Goal: Communication & Community: Answer question/provide support

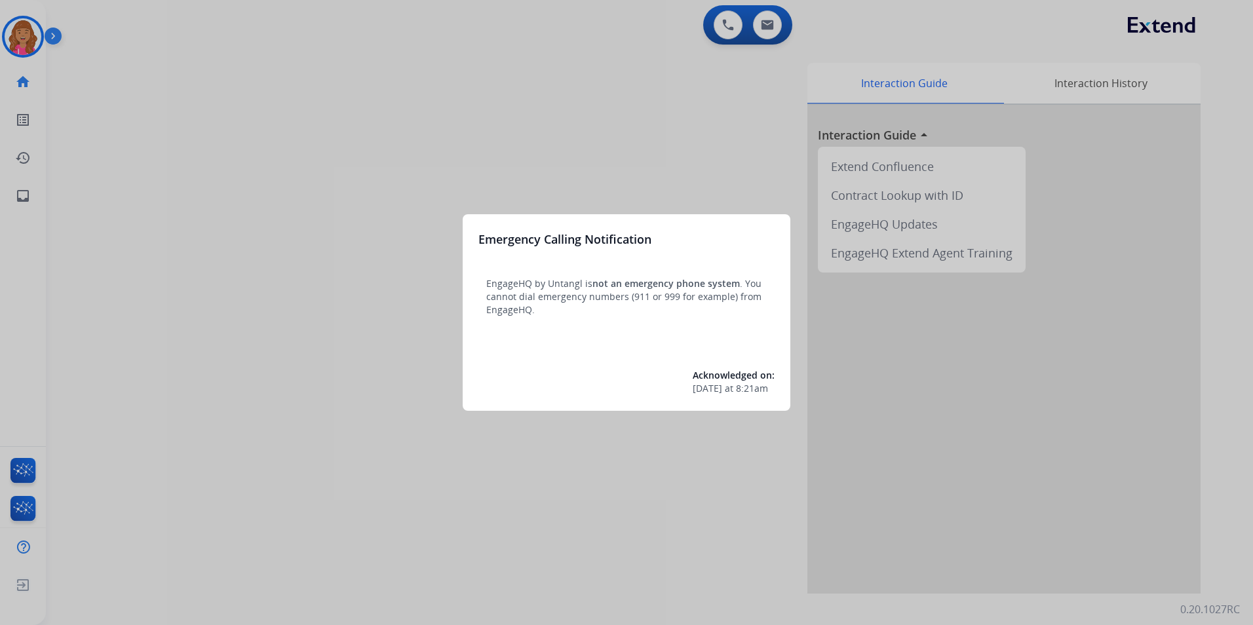
click at [393, 199] on div at bounding box center [626, 312] width 1253 height 625
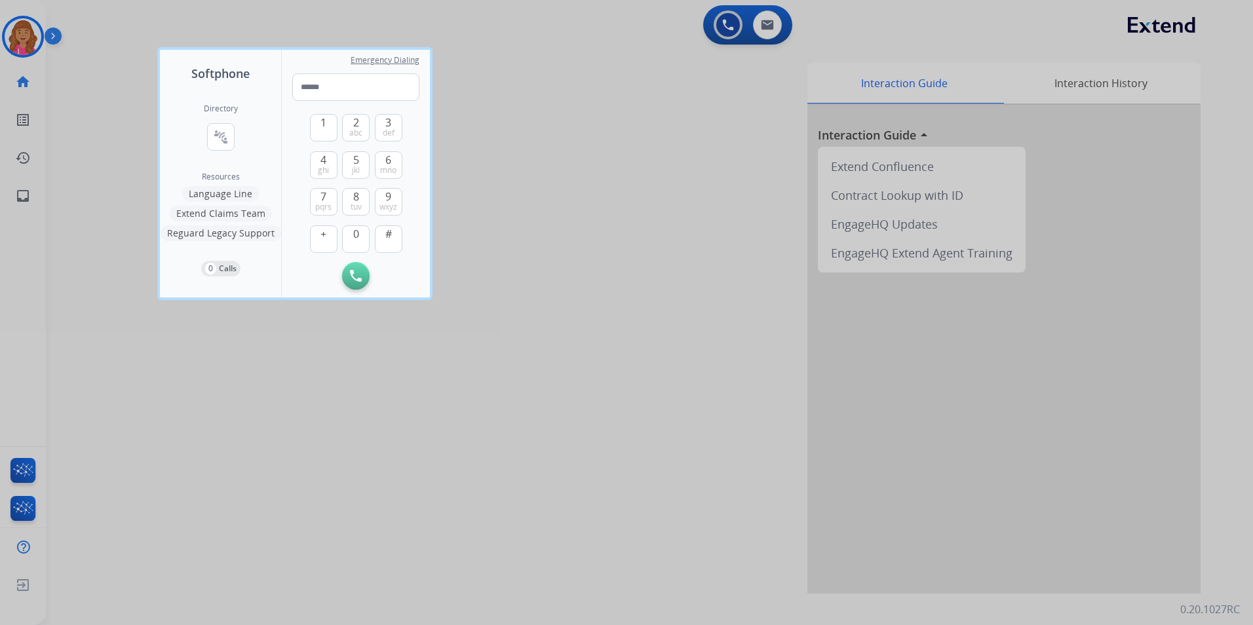
click at [196, 415] on div at bounding box center [626, 312] width 1253 height 625
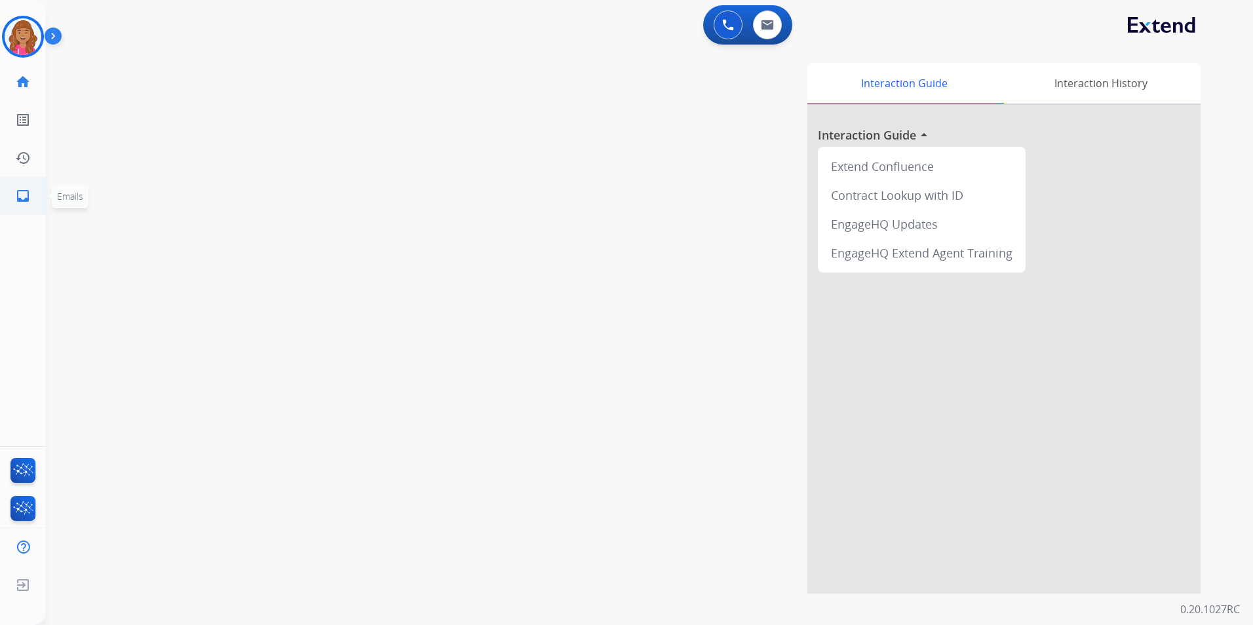
click at [22, 190] on mat-icon "inbox" at bounding box center [23, 196] width 16 height 16
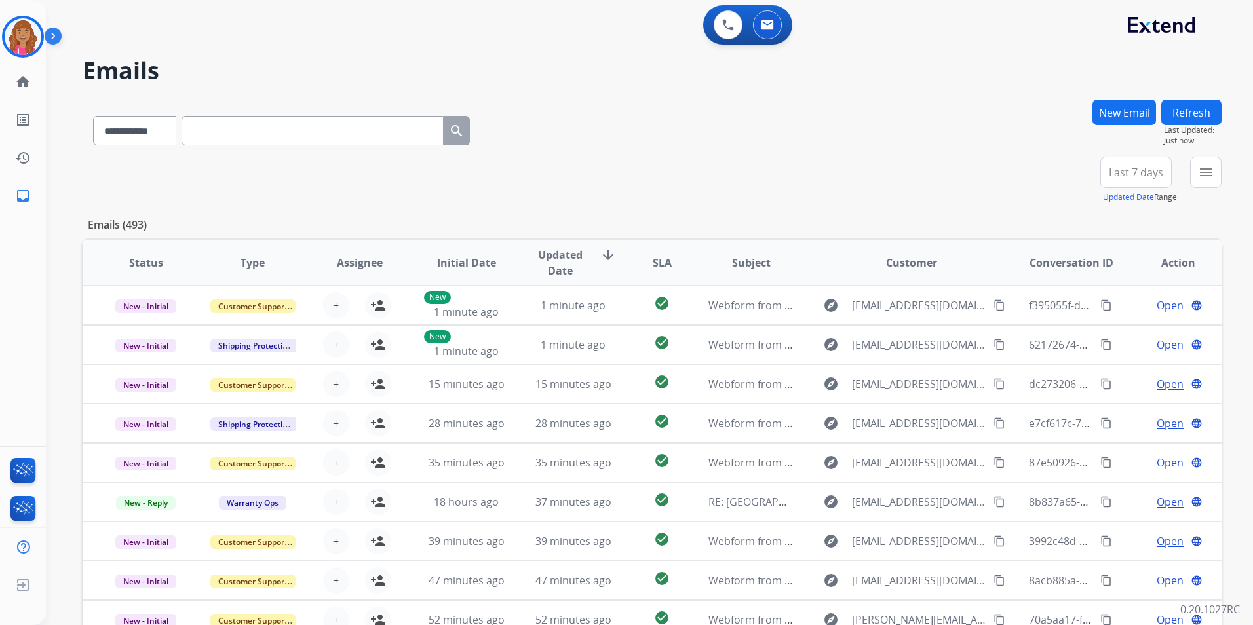
click at [267, 133] on input "text" at bounding box center [313, 130] width 262 height 29
paste input "**********"
type input "**********"
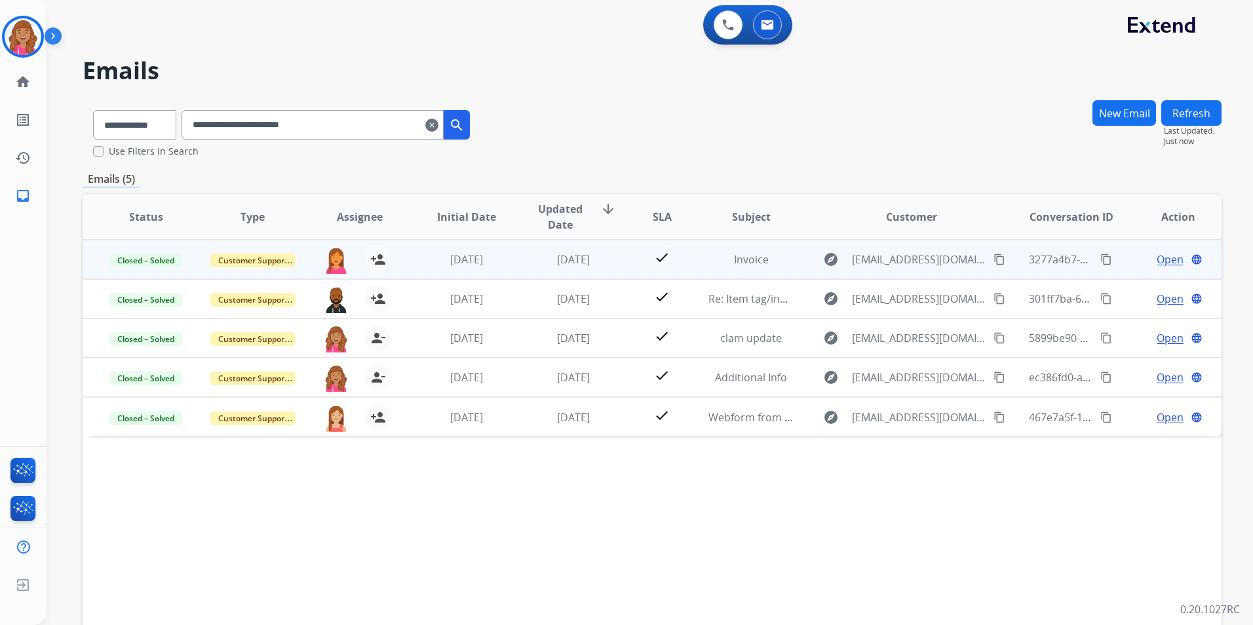
click at [1160, 247] on td "Open language" at bounding box center [1168, 259] width 107 height 39
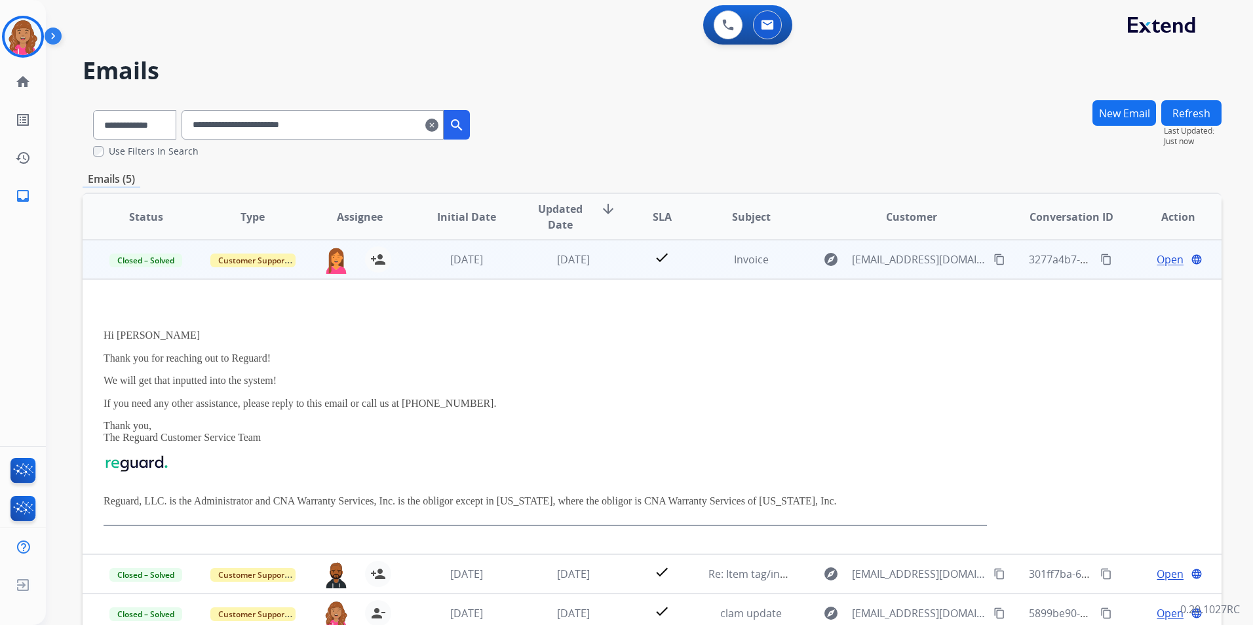
click at [1157, 257] on span "Open" at bounding box center [1170, 260] width 27 height 16
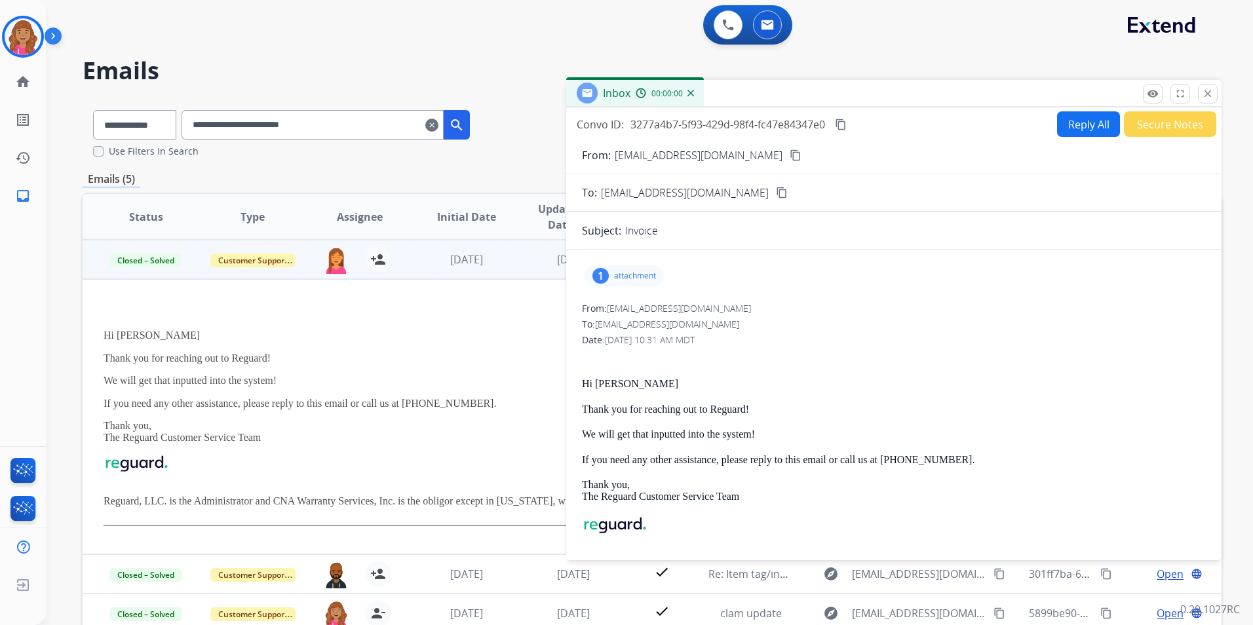
click at [626, 277] on p "attachment" at bounding box center [635, 276] width 42 height 10
click at [642, 307] on p "Invoice Ashley.pdf" at bounding box center [664, 310] width 138 height 16
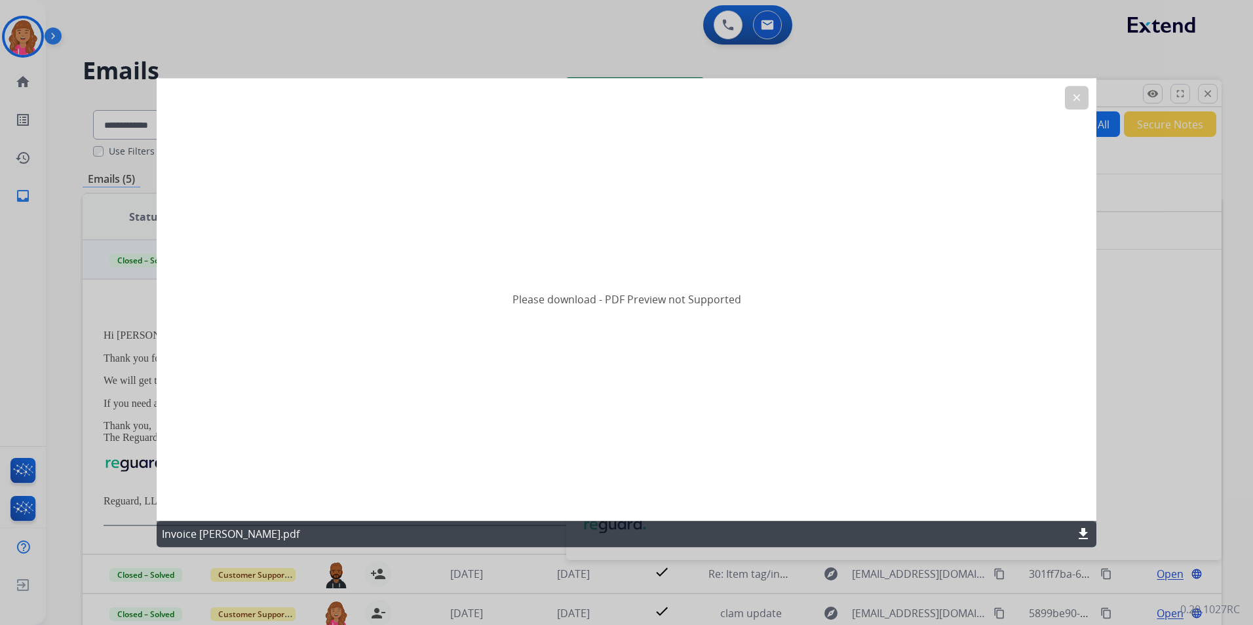
click at [1084, 531] on mat-icon "download" at bounding box center [1084, 534] width 16 height 16
click at [1068, 89] on button "clear" at bounding box center [1077, 98] width 24 height 24
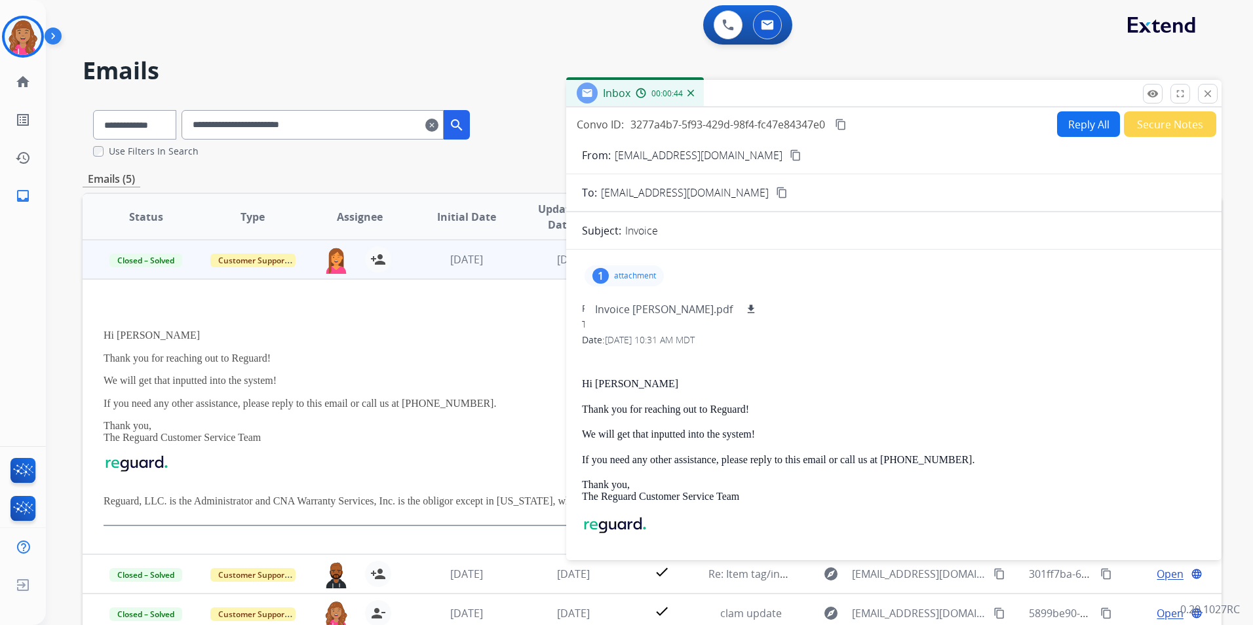
click at [1201, 96] on button "close Close" at bounding box center [1208, 94] width 20 height 20
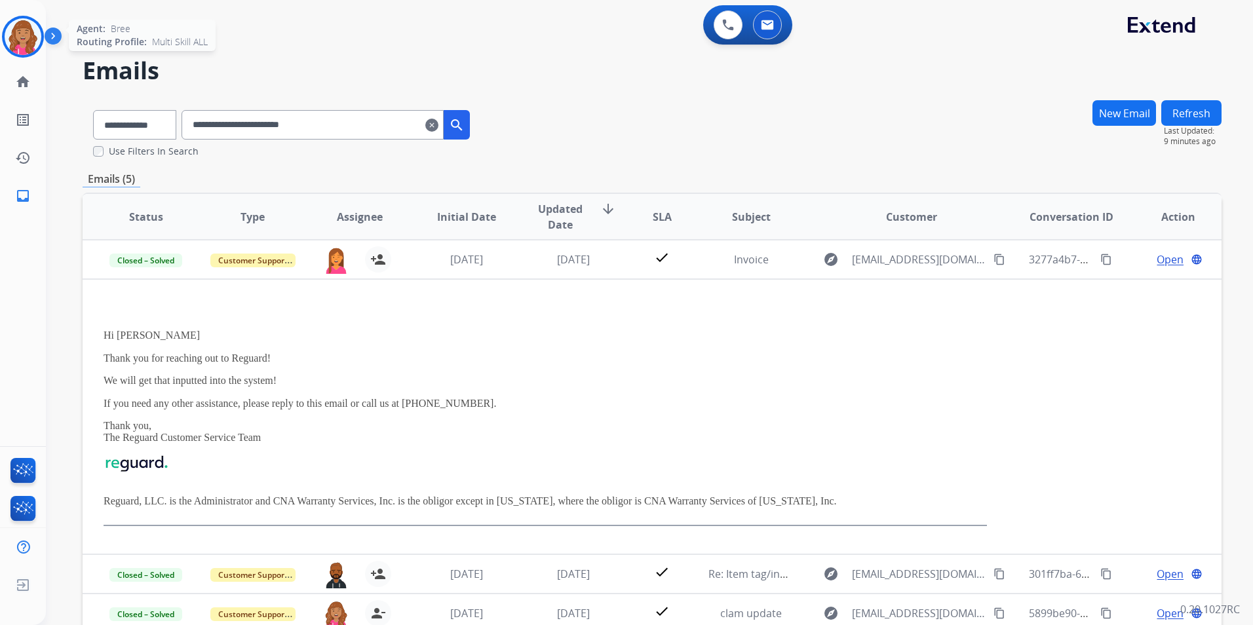
click at [28, 45] on img at bounding box center [23, 36] width 37 height 37
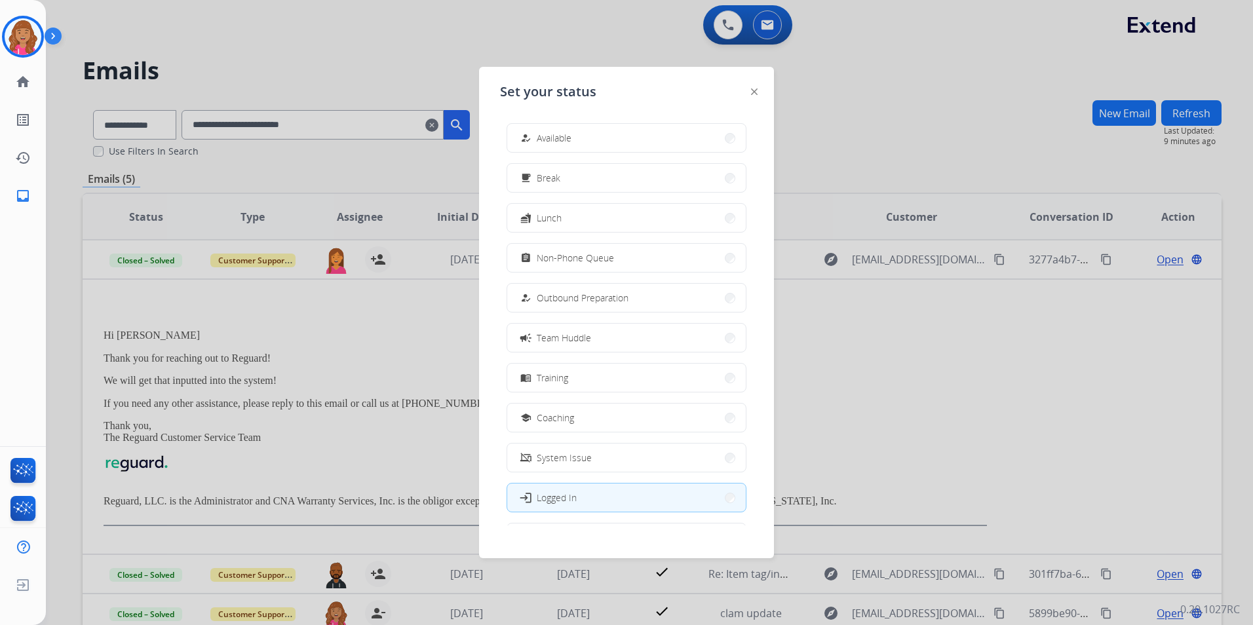
click at [551, 136] on span "Available" at bounding box center [554, 138] width 35 height 14
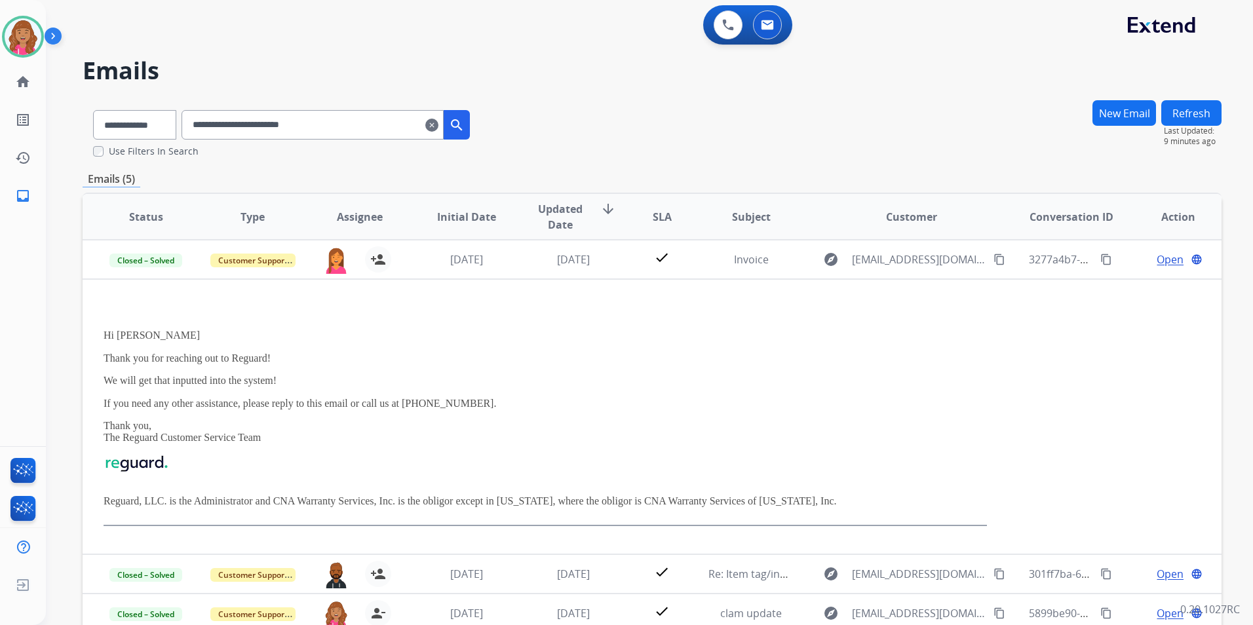
click at [439, 126] on mat-icon "clear" at bounding box center [431, 125] width 13 height 16
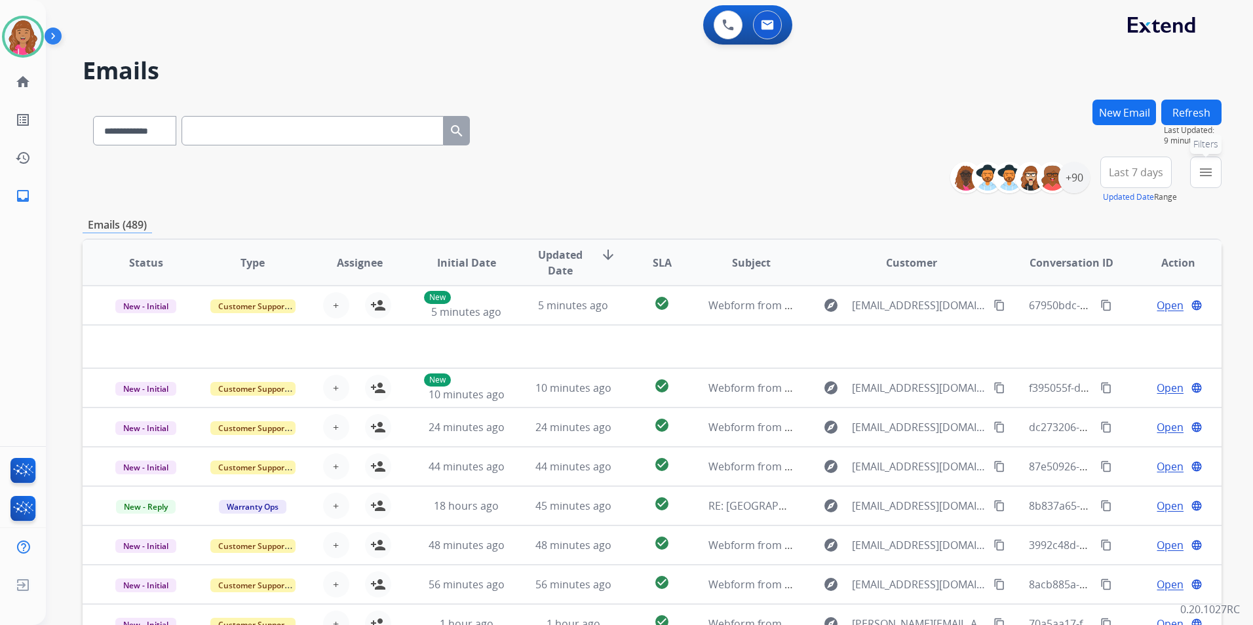
click at [1218, 172] on button "menu Filters" at bounding box center [1205, 172] width 31 height 31
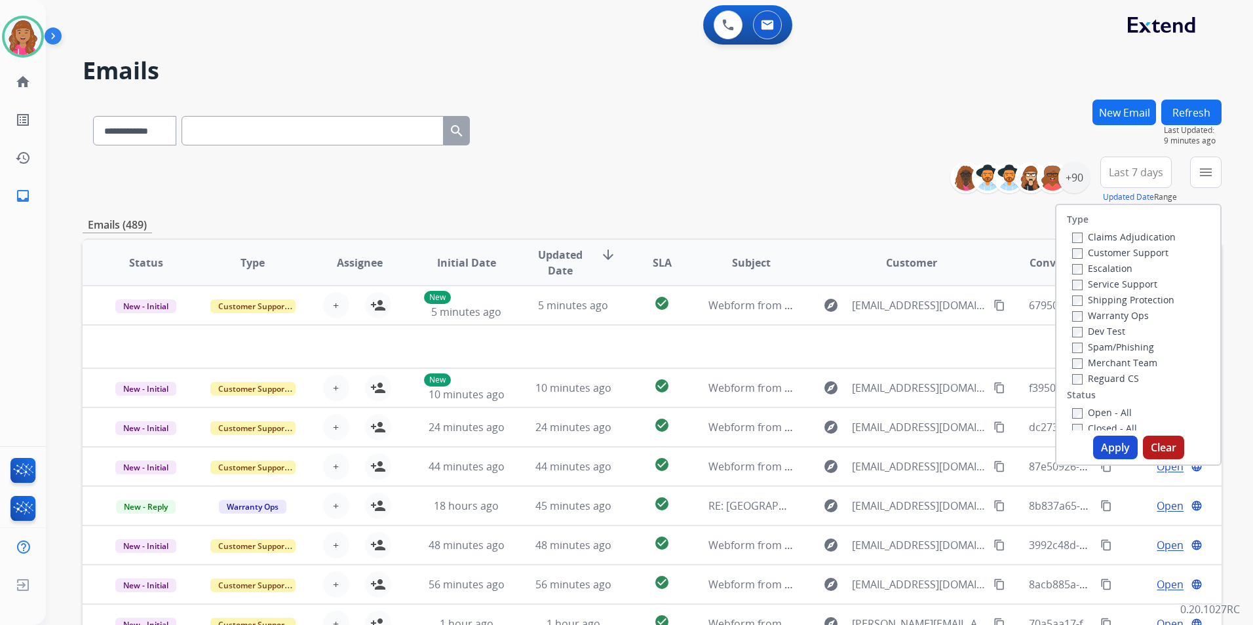
click at [1100, 413] on label "Open - All" at bounding box center [1102, 412] width 60 height 12
click at [1112, 381] on label "Reguard CS" at bounding box center [1105, 378] width 67 height 12
click at [1150, 307] on div "Shipping Protection" at bounding box center [1124, 300] width 104 height 16
click at [1151, 300] on label "Shipping Protection" at bounding box center [1123, 300] width 102 height 12
click at [1155, 250] on label "Customer Support" at bounding box center [1120, 252] width 96 height 12
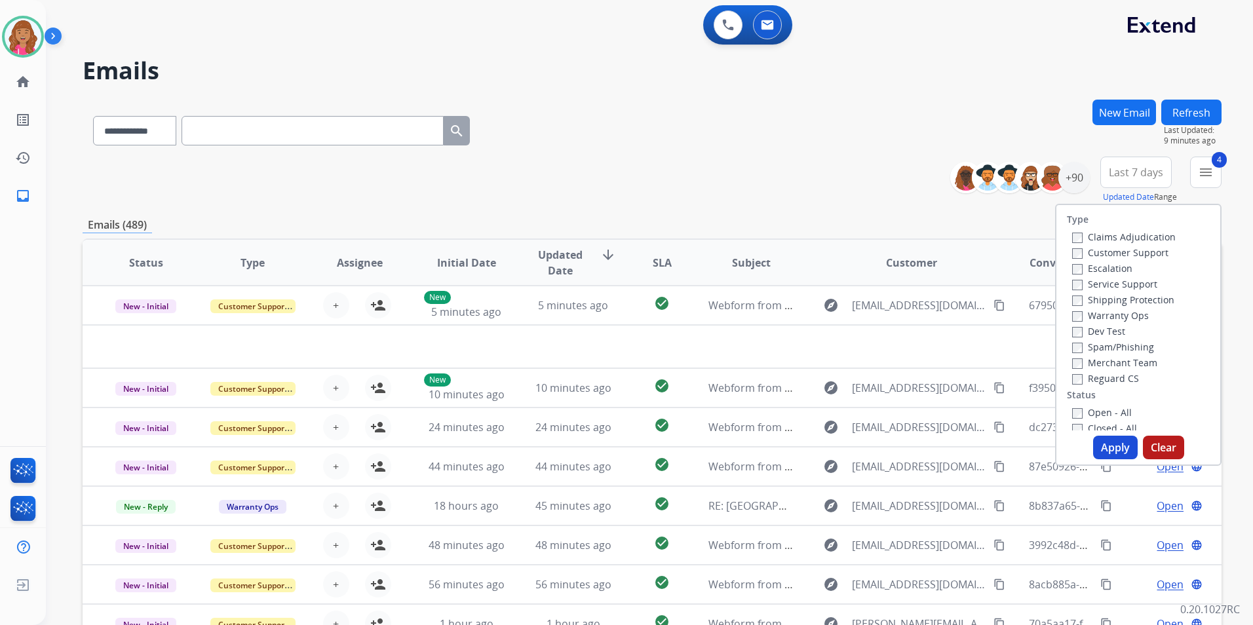
click at [1108, 438] on button "Apply" at bounding box center [1115, 448] width 45 height 24
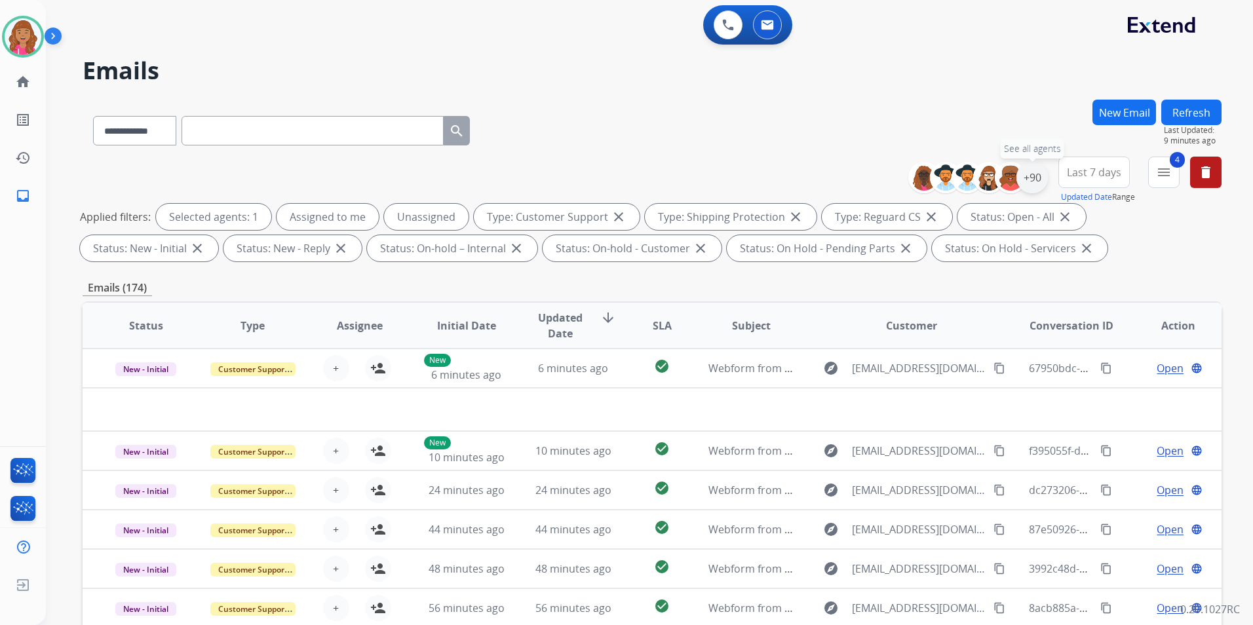
click at [1029, 179] on div "+90" at bounding box center [1032, 177] width 31 height 31
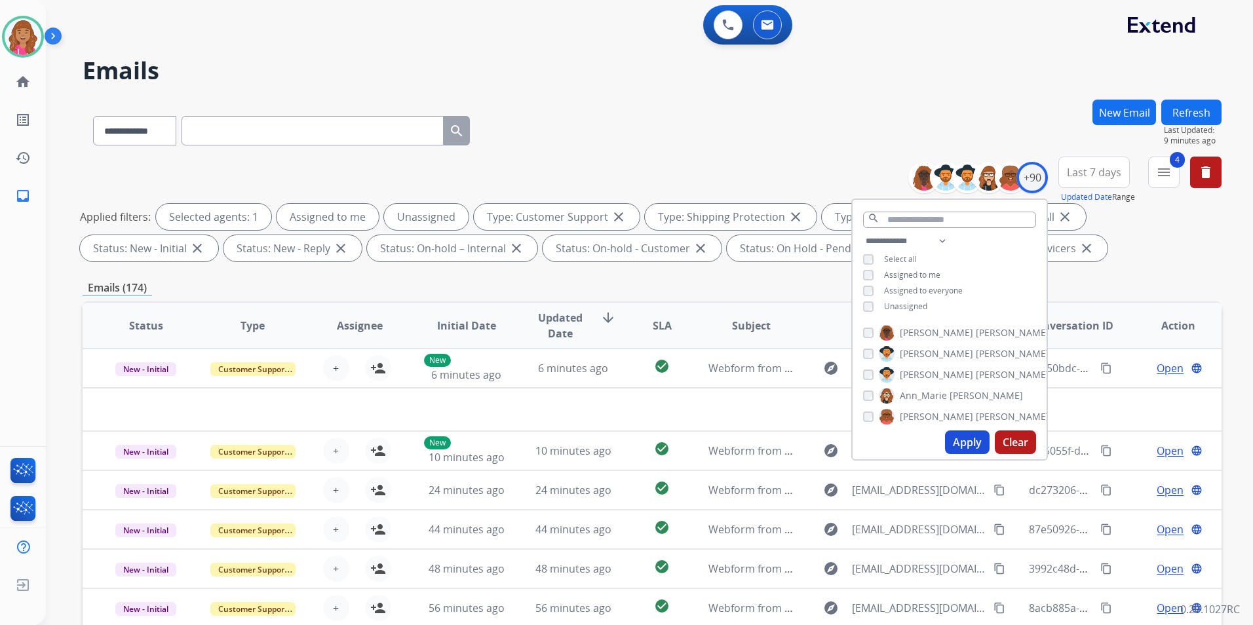
click at [905, 307] on span "Unassigned" at bounding box center [905, 306] width 43 height 11
click at [975, 443] on button "Apply" at bounding box center [967, 443] width 45 height 24
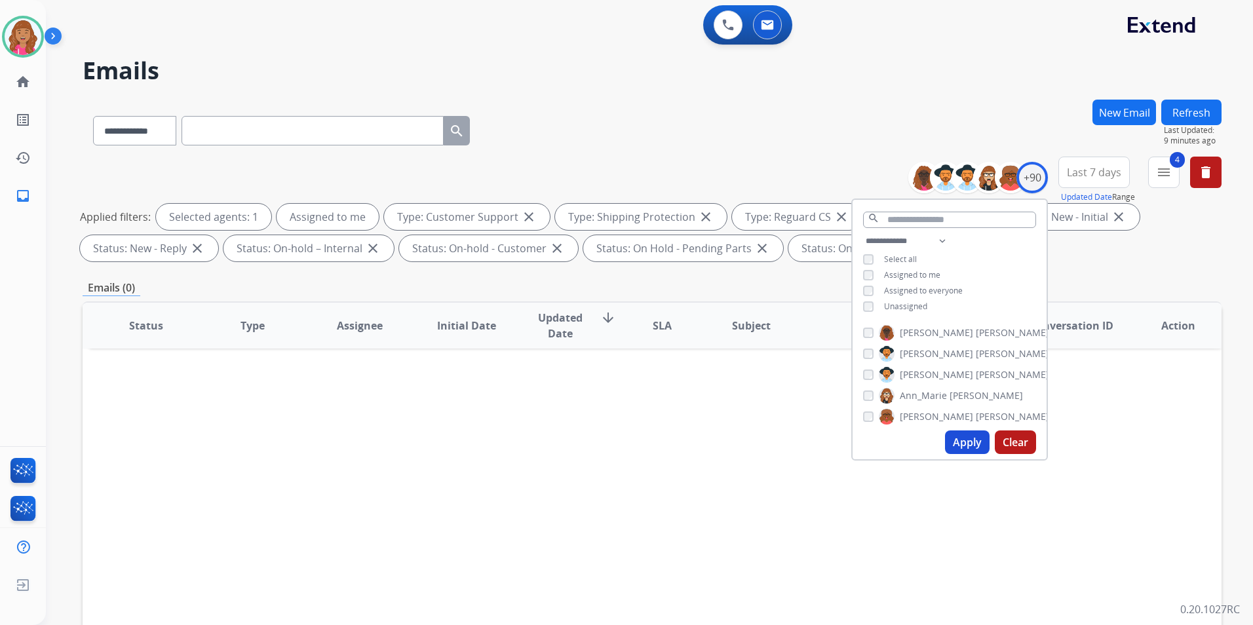
click at [570, 451] on div "Status Type Assignee Initial Date Updated Date arrow_downward SLA Subject Custo…" at bounding box center [652, 521] width 1139 height 439
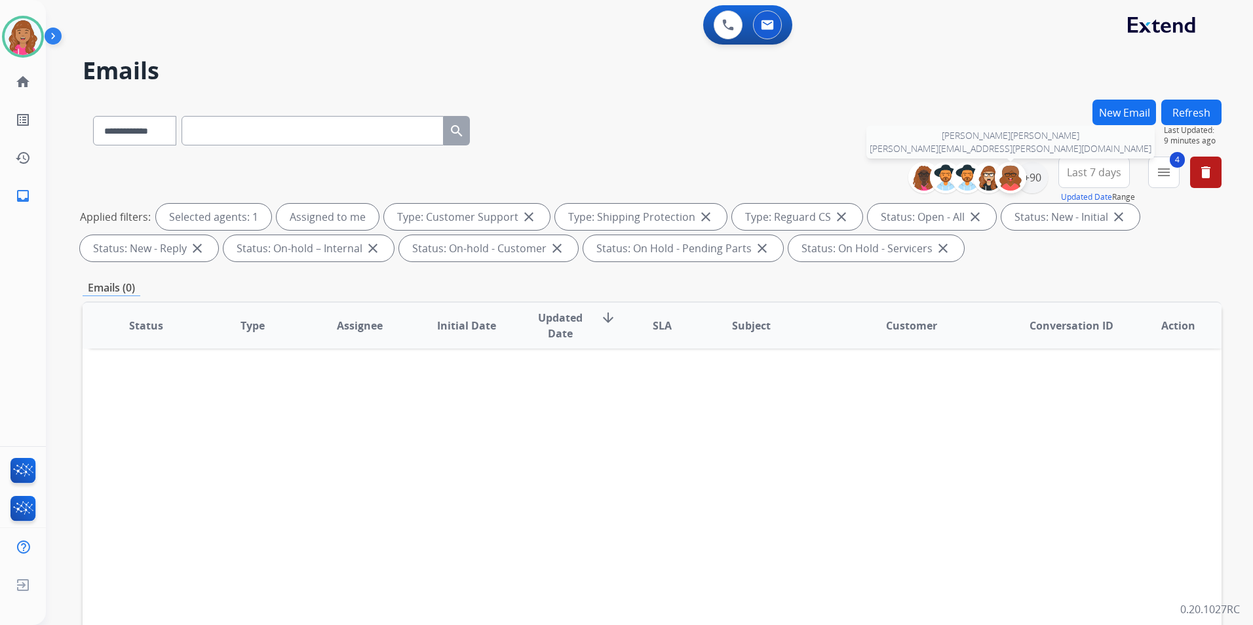
click at [1022, 180] on div at bounding box center [1010, 177] width 31 height 31
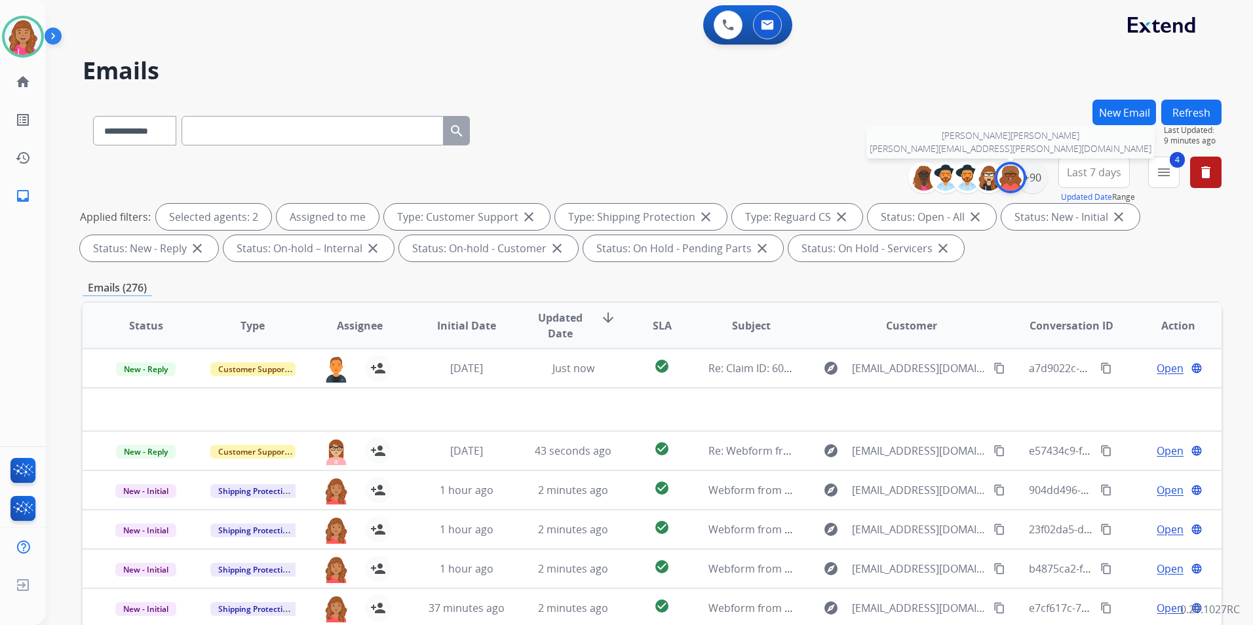
click at [1008, 179] on img at bounding box center [1011, 178] width 26 height 26
click at [1025, 177] on div "+90" at bounding box center [1032, 177] width 31 height 31
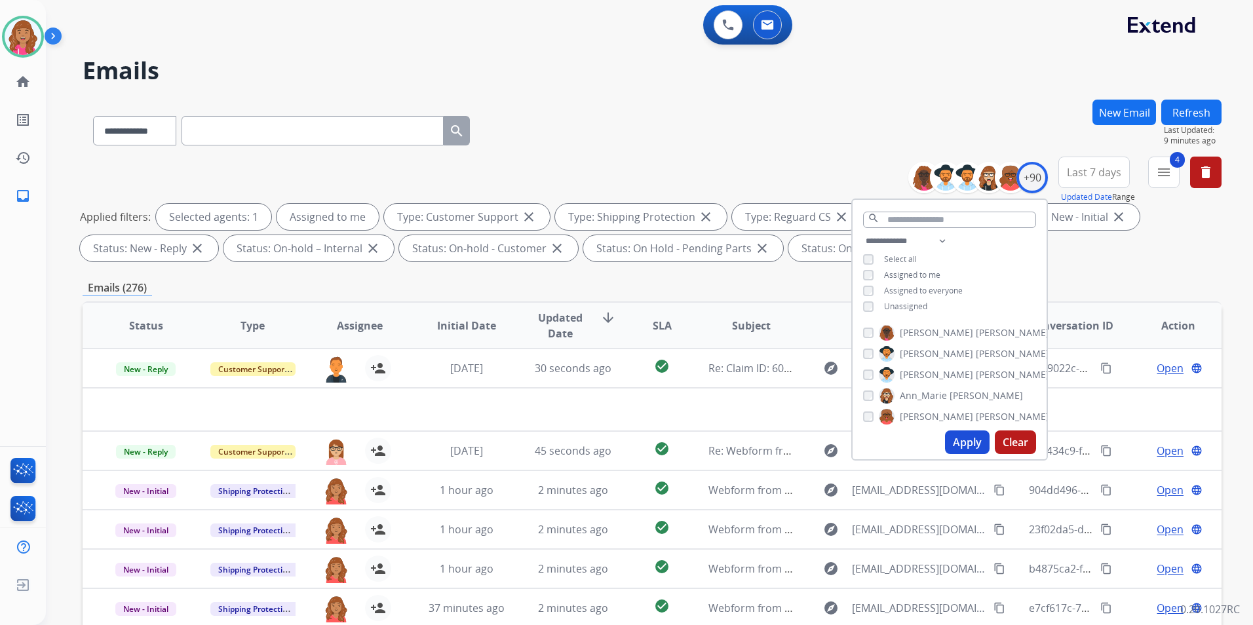
click at [919, 305] on span "Unassigned" at bounding box center [905, 306] width 43 height 11
click at [964, 439] on button "Apply" at bounding box center [967, 443] width 45 height 24
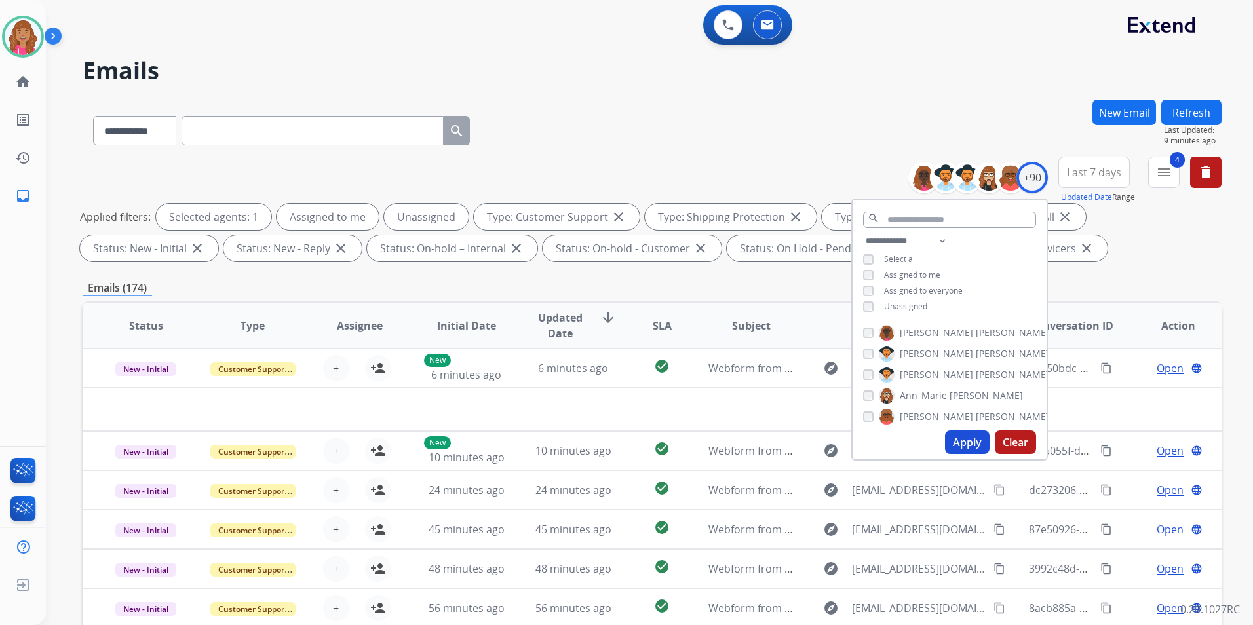
click at [1122, 246] on div "Applied filters: Selected agents: 1 Assigned to me Unassigned Type: Customer Su…" at bounding box center [649, 233] width 1139 height 58
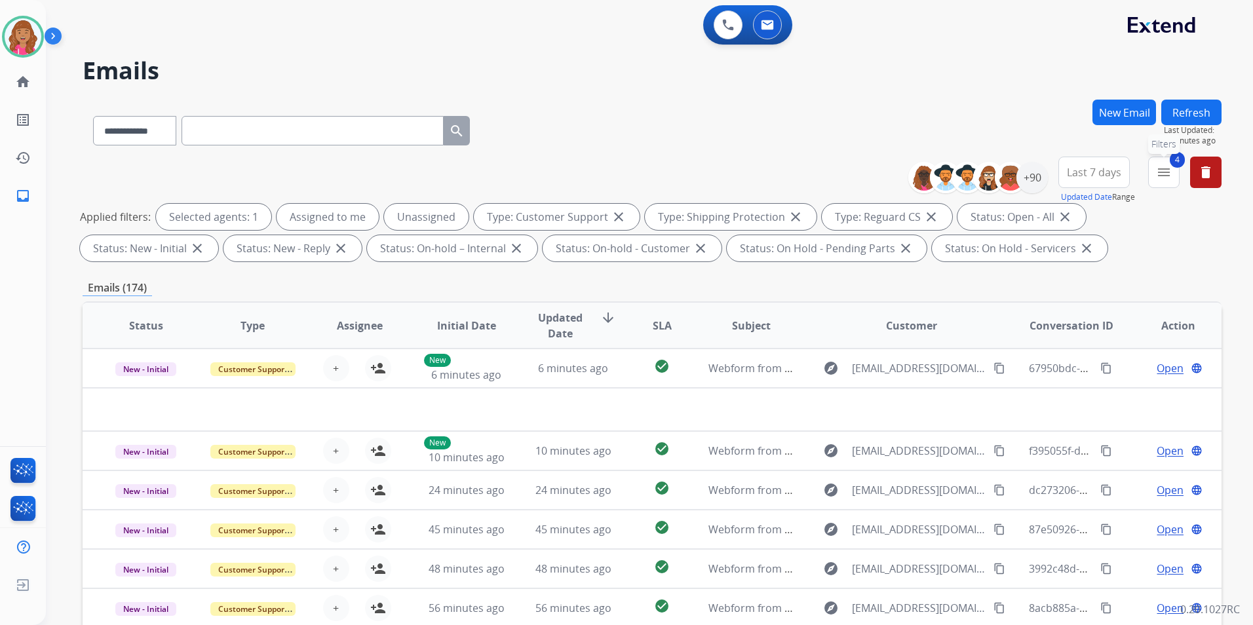
click at [1163, 170] on mat-icon "menu" at bounding box center [1164, 173] width 16 height 16
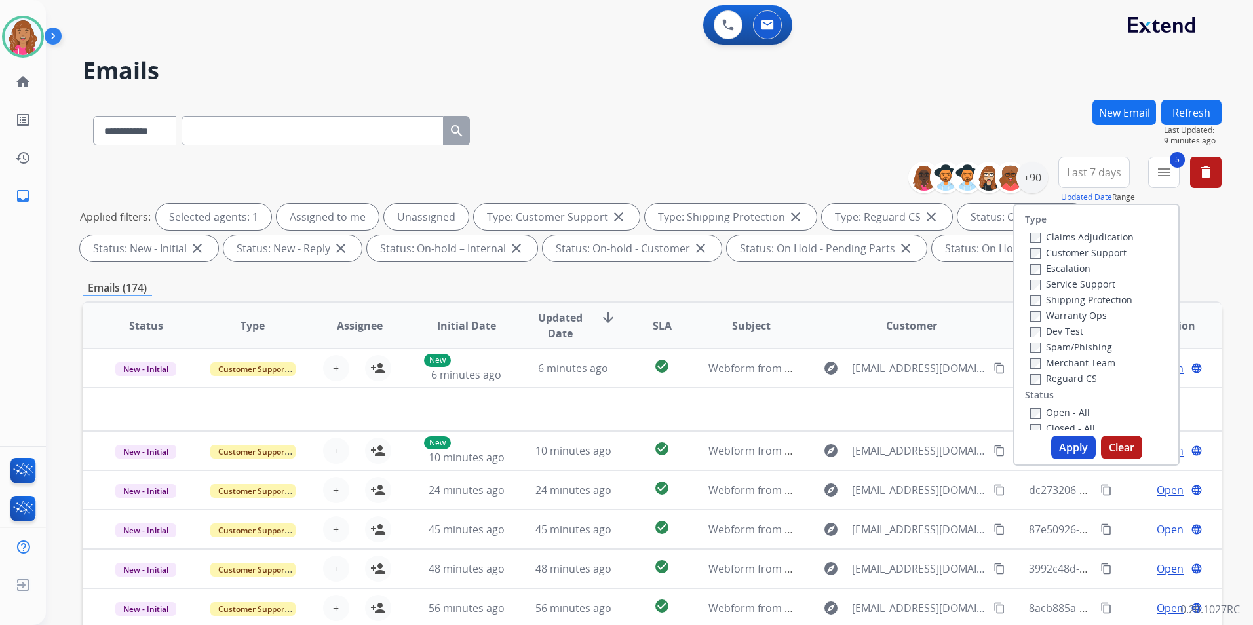
click at [1064, 451] on button "Apply" at bounding box center [1073, 448] width 45 height 24
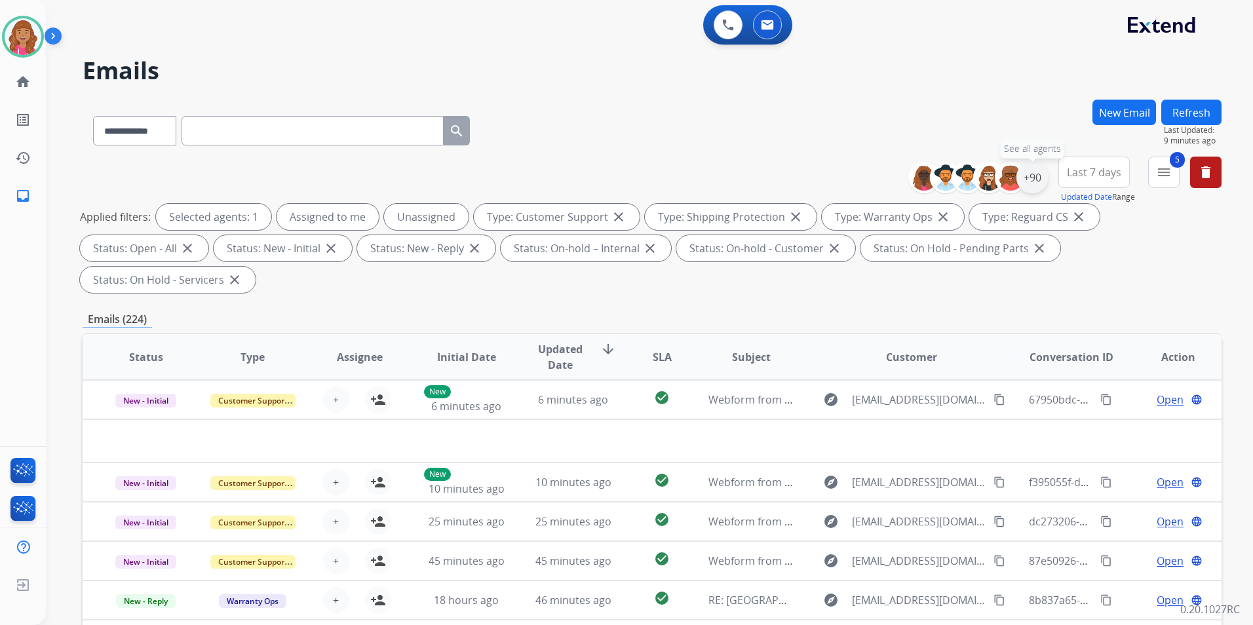
click at [1038, 178] on div "+90" at bounding box center [1032, 177] width 31 height 31
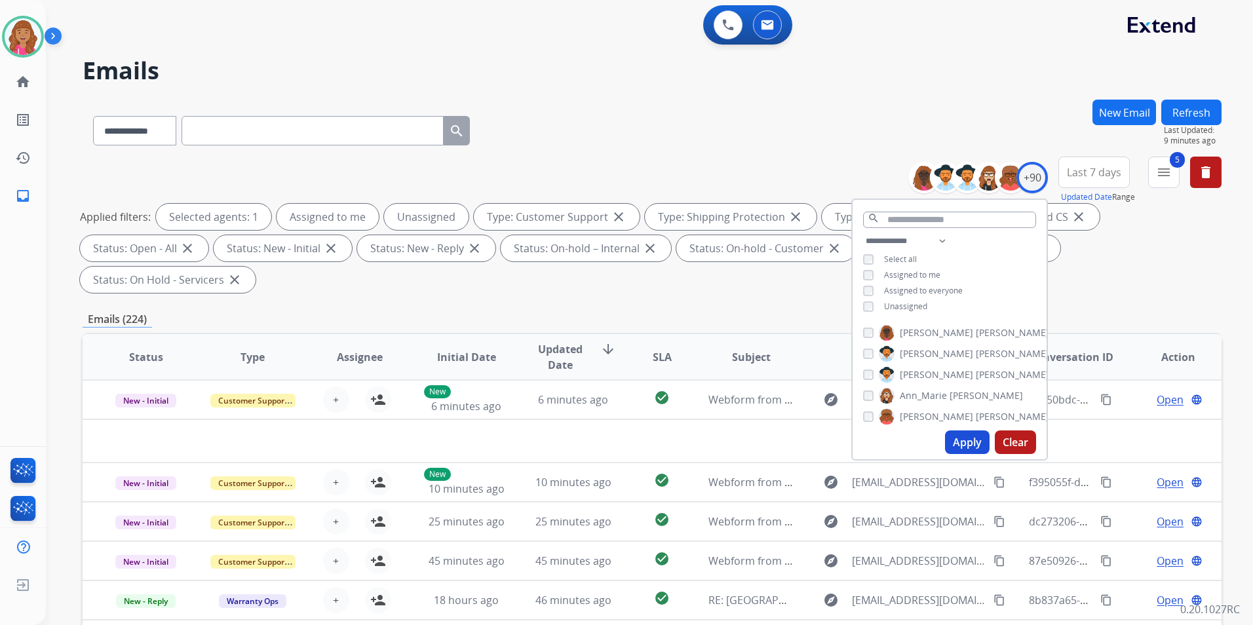
click at [899, 305] on span "Unassigned" at bounding box center [905, 306] width 43 height 11
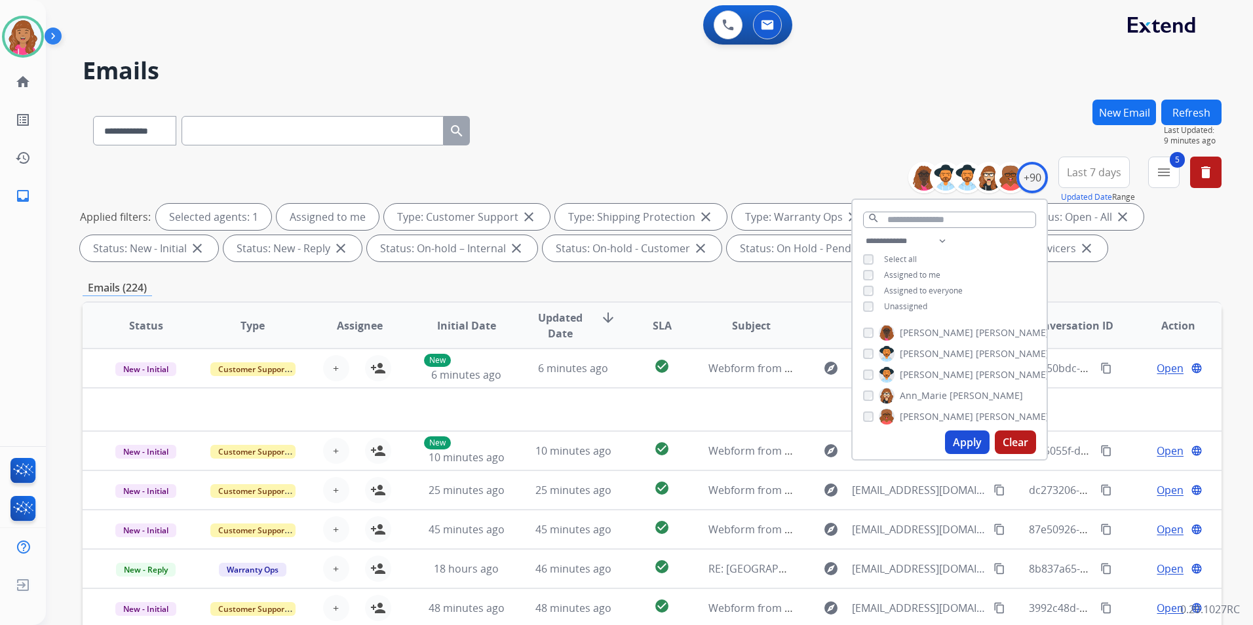
click at [969, 437] on button "Apply" at bounding box center [967, 443] width 45 height 24
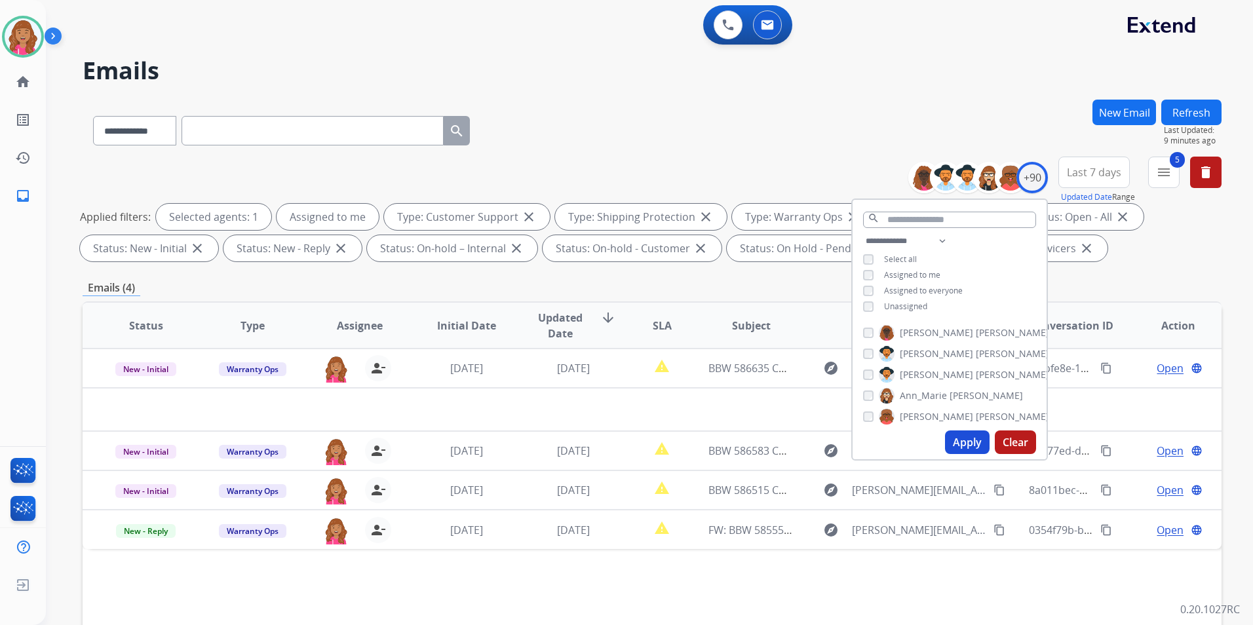
click at [553, 597] on div "Status Type Assignee Initial Date Updated Date arrow_downward SLA Subject Custo…" at bounding box center [652, 521] width 1139 height 439
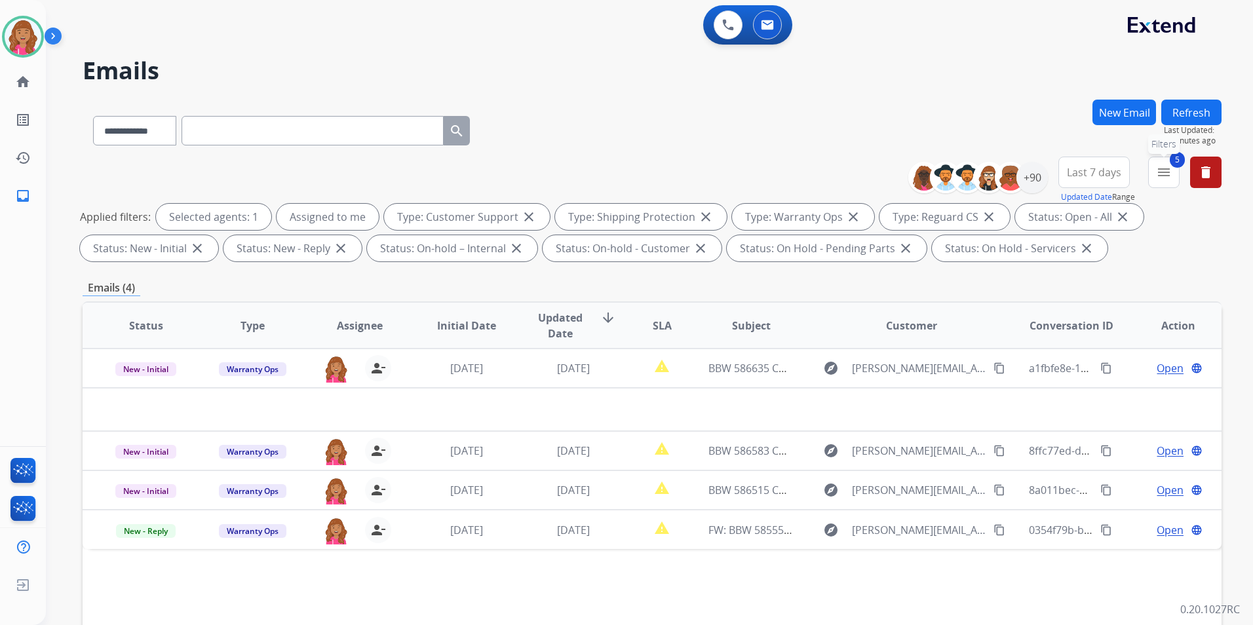
click at [1171, 165] on button "5 menu Filters" at bounding box center [1163, 172] width 31 height 31
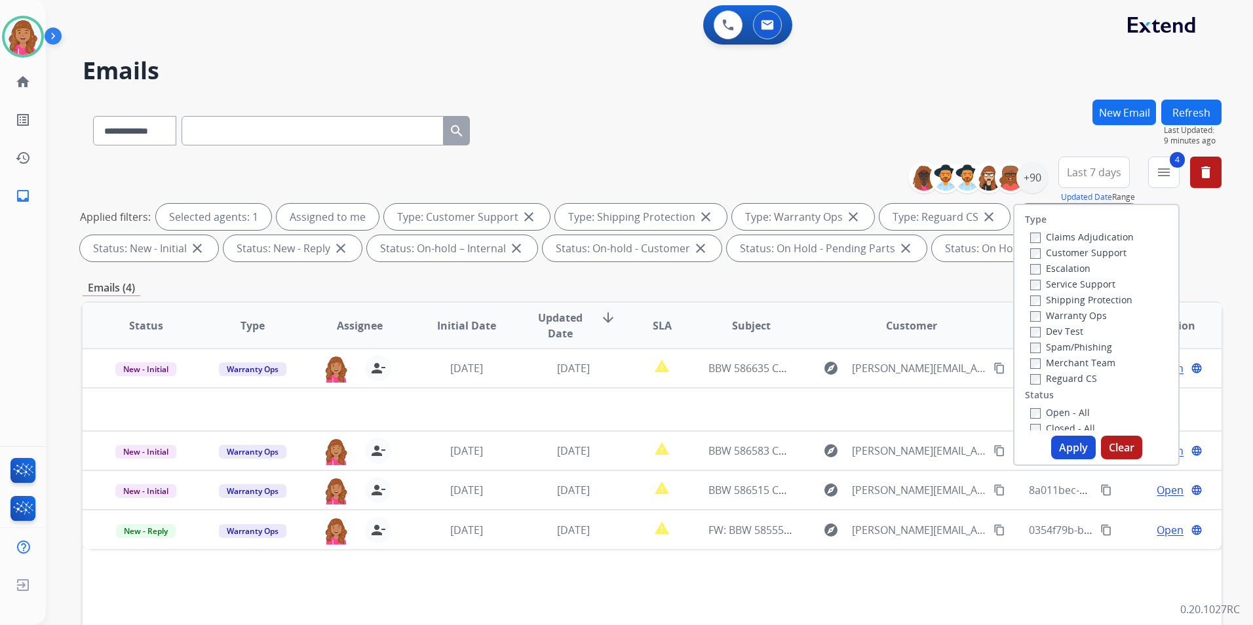
click at [1060, 448] on button "Apply" at bounding box center [1073, 448] width 45 height 24
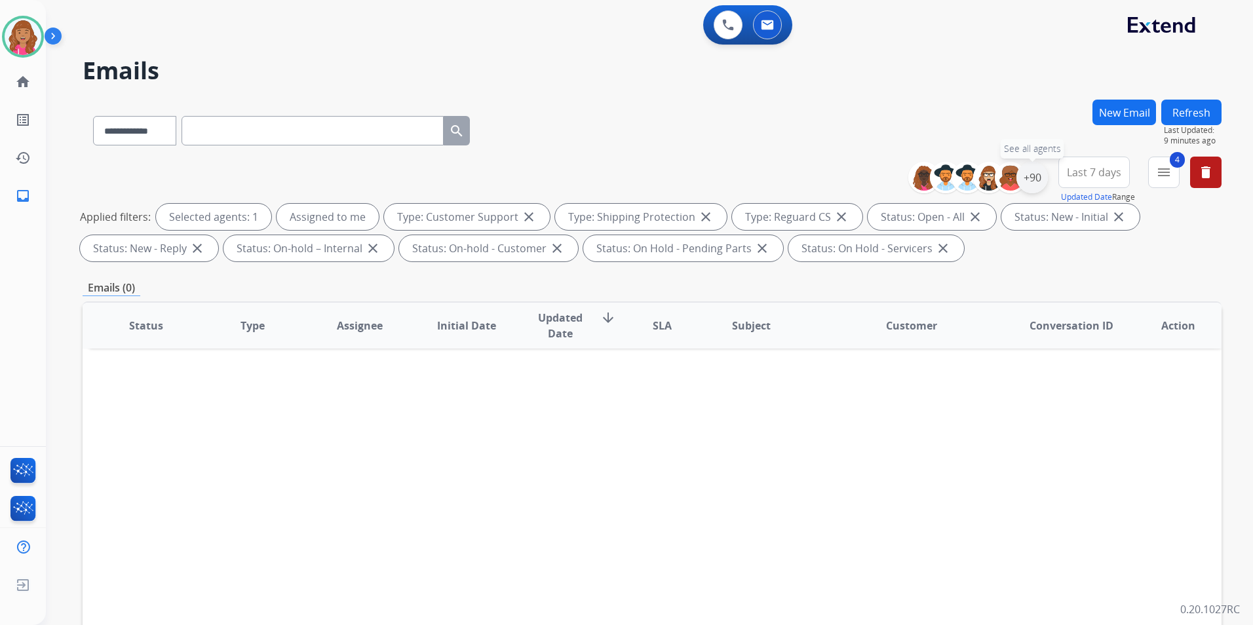
click at [1035, 180] on div "+90" at bounding box center [1032, 177] width 31 height 31
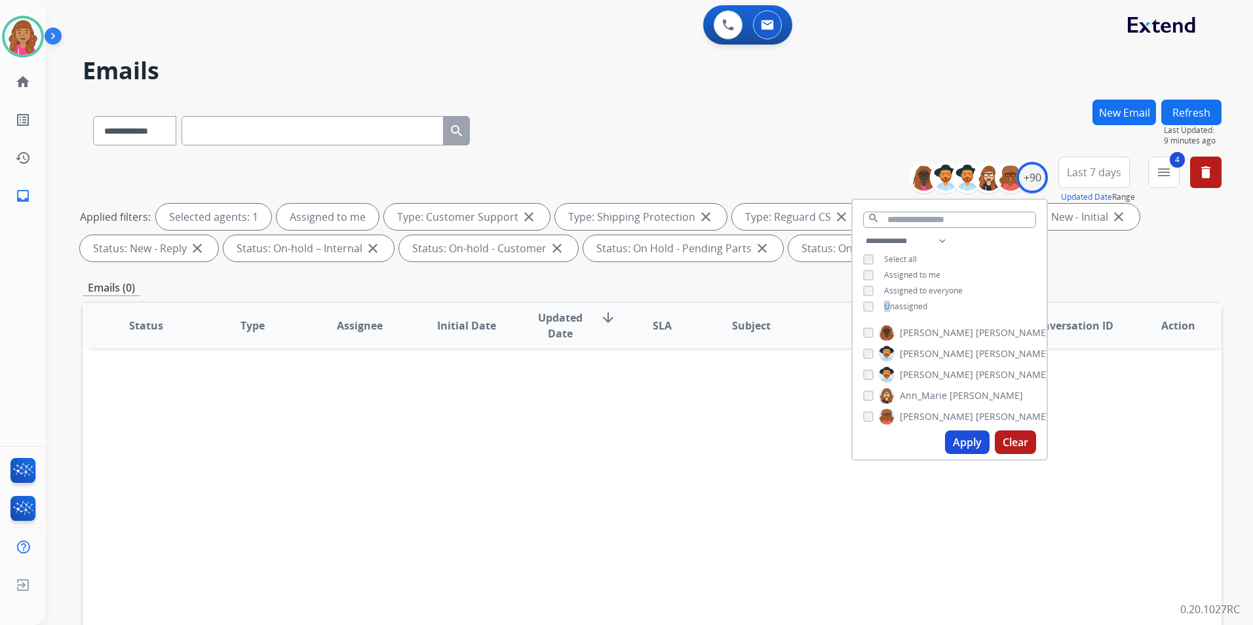
click at [886, 305] on span "Unassigned" at bounding box center [905, 306] width 43 height 11
click at [968, 448] on button "Apply" at bounding box center [967, 443] width 45 height 24
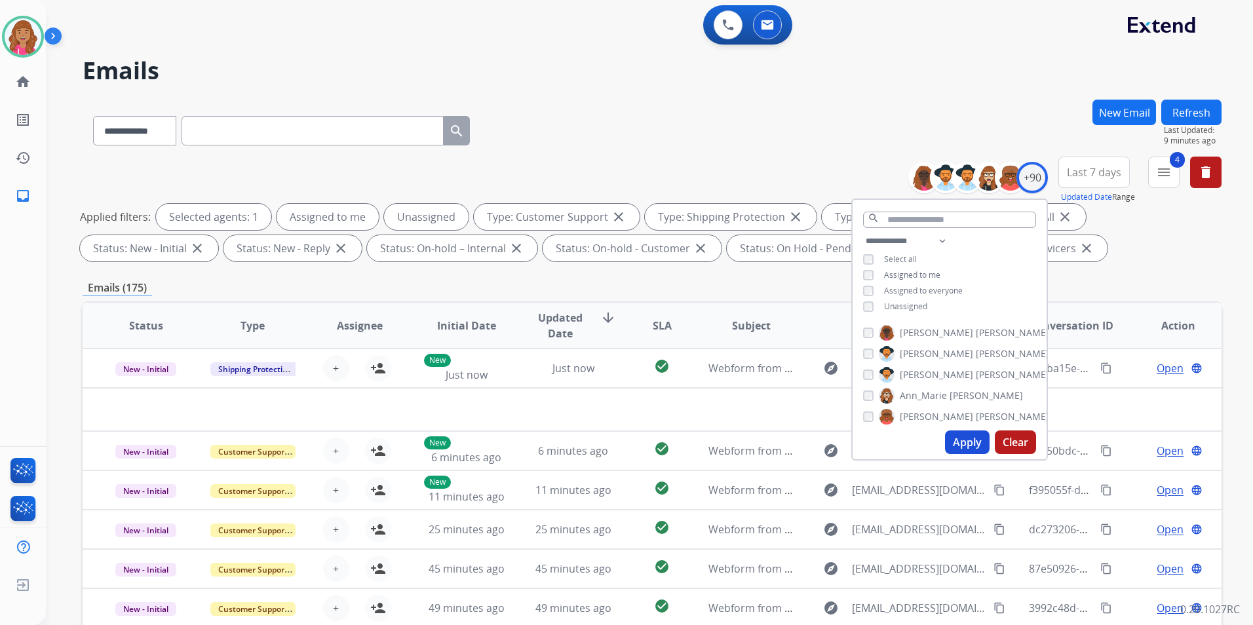
click at [763, 282] on div "Emails (175)" at bounding box center [652, 288] width 1139 height 16
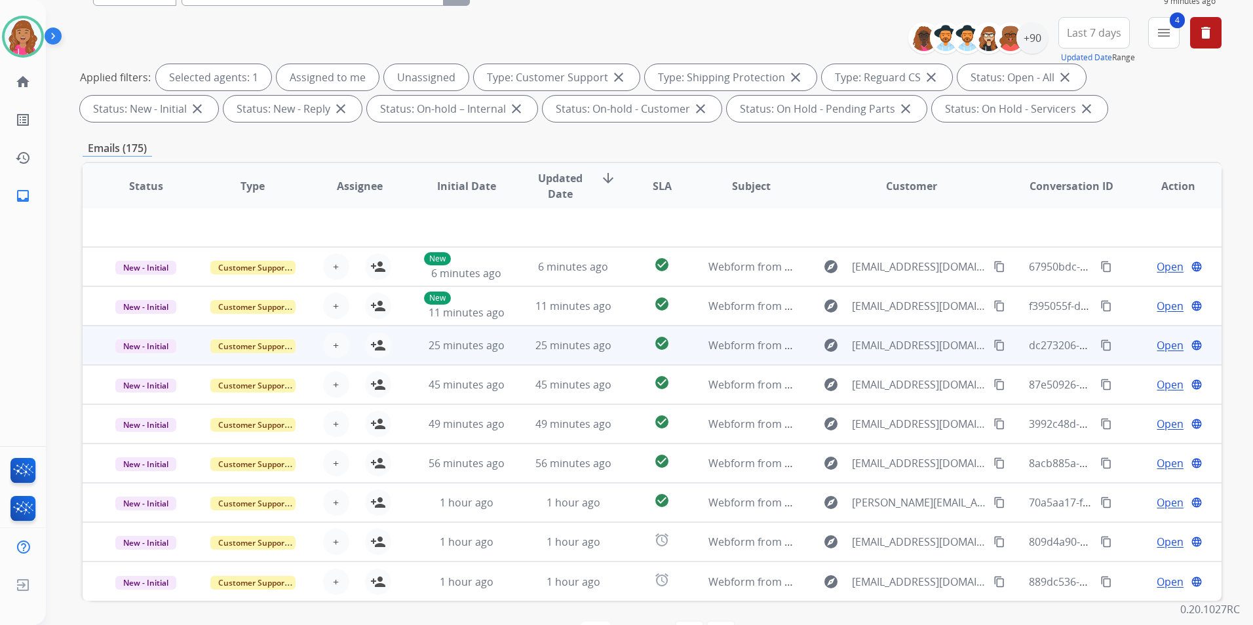
scroll to position [184, 0]
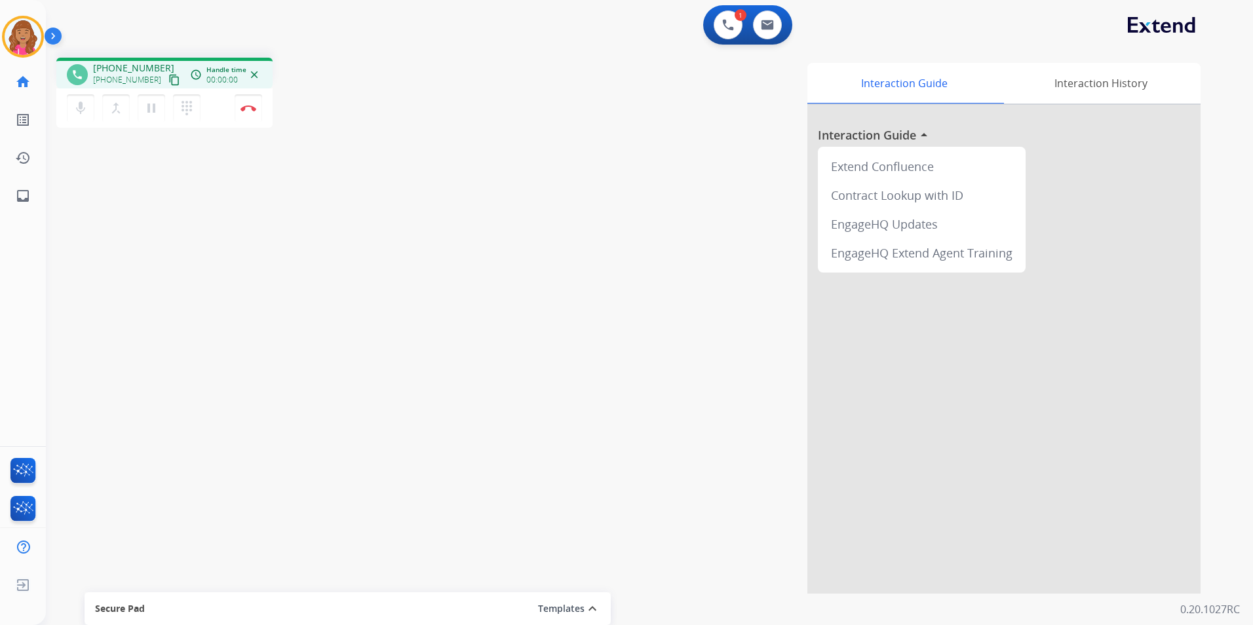
click at [168, 77] on mat-icon "content_copy" at bounding box center [174, 80] width 12 height 12
click at [246, 116] on button "Disconnect" at bounding box center [249, 108] width 28 height 28
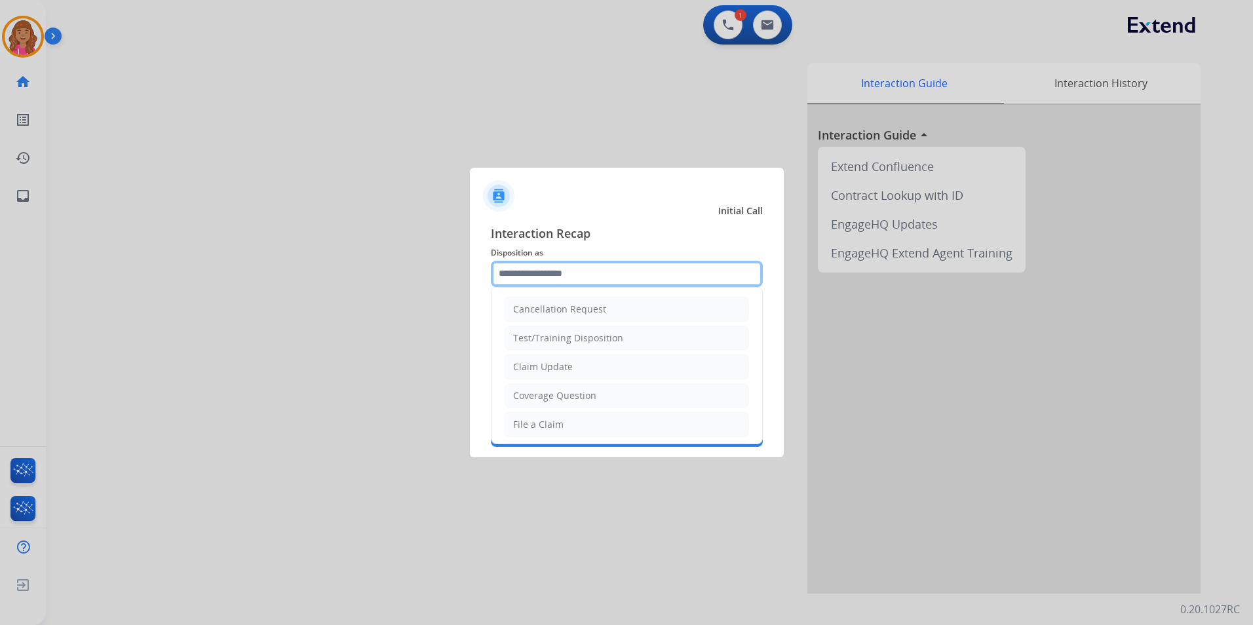
click at [648, 277] on input "text" at bounding box center [627, 274] width 272 height 26
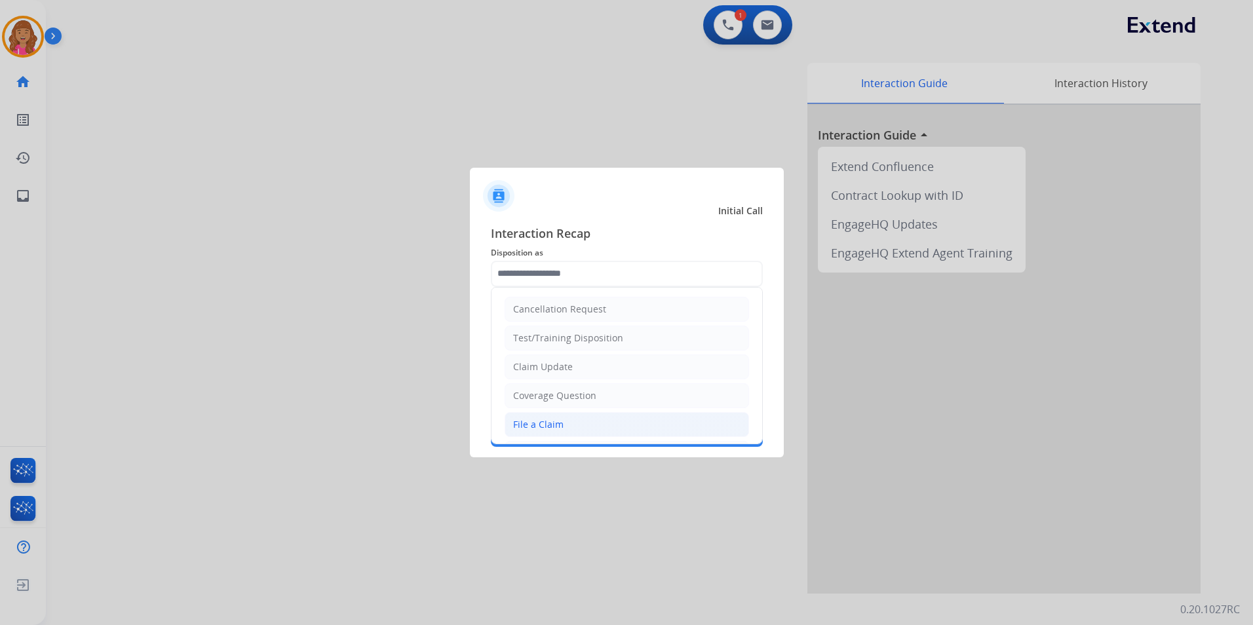
click at [569, 427] on li "File a Claim" at bounding box center [627, 424] width 245 height 25
type input "**********"
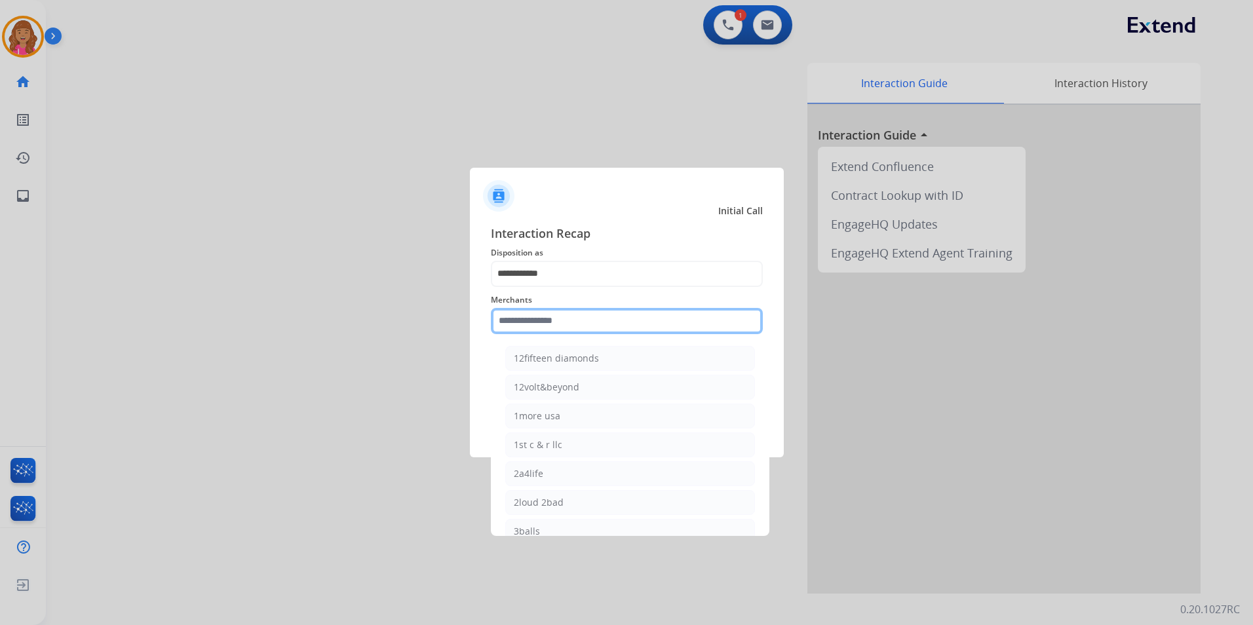
click at [559, 319] on input "text" at bounding box center [627, 321] width 272 height 26
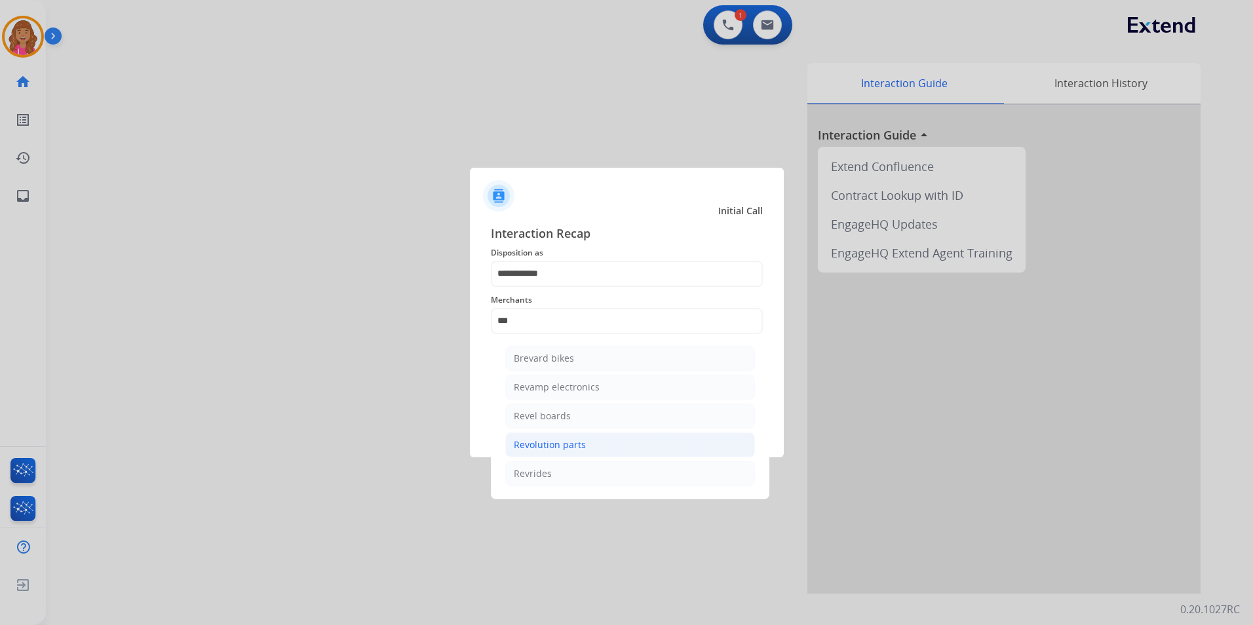
click at [597, 445] on li "Revolution parts" at bounding box center [630, 445] width 250 height 25
type input "**********"
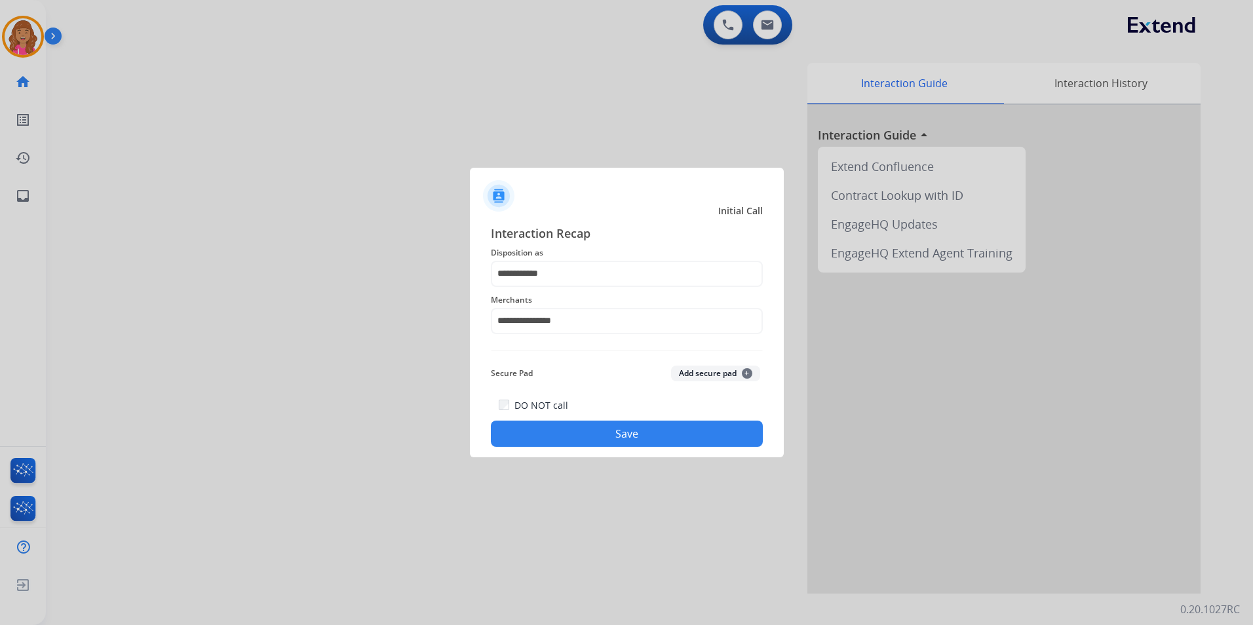
click at [574, 426] on button "Save" at bounding box center [627, 434] width 272 height 26
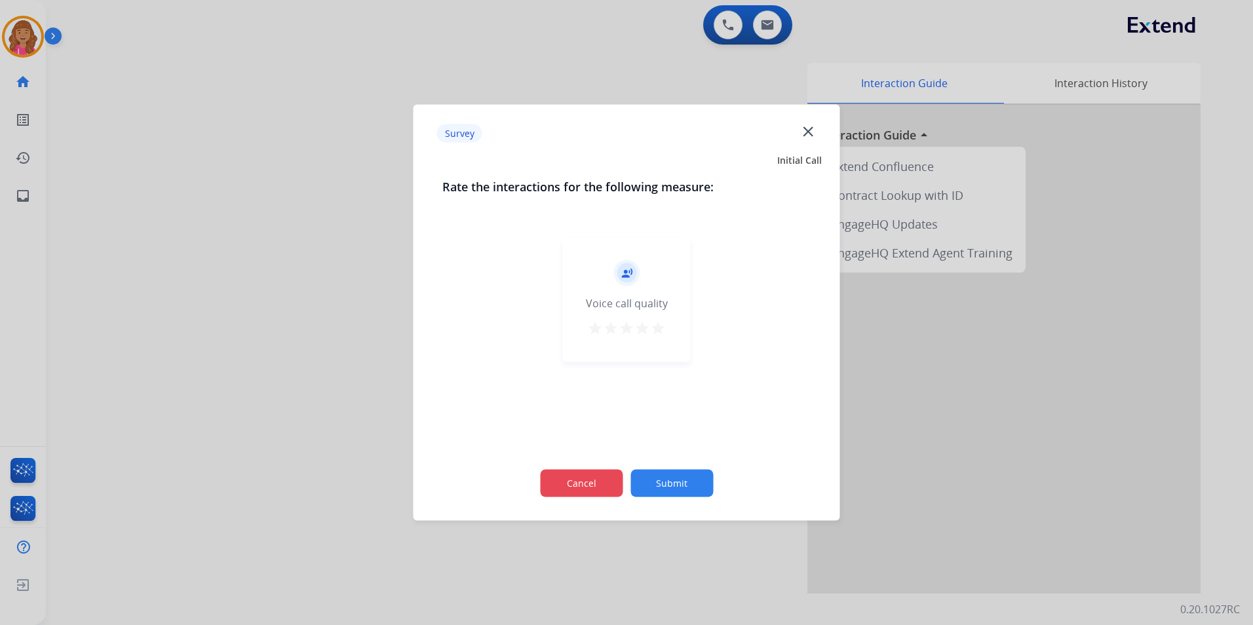
click at [591, 480] on button "Cancel" at bounding box center [581, 484] width 83 height 28
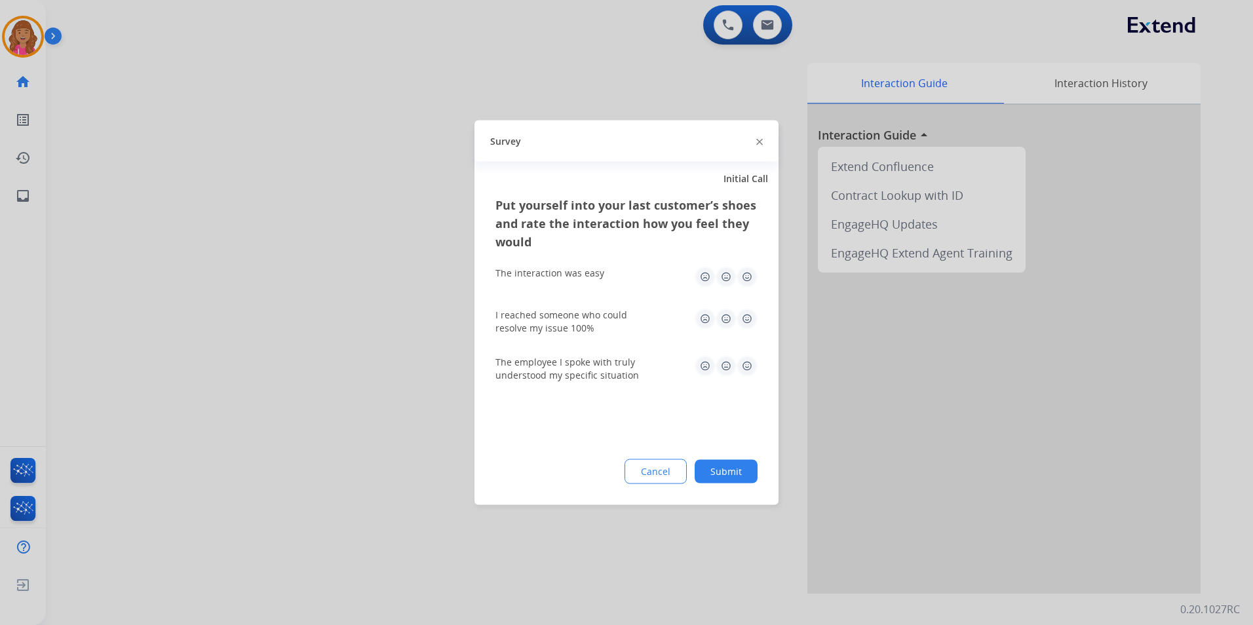
click at [650, 469] on button "Cancel" at bounding box center [656, 472] width 62 height 25
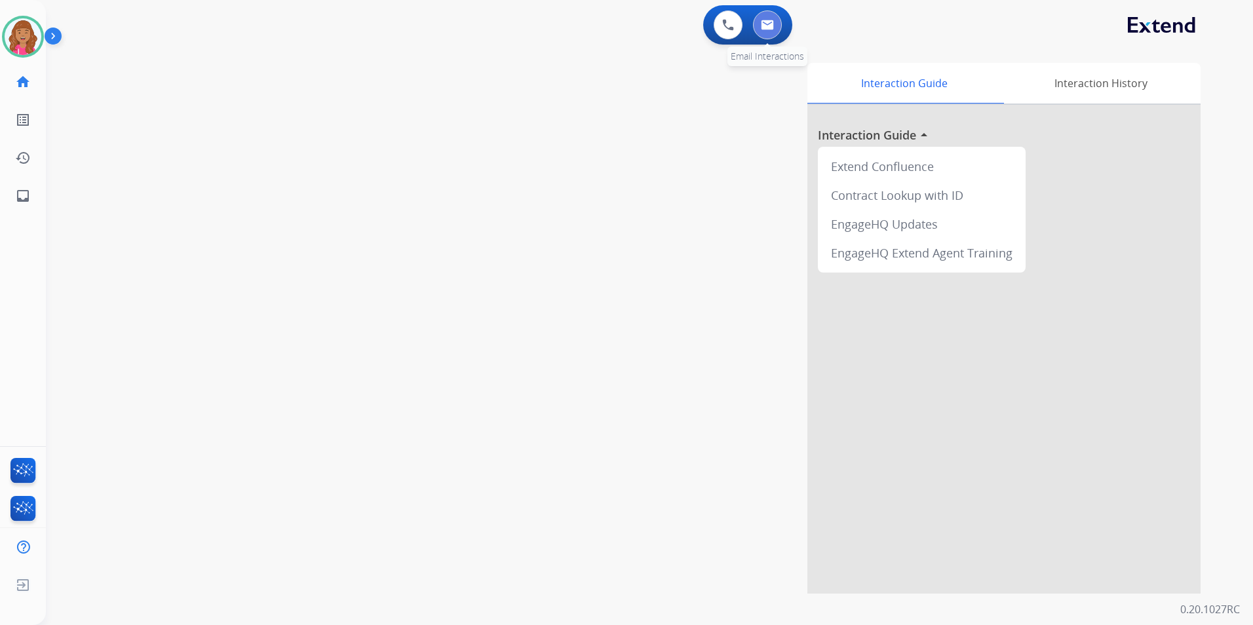
click at [768, 24] on img at bounding box center [767, 25] width 13 height 10
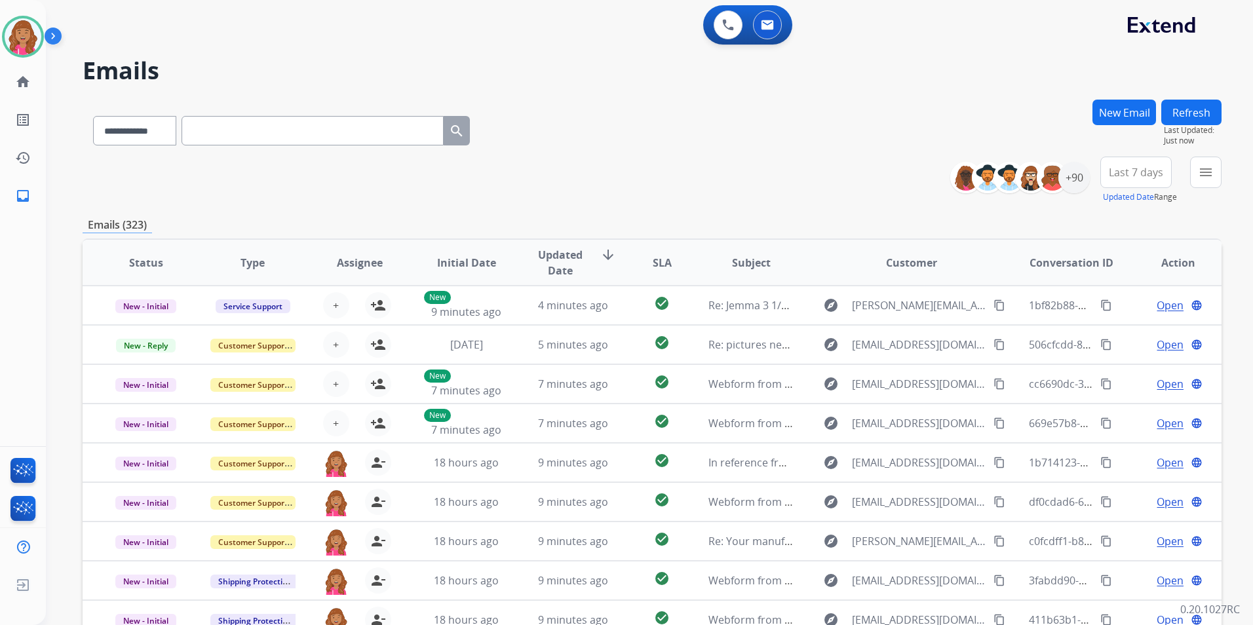
click at [262, 134] on input "text" at bounding box center [313, 130] width 262 height 29
click at [1108, 117] on button "New Email" at bounding box center [1125, 113] width 64 height 26
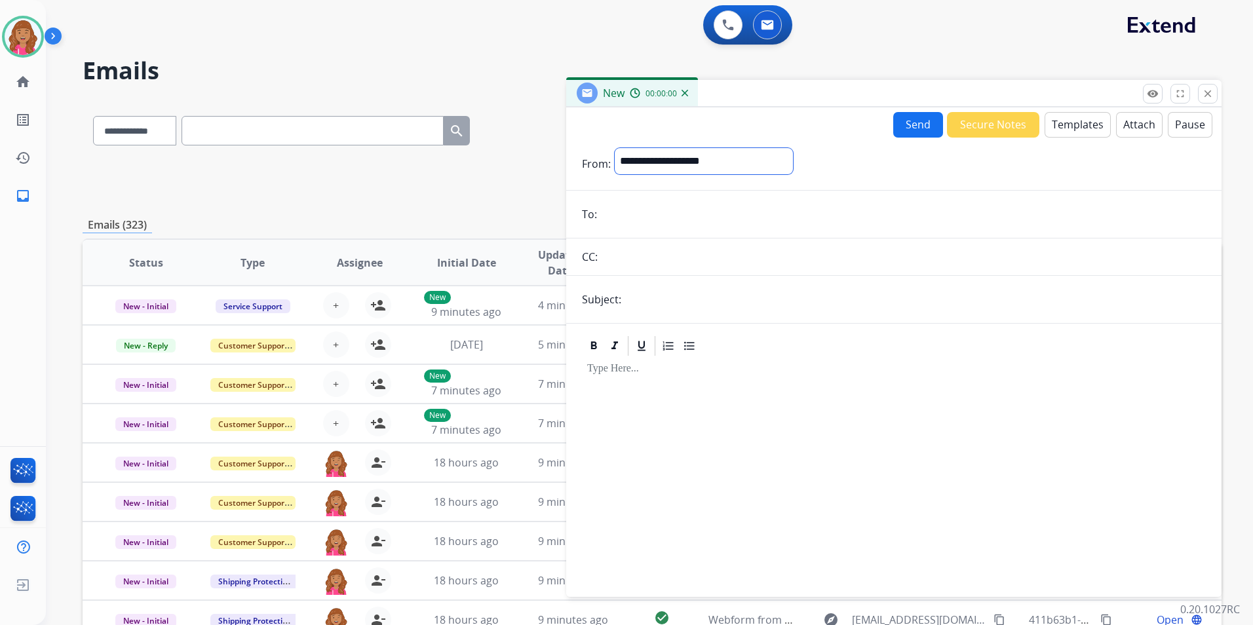
drag, startPoint x: 703, startPoint y: 160, endPoint x: 696, endPoint y: 159, distance: 7.2
click at [703, 160] on select "**********" at bounding box center [704, 161] width 178 height 26
select select "**********"
click at [615, 148] on select "**********" at bounding box center [704, 161] width 178 height 26
click at [627, 216] on input "email" at bounding box center [903, 216] width 605 height 26
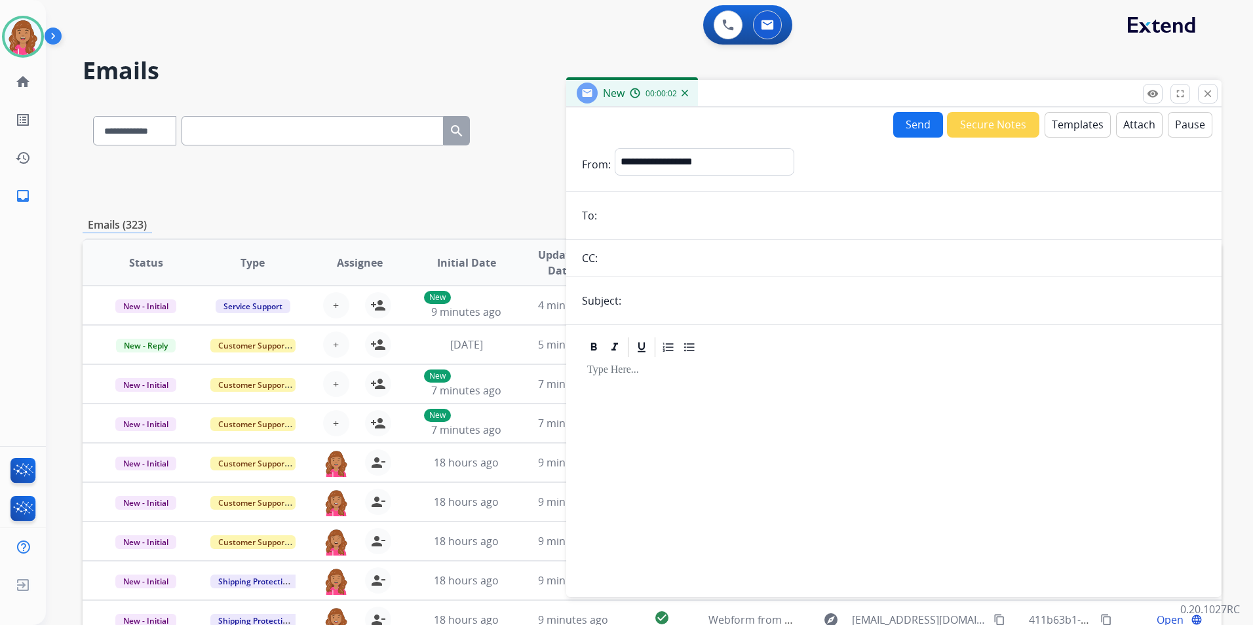
paste input "**********"
type input "**********"
click at [680, 305] on input "text" at bounding box center [915, 301] width 581 height 26
type input "**********"
click at [1082, 128] on button "Templates" at bounding box center [1078, 125] width 66 height 26
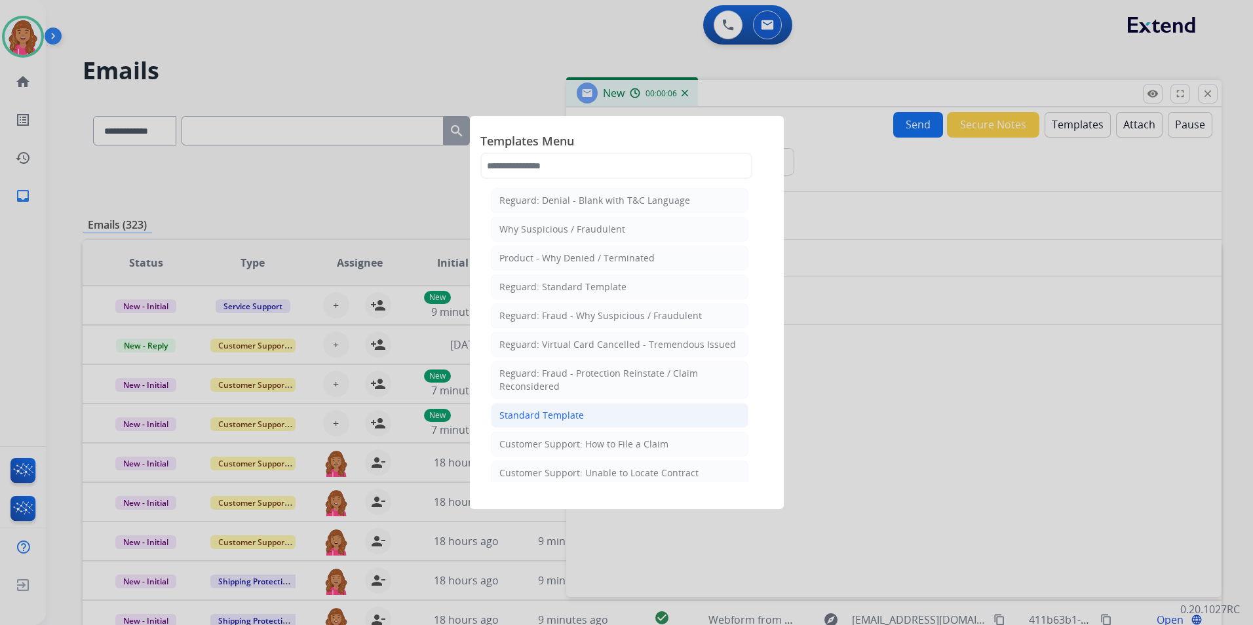
click at [570, 412] on div "Standard Template" at bounding box center [542, 415] width 85 height 13
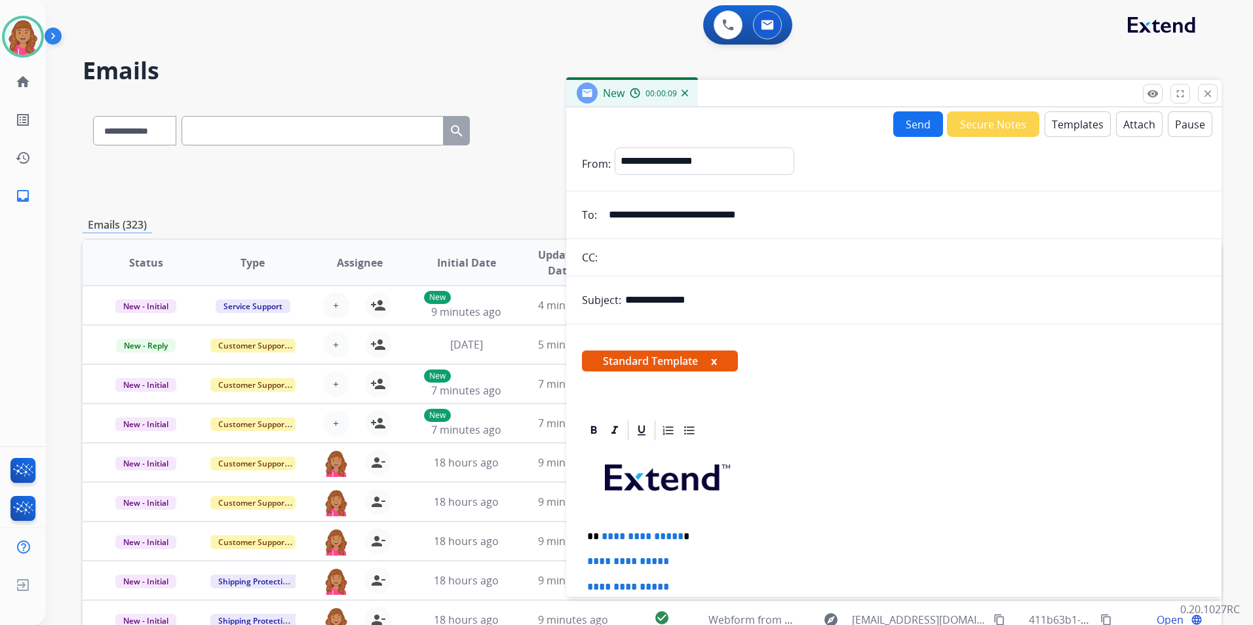
click at [755, 141] on form "**********" at bounding box center [894, 519] width 656 height 764
click at [751, 153] on select "**********" at bounding box center [704, 160] width 178 height 26
select select "**********"
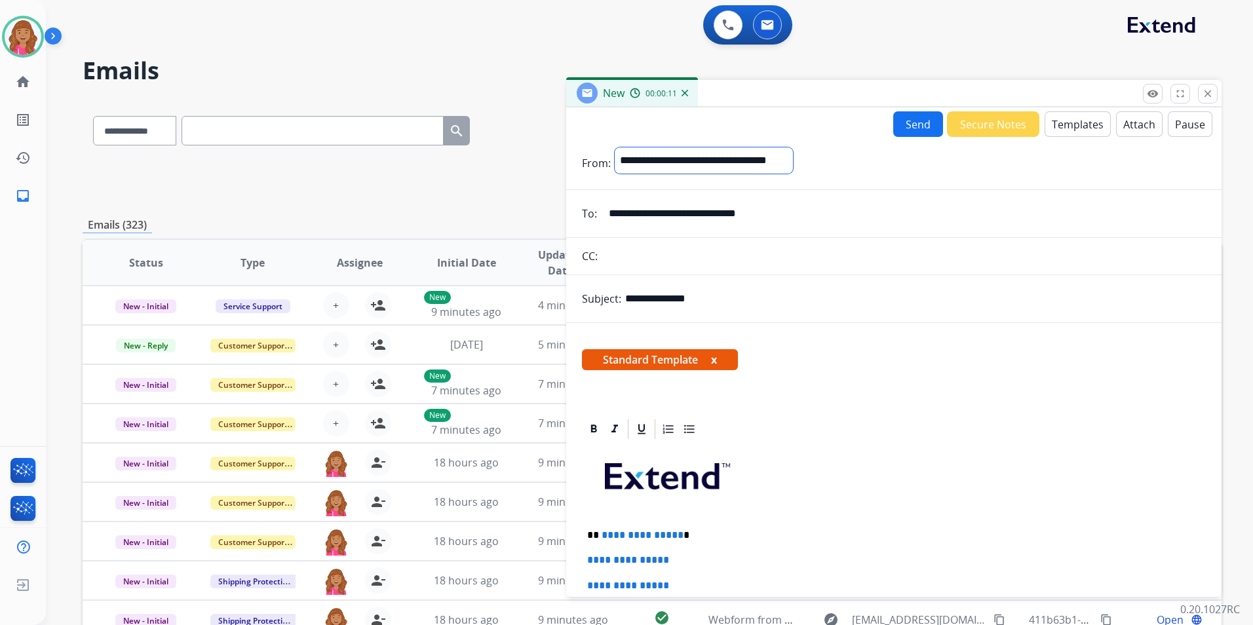
click at [615, 147] on select "**********" at bounding box center [704, 160] width 178 height 26
click at [1068, 128] on button "Templates" at bounding box center [1078, 124] width 66 height 26
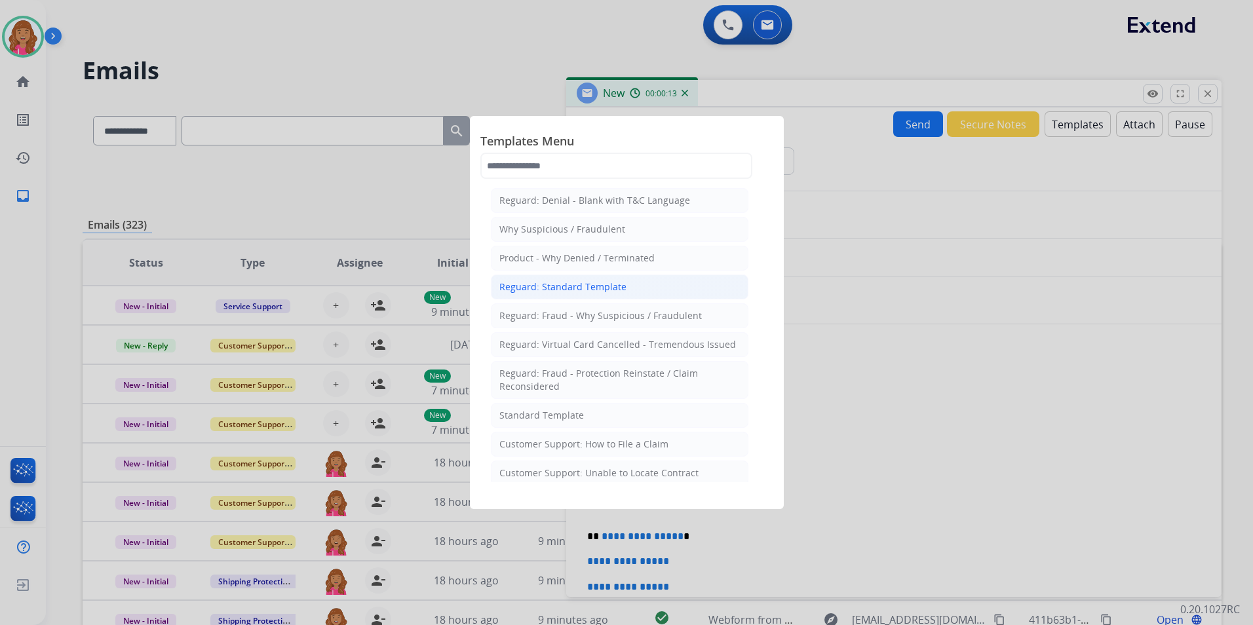
click at [615, 289] on div "Reguard: Standard Template" at bounding box center [563, 287] width 127 height 13
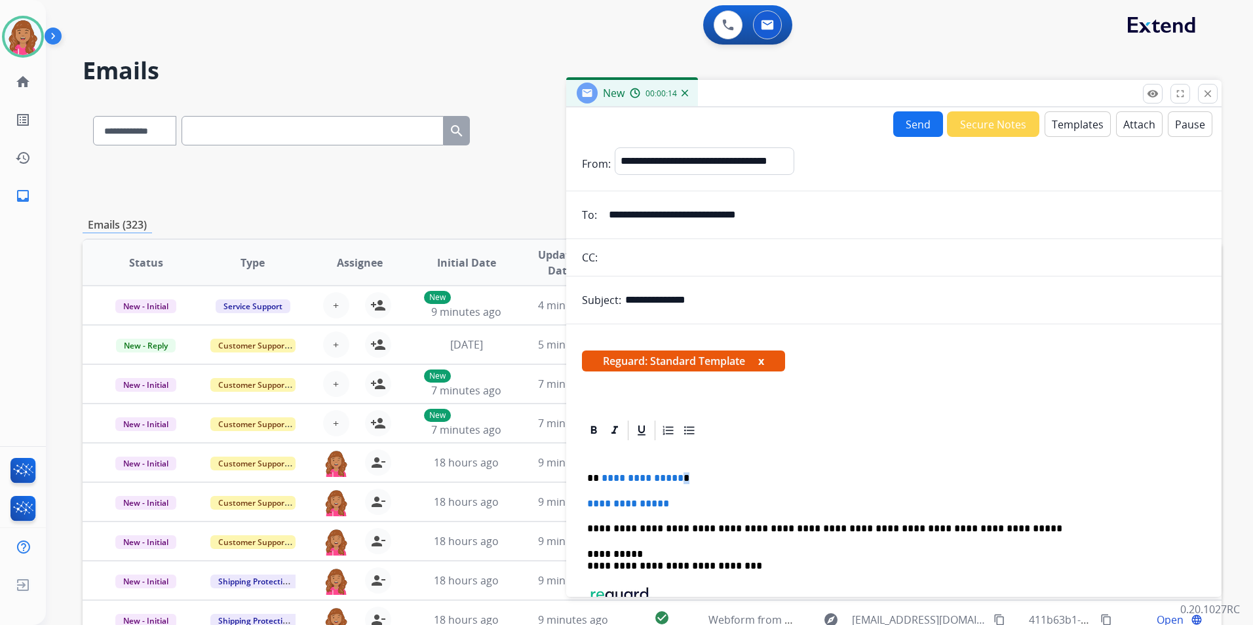
click at [678, 477] on p "**********" at bounding box center [888, 479] width 603 height 12
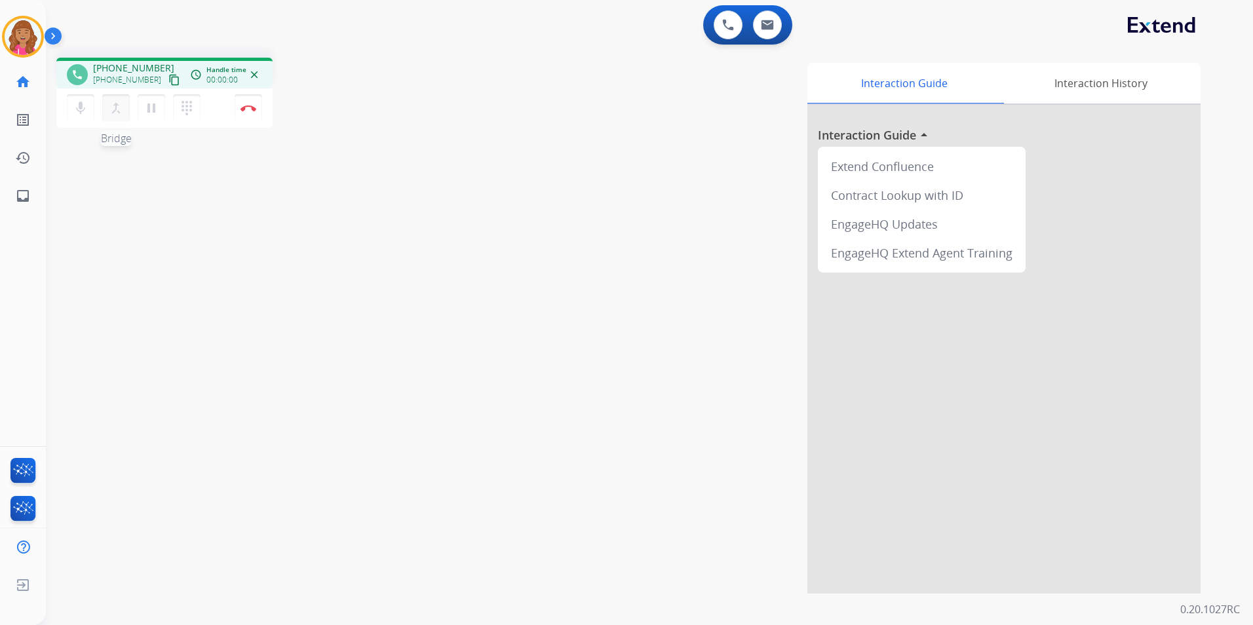
drag, startPoint x: 159, startPoint y: 82, endPoint x: 104, endPoint y: 96, distance: 56.3
click at [168, 82] on mat-icon "content_copy" at bounding box center [174, 80] width 12 height 12
click at [764, 30] on button at bounding box center [767, 24] width 29 height 29
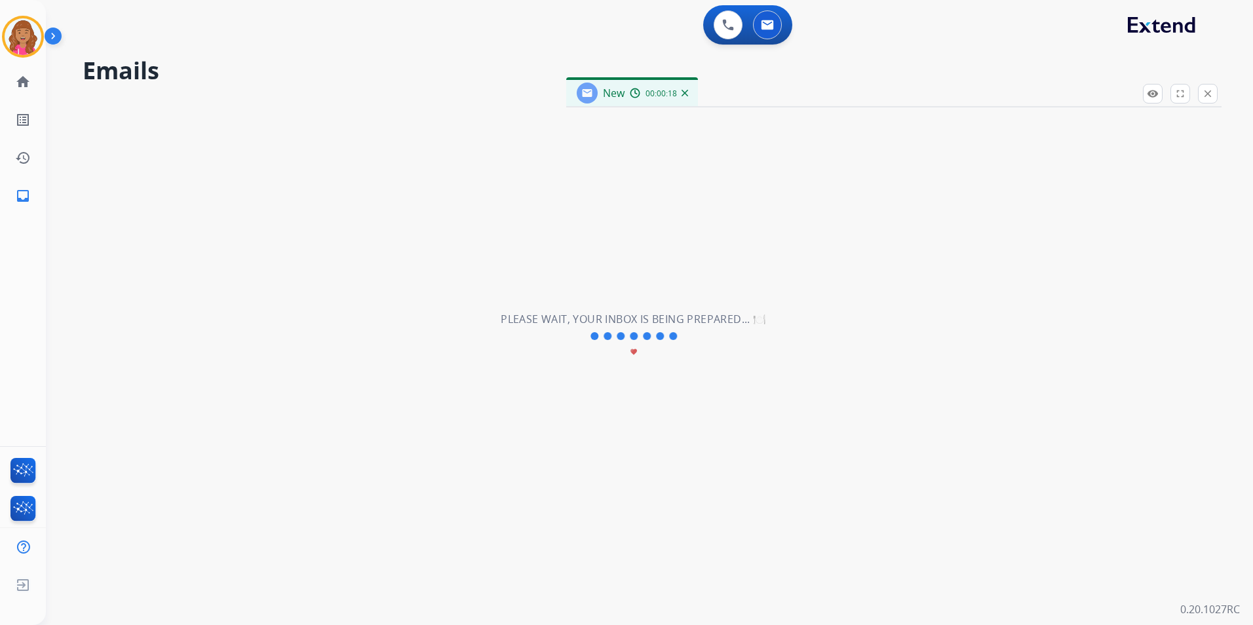
select select "**********"
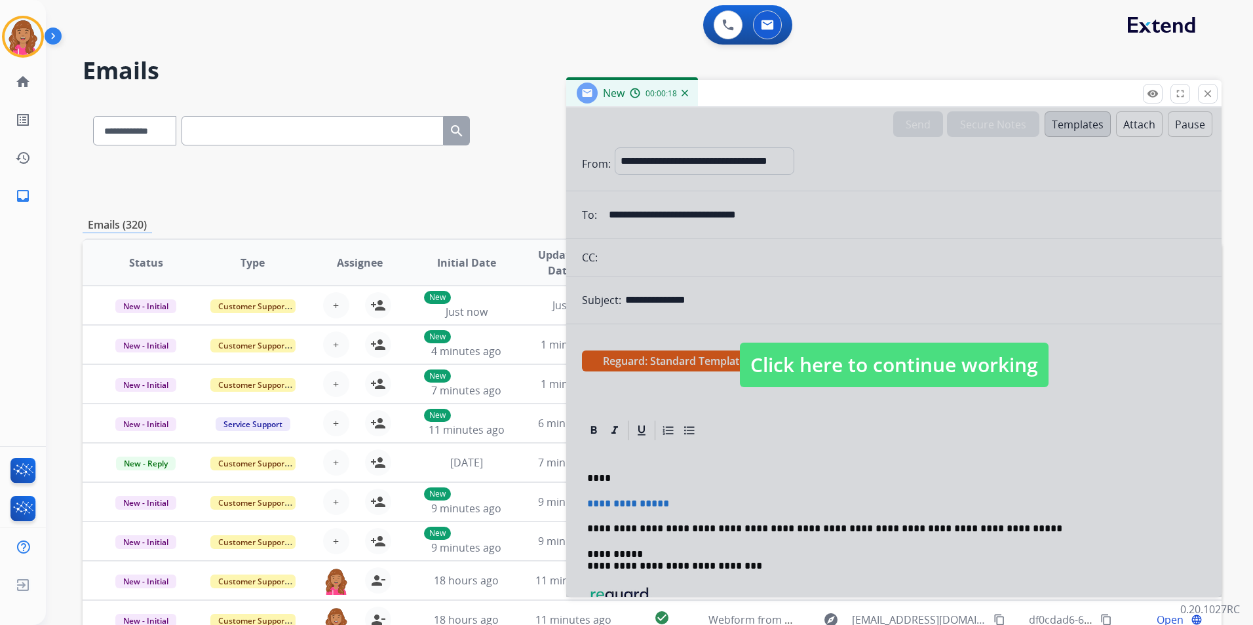
click at [935, 370] on span "Click here to continue working" at bounding box center [894, 365] width 309 height 45
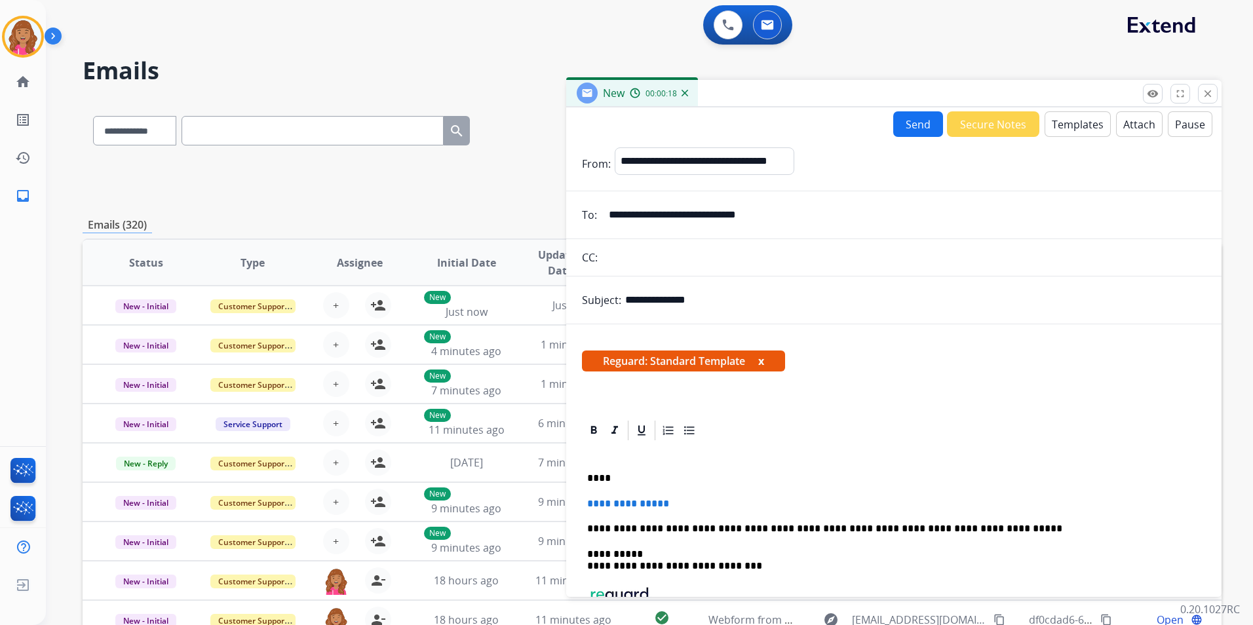
click at [617, 482] on p "****" at bounding box center [888, 479] width 603 height 12
click at [598, 479] on p "****" at bounding box center [888, 479] width 603 height 12
drag, startPoint x: 695, startPoint y: 498, endPoint x: 579, endPoint y: 501, distance: 115.4
click at [580, 501] on div "**********" at bounding box center [894, 559] width 656 height 280
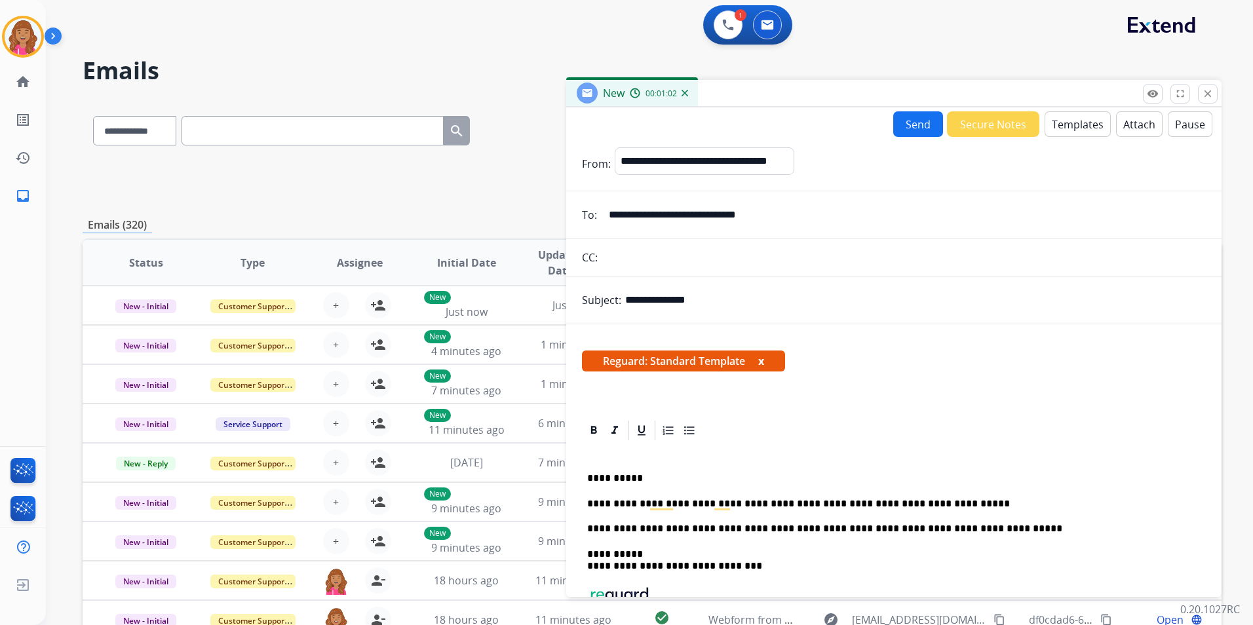
click at [899, 134] on button "Send" at bounding box center [918, 124] width 50 height 26
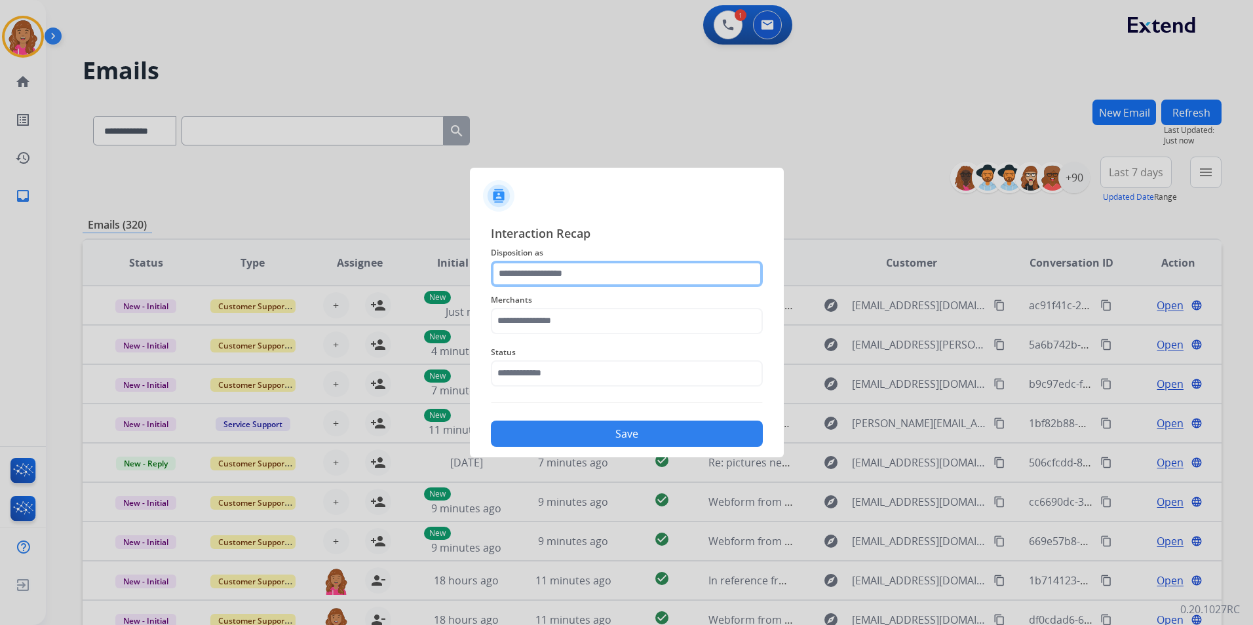
click at [583, 269] on input "text" at bounding box center [627, 274] width 272 height 26
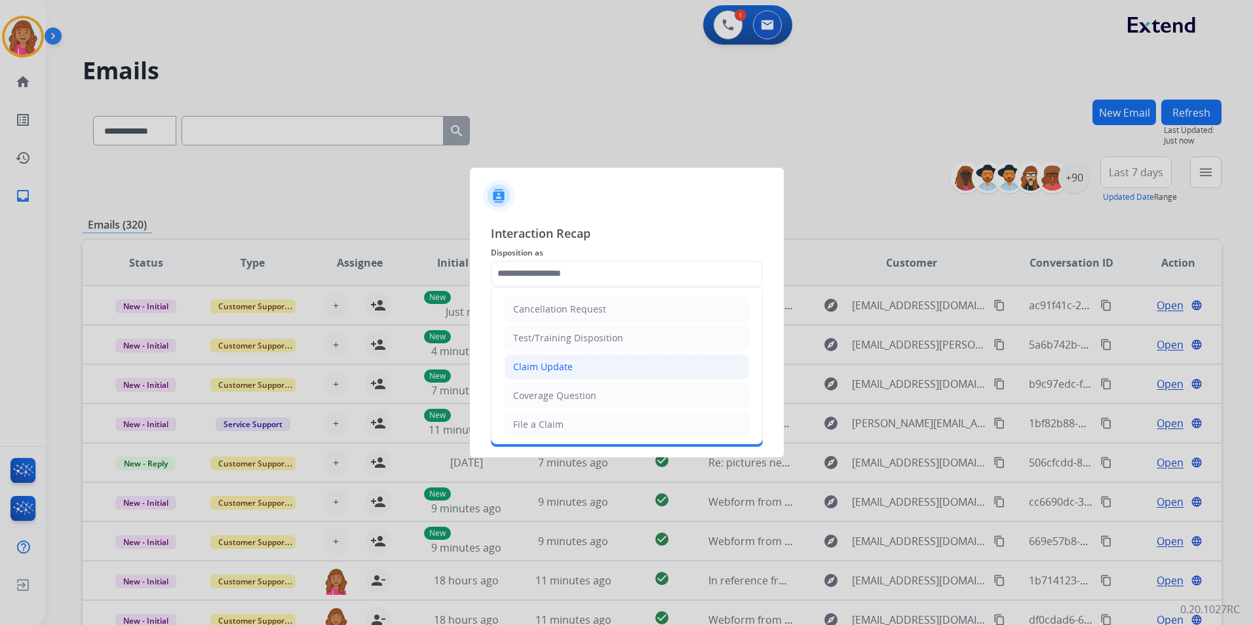
click at [563, 365] on div "Claim Update" at bounding box center [543, 367] width 60 height 13
type input "**********"
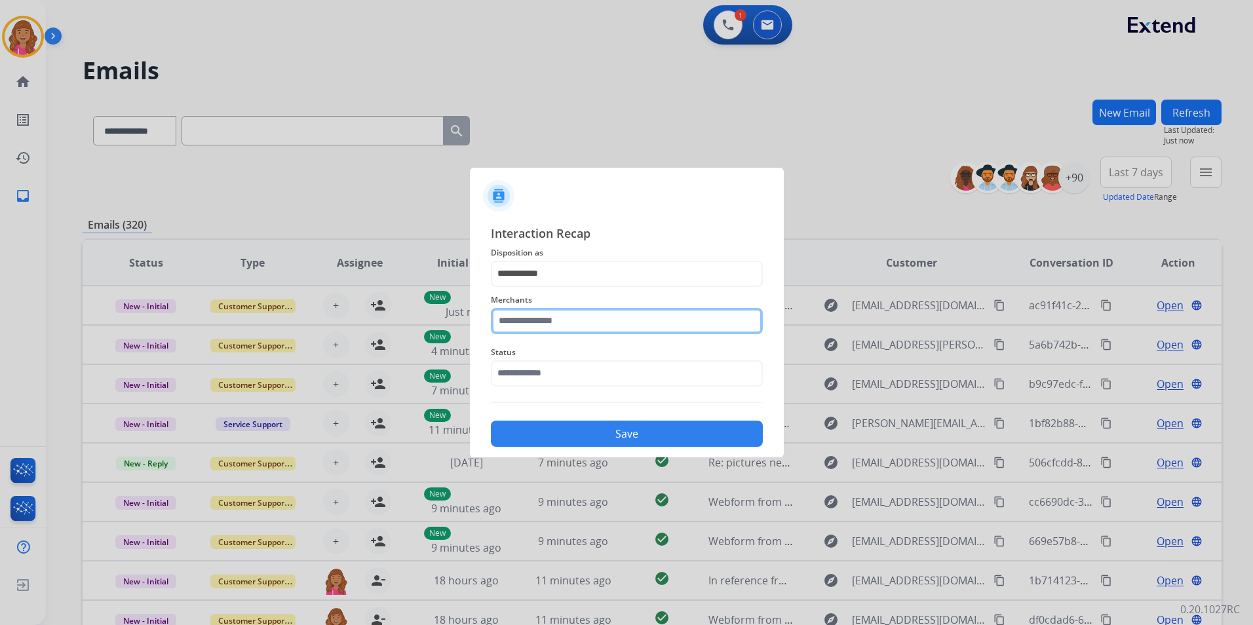
click at [547, 319] on input "text" at bounding box center [627, 321] width 272 height 26
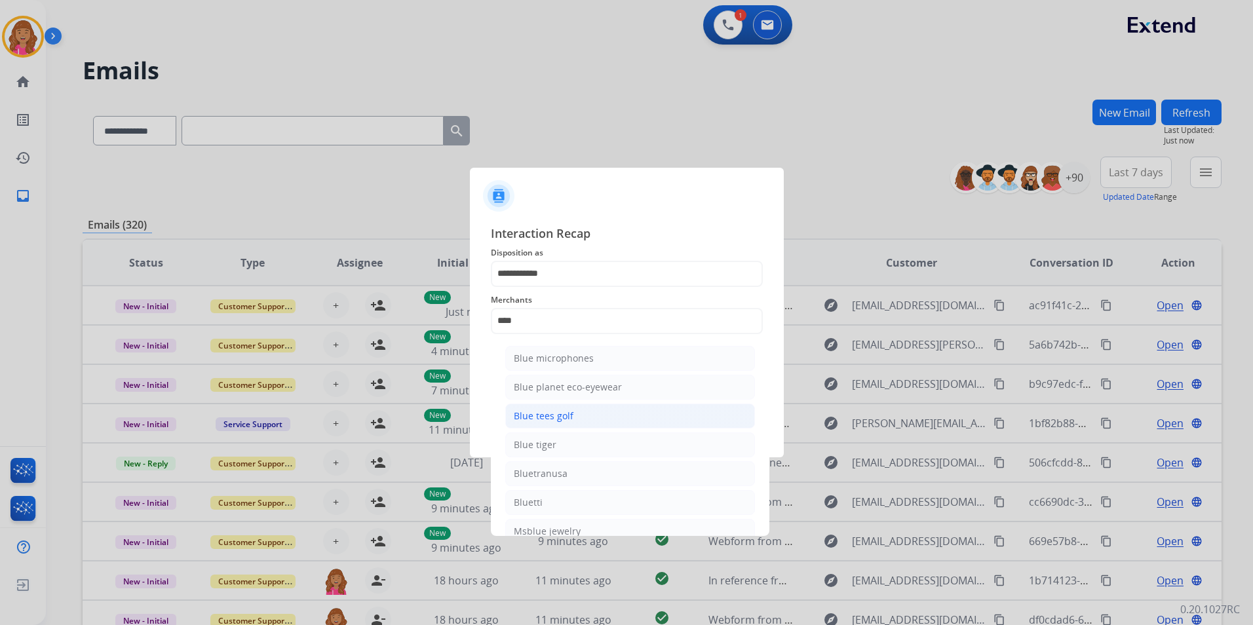
click at [588, 408] on li "Blue tees golf" at bounding box center [630, 416] width 250 height 25
type input "**********"
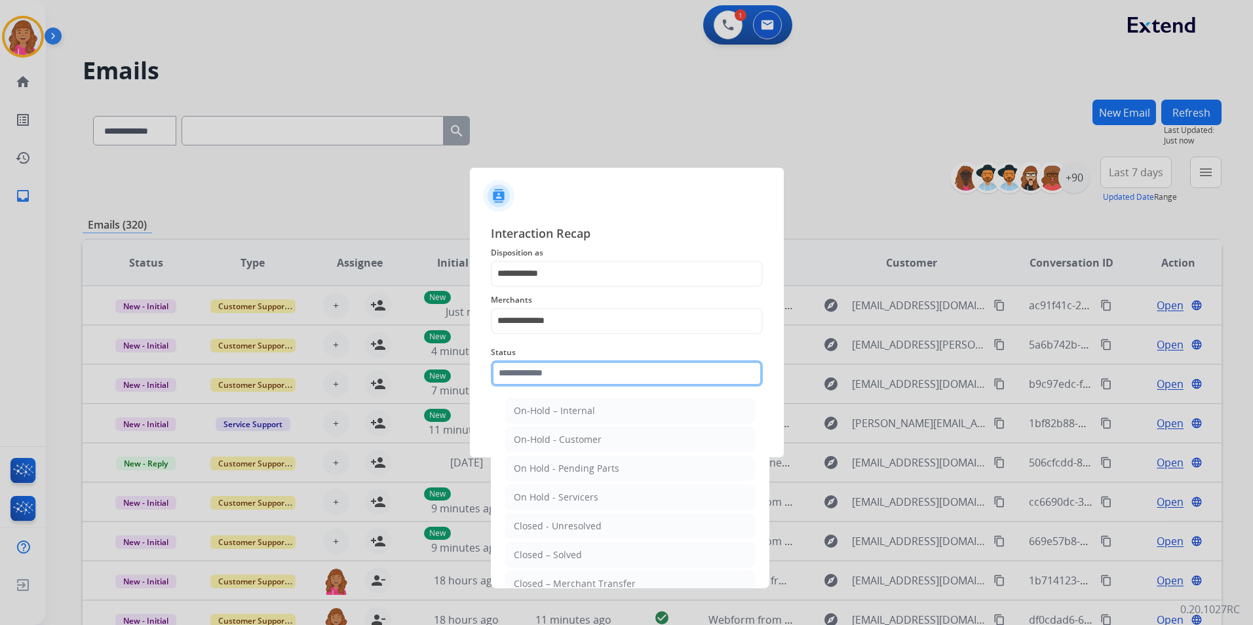
click at [554, 381] on input "text" at bounding box center [627, 374] width 272 height 26
click at [561, 558] on div "Closed – Solved" at bounding box center [548, 555] width 68 height 13
type input "**********"
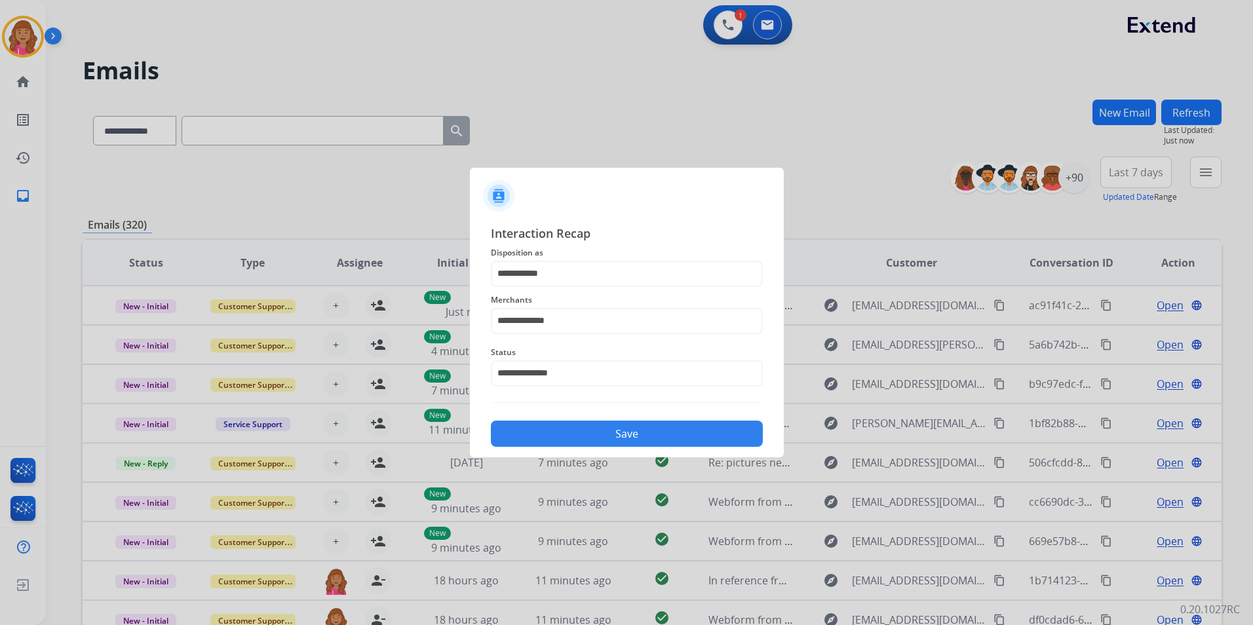
click at [578, 446] on div "Save" at bounding box center [627, 430] width 272 height 34
click at [591, 439] on button "Save" at bounding box center [627, 434] width 272 height 26
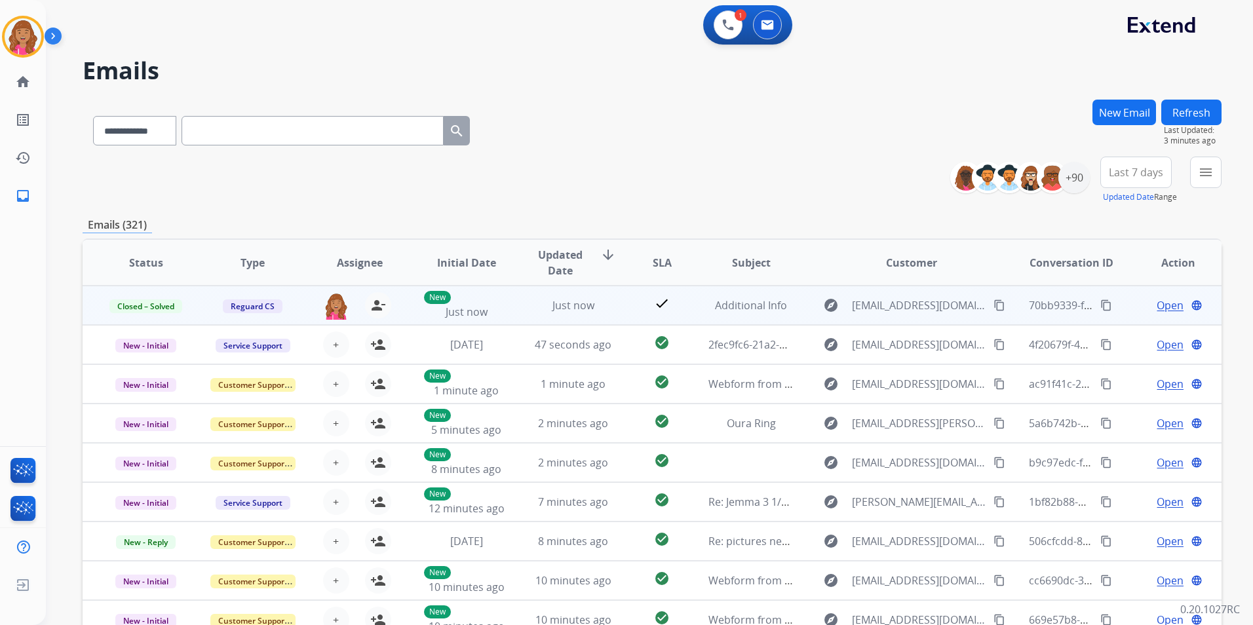
click at [1099, 299] on button "content_copy" at bounding box center [1107, 306] width 16 height 16
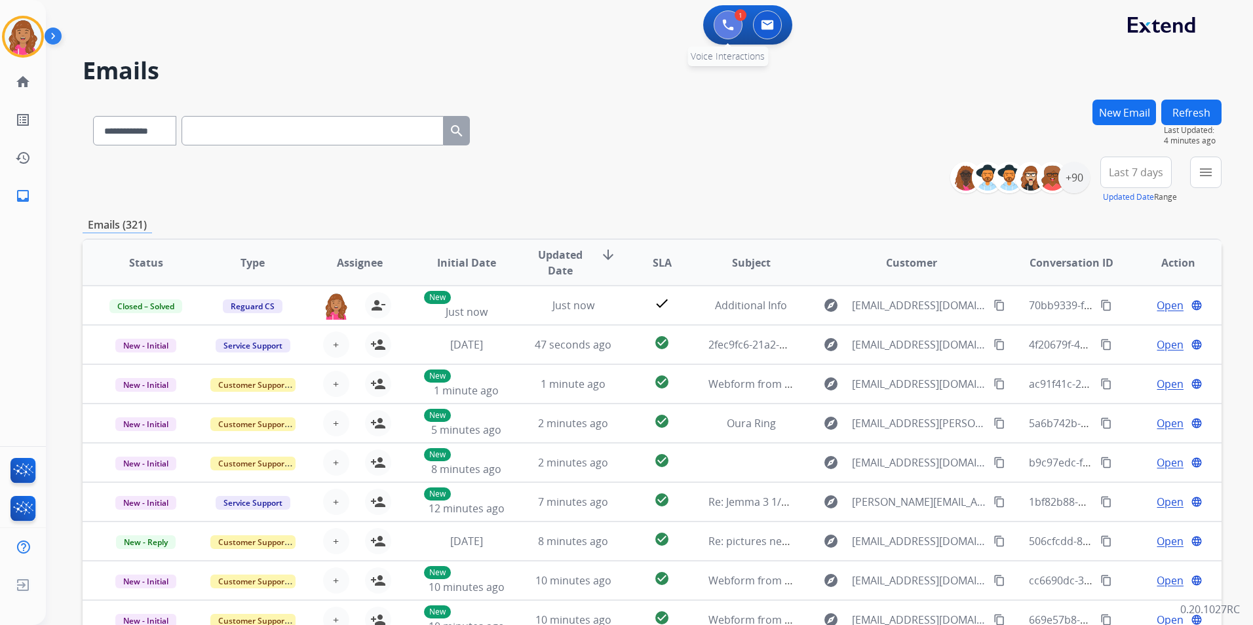
click at [726, 23] on img at bounding box center [728, 25] width 12 height 12
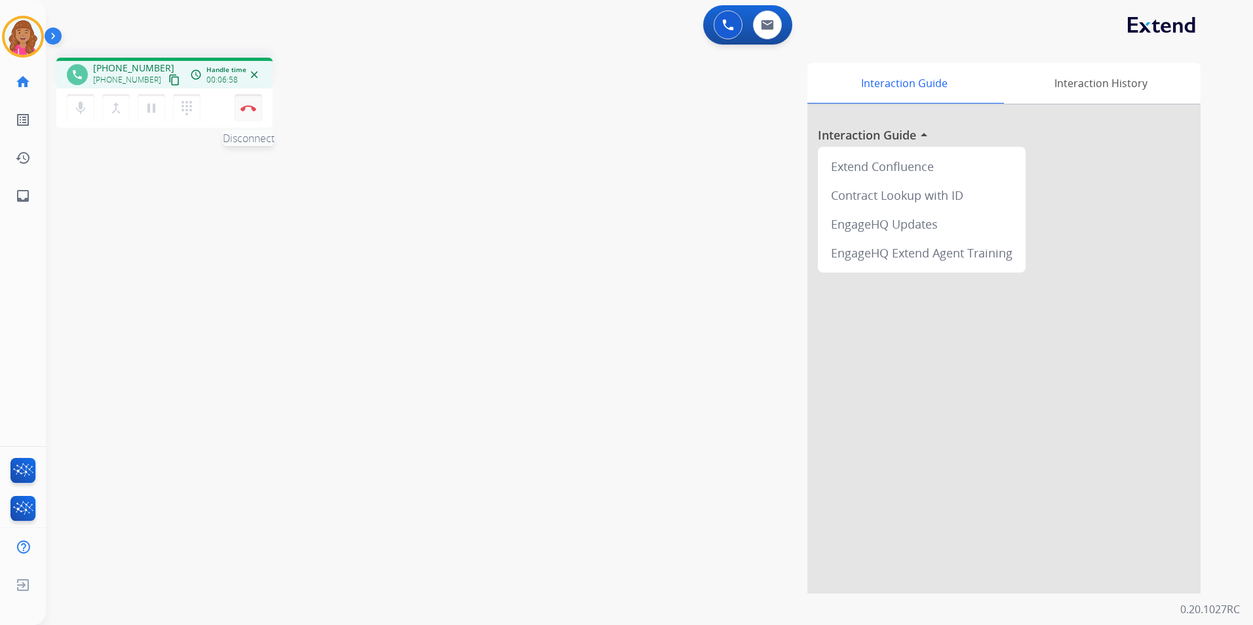
click at [243, 114] on button "Disconnect" at bounding box center [249, 108] width 28 height 28
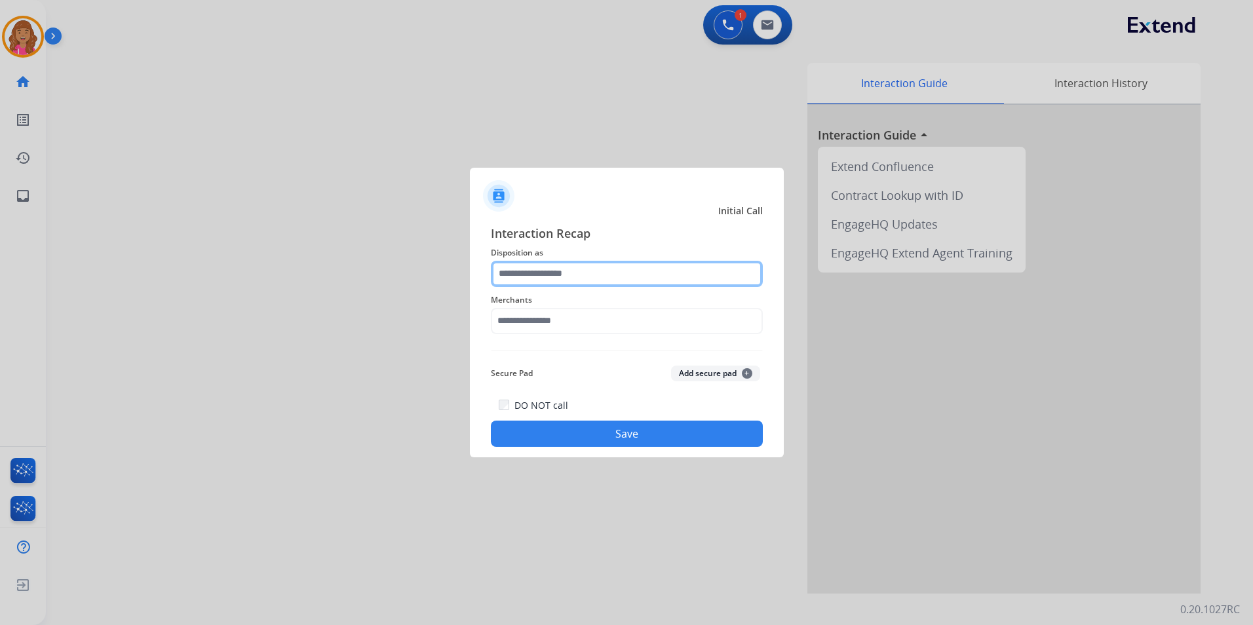
click at [572, 271] on input "text" at bounding box center [627, 274] width 272 height 26
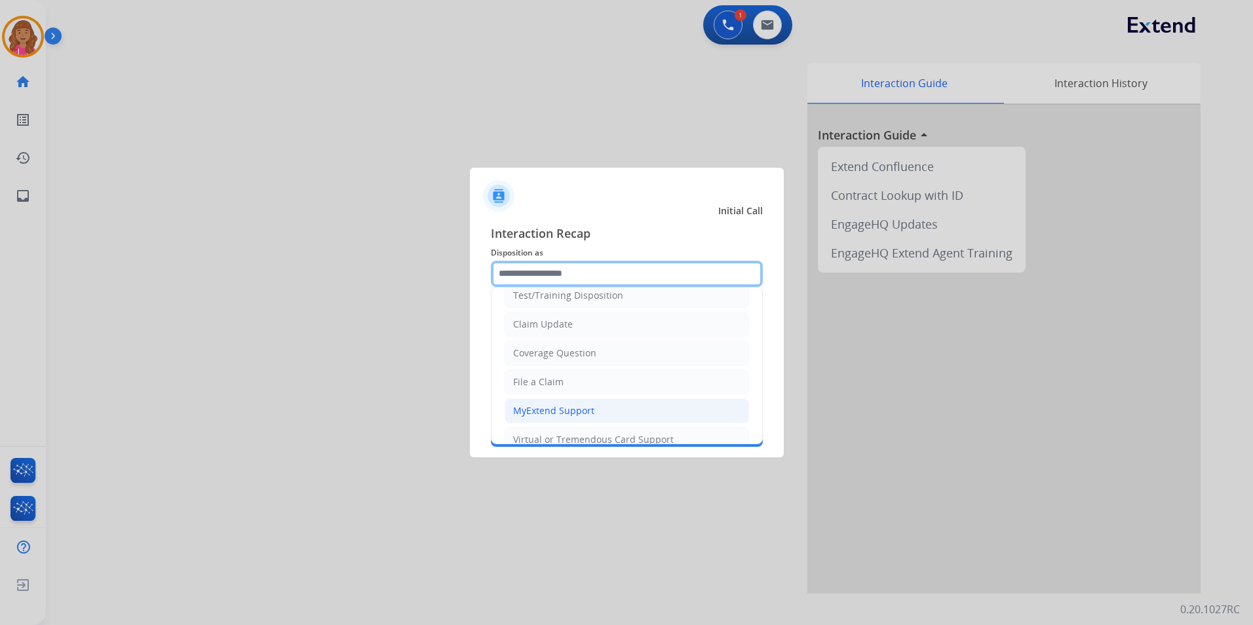
scroll to position [66, 0]
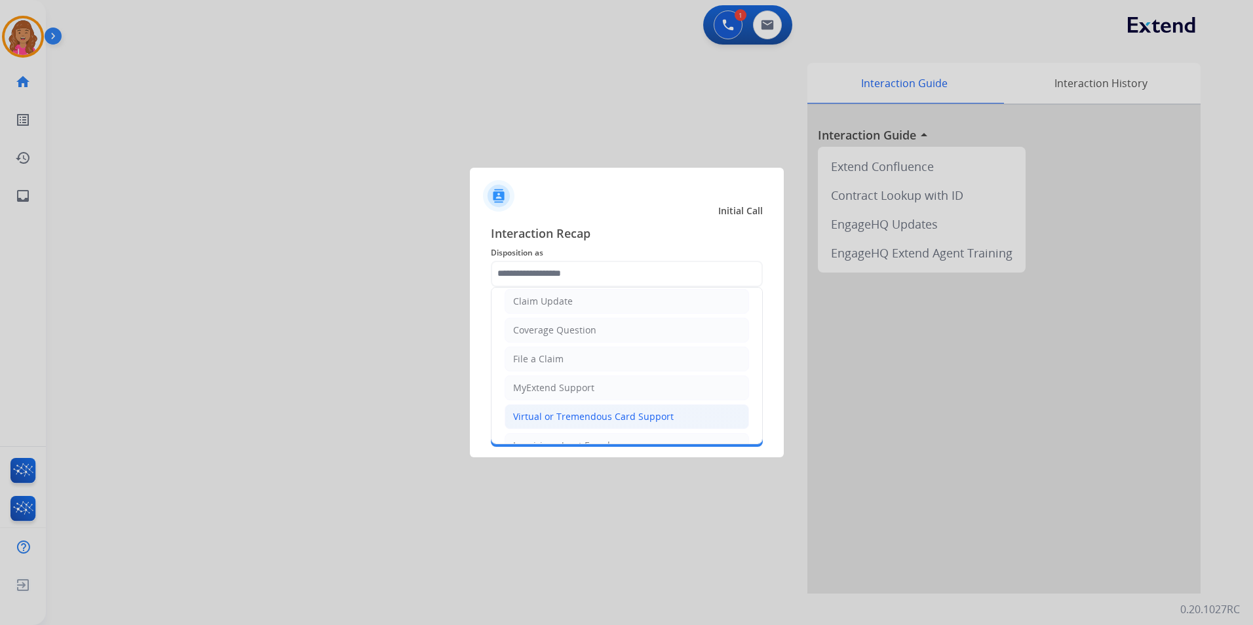
click at [631, 412] on div "Virtual or Tremendous Card Support" at bounding box center [593, 416] width 161 height 13
type input "**********"
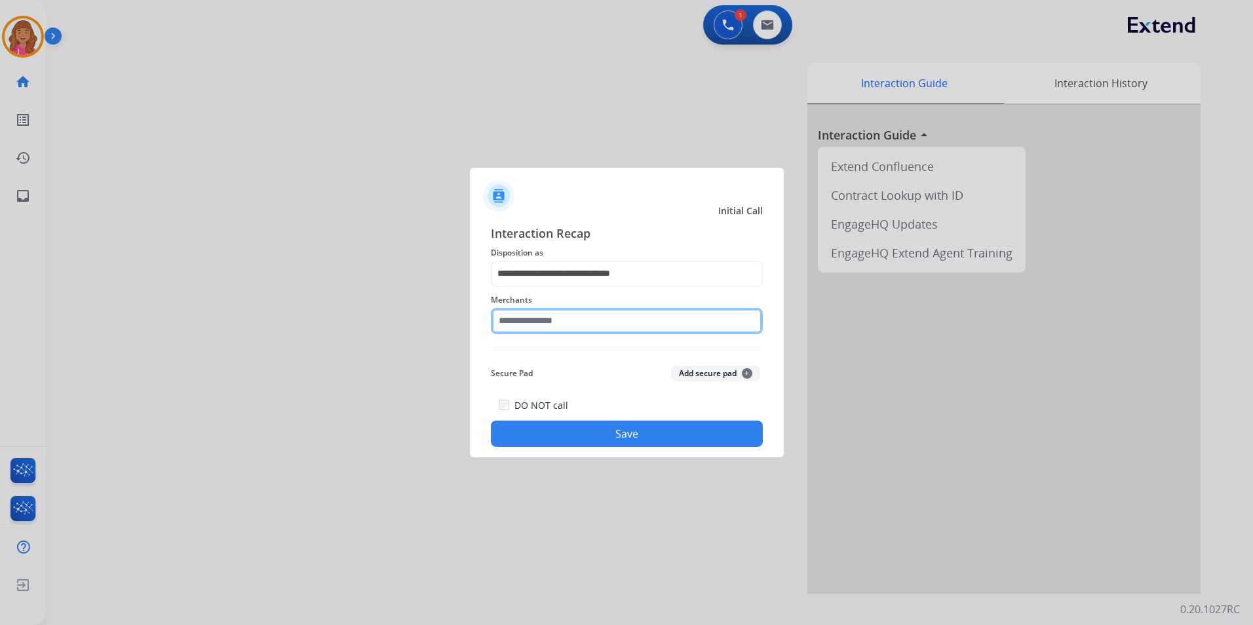
click at [593, 326] on input "text" at bounding box center [627, 321] width 272 height 26
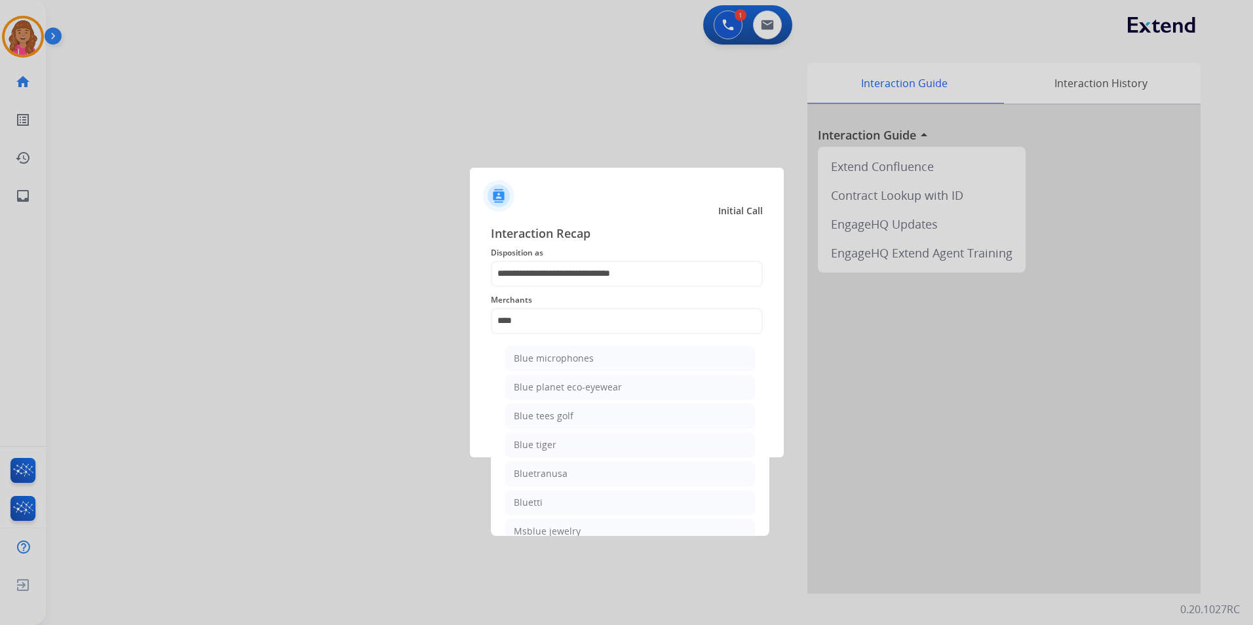
click at [588, 419] on li "Blue tees golf" at bounding box center [630, 416] width 250 height 25
type input "**********"
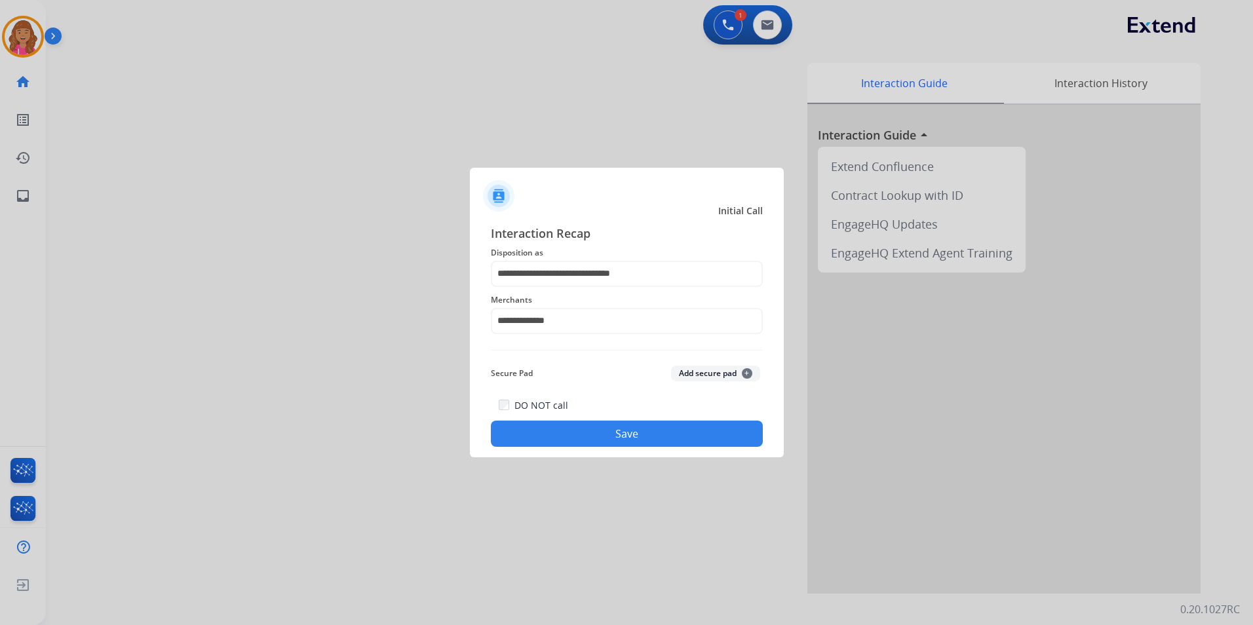
click at [556, 444] on button "Save" at bounding box center [627, 434] width 272 height 26
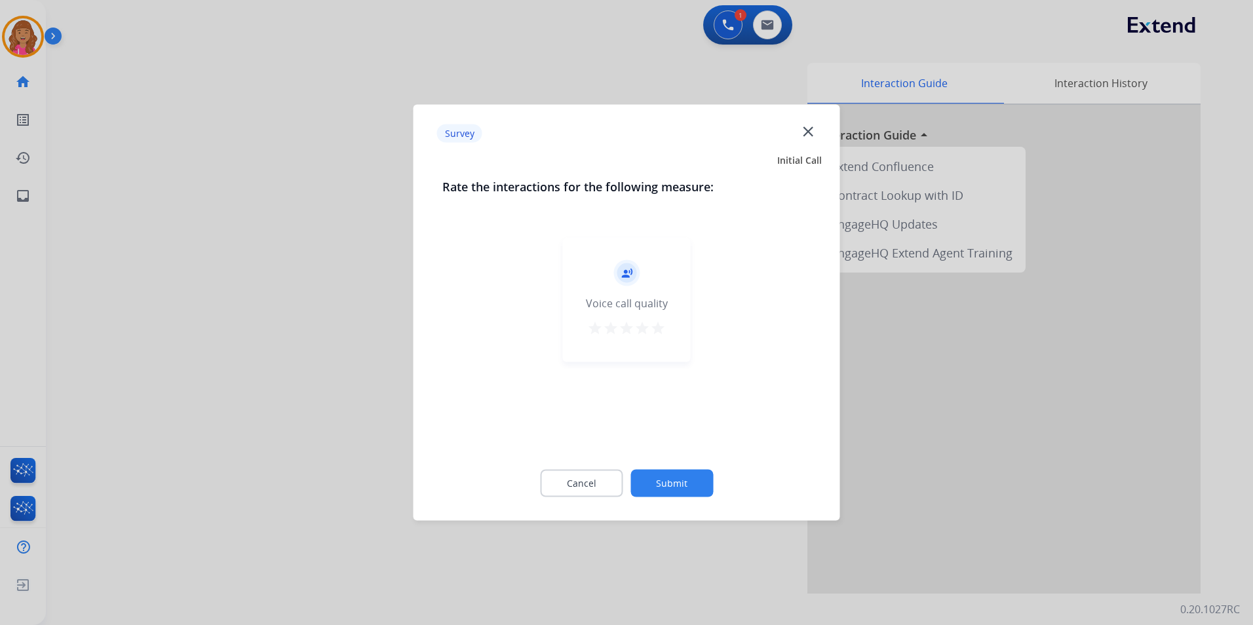
drag, startPoint x: 556, startPoint y: 444, endPoint x: 605, endPoint y: 456, distance: 50.6
click at [605, 456] on div "Cancel Submit" at bounding box center [626, 483] width 369 height 59
click at [598, 478] on button "Cancel" at bounding box center [581, 484] width 83 height 28
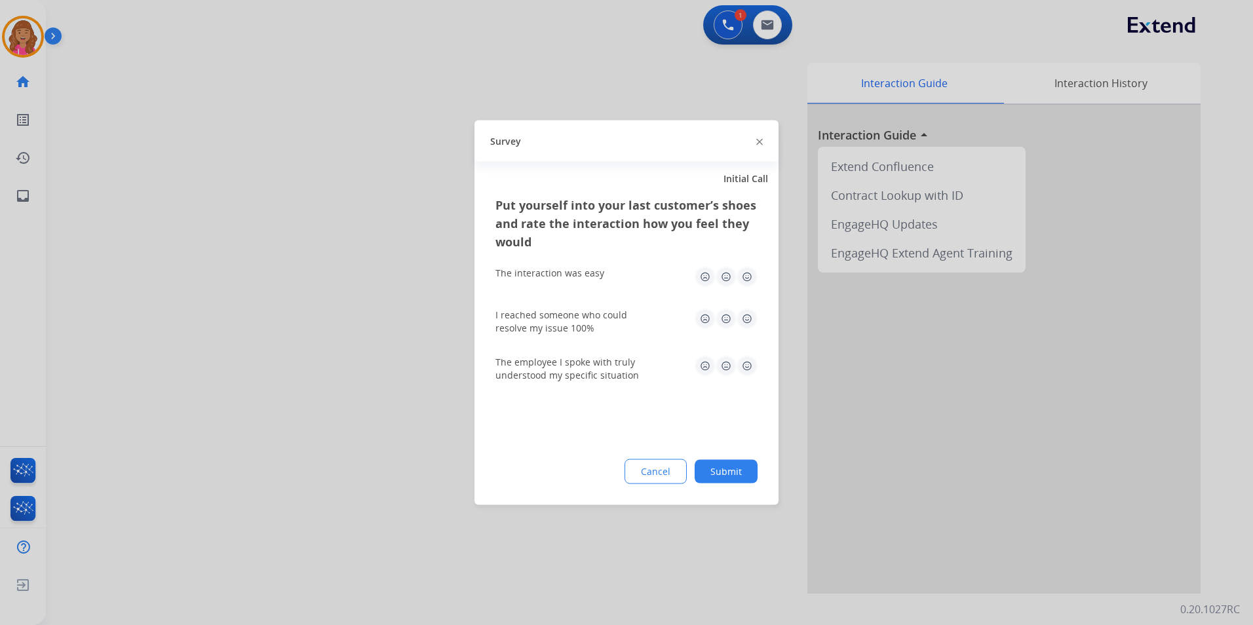
click at [637, 470] on button "Cancel" at bounding box center [656, 472] width 62 height 25
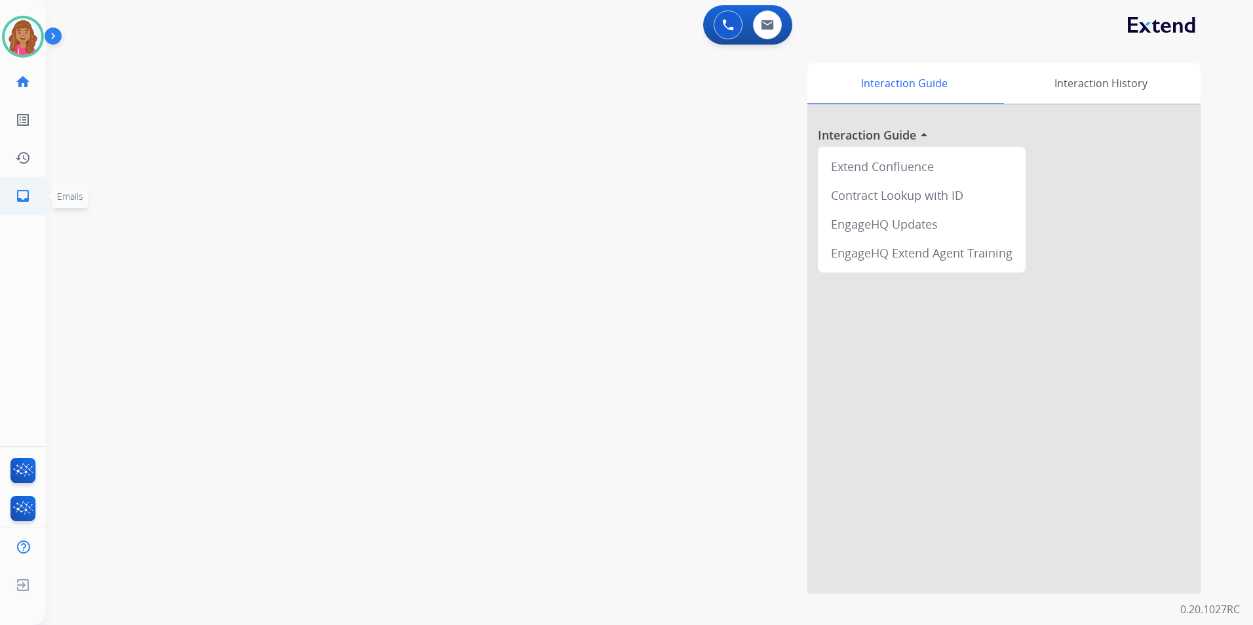
click at [21, 197] on mat-icon "inbox" at bounding box center [23, 196] width 16 height 16
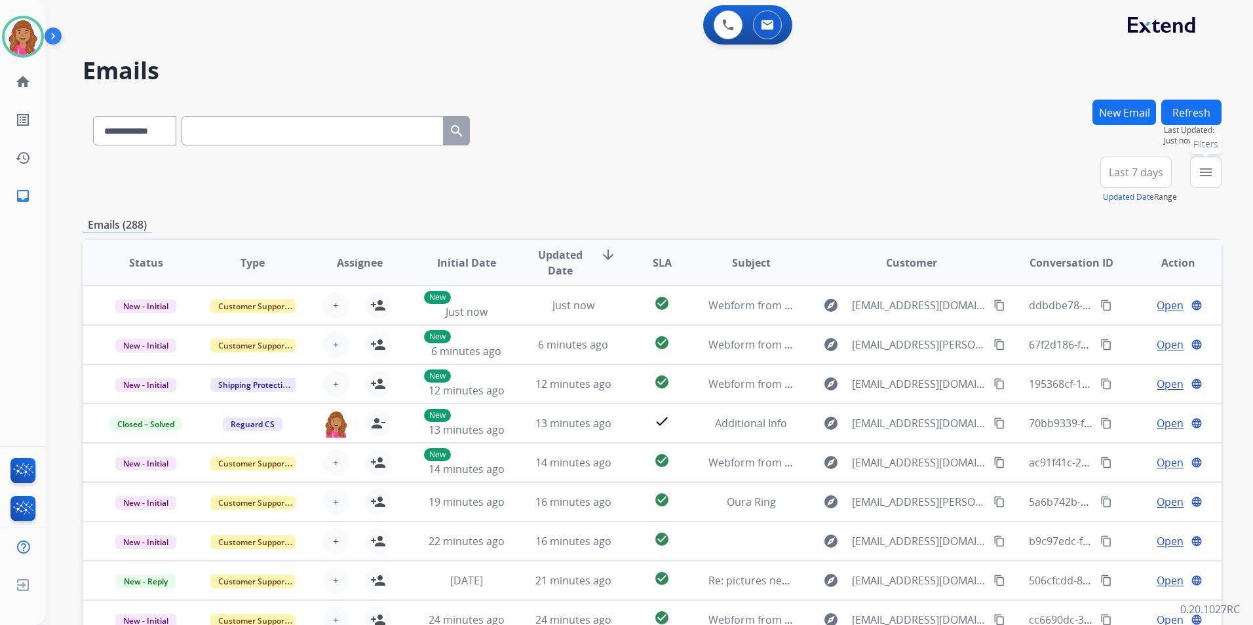
click at [1203, 165] on mat-icon "menu" at bounding box center [1206, 173] width 16 height 16
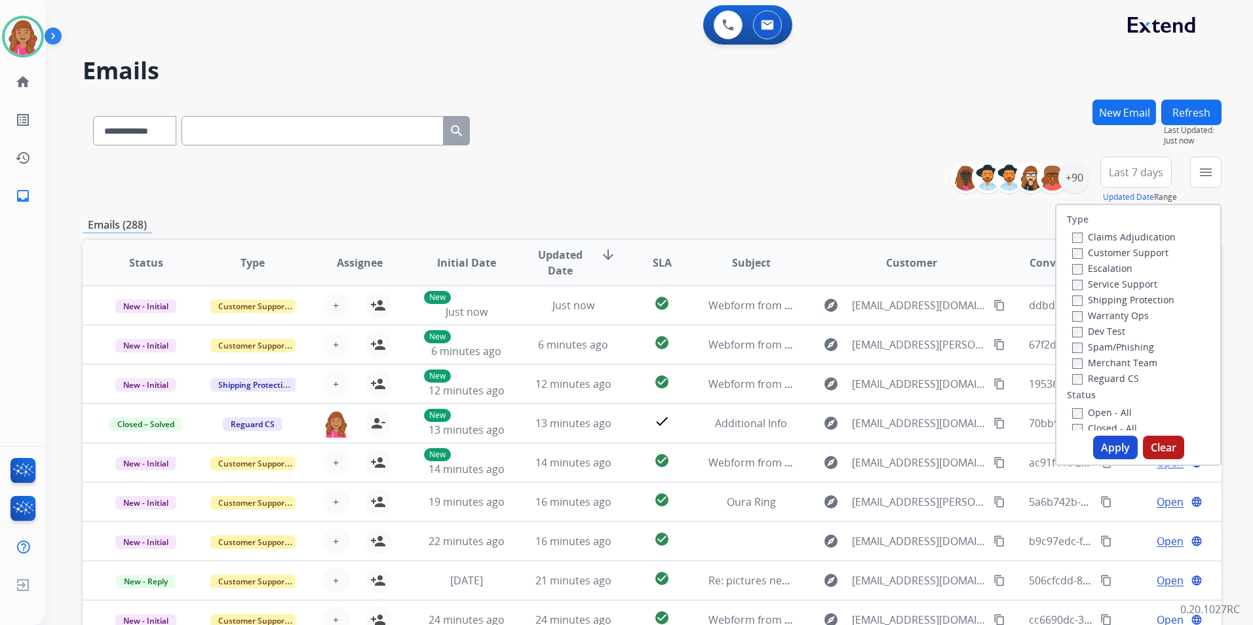
click at [1101, 411] on label "Open - All" at bounding box center [1102, 412] width 60 height 12
click at [1101, 375] on label "Reguard CS" at bounding box center [1105, 378] width 67 height 12
click at [1108, 296] on label "Shipping Protection" at bounding box center [1123, 300] width 102 height 12
click at [1119, 252] on label "Customer Support" at bounding box center [1120, 252] width 96 height 12
click at [1110, 441] on button "Apply" at bounding box center [1115, 448] width 45 height 24
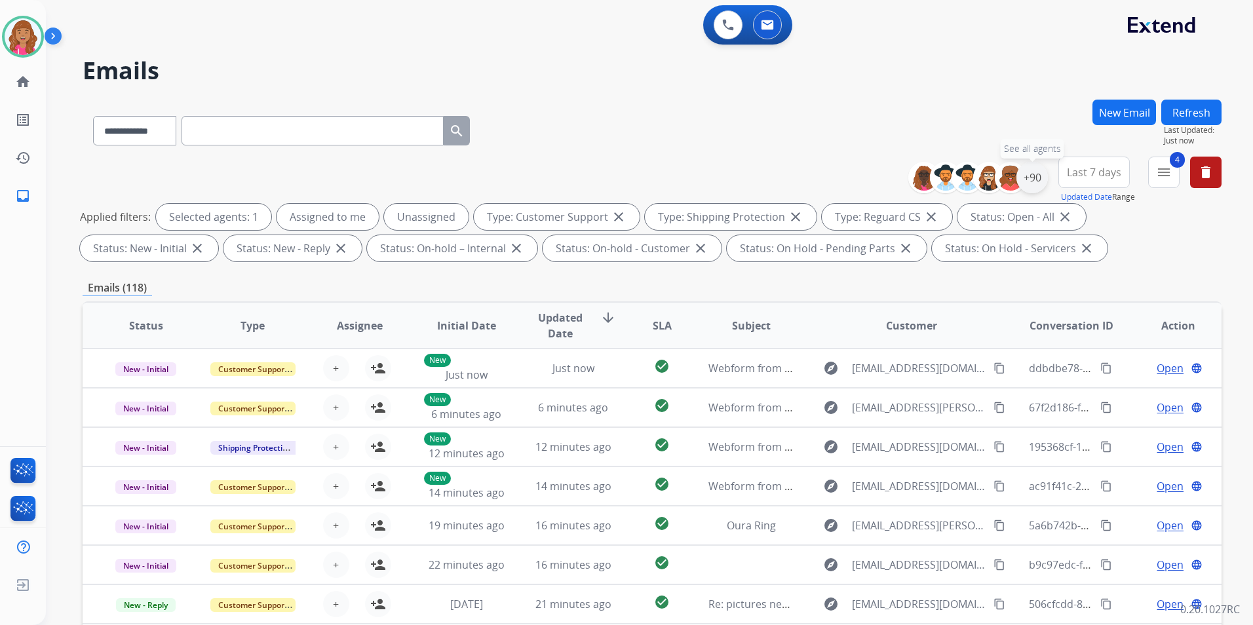
click at [1037, 182] on div "+90" at bounding box center [1032, 177] width 31 height 31
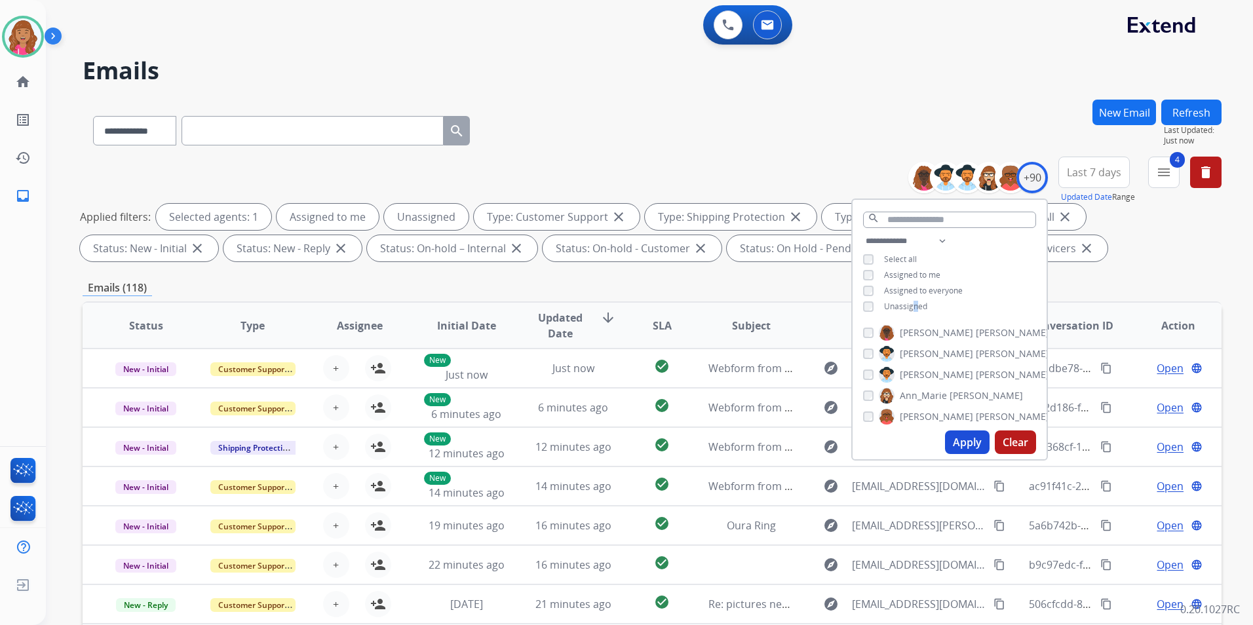
click at [914, 302] on span "Unassigned" at bounding box center [905, 306] width 43 height 11
click at [962, 450] on button "Apply" at bounding box center [967, 443] width 45 height 24
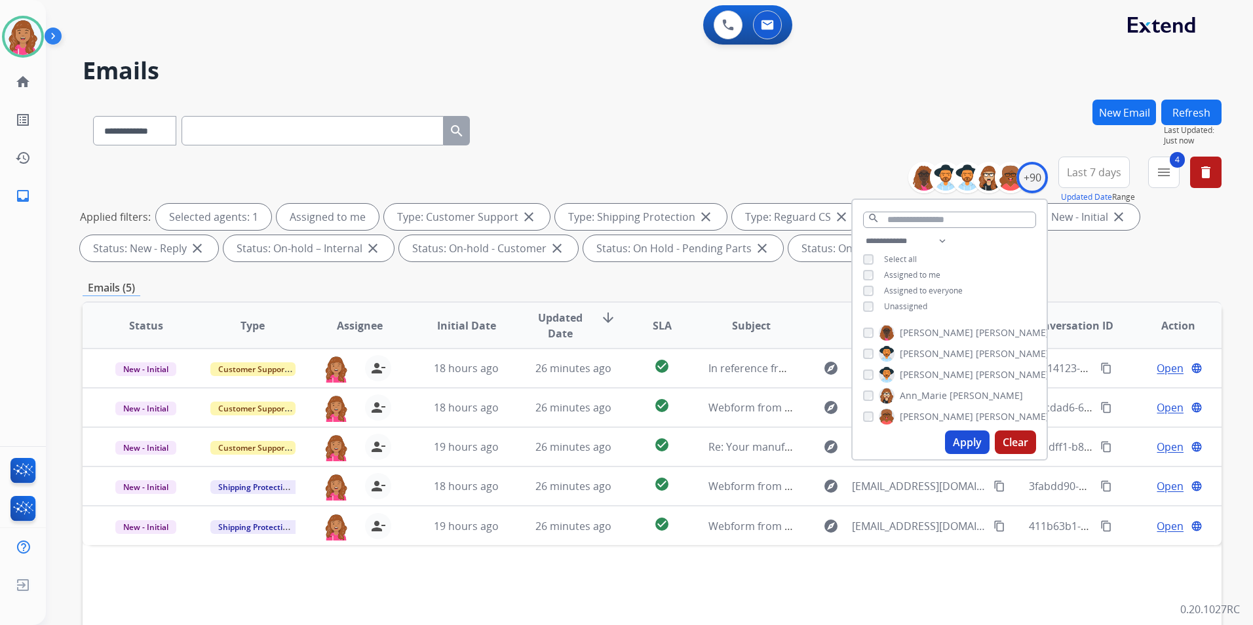
click at [591, 564] on div "Status Type Assignee Initial Date Updated Date arrow_downward SLA Subject Custo…" at bounding box center [652, 521] width 1139 height 439
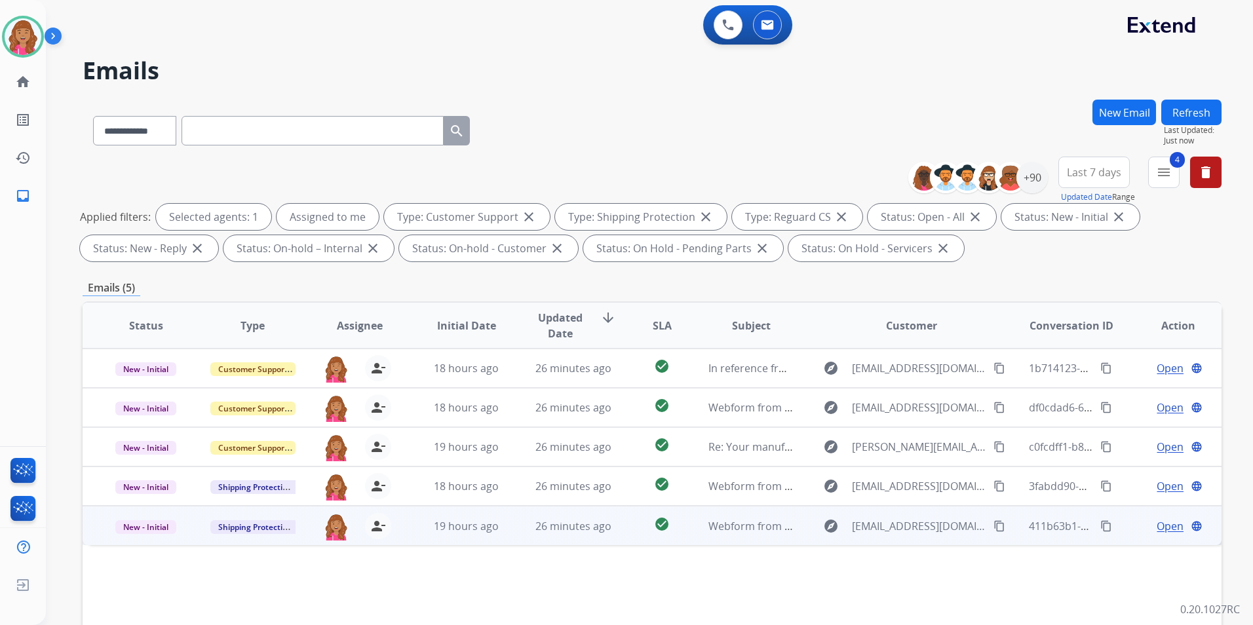
click at [1159, 523] on span "Open" at bounding box center [1170, 527] width 27 height 16
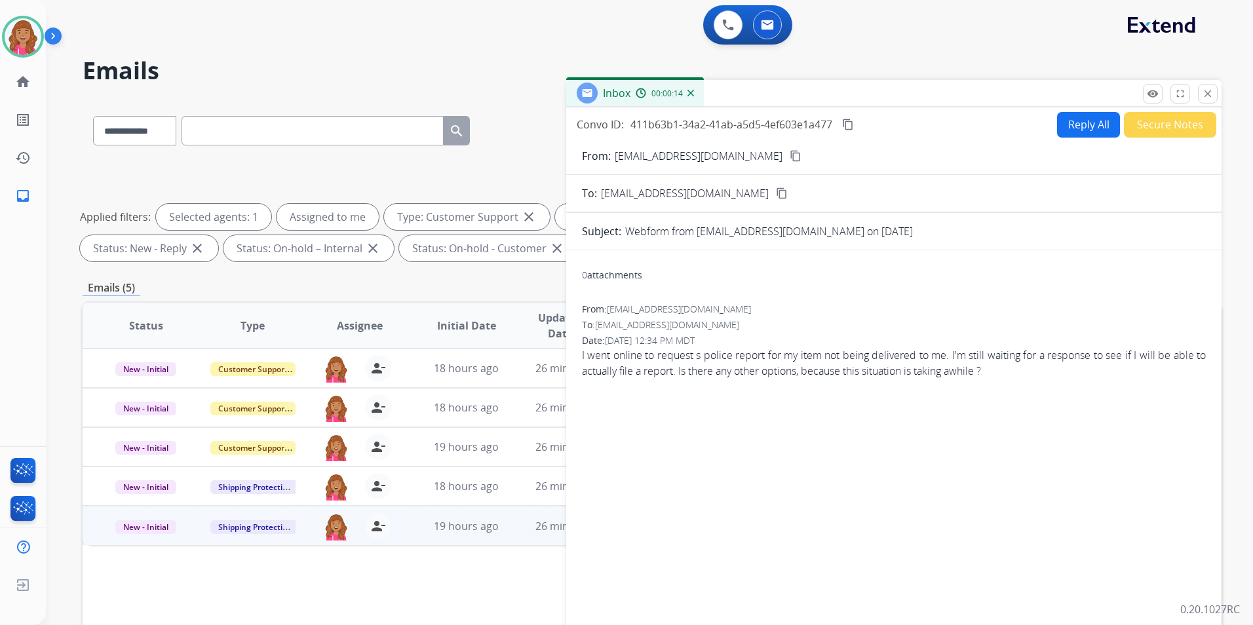
click at [790, 153] on mat-icon "content_copy" at bounding box center [796, 156] width 12 height 12
click at [1072, 113] on button "Reply All" at bounding box center [1088, 125] width 63 height 26
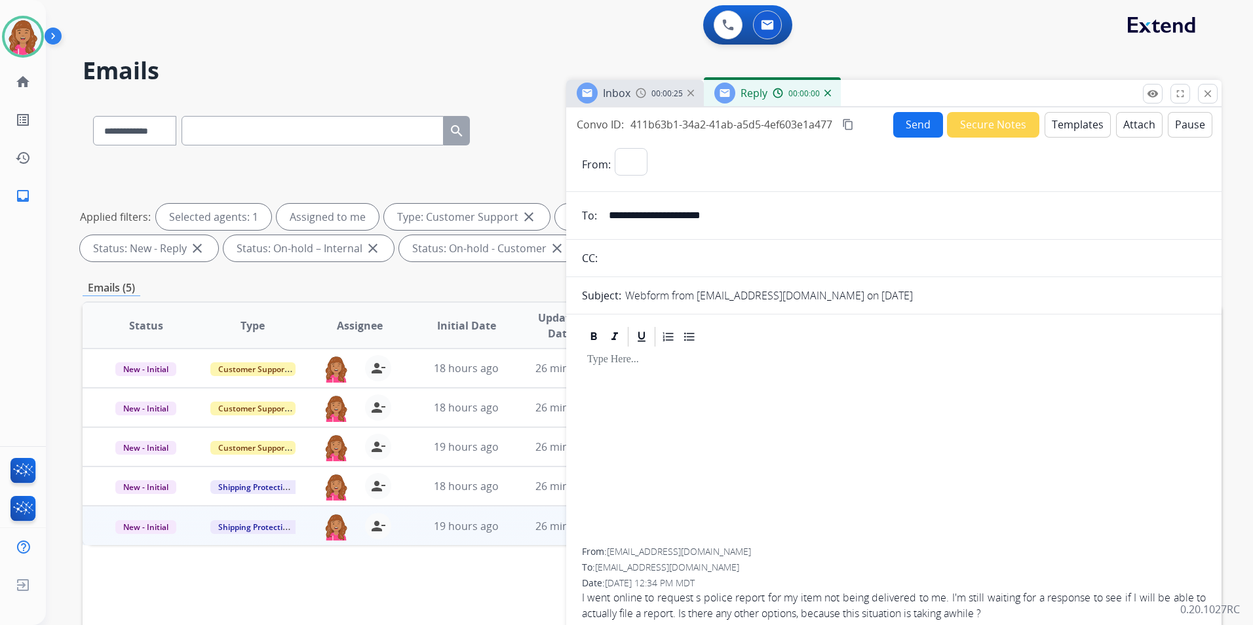
click at [1072, 113] on button "Templates" at bounding box center [1078, 125] width 66 height 26
select select "**********"
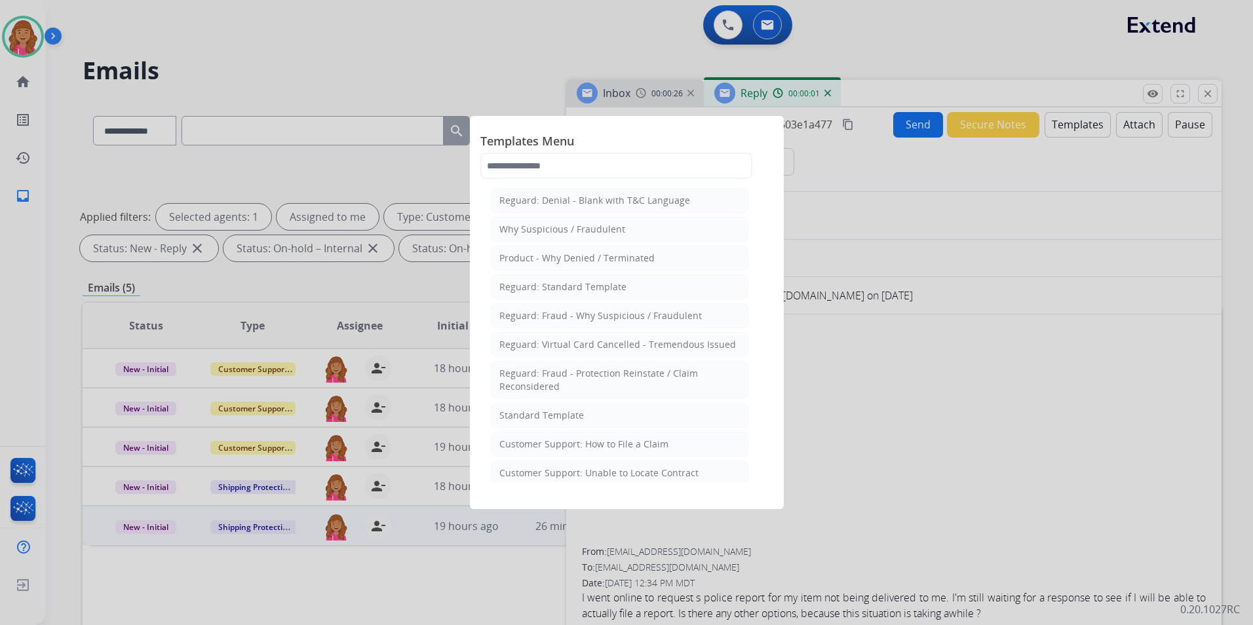
click at [648, 411] on li "Standard Template" at bounding box center [620, 415] width 258 height 25
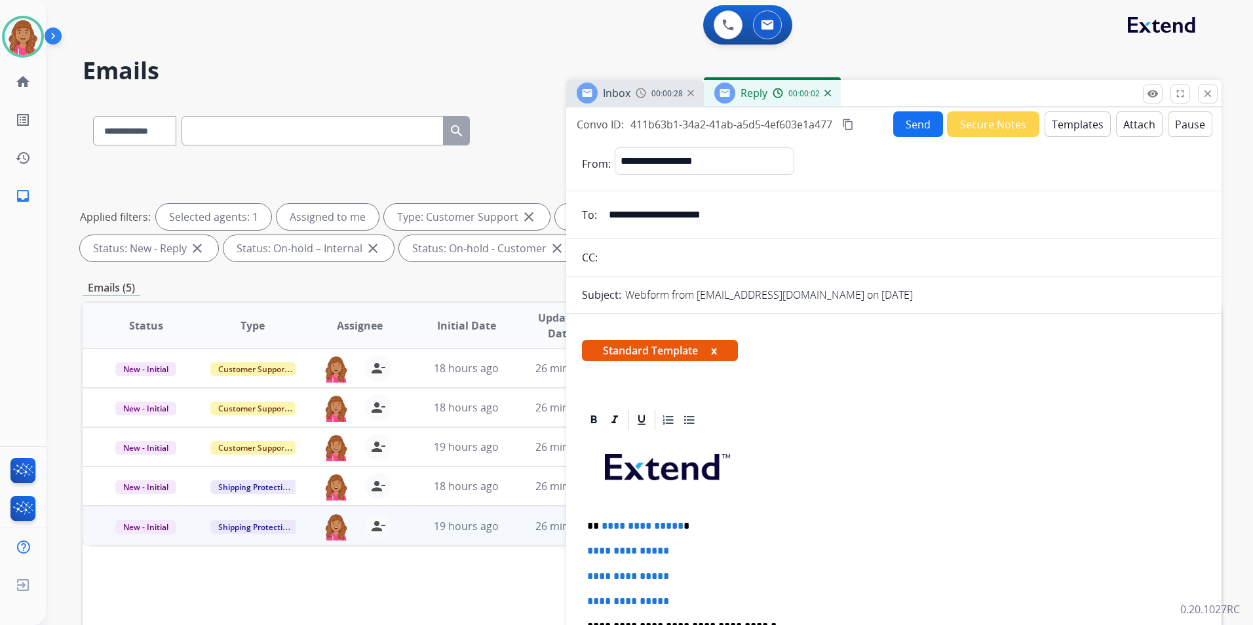
click at [675, 530] on span "**********" at bounding box center [643, 526] width 82 height 10
click at [677, 522] on p "**********" at bounding box center [888, 526] width 603 height 12
drag, startPoint x: 682, startPoint y: 592, endPoint x: 564, endPoint y: 549, distance: 126.1
click at [564, 549] on div "**********" at bounding box center [652, 454] width 1139 height 709
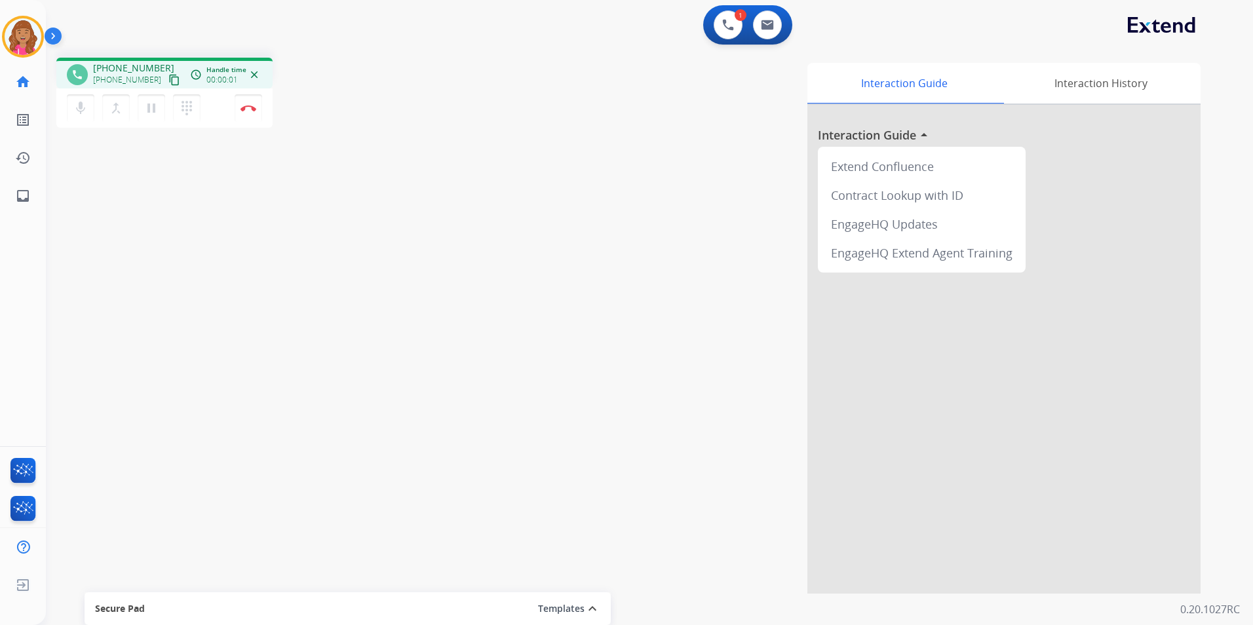
click at [167, 74] on button "content_copy" at bounding box center [175, 80] width 16 height 16
click at [244, 113] on button "Disconnect" at bounding box center [249, 108] width 28 height 28
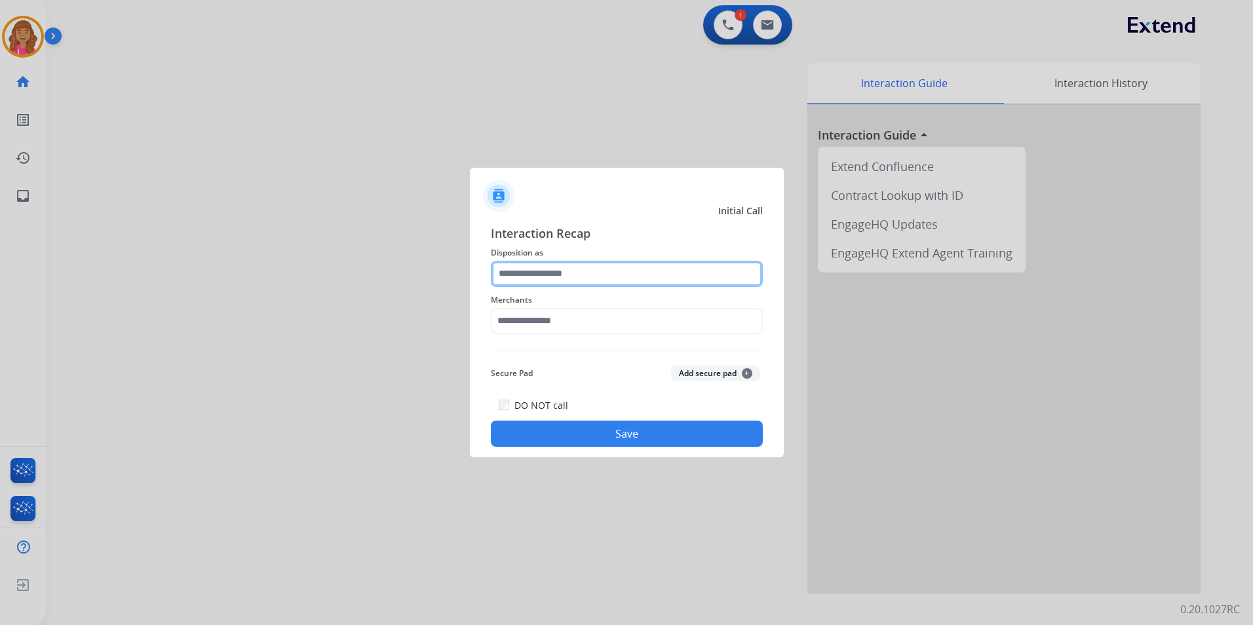
click at [581, 279] on input "text" at bounding box center [627, 274] width 272 height 26
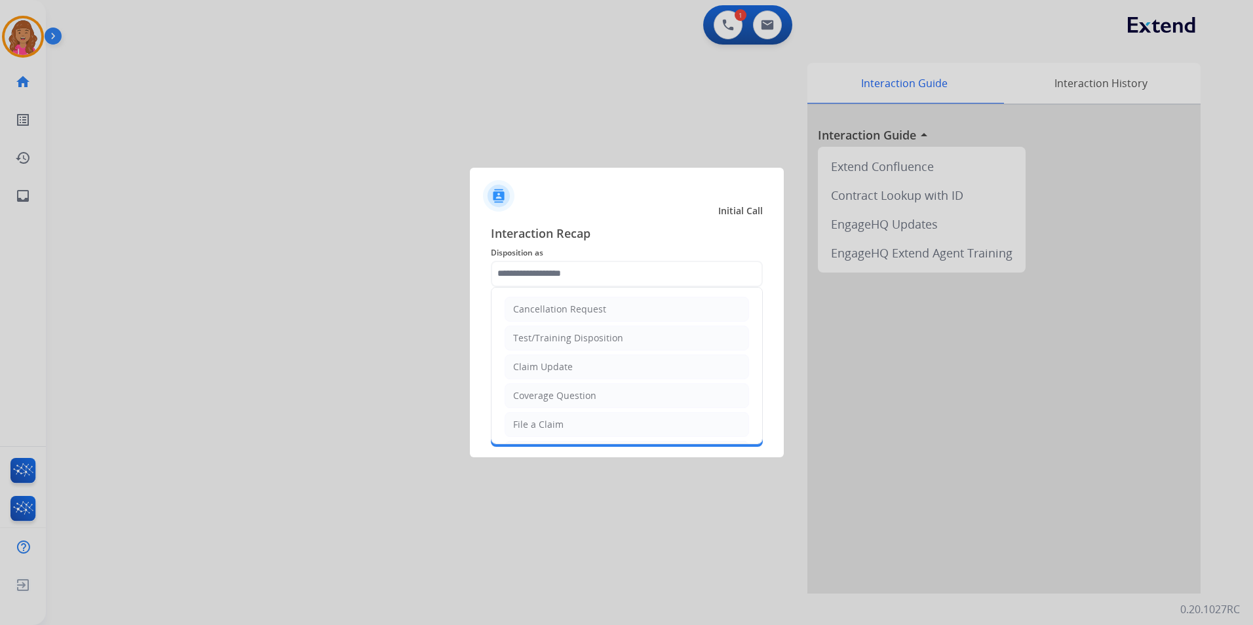
click at [572, 409] on ul "Cancellation Request Test/Training Disposition Claim Update Coverage Question F…" at bounding box center [627, 468] width 271 height 361
click at [569, 394] on div "Coverage Question" at bounding box center [554, 395] width 83 height 13
type input "**********"
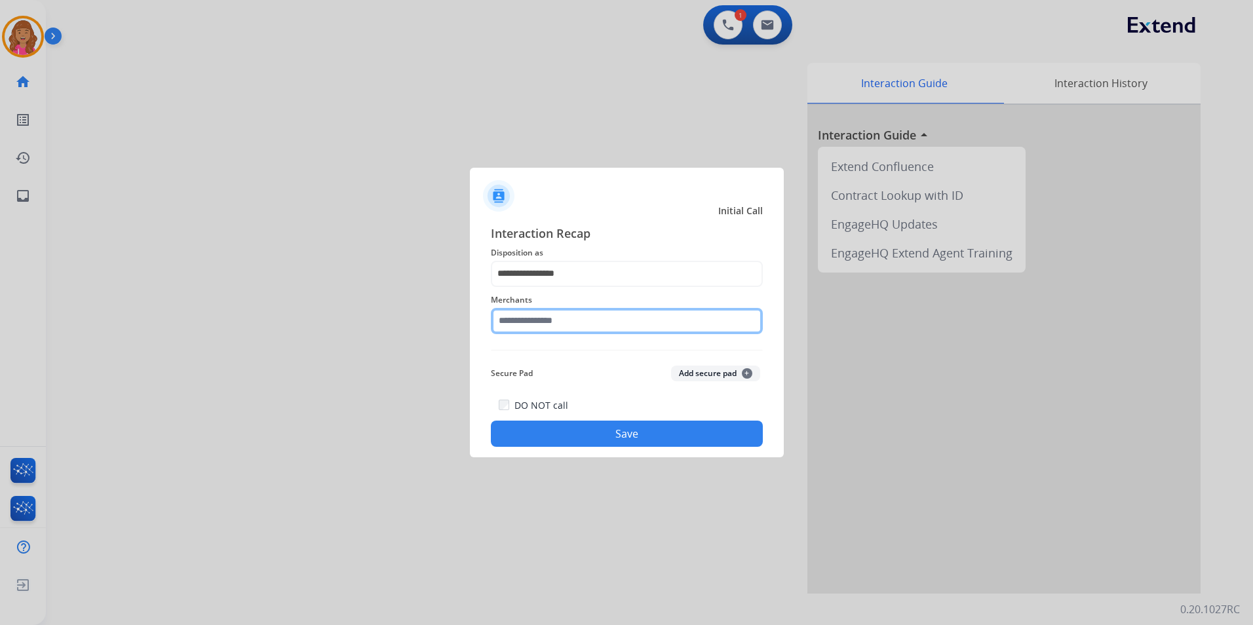
click at [547, 317] on input "text" at bounding box center [627, 321] width 272 height 26
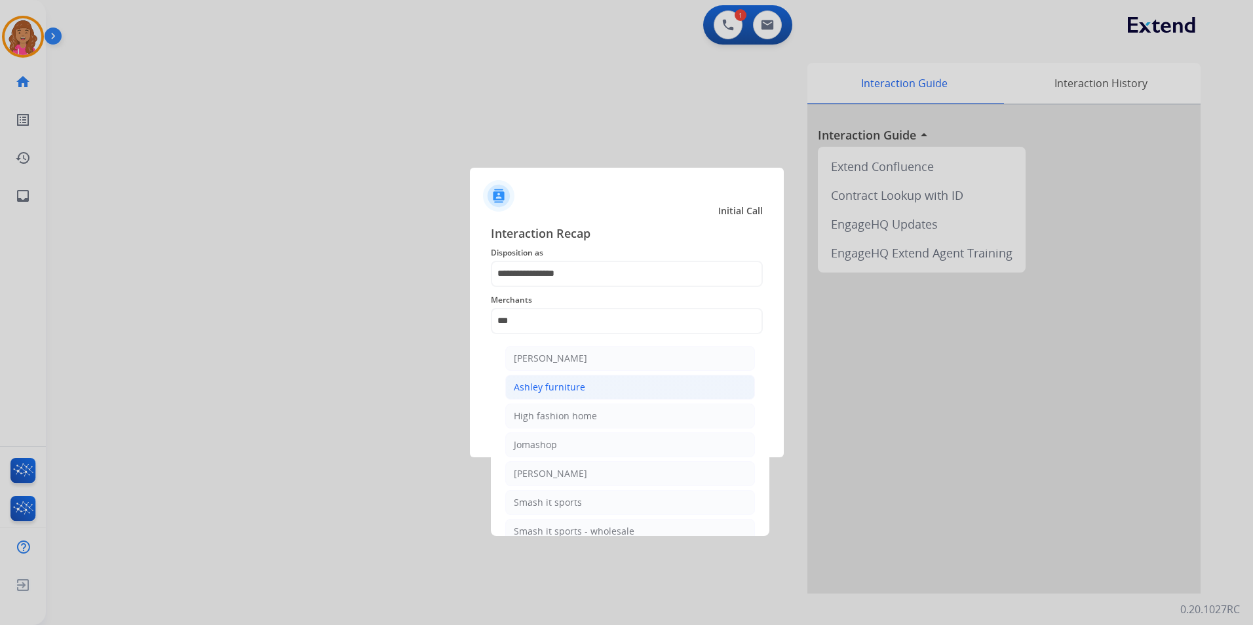
click at [570, 385] on div "Ashley furniture" at bounding box center [549, 387] width 71 height 13
type input "**********"
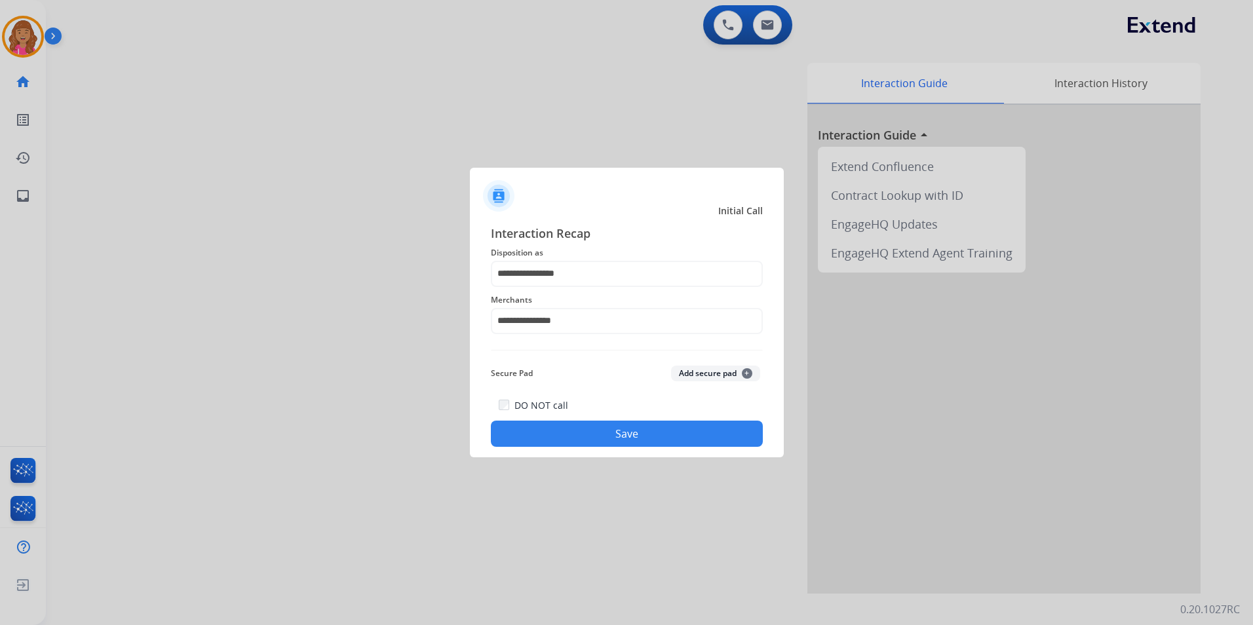
click at [578, 422] on button "Save" at bounding box center [627, 434] width 272 height 26
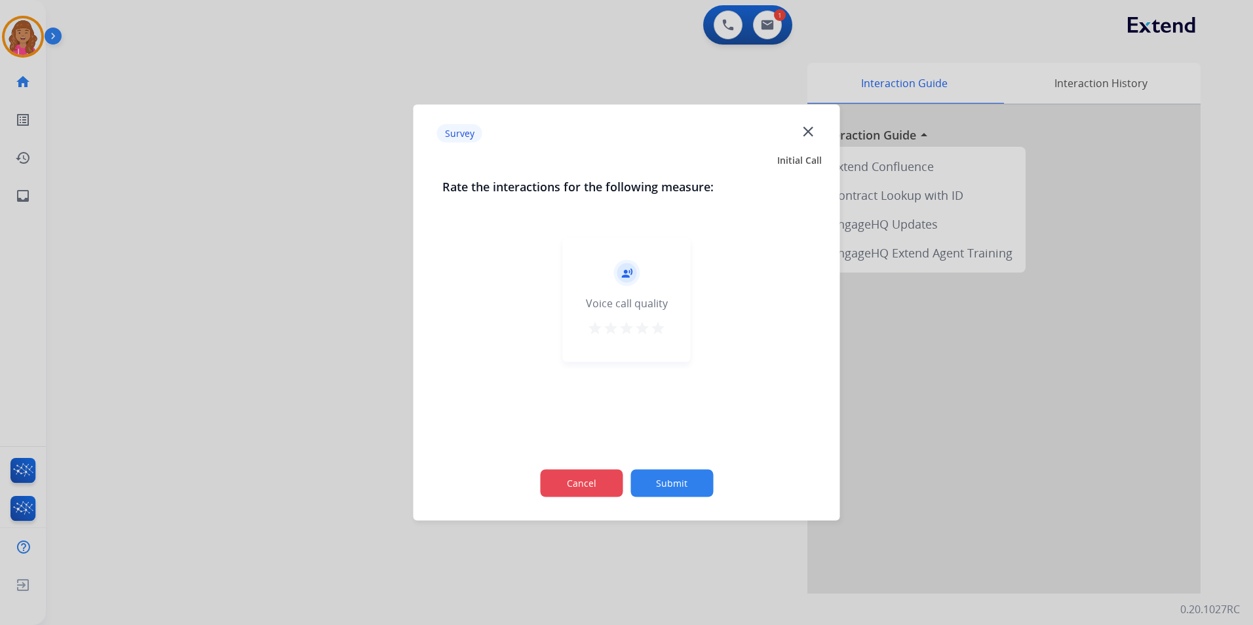
click at [602, 488] on button "Cancel" at bounding box center [581, 484] width 83 height 28
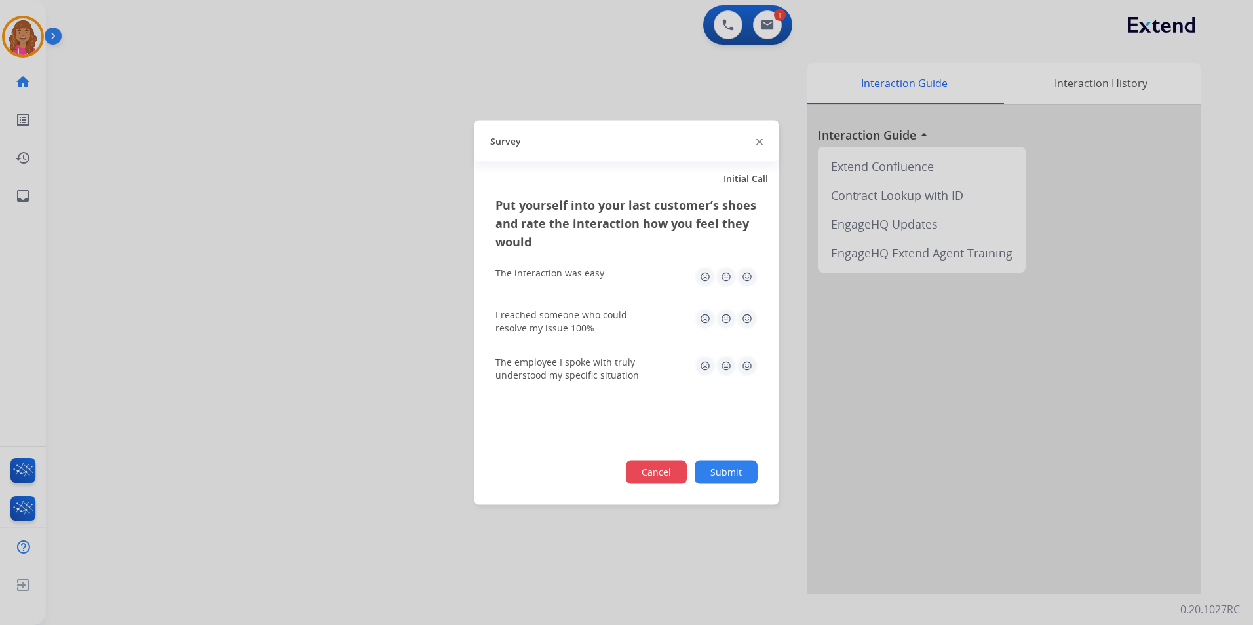
click at [651, 483] on button "Cancel" at bounding box center [656, 473] width 61 height 24
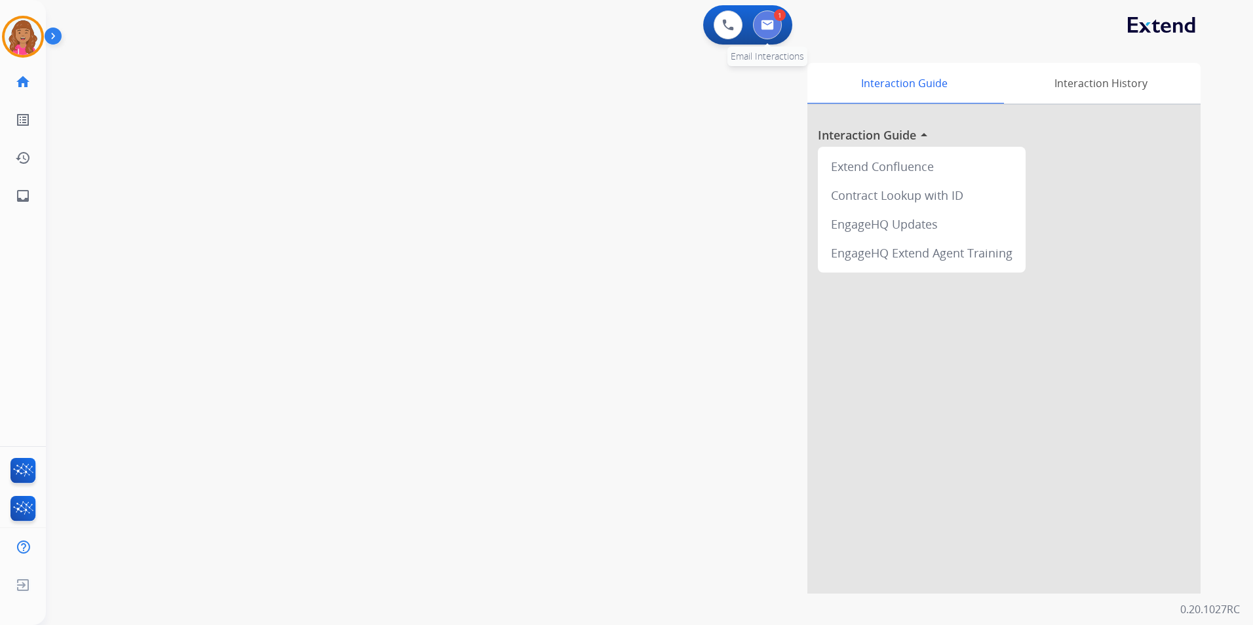
click at [776, 24] on button at bounding box center [767, 24] width 29 height 29
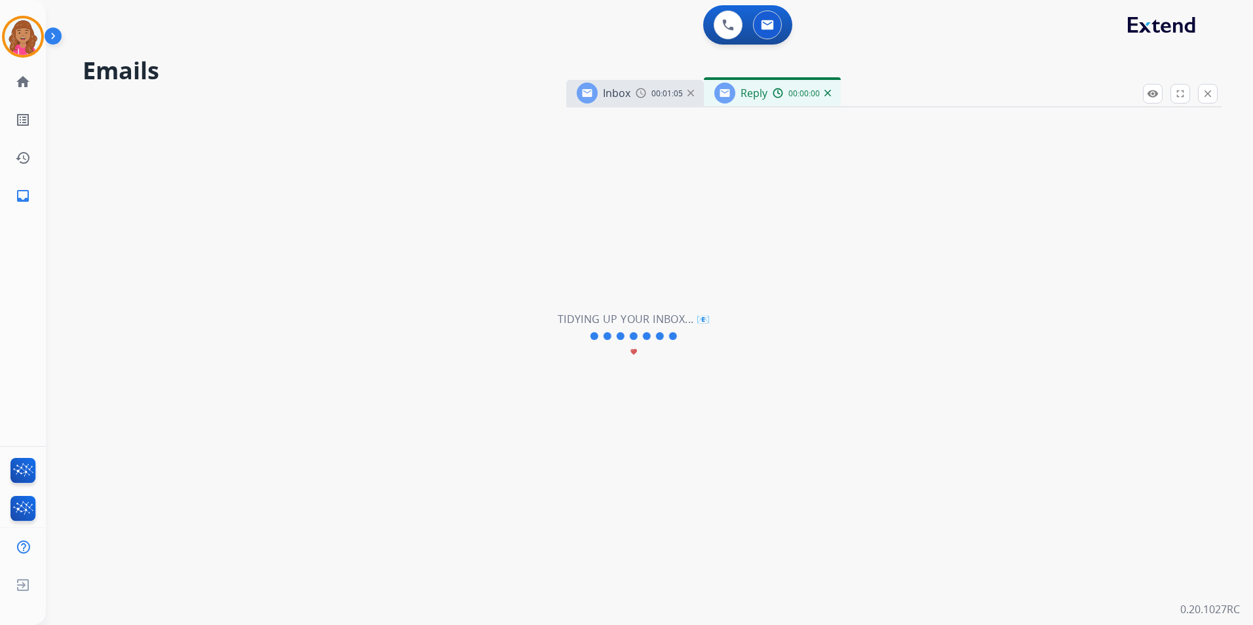
select select "**********"
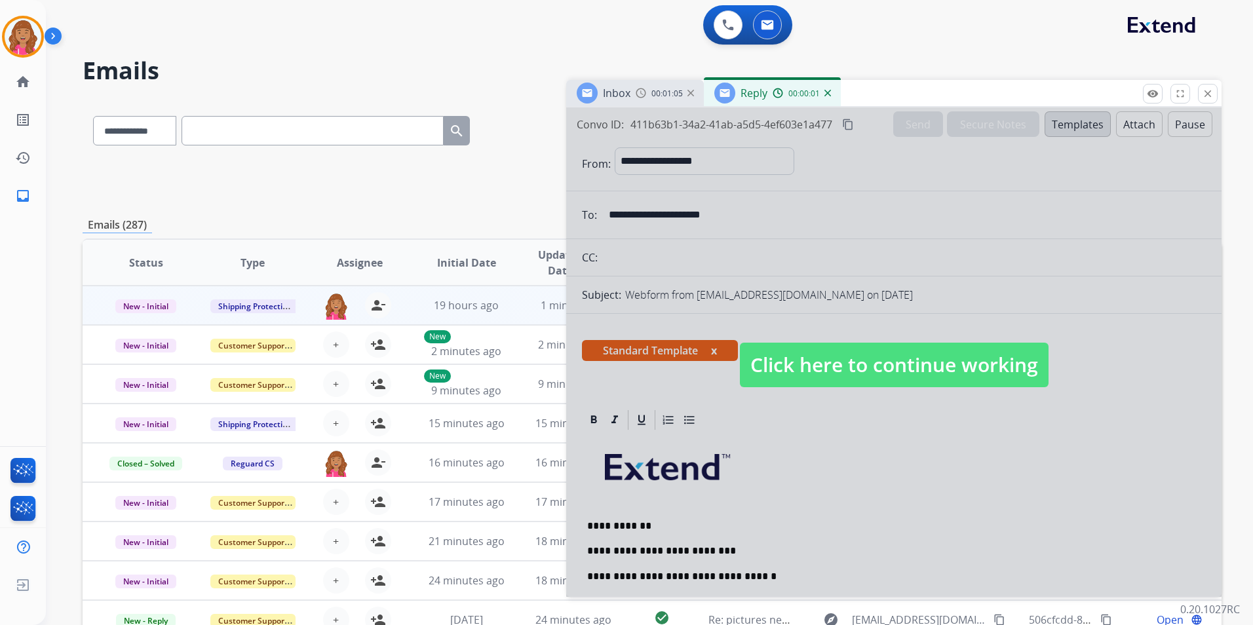
click at [773, 355] on span "Click here to continue working" at bounding box center [894, 365] width 309 height 45
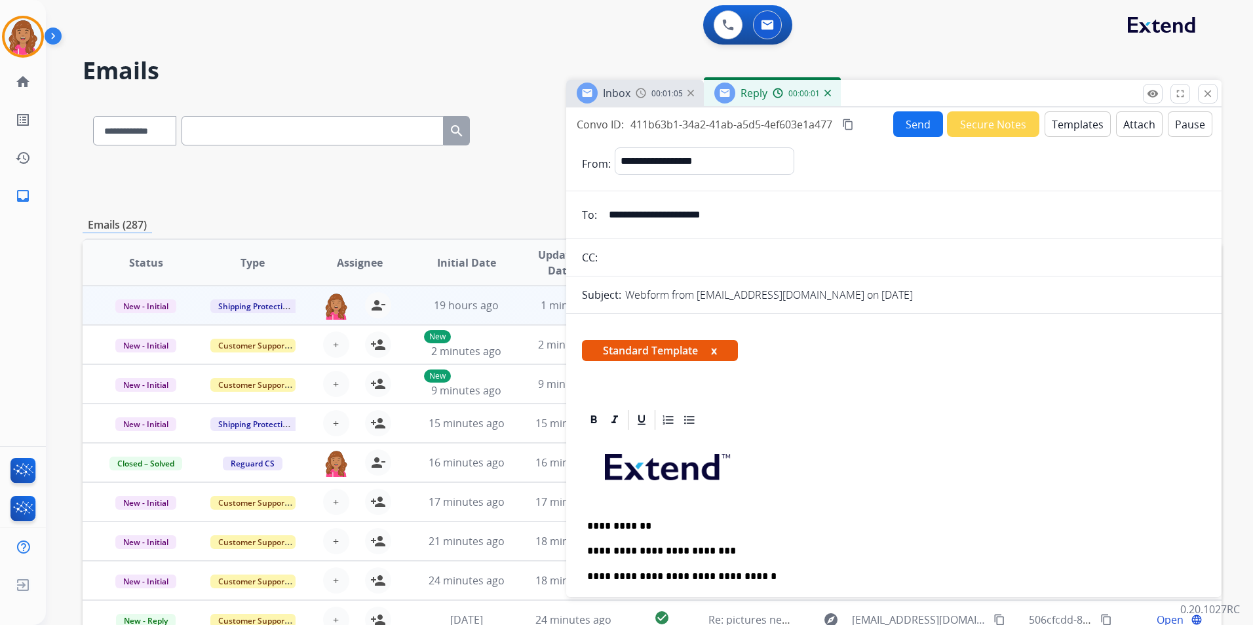
click at [739, 554] on p "**********" at bounding box center [888, 551] width 603 height 12
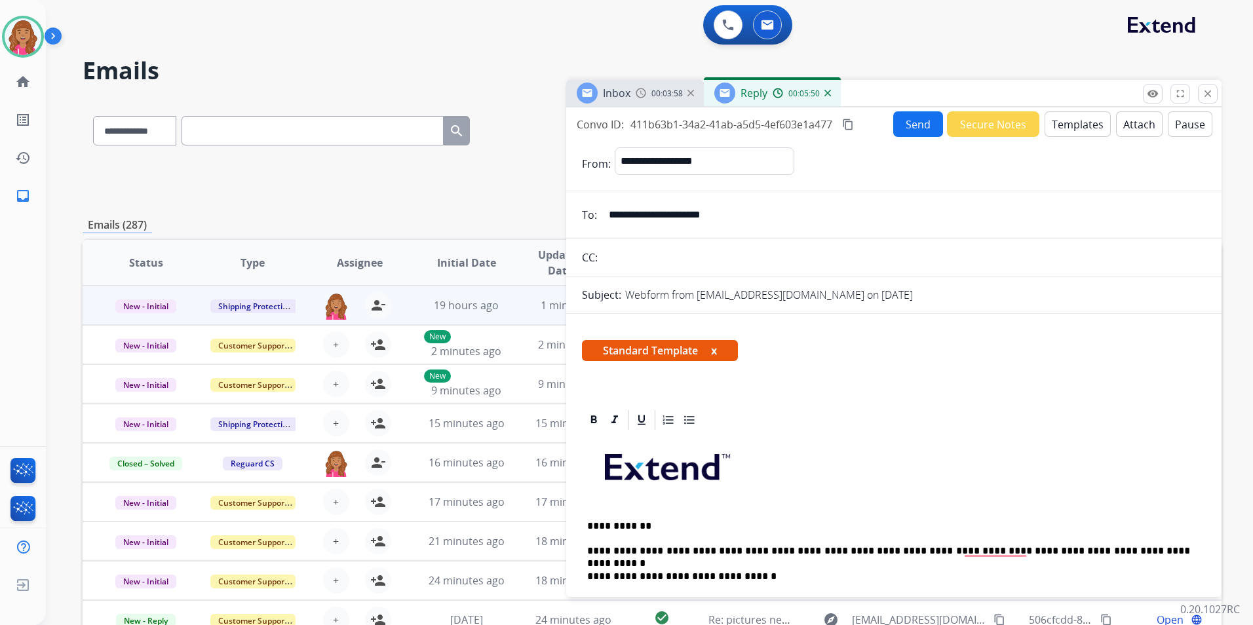
scroll to position [328, 0]
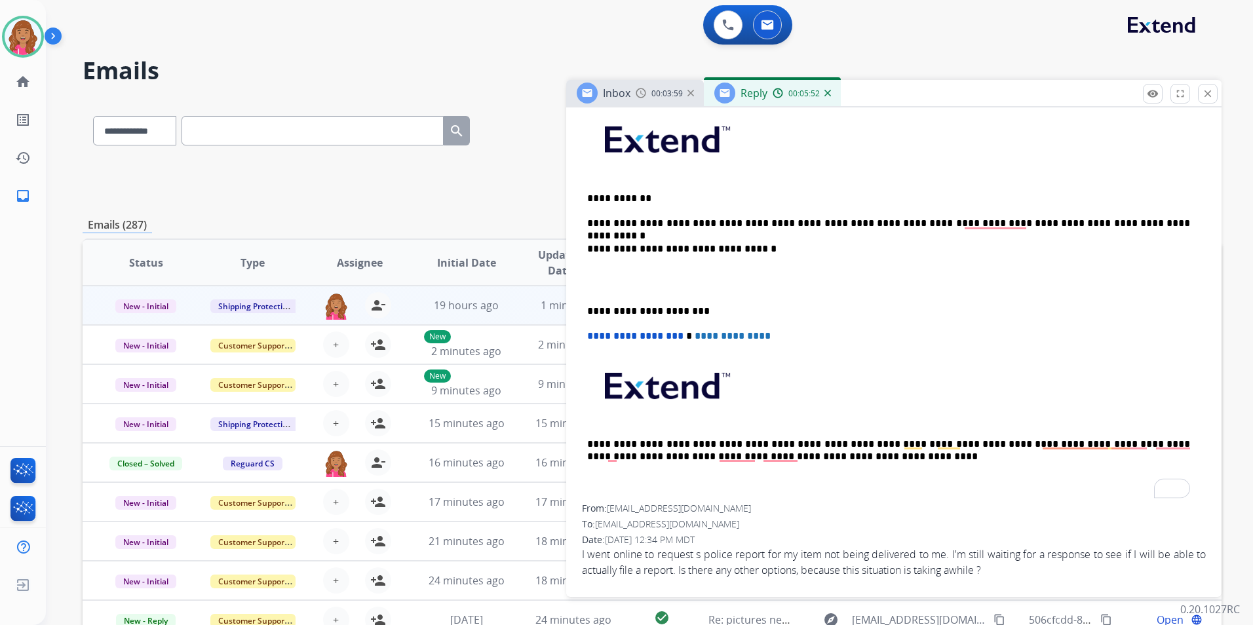
click at [600, 294] on div "**********" at bounding box center [894, 304] width 624 height 401
click at [602, 277] on p "To enrich screen reader interactions, please activate Accessibility in Grammarl…" at bounding box center [894, 280] width 614 height 24
click at [602, 285] on p "To enrich screen reader interactions, please activate Accessibility in Grammarl…" at bounding box center [894, 280] width 614 height 24
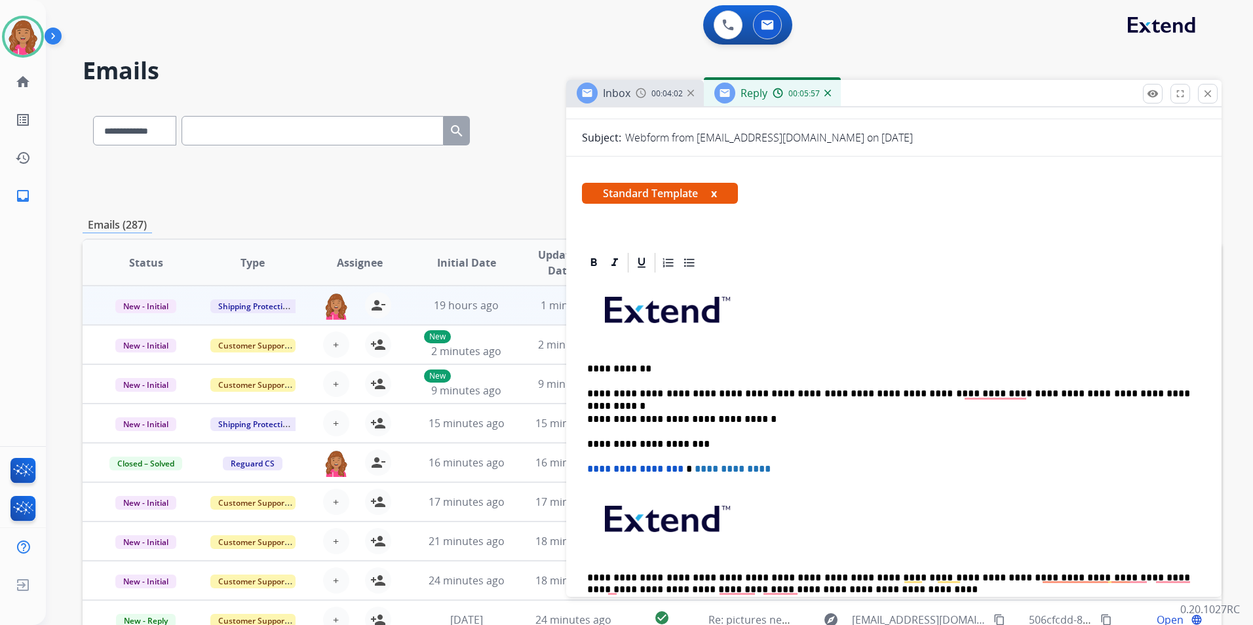
scroll to position [0, 0]
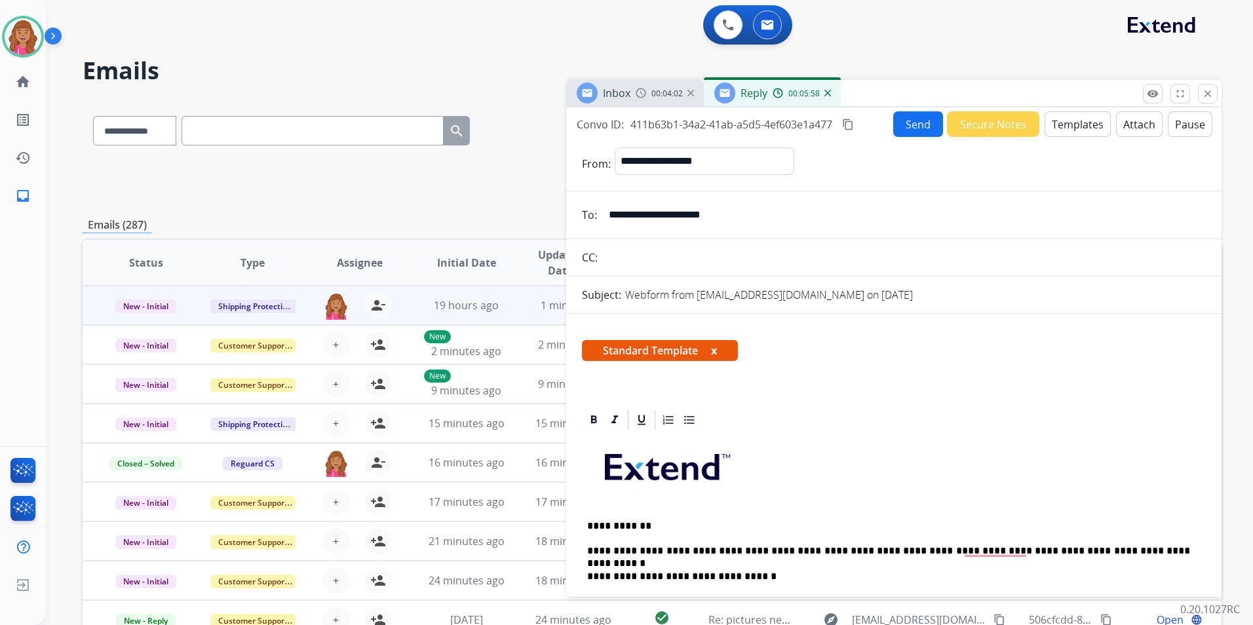
click at [850, 121] on mat-icon "content_copy" at bounding box center [848, 125] width 12 height 12
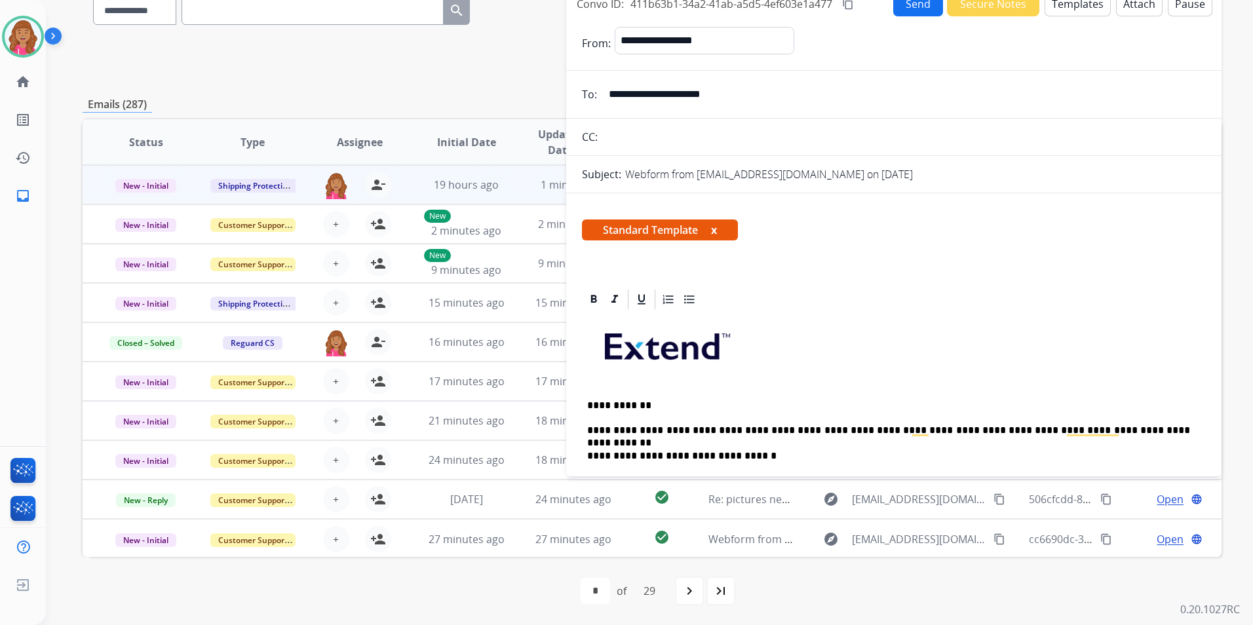
click at [913, 9] on button "Send" at bounding box center [918, 4] width 50 height 26
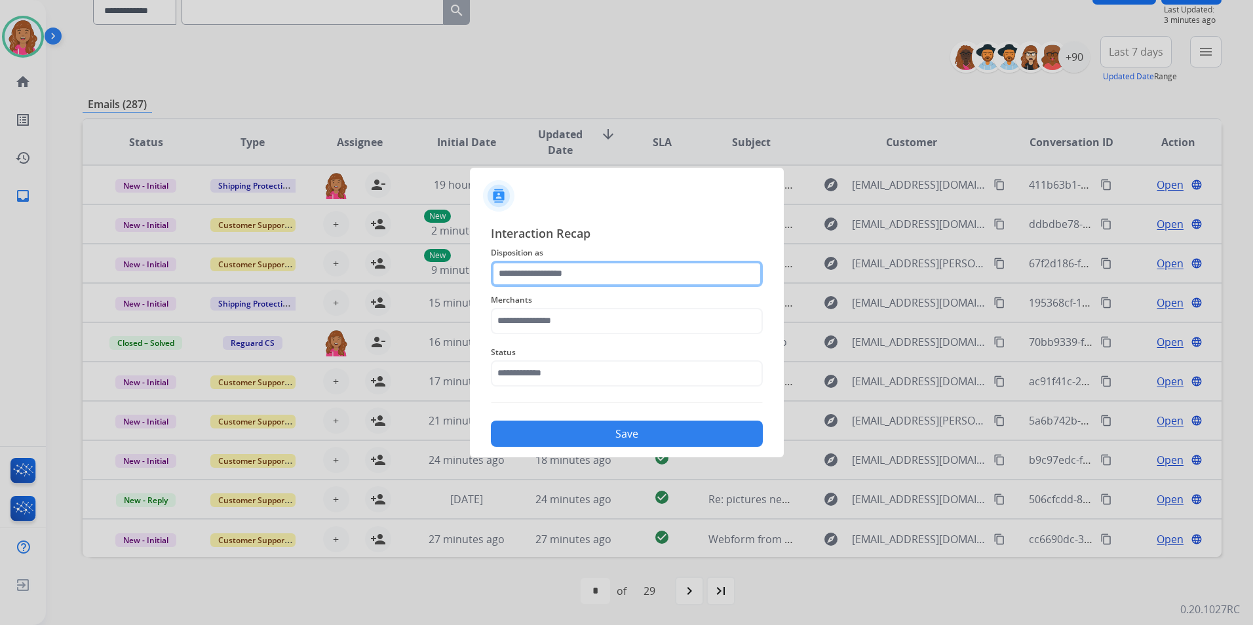
click at [574, 273] on input "text" at bounding box center [627, 274] width 272 height 26
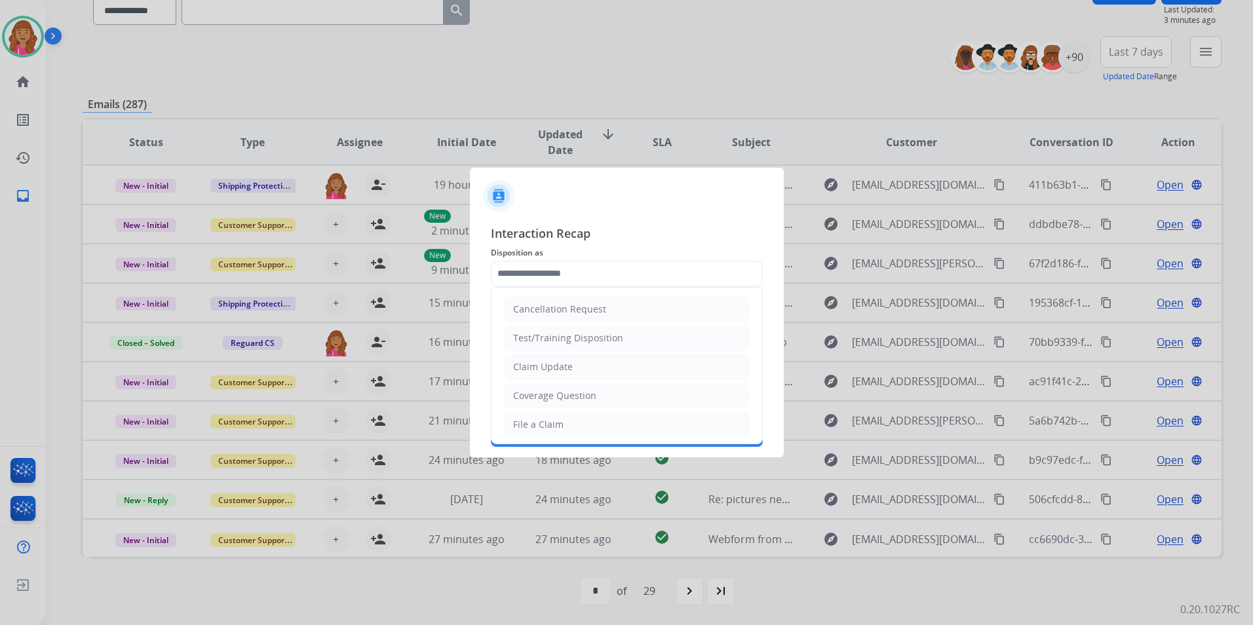
click at [572, 368] on li "Claim Update" at bounding box center [627, 367] width 245 height 25
type input "**********"
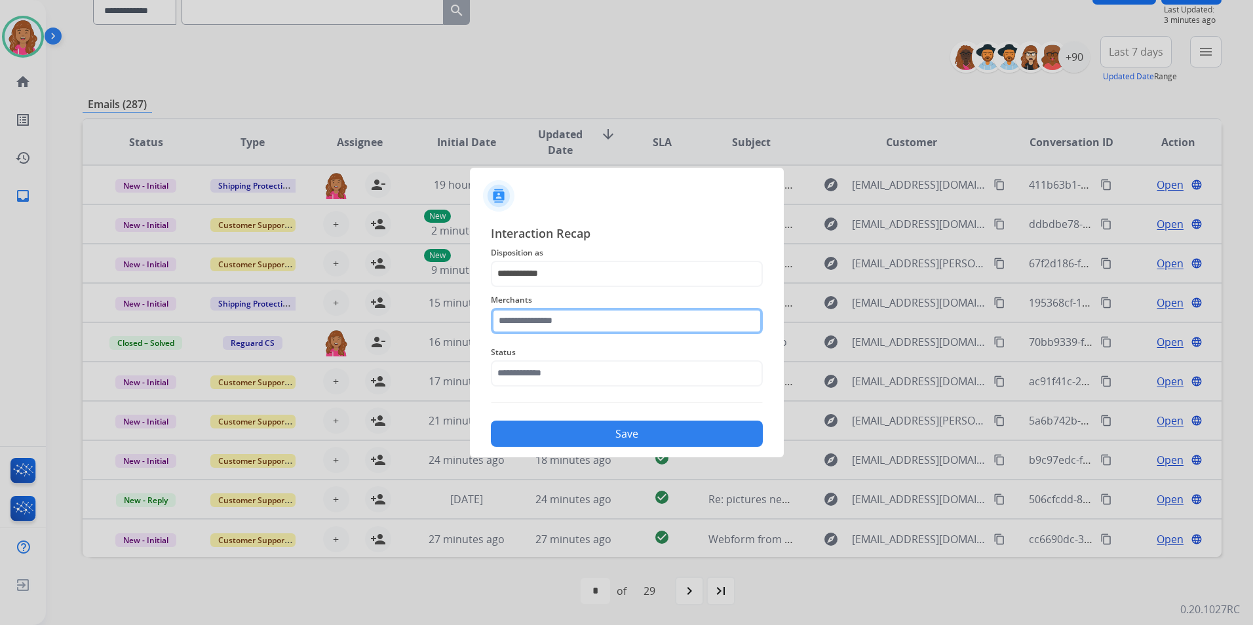
click at [541, 321] on input "text" at bounding box center [627, 321] width 272 height 26
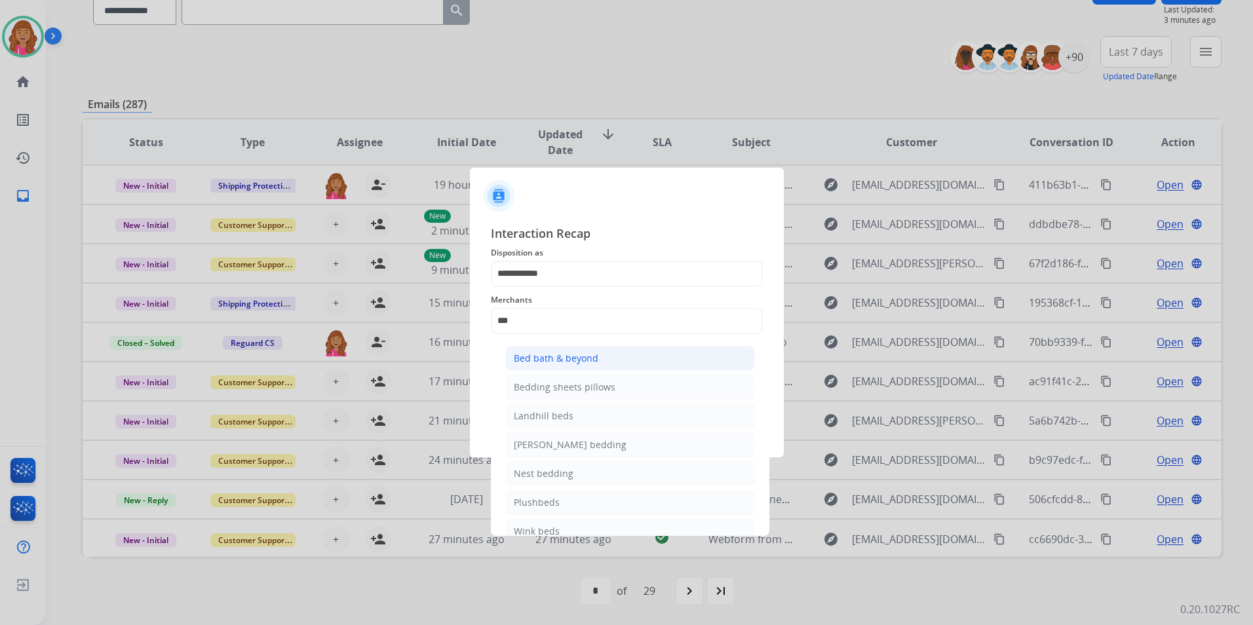
click at [593, 362] on div "Bed bath & beyond" at bounding box center [556, 358] width 85 height 13
type input "**********"
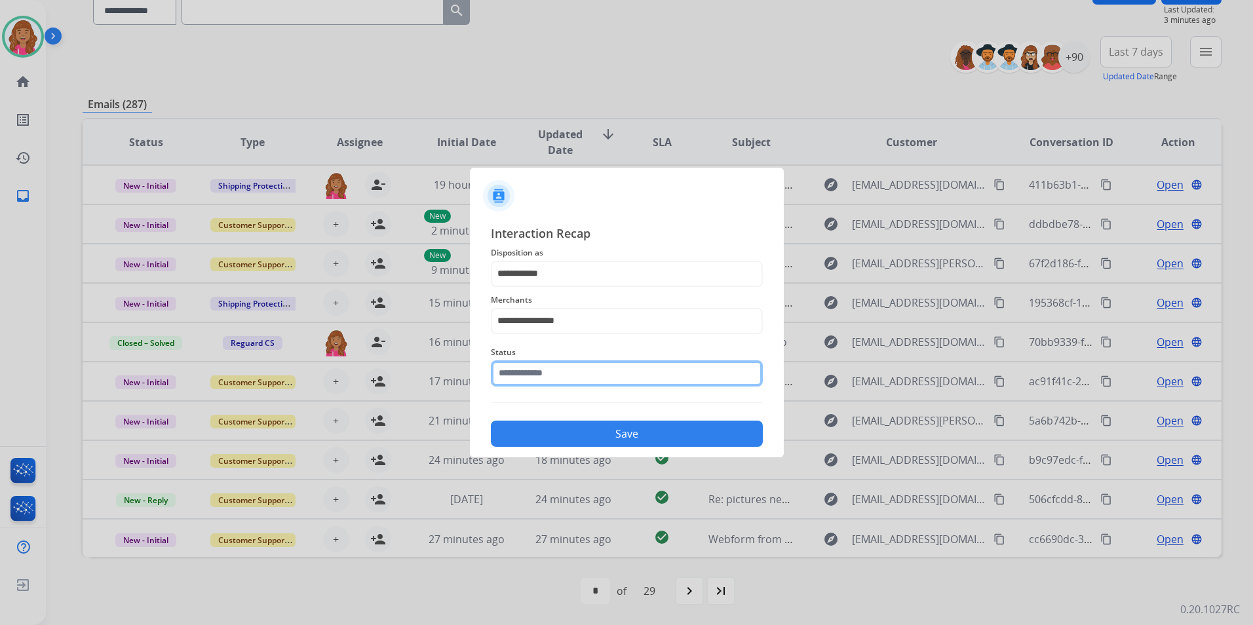
click at [575, 370] on input "text" at bounding box center [627, 374] width 272 height 26
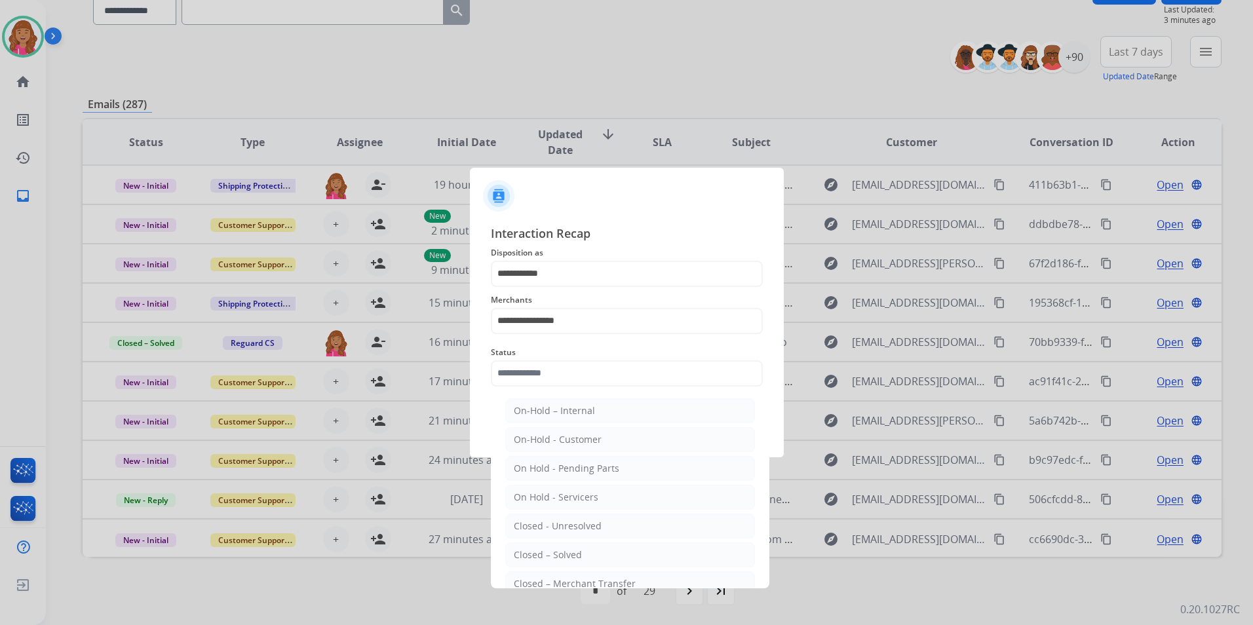
click at [574, 541] on ul "On-Hold – Internal On-Hold - Customer On Hold - Pending Parts On Hold - Service…" at bounding box center [630, 529] width 258 height 275
drag, startPoint x: 568, startPoint y: 548, endPoint x: 564, endPoint y: 520, distance: 28.5
click at [567, 549] on div "Closed – Solved" at bounding box center [548, 555] width 68 height 13
type input "**********"
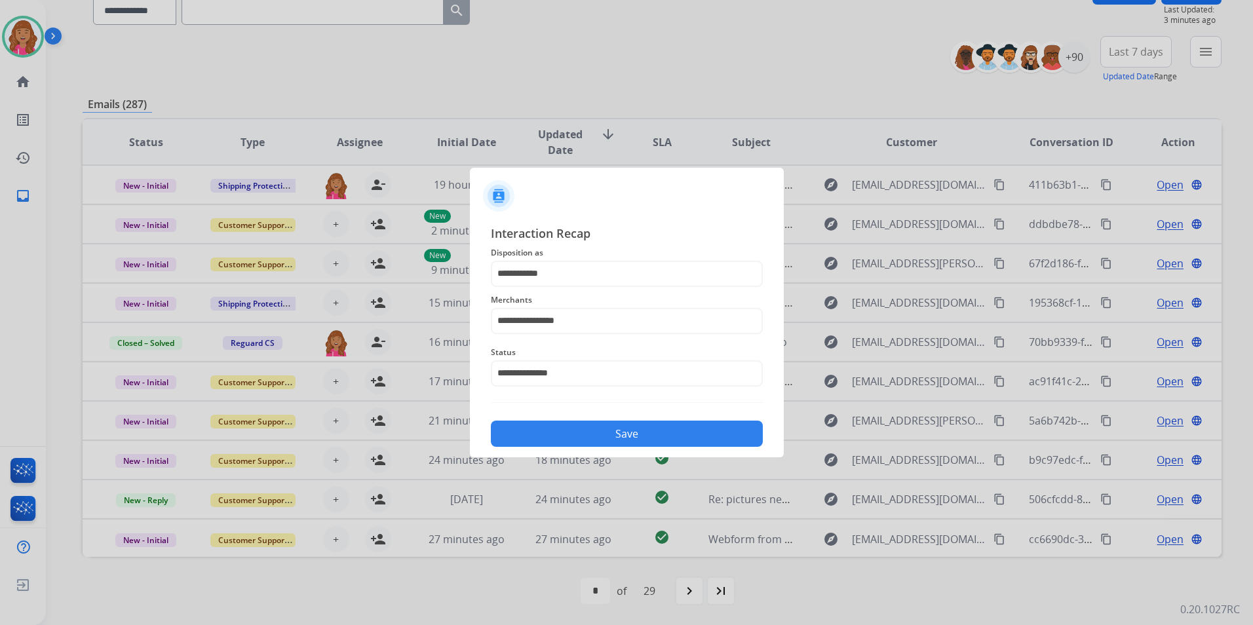
click at [555, 445] on button "Save" at bounding box center [627, 434] width 272 height 26
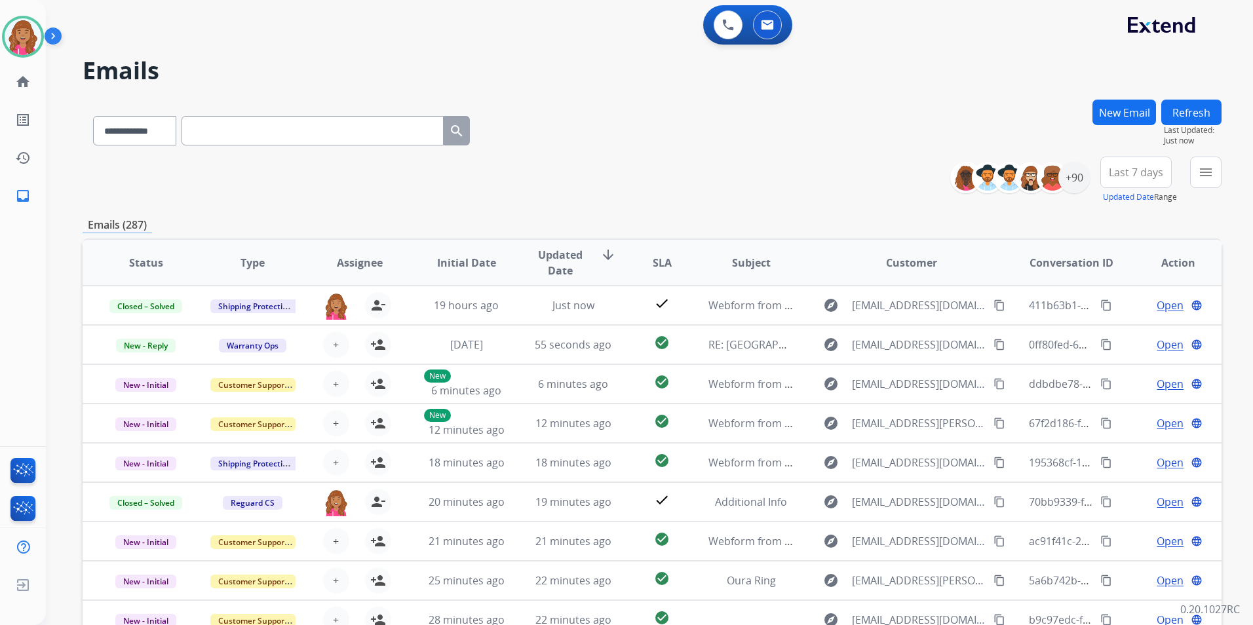
click at [755, 42] on div "0 Voice Interactions 0 Email Interactions" at bounding box center [747, 24] width 89 height 39
click at [1196, 178] on button "menu Filters" at bounding box center [1205, 172] width 31 height 31
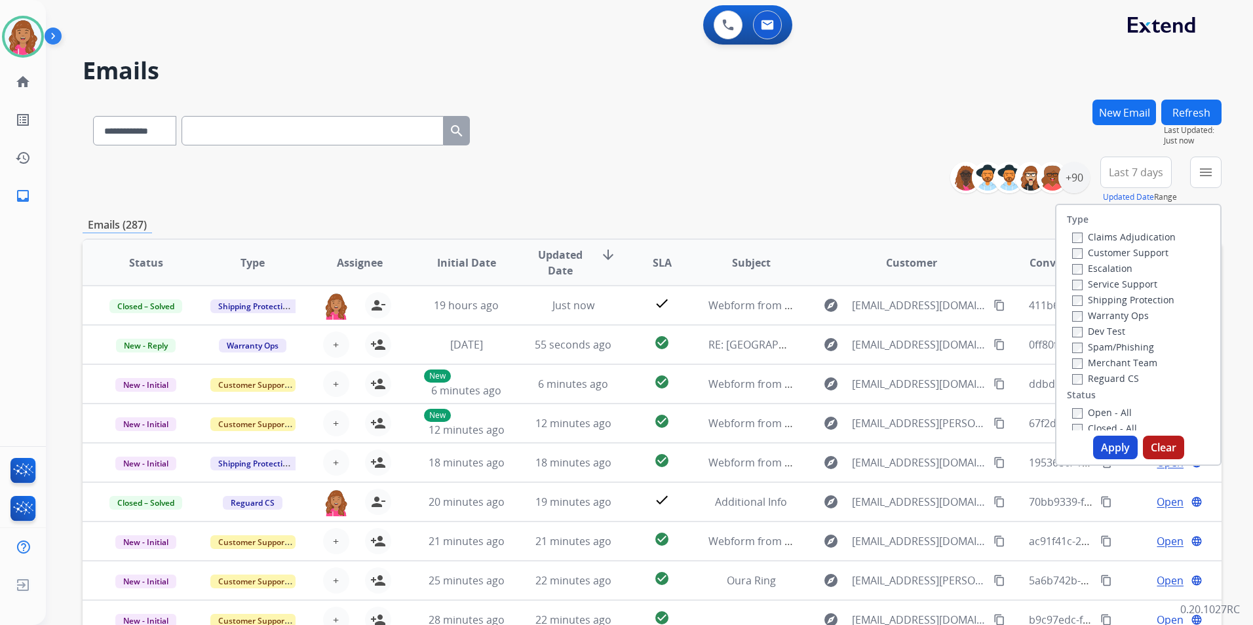
click at [1091, 414] on label "Open - All" at bounding box center [1102, 412] width 60 height 12
copy label "p"
click at [1156, 402] on div "Type Claims Adjudication Customer Support Escalation Service Support Shipping P…" at bounding box center [1139, 318] width 164 height 226
click at [1095, 294] on label "Shipping Protection" at bounding box center [1123, 300] width 102 height 12
click at [1119, 248] on label "Customer Support" at bounding box center [1120, 252] width 96 height 12
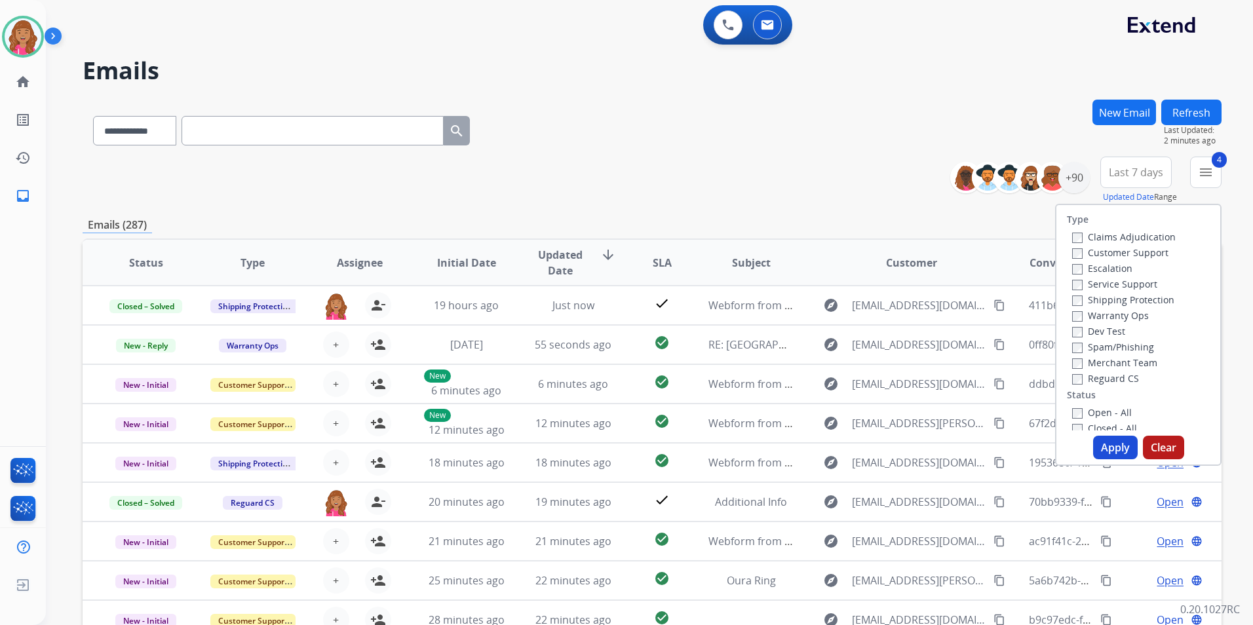
click at [1108, 436] on button "Apply" at bounding box center [1115, 448] width 45 height 24
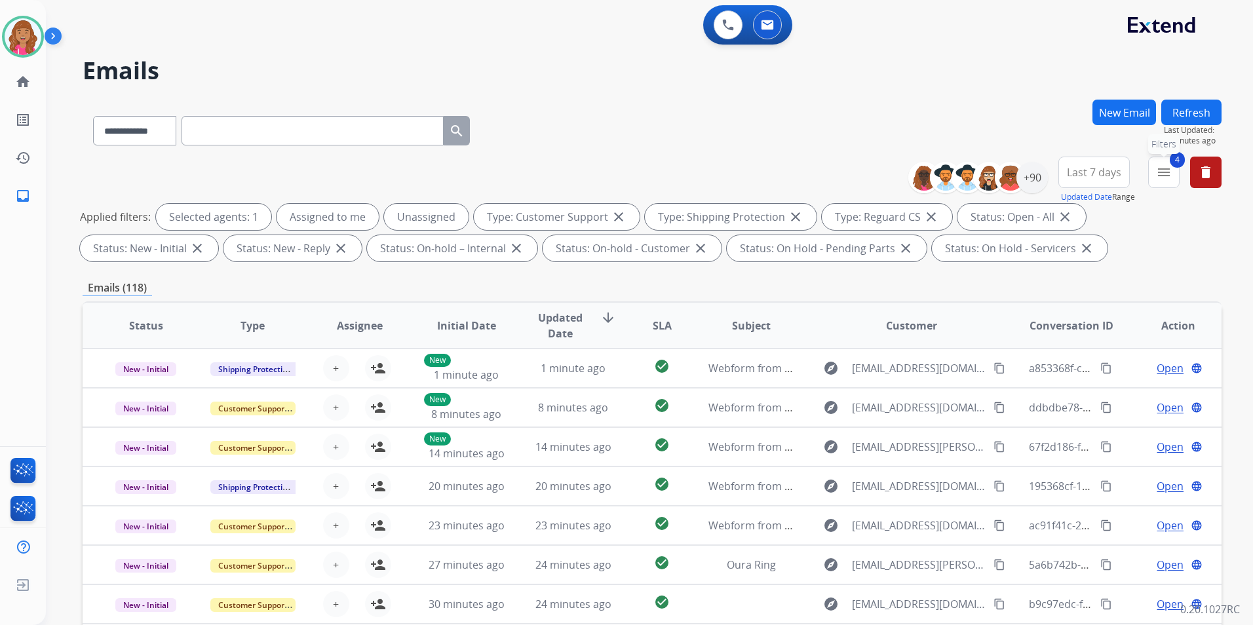
click at [1162, 172] on mat-icon "menu" at bounding box center [1164, 173] width 16 height 16
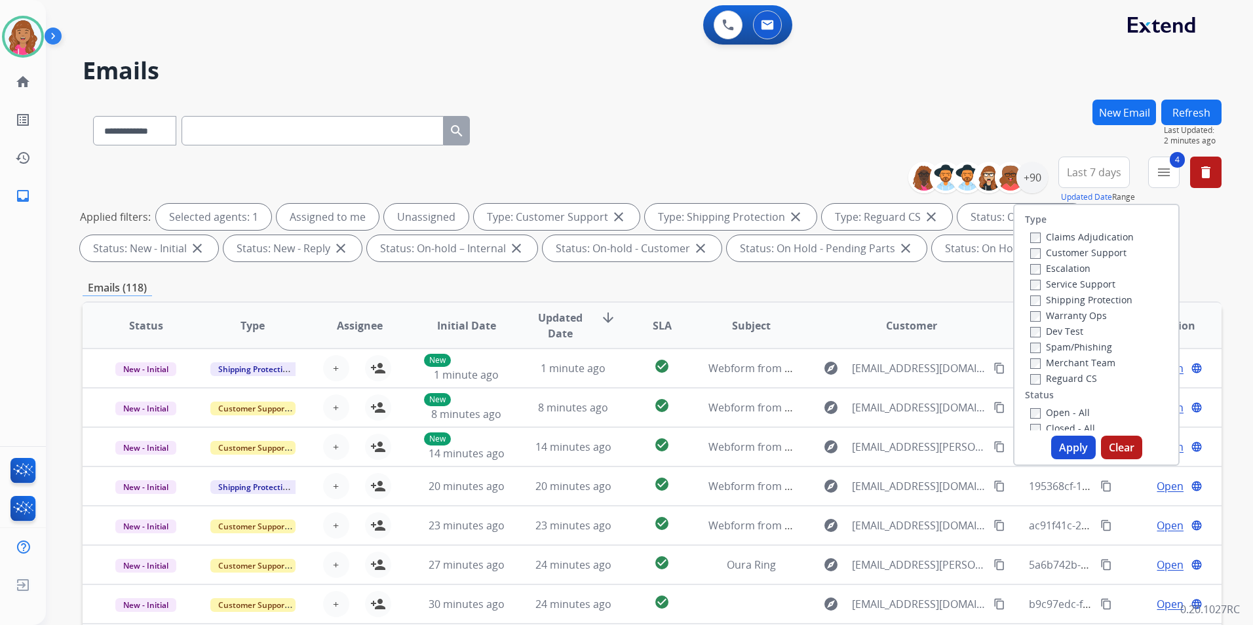
click at [931, 284] on div "Emails (118)" at bounding box center [652, 288] width 1139 height 16
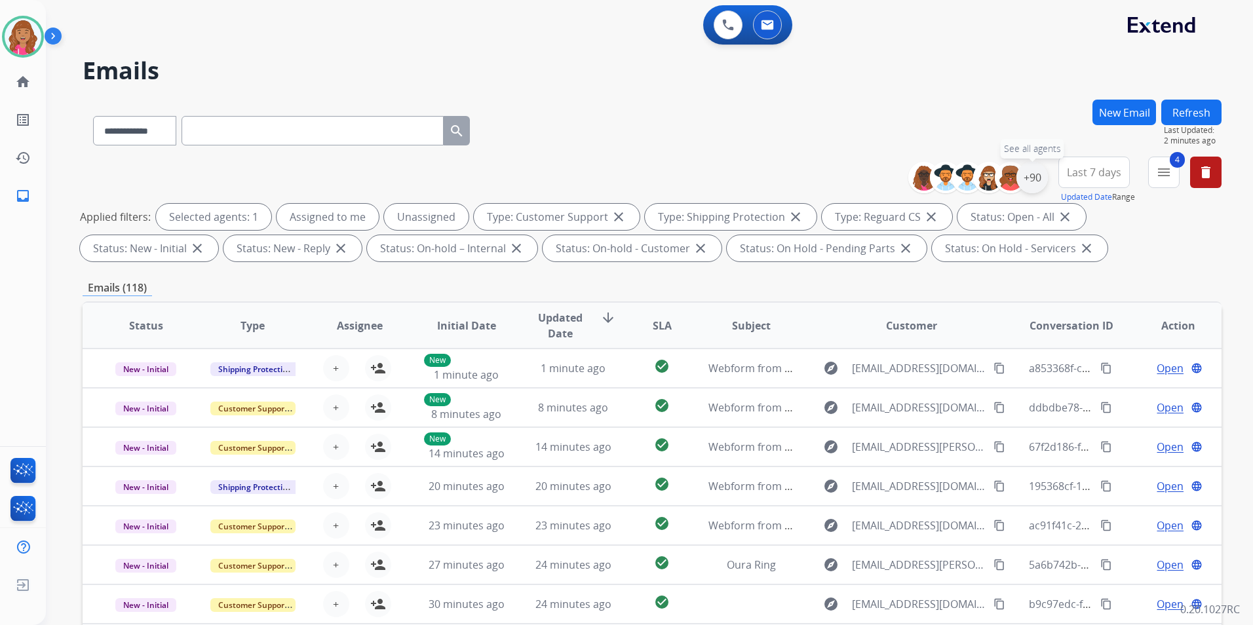
click at [1031, 179] on div "+90" at bounding box center [1032, 177] width 31 height 31
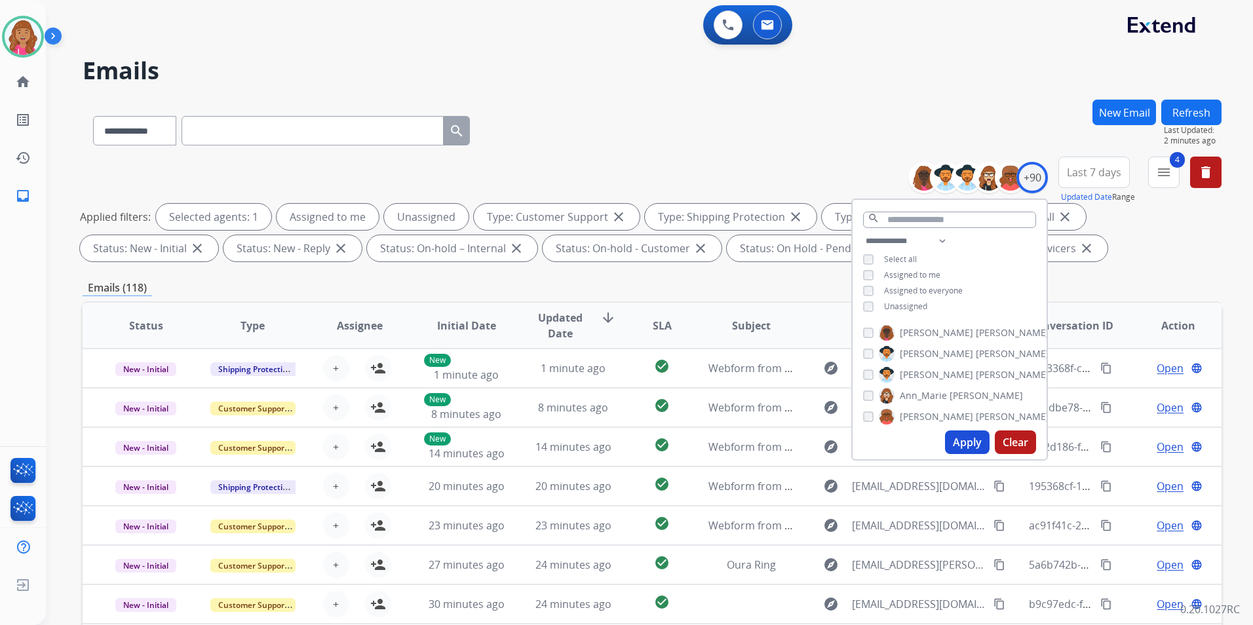
click at [905, 302] on span "Unassigned" at bounding box center [905, 306] width 43 height 11
click at [968, 438] on button "Apply" at bounding box center [967, 443] width 45 height 24
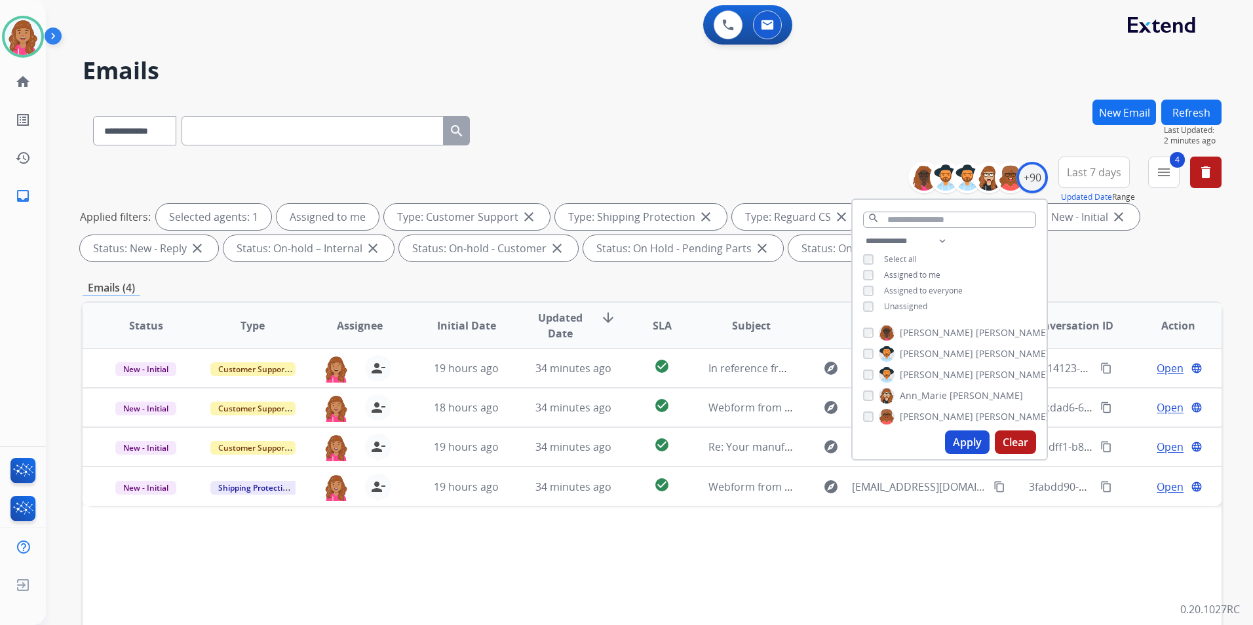
click at [558, 555] on div "Status Type Assignee Initial Date Updated Date arrow_downward SLA Subject Custo…" at bounding box center [652, 521] width 1139 height 439
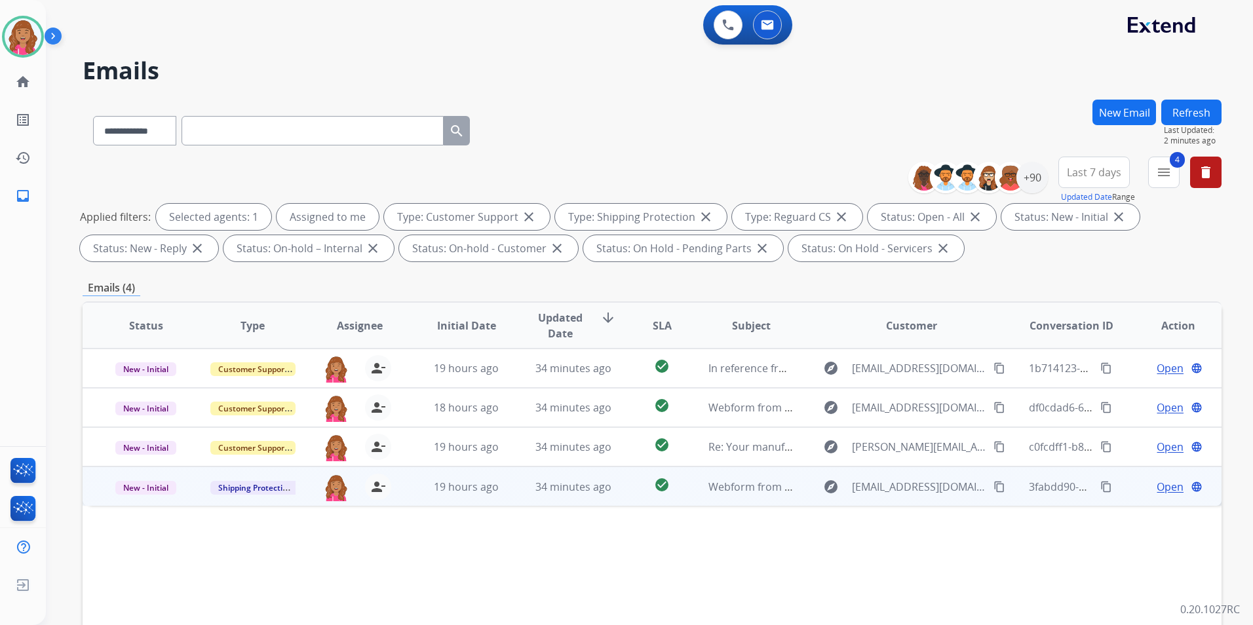
click at [1161, 485] on span "Open" at bounding box center [1170, 487] width 27 height 16
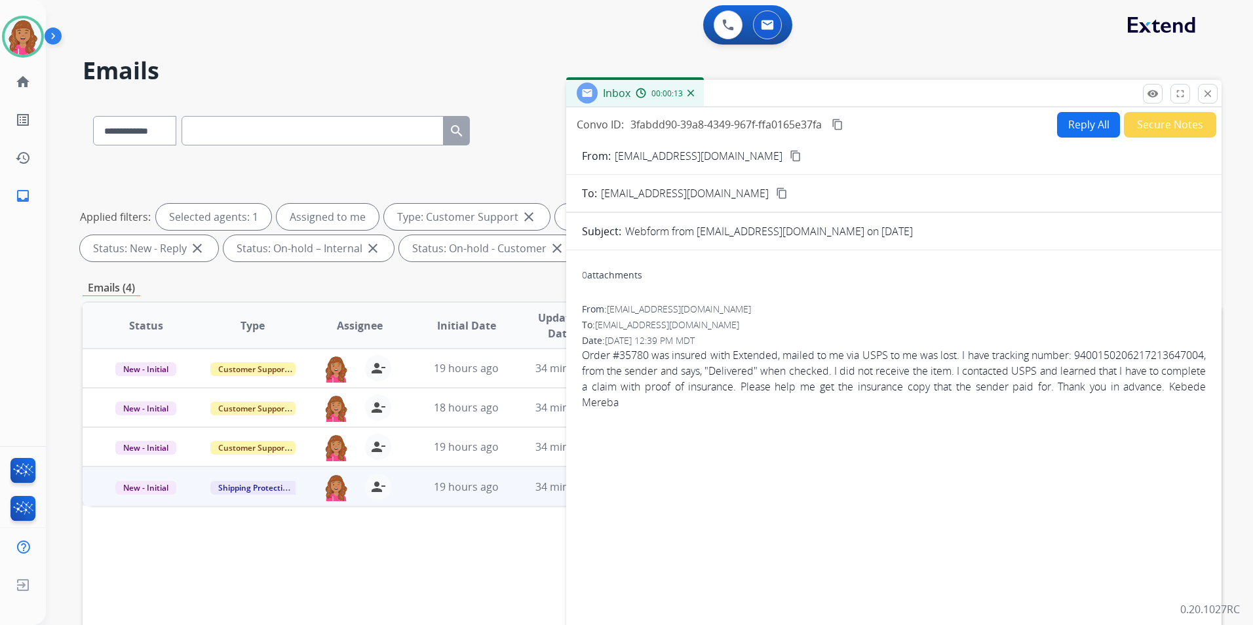
click at [788, 157] on button "content_copy" at bounding box center [796, 156] width 16 height 16
click at [1137, 129] on button "Secure Notes" at bounding box center [1170, 125] width 92 height 26
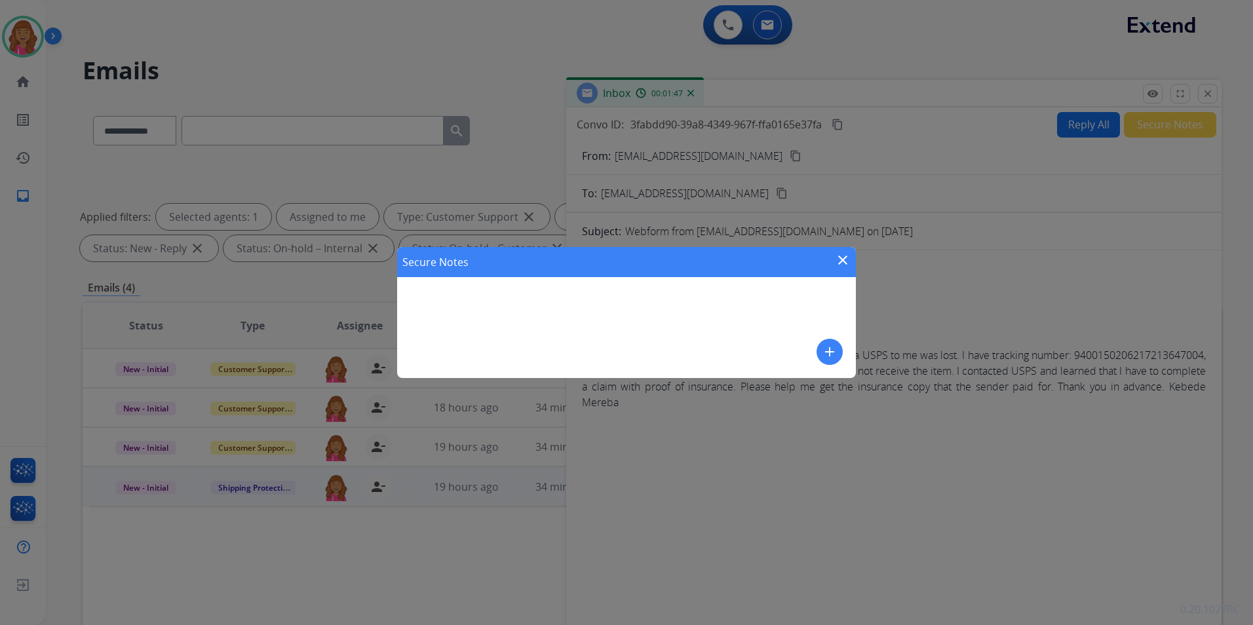
click at [831, 351] on mat-icon "add" at bounding box center [830, 352] width 16 height 16
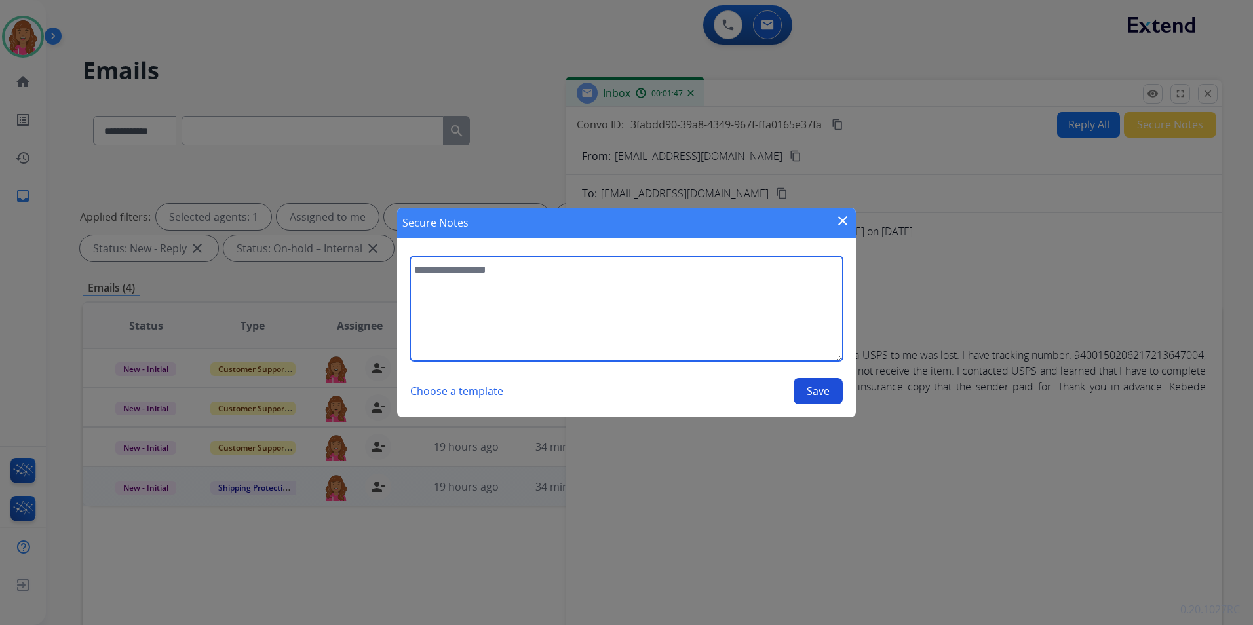
click at [654, 315] on textarea at bounding box center [626, 308] width 433 height 105
type textarea "**********"
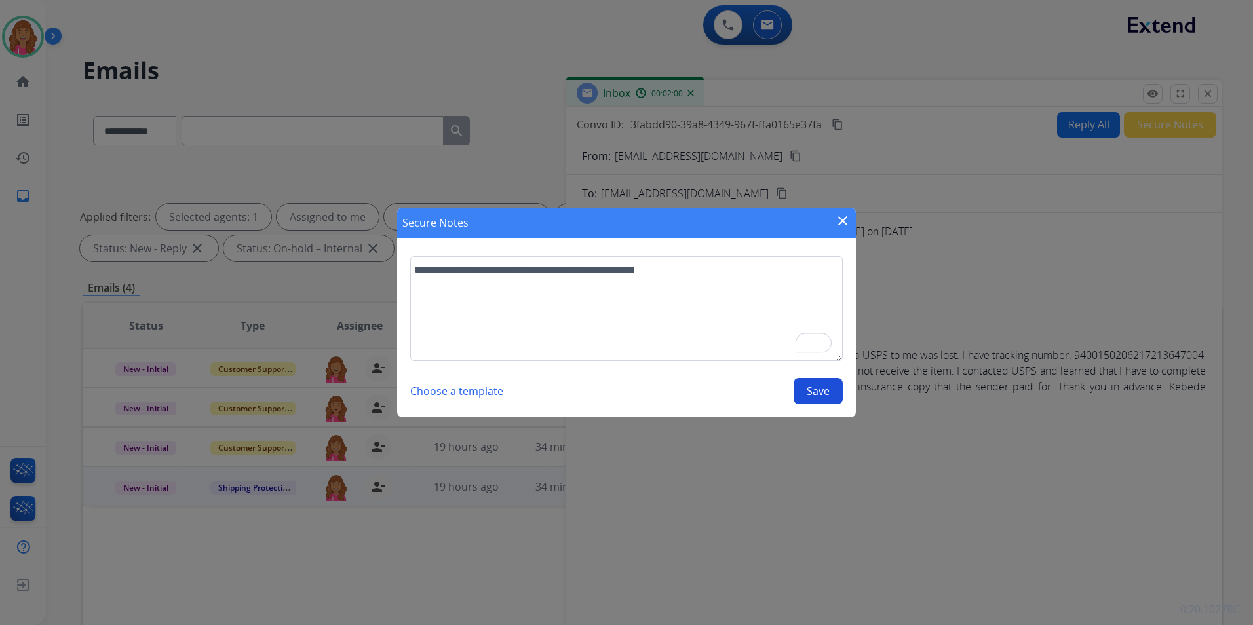
click at [814, 391] on button "Save" at bounding box center [818, 391] width 49 height 26
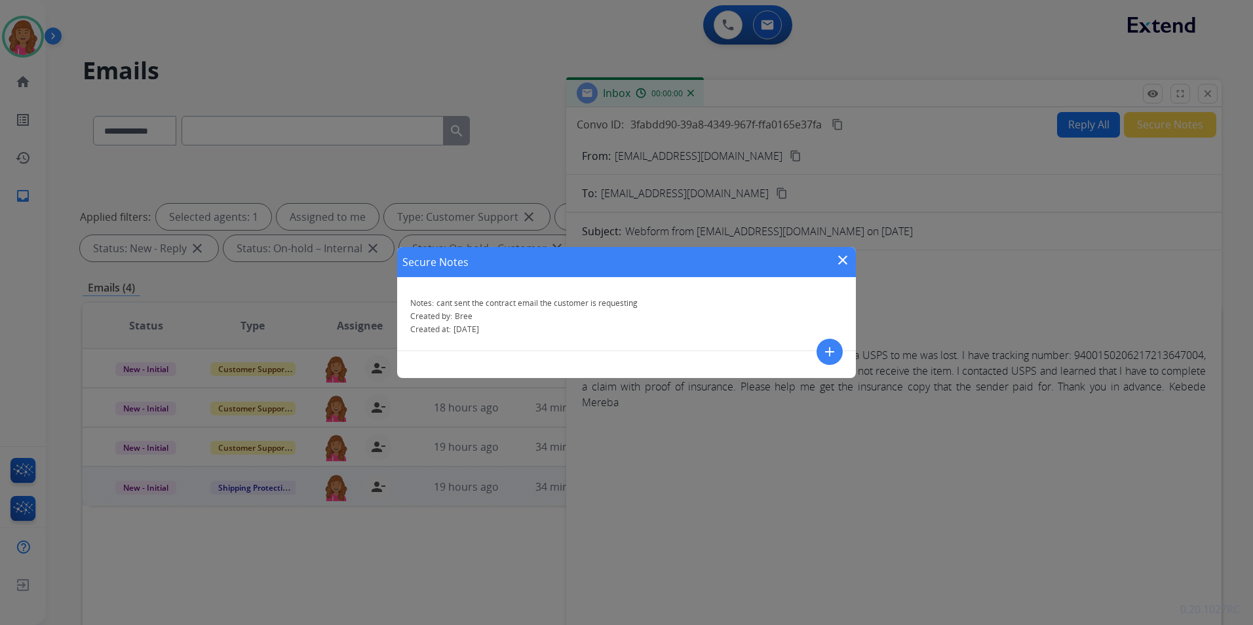
click at [876, 455] on div "Secure Notes close Notes: cant sent the contract email the customer is requesti…" at bounding box center [626, 312] width 1253 height 625
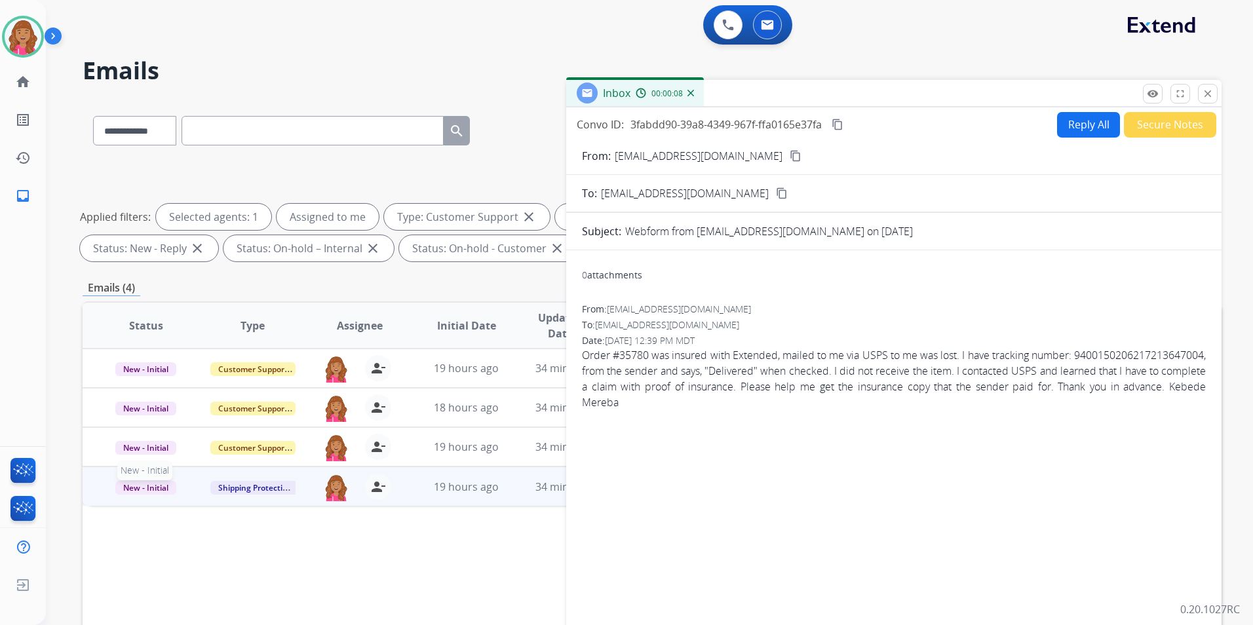
click at [142, 484] on span "New - Initial" at bounding box center [145, 488] width 61 height 14
click at [227, 607] on p "Closed – Solved" at bounding box center [215, 609] width 75 height 18
click at [1215, 97] on button "close Close" at bounding box center [1208, 94] width 20 height 20
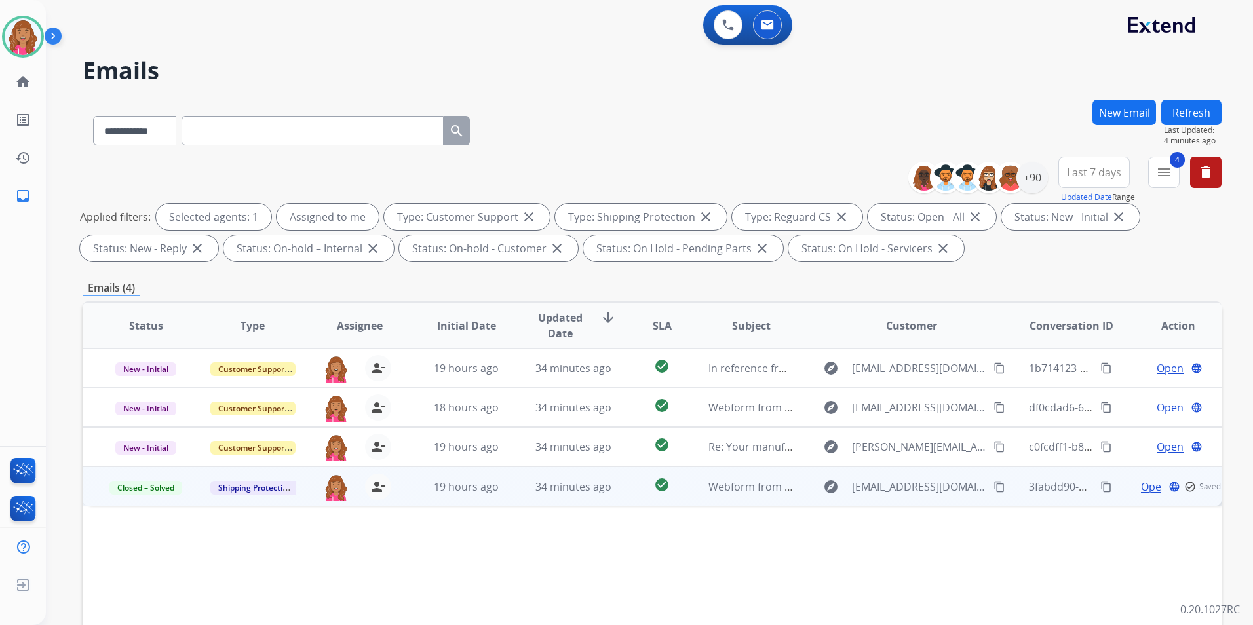
click at [1207, 105] on button "Refresh" at bounding box center [1192, 113] width 60 height 26
click at [1166, 485] on span "Open" at bounding box center [1170, 487] width 27 height 16
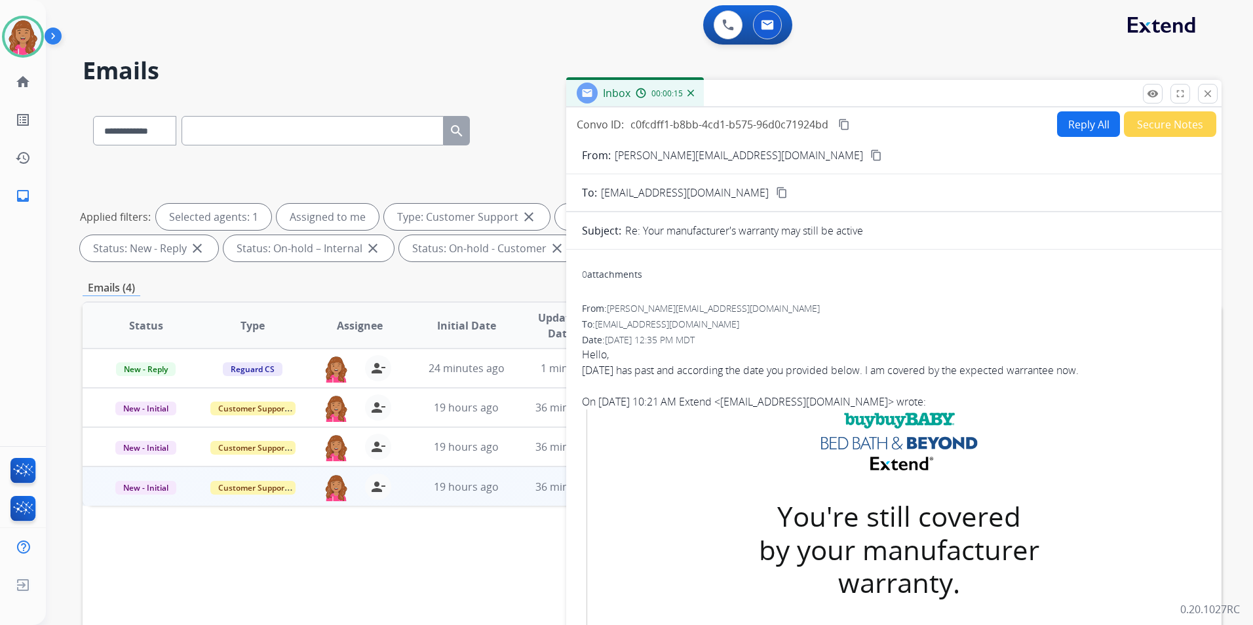
click at [871, 159] on mat-icon "content_copy" at bounding box center [877, 155] width 12 height 12
click at [1086, 115] on button "Reply All" at bounding box center [1088, 124] width 63 height 26
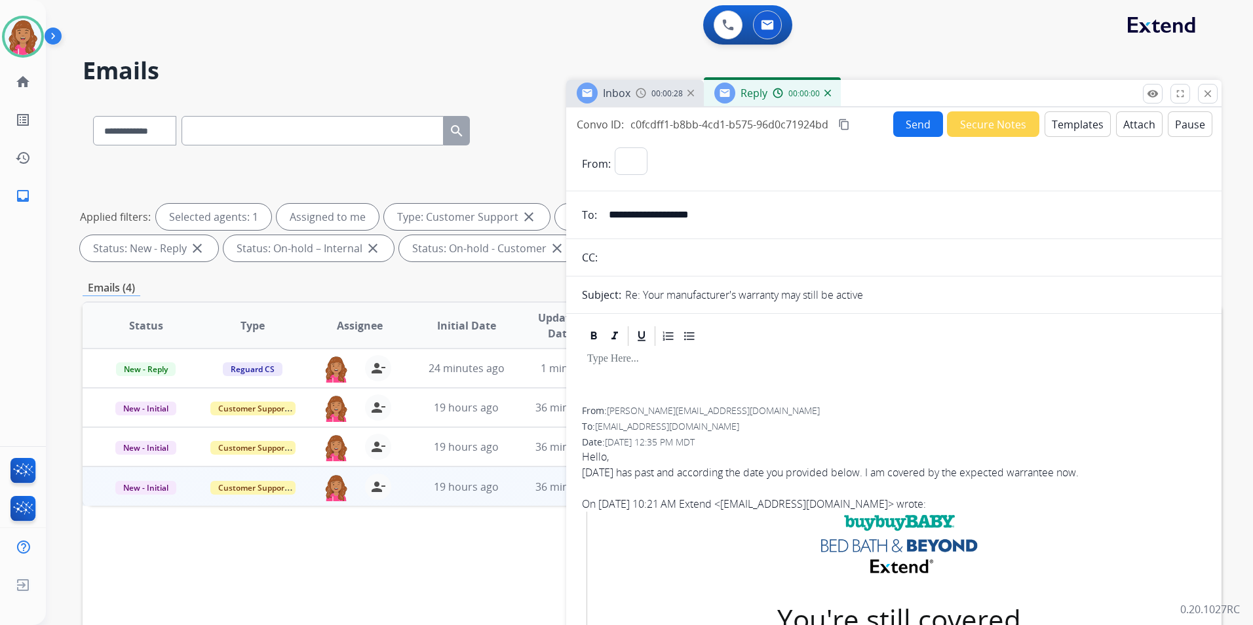
click at [1086, 115] on button "Templates" at bounding box center [1078, 124] width 66 height 26
select select "**********"
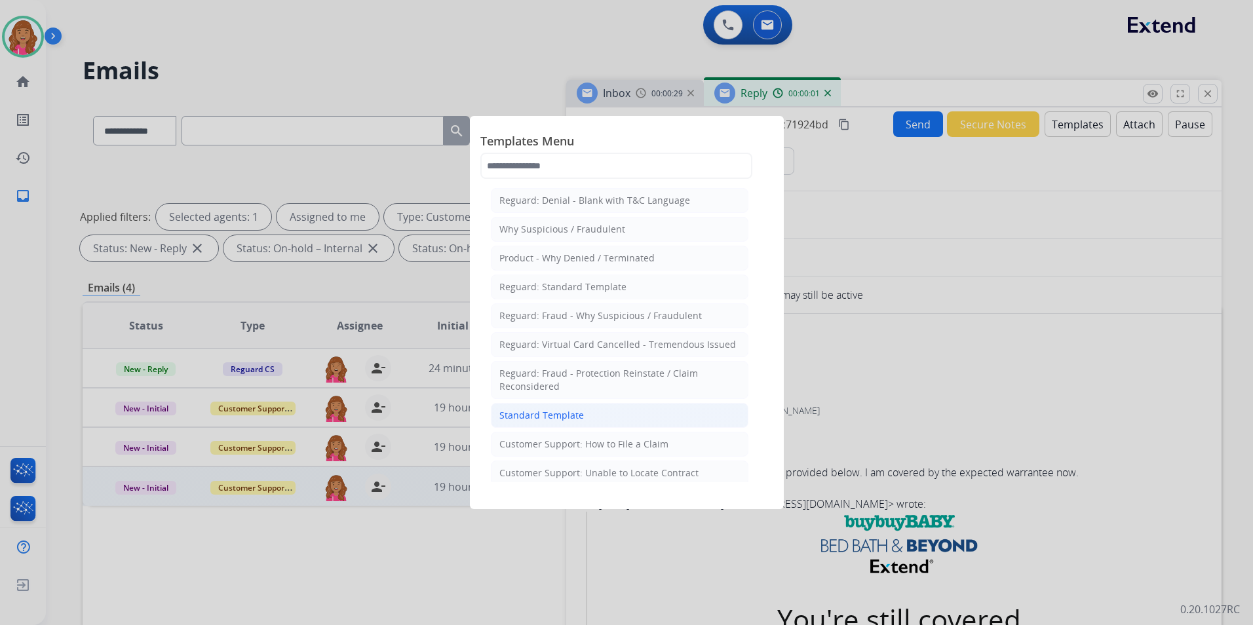
click at [642, 414] on li "Standard Template" at bounding box center [620, 415] width 258 height 25
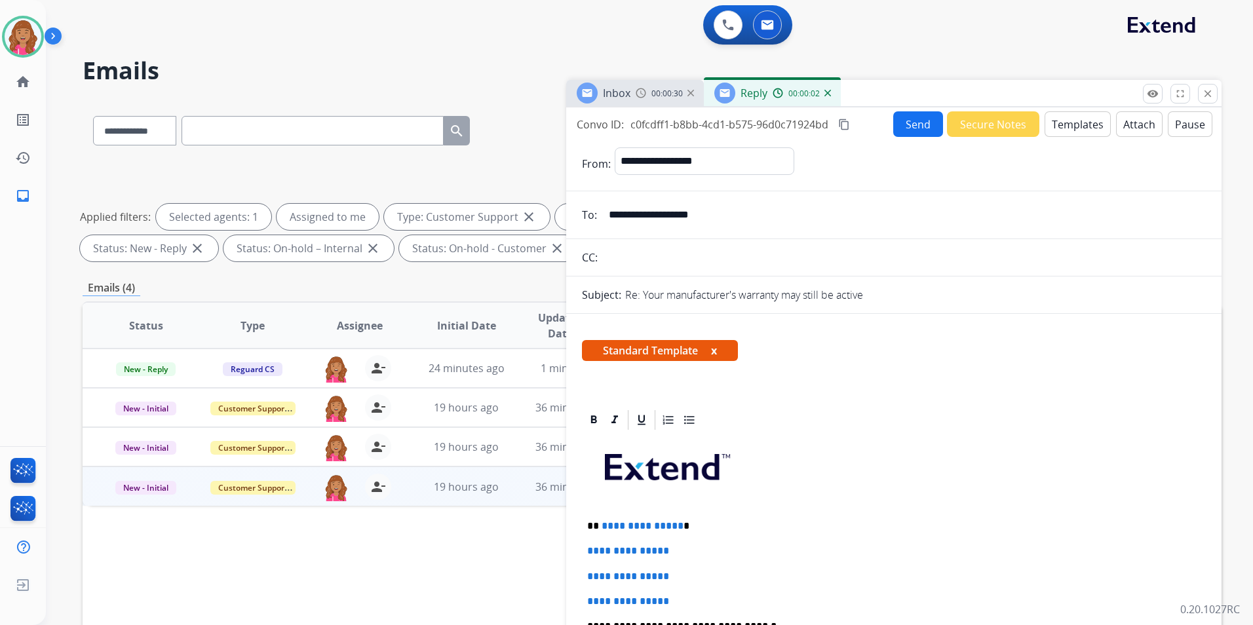
click at [677, 522] on p "**********" at bounding box center [888, 526] width 603 height 12
drag, startPoint x: 1035, startPoint y: 526, endPoint x: 970, endPoint y: 513, distance: 66.9
click at [990, 521] on p "****" at bounding box center [888, 526] width 603 height 12
click at [22, 43] on img at bounding box center [23, 36] width 37 height 37
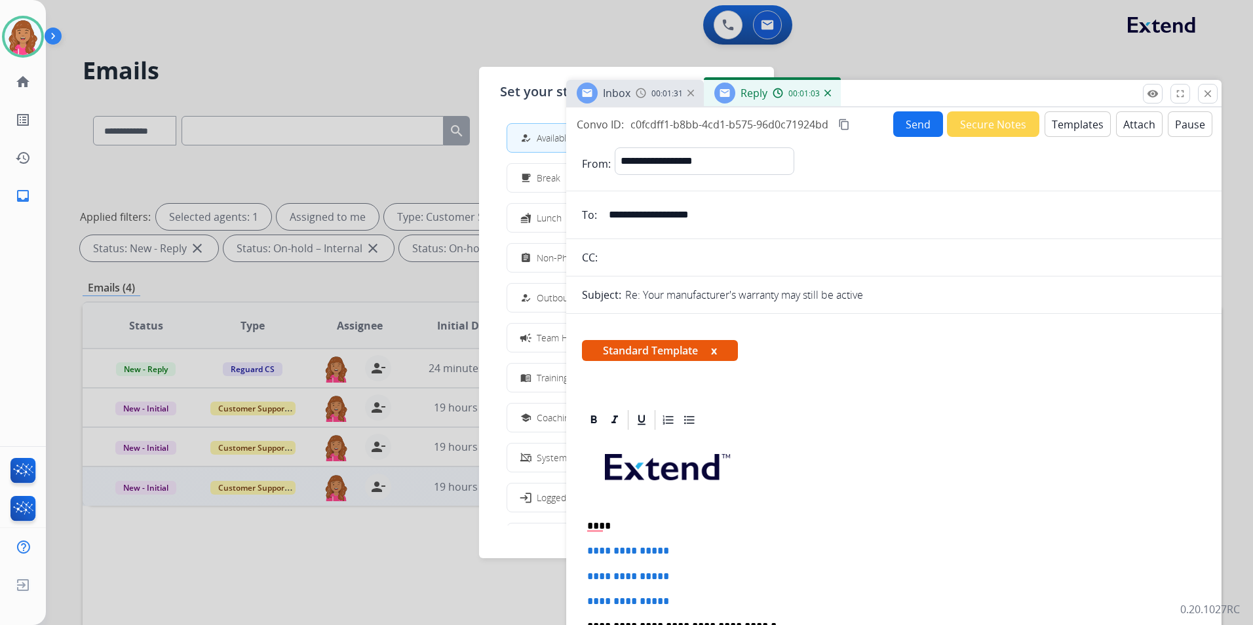
click at [528, 264] on div "assignment" at bounding box center [527, 258] width 19 height 16
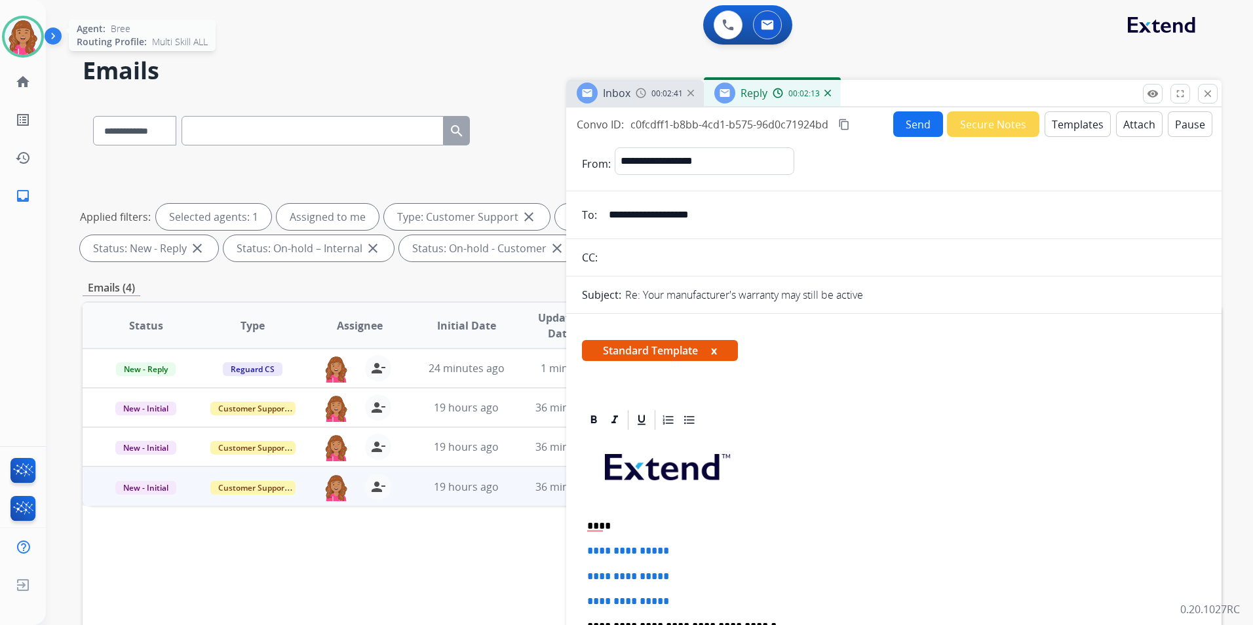
click at [33, 40] on img at bounding box center [23, 36] width 37 height 37
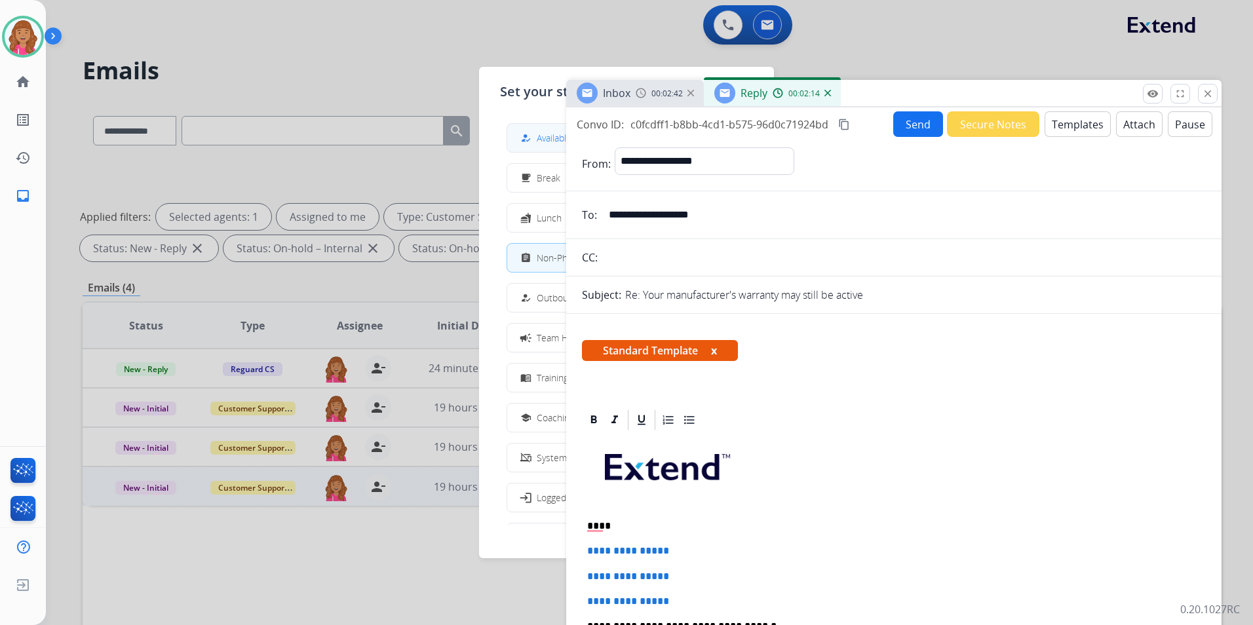
click at [541, 142] on span "Available" at bounding box center [554, 138] width 35 height 14
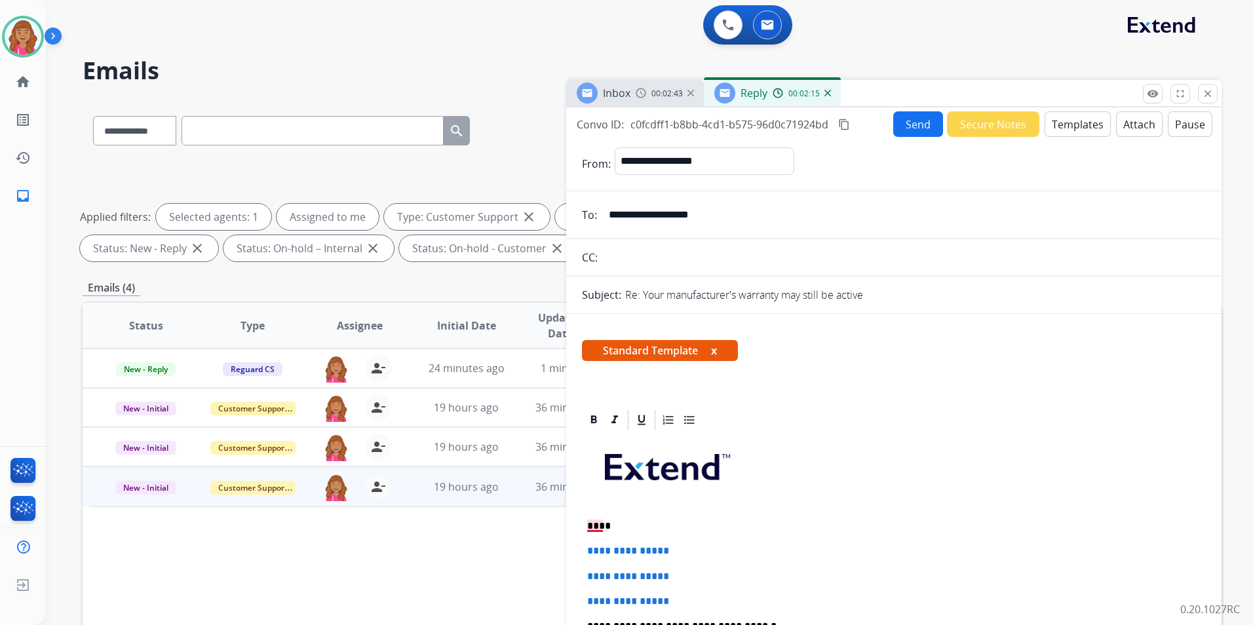
click at [599, 527] on p "****" at bounding box center [888, 526] width 603 height 12
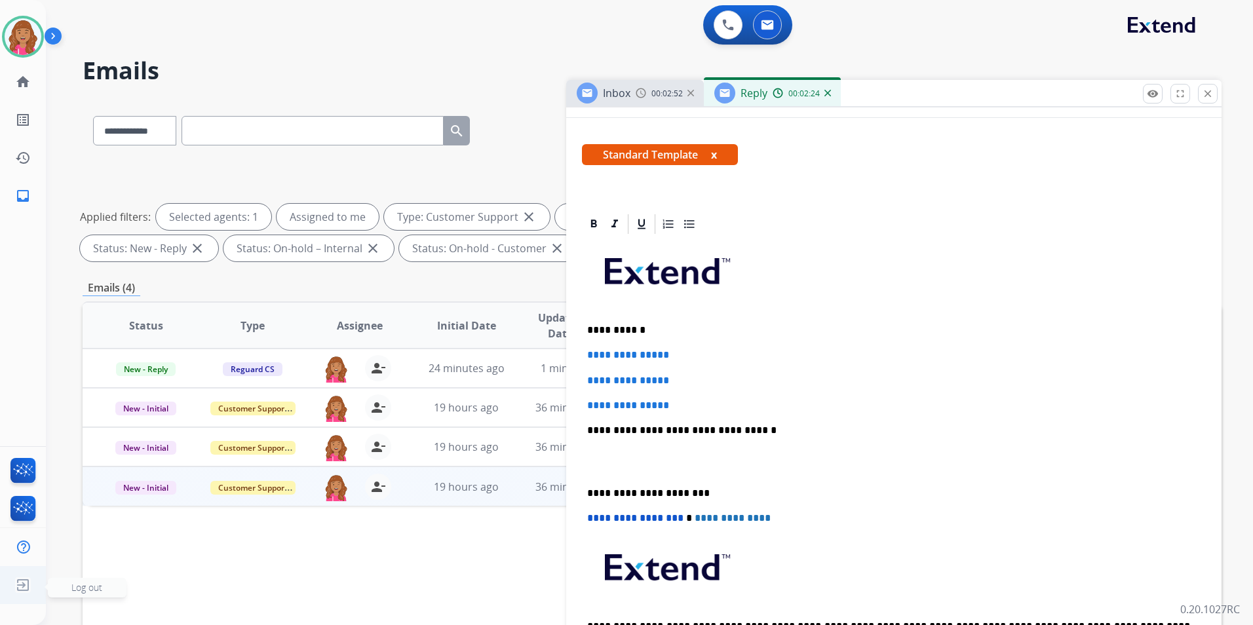
scroll to position [197, 0]
drag, startPoint x: 692, startPoint y: 398, endPoint x: 578, endPoint y: 341, distance: 127.5
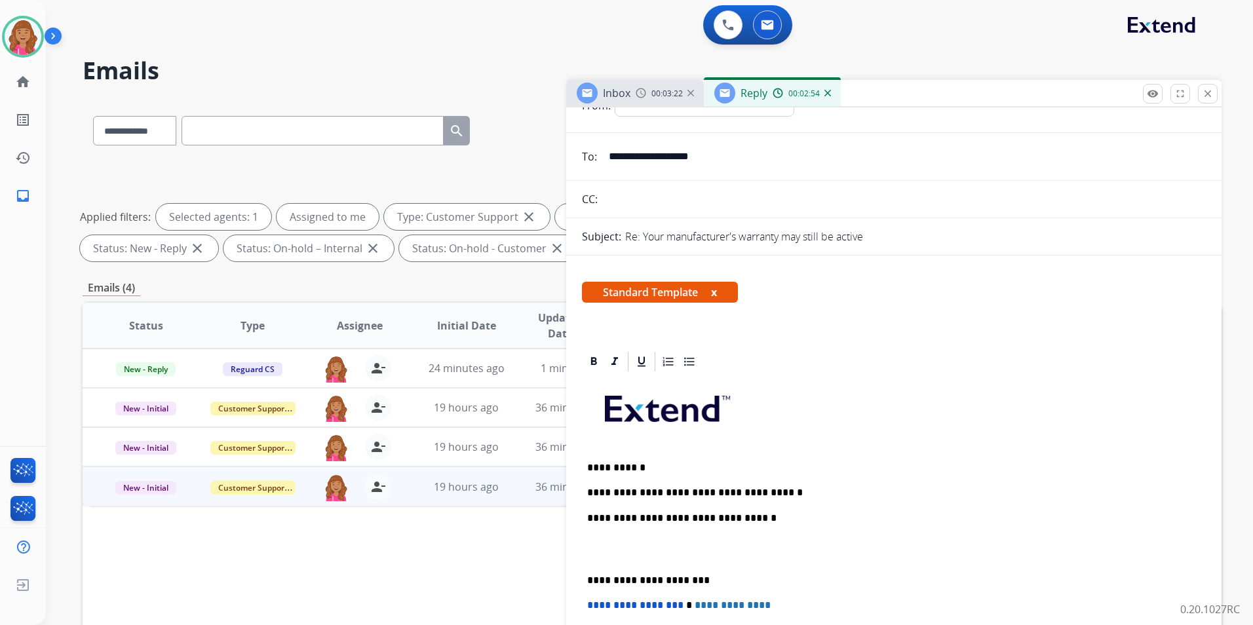
scroll to position [131, 0]
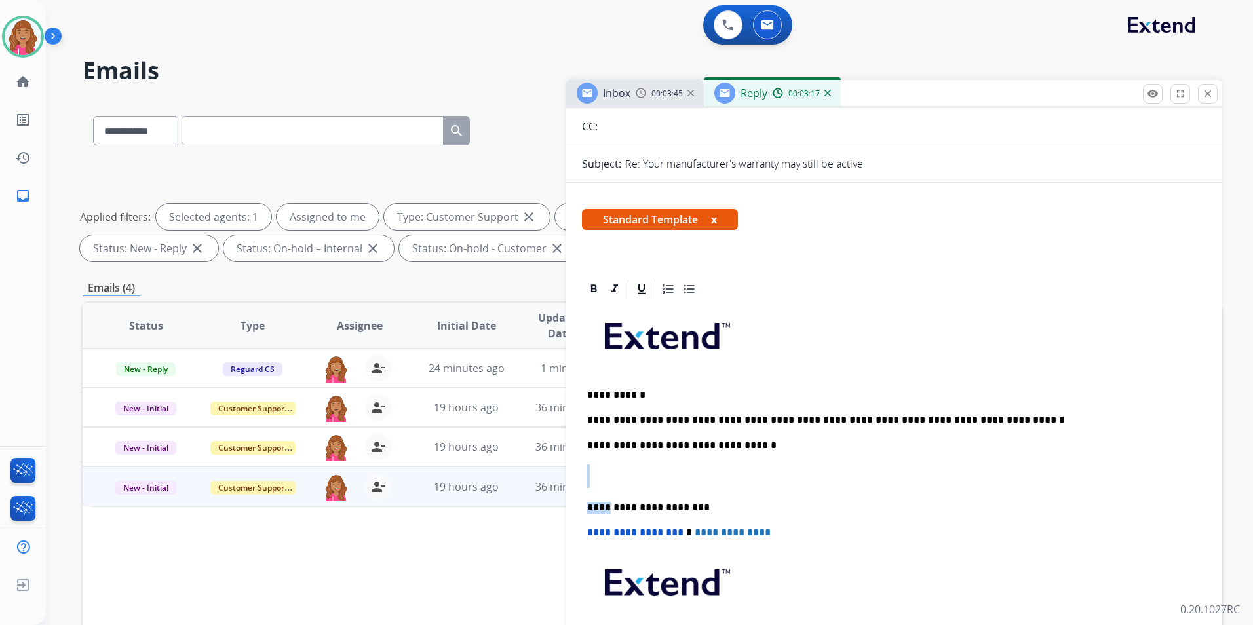
click at [608, 489] on div "**********" at bounding box center [894, 501] width 624 height 401
click at [618, 487] on p "To enrich screen reader interactions, please activate Accessibility in Grammarl…" at bounding box center [894, 477] width 614 height 24
click at [590, 482] on p "To enrich screen reader interactions, please activate Accessibility in Grammarl…" at bounding box center [894, 477] width 614 height 24
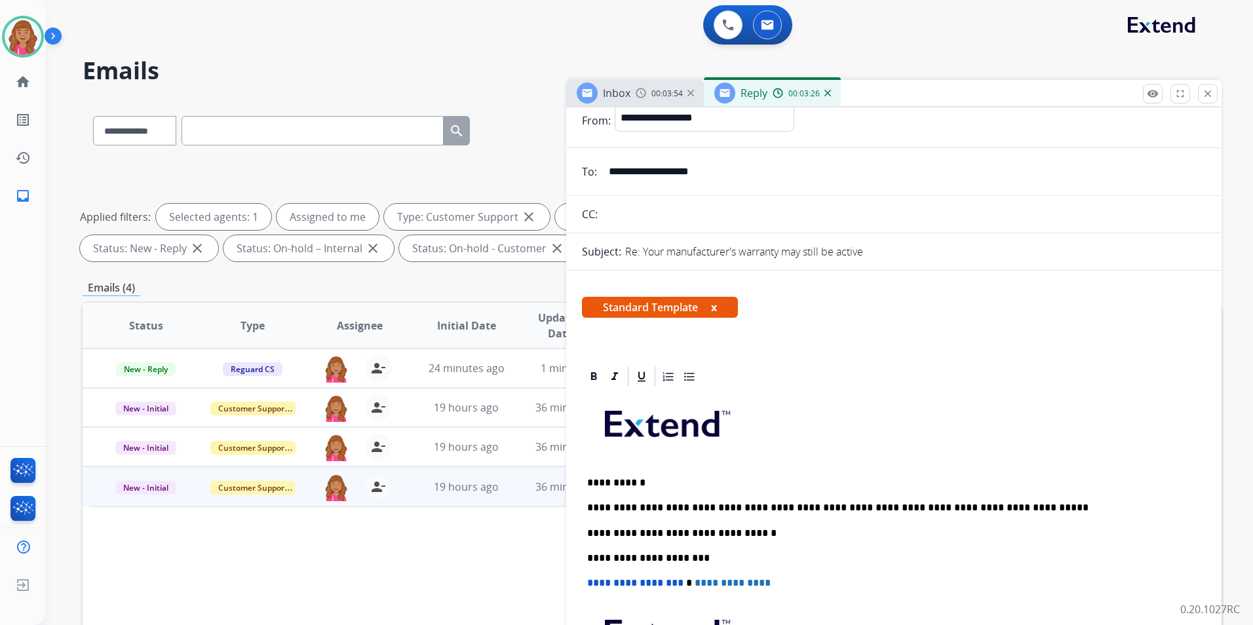
scroll to position [0, 0]
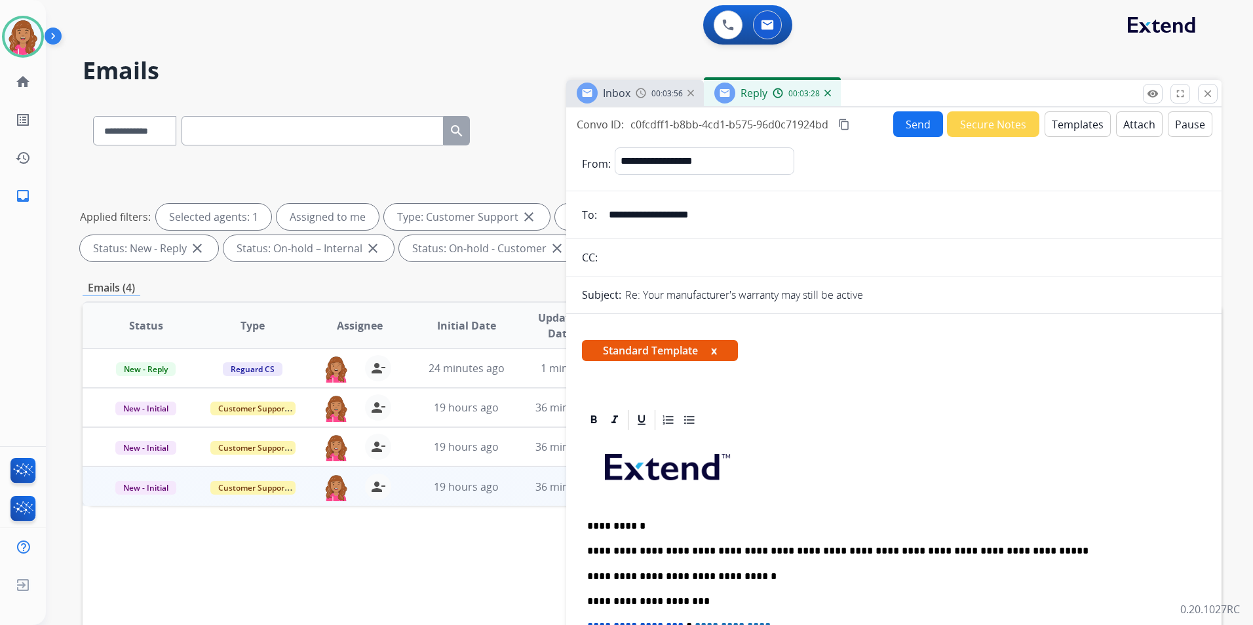
click at [849, 125] on mat-icon "content_copy" at bounding box center [844, 125] width 12 height 12
click at [486, 306] on th "Initial Date" at bounding box center [456, 326] width 107 height 46
click at [914, 119] on button "Send" at bounding box center [918, 124] width 50 height 26
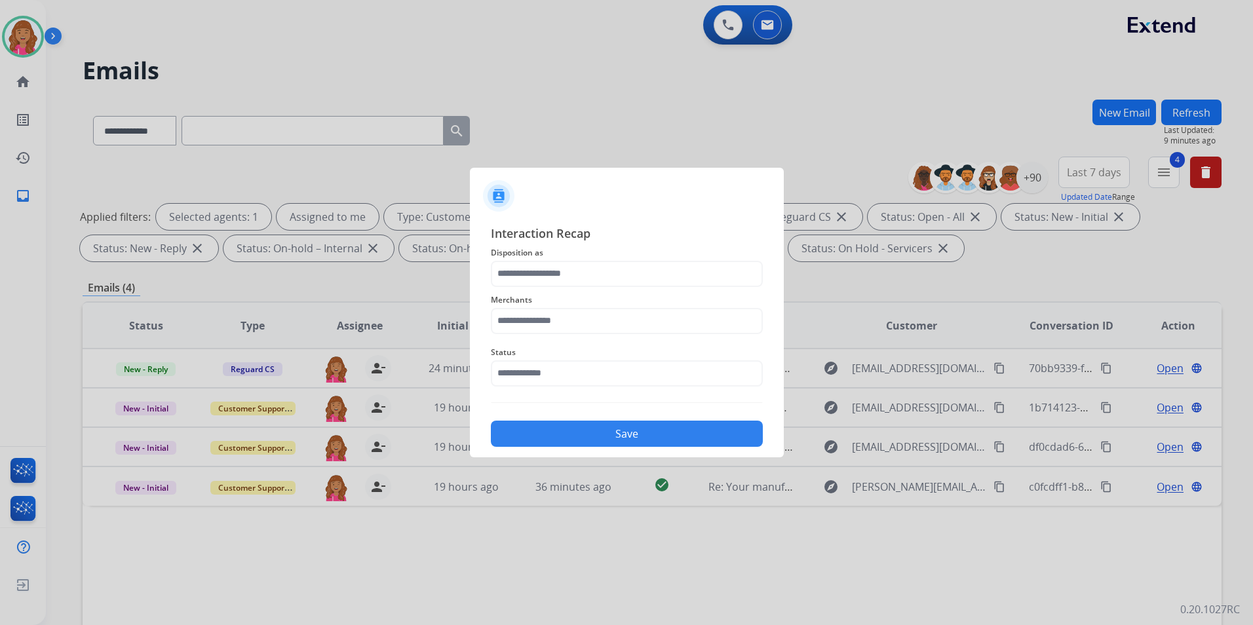
click at [604, 287] on div "Merchants" at bounding box center [627, 313] width 272 height 52
click at [604, 281] on input "text" at bounding box center [627, 274] width 272 height 26
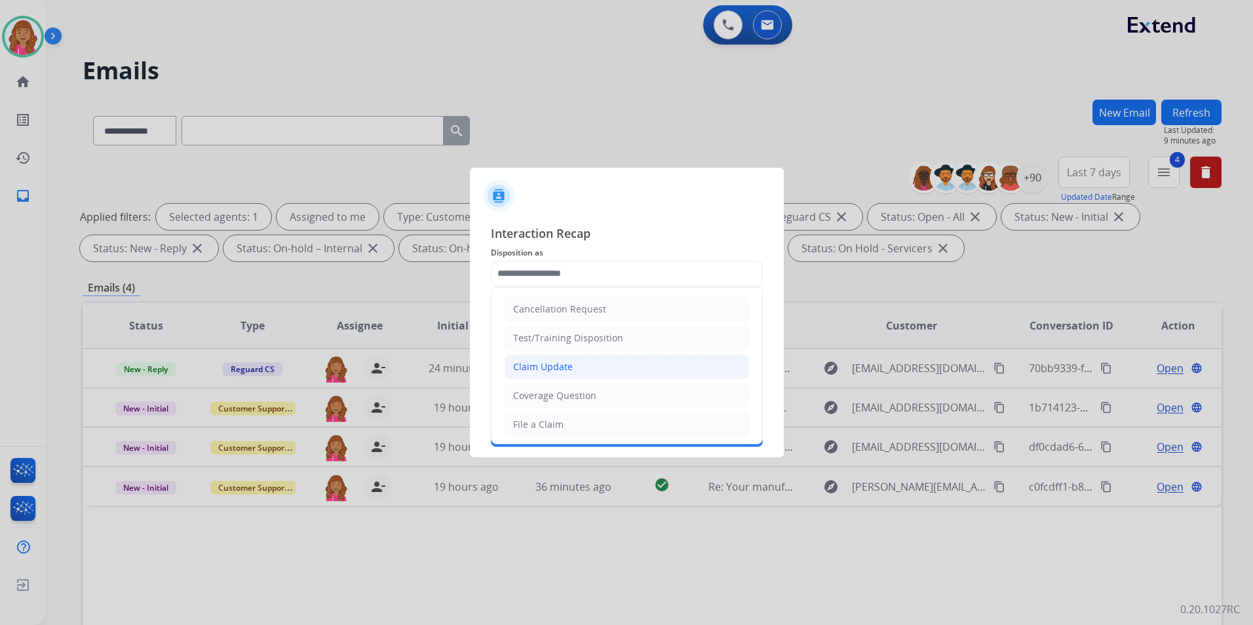
click at [553, 363] on div "Claim Update" at bounding box center [543, 367] width 60 height 13
type input "**********"
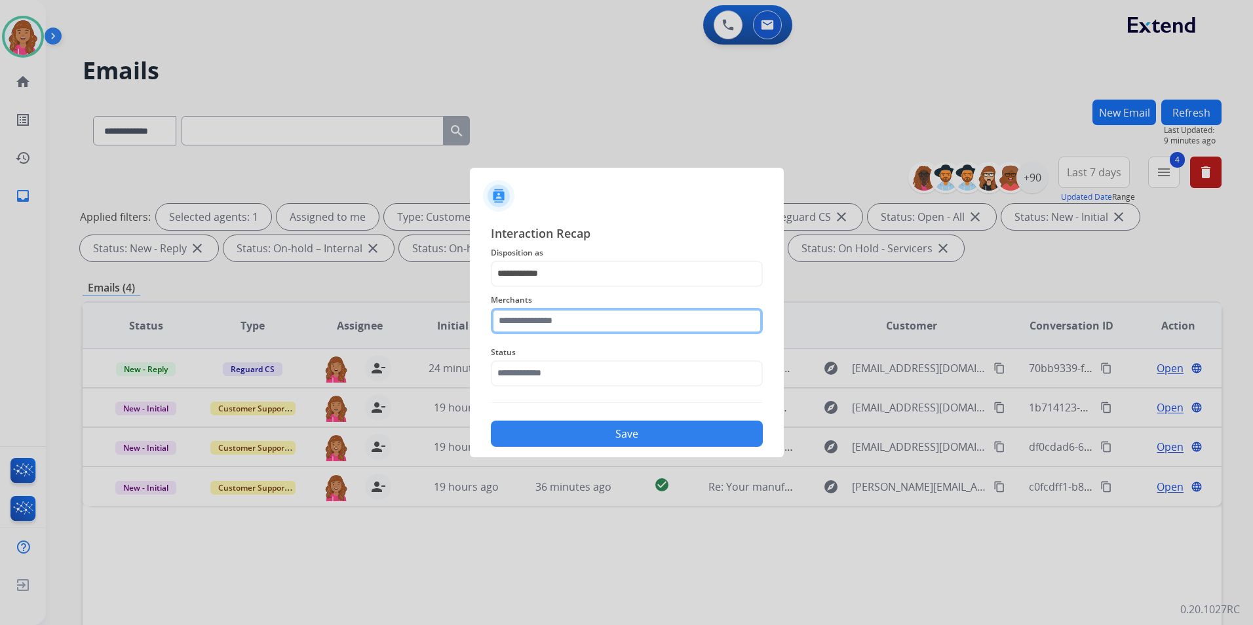
click at [522, 331] on input "text" at bounding box center [627, 321] width 272 height 26
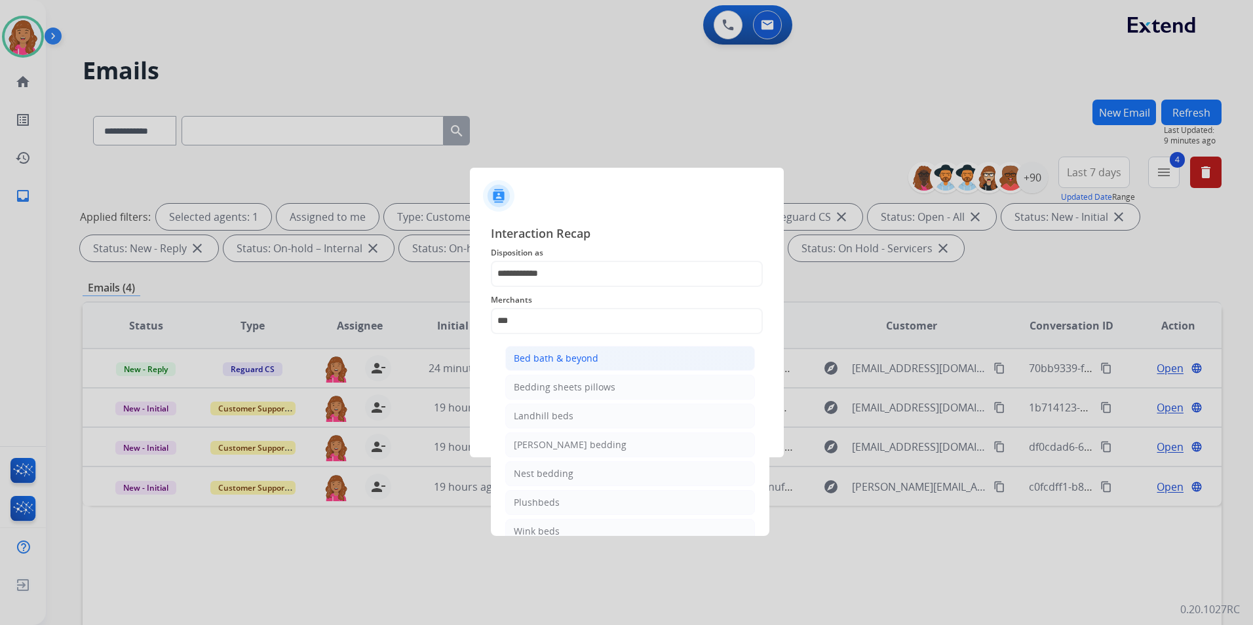
click at [560, 357] on div "Bed bath & beyond" at bounding box center [556, 358] width 85 height 13
type input "**********"
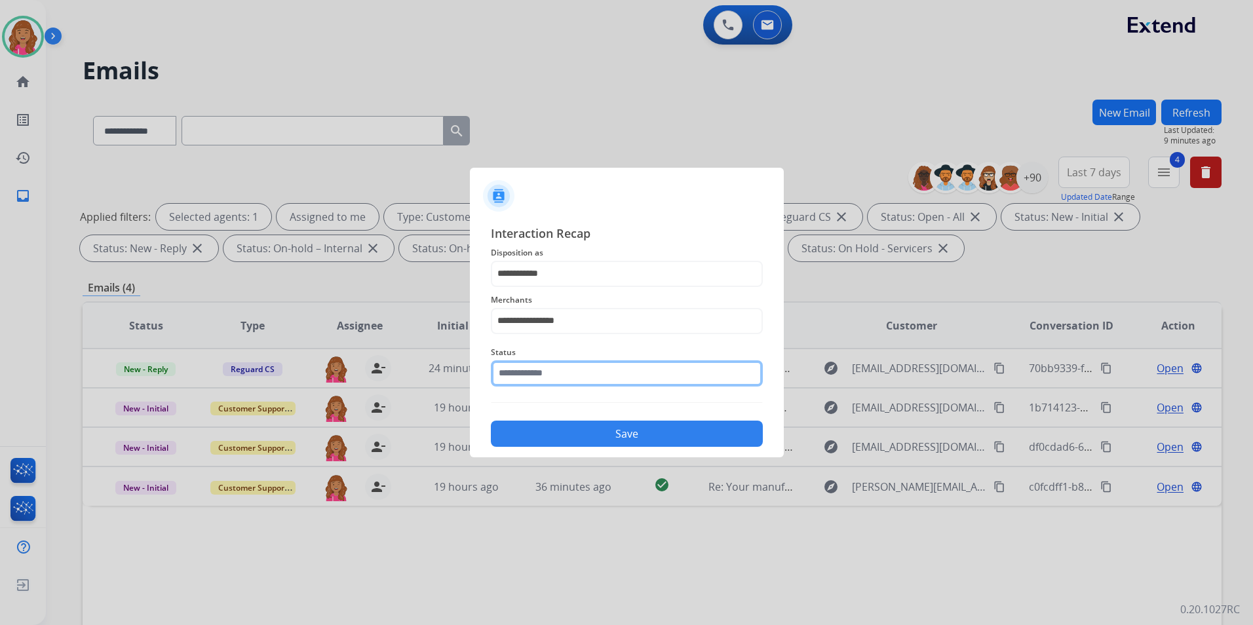
click at [544, 364] on input "text" at bounding box center [627, 374] width 272 height 26
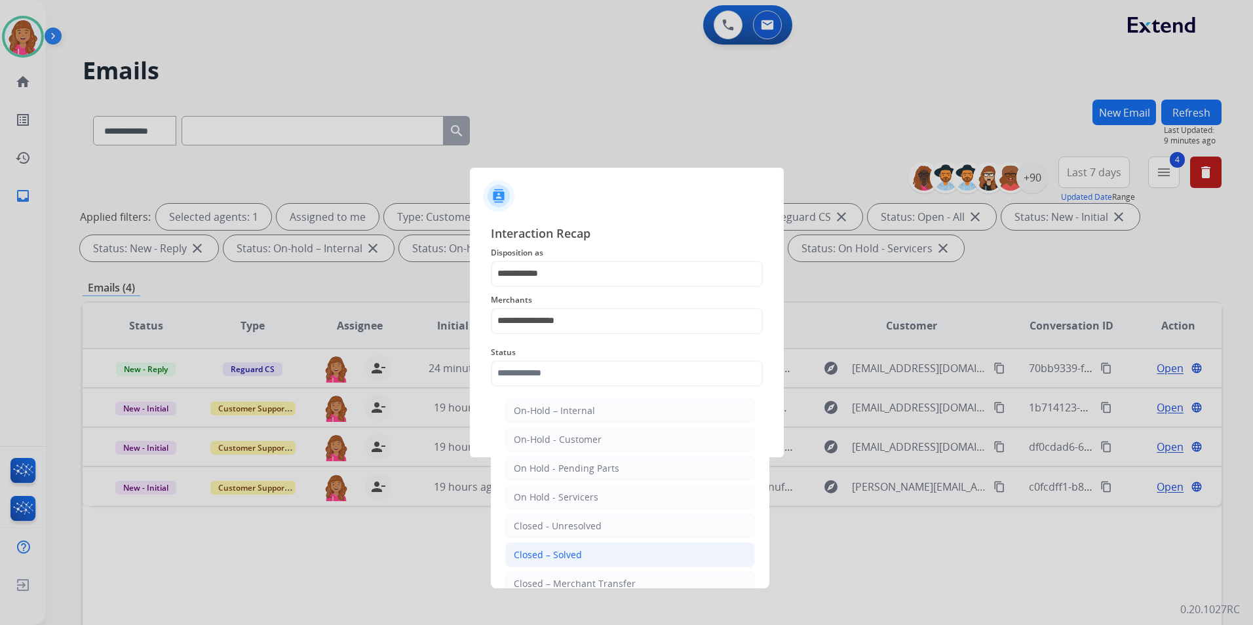
click at [576, 544] on li "Closed – Solved" at bounding box center [630, 555] width 250 height 25
type input "**********"
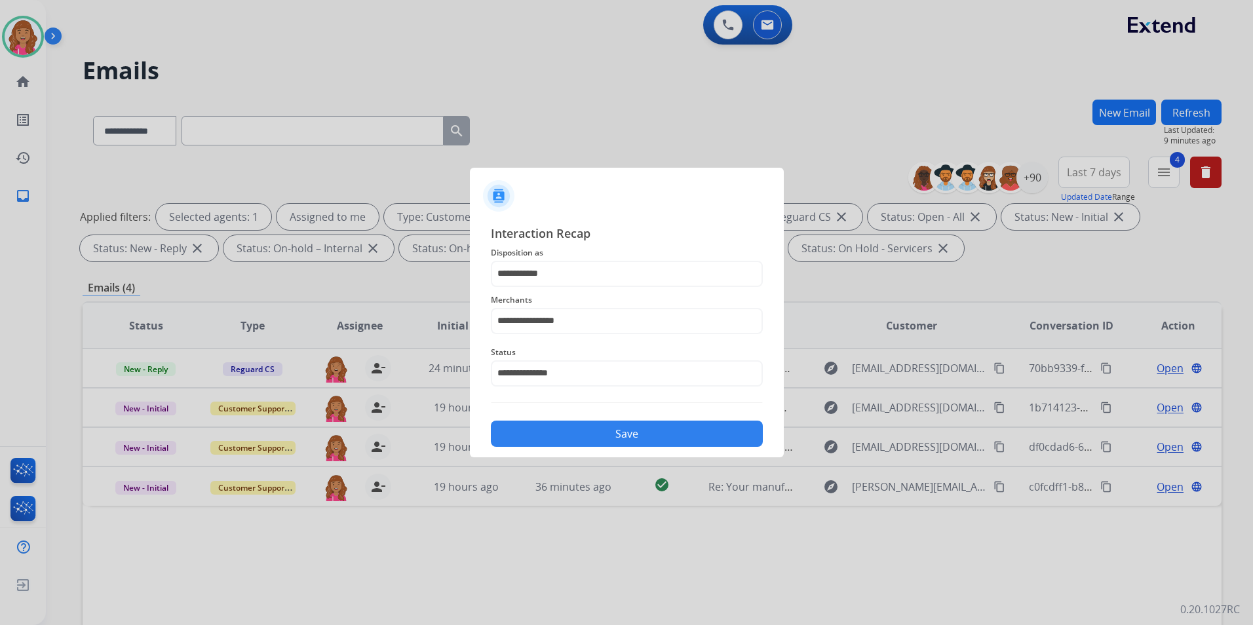
click at [581, 420] on div "Save" at bounding box center [627, 430] width 272 height 34
click at [587, 427] on button "Save" at bounding box center [627, 434] width 272 height 26
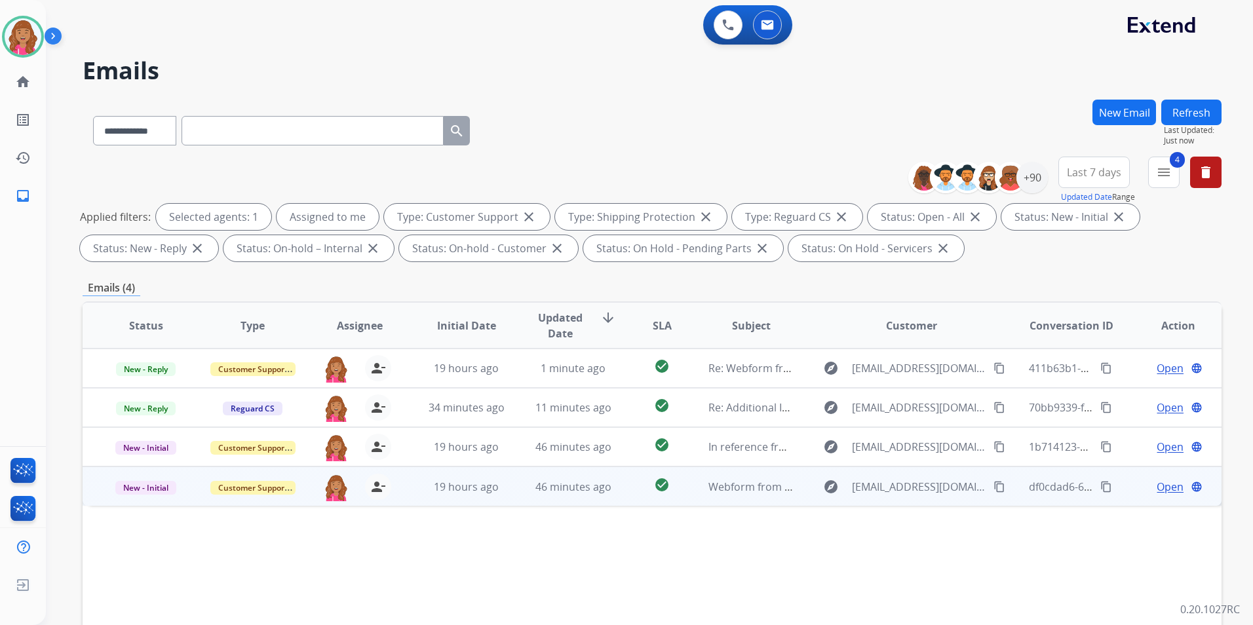
click at [1162, 482] on span "Open" at bounding box center [1170, 487] width 27 height 16
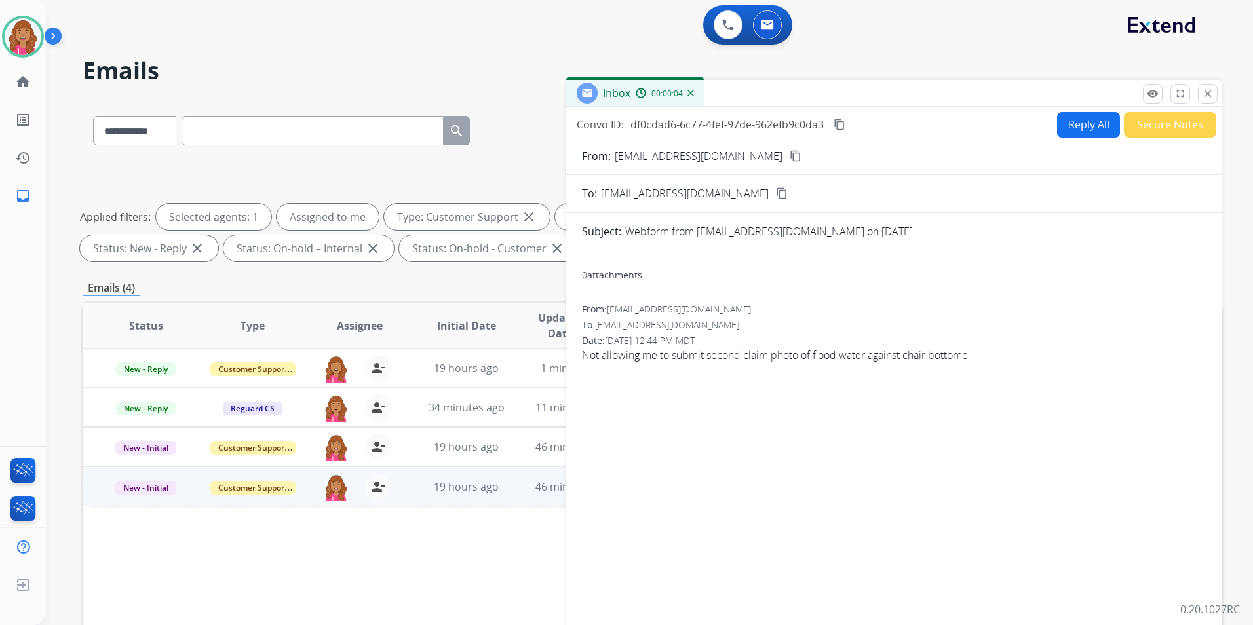
click at [790, 151] on mat-icon "content_copy" at bounding box center [796, 156] width 12 height 12
click at [1057, 132] on button "Reply All" at bounding box center [1088, 125] width 63 height 26
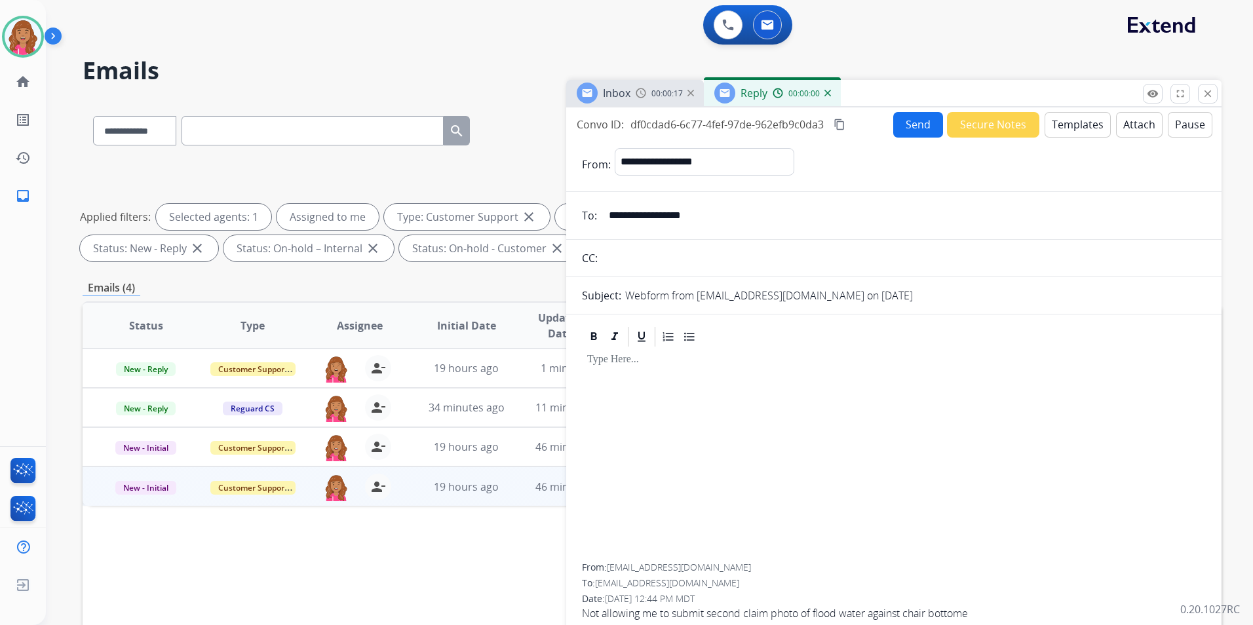
click at [1055, 132] on button "Templates" at bounding box center [1078, 125] width 66 height 26
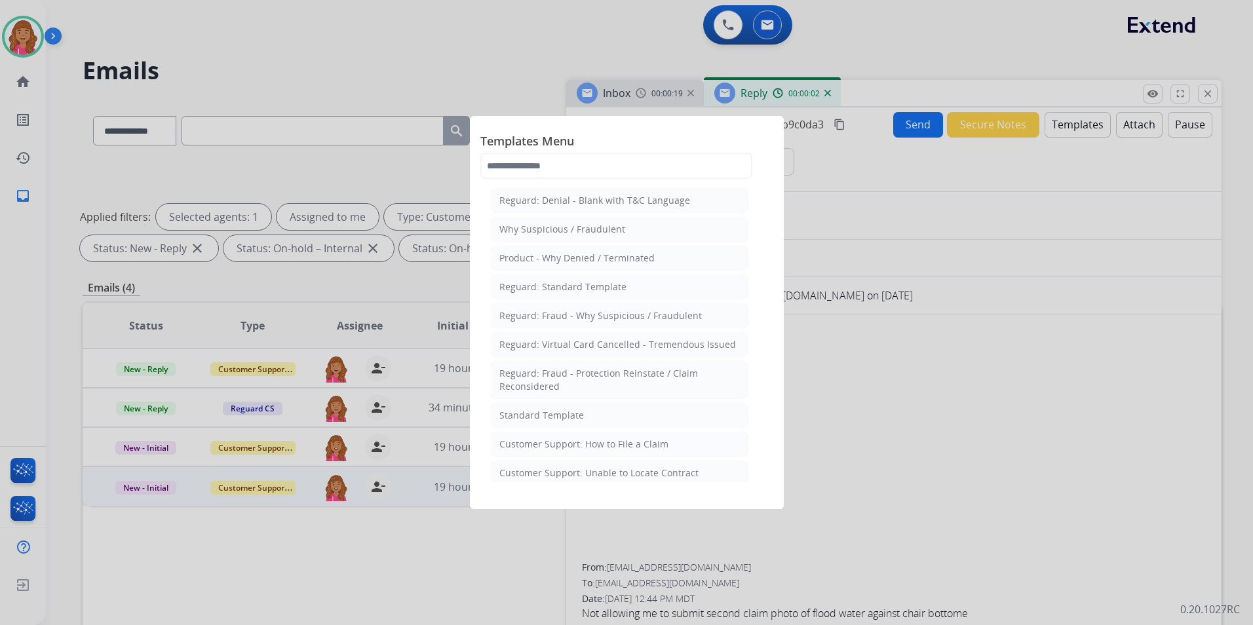
drag, startPoint x: 625, startPoint y: 283, endPoint x: 645, endPoint y: 282, distance: 20.3
click at [625, 282] on li "Reguard: Standard Template" at bounding box center [620, 287] width 258 height 25
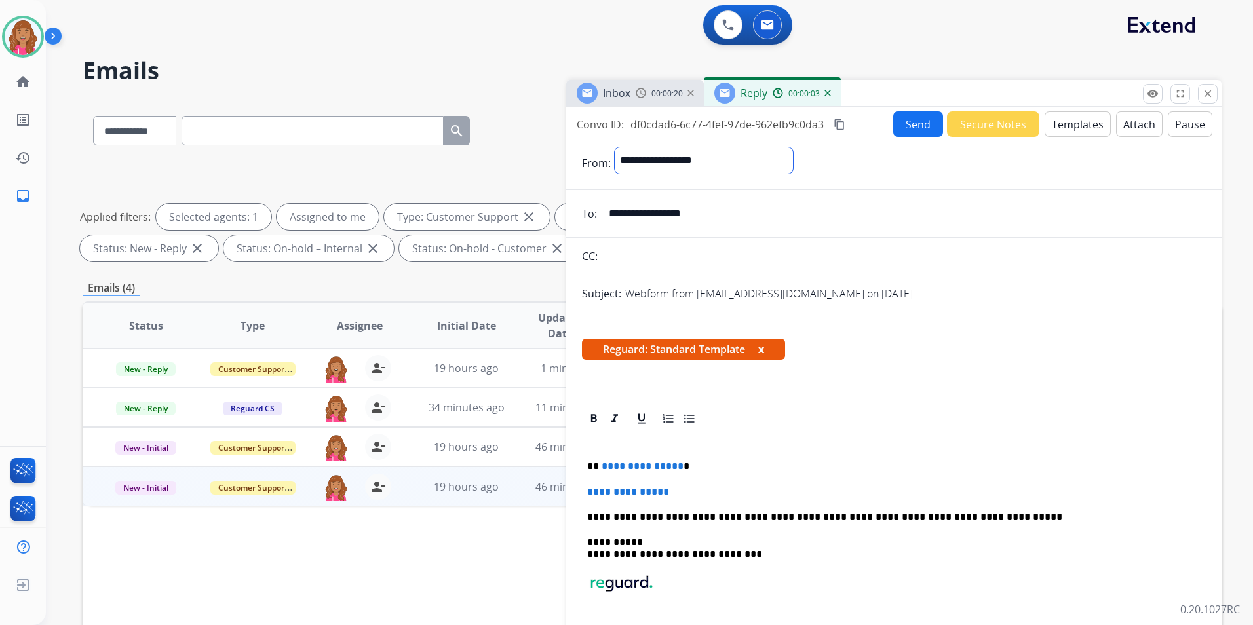
click at [747, 159] on select "**********" at bounding box center [704, 160] width 178 height 26
select select "**********"
click at [615, 147] on select "**********" at bounding box center [704, 160] width 178 height 26
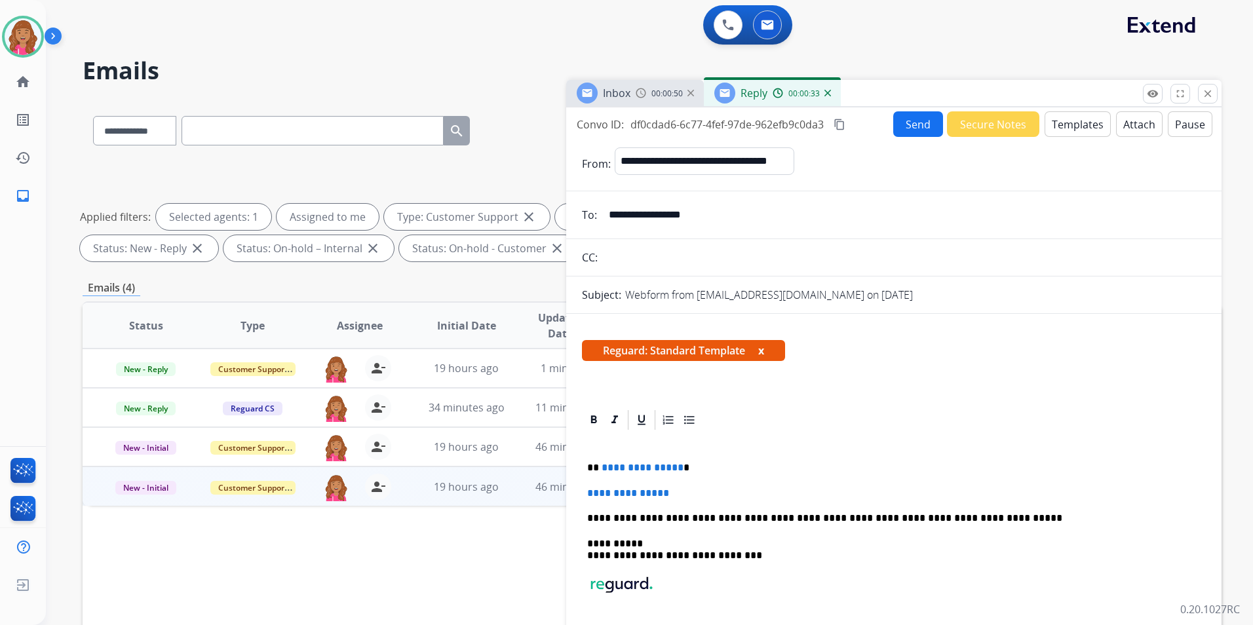
click at [1078, 123] on button "Templates" at bounding box center [1078, 124] width 66 height 26
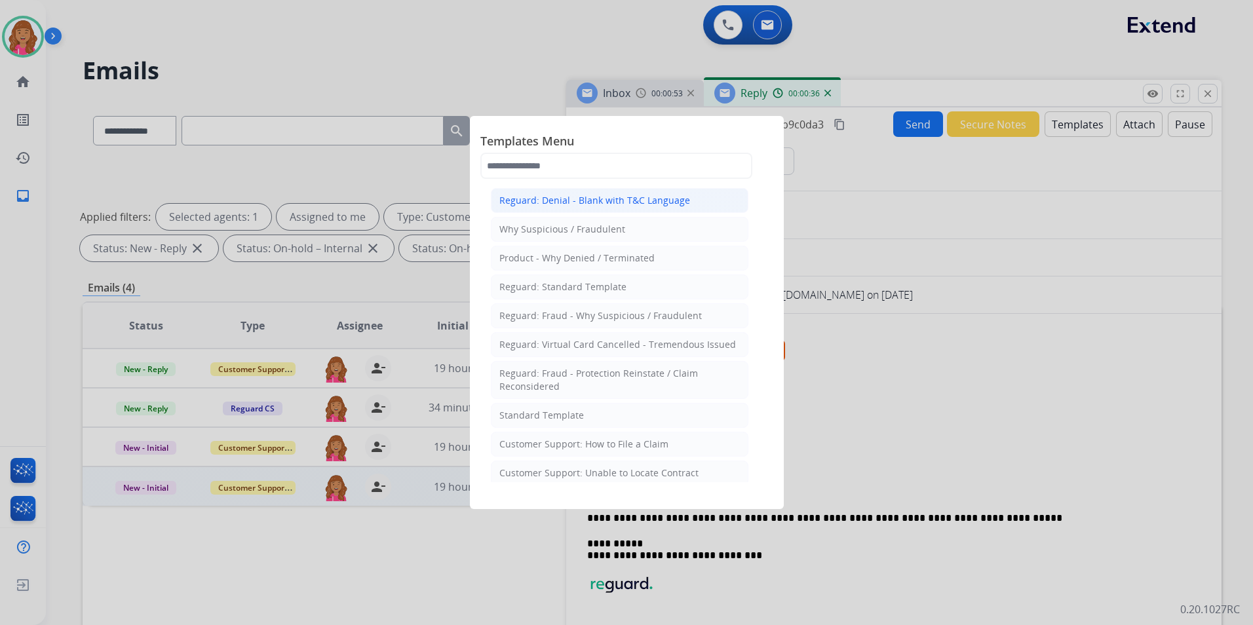
click at [582, 208] on li "Reguard: Denial - Blank with T&C Language" at bounding box center [620, 200] width 258 height 25
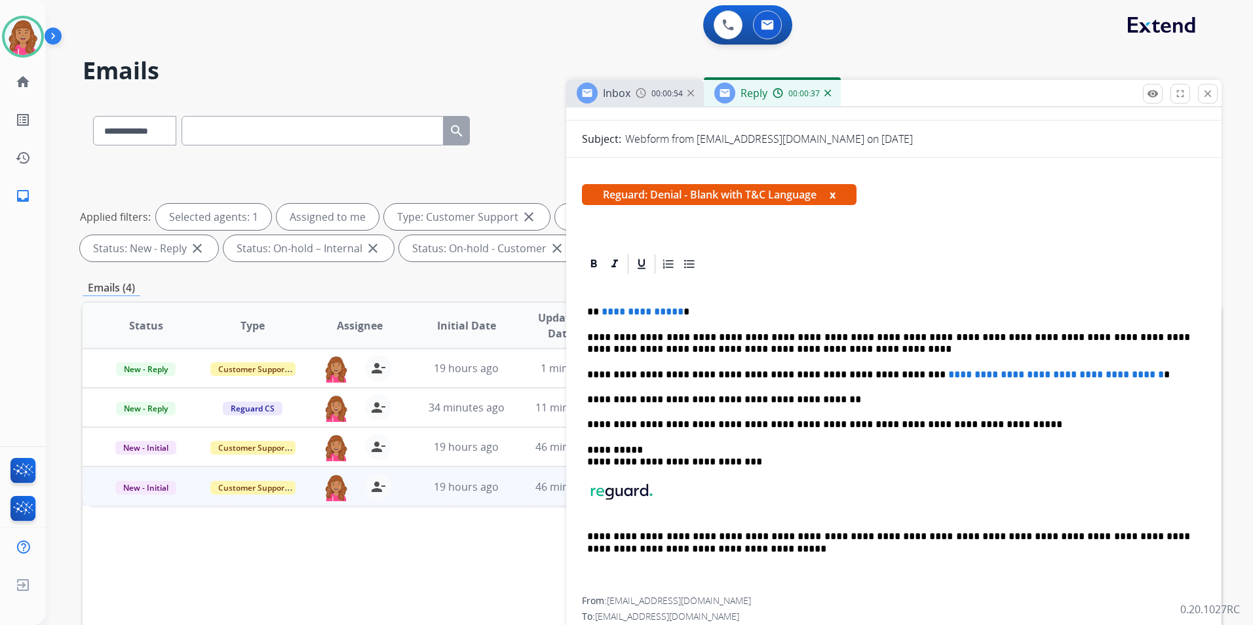
scroll to position [184, 0]
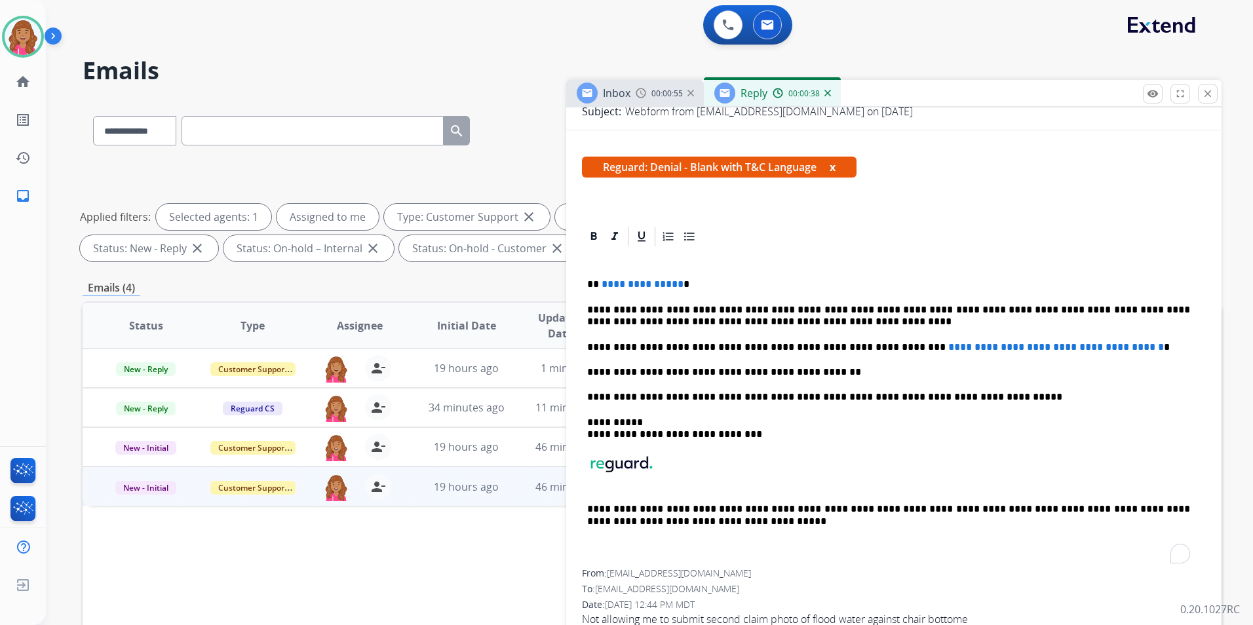
click at [675, 285] on span "**********" at bounding box center [643, 284] width 82 height 10
drag, startPoint x: 1131, startPoint y: 347, endPoint x: 874, endPoint y: 343, distance: 257.0
click at [949, 343] on span "**********" at bounding box center [1057, 347] width 216 height 10
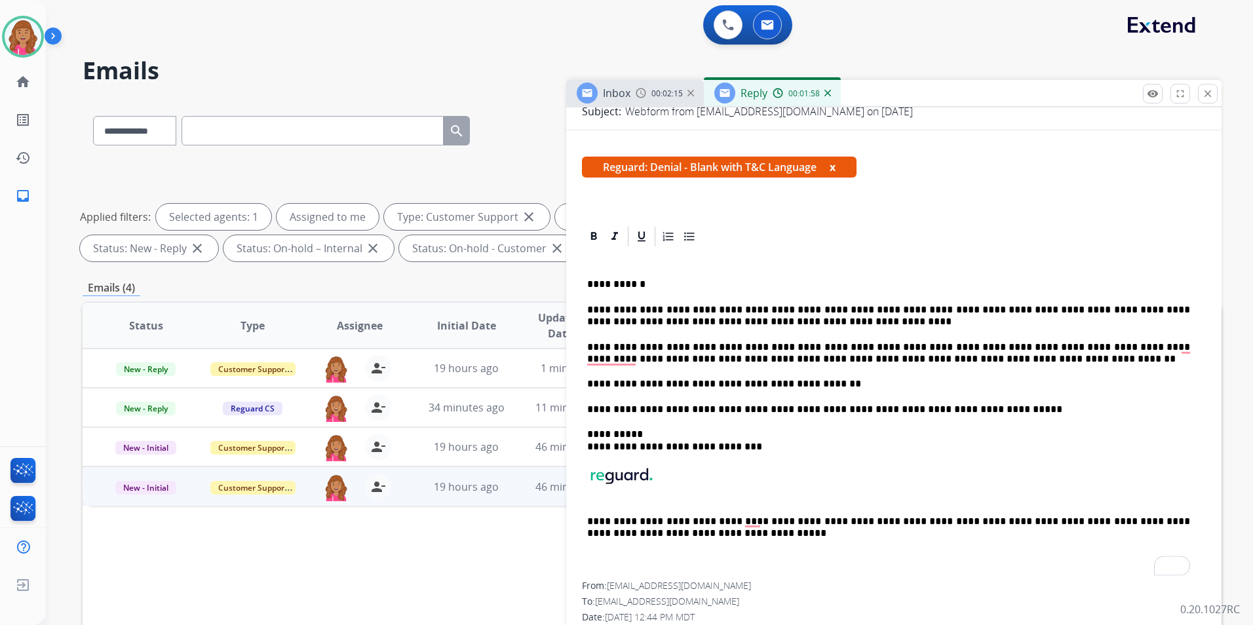
scroll to position [0, 0]
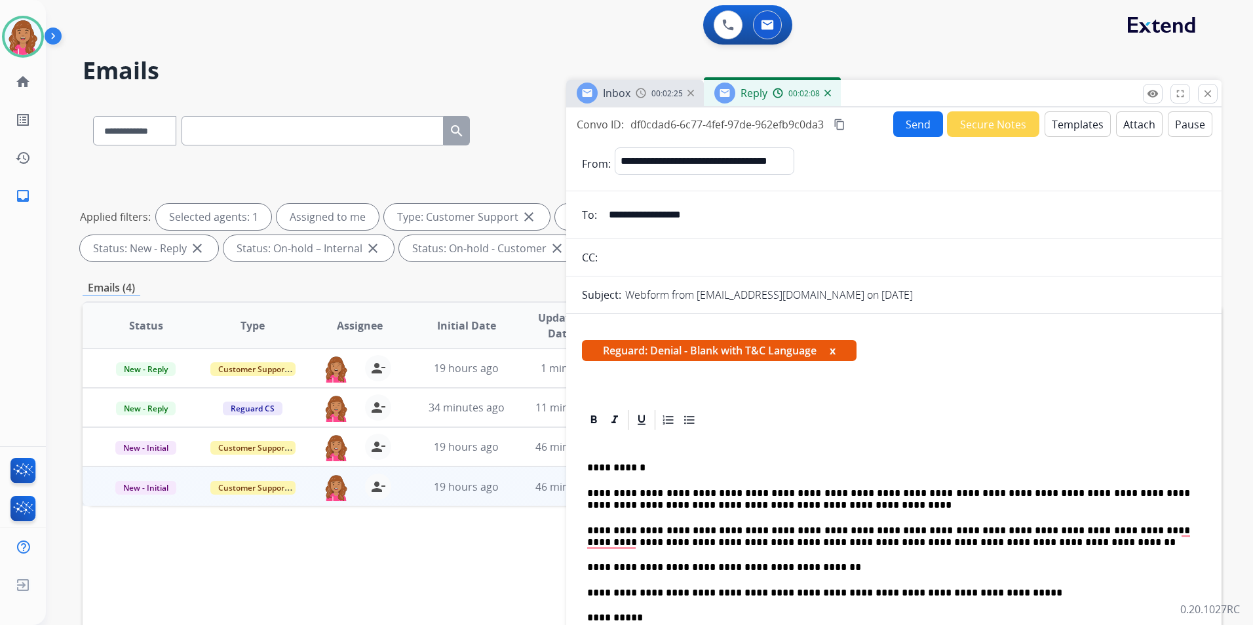
click at [1124, 125] on button "Attach" at bounding box center [1139, 124] width 47 height 26
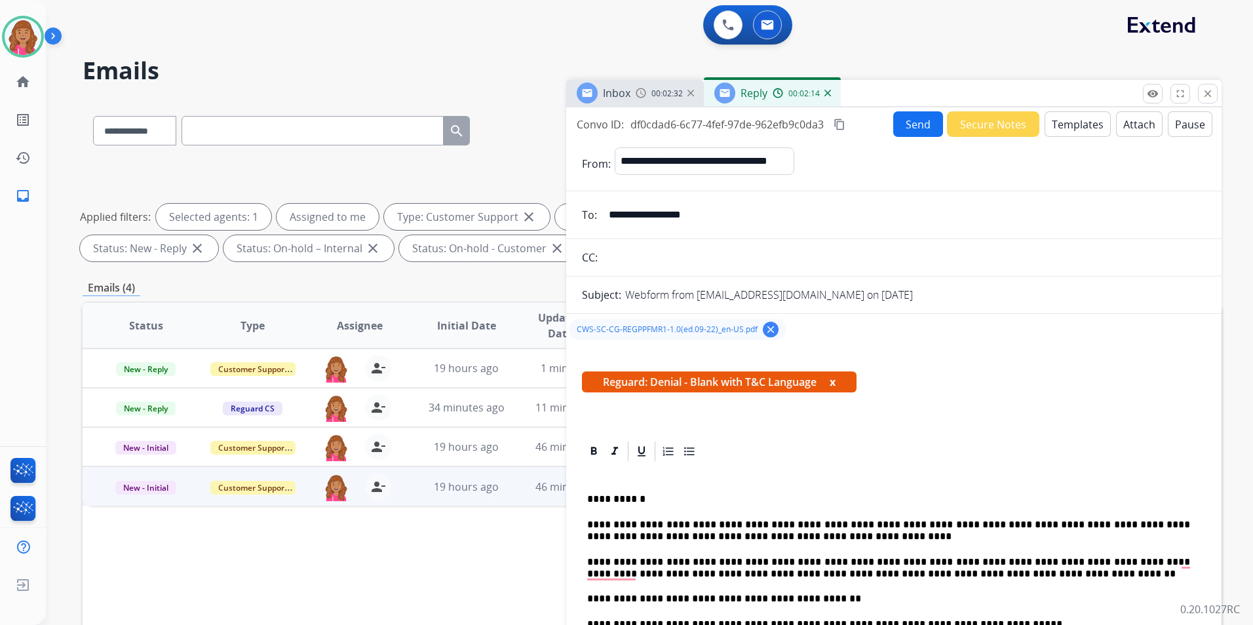
click at [907, 121] on button "Send" at bounding box center [918, 124] width 50 height 26
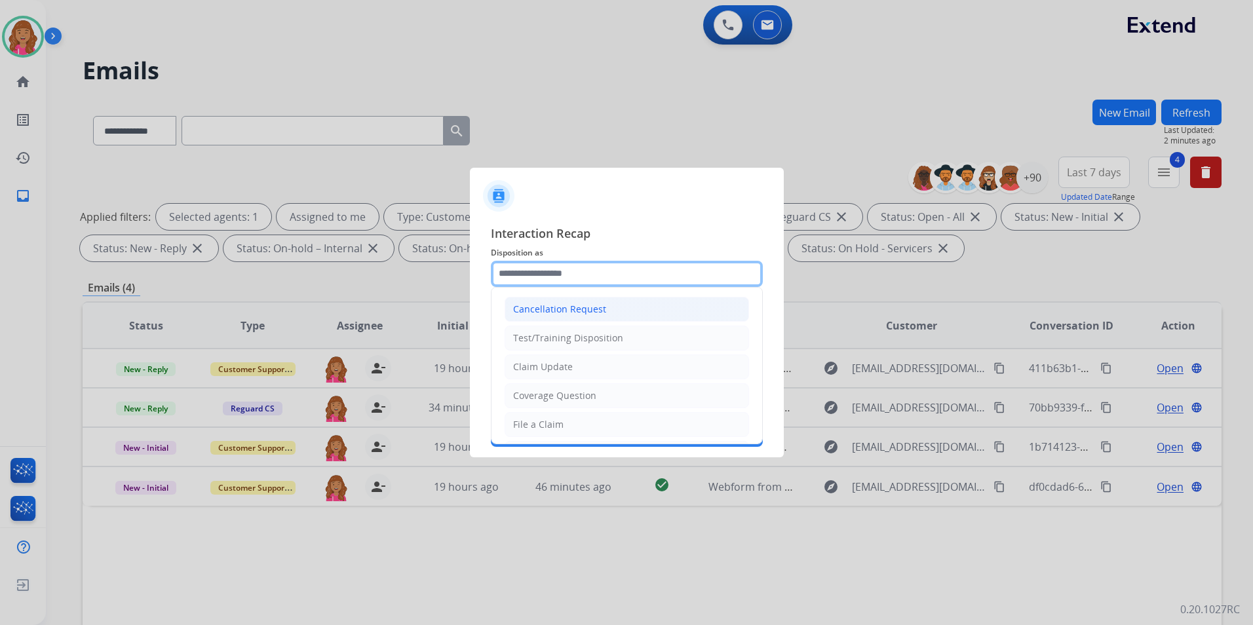
drag, startPoint x: 637, startPoint y: 273, endPoint x: 606, endPoint y: 317, distance: 53.3
click at [635, 272] on input "text" at bounding box center [627, 274] width 272 height 26
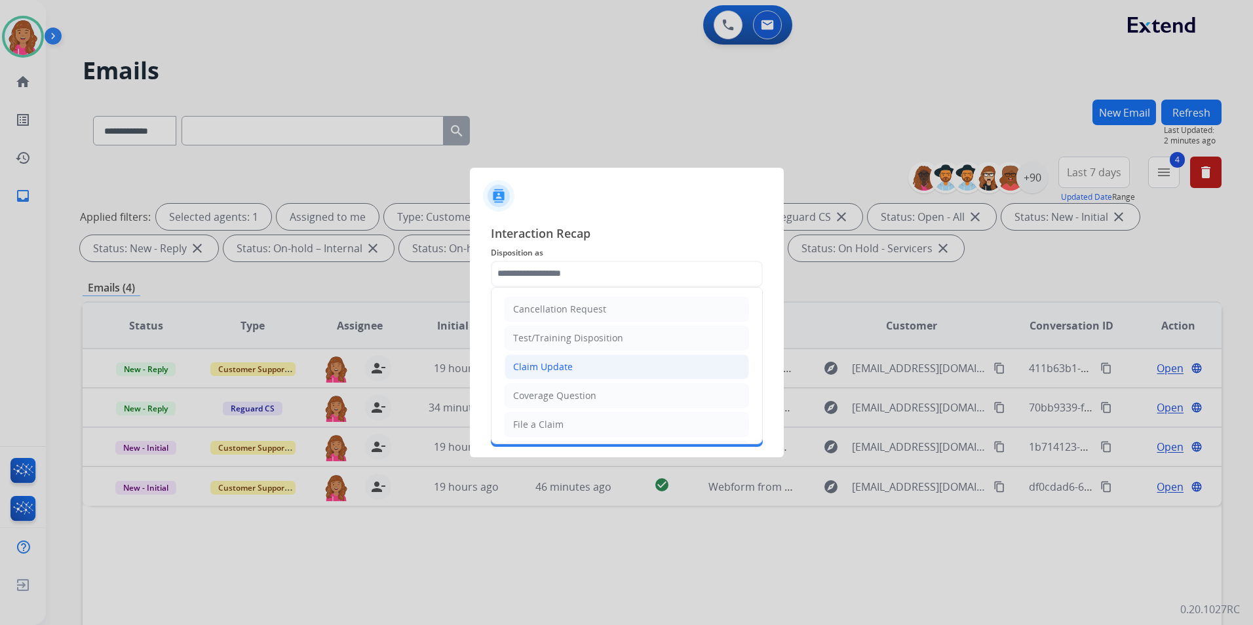
click at [560, 372] on div "Claim Update" at bounding box center [543, 367] width 60 height 13
type input "**********"
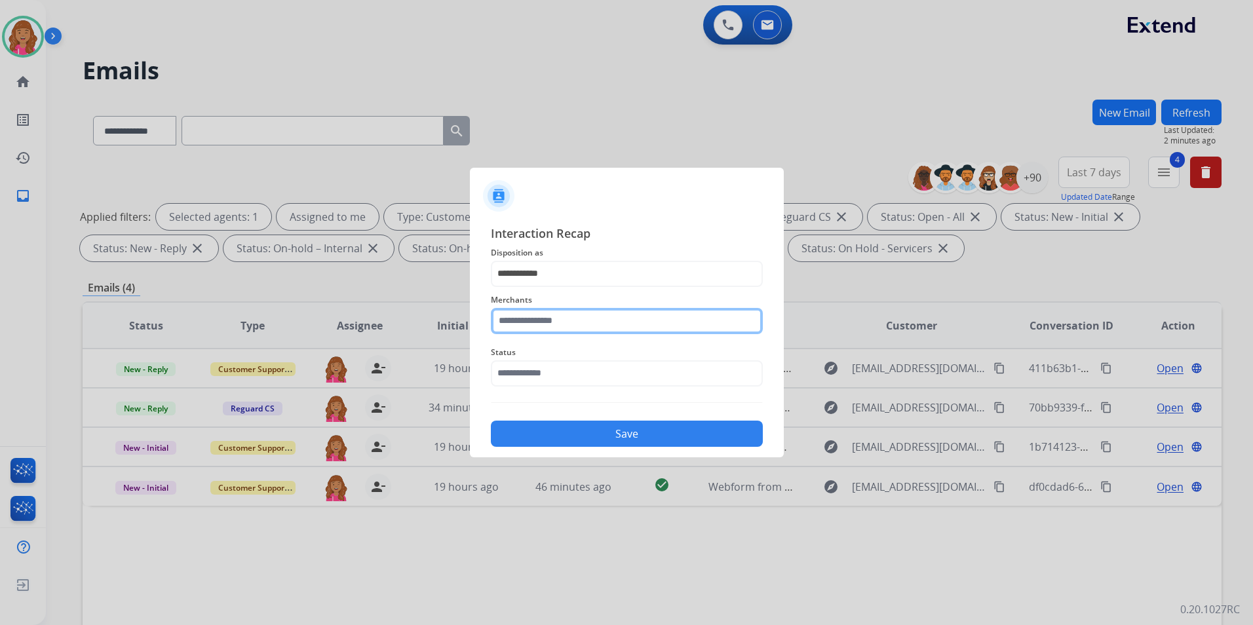
click at [570, 327] on input "text" at bounding box center [627, 321] width 272 height 26
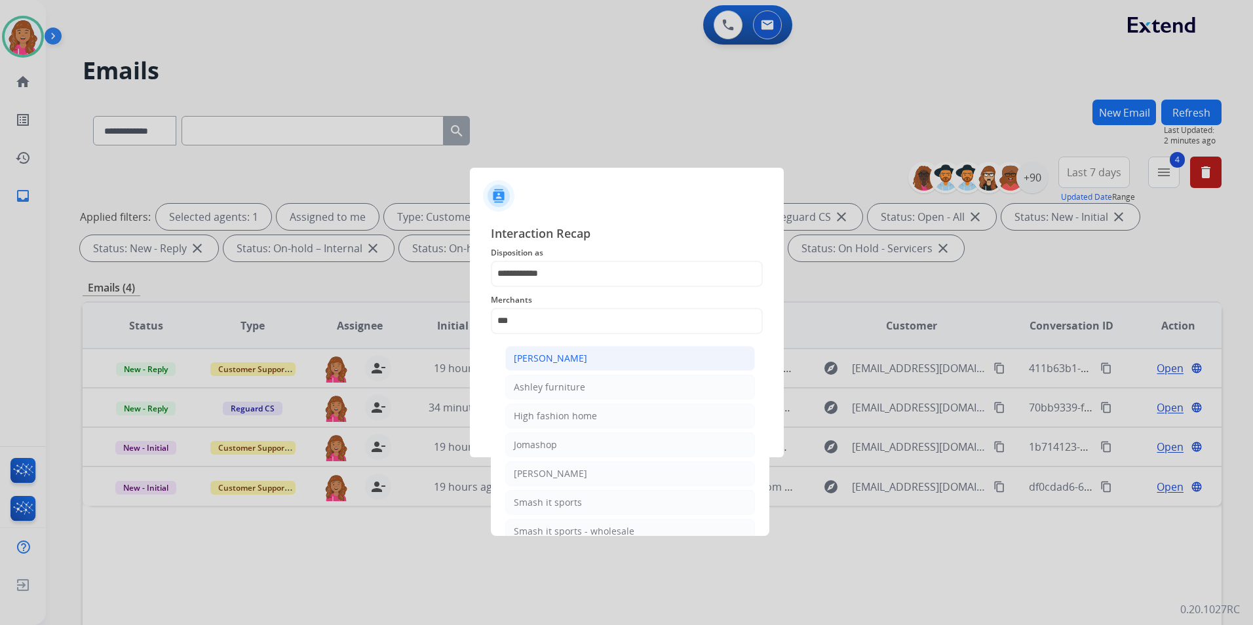
click at [571, 355] on div "[PERSON_NAME]" at bounding box center [550, 358] width 73 height 13
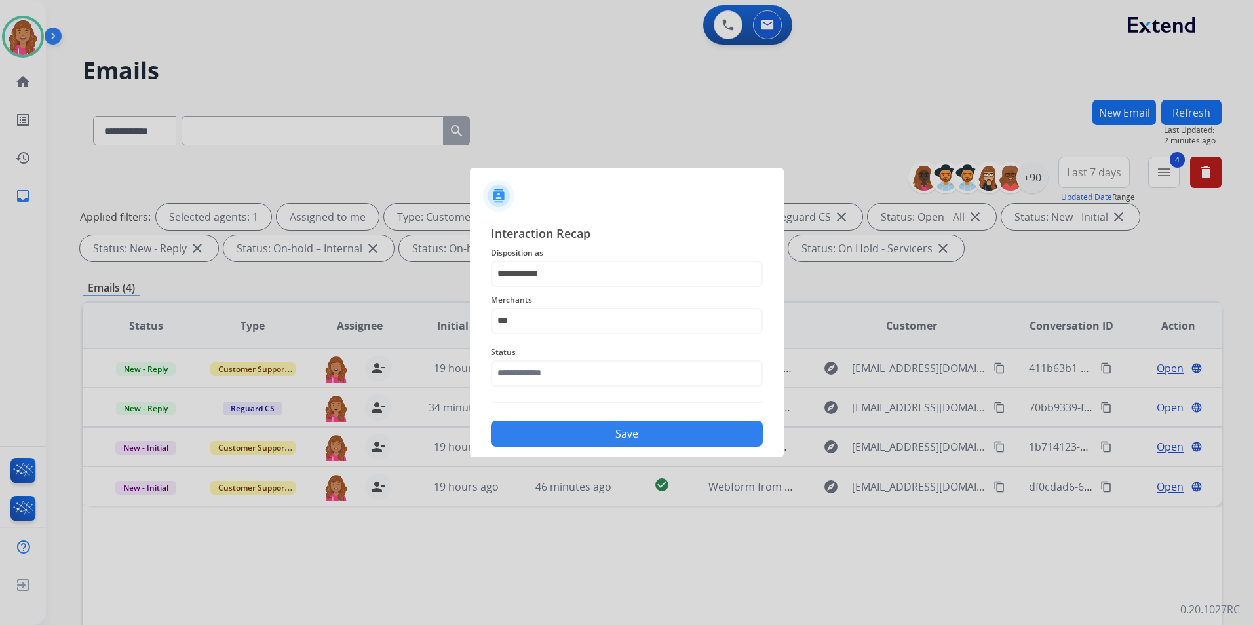
type input "**********"
click at [543, 382] on input "text" at bounding box center [627, 374] width 272 height 26
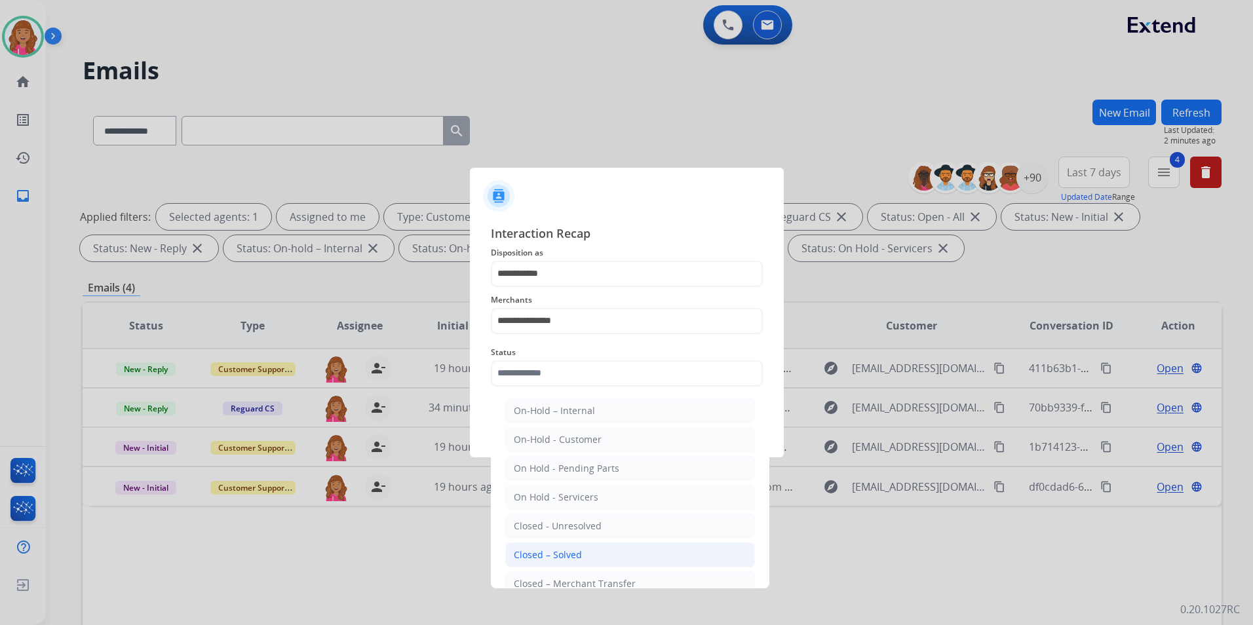
click at [545, 551] on div "Closed – Solved" at bounding box center [548, 555] width 68 height 13
type input "**********"
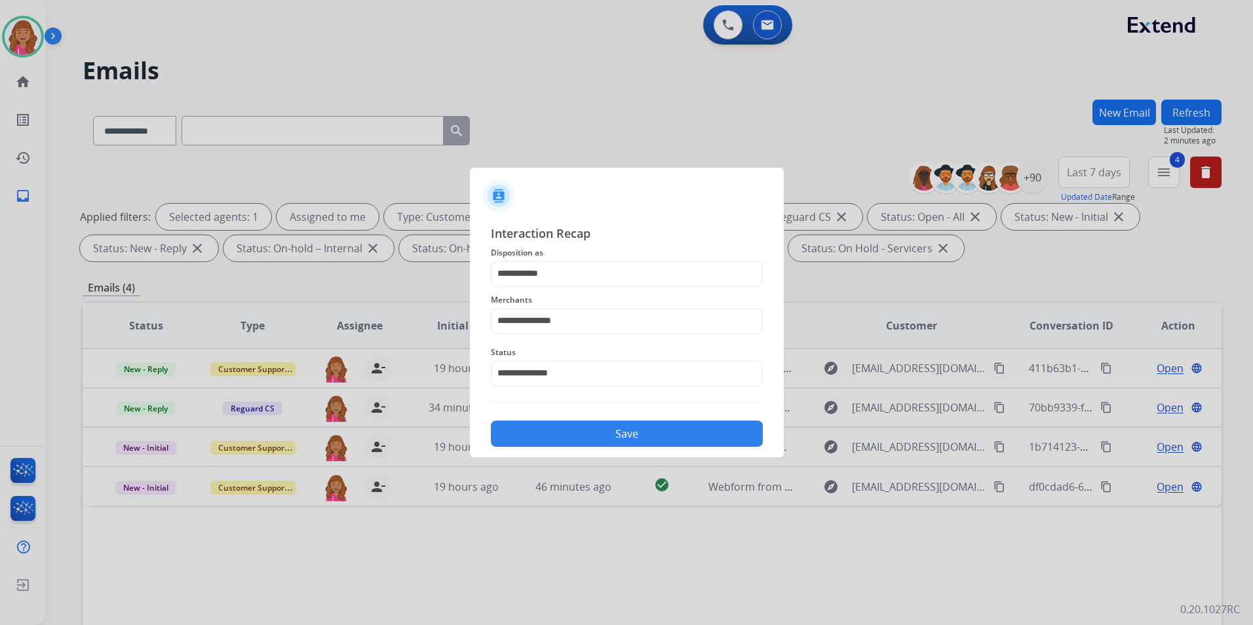
click at [534, 439] on button "Save" at bounding box center [627, 434] width 272 height 26
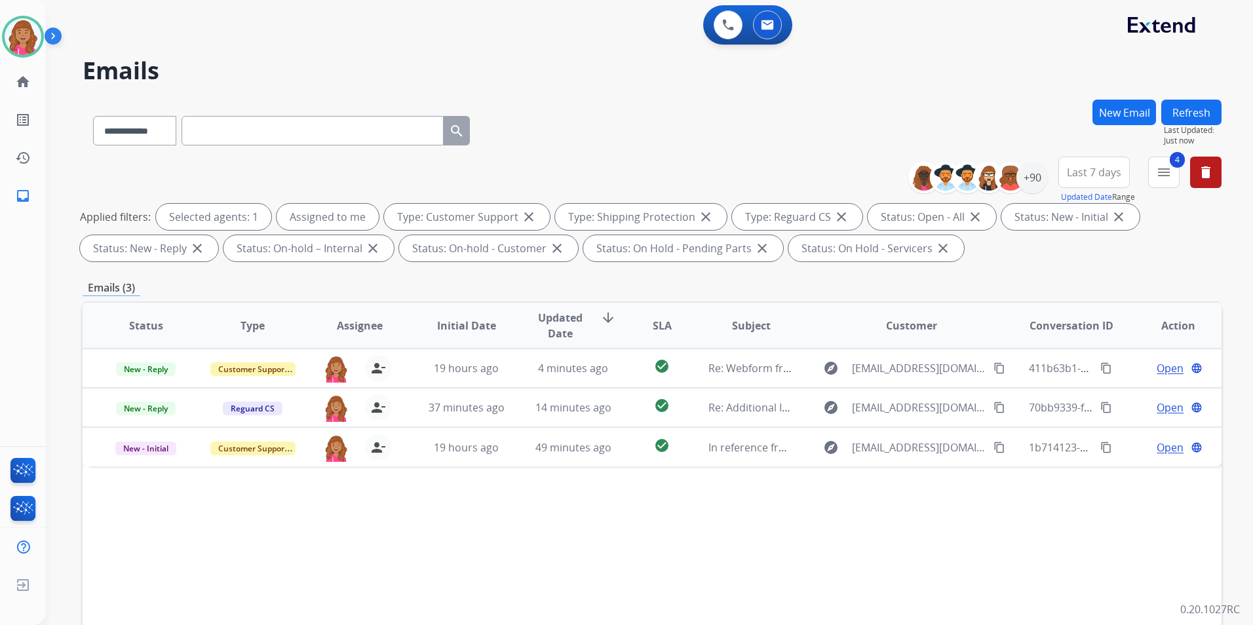
drag, startPoint x: 1033, startPoint y: 536, endPoint x: 1065, endPoint y: 281, distance: 257.7
click at [1033, 536] on div "Status Type Assignee Initial Date Updated Date arrow_downward SLA Subject Custo…" at bounding box center [652, 521] width 1139 height 439
click at [1178, 180] on button "4 menu Filters" at bounding box center [1163, 172] width 31 height 31
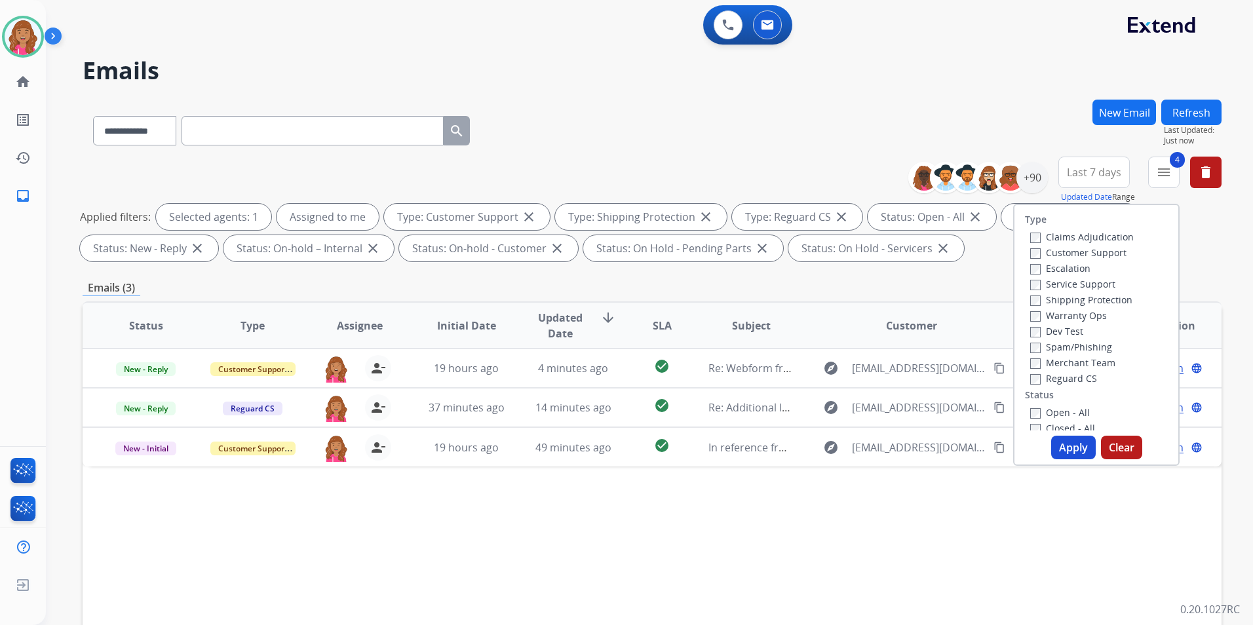
click at [1043, 410] on label "Open - All" at bounding box center [1060, 412] width 60 height 12
click at [1070, 446] on button "Apply" at bounding box center [1073, 448] width 45 height 24
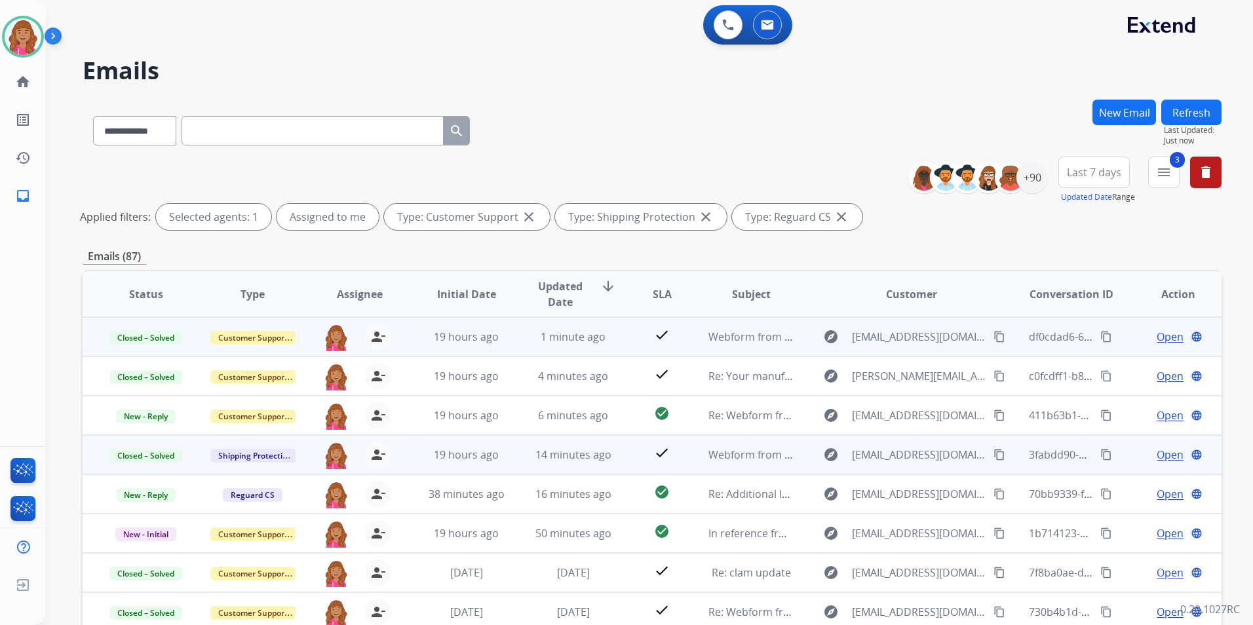
click at [1101, 336] on mat-icon "content_copy" at bounding box center [1107, 337] width 12 height 12
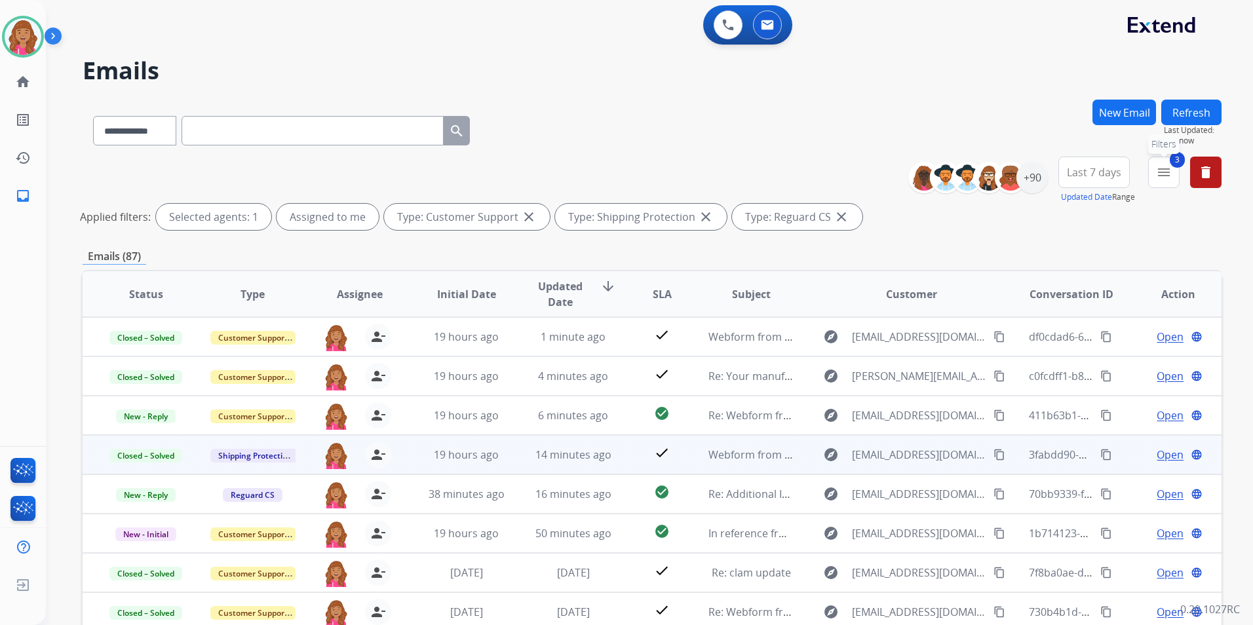
click at [1163, 182] on button "3 menu Filters" at bounding box center [1163, 172] width 31 height 31
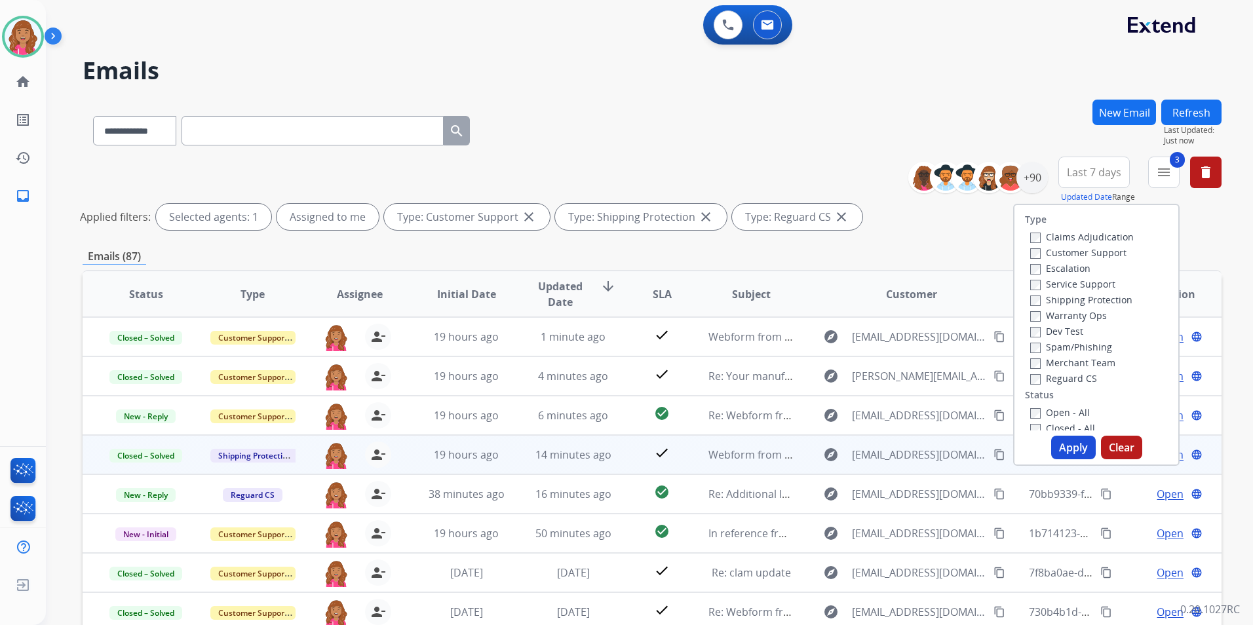
click at [1072, 410] on label "Open - All" at bounding box center [1060, 412] width 60 height 12
click at [1059, 442] on button "Apply" at bounding box center [1073, 448] width 45 height 24
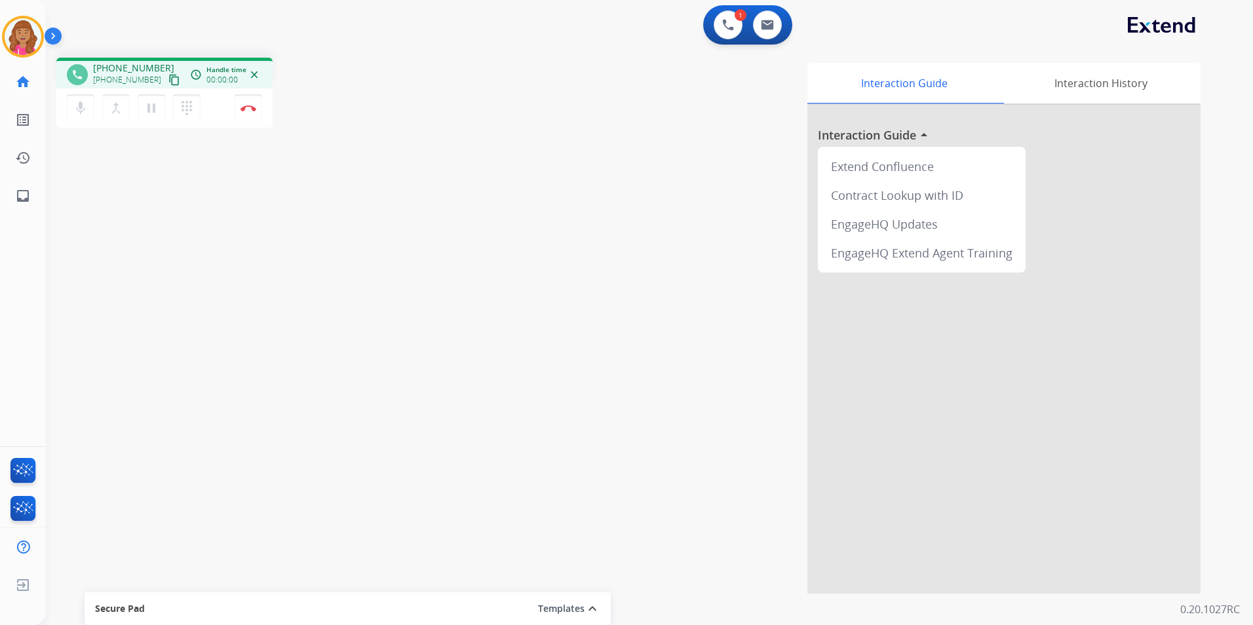
click at [168, 81] on mat-icon "content_copy" at bounding box center [174, 80] width 12 height 12
click at [258, 109] on button "Disconnect" at bounding box center [249, 108] width 28 height 28
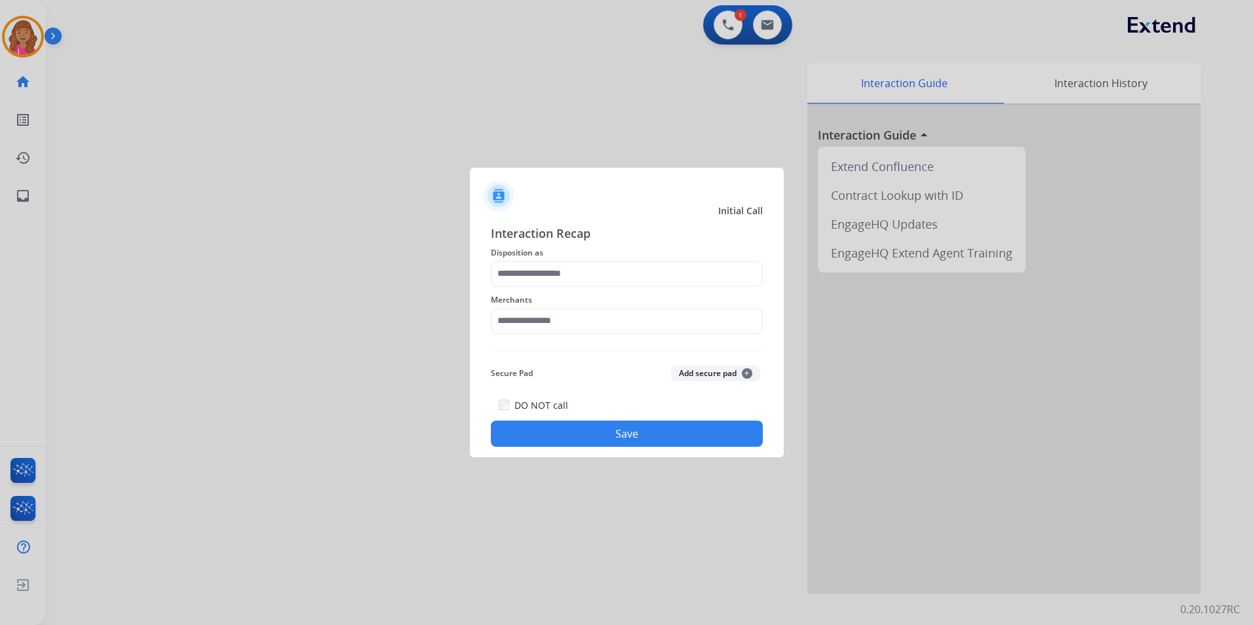
click at [589, 301] on span "Merchants" at bounding box center [627, 300] width 272 height 16
click at [583, 286] on div "Interaction Recap Disposition as Merchants Secure Pad Add secure pad + DO NOT c…" at bounding box center [627, 336] width 272 height 224
click at [575, 266] on input "text" at bounding box center [627, 274] width 272 height 26
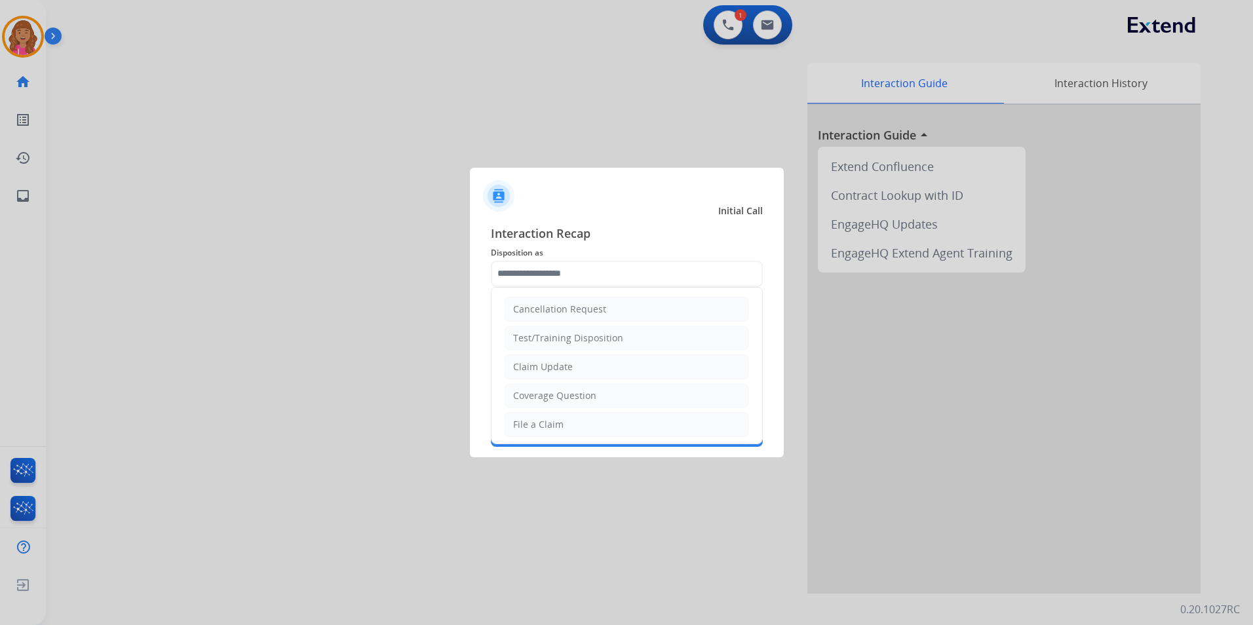
click at [321, 386] on div at bounding box center [626, 312] width 1253 height 625
click at [536, 264] on input "text" at bounding box center [627, 274] width 272 height 26
click at [549, 423] on div "File a Claim" at bounding box center [538, 424] width 50 height 13
type input "**********"
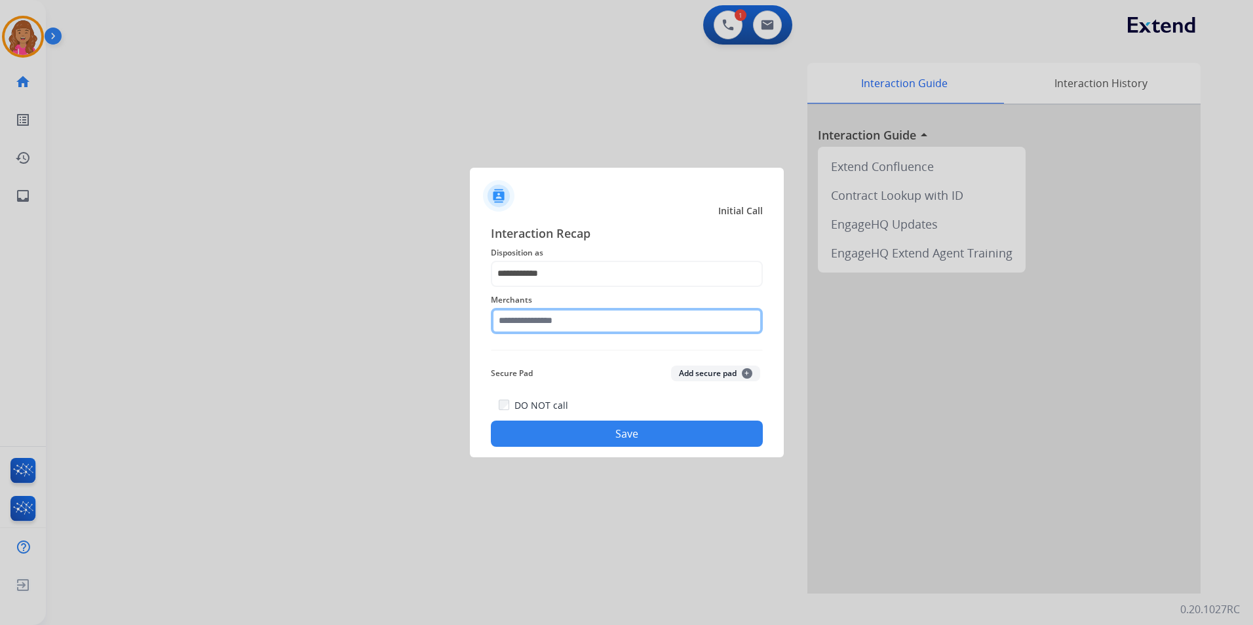
click at [558, 317] on input "text" at bounding box center [627, 321] width 272 height 26
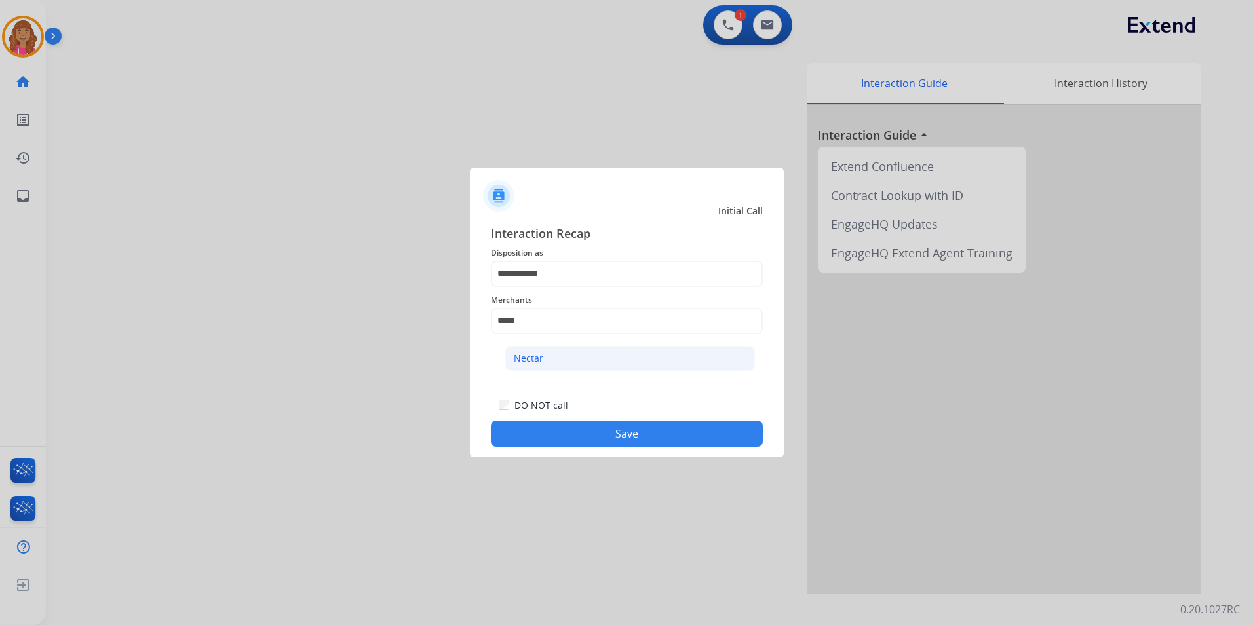
click at [661, 357] on li "Nectar" at bounding box center [630, 358] width 250 height 25
type input "******"
click at [642, 435] on button "Save" at bounding box center [627, 434] width 272 height 26
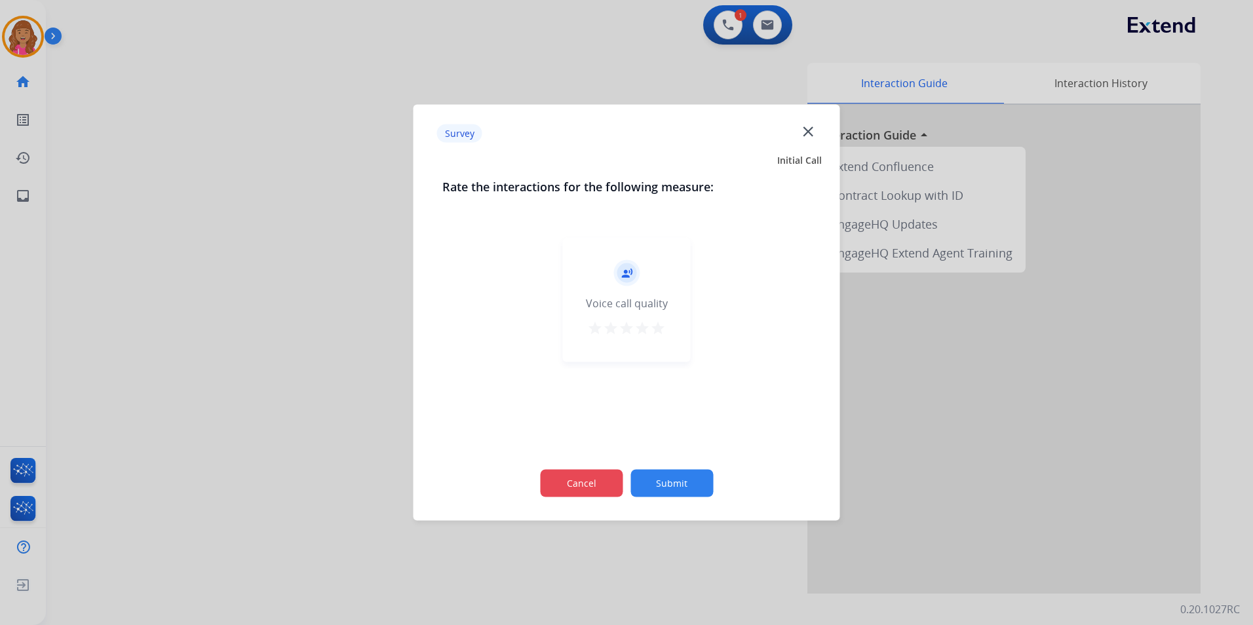
click at [603, 480] on button "Cancel" at bounding box center [581, 484] width 83 height 28
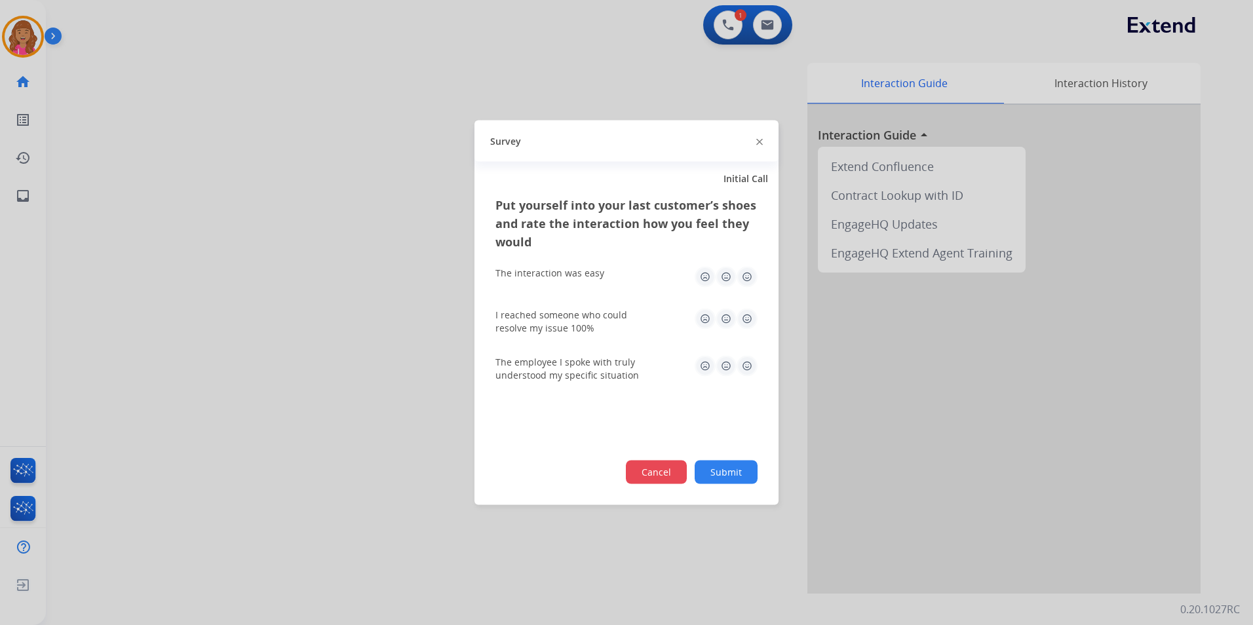
click at [645, 484] on div "Cancel Submit" at bounding box center [627, 473] width 262 height 24
click at [643, 480] on button "Cancel" at bounding box center [656, 473] width 61 height 24
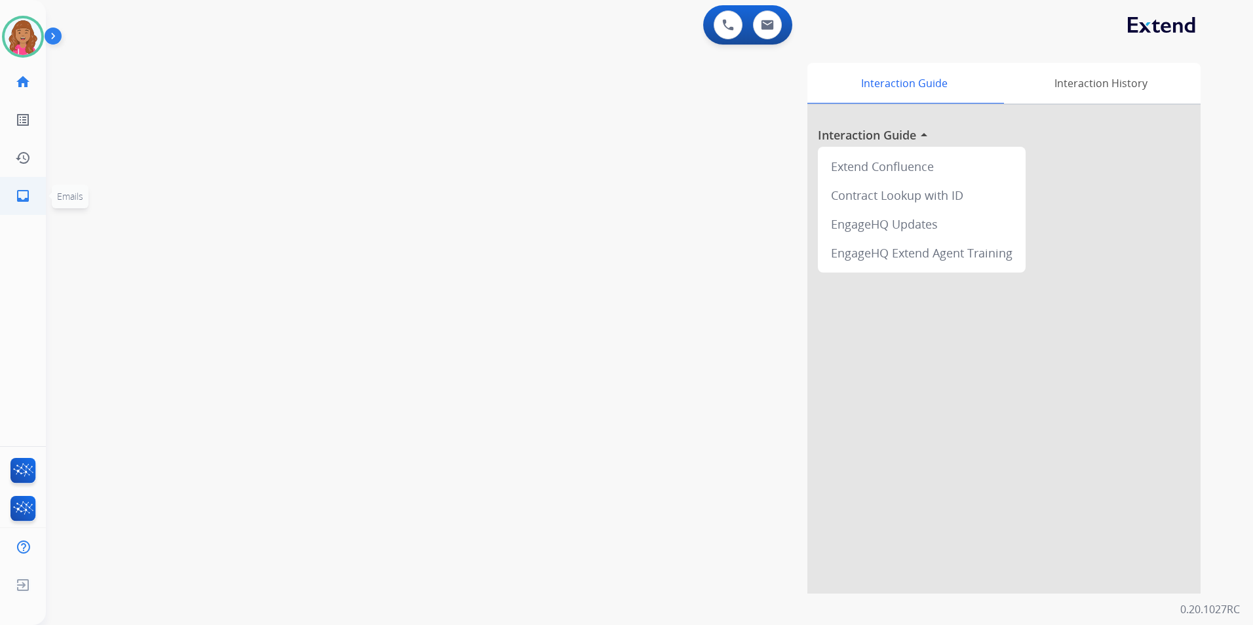
click at [19, 195] on mat-icon "inbox" at bounding box center [23, 196] width 16 height 16
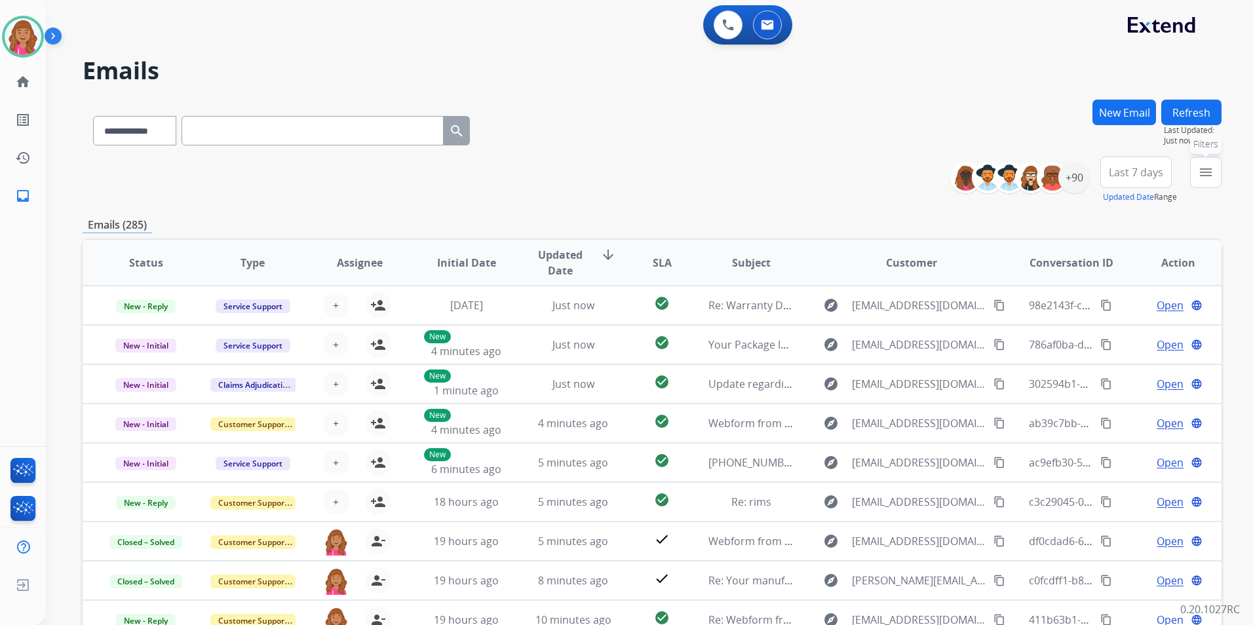
click at [1207, 163] on button "menu Filters" at bounding box center [1205, 172] width 31 height 31
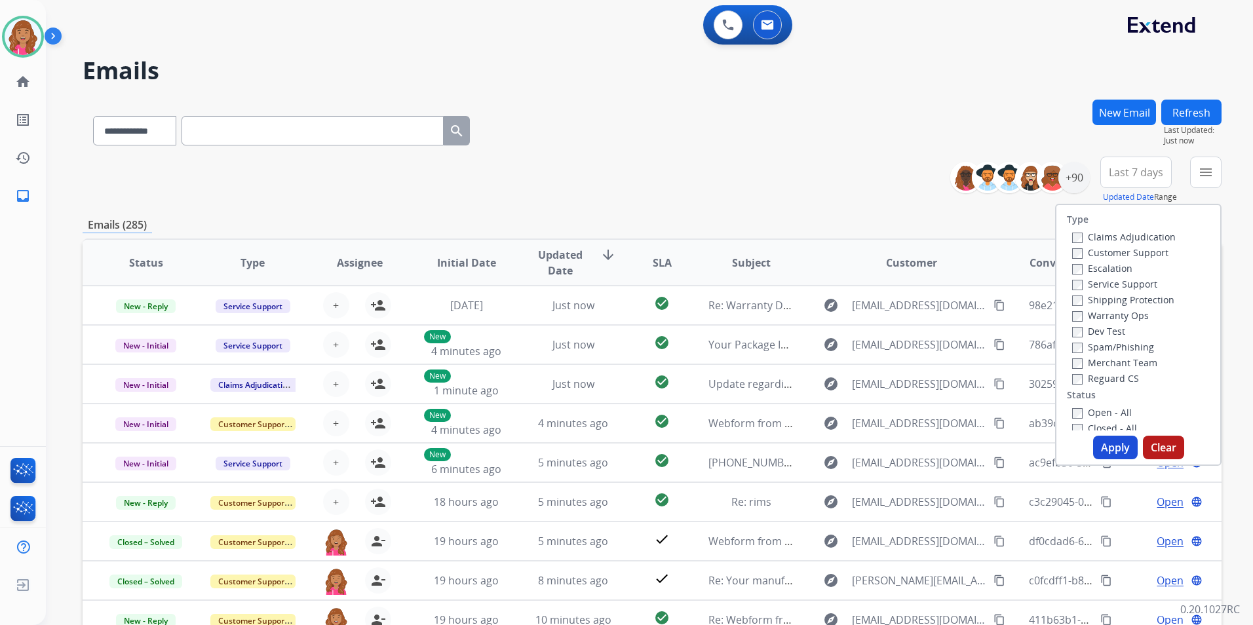
click at [1099, 412] on label "Open - All" at bounding box center [1102, 412] width 60 height 12
click at [1115, 378] on label "Reguard CS" at bounding box center [1105, 378] width 67 height 12
click at [1154, 292] on div "Shipping Protection" at bounding box center [1124, 300] width 104 height 16
click at [1150, 302] on label "Shipping Protection" at bounding box center [1123, 300] width 102 height 12
click at [1141, 252] on label "Customer Support" at bounding box center [1120, 252] width 96 height 12
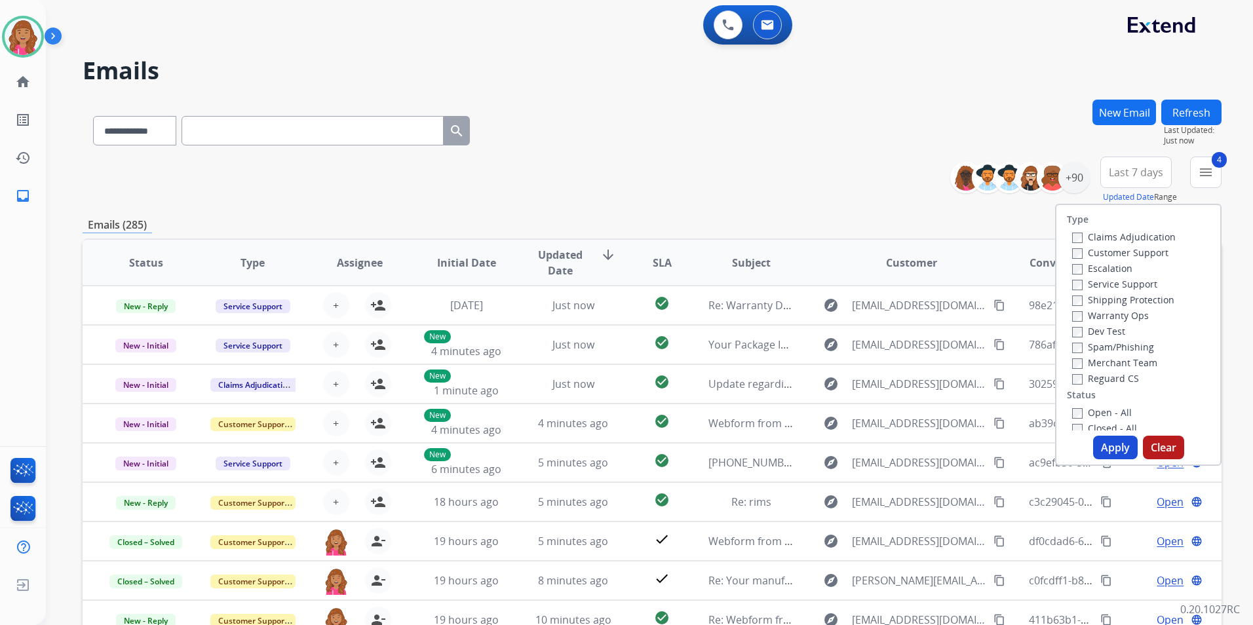
click at [1117, 459] on button "Apply" at bounding box center [1115, 448] width 45 height 24
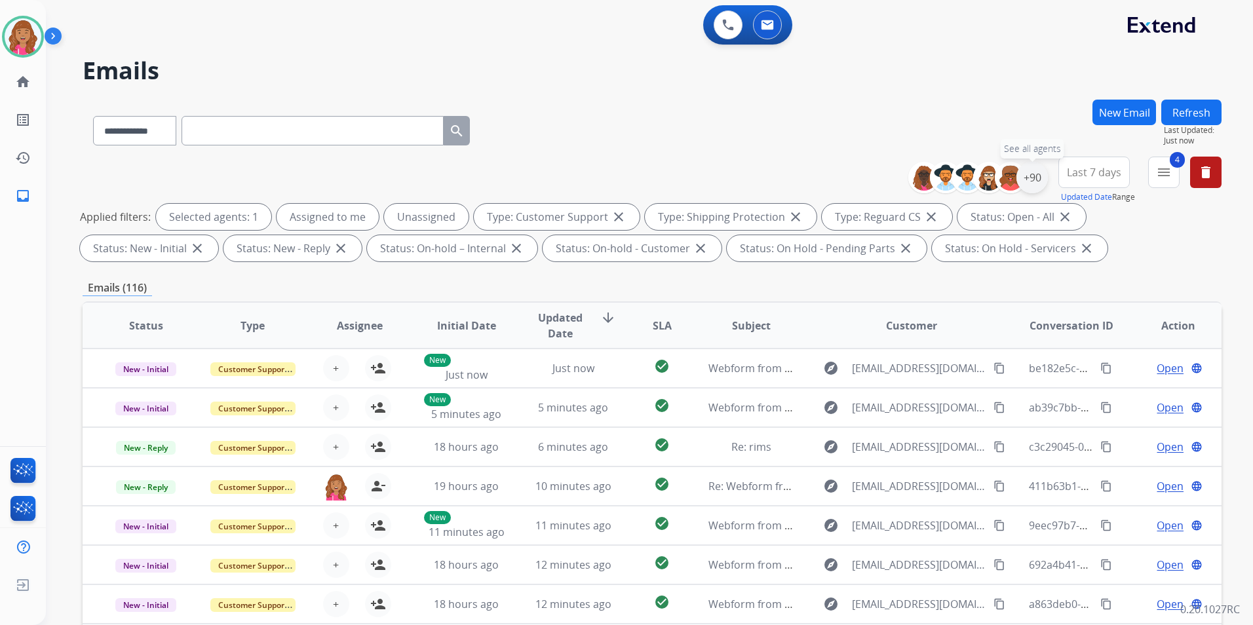
click at [1027, 178] on div "+90" at bounding box center [1032, 177] width 31 height 31
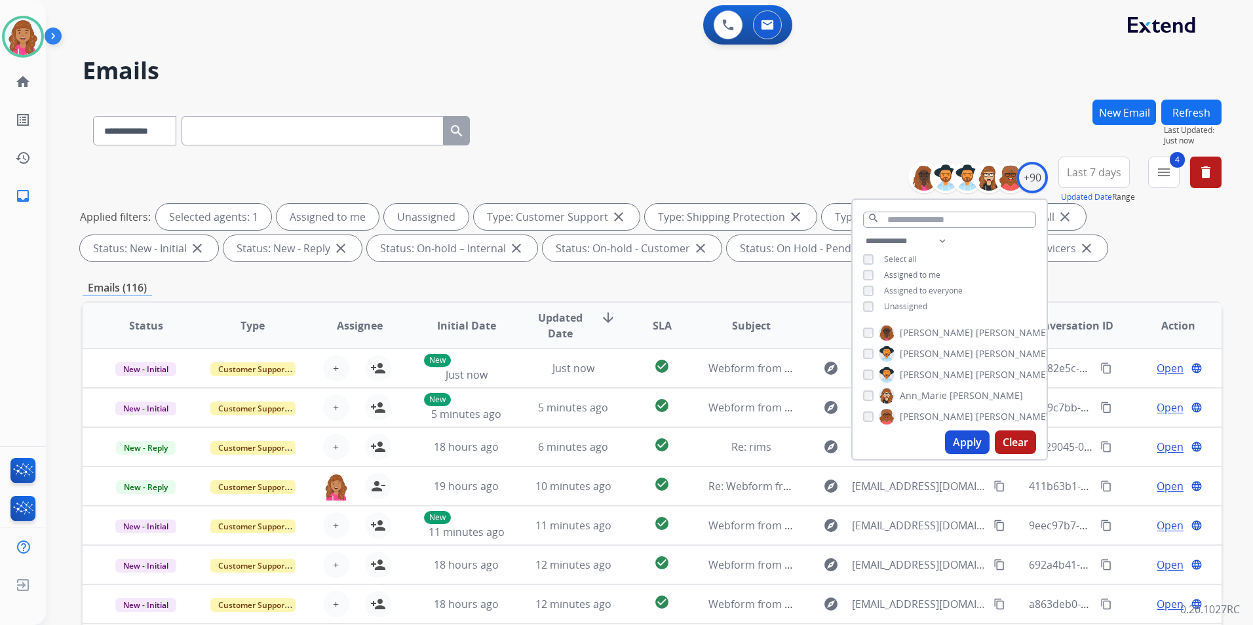
click at [901, 304] on span "Unassigned" at bounding box center [905, 306] width 43 height 11
click at [969, 443] on button "Apply" at bounding box center [967, 443] width 45 height 24
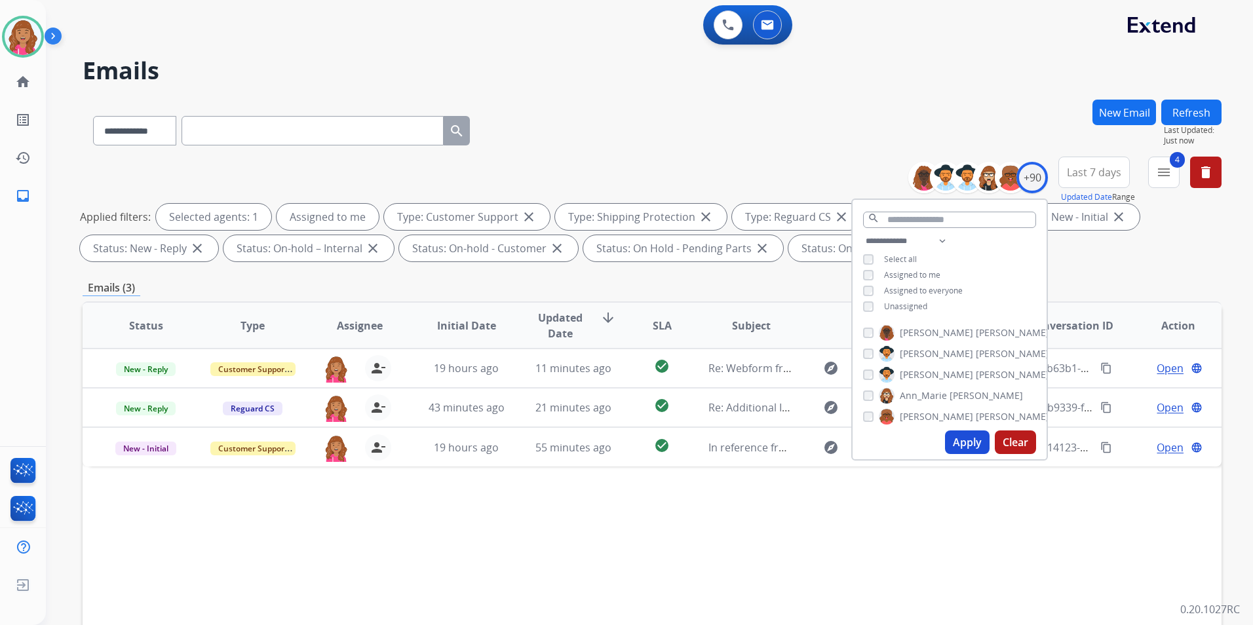
drag, startPoint x: 656, startPoint y: 534, endPoint x: 712, endPoint y: 519, distance: 57.6
click at [655, 532] on div "Status Type Assignee Initial Date Updated Date arrow_downward SLA Subject Custo…" at bounding box center [652, 521] width 1139 height 439
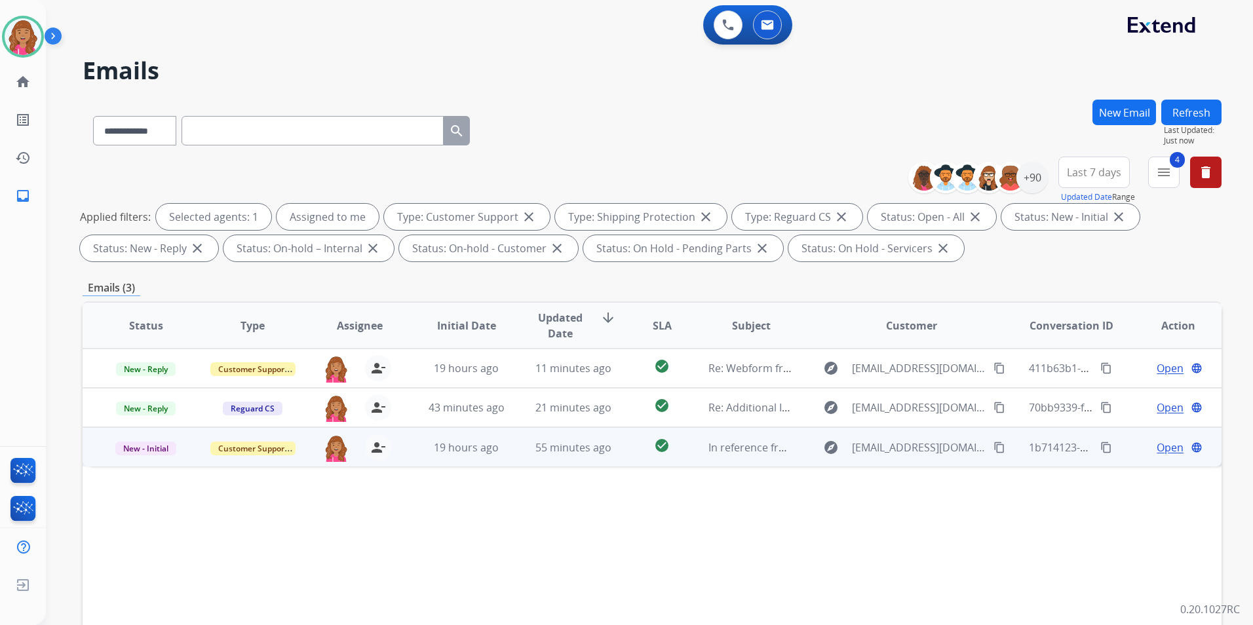
click at [1166, 445] on span "Open" at bounding box center [1170, 448] width 27 height 16
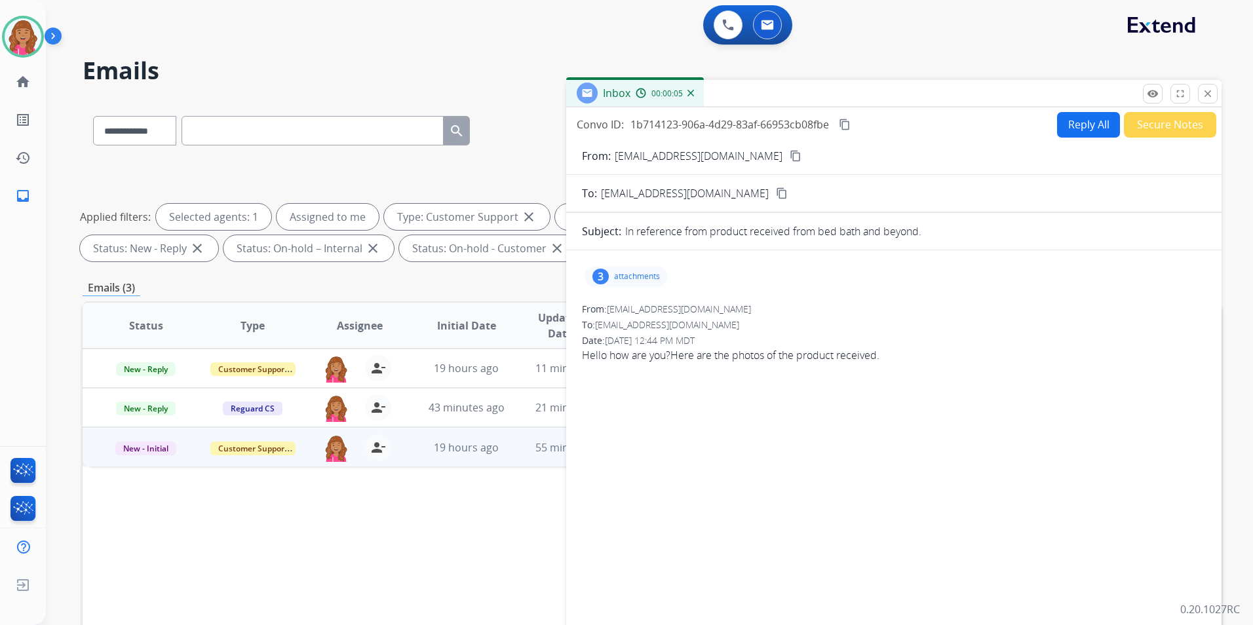
click at [622, 287] on div "3 attachments" at bounding box center [894, 276] width 624 height 31
click at [629, 277] on p "attachments" at bounding box center [637, 276] width 46 height 10
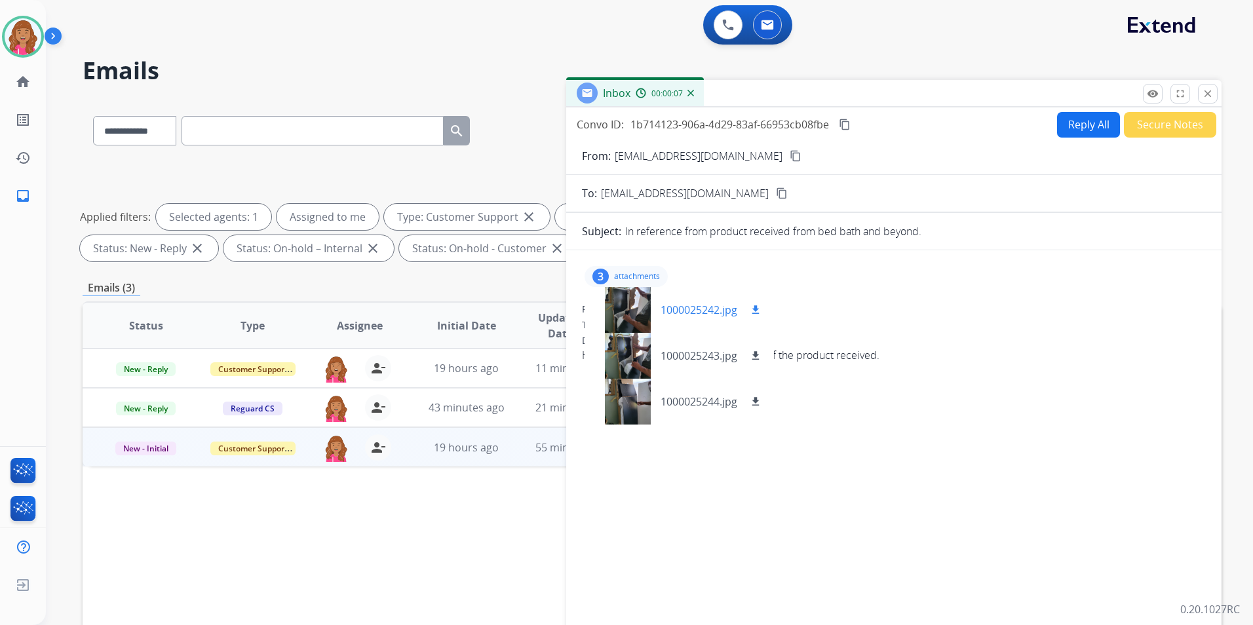
click at [634, 324] on div at bounding box center [628, 310] width 66 height 46
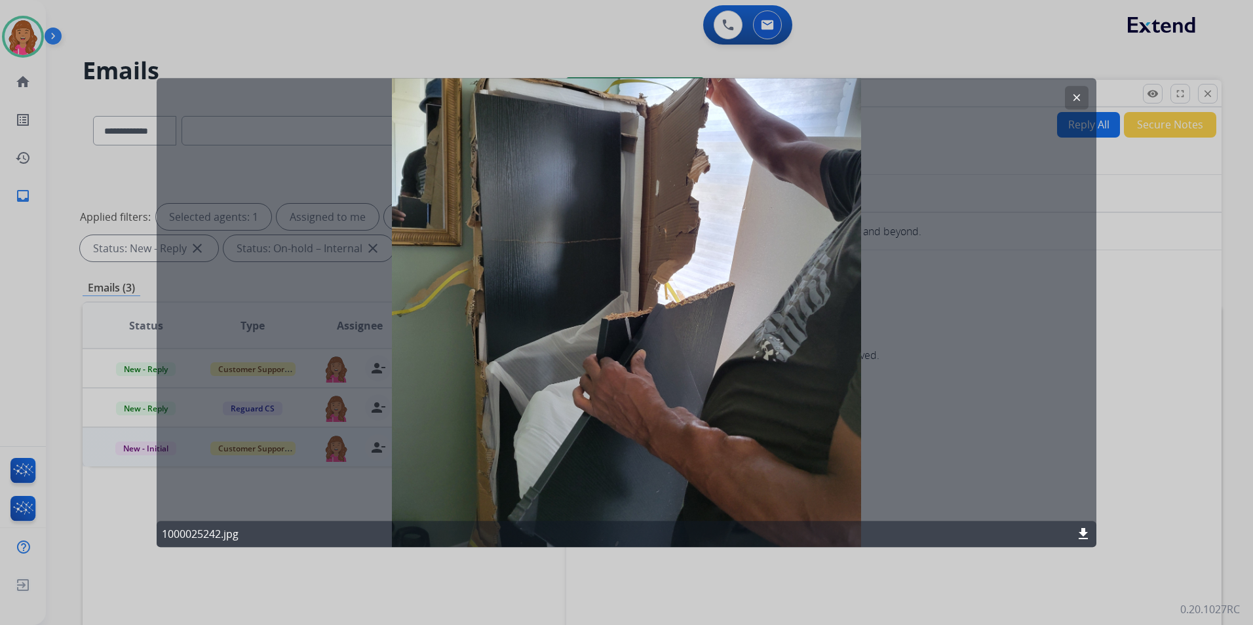
click at [277, 581] on div at bounding box center [626, 312] width 1253 height 625
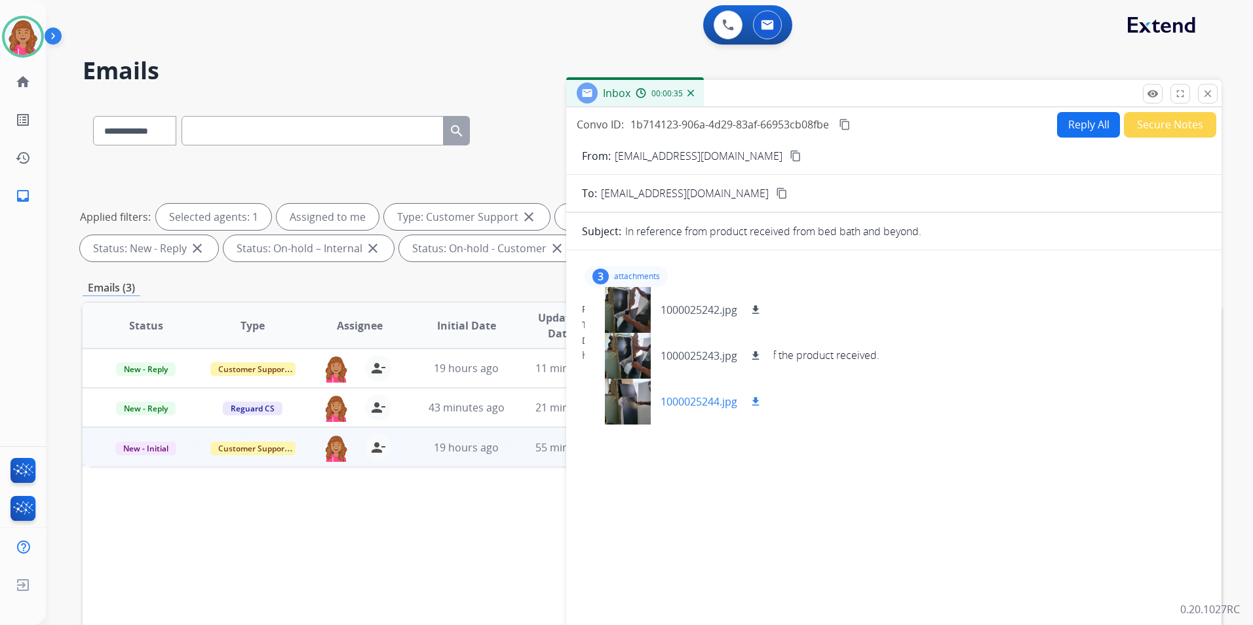
click at [625, 395] on div at bounding box center [628, 402] width 66 height 46
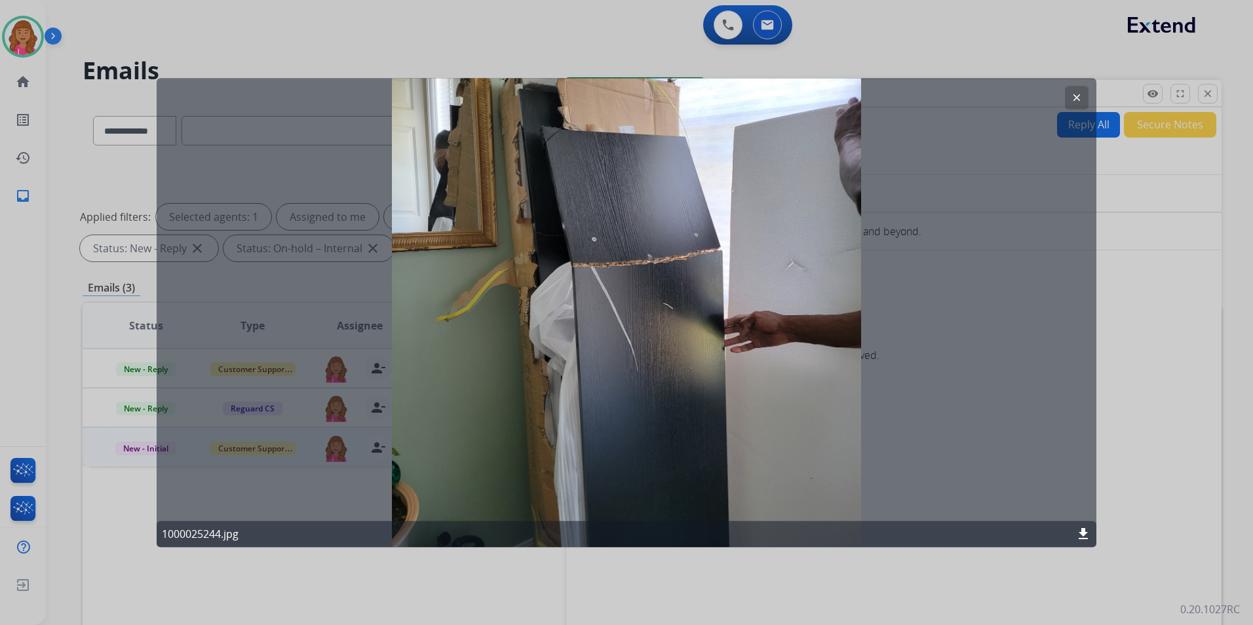
click at [1074, 100] on mat-icon "clear" at bounding box center [1077, 98] width 12 height 12
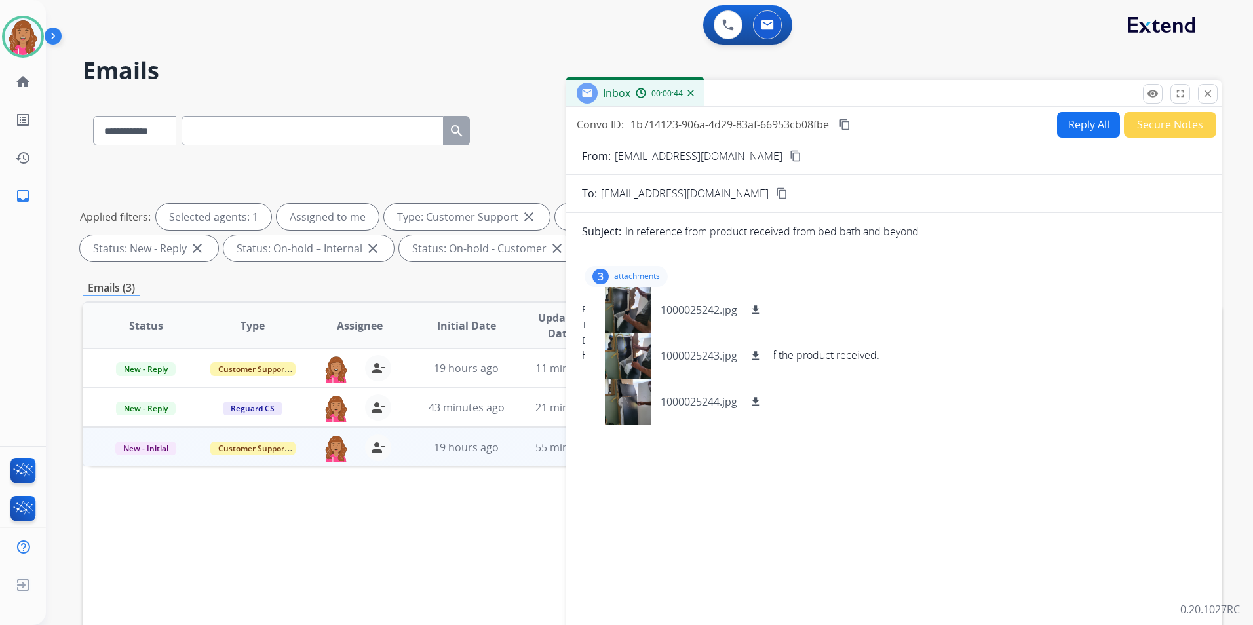
click at [790, 152] on mat-icon "content_copy" at bounding box center [796, 156] width 12 height 12
click at [1069, 131] on button "Reply All" at bounding box center [1088, 125] width 63 height 26
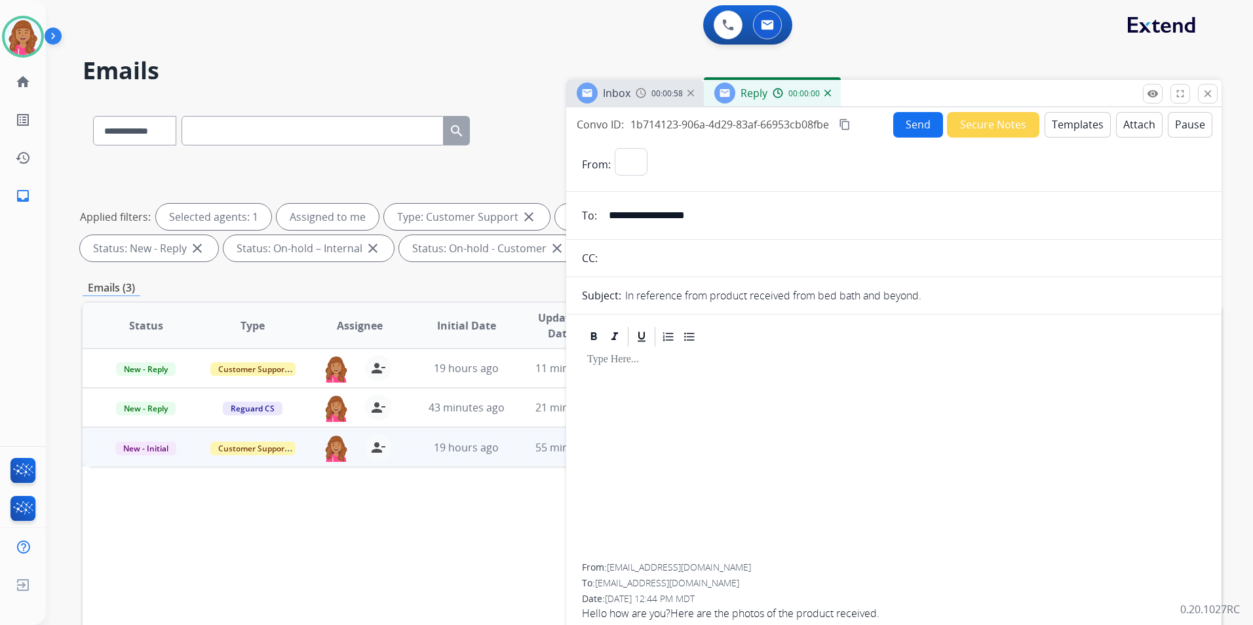
click at [1069, 131] on button "Templates" at bounding box center [1078, 125] width 66 height 26
select select "**********"
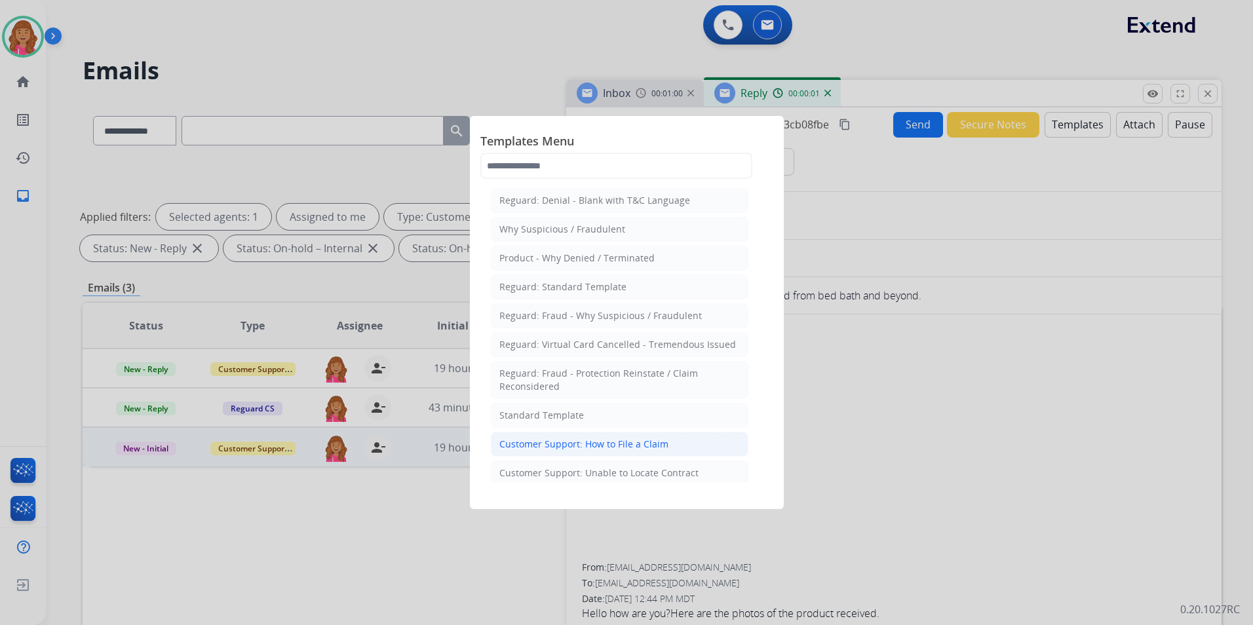
click at [597, 442] on div "Customer Support: How to File a Claim" at bounding box center [584, 444] width 169 height 13
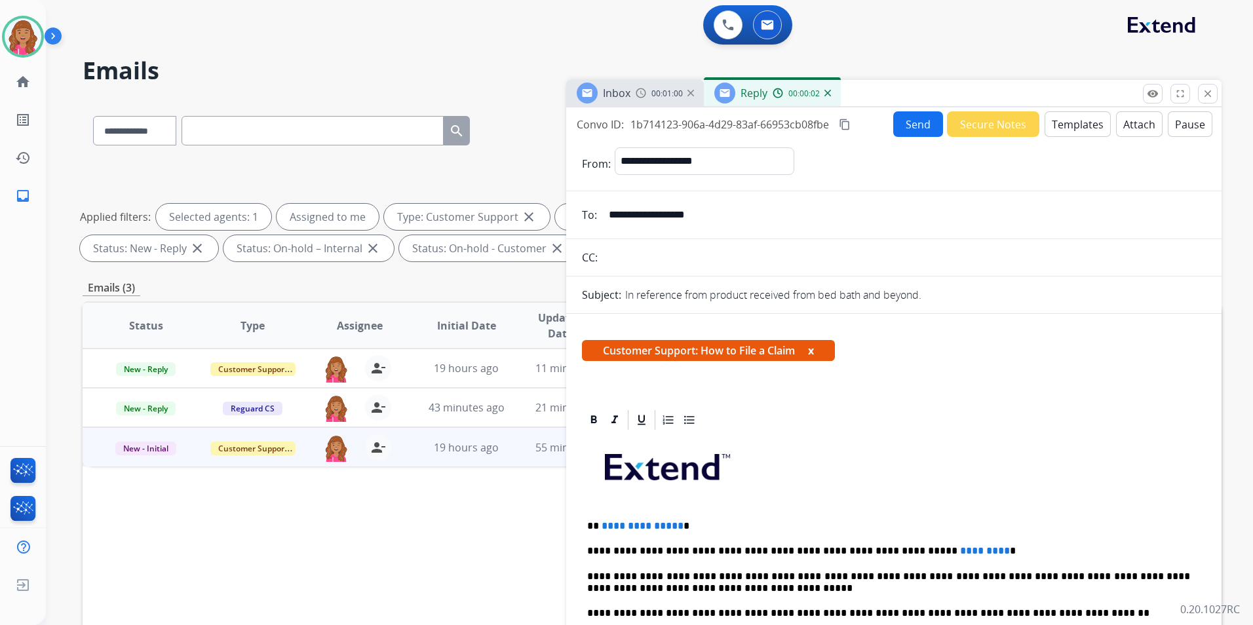
click at [675, 524] on span "**********" at bounding box center [643, 526] width 82 height 10
click at [945, 548] on p "**********" at bounding box center [888, 551] width 603 height 12
drag, startPoint x: 890, startPoint y: 549, endPoint x: 898, endPoint y: 553, distance: 8.5
click at [890, 549] on p "**********" at bounding box center [888, 551] width 603 height 12
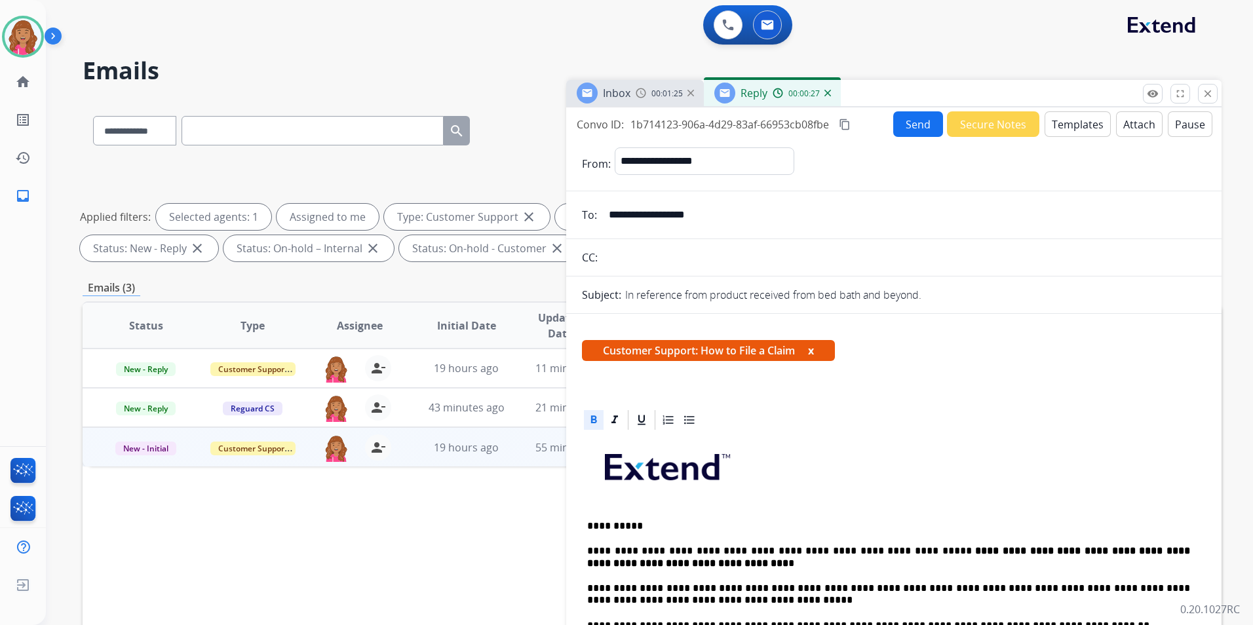
click at [851, 123] on mat-icon "content_copy" at bounding box center [845, 125] width 12 height 12
click at [900, 125] on button "Send" at bounding box center [918, 124] width 50 height 26
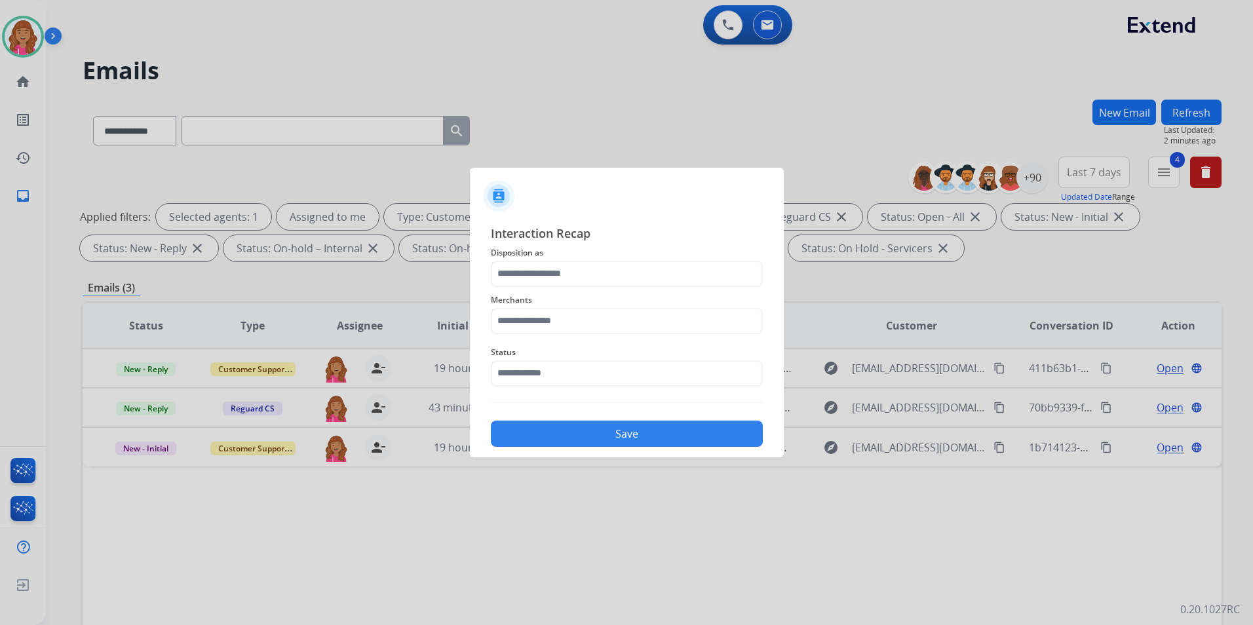
click at [942, 533] on div at bounding box center [626, 312] width 1253 height 625
click at [600, 274] on input "text" at bounding box center [627, 274] width 272 height 26
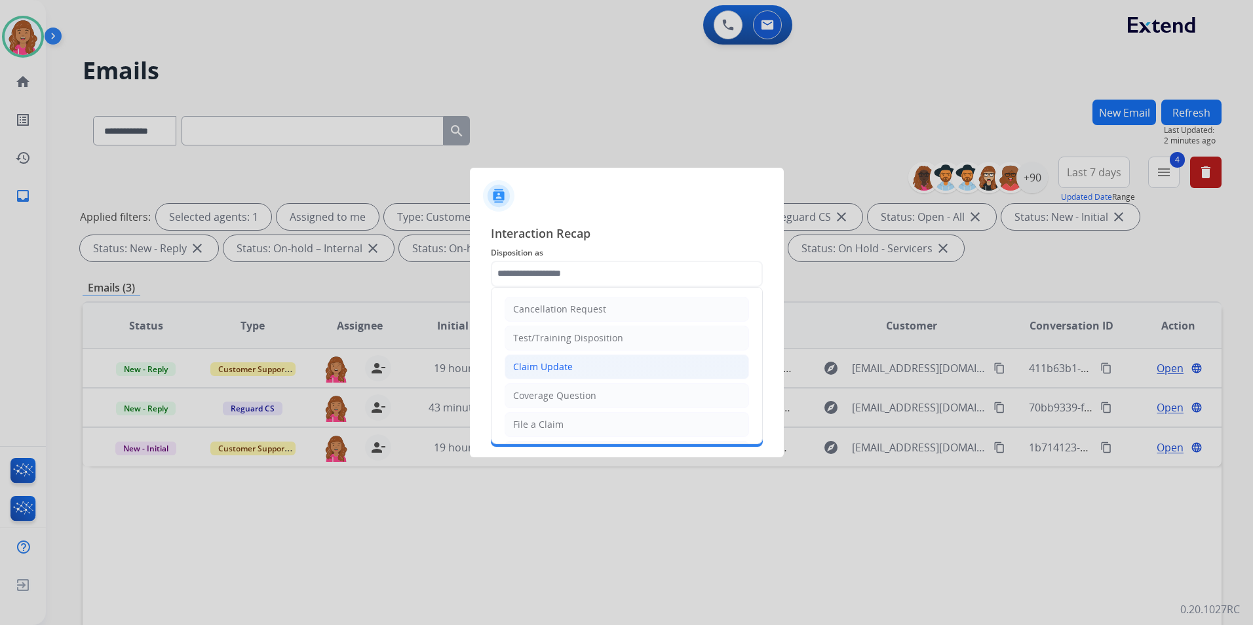
click at [576, 367] on li "Claim Update" at bounding box center [627, 367] width 245 height 25
type input "**********"
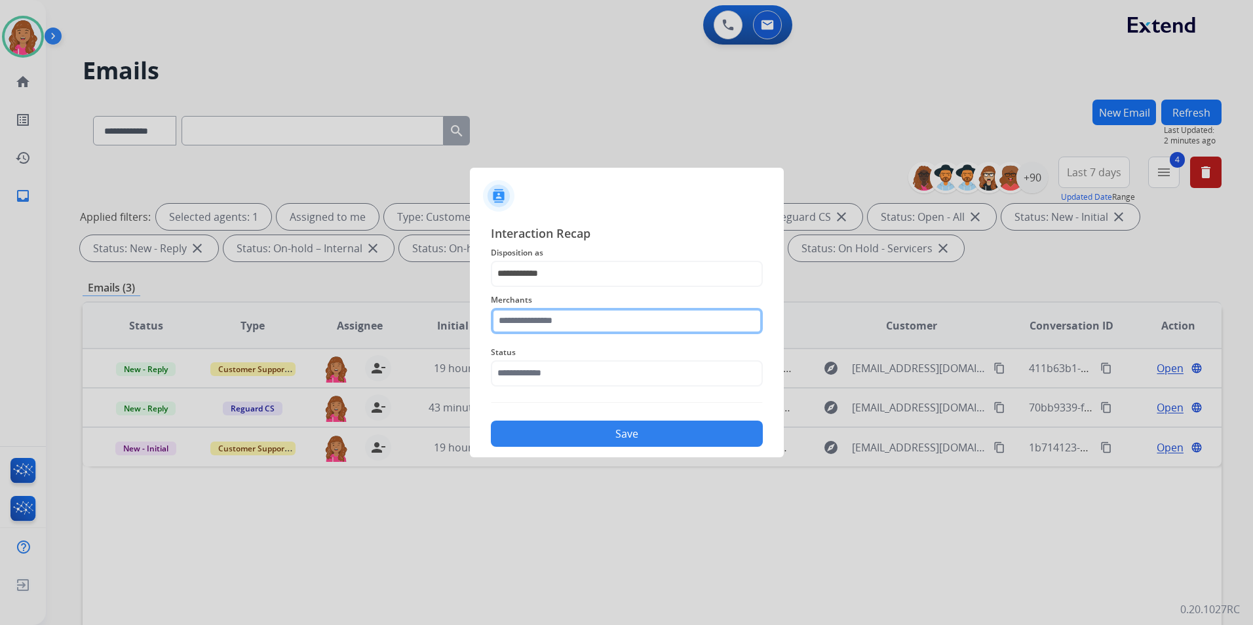
click at [572, 323] on input "text" at bounding box center [627, 321] width 272 height 26
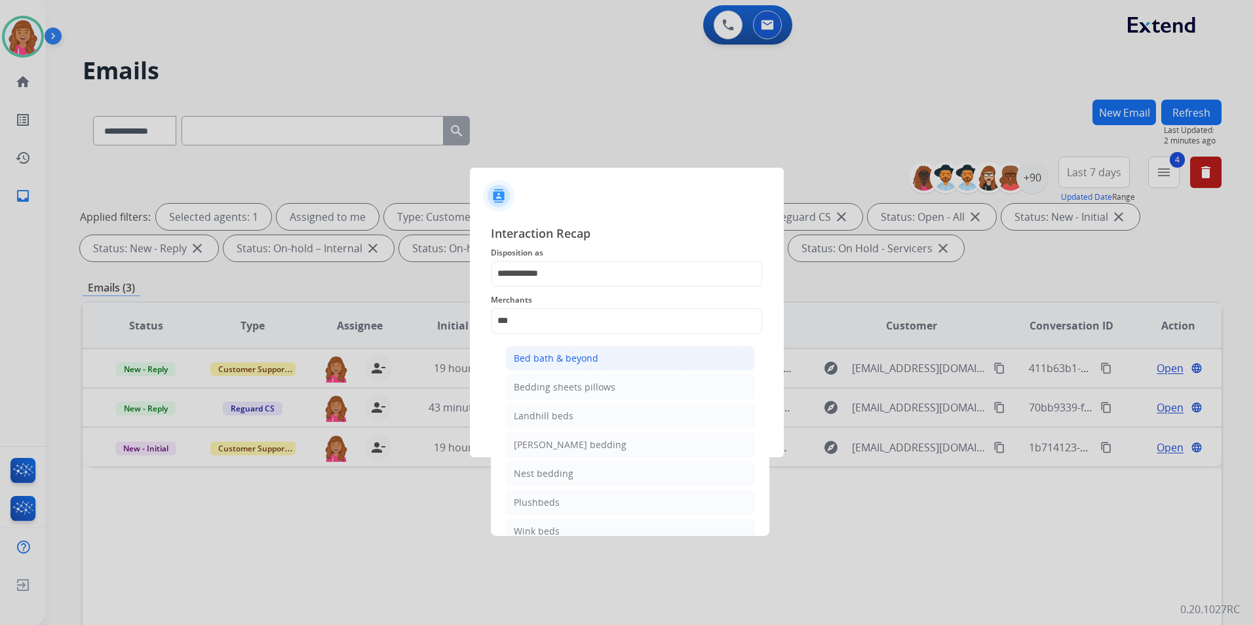
click at [566, 353] on div "Bed bath & beyond" at bounding box center [556, 358] width 85 height 13
type input "**********"
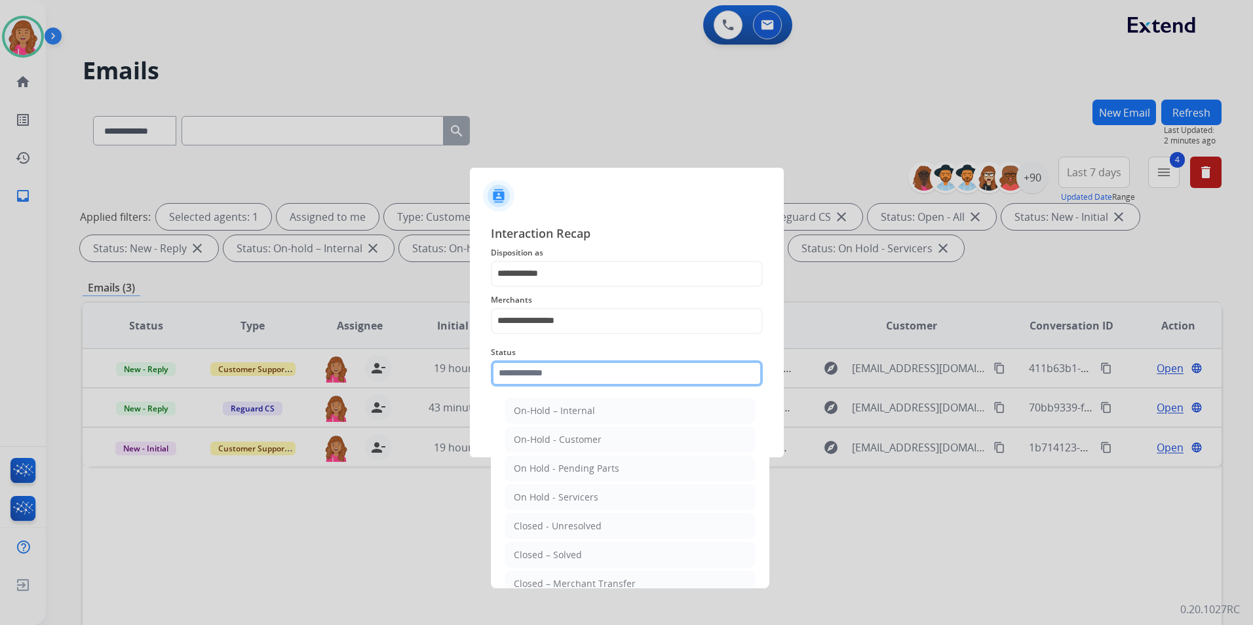
click at [530, 369] on input "text" at bounding box center [627, 374] width 272 height 26
click at [542, 546] on li "Closed – Solved" at bounding box center [630, 555] width 250 height 25
type input "**********"
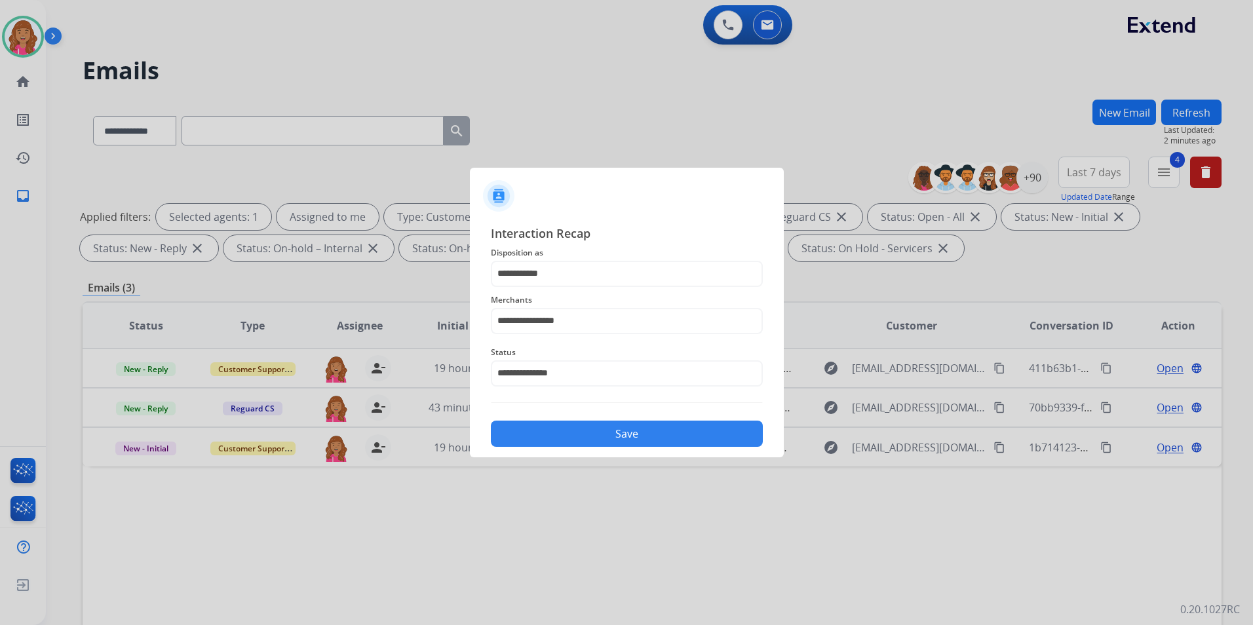
click at [546, 442] on button "Save" at bounding box center [627, 434] width 272 height 26
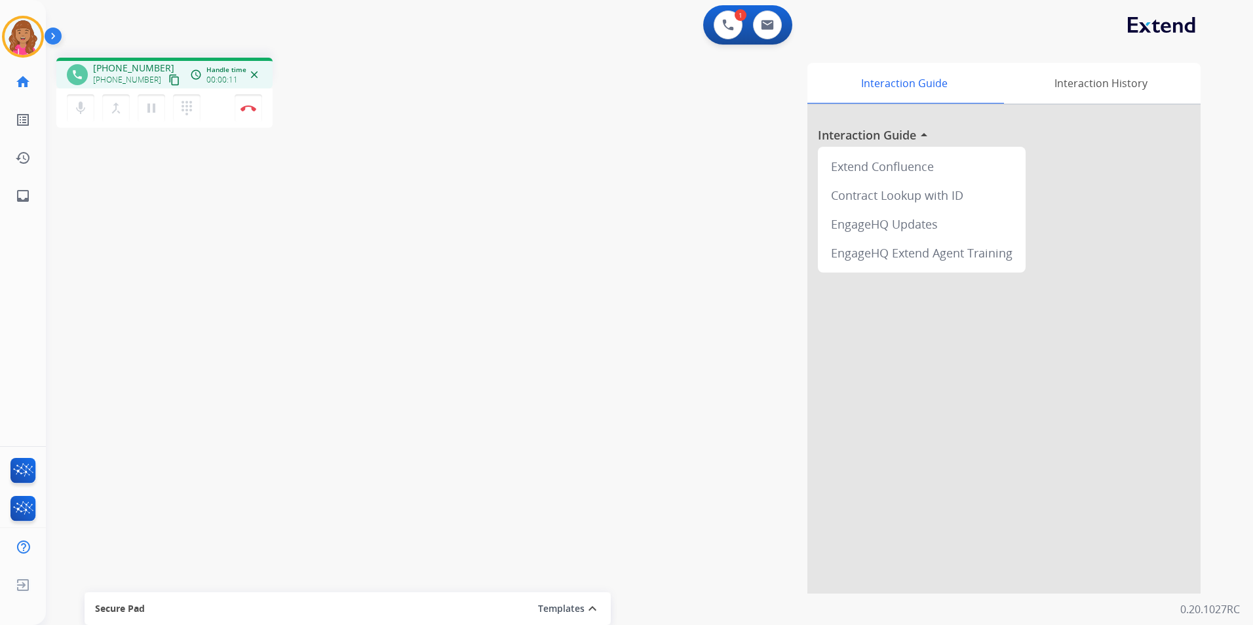
click at [168, 84] on mat-icon "content_copy" at bounding box center [174, 80] width 12 height 12
click at [168, 82] on mat-icon "content_copy" at bounding box center [174, 80] width 12 height 12
click at [254, 112] on button "Disconnect" at bounding box center [249, 108] width 28 height 28
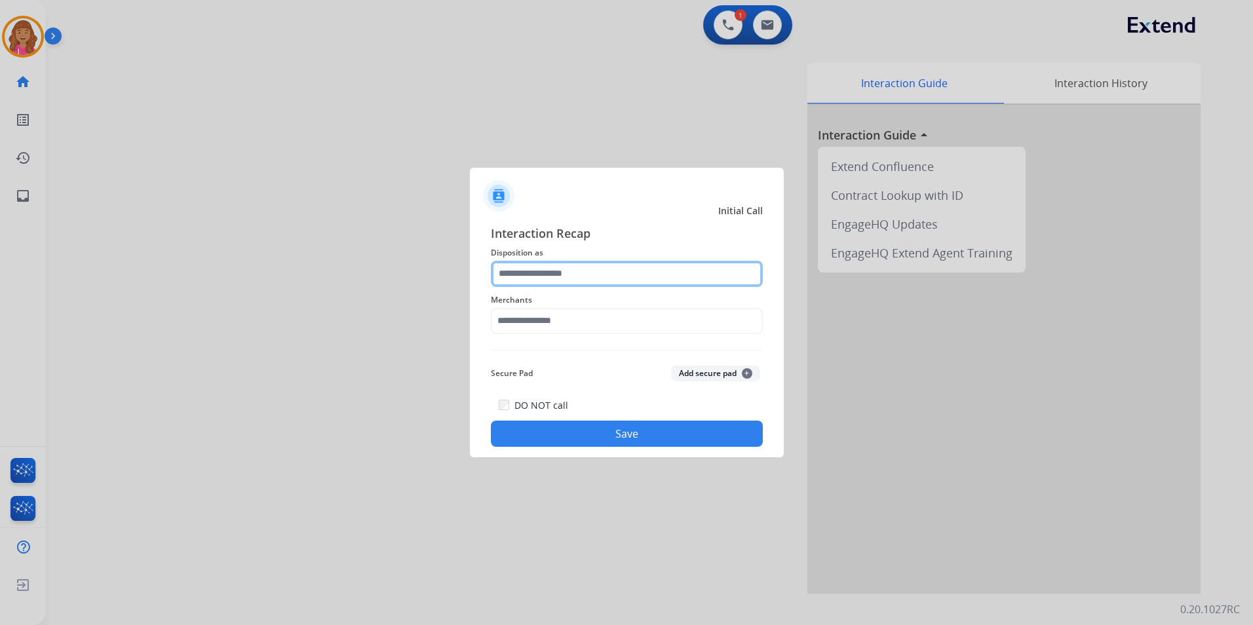
click at [572, 266] on input "text" at bounding box center [627, 274] width 272 height 26
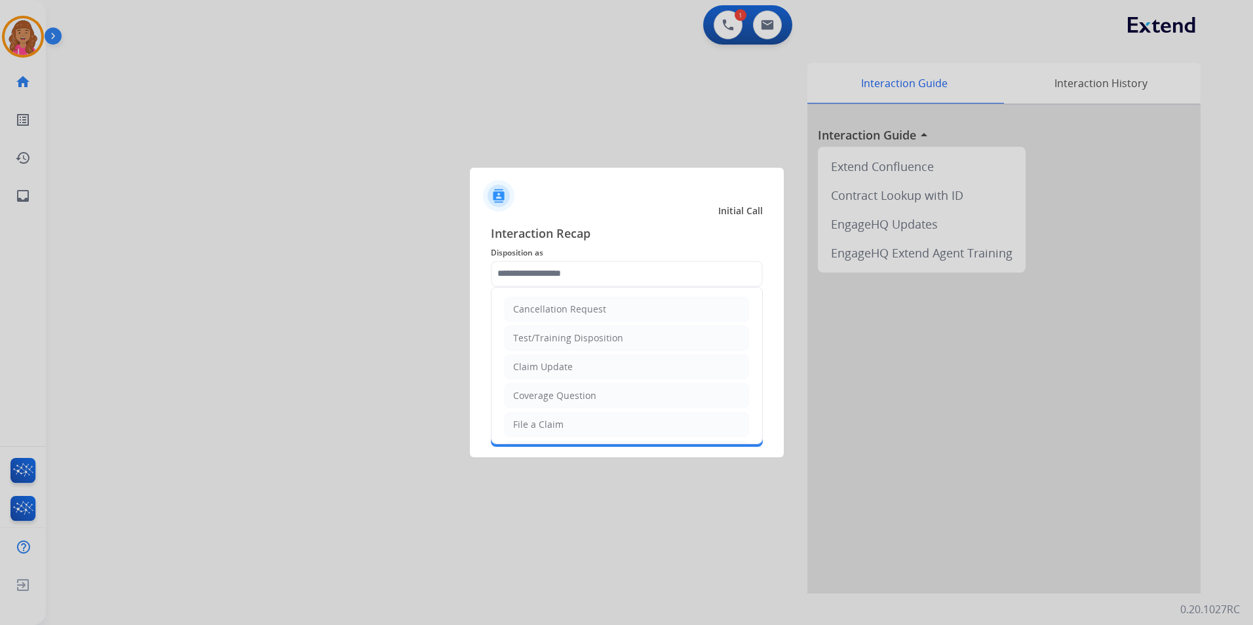
click at [551, 361] on div "Claim Update" at bounding box center [543, 367] width 60 height 13
type input "**********"
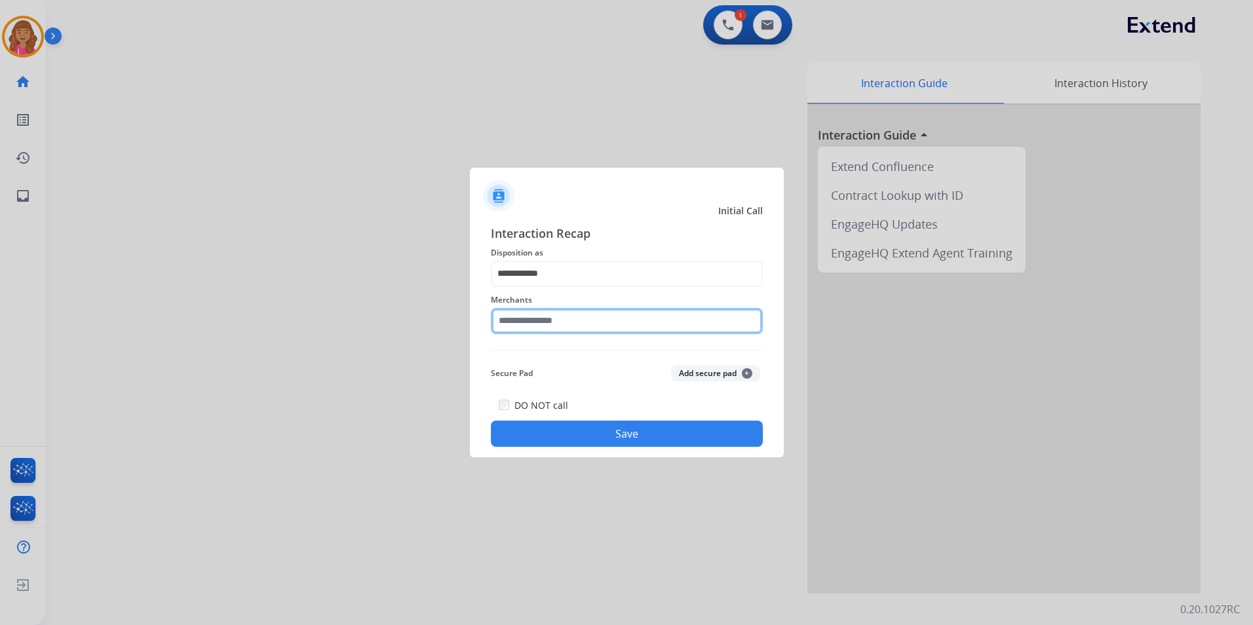
drag, startPoint x: 545, startPoint y: 331, endPoint x: 522, endPoint y: 334, distance: 23.8
click at [546, 330] on input "text" at bounding box center [627, 321] width 272 height 26
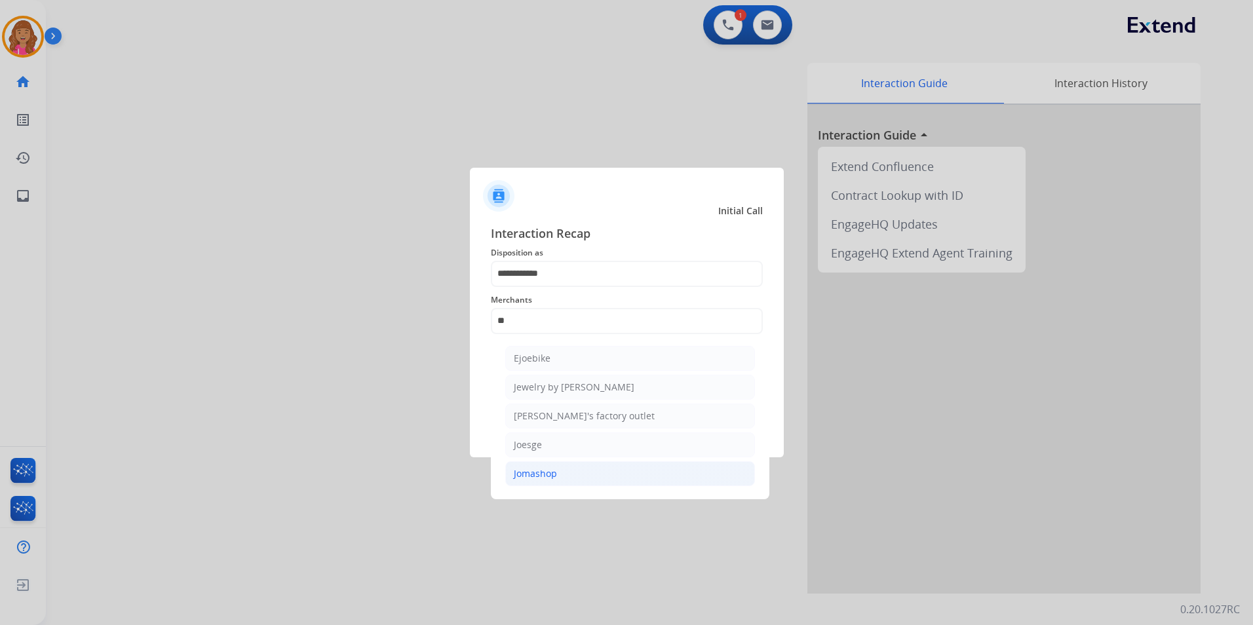
click at [583, 469] on li "Jomashop" at bounding box center [630, 473] width 250 height 25
type input "********"
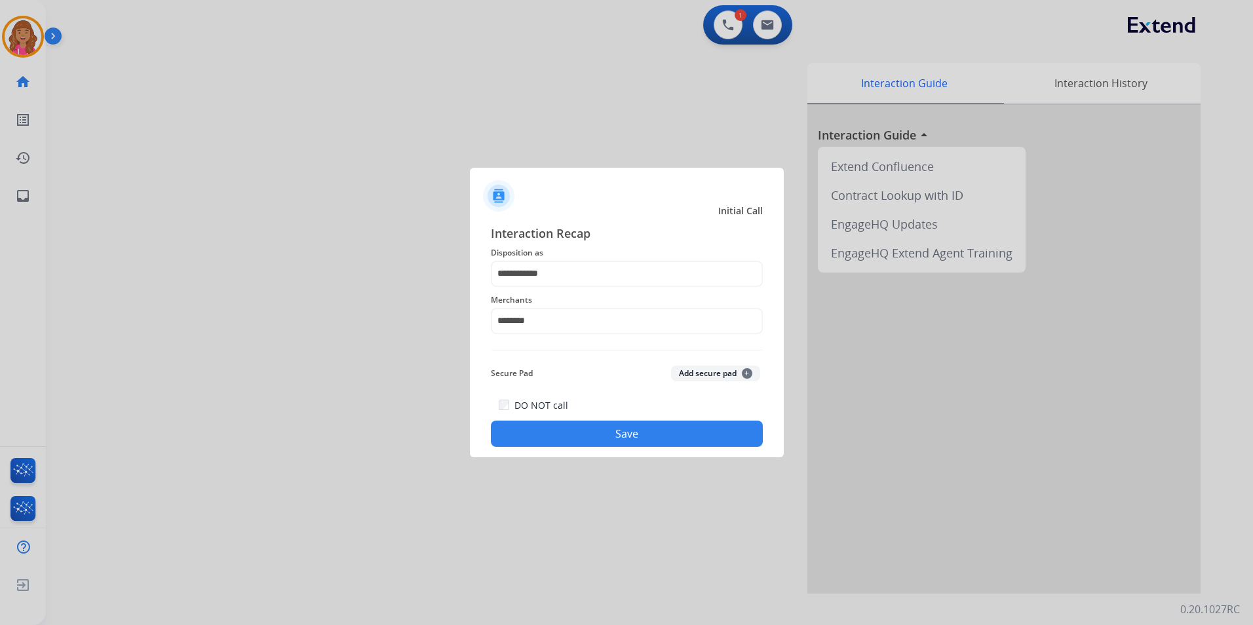
click at [580, 446] on button "Save" at bounding box center [627, 434] width 272 height 26
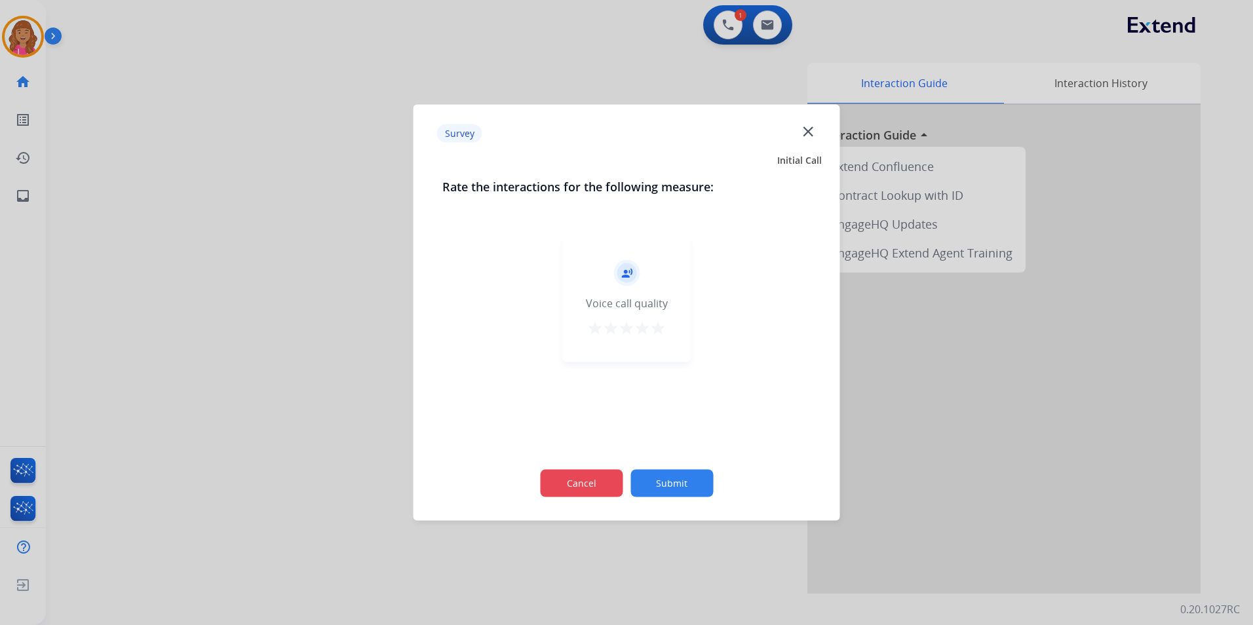
click at [572, 484] on button "Cancel" at bounding box center [581, 484] width 83 height 28
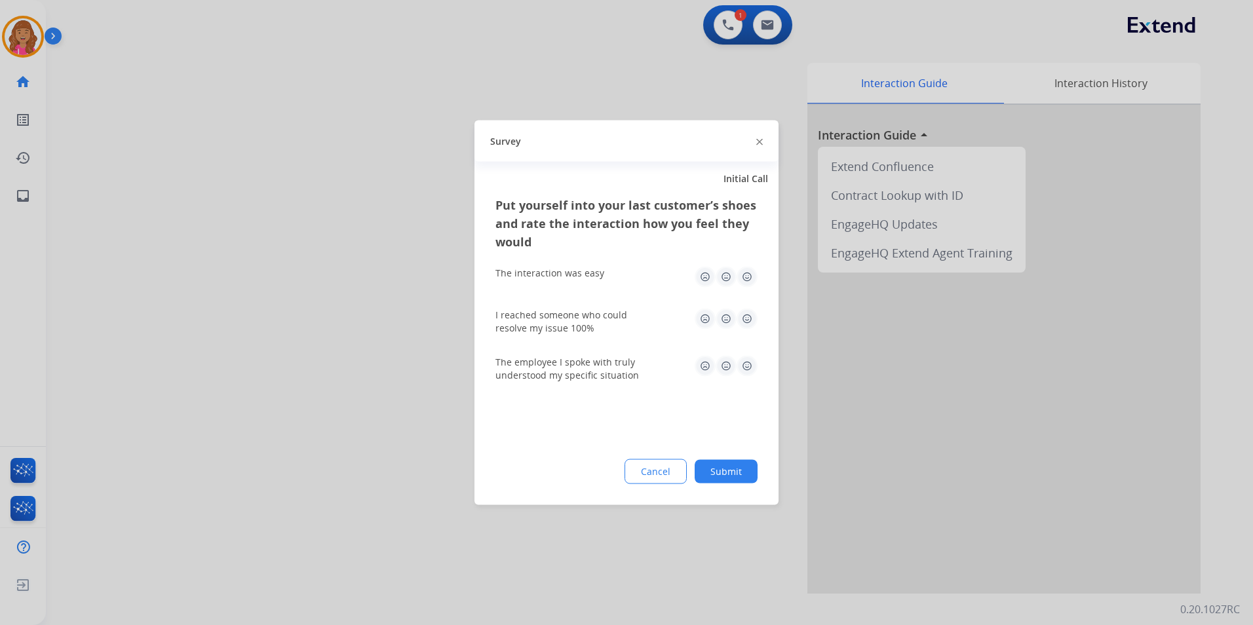
click at [645, 471] on button "Cancel" at bounding box center [656, 472] width 62 height 25
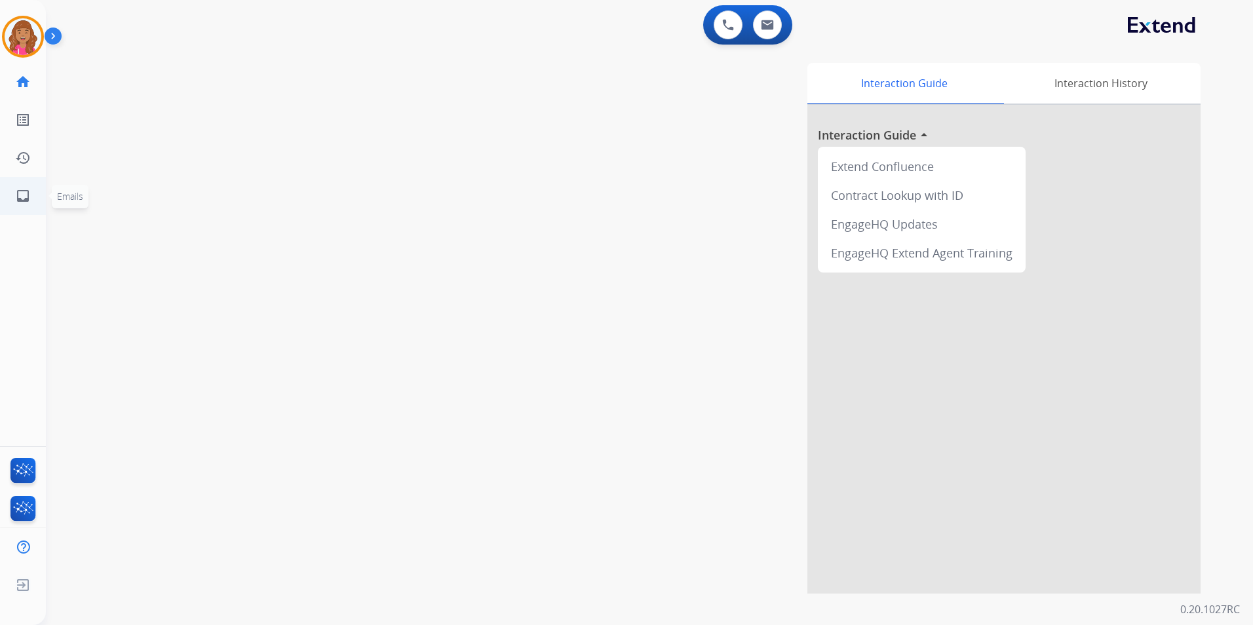
click at [24, 201] on mat-icon "inbox" at bounding box center [23, 196] width 16 height 16
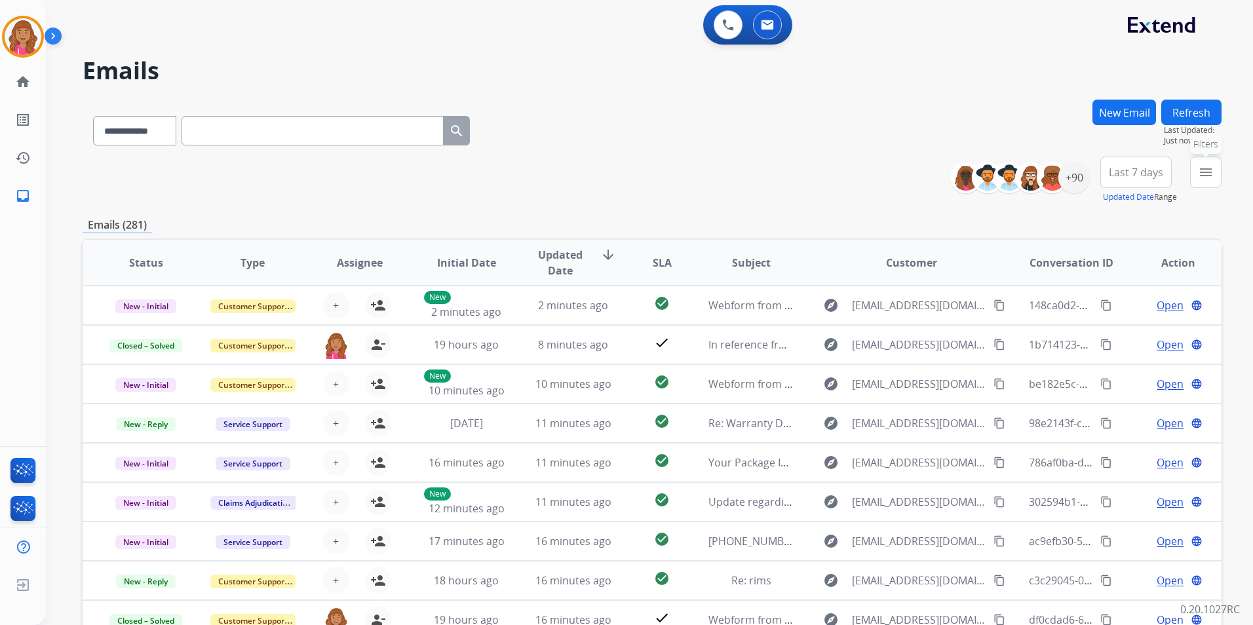
click at [1212, 162] on button "menu Filters" at bounding box center [1205, 172] width 31 height 31
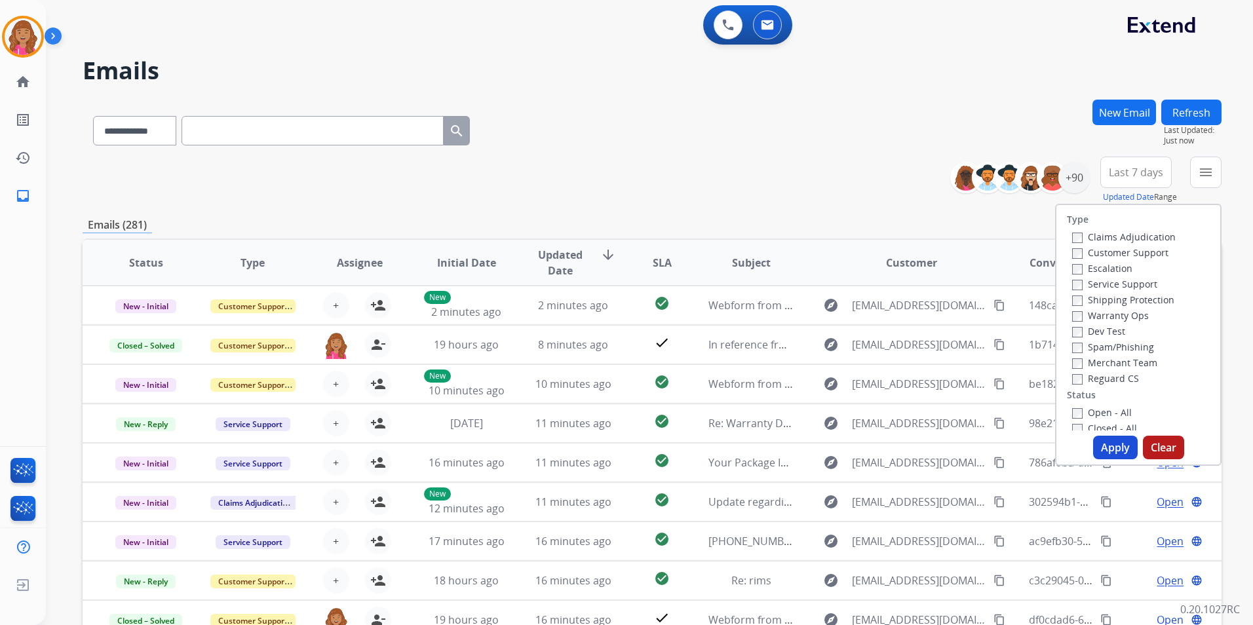
click at [1105, 418] on label "Open - All" at bounding box center [1102, 412] width 60 height 12
click at [1108, 382] on label "Reguard CS" at bounding box center [1105, 378] width 67 height 12
click at [1121, 300] on label "Shipping Protection" at bounding box center [1123, 300] width 102 height 12
click at [1140, 254] on label "Customer Support" at bounding box center [1120, 252] width 96 height 12
click at [1111, 448] on button "Apply" at bounding box center [1115, 448] width 45 height 24
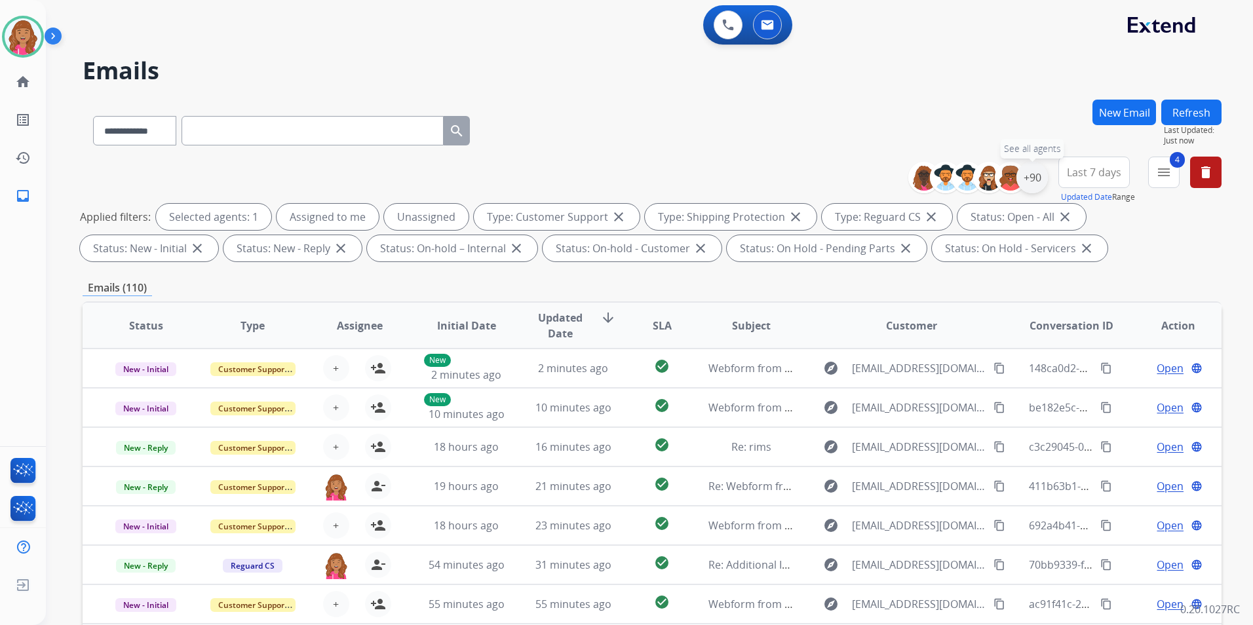
click at [1029, 186] on div "+90" at bounding box center [1032, 177] width 31 height 31
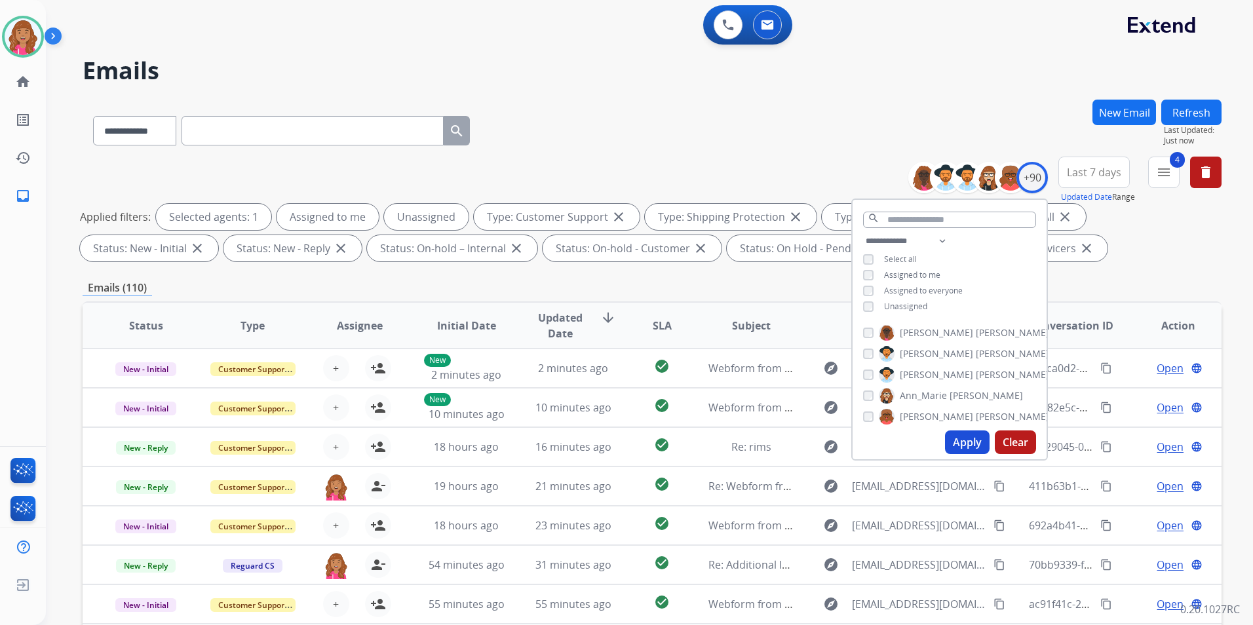
click at [912, 301] on span "Unassigned" at bounding box center [905, 306] width 43 height 11
click at [964, 438] on button "Apply" at bounding box center [967, 443] width 45 height 24
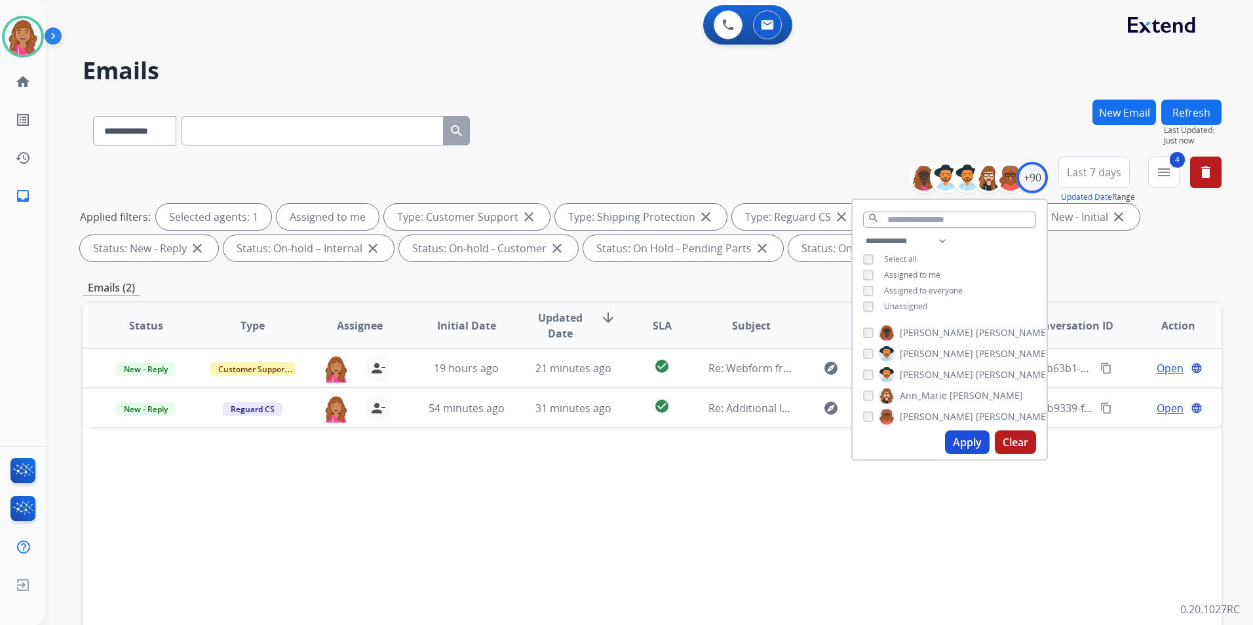
click at [700, 497] on div "Status Type Assignee Initial Date Updated Date arrow_downward SLA Subject Custo…" at bounding box center [652, 521] width 1139 height 439
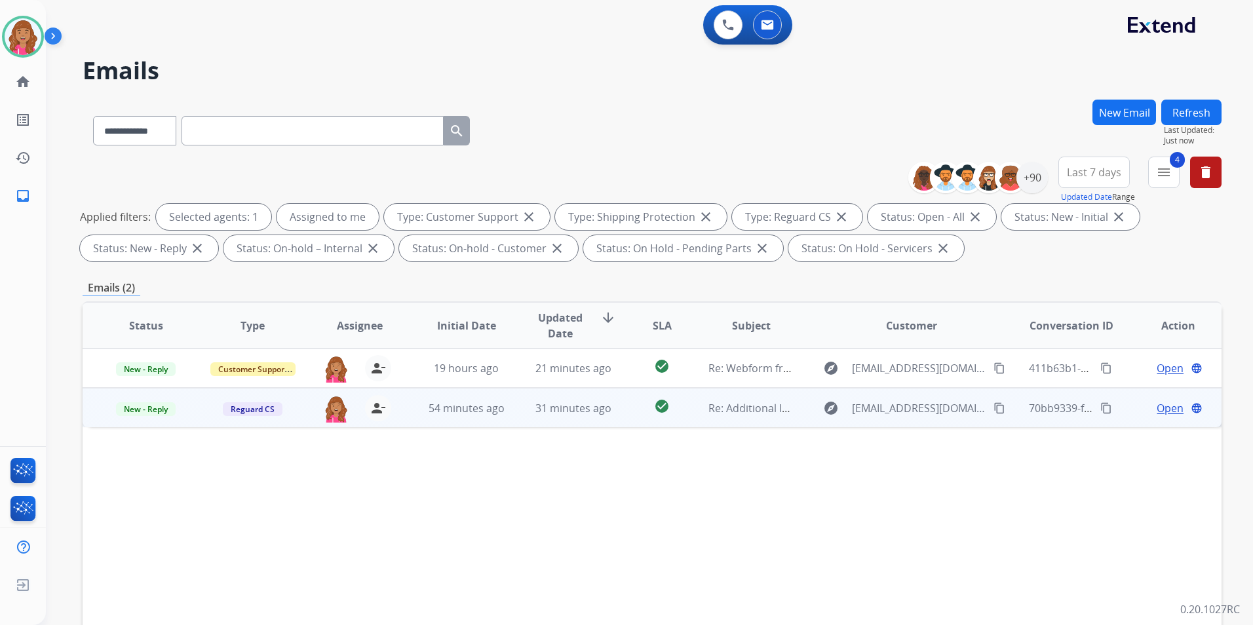
click at [1163, 407] on span "Open" at bounding box center [1170, 409] width 27 height 16
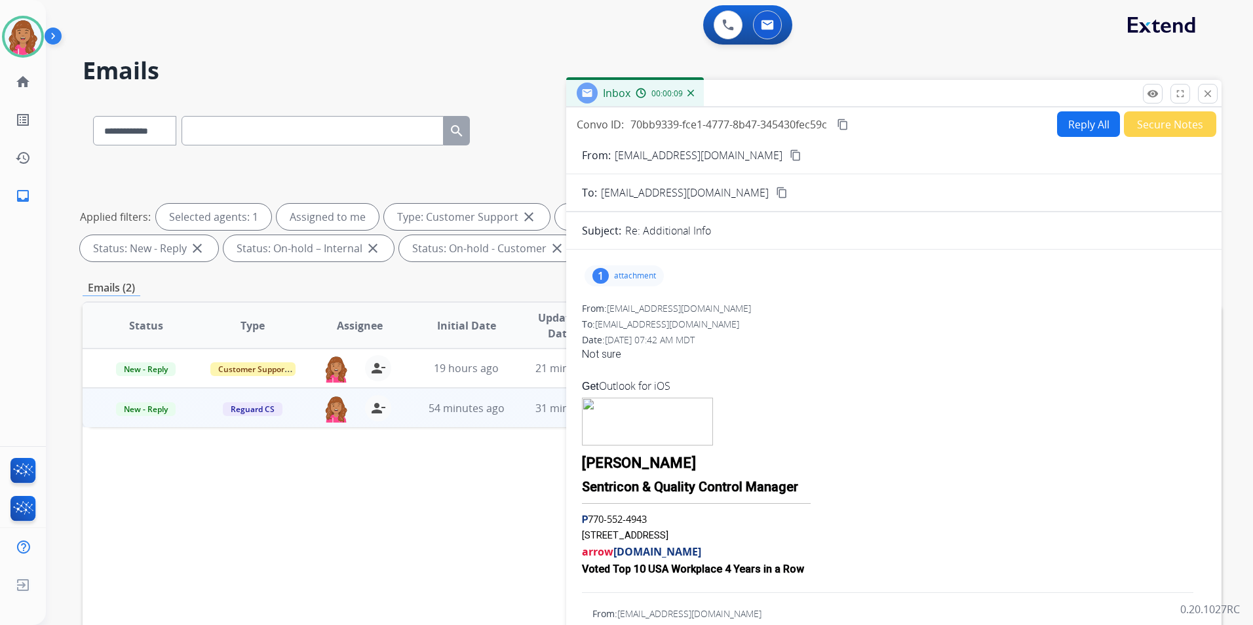
click at [627, 280] on p "attachment" at bounding box center [635, 276] width 42 height 10
click at [954, 308] on div "From: hholloway@arrowexterminators.com" at bounding box center [894, 308] width 624 height 13
click at [1080, 123] on button "Reply All" at bounding box center [1088, 124] width 63 height 26
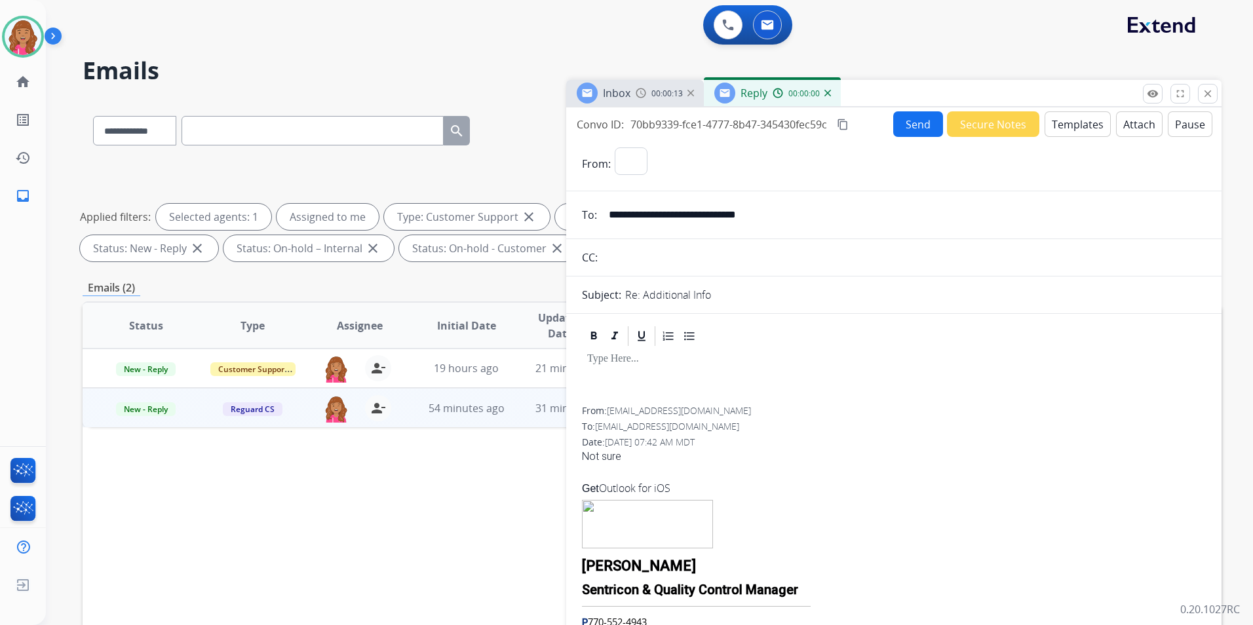
select select "**********"
click at [1065, 127] on button "Templates" at bounding box center [1078, 124] width 66 height 26
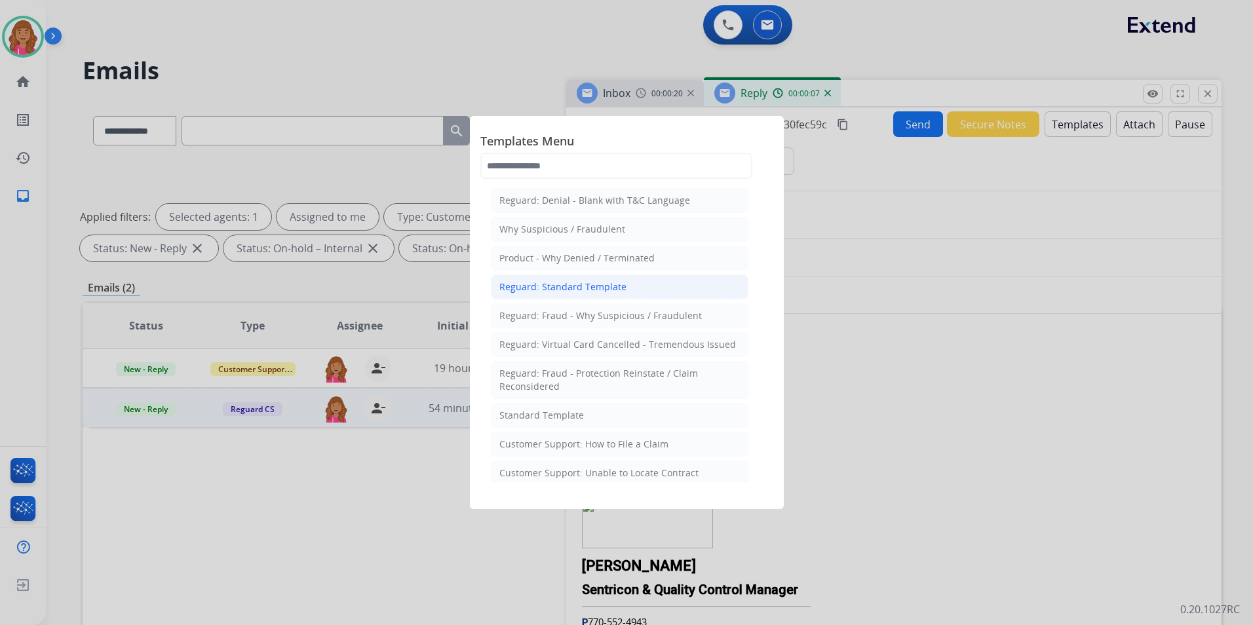
click at [643, 289] on li "Reguard: Standard Template" at bounding box center [620, 287] width 258 height 25
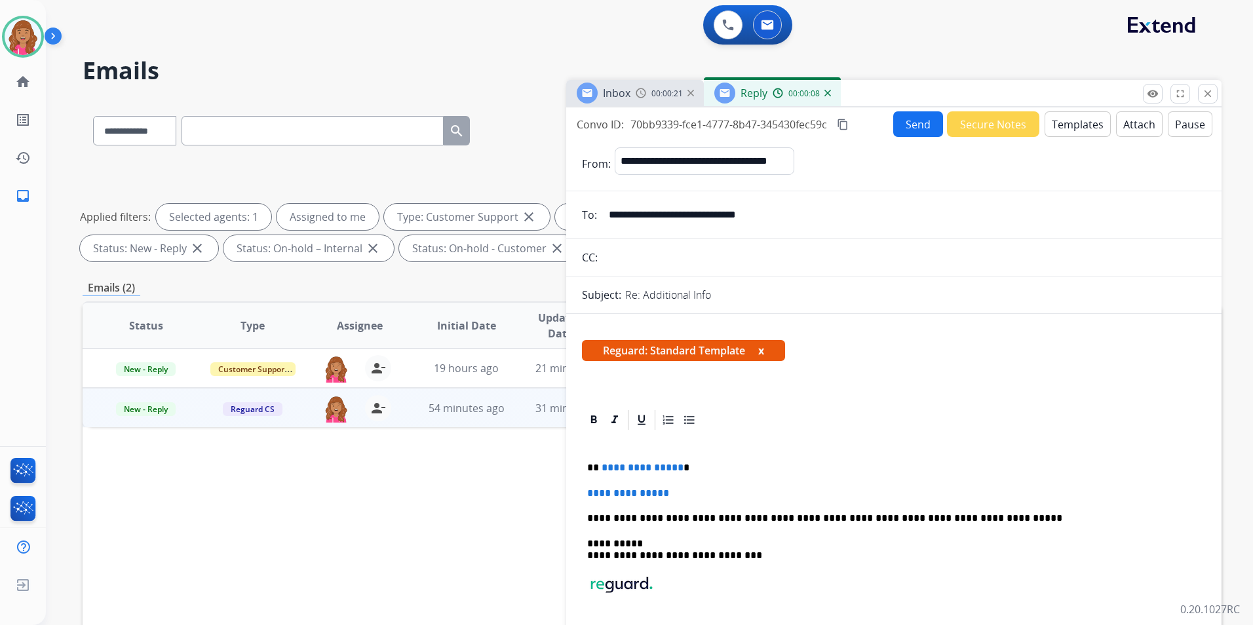
click at [675, 465] on span "**********" at bounding box center [643, 468] width 82 height 10
select select "**********"
drag, startPoint x: 610, startPoint y: 465, endPoint x: 574, endPoint y: 483, distance: 40.2
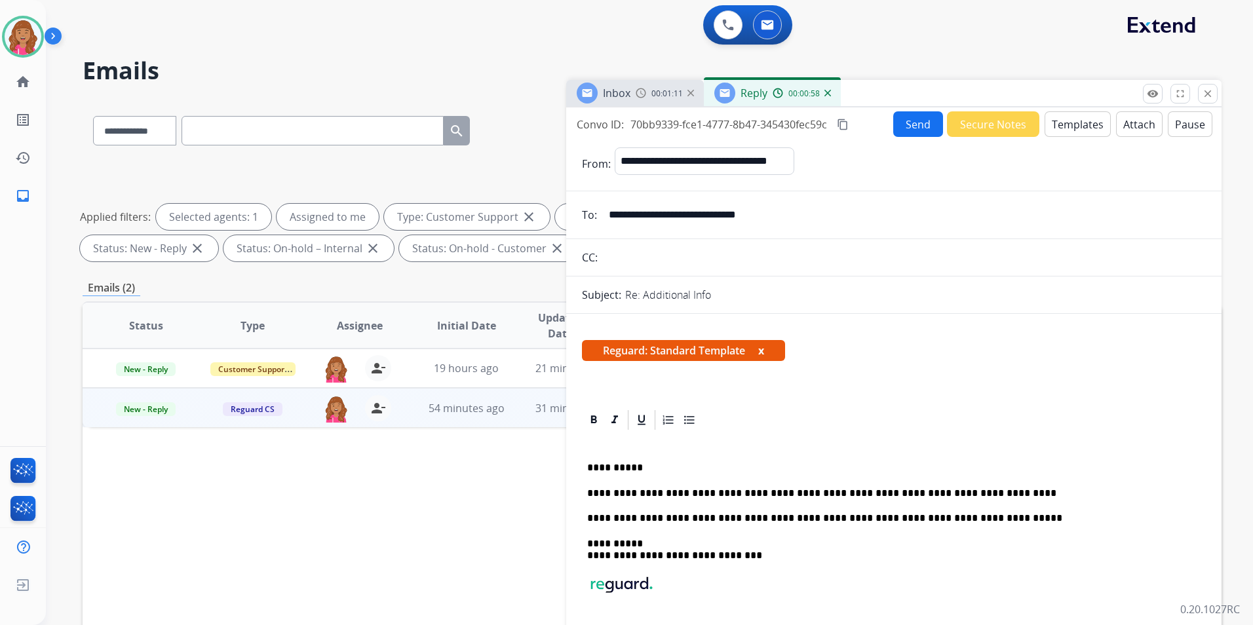
click at [914, 121] on button "Send" at bounding box center [918, 124] width 50 height 26
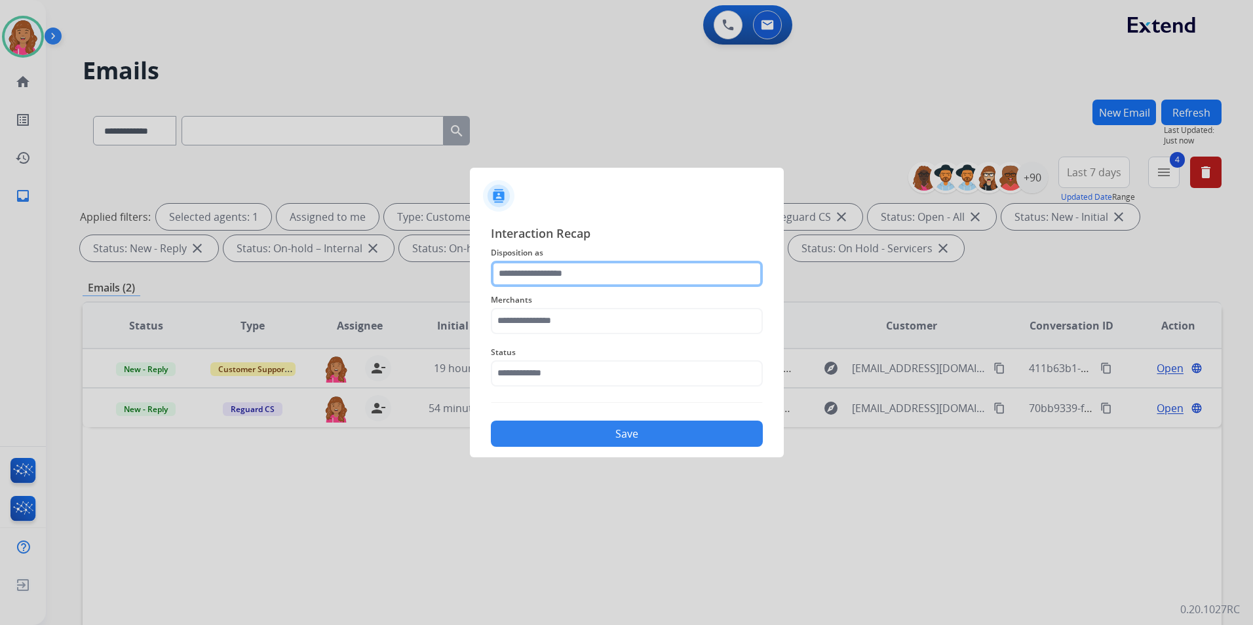
drag, startPoint x: 574, startPoint y: 271, endPoint x: 579, endPoint y: 280, distance: 10.3
click at [575, 271] on input "text" at bounding box center [627, 274] width 272 height 26
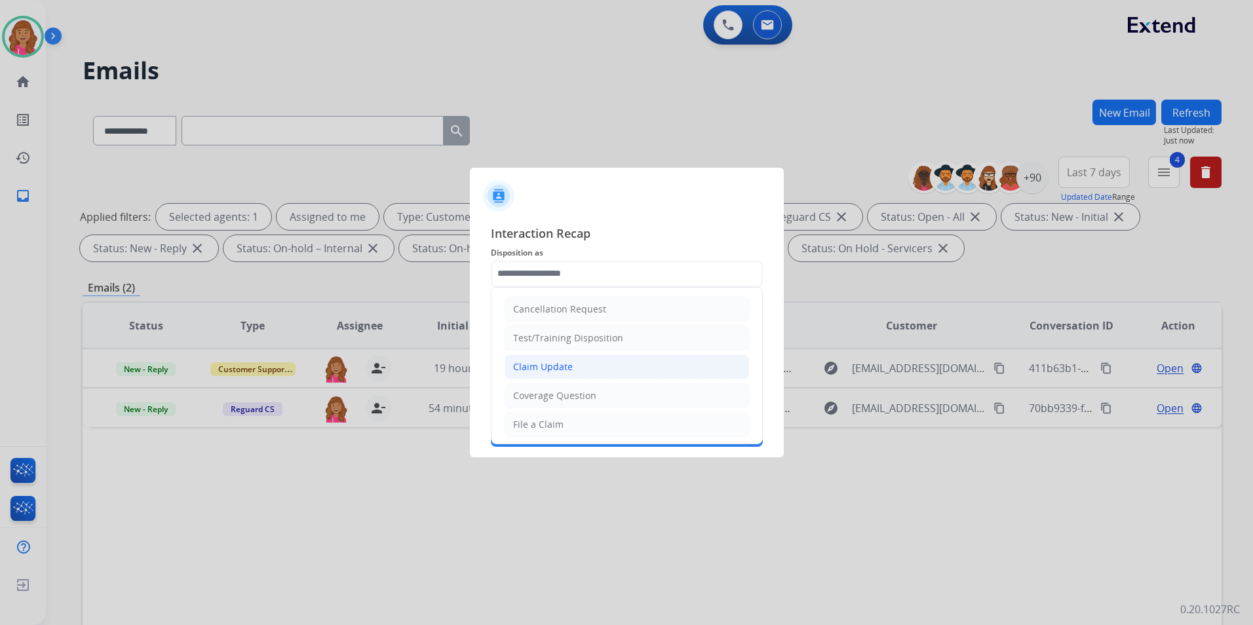
click at [579, 360] on li "Claim Update" at bounding box center [627, 367] width 245 height 25
type input "**********"
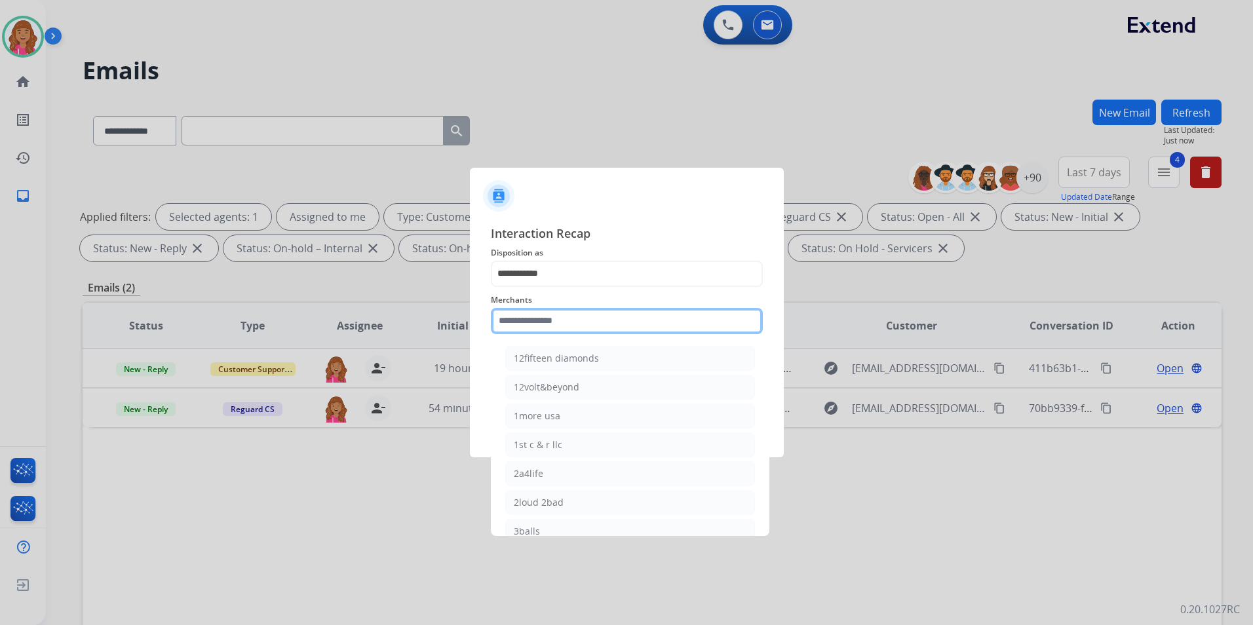
click at [574, 315] on input "text" at bounding box center [627, 321] width 272 height 26
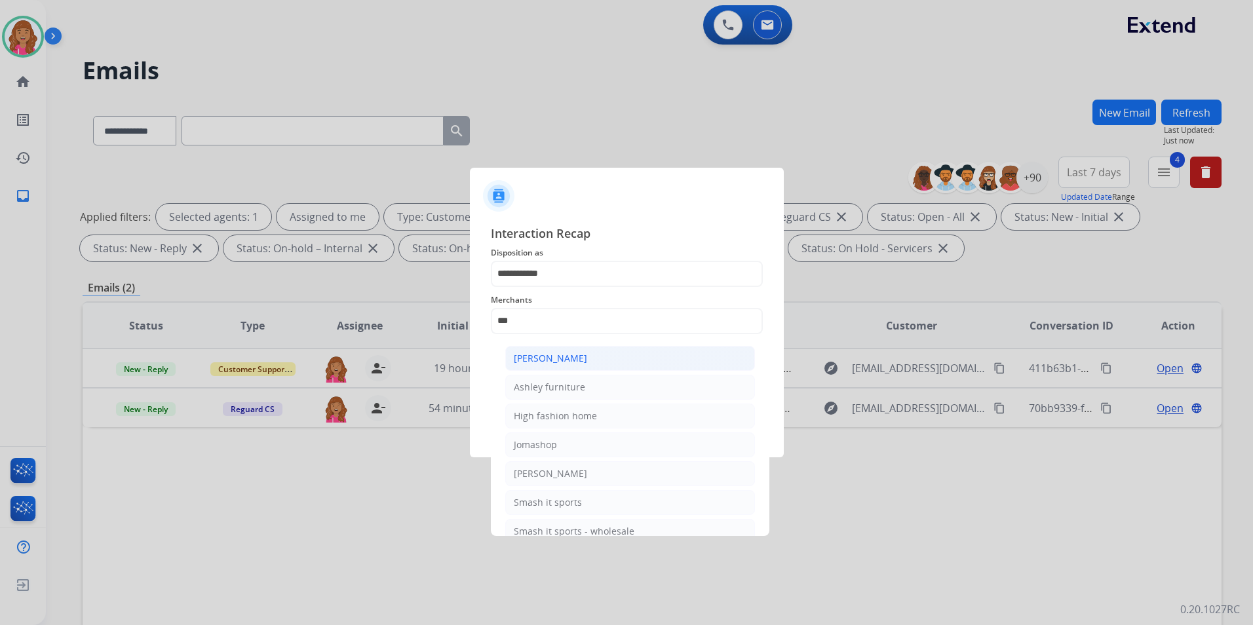
click at [594, 364] on li "[PERSON_NAME]" at bounding box center [630, 358] width 250 height 25
type input "**********"
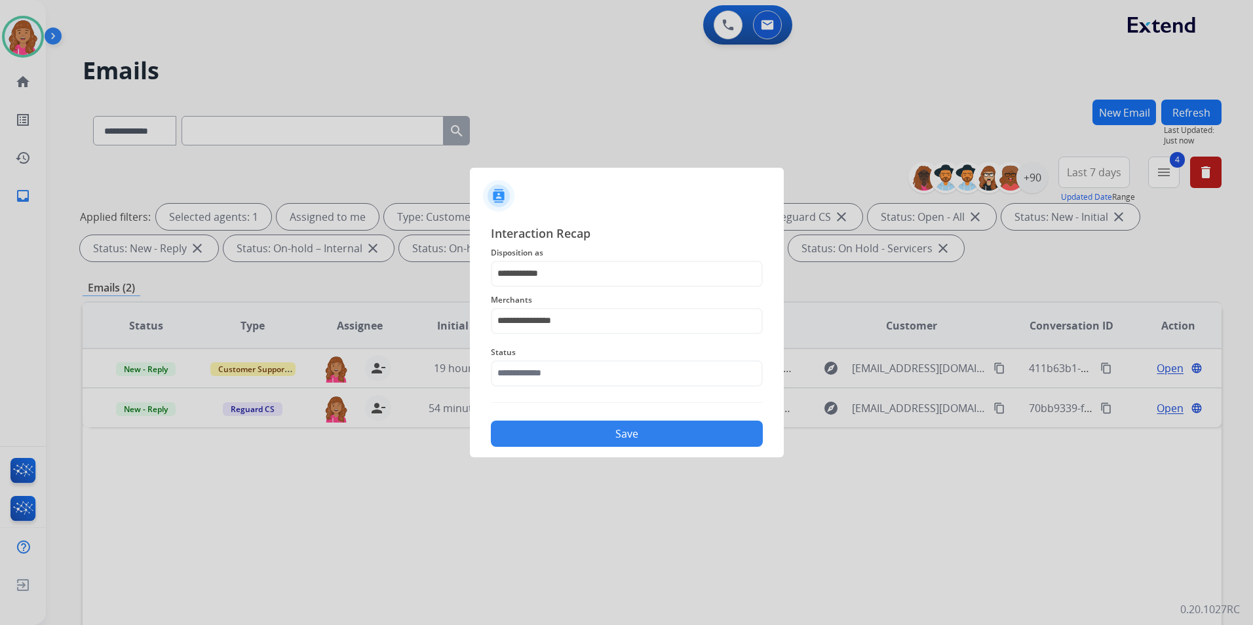
click at [583, 385] on div "Status" at bounding box center [627, 366] width 272 height 52
click at [583, 380] on input "text" at bounding box center [627, 374] width 272 height 26
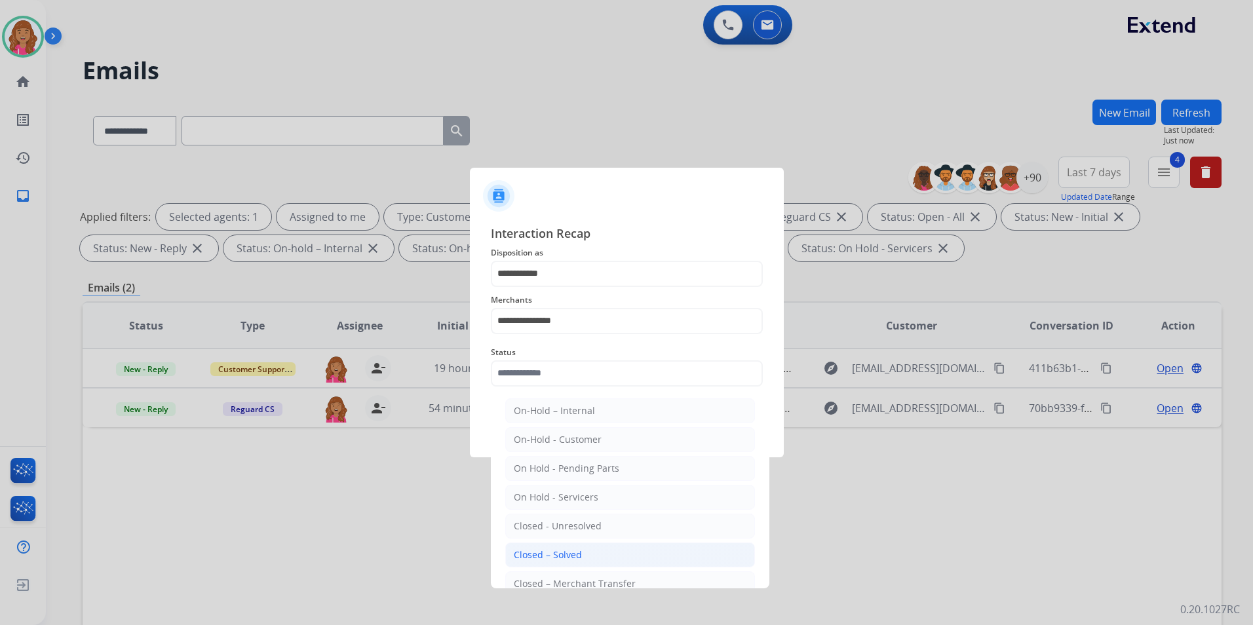
click at [560, 542] on ul "On-Hold – Internal On-Hold - Customer On Hold - Pending Parts On Hold - Service…" at bounding box center [630, 529] width 258 height 275
click at [559, 545] on li "Closed – Solved" at bounding box center [630, 555] width 250 height 25
type input "**********"
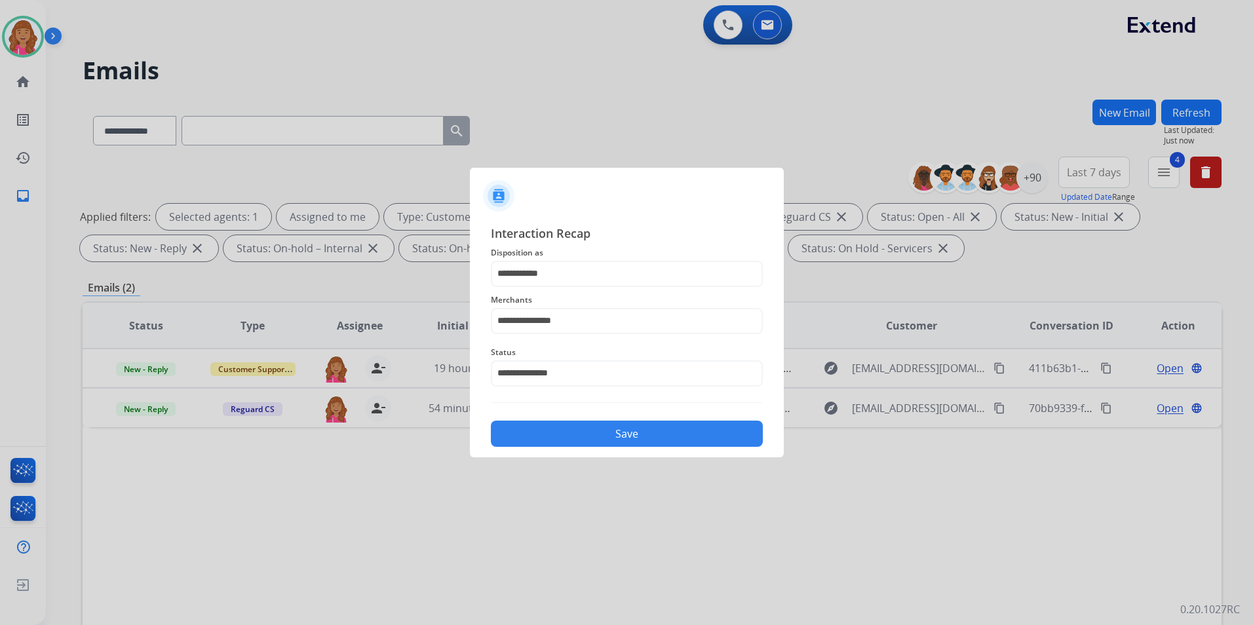
click at [553, 437] on button "Save" at bounding box center [627, 434] width 272 height 26
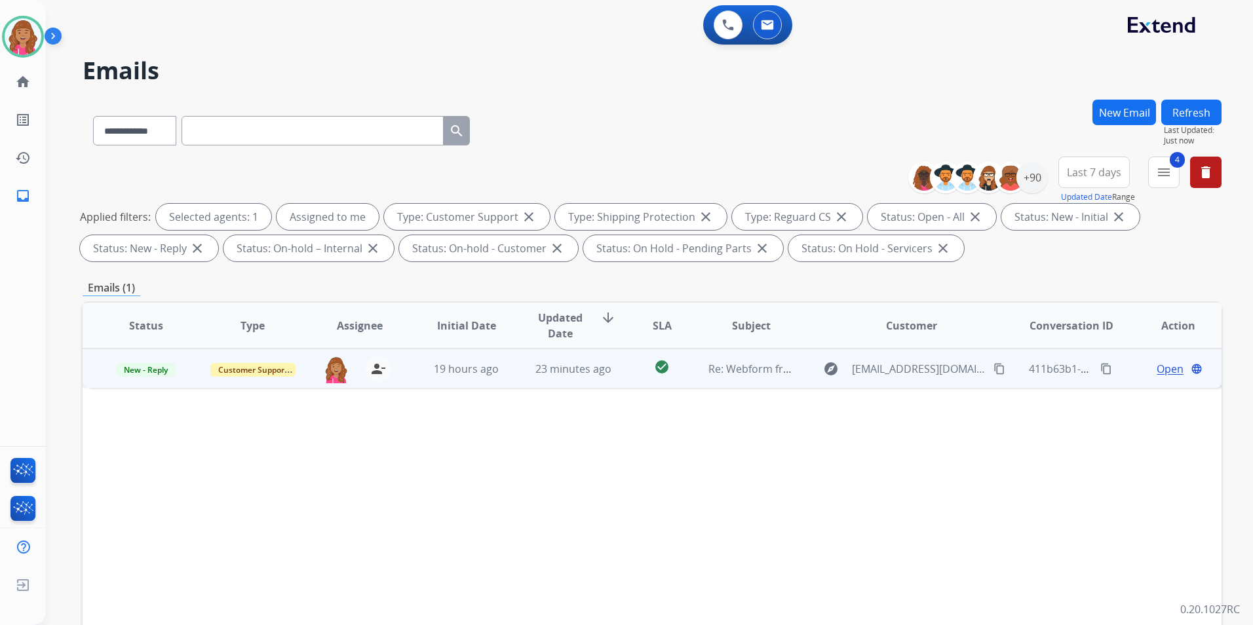
click at [1157, 362] on span "Open" at bounding box center [1170, 369] width 27 height 16
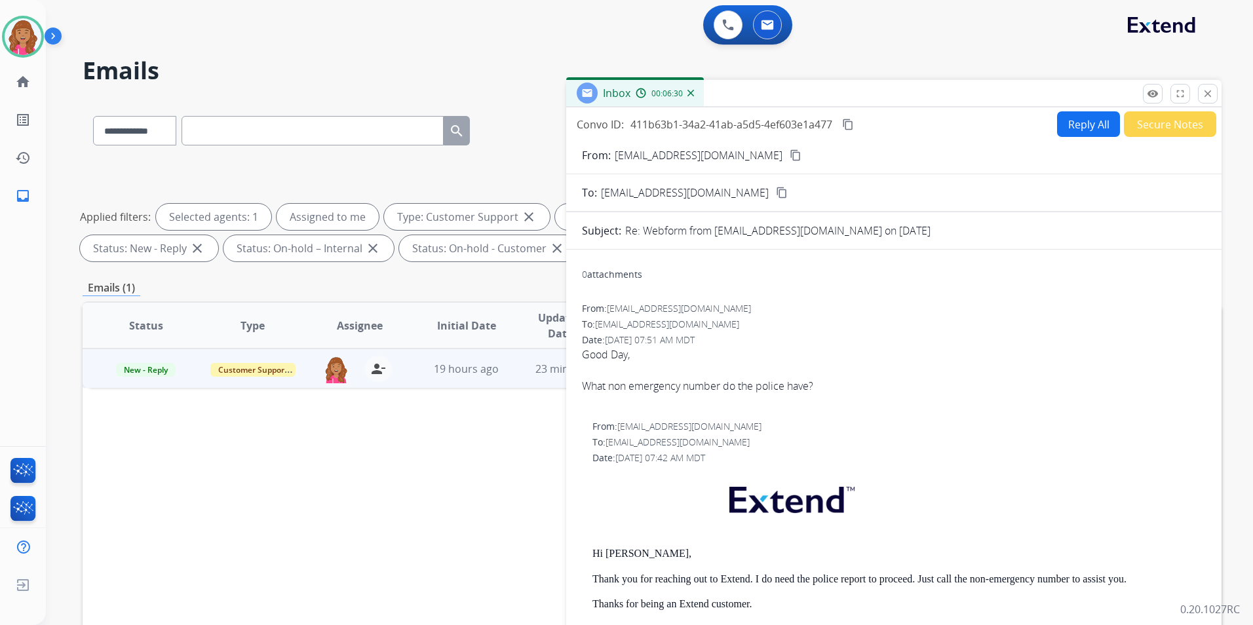
click at [328, 619] on div "Status Type Assignee Initial Date Updated Date arrow_downward SLA Subject Custo…" at bounding box center [652, 521] width 1139 height 439
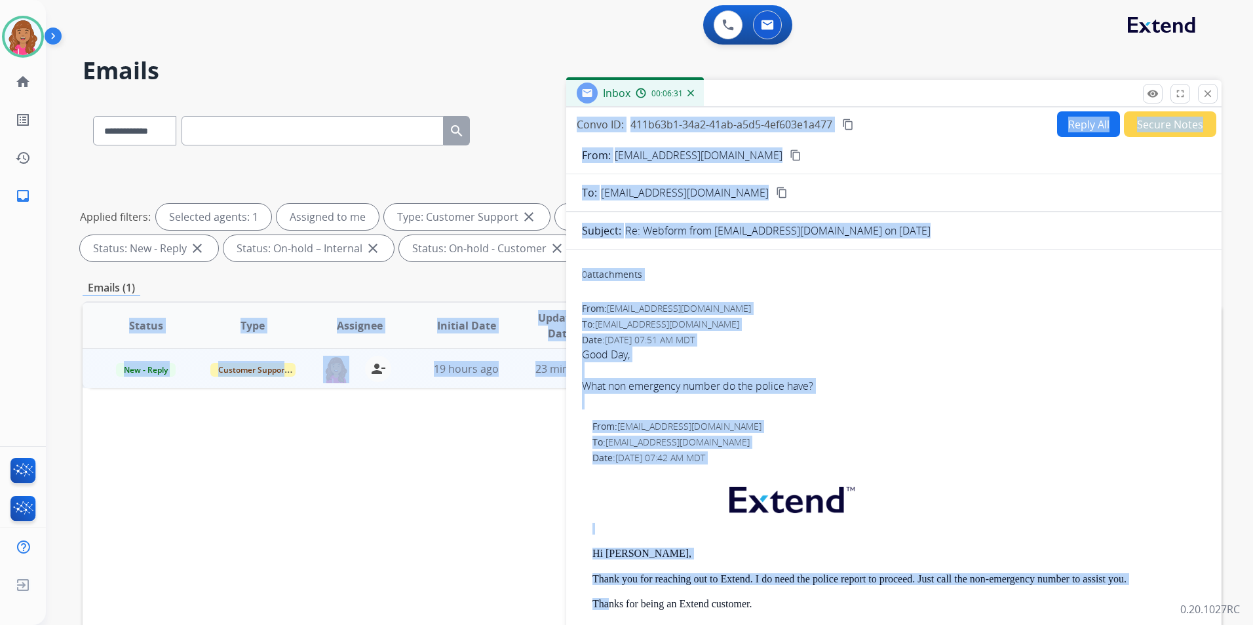
drag, startPoint x: 467, startPoint y: 599, endPoint x: 480, endPoint y: 599, distance: 13.1
click at [473, 599] on div "**********" at bounding box center [652, 454] width 1139 height 709
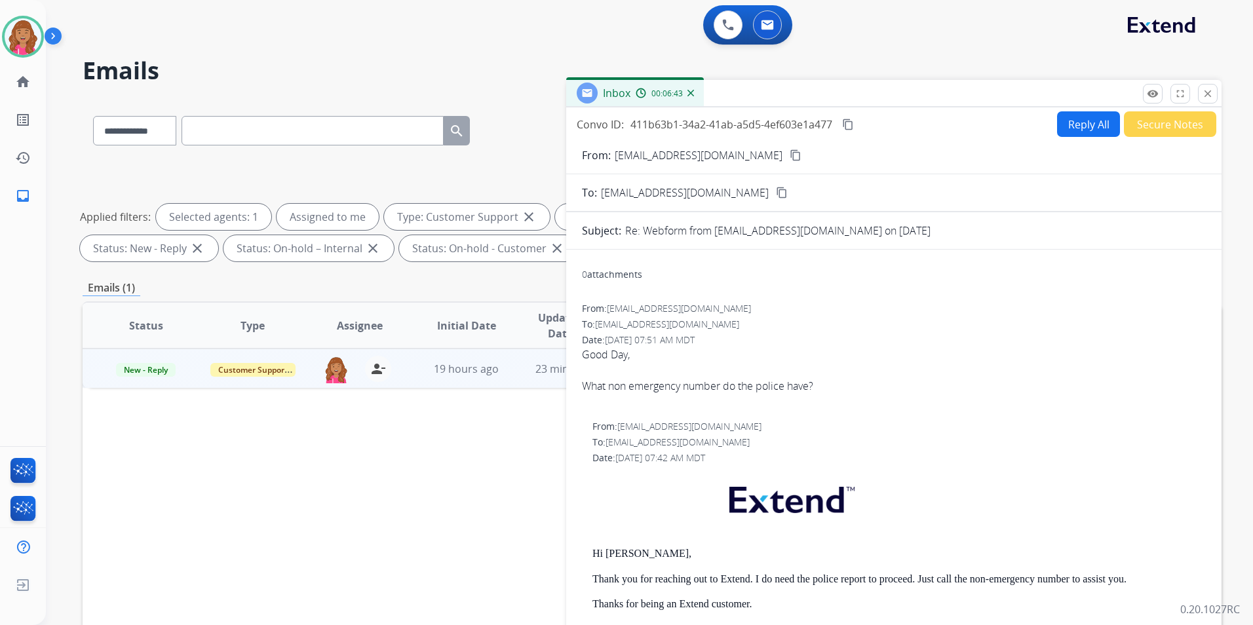
click at [379, 62] on h2 "Emails" at bounding box center [652, 71] width 1139 height 26
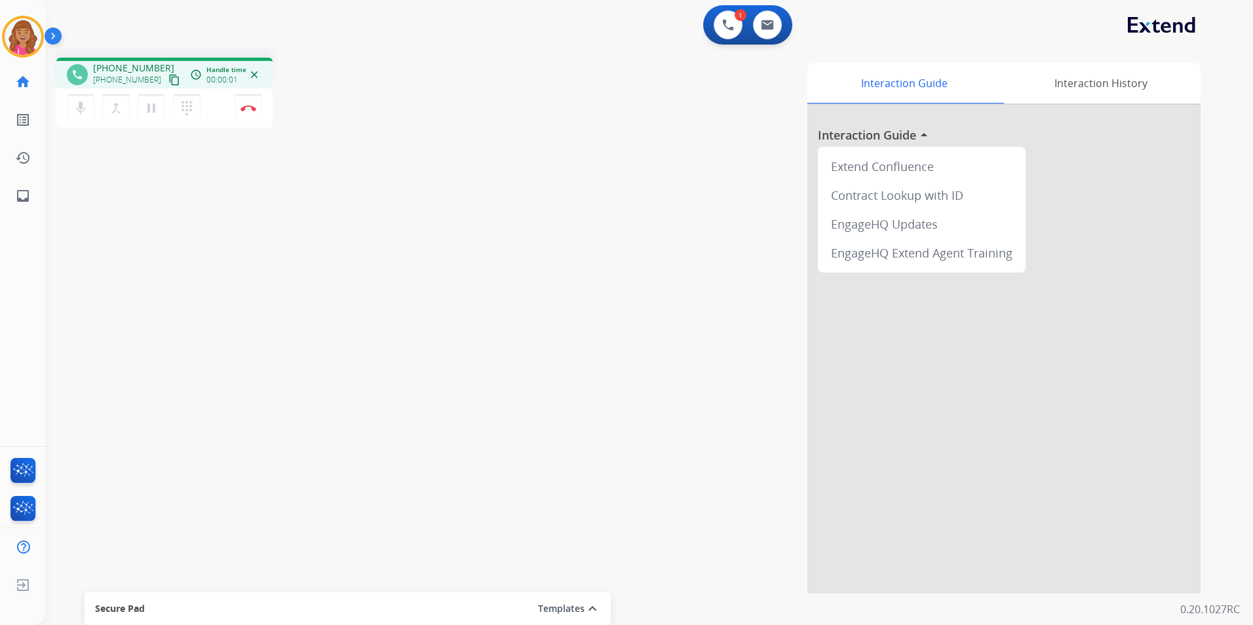
click at [167, 81] on button "content_copy" at bounding box center [175, 80] width 16 height 16
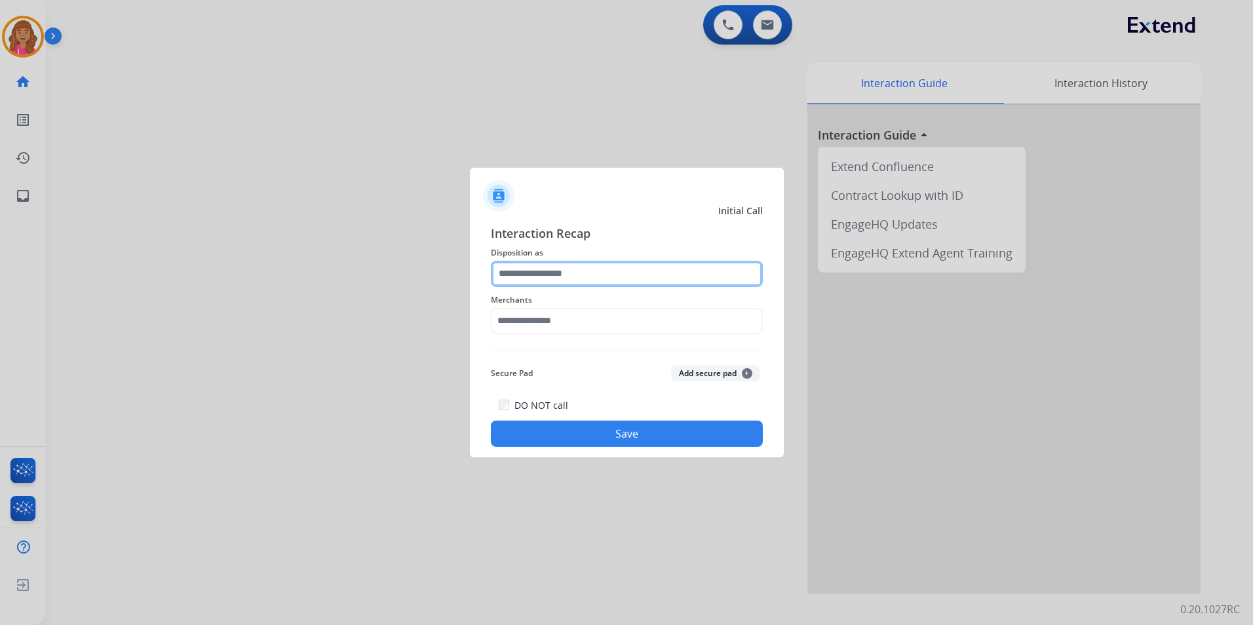
click at [616, 277] on input "text" at bounding box center [627, 274] width 272 height 26
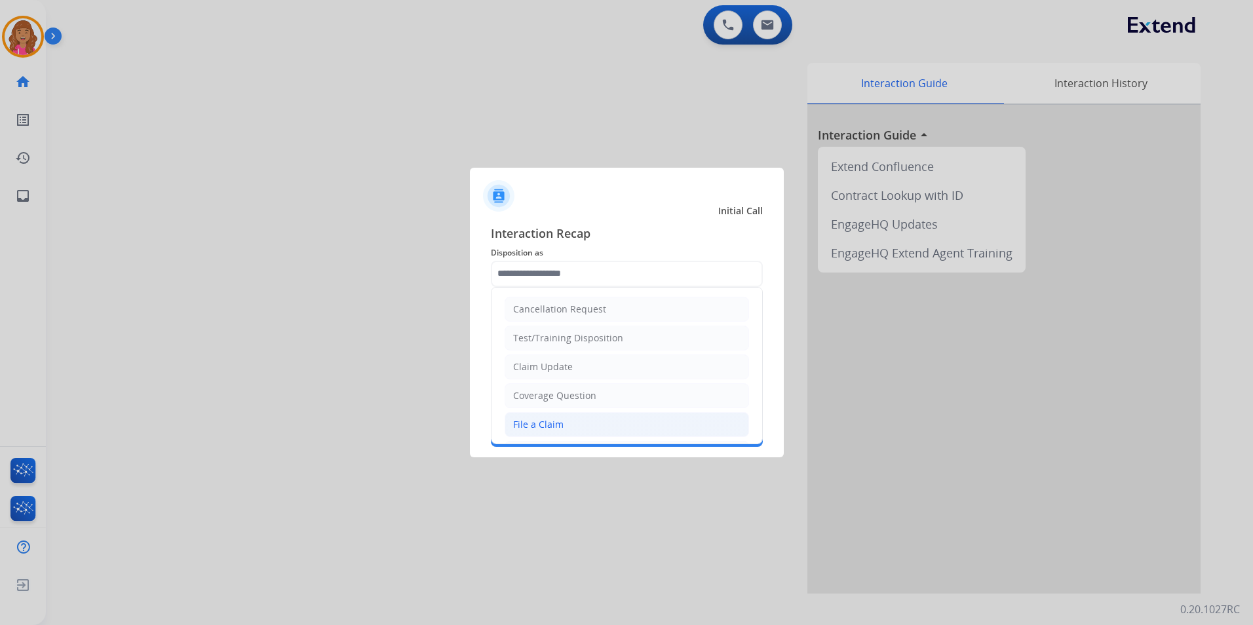
click at [567, 420] on li "File a Claim" at bounding box center [627, 424] width 245 height 25
type input "**********"
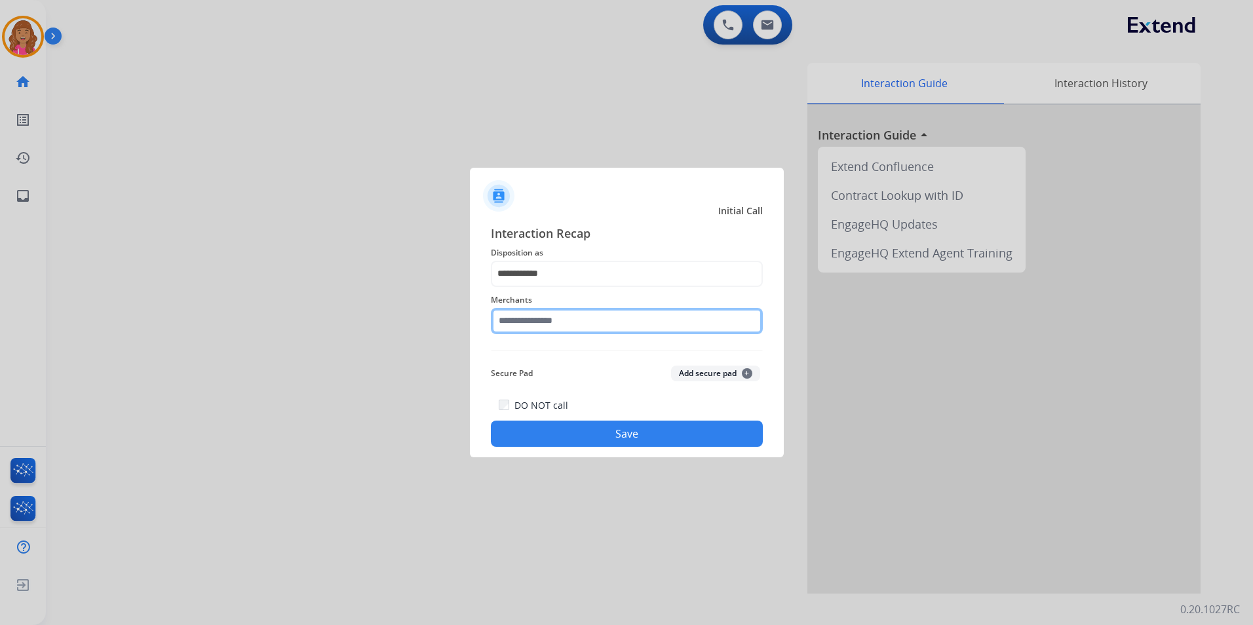
click at [572, 327] on input "text" at bounding box center [627, 321] width 272 height 26
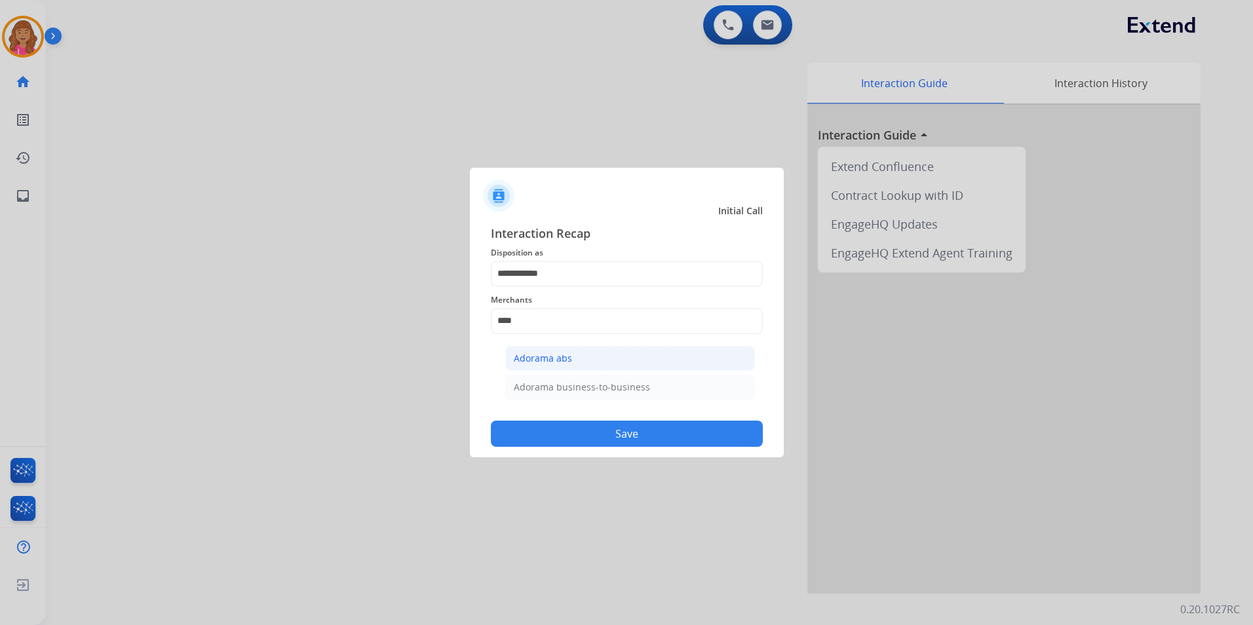
click at [572, 359] on li "Adorama abs" at bounding box center [630, 358] width 250 height 25
type input "**********"
click at [588, 432] on button "Save" at bounding box center [627, 434] width 272 height 26
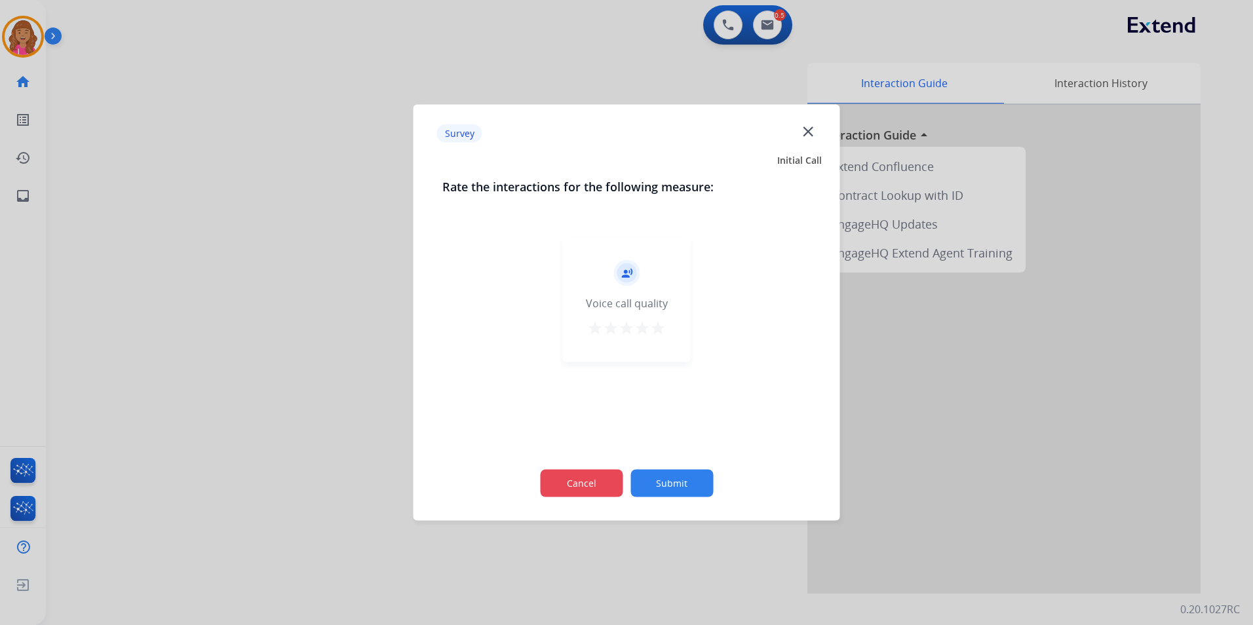
click at [603, 478] on button "Cancel" at bounding box center [581, 484] width 83 height 28
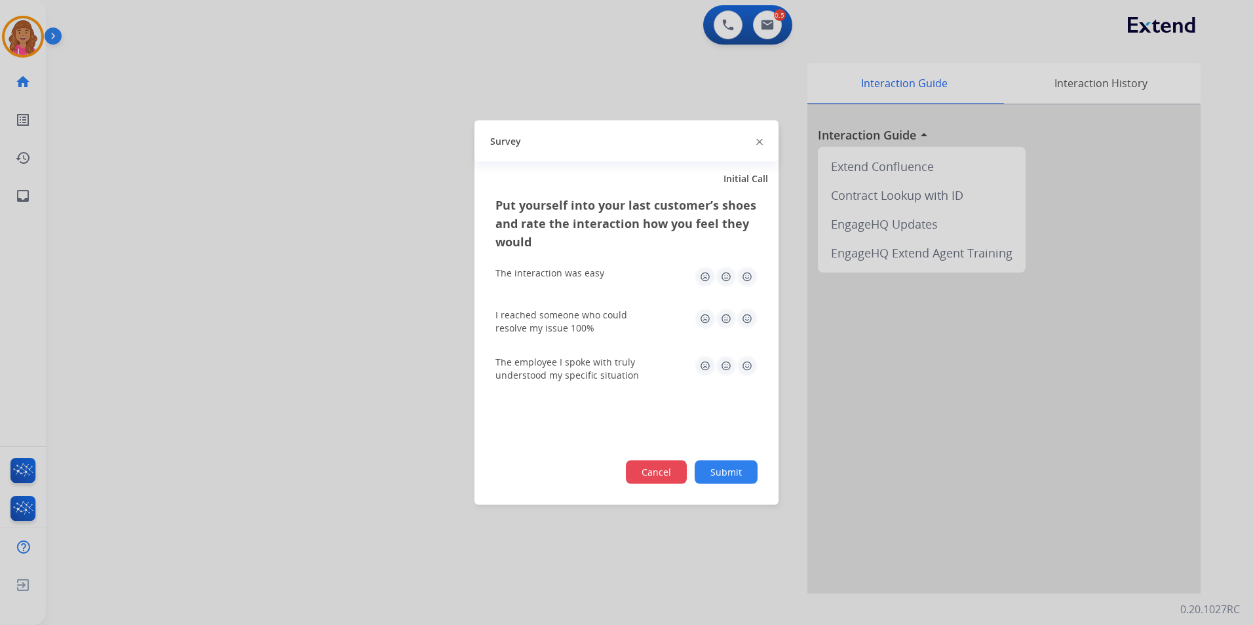
click at [666, 465] on button "Cancel" at bounding box center [656, 473] width 61 height 24
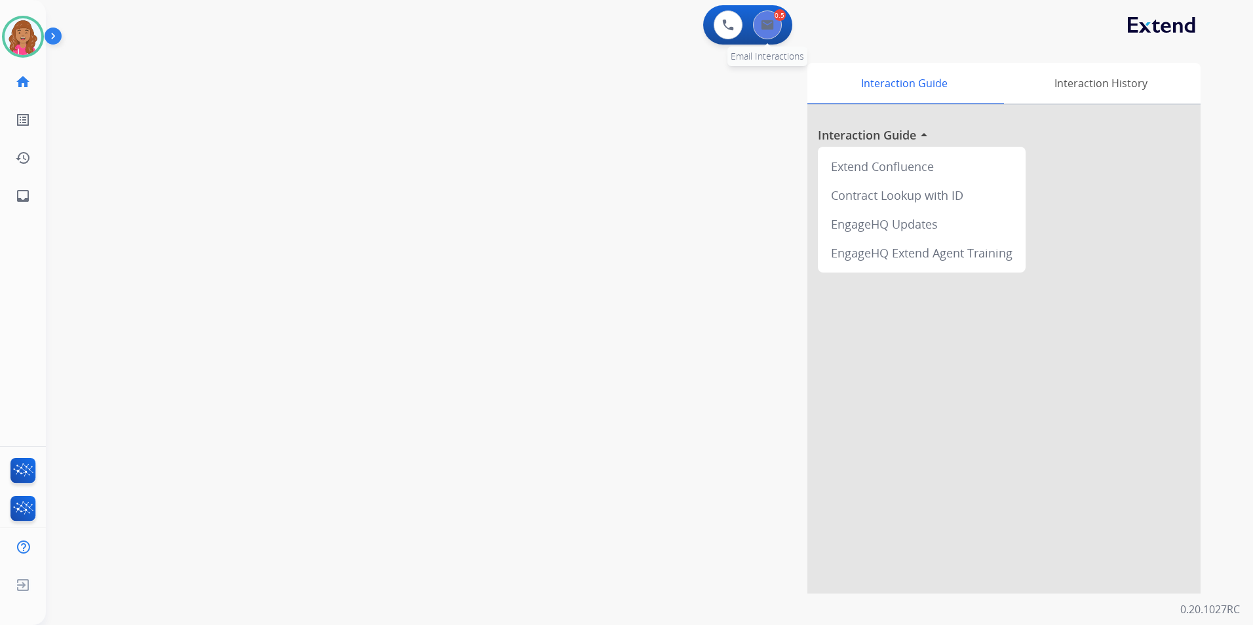
click at [765, 28] on img at bounding box center [767, 25] width 13 height 10
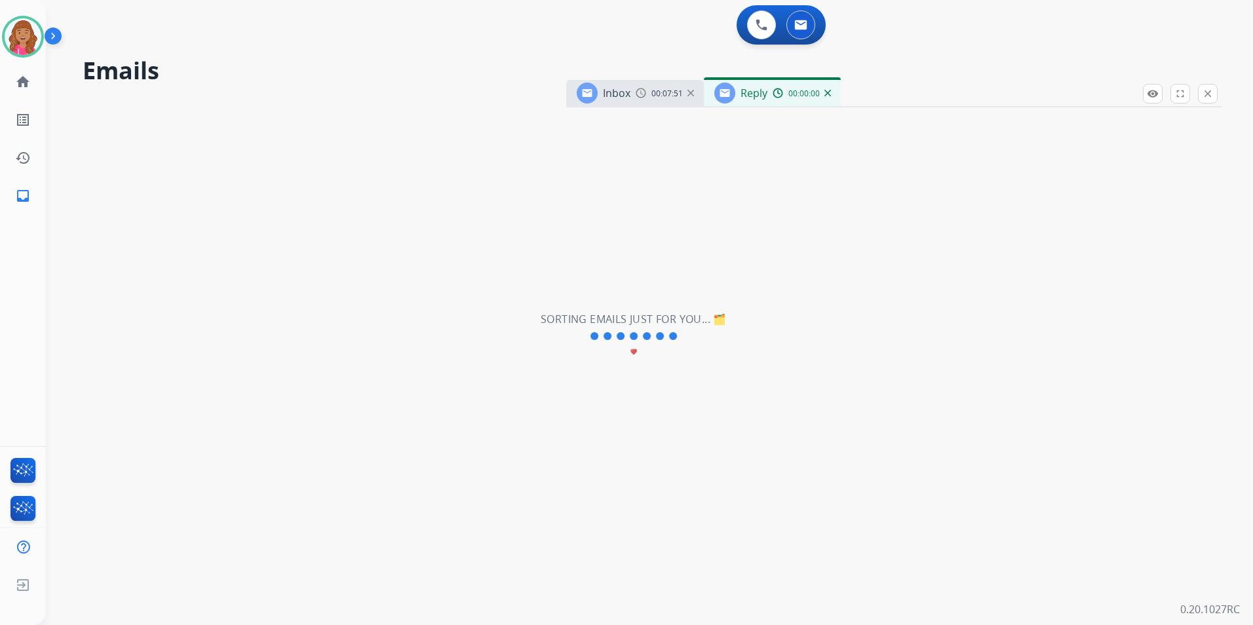
select select "**********"
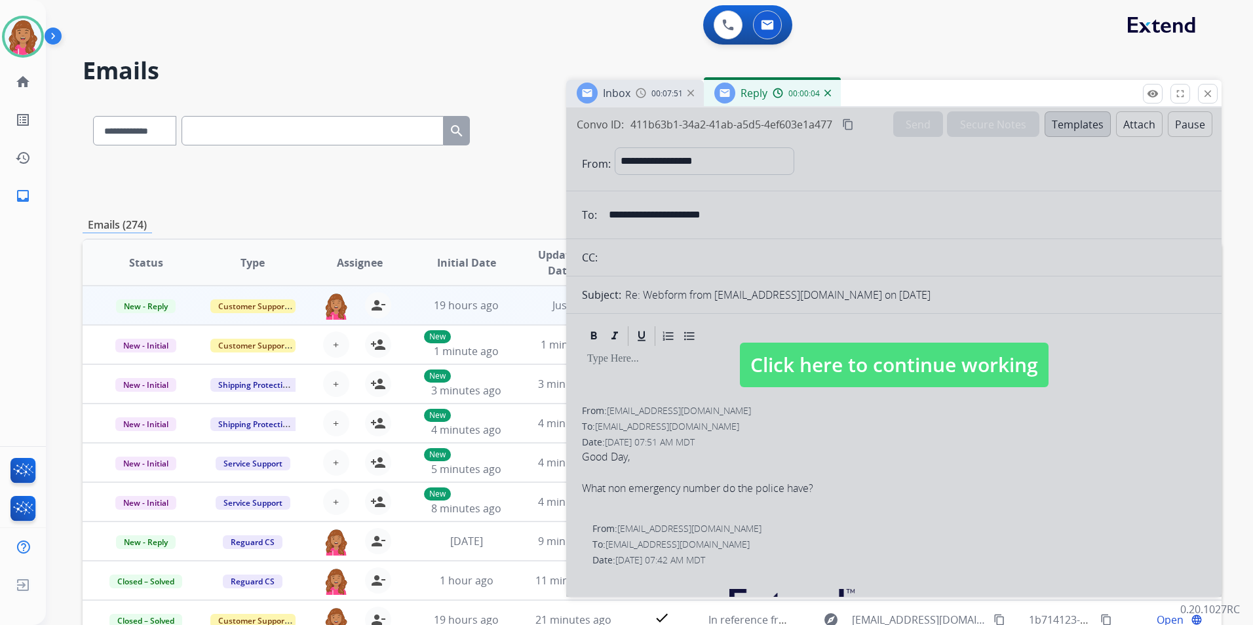
click at [899, 361] on span "Click here to continue working" at bounding box center [894, 365] width 309 height 45
select select
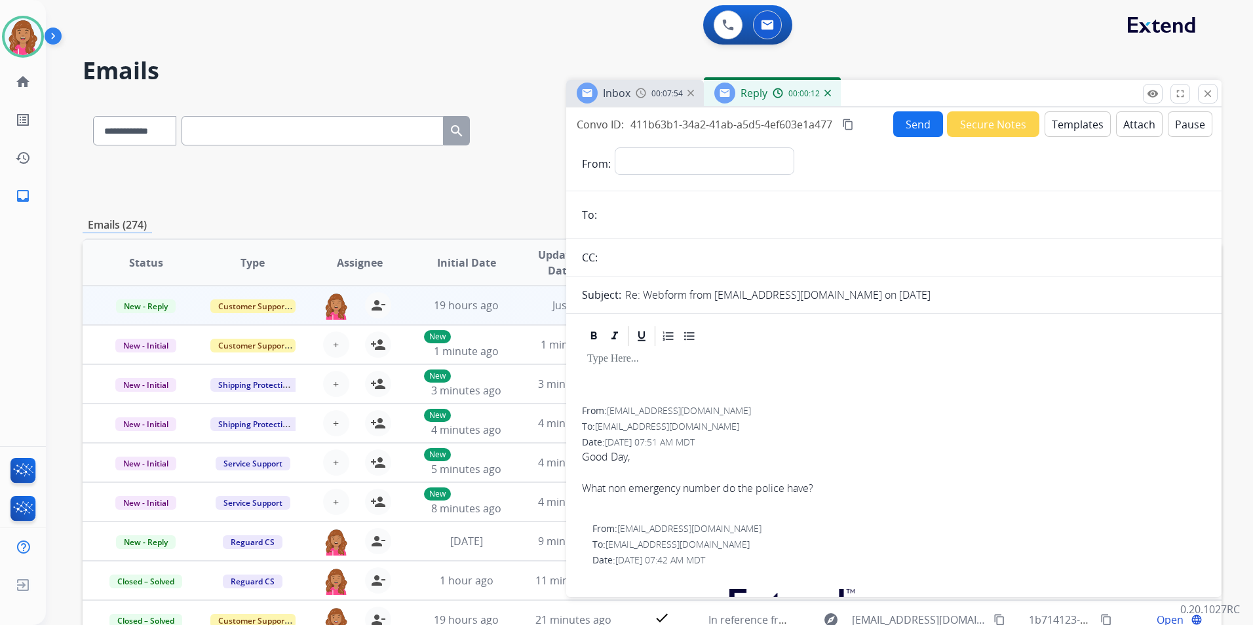
click at [823, 95] on div "00:00:12" at bounding box center [802, 93] width 58 height 12
click at [829, 93] on img at bounding box center [828, 93] width 7 height 7
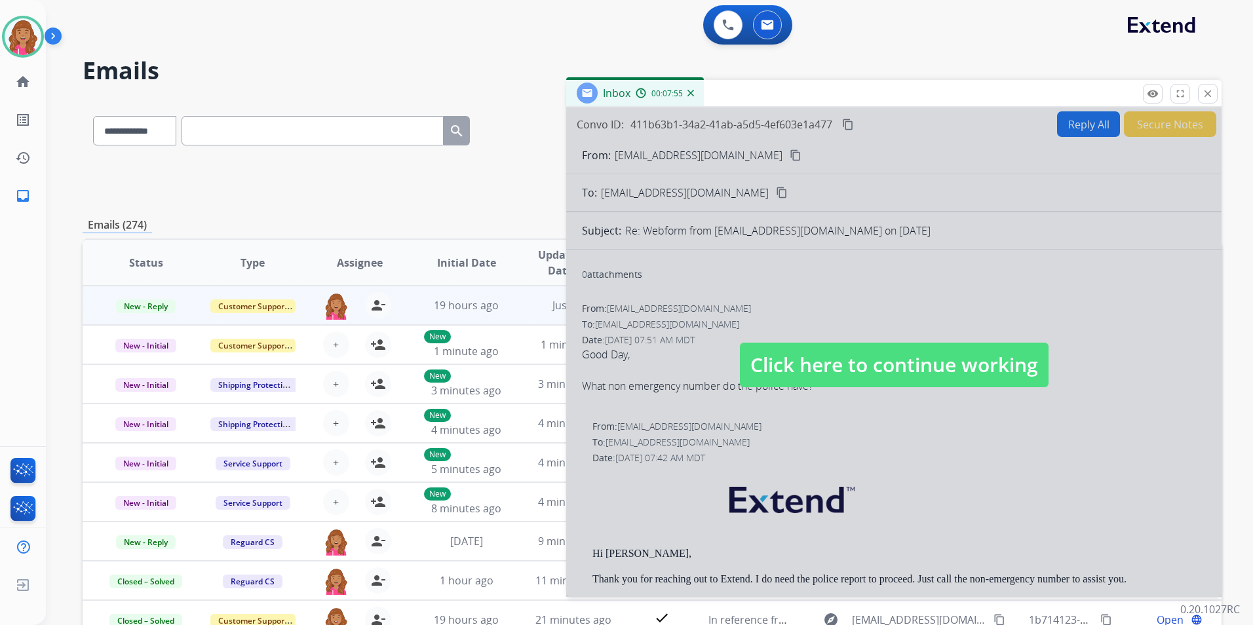
click at [1089, 128] on div at bounding box center [894, 353] width 656 height 490
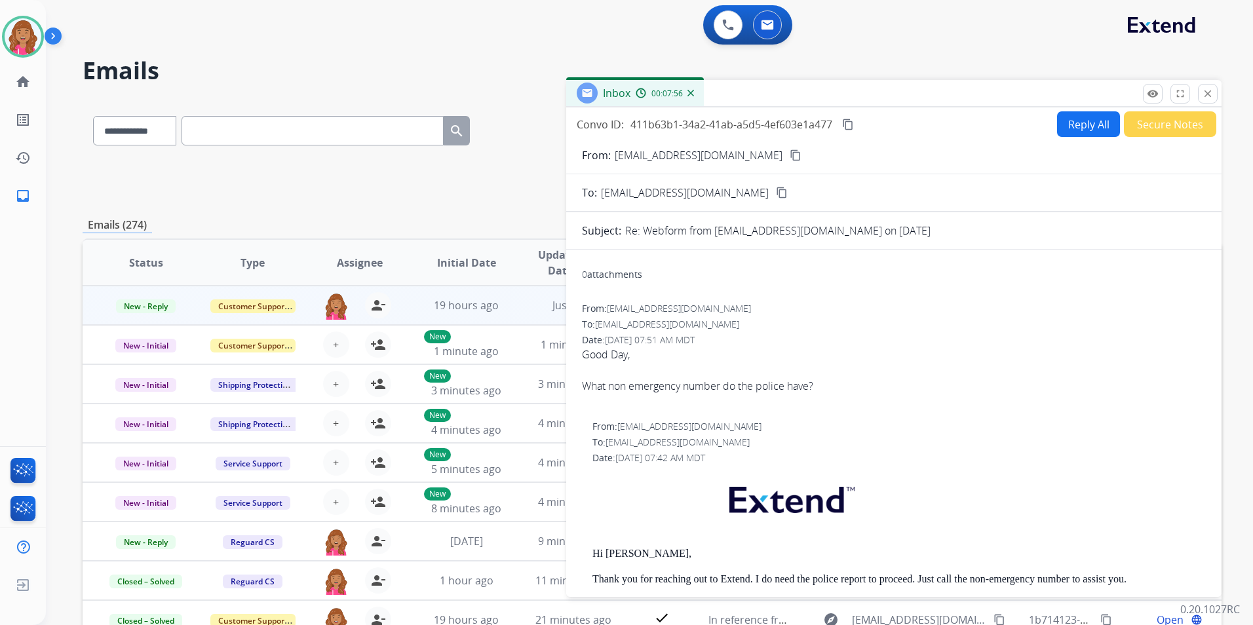
click at [1069, 122] on button "Reply All" at bounding box center [1088, 124] width 63 height 26
select select "**********"
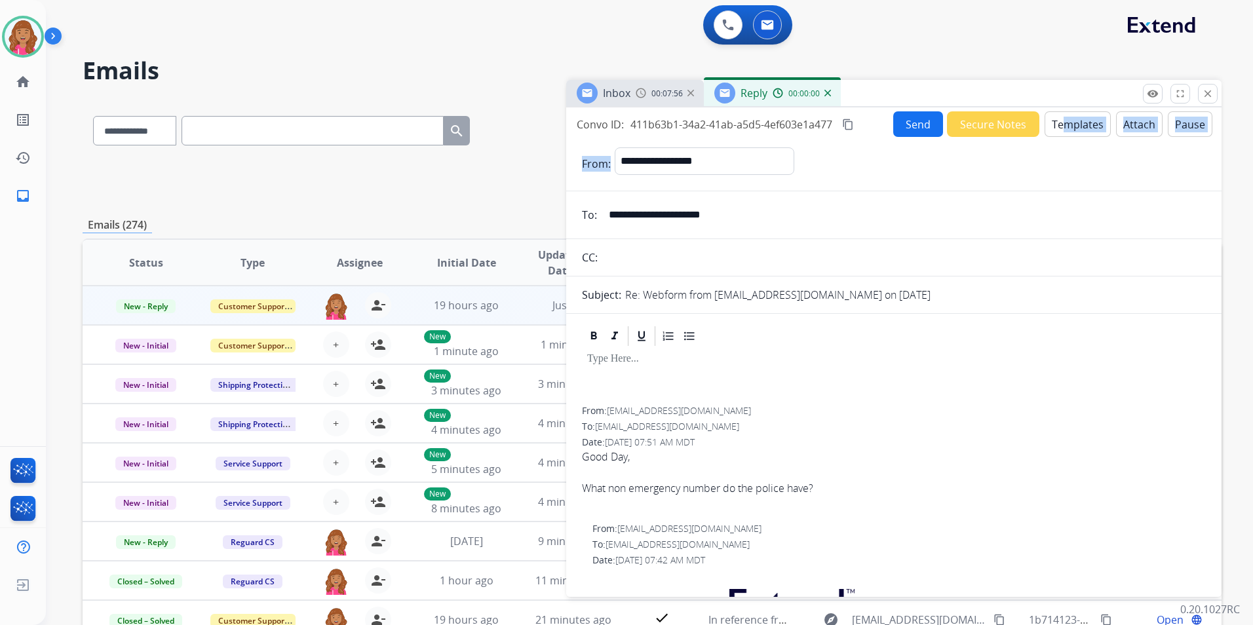
click at [1057, 136] on div "**********" at bounding box center [894, 350] width 656 height 484
drag, startPoint x: 1057, startPoint y: 136, endPoint x: 1036, endPoint y: 175, distance: 44.0
click at [1036, 175] on div "**********" at bounding box center [910, 163] width 591 height 33
click at [1070, 126] on button "Templates" at bounding box center [1078, 124] width 66 height 26
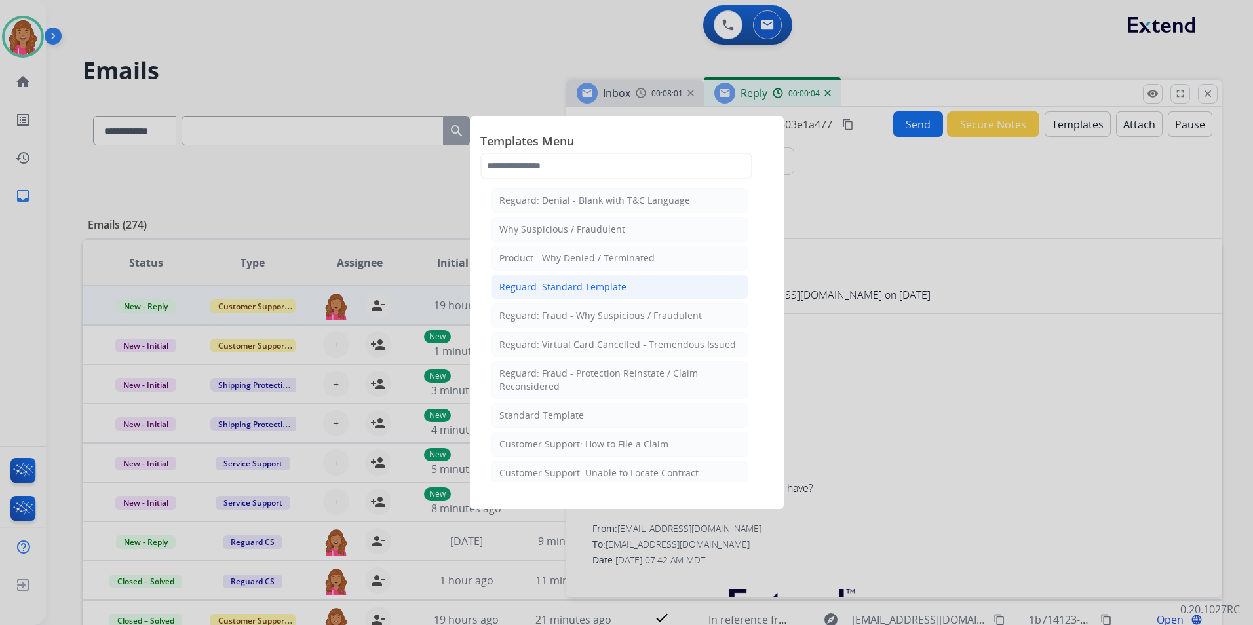
click at [634, 289] on li "Reguard: Standard Template" at bounding box center [620, 287] width 258 height 25
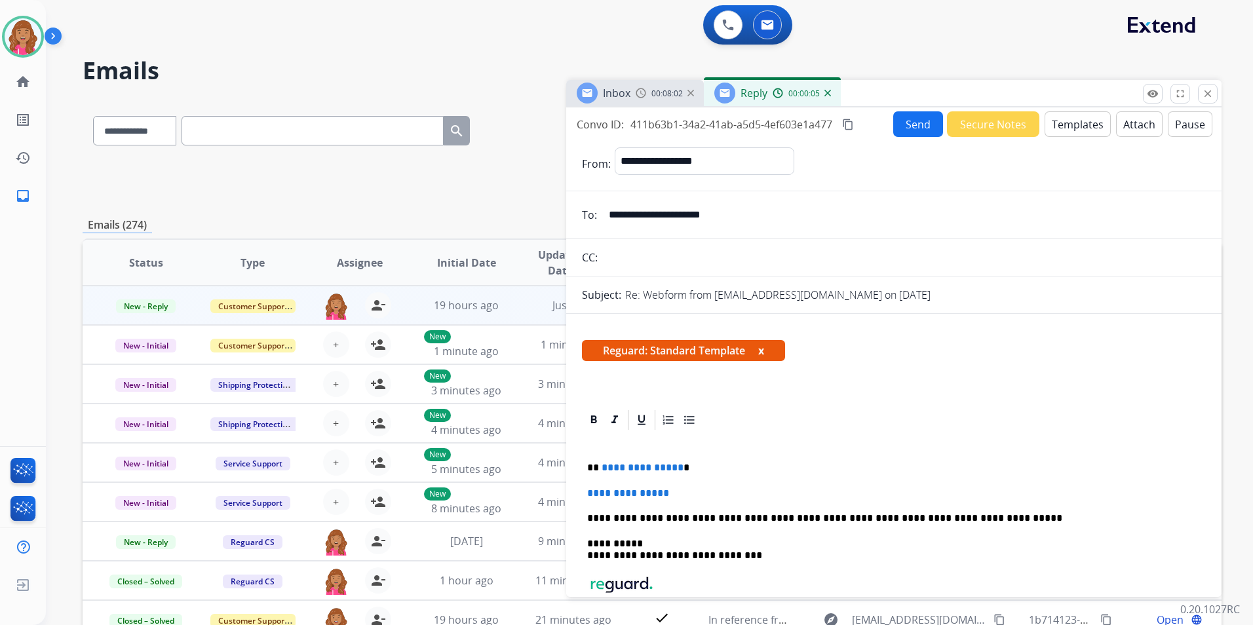
click at [677, 471] on p "**********" at bounding box center [888, 468] width 603 height 12
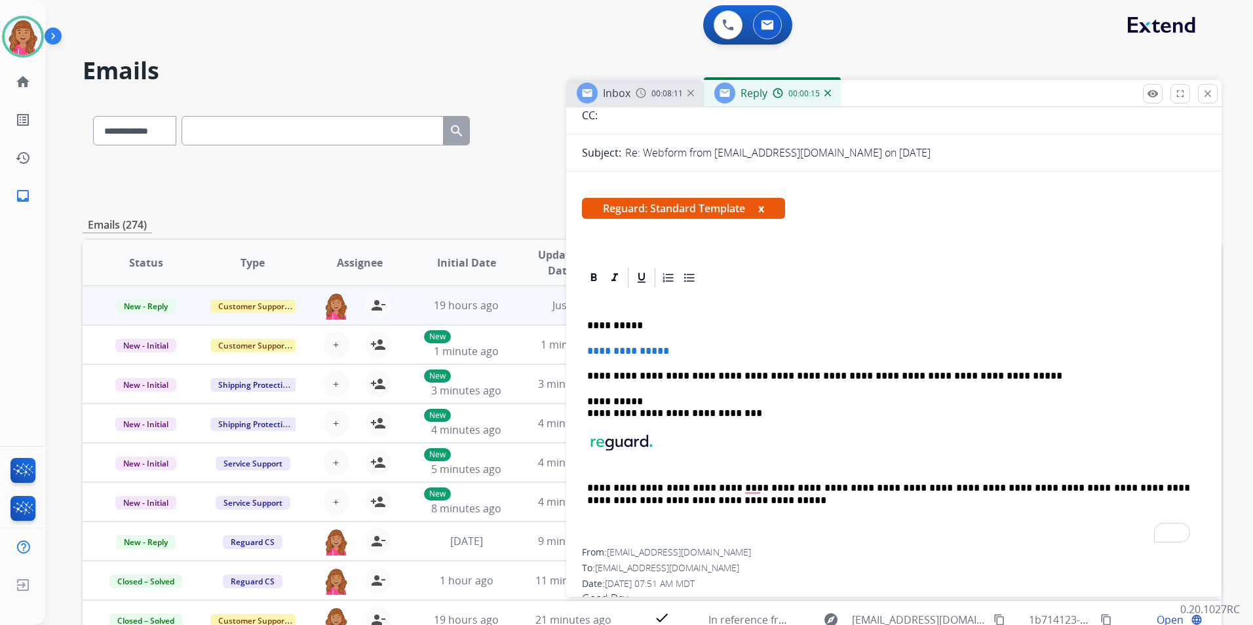
scroll to position [131, 0]
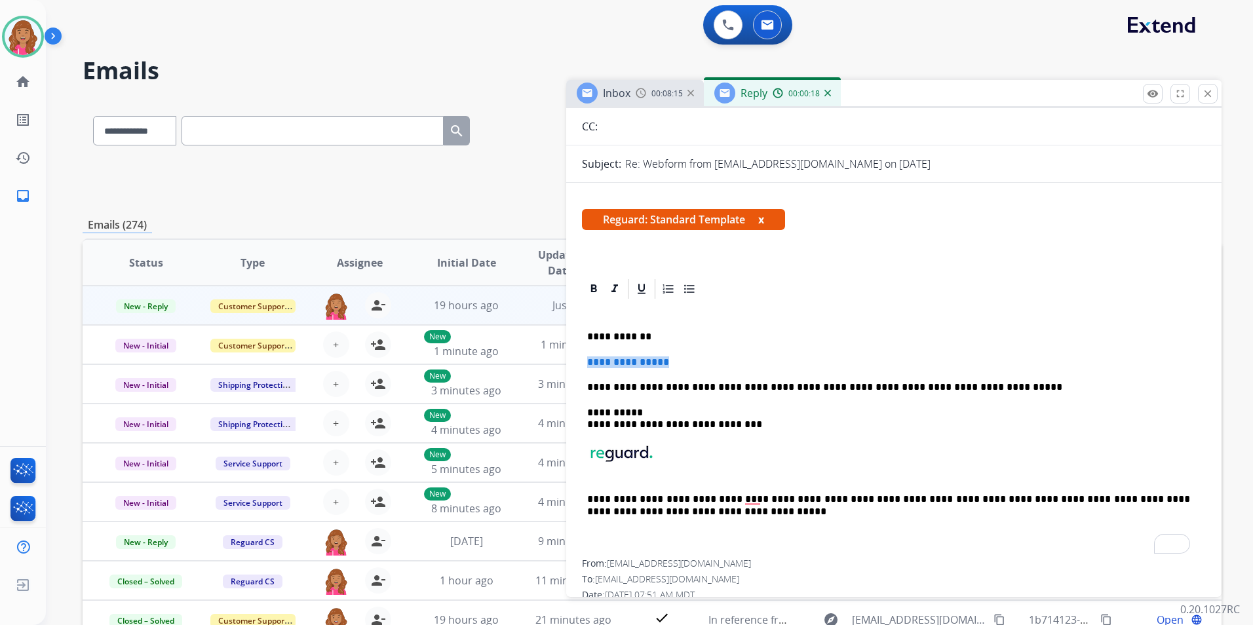
drag, startPoint x: 698, startPoint y: 356, endPoint x: 583, endPoint y: 357, distance: 114.7
click at [583, 357] on div "**********" at bounding box center [894, 430] width 624 height 259
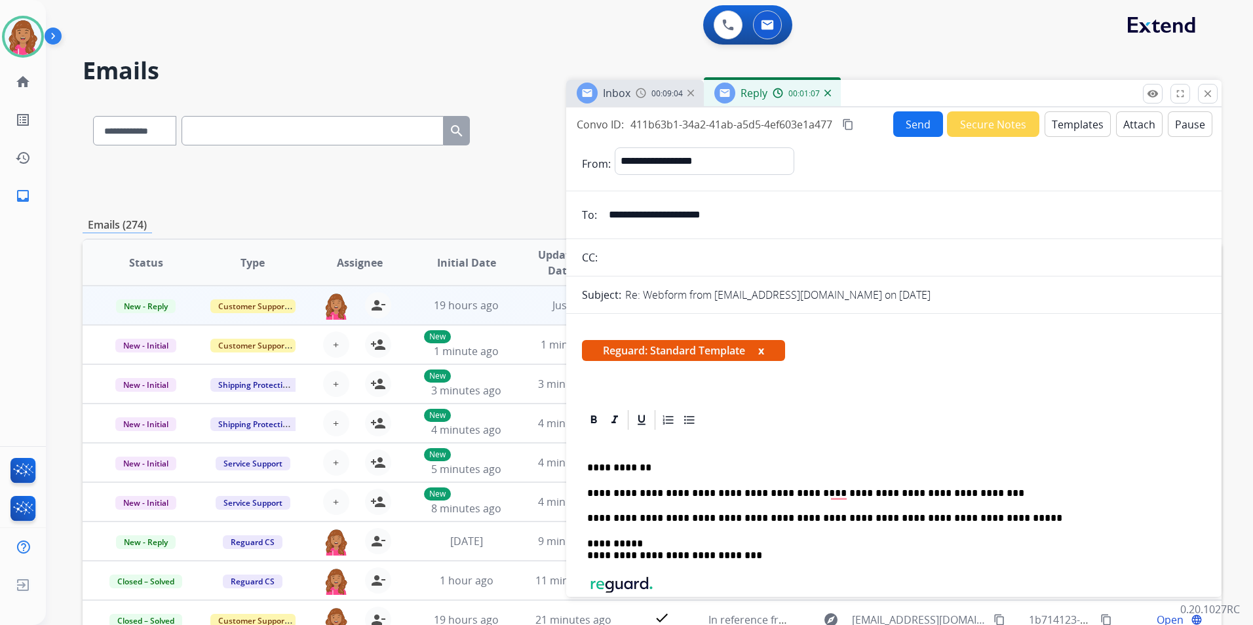
click at [911, 126] on button "Send" at bounding box center [918, 124] width 50 height 26
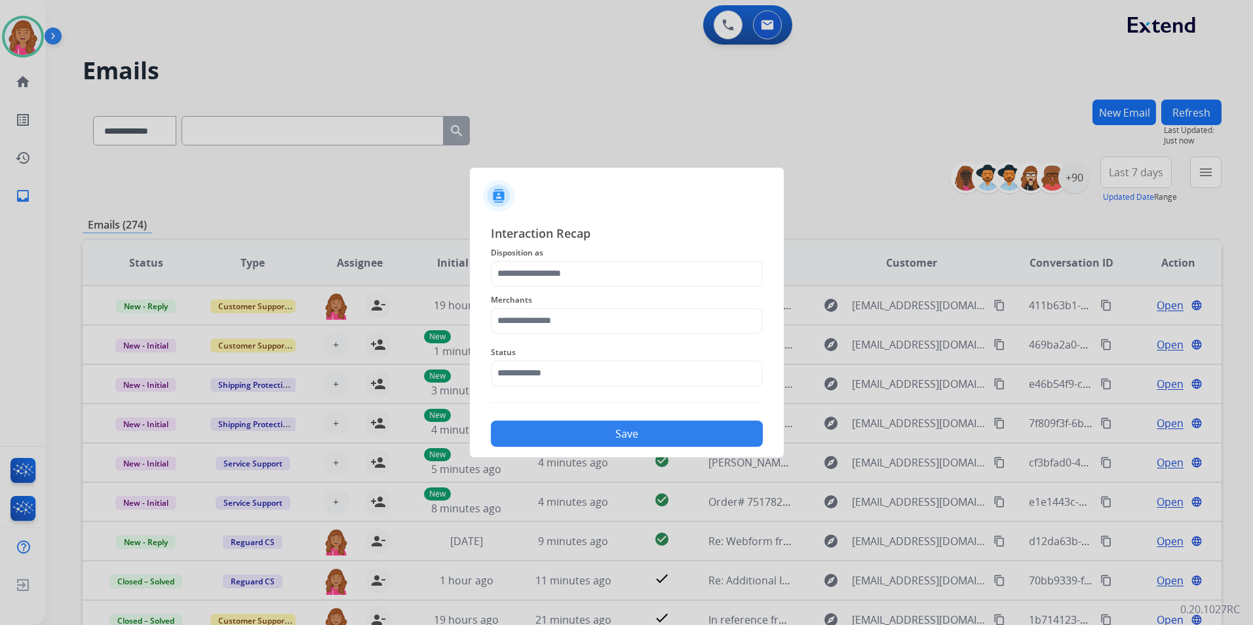
drag, startPoint x: 585, startPoint y: 301, endPoint x: 578, endPoint y: 275, distance: 26.6
click at [582, 294] on span "Merchants" at bounding box center [627, 300] width 272 height 16
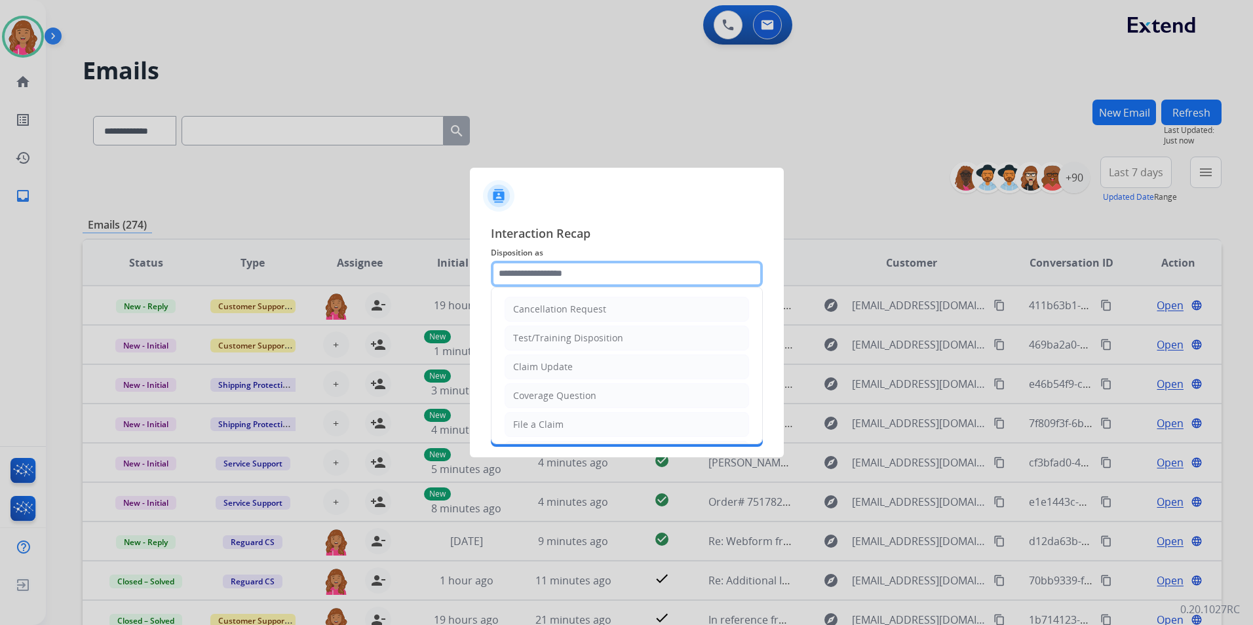
click at [578, 274] on input "text" at bounding box center [627, 274] width 272 height 26
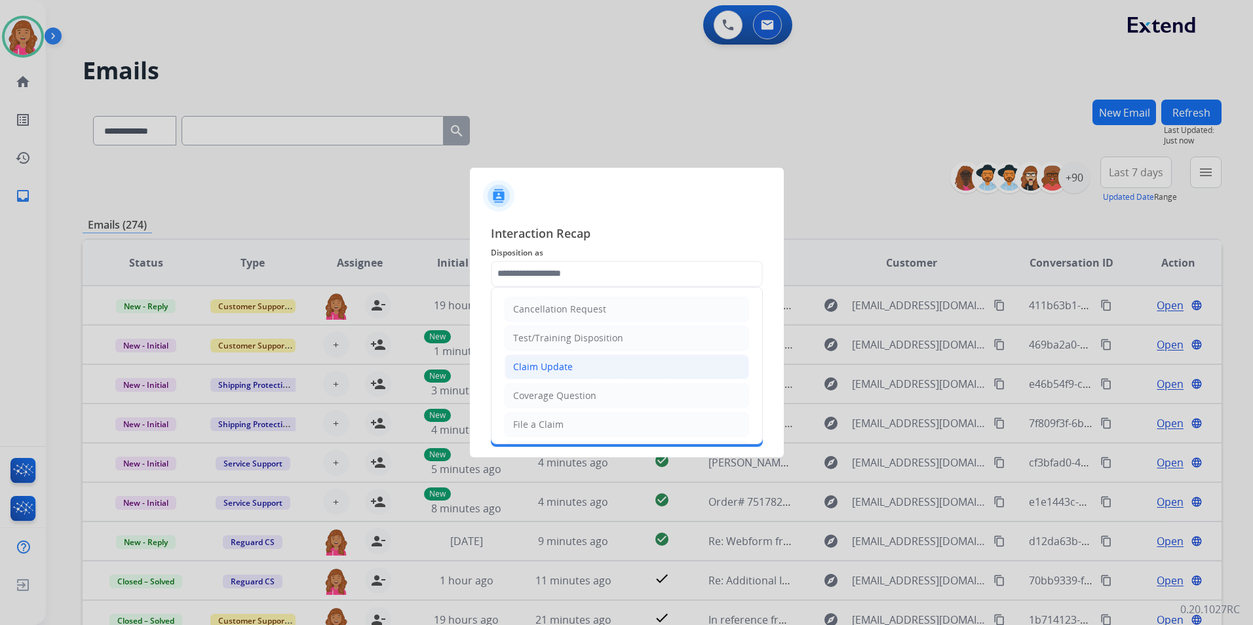
click at [536, 361] on div "Claim Update" at bounding box center [543, 367] width 60 height 13
type input "**********"
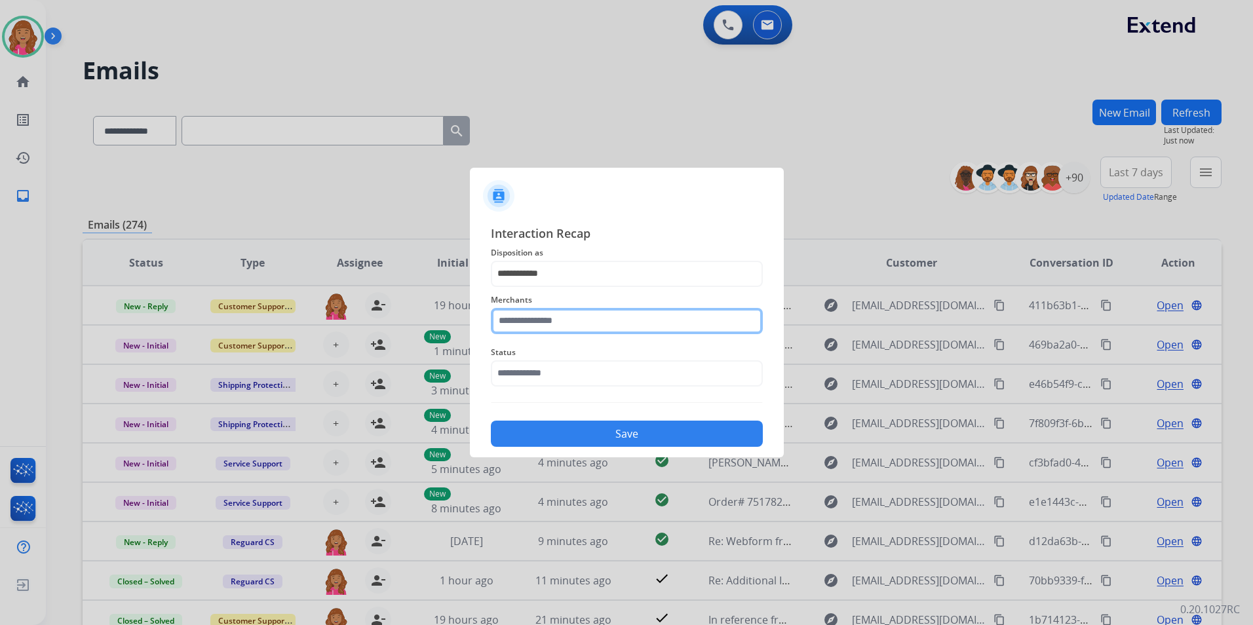
click at [536, 323] on input "text" at bounding box center [627, 321] width 272 height 26
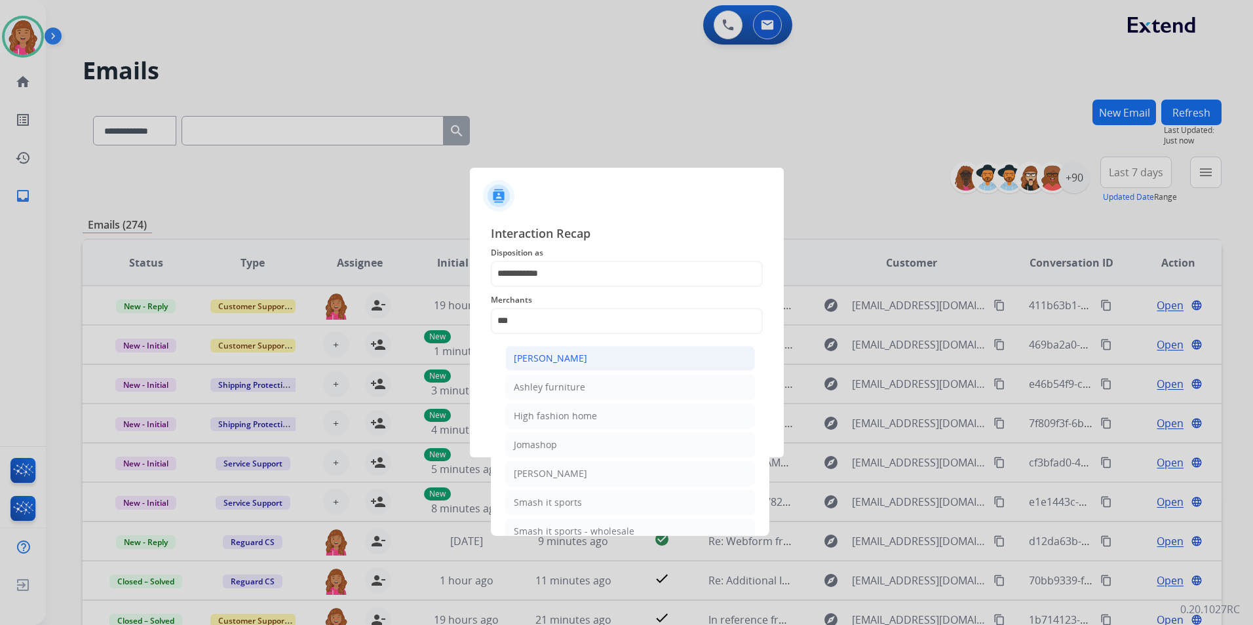
click at [569, 350] on li "[PERSON_NAME]" at bounding box center [630, 358] width 250 height 25
type input "**********"
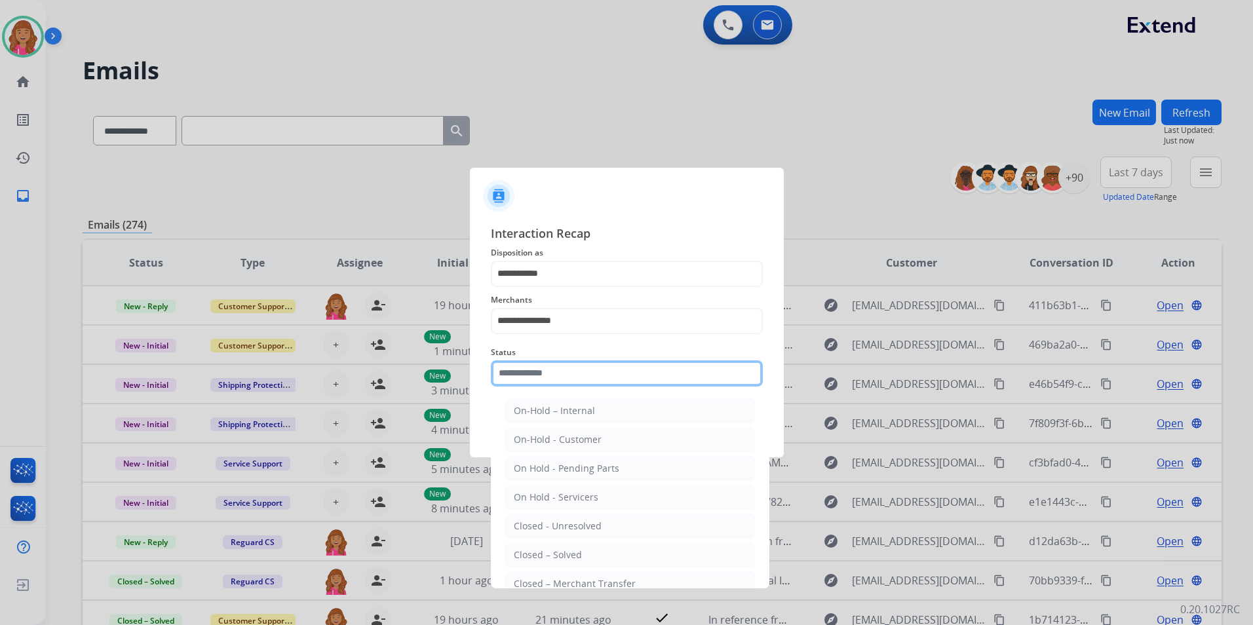
click at [541, 382] on input "text" at bounding box center [627, 374] width 272 height 26
click at [549, 547] on li "Closed – Solved" at bounding box center [630, 555] width 250 height 25
type input "**********"
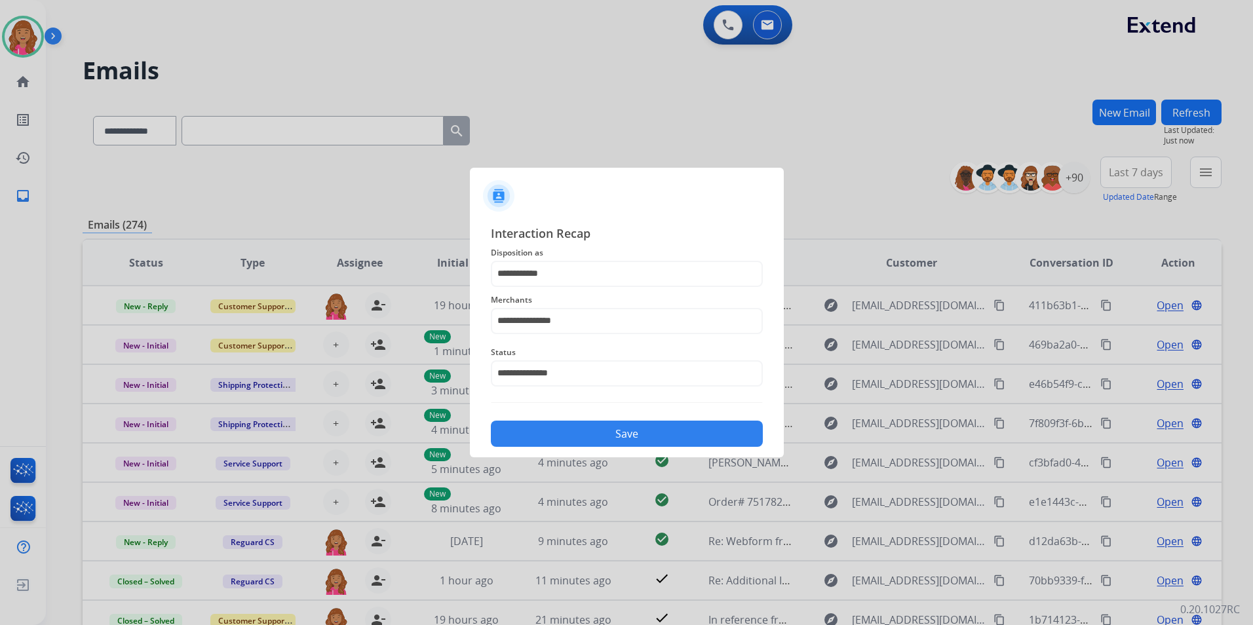
click at [562, 435] on button "Save" at bounding box center [627, 434] width 272 height 26
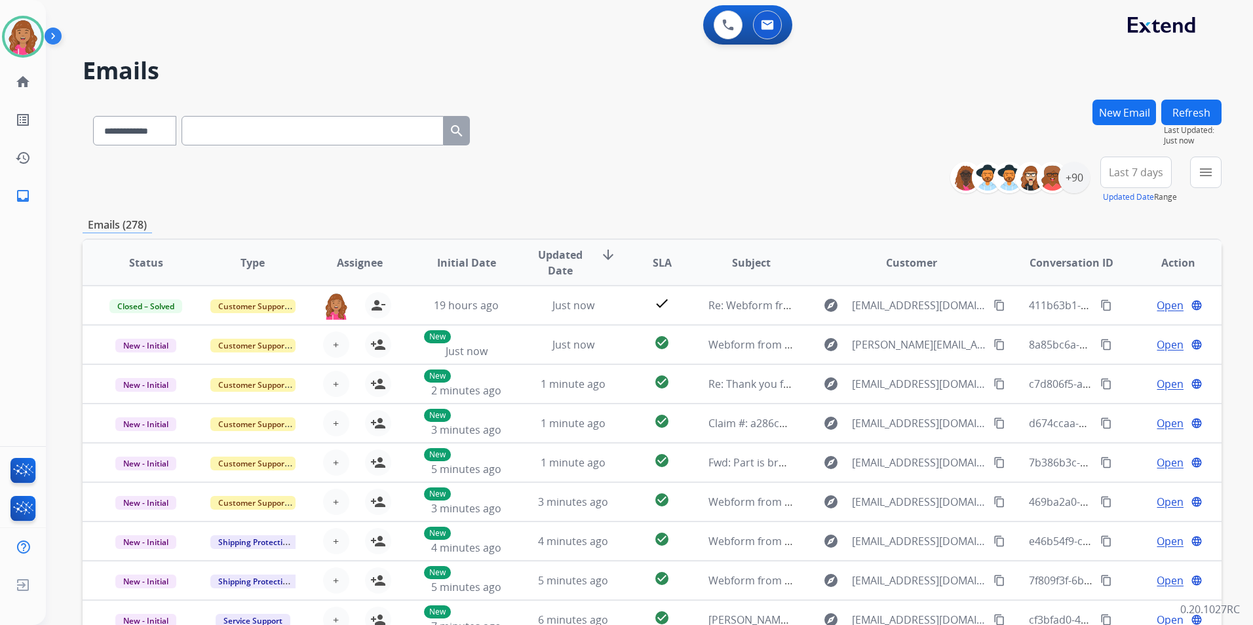
click at [1190, 175] on div "**********" at bounding box center [1091, 180] width 262 height 47
click at [1207, 177] on mat-icon "menu" at bounding box center [1206, 173] width 16 height 16
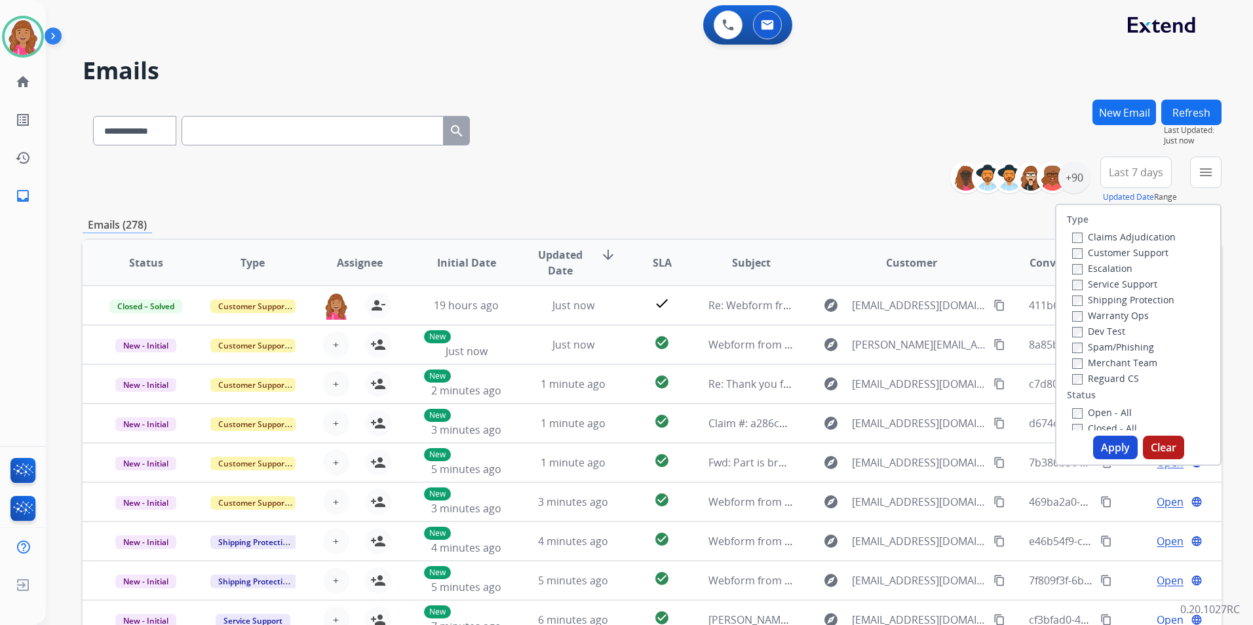
click at [1115, 416] on label "Open - All" at bounding box center [1102, 412] width 60 height 12
click at [1121, 379] on label "Reguard CS" at bounding box center [1105, 378] width 67 height 12
click at [1146, 298] on label "Shipping Protection" at bounding box center [1123, 300] width 102 height 12
click at [1128, 254] on label "Customer Support" at bounding box center [1120, 252] width 96 height 12
click at [1107, 445] on button "Apply" at bounding box center [1115, 448] width 45 height 24
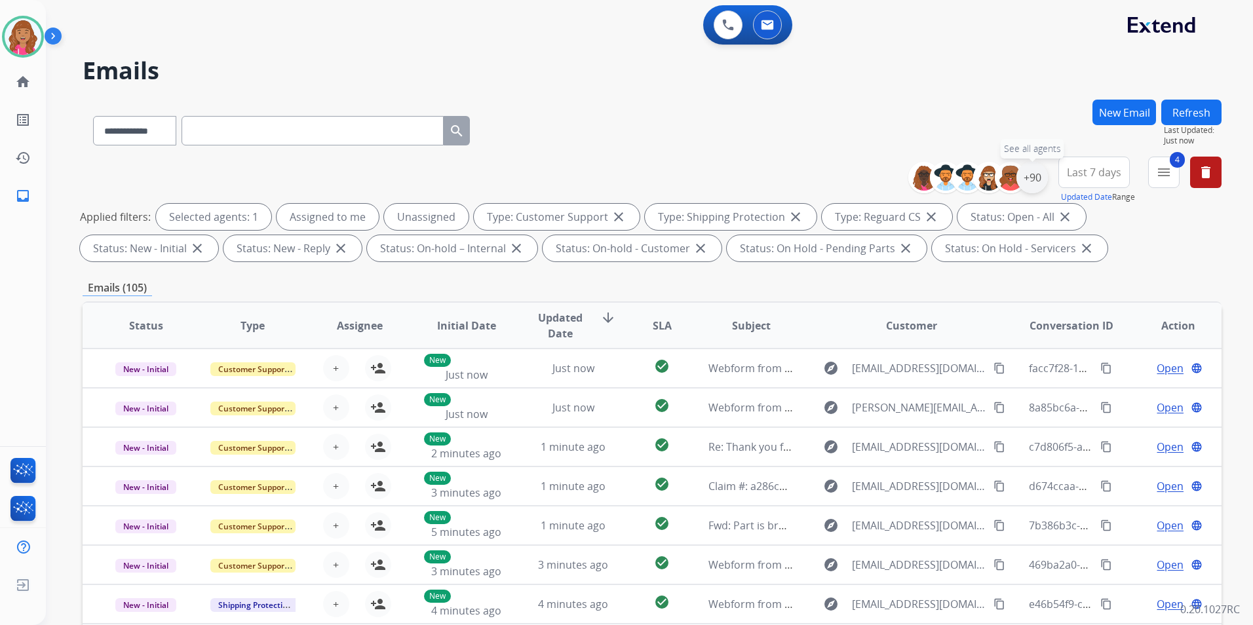
click at [1038, 172] on div "+90" at bounding box center [1032, 177] width 31 height 31
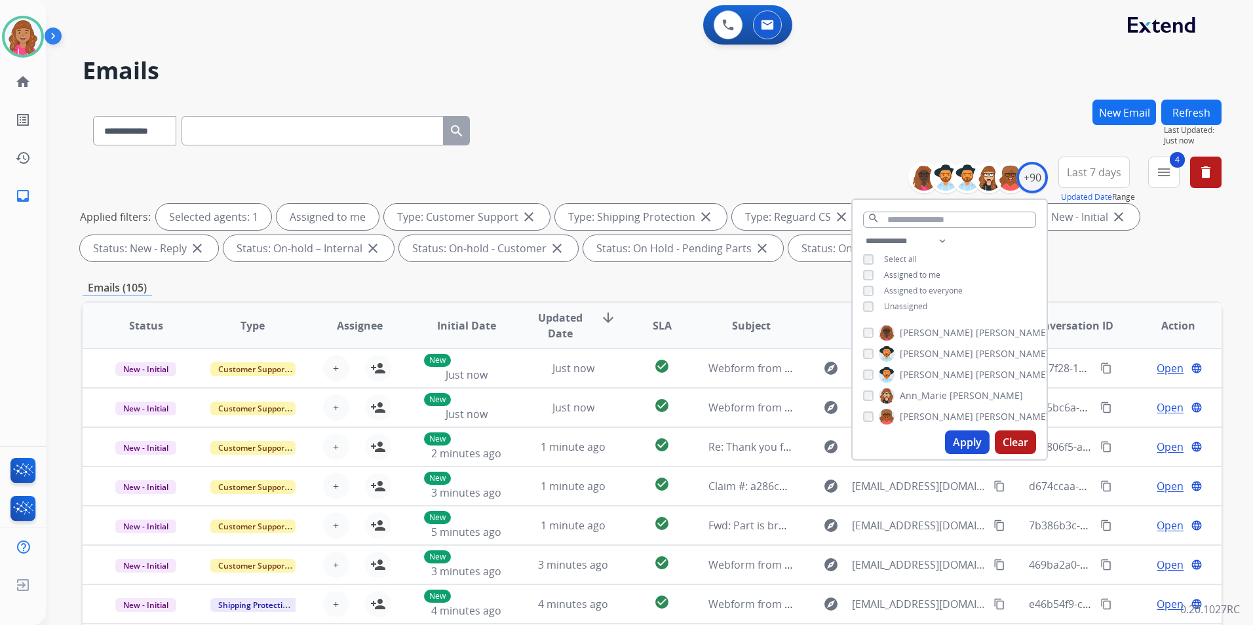
click at [966, 452] on button "Apply" at bounding box center [967, 443] width 45 height 24
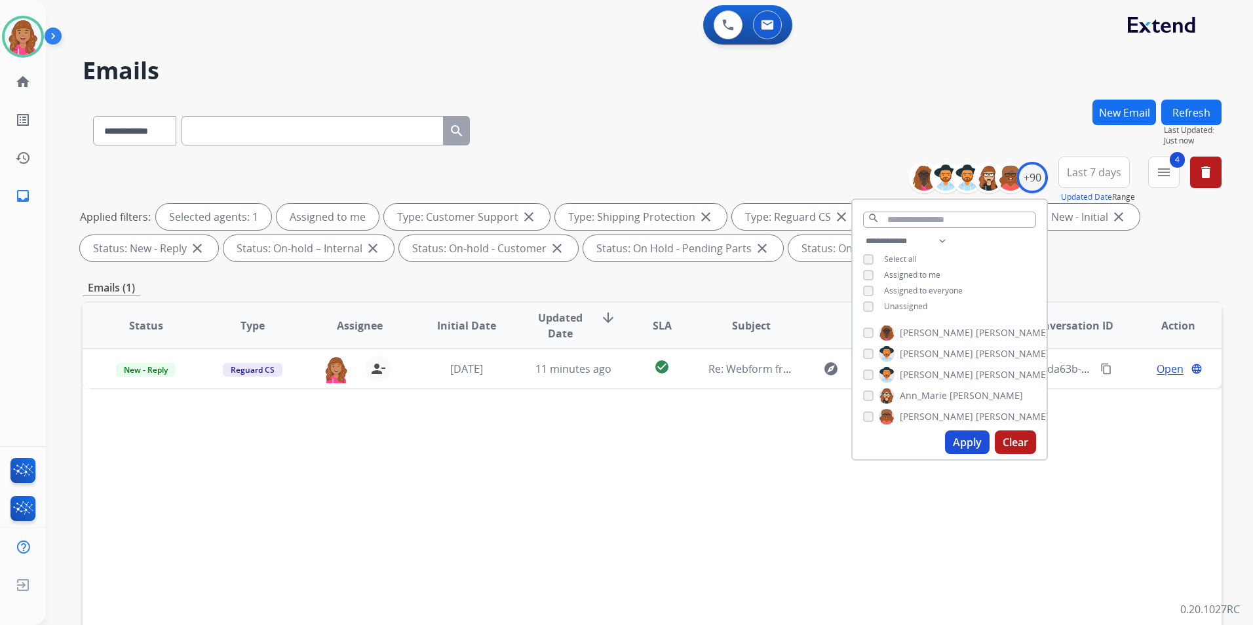
click at [484, 445] on div "Status Type Assignee Initial Date Updated Date arrow_downward SLA Subject Custo…" at bounding box center [652, 521] width 1139 height 439
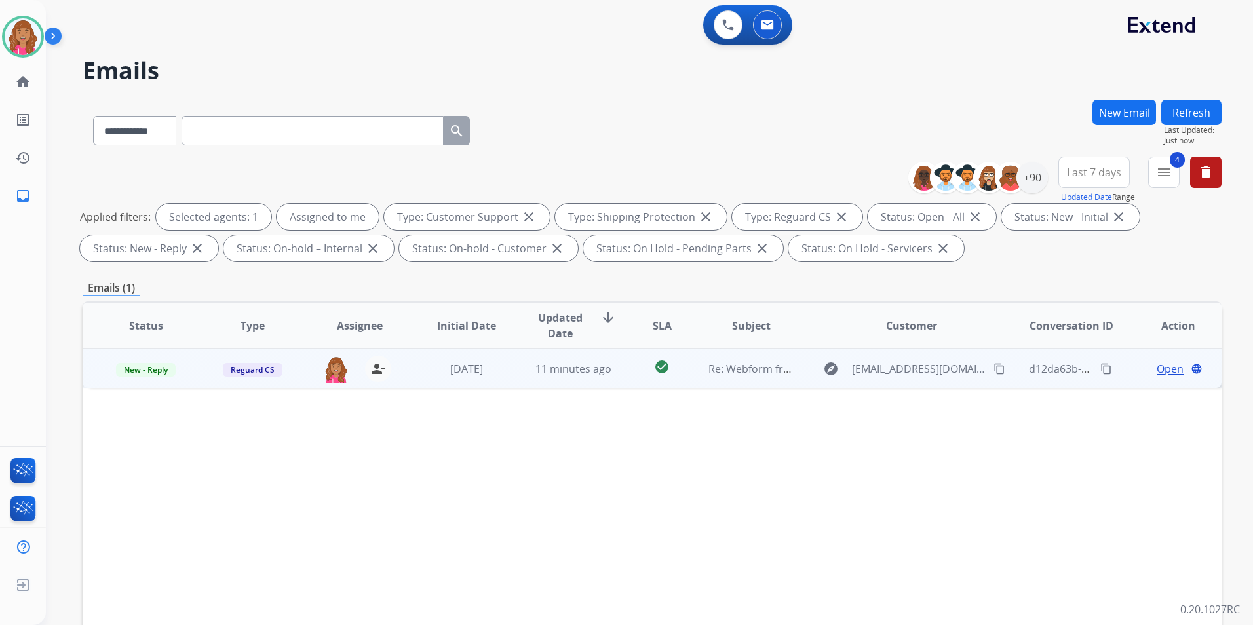
click at [1167, 367] on span "Open" at bounding box center [1170, 369] width 27 height 16
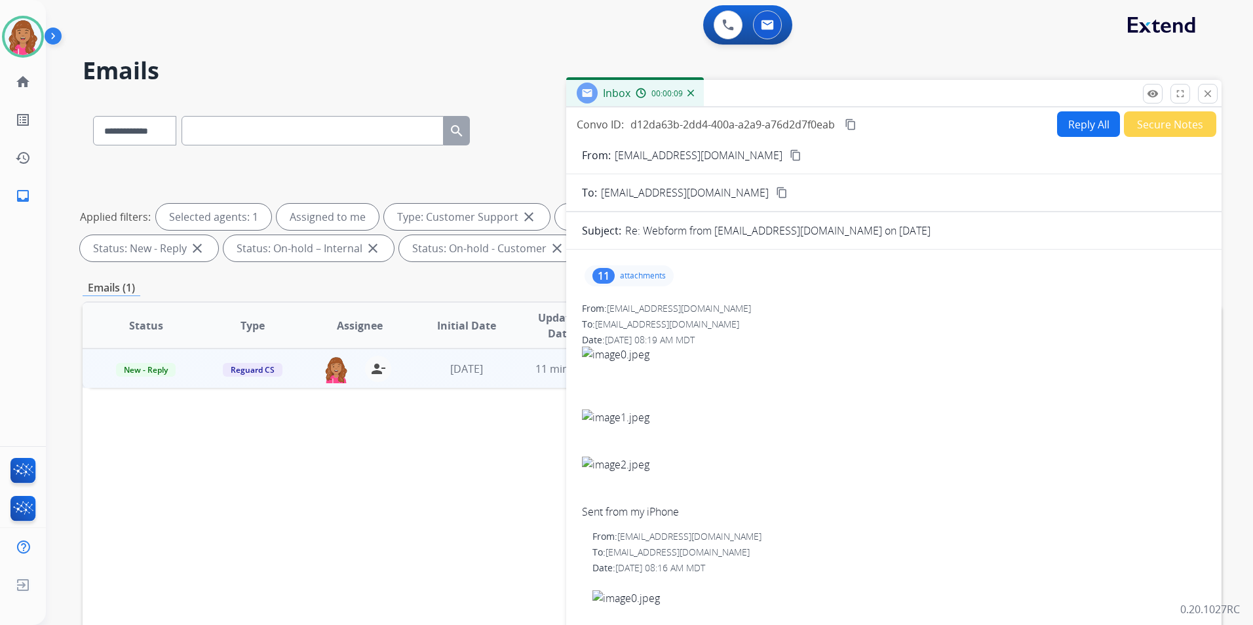
click at [790, 151] on mat-icon "content_copy" at bounding box center [796, 155] width 12 height 12
click at [648, 281] on div "11 attachments" at bounding box center [629, 275] width 89 height 21
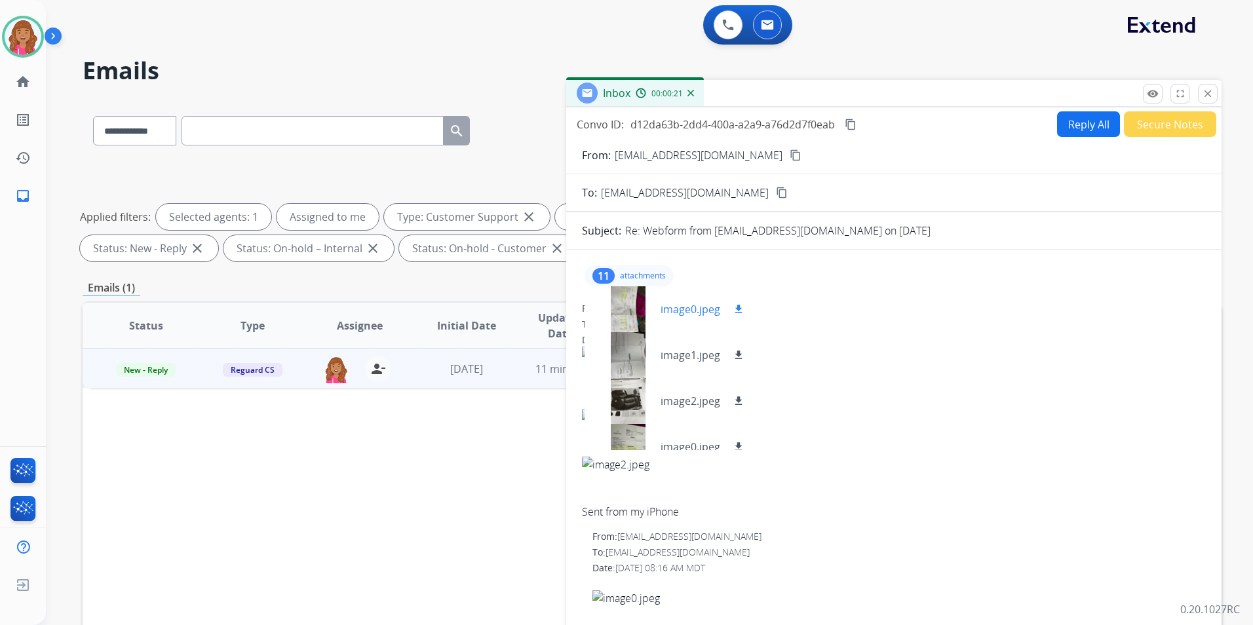
click at [636, 313] on div at bounding box center [628, 309] width 66 height 46
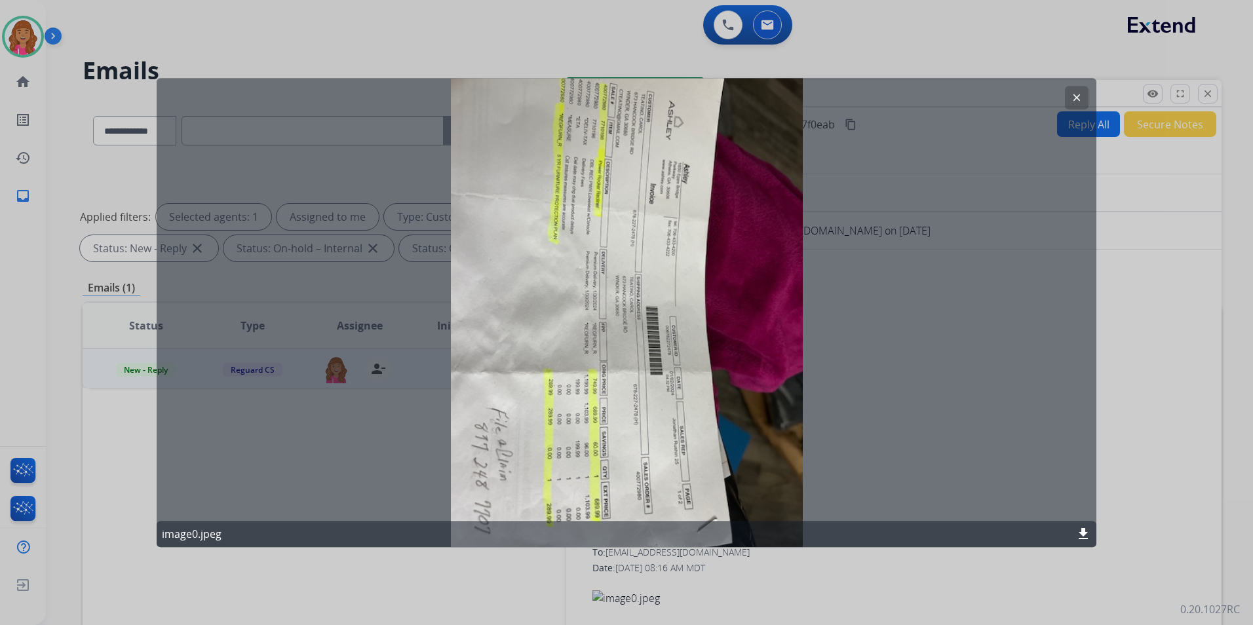
click at [1069, 105] on button "clear" at bounding box center [1077, 98] width 24 height 24
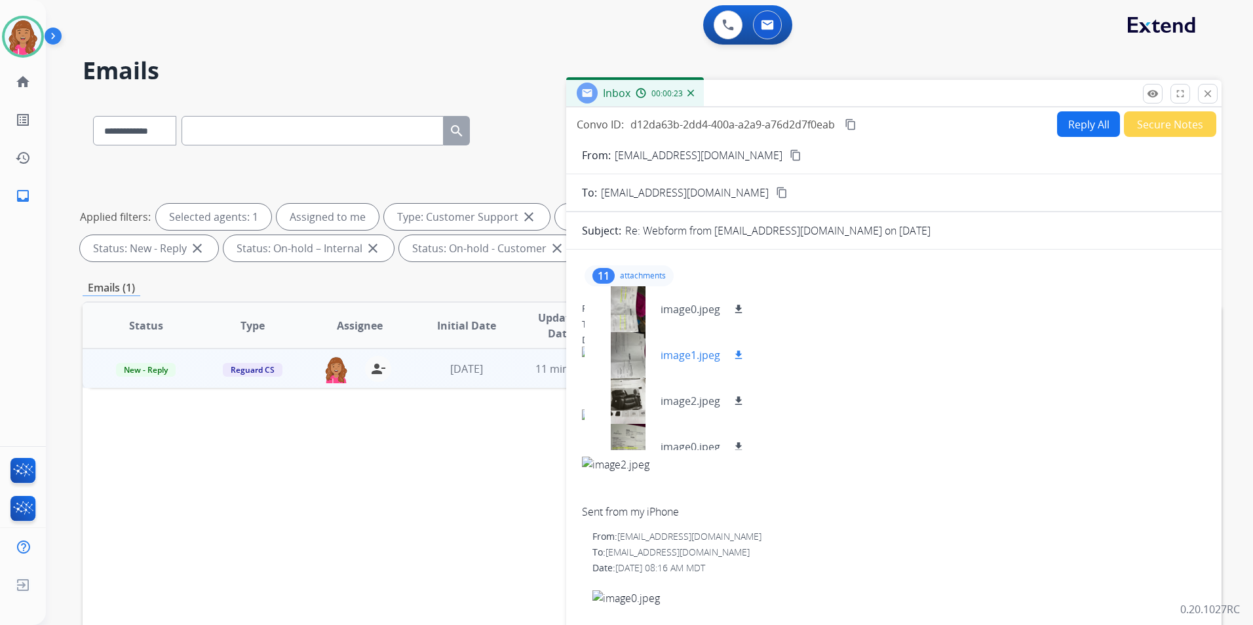
click at [627, 361] on div at bounding box center [628, 355] width 66 height 46
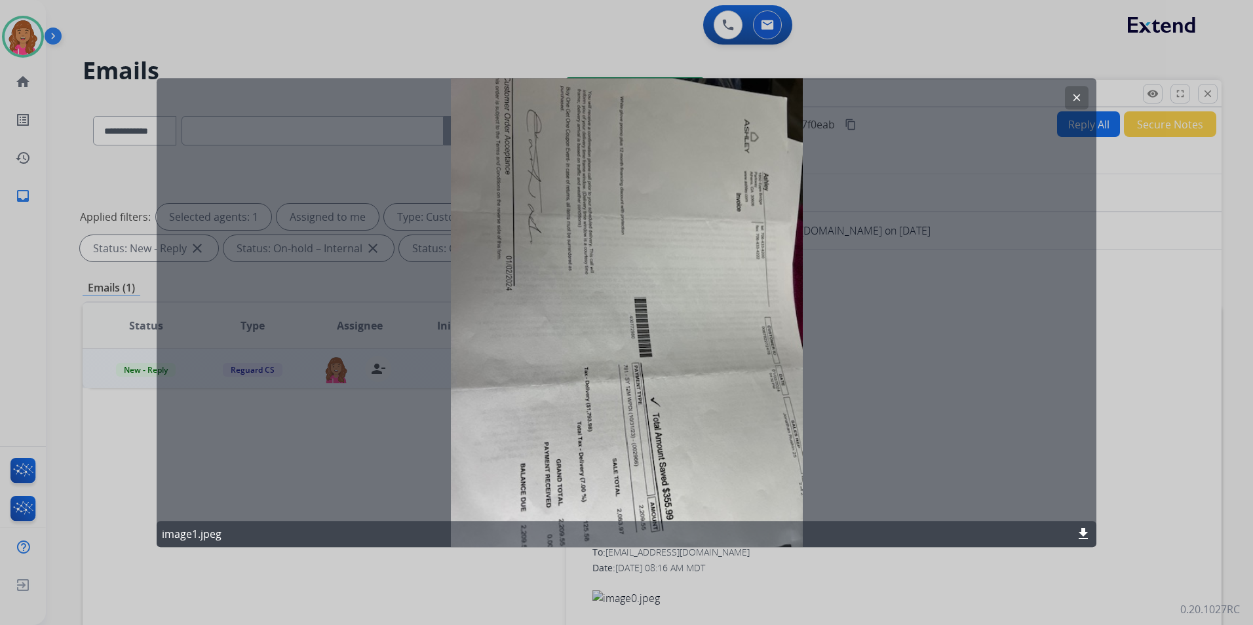
drag, startPoint x: 1069, startPoint y: 98, endPoint x: 1067, endPoint y: 107, distance: 8.7
click at [1069, 103] on button "clear" at bounding box center [1077, 98] width 24 height 24
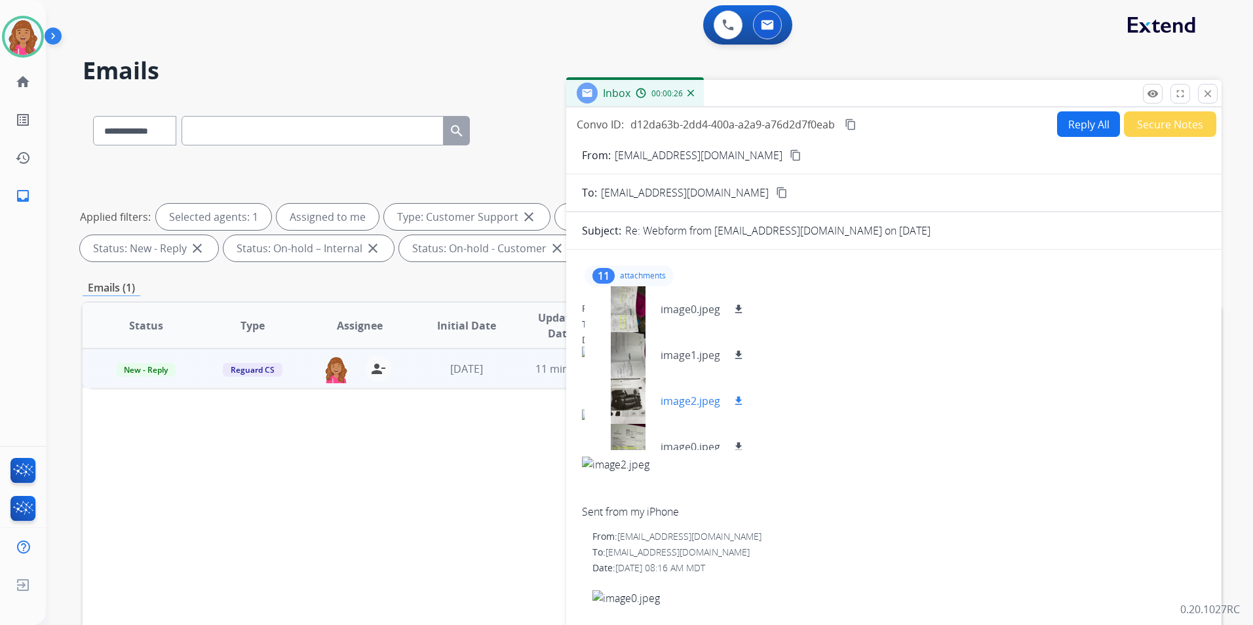
click at [643, 389] on div at bounding box center [628, 401] width 66 height 46
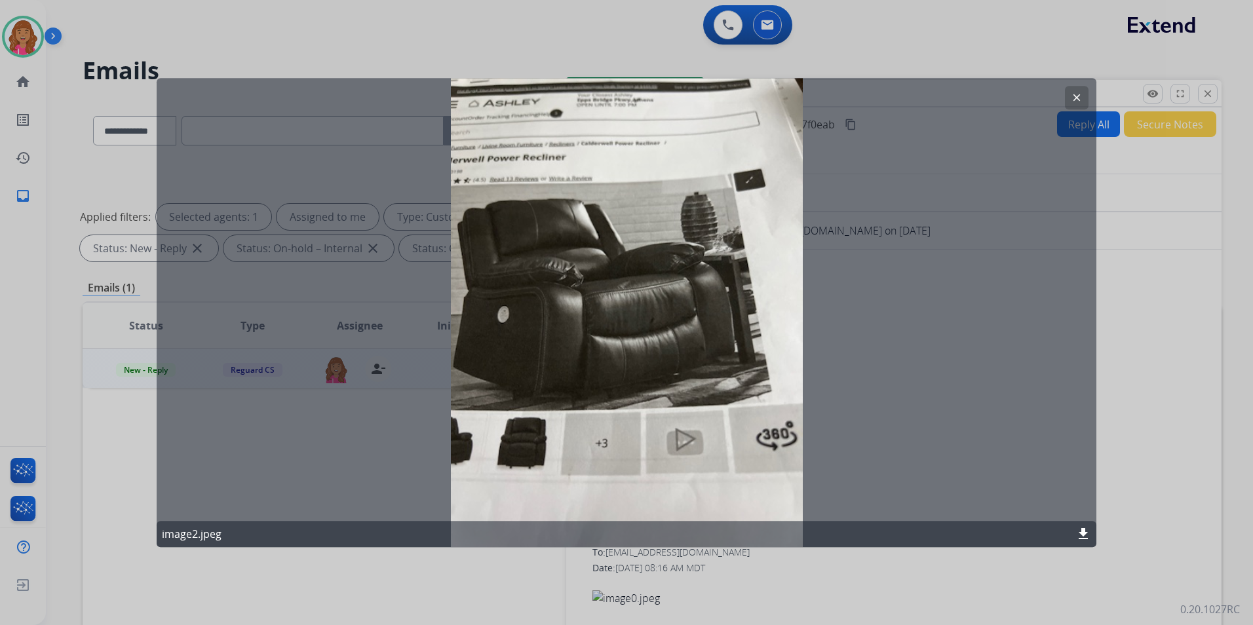
click at [1070, 94] on button "clear" at bounding box center [1077, 98] width 24 height 24
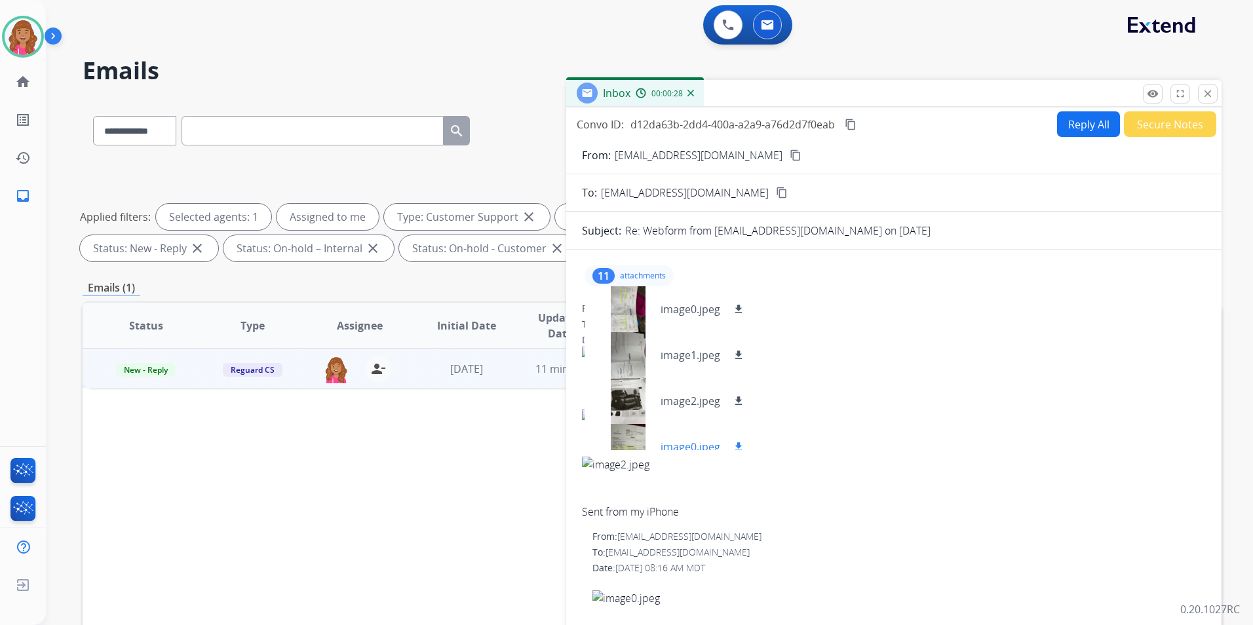
click at [637, 435] on div at bounding box center [628, 447] width 66 height 46
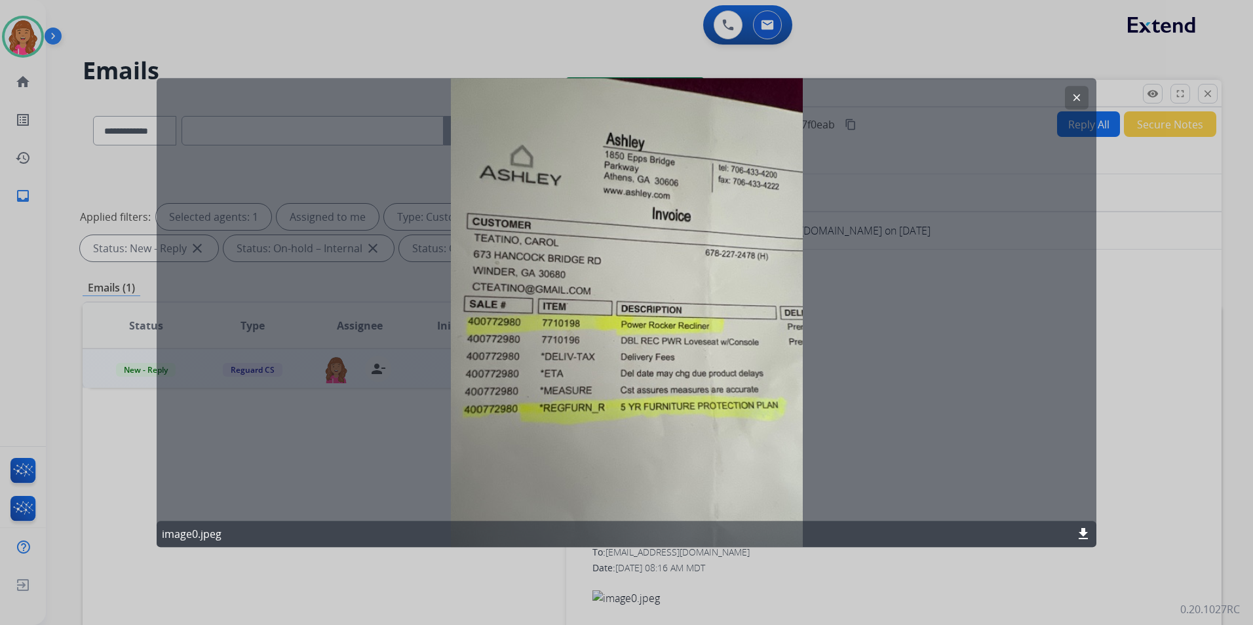
click at [1086, 528] on mat-icon "download" at bounding box center [1084, 534] width 16 height 16
click at [1171, 444] on div at bounding box center [626, 312] width 1253 height 625
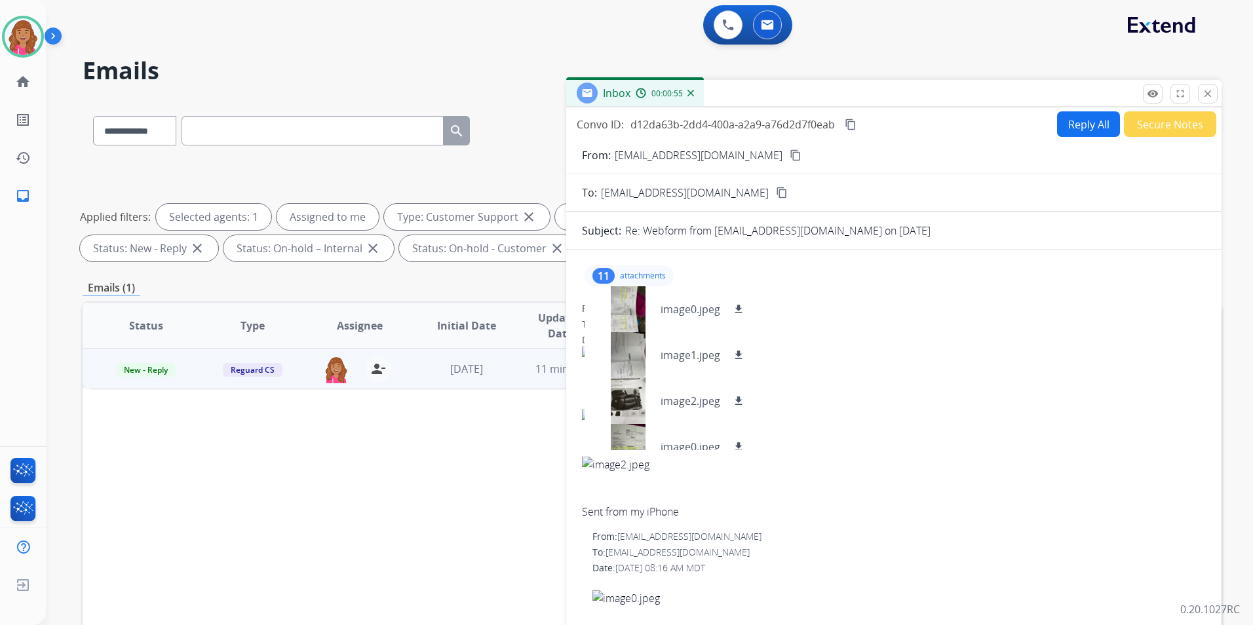
click at [1065, 122] on button "Reply All" at bounding box center [1088, 124] width 63 height 26
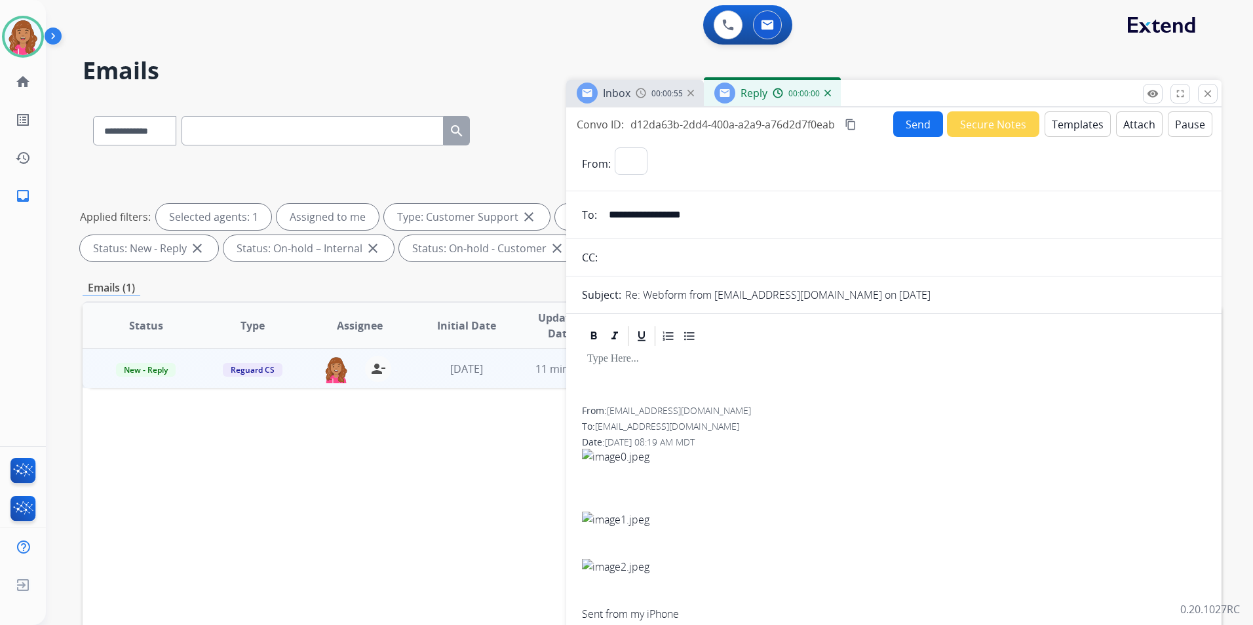
click at [1065, 122] on button "Templates" at bounding box center [1078, 124] width 66 height 26
select select "**********"
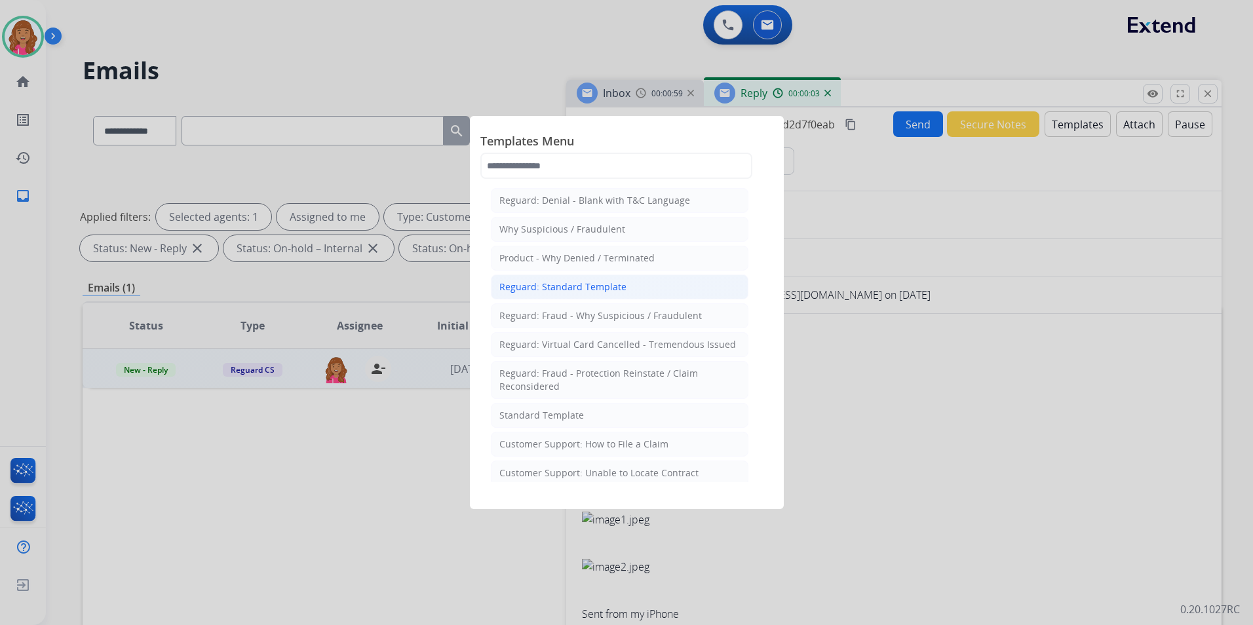
click at [658, 287] on li "Reguard: Standard Template" at bounding box center [620, 287] width 258 height 25
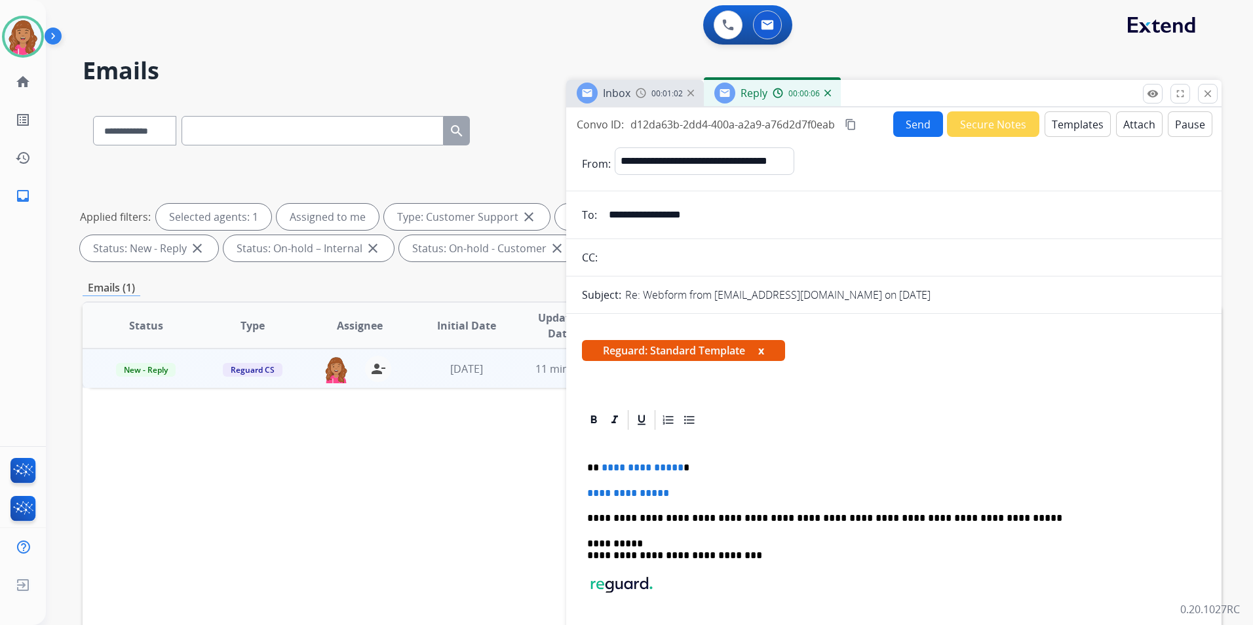
click at [677, 466] on p "**********" at bounding box center [888, 468] width 603 height 12
drag, startPoint x: 689, startPoint y: 486, endPoint x: 575, endPoint y: 495, distance: 114.4
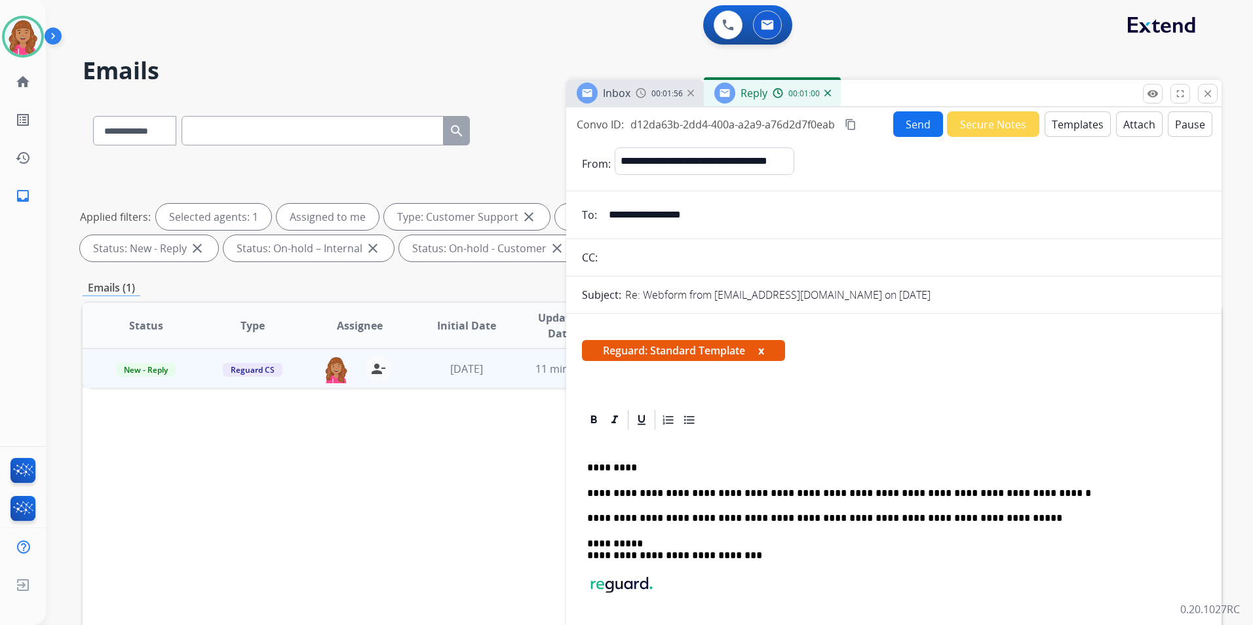
click at [909, 131] on button "Send" at bounding box center [918, 124] width 50 height 26
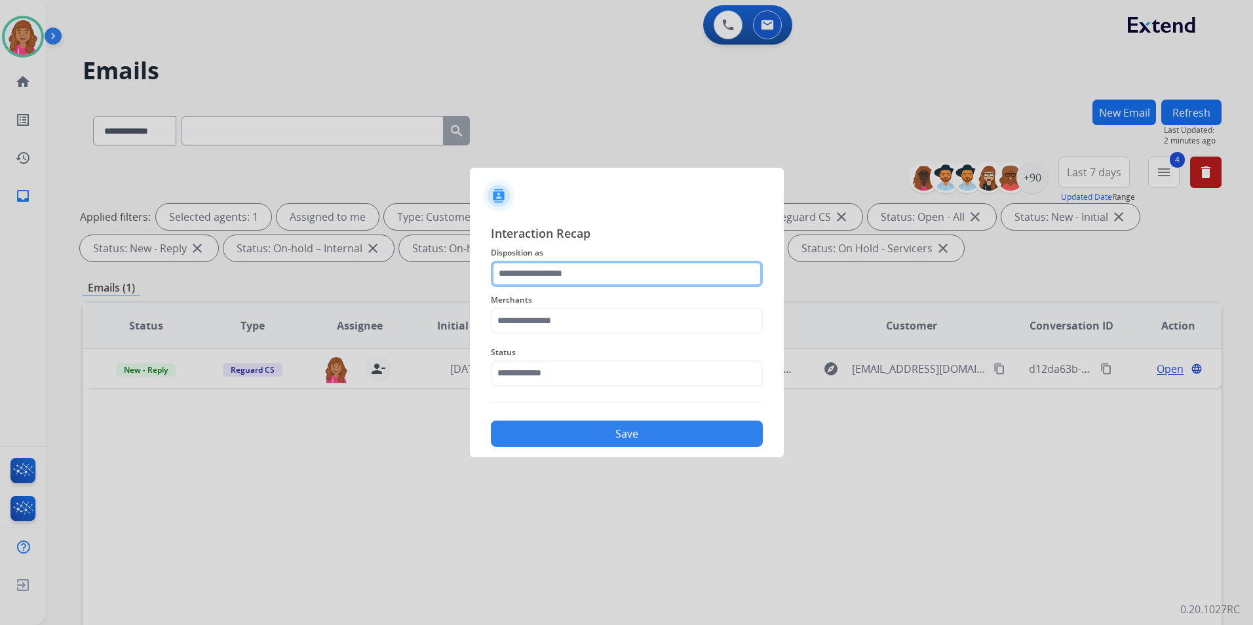
click at [591, 282] on input "text" at bounding box center [627, 274] width 272 height 26
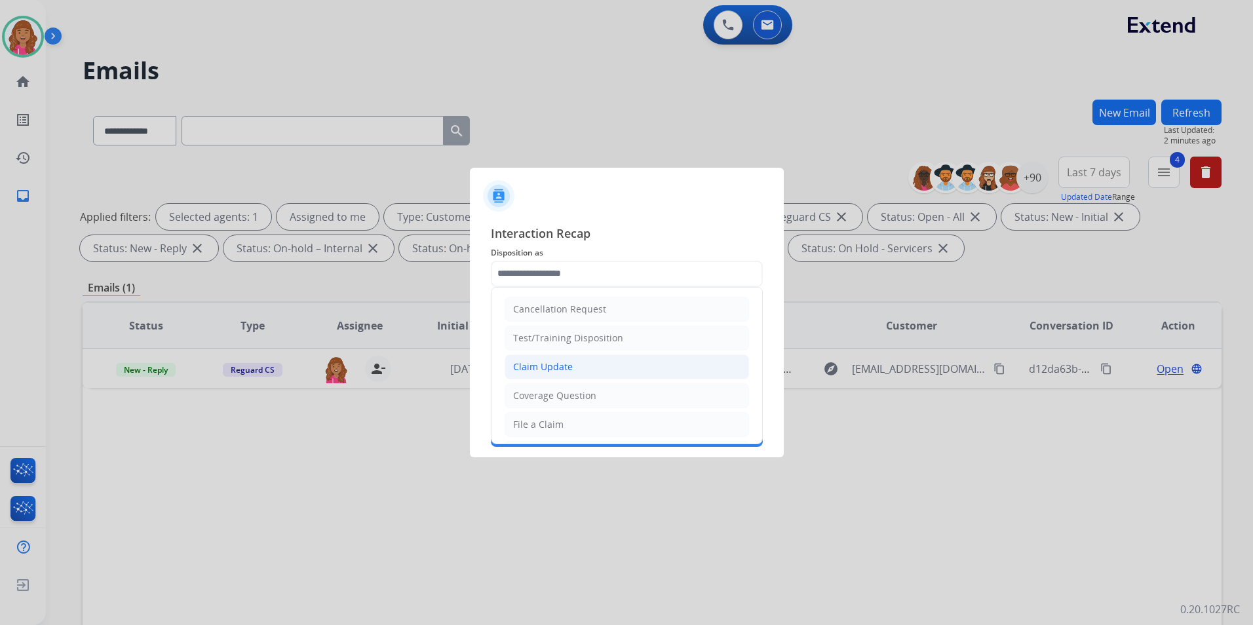
click at [547, 361] on div "Claim Update" at bounding box center [543, 367] width 60 height 13
type input "**********"
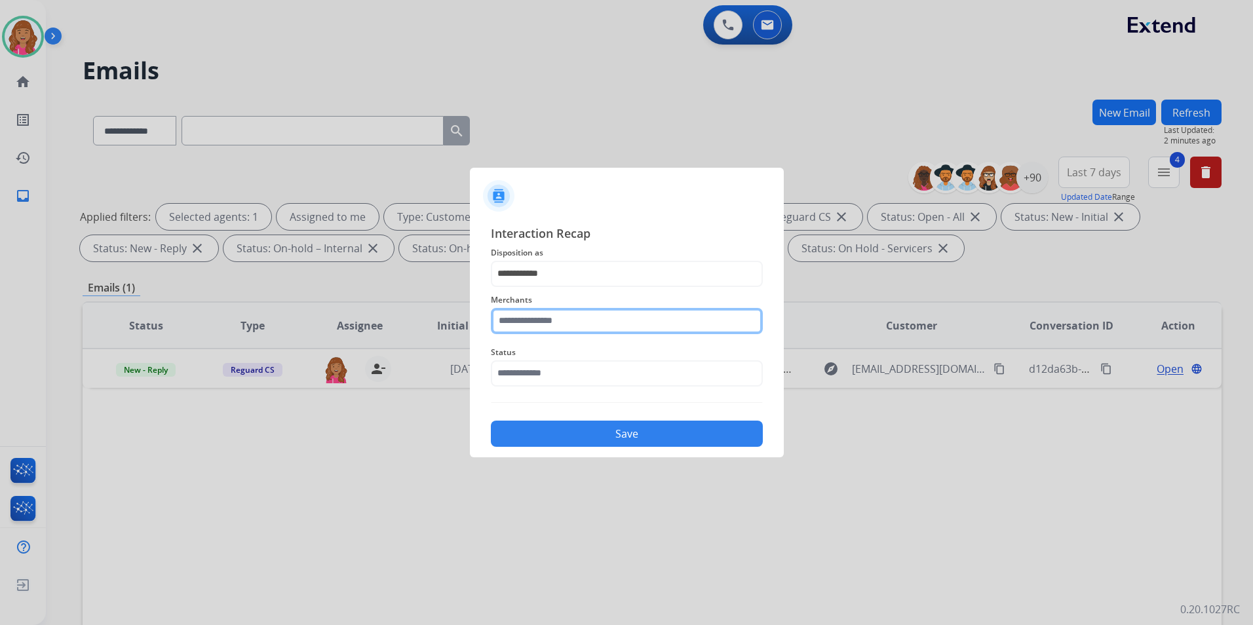
click at [545, 318] on input "text" at bounding box center [627, 321] width 272 height 26
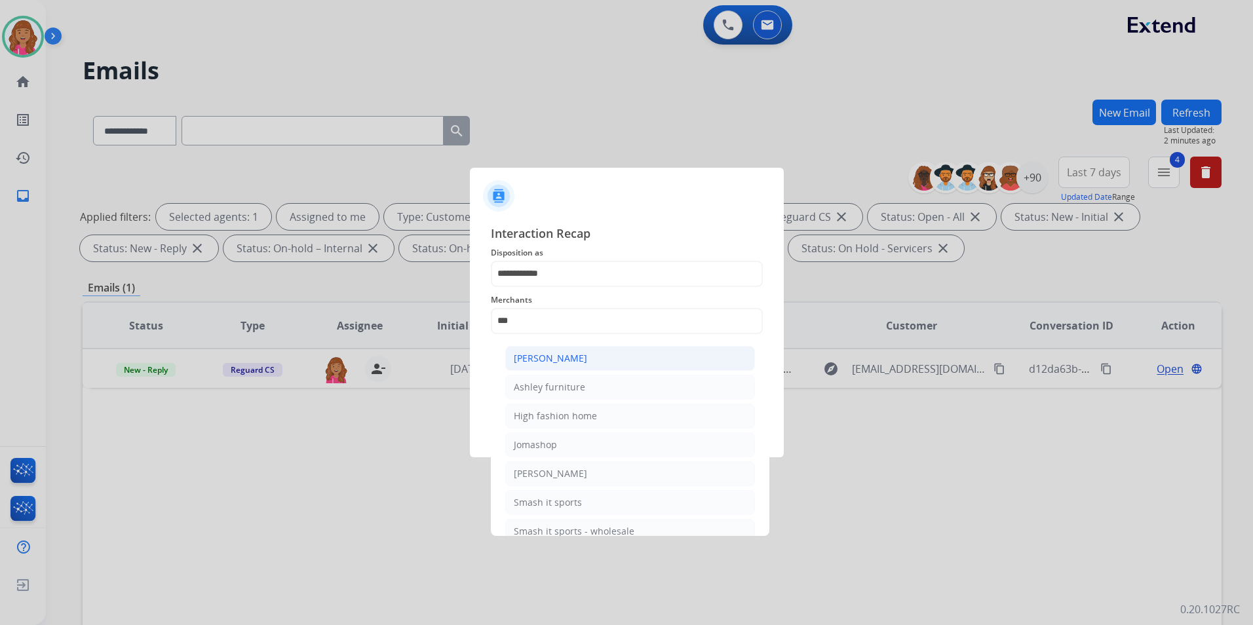
click at [548, 361] on div "[PERSON_NAME]" at bounding box center [550, 358] width 73 height 13
type input "**********"
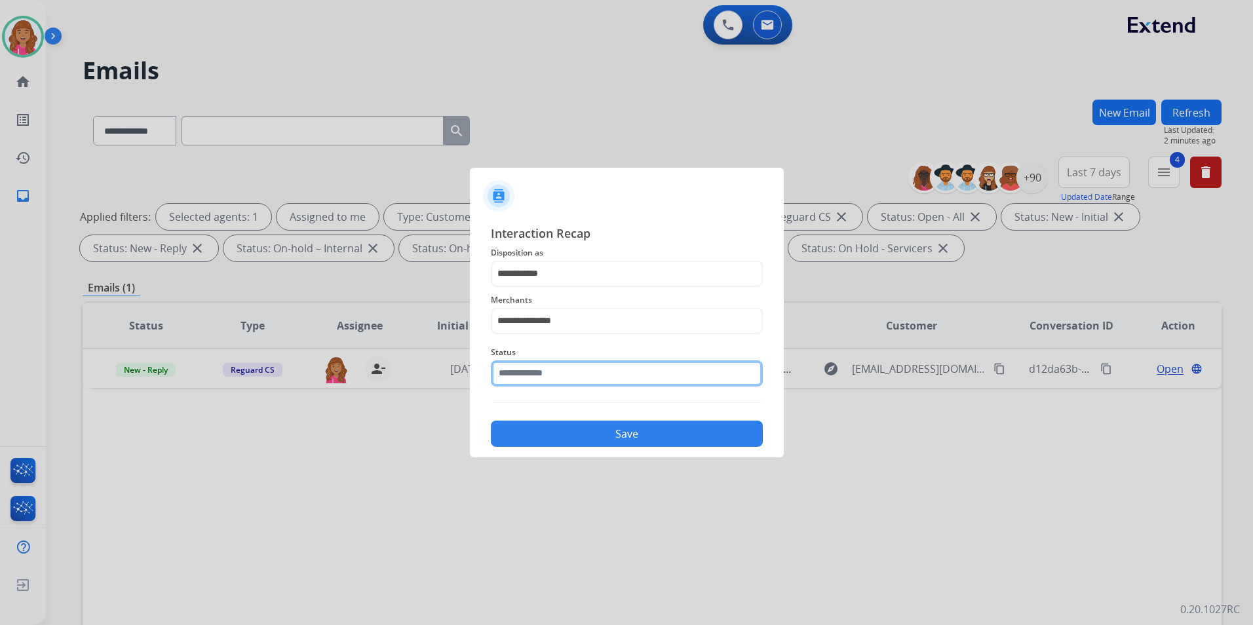
click at [550, 362] on input "text" at bounding box center [627, 374] width 272 height 26
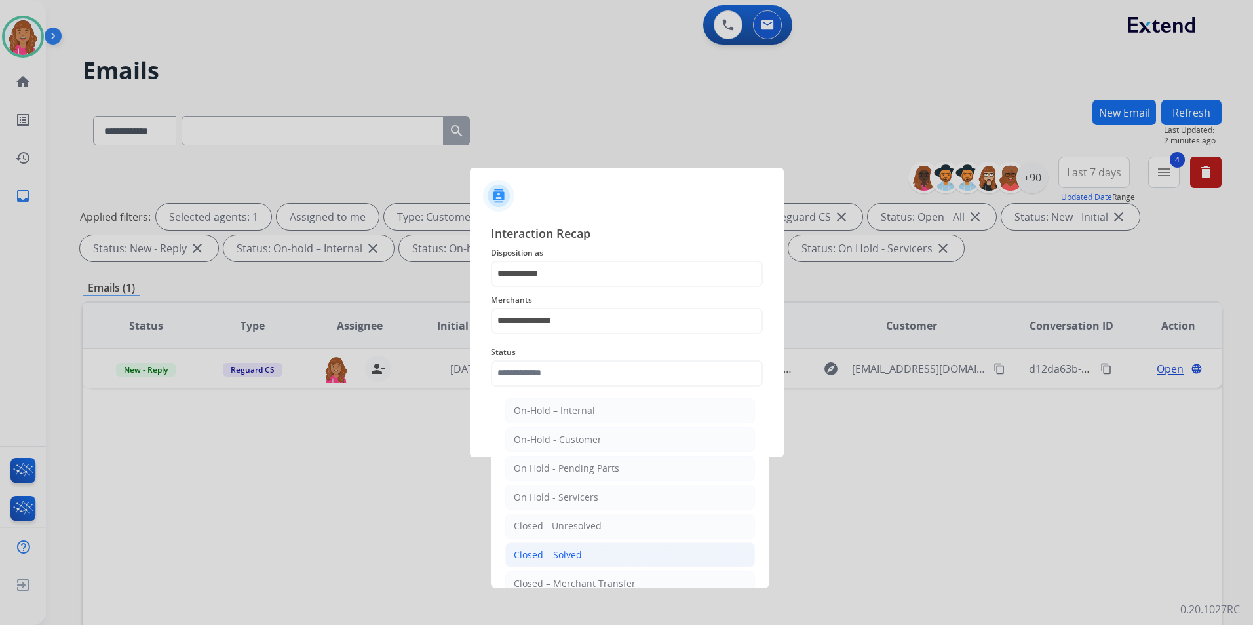
click at [557, 555] on div "Closed – Solved" at bounding box center [548, 555] width 68 height 13
type input "**********"
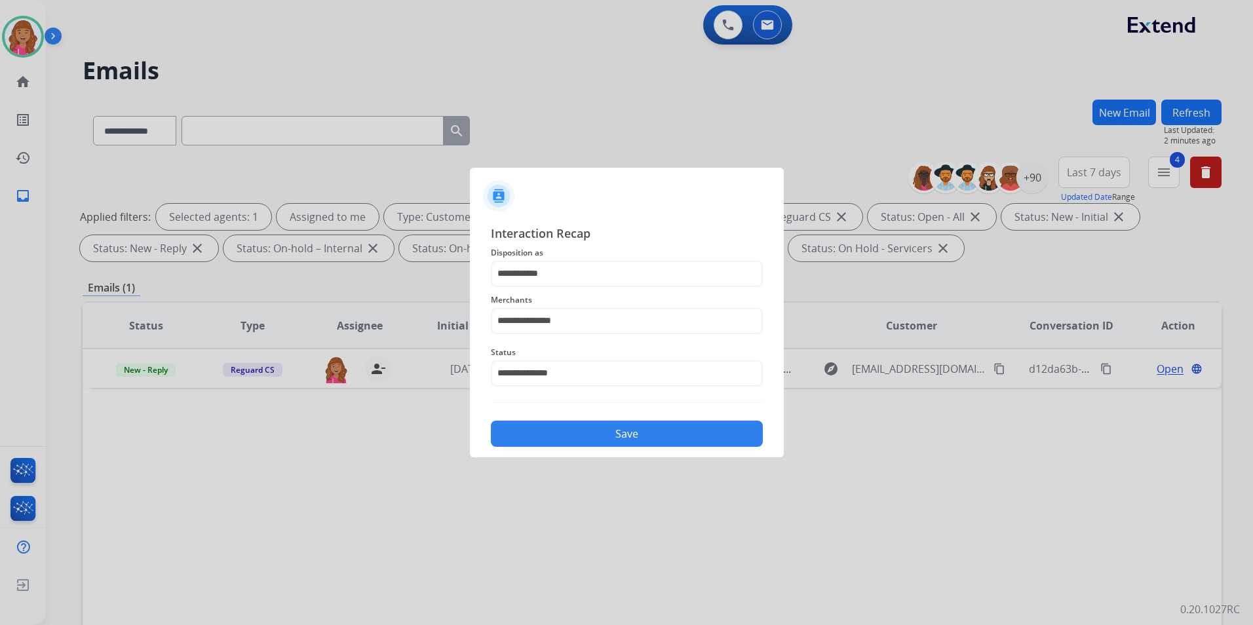
click at [563, 443] on button "Save" at bounding box center [627, 434] width 272 height 26
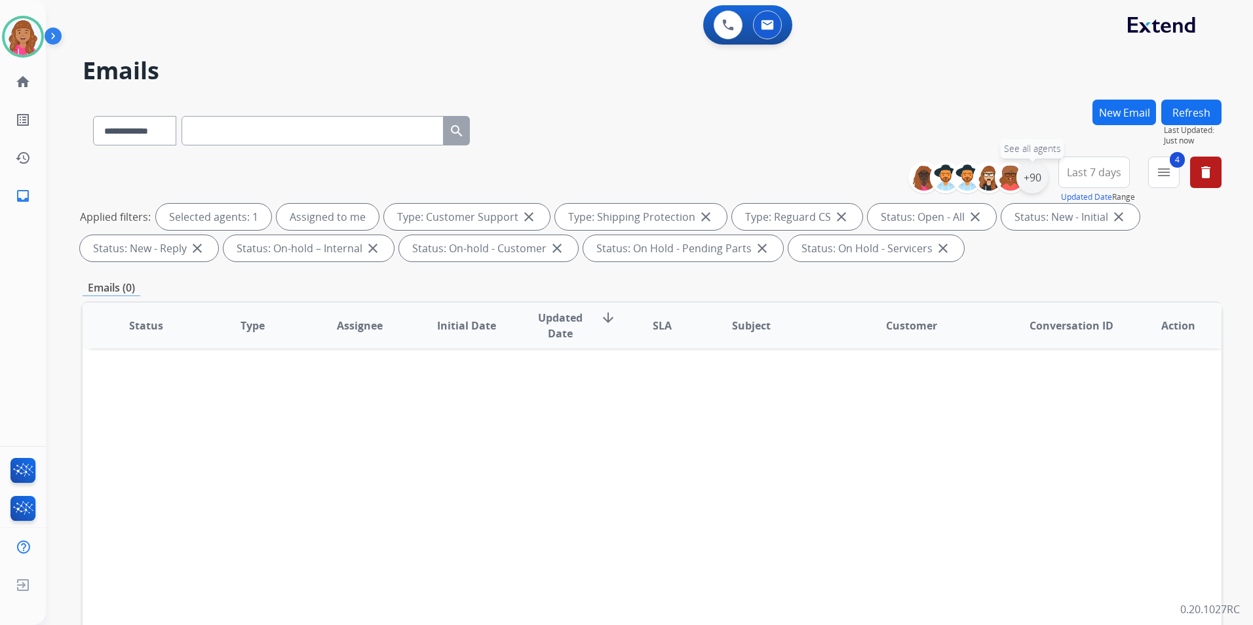
click at [1034, 182] on div "+90" at bounding box center [1032, 177] width 31 height 31
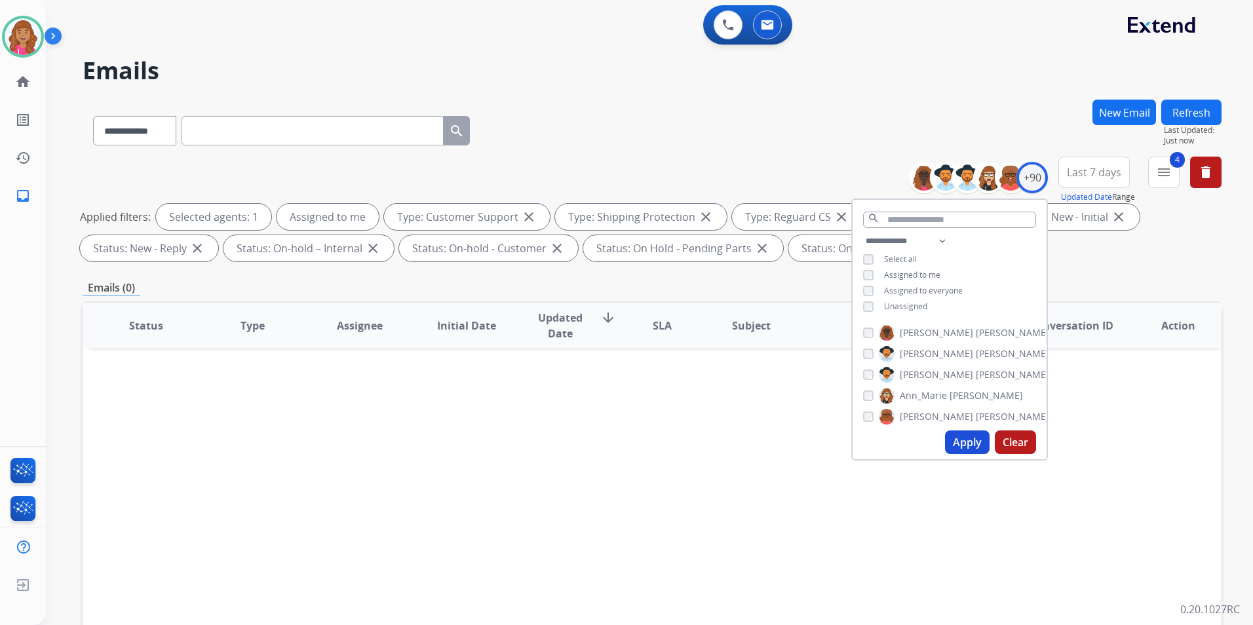
click at [896, 302] on span "Unassigned" at bounding box center [905, 306] width 43 height 11
click at [966, 442] on button "Apply" at bounding box center [967, 443] width 45 height 24
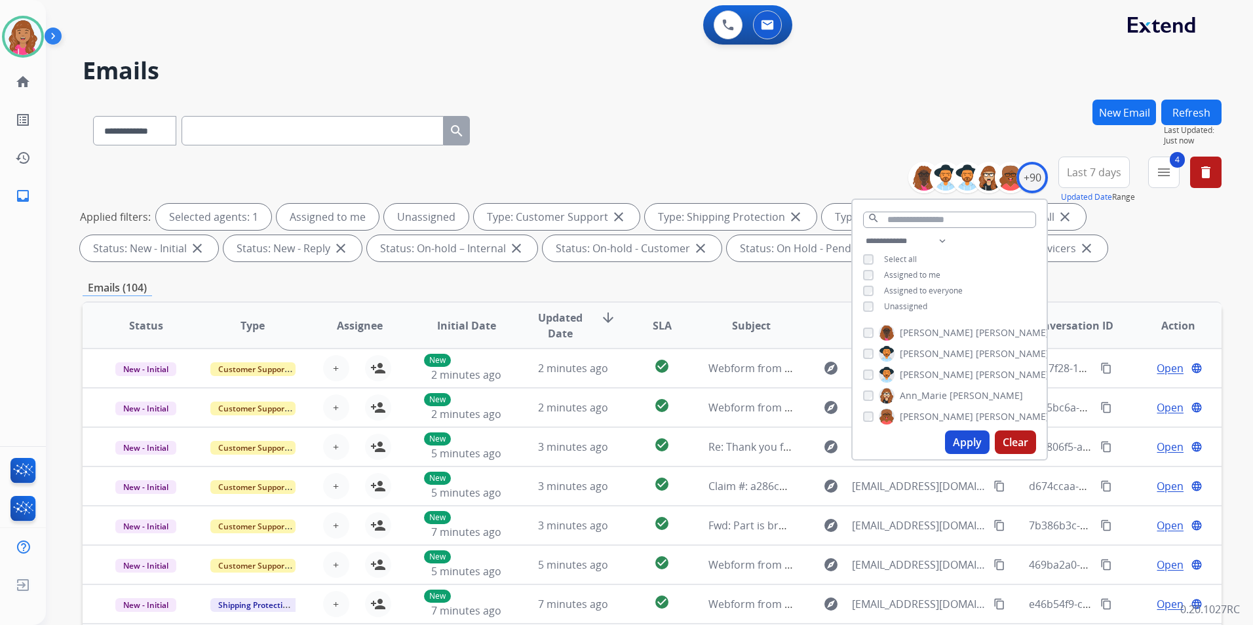
click at [901, 302] on span "Unassigned" at bounding box center [905, 306] width 43 height 11
click at [970, 436] on button "Apply" at bounding box center [967, 443] width 45 height 24
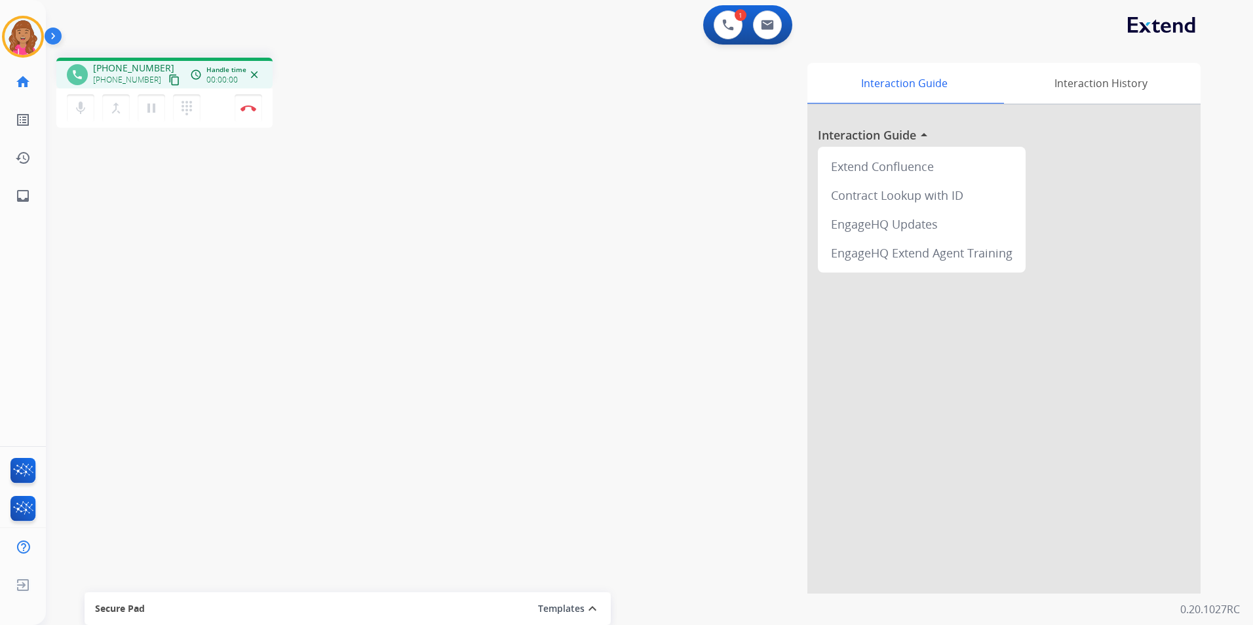
click at [168, 77] on mat-icon "content_copy" at bounding box center [174, 80] width 12 height 12
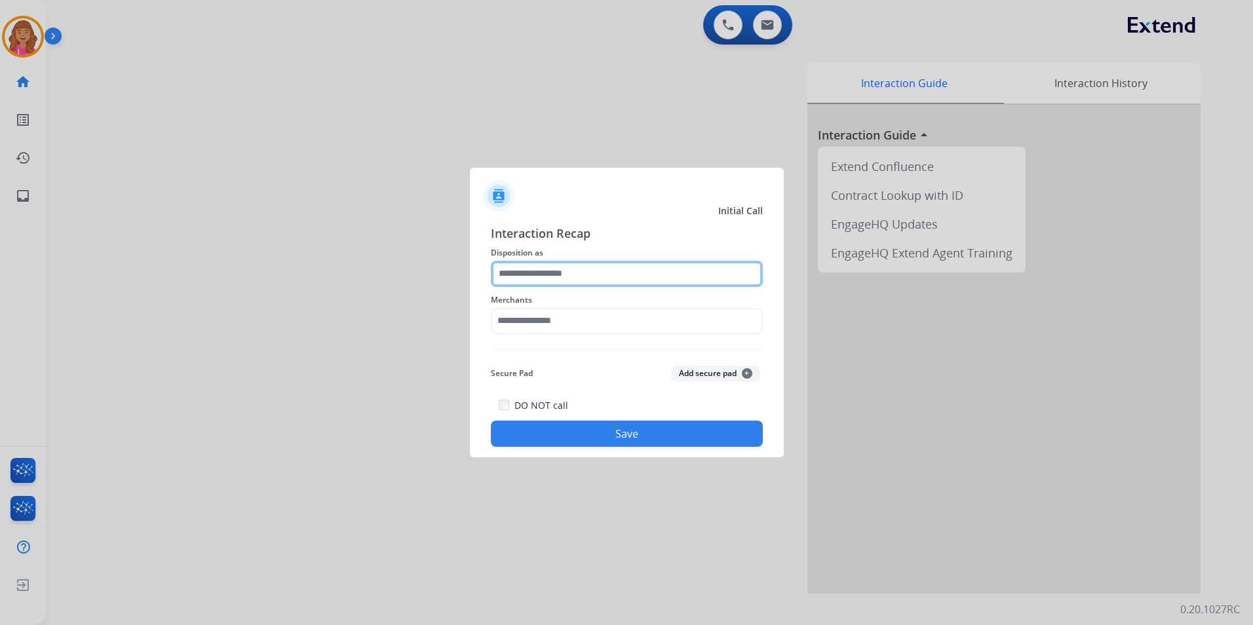
click at [593, 277] on input "text" at bounding box center [627, 274] width 272 height 26
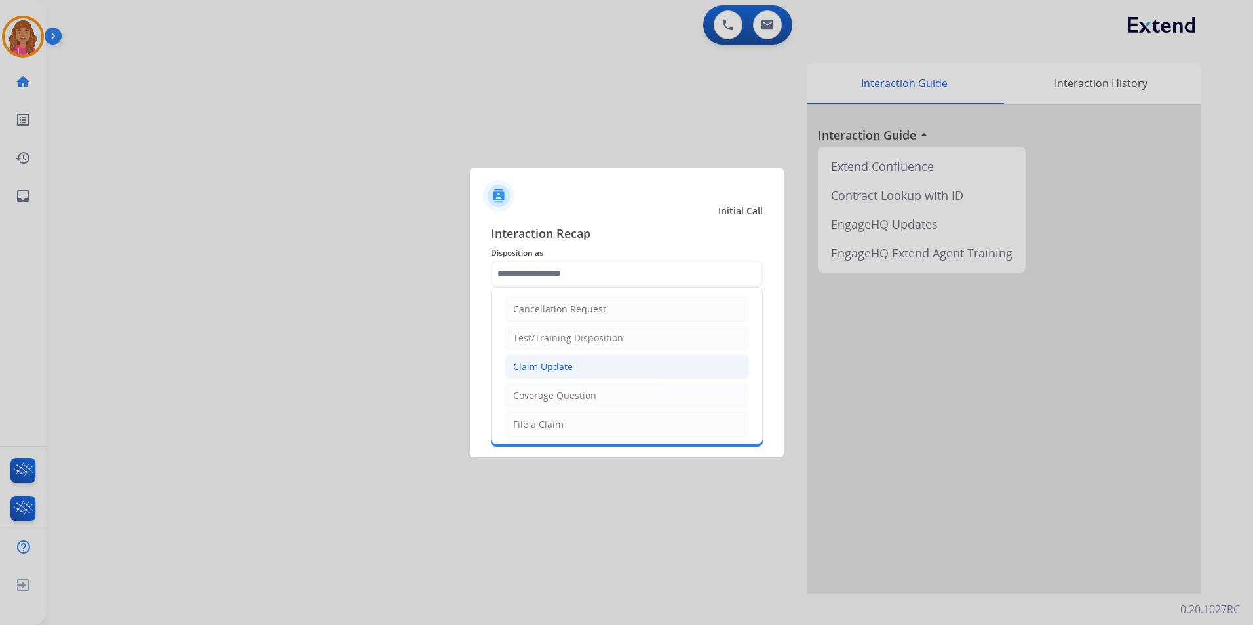
click at [543, 371] on div "Claim Update" at bounding box center [543, 367] width 60 height 13
type input "**********"
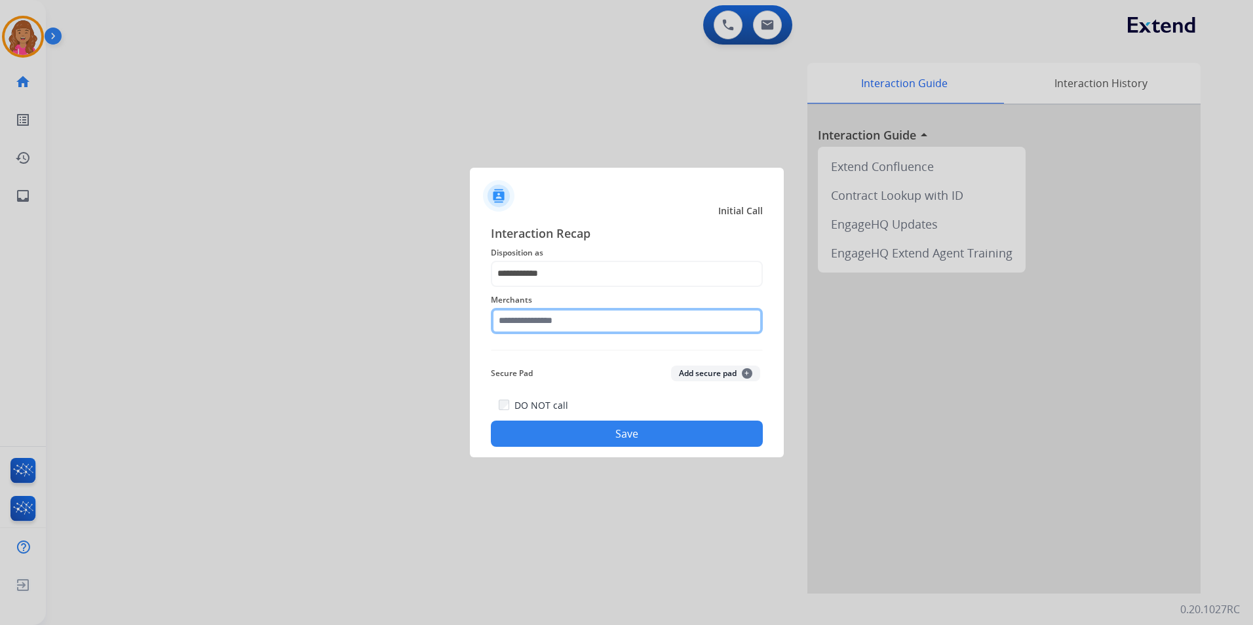
click at [551, 318] on input "text" at bounding box center [627, 321] width 272 height 26
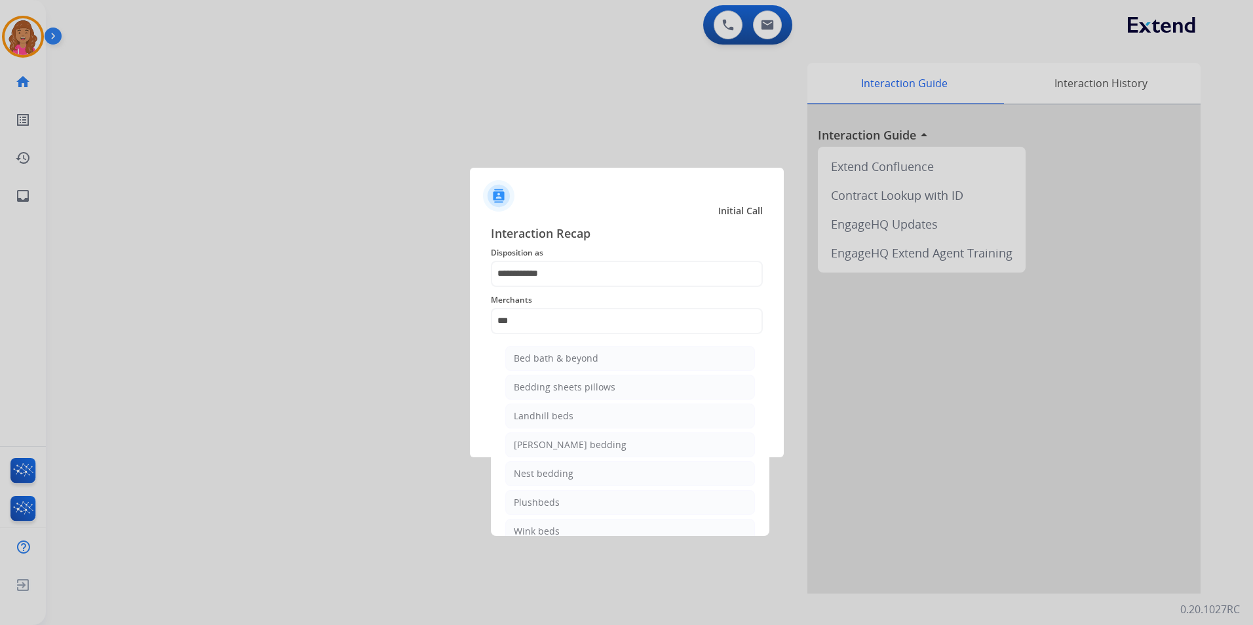
click at [567, 367] on li "Bed bath & beyond" at bounding box center [630, 358] width 250 height 25
type input "**********"
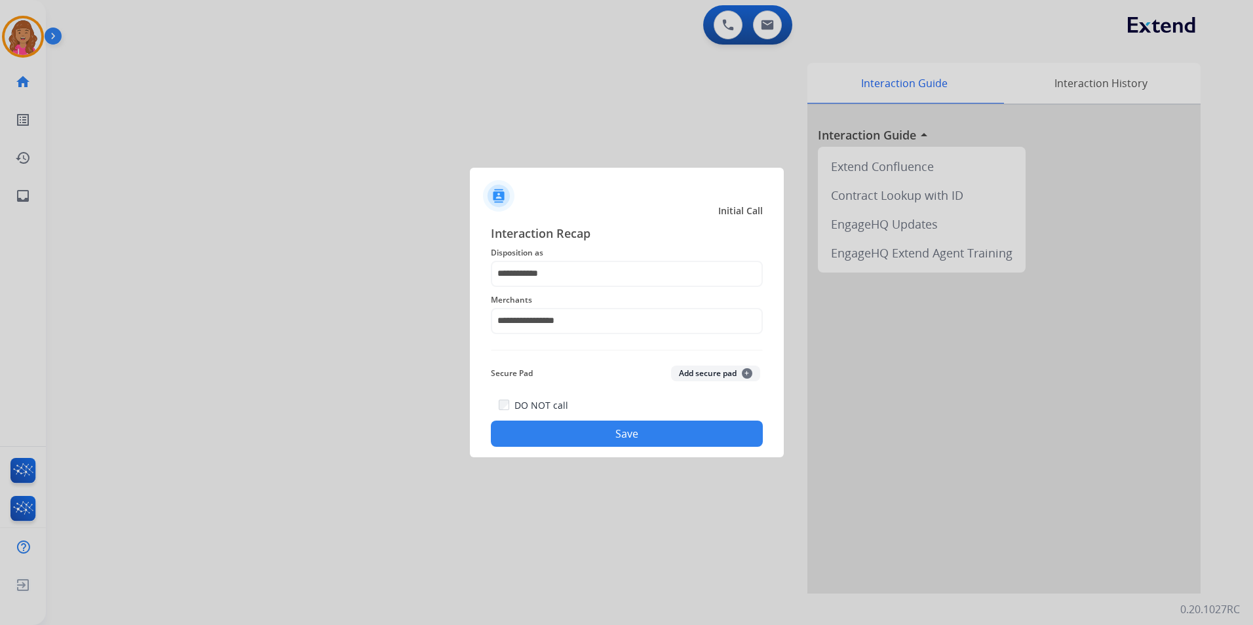
click at [560, 425] on button "Save" at bounding box center [627, 434] width 272 height 26
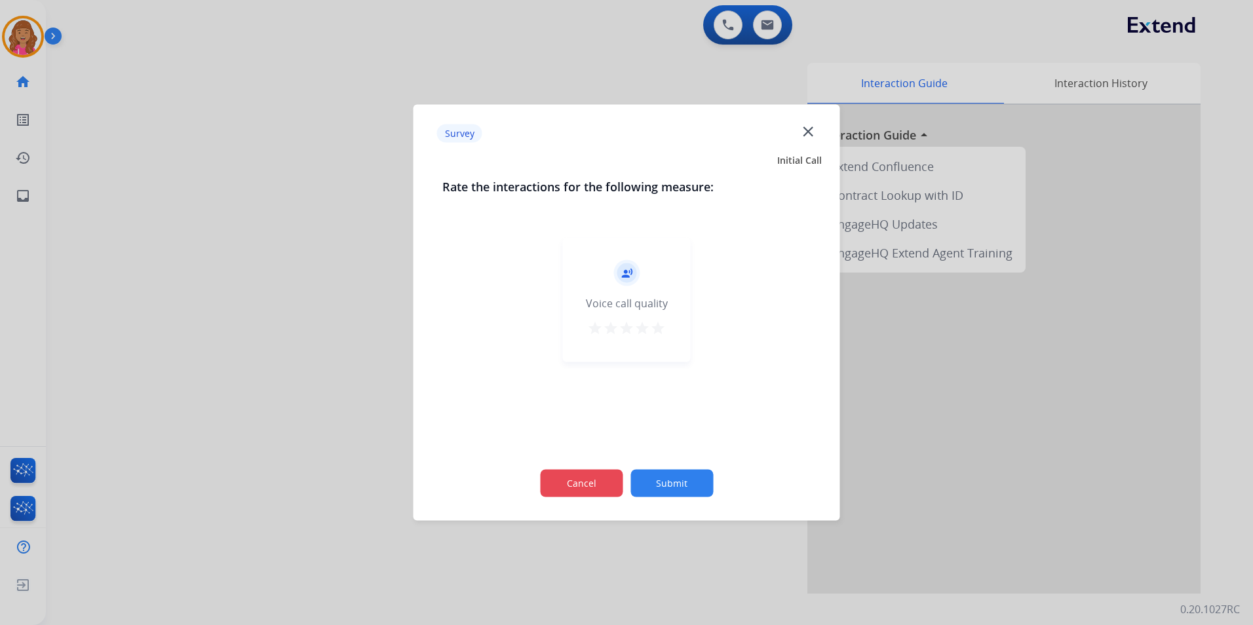
click at [584, 486] on button "Cancel" at bounding box center [581, 484] width 83 height 28
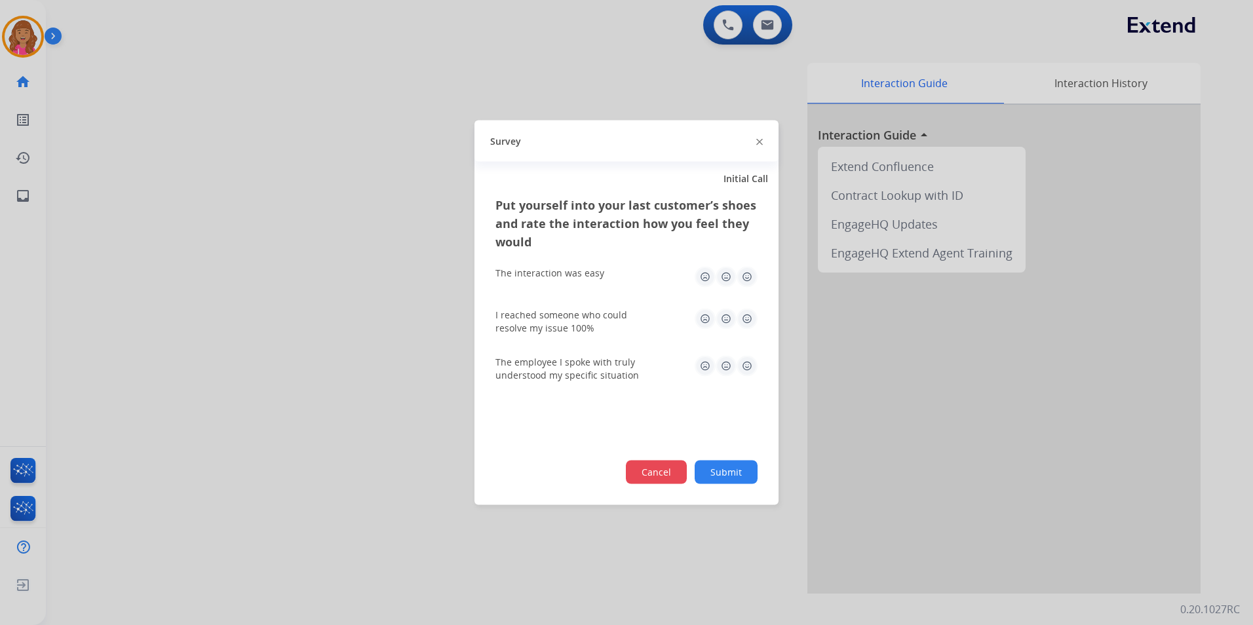
click at [665, 478] on button "Cancel" at bounding box center [656, 473] width 61 height 24
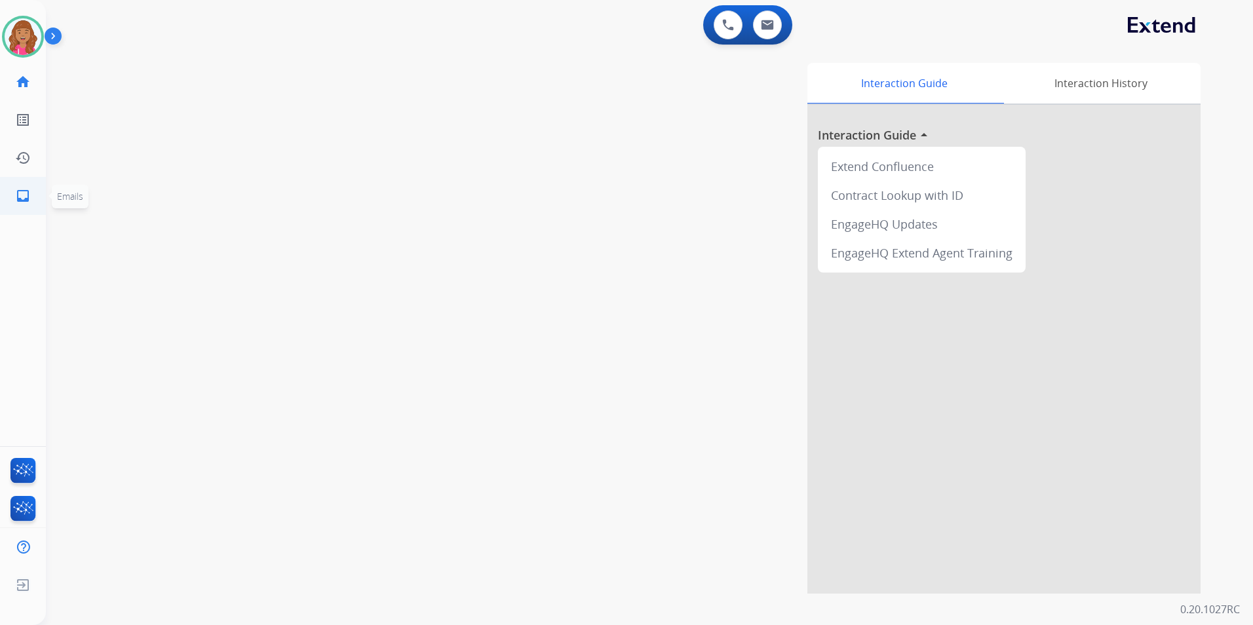
click at [20, 199] on mat-icon "inbox" at bounding box center [23, 196] width 16 height 16
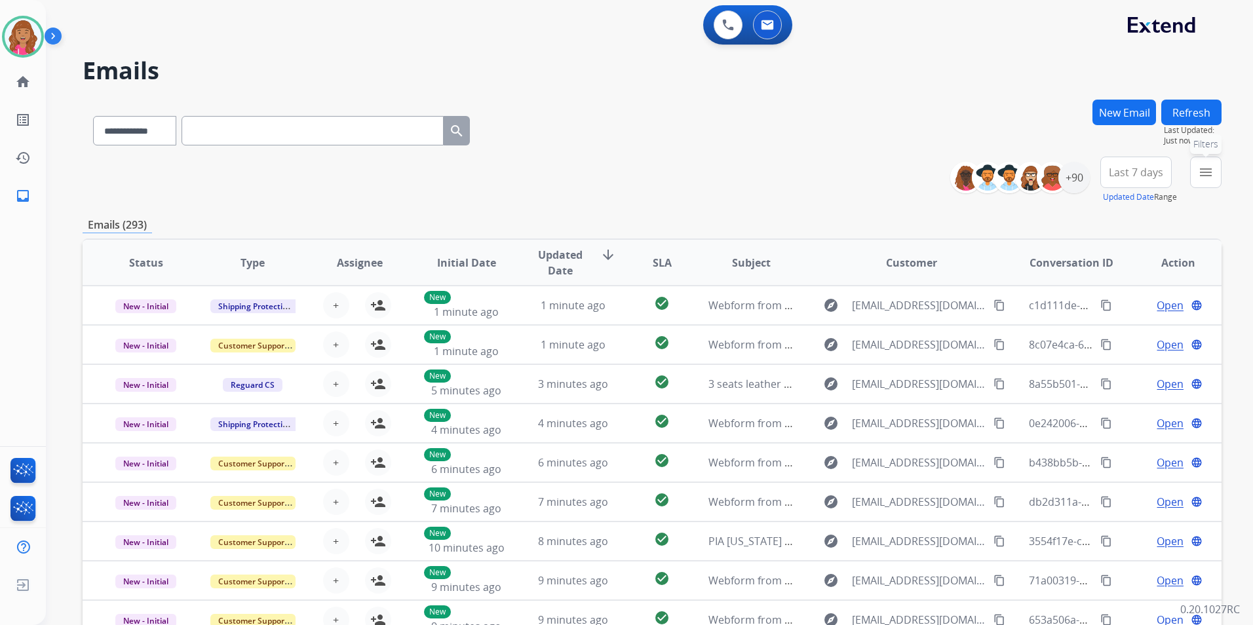
drag, startPoint x: 1205, startPoint y: 177, endPoint x: 1183, endPoint y: 203, distance: 34.0
click at [1200, 180] on mat-icon "menu" at bounding box center [1206, 173] width 16 height 16
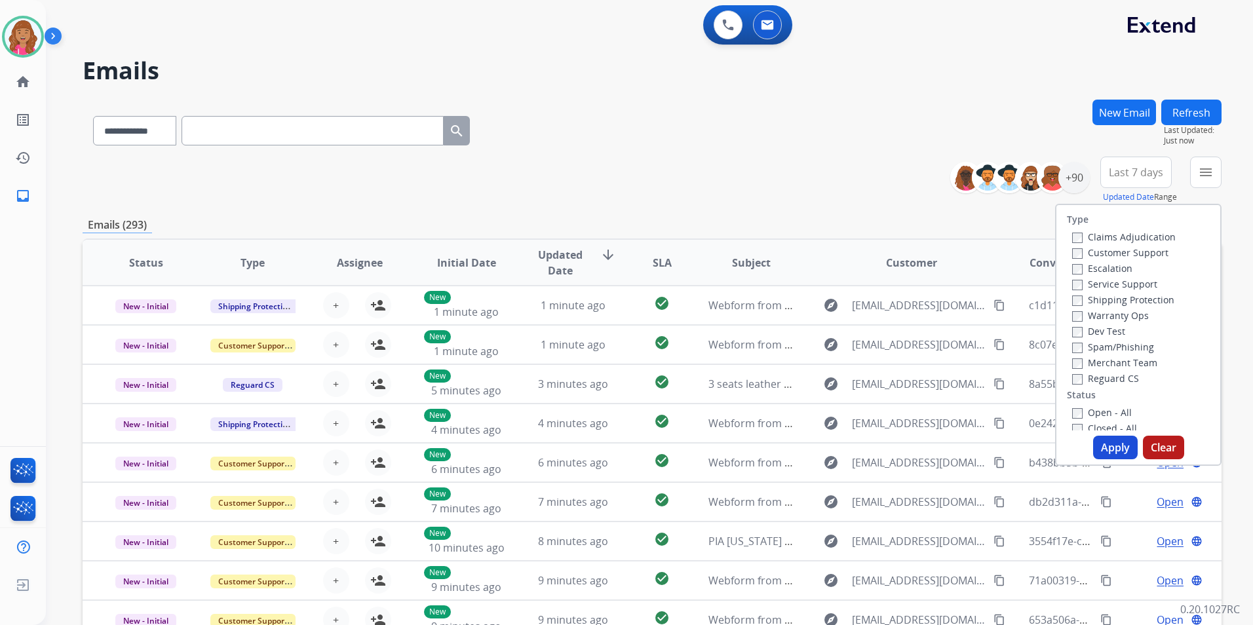
click at [1108, 410] on label "Open - All" at bounding box center [1102, 412] width 60 height 12
click at [1115, 376] on label "Reguard CS" at bounding box center [1105, 378] width 67 height 12
click at [1123, 298] on label "Shipping Protection" at bounding box center [1123, 300] width 102 height 12
click at [1143, 251] on label "Customer Support" at bounding box center [1120, 252] width 96 height 12
click at [1102, 453] on button "Apply" at bounding box center [1115, 448] width 45 height 24
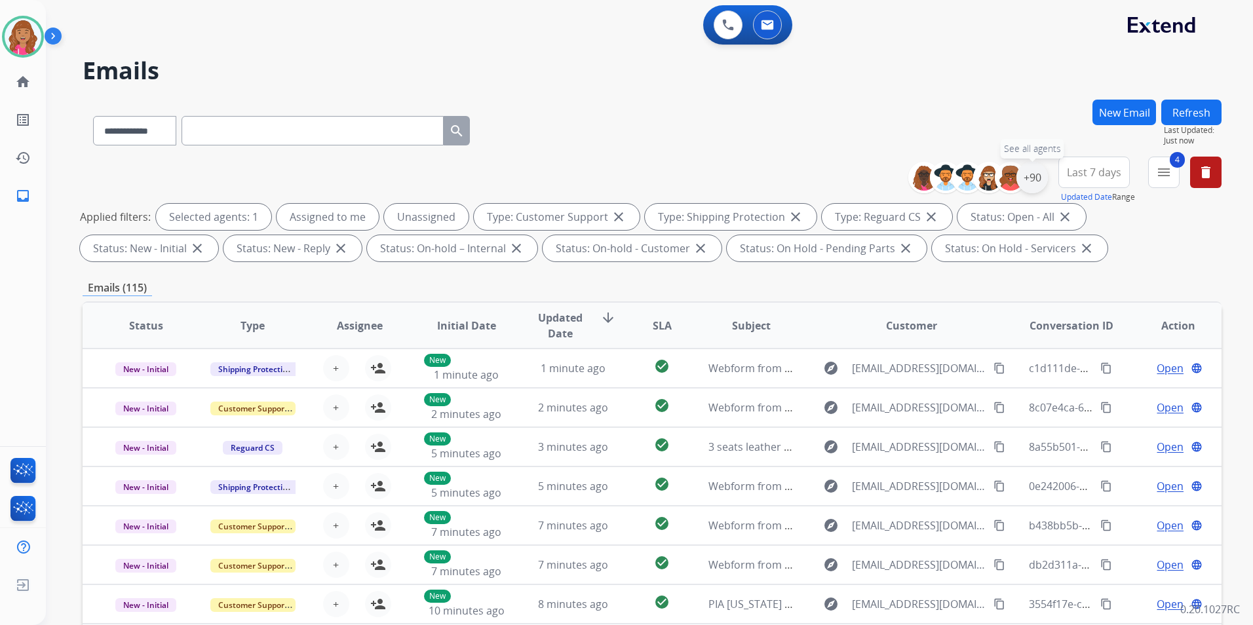
click at [1036, 178] on div "+90" at bounding box center [1032, 177] width 31 height 31
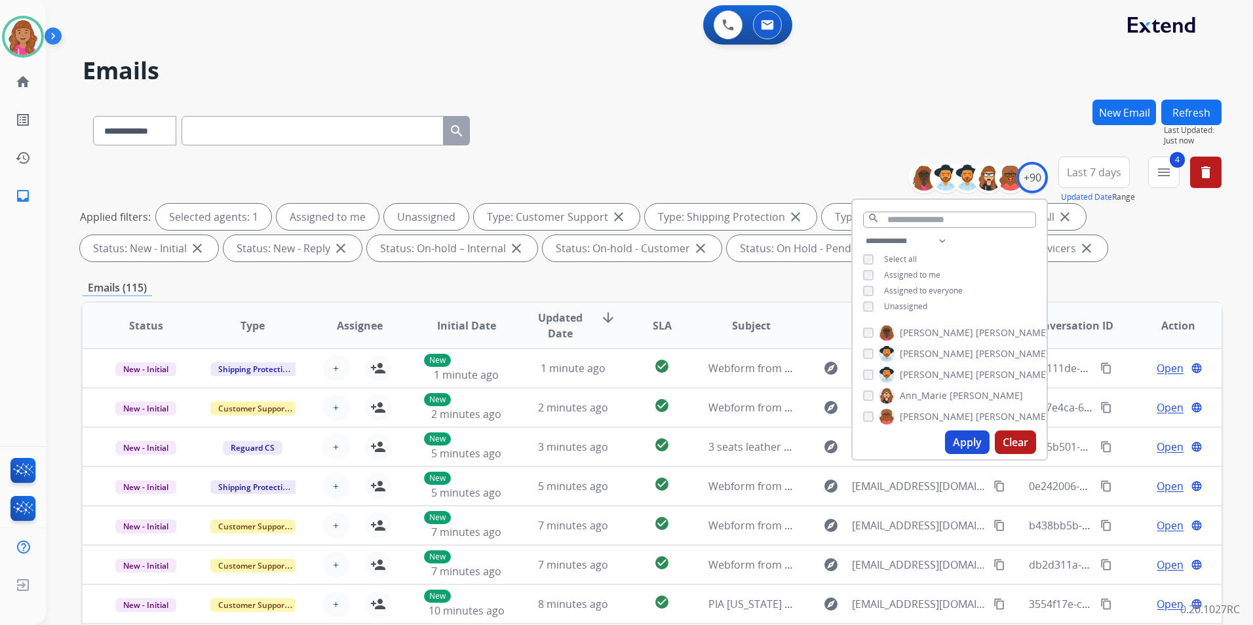
click at [907, 304] on span "Unassigned" at bounding box center [905, 306] width 43 height 11
click at [971, 446] on button "Apply" at bounding box center [967, 443] width 45 height 24
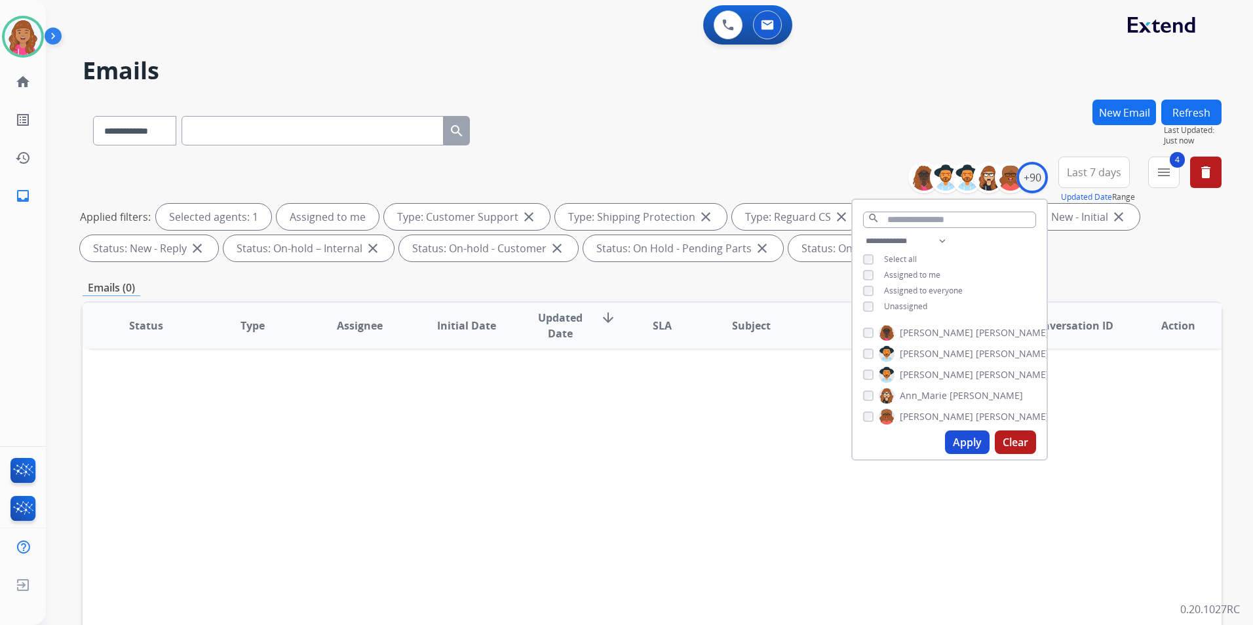
click at [713, 448] on div "Status Type Assignee Initial Date Updated Date arrow_downward SLA Subject Custo…" at bounding box center [652, 521] width 1139 height 439
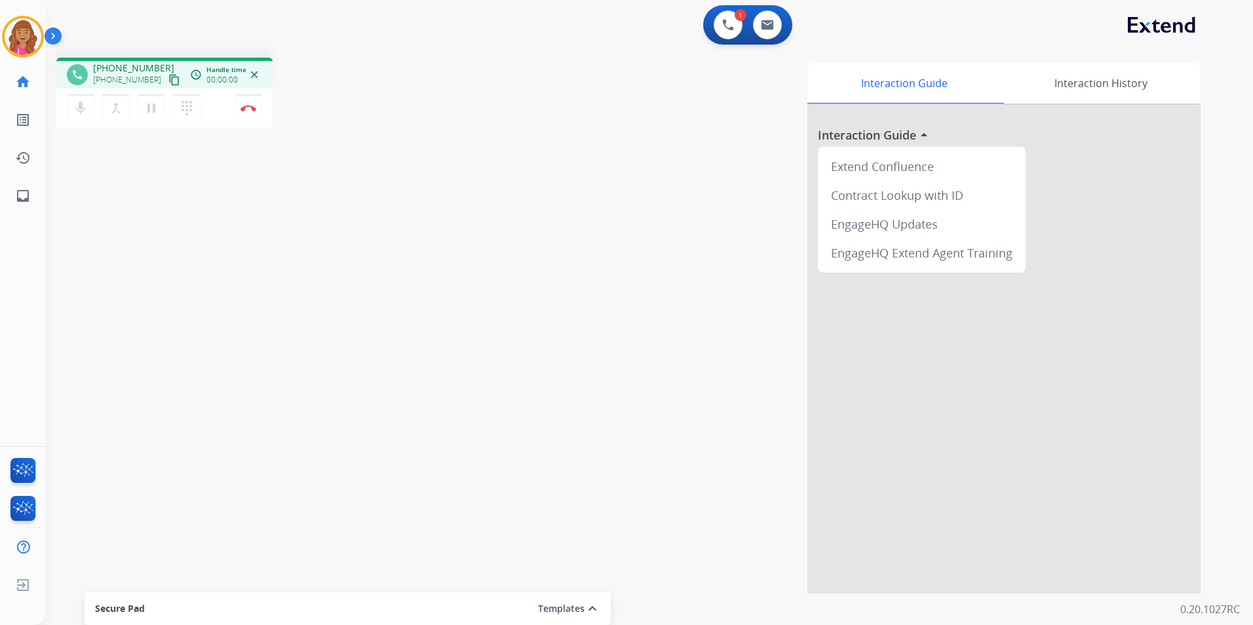
click at [168, 77] on mat-icon "content_copy" at bounding box center [174, 80] width 12 height 12
click at [246, 113] on button "Disconnect" at bounding box center [249, 108] width 28 height 28
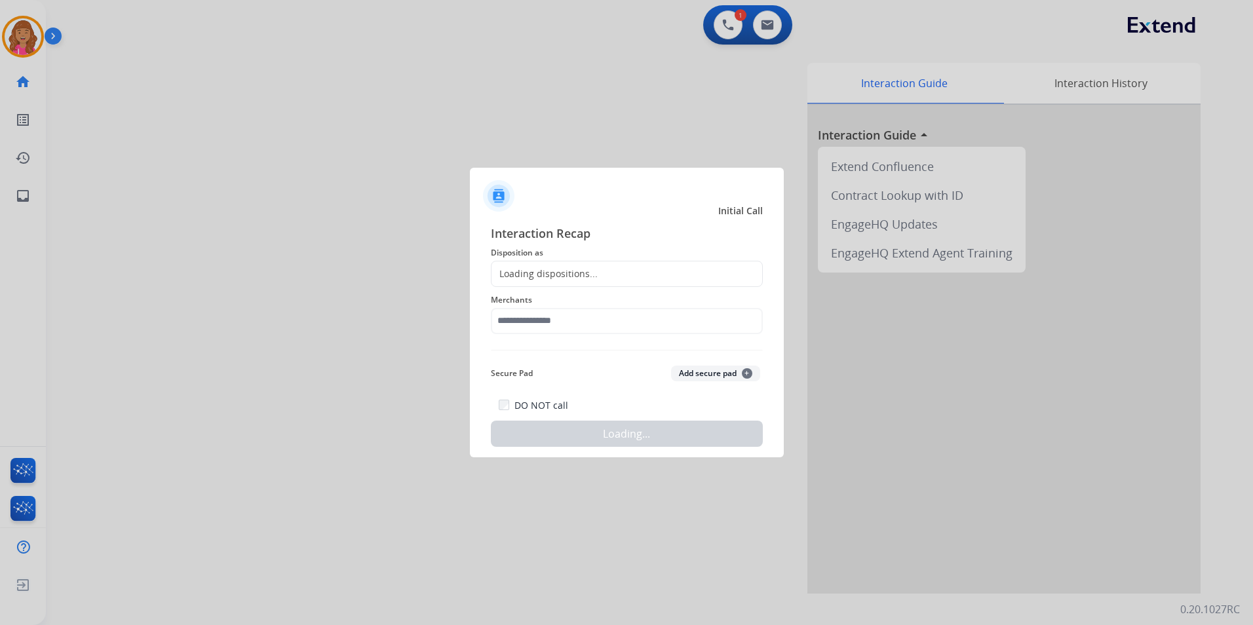
click at [576, 292] on span "Merchants" at bounding box center [627, 300] width 272 height 16
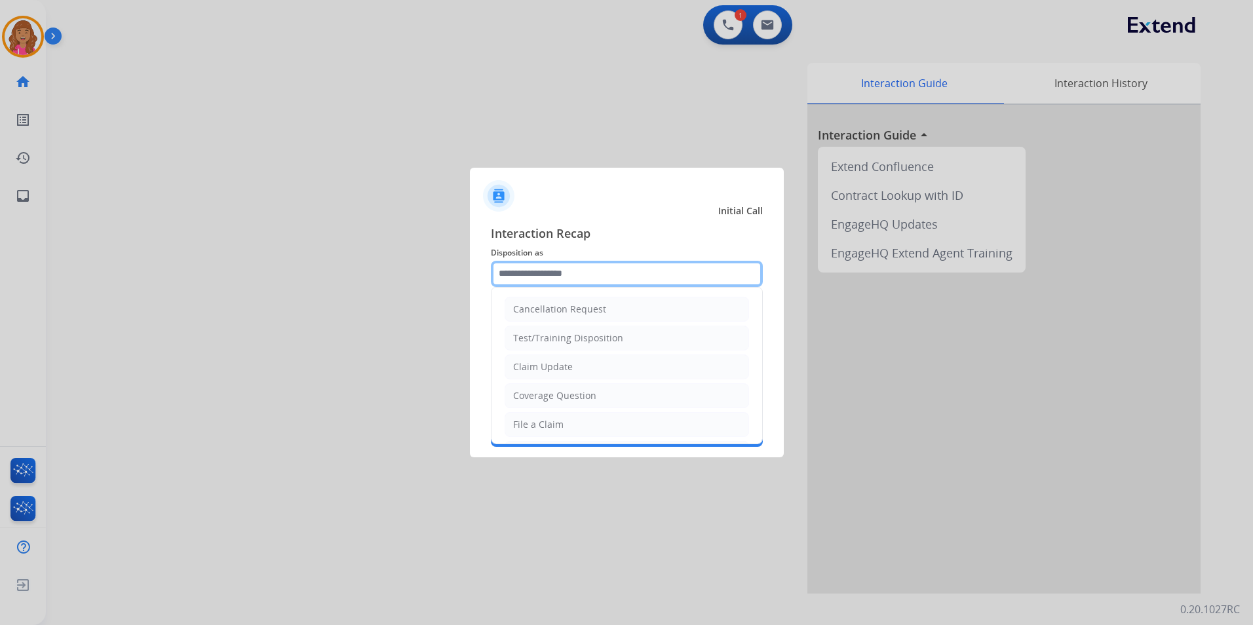
click at [576, 277] on input "text" at bounding box center [627, 274] width 272 height 26
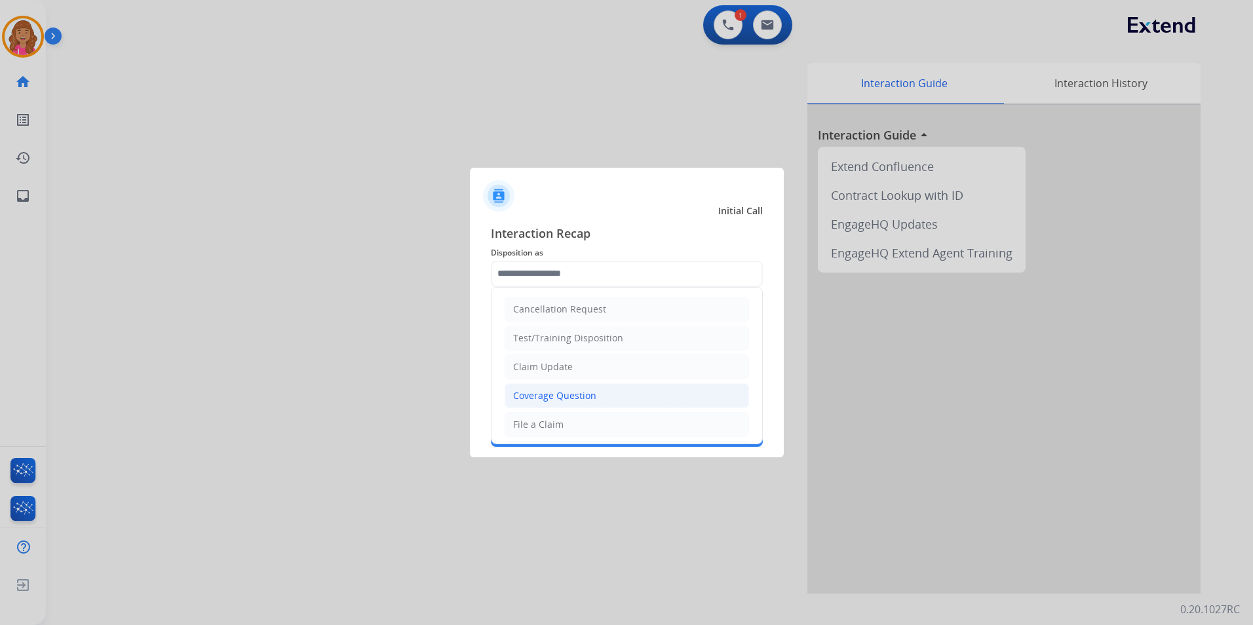
click at [563, 387] on li "Coverage Question" at bounding box center [627, 395] width 245 height 25
type input "**********"
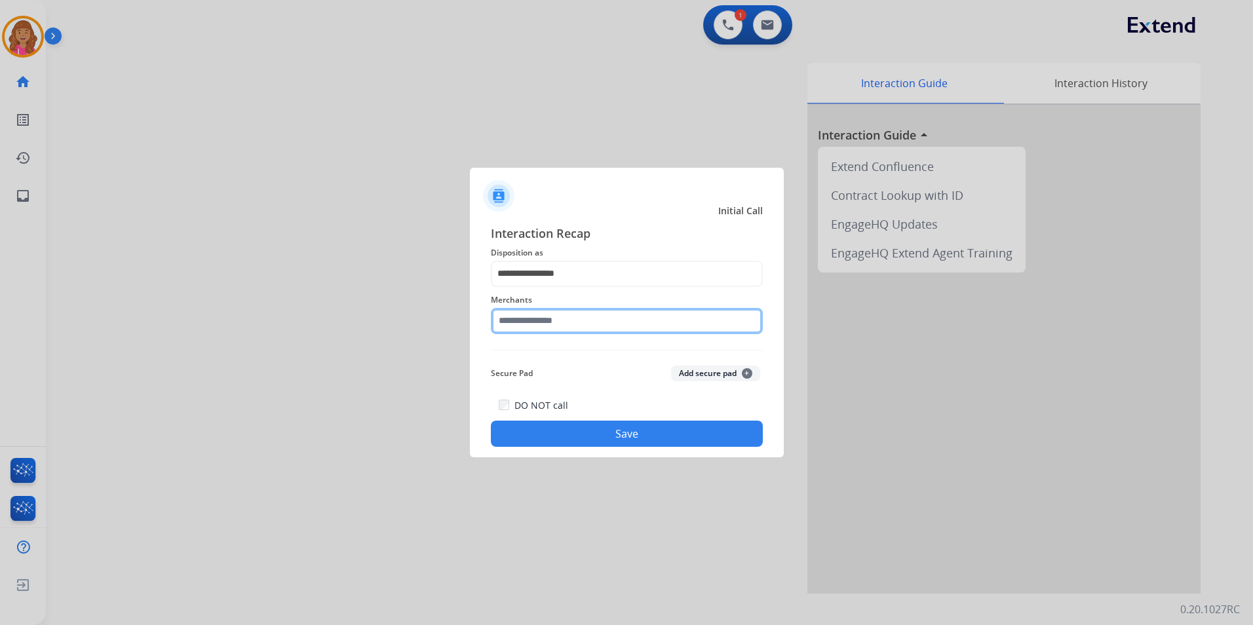
click at [558, 315] on input "text" at bounding box center [627, 321] width 272 height 26
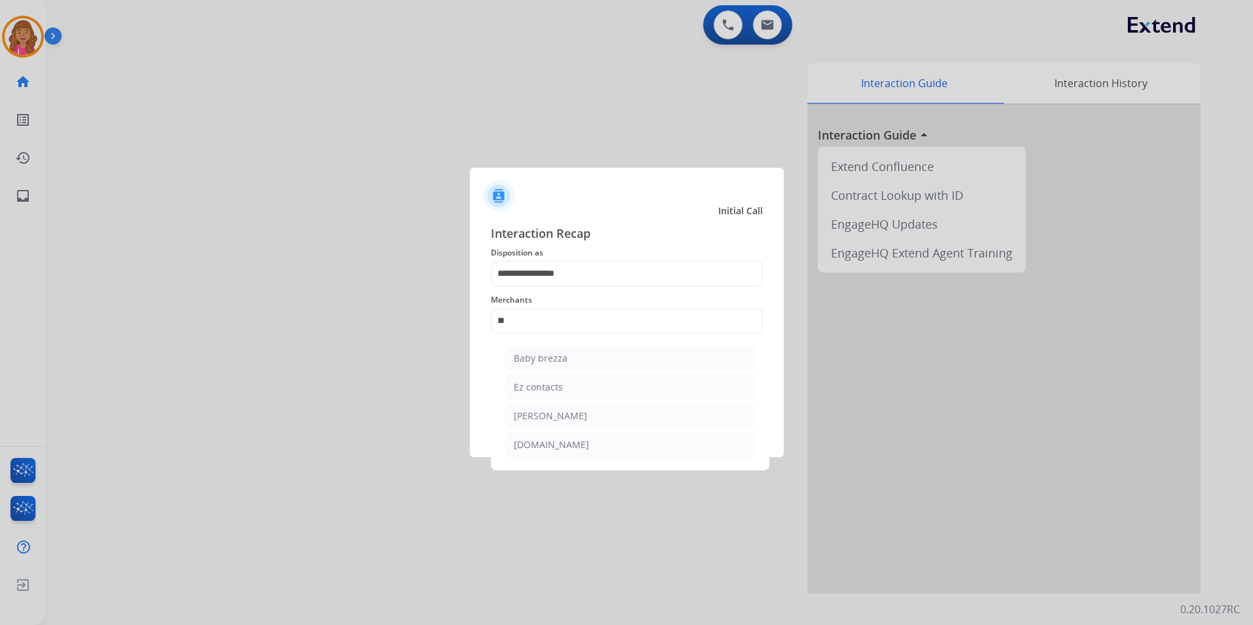
click at [598, 385] on li "Ez contacts" at bounding box center [630, 387] width 250 height 25
type input "**********"
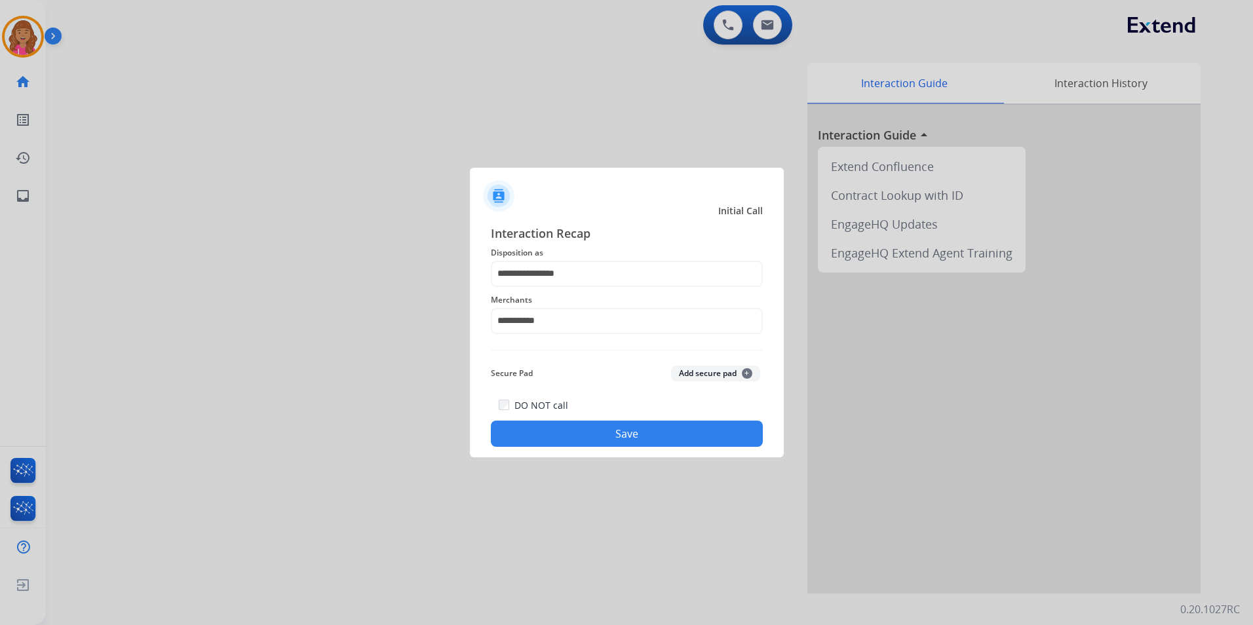
click at [578, 423] on button "Save" at bounding box center [627, 434] width 272 height 26
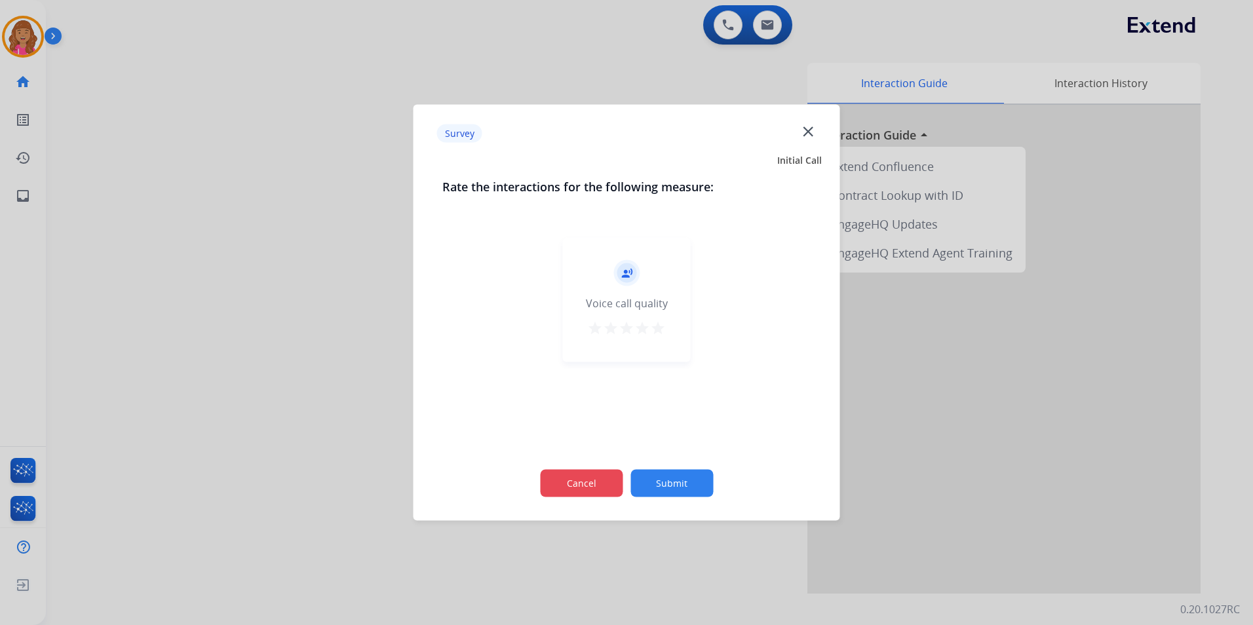
click at [590, 490] on button "Cancel" at bounding box center [581, 484] width 83 height 28
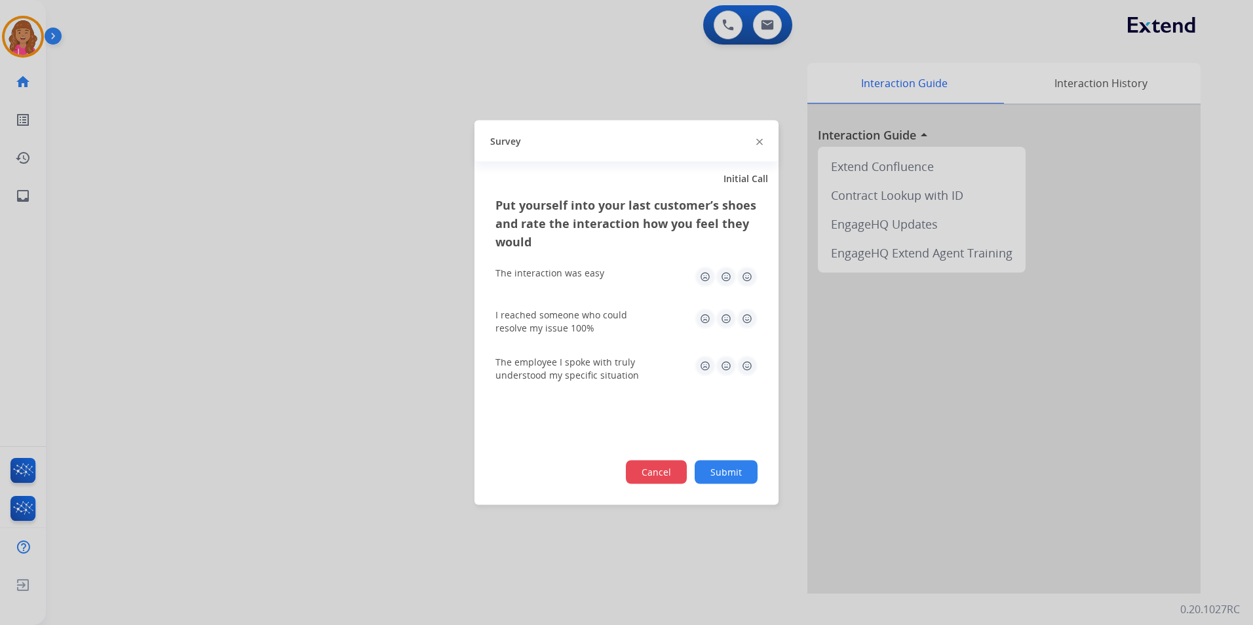
click at [675, 461] on button "Cancel" at bounding box center [656, 473] width 61 height 24
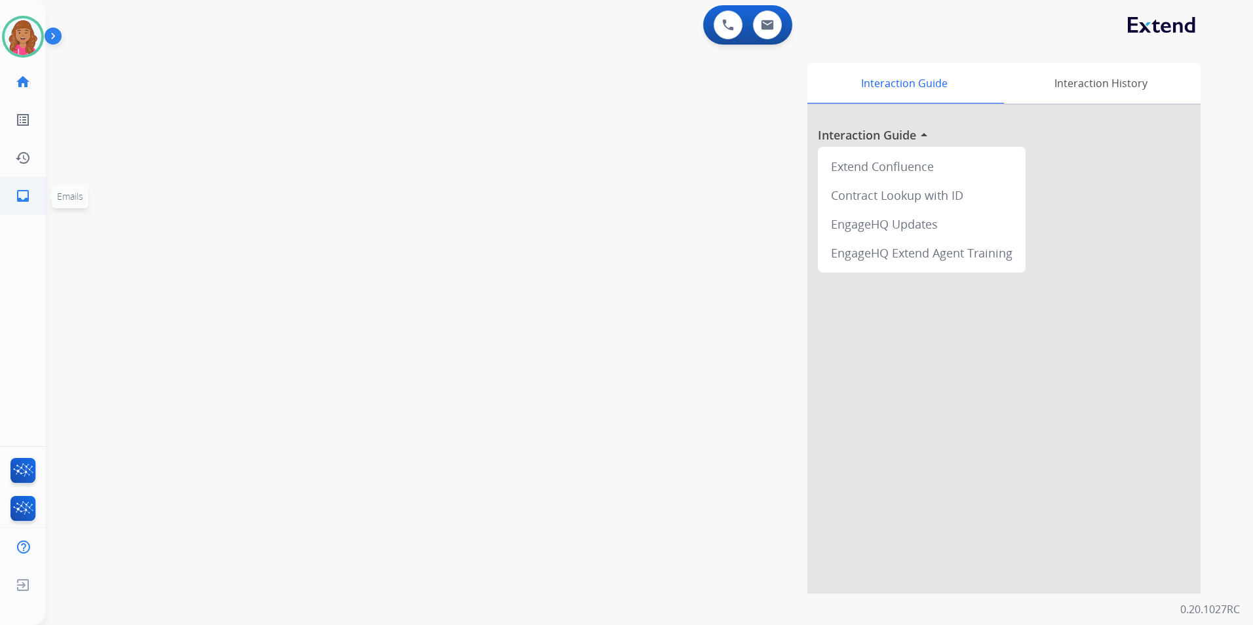
click at [34, 197] on link "inbox Emails" at bounding box center [23, 196] width 37 height 37
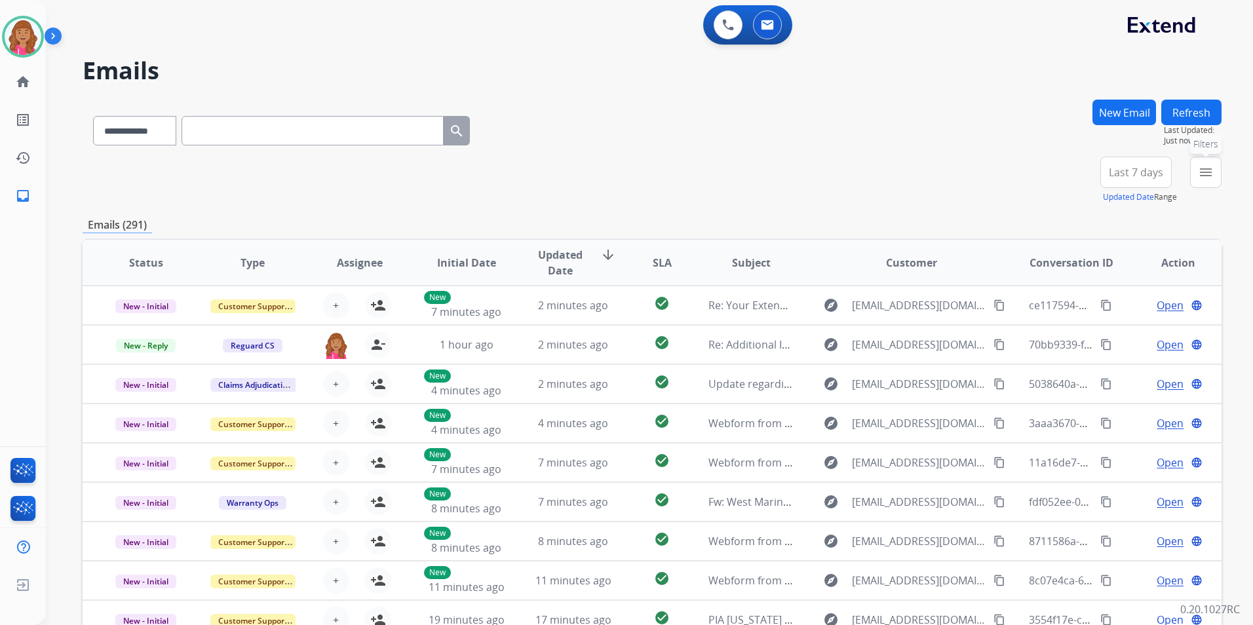
click at [1209, 163] on button "menu Filters" at bounding box center [1205, 172] width 31 height 31
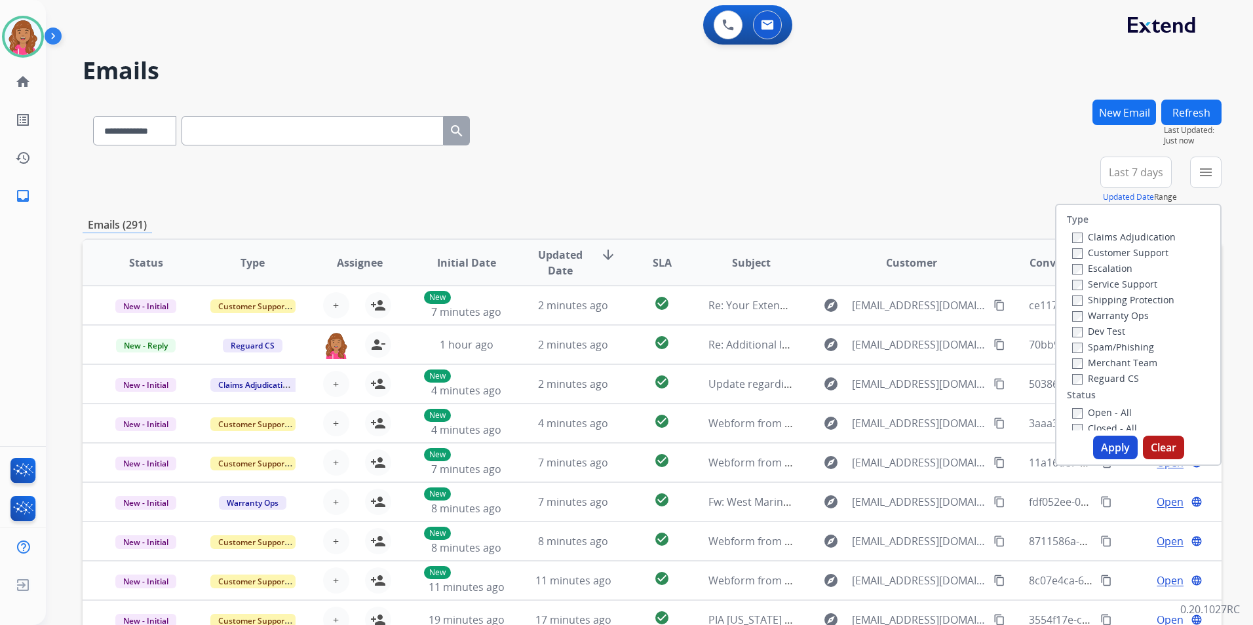
click at [1098, 411] on label "Open - All" at bounding box center [1102, 412] width 60 height 12
click at [1103, 382] on label "Reguard CS" at bounding box center [1105, 378] width 67 height 12
drag, startPoint x: 1122, startPoint y: 303, endPoint x: 1124, endPoint y: 296, distance: 7.1
click at [1121, 302] on label "Shipping Protection" at bounding box center [1123, 300] width 102 height 12
click at [1117, 254] on label "Customer Support" at bounding box center [1120, 252] width 96 height 12
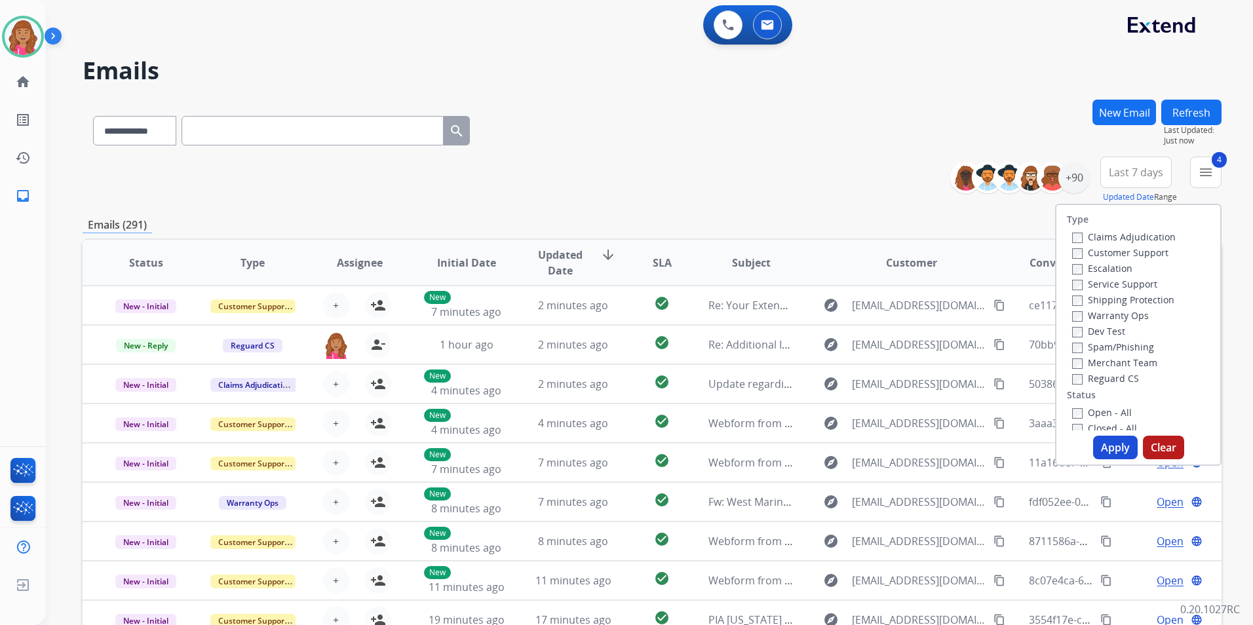
click at [1100, 457] on button "Apply" at bounding box center [1115, 448] width 45 height 24
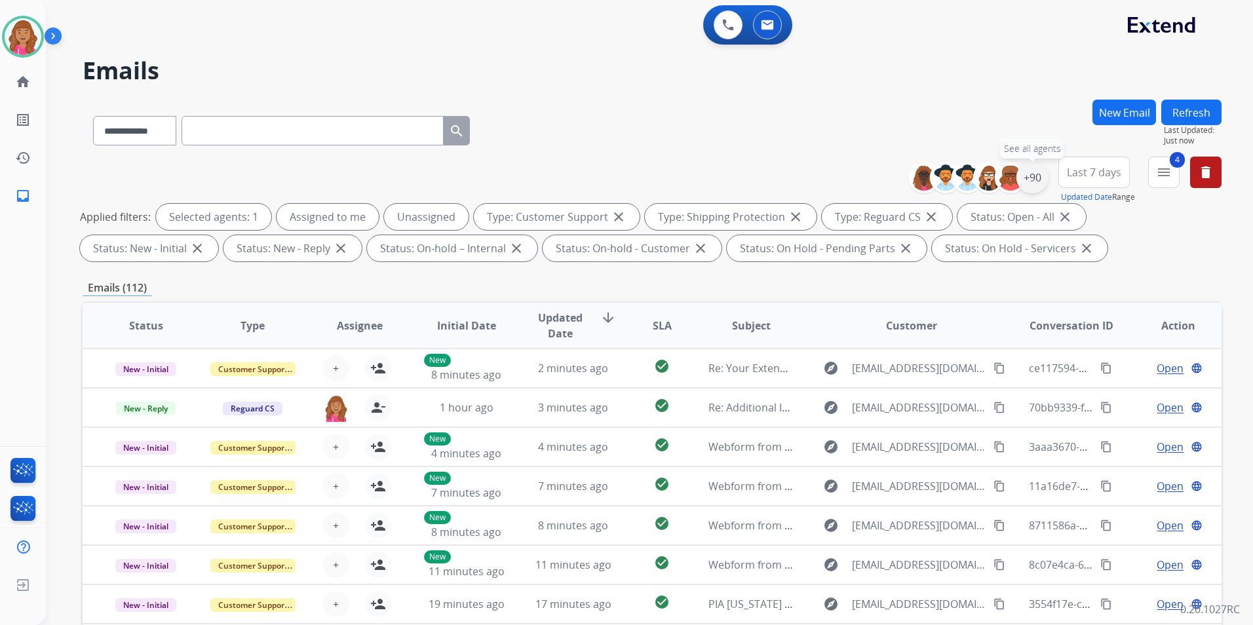
click at [1034, 181] on div "+90" at bounding box center [1032, 177] width 31 height 31
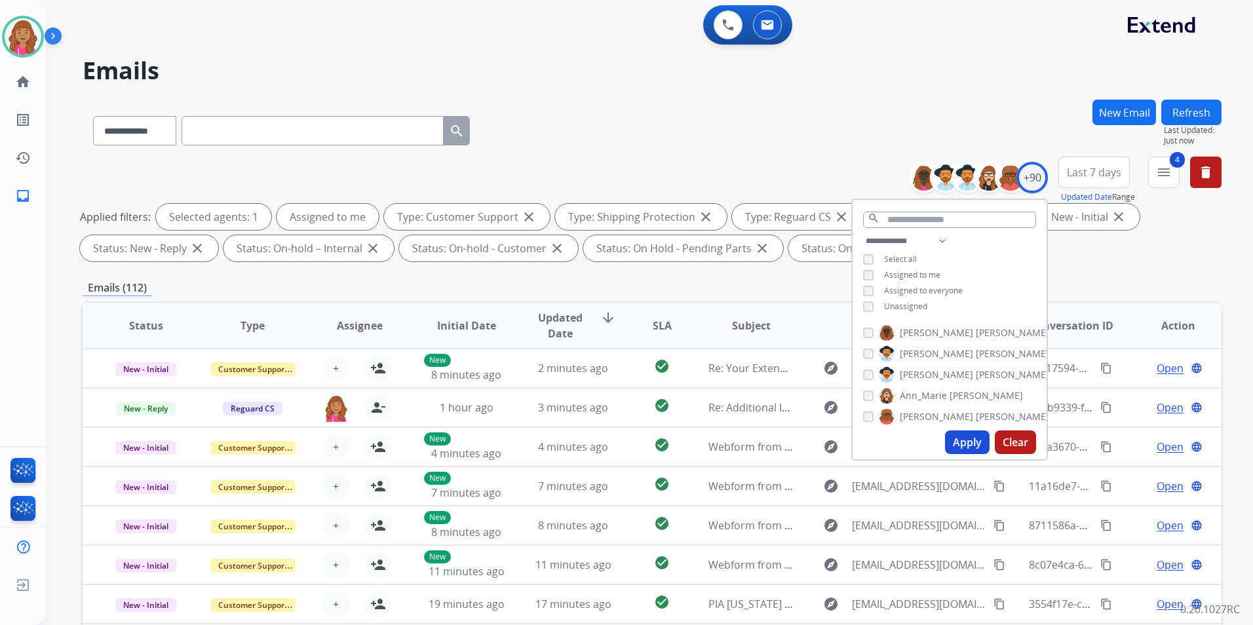
click at [969, 449] on button "Apply" at bounding box center [967, 443] width 45 height 24
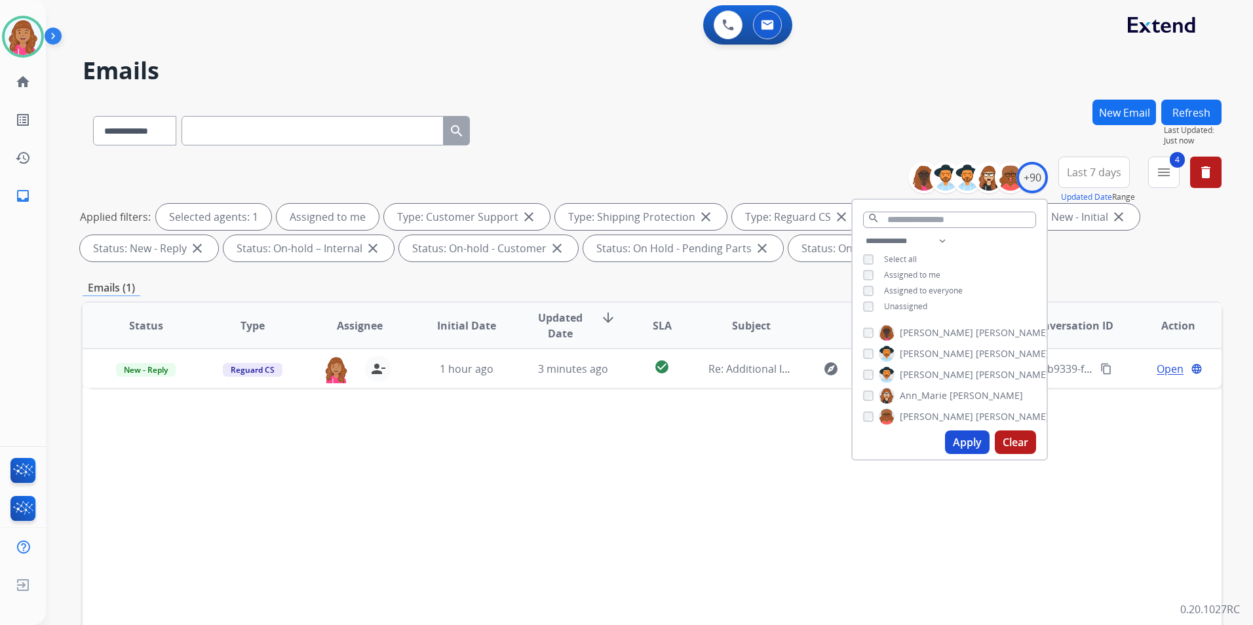
click at [705, 545] on div "Status Type Assignee Initial Date Updated Date arrow_downward SLA Subject Custo…" at bounding box center [652, 521] width 1139 height 439
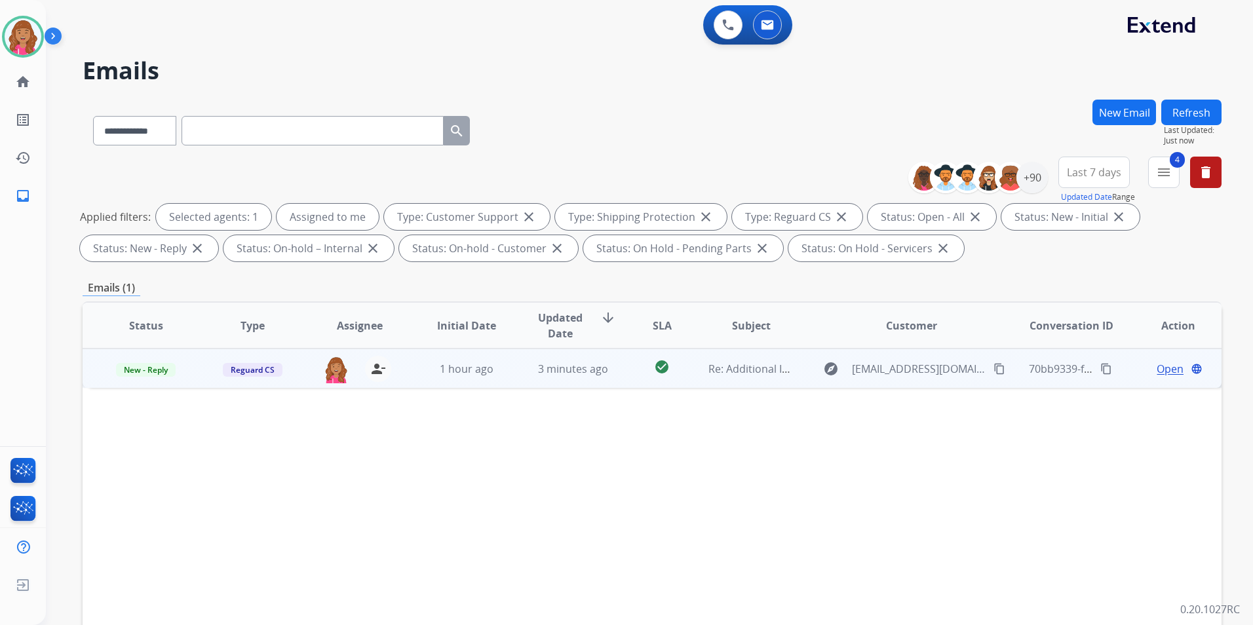
click at [1157, 368] on span "Open" at bounding box center [1170, 369] width 27 height 16
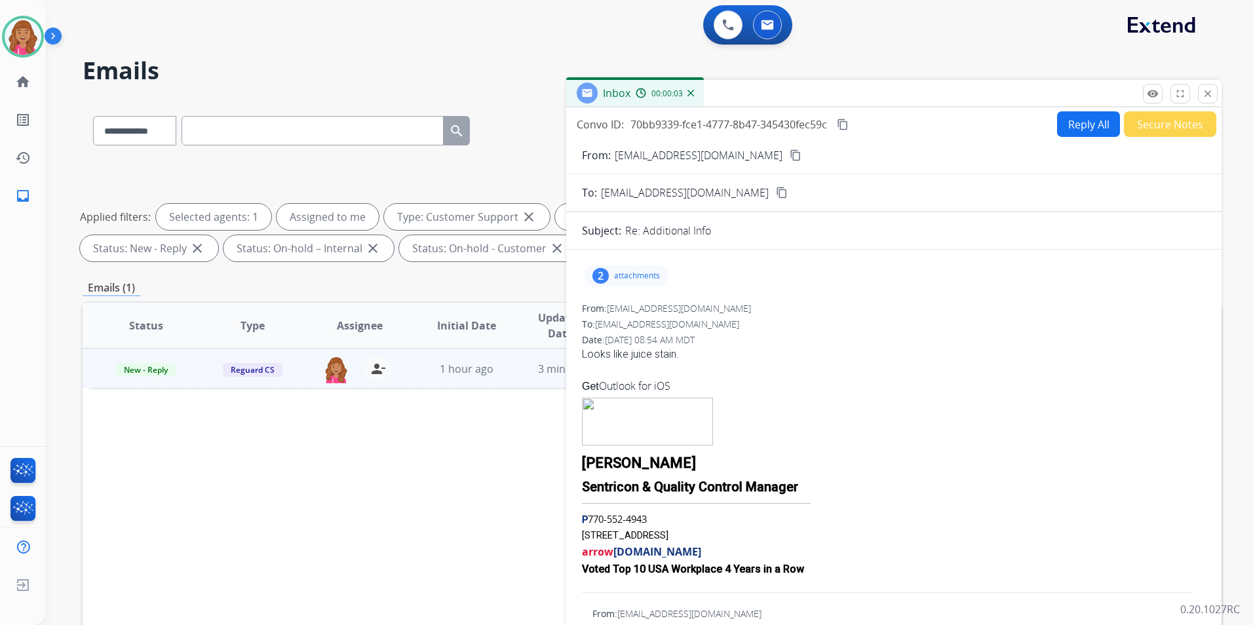
click at [635, 265] on div "2 attachments" at bounding box center [894, 275] width 624 height 31
click at [633, 276] on p "attachments" at bounding box center [637, 276] width 46 height 10
click at [631, 273] on p "attachments" at bounding box center [637, 276] width 46 height 10
click at [802, 156] on mat-icon "content_copy" at bounding box center [796, 155] width 12 height 12
click at [1043, 129] on div "Convo ID: 70bb9339-fce1-4777-8b47-345430fec59c content_copy Reply All Secure No…" at bounding box center [894, 124] width 656 height 26
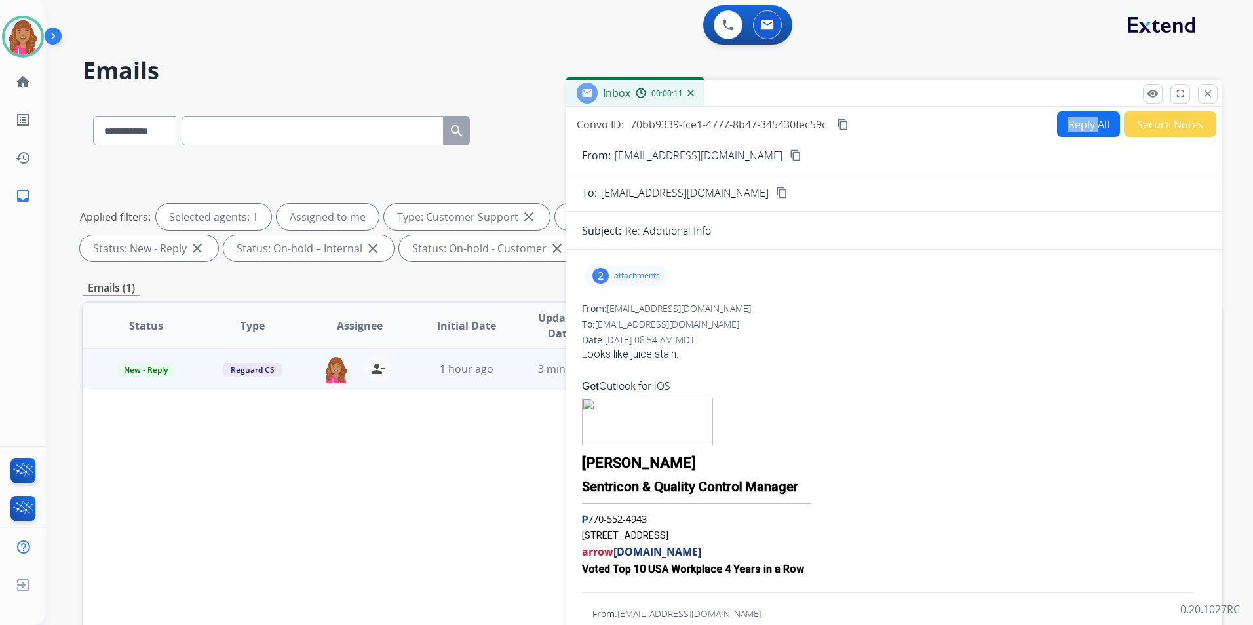
click at [1043, 129] on div "Convo ID: 70bb9339-fce1-4777-8b47-345430fec59c content_copy Reply All Secure No…" at bounding box center [894, 124] width 656 height 26
drag, startPoint x: 1043, startPoint y: 129, endPoint x: 1086, endPoint y: 127, distance: 43.3
click at [1086, 127] on button "Reply All" at bounding box center [1088, 124] width 63 height 26
select select "**********"
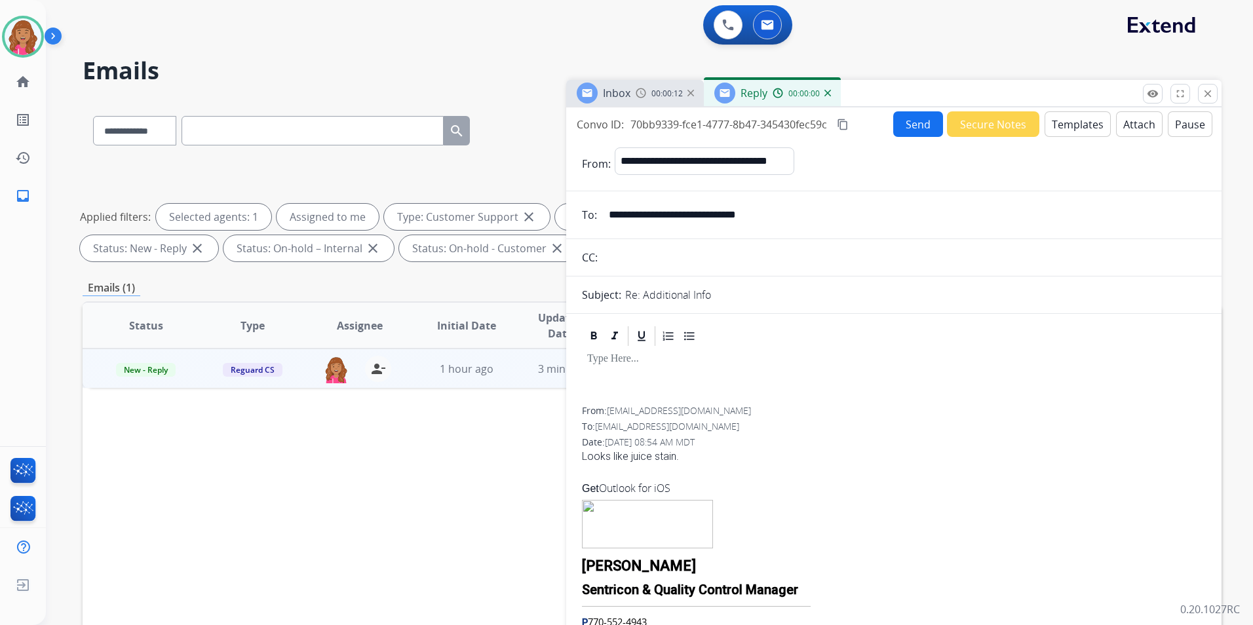
click at [1084, 125] on button "Templates" at bounding box center [1078, 124] width 66 height 26
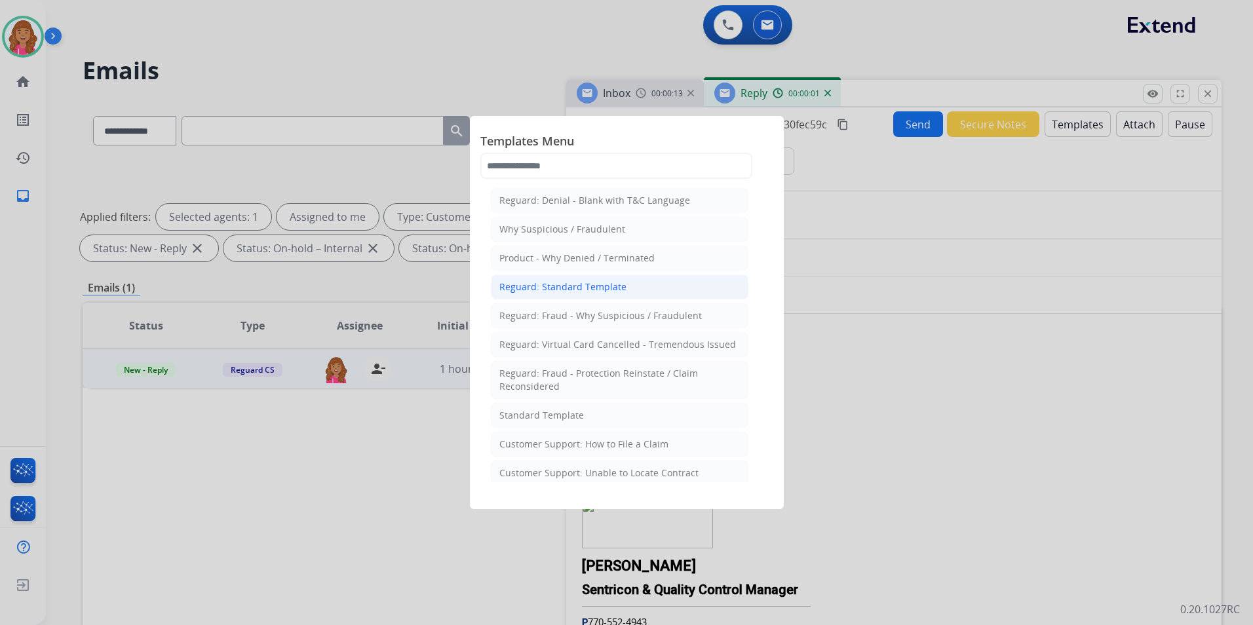
click at [627, 293] on li "Reguard: Standard Template" at bounding box center [620, 287] width 258 height 25
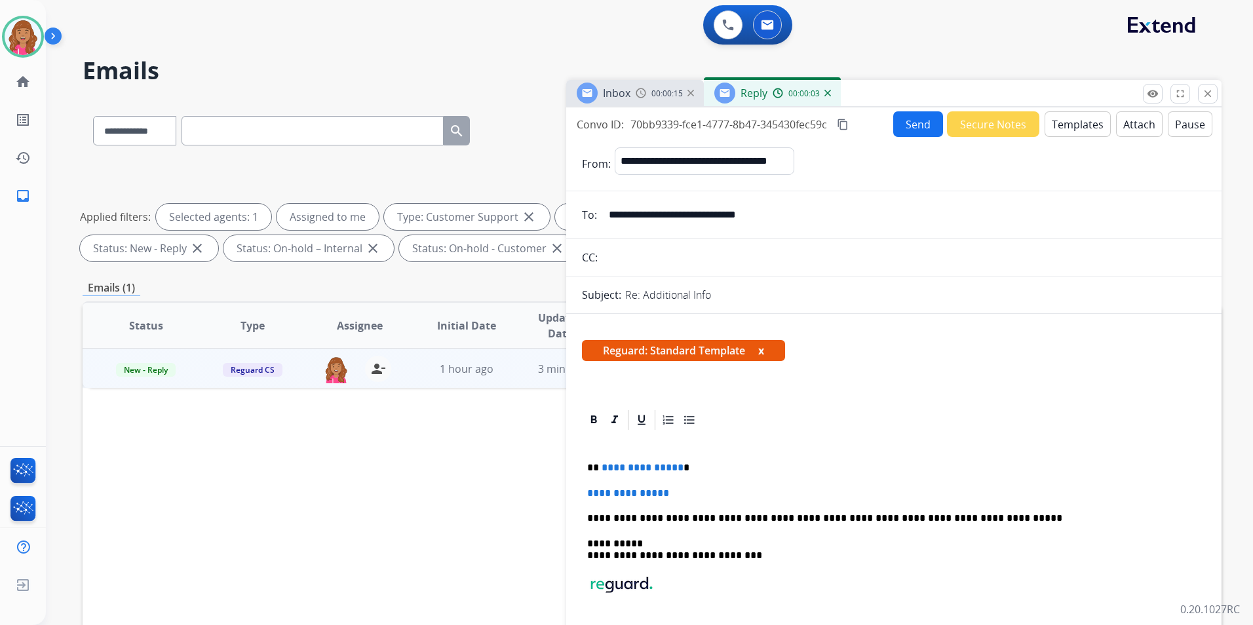
click at [674, 470] on span "**********" at bounding box center [643, 468] width 82 height 10
drag, startPoint x: 627, startPoint y: 488, endPoint x: 576, endPoint y: 487, distance: 51.1
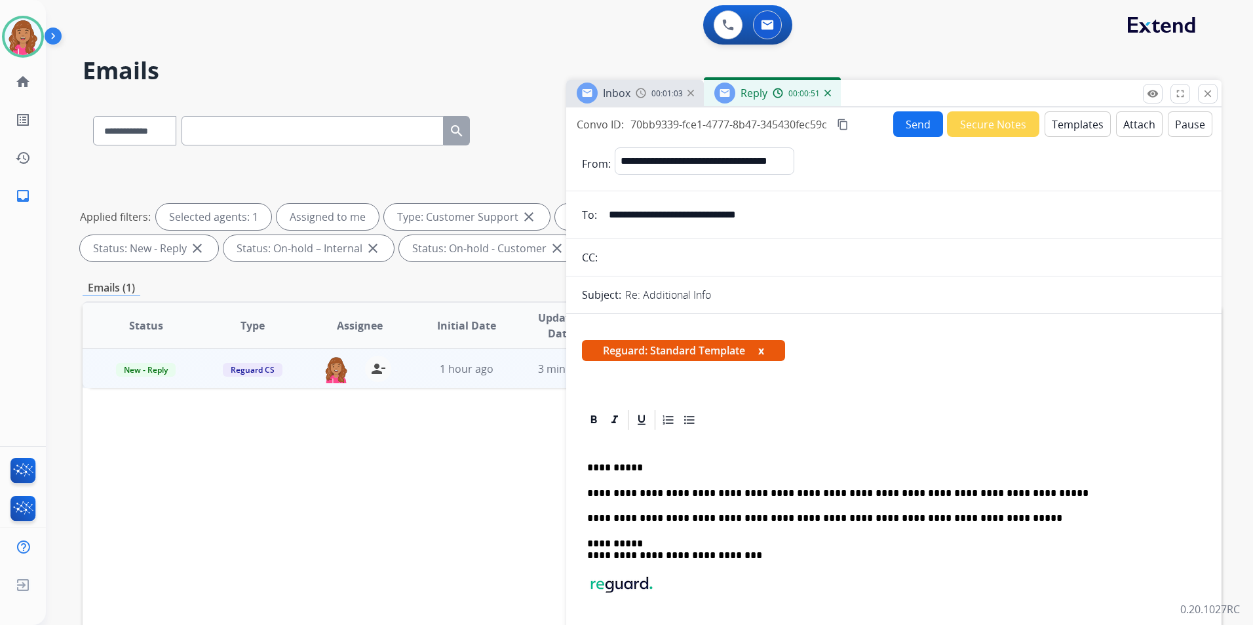
click at [851, 122] on button "content_copy" at bounding box center [843, 125] width 16 height 16
click at [898, 125] on button "Send" at bounding box center [918, 124] width 50 height 26
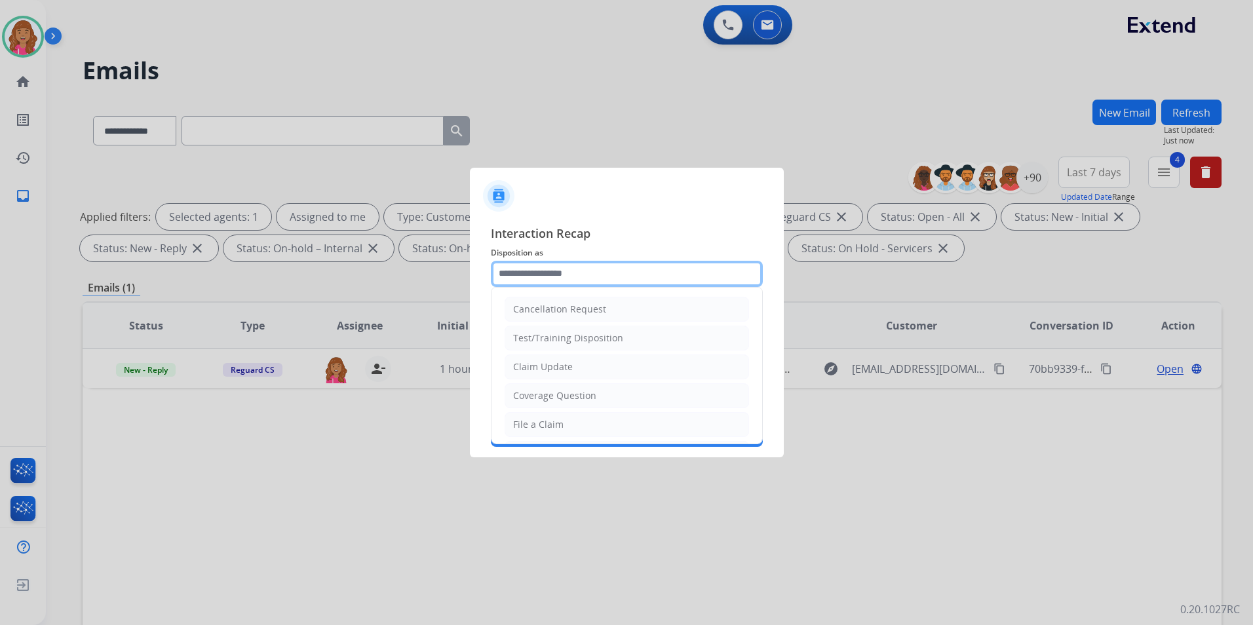
click at [545, 275] on input "text" at bounding box center [627, 274] width 272 height 26
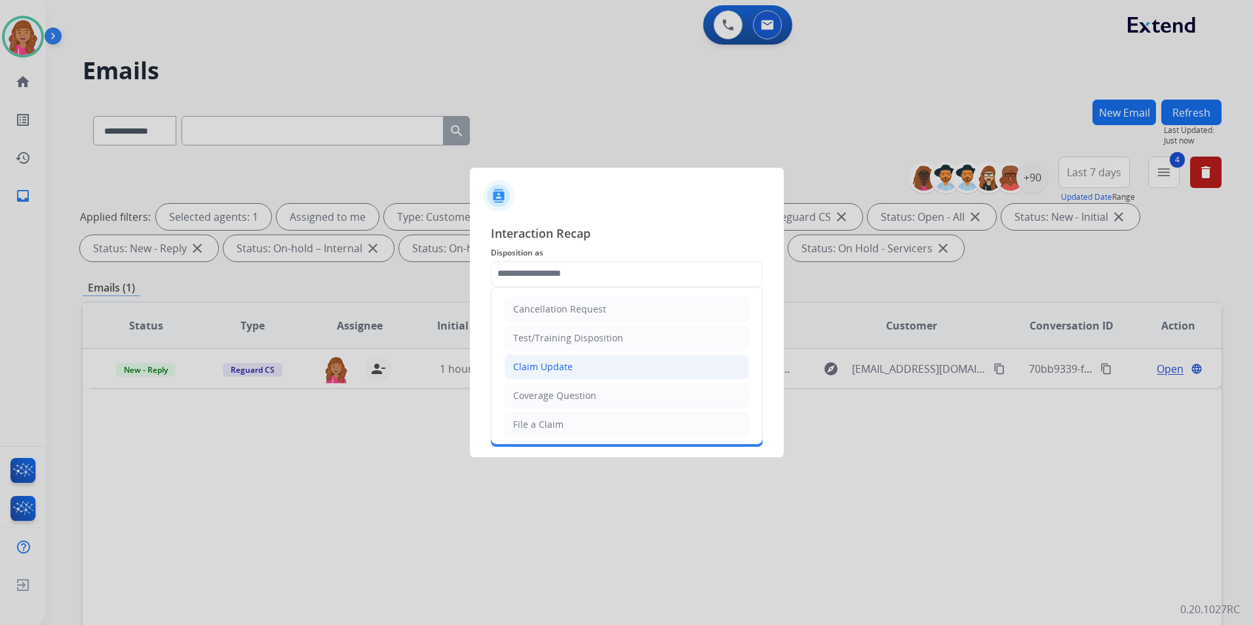
click at [557, 367] on div "Claim Update" at bounding box center [543, 367] width 60 height 13
type input "**********"
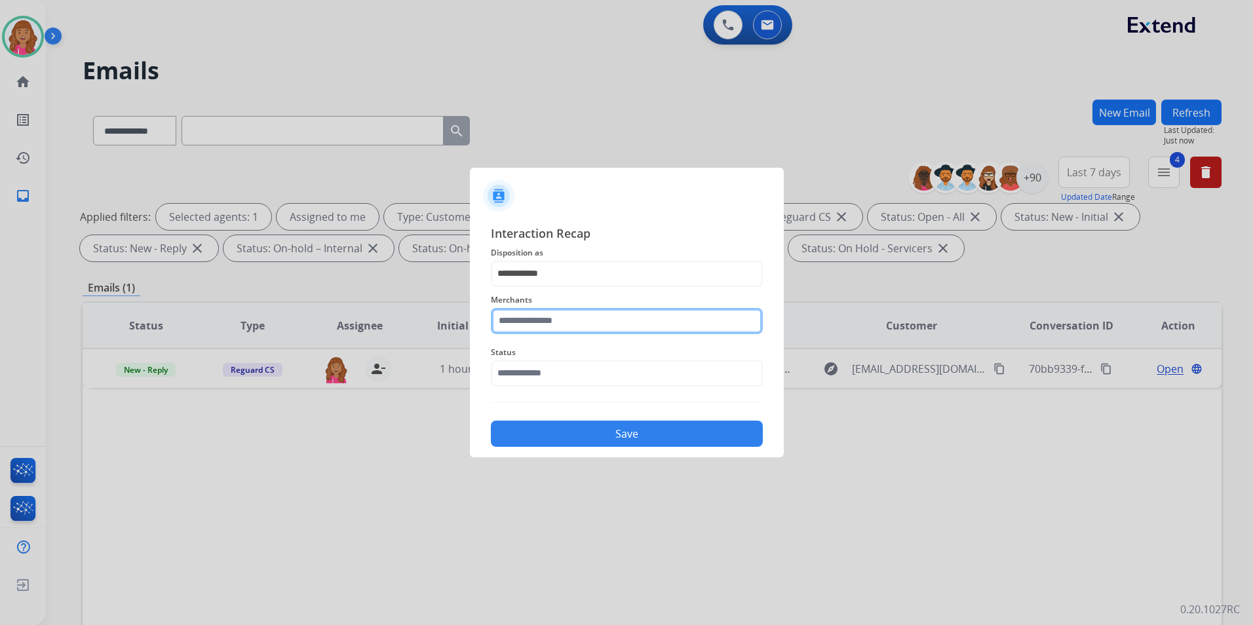
click at [534, 328] on input "text" at bounding box center [627, 321] width 272 height 26
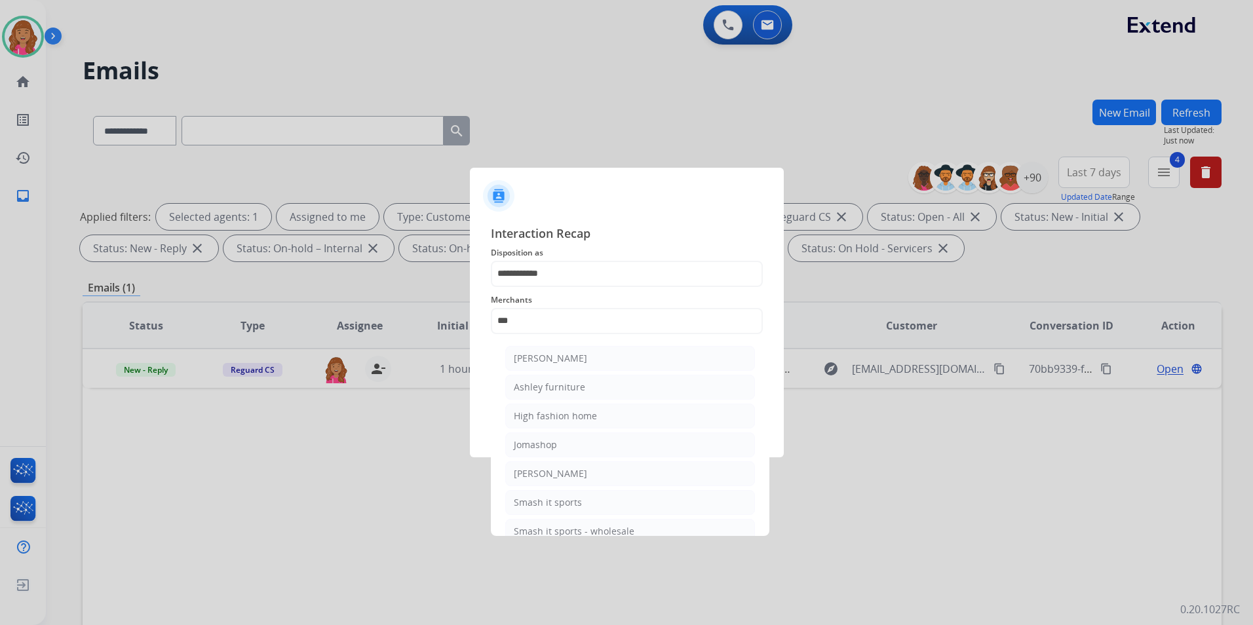
drag, startPoint x: 603, startPoint y: 349, endPoint x: 602, endPoint y: 357, distance: 8.0
click at [604, 350] on li "[PERSON_NAME]" at bounding box center [630, 358] width 250 height 25
type input "**********"
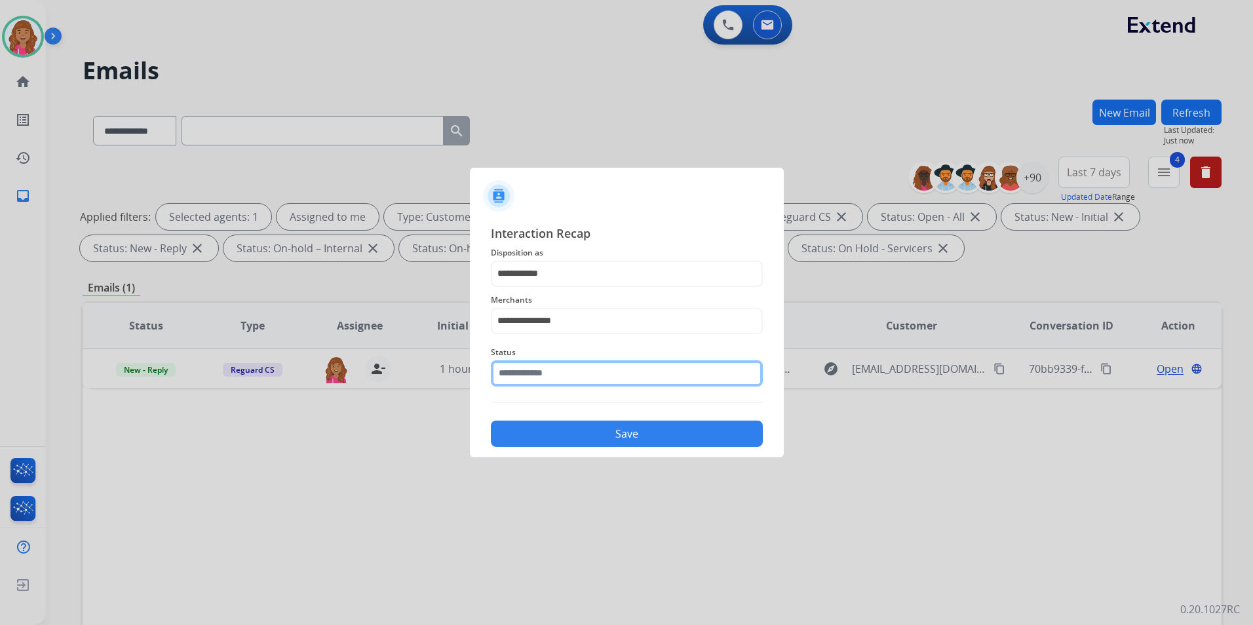
click at [583, 372] on input "text" at bounding box center [627, 374] width 272 height 26
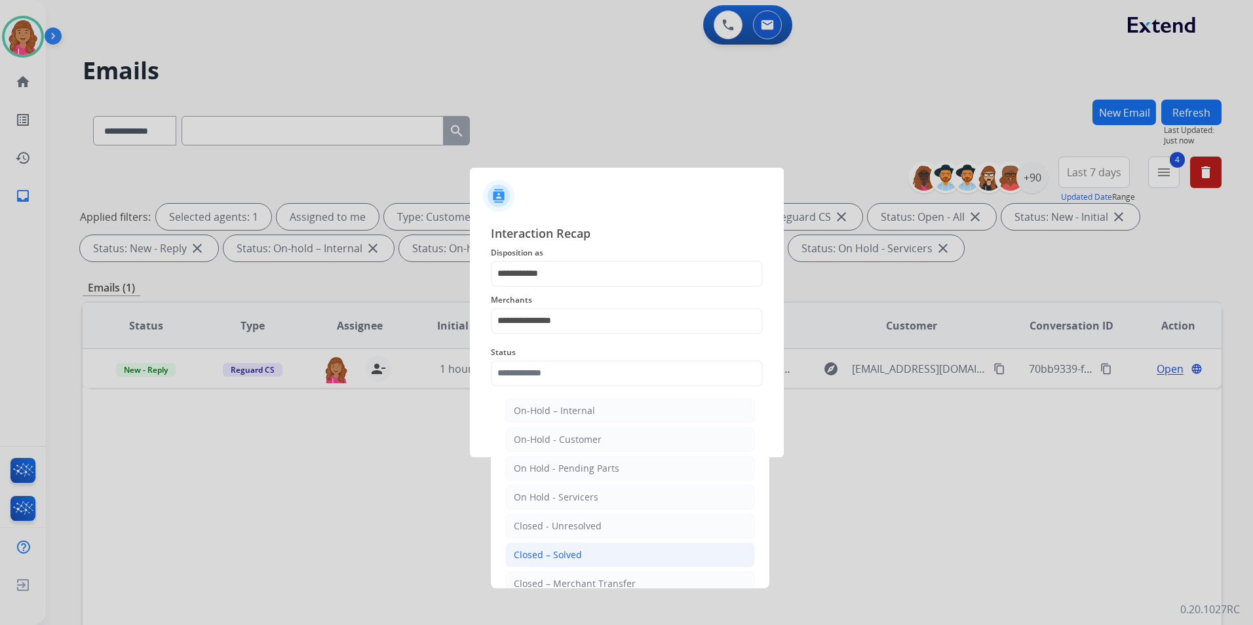
click at [560, 553] on div "Closed – Solved" at bounding box center [548, 555] width 68 height 13
type input "**********"
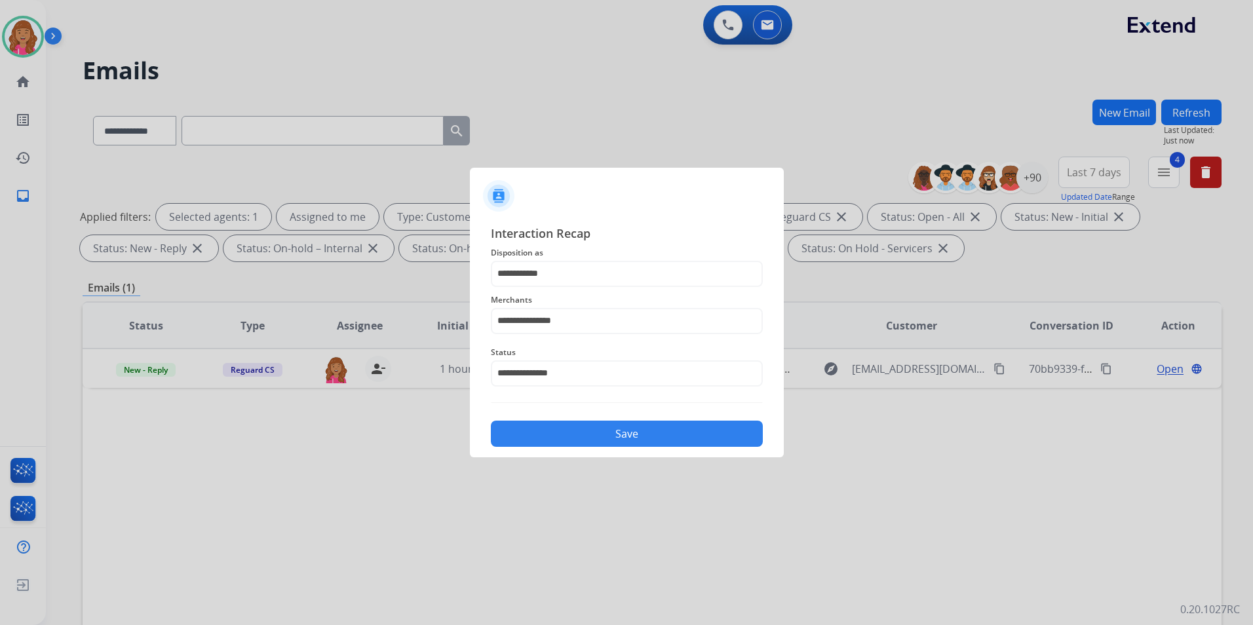
click at [562, 442] on button "Save" at bounding box center [627, 434] width 272 height 26
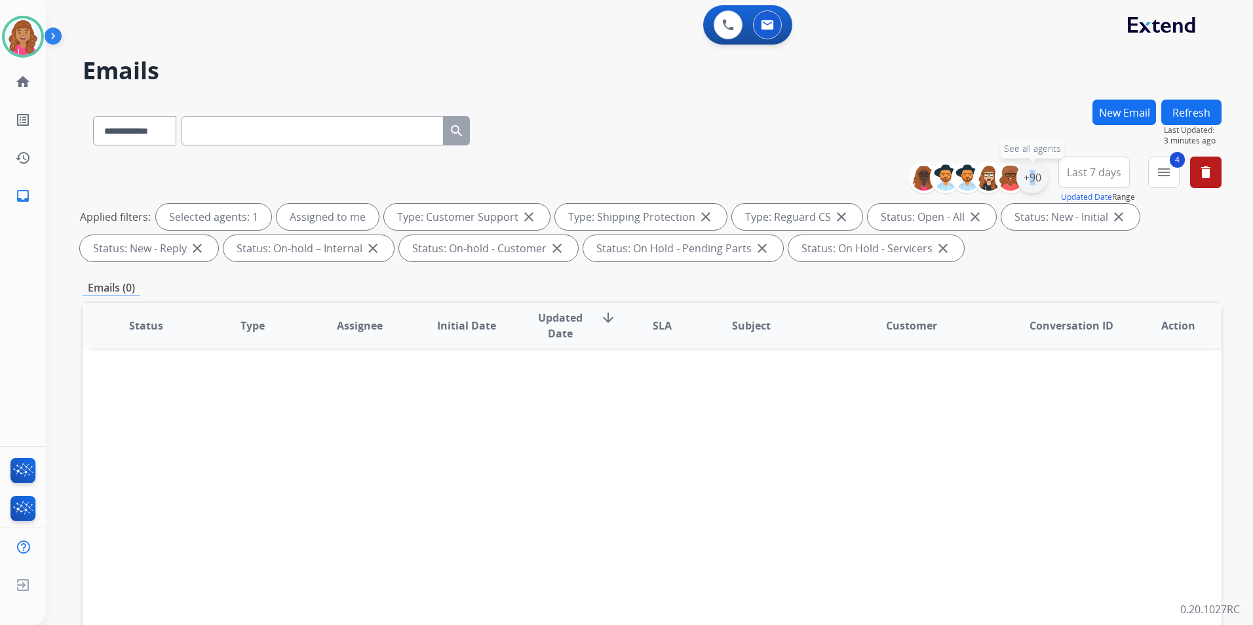
click at [1025, 175] on div "+90" at bounding box center [1032, 177] width 31 height 31
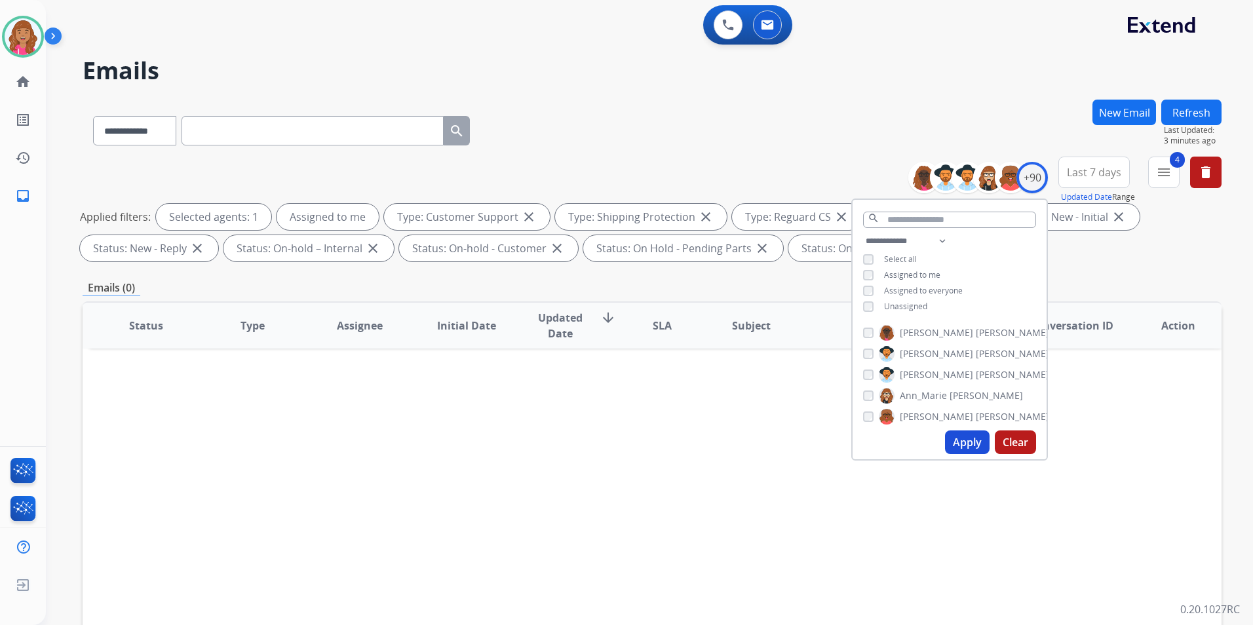
click at [900, 305] on span "Unassigned" at bounding box center [905, 306] width 43 height 11
click at [969, 447] on button "Apply" at bounding box center [967, 443] width 45 height 24
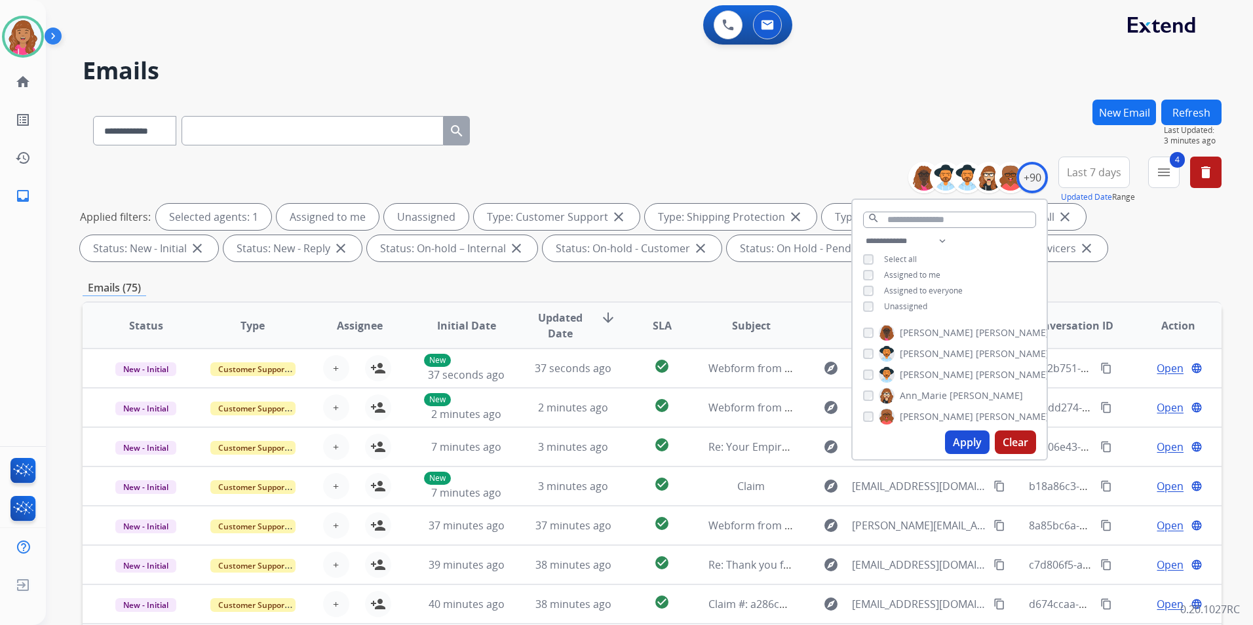
click at [1122, 272] on div "**********" at bounding box center [652, 454] width 1139 height 709
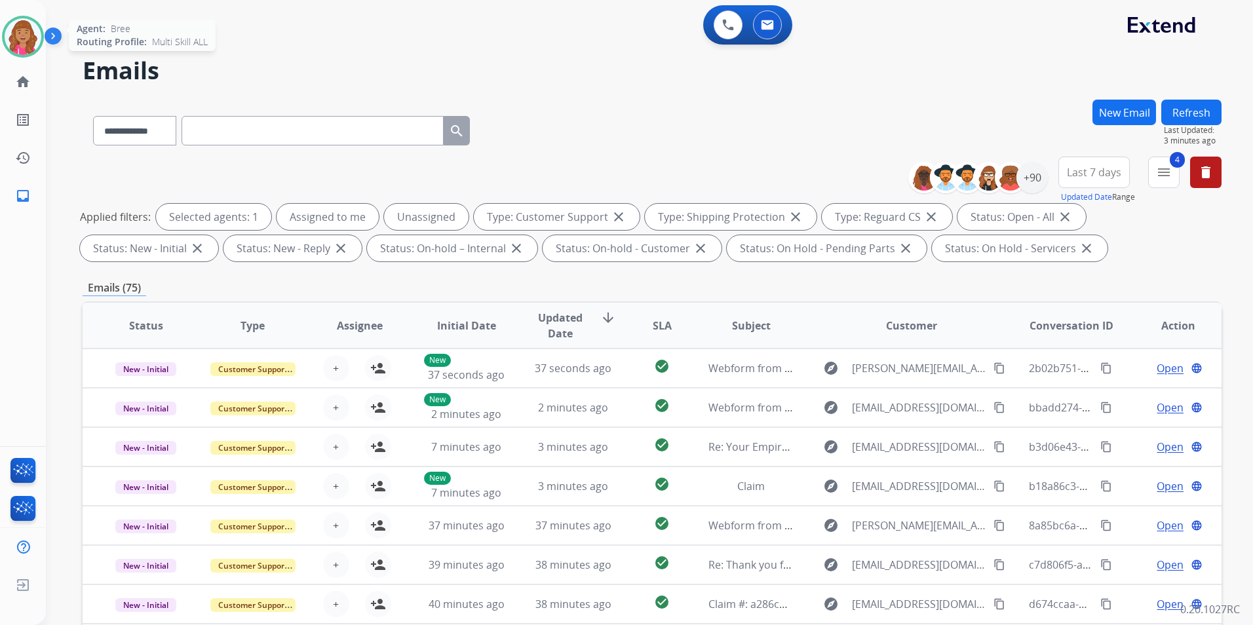
click at [26, 28] on img at bounding box center [23, 36] width 37 height 37
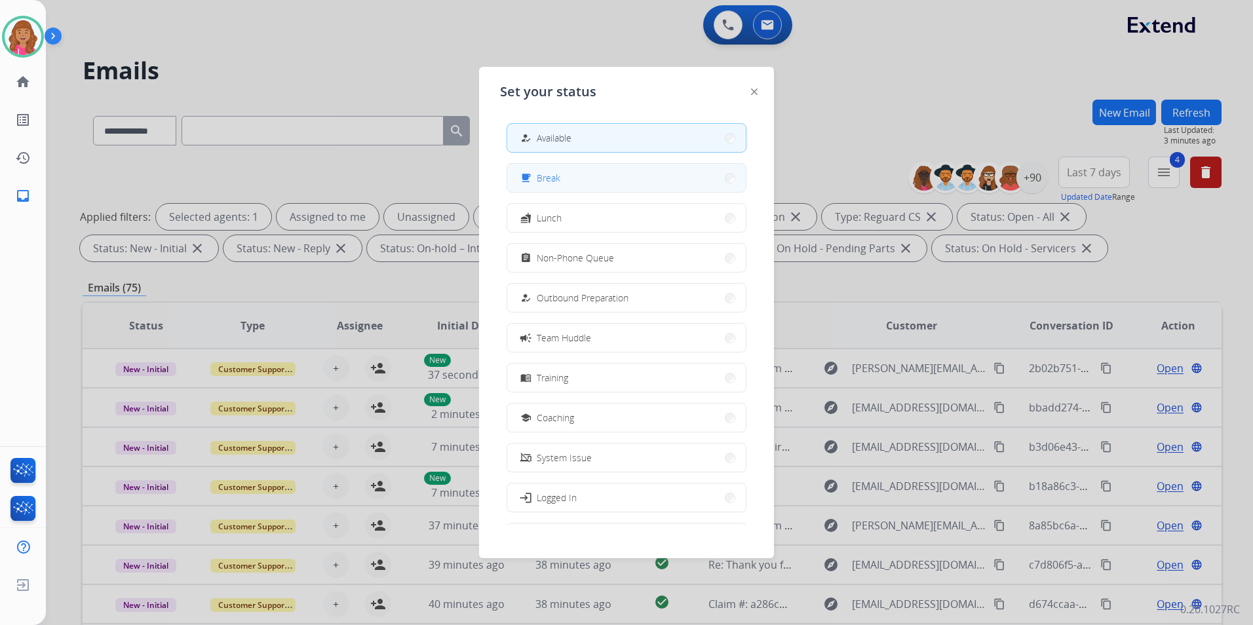
click at [605, 179] on button "free_breakfast Break" at bounding box center [626, 178] width 239 height 28
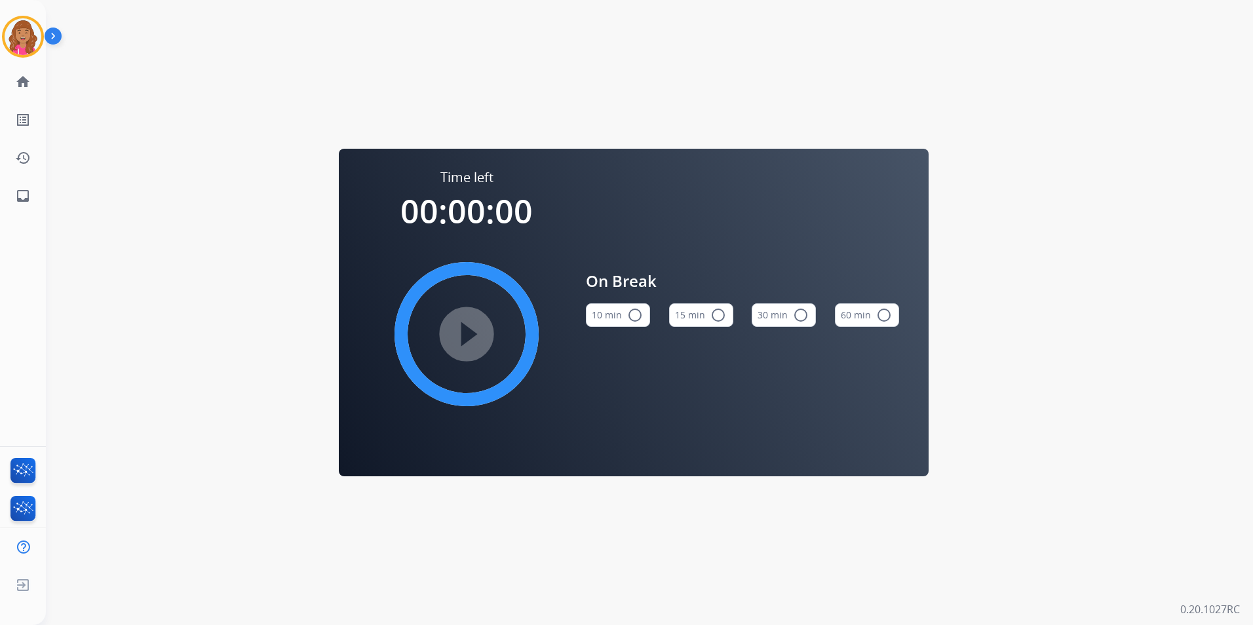
click at [712, 309] on mat-icon "radio_button_unchecked" at bounding box center [719, 315] width 16 height 16
click at [468, 342] on mat-icon "play_circle_filled" at bounding box center [467, 334] width 16 height 16
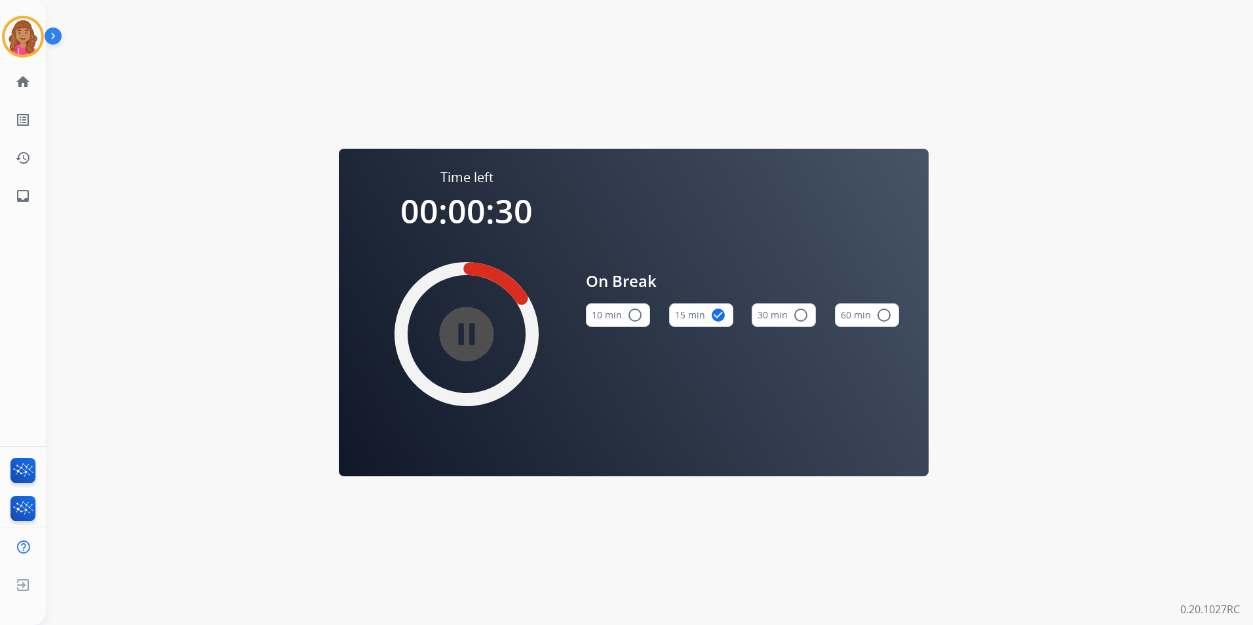
drag, startPoint x: 28, startPoint y: 33, endPoint x: 54, endPoint y: 49, distance: 30.2
click at [28, 33] on img at bounding box center [23, 36] width 37 height 37
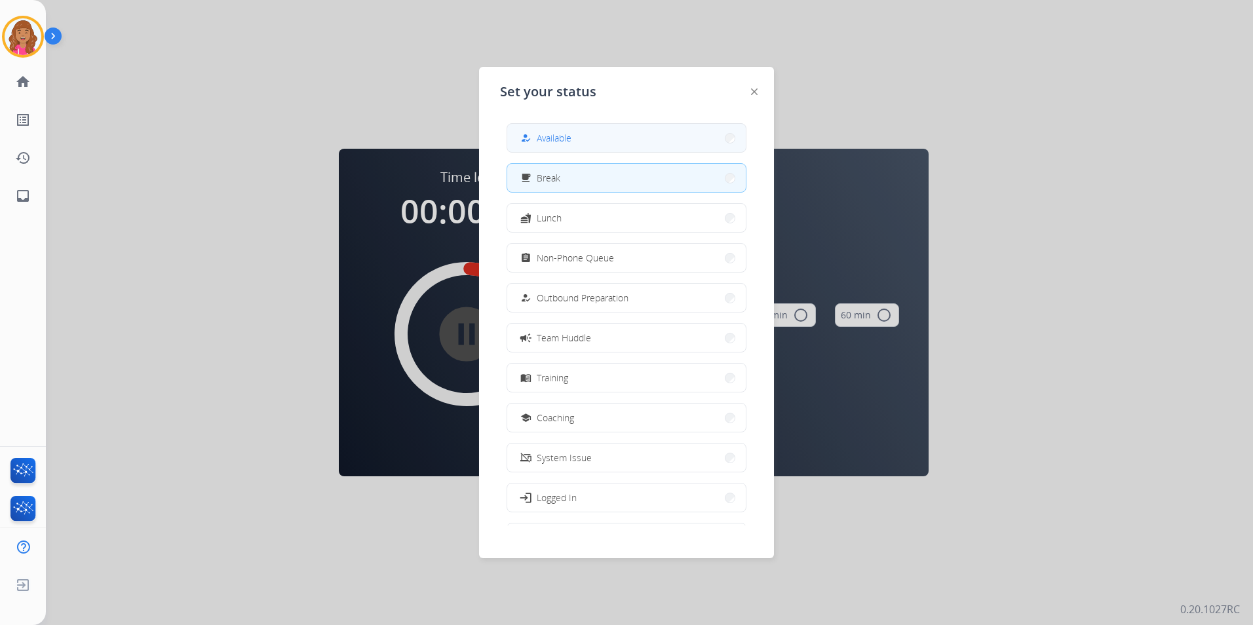
click at [593, 147] on button "how_to_reg Available" at bounding box center [626, 138] width 239 height 28
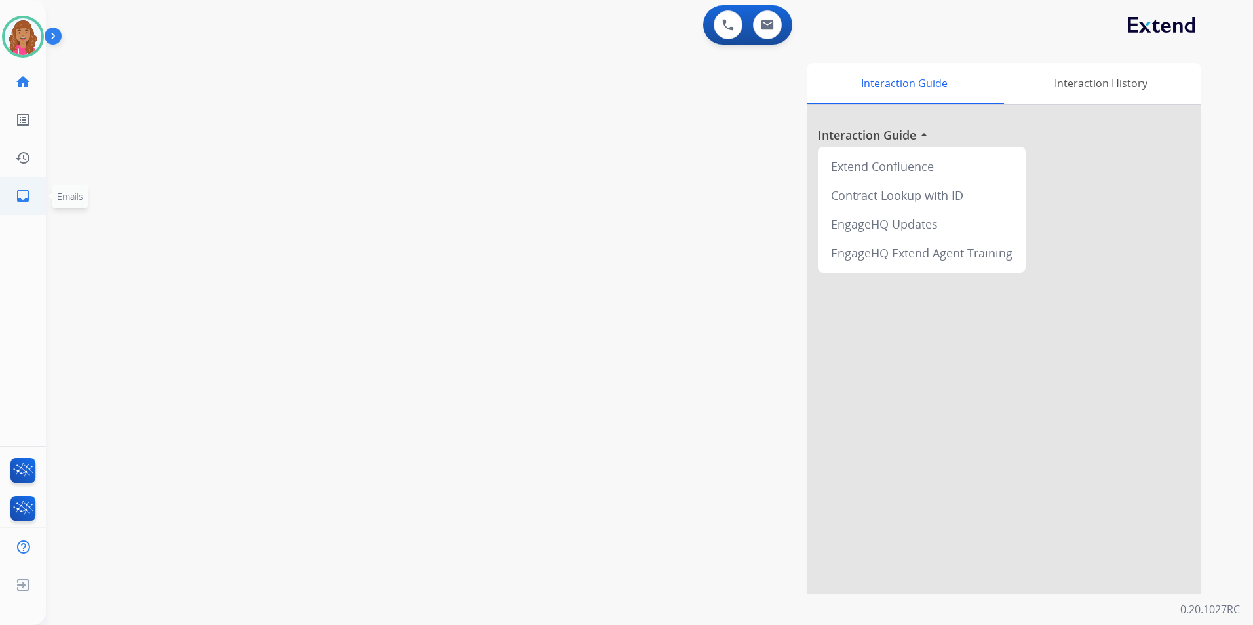
click at [22, 197] on mat-icon "inbox" at bounding box center [23, 196] width 16 height 16
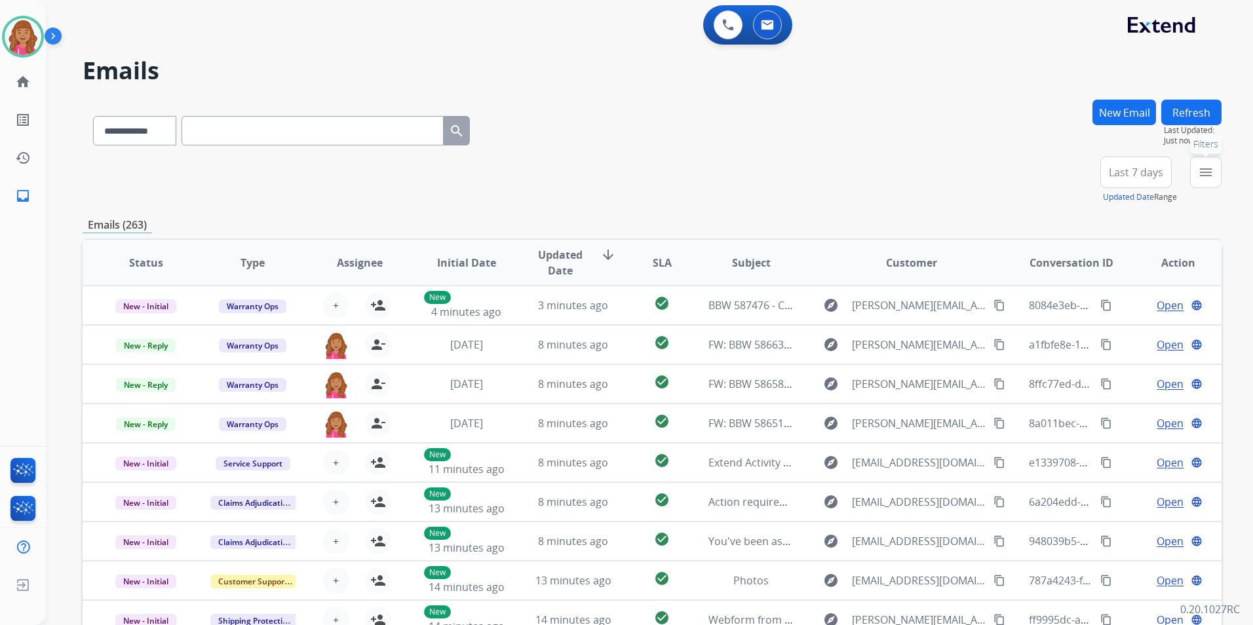
click at [1206, 163] on button "menu Filters" at bounding box center [1205, 172] width 31 height 31
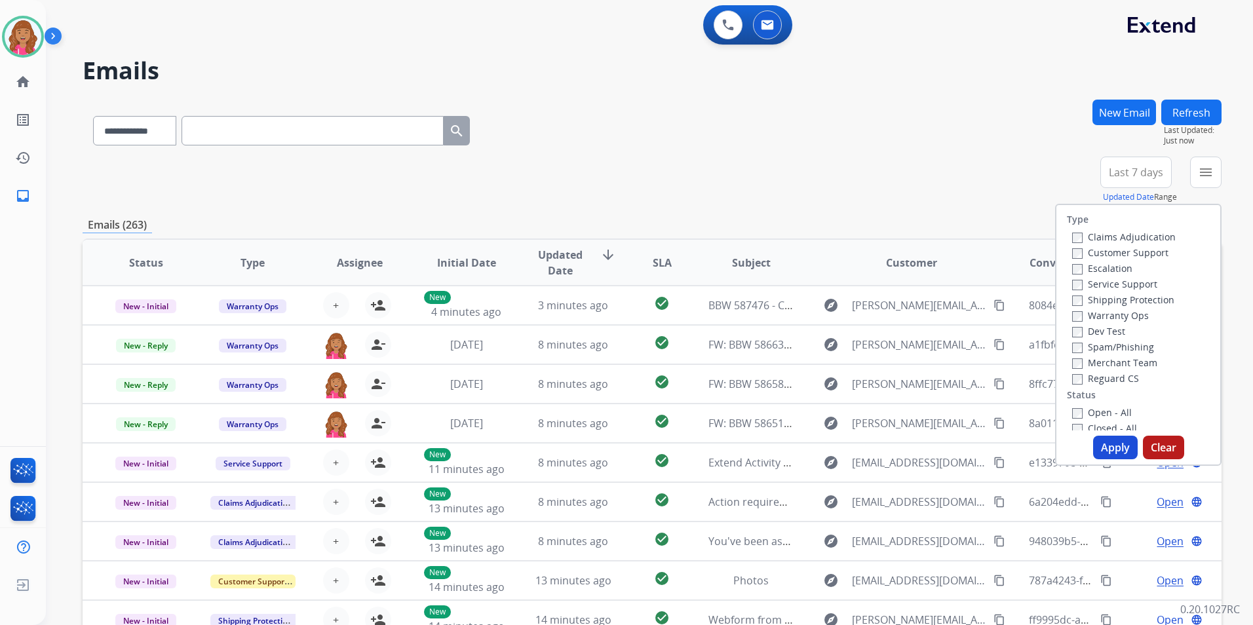
click at [1100, 416] on label "Open - All" at bounding box center [1102, 412] width 60 height 12
click at [1124, 373] on label "Reguard CS" at bounding box center [1105, 378] width 67 height 12
click at [1146, 294] on label "Shipping Protection" at bounding box center [1123, 300] width 102 height 12
click at [1143, 252] on label "Customer Support" at bounding box center [1120, 252] width 96 height 12
click at [1110, 436] on button "Apply" at bounding box center [1115, 448] width 45 height 24
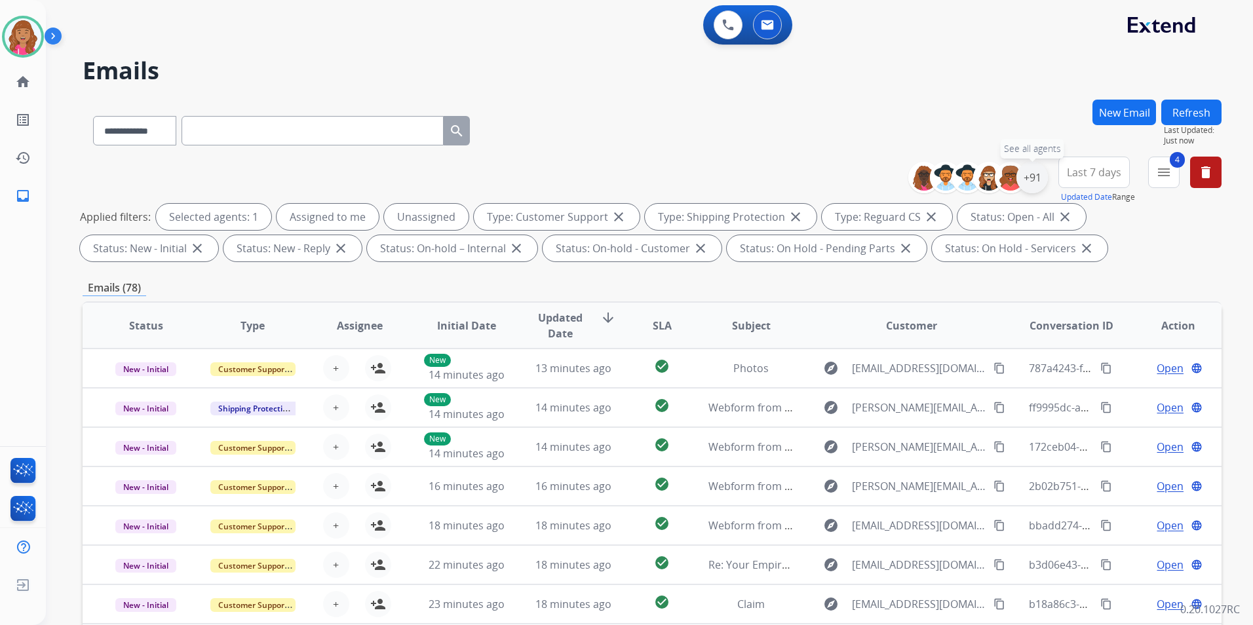
click at [1031, 183] on div "+91" at bounding box center [1032, 177] width 31 height 31
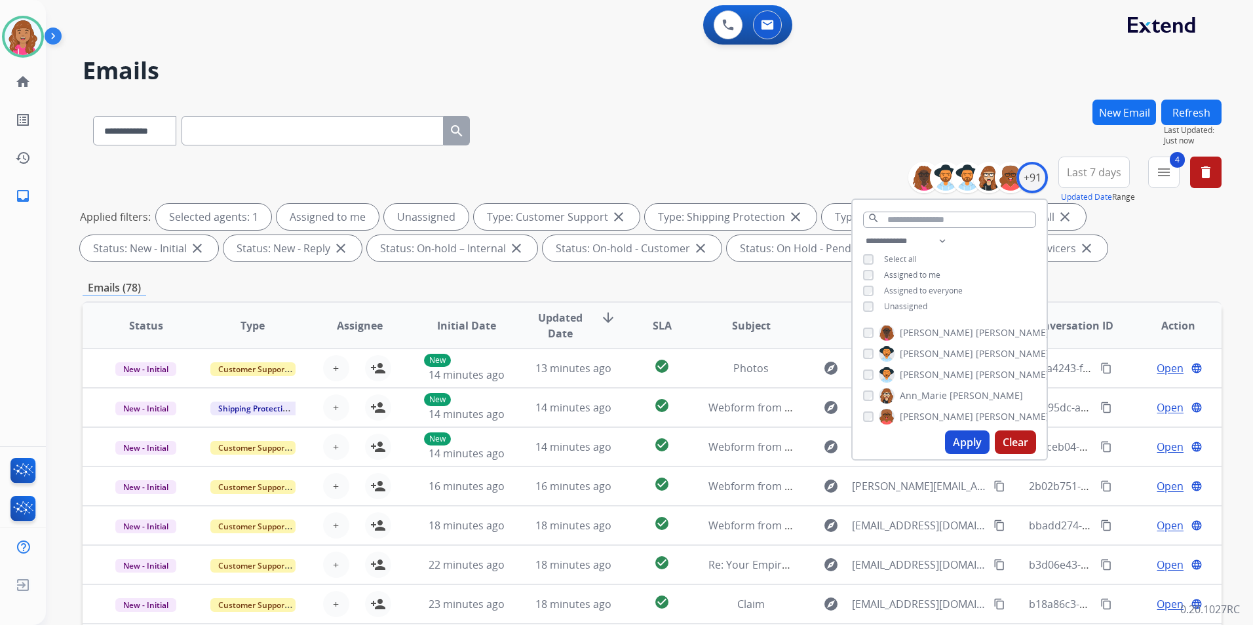
click at [898, 305] on span "Unassigned" at bounding box center [905, 306] width 43 height 11
click at [973, 446] on button "Apply" at bounding box center [967, 443] width 45 height 24
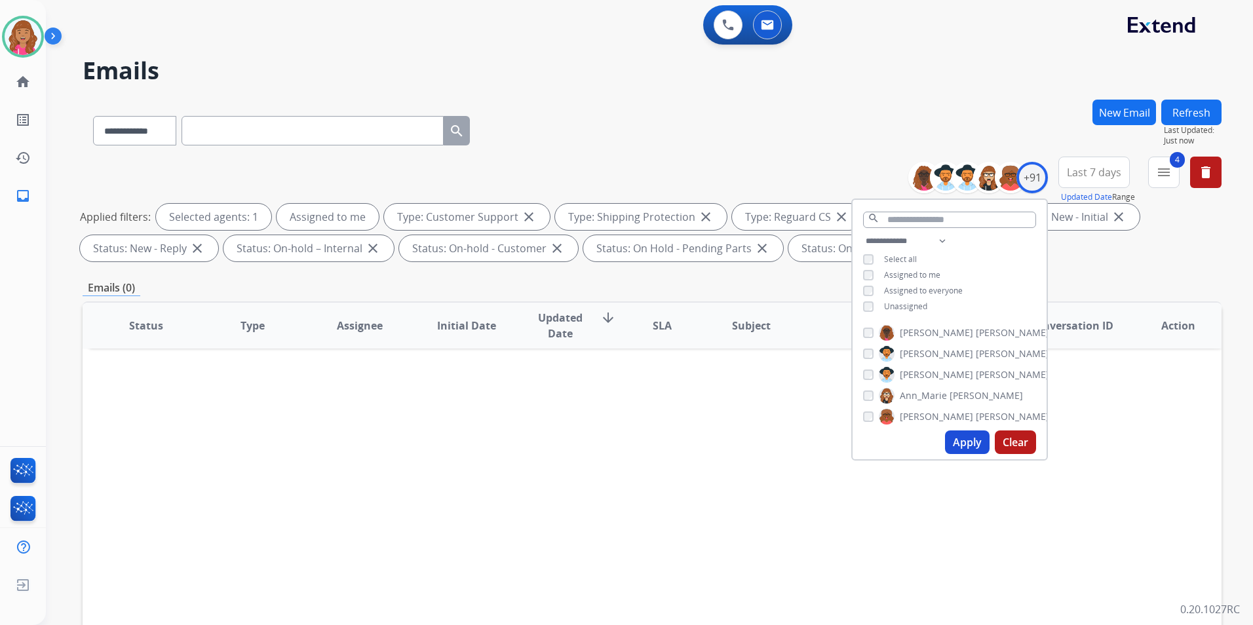
click at [735, 551] on div "Status Type Assignee Initial Date Updated Date arrow_downward SLA Subject Custo…" at bounding box center [652, 521] width 1139 height 439
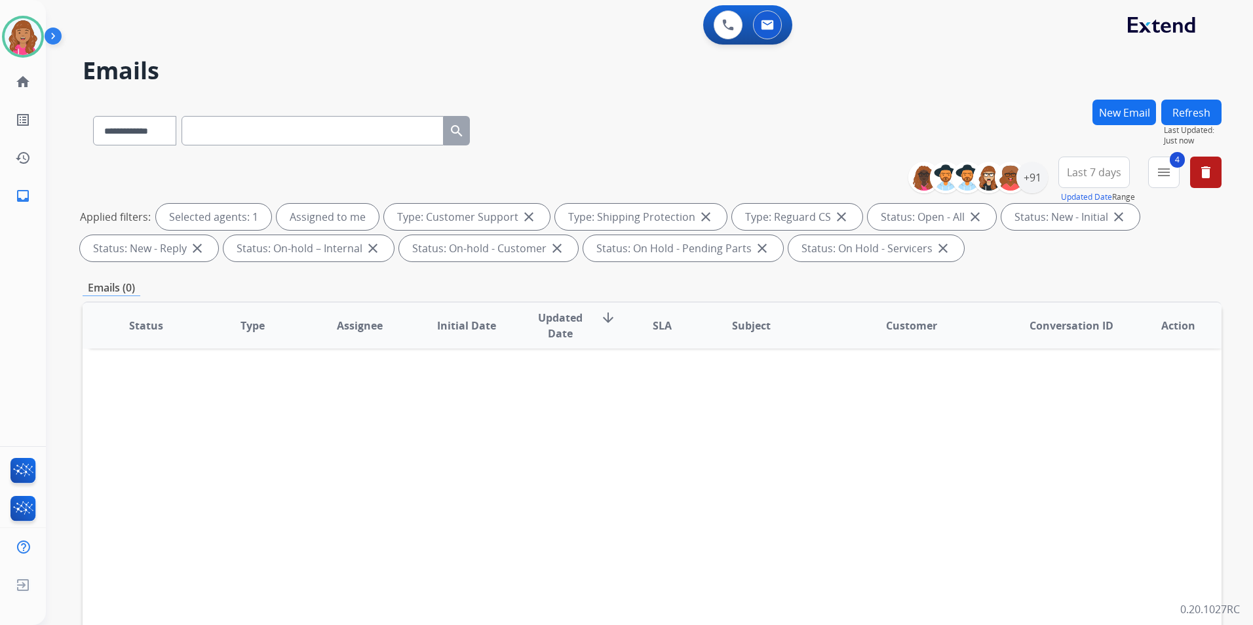
click at [1160, 176] on mat-icon "menu" at bounding box center [1164, 173] width 16 height 16
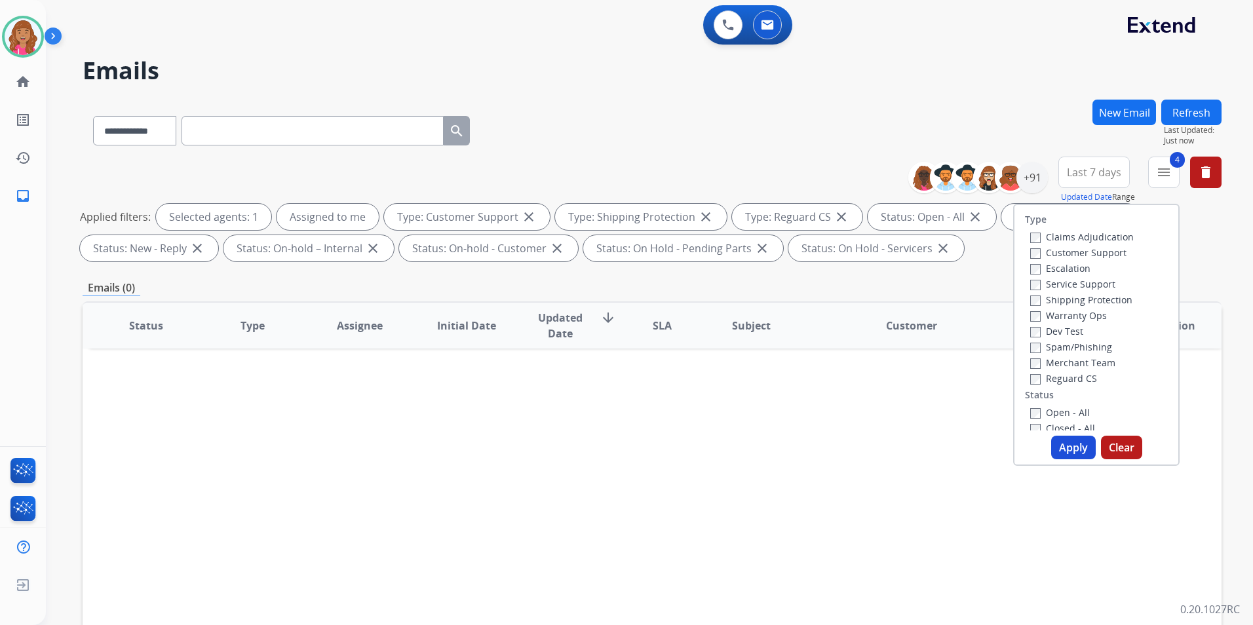
click at [855, 461] on div "Status Type Assignee Initial Date Updated Date arrow_downward SLA Subject Custo…" at bounding box center [652, 521] width 1139 height 439
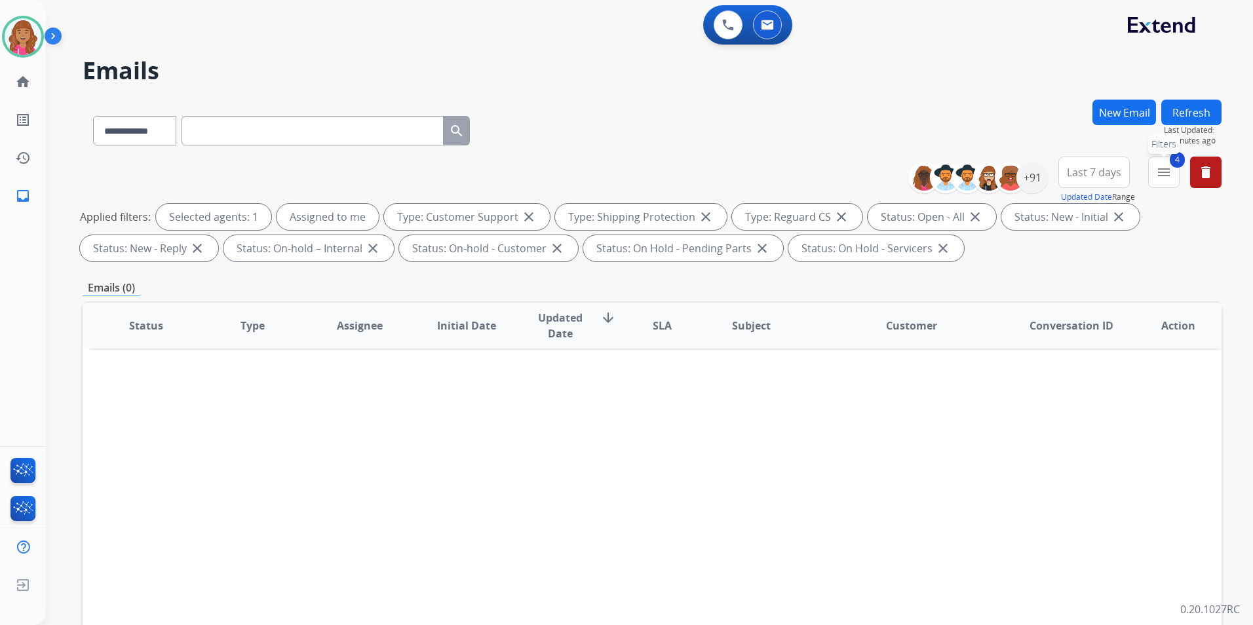
click at [1155, 167] on button "4 menu Filters" at bounding box center [1163, 172] width 31 height 31
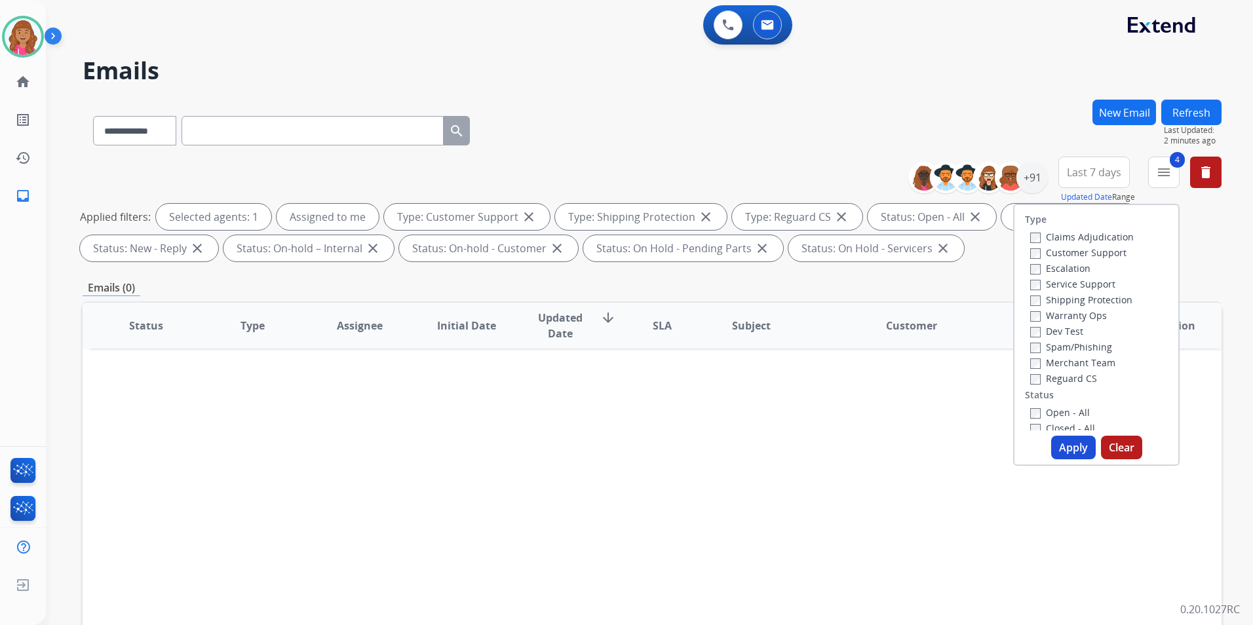
click at [1078, 316] on label "Warranty Ops" at bounding box center [1068, 315] width 77 height 12
click at [1081, 454] on button "Apply" at bounding box center [1073, 448] width 45 height 24
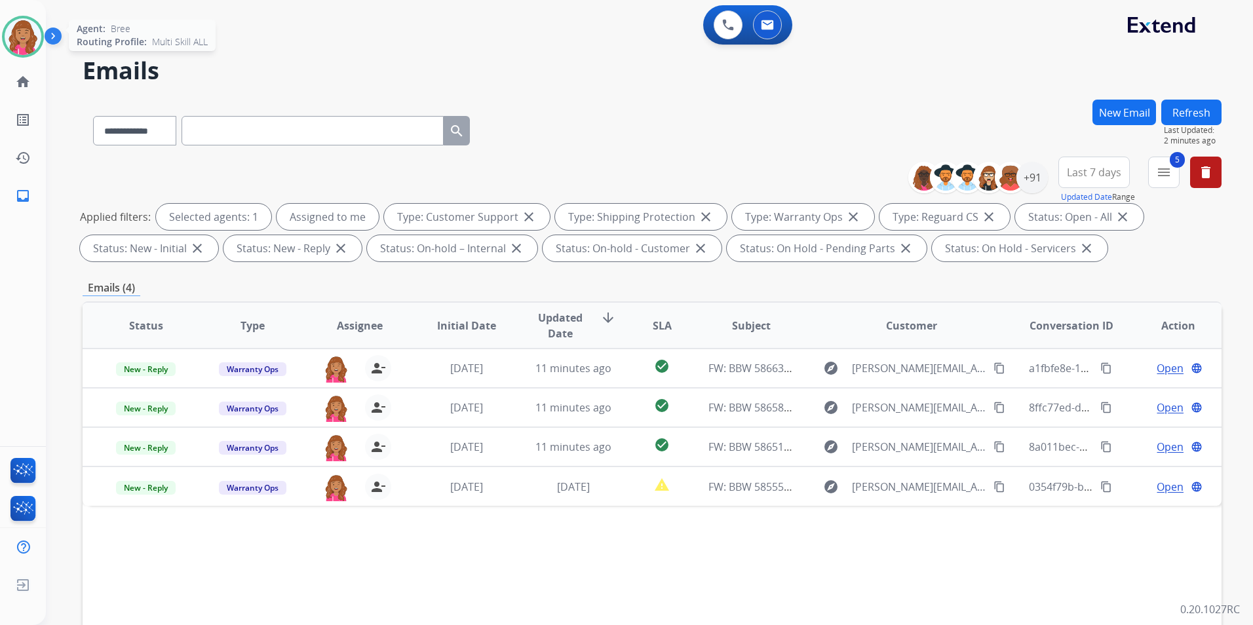
click at [24, 40] on img at bounding box center [23, 36] width 37 height 37
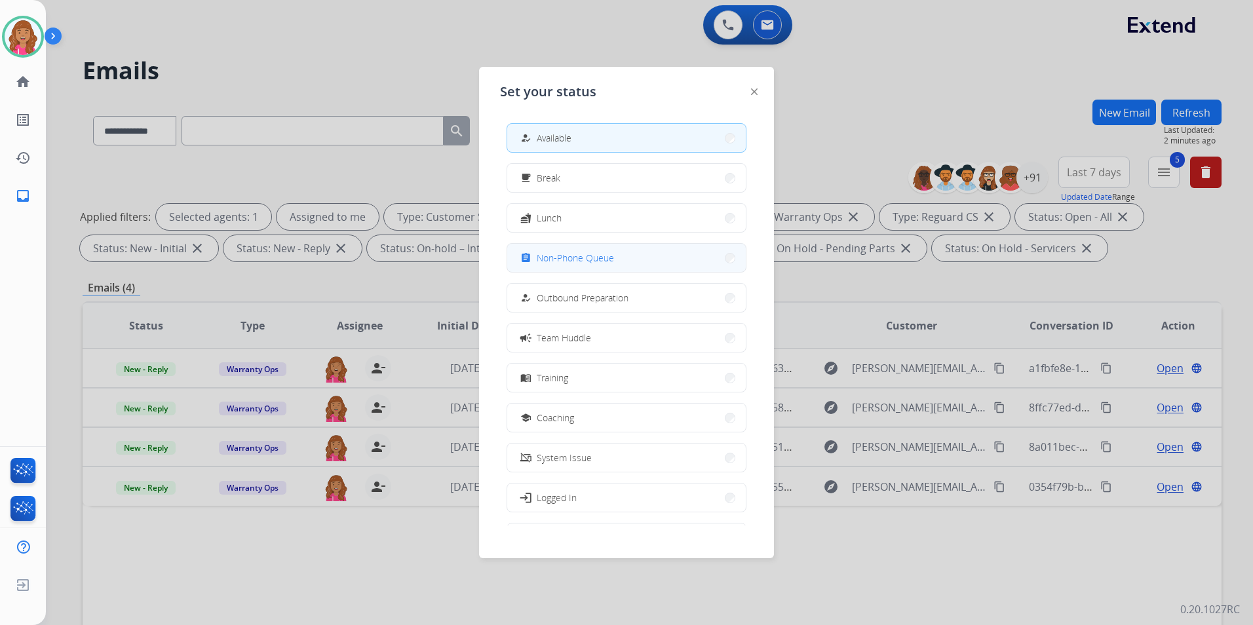
click at [640, 260] on button "assignment Non-Phone Queue" at bounding box center [626, 258] width 239 height 28
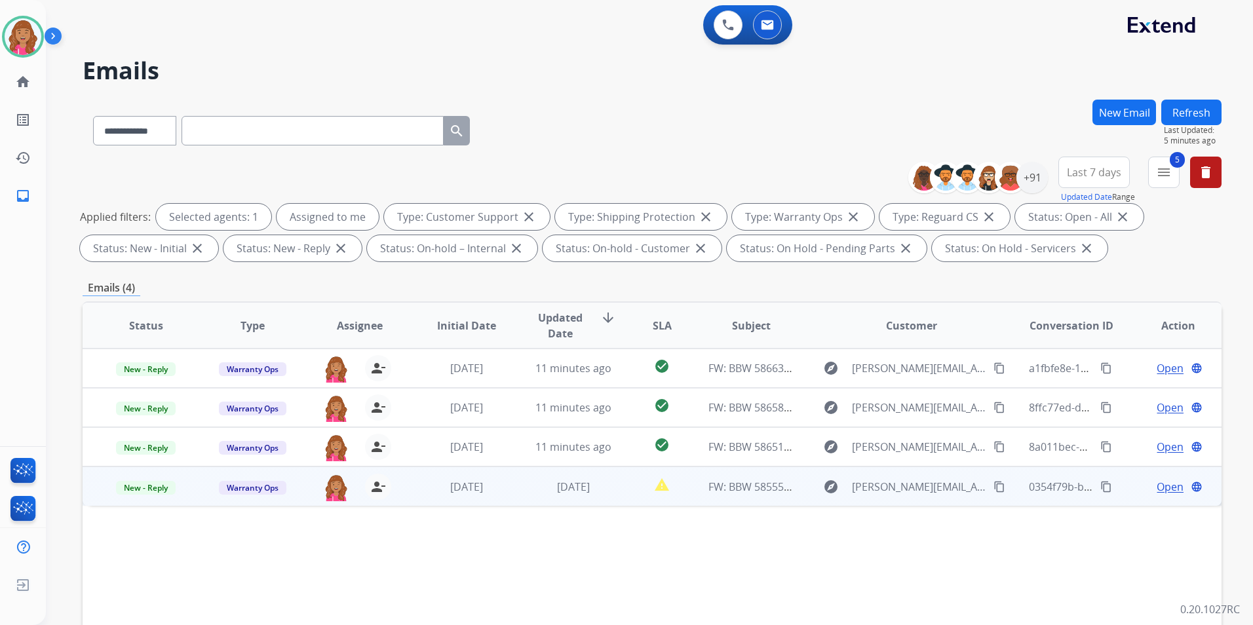
click at [1160, 483] on span "Open" at bounding box center [1170, 487] width 27 height 16
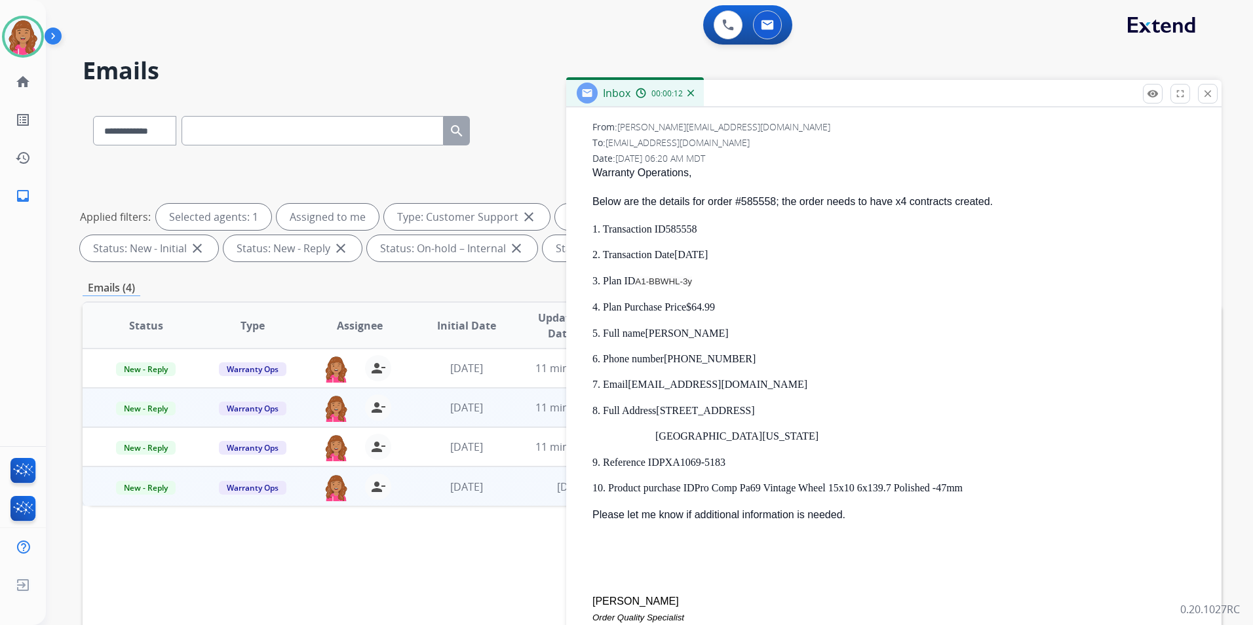
scroll to position [485, 0]
drag, startPoint x: 724, startPoint y: 336, endPoint x: 648, endPoint y: 334, distance: 76.1
click at [648, 334] on p "5. Full name [PERSON_NAME]" at bounding box center [900, 332] width 614 height 12
copy span "[PERSON_NAME]"
drag, startPoint x: 728, startPoint y: 359, endPoint x: 667, endPoint y: 361, distance: 61.7
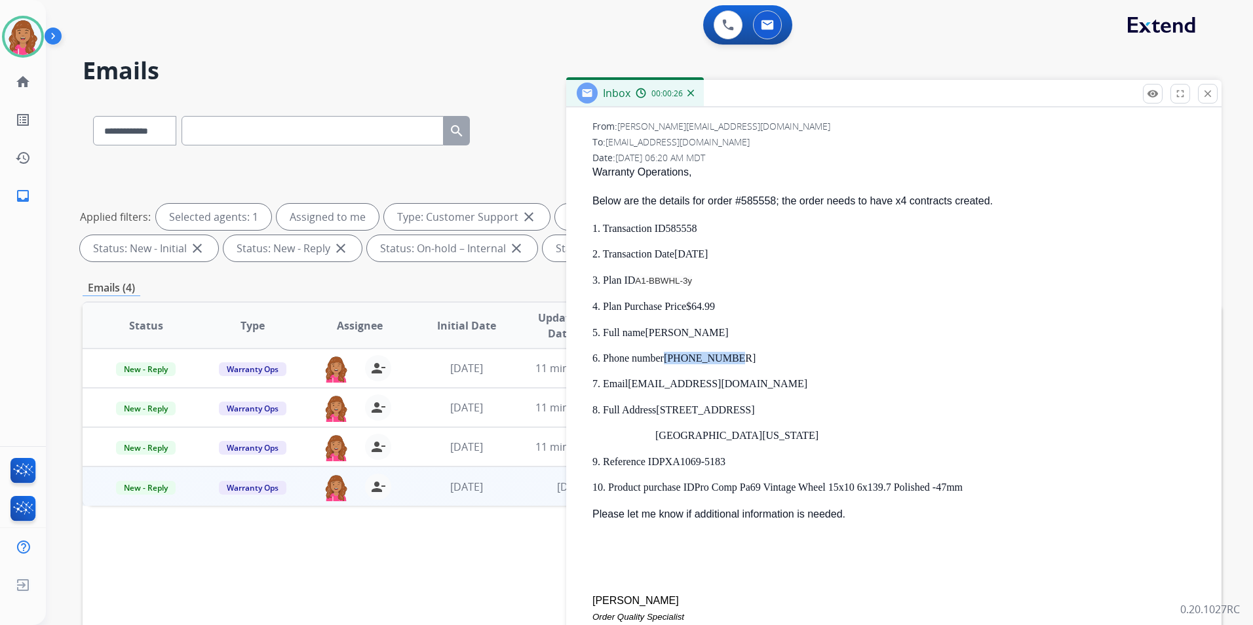
click at [667, 361] on p "6. Phone number [PHONE_NUMBER]" at bounding box center [900, 358] width 614 height 12
copy span "[PHONE_NUMBER]"
drag, startPoint x: 757, startPoint y: 386, endPoint x: 631, endPoint y: 385, distance: 125.9
click at [631, 385] on p "7. Email [EMAIL_ADDRESS][DOMAIN_NAME]" at bounding box center [900, 384] width 614 height 12
copy span "[EMAIL_ADDRESS][DOMAIN_NAME]"
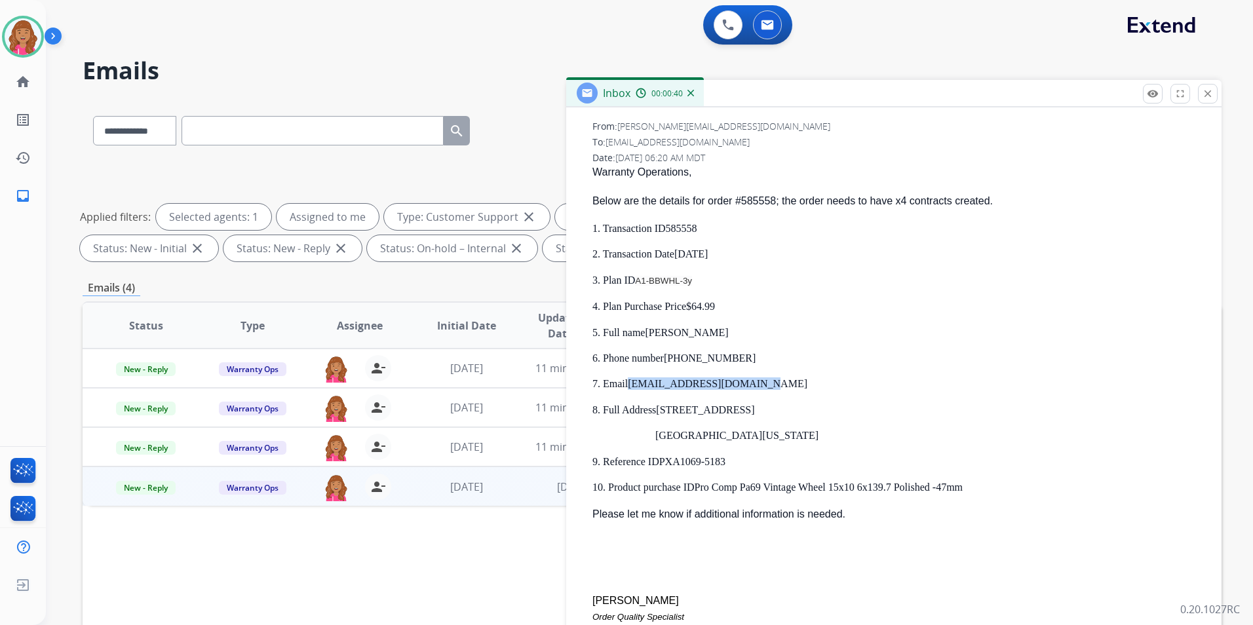
drag, startPoint x: 661, startPoint y: 408, endPoint x: 764, endPoint y: 412, distance: 103.0
click at [764, 412] on p "8. Full Address [STREET_ADDRESS]" at bounding box center [900, 410] width 614 height 12
copy span "[STREET_ADDRESS]"
drag, startPoint x: 717, startPoint y: 433, endPoint x: 686, endPoint y: 438, distance: 31.9
click at [686, 438] on span "[GEOGRAPHIC_DATA][US_STATE]" at bounding box center [737, 435] width 163 height 11
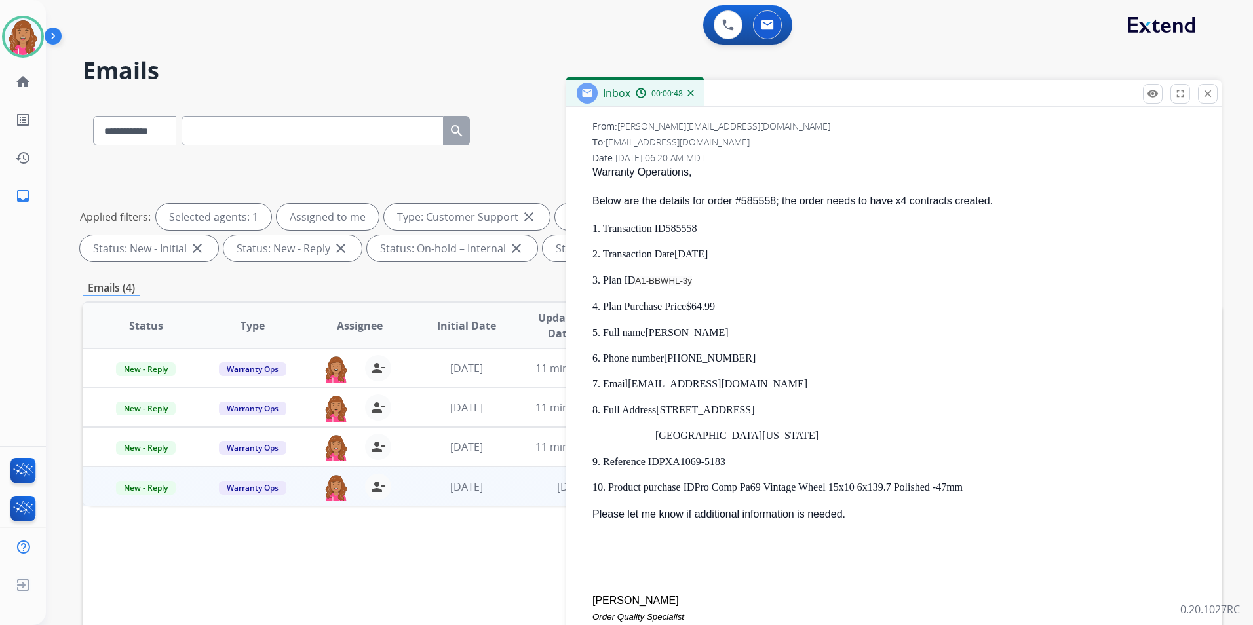
drag, startPoint x: 686, startPoint y: 438, endPoint x: 721, endPoint y: 431, distance: 36.0
click at [721, 431] on span "[GEOGRAPHIC_DATA][US_STATE]" at bounding box center [737, 435] width 163 height 11
drag, startPoint x: 721, startPoint y: 431, endPoint x: 680, endPoint y: 433, distance: 41.3
click at [680, 433] on span "[GEOGRAPHIC_DATA][US_STATE]" at bounding box center [737, 435] width 163 height 11
drag, startPoint x: 680, startPoint y: 433, endPoint x: 705, endPoint y: 436, distance: 25.7
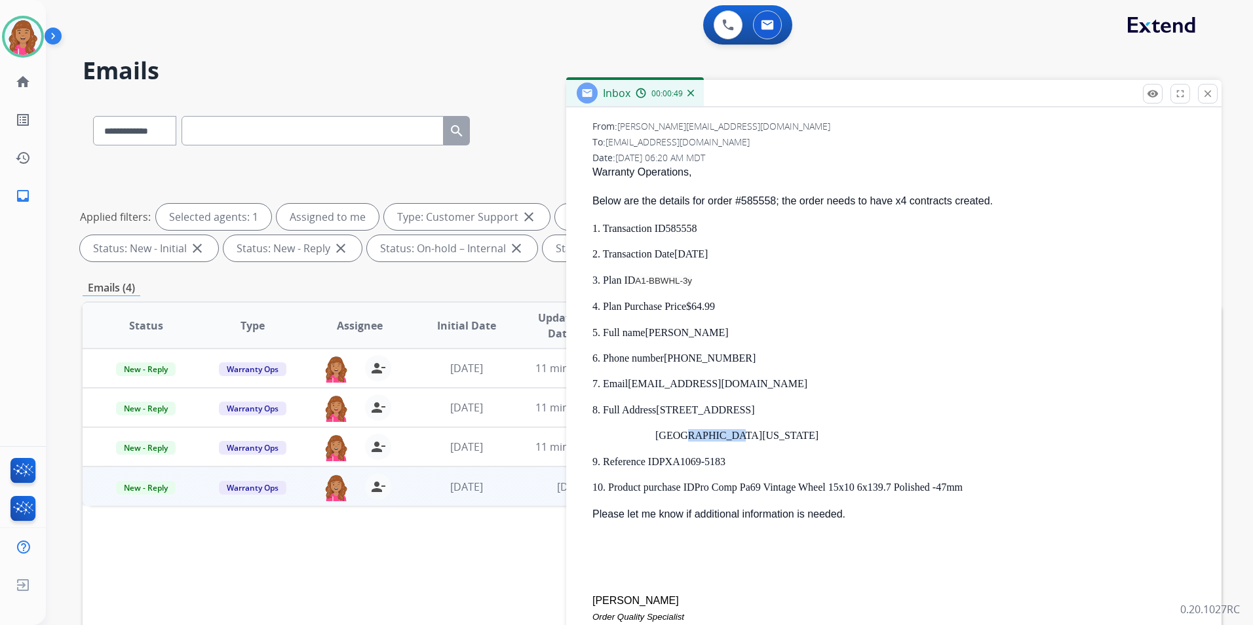
click at [699, 434] on span "[GEOGRAPHIC_DATA][US_STATE]" at bounding box center [737, 435] width 163 height 11
drag, startPoint x: 718, startPoint y: 433, endPoint x: 671, endPoint y: 433, distance: 46.5
click at [671, 433] on span "[GEOGRAPHIC_DATA][US_STATE]" at bounding box center [737, 435] width 163 height 11
copy span "ANNISTON"
click at [744, 433] on span "[GEOGRAPHIC_DATA][US_STATE]" at bounding box center [737, 435] width 163 height 11
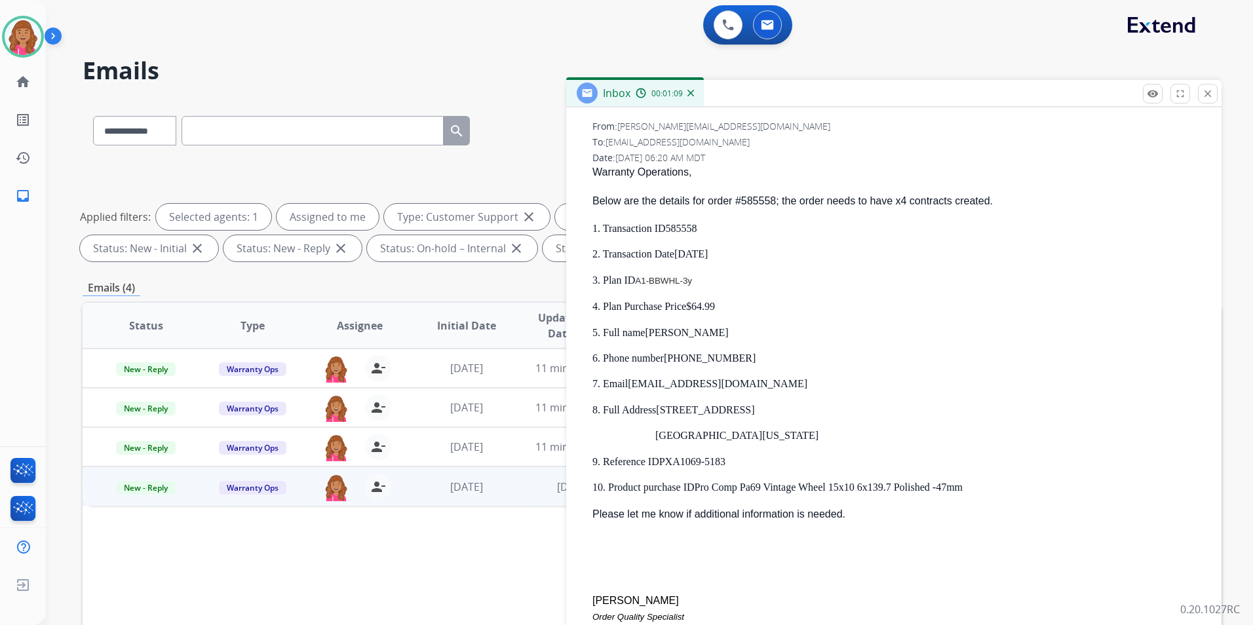
drag, startPoint x: 744, startPoint y: 433, endPoint x: 756, endPoint y: 439, distance: 13.5
click at [756, 439] on span "[GEOGRAPHIC_DATA][US_STATE]" at bounding box center [737, 435] width 163 height 11
drag, startPoint x: 762, startPoint y: 436, endPoint x: 728, endPoint y: 439, distance: 34.2
click at [728, 439] on span "[GEOGRAPHIC_DATA][US_STATE]" at bounding box center [737, 435] width 163 height 11
copy span "[US_STATE]"
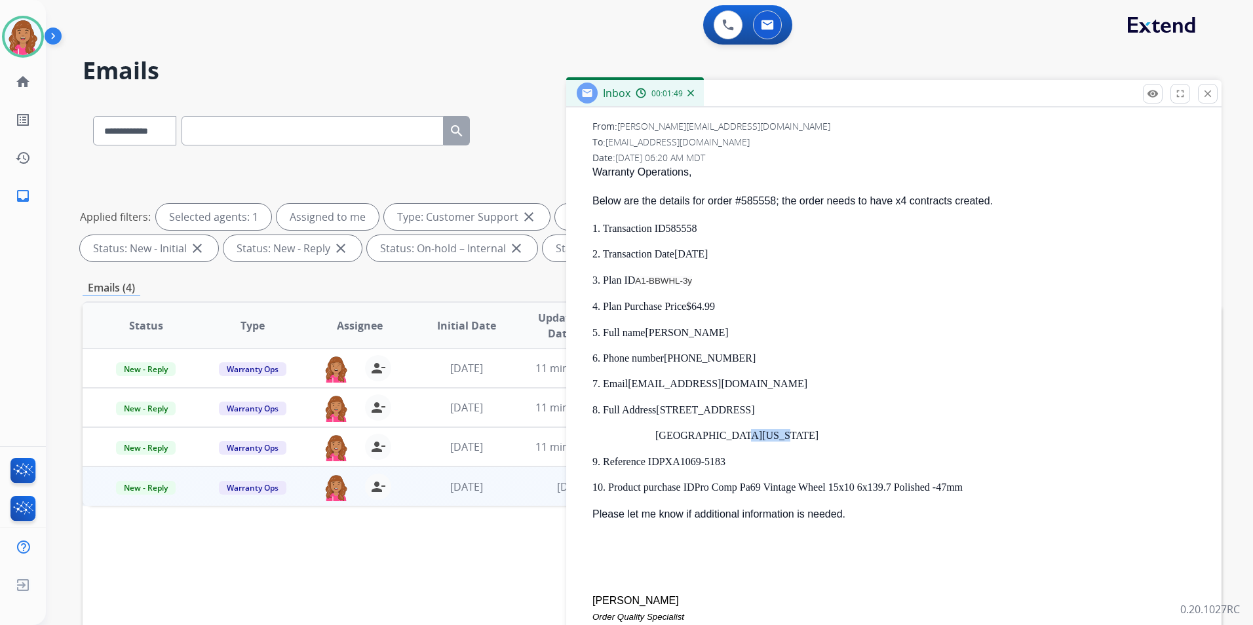
drag, startPoint x: 703, startPoint y: 227, endPoint x: 669, endPoint y: 232, distance: 34.4
click at [669, 232] on p "1. Transaction ID 585558" at bounding box center [900, 228] width 614 height 12
copy span "585558"
drag, startPoint x: 686, startPoint y: 280, endPoint x: 641, endPoint y: 280, distance: 44.6
click at [641, 280] on span "A1-BBWHL-3y" at bounding box center [663, 281] width 57 height 10
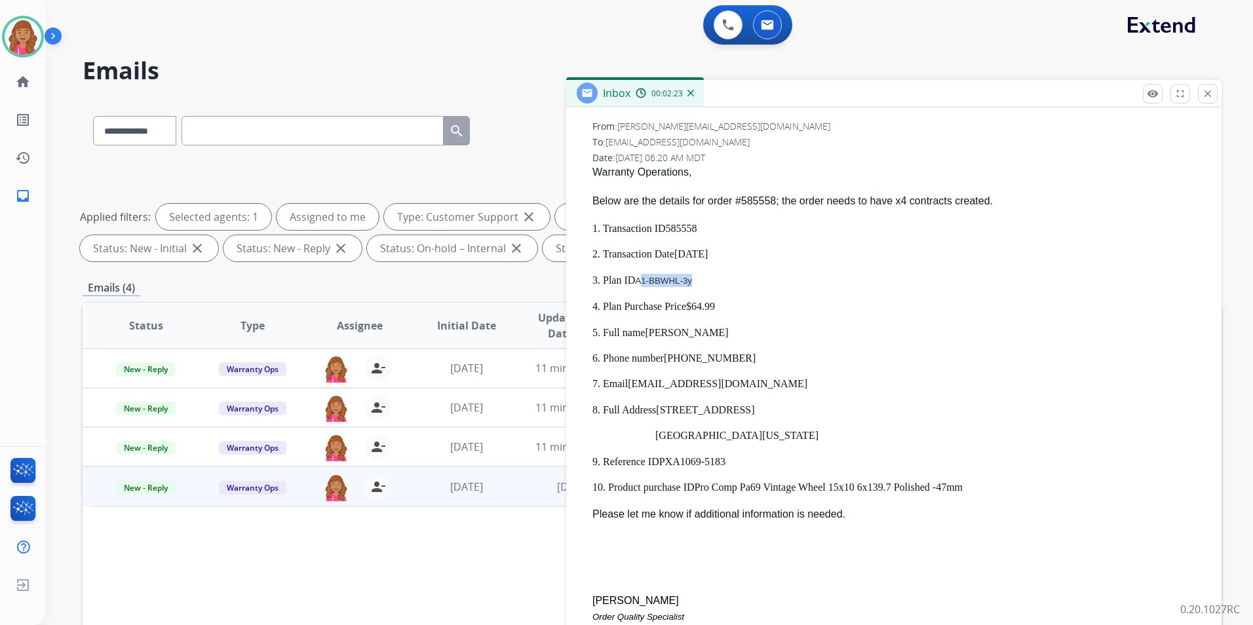
drag, startPoint x: 641, startPoint y: 280, endPoint x: 713, endPoint y: 281, distance: 71.5
click at [715, 280] on p "3. Plan ID A1-BBWHL-3y" at bounding box center [900, 280] width 614 height 13
drag, startPoint x: 699, startPoint y: 284, endPoint x: 638, endPoint y: 283, distance: 61.0
click at [638, 283] on p "3. Plan ID A1-BBWHL-3y" at bounding box center [900, 280] width 614 height 13
copy span "A1-BBWHL-3y"
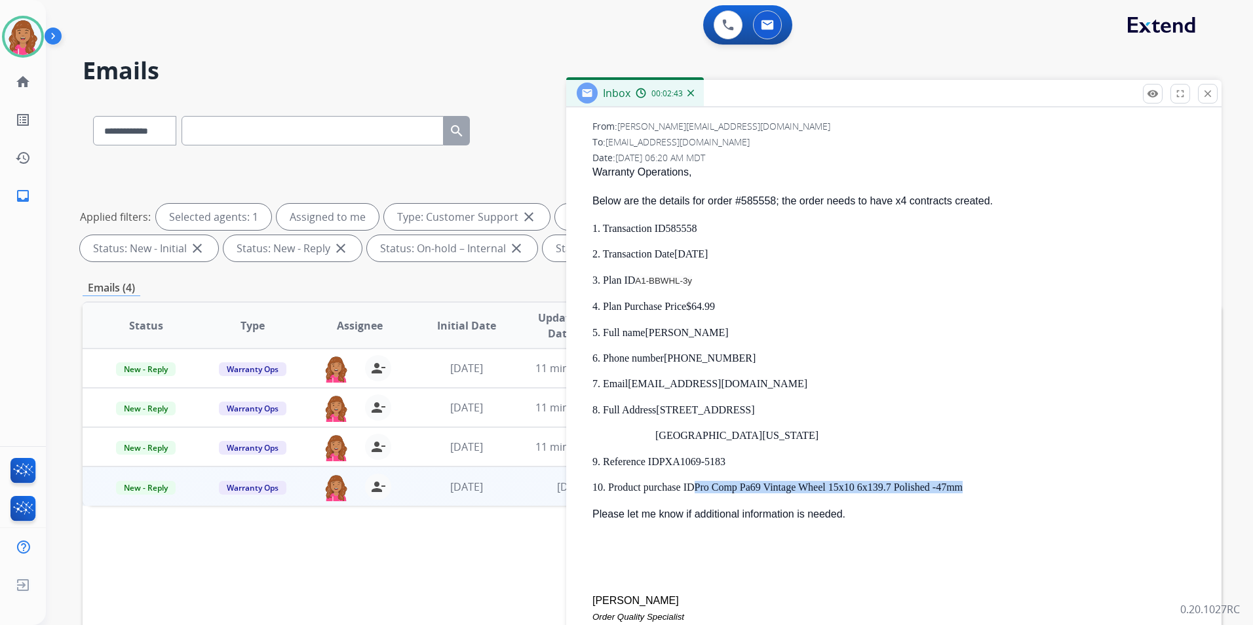
drag, startPoint x: 697, startPoint y: 486, endPoint x: 966, endPoint y: 490, distance: 268.8
click at [964, 490] on span "Pro Comp Pa69 Vintage Wheel 15x10 6x139.7 Polished -47mm" at bounding box center [829, 487] width 269 height 11
copy span "Pro Comp Pa69 Vintage Wheel 15x10 6x139.7 Polished -47mm"
drag, startPoint x: 663, startPoint y: 463, endPoint x: 739, endPoint y: 466, distance: 76.1
click at [739, 466] on p "9. Reference ID PXA1069-5183" at bounding box center [900, 462] width 614 height 12
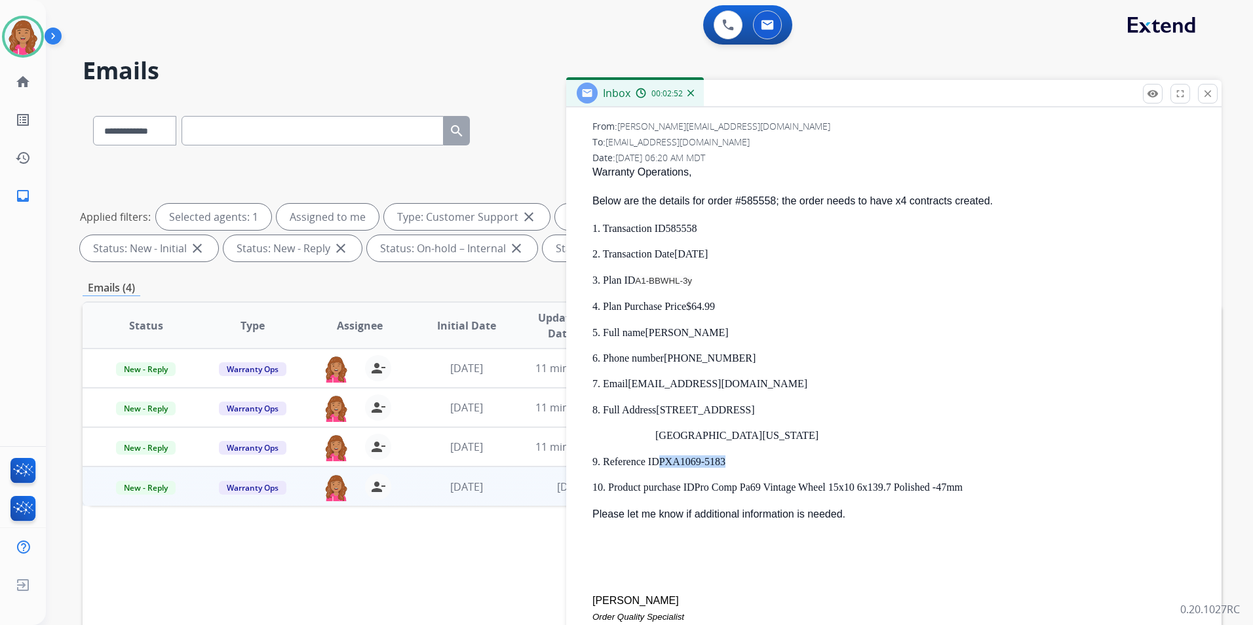
copy span "PXA1069-5183"
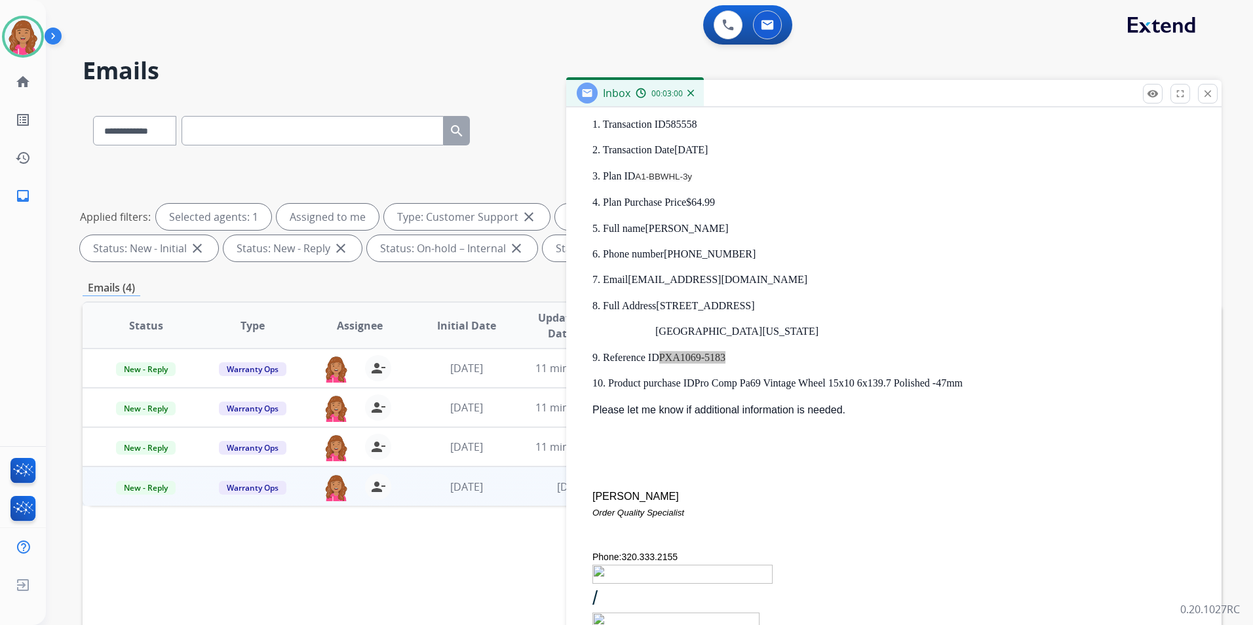
scroll to position [682, 0]
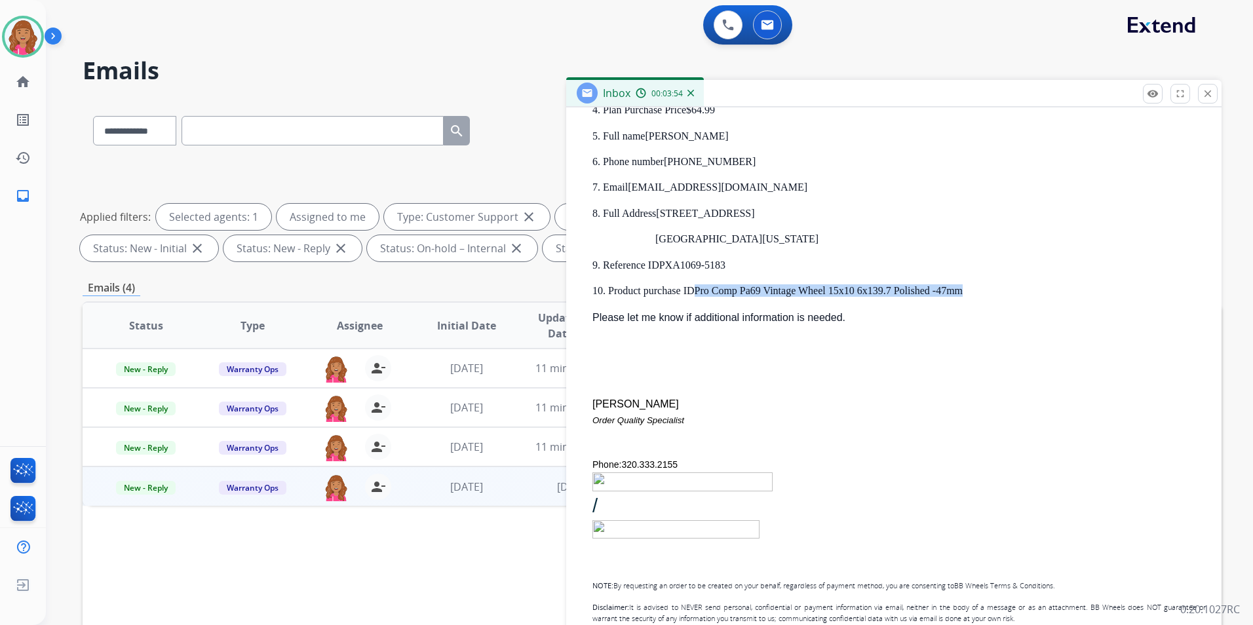
drag, startPoint x: 985, startPoint y: 294, endPoint x: 697, endPoint y: 290, distance: 287.8
click at [697, 290] on p "10. Product purchase ID Pro Comp Pa69 Vintage Wheel 15x10 6x139.7 Polished -47mm" at bounding box center [900, 290] width 614 height 12
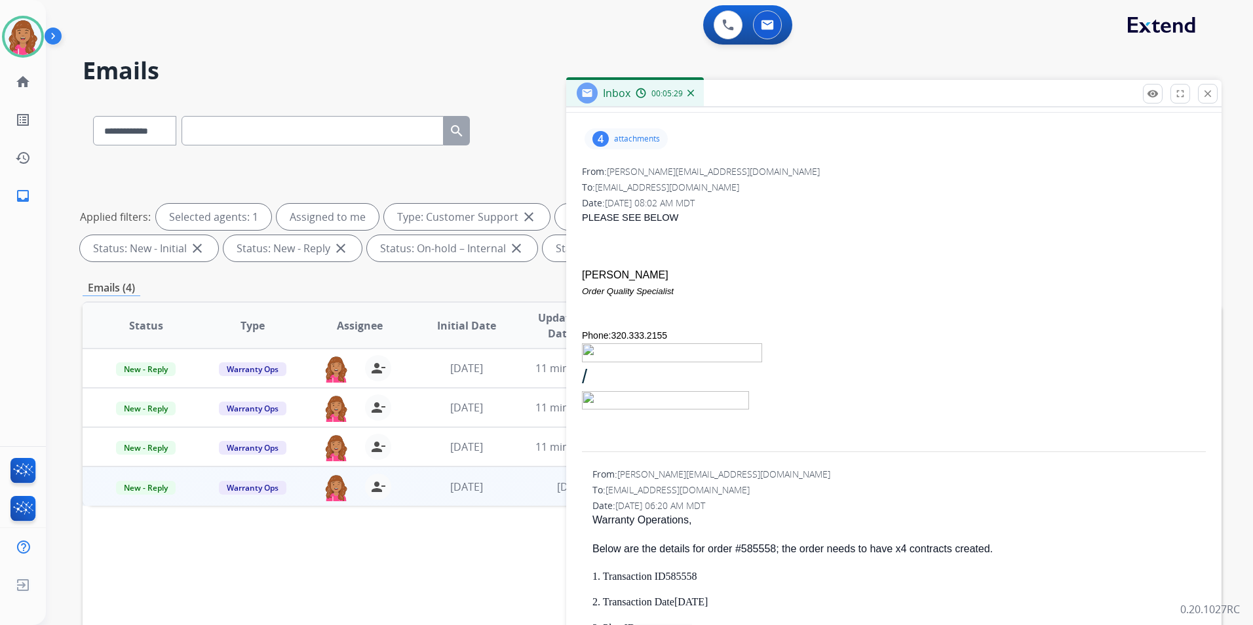
scroll to position [0, 0]
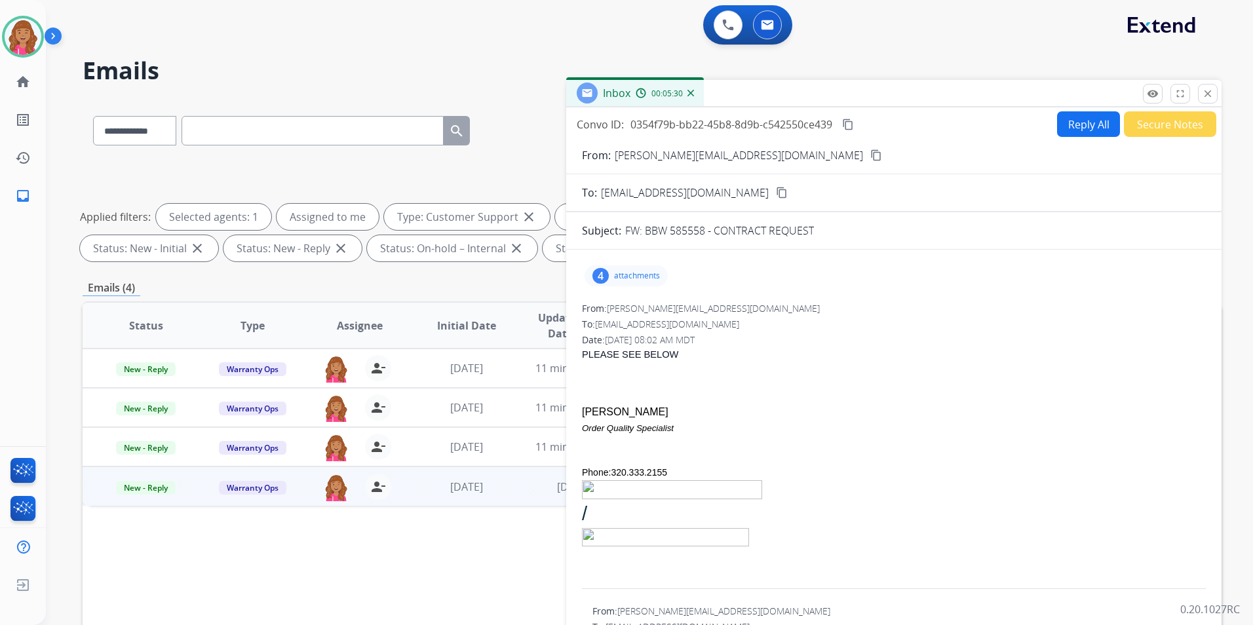
click at [1161, 128] on button "Secure Notes" at bounding box center [1170, 124] width 92 height 26
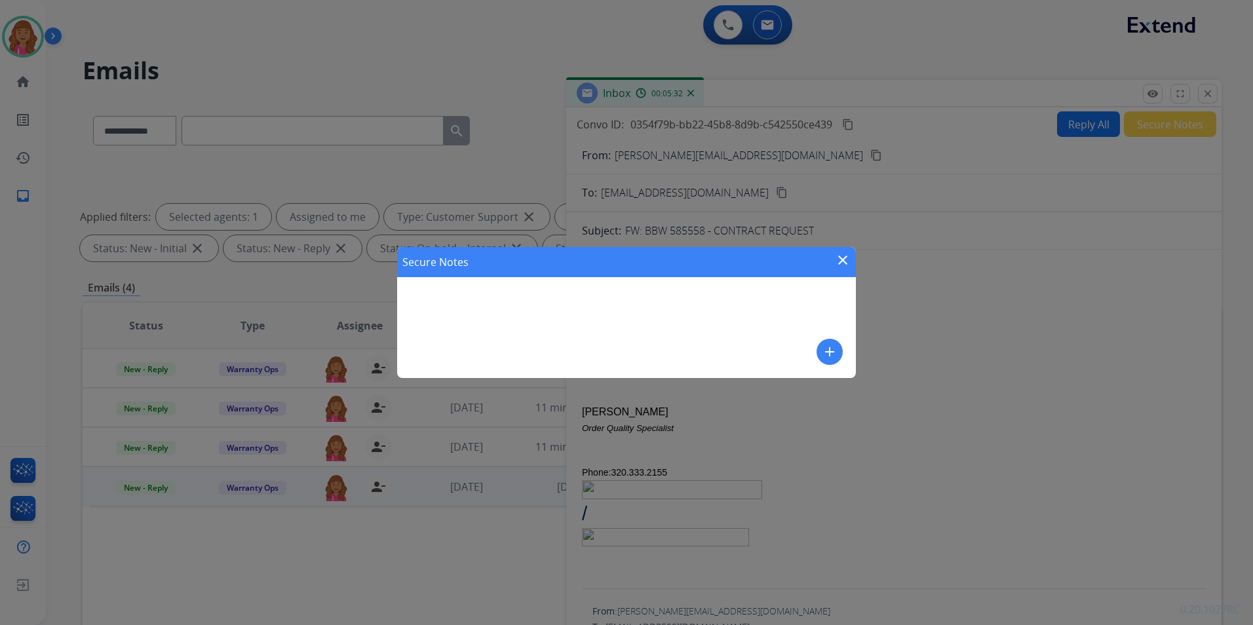
click at [821, 354] on button "add" at bounding box center [830, 352] width 26 height 26
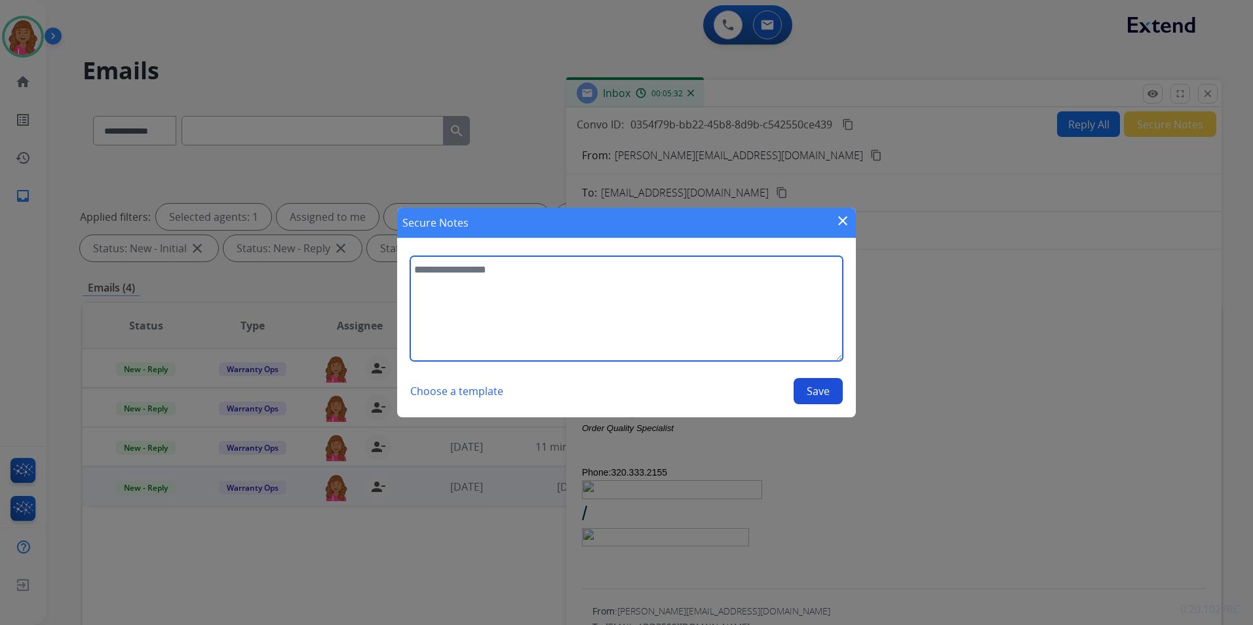
click at [636, 337] on textarea at bounding box center [626, 308] width 433 height 105
type textarea "*"
type textarea "**********"
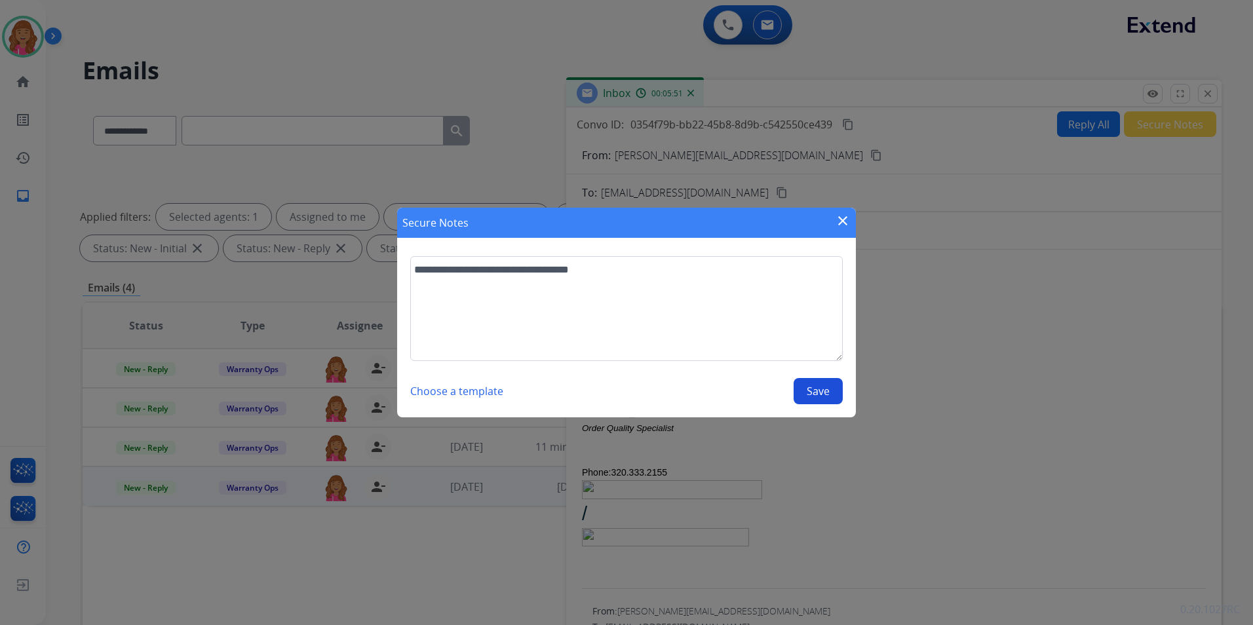
click at [834, 381] on button "Save" at bounding box center [818, 391] width 49 height 26
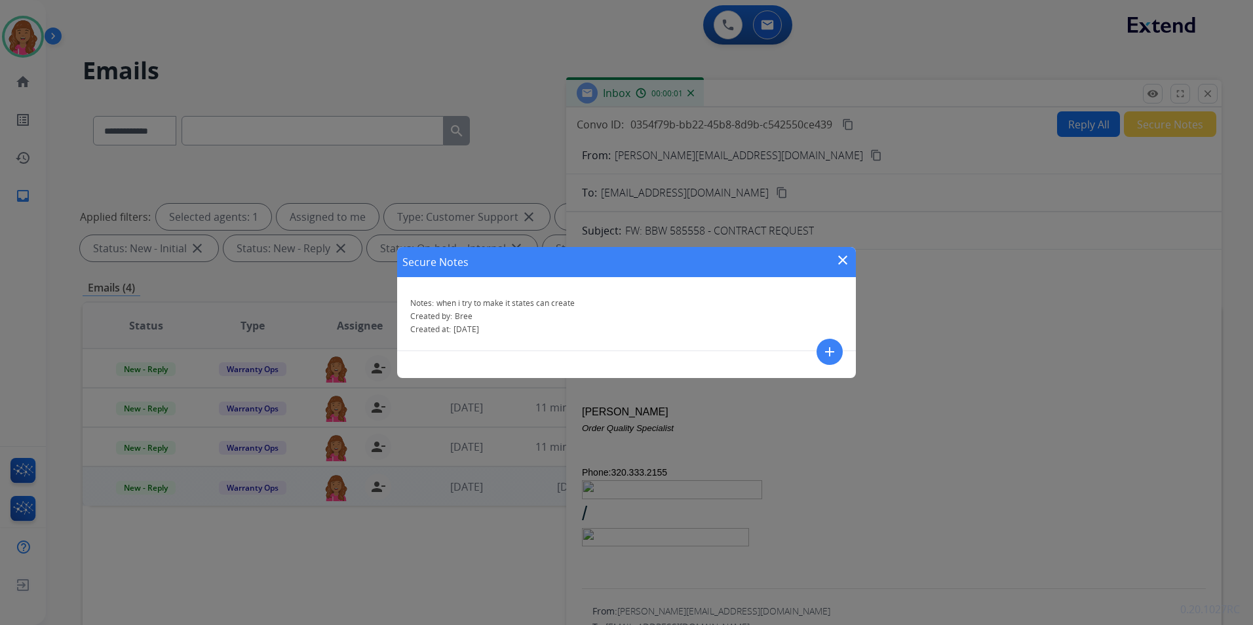
click at [1213, 93] on div "Secure Notes close Notes: when i try to make it states can create Created by: B…" at bounding box center [626, 312] width 1253 height 625
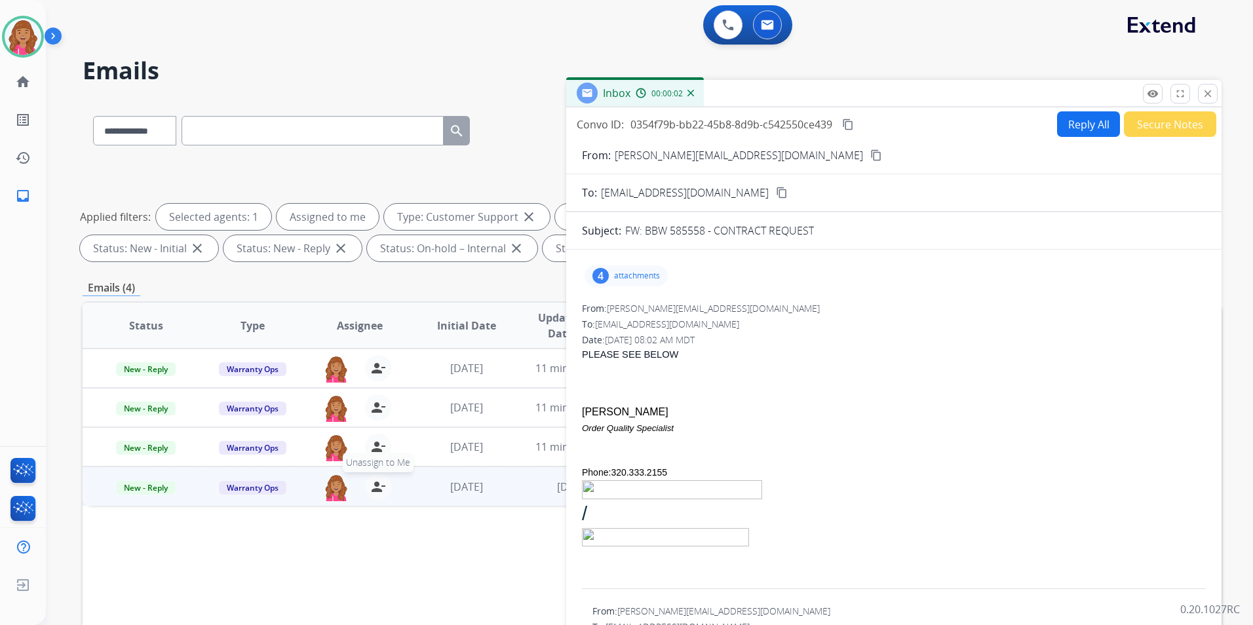
click at [376, 490] on mat-icon "person_remove" at bounding box center [378, 487] width 16 height 16
click at [1209, 96] on mat-icon "close" at bounding box center [1208, 94] width 12 height 12
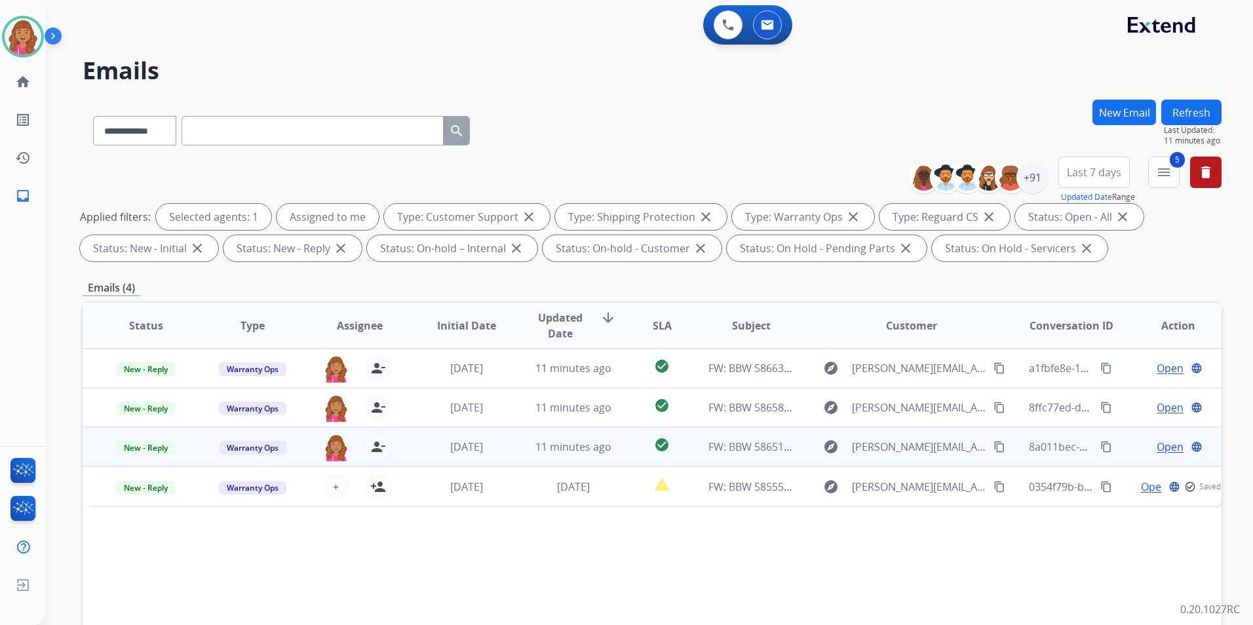
click at [1165, 442] on span "Open" at bounding box center [1170, 447] width 27 height 16
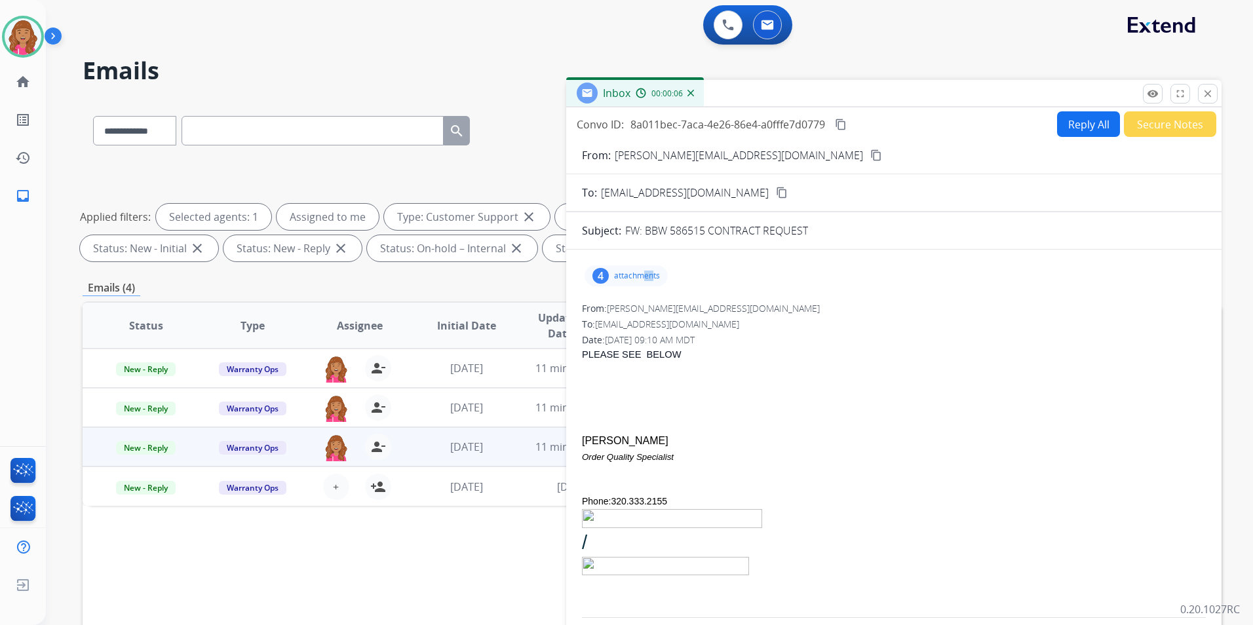
drag, startPoint x: 653, startPoint y: 276, endPoint x: 643, endPoint y: 275, distance: 9.9
click at [643, 275] on p "attachments" at bounding box center [637, 276] width 46 height 10
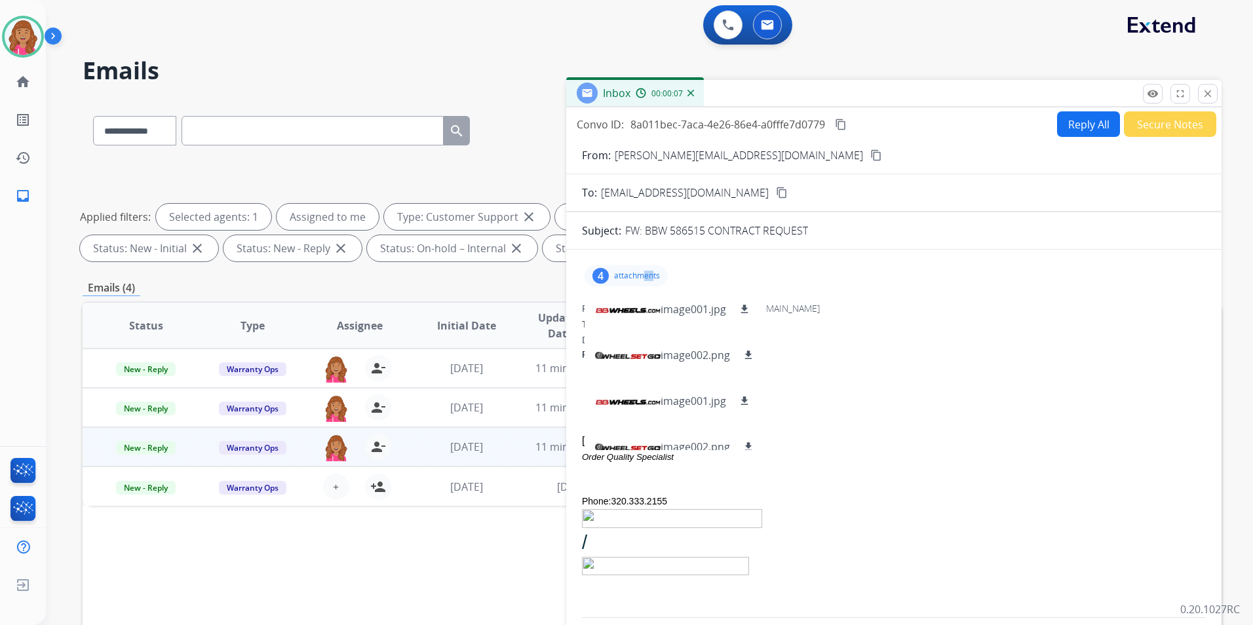
click at [643, 275] on p "attachments" at bounding box center [637, 276] width 46 height 10
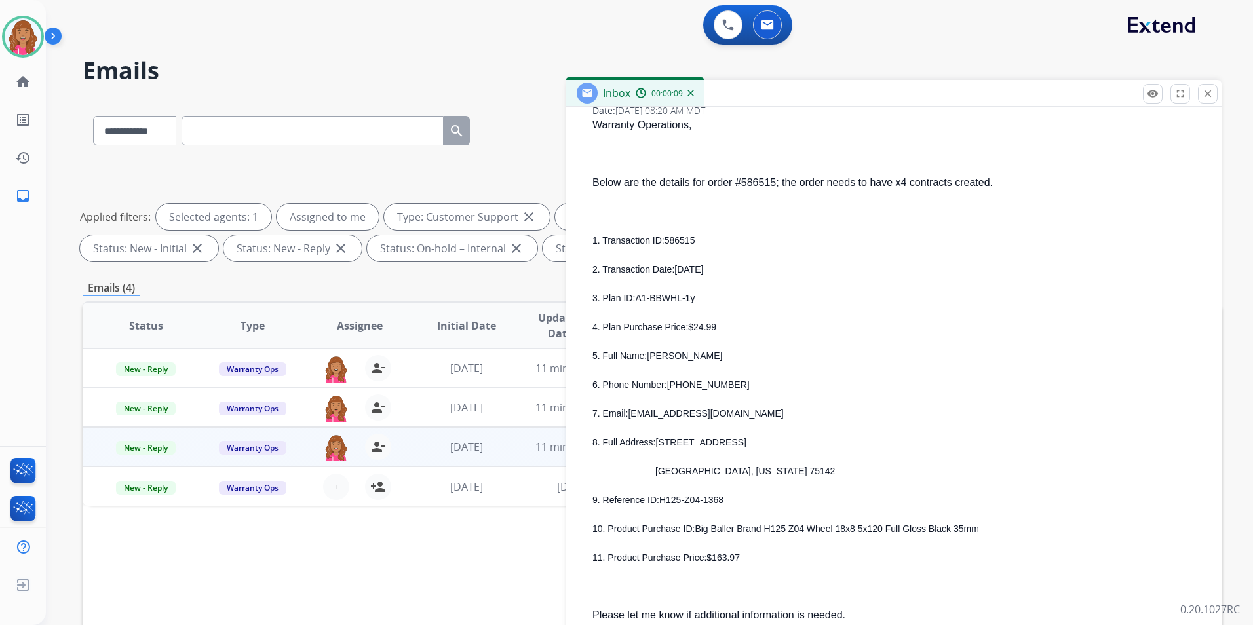
scroll to position [590, 0]
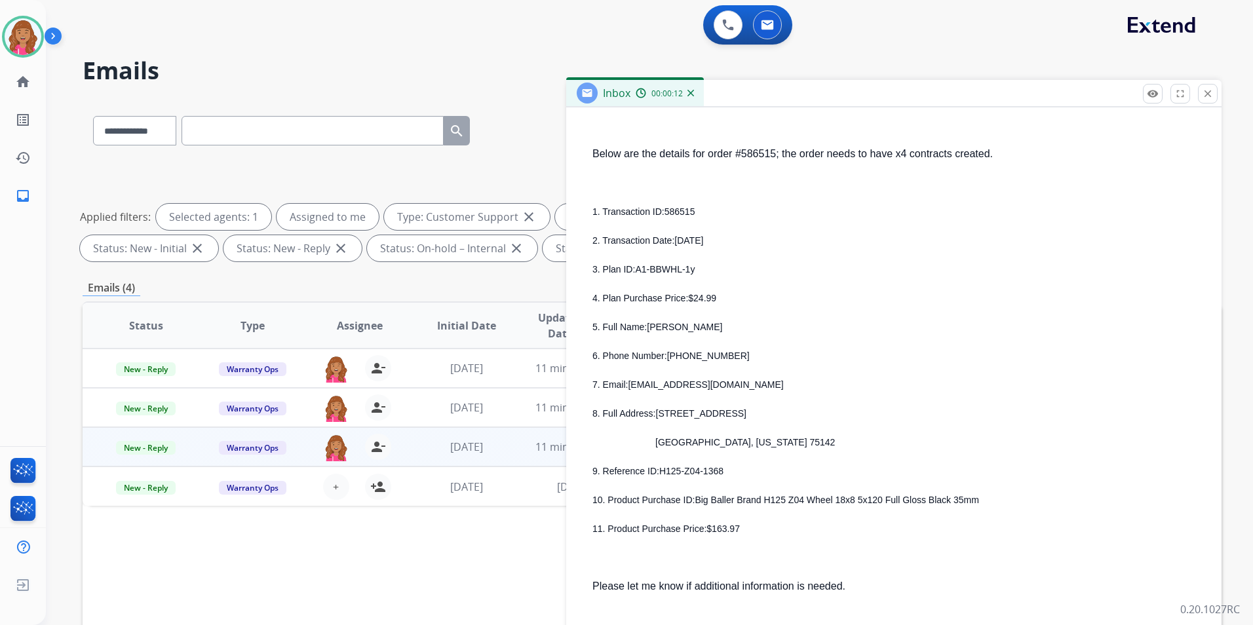
click at [698, 330] on span "[PERSON_NAME]" at bounding box center [684, 327] width 75 height 10
drag, startPoint x: 724, startPoint y: 326, endPoint x: 648, endPoint y: 328, distance: 76.7
click at [648, 328] on p "5. Full Name: [PERSON_NAME]" at bounding box center [900, 327] width 614 height 16
drag, startPoint x: 728, startPoint y: 355, endPoint x: 670, endPoint y: 355, distance: 58.3
click at [670, 355] on p "6. Phone Number: [PHONE_NUMBER]" at bounding box center [900, 356] width 614 height 16
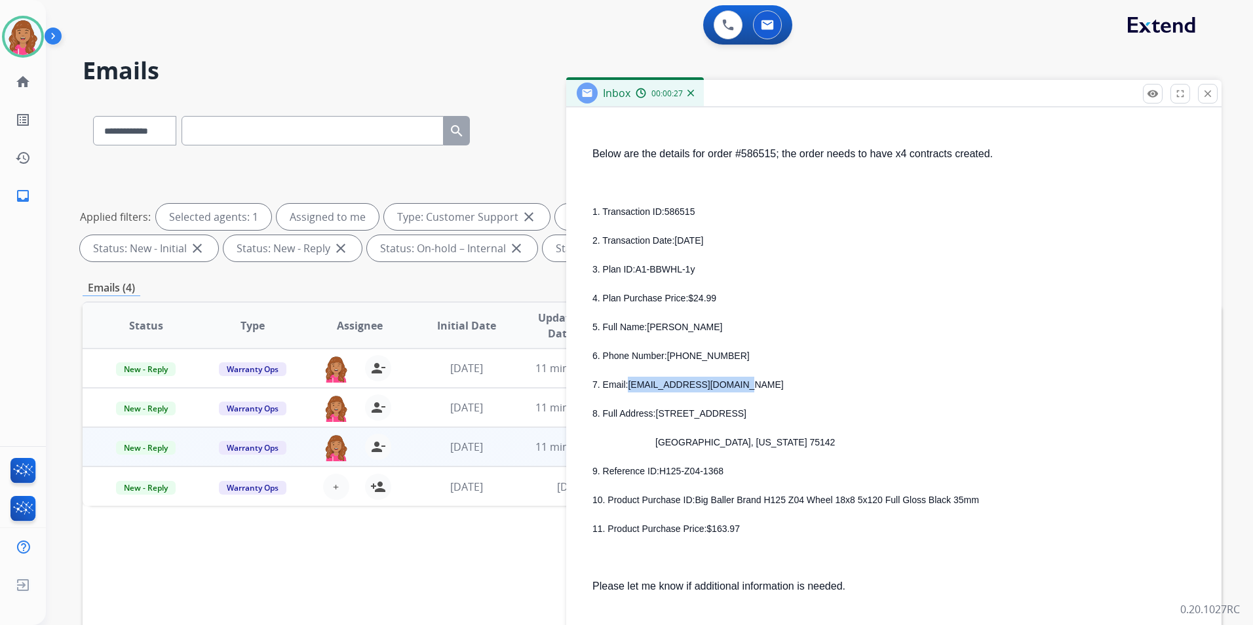
drag, startPoint x: 744, startPoint y: 389, endPoint x: 629, endPoint y: 391, distance: 114.7
click at [629, 391] on p "7. Email: [EMAIL_ADDRESS][DOMAIN_NAME]" at bounding box center [900, 385] width 614 height 16
drag, startPoint x: 756, startPoint y: 414, endPoint x: 659, endPoint y: 414, distance: 97.0
click at [659, 414] on p "8. Full Address: [STREET_ADDRESS]" at bounding box center [900, 414] width 614 height 16
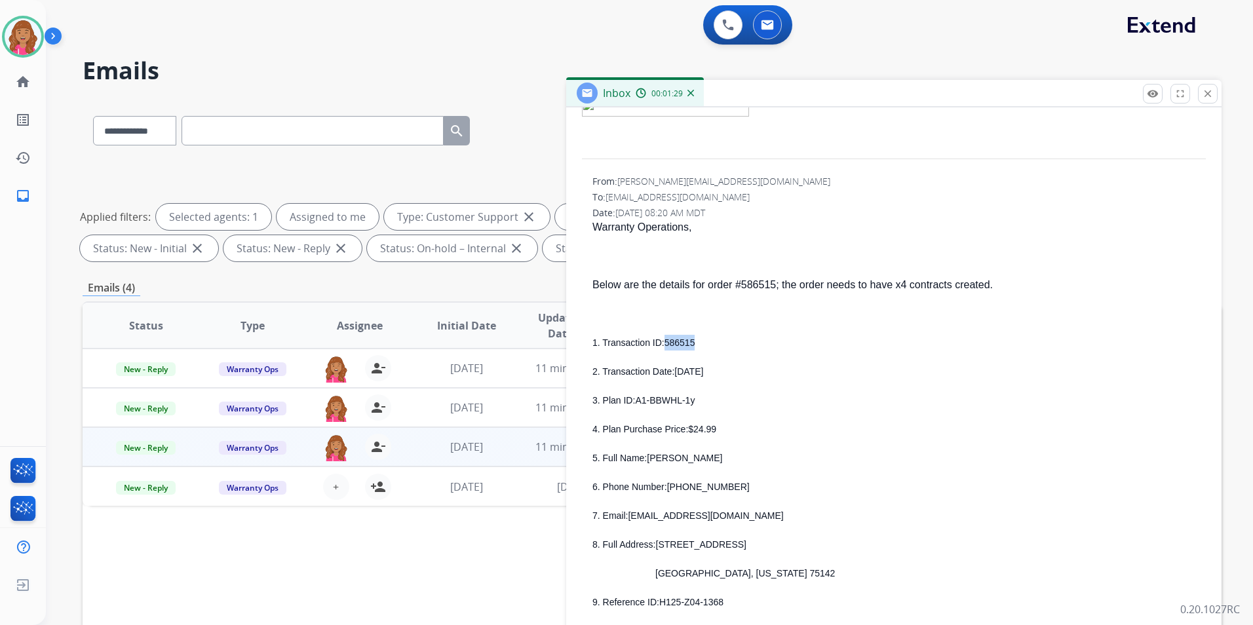
drag, startPoint x: 690, startPoint y: 346, endPoint x: 663, endPoint y: 346, distance: 26.2
click at [663, 346] on p "1. Transaction ID: 586515" at bounding box center [900, 343] width 614 height 16
drag, startPoint x: 696, startPoint y: 404, endPoint x: 638, endPoint y: 402, distance: 58.4
click at [638, 402] on p "3. Plan ID: A1-BBWHL-1y" at bounding box center [900, 401] width 614 height 16
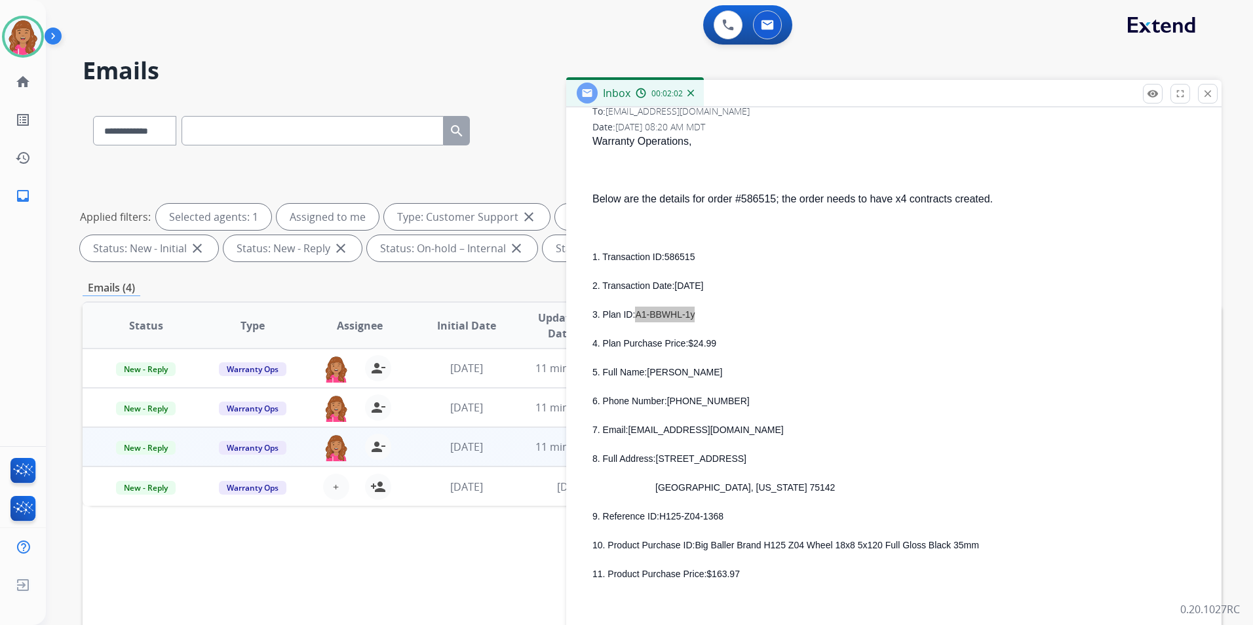
scroll to position [721, 0]
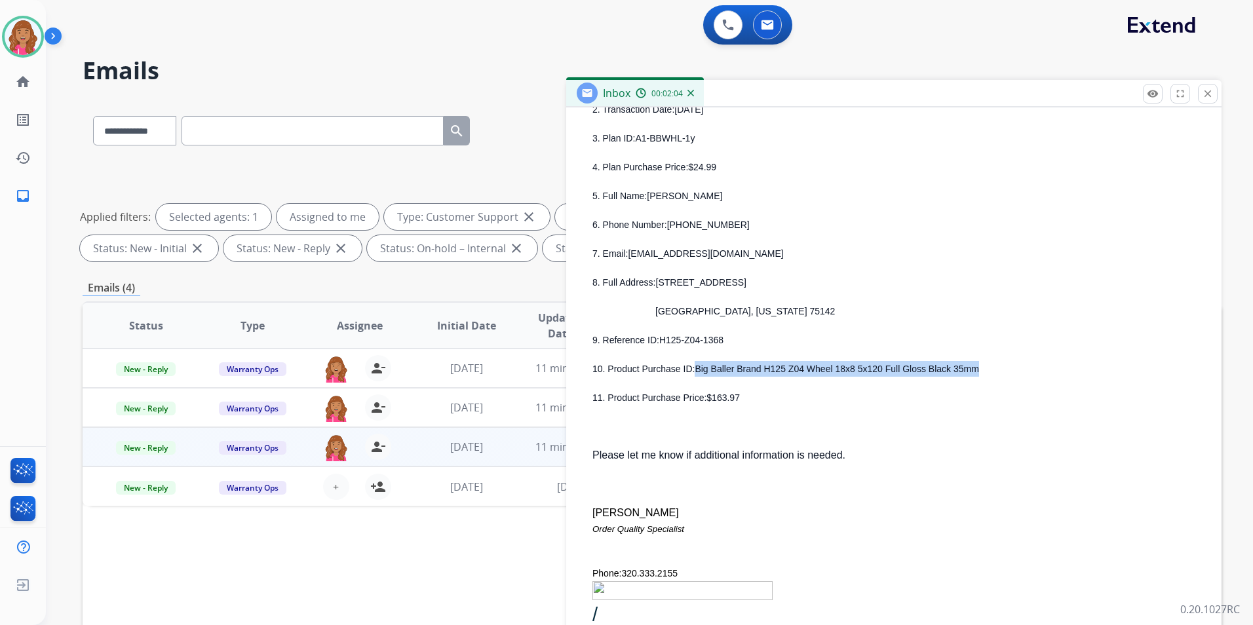
drag, startPoint x: 975, startPoint y: 356, endPoint x: 691, endPoint y: 368, distance: 284.7
click at [691, 368] on div "1. Transaction ID: 586515 2. Transaction Date: [DATE] 3. Plan ID: A1-BBWHL-1y 4…" at bounding box center [900, 239] width 614 height 333
drag, startPoint x: 726, startPoint y: 345, endPoint x: 659, endPoint y: 343, distance: 66.2
click at [659, 343] on p "9. Reference ID: H125-Z04-1368" at bounding box center [900, 340] width 614 height 16
click at [888, 298] on div "1. Transaction ID: 586515 2. Transaction Date: [DATE] 3. Plan ID: A1-BBWHL-1y 4…" at bounding box center [900, 239] width 614 height 333
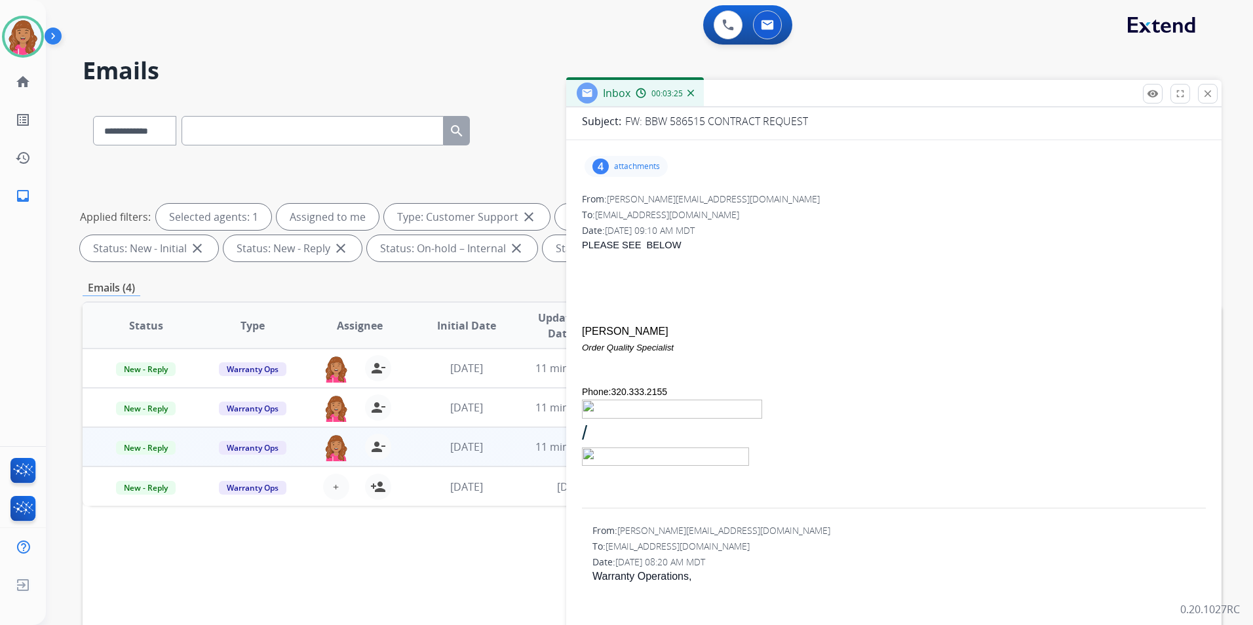
scroll to position [0, 0]
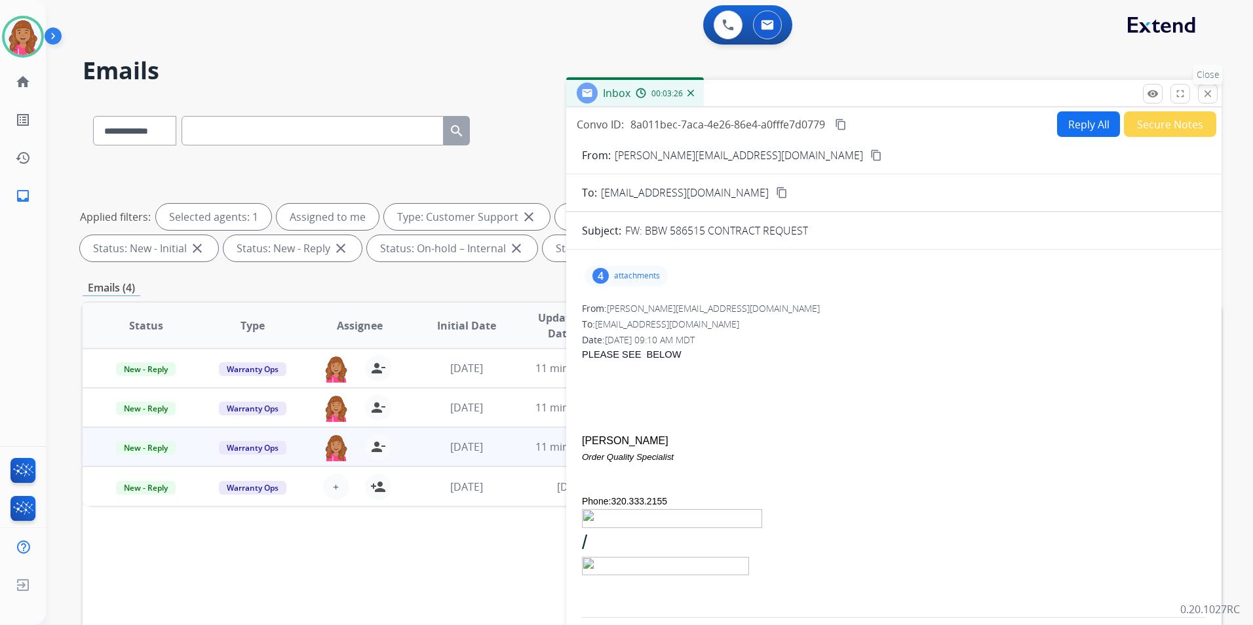
click at [1207, 91] on mat-icon "close" at bounding box center [1208, 94] width 12 height 12
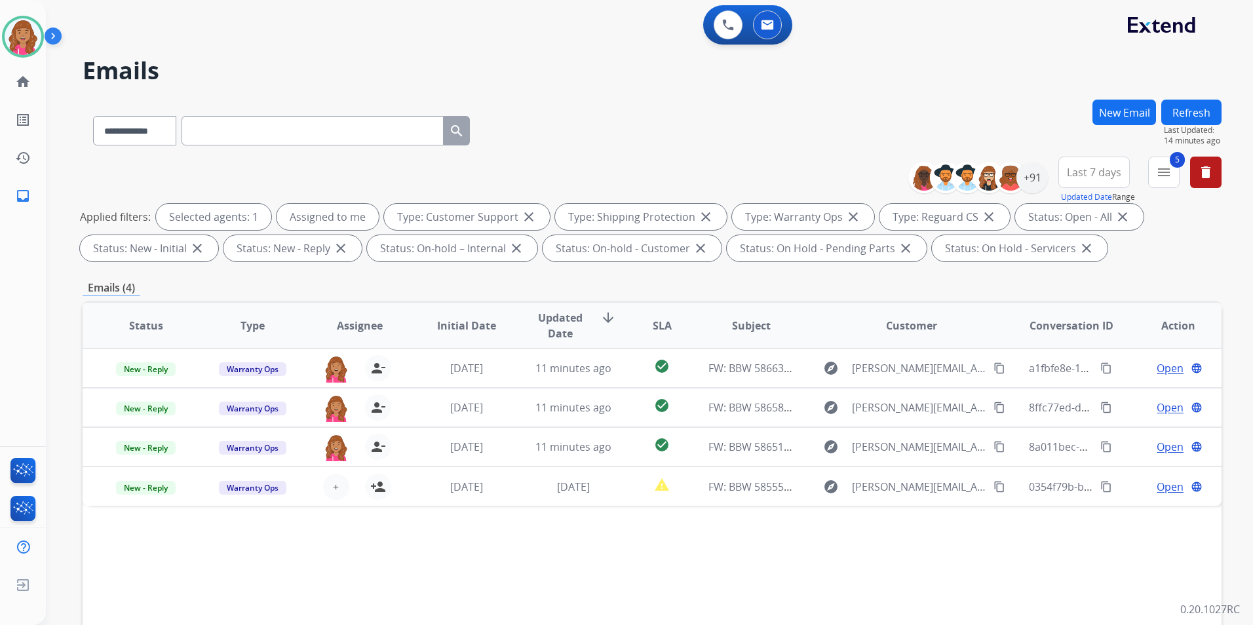
click at [1190, 112] on button "Refresh" at bounding box center [1192, 113] width 60 height 26
click at [15, 52] on img at bounding box center [23, 36] width 37 height 37
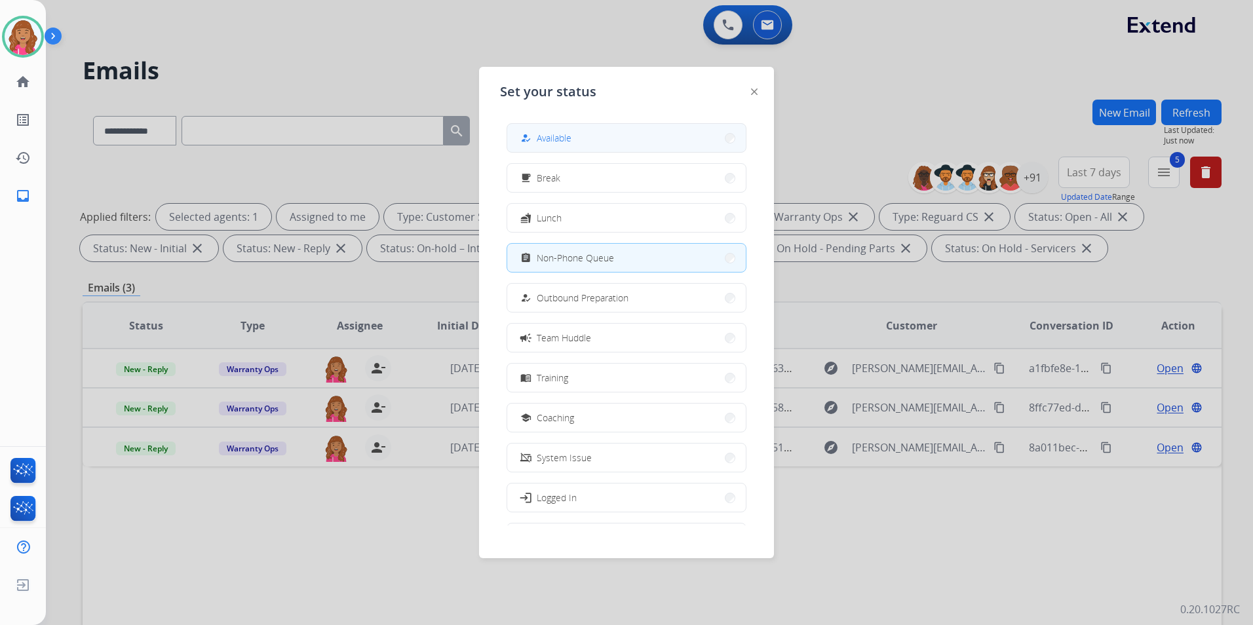
click at [578, 129] on button "how_to_reg Available" at bounding box center [626, 138] width 239 height 28
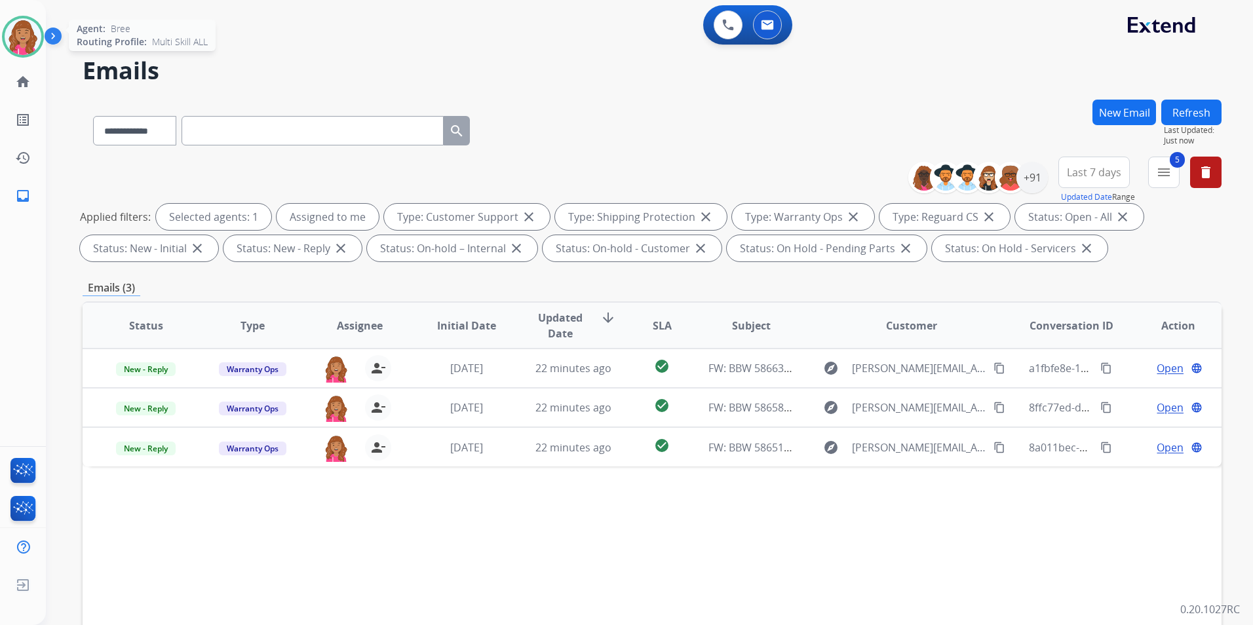
click at [21, 37] on img at bounding box center [23, 36] width 37 height 37
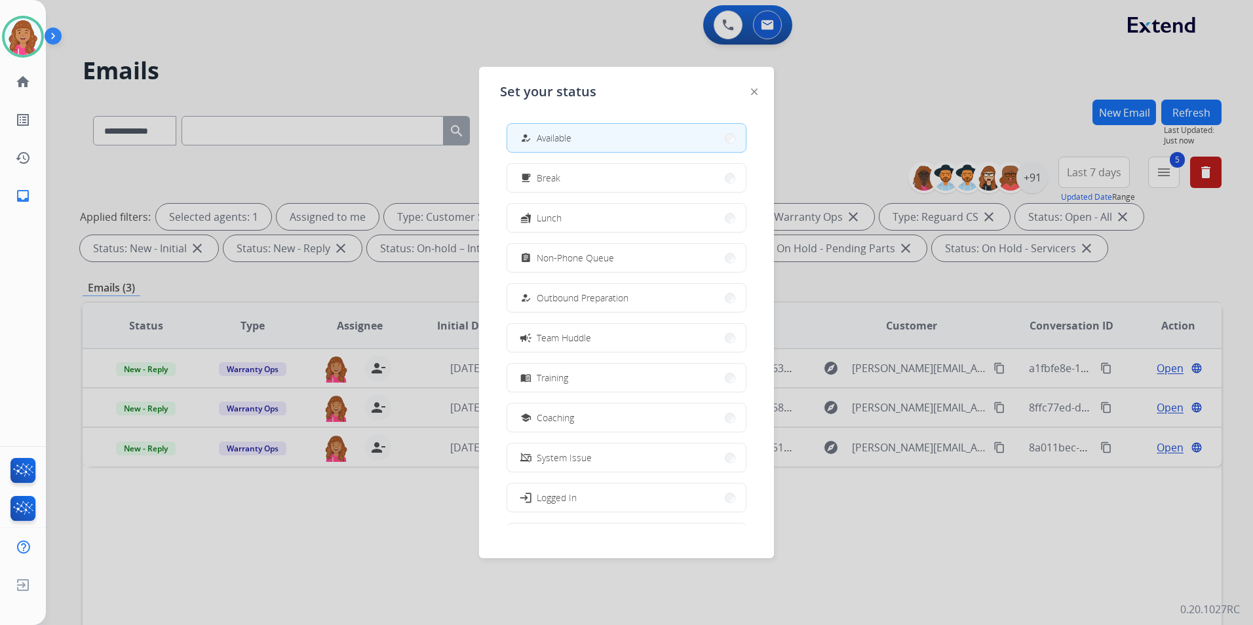
click at [813, 162] on div at bounding box center [626, 312] width 1253 height 625
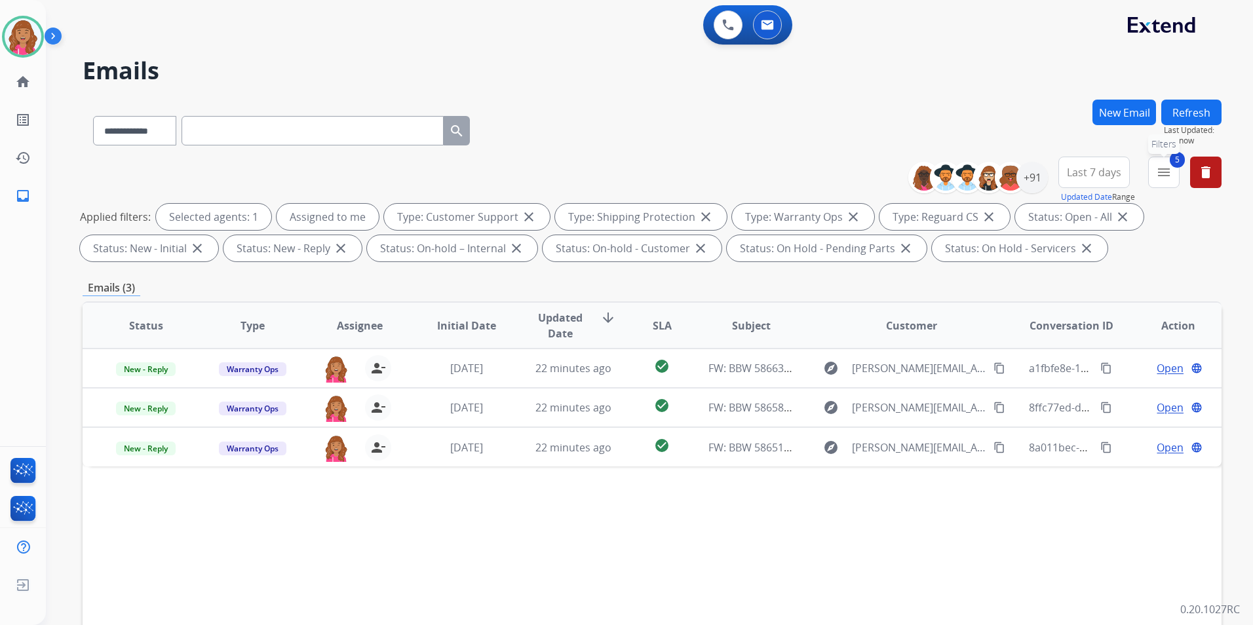
click at [1169, 182] on button "5 menu Filters" at bounding box center [1163, 172] width 31 height 31
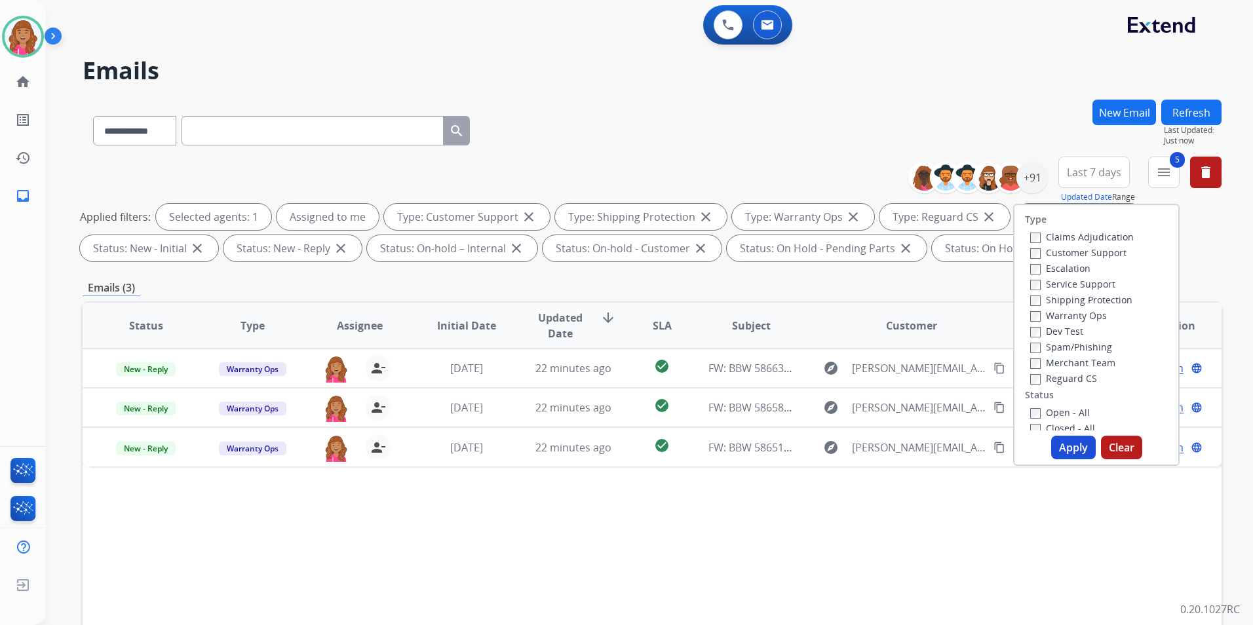
click at [1065, 319] on label "Warranty Ops" at bounding box center [1068, 315] width 77 height 12
click at [1065, 447] on button "Apply" at bounding box center [1073, 448] width 45 height 24
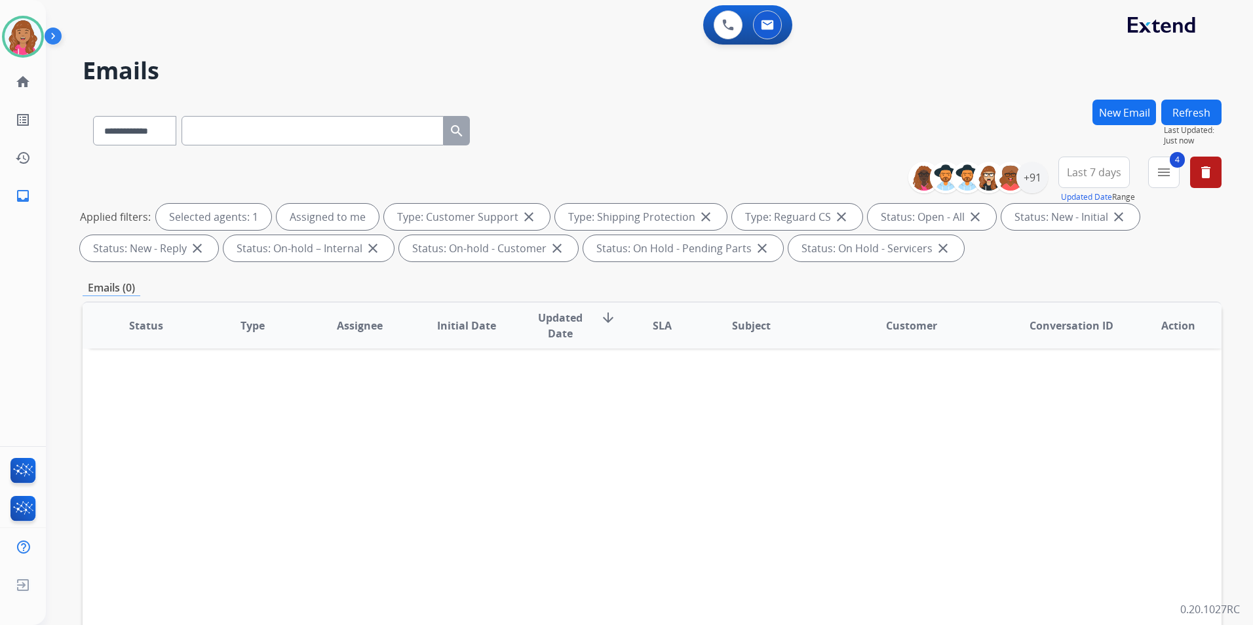
click at [673, 469] on div "Status Type Assignee Initial Date Updated Date arrow_downward SLA Subject Custo…" at bounding box center [652, 521] width 1139 height 439
click at [1032, 174] on div "+91" at bounding box center [1032, 177] width 31 height 31
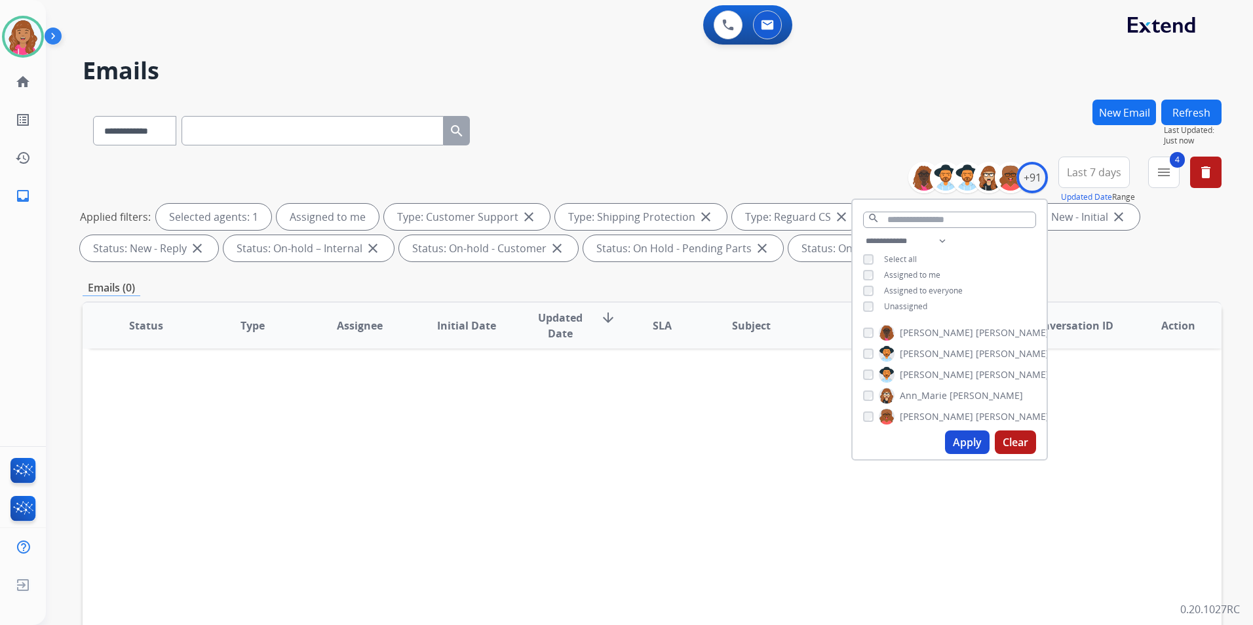
click at [916, 301] on span "Unassigned" at bounding box center [905, 306] width 43 height 11
click at [957, 450] on button "Apply" at bounding box center [967, 443] width 45 height 24
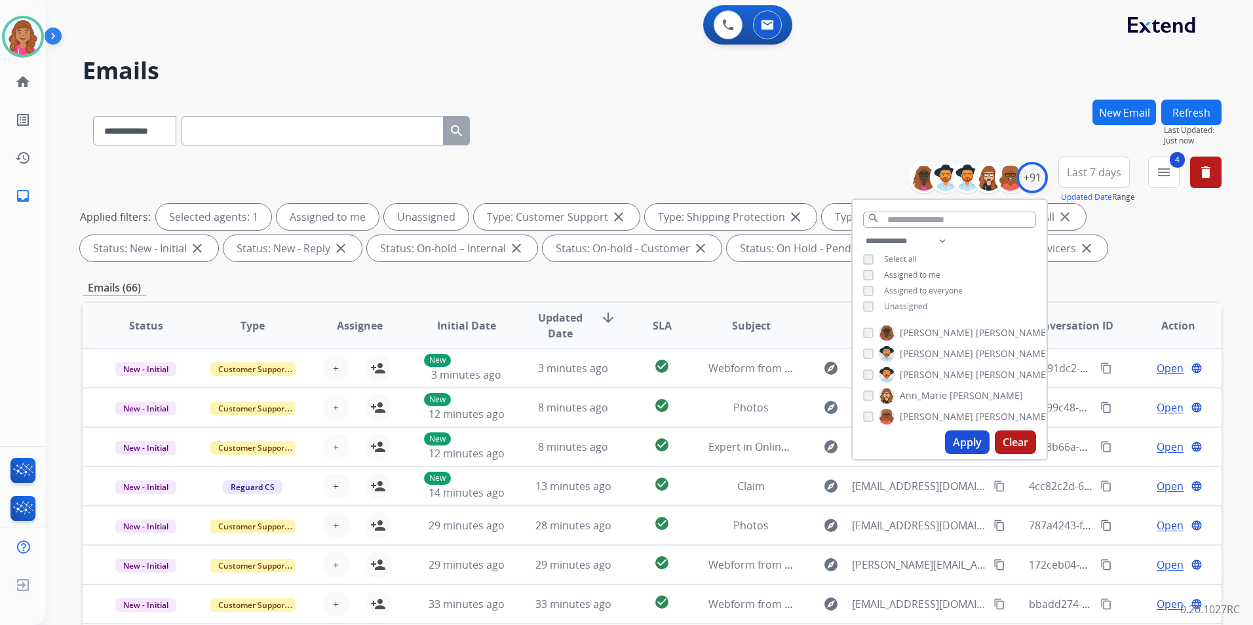
click at [1144, 248] on div "Applied filters: Selected agents: 1 Assigned to me Unassigned Type: Customer Su…" at bounding box center [649, 233] width 1139 height 58
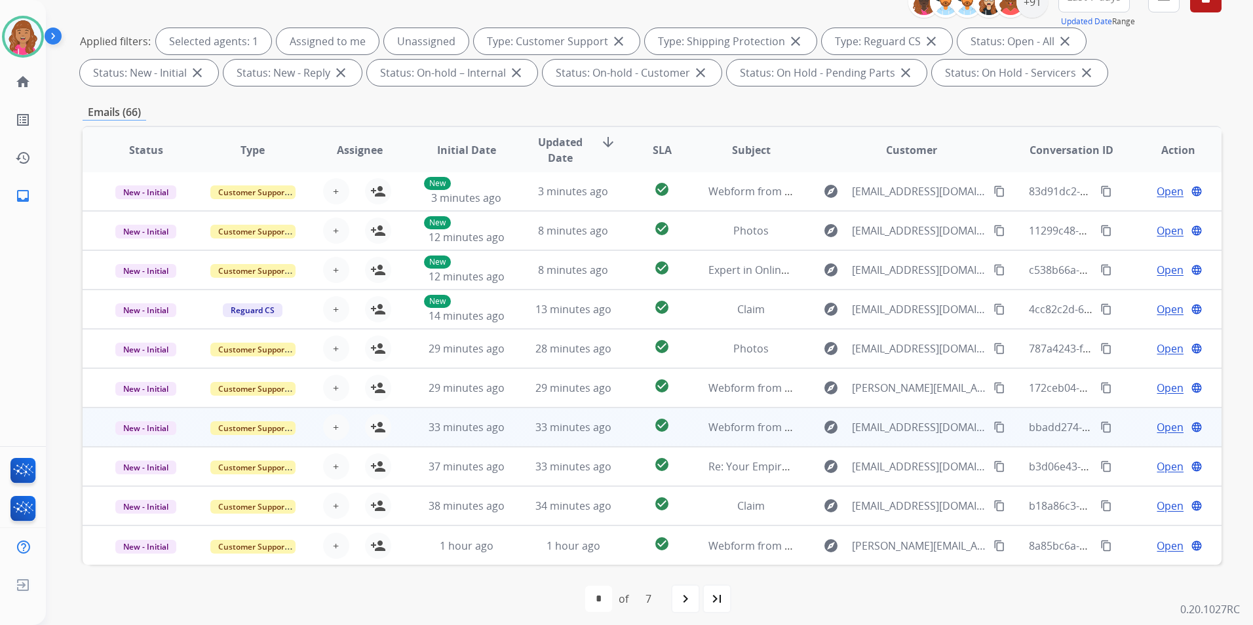
scroll to position [184, 0]
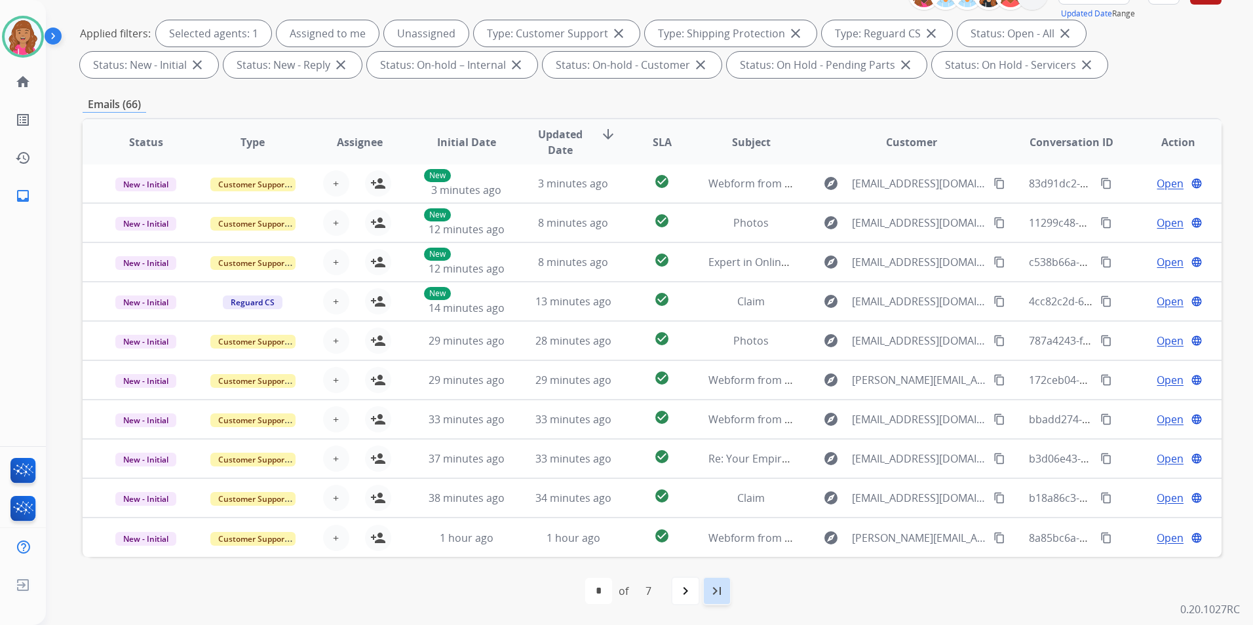
click at [720, 595] on mat-icon "last_page" at bounding box center [717, 591] width 16 height 16
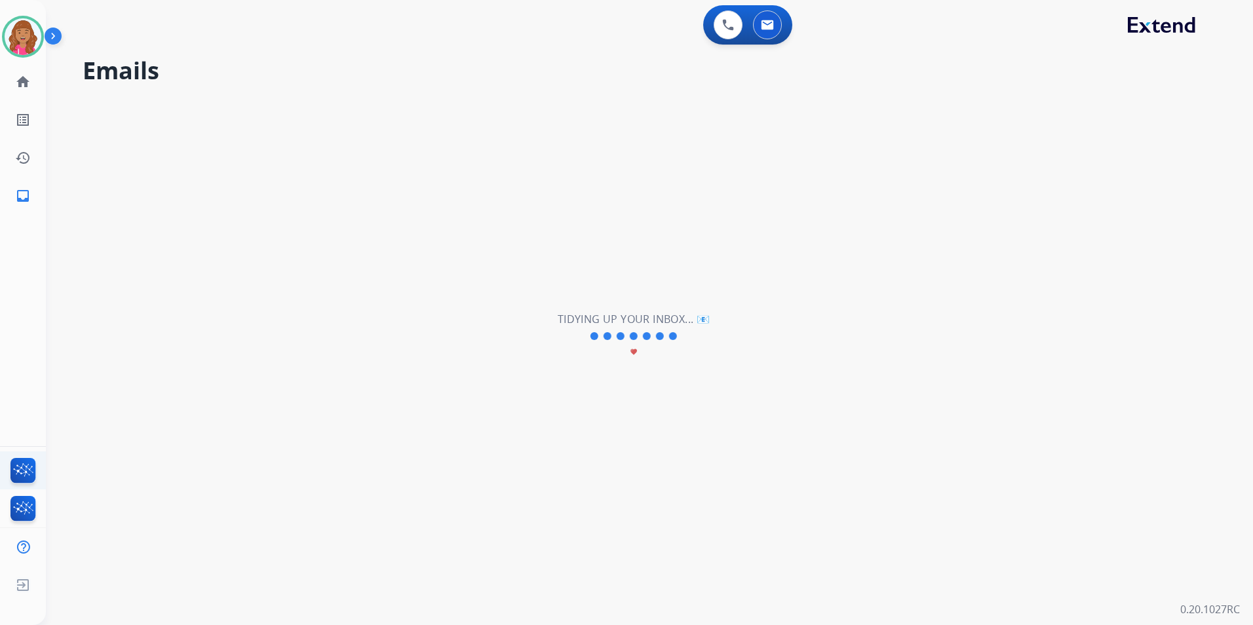
scroll to position [0, 0]
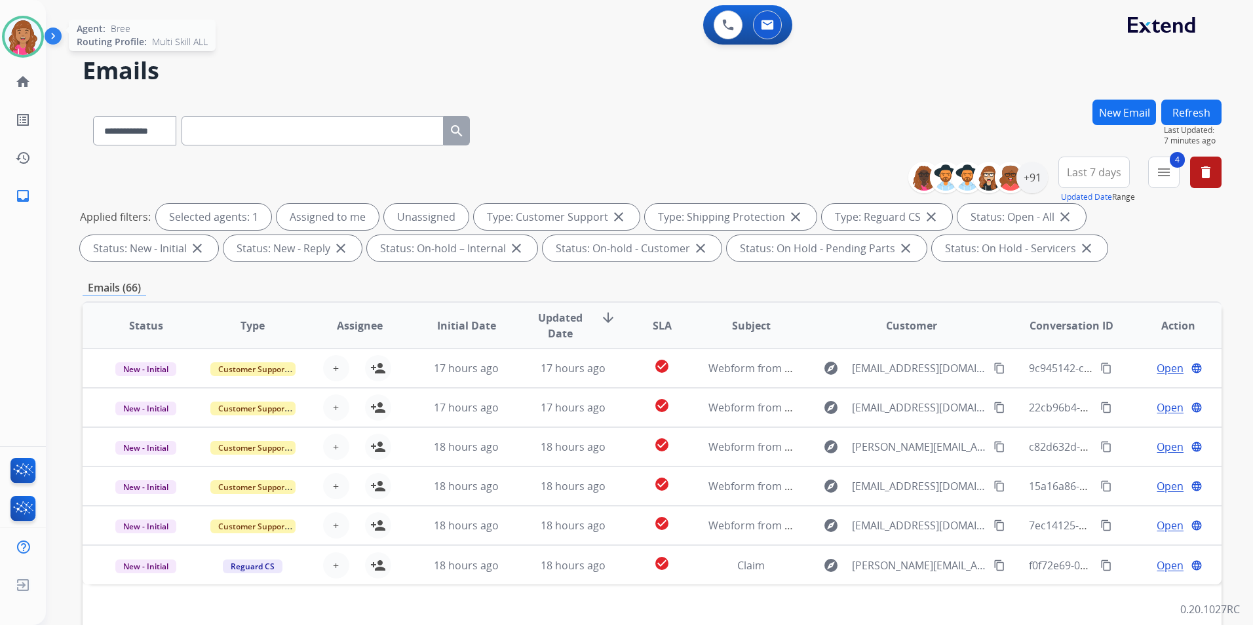
click at [29, 34] on img at bounding box center [23, 36] width 37 height 37
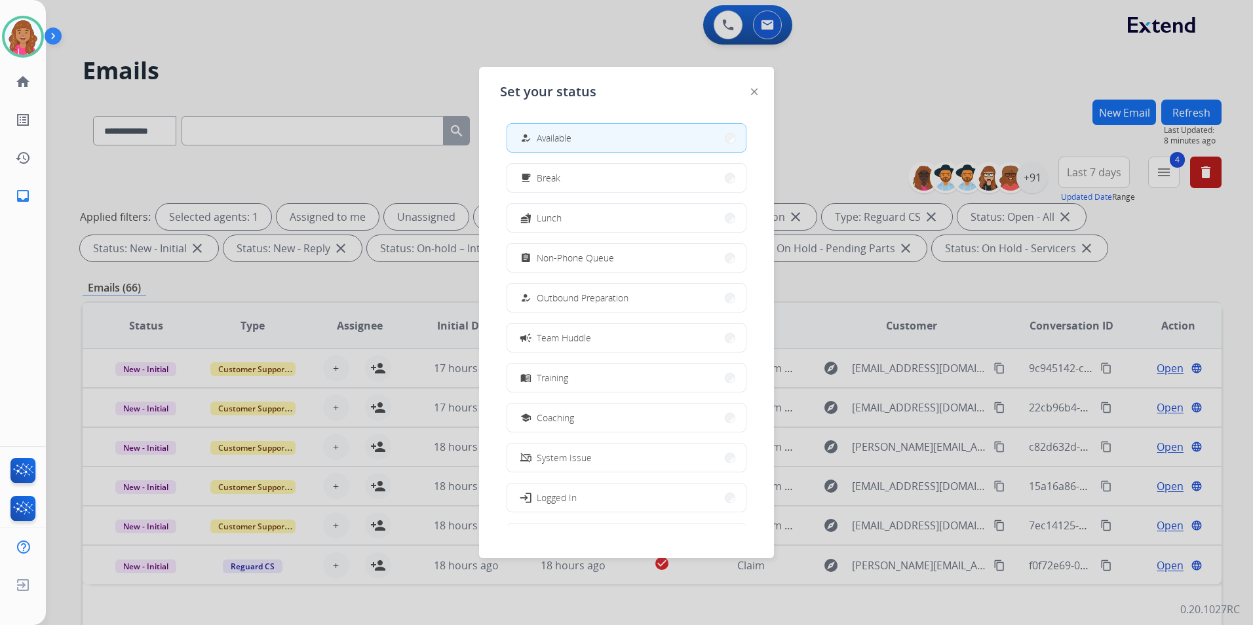
click at [886, 103] on div at bounding box center [626, 312] width 1253 height 625
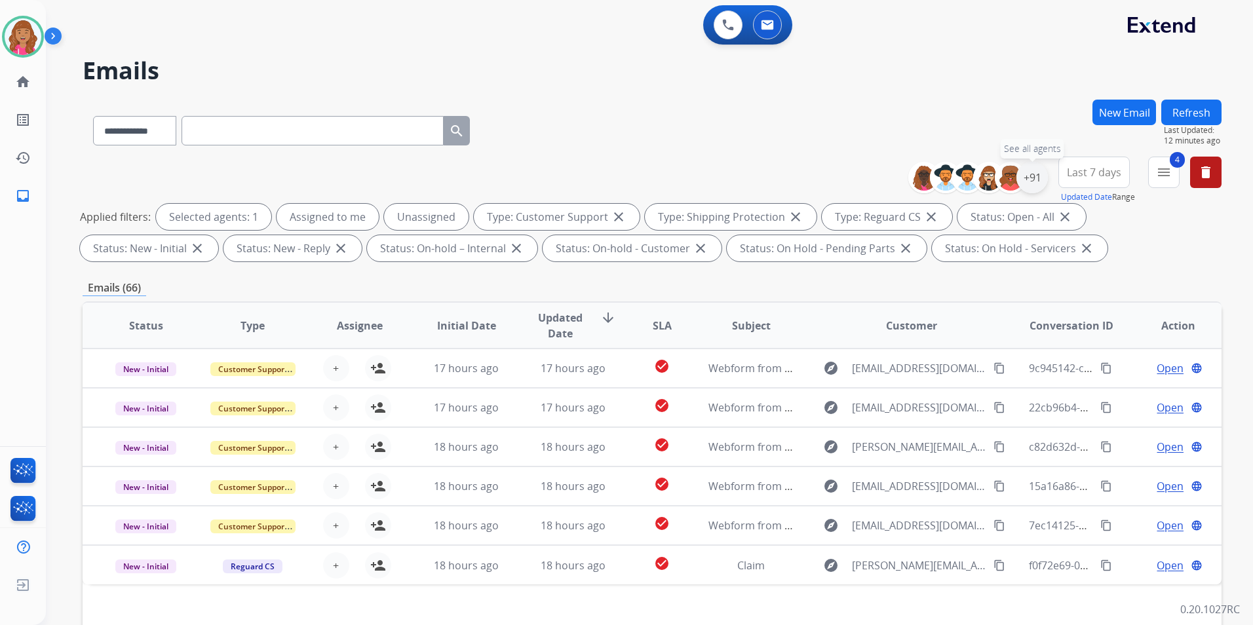
click at [1034, 176] on div "+91" at bounding box center [1032, 177] width 31 height 31
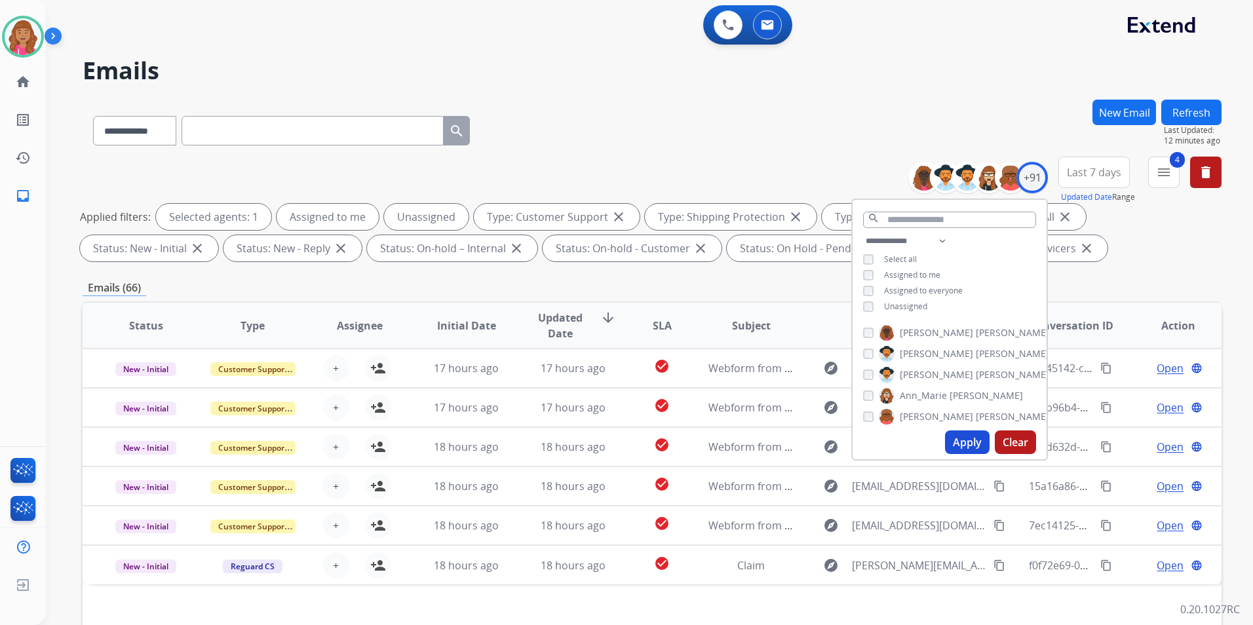
click at [901, 308] on span "Unassigned" at bounding box center [905, 306] width 43 height 11
click at [1206, 252] on div "Applied filters: Selected agents: 1 Assigned to me Type: Customer Support close…" at bounding box center [649, 233] width 1139 height 58
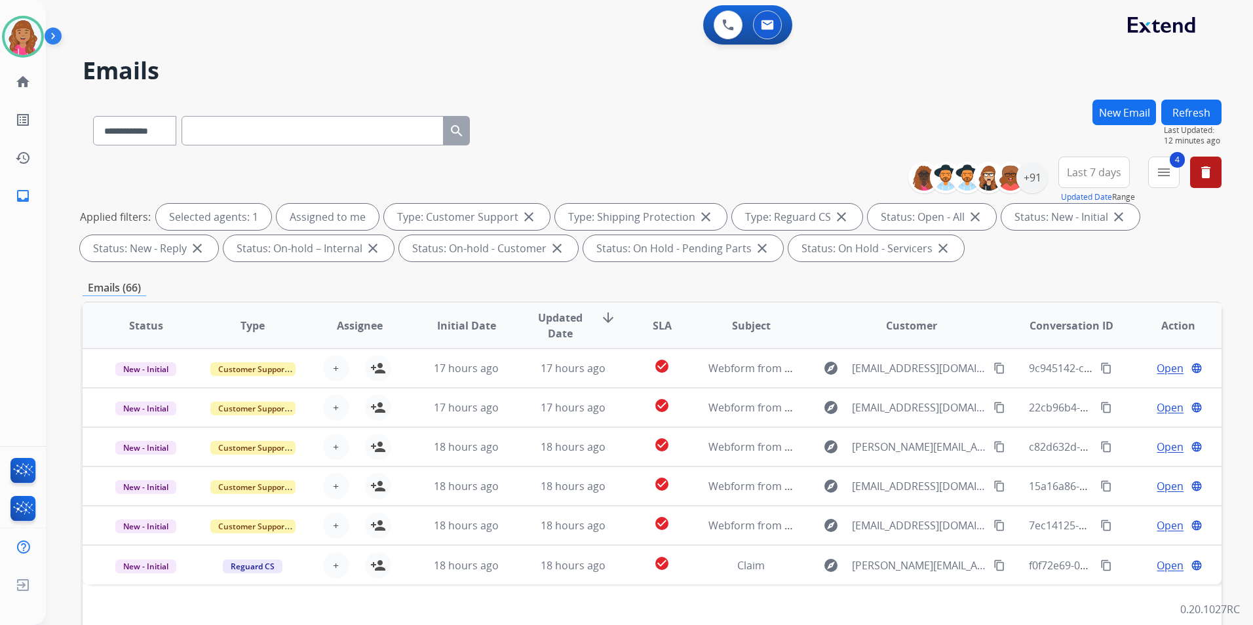
click at [1197, 95] on div "**********" at bounding box center [634, 359] width 1176 height 625
click at [1175, 172] on button "4 menu Filters" at bounding box center [1163, 172] width 31 height 31
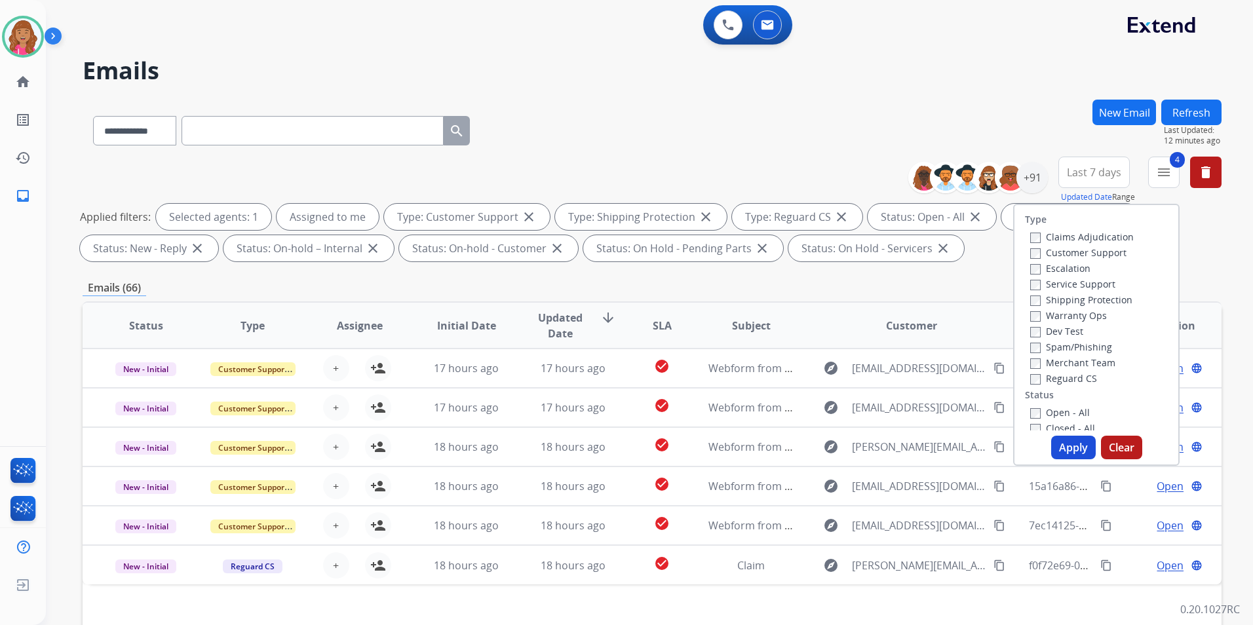
click at [1075, 314] on label "Warranty Ops" at bounding box center [1068, 315] width 77 height 12
click at [1063, 448] on button "Apply" at bounding box center [1073, 448] width 45 height 24
select select "*"
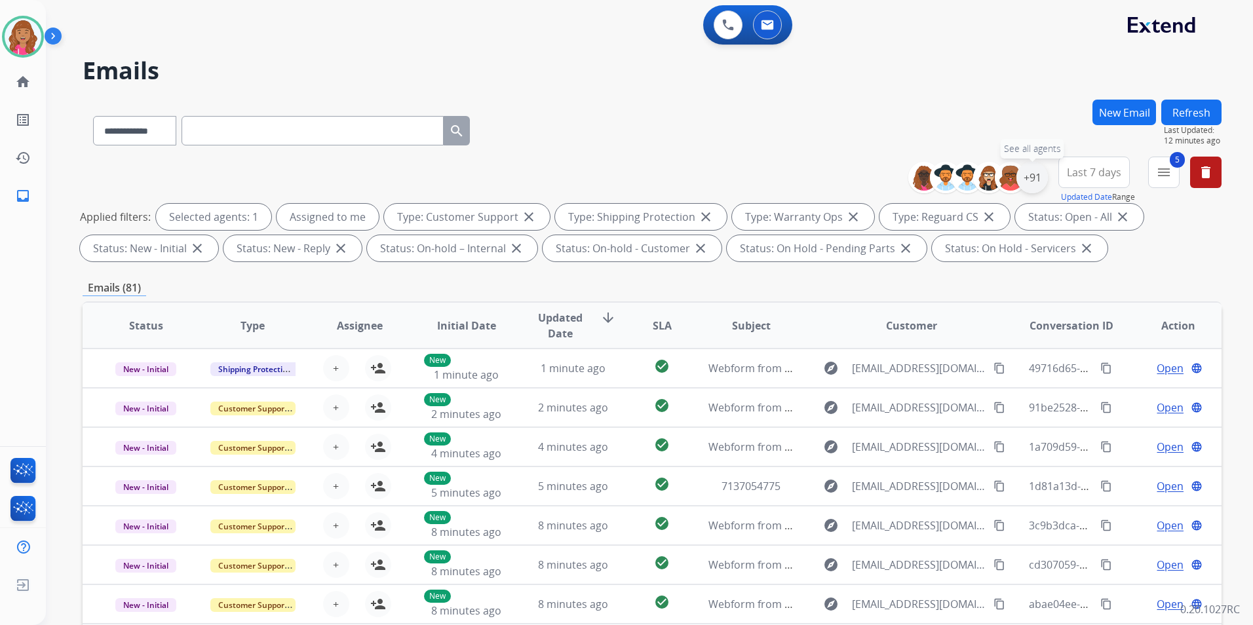
click at [1029, 186] on div "+91" at bounding box center [1032, 177] width 31 height 31
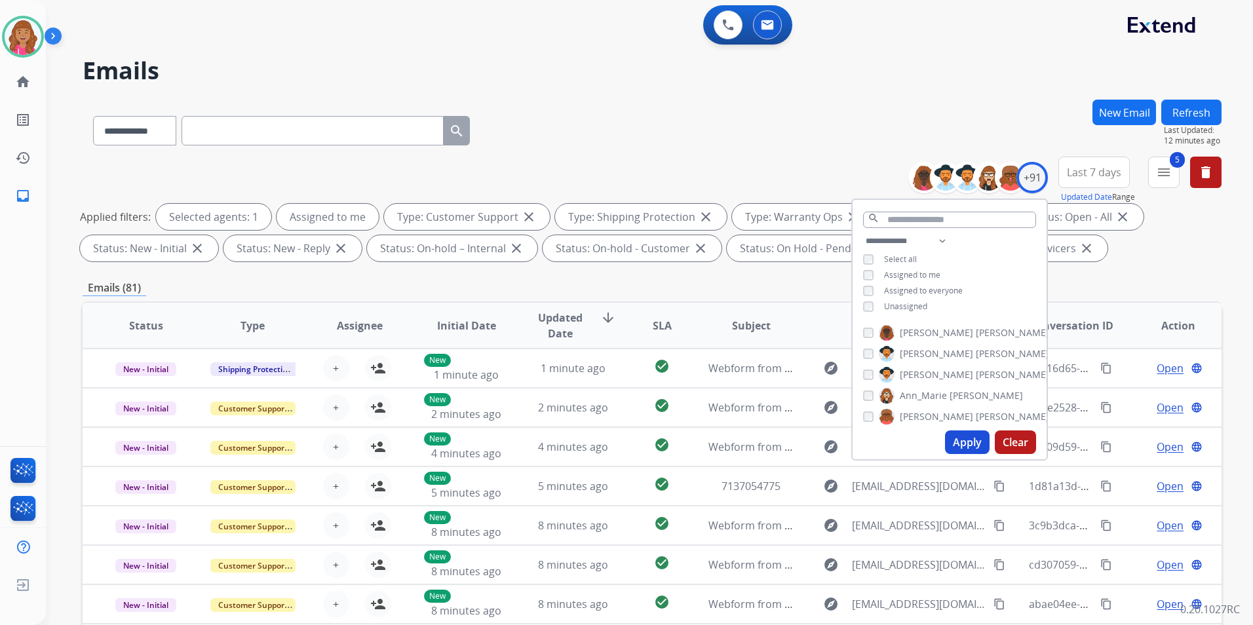
click at [1125, 269] on div "**********" at bounding box center [652, 454] width 1139 height 709
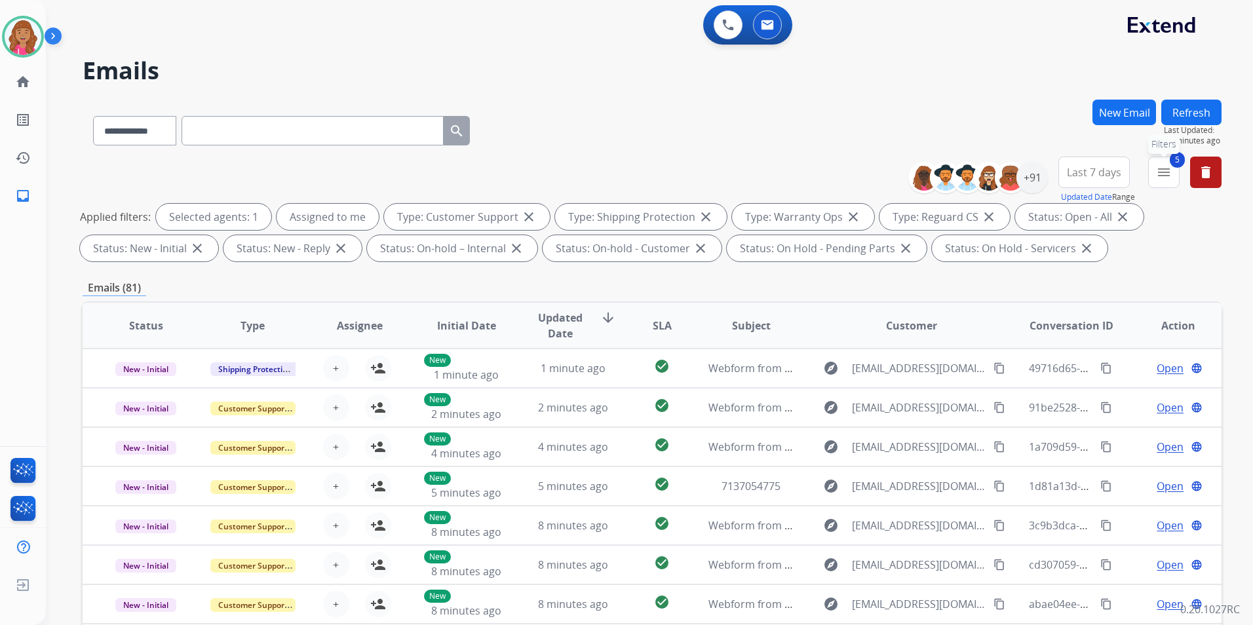
click at [1173, 184] on button "5 menu Filters" at bounding box center [1163, 172] width 31 height 31
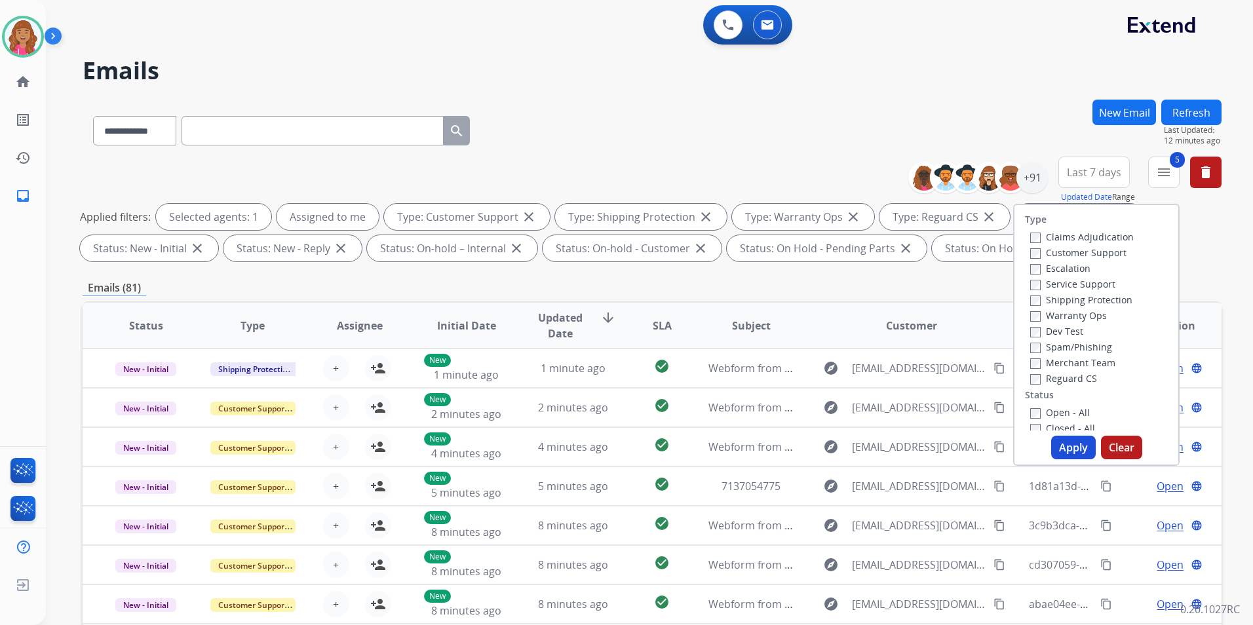
click at [1069, 443] on button "Apply" at bounding box center [1073, 448] width 45 height 24
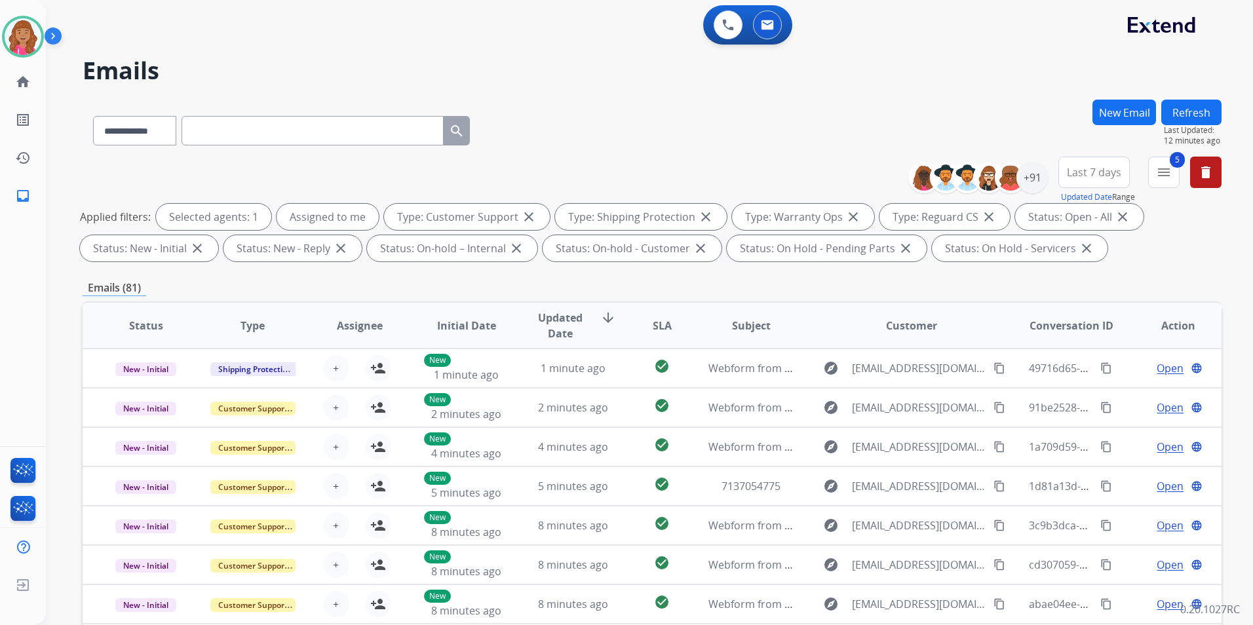
click at [1171, 174] on mat-icon "menu" at bounding box center [1164, 173] width 16 height 16
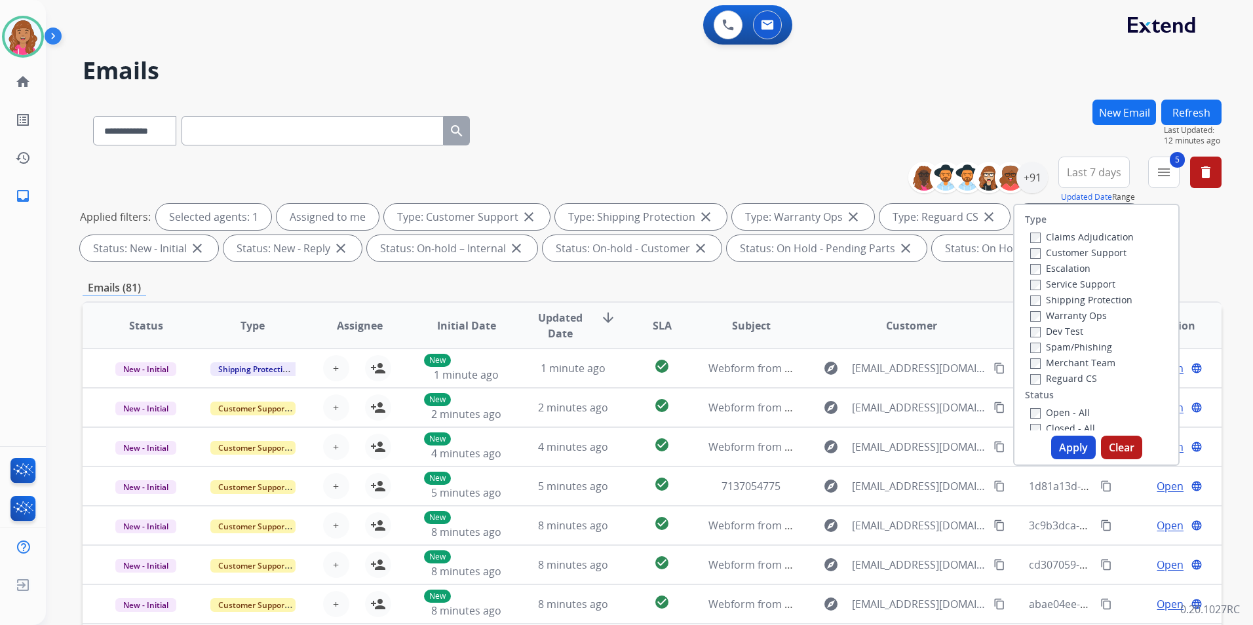
click at [1066, 443] on button "Apply" at bounding box center [1073, 448] width 45 height 24
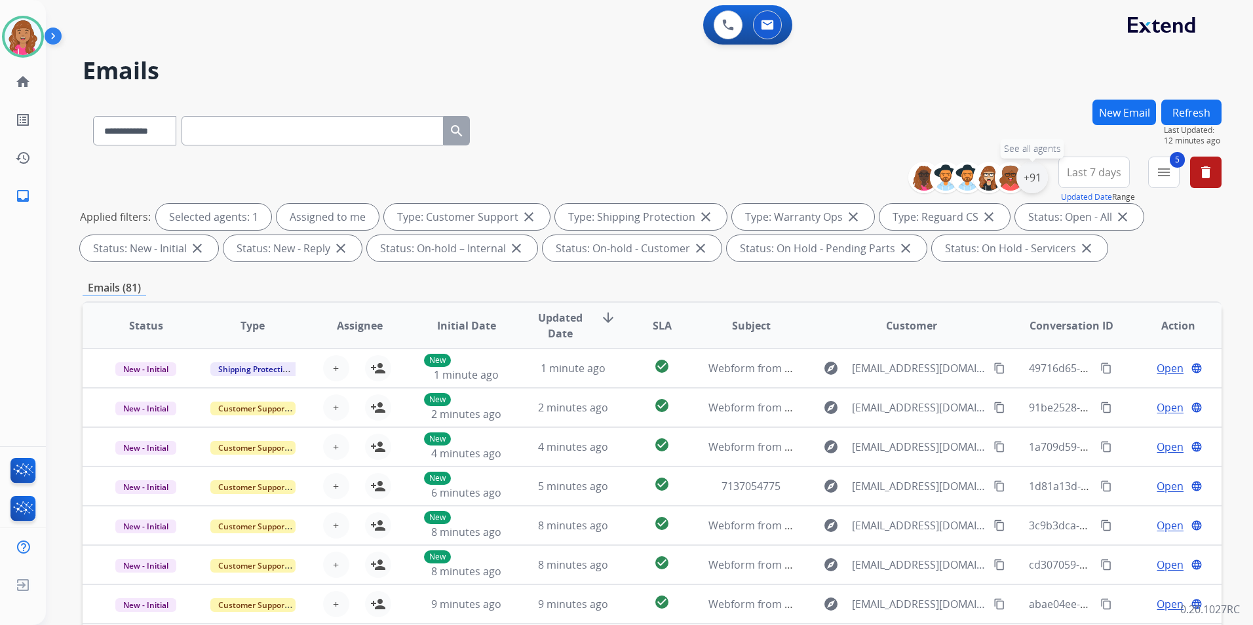
click at [1032, 176] on div "+91" at bounding box center [1032, 177] width 31 height 31
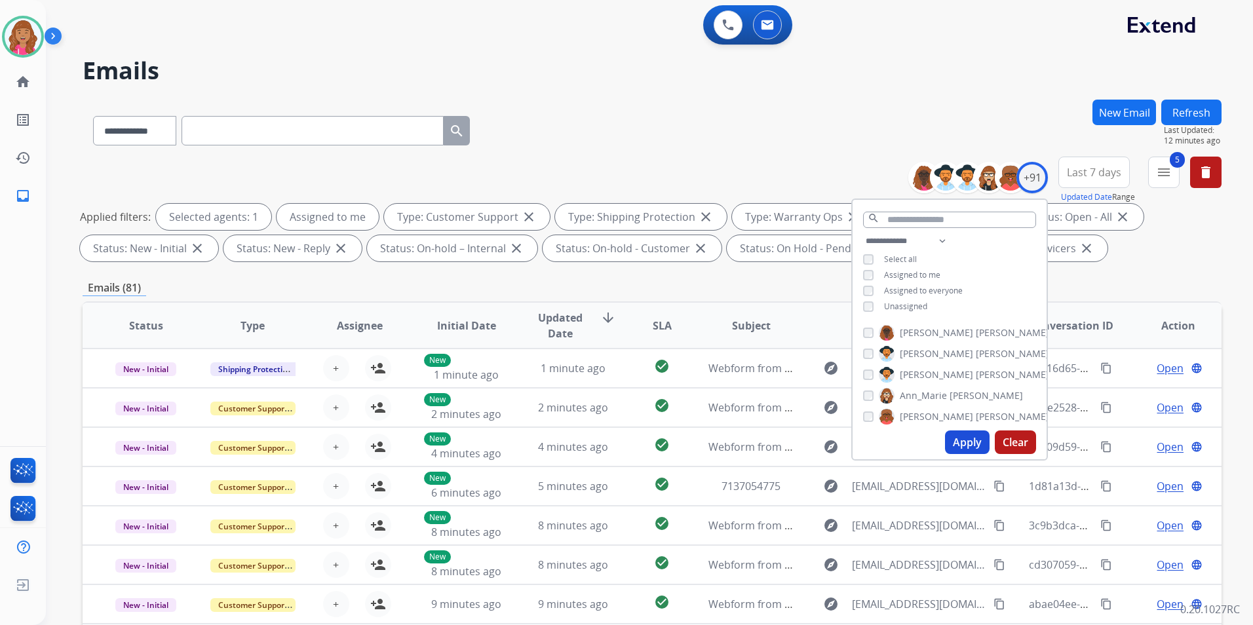
click at [910, 305] on span "Unassigned" at bounding box center [905, 306] width 43 height 11
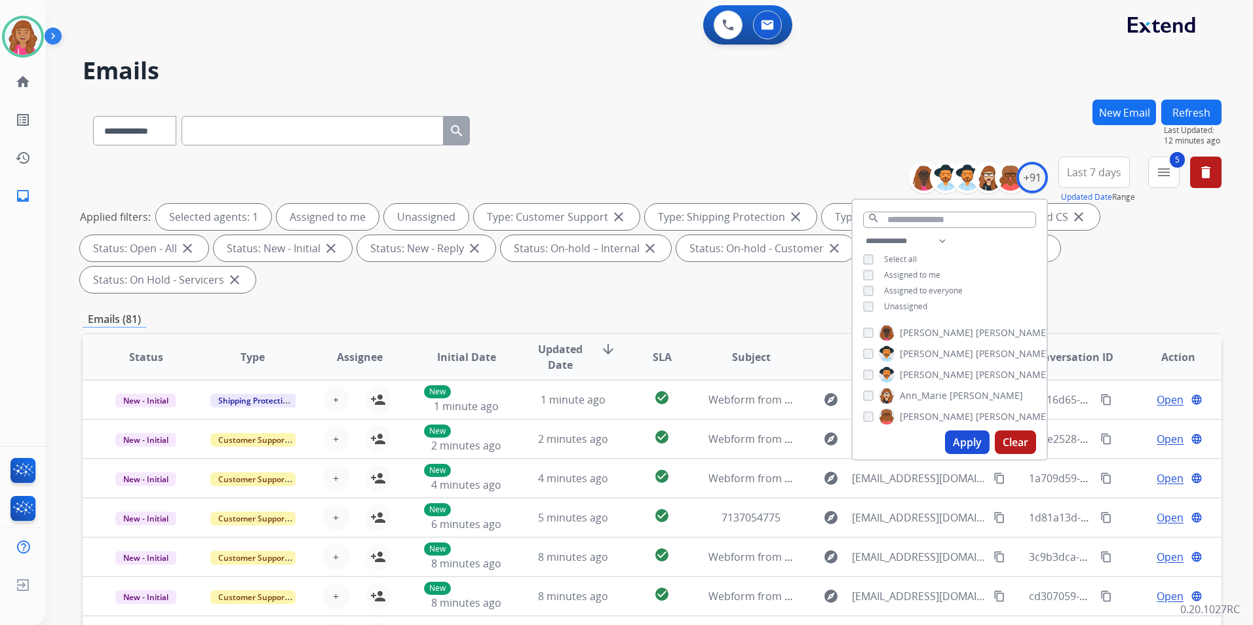
click at [910, 305] on span "Unassigned" at bounding box center [905, 306] width 43 height 11
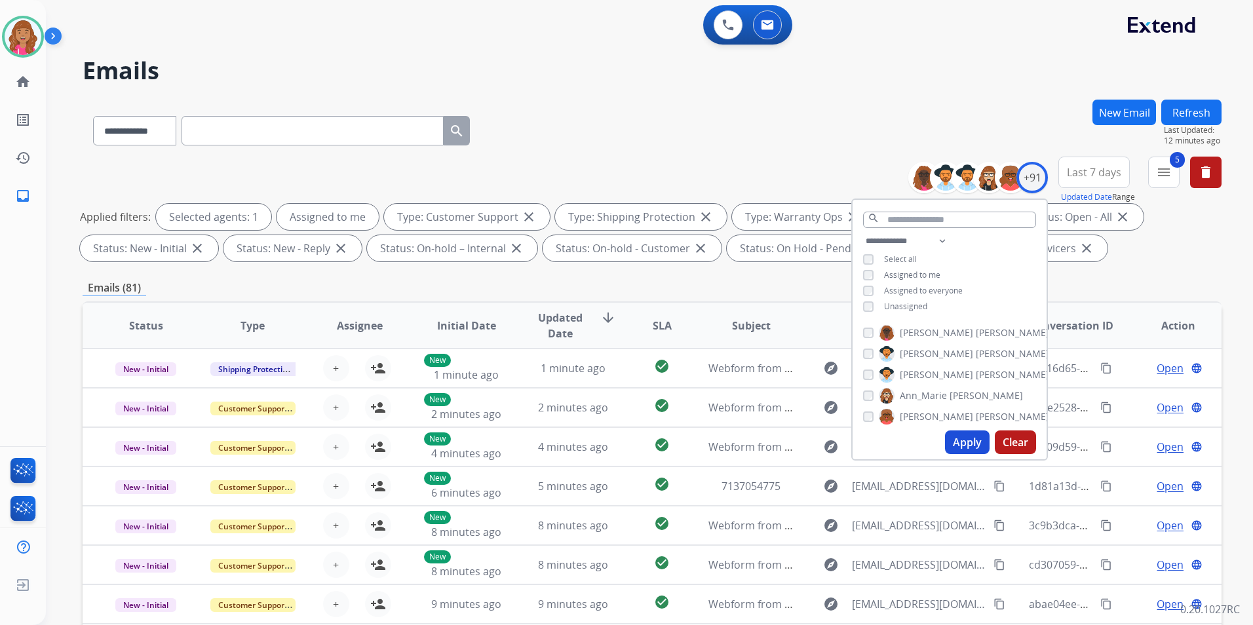
click at [974, 448] on button "Apply" at bounding box center [967, 443] width 45 height 24
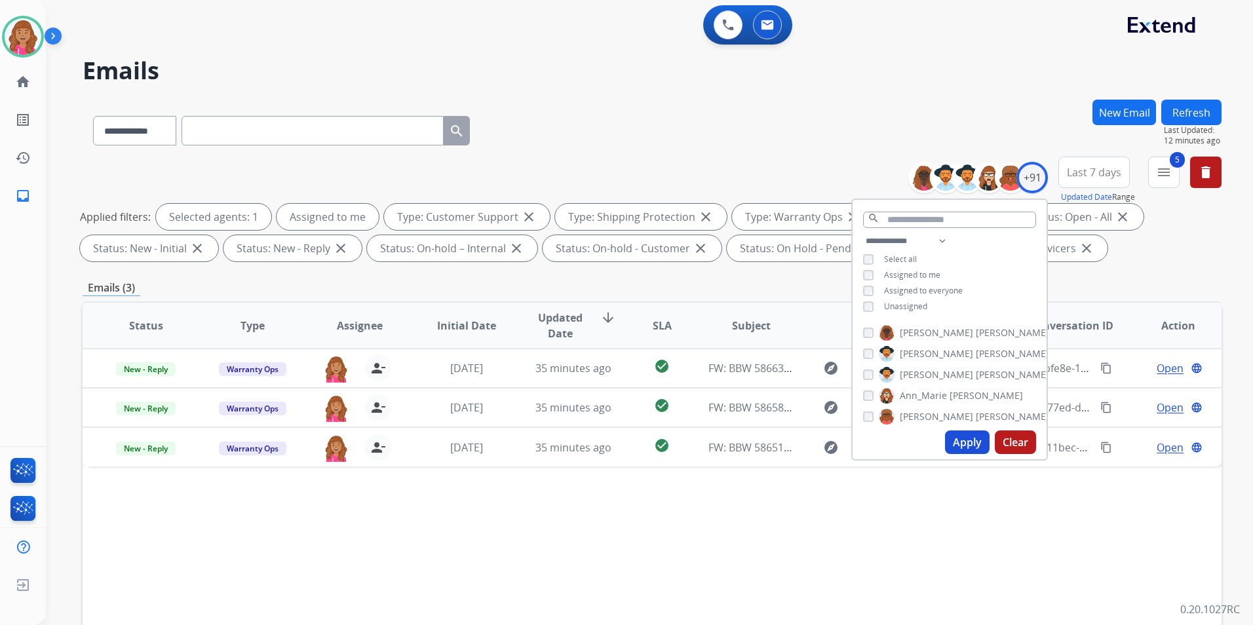
click at [1139, 272] on div "**********" at bounding box center [652, 454] width 1139 height 709
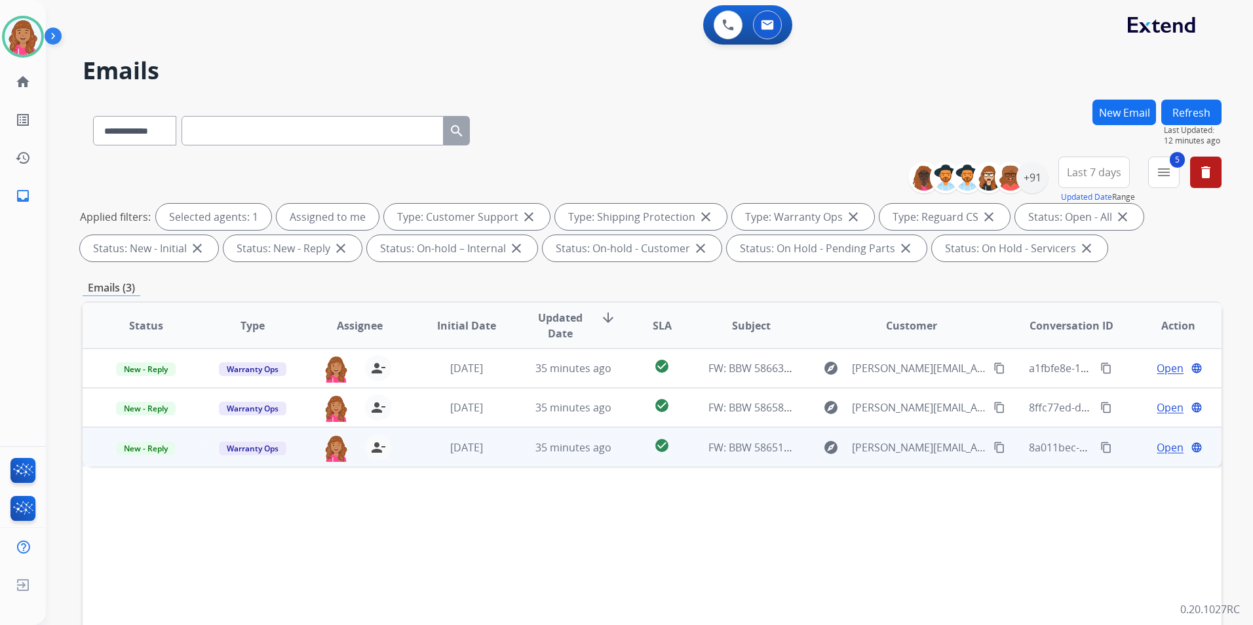
click at [1166, 449] on span "Open" at bounding box center [1170, 448] width 27 height 16
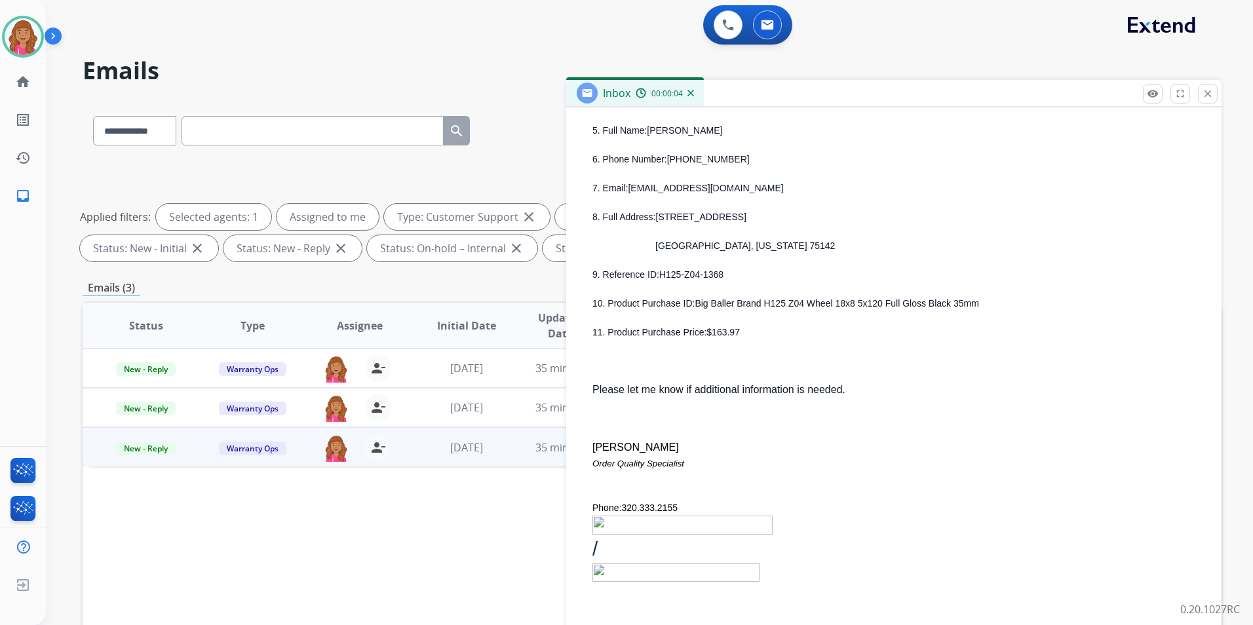
scroll to position [656, 0]
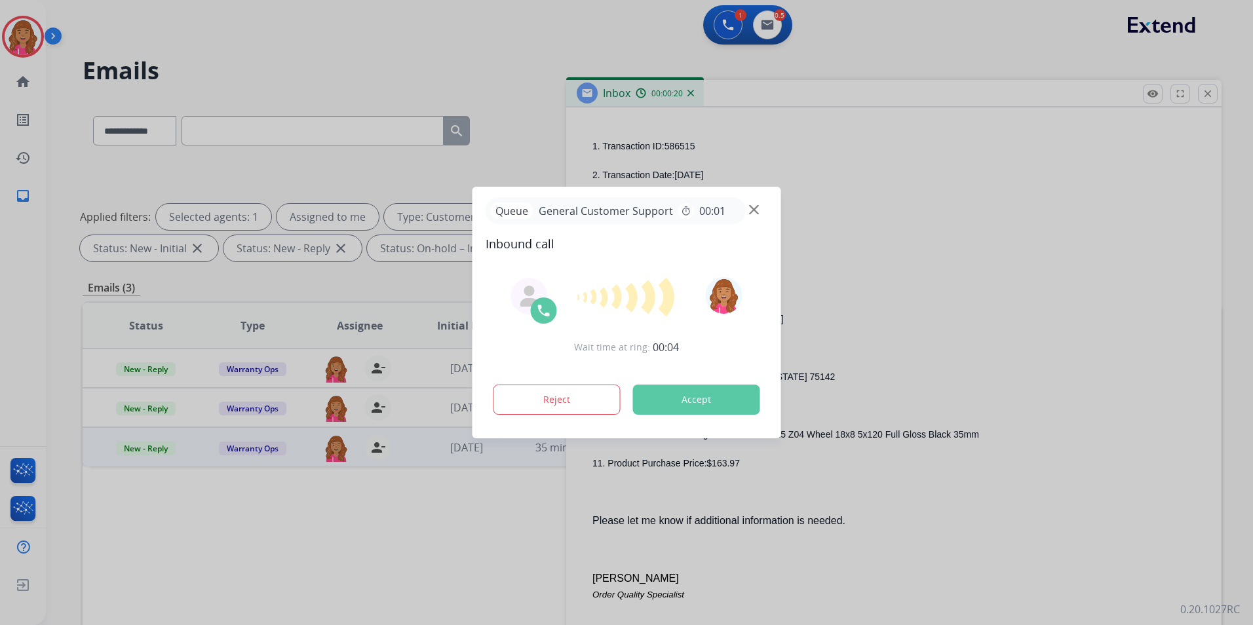
click at [749, 207] on div "Queue General Customer Support timer 00:01" at bounding box center [627, 210] width 283 height 27
click at [970, 174] on div at bounding box center [626, 312] width 1253 height 625
click at [756, 210] on img at bounding box center [754, 210] width 10 height 10
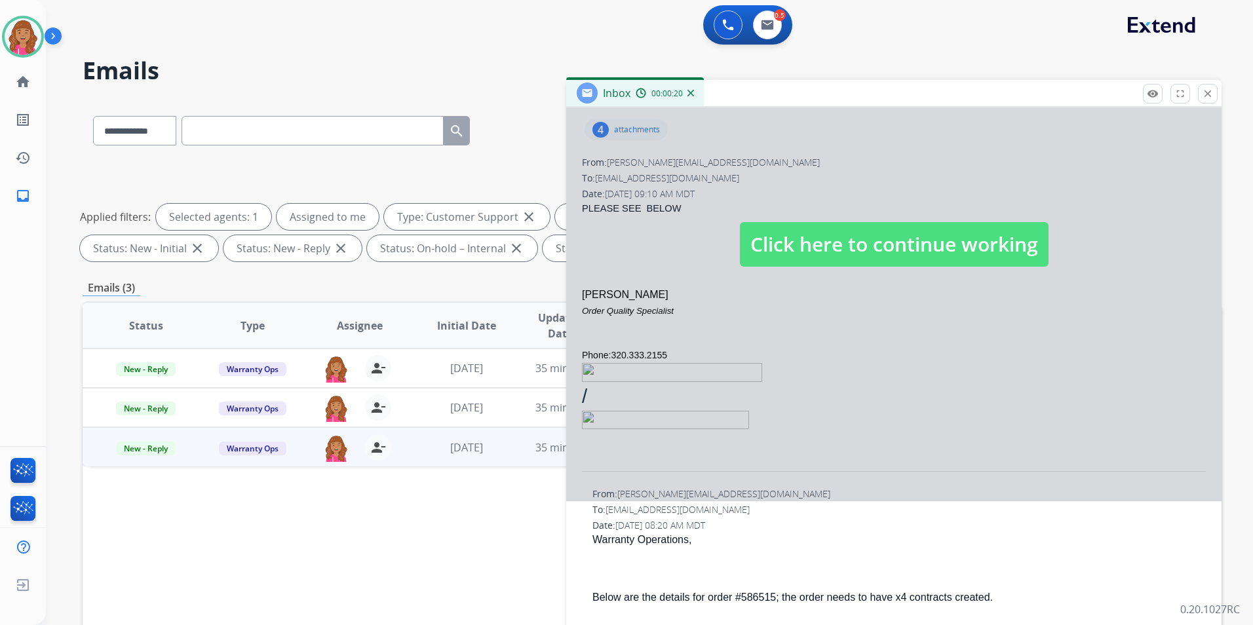
scroll to position [0, 0]
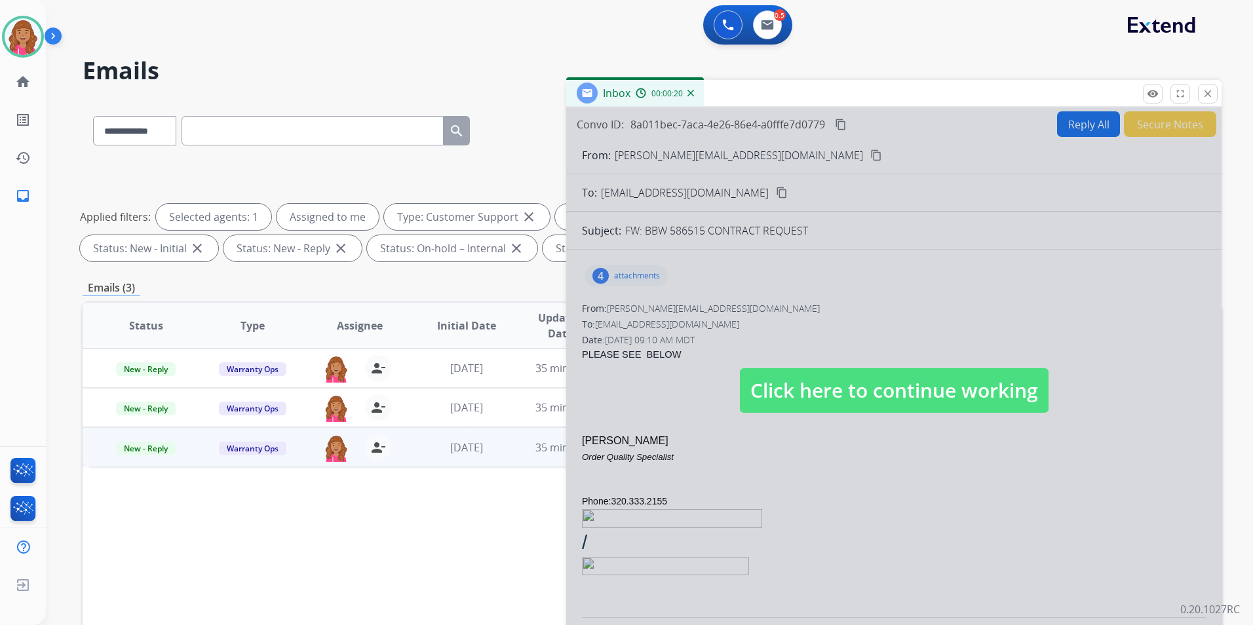
click at [860, 372] on span "Click here to continue working" at bounding box center [894, 390] width 309 height 45
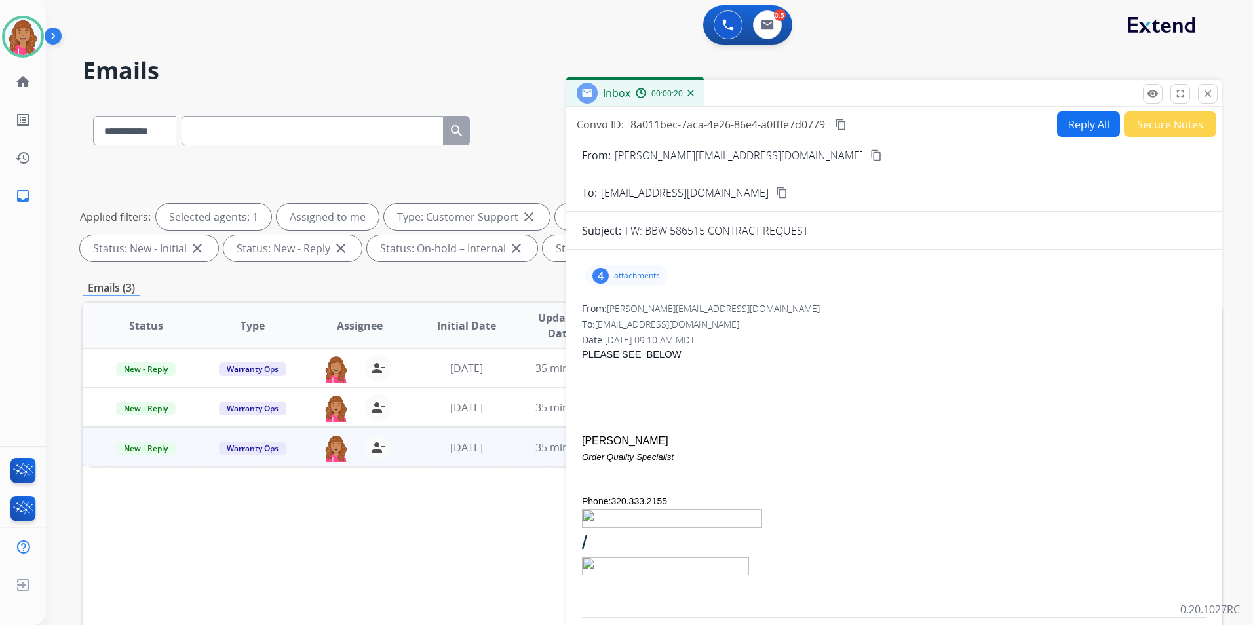
drag, startPoint x: 32, startPoint y: 41, endPoint x: 44, endPoint y: 50, distance: 14.6
click at [32, 41] on img at bounding box center [23, 36] width 37 height 37
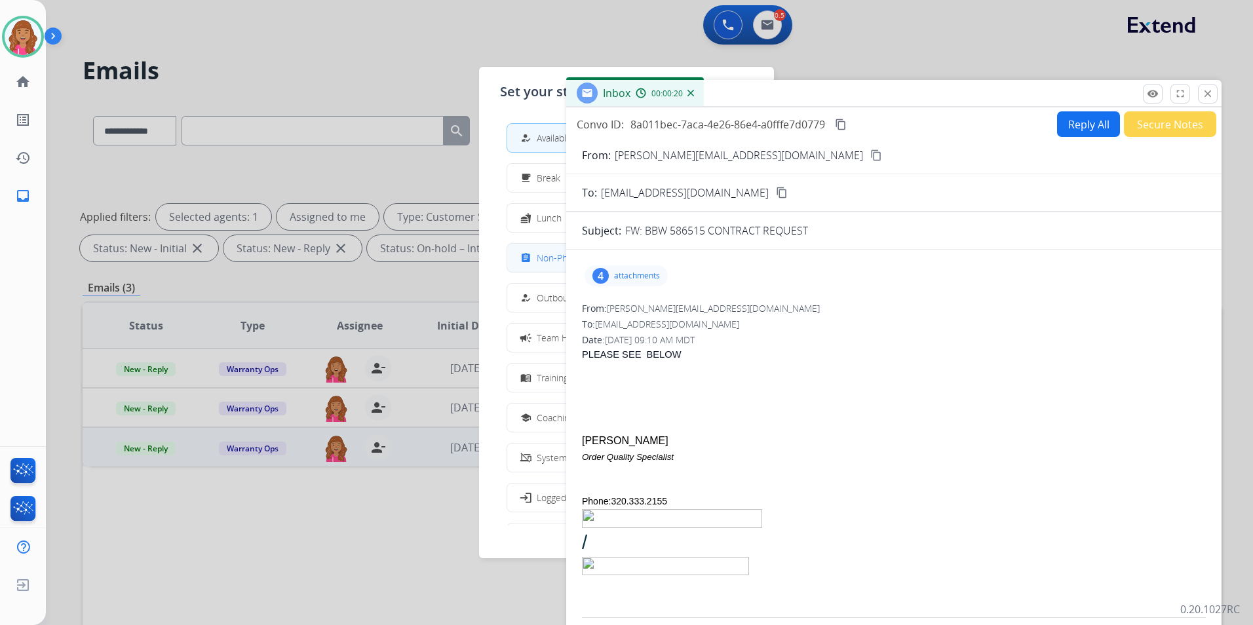
click at [539, 257] on div "assignment Non-Phone Queue" at bounding box center [566, 258] width 96 height 16
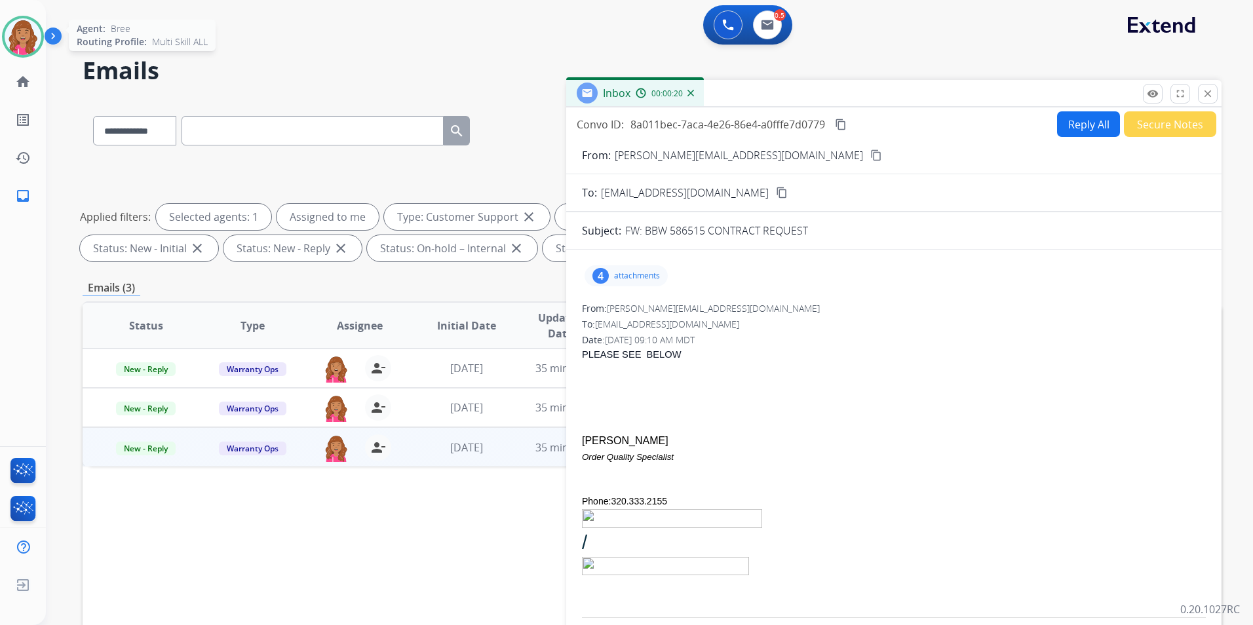
click at [20, 29] on img at bounding box center [23, 36] width 37 height 37
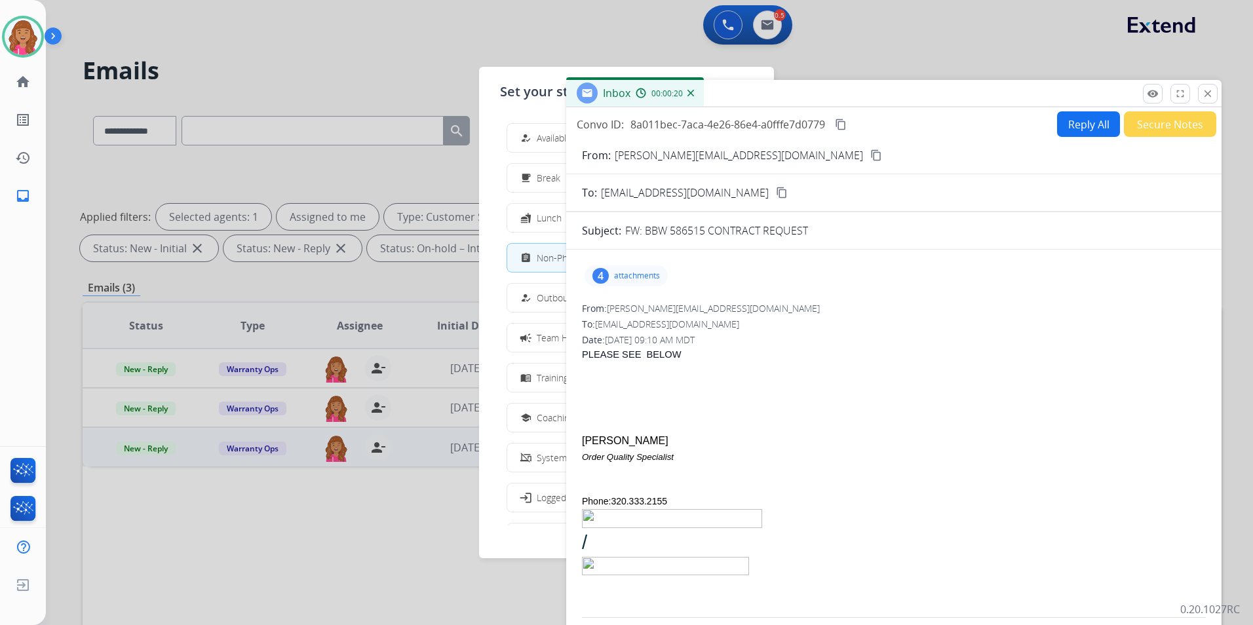
drag, startPoint x: 536, startPoint y: 131, endPoint x: 547, endPoint y: 129, distance: 12.0
click at [536, 130] on div "how_to_reg" at bounding box center [527, 138] width 19 height 16
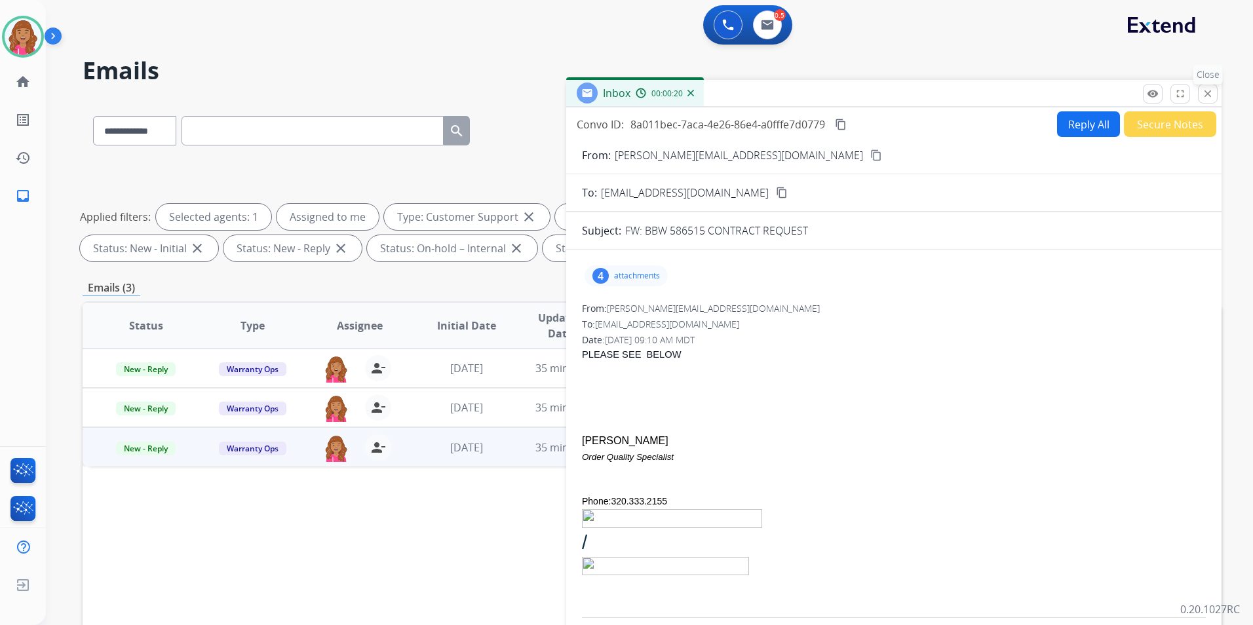
click at [1204, 89] on mat-icon "close" at bounding box center [1208, 94] width 12 height 12
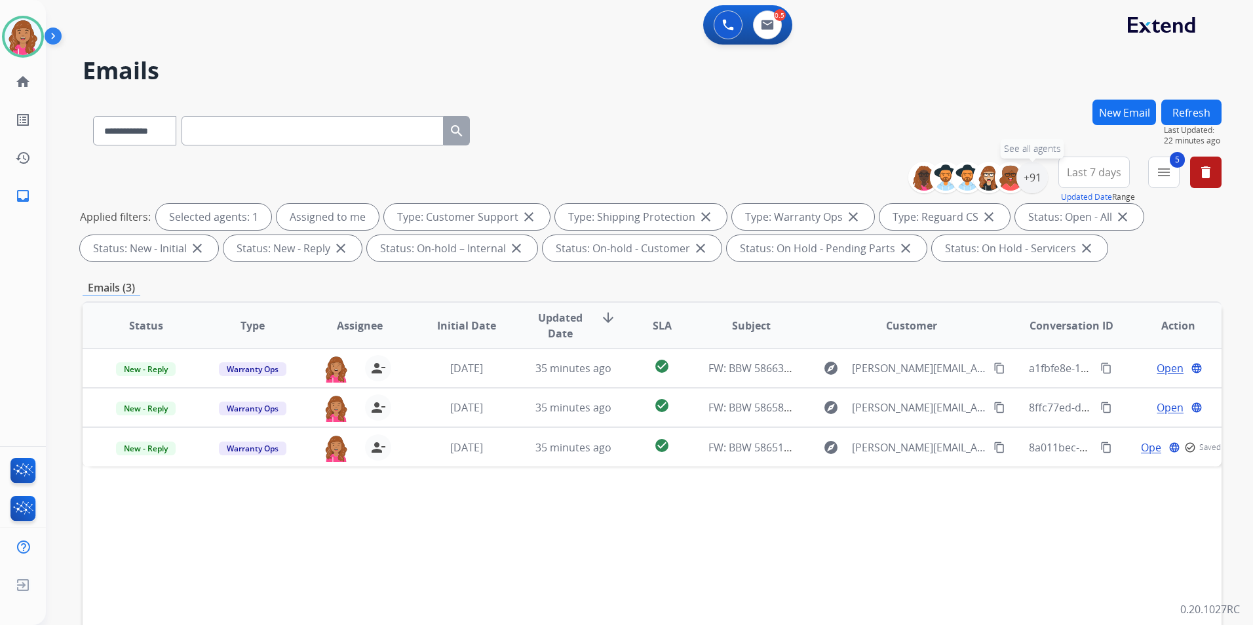
drag, startPoint x: 1033, startPoint y: 178, endPoint x: 1027, endPoint y: 223, distance: 45.6
click at [1032, 177] on div "+91" at bounding box center [1032, 177] width 31 height 31
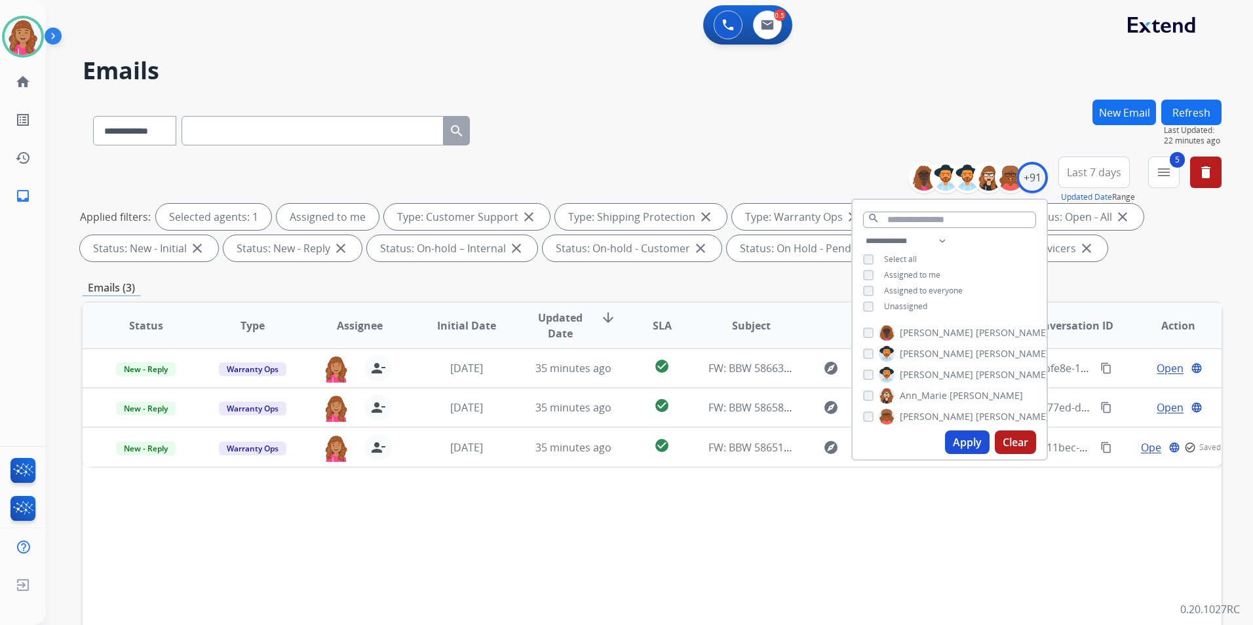
click at [1159, 258] on div "Applied filters: Selected agents: 1 Assigned to me Type: Customer Support close…" at bounding box center [649, 233] width 1139 height 58
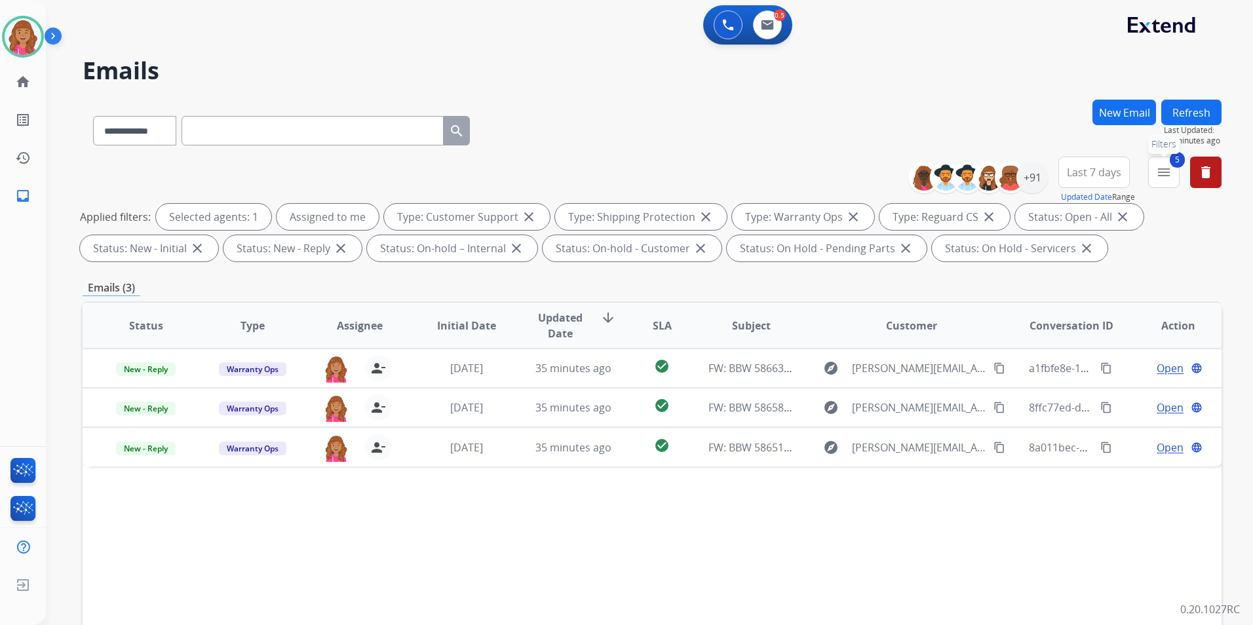
drag, startPoint x: 1165, startPoint y: 163, endPoint x: 1147, endPoint y: 188, distance: 30.6
click at [1164, 164] on button "5 menu Filters" at bounding box center [1163, 172] width 31 height 31
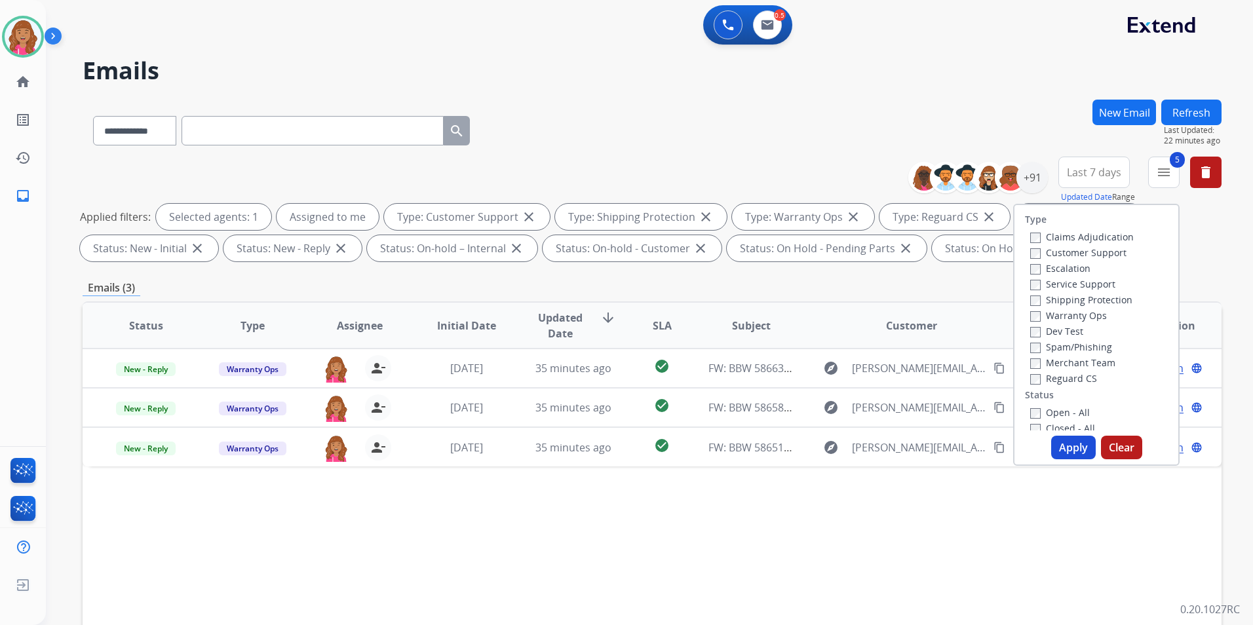
click at [1046, 316] on label "Warranty Ops" at bounding box center [1068, 315] width 77 height 12
click at [1067, 449] on button "Apply" at bounding box center [1073, 448] width 45 height 24
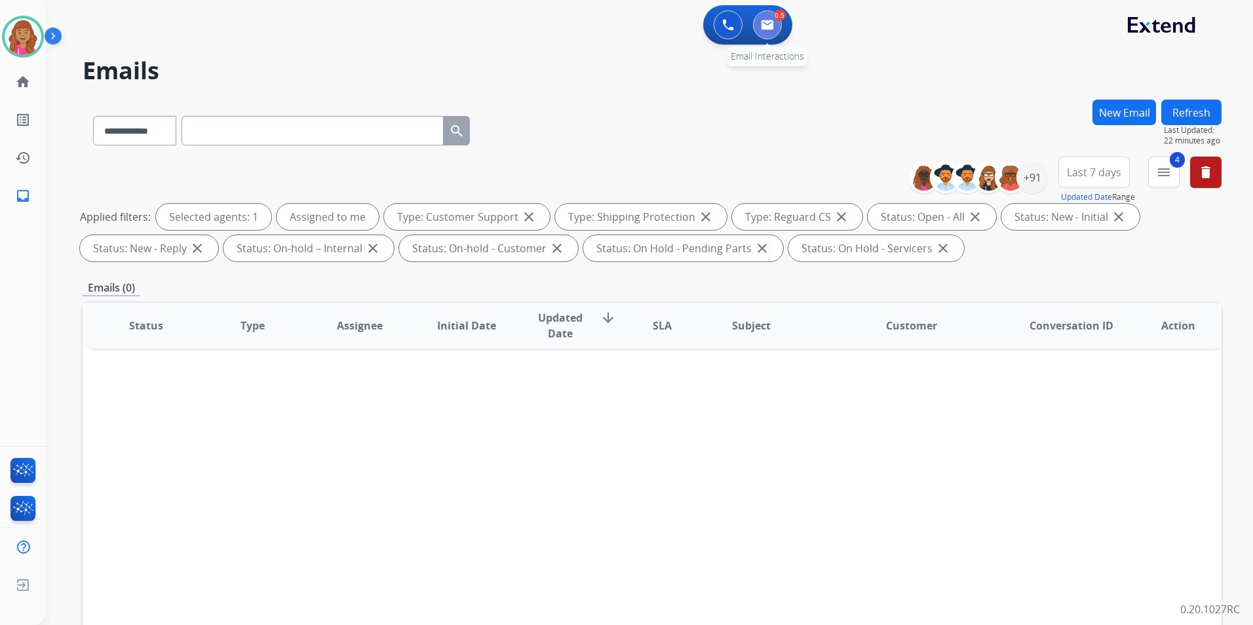
click at [760, 23] on button at bounding box center [767, 24] width 29 height 29
click at [773, 22] on img at bounding box center [767, 25] width 13 height 10
click at [735, 24] on button at bounding box center [728, 24] width 29 height 29
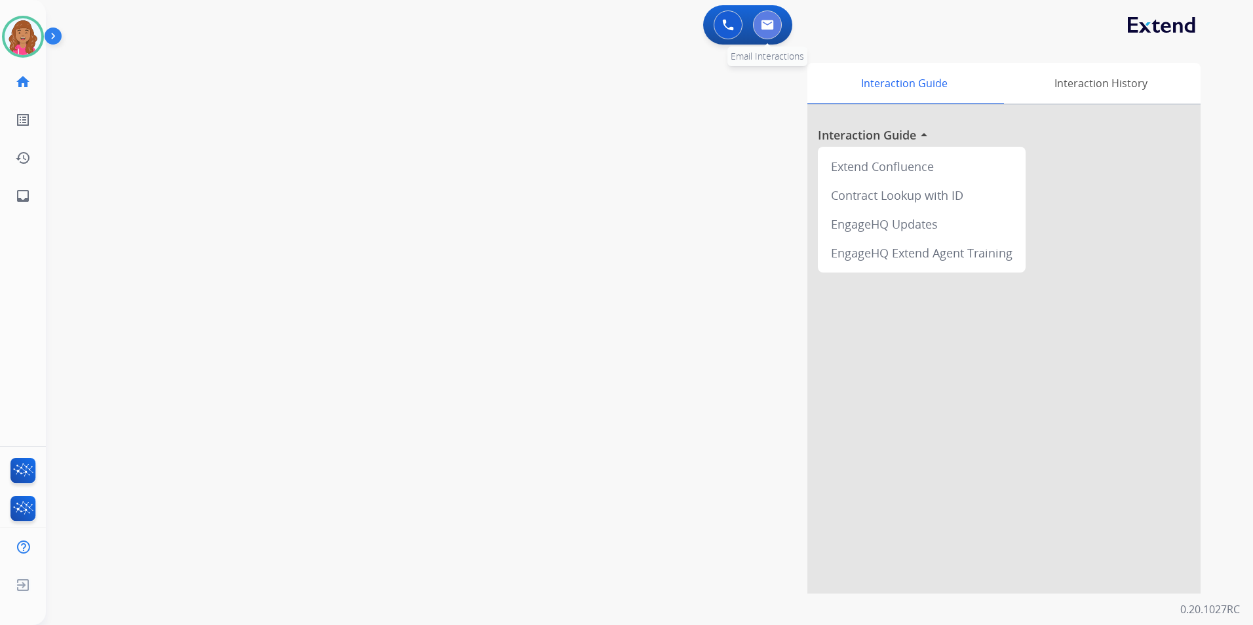
click at [766, 27] on img at bounding box center [767, 25] width 13 height 10
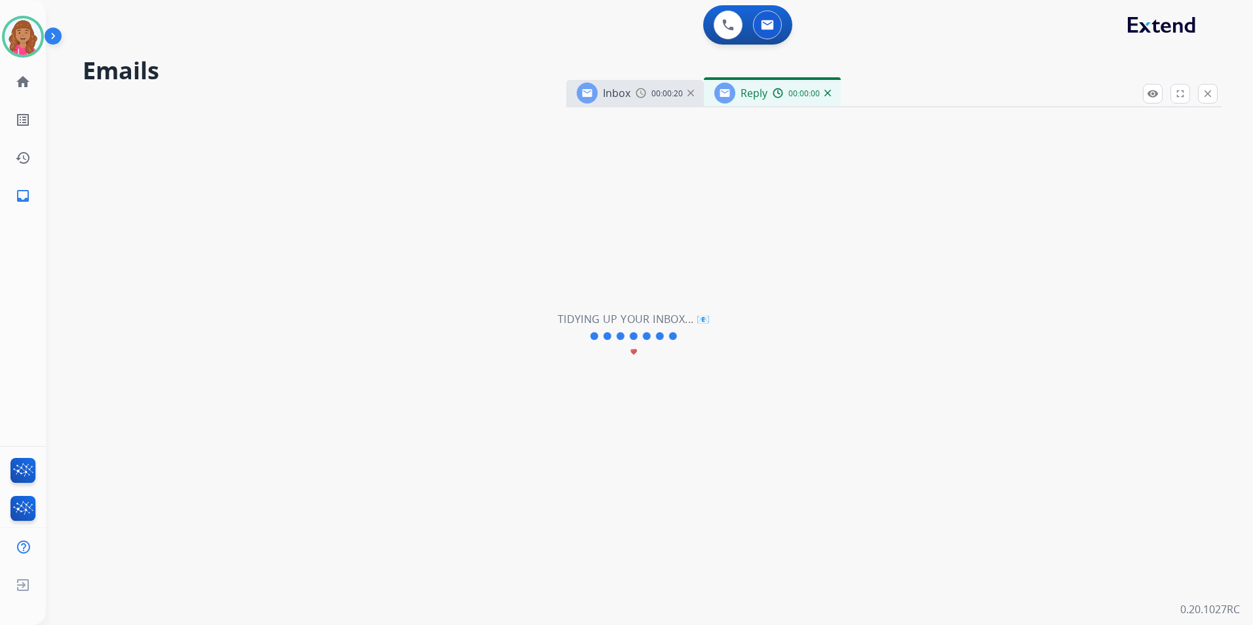
select select "**********"
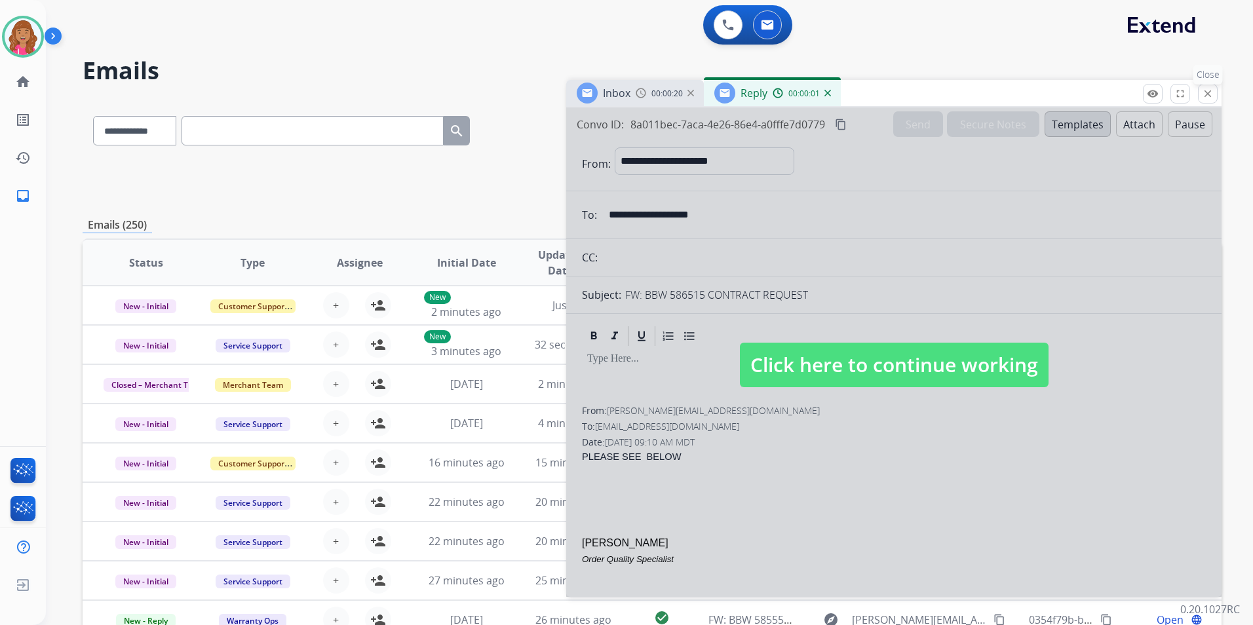
click at [1209, 88] on mat-icon "close" at bounding box center [1208, 94] width 12 height 12
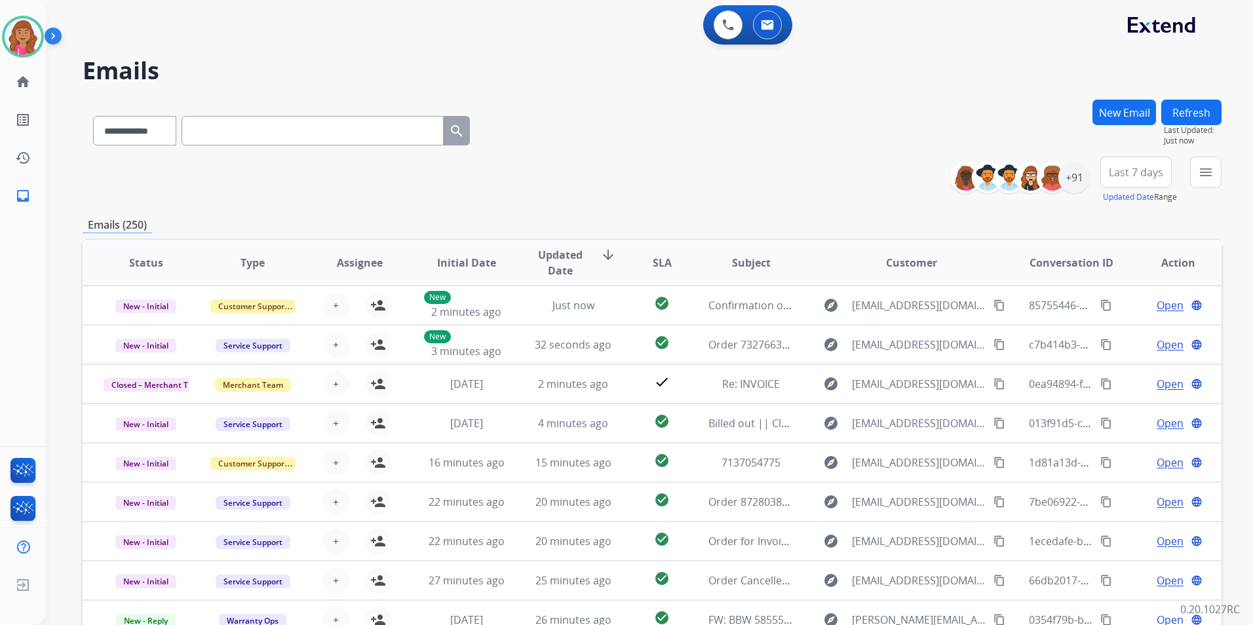
drag, startPoint x: 707, startPoint y: 178, endPoint x: 709, endPoint y: 169, distance: 8.6
click at [707, 176] on div "**********" at bounding box center [652, 180] width 1139 height 47
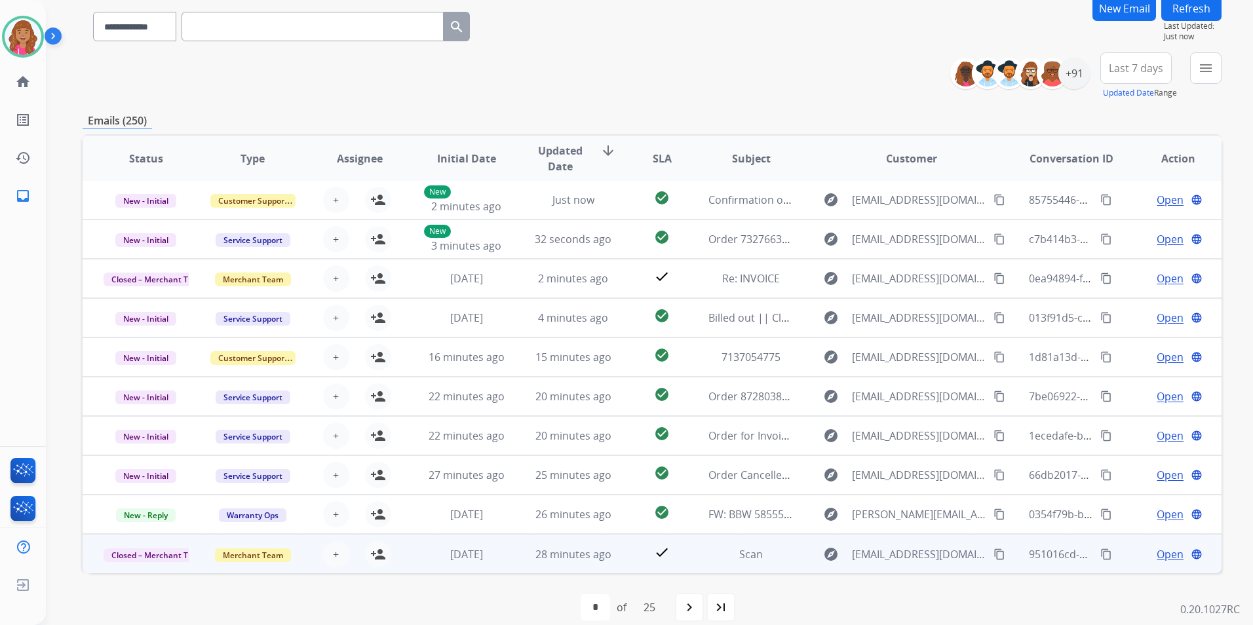
scroll to position [121, 0]
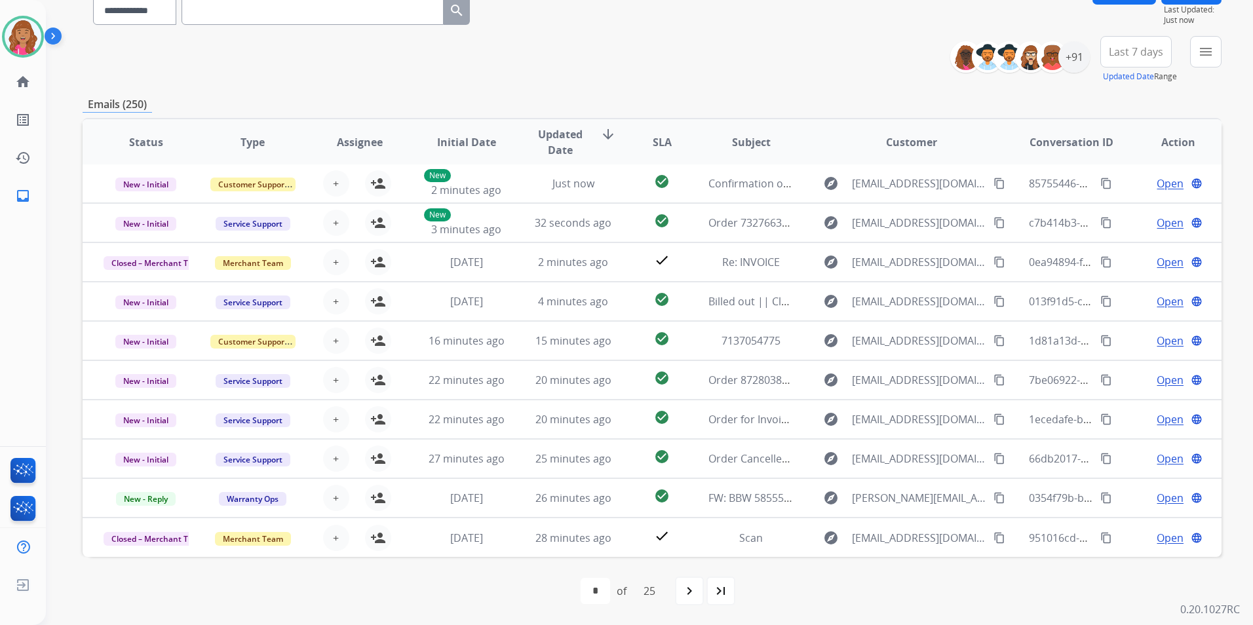
click at [723, 583] on div "last_page" at bounding box center [721, 591] width 29 height 29
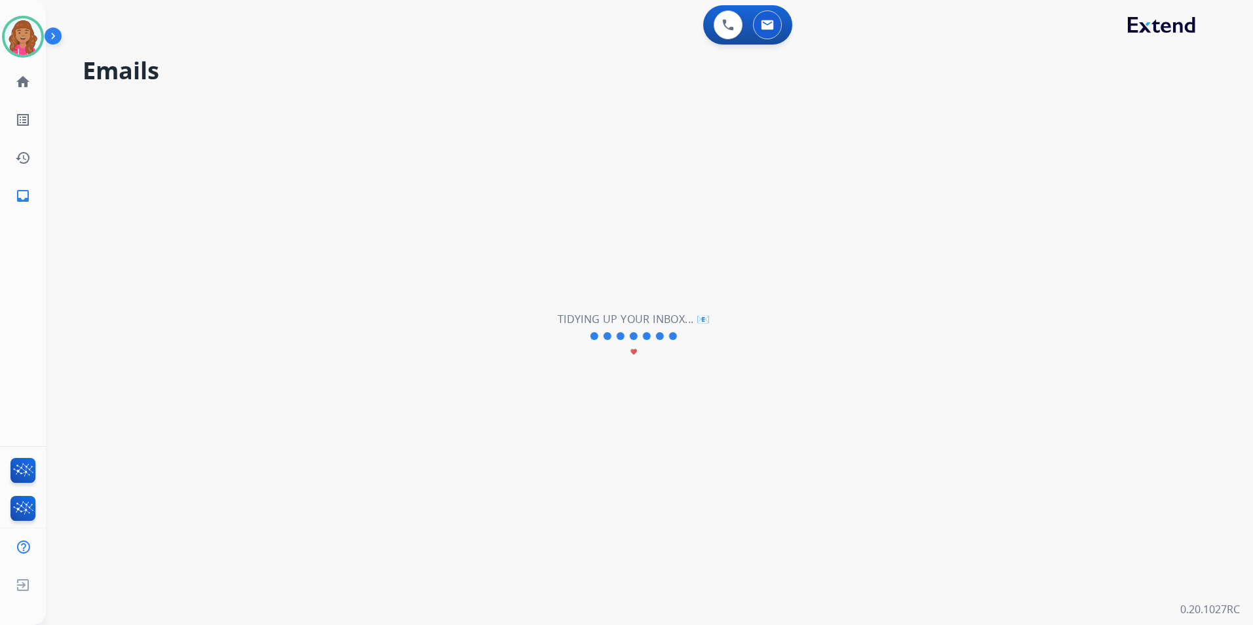
scroll to position [0, 0]
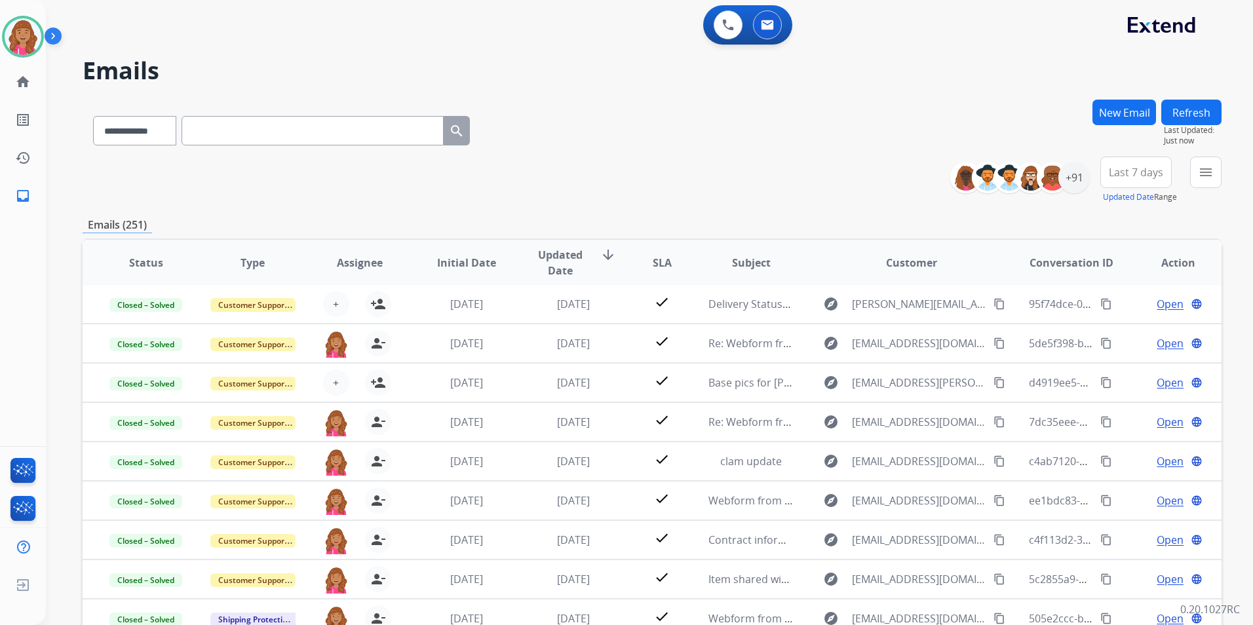
click at [1183, 177] on div "**********" at bounding box center [1091, 180] width 262 height 47
click at [1192, 174] on button "menu Filters" at bounding box center [1205, 172] width 31 height 31
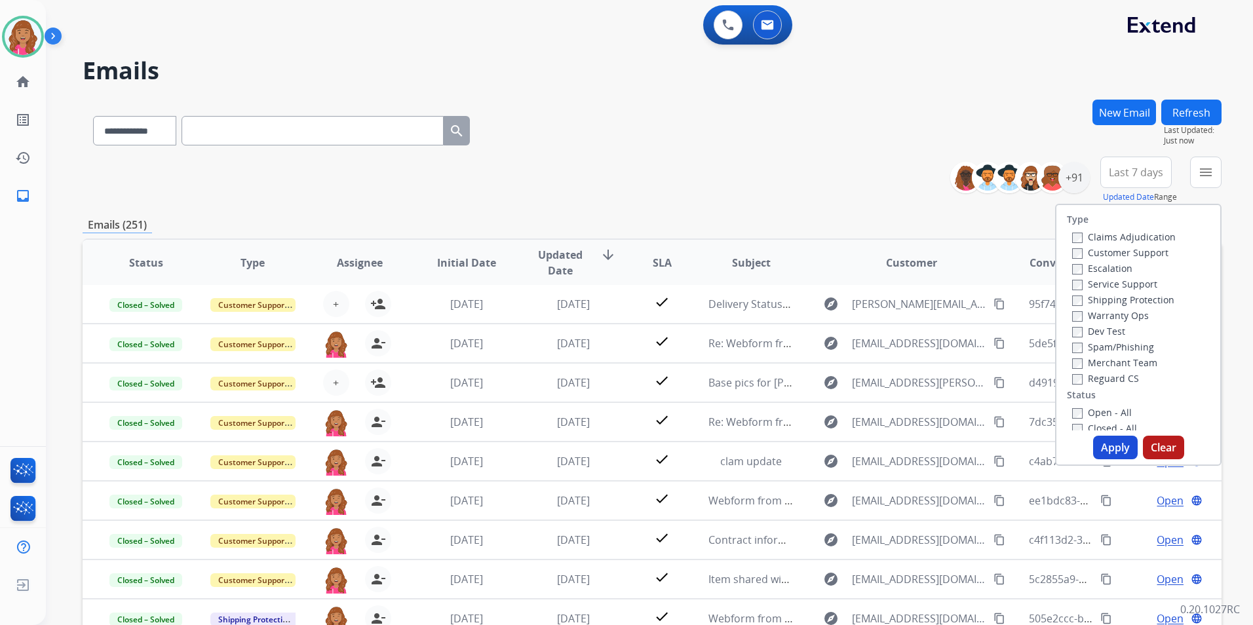
click at [1076, 408] on label "Open - All" at bounding box center [1102, 412] width 60 height 12
click at [1087, 300] on label "Shipping Protection" at bounding box center [1123, 300] width 102 height 12
click at [1108, 253] on label "Customer Support" at bounding box center [1120, 252] width 96 height 12
click at [1115, 461] on div "Type Claims Adjudication Customer Support Escalation Service Support Shipping P…" at bounding box center [1138, 335] width 167 height 262
click at [1112, 442] on button "Apply" at bounding box center [1115, 448] width 45 height 24
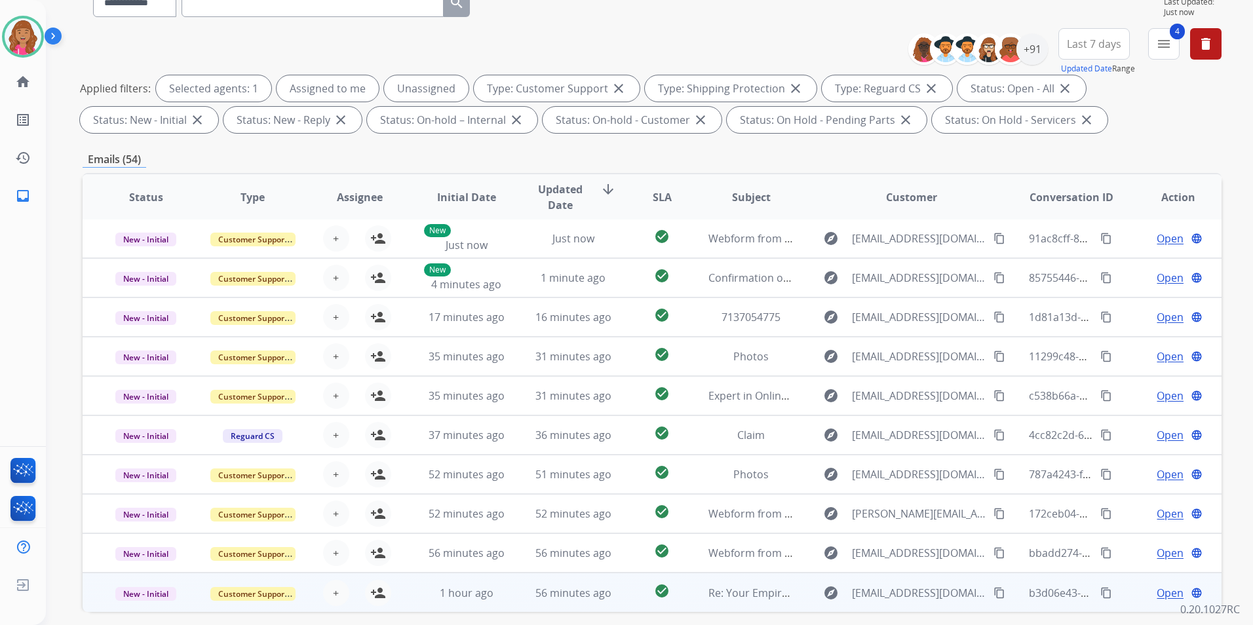
scroll to position [184, 0]
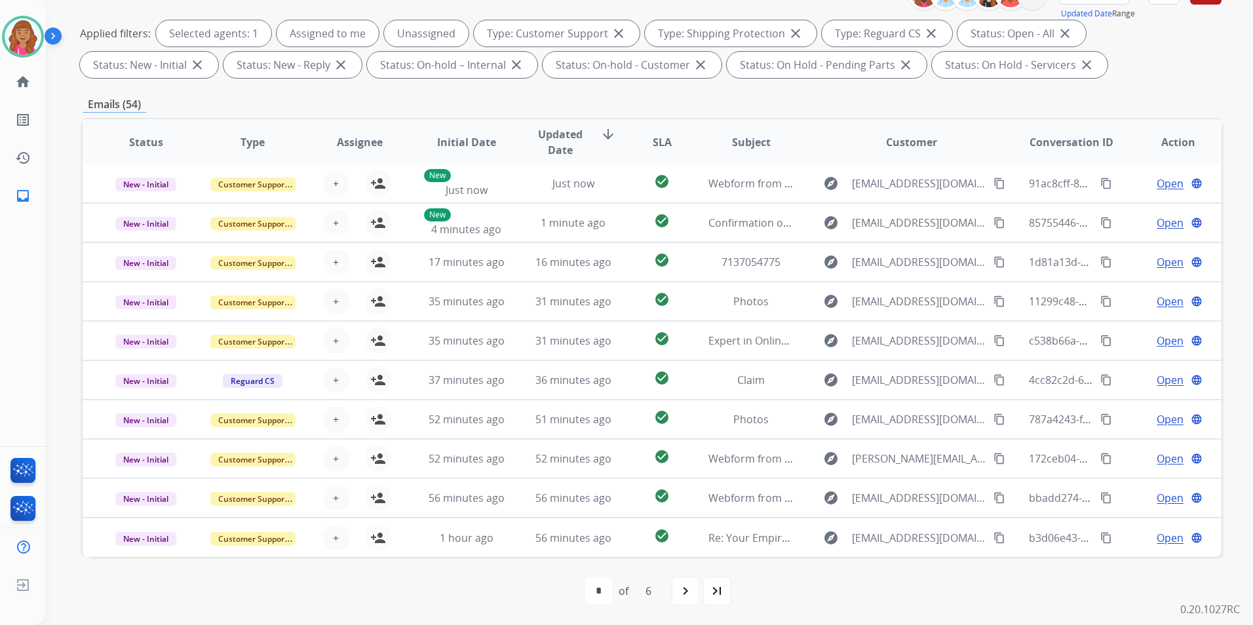
click at [718, 595] on mat-icon "last_page" at bounding box center [717, 591] width 16 height 16
select select "*"
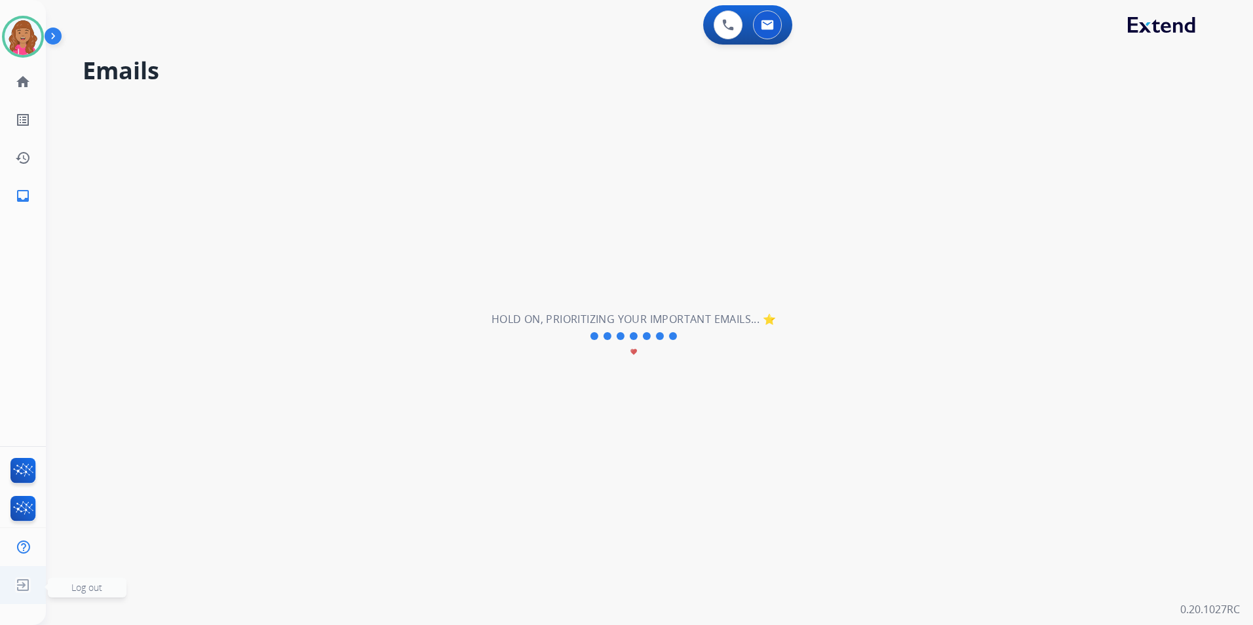
scroll to position [0, 0]
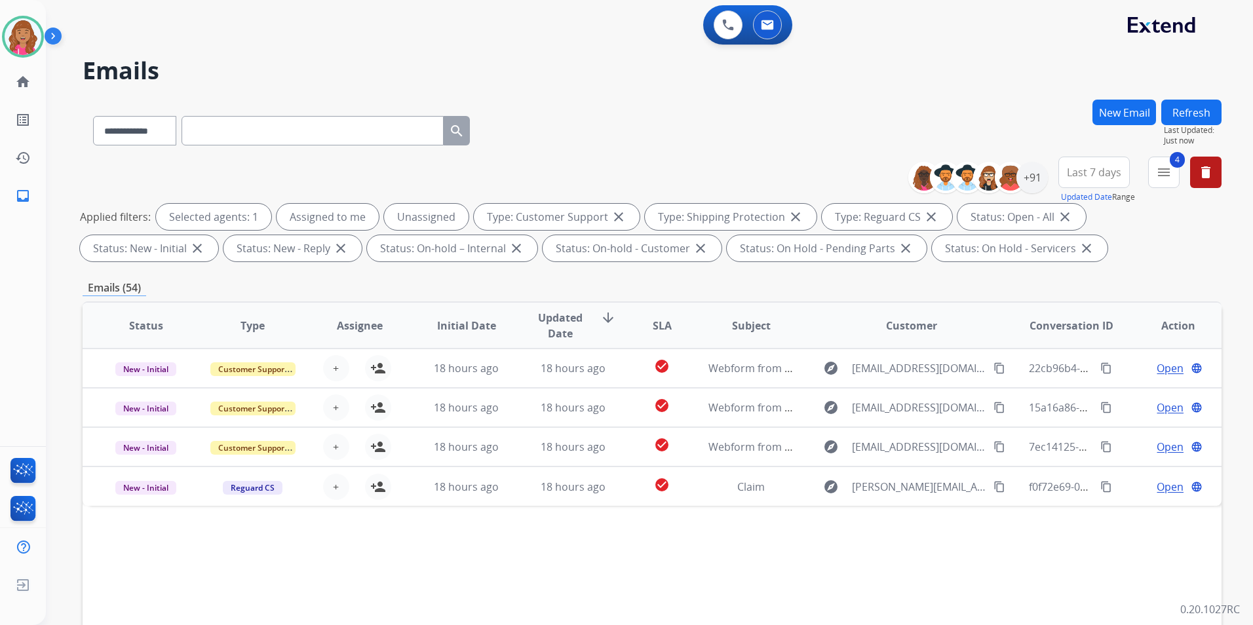
click at [703, 570] on div "Status Type Assignee Initial Date Updated Date arrow_downward SLA Subject Custo…" at bounding box center [652, 521] width 1139 height 439
click at [711, 598] on div "Status Type Assignee Initial Date Updated Date arrow_downward SLA Subject Custo…" at bounding box center [652, 521] width 1139 height 439
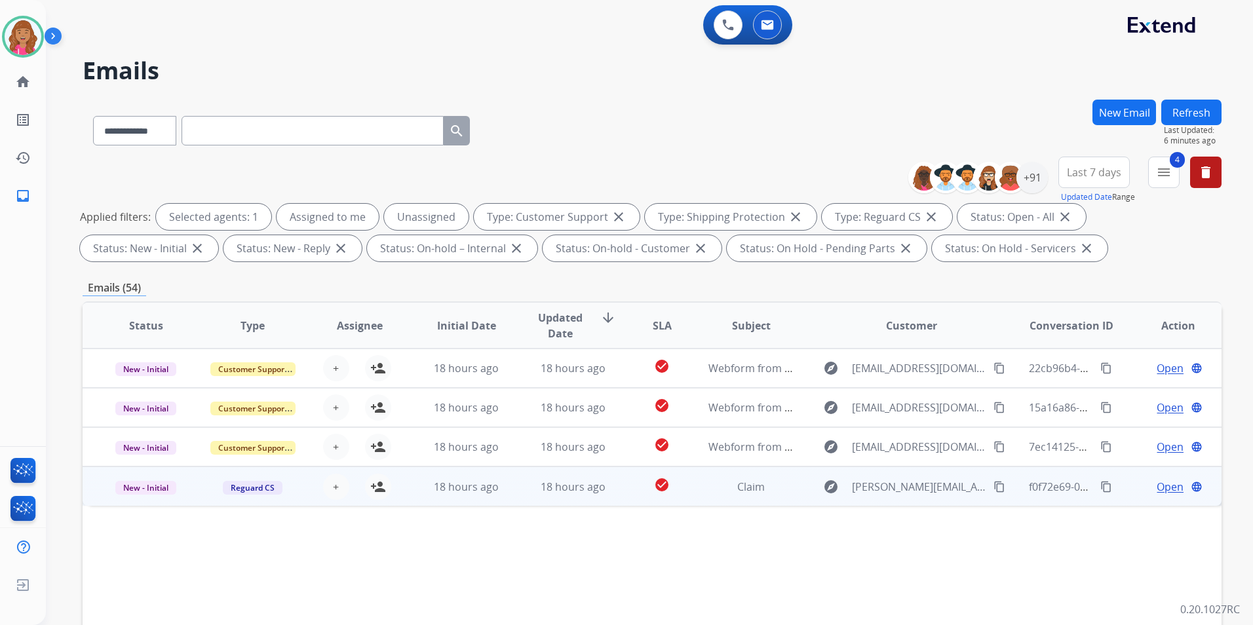
click at [1158, 481] on span "Open" at bounding box center [1170, 487] width 27 height 16
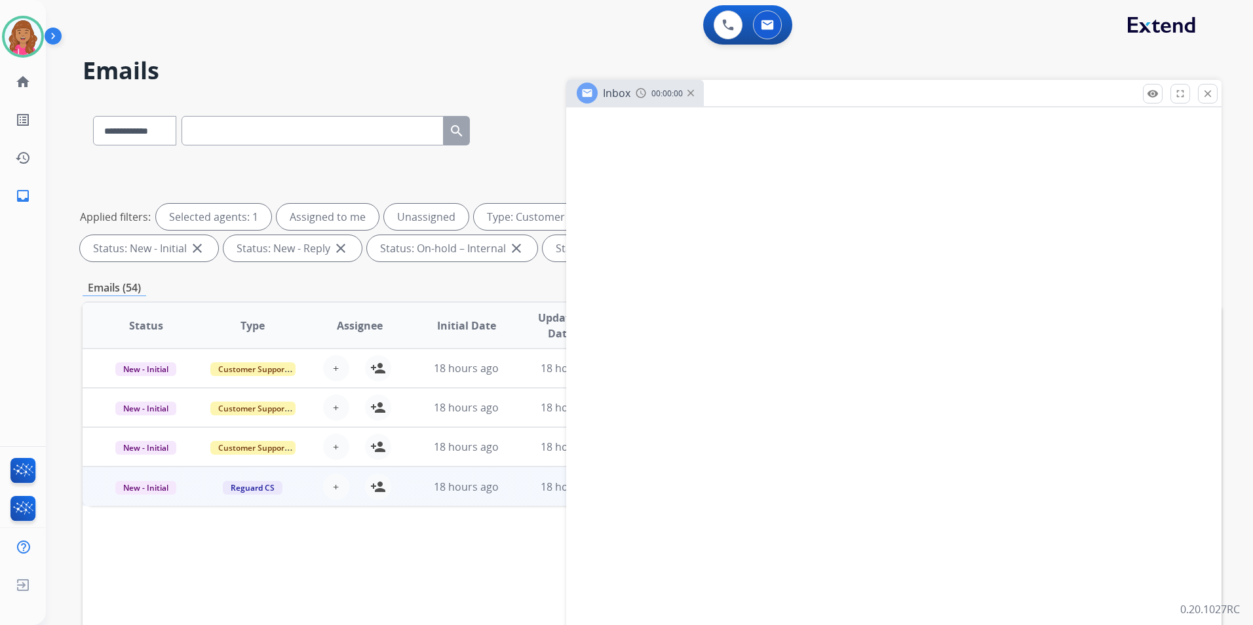
select select "**********"
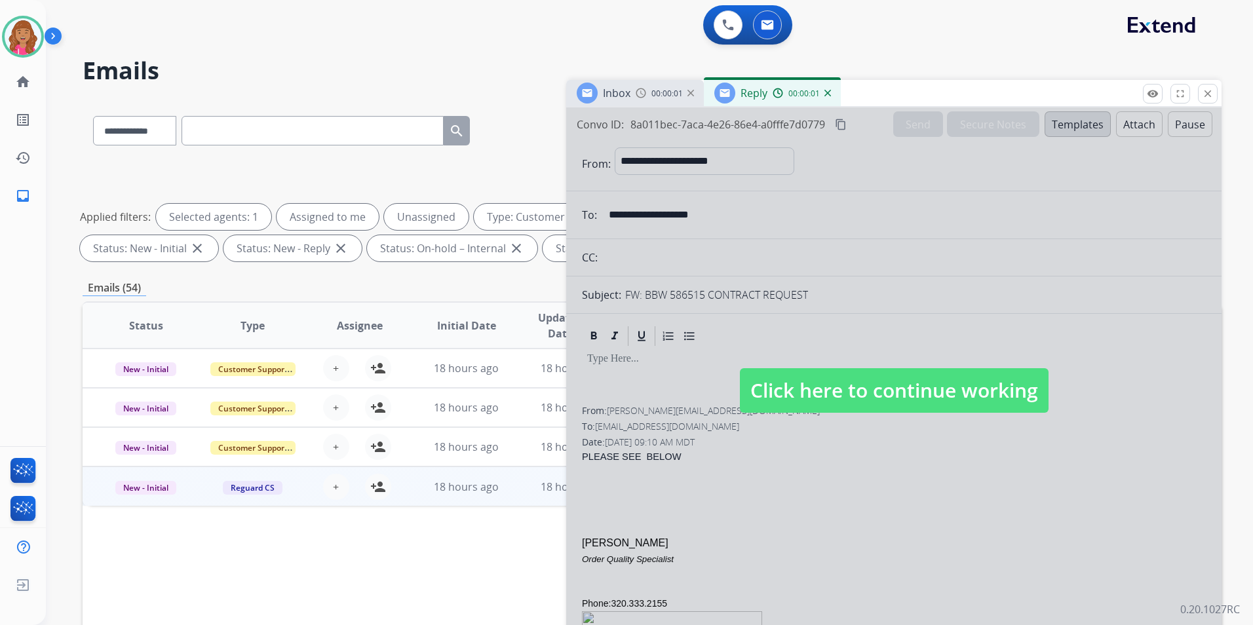
click at [891, 393] on span "Click here to continue working" at bounding box center [894, 390] width 309 height 45
select select
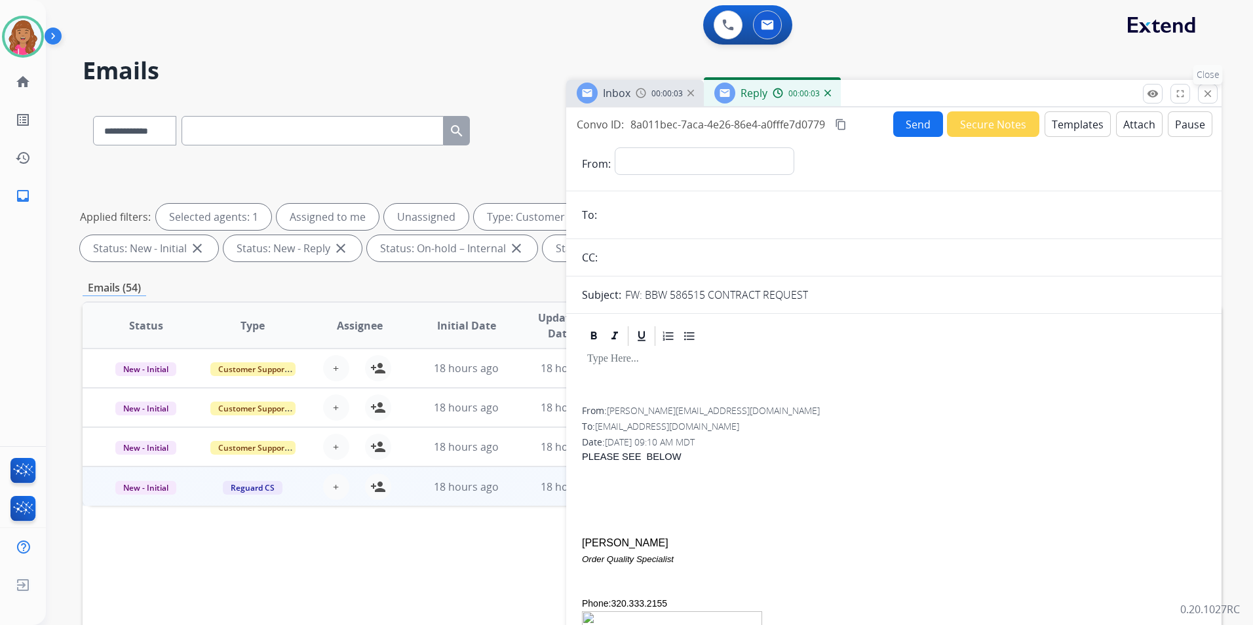
click at [1203, 93] on button "close Close" at bounding box center [1208, 94] width 20 height 20
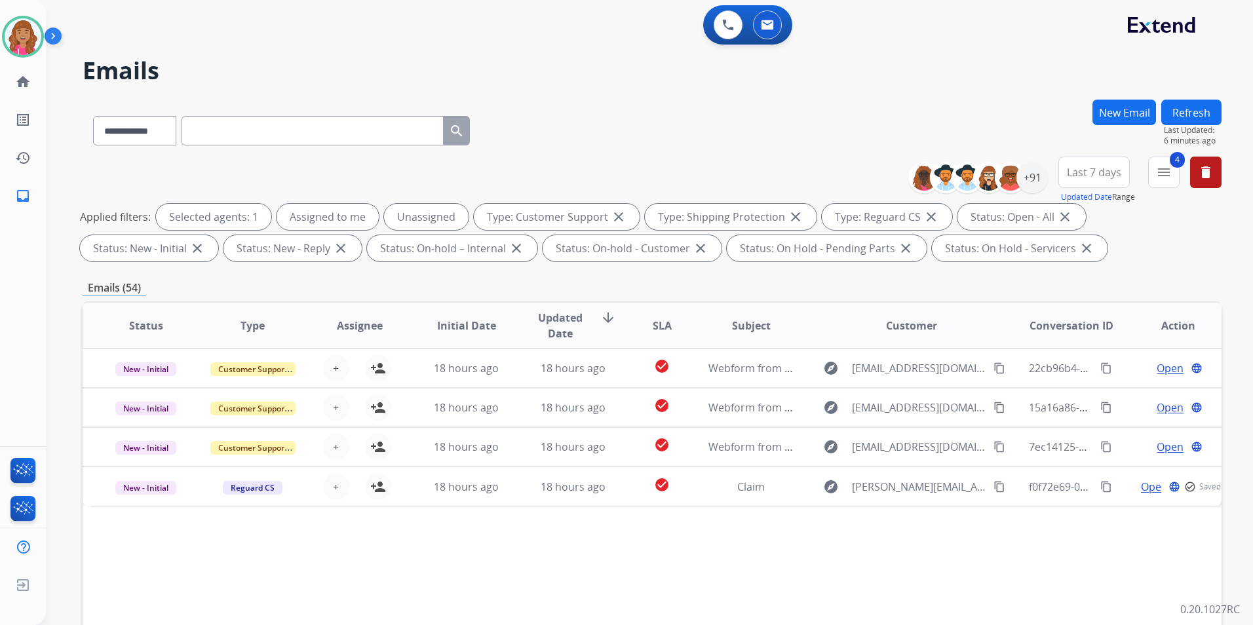
click at [1183, 107] on button "Refresh" at bounding box center [1192, 113] width 60 height 26
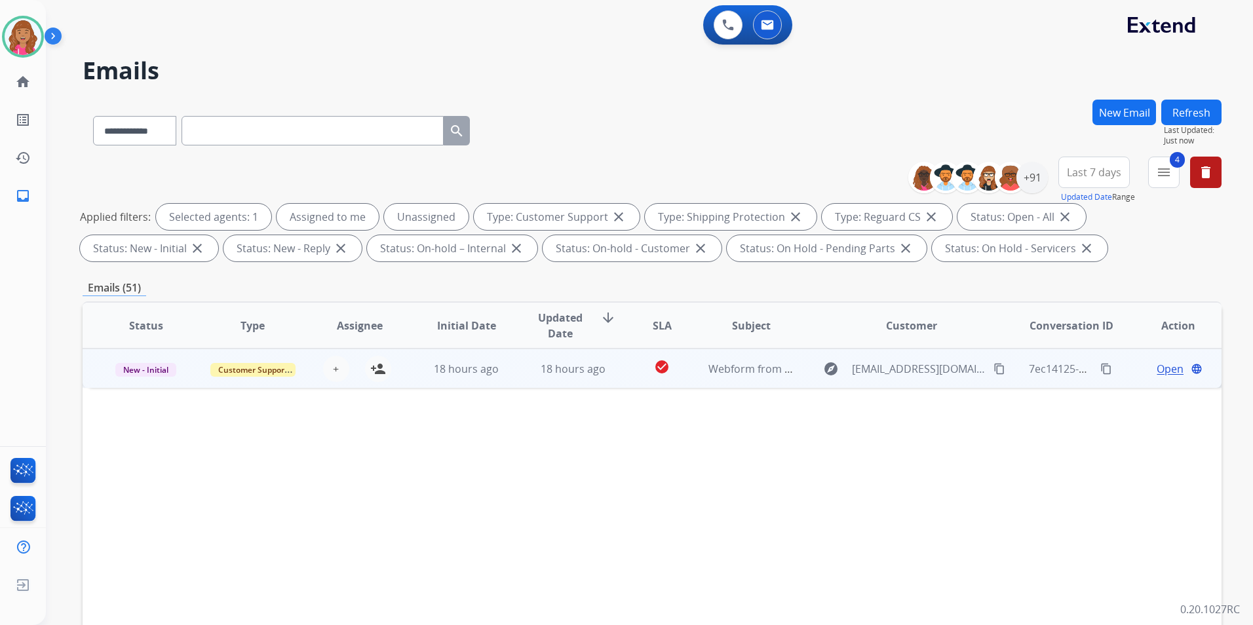
click at [1160, 366] on span "Open" at bounding box center [1170, 369] width 27 height 16
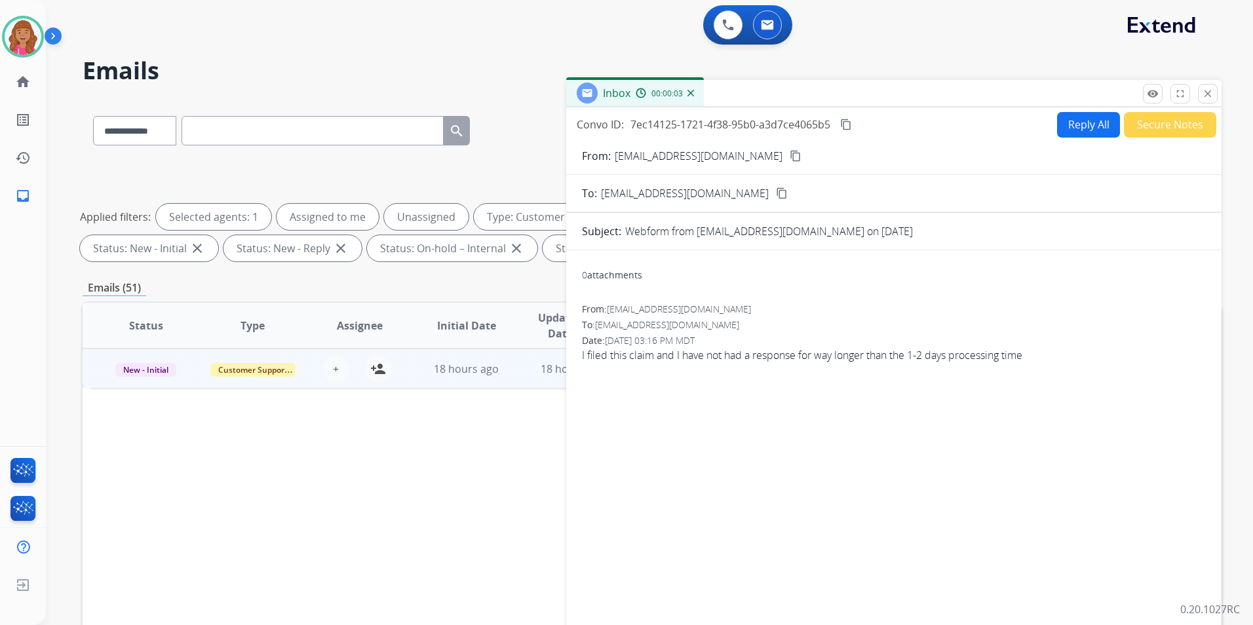
click at [790, 152] on mat-icon "content_copy" at bounding box center [796, 156] width 12 height 12
click at [1078, 118] on button "Reply All" at bounding box center [1088, 125] width 63 height 26
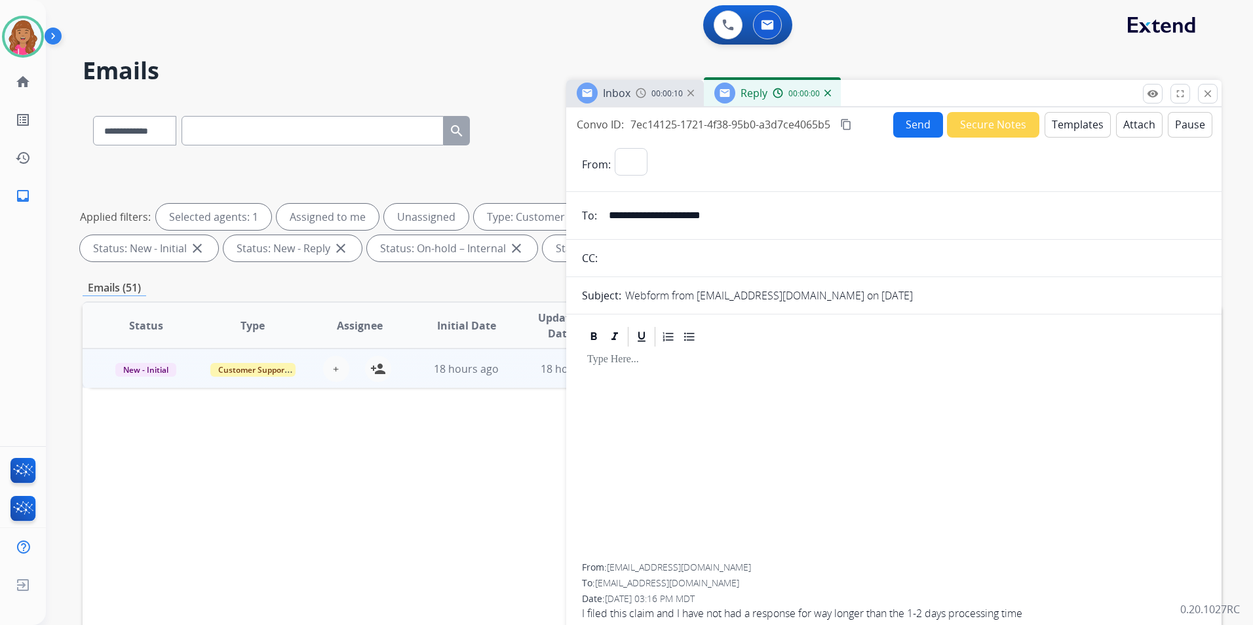
click at [1078, 118] on button "Templates" at bounding box center [1078, 125] width 66 height 26
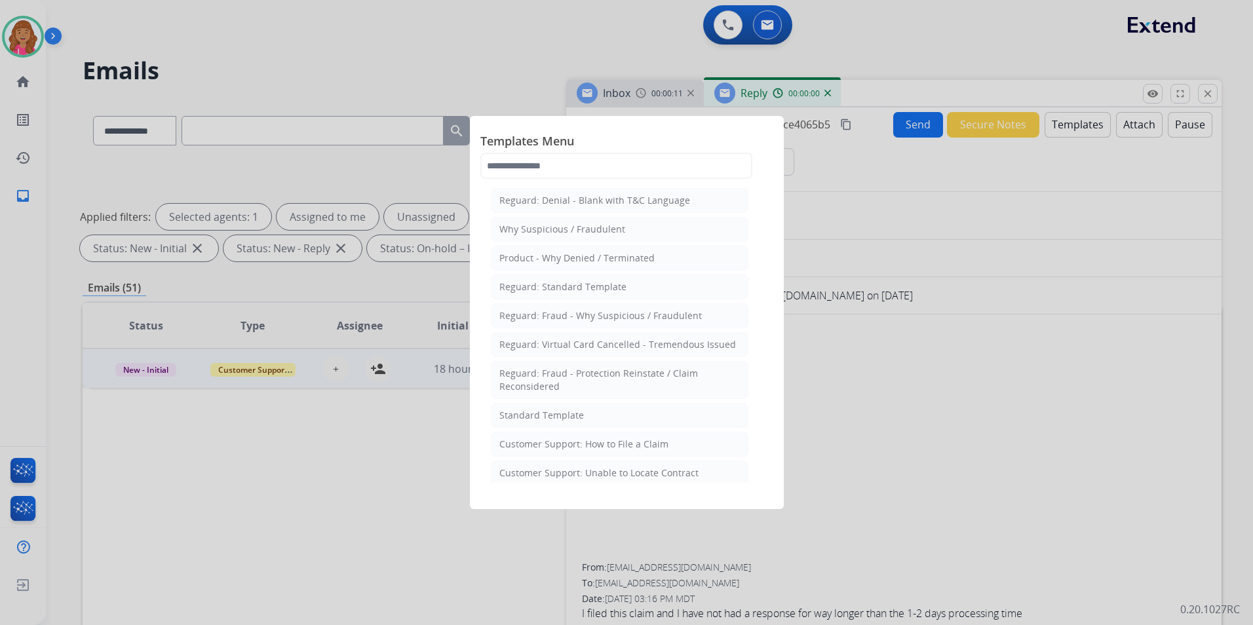
click at [530, 408] on li "Standard Template" at bounding box center [620, 415] width 258 height 25
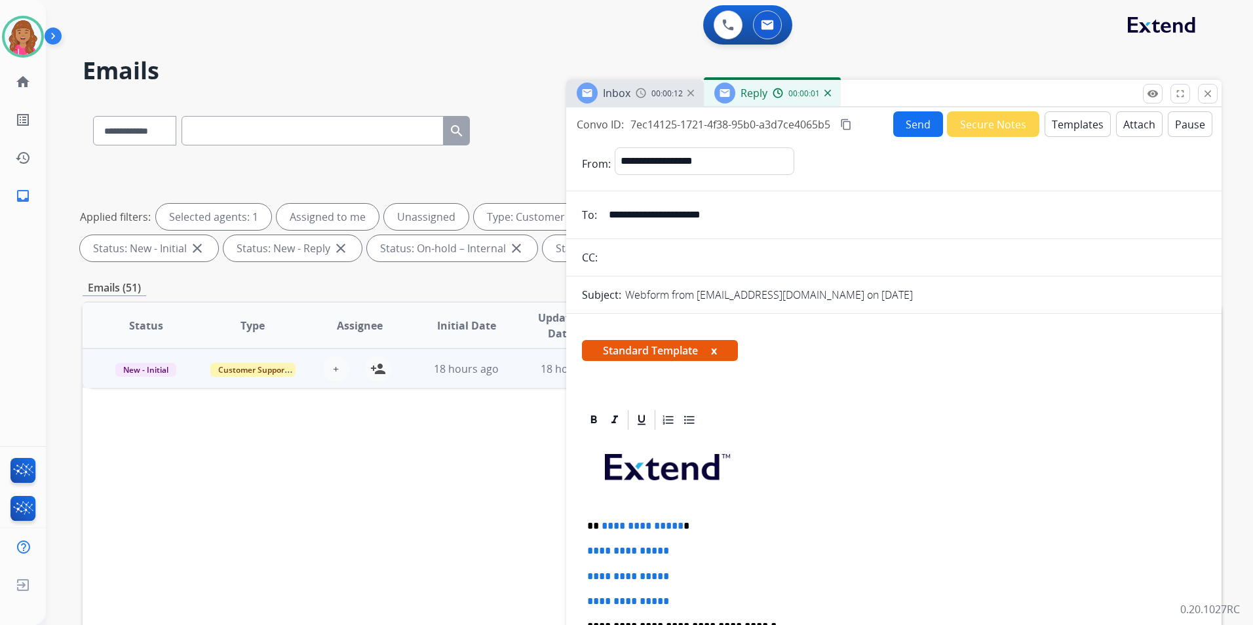
click at [676, 526] on p "**********" at bounding box center [888, 526] width 603 height 12
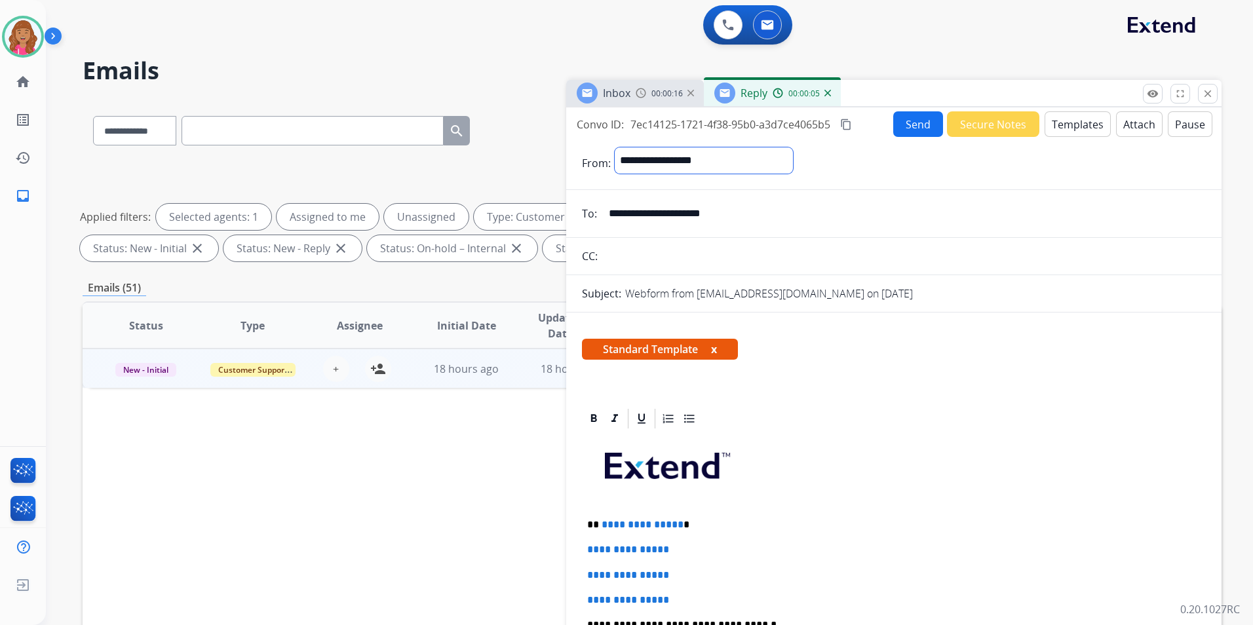
click at [721, 166] on select "**********" at bounding box center [704, 160] width 178 height 26
select select "**********"
click at [615, 147] on select "**********" at bounding box center [704, 160] width 178 height 26
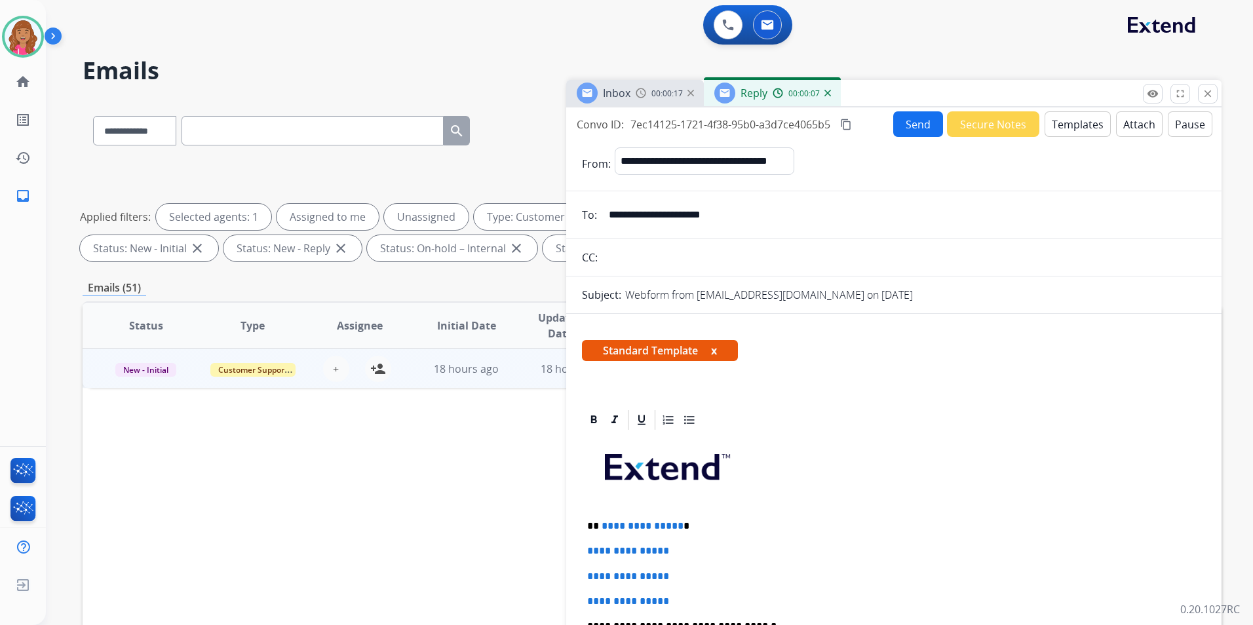
click at [1070, 120] on button "Templates" at bounding box center [1078, 124] width 66 height 26
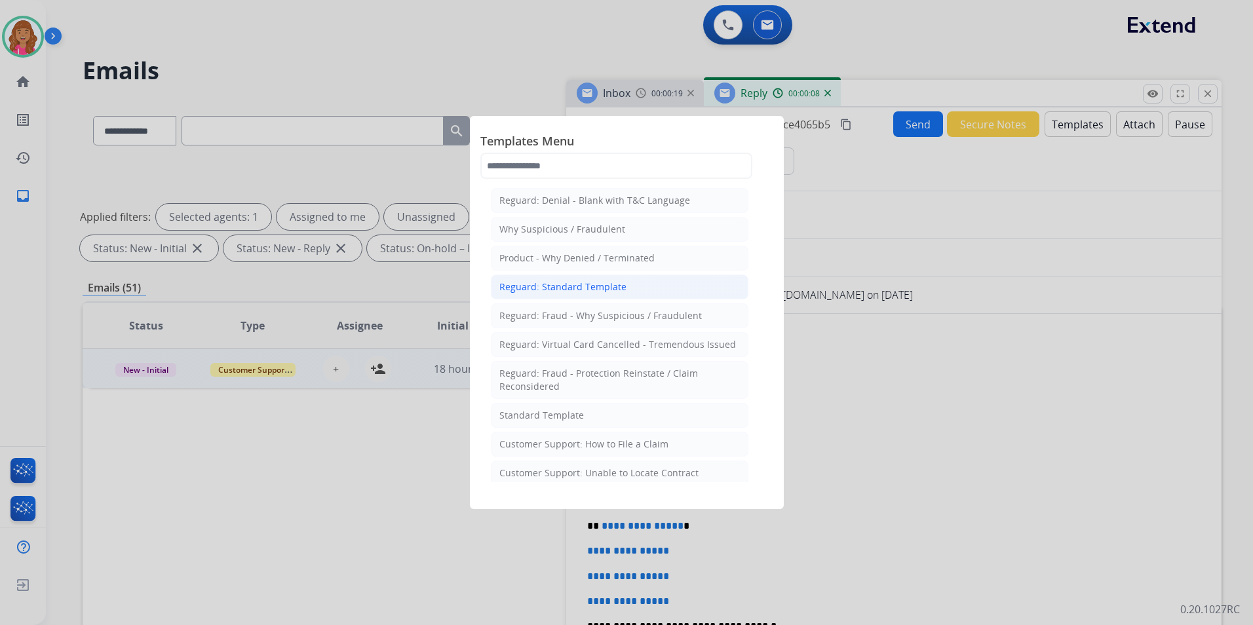
click at [623, 293] on li "Reguard: Standard Template" at bounding box center [620, 287] width 258 height 25
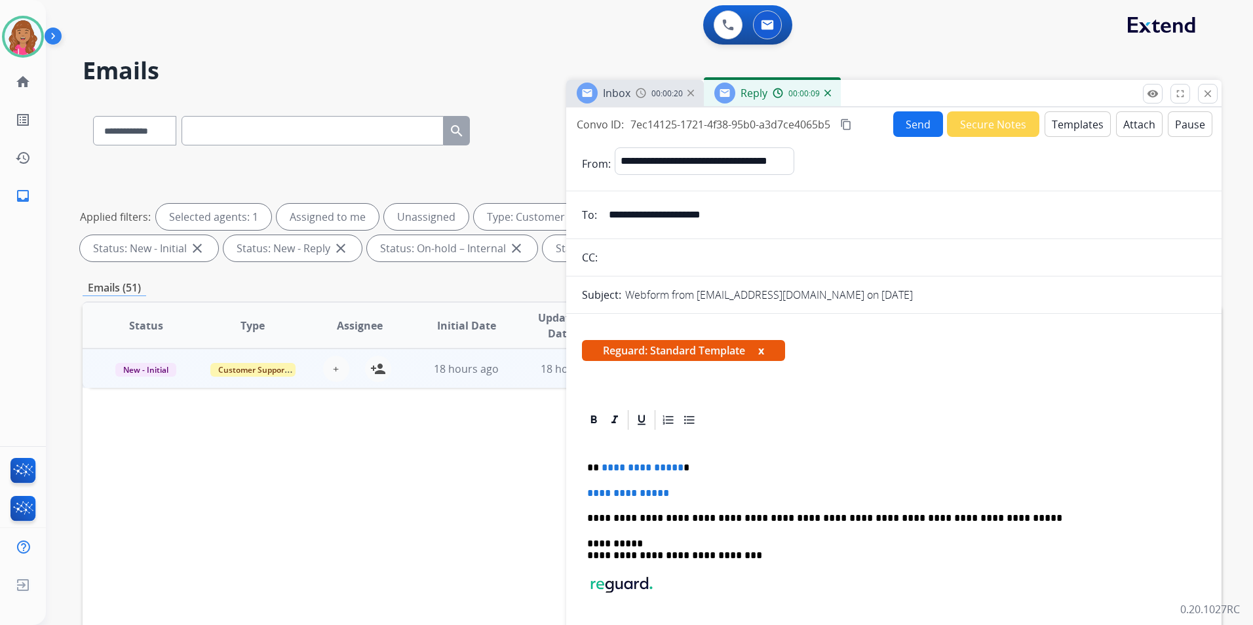
click at [676, 467] on p "**********" at bounding box center [888, 468] width 603 height 12
click at [675, 466] on span "**********" at bounding box center [643, 468] width 82 height 10
drag, startPoint x: 682, startPoint y: 489, endPoint x: 690, endPoint y: 498, distance: 11.6
click at [682, 489] on p "**********" at bounding box center [894, 494] width 614 height 12
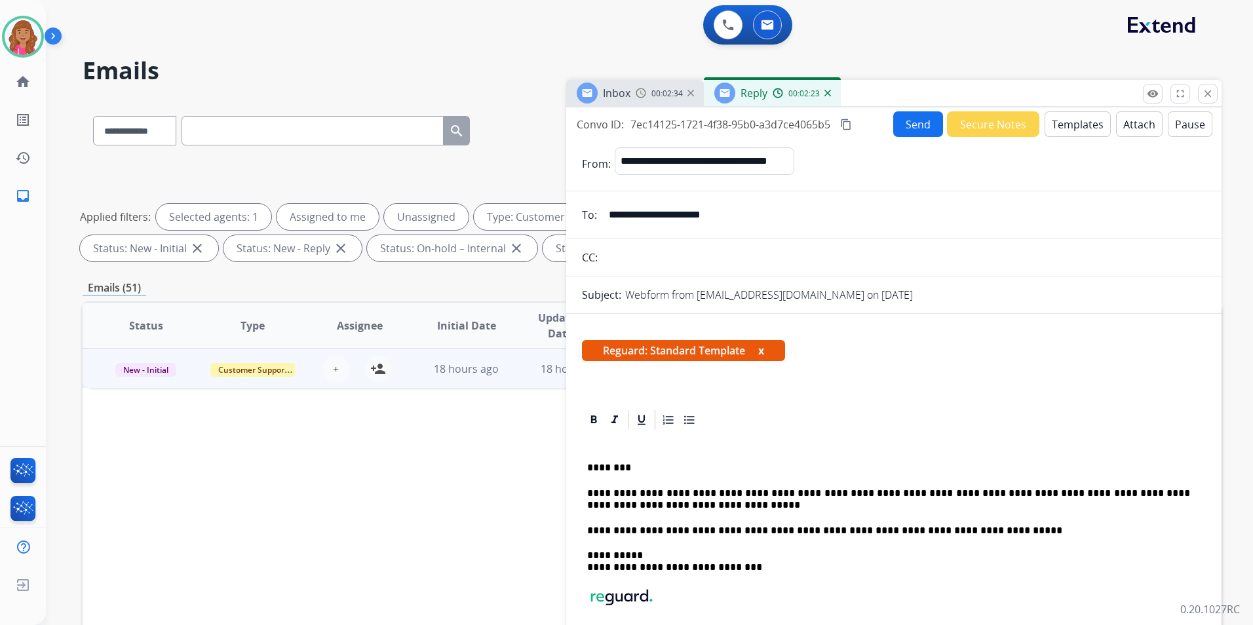
click at [852, 123] on mat-icon "content_copy" at bounding box center [846, 125] width 12 height 12
click at [928, 129] on button "Send" at bounding box center [918, 124] width 50 height 26
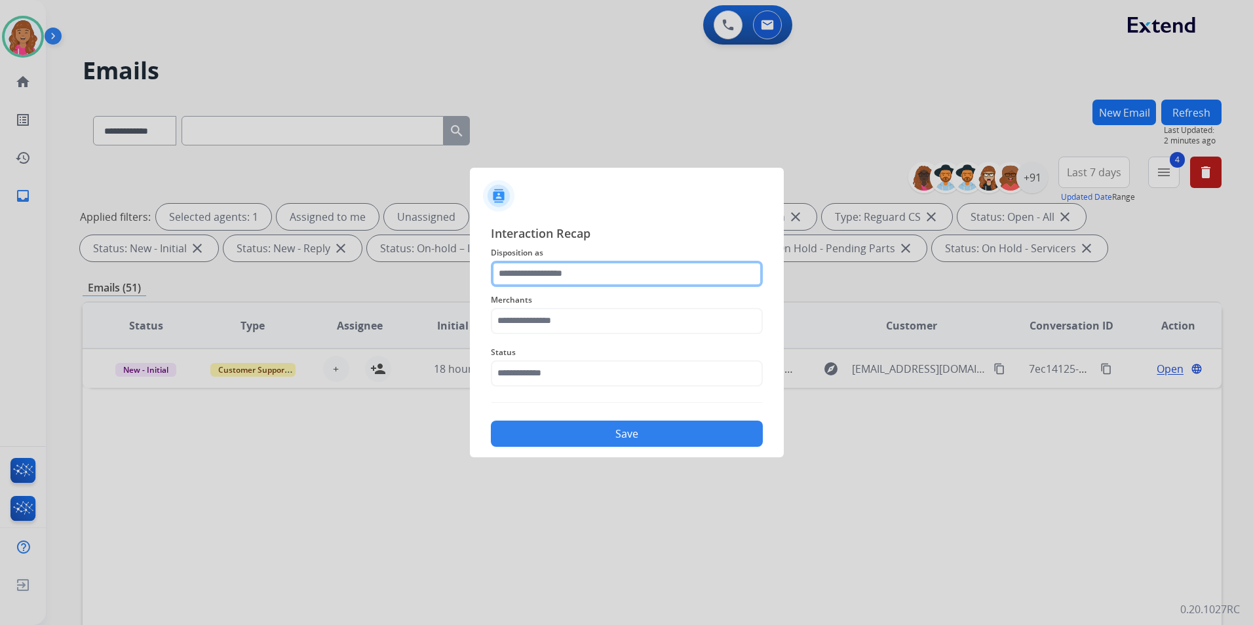
click at [605, 268] on input "text" at bounding box center [627, 274] width 272 height 26
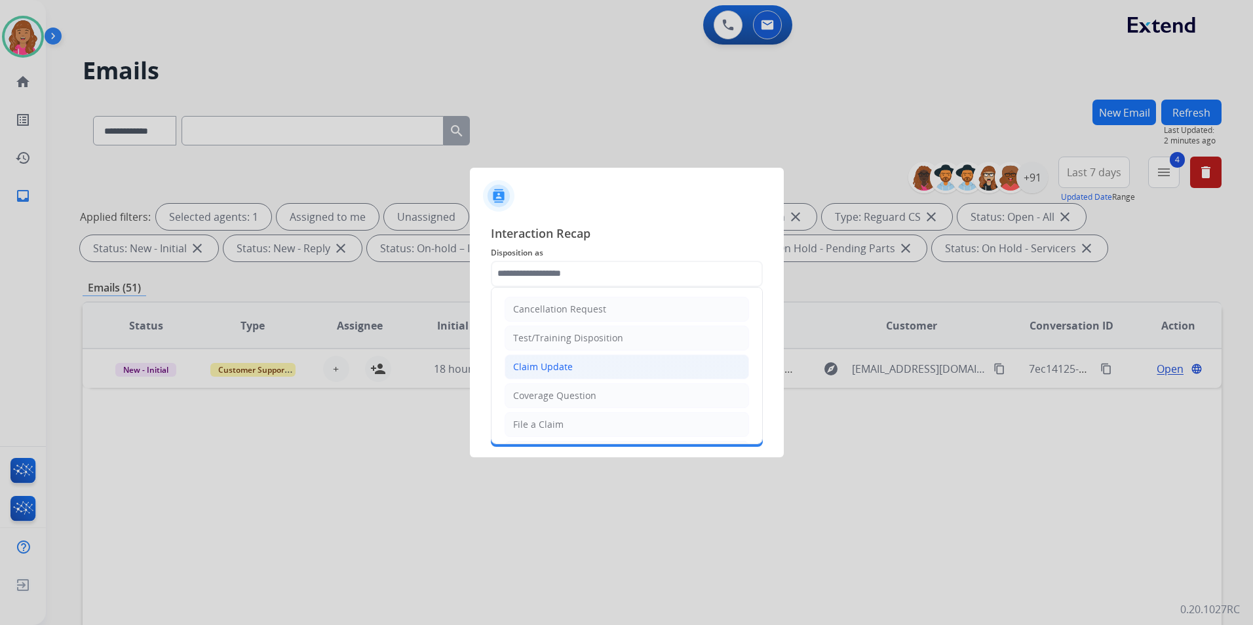
click at [574, 368] on li "Claim Update" at bounding box center [627, 367] width 245 height 25
type input "**********"
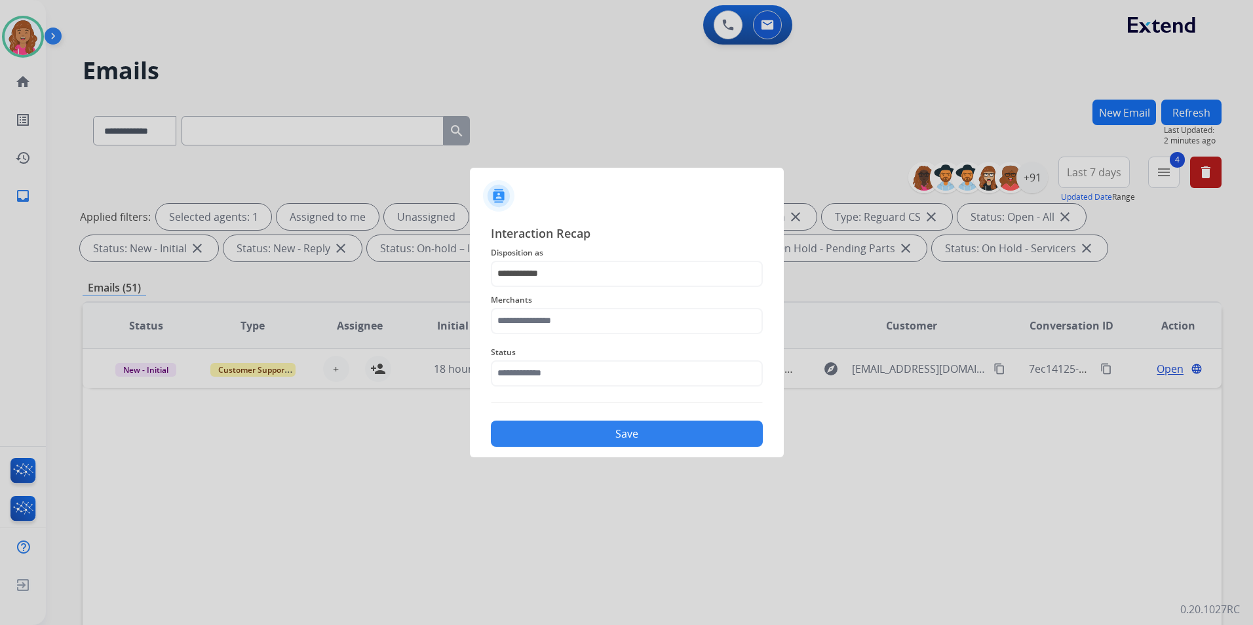
click at [557, 338] on div "Merchants" at bounding box center [627, 313] width 272 height 52
click at [559, 326] on input "text" at bounding box center [627, 321] width 272 height 26
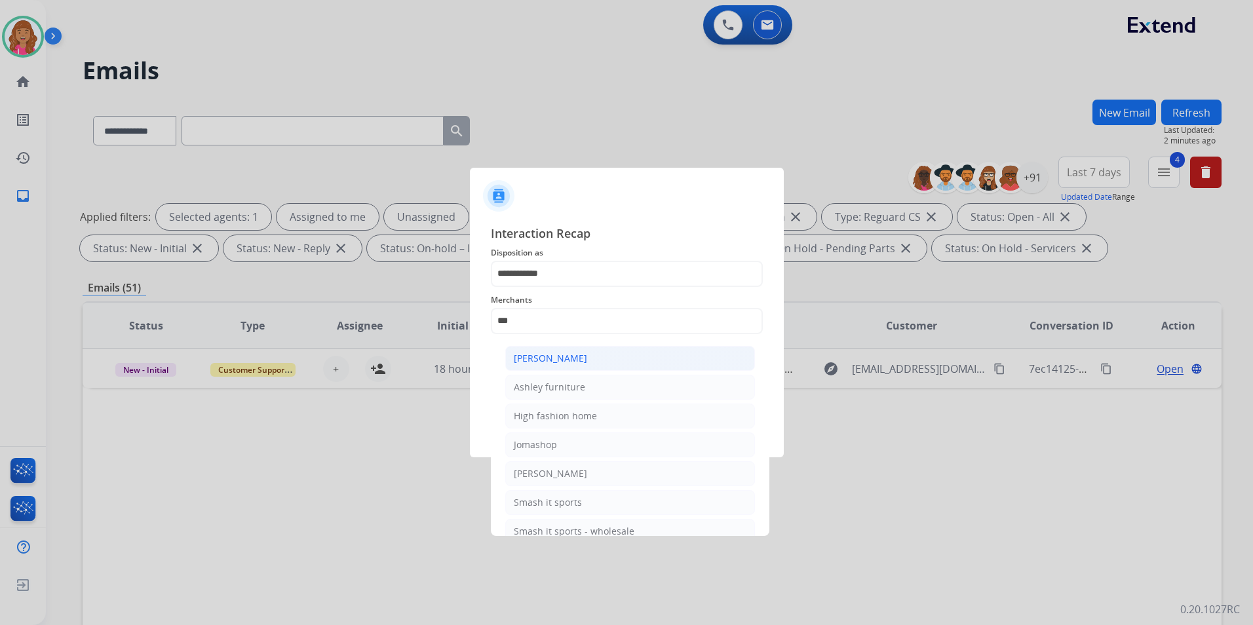
click at [608, 355] on li "[PERSON_NAME]" at bounding box center [630, 358] width 250 height 25
type input "**********"
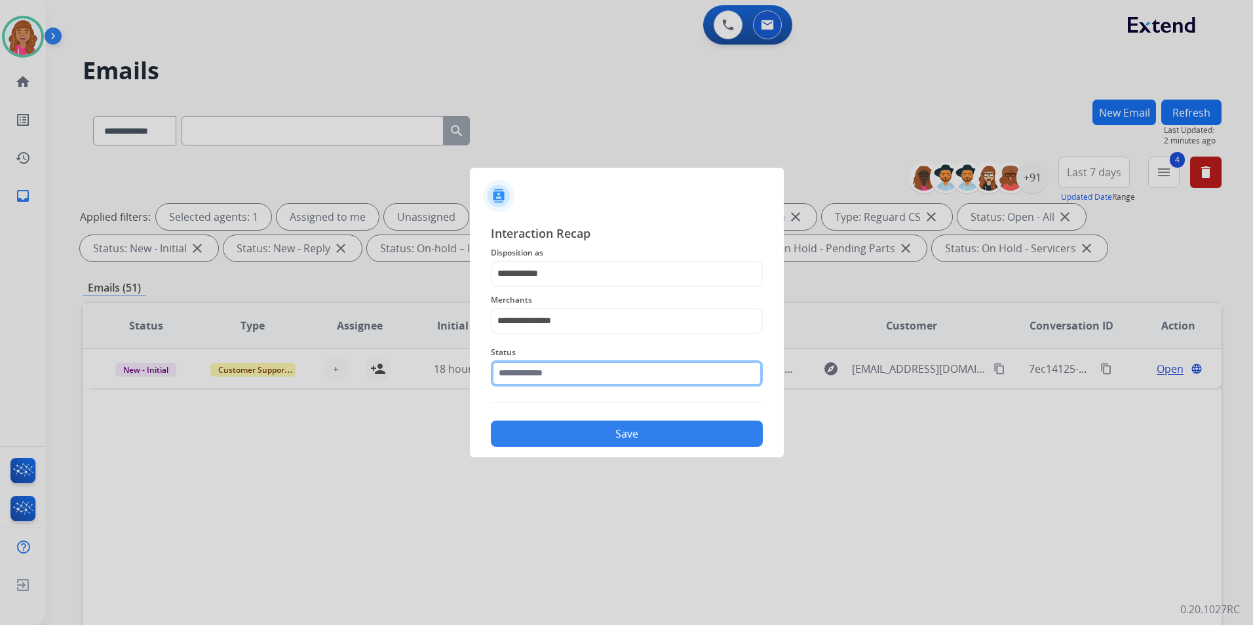
click at [576, 370] on input "text" at bounding box center [627, 374] width 272 height 26
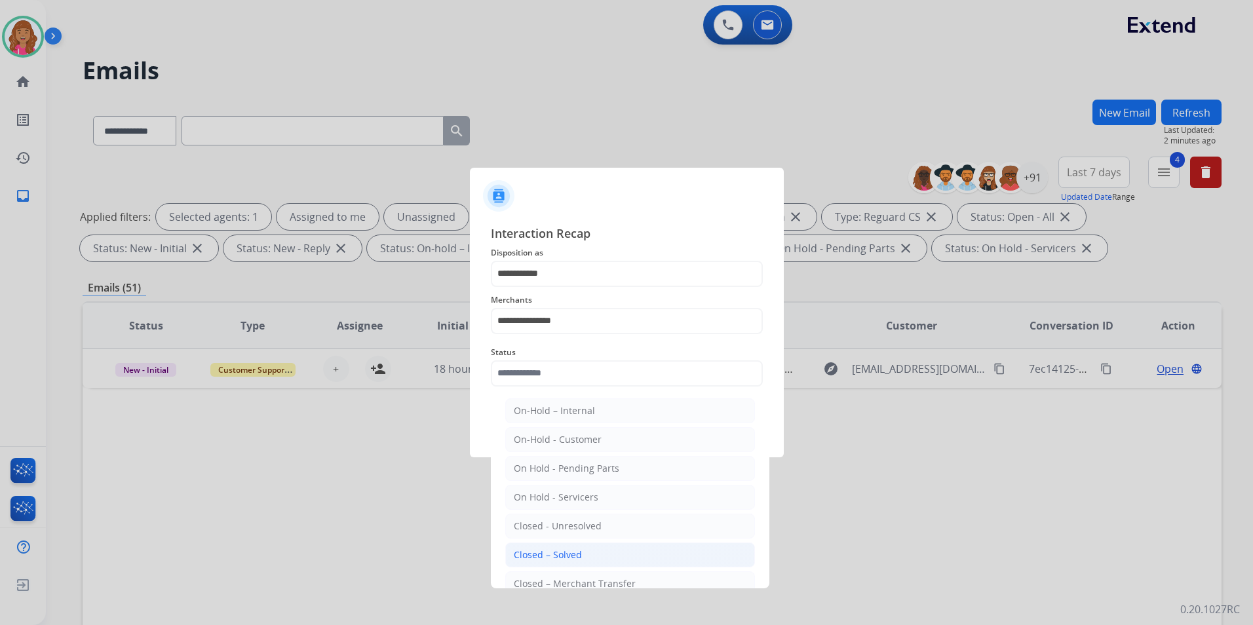
click at [548, 551] on div "Closed – Solved" at bounding box center [548, 555] width 68 height 13
type input "**********"
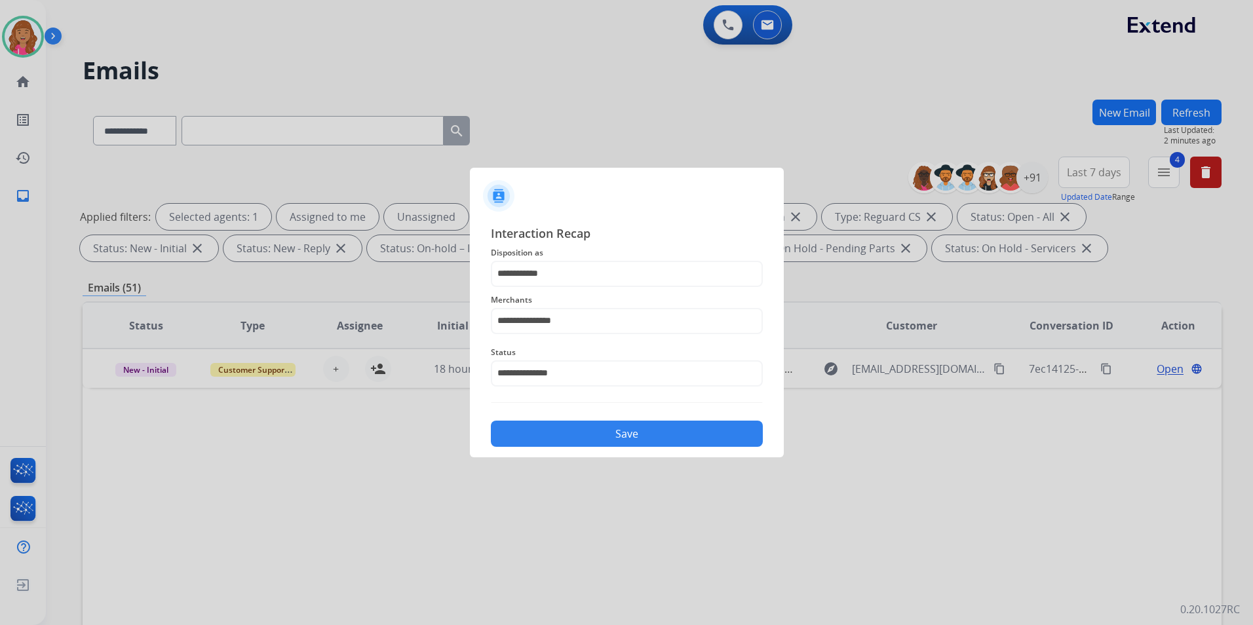
drag, startPoint x: 527, startPoint y: 454, endPoint x: 532, endPoint y: 439, distance: 15.8
click at [527, 454] on div "**********" at bounding box center [627, 336] width 314 height 245
click at [532, 435] on button "Save" at bounding box center [627, 434] width 272 height 26
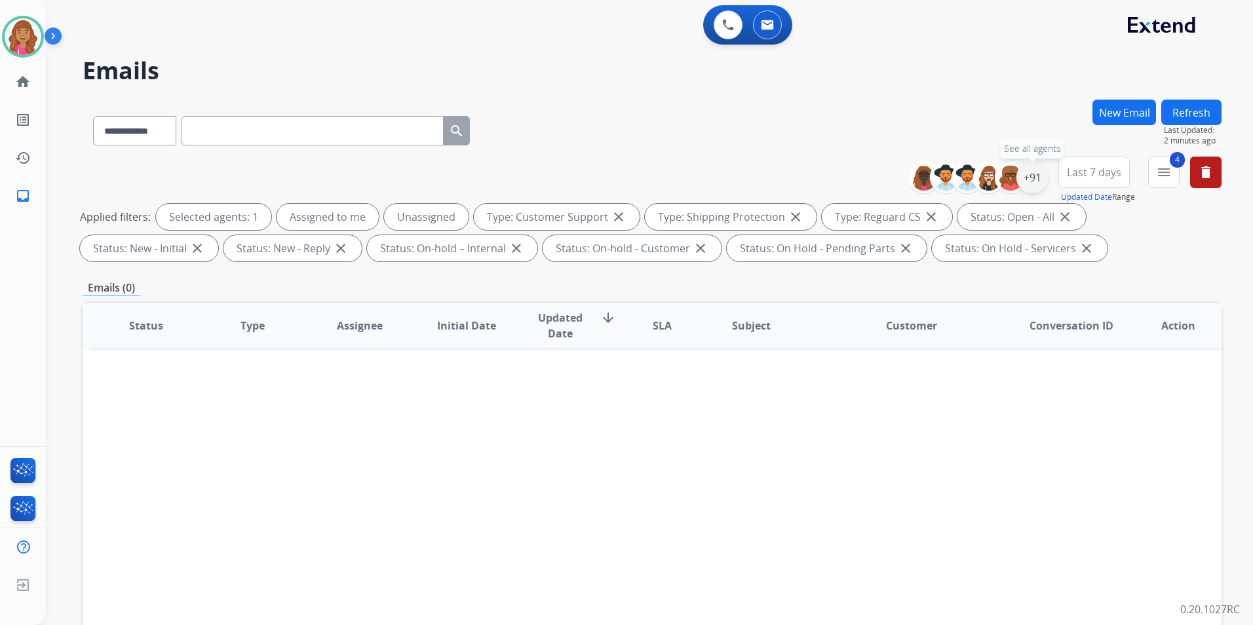
click at [1032, 170] on div "+91" at bounding box center [1032, 177] width 31 height 31
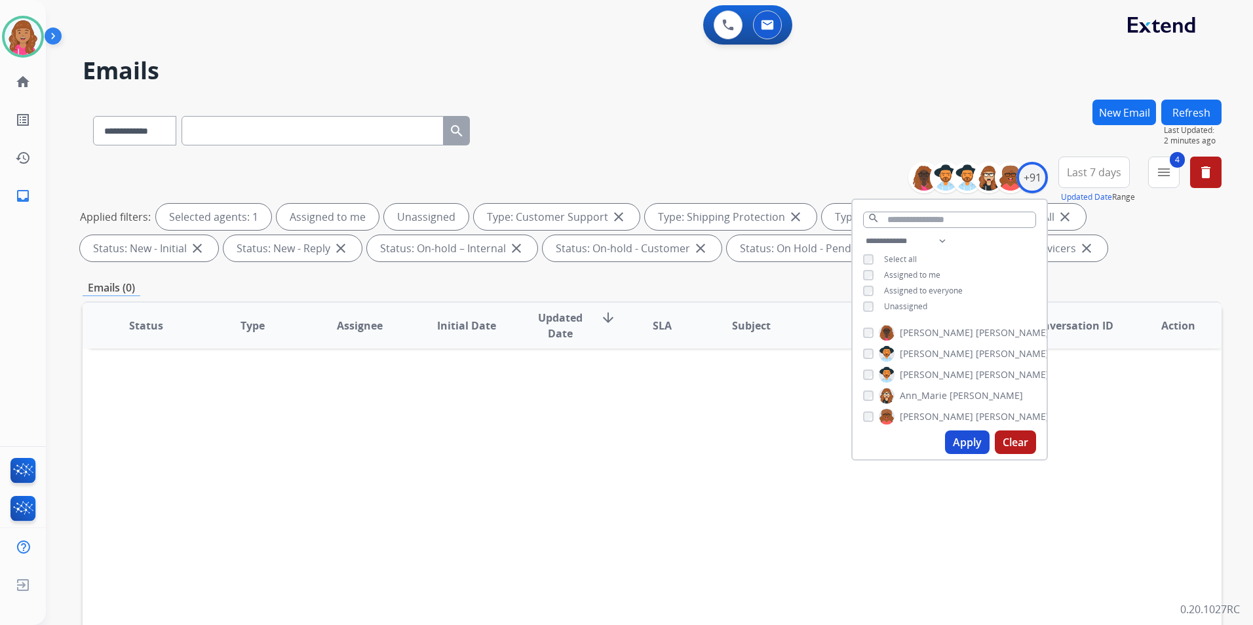
click at [912, 311] on div "**********" at bounding box center [950, 275] width 194 height 84
click at [911, 306] on span "Unassigned" at bounding box center [905, 306] width 43 height 11
drag, startPoint x: 956, startPoint y: 432, endPoint x: 979, endPoint y: 418, distance: 26.8
click at [957, 432] on button "Apply" at bounding box center [967, 443] width 45 height 24
select select "*"
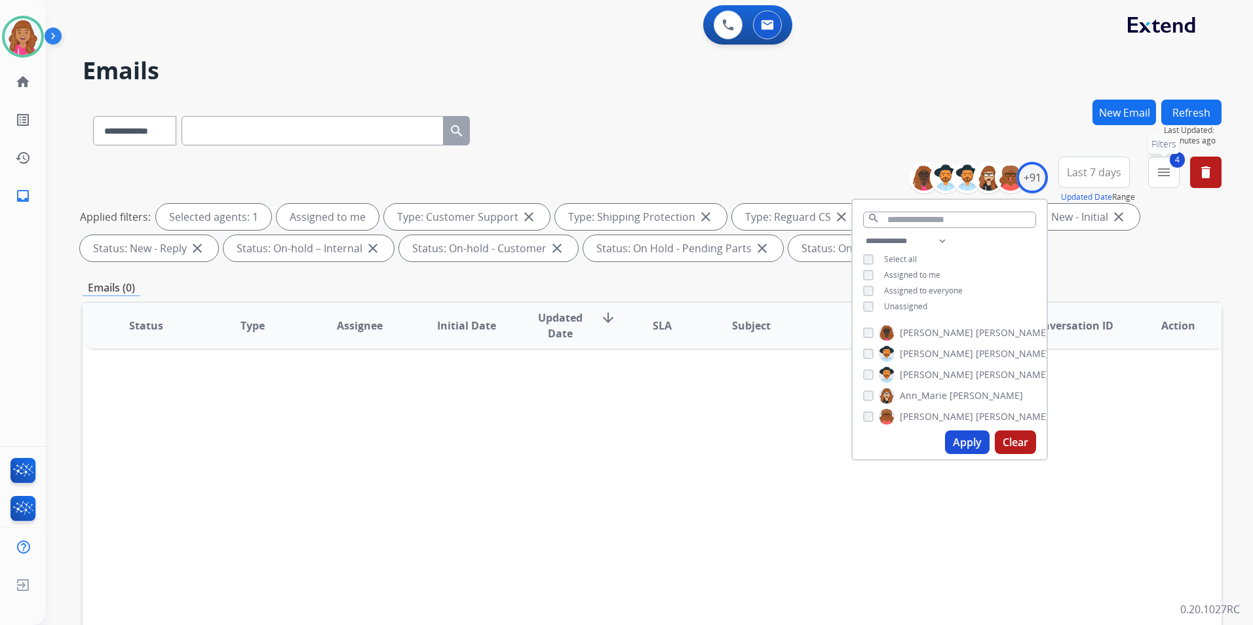
click at [1162, 178] on mat-icon "menu" at bounding box center [1164, 173] width 16 height 16
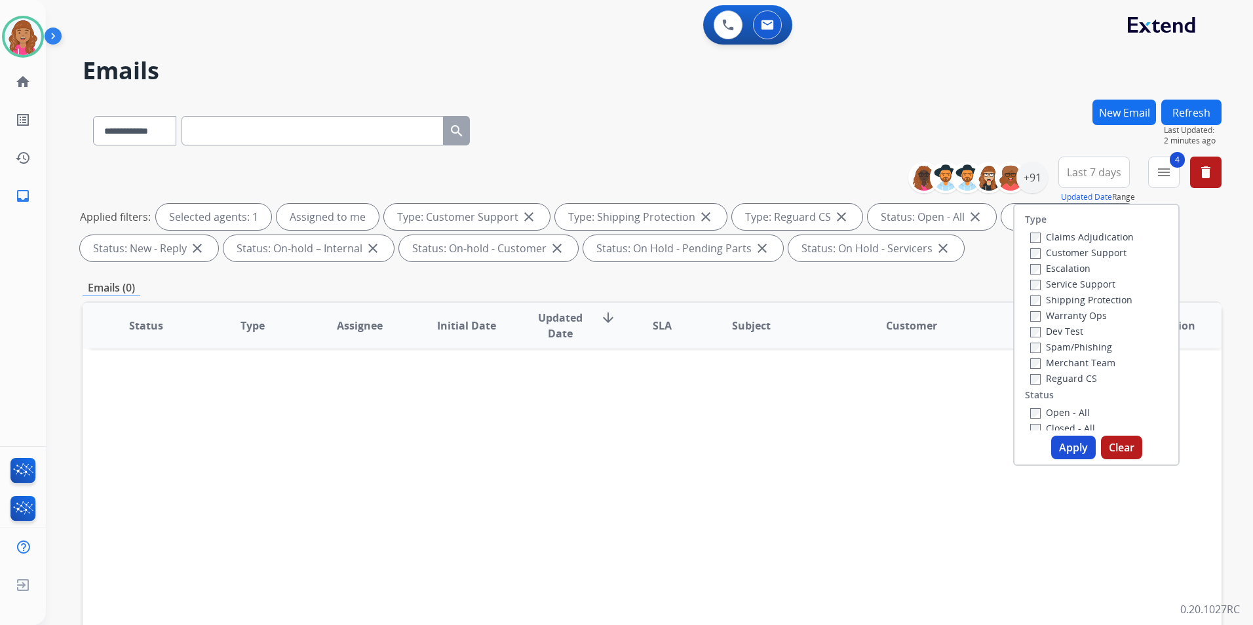
click at [1050, 313] on label "Warranty Ops" at bounding box center [1068, 315] width 77 height 12
click at [1072, 444] on button "Apply" at bounding box center [1073, 448] width 45 height 24
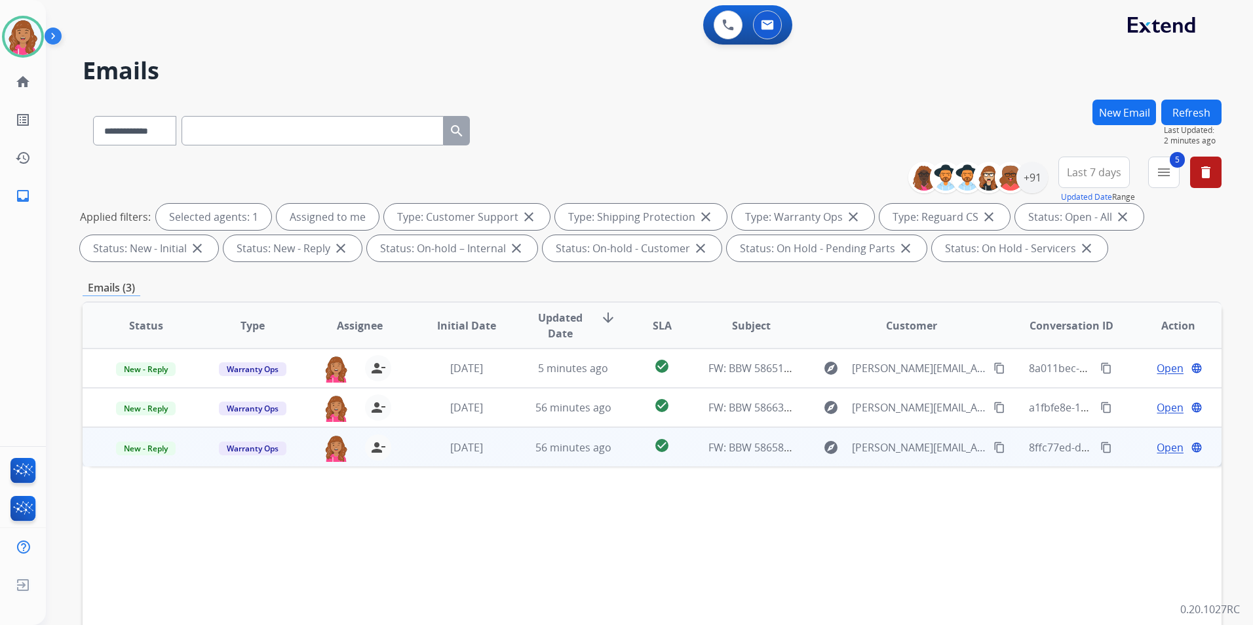
click at [1157, 440] on span "Open" at bounding box center [1170, 448] width 27 height 16
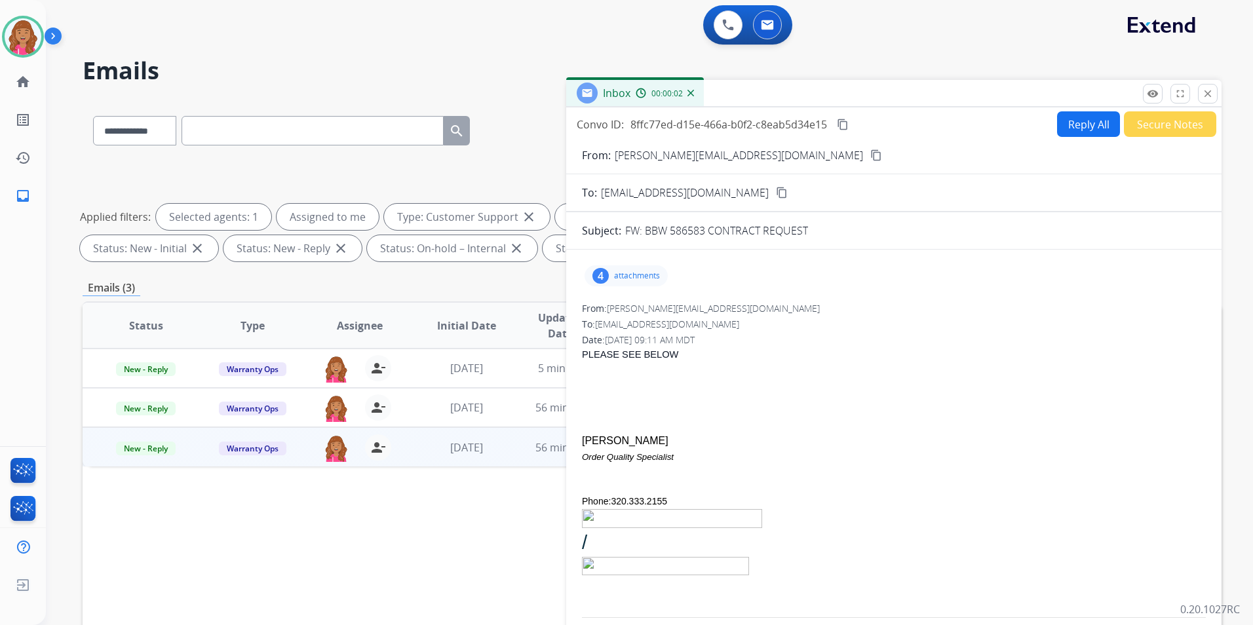
click at [1195, 96] on div "remove_red_eye Logs fullscreen Expand close Close" at bounding box center [1180, 94] width 75 height 20
click at [380, 449] on mat-icon "person_remove" at bounding box center [378, 448] width 16 height 16
click at [333, 447] on span "+" at bounding box center [336, 448] width 6 height 16
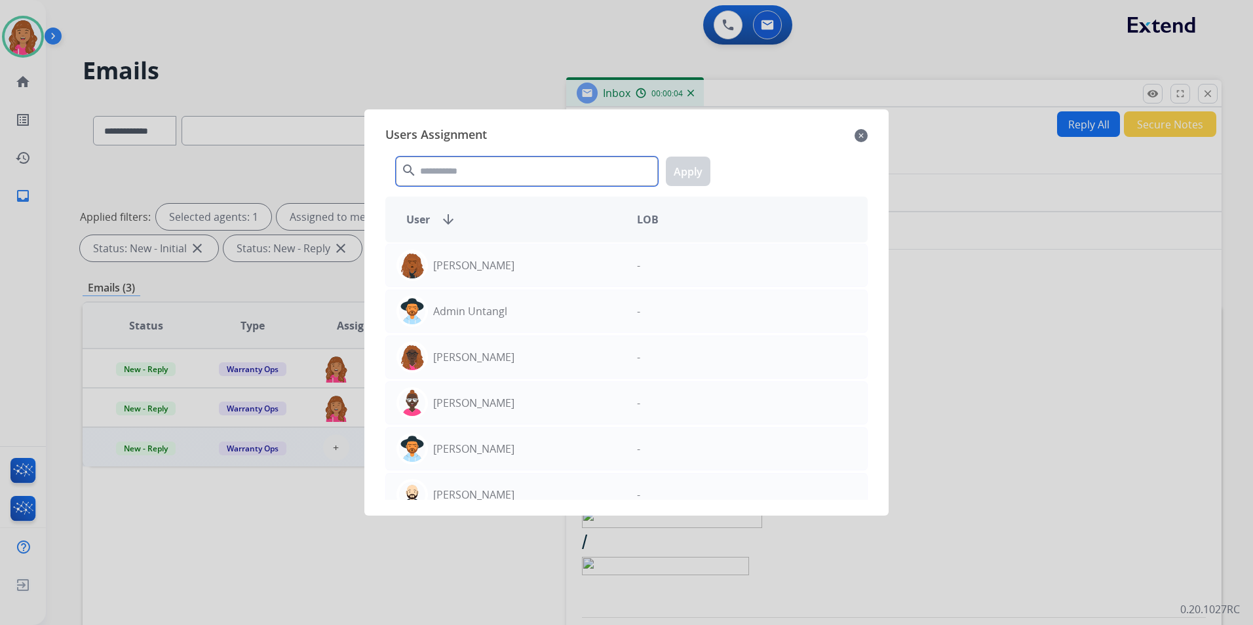
click at [470, 165] on input "text" at bounding box center [527, 171] width 262 height 29
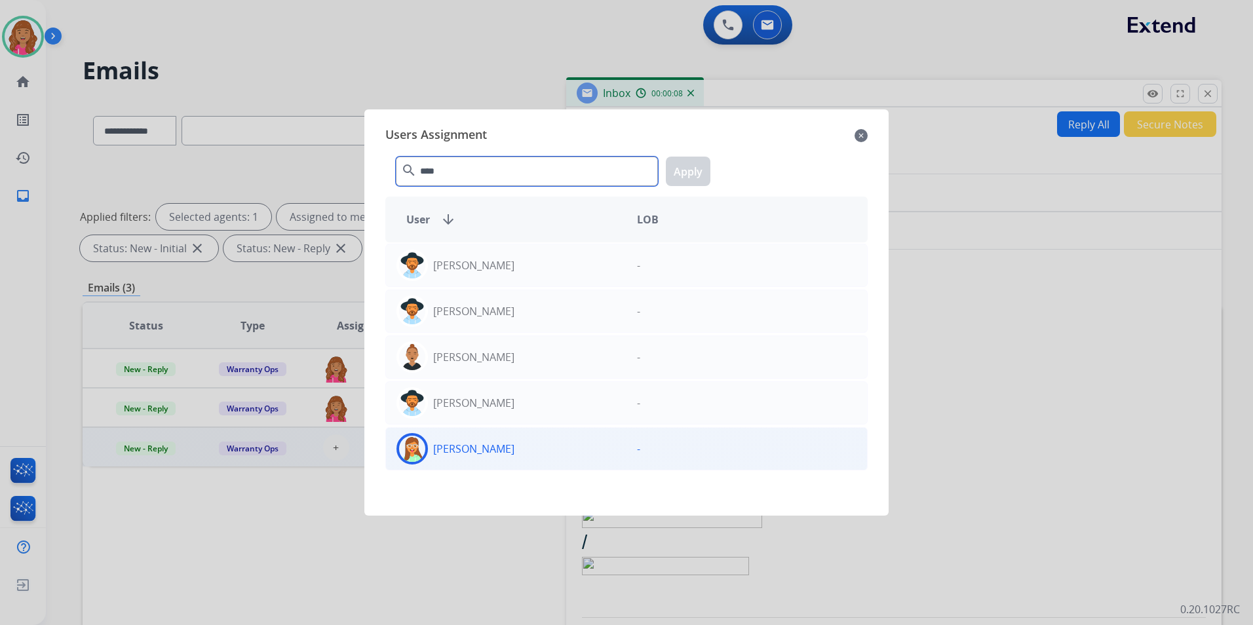
type input "****"
click at [549, 450] on div "[PERSON_NAME]" at bounding box center [506, 448] width 241 height 31
drag, startPoint x: 444, startPoint y: 550, endPoint x: 444, endPoint y: 536, distance: 14.4
click at [444, 536] on div at bounding box center [626, 312] width 1253 height 625
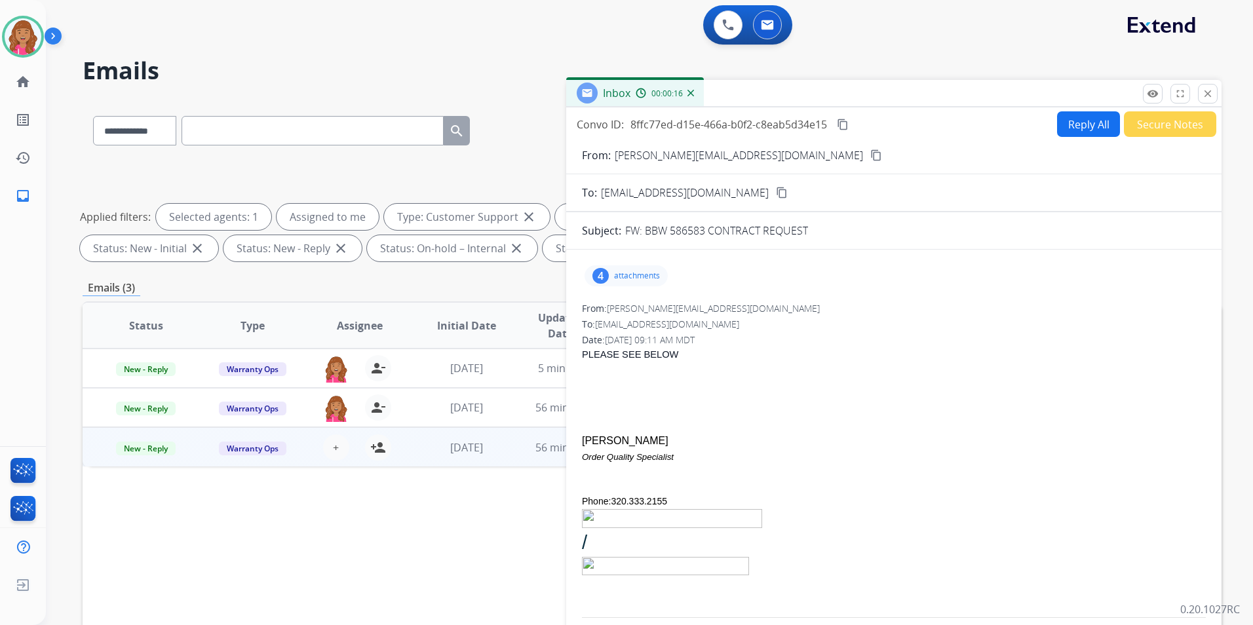
click at [353, 557] on div "Status Type Assignee Initial Date Updated Date arrow_downward SLA Subject Custo…" at bounding box center [652, 521] width 1139 height 439
click at [1204, 98] on mat-icon "close" at bounding box center [1208, 94] width 12 height 12
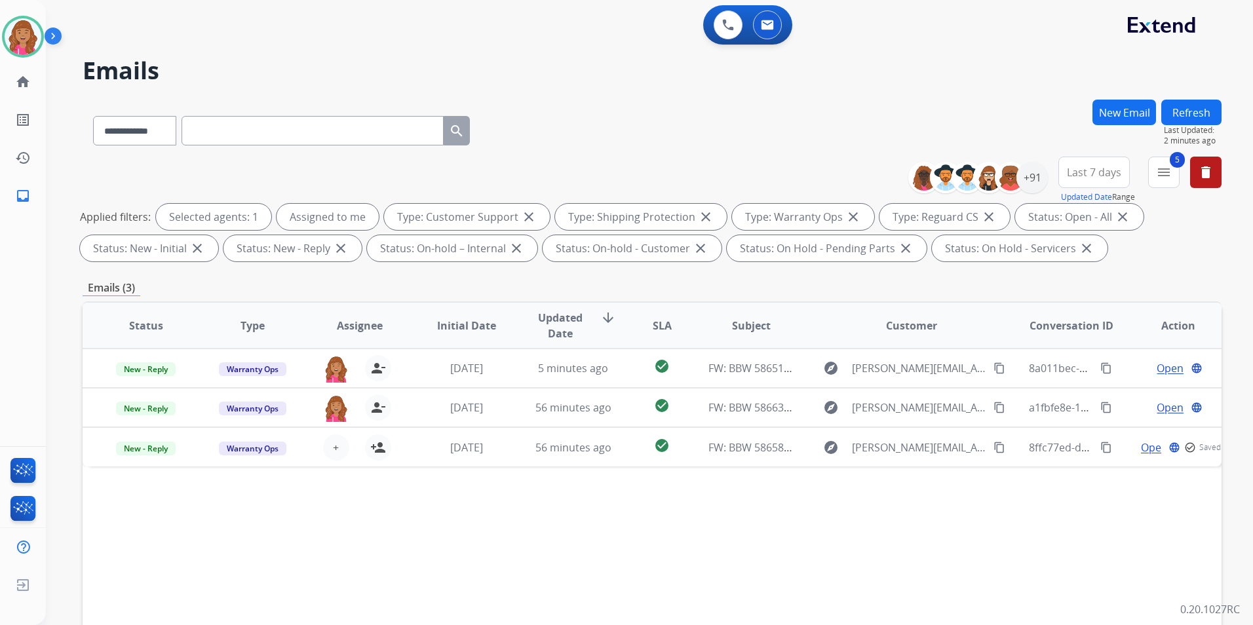
click at [1201, 104] on button "Refresh" at bounding box center [1192, 113] width 60 height 26
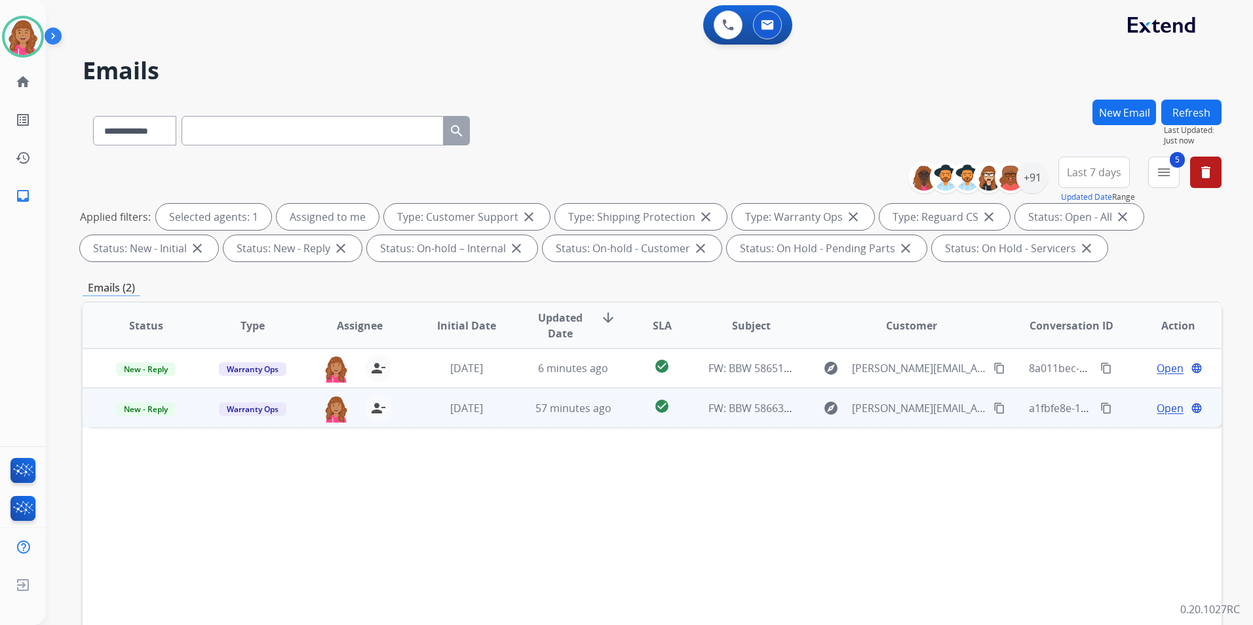
click at [1170, 406] on span "Open" at bounding box center [1170, 409] width 27 height 16
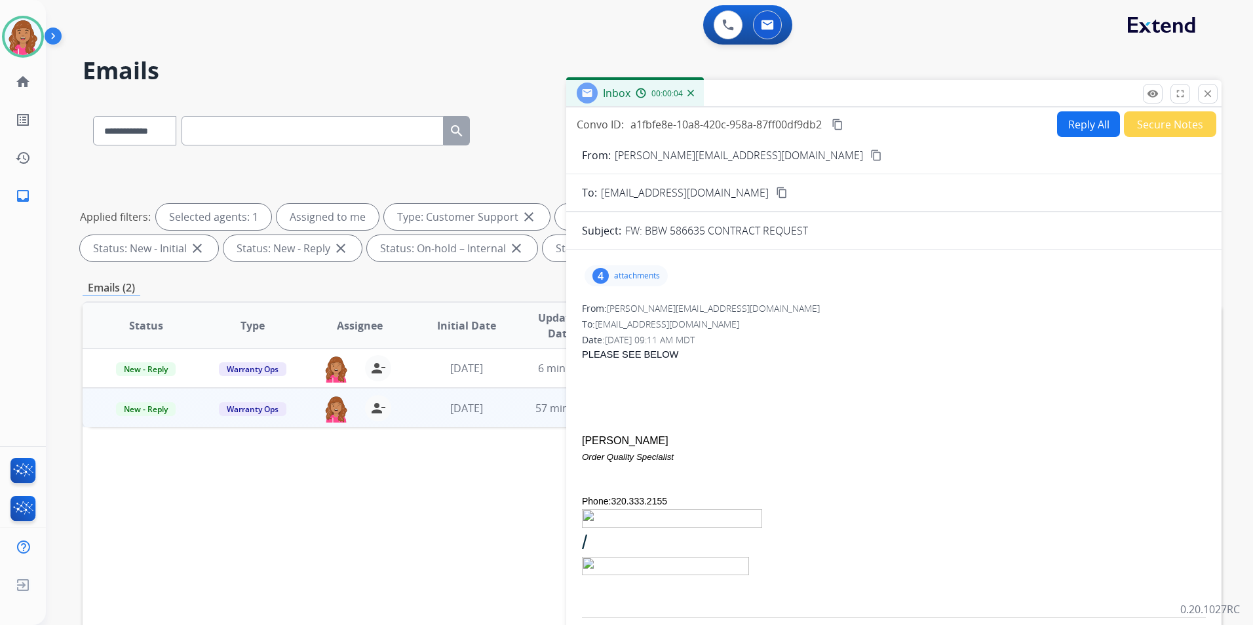
click at [1213, 90] on mat-icon "close" at bounding box center [1208, 94] width 12 height 12
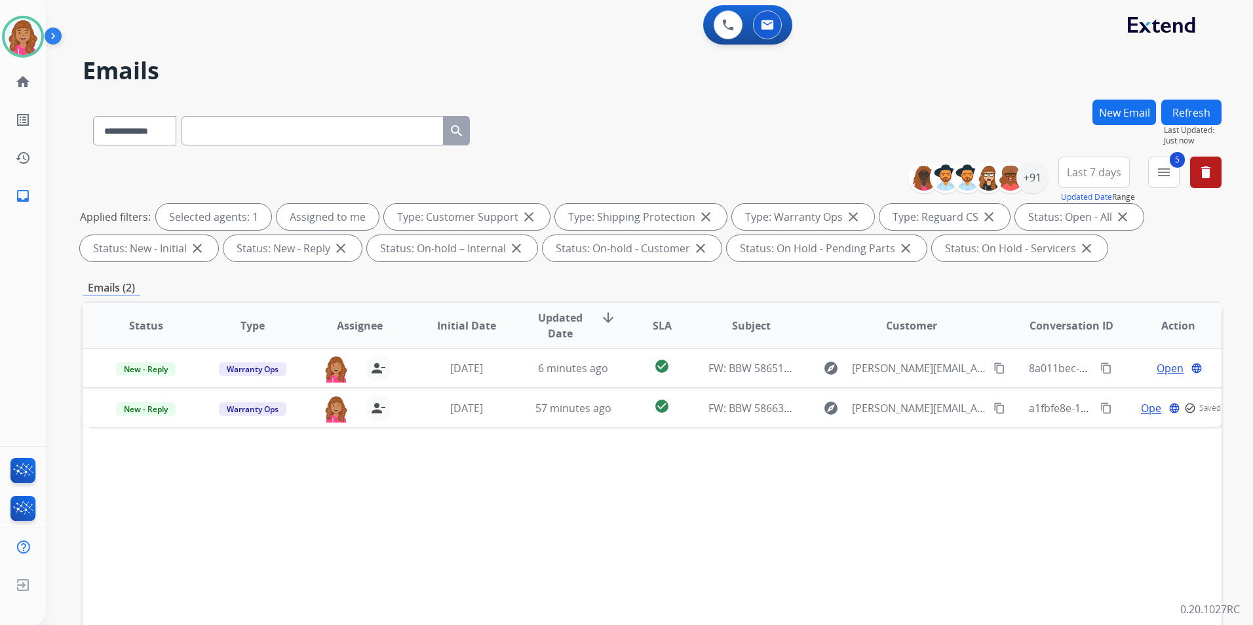
click at [1029, 576] on div "Status Type Assignee Initial Date Updated Date arrow_downward SLA Subject Custo…" at bounding box center [652, 521] width 1139 height 439
click at [31, 37] on img at bounding box center [23, 36] width 37 height 37
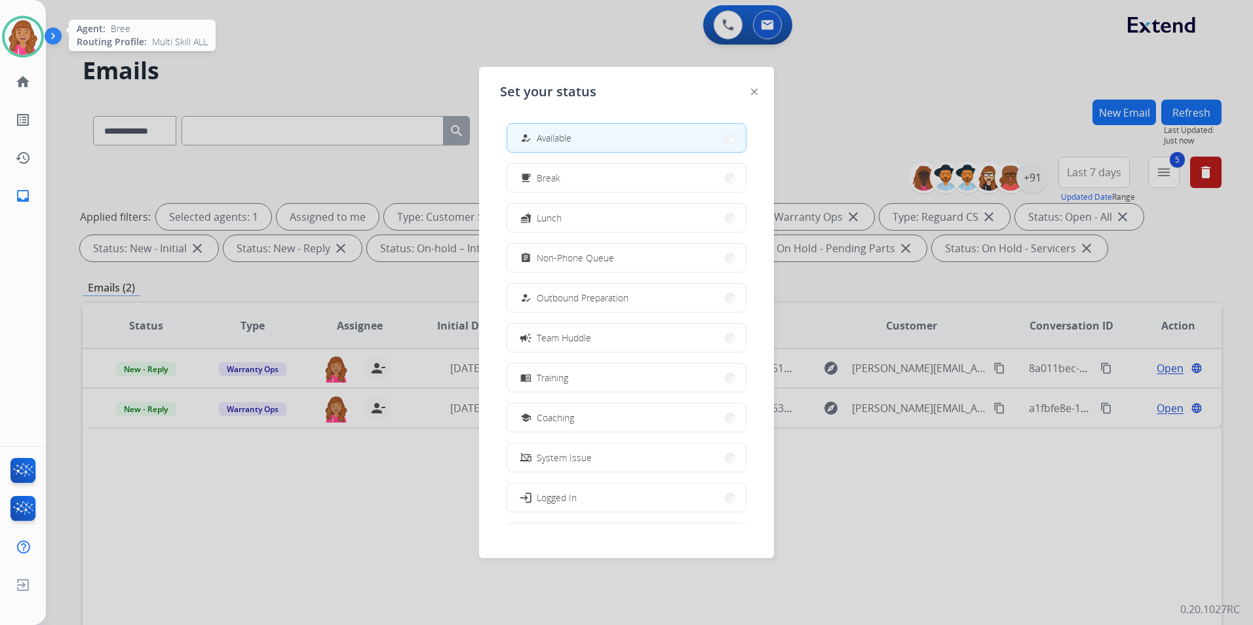
click at [31, 37] on img at bounding box center [23, 36] width 37 height 37
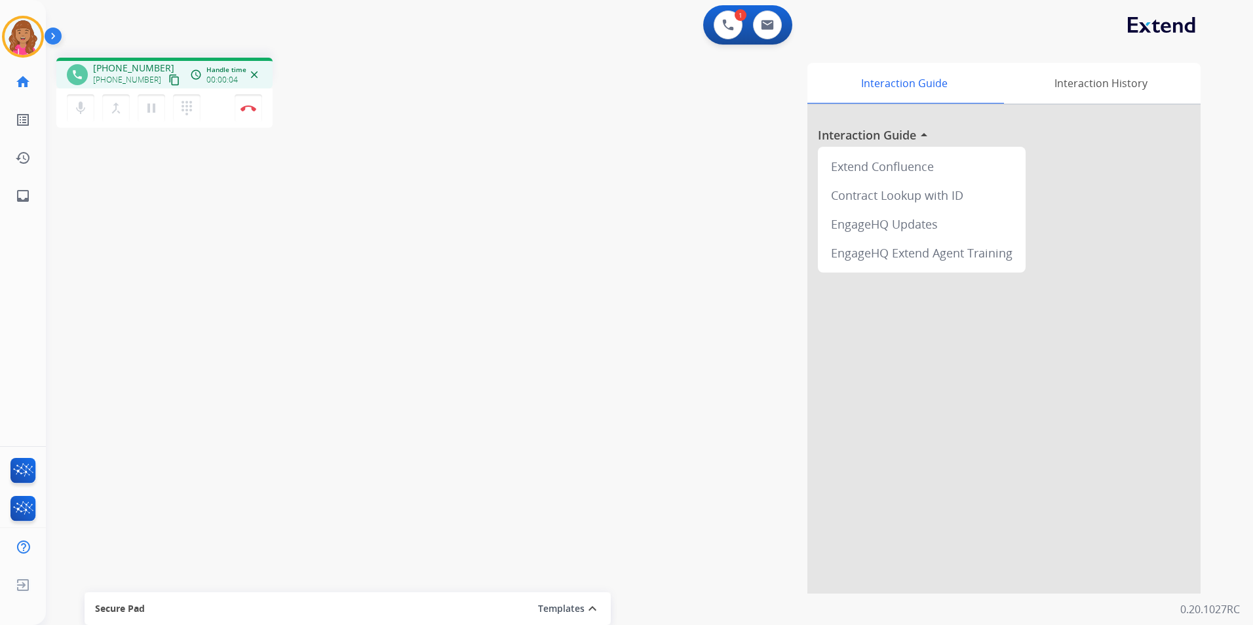
click at [168, 81] on mat-icon "content_copy" at bounding box center [174, 80] width 12 height 12
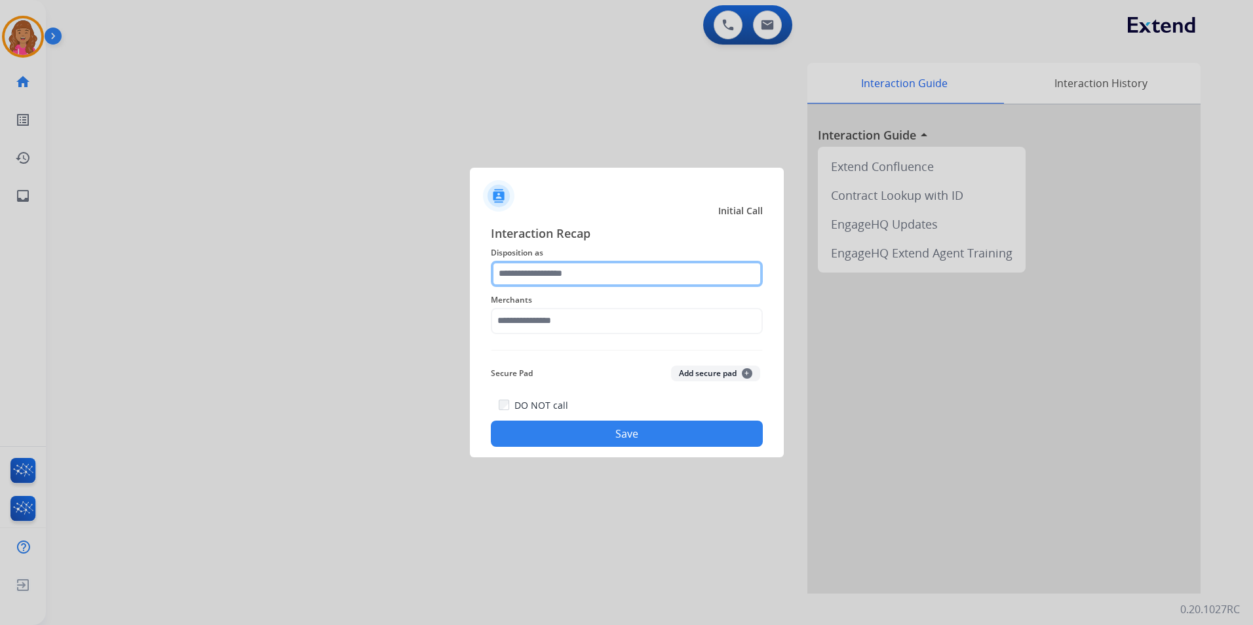
click at [501, 283] on input "text" at bounding box center [627, 274] width 272 height 26
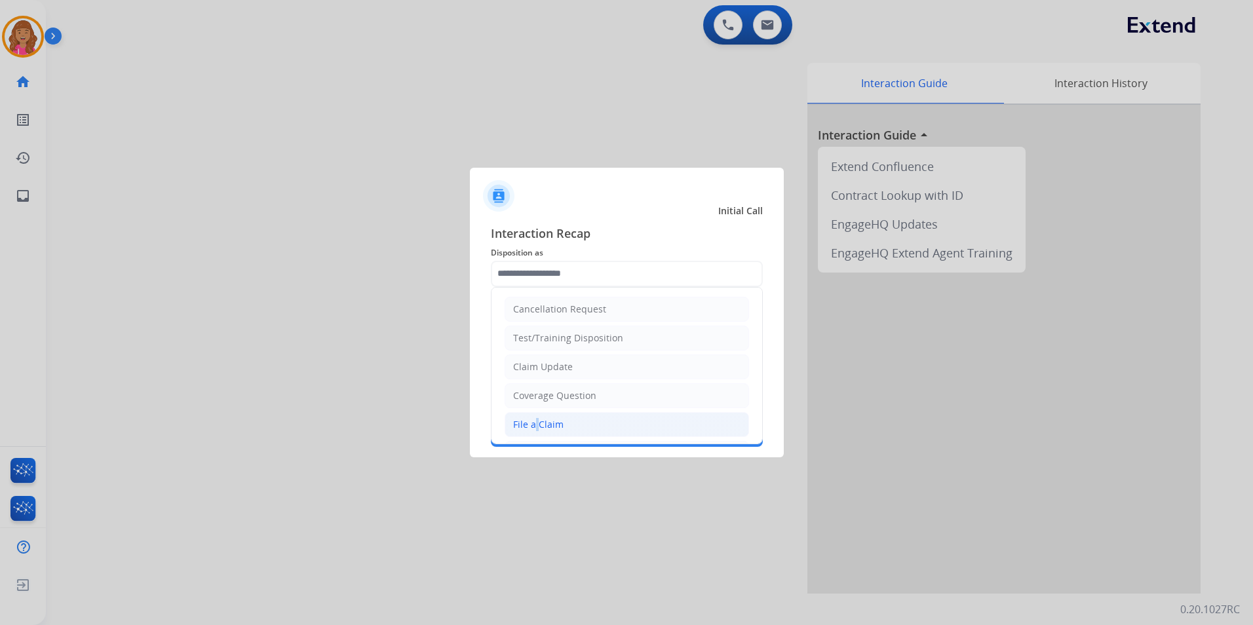
click at [532, 418] on div "File a Claim" at bounding box center [538, 424] width 50 height 13
type input "**********"
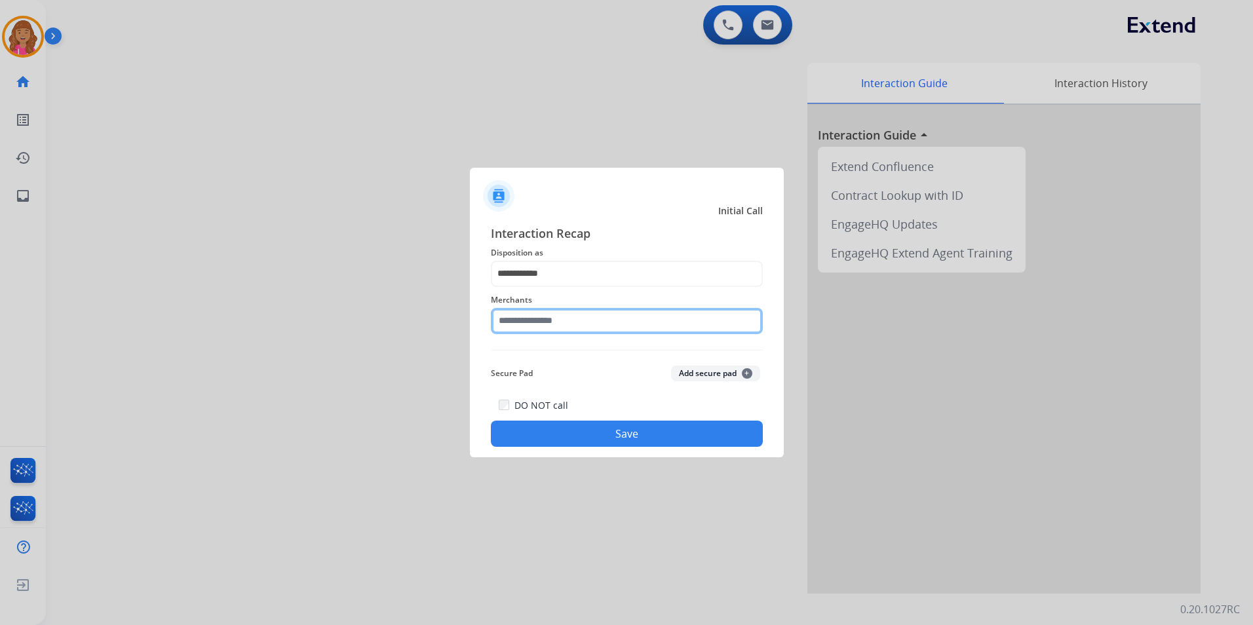
click at [525, 330] on input "text" at bounding box center [627, 321] width 272 height 26
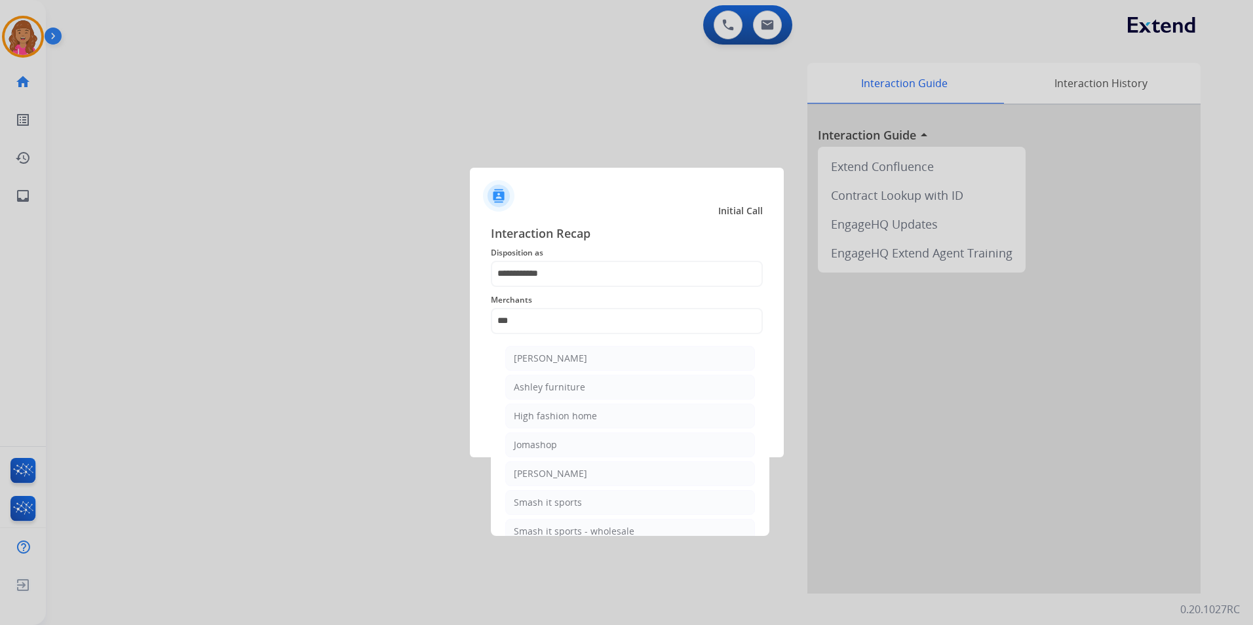
click at [618, 343] on ul "[PERSON_NAME] [PERSON_NAME] furniture High fashion home Jomashop [PERSON_NAME] …" at bounding box center [630, 449] width 258 height 218
click at [614, 359] on li "[PERSON_NAME]" at bounding box center [630, 358] width 250 height 25
type input "**********"
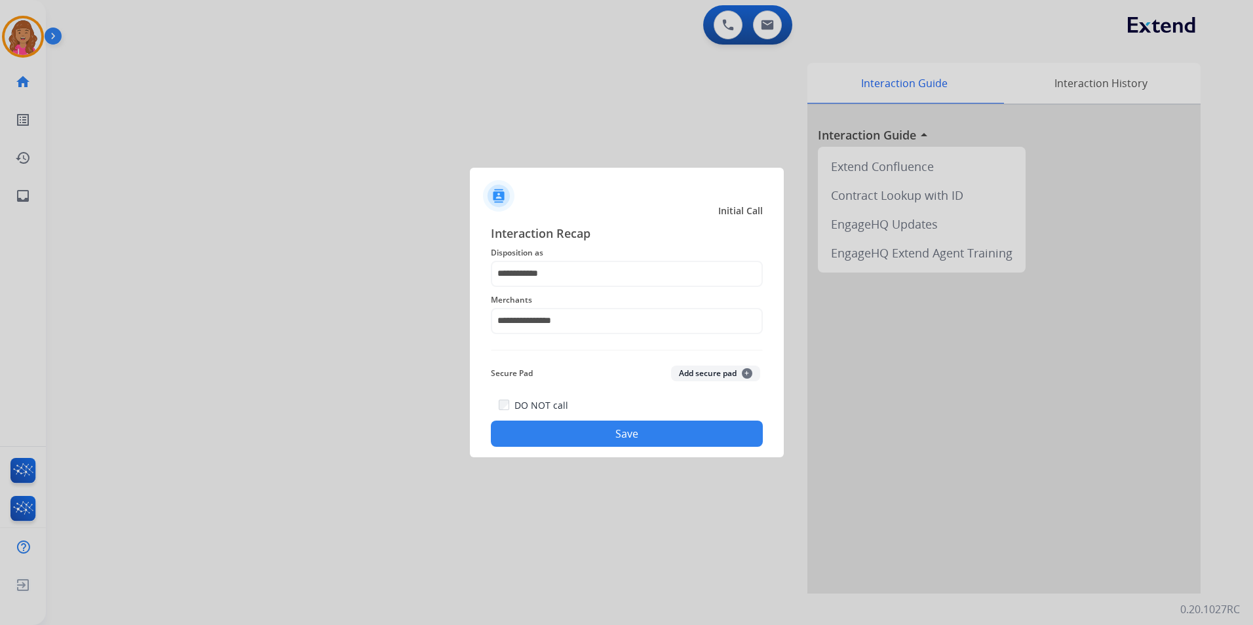
click at [604, 446] on button "Save" at bounding box center [627, 434] width 272 height 26
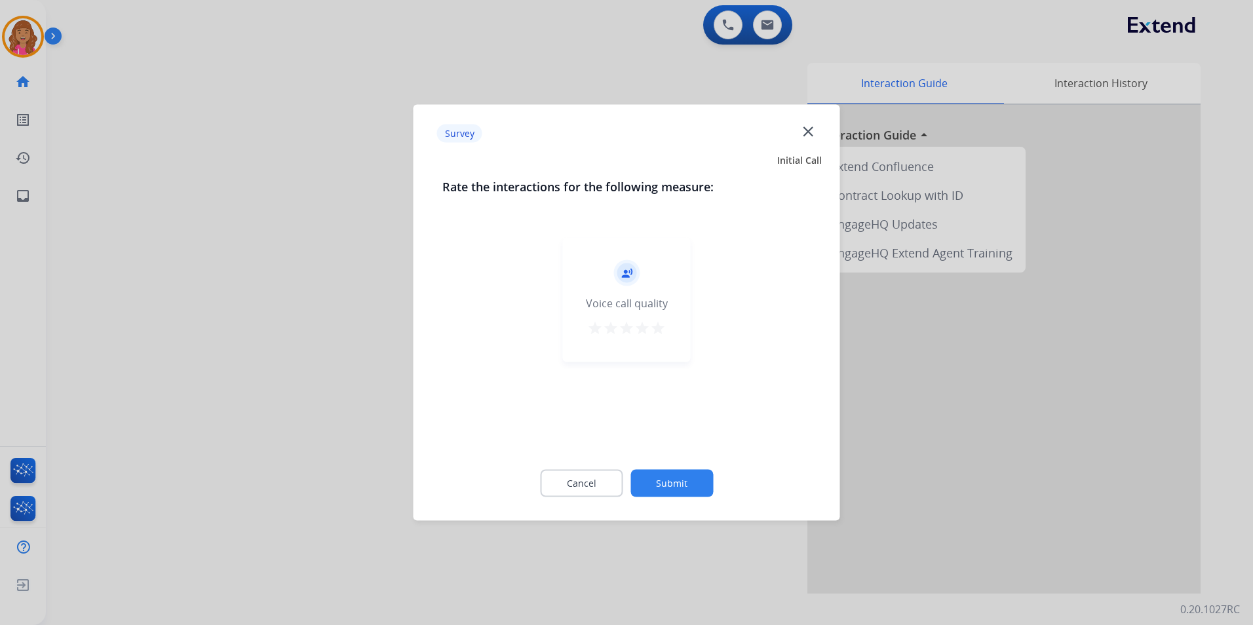
click at [603, 500] on div "Cancel Submit" at bounding box center [626, 483] width 369 height 59
click at [614, 486] on button "Cancel" at bounding box center [581, 484] width 83 height 28
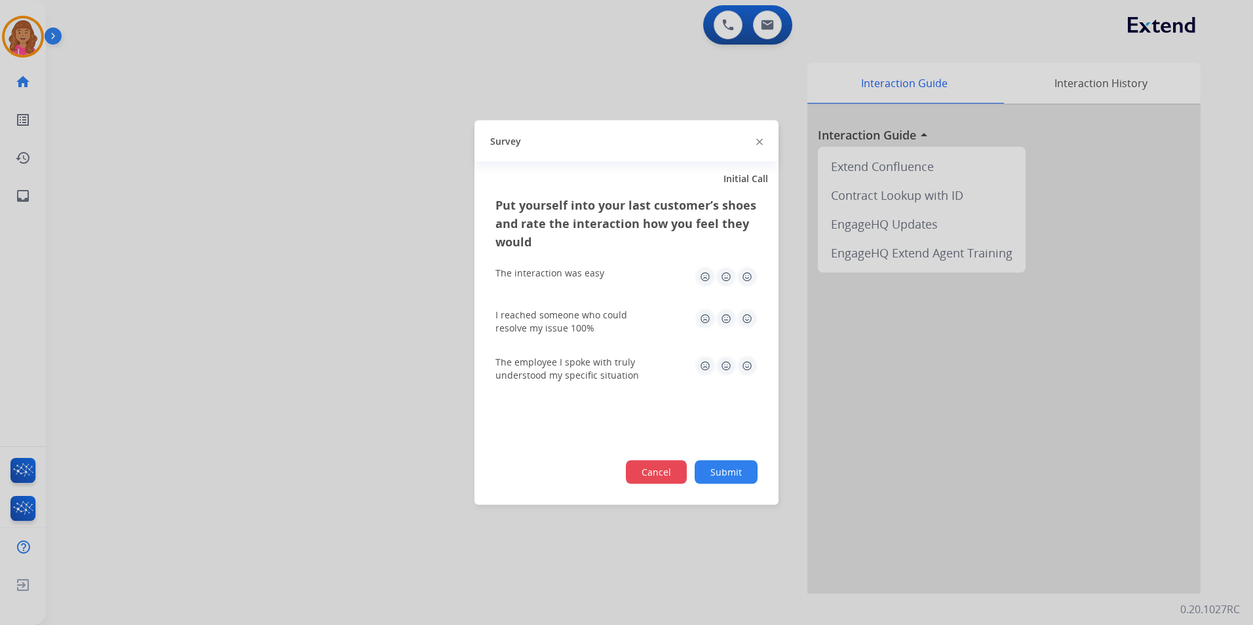
click at [643, 470] on button "Cancel" at bounding box center [656, 473] width 61 height 24
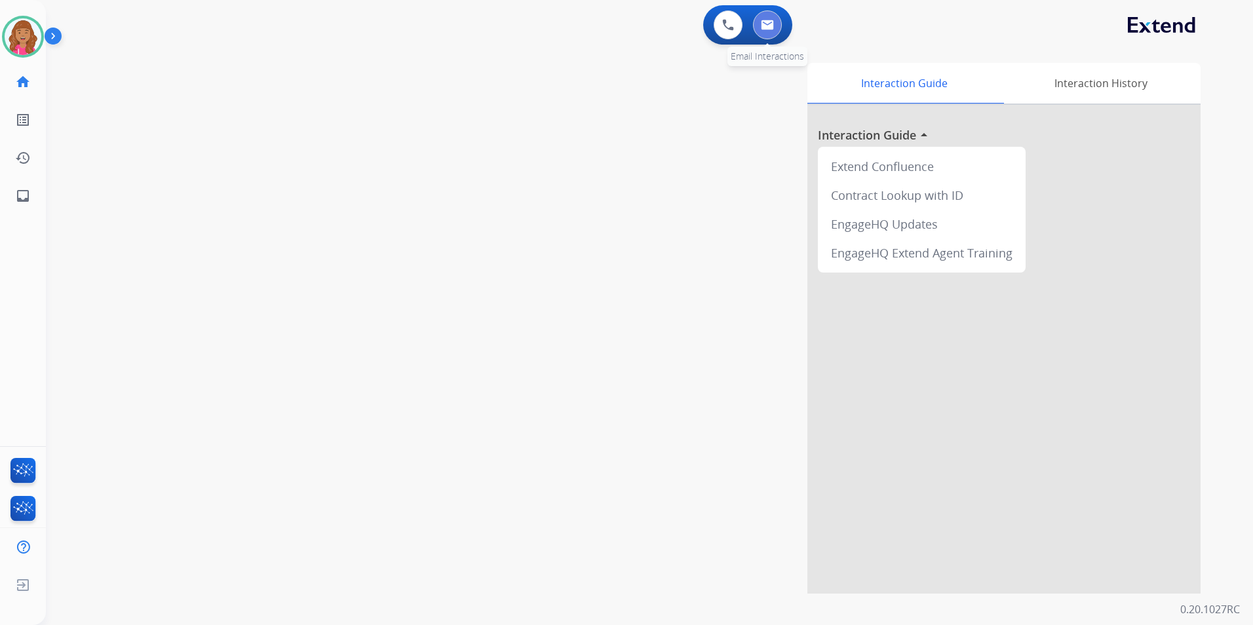
click at [763, 22] on img at bounding box center [767, 25] width 13 height 10
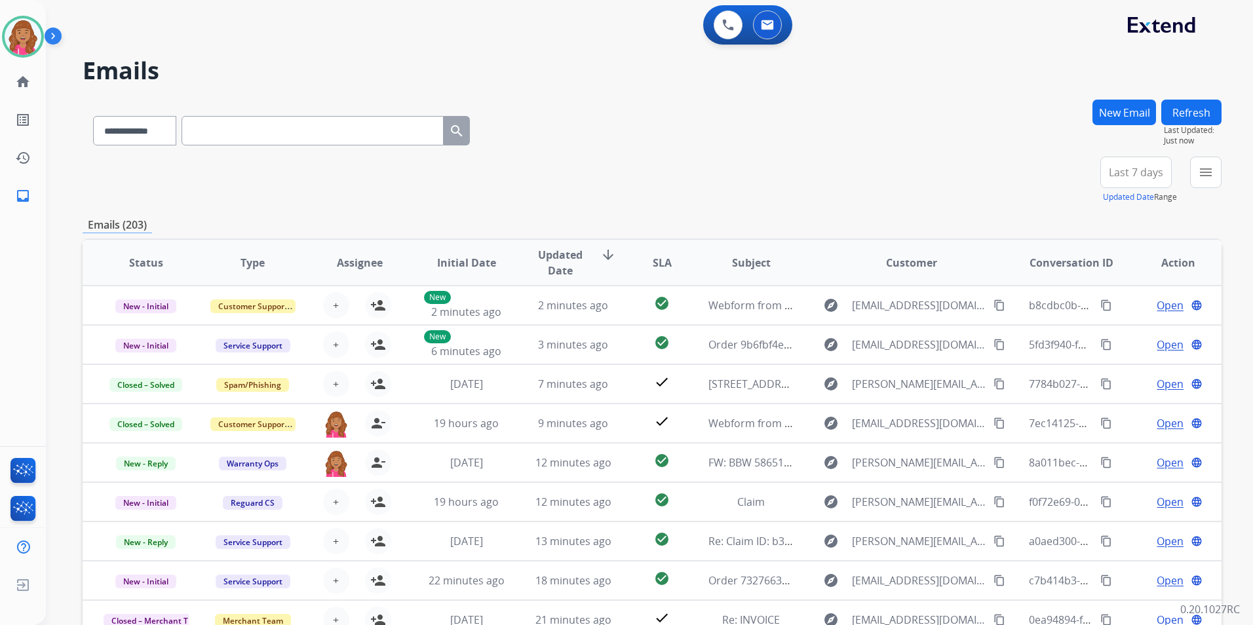
click at [1202, 161] on button "menu" at bounding box center [1205, 172] width 31 height 31
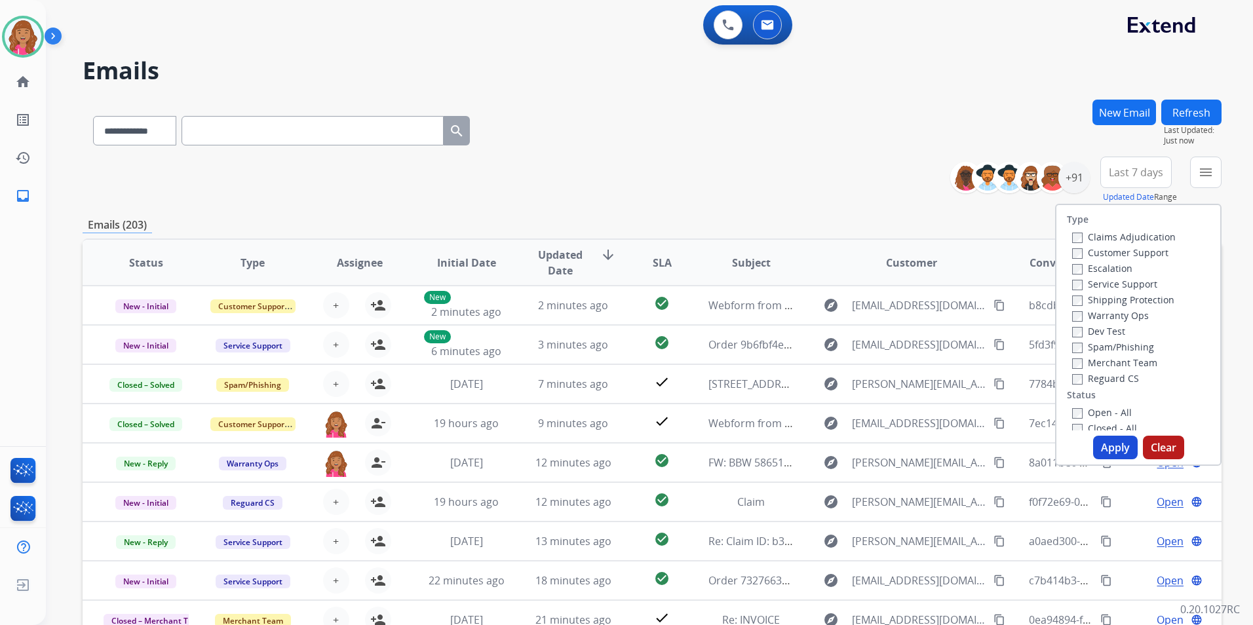
click at [1108, 420] on div "Closed - All" at bounding box center [1141, 428] width 138 height 16
click at [1107, 408] on label "Open - All" at bounding box center [1102, 412] width 60 height 12
click at [1107, 383] on label "Reguard CS" at bounding box center [1105, 378] width 67 height 12
click at [1133, 301] on label "Shipping Protection" at bounding box center [1123, 300] width 102 height 12
click at [1137, 255] on label "Customer Support" at bounding box center [1120, 252] width 96 height 12
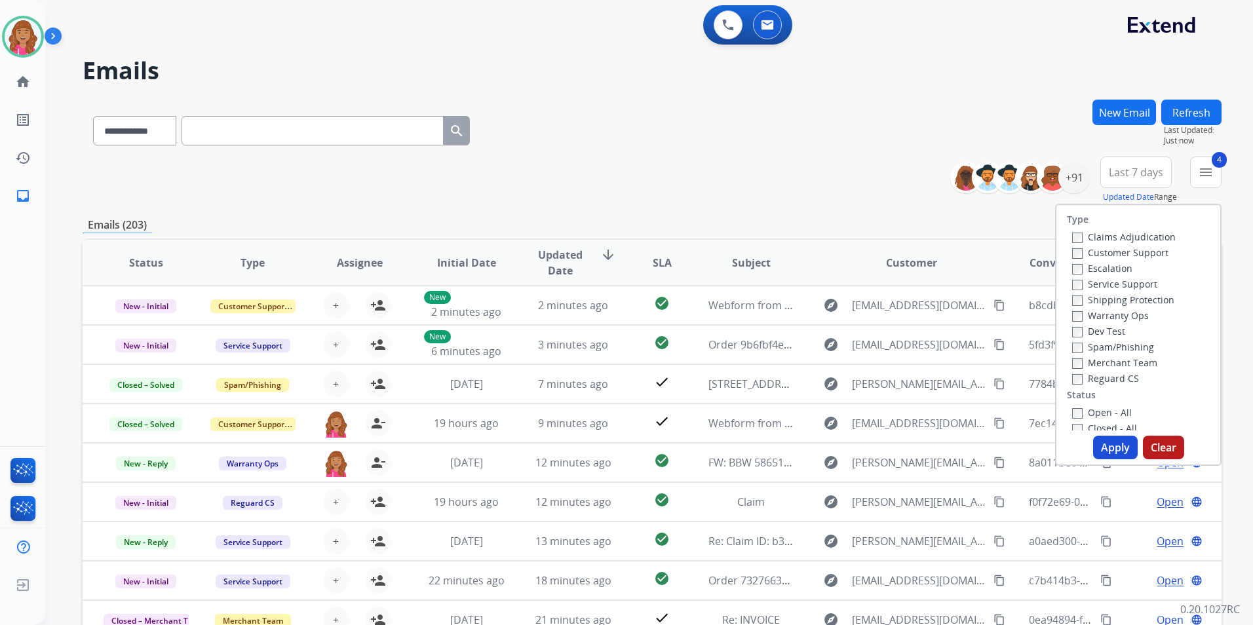
click at [1108, 313] on label "Warranty Ops" at bounding box center [1110, 315] width 77 height 12
click at [971, 229] on div "Emails (203)" at bounding box center [652, 225] width 1139 height 16
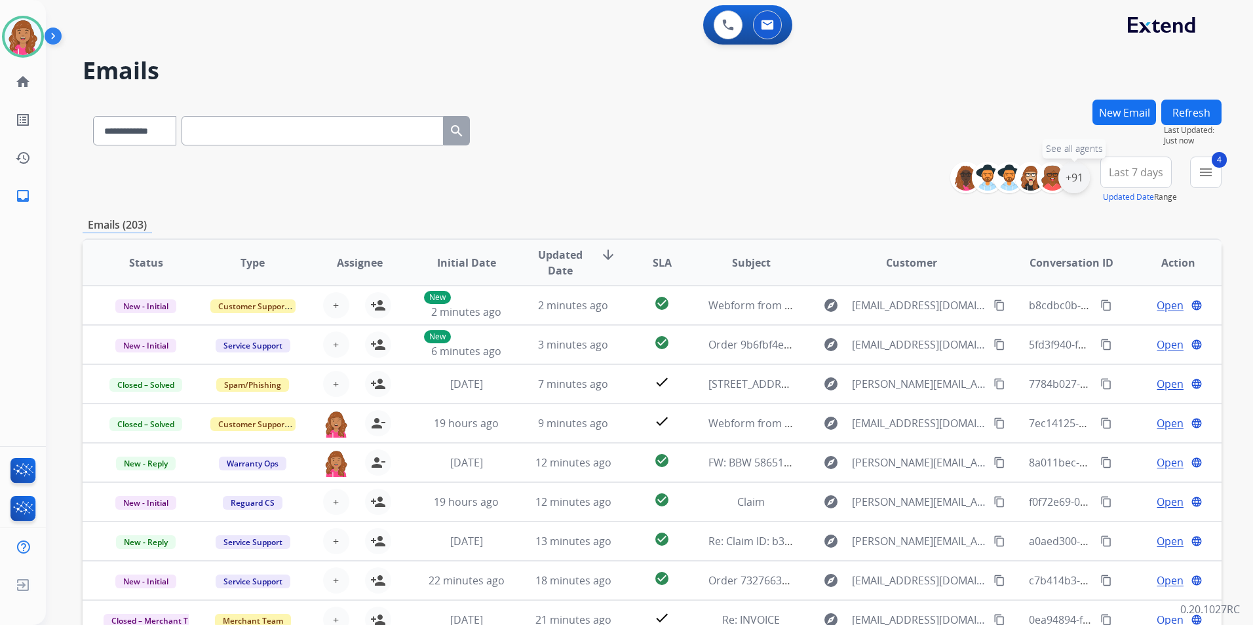
click at [1070, 185] on div "+91" at bounding box center [1074, 177] width 31 height 31
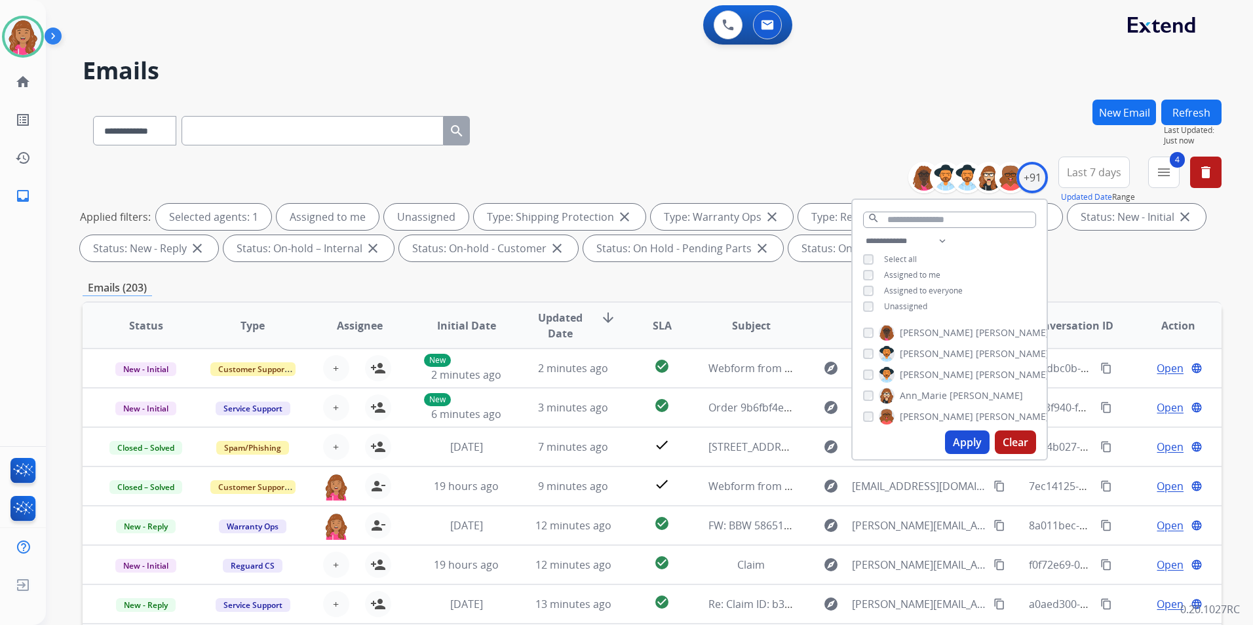
click at [917, 292] on span "Assigned to everyone" at bounding box center [923, 290] width 79 height 11
click at [915, 292] on span "Assigned to everyone" at bounding box center [923, 290] width 79 height 11
click at [916, 275] on span "Assigned to me" at bounding box center [912, 274] width 56 height 11
click at [966, 448] on button "Apply" at bounding box center [967, 443] width 45 height 24
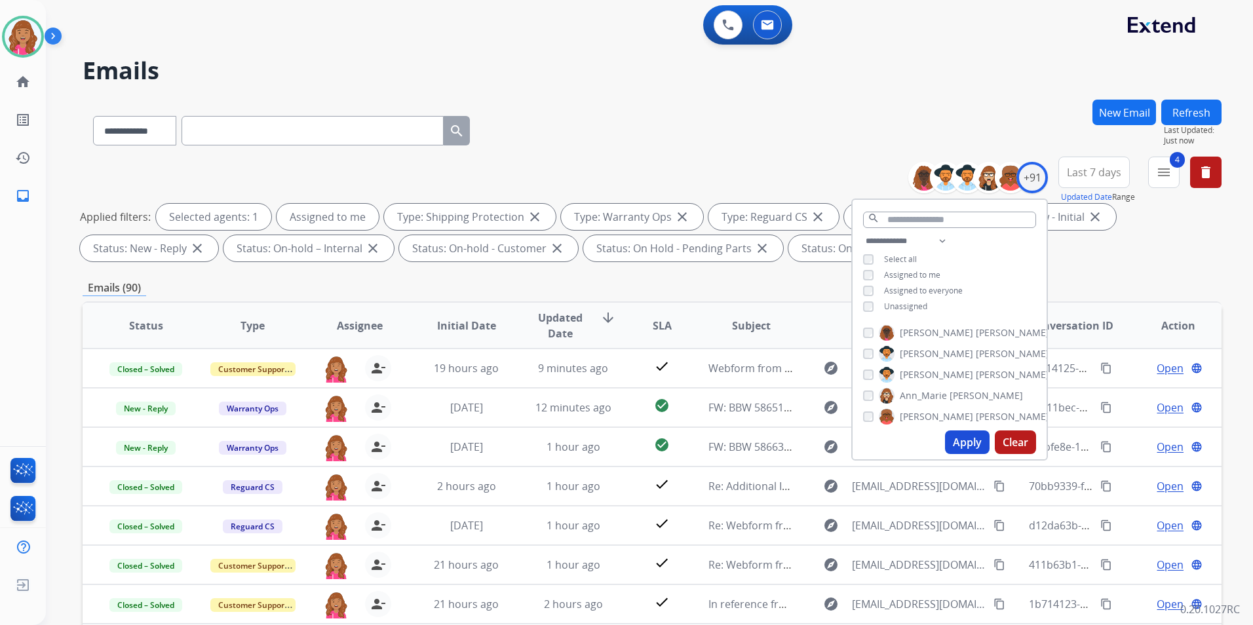
click at [708, 275] on div "**********" at bounding box center [652, 454] width 1139 height 709
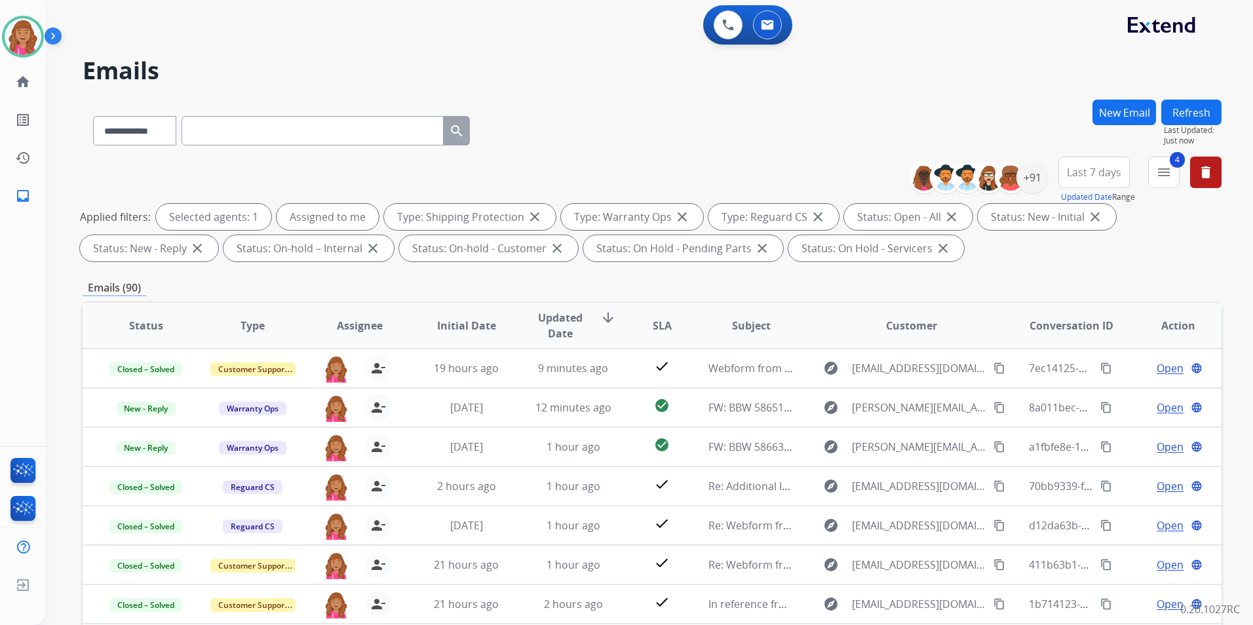
click at [1157, 170] on mat-icon "menu" at bounding box center [1164, 173] width 16 height 16
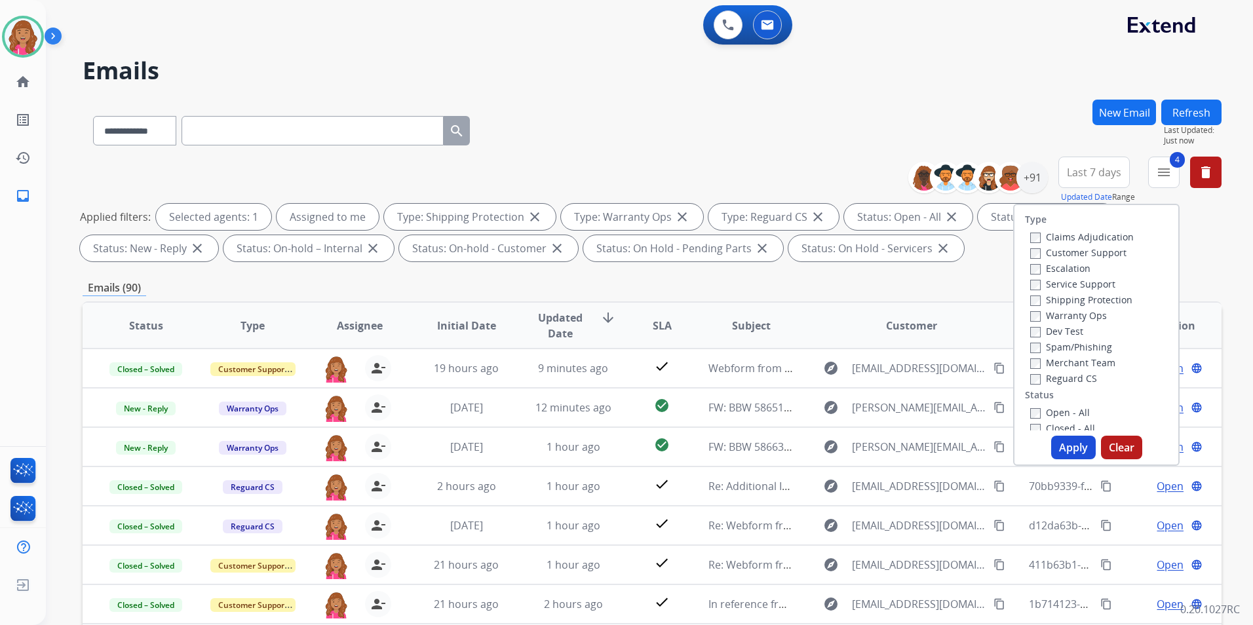
click at [1069, 437] on button "Apply" at bounding box center [1073, 448] width 45 height 24
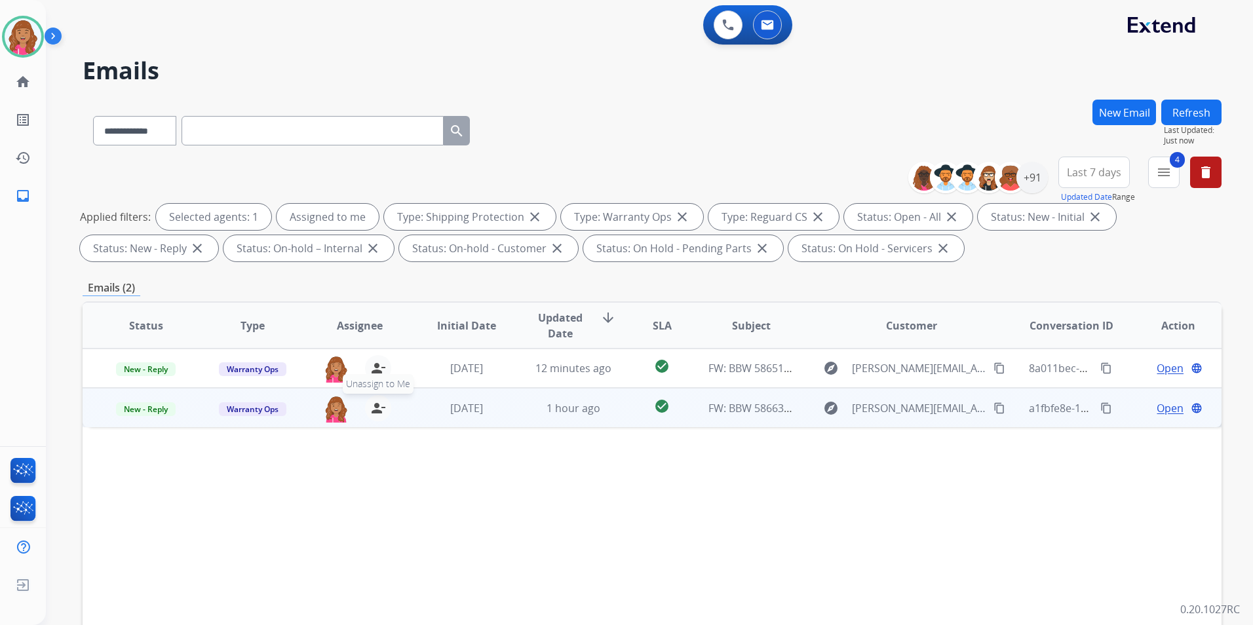
click at [384, 405] on button "person_remove [PERSON_NAME] to Me" at bounding box center [378, 408] width 26 height 26
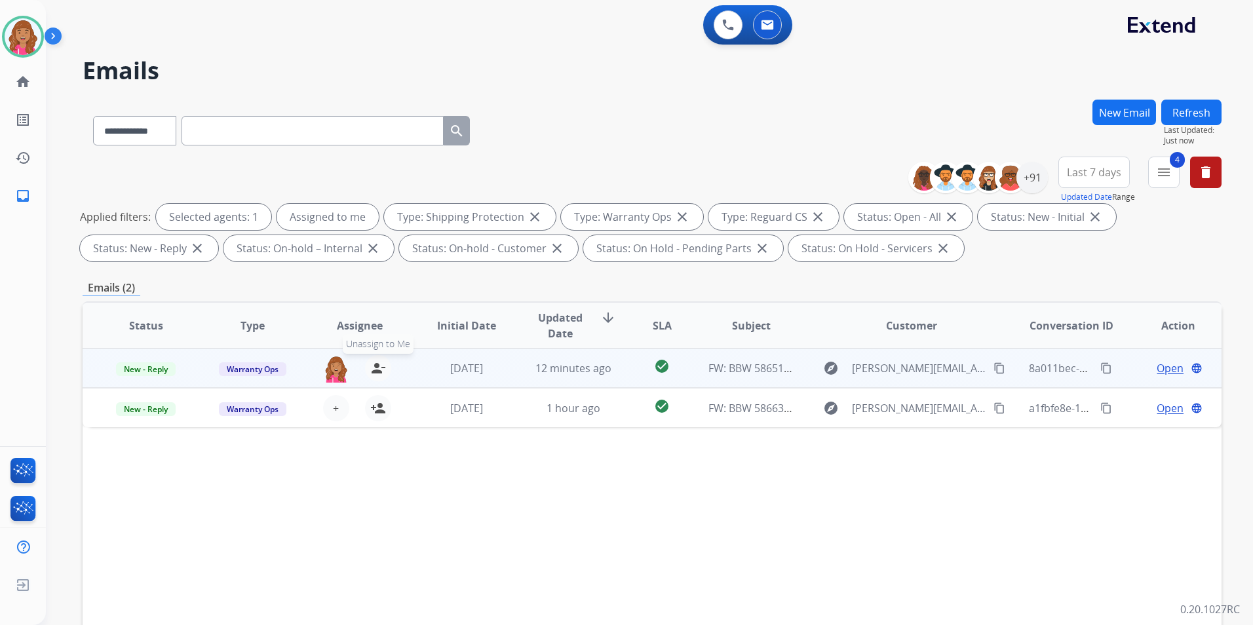
click at [381, 366] on mat-icon "person_remove" at bounding box center [378, 369] width 16 height 16
click at [327, 363] on button "+ Select agent" at bounding box center [336, 368] width 26 height 26
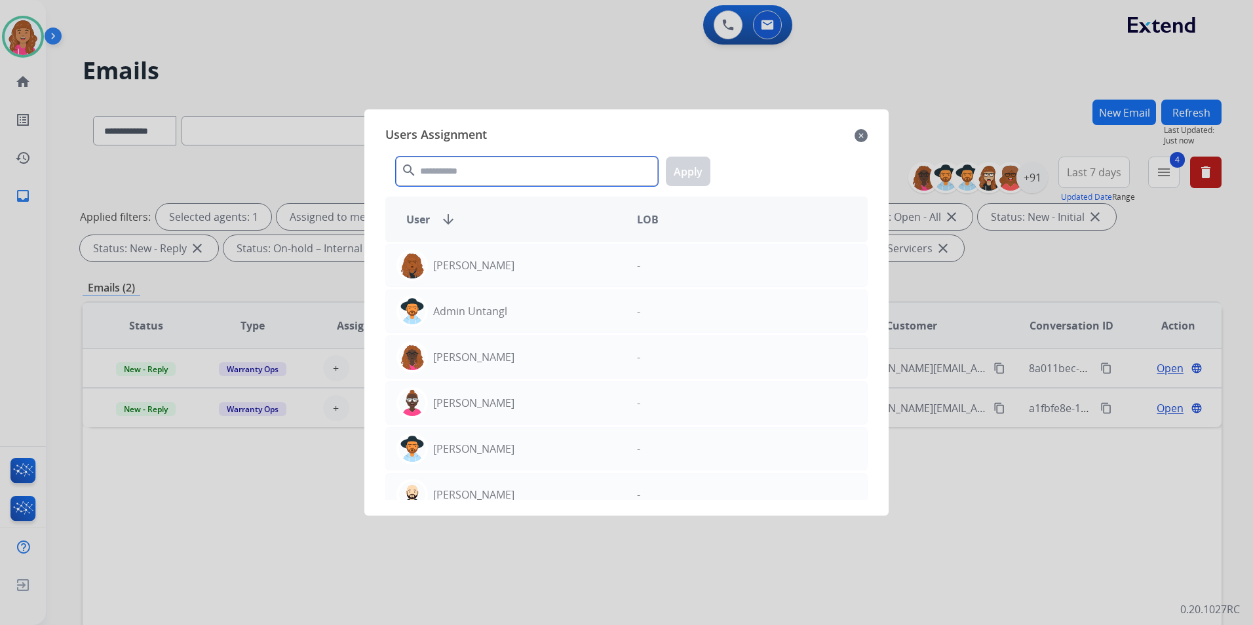
click at [468, 176] on input "text" at bounding box center [527, 171] width 262 height 29
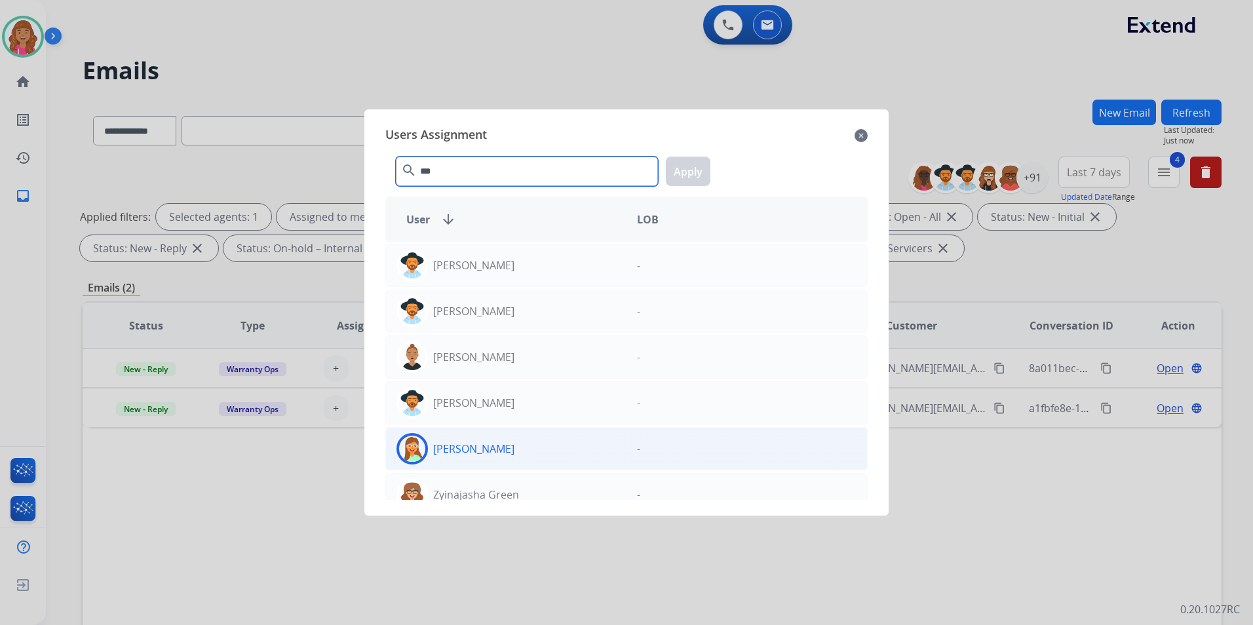
type input "***"
click at [511, 449] on div "[PERSON_NAME]" at bounding box center [506, 448] width 241 height 31
click at [678, 174] on button "Apply" at bounding box center [688, 171] width 45 height 29
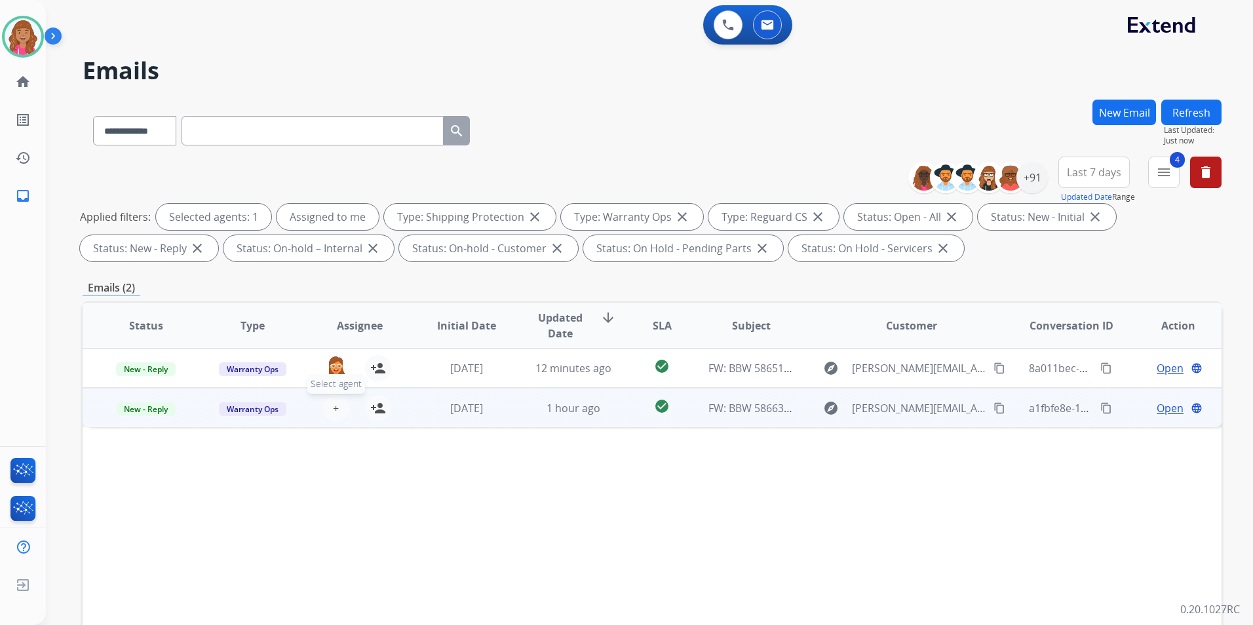
click at [337, 406] on button "+ Select agent" at bounding box center [336, 408] width 26 height 26
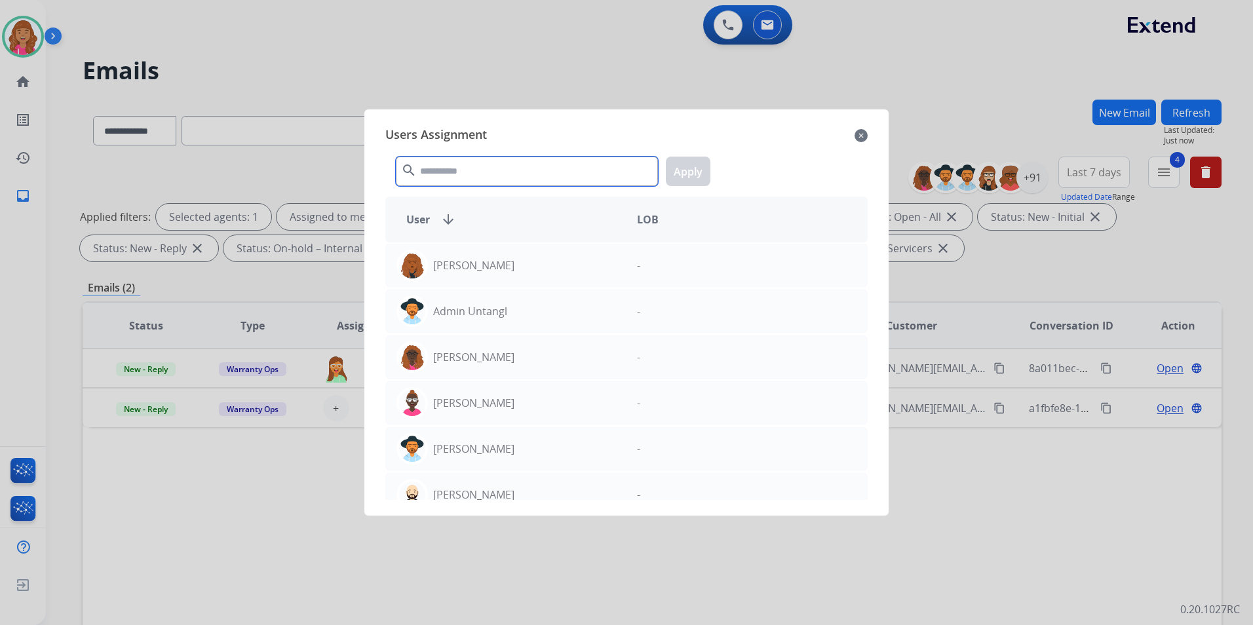
click at [459, 167] on input "text" at bounding box center [527, 171] width 262 height 29
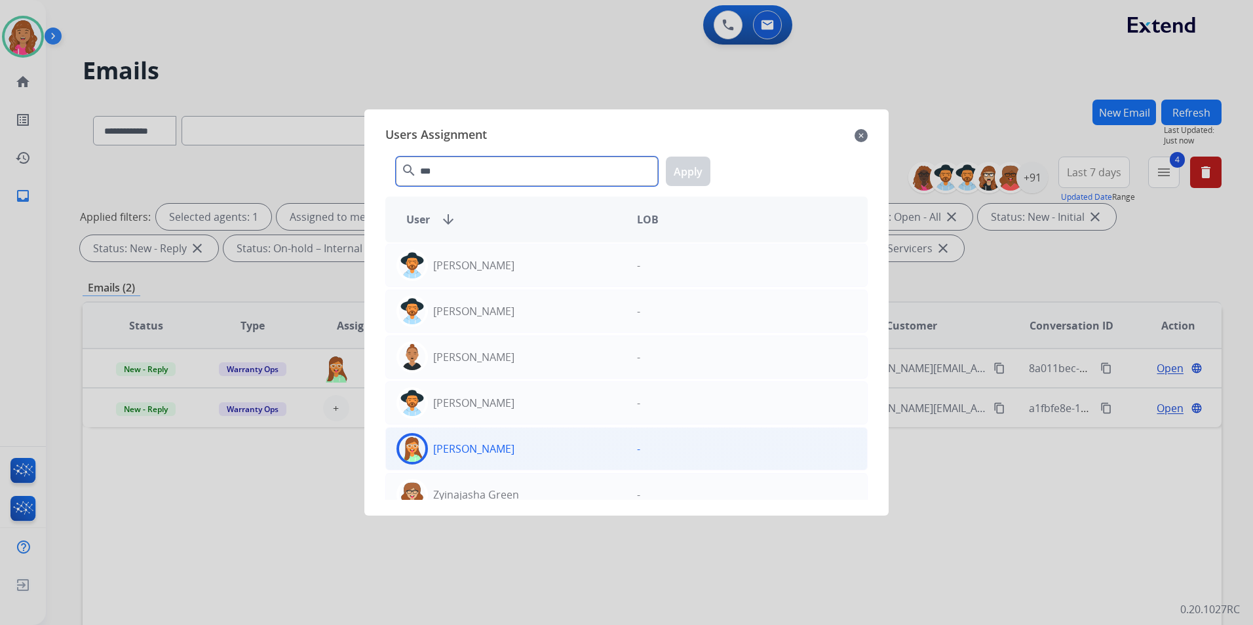
type input "***"
click at [552, 445] on div "[PERSON_NAME]" at bounding box center [506, 448] width 241 height 31
click at [479, 445] on p "[PERSON_NAME]" at bounding box center [473, 449] width 81 height 16
click at [411, 447] on img at bounding box center [412, 449] width 26 height 26
click at [684, 170] on button "Apply" at bounding box center [688, 171] width 45 height 29
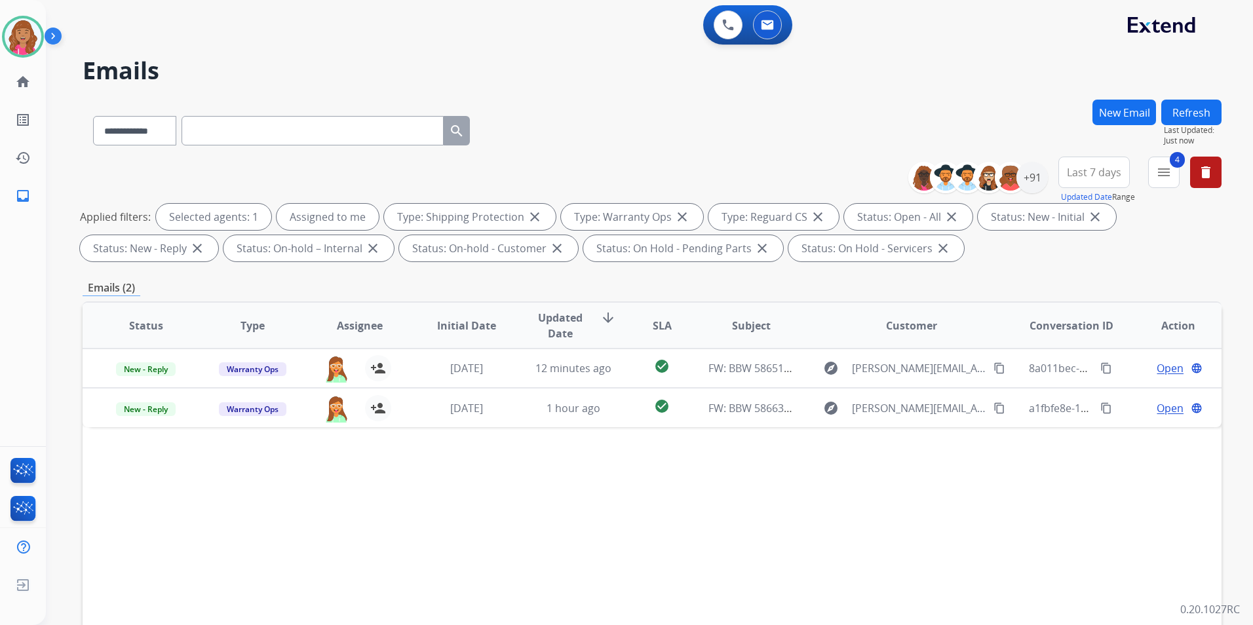
click at [1167, 119] on button "Refresh" at bounding box center [1192, 113] width 60 height 26
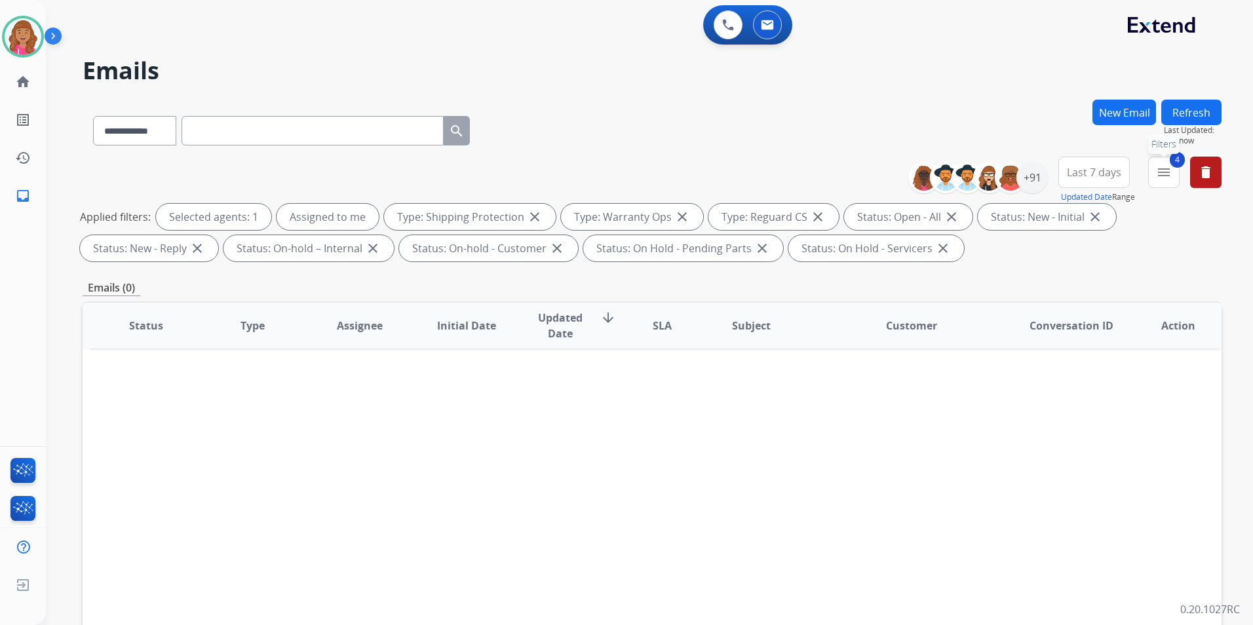
click at [1154, 170] on button "4 menu Filters" at bounding box center [1163, 172] width 31 height 31
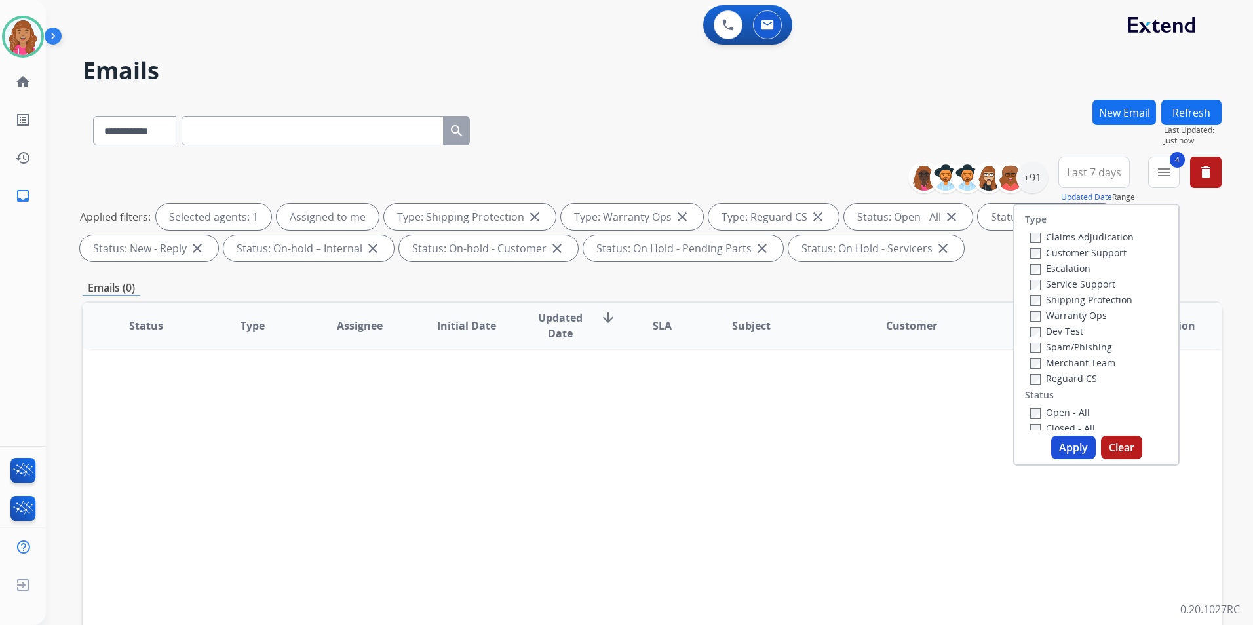
click at [1097, 239] on label "Claims Adjudication" at bounding box center [1082, 237] width 104 height 12
drag, startPoint x: 1097, startPoint y: 239, endPoint x: 1095, endPoint y: 301, distance: 62.3
click at [1095, 301] on label "Shipping Protection" at bounding box center [1081, 300] width 102 height 12
click at [1059, 320] on label "Warranty Ops" at bounding box center [1068, 315] width 77 height 12
click at [1061, 302] on label "Shipping Protection" at bounding box center [1081, 300] width 102 height 12
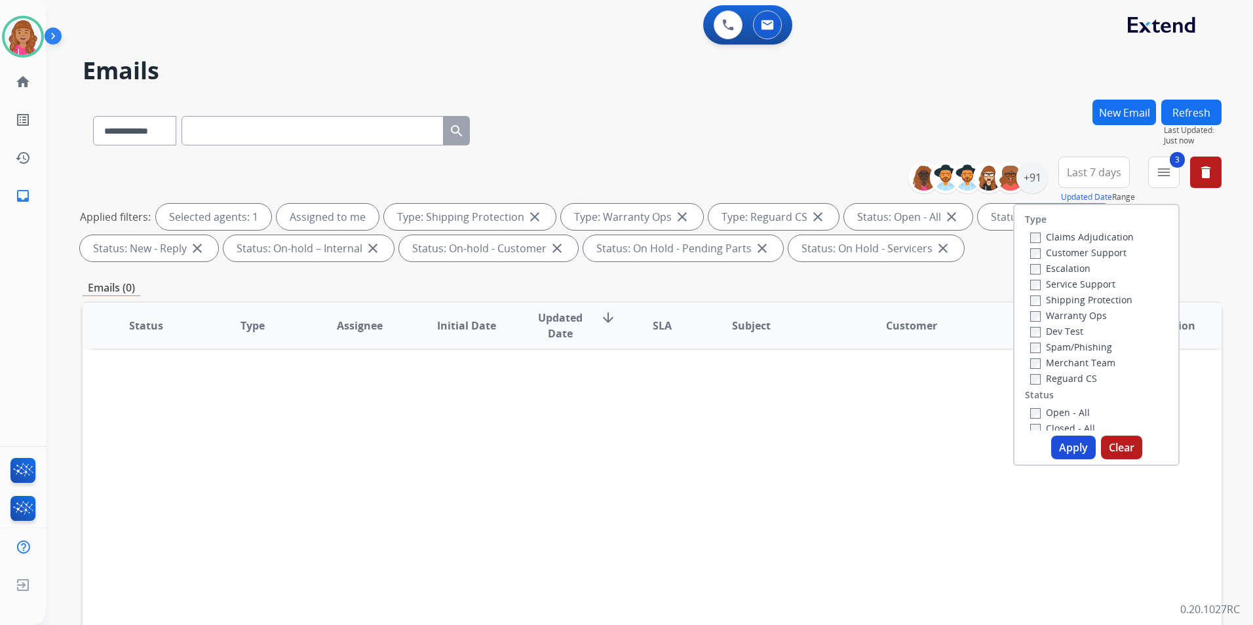
click at [1101, 233] on label "Claims Adjudication" at bounding box center [1082, 237] width 104 height 12
click at [1081, 450] on button "Apply" at bounding box center [1073, 448] width 45 height 24
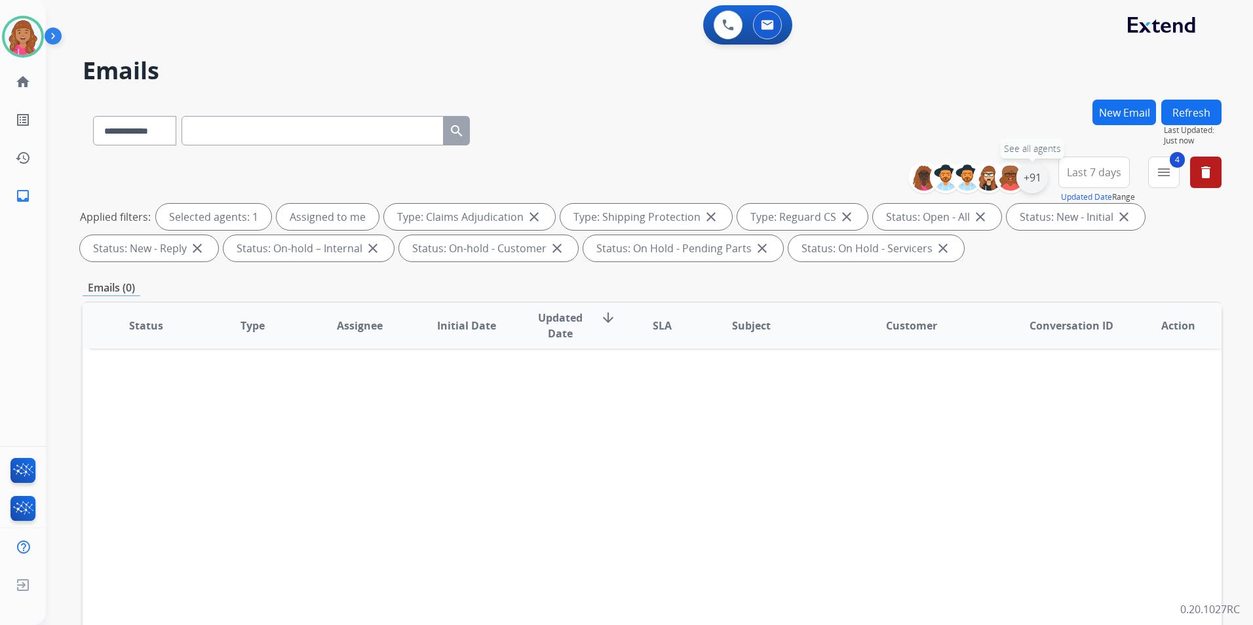
click at [1027, 172] on div "+91" at bounding box center [1032, 177] width 31 height 31
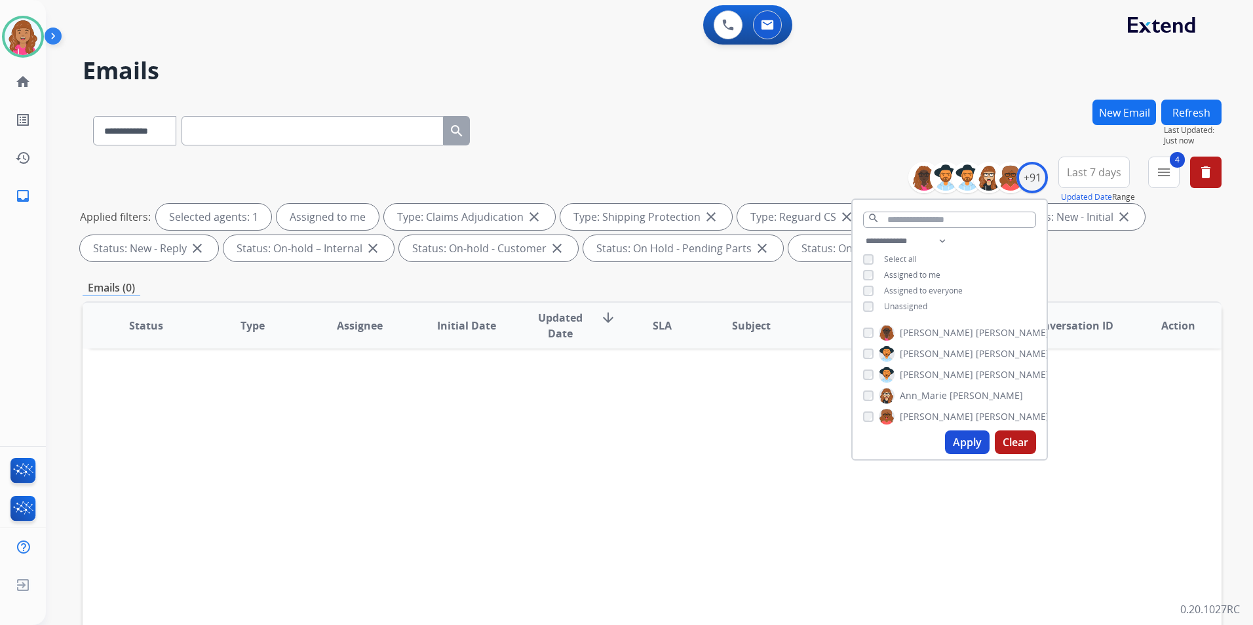
click at [913, 309] on span "Unassigned" at bounding box center [905, 306] width 43 height 11
click at [975, 441] on button "Apply" at bounding box center [967, 443] width 45 height 24
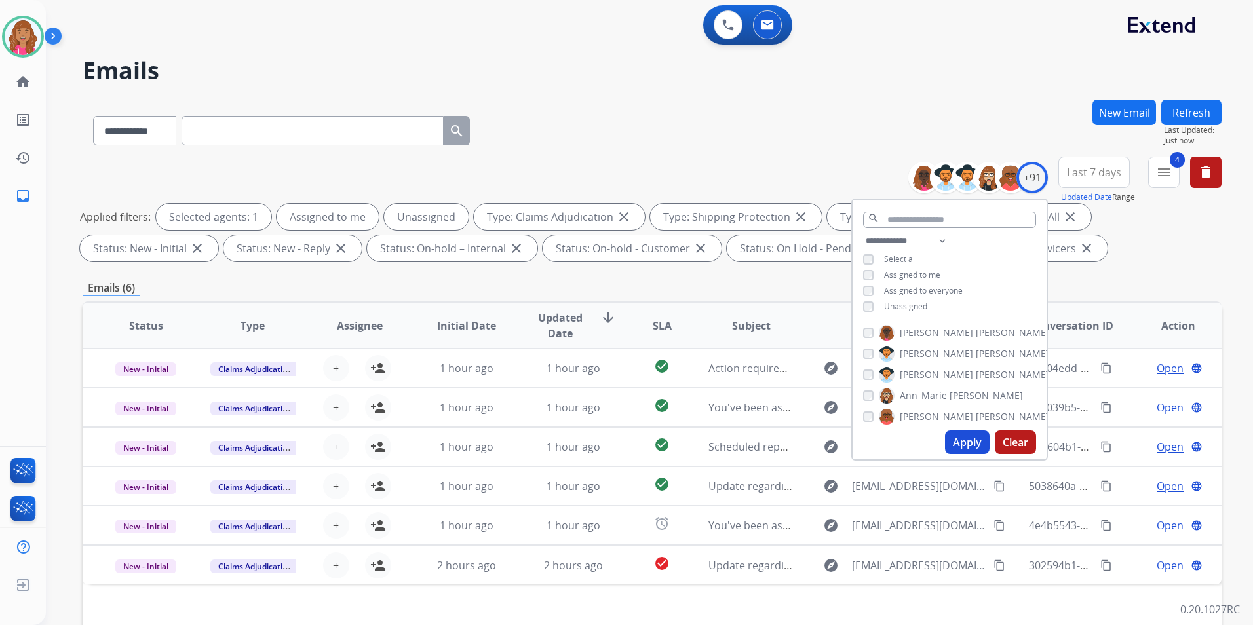
click at [641, 66] on h2 "Emails" at bounding box center [652, 71] width 1139 height 26
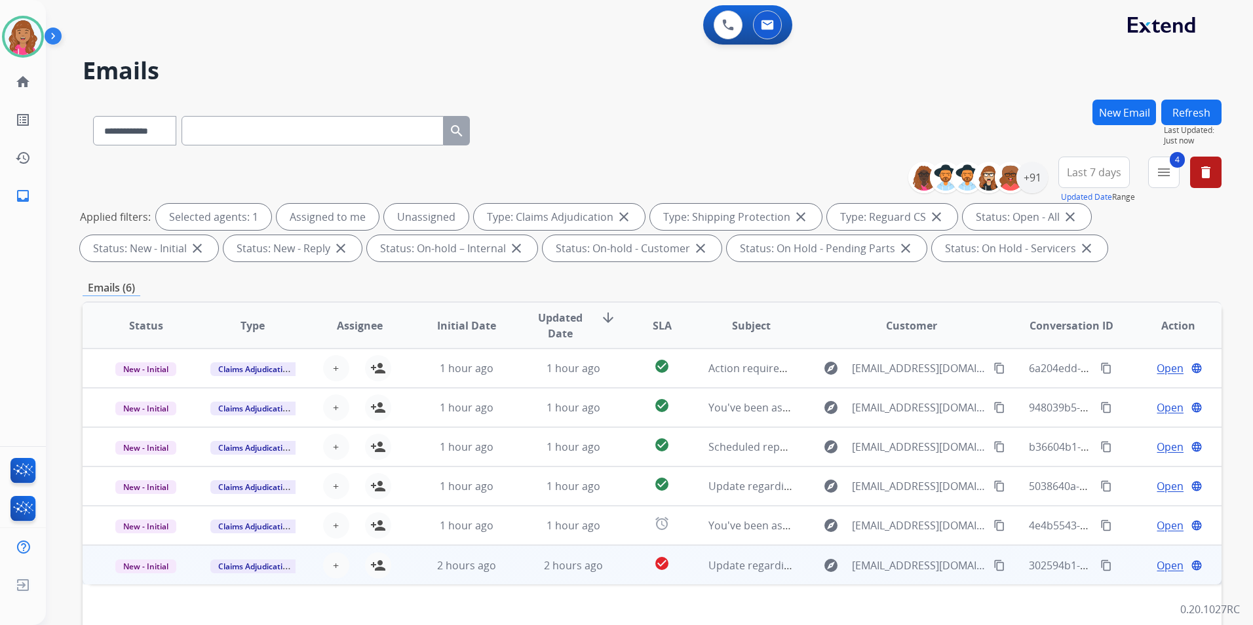
click at [1166, 568] on span "Open" at bounding box center [1170, 566] width 27 height 16
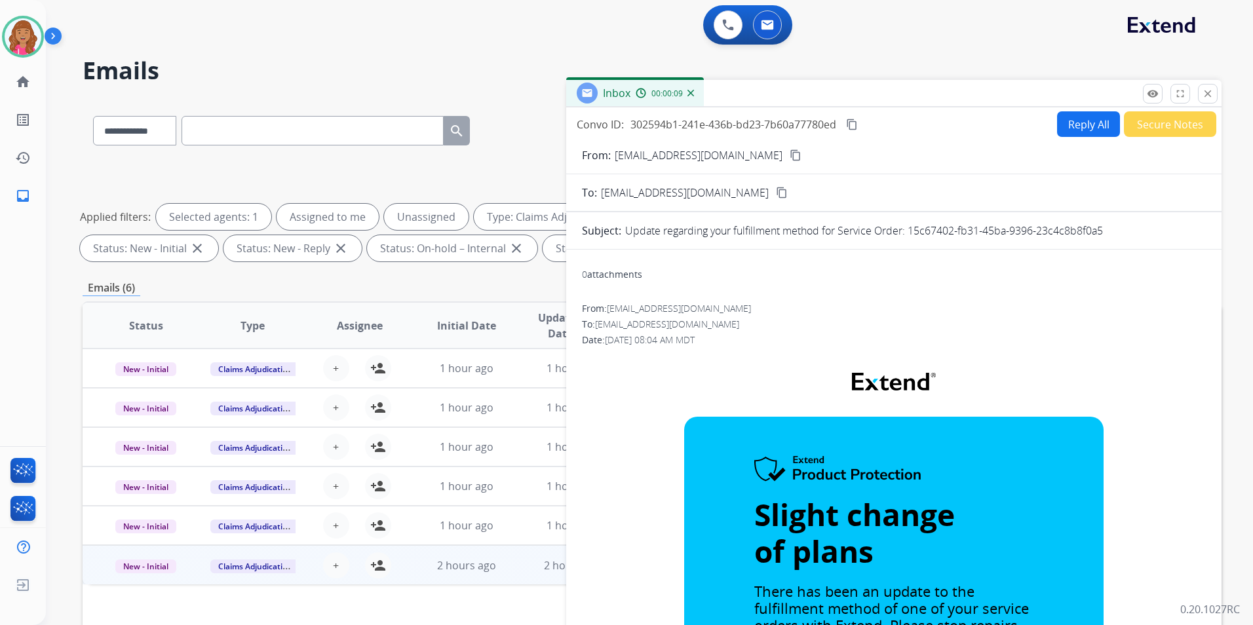
click at [1200, 94] on button "close Close" at bounding box center [1208, 94] width 20 height 20
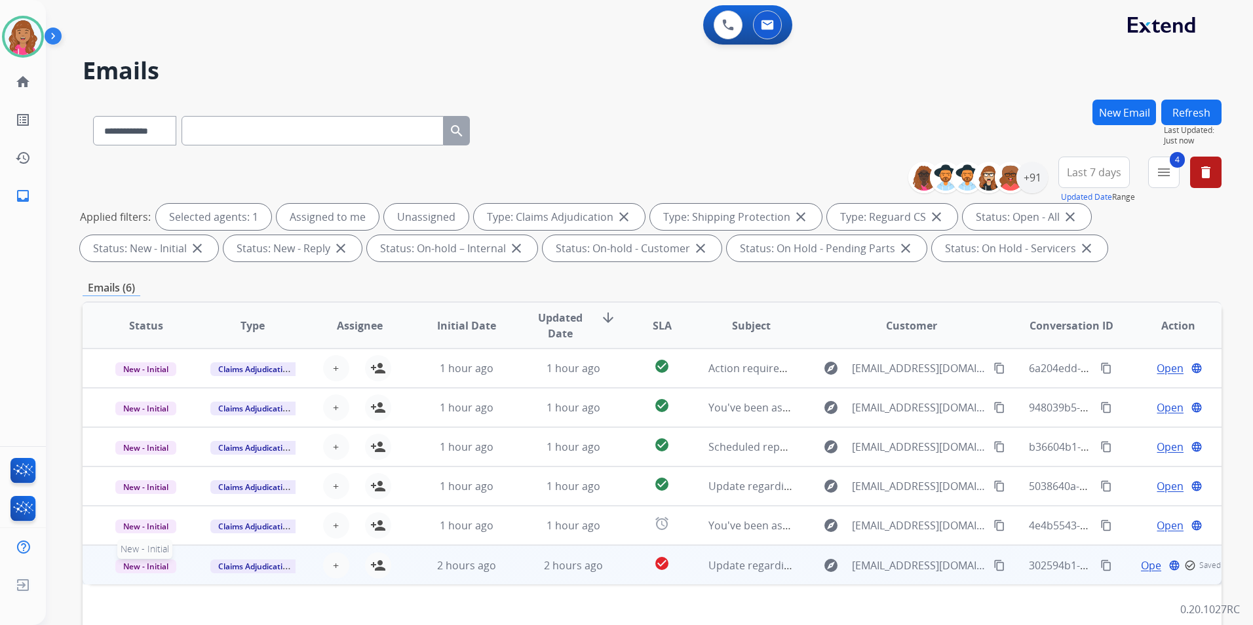
click at [156, 564] on span "New - Initial" at bounding box center [145, 567] width 61 height 14
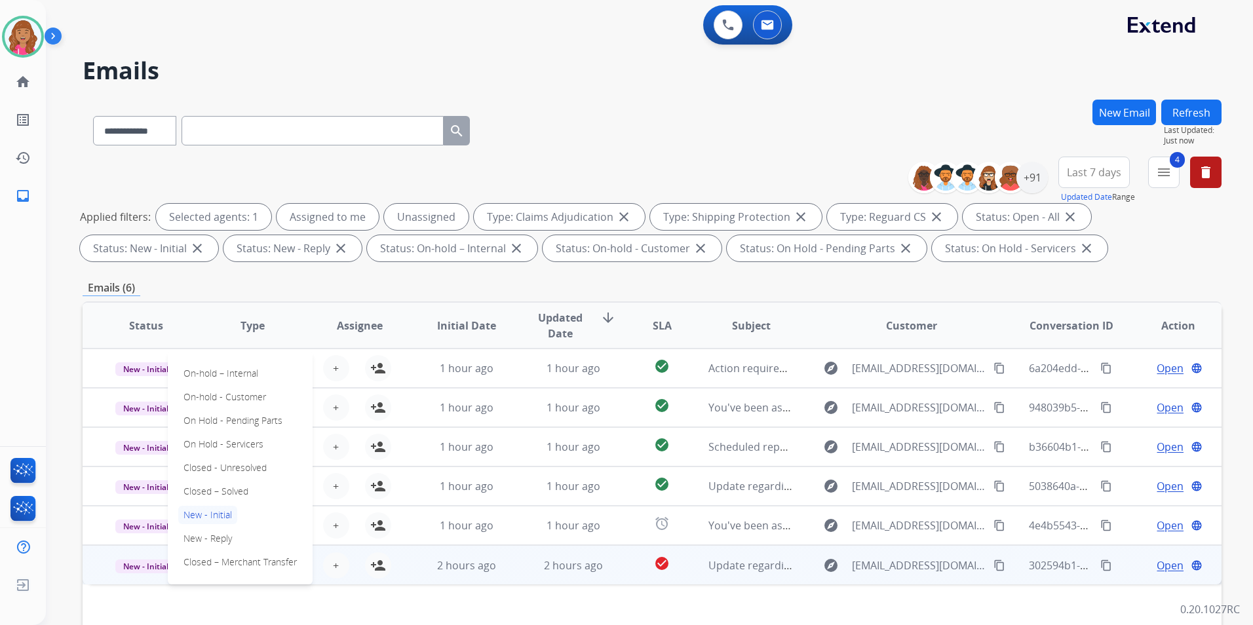
click at [350, 592] on div "Status Type Assignee Initial Date Updated Date arrow_downward SLA Subject Custo…" at bounding box center [652, 521] width 1139 height 439
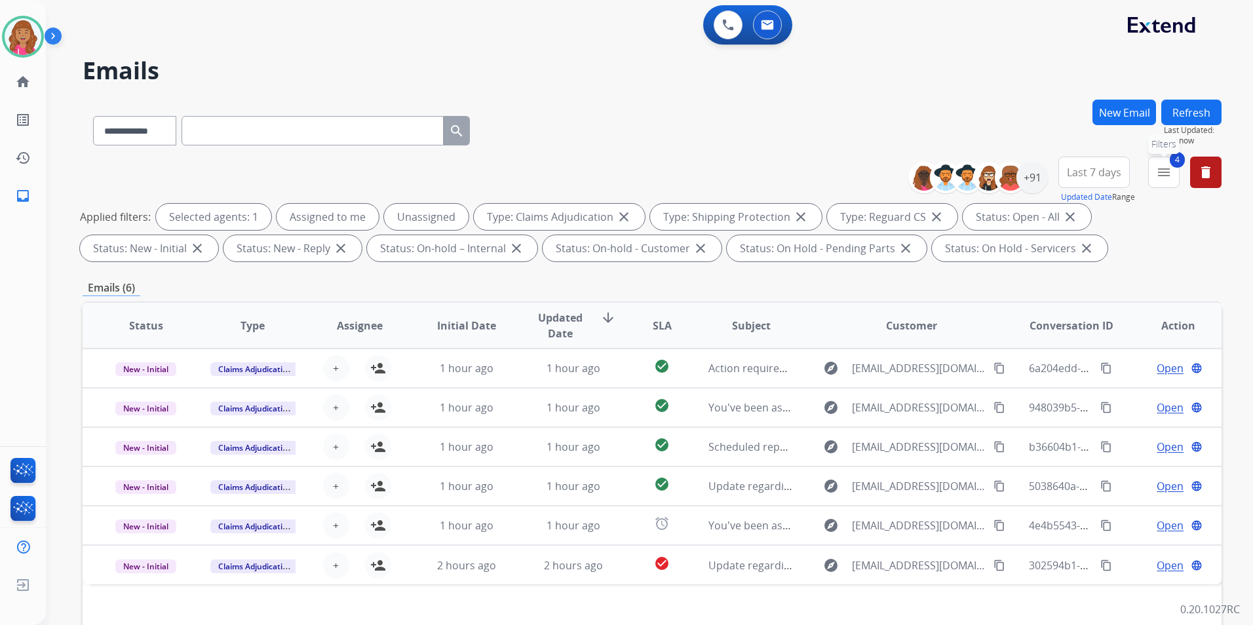
click at [1162, 174] on mat-icon "menu" at bounding box center [1164, 173] width 16 height 16
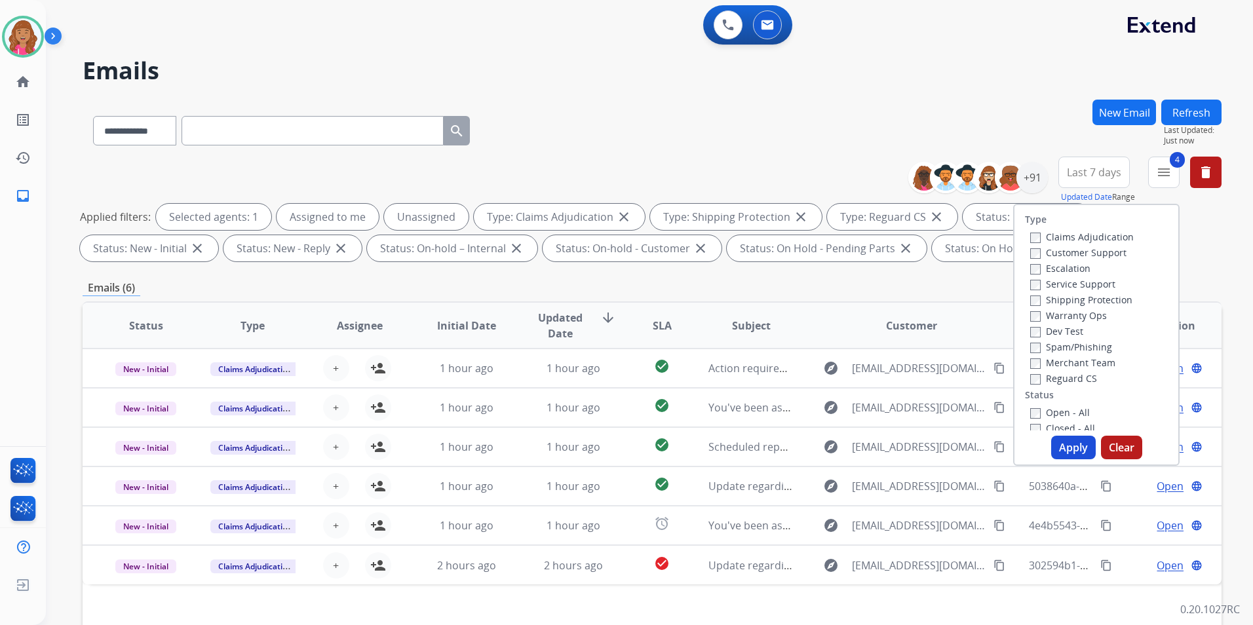
click at [1084, 239] on label "Claims Adjudication" at bounding box center [1082, 237] width 104 height 12
click at [1091, 253] on label "Customer Support" at bounding box center [1078, 252] width 96 height 12
click at [1080, 453] on button "Apply" at bounding box center [1073, 448] width 45 height 24
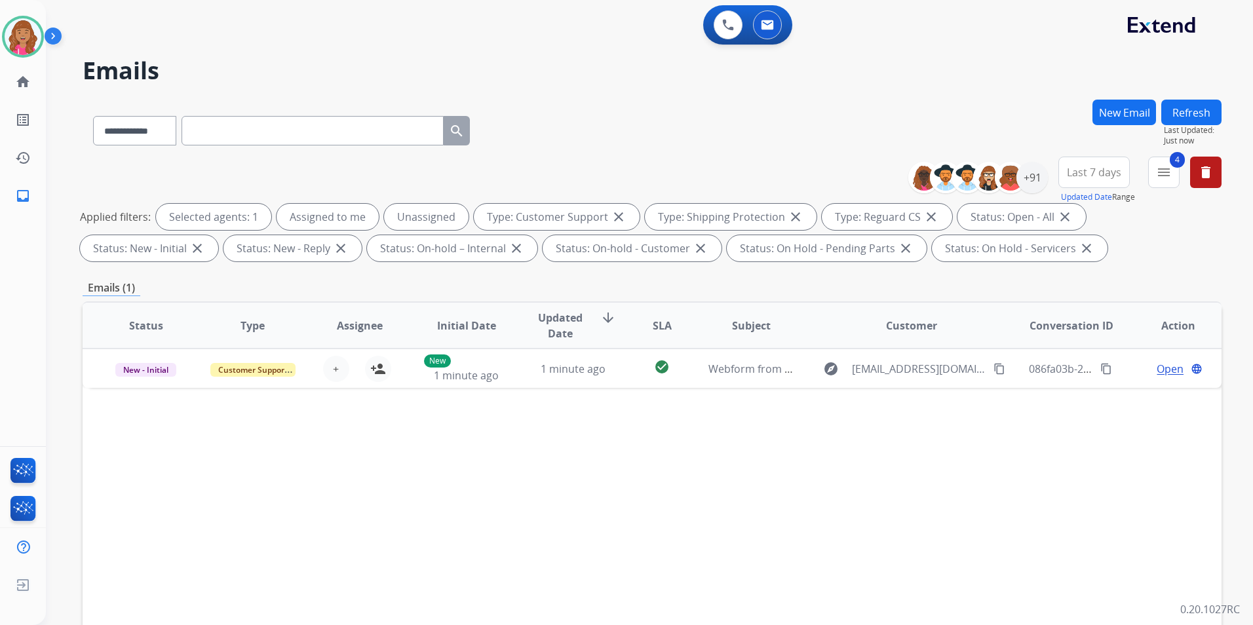
click at [783, 492] on div "Status Type Assignee Initial Date Updated Date arrow_downward SLA Subject Custo…" at bounding box center [652, 521] width 1139 height 439
click at [488, 477] on div "Status Type Assignee Initial Date Updated Date arrow_downward SLA Subject Custo…" at bounding box center [652, 521] width 1139 height 439
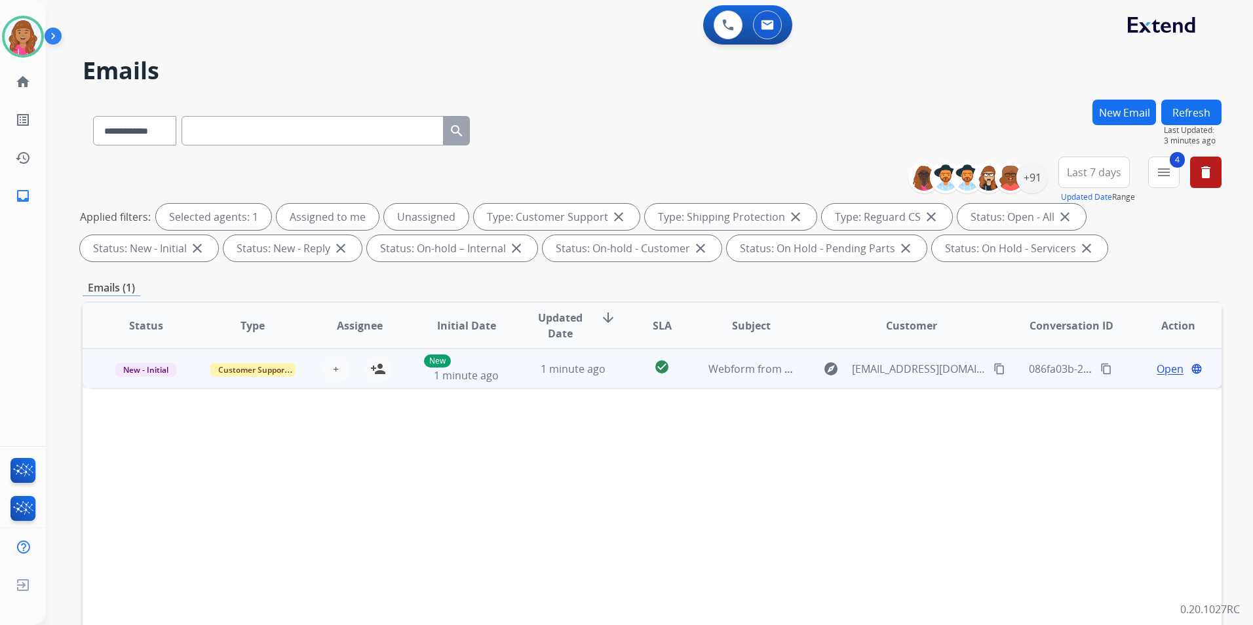
click at [1160, 367] on span "Open" at bounding box center [1170, 369] width 27 height 16
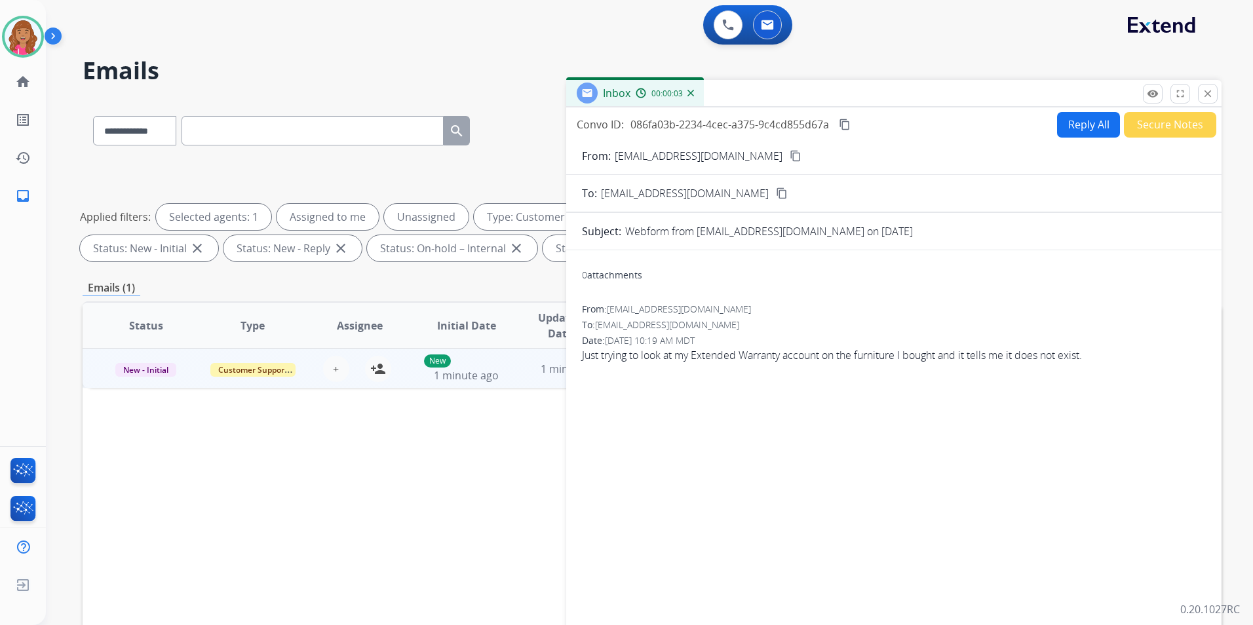
click at [790, 153] on mat-icon "content_copy" at bounding box center [796, 156] width 12 height 12
click at [1072, 122] on button "Reply All" at bounding box center [1088, 125] width 63 height 26
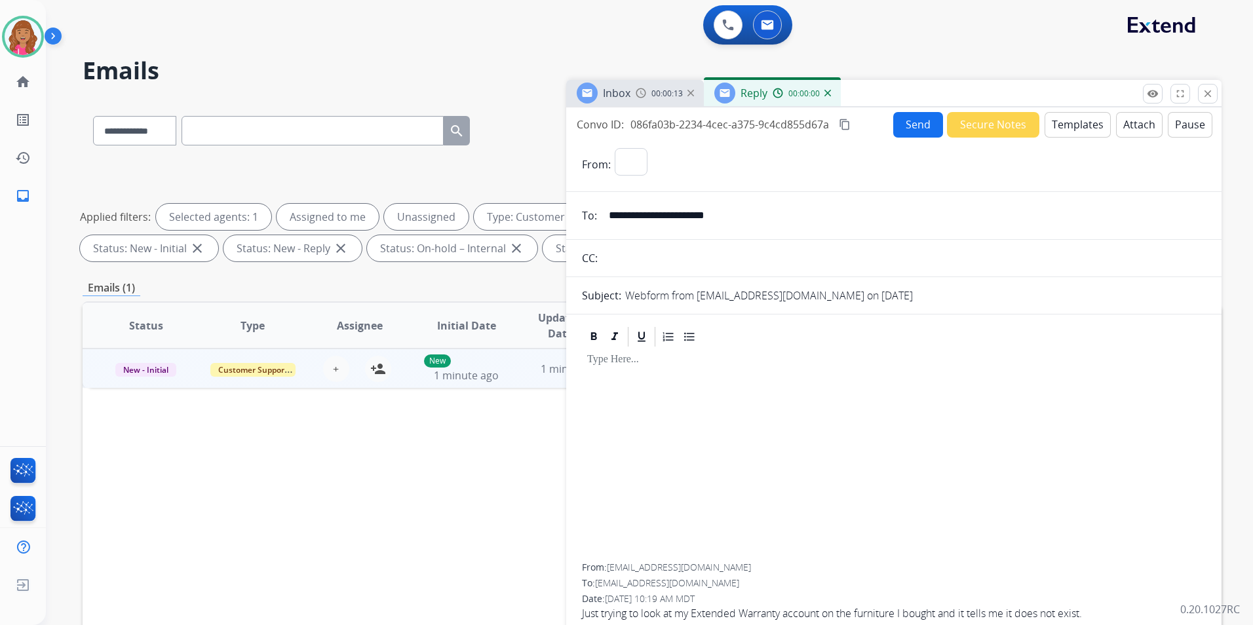
click at [1072, 122] on button "Templates" at bounding box center [1078, 125] width 66 height 26
select select "**********"
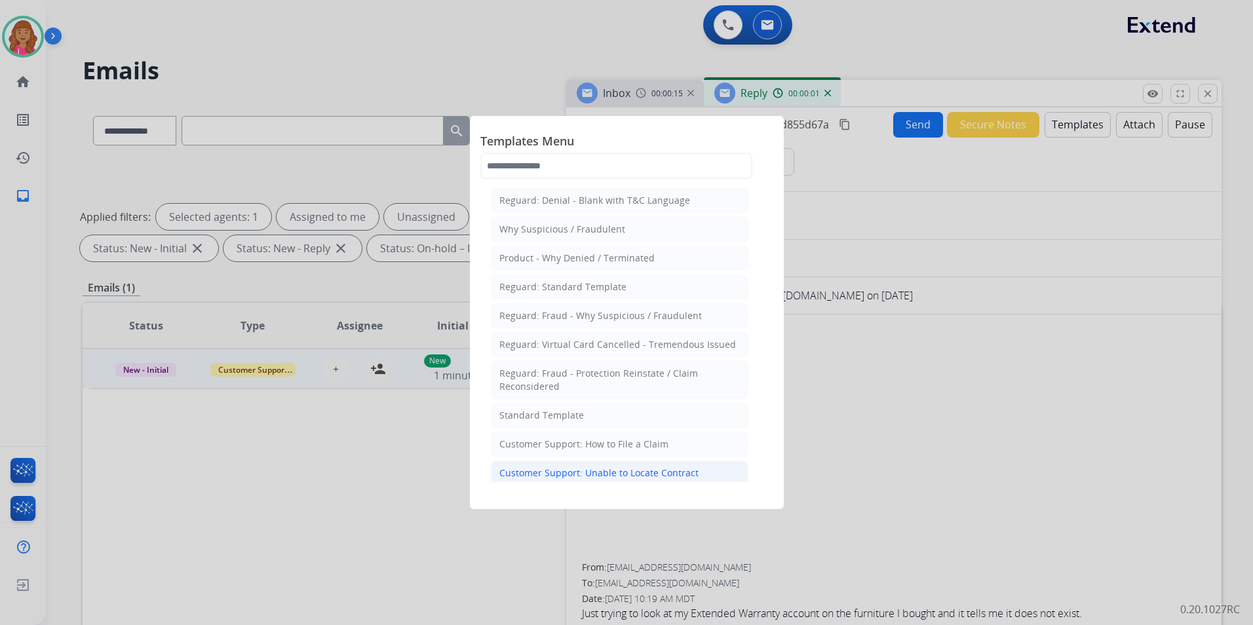
click at [652, 465] on li "Customer Support: Unable to Locate Contract" at bounding box center [620, 473] width 258 height 25
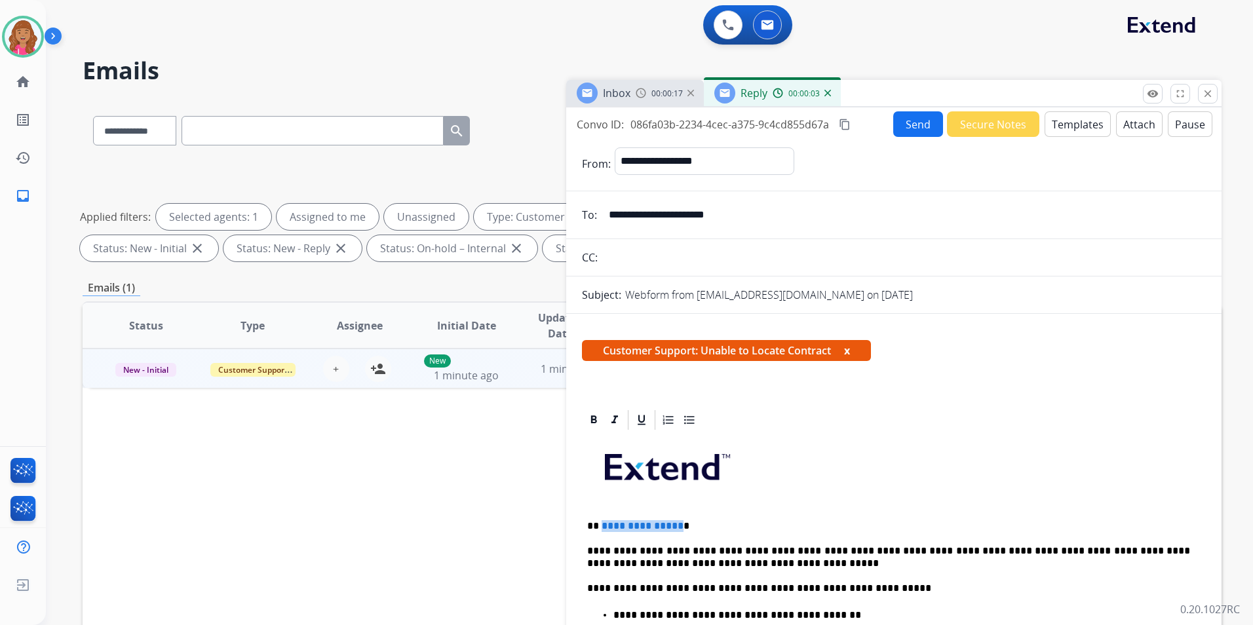
drag, startPoint x: 677, startPoint y: 526, endPoint x: 601, endPoint y: 528, distance: 75.4
click at [601, 528] on p "**********" at bounding box center [888, 526] width 603 height 12
click at [907, 131] on button "Send" at bounding box center [918, 124] width 50 height 26
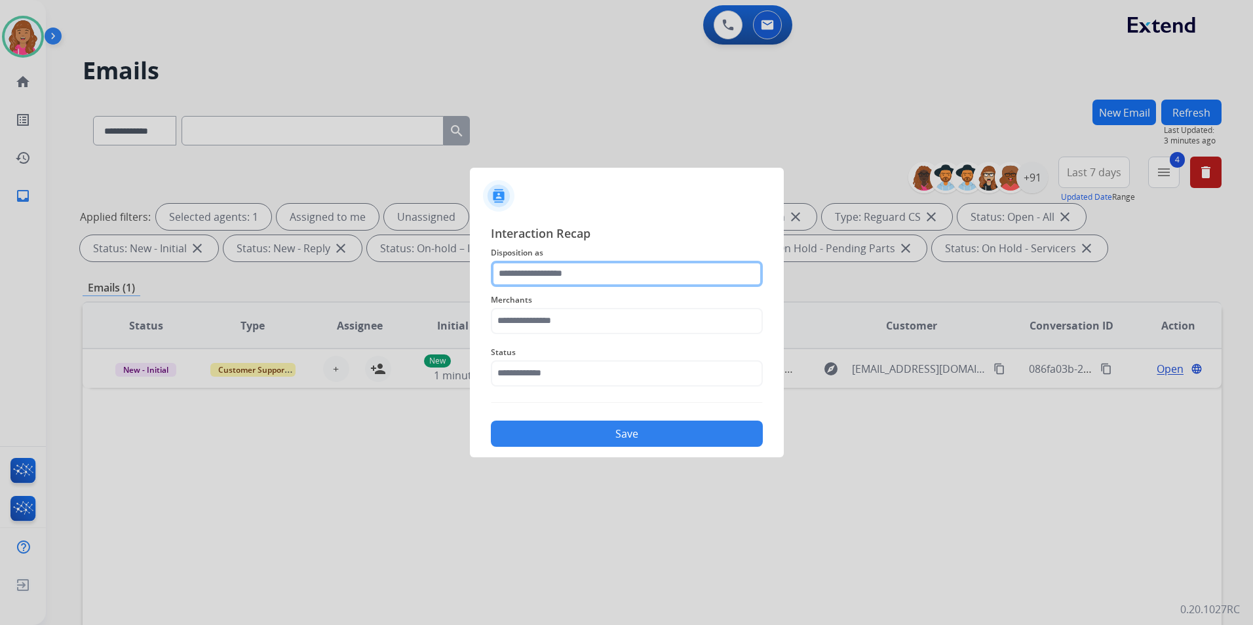
drag, startPoint x: 631, startPoint y: 293, endPoint x: 631, endPoint y: 281, distance: 12.5
click at [631, 281] on input "text" at bounding box center [627, 274] width 272 height 26
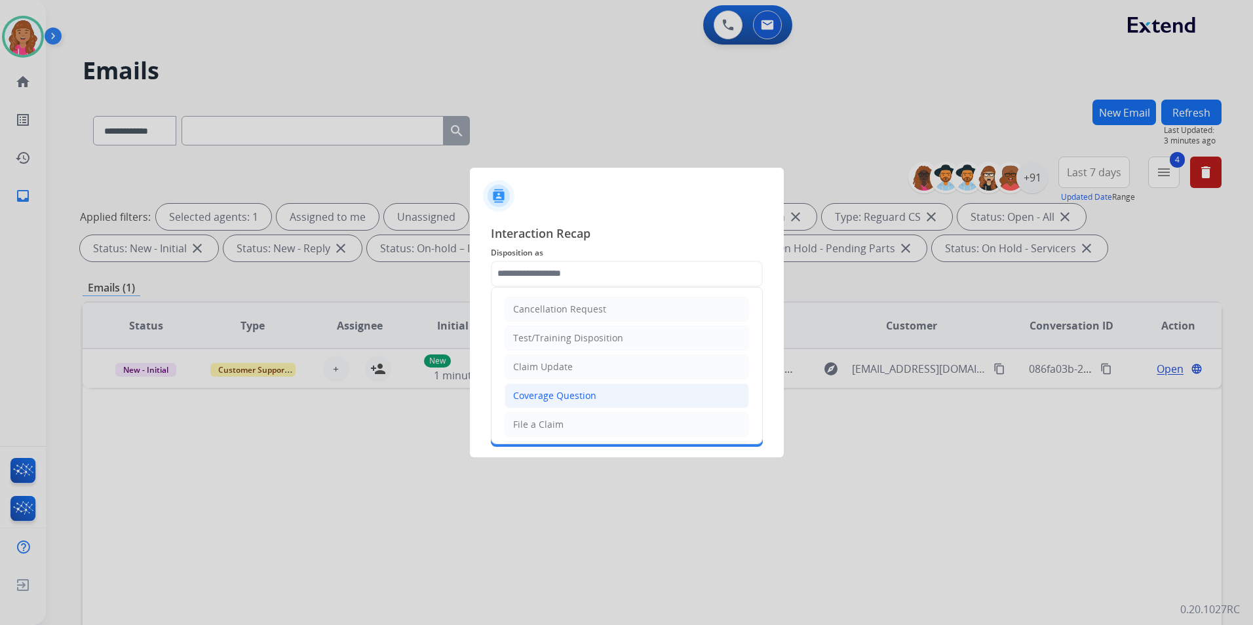
click at [604, 391] on li "Coverage Question" at bounding box center [627, 395] width 245 height 25
type input "**********"
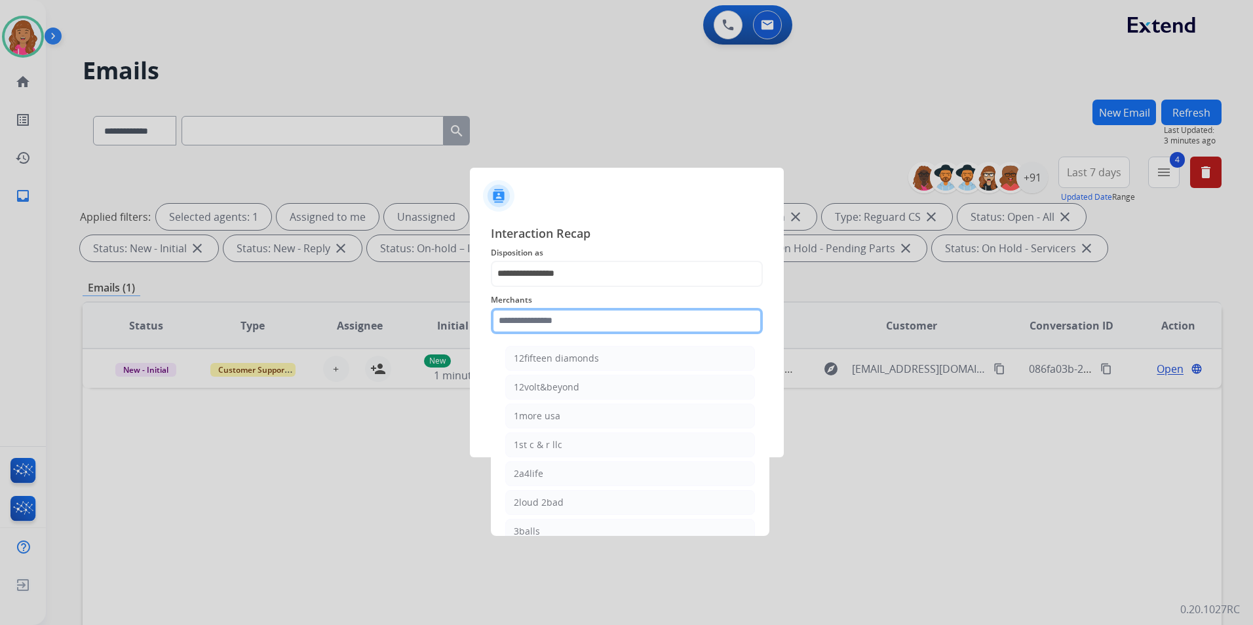
click at [588, 321] on input "text" at bounding box center [627, 321] width 272 height 26
click at [580, 387] on div "Ashley furniture" at bounding box center [549, 387] width 71 height 13
type input "**********"
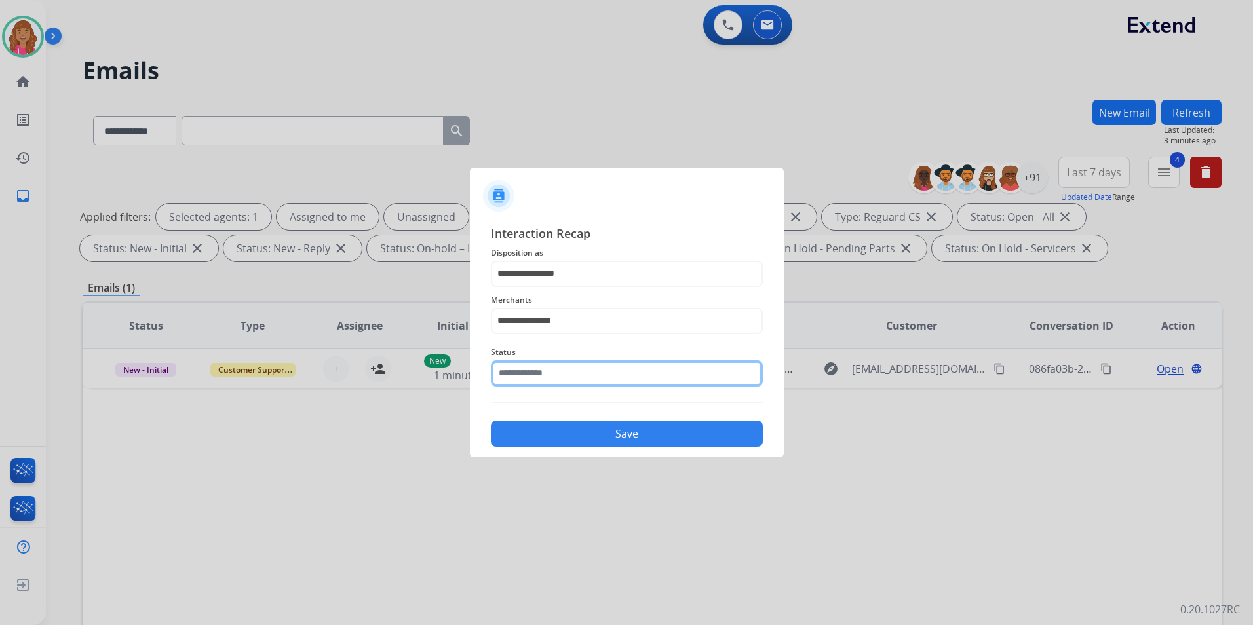
click at [563, 365] on input "text" at bounding box center [627, 374] width 272 height 26
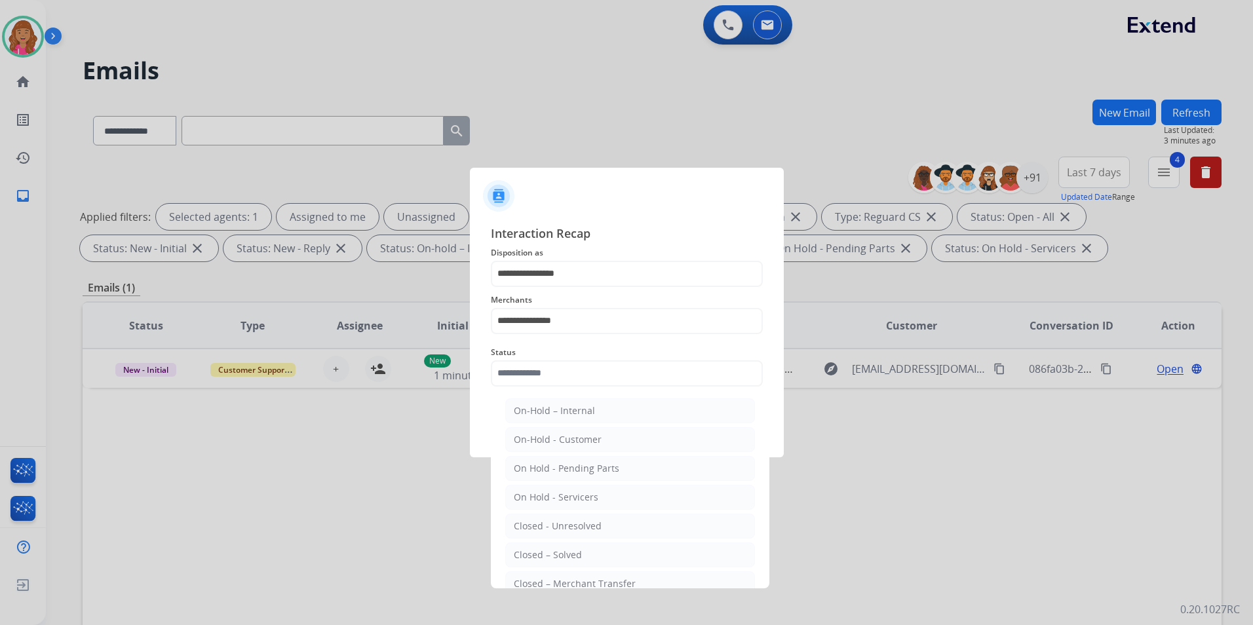
click at [562, 559] on div "Closed – Solved" at bounding box center [548, 555] width 68 height 13
type input "**********"
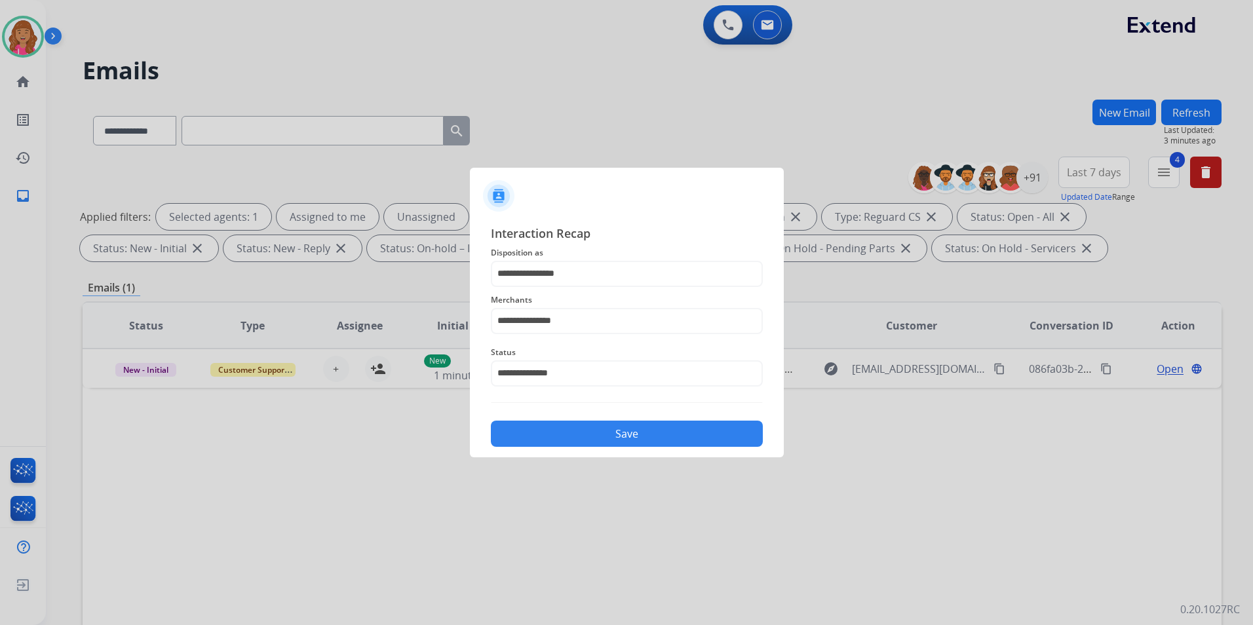
click at [559, 417] on div "Save" at bounding box center [627, 430] width 272 height 34
click at [562, 425] on button "Save" at bounding box center [627, 434] width 272 height 26
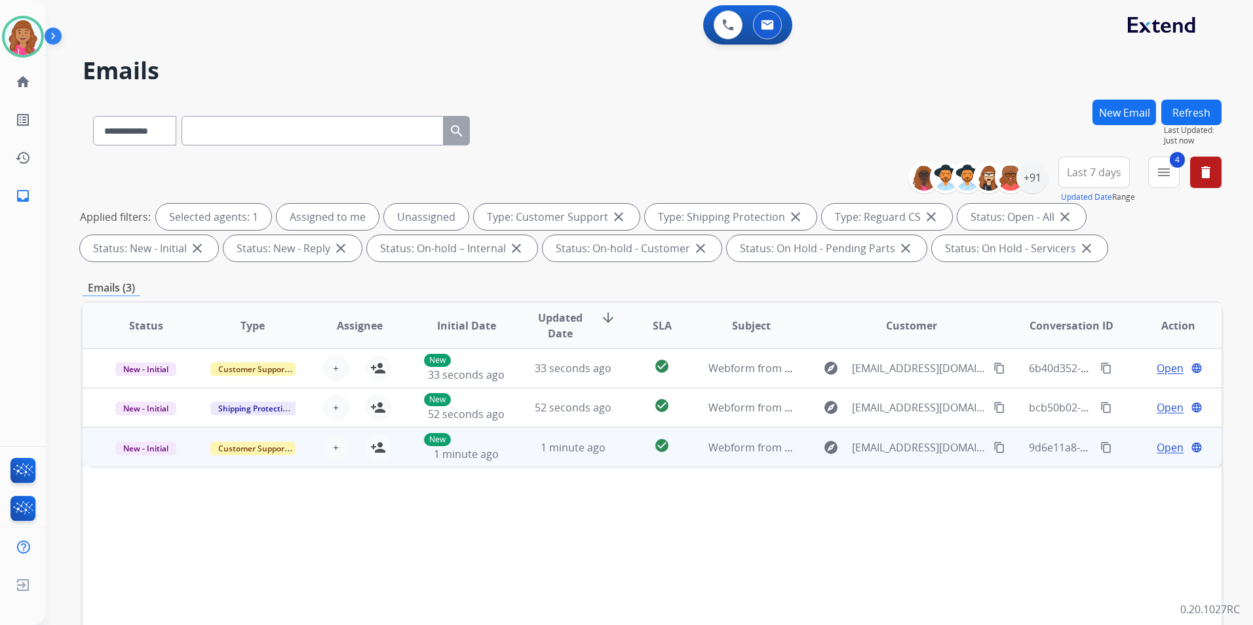
click at [1157, 446] on span "Open" at bounding box center [1170, 448] width 27 height 16
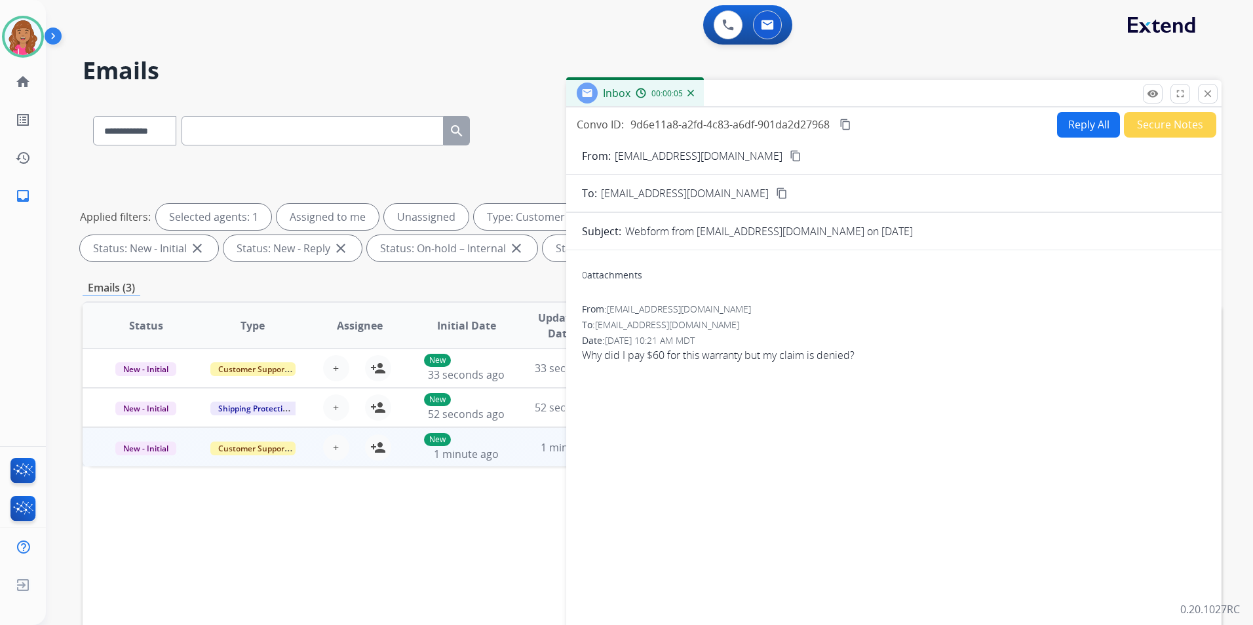
click at [790, 152] on mat-icon "content_copy" at bounding box center [796, 156] width 12 height 12
click at [1070, 125] on button "Reply All" at bounding box center [1088, 125] width 63 height 26
select select "**********"
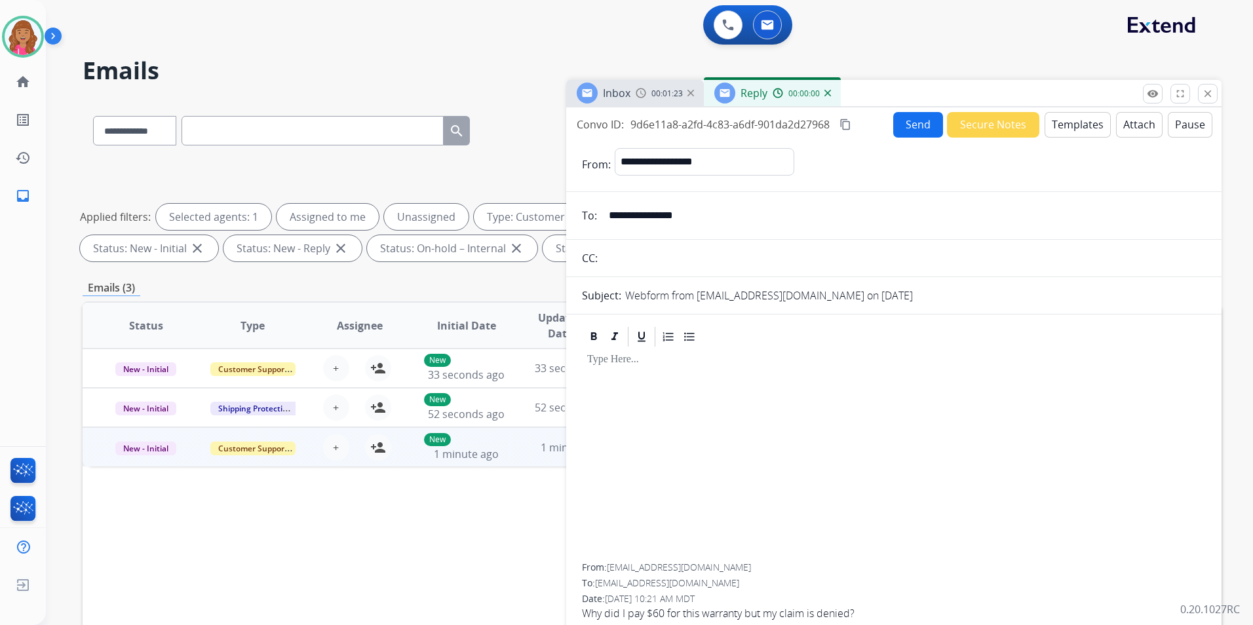
click at [1070, 125] on button "Templates" at bounding box center [1078, 125] width 66 height 26
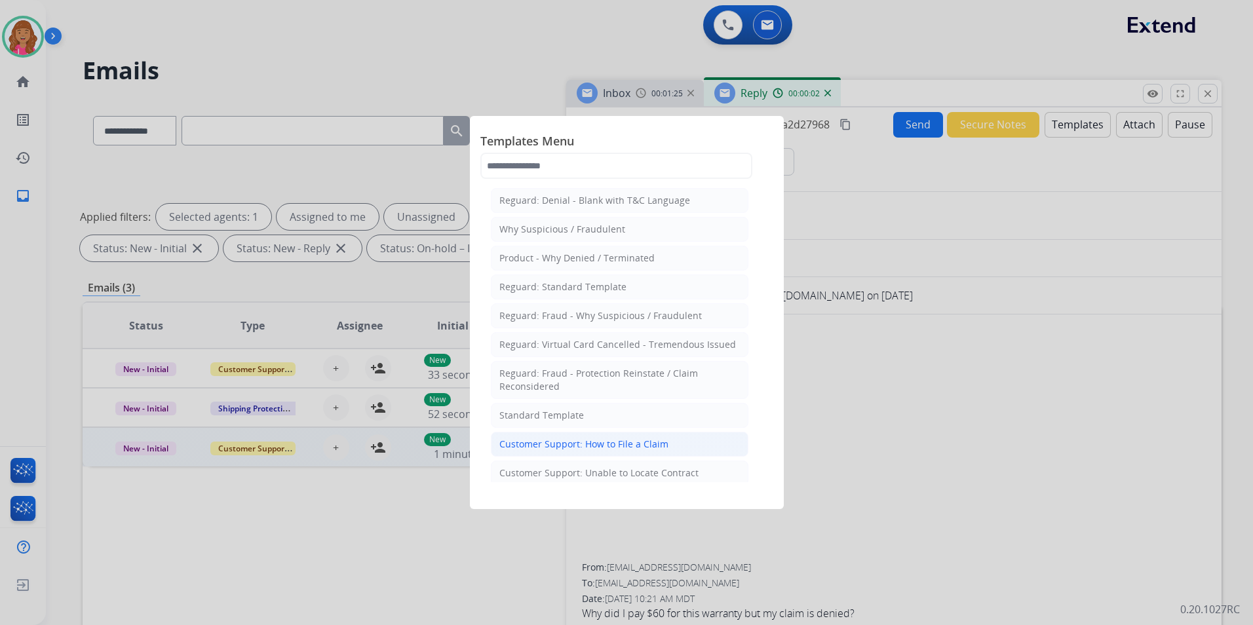
scroll to position [131, 0]
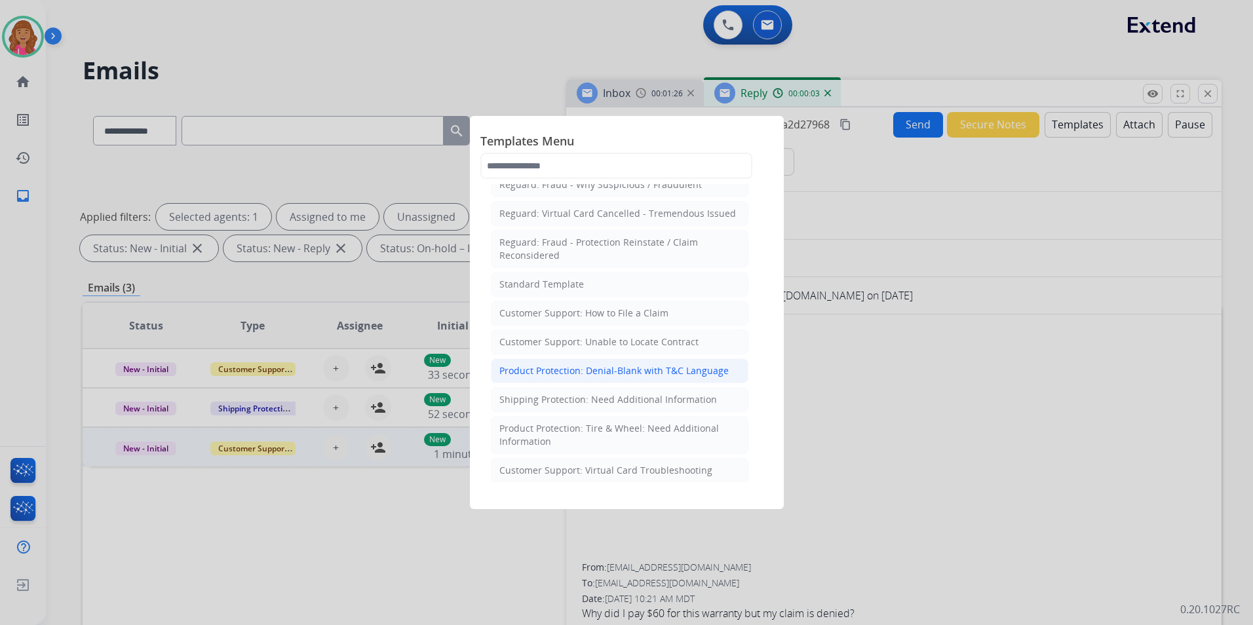
click at [636, 372] on div "Product Protection: Denial-Blank with T&C Language" at bounding box center [614, 370] width 229 height 13
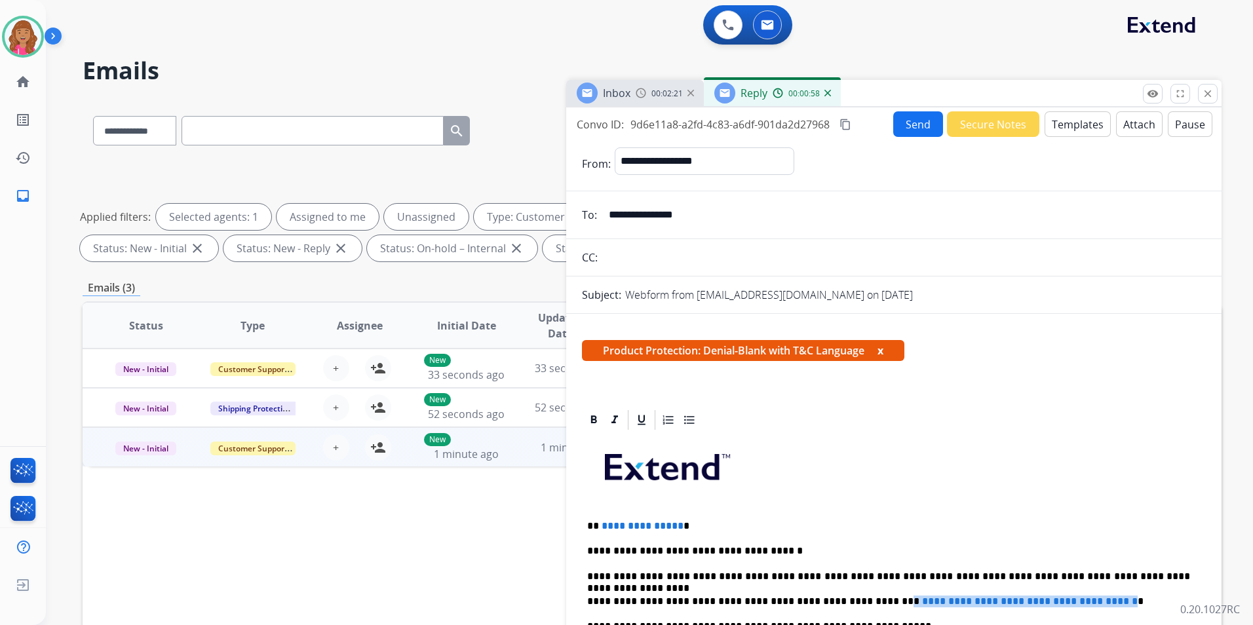
drag, startPoint x: 1114, startPoint y: 600, endPoint x: 850, endPoint y: 594, distance: 264.2
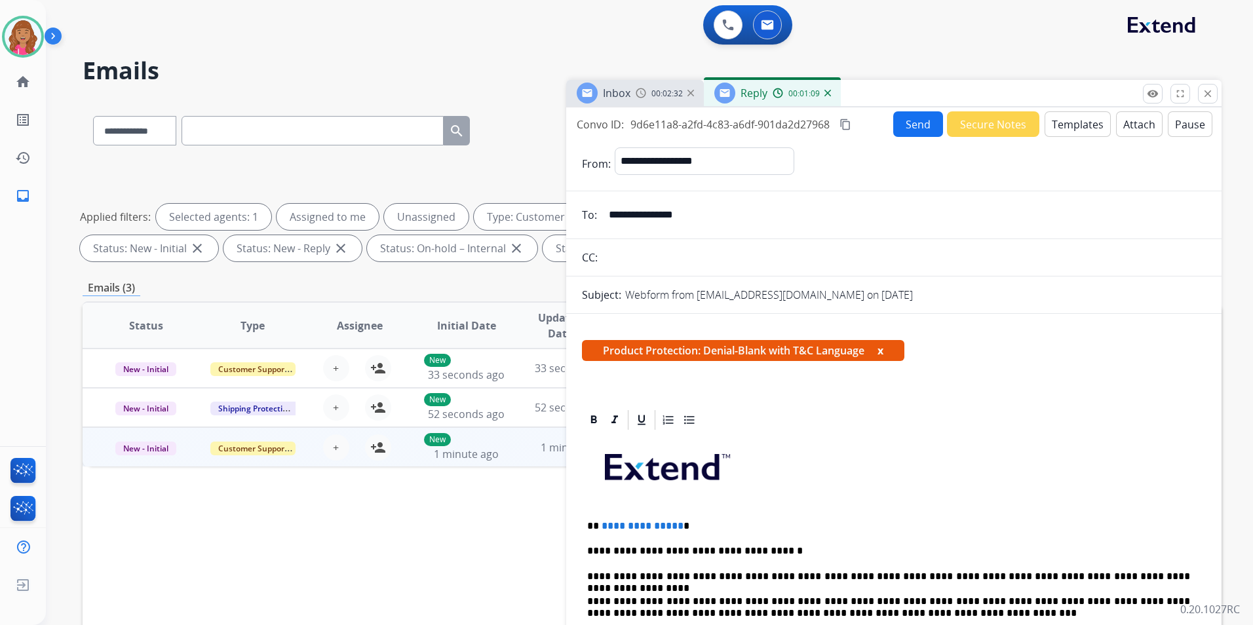
click at [673, 525] on span "**********" at bounding box center [643, 526] width 82 height 10
click at [676, 526] on p "**********" at bounding box center [888, 526] width 603 height 12
click at [616, 524] on p "**********" at bounding box center [888, 526] width 603 height 12
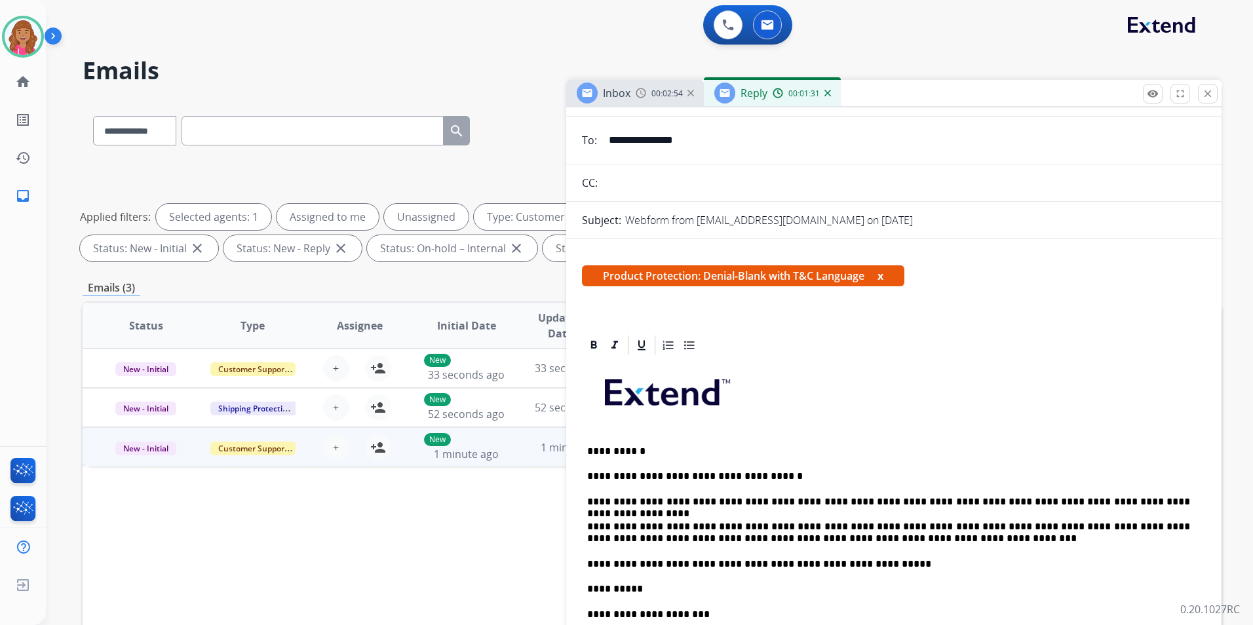
scroll to position [0, 0]
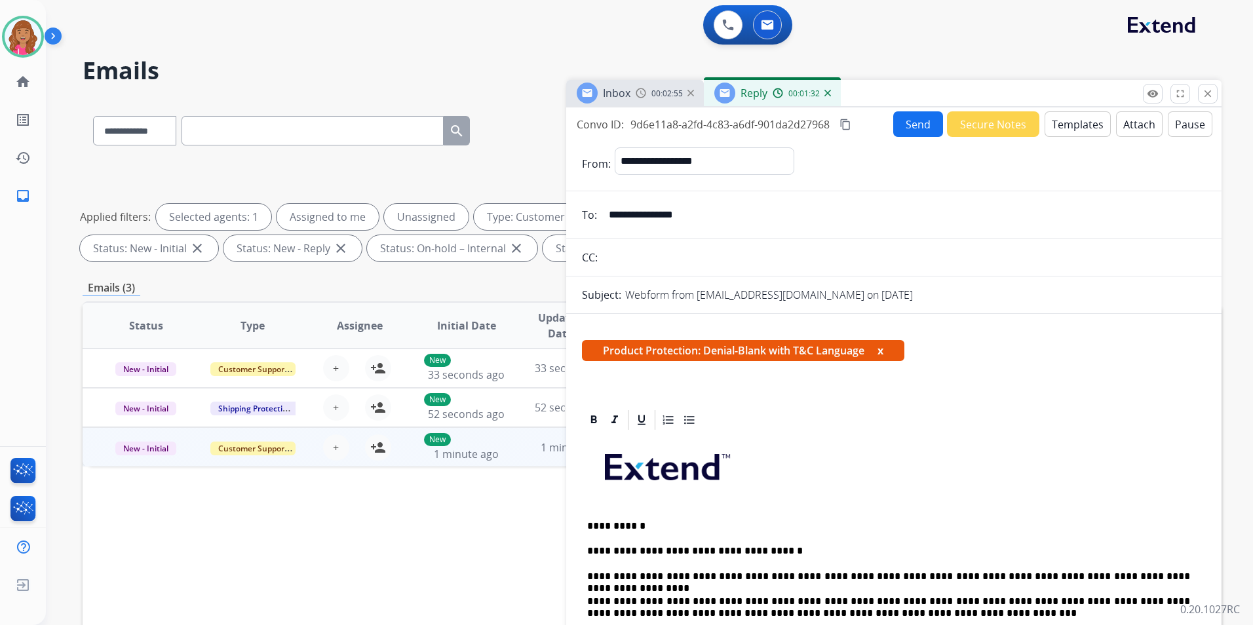
click at [1120, 132] on button "Attach" at bounding box center [1139, 124] width 47 height 26
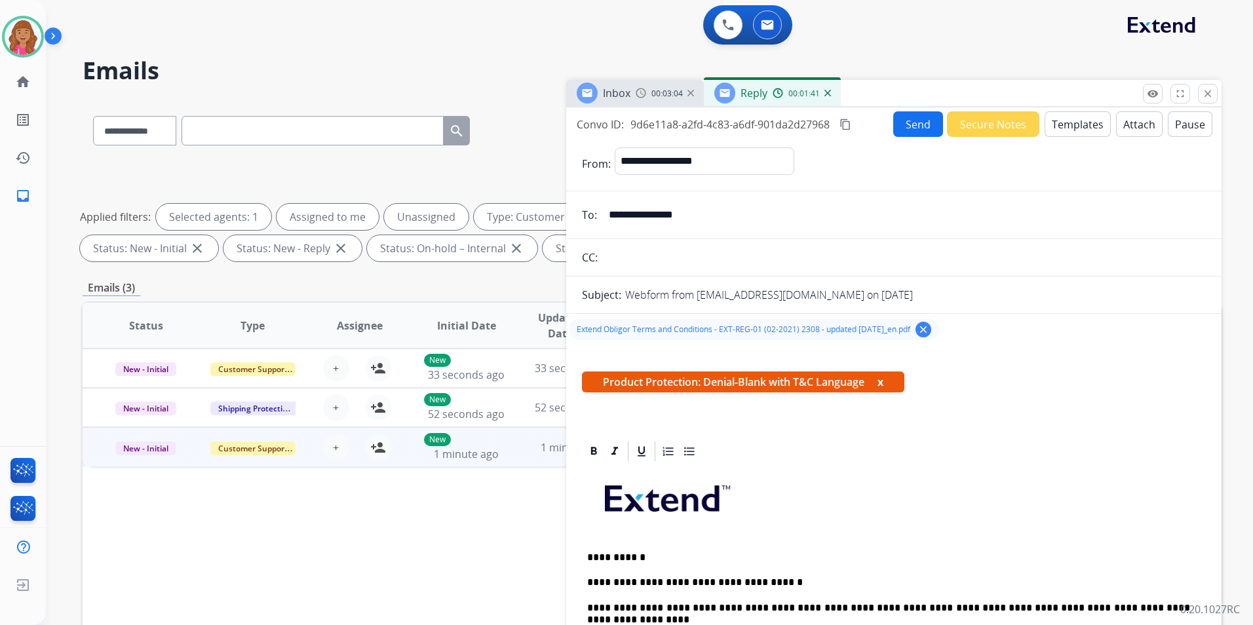
click at [848, 119] on mat-icon "content_copy" at bounding box center [846, 125] width 12 height 12
click at [901, 121] on button "Send" at bounding box center [918, 124] width 50 height 26
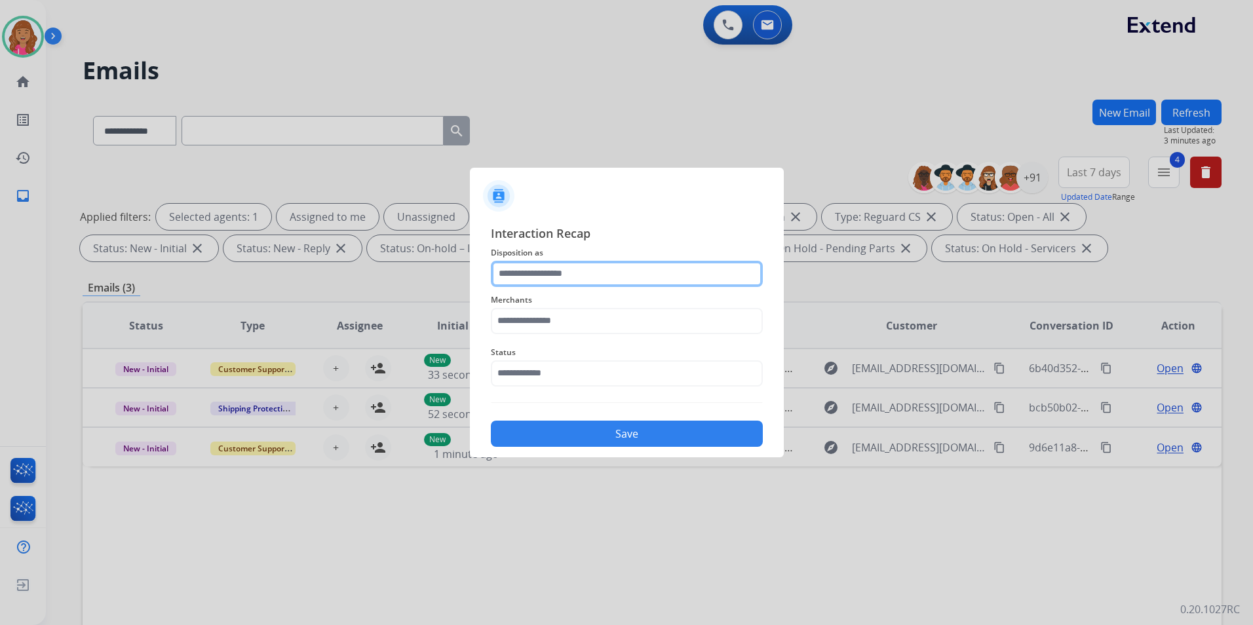
drag, startPoint x: 604, startPoint y: 287, endPoint x: 600, endPoint y: 280, distance: 8.5
click at [599, 266] on input "text" at bounding box center [627, 274] width 272 height 26
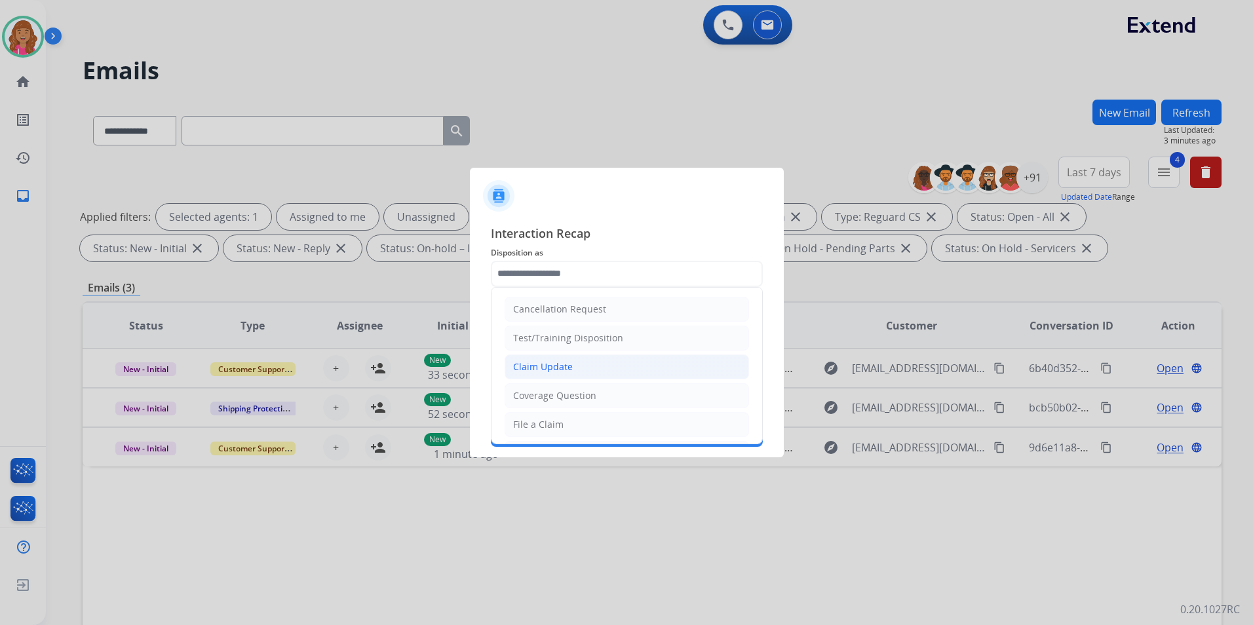
click at [561, 364] on div "Claim Update" at bounding box center [543, 367] width 60 height 13
type input "**********"
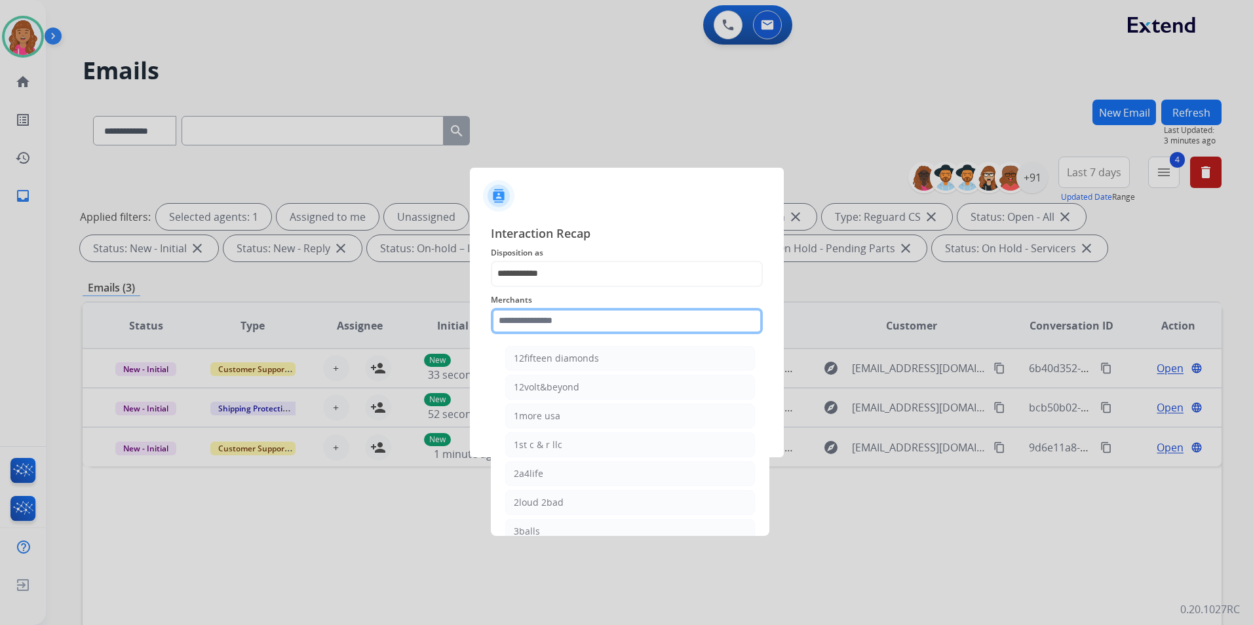
click at [538, 315] on input "text" at bounding box center [627, 321] width 272 height 26
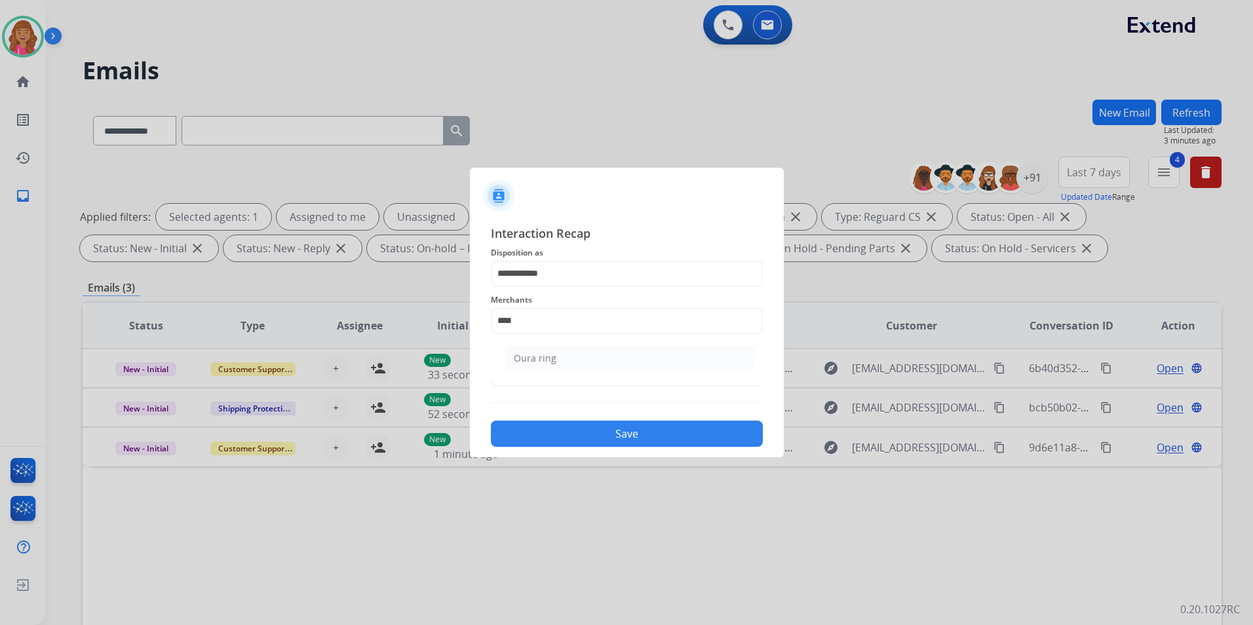
click at [618, 360] on li "Oura ring" at bounding box center [630, 358] width 250 height 25
type input "*********"
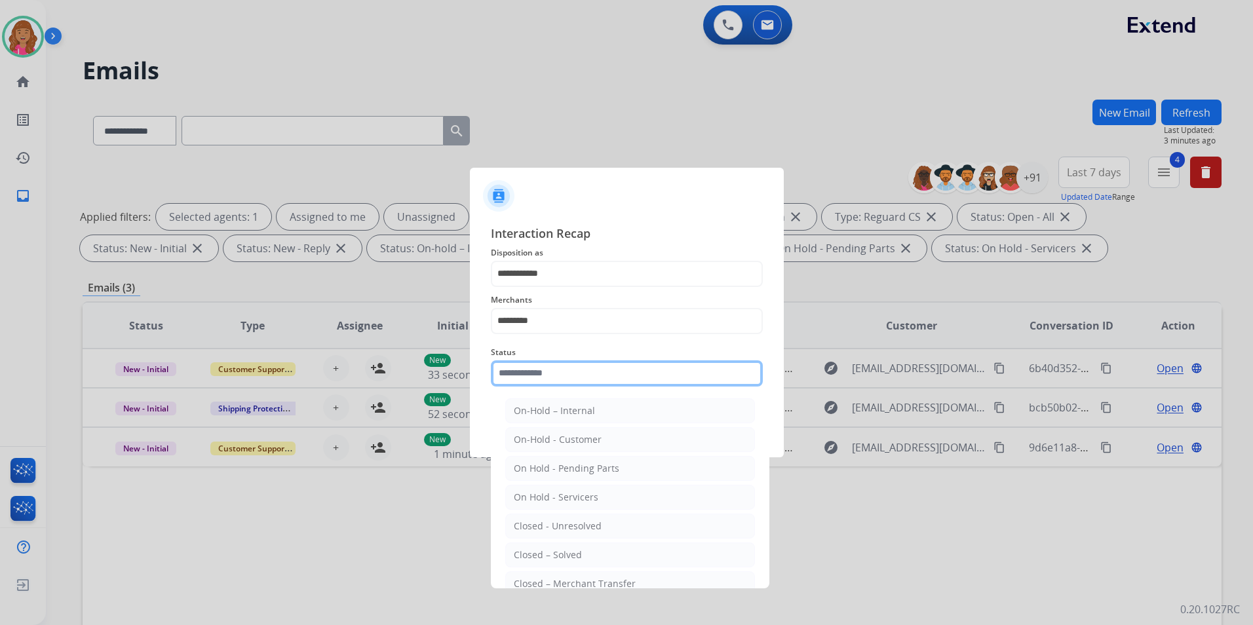
click at [595, 376] on input "text" at bounding box center [627, 374] width 272 height 26
click at [555, 546] on li "Closed – Solved" at bounding box center [630, 555] width 250 height 25
type input "**********"
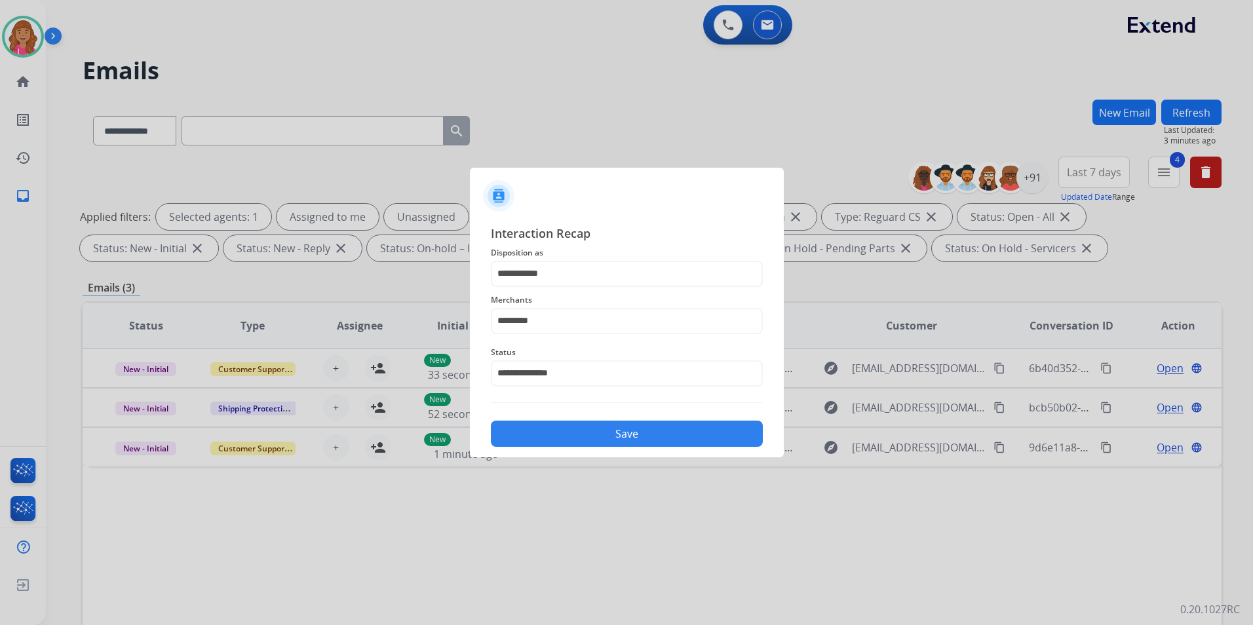
click at [562, 441] on button "Save" at bounding box center [627, 434] width 272 height 26
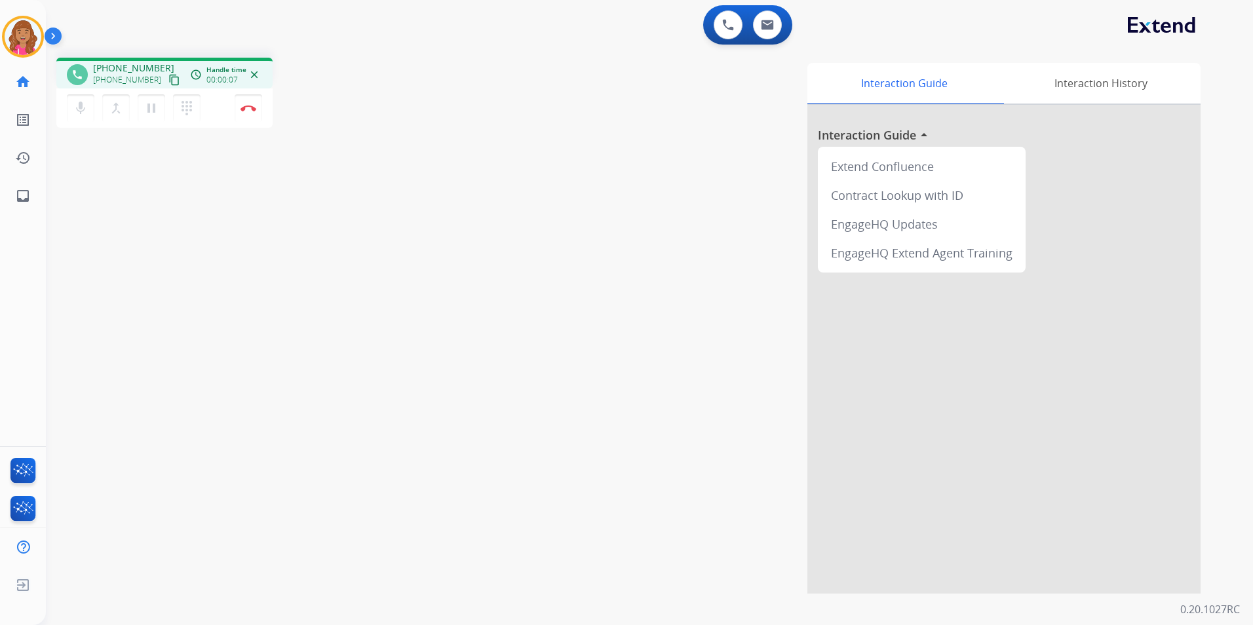
click at [168, 77] on mat-icon "content_copy" at bounding box center [174, 80] width 12 height 12
click at [1231, 121] on div "1 Voice Interactions 0 Email Interactions phone +17138257376 +17138257376 conte…" at bounding box center [649, 312] width 1207 height 625
click at [243, 105] on img at bounding box center [249, 108] width 16 height 7
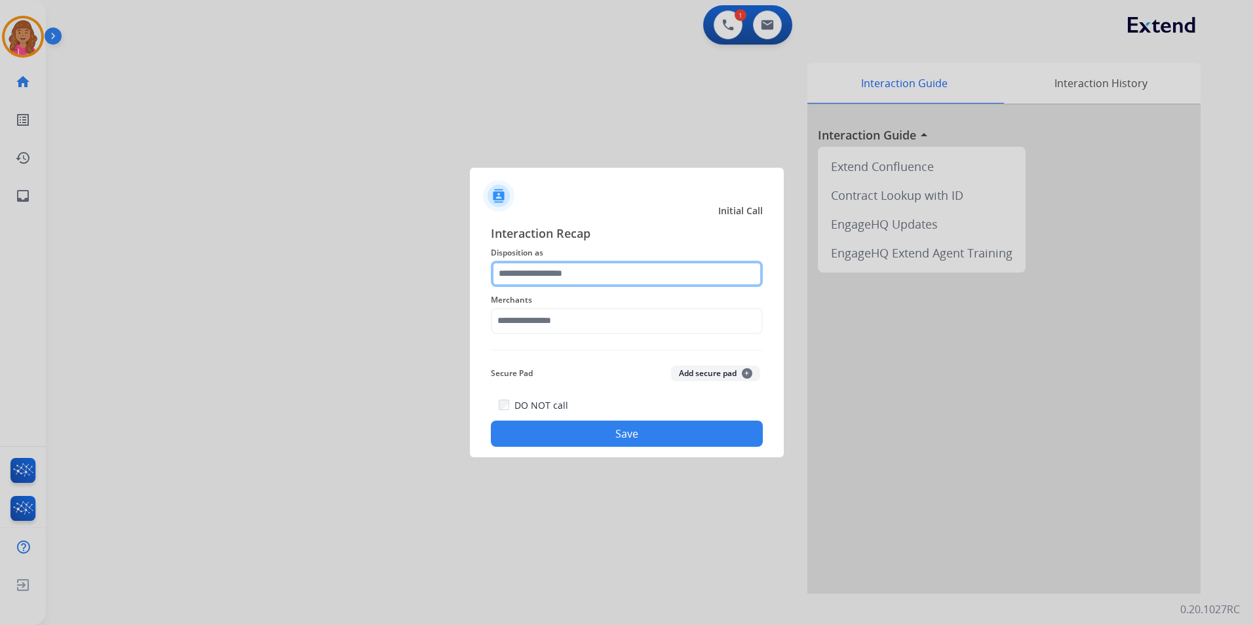
click at [559, 275] on input "text" at bounding box center [627, 274] width 272 height 26
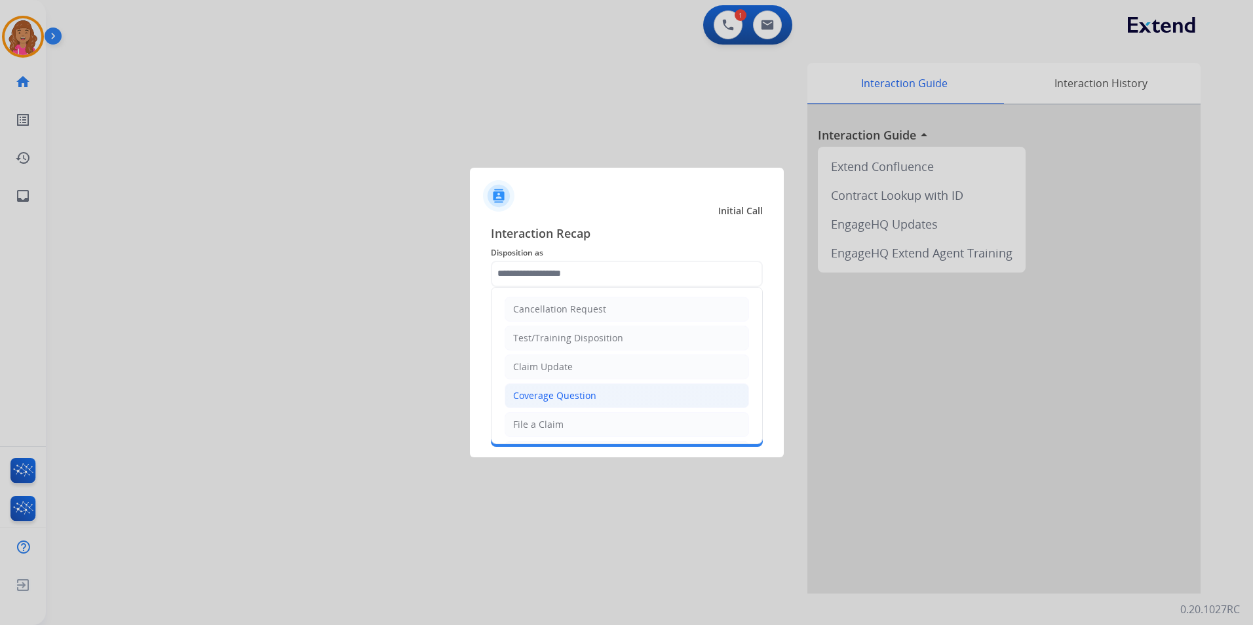
click at [581, 399] on div "Coverage Question" at bounding box center [554, 395] width 83 height 13
type input "**********"
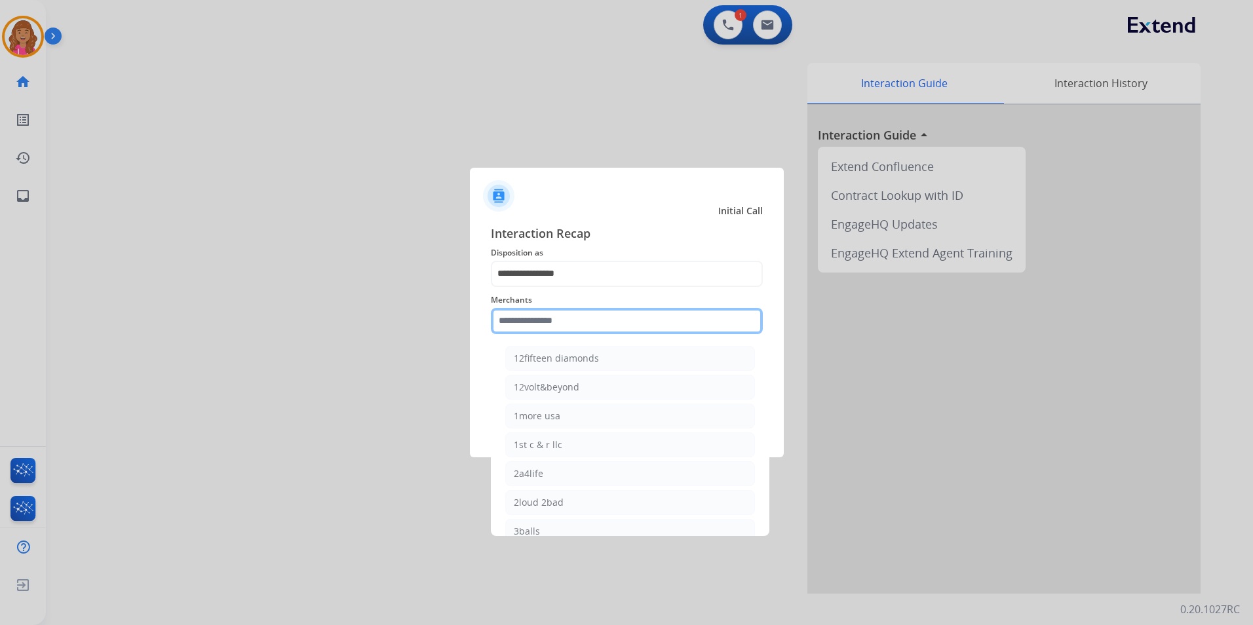
click at [564, 323] on input "text" at bounding box center [627, 321] width 272 height 26
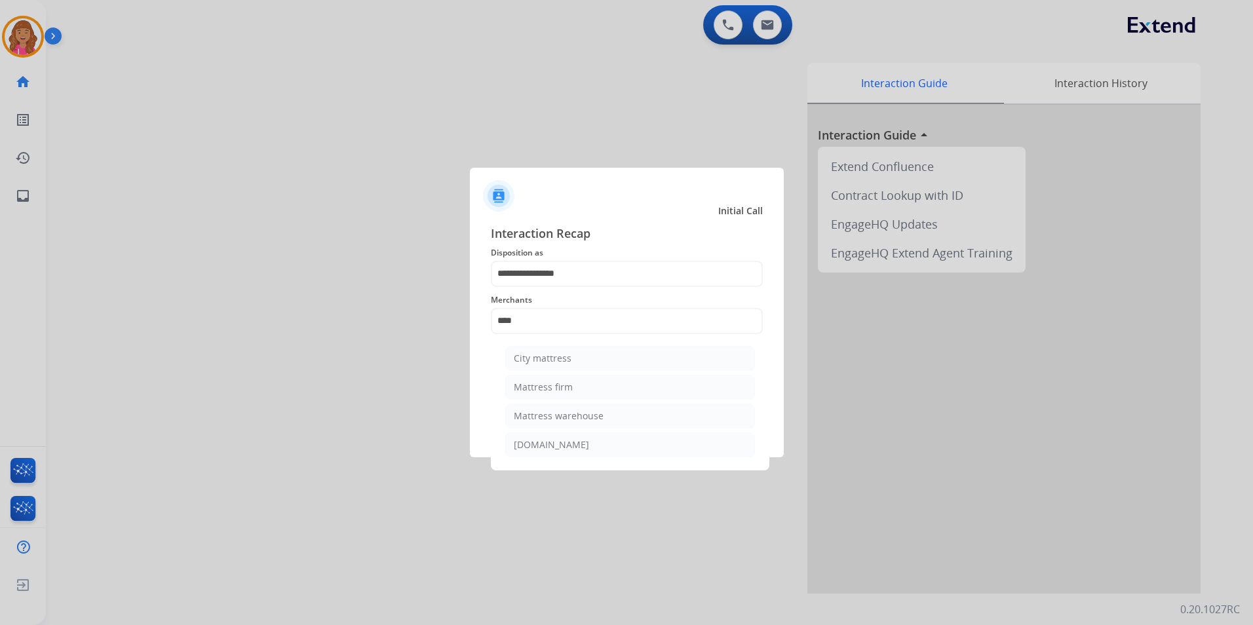
click at [641, 370] on li "City mattress" at bounding box center [630, 358] width 250 height 25
type input "**********"
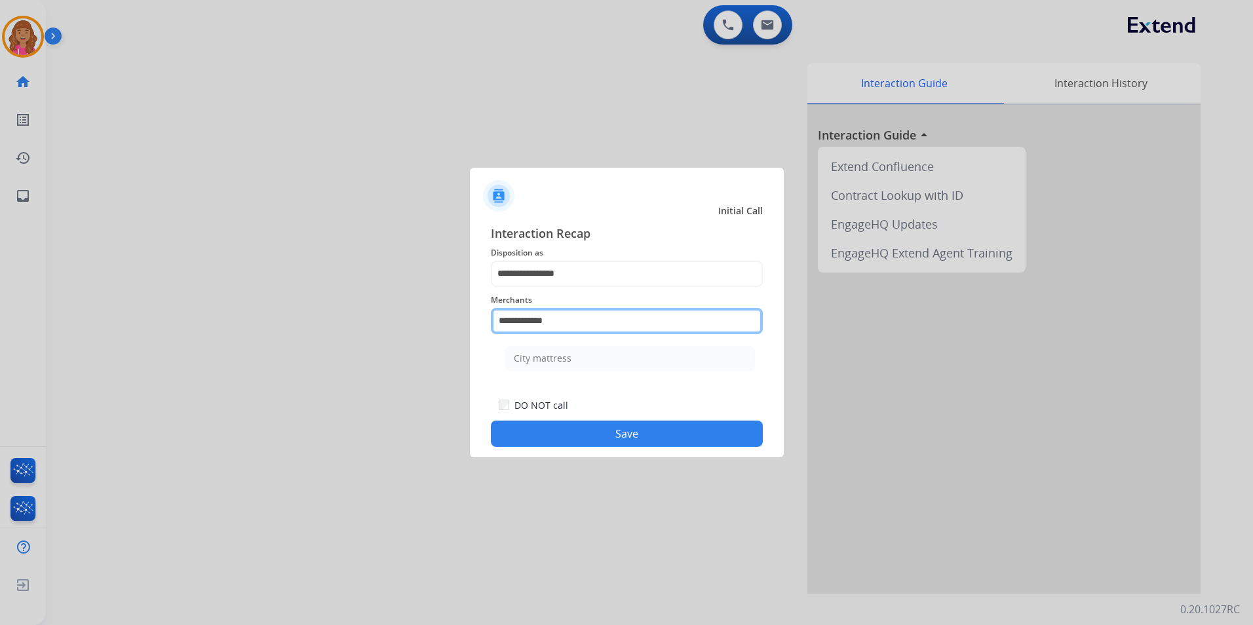
drag, startPoint x: 568, startPoint y: 320, endPoint x: 359, endPoint y: 328, distance: 209.3
click at [0, 328] on app-contact-recap-modal "**********" at bounding box center [0, 312] width 0 height 625
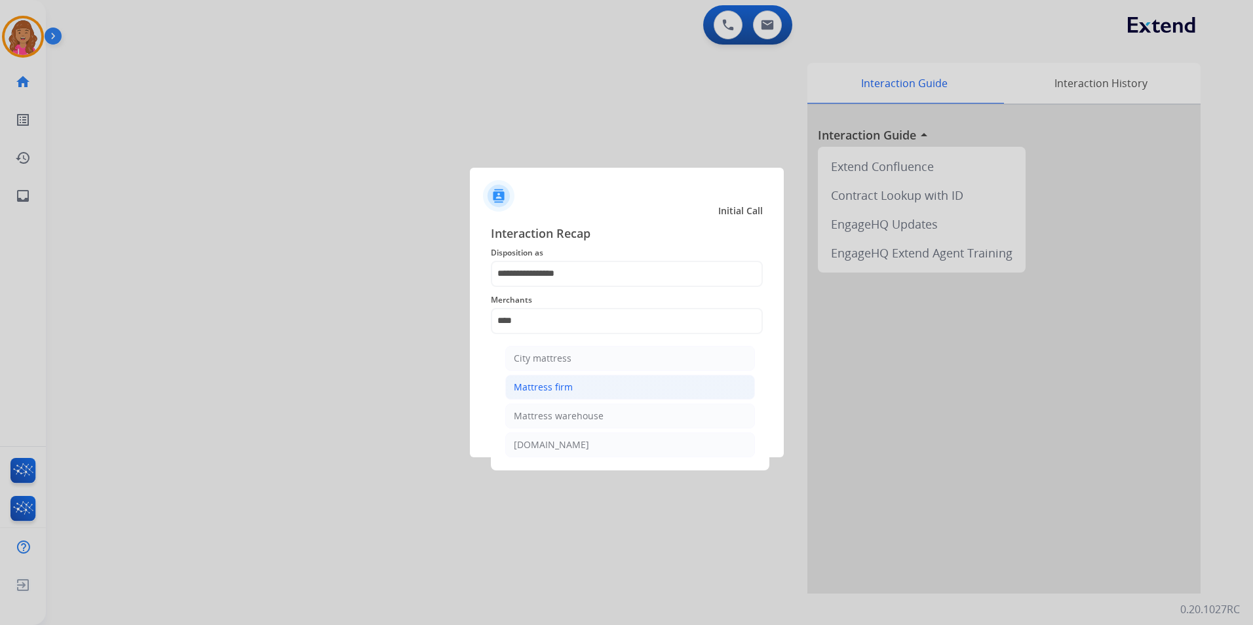
click at [589, 387] on li "Mattress firm" at bounding box center [630, 387] width 250 height 25
type input "**********"
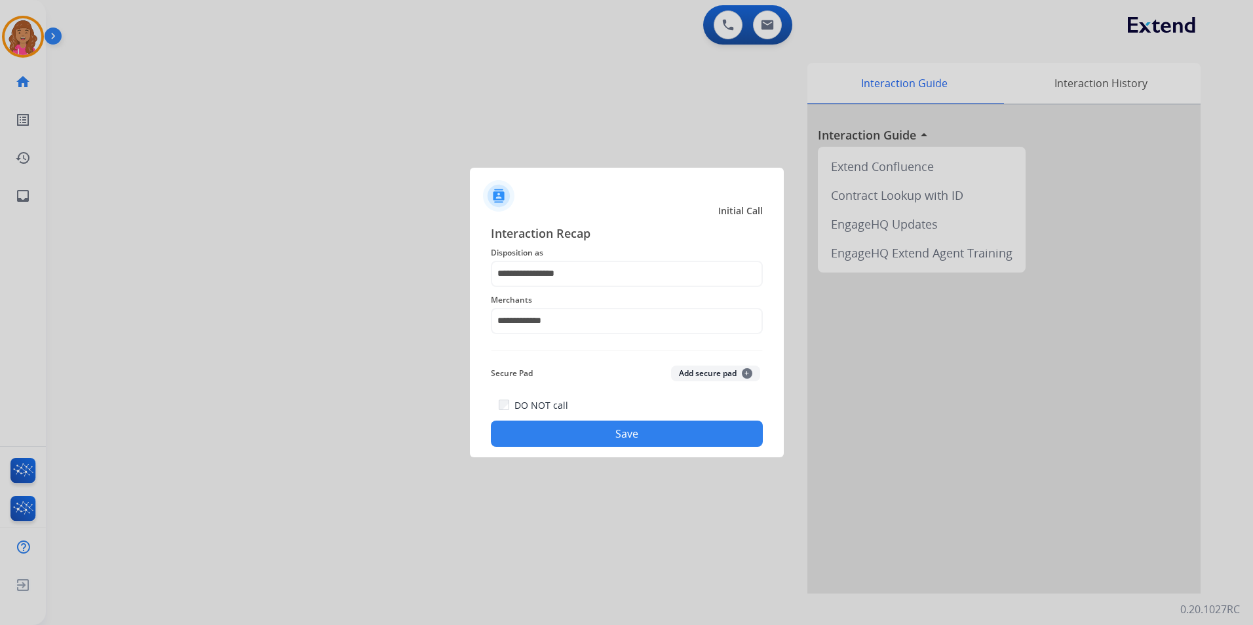
click at [621, 442] on button "Save" at bounding box center [627, 434] width 272 height 26
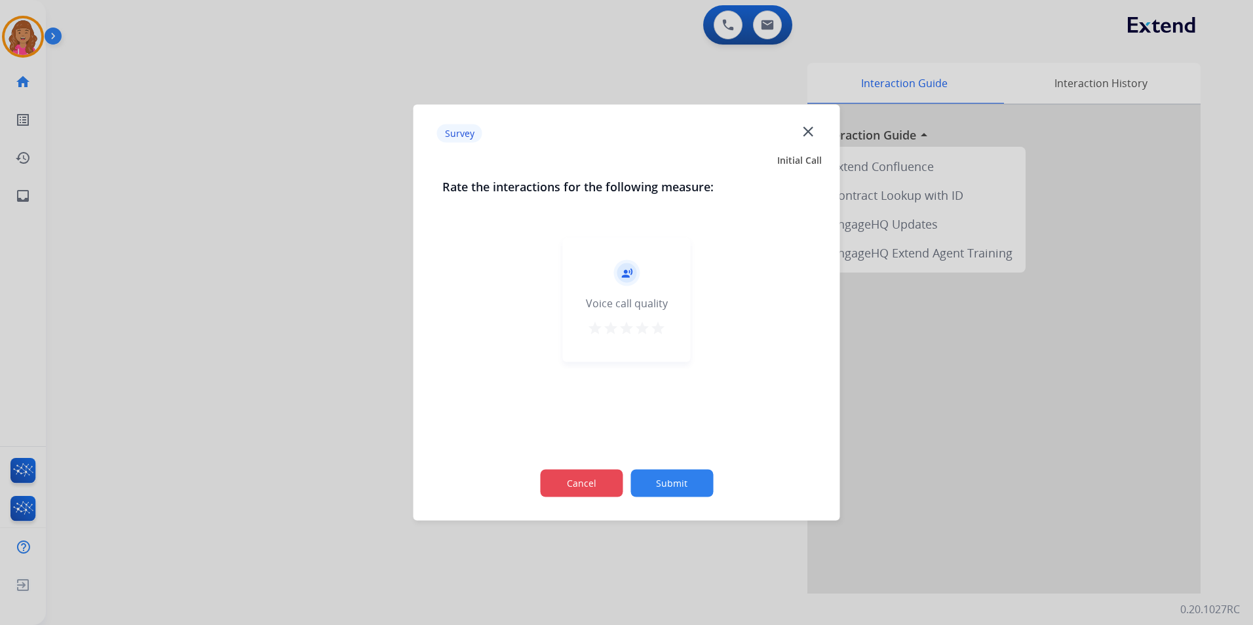
drag, startPoint x: 610, startPoint y: 466, endPoint x: 615, endPoint y: 475, distance: 10.3
click at [610, 467] on div "Cancel Submit" at bounding box center [626, 483] width 369 height 59
click at [613, 481] on button "Cancel" at bounding box center [581, 484] width 83 height 28
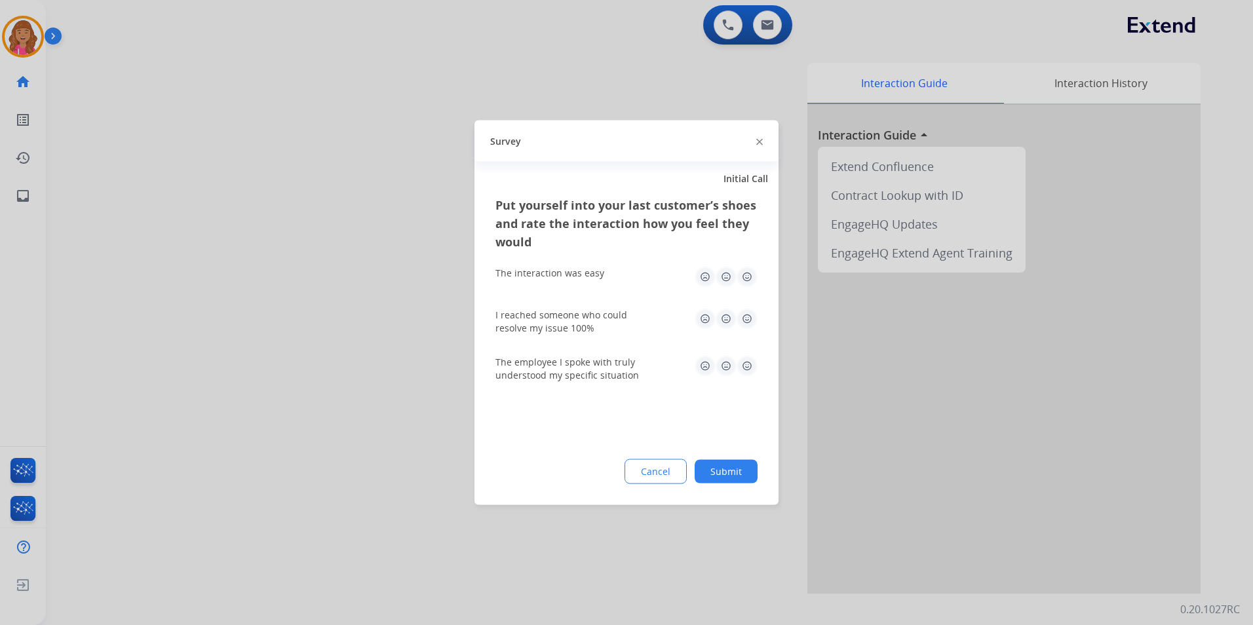
click at [643, 480] on button "Cancel" at bounding box center [656, 472] width 62 height 25
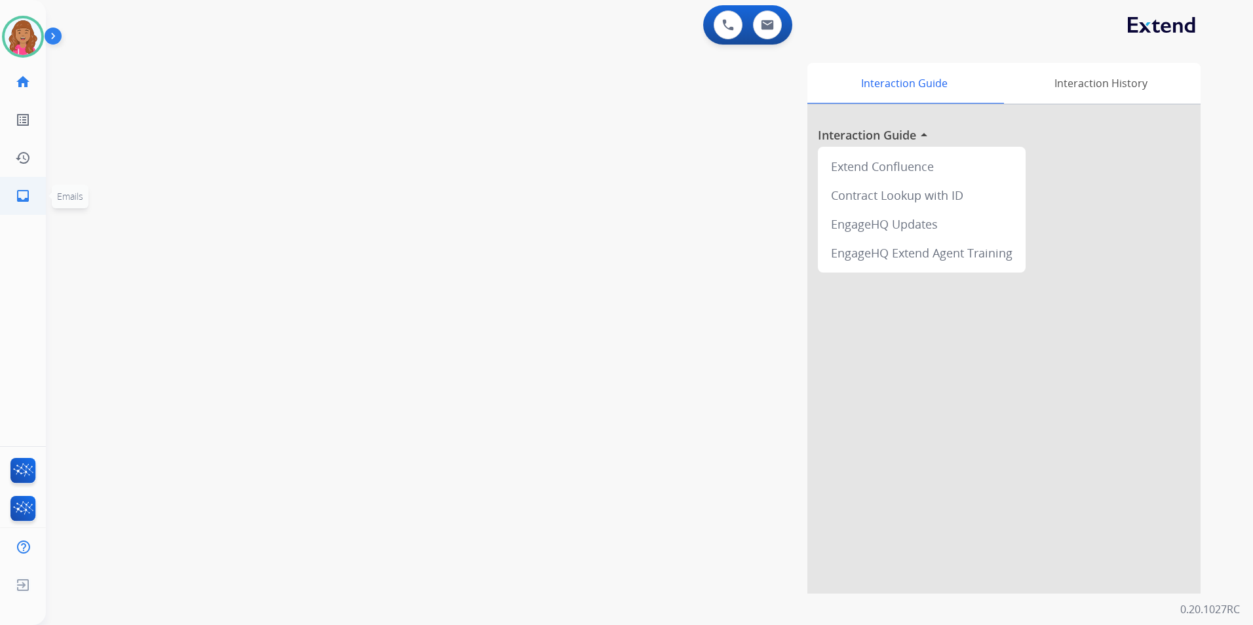
click at [17, 185] on link "inbox Emails" at bounding box center [23, 196] width 37 height 37
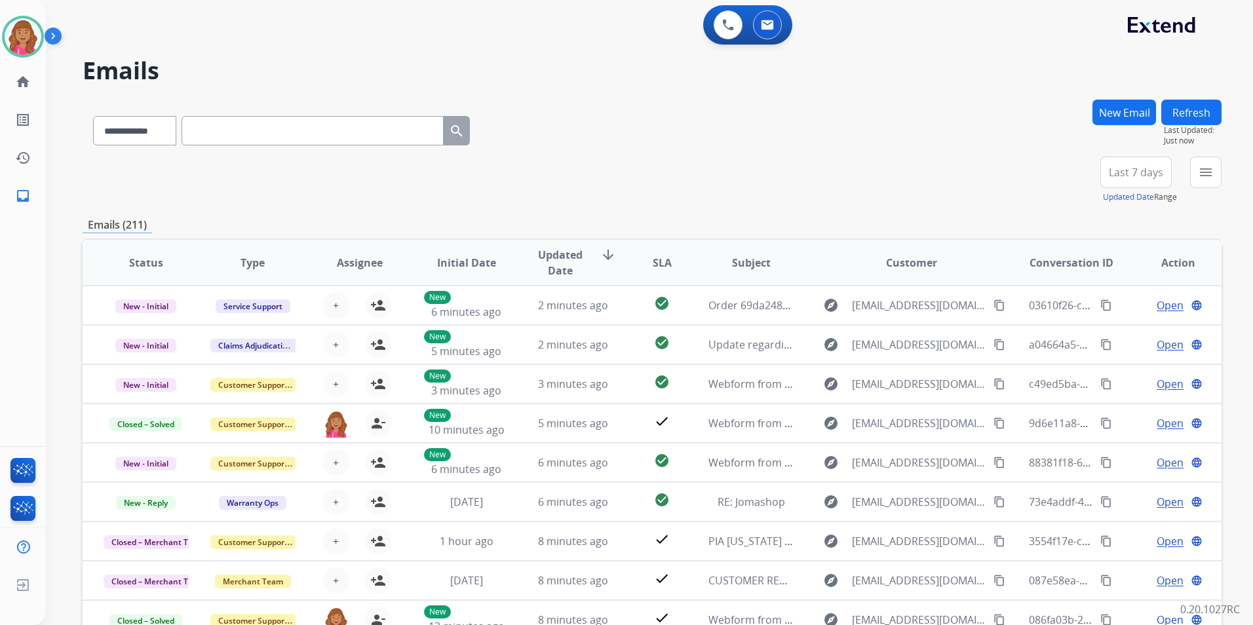
click at [1206, 164] on button "menu" at bounding box center [1205, 172] width 31 height 31
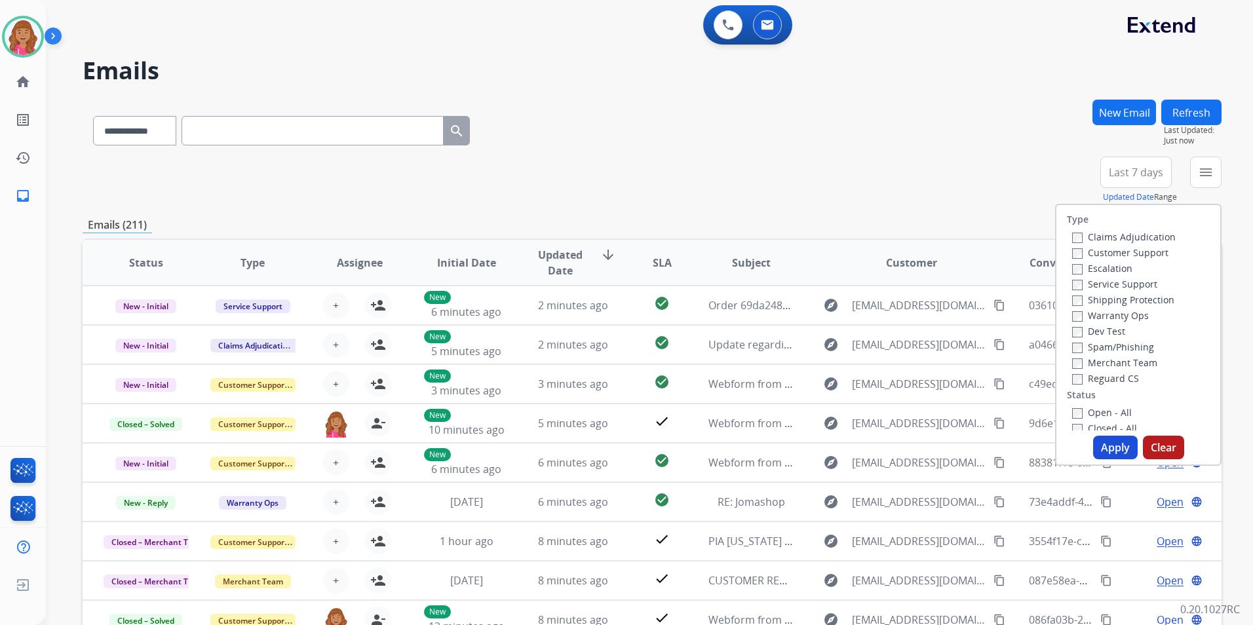
click at [1101, 416] on label "Open - All" at bounding box center [1102, 412] width 60 height 12
click at [1100, 378] on label "Reguard CS" at bounding box center [1105, 378] width 67 height 12
click at [1143, 294] on label "Shipping Protection" at bounding box center [1123, 300] width 102 height 12
click at [1145, 252] on label "Customer Support" at bounding box center [1120, 252] width 96 height 12
click at [1120, 436] on button "Apply" at bounding box center [1115, 448] width 45 height 24
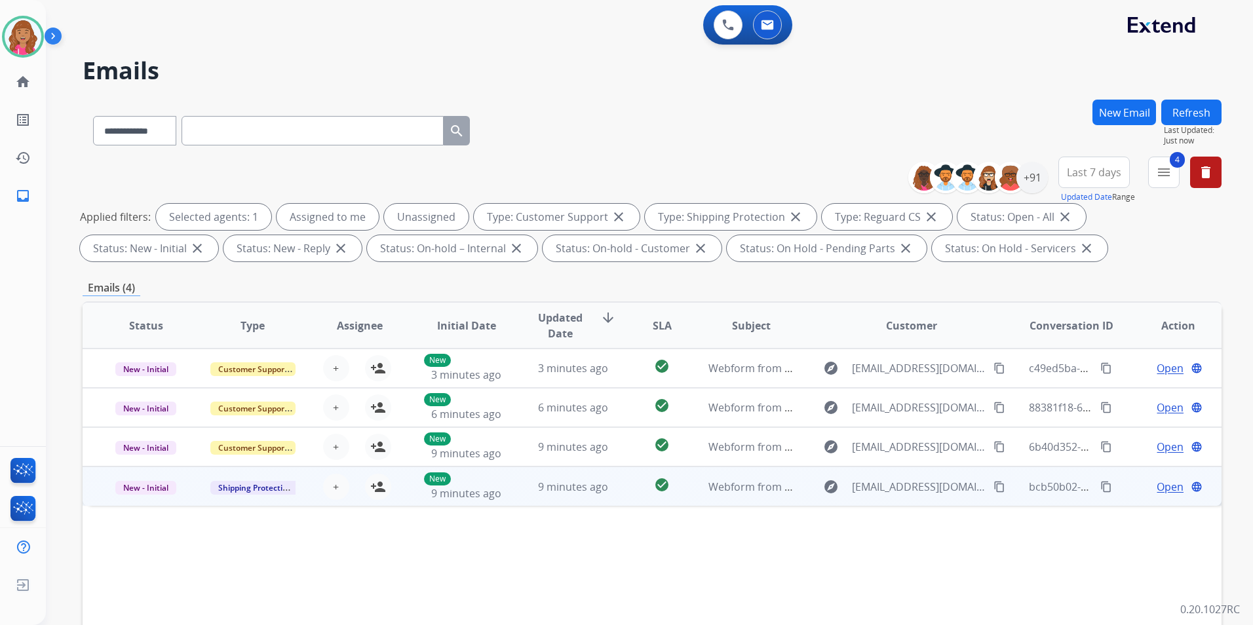
click at [1164, 486] on span "Open" at bounding box center [1170, 487] width 27 height 16
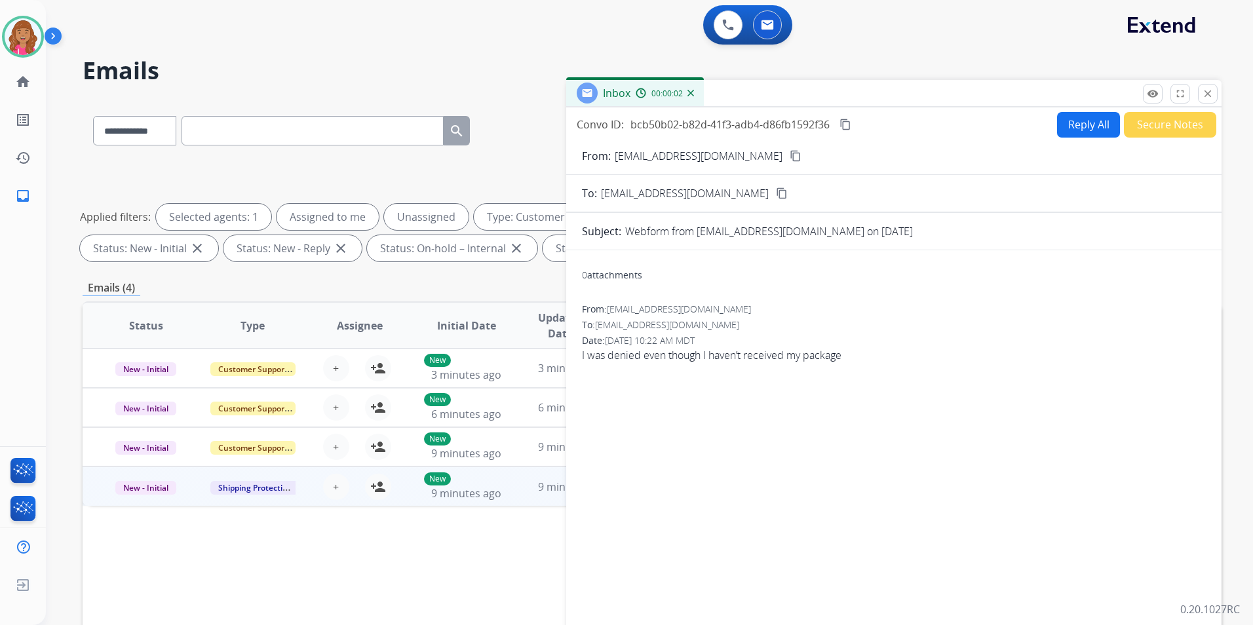
click at [790, 153] on mat-icon "content_copy" at bounding box center [796, 156] width 12 height 12
click at [1069, 127] on button "Reply All" at bounding box center [1088, 125] width 63 height 26
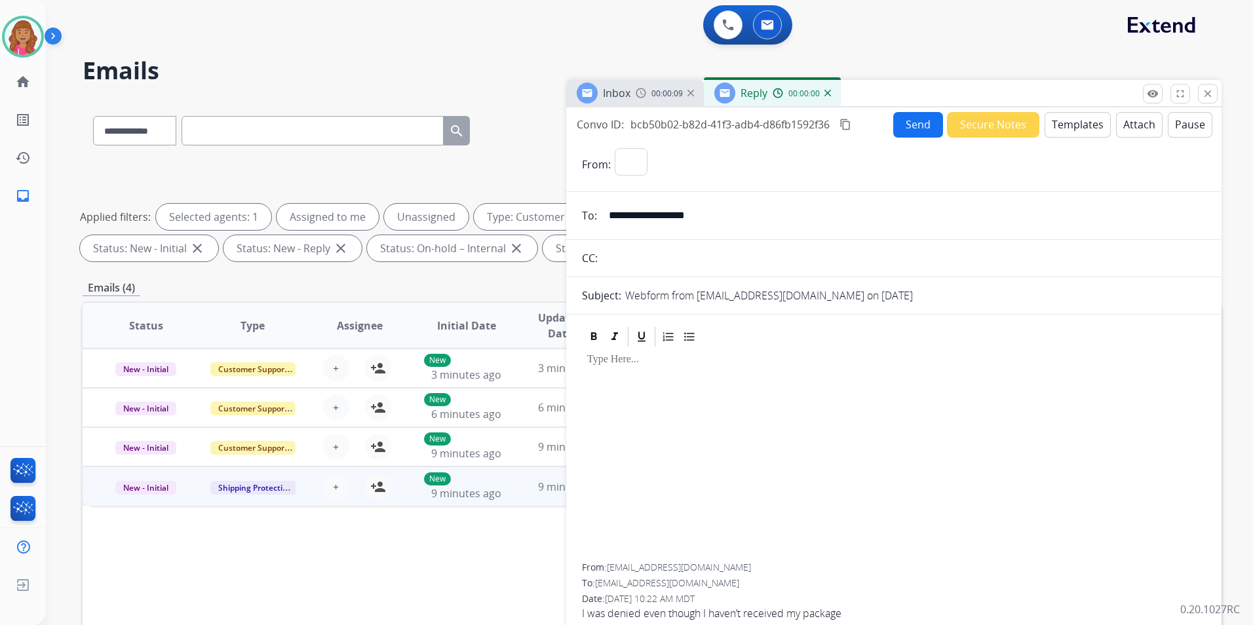
click at [1070, 127] on button "Templates" at bounding box center [1078, 125] width 66 height 26
select select "**********"
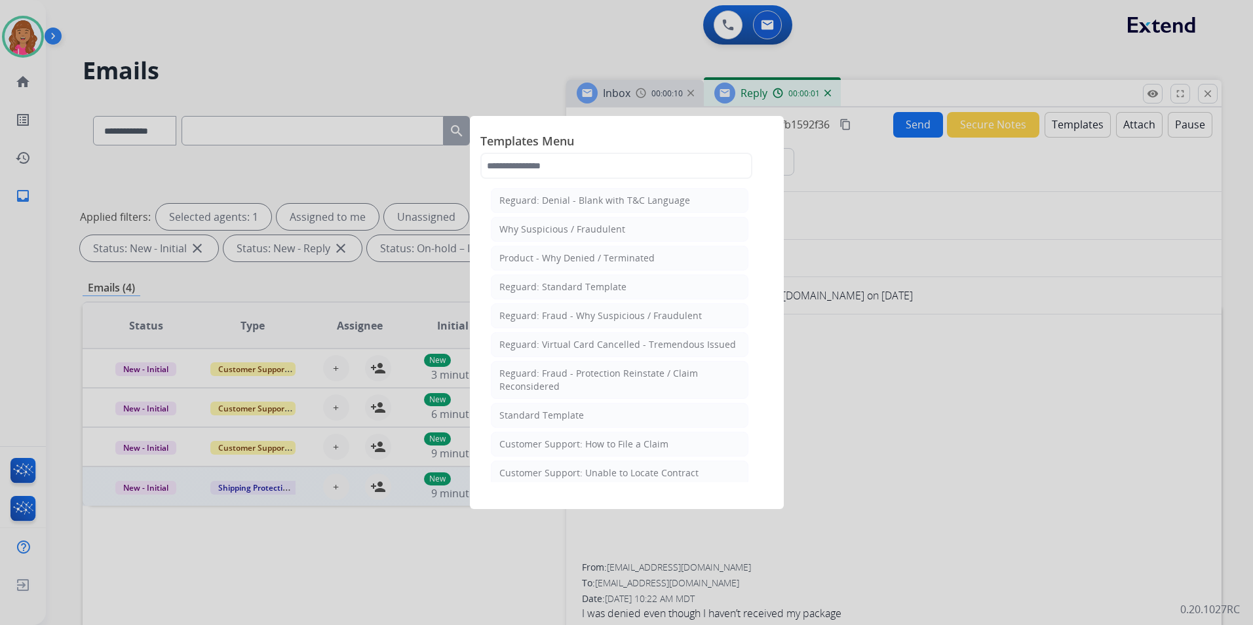
click at [591, 412] on li "Standard Template" at bounding box center [620, 415] width 258 height 25
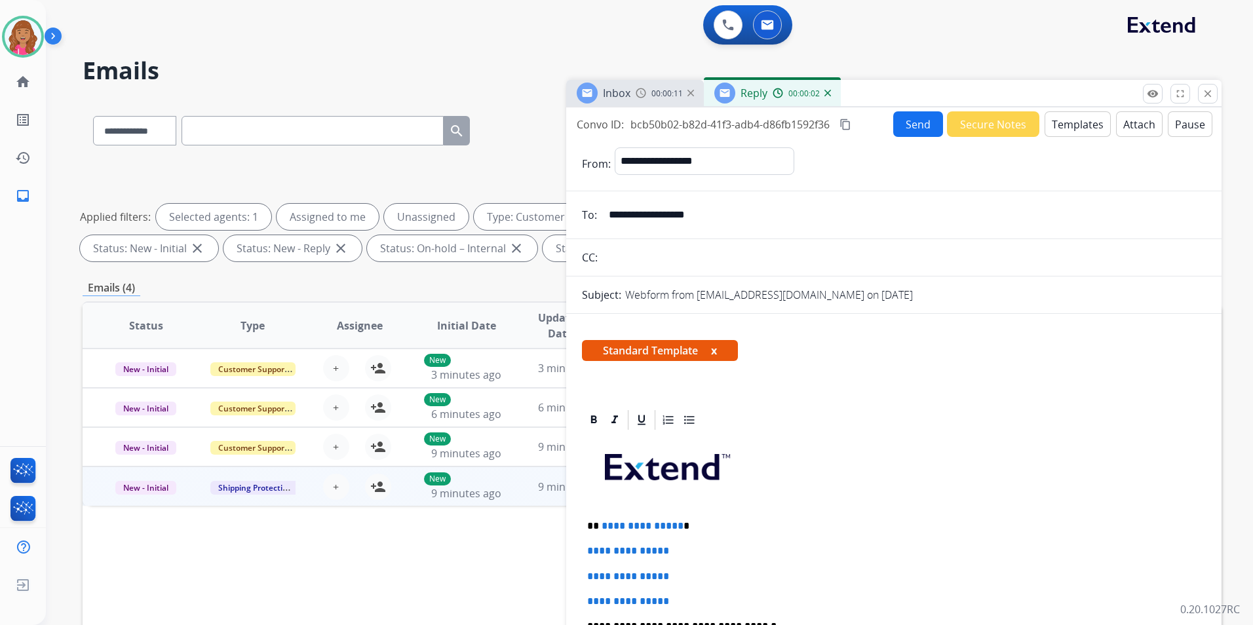
click at [676, 525] on p "**********" at bounding box center [888, 526] width 603 height 12
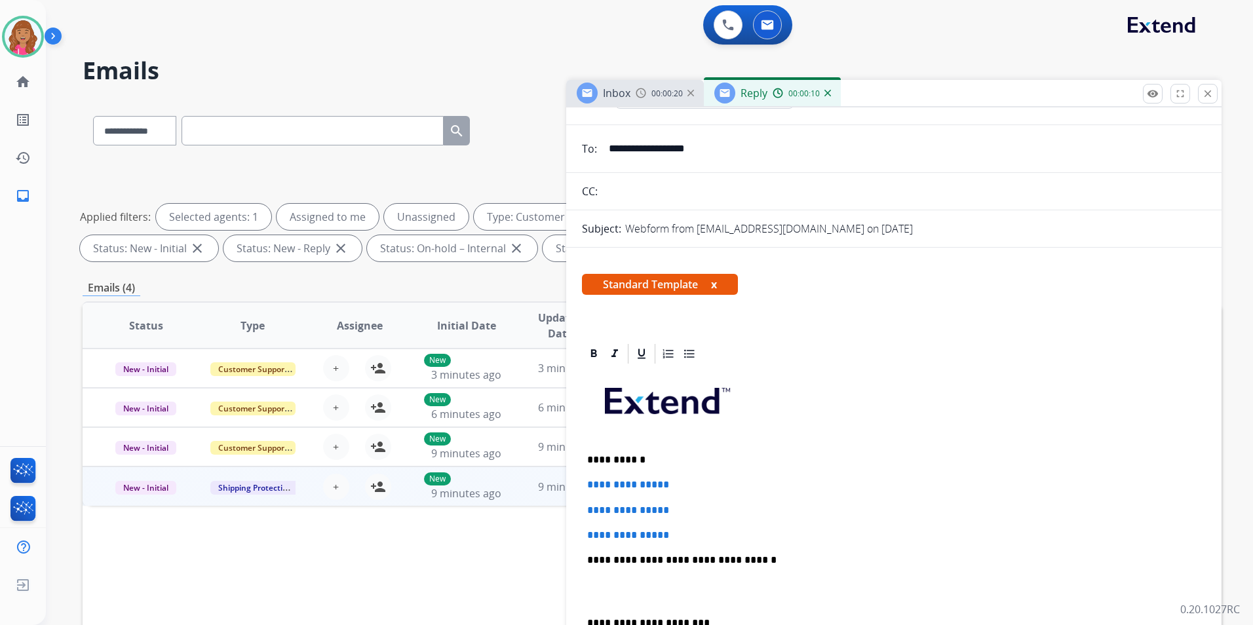
scroll to position [131, 0]
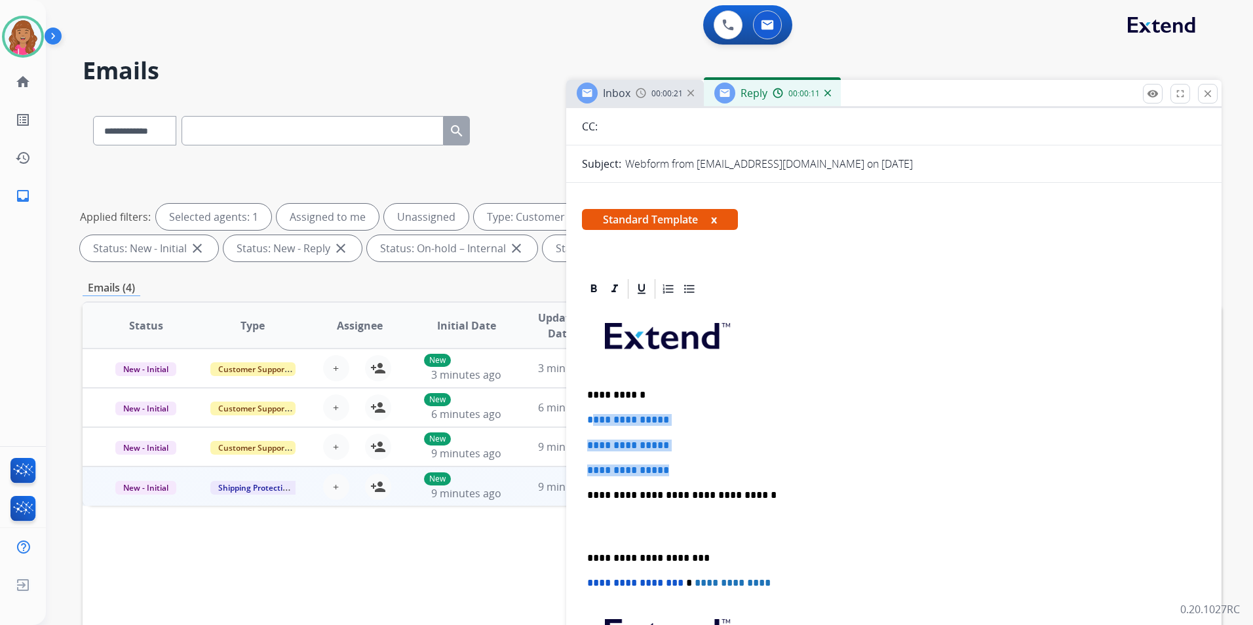
drag, startPoint x: 616, startPoint y: 432, endPoint x: 591, endPoint y: 417, distance: 29.1
click at [591, 417] on div "**********" at bounding box center [894, 526] width 624 height 451
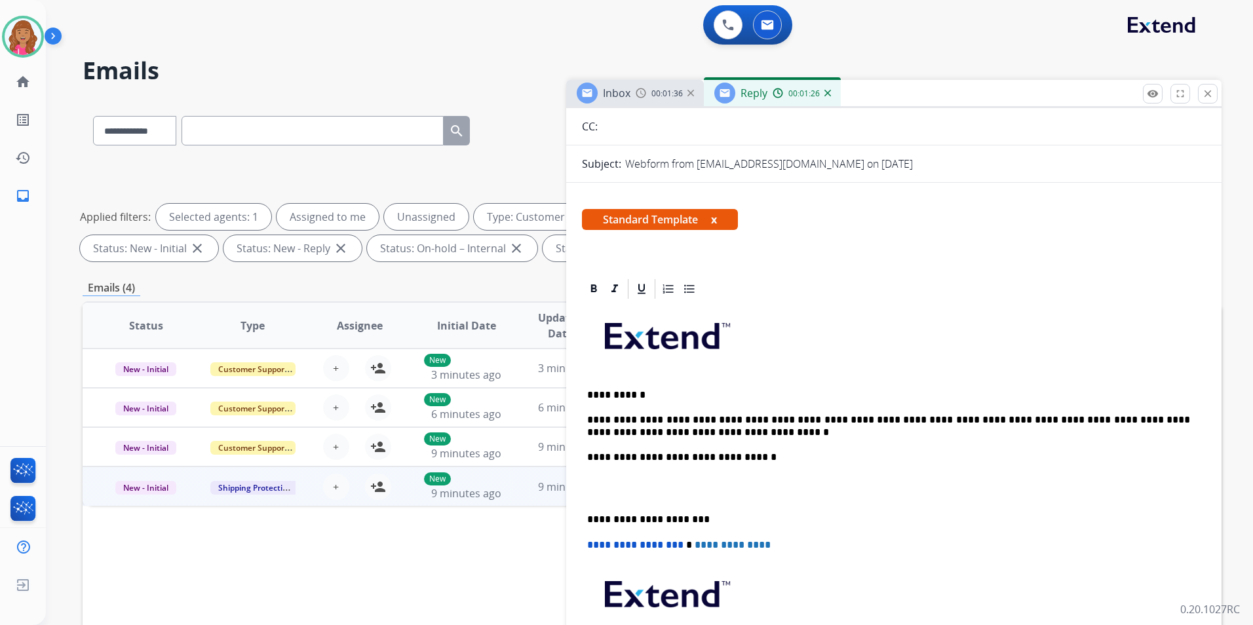
click at [595, 498] on p at bounding box center [894, 489] width 614 height 24
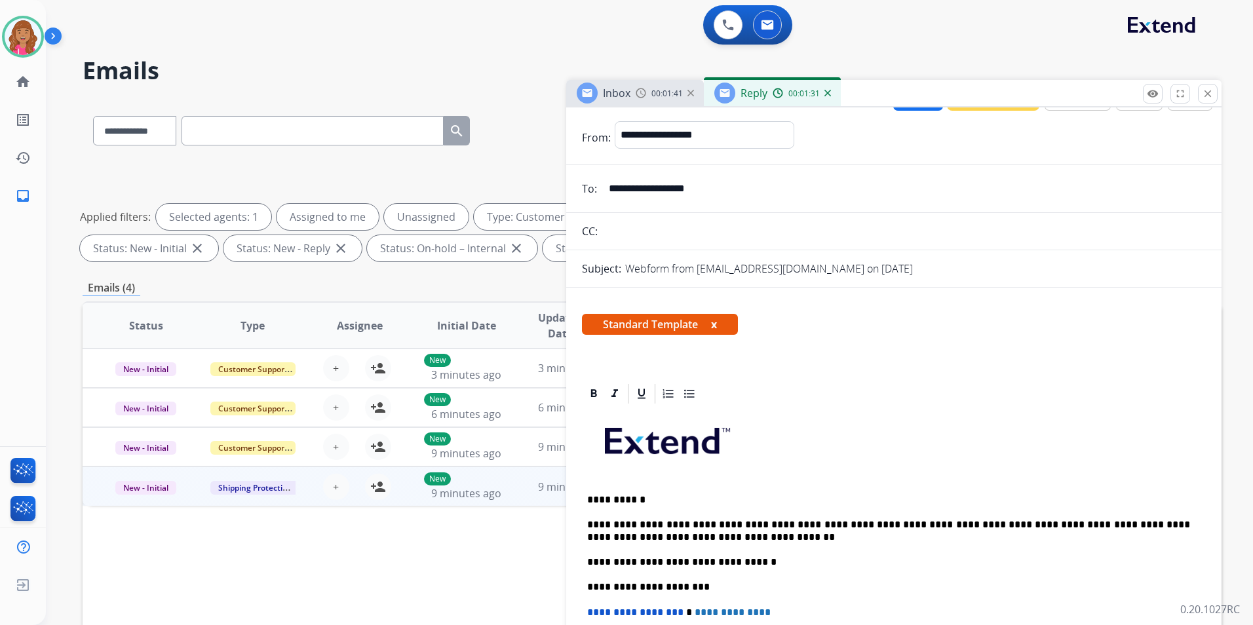
scroll to position [0, 0]
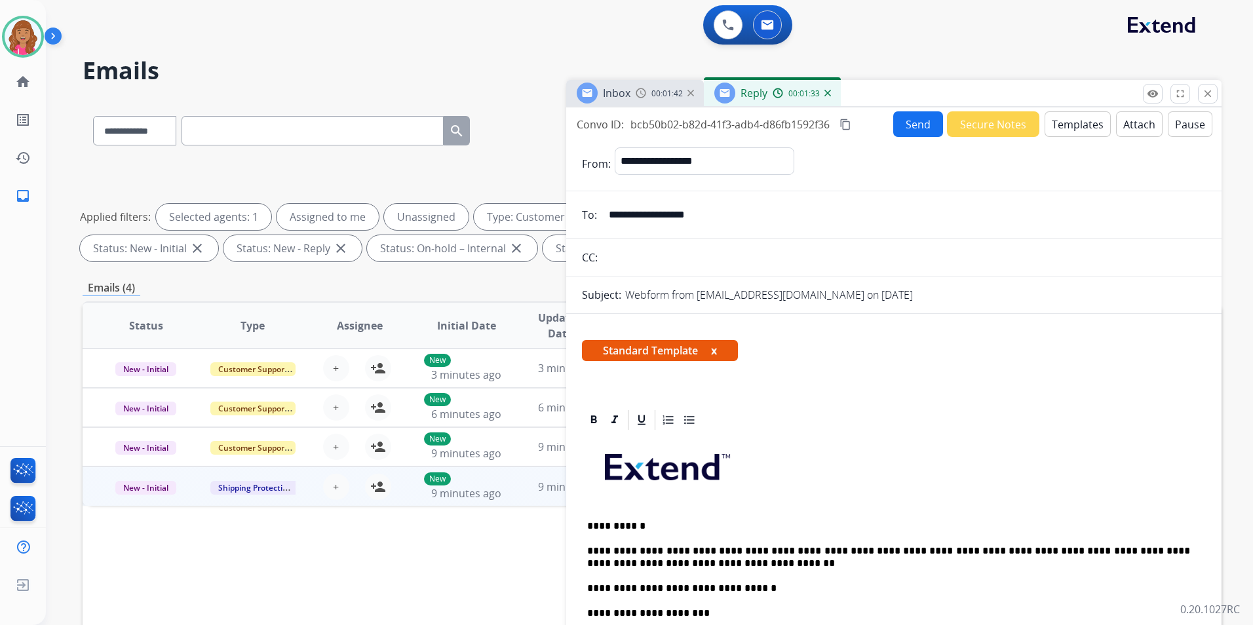
click at [850, 120] on mat-icon "content_copy" at bounding box center [846, 125] width 12 height 12
click at [903, 124] on button "Send" at bounding box center [918, 124] width 50 height 26
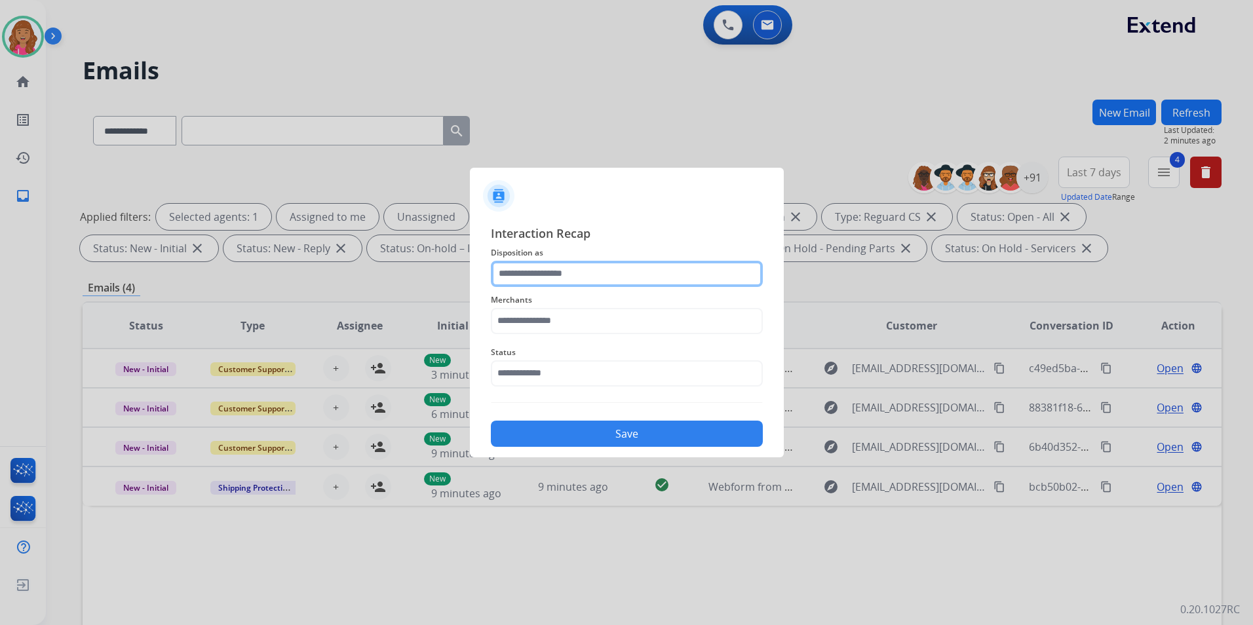
click at [533, 281] on input "text" at bounding box center [627, 274] width 272 height 26
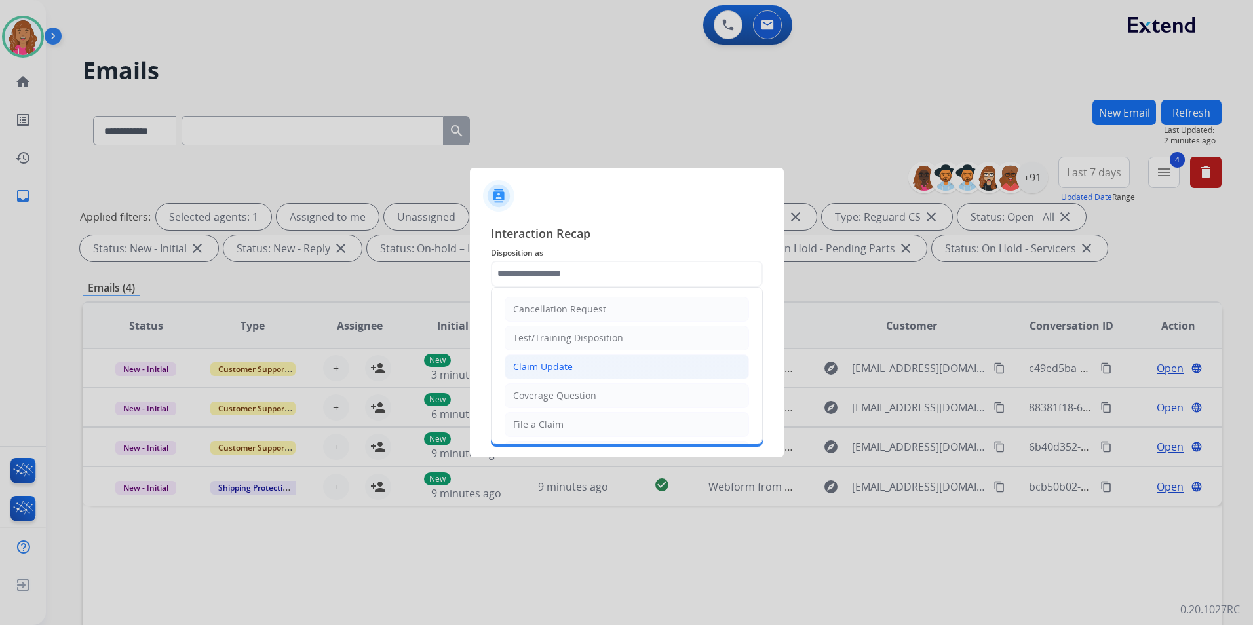
click at [550, 368] on div "Claim Update" at bounding box center [543, 367] width 60 height 13
type input "**********"
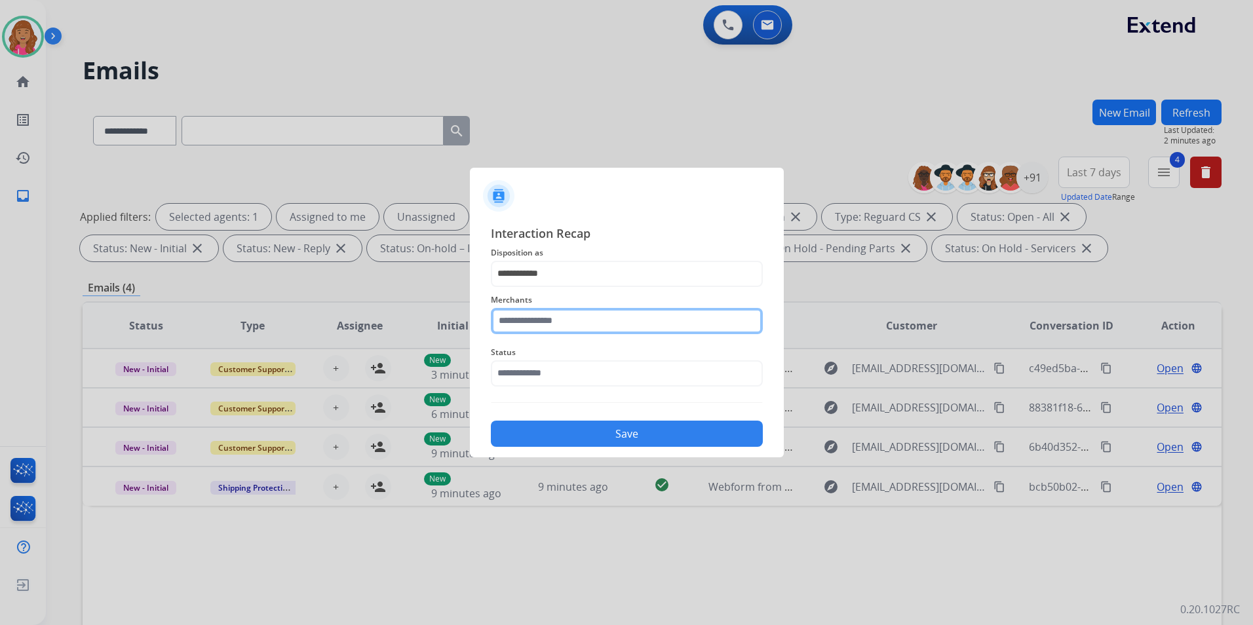
click at [544, 324] on input "text" at bounding box center [627, 321] width 272 height 26
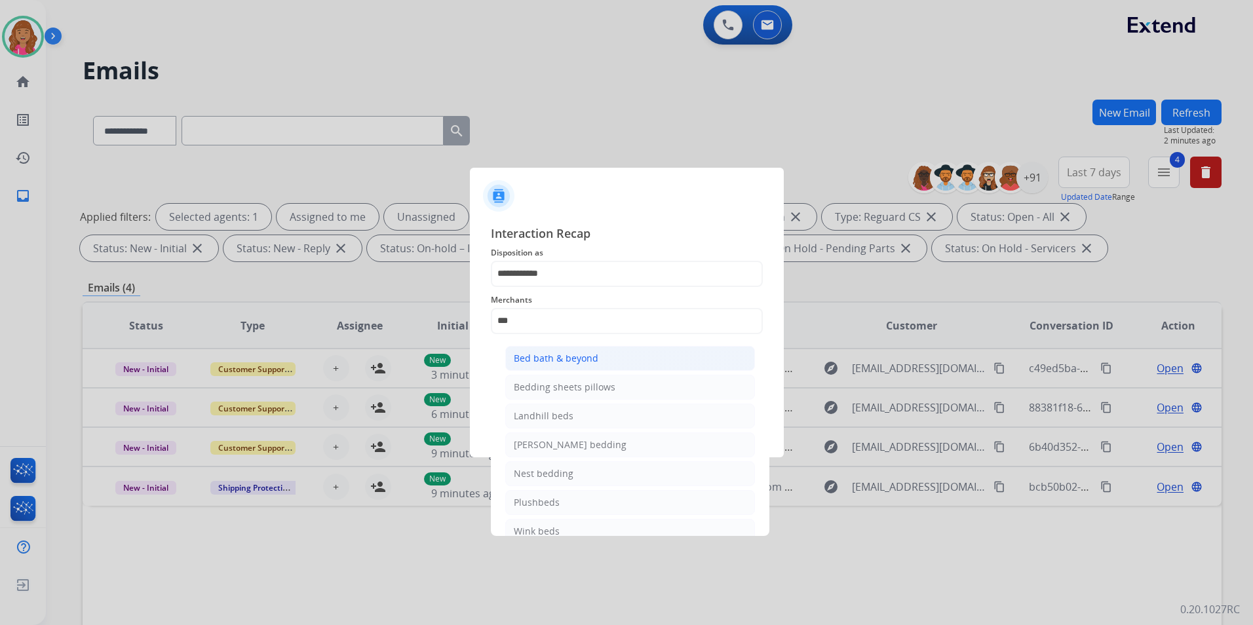
click at [561, 366] on li "Bed bath & beyond" at bounding box center [630, 358] width 250 height 25
type input "**********"
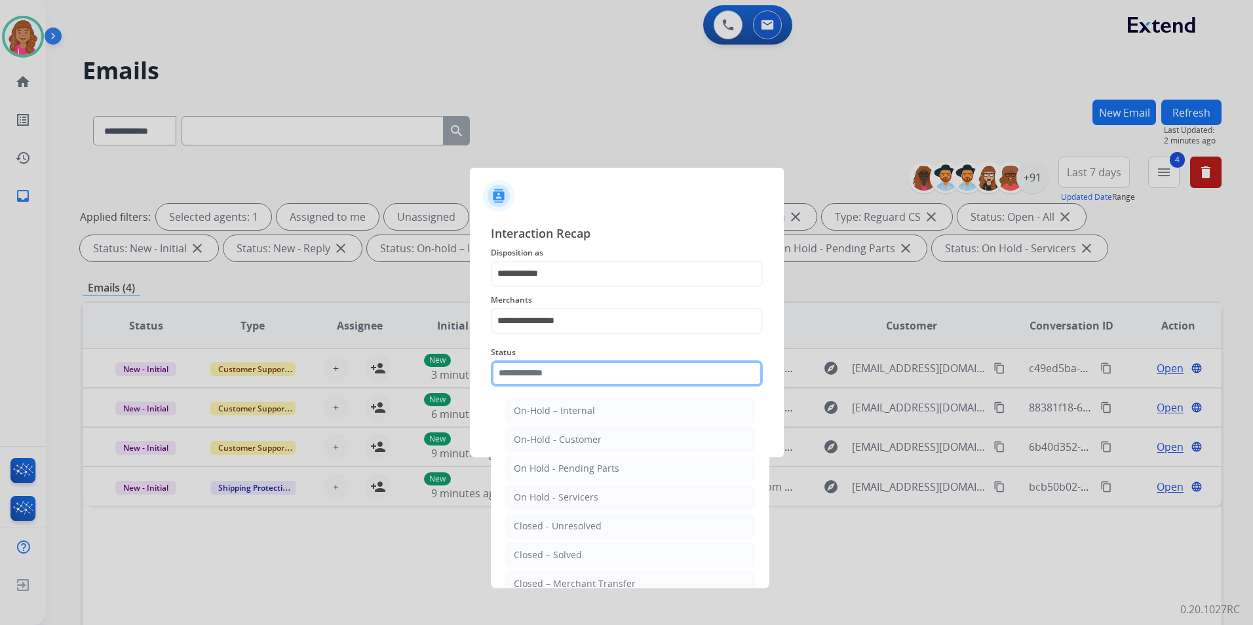
click at [555, 370] on input "text" at bounding box center [627, 374] width 272 height 26
click at [531, 547] on li "Closed – Solved" at bounding box center [630, 555] width 250 height 25
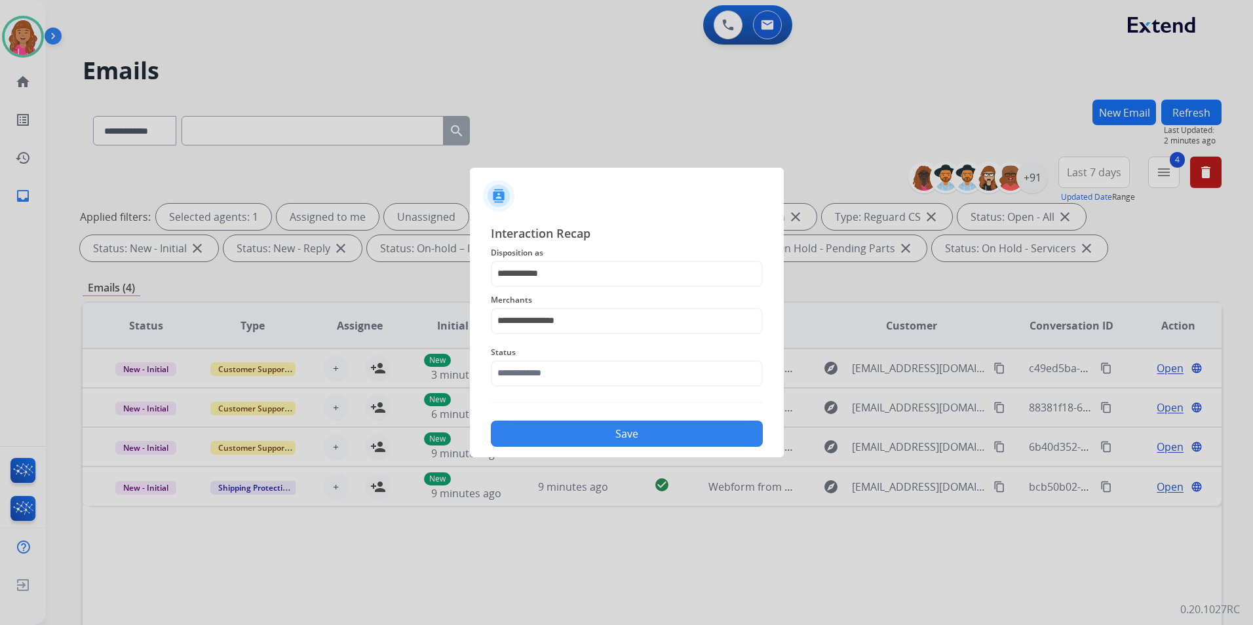
type input "**********"
click at [564, 449] on div "**********" at bounding box center [627, 336] width 314 height 245
click at [566, 436] on button "Save" at bounding box center [627, 434] width 272 height 26
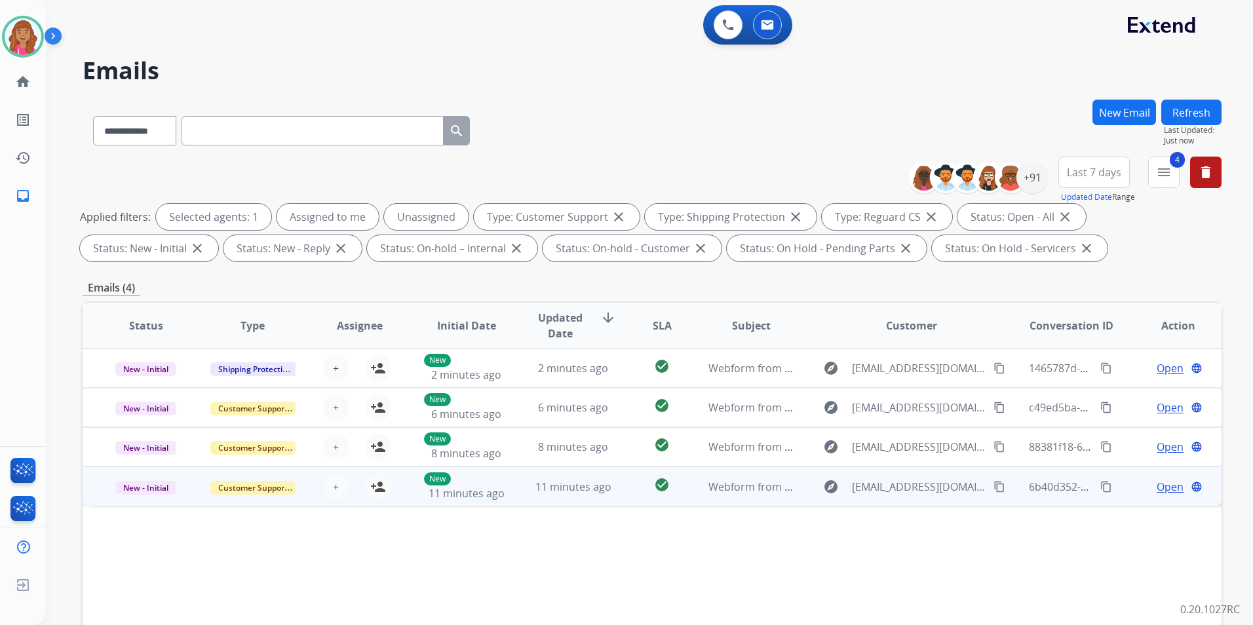
click at [1157, 487] on span "Open" at bounding box center [1170, 487] width 27 height 16
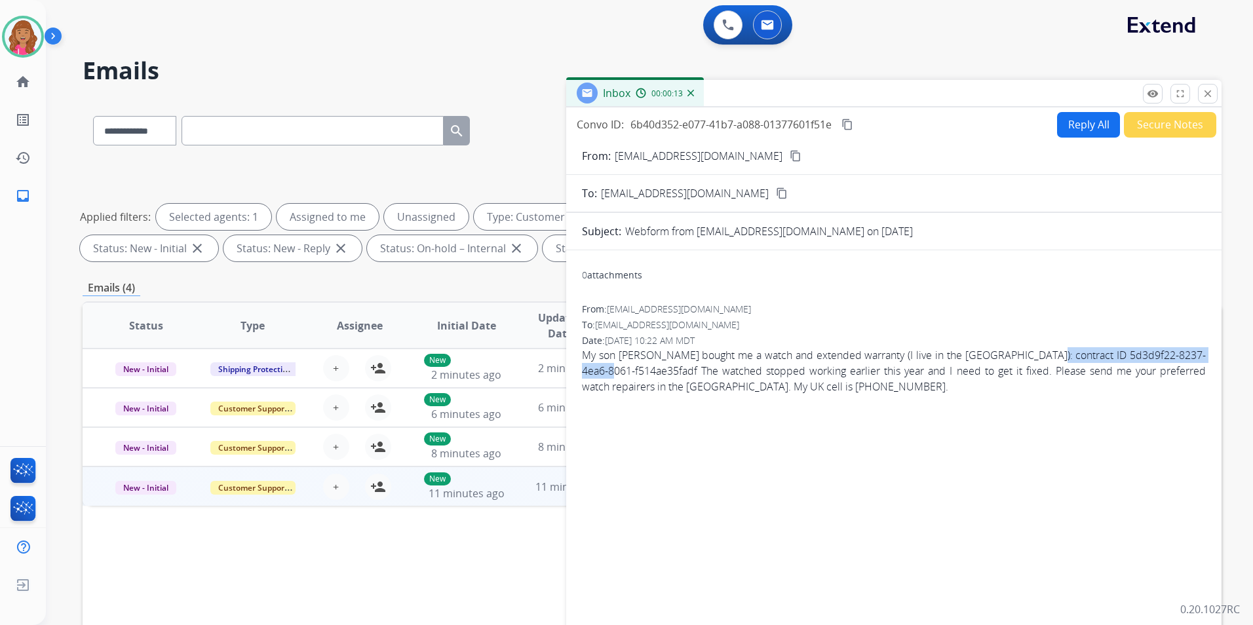
drag, startPoint x: 1065, startPoint y: 356, endPoint x: 646, endPoint y: 374, distance: 419.9
click at [646, 374] on span "My son Timothy Batt bought me a watch and extended warranty (I live in the UK):…" at bounding box center [894, 370] width 624 height 47
copy span "5d3d9f22-8237-4ea6-8061-f514ae35fadf"
click at [1077, 118] on button "Reply All" at bounding box center [1088, 125] width 63 height 26
select select "**********"
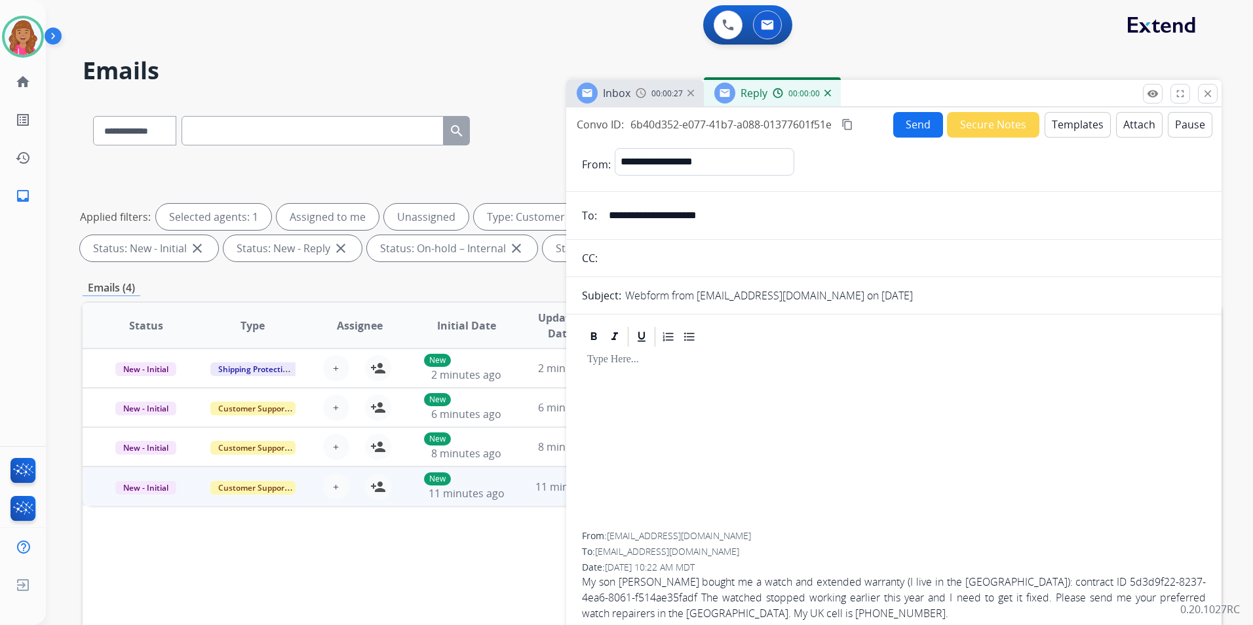
click at [1077, 118] on button "Templates" at bounding box center [1078, 125] width 66 height 26
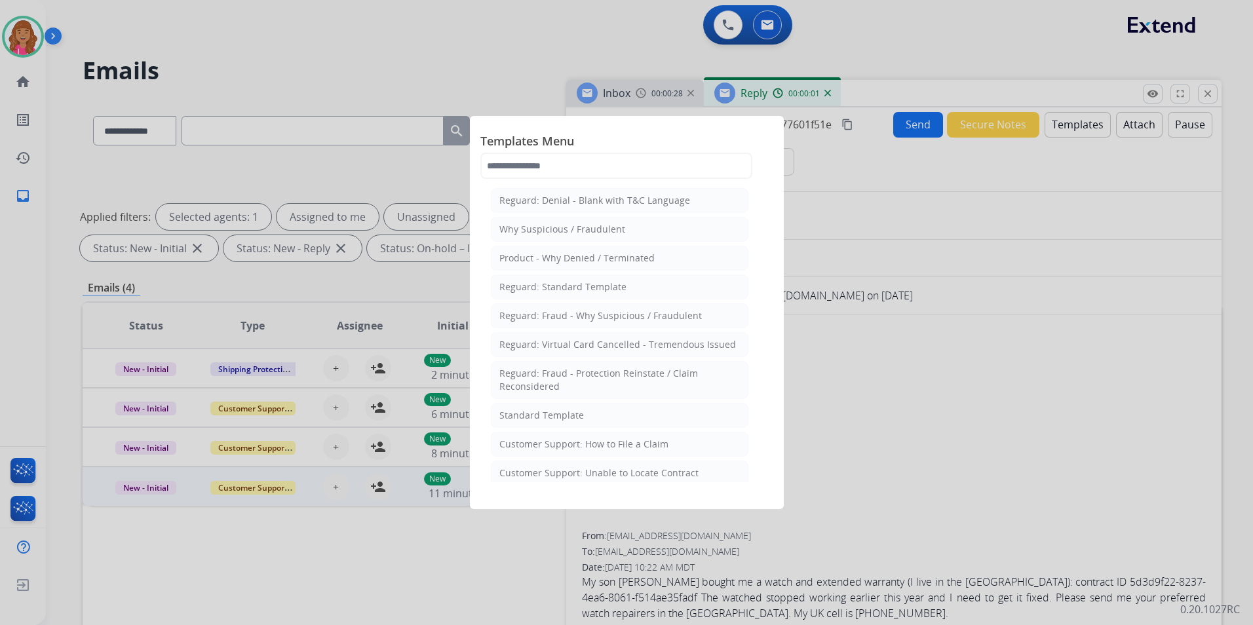
click at [589, 420] on li "Standard Template" at bounding box center [620, 415] width 258 height 25
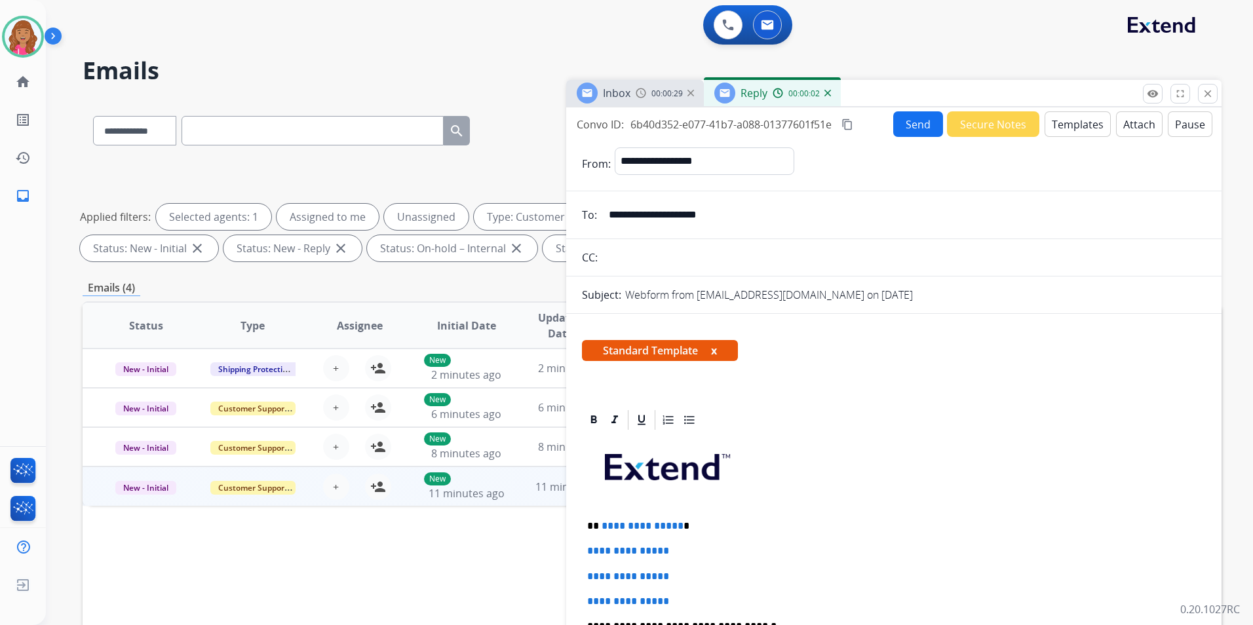
click at [677, 523] on p "**********" at bounding box center [888, 526] width 603 height 12
drag, startPoint x: 684, startPoint y: 591, endPoint x: 597, endPoint y: 552, distance: 95.6
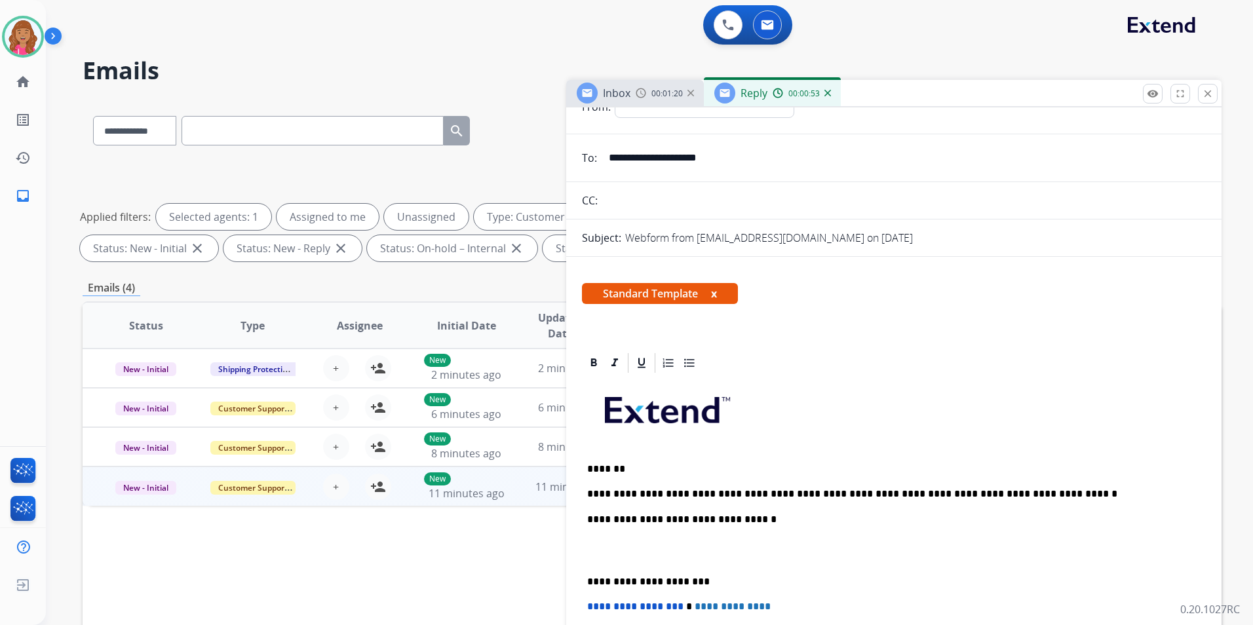
scroll to position [131, 0]
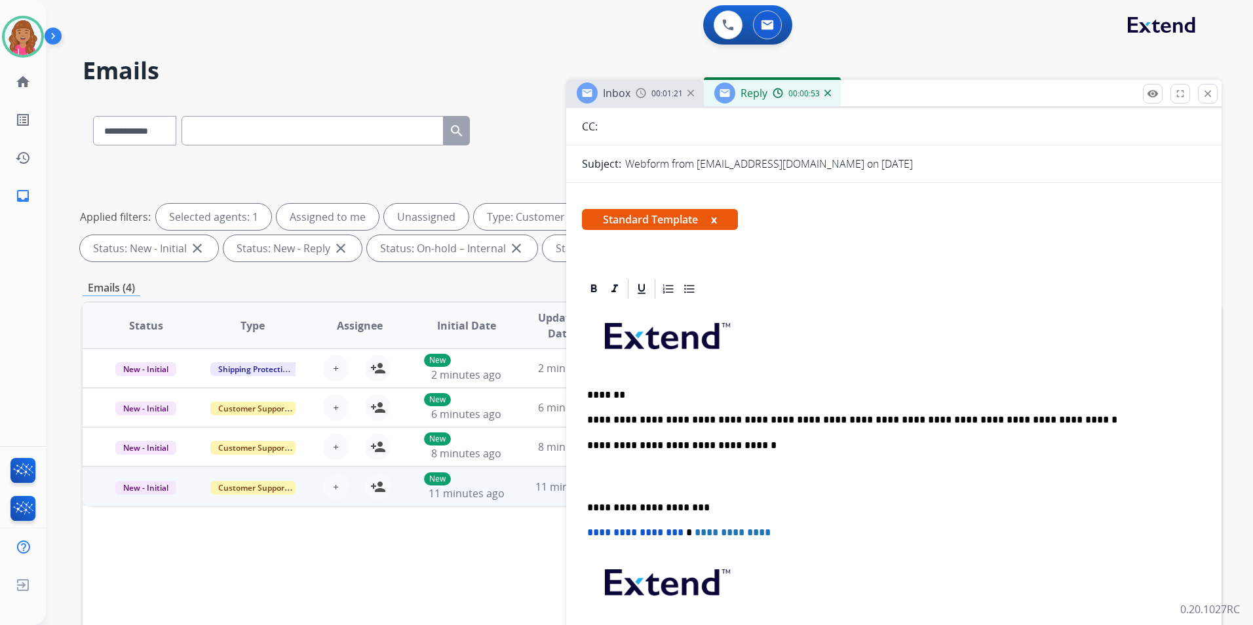
click at [591, 493] on div "**********" at bounding box center [894, 501] width 624 height 401
click at [600, 484] on p at bounding box center [894, 477] width 614 height 24
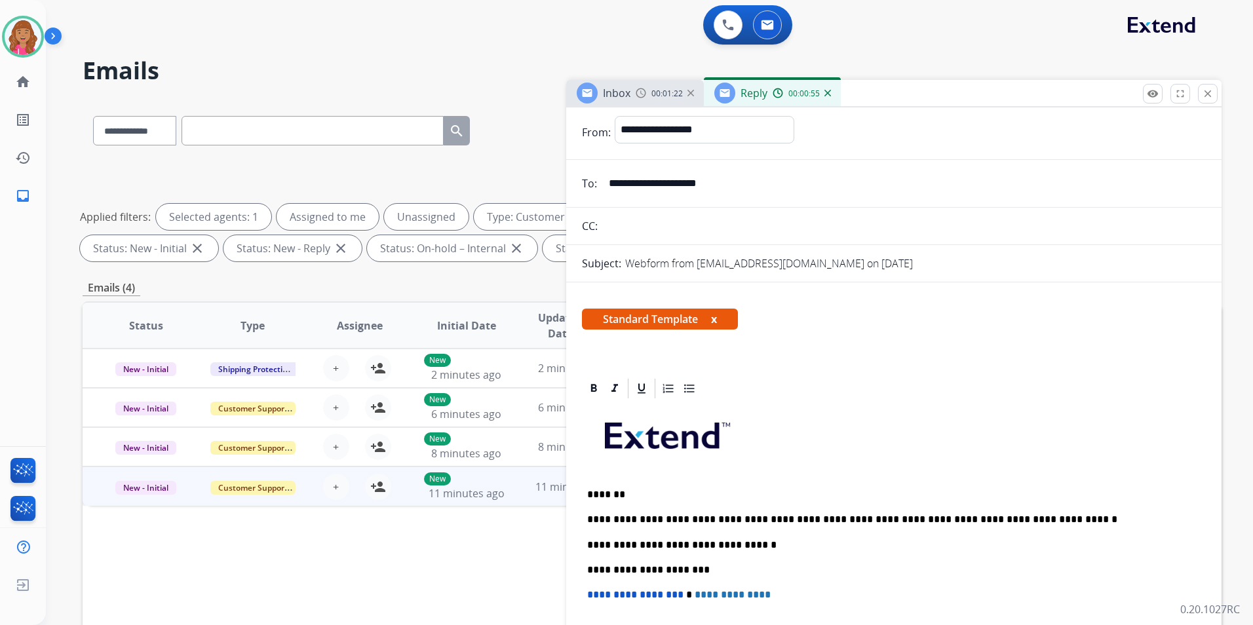
scroll to position [0, 0]
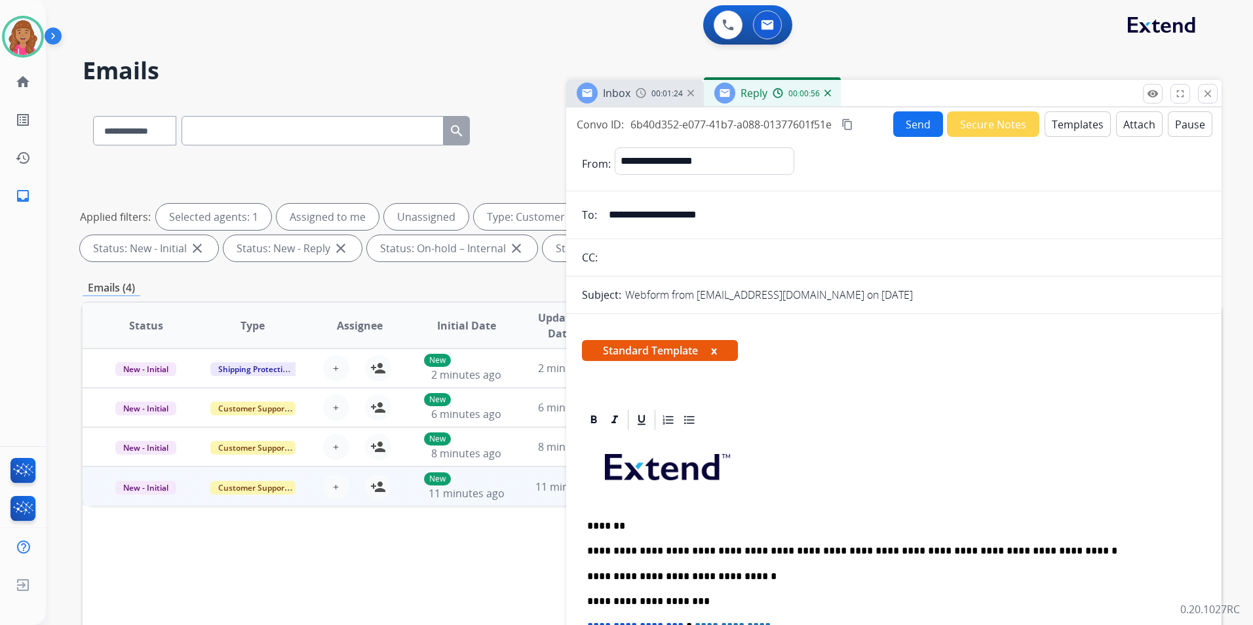
click at [858, 117] on div "Convo ID: 6b40d352-e077-41b7-a088-01377601f51e content_copy Send Secure Notes T…" at bounding box center [894, 124] width 656 height 26
click at [853, 124] on mat-icon "content_copy" at bounding box center [848, 125] width 12 height 12
click at [905, 123] on button "Send" at bounding box center [918, 124] width 50 height 26
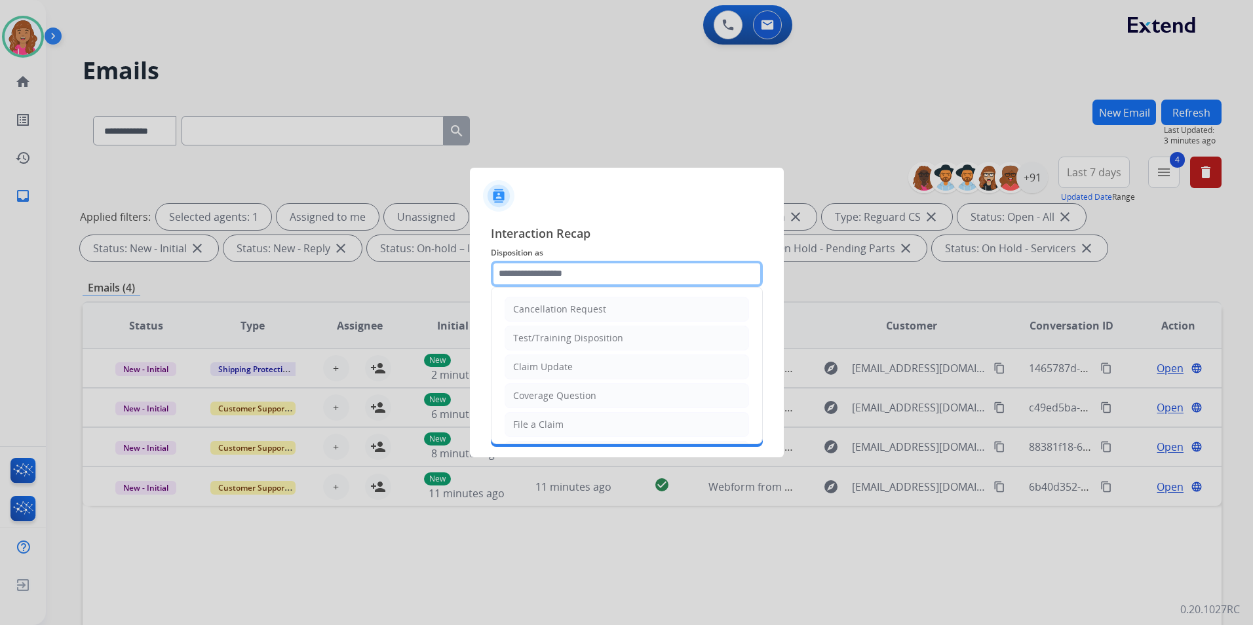
click at [528, 272] on input "text" at bounding box center [627, 274] width 272 height 26
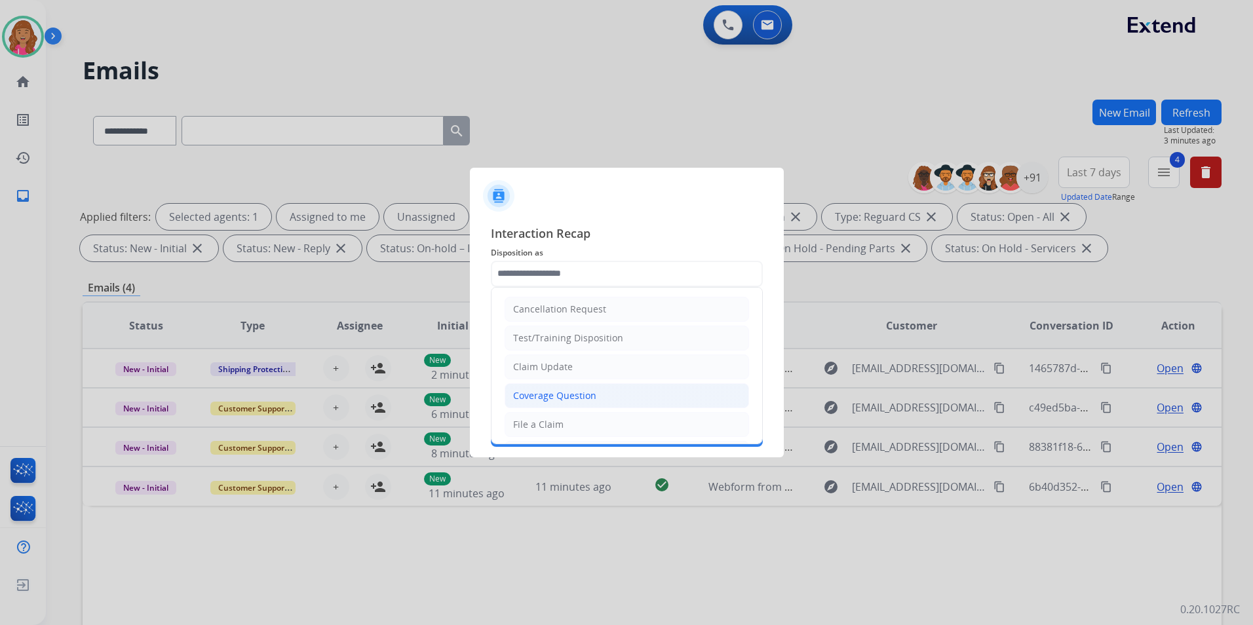
click at [578, 398] on div "Coverage Question" at bounding box center [554, 395] width 83 height 13
type input "**********"
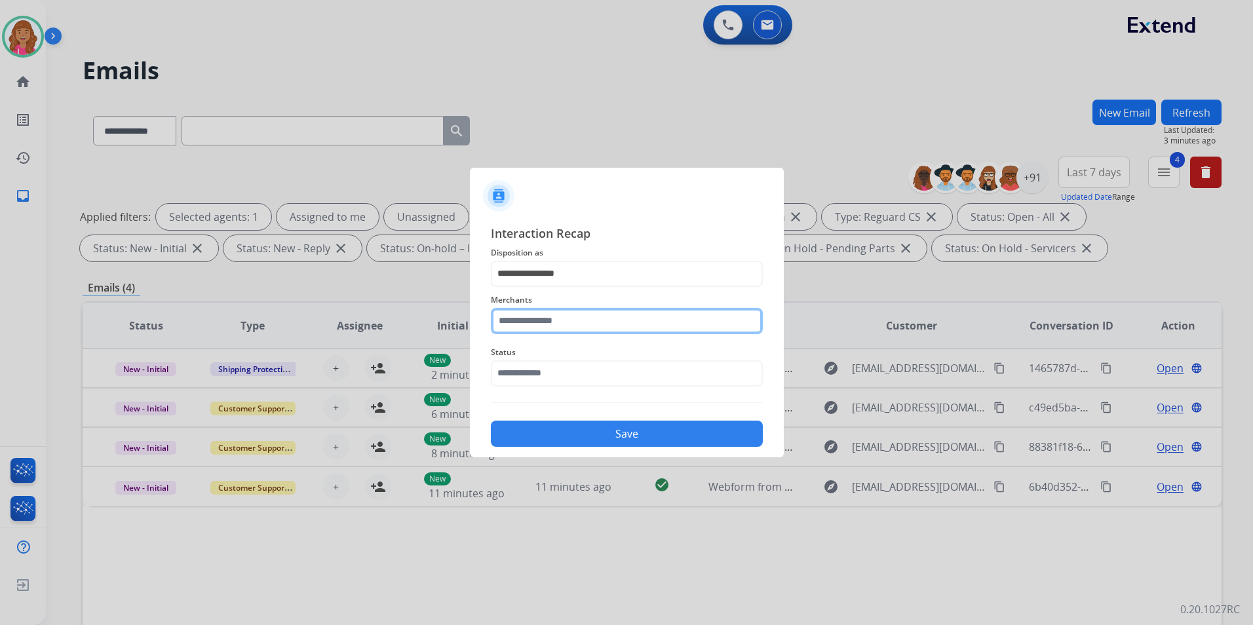
click at [565, 332] on input "text" at bounding box center [627, 321] width 272 height 26
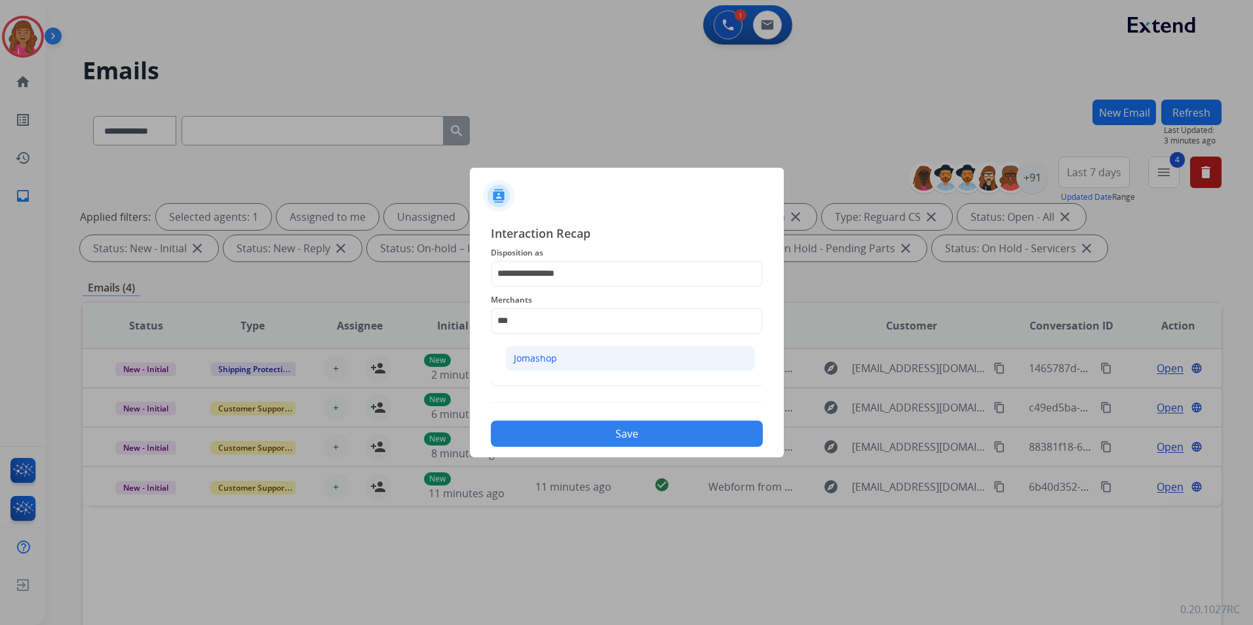
click at [588, 355] on li "Jomashop" at bounding box center [630, 358] width 250 height 25
type input "********"
click at [583, 366] on input "text" at bounding box center [627, 374] width 272 height 26
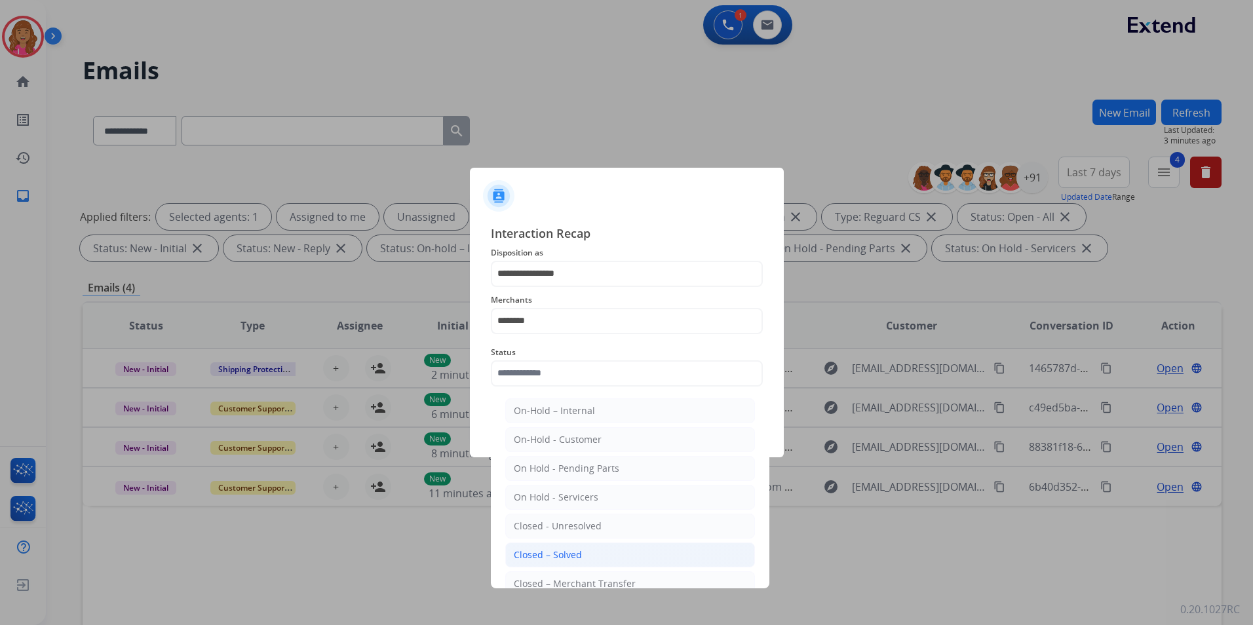
click at [553, 550] on div "Closed – Solved" at bounding box center [548, 555] width 68 height 13
type input "**********"
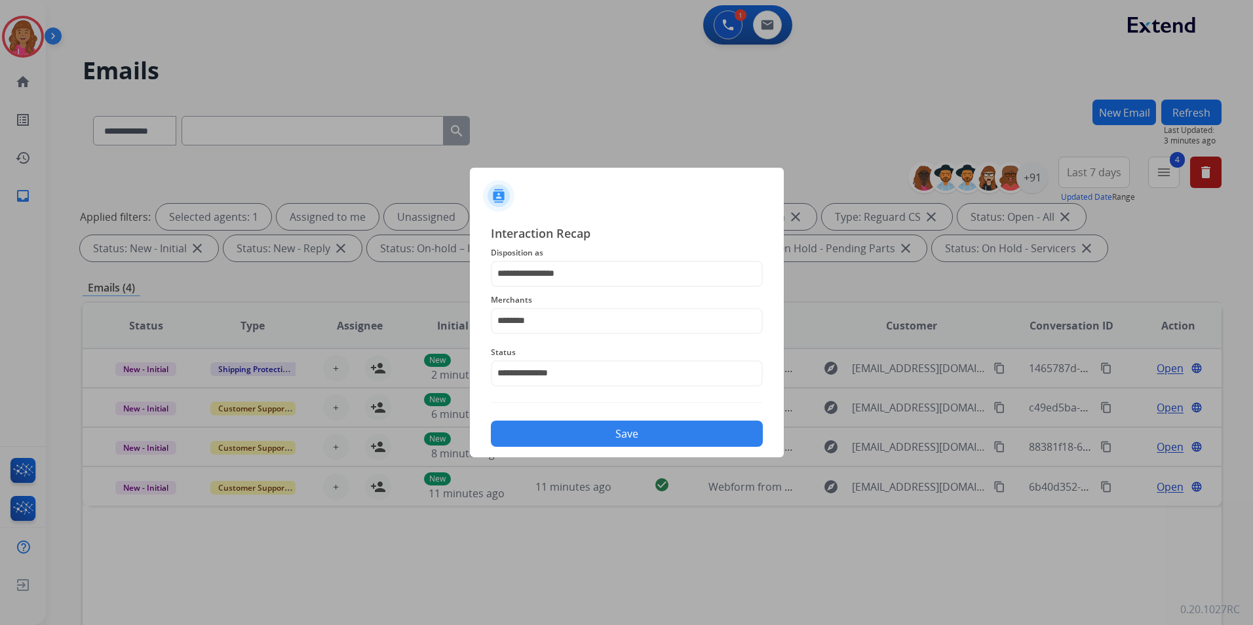
click at [560, 431] on button "Save" at bounding box center [627, 434] width 272 height 26
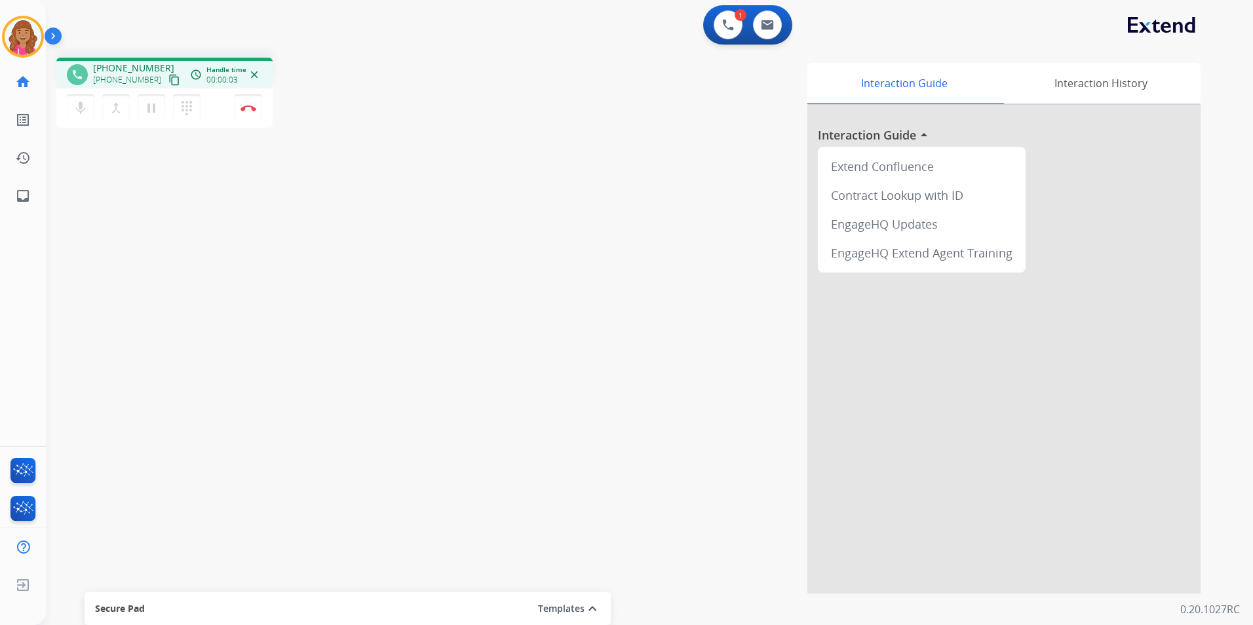
click at [168, 81] on mat-icon "content_copy" at bounding box center [174, 80] width 12 height 12
click at [254, 107] on img at bounding box center [249, 108] width 16 height 7
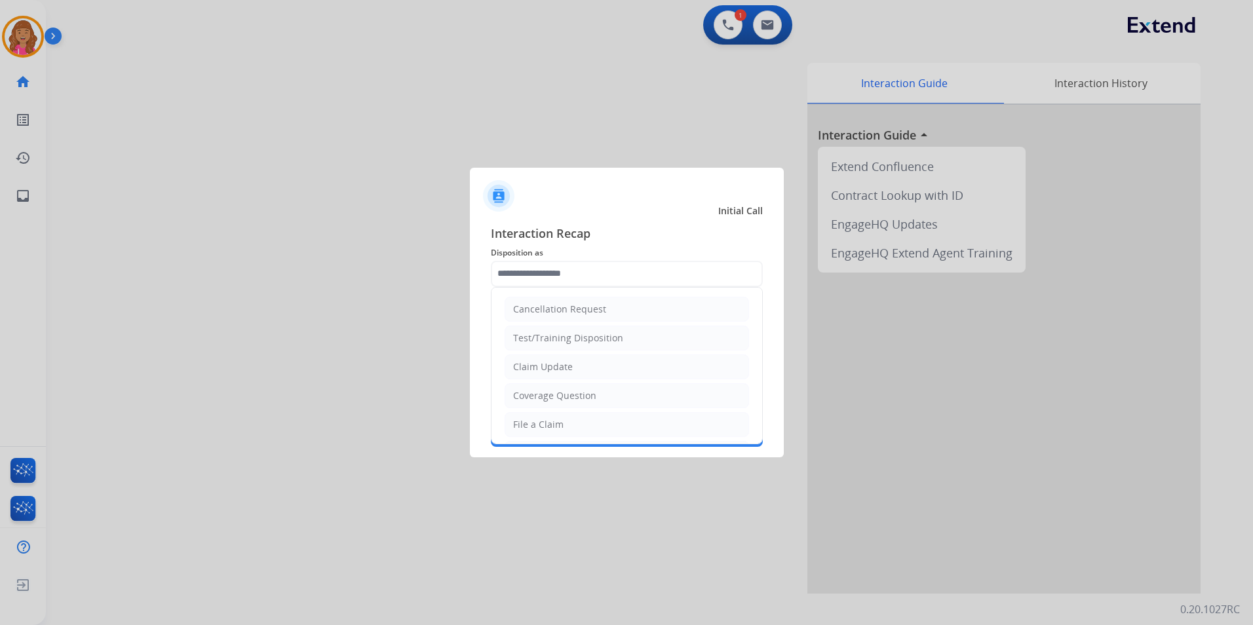
click at [590, 264] on input "text" at bounding box center [627, 274] width 272 height 26
click at [547, 426] on div "File a Claim" at bounding box center [538, 424] width 50 height 13
type input "**********"
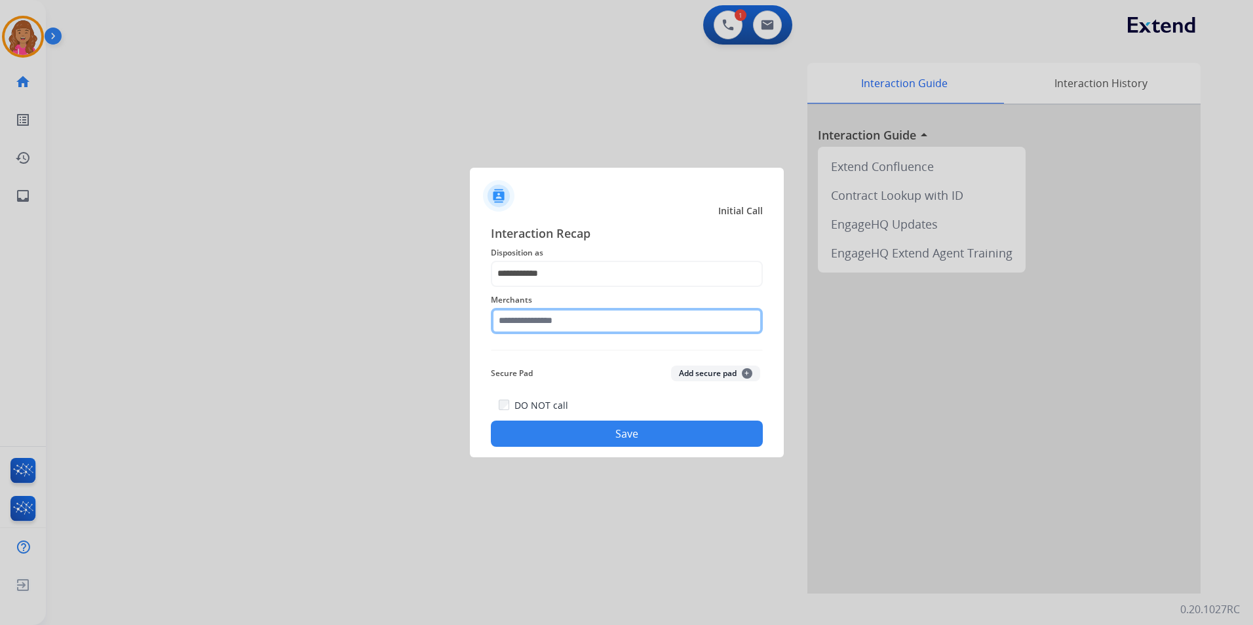
click at [562, 321] on input "text" at bounding box center [627, 321] width 272 height 26
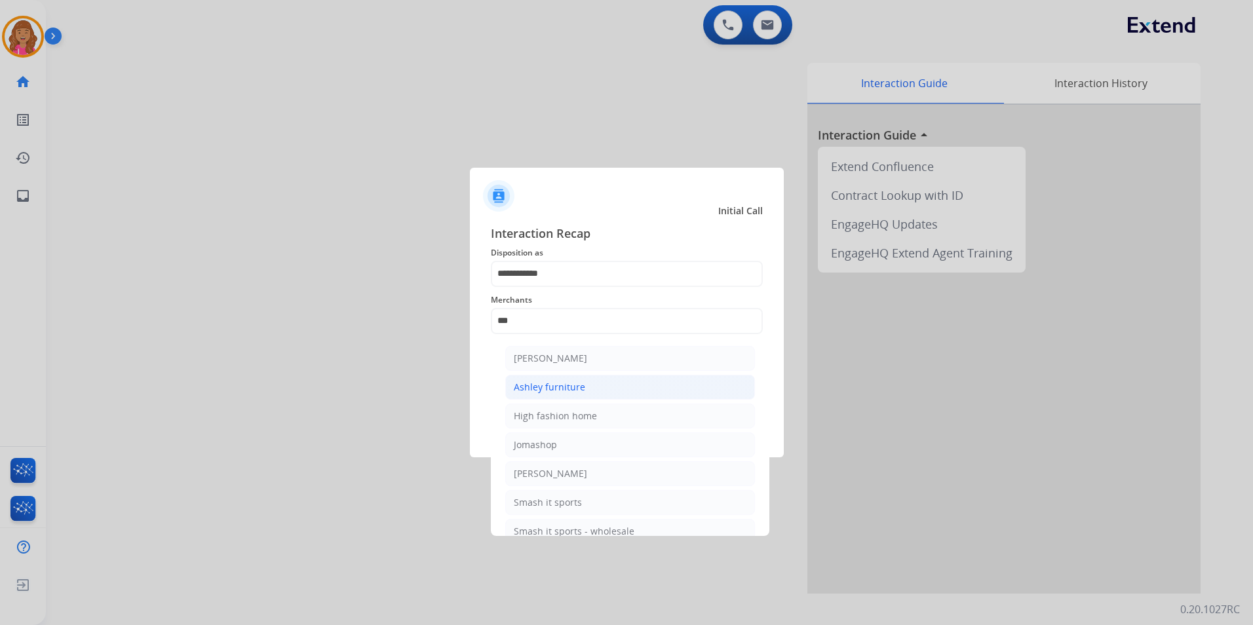
click at [573, 401] on ul "[PERSON_NAME] [PERSON_NAME] furniture High fashion home Jomashop [PERSON_NAME] …" at bounding box center [630, 449] width 258 height 218
click at [575, 391] on div "Ashley furniture" at bounding box center [549, 387] width 71 height 13
type input "**********"
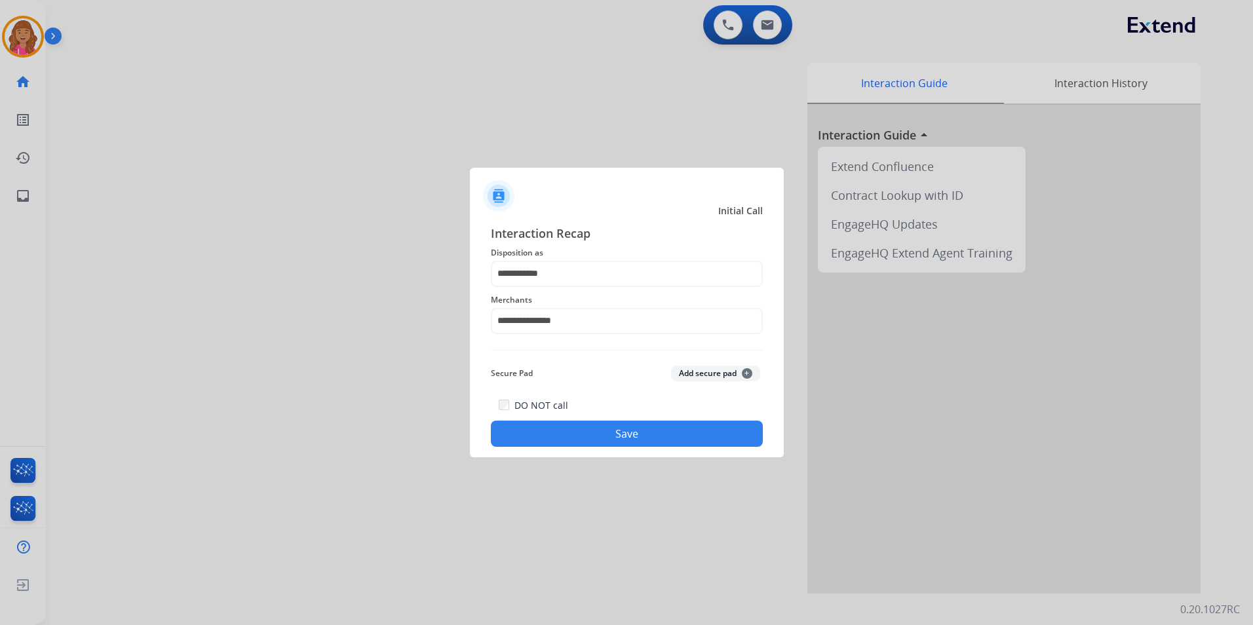
click at [573, 441] on button "Save" at bounding box center [627, 434] width 272 height 26
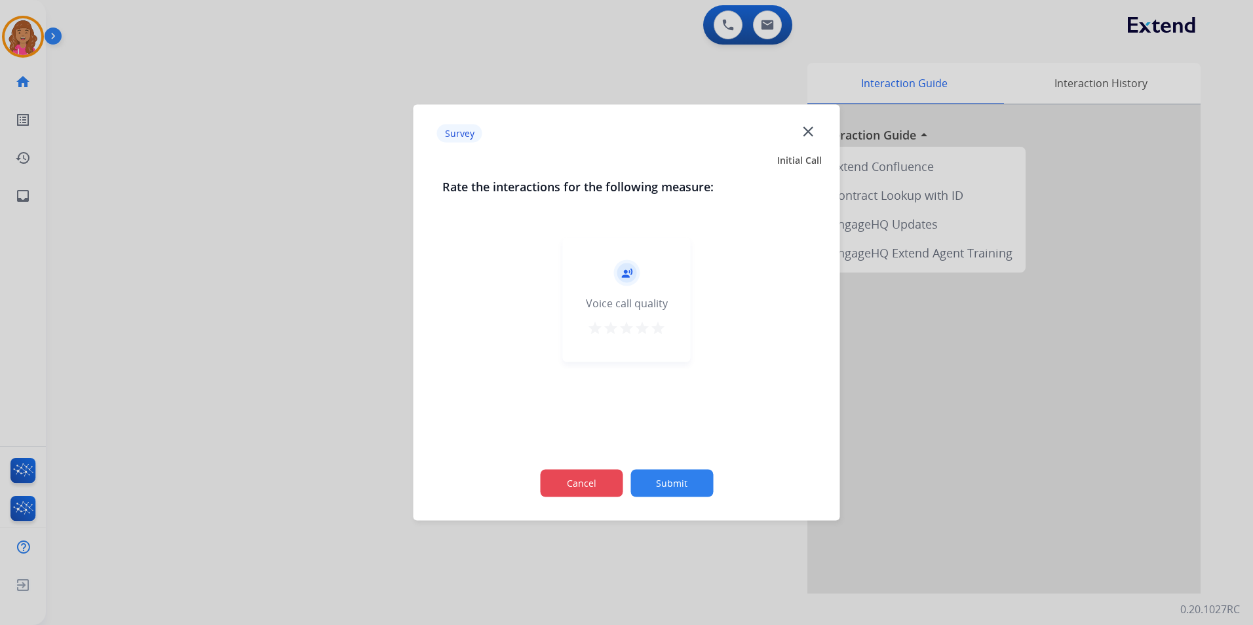
click at [593, 485] on button "Cancel" at bounding box center [581, 484] width 83 height 28
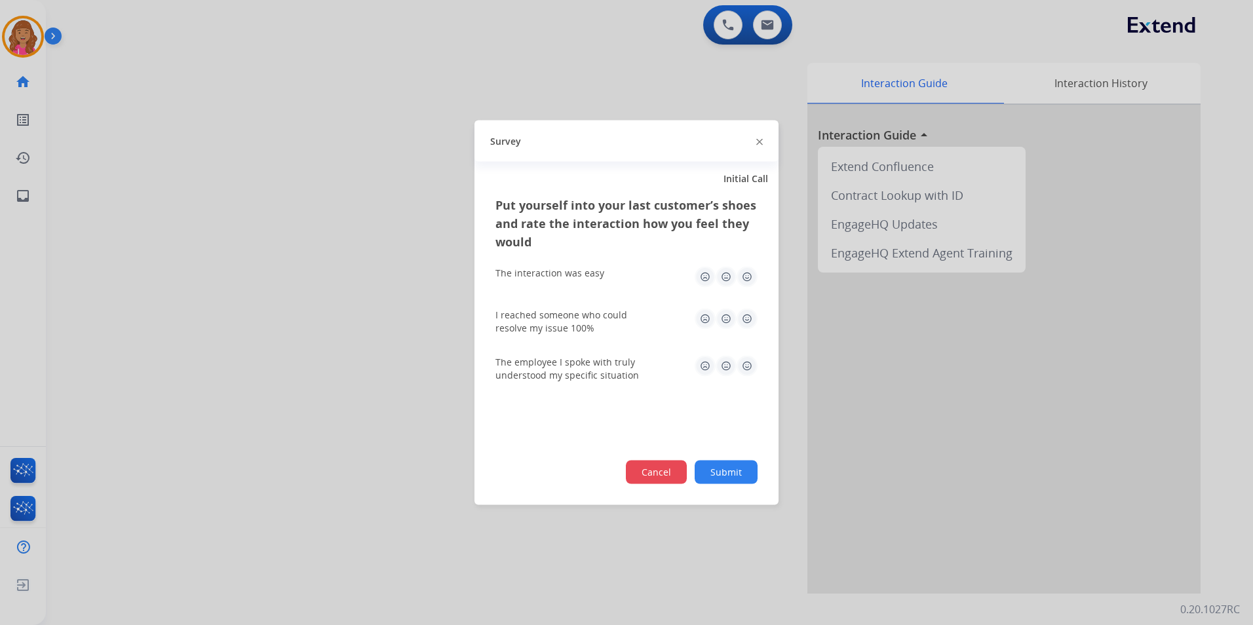
click at [654, 473] on button "Cancel" at bounding box center [656, 473] width 61 height 24
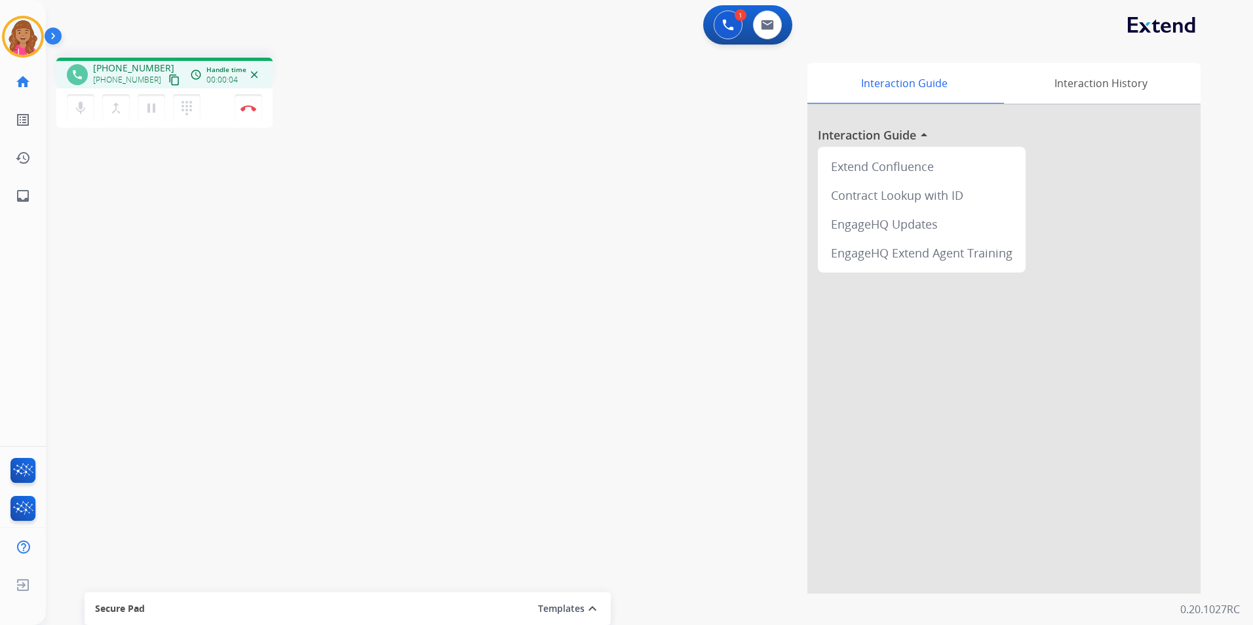
click at [168, 78] on mat-icon "content_copy" at bounding box center [174, 80] width 12 height 12
click at [250, 106] on img at bounding box center [249, 108] width 16 height 7
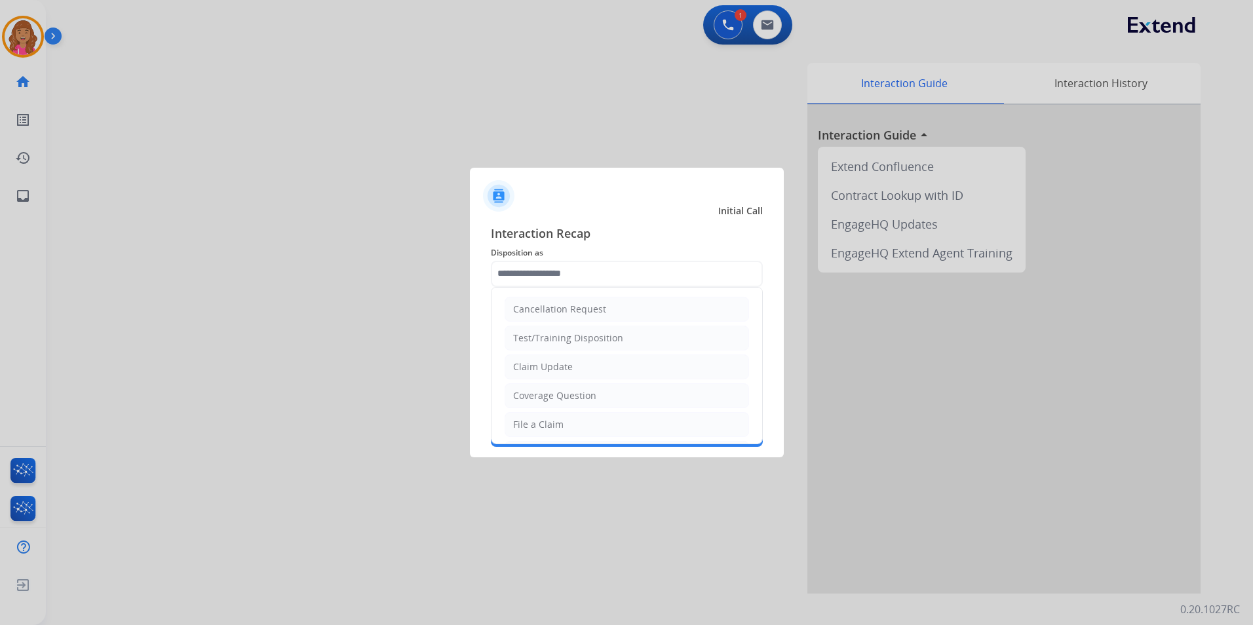
drag, startPoint x: 561, startPoint y: 387, endPoint x: 557, endPoint y: 374, distance: 13.9
click at [562, 387] on li "Coverage Question" at bounding box center [627, 395] width 245 height 25
type input "**********"
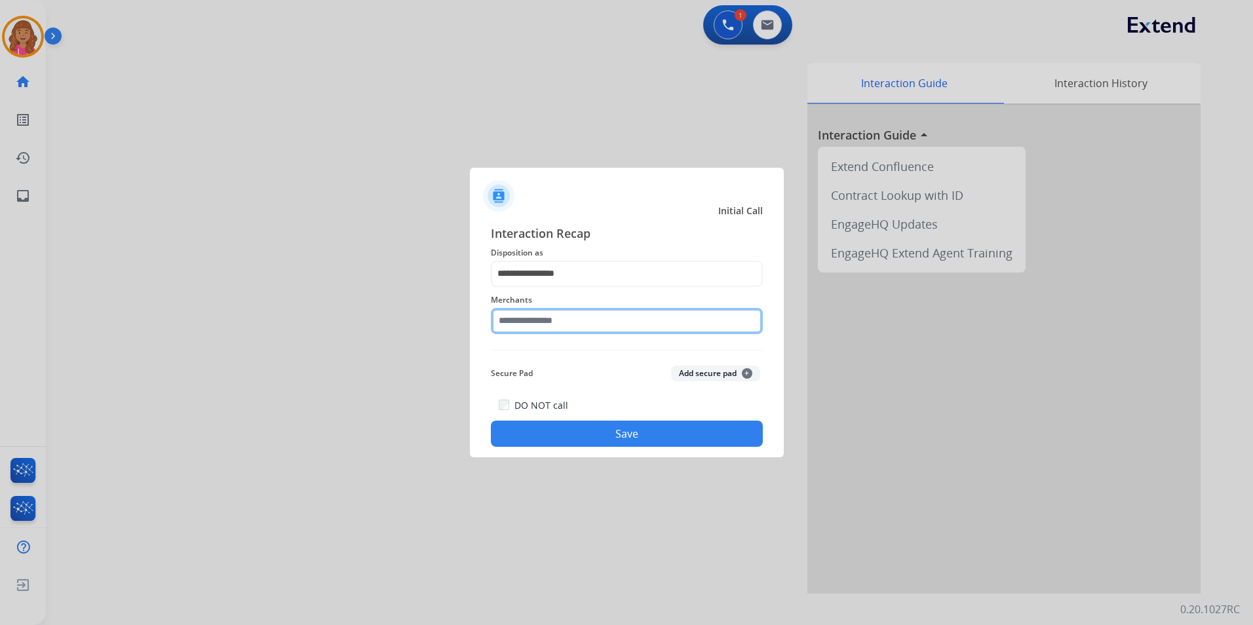
click at [557, 329] on input "text" at bounding box center [627, 321] width 272 height 26
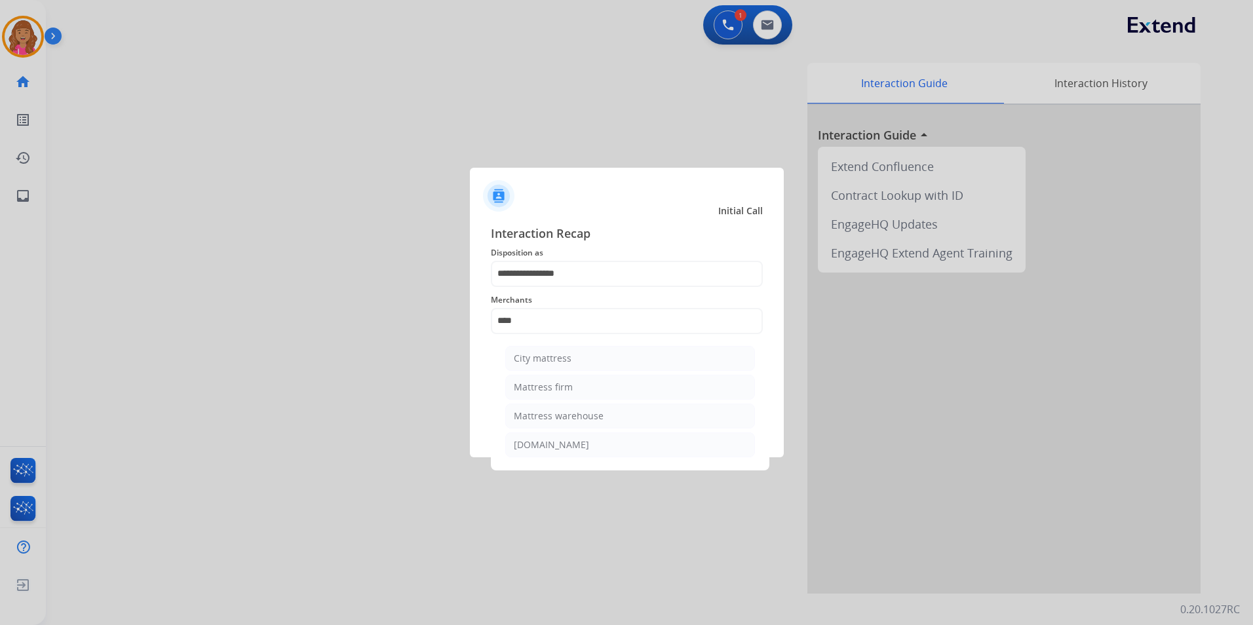
click at [552, 374] on ul "City mattress Mattress firm Mattress warehouse bearmattress.com" at bounding box center [630, 405] width 258 height 131
click at [553, 381] on div "Mattress firm" at bounding box center [543, 387] width 59 height 13
type input "**********"
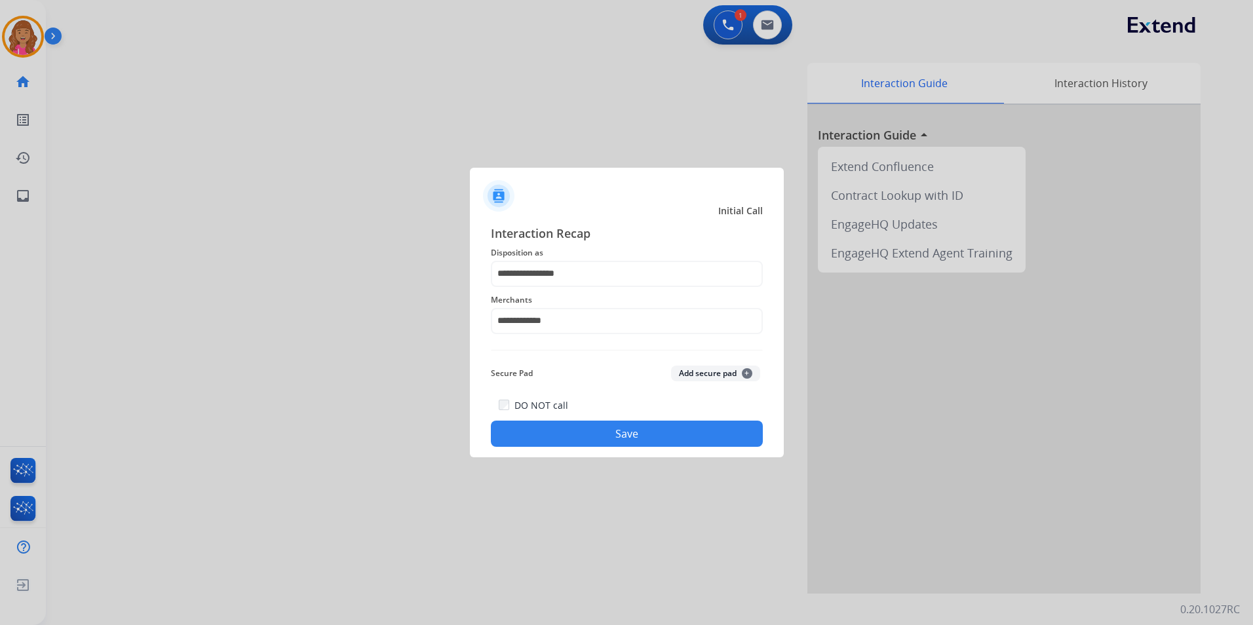
click at [560, 435] on button "Save" at bounding box center [627, 434] width 272 height 26
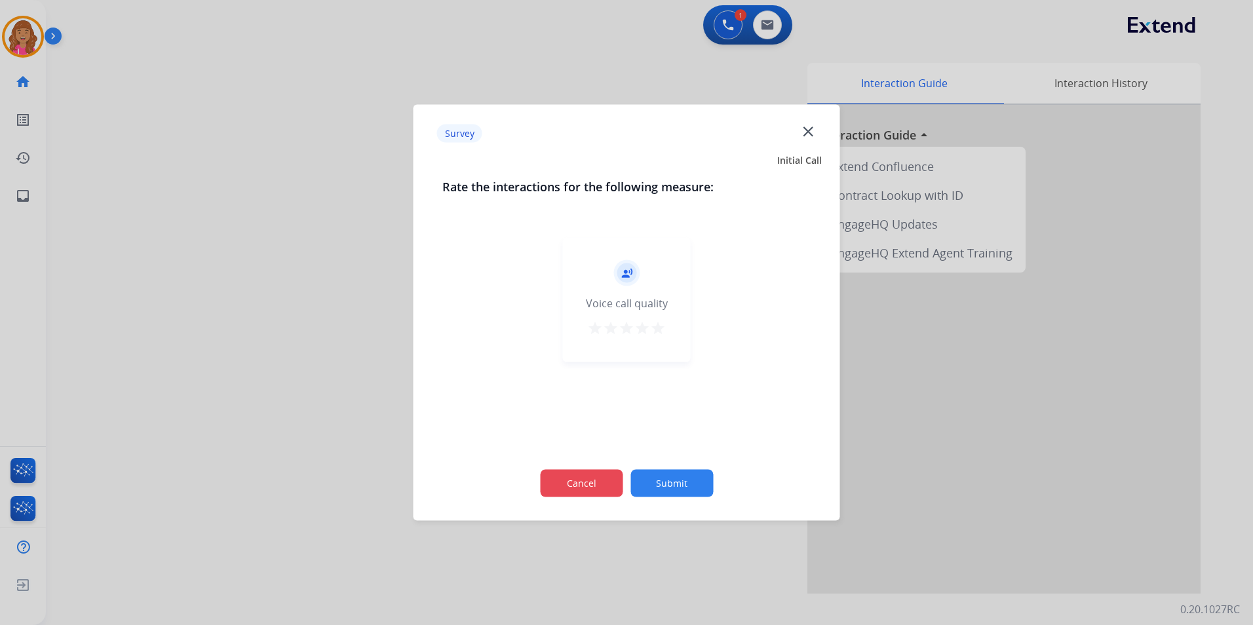
click at [610, 472] on button "Cancel" at bounding box center [581, 484] width 83 height 28
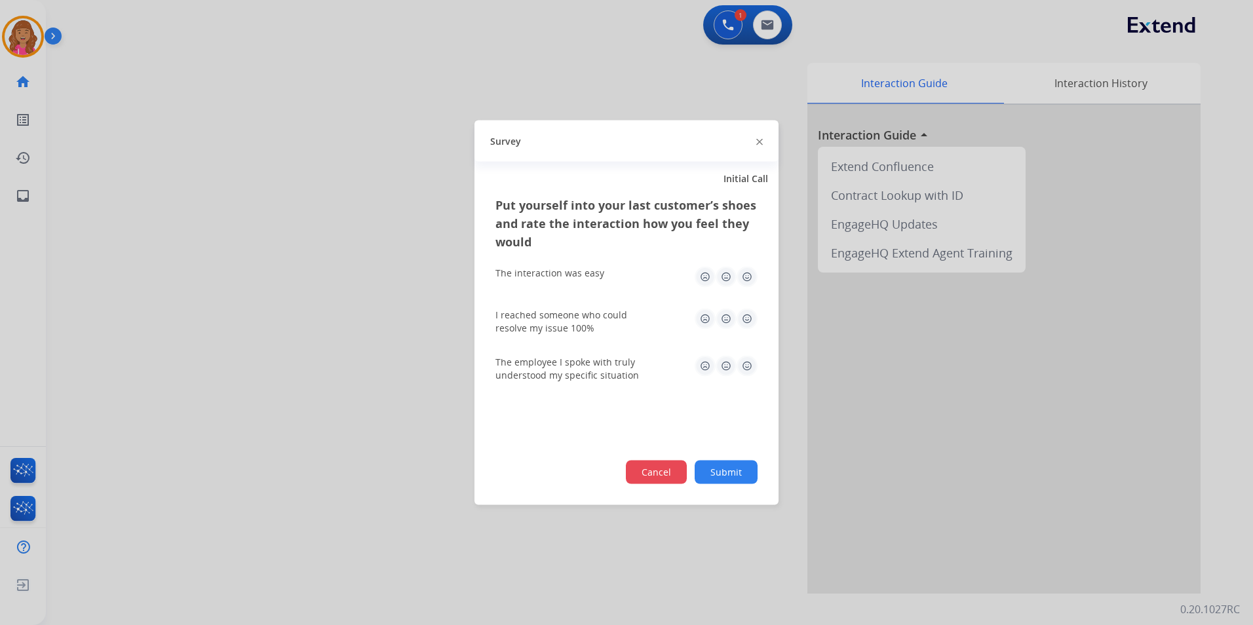
drag, startPoint x: 683, startPoint y: 461, endPoint x: 668, endPoint y: 460, distance: 15.2
click at [682, 461] on button "Cancel" at bounding box center [656, 472] width 62 height 25
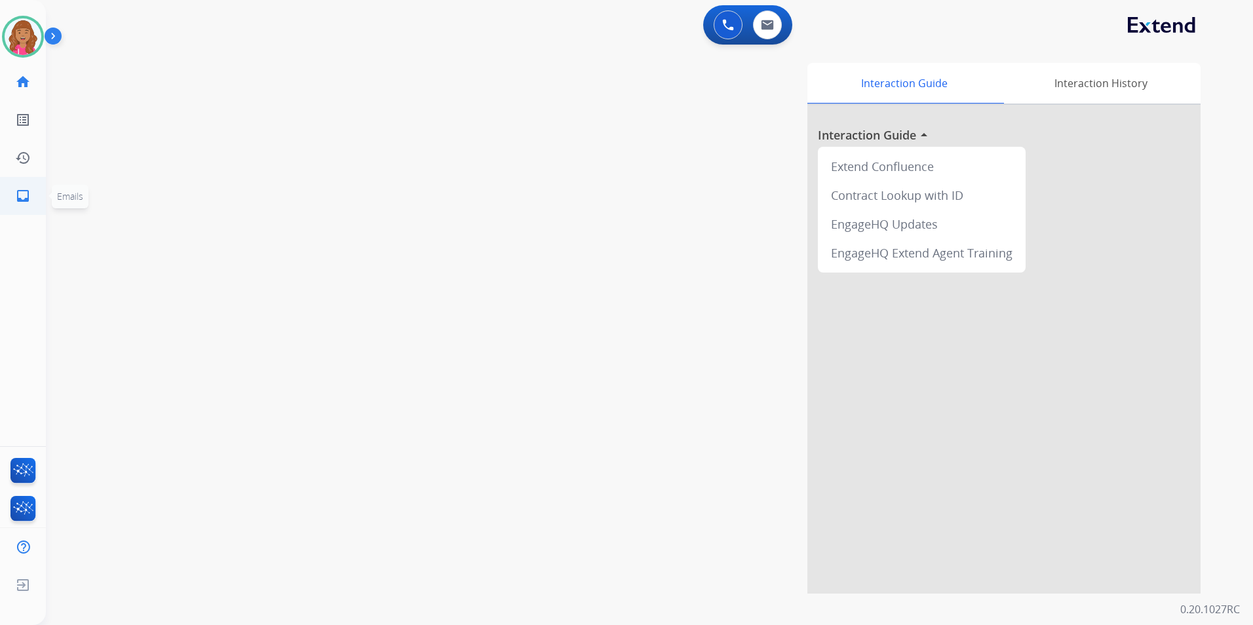
click at [35, 190] on link "inbox Emails" at bounding box center [23, 196] width 37 height 37
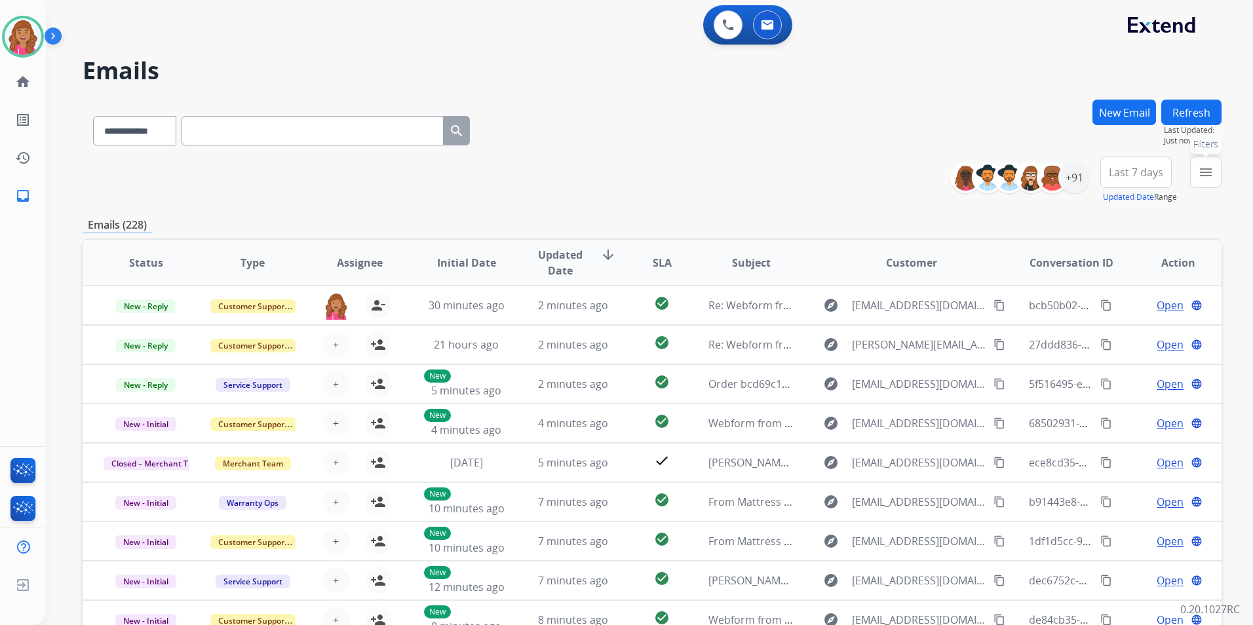
click at [1208, 178] on mat-icon "menu" at bounding box center [1206, 173] width 16 height 16
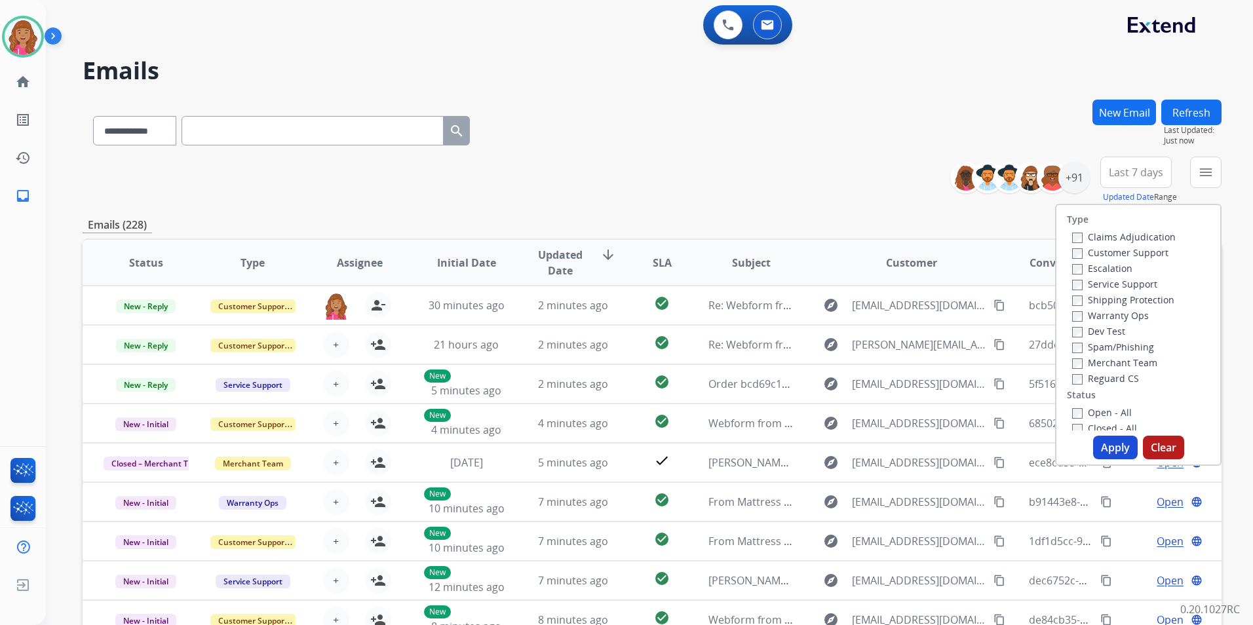
click at [1099, 414] on label "Open - All" at bounding box center [1102, 412] width 60 height 12
click at [1118, 376] on label "Reguard CS" at bounding box center [1105, 378] width 67 height 12
drag, startPoint x: 1158, startPoint y: 297, endPoint x: 1148, endPoint y: 295, distance: 10.7
click at [1158, 300] on label "Shipping Protection" at bounding box center [1123, 300] width 102 height 12
click at [1130, 260] on div "Customer Support" at bounding box center [1124, 253] width 104 height 16
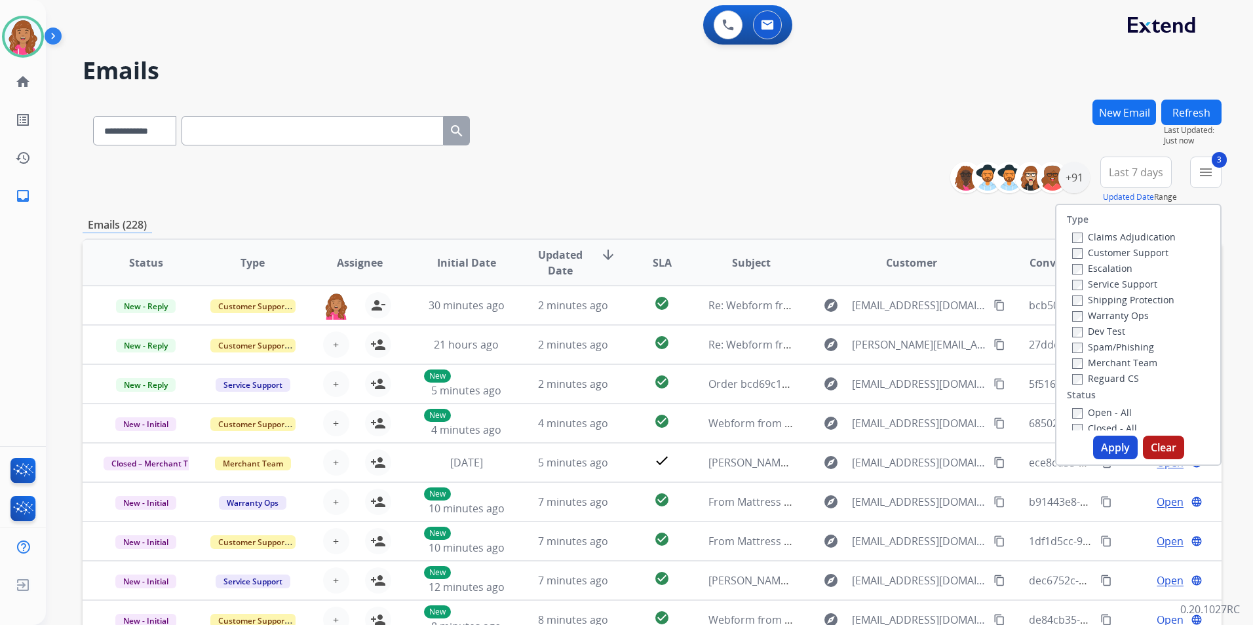
click at [1129, 254] on label "Customer Support" at bounding box center [1120, 252] width 96 height 12
click at [1116, 448] on button "Apply" at bounding box center [1115, 448] width 45 height 24
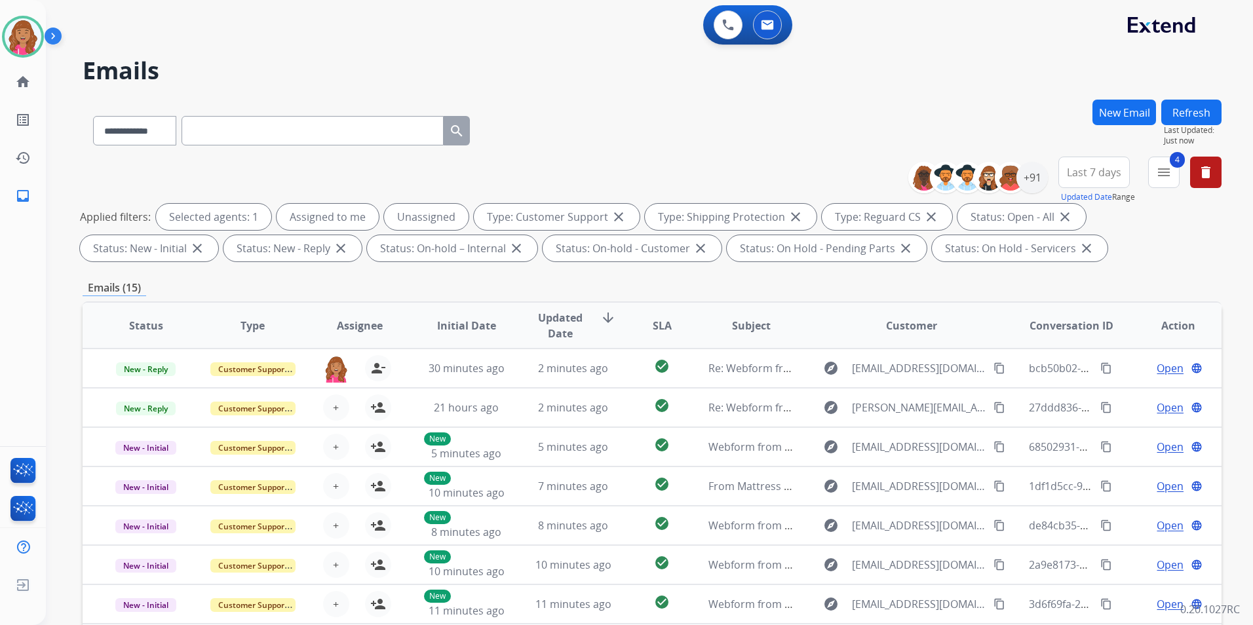
click at [1037, 267] on div "**********" at bounding box center [652, 454] width 1139 height 709
click at [1038, 178] on div "+91" at bounding box center [1032, 177] width 31 height 31
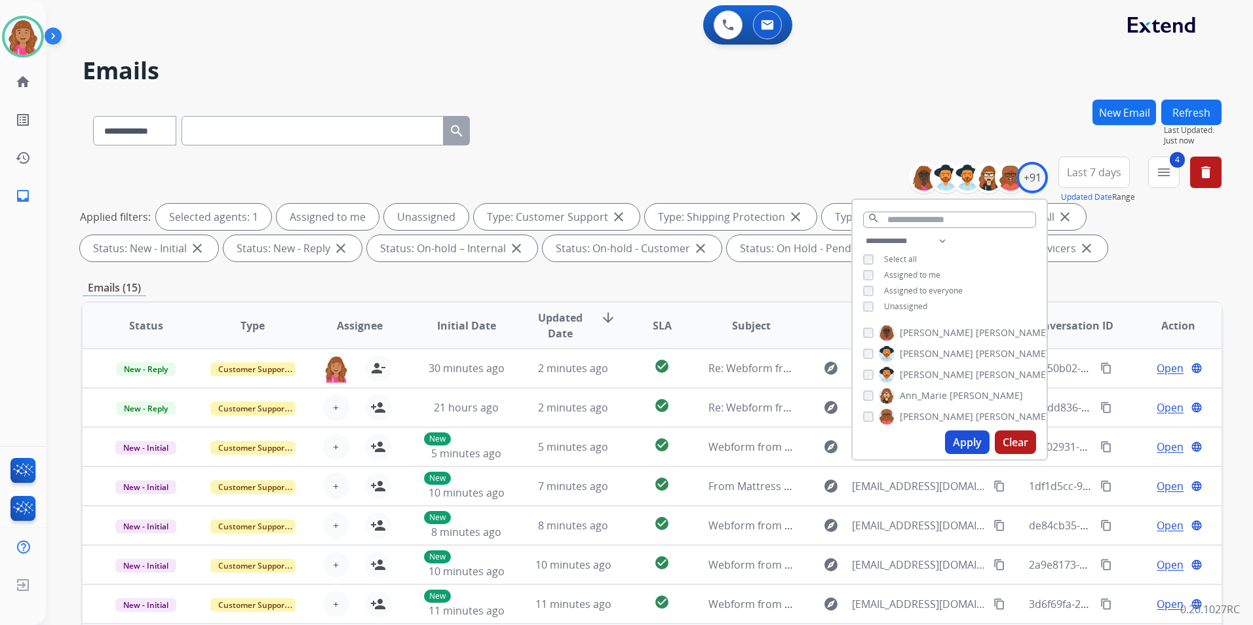
click at [895, 301] on span "Unassigned" at bounding box center [905, 306] width 43 height 11
click at [964, 438] on button "Apply" at bounding box center [967, 443] width 45 height 24
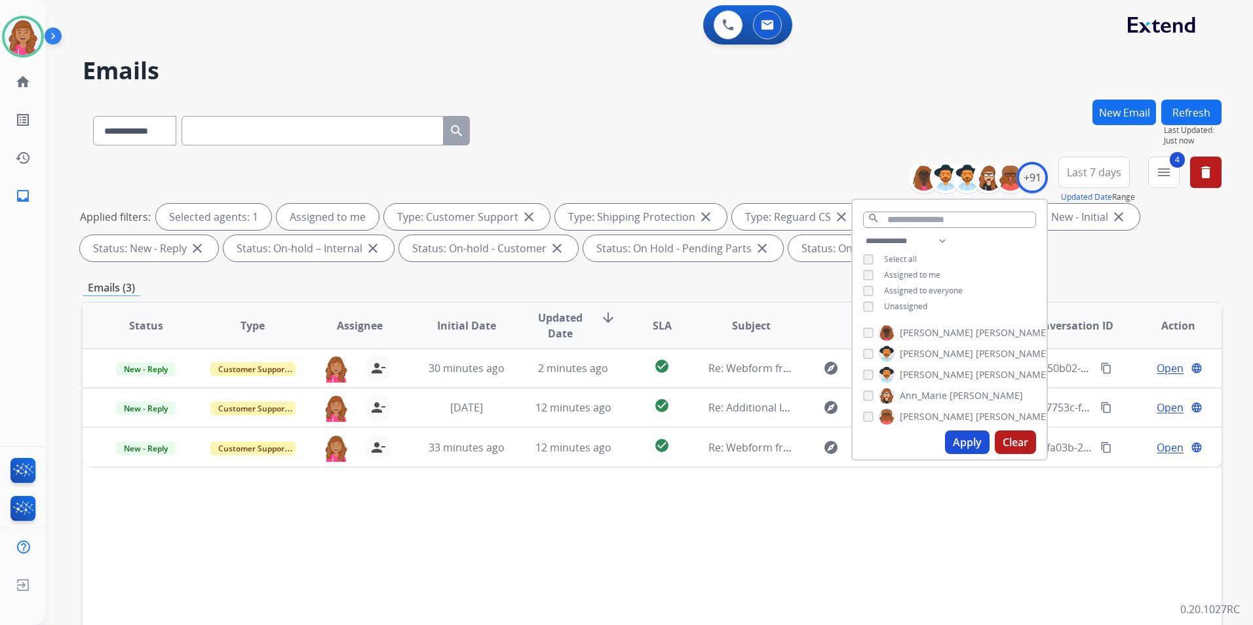
click at [564, 527] on div "Status Type Assignee Initial Date Updated Date arrow_downward SLA Subject Custo…" at bounding box center [652, 521] width 1139 height 439
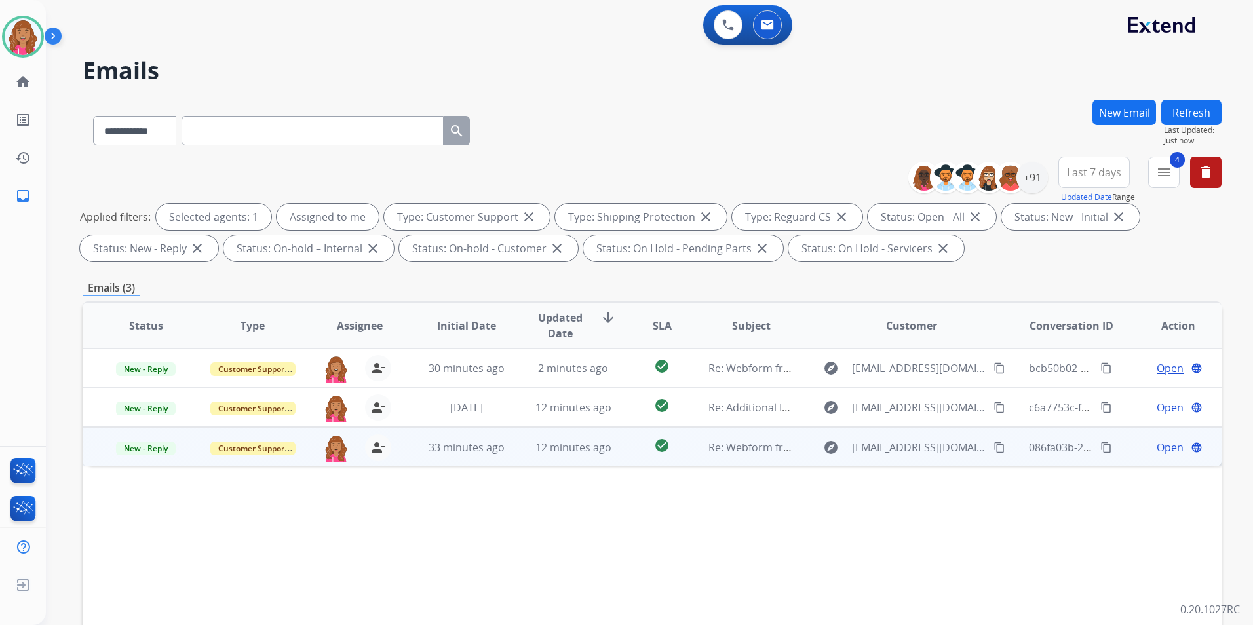
click at [1157, 444] on span "Open" at bounding box center [1170, 448] width 27 height 16
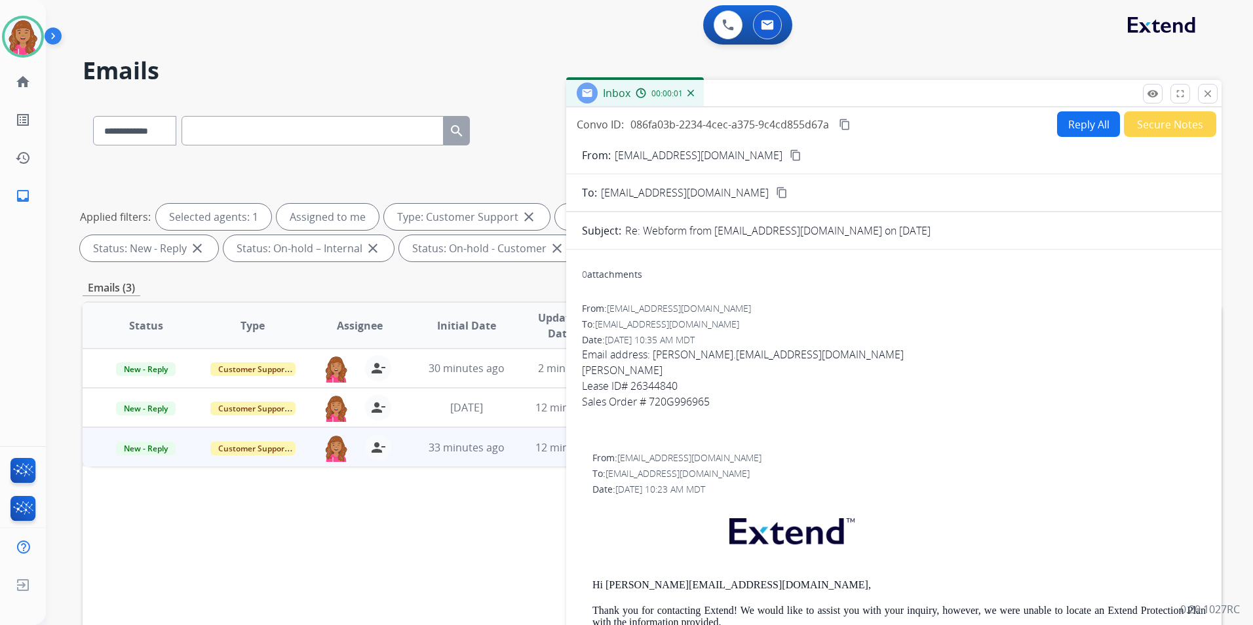
click at [881, 436] on div at bounding box center [894, 433] width 624 height 16
drag, startPoint x: 800, startPoint y: 361, endPoint x: 654, endPoint y: 355, distance: 145.6
click at [654, 355] on div "Email address: frannie. fields@gmail.com" at bounding box center [894, 355] width 624 height 16
copy div "frannie. fields@gmail.com"
click at [768, 431] on div at bounding box center [894, 433] width 624 height 16
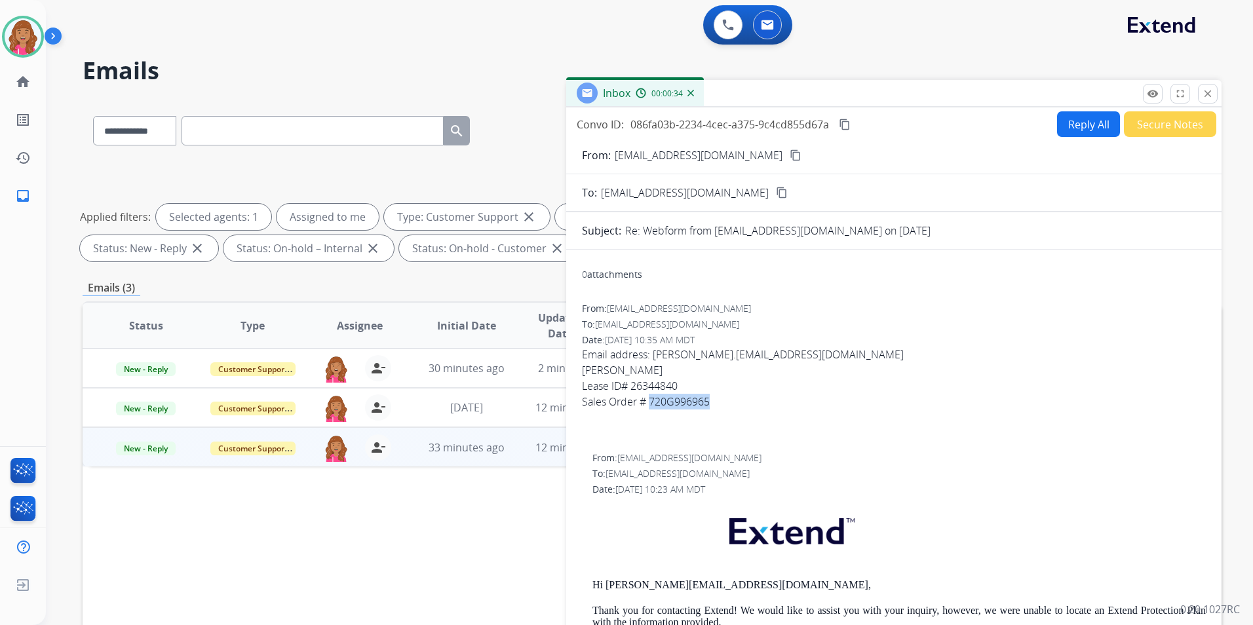
drag, startPoint x: 691, startPoint y: 402, endPoint x: 649, endPoint y: 402, distance: 42.0
click at [649, 402] on div "Sales Order # 720G996965" at bounding box center [894, 402] width 624 height 16
copy div "720G996965"
drag, startPoint x: 998, startPoint y: 119, endPoint x: 1005, endPoint y: 127, distance: 10.7
click at [1002, 123] on div "Convo ID: 086fa03b-2234-4cec-a375-9c4cd855d67a content_copy Reply All Secure No…" at bounding box center [894, 124] width 656 height 26
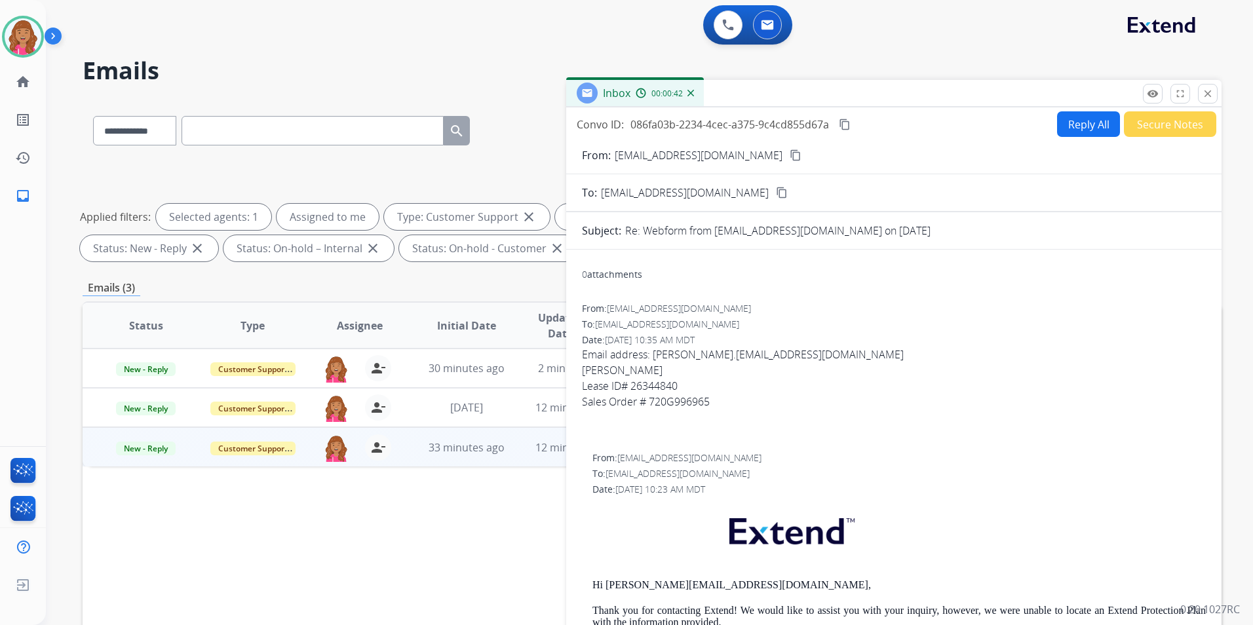
click at [1088, 132] on button "Reply All" at bounding box center [1088, 124] width 63 height 26
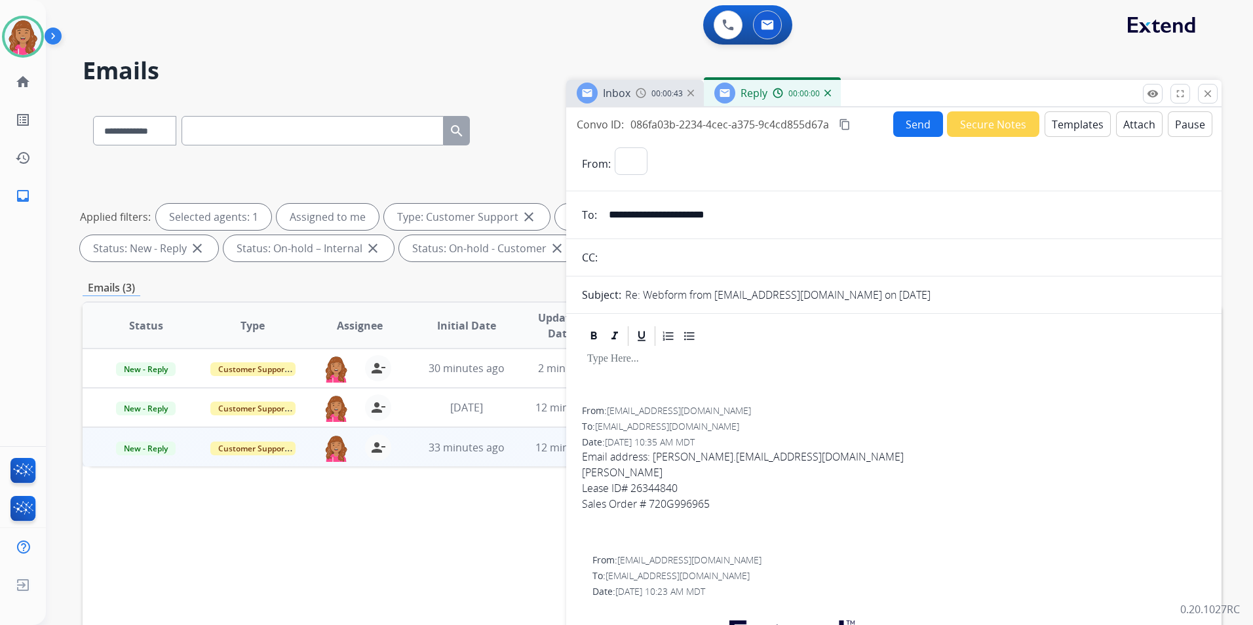
click at [1088, 132] on button "Templates" at bounding box center [1078, 124] width 66 height 26
select select "**********"
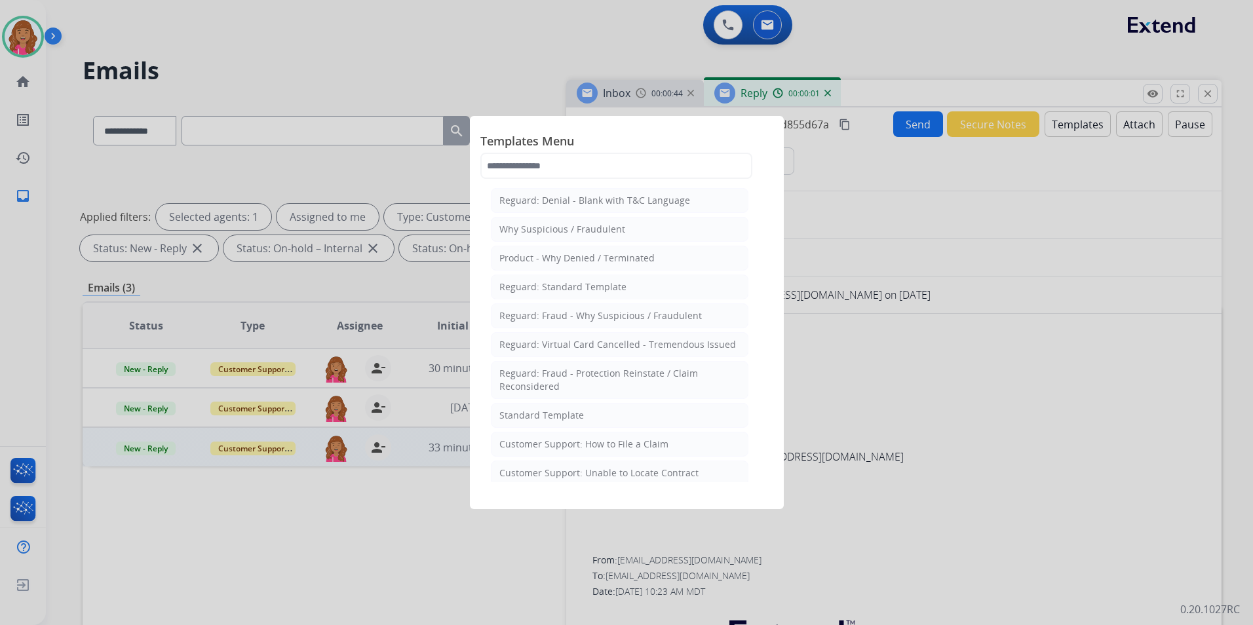
click at [578, 408] on li "Standard Template" at bounding box center [620, 415] width 258 height 25
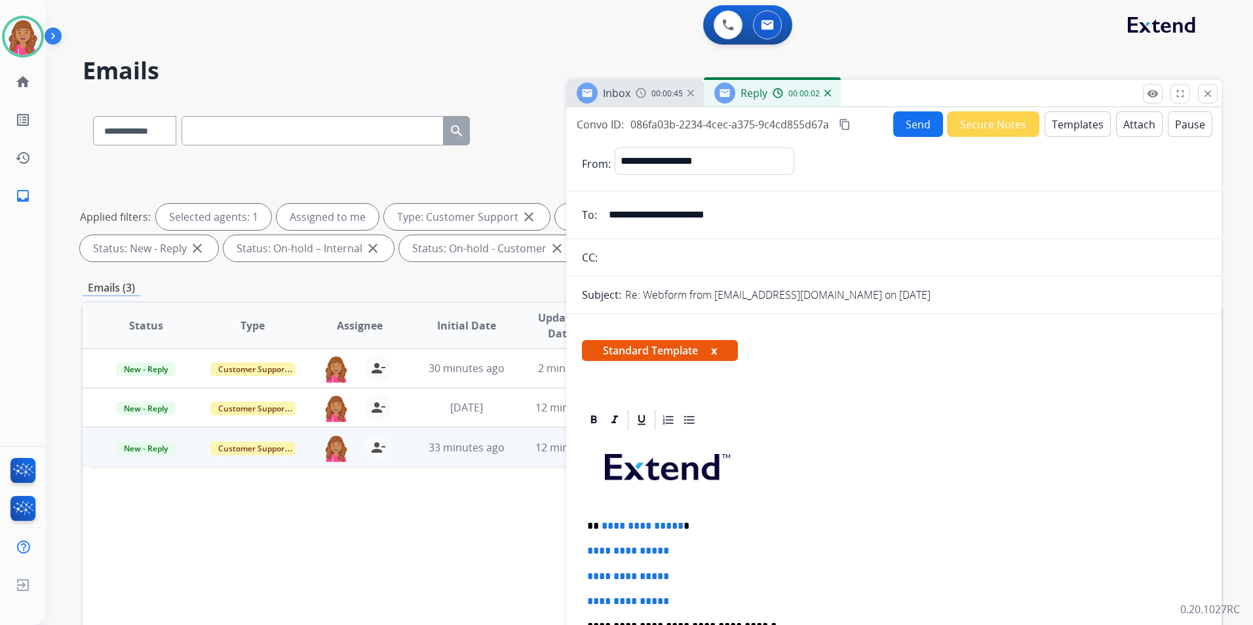
click at [675, 521] on span "**********" at bounding box center [643, 526] width 82 height 10
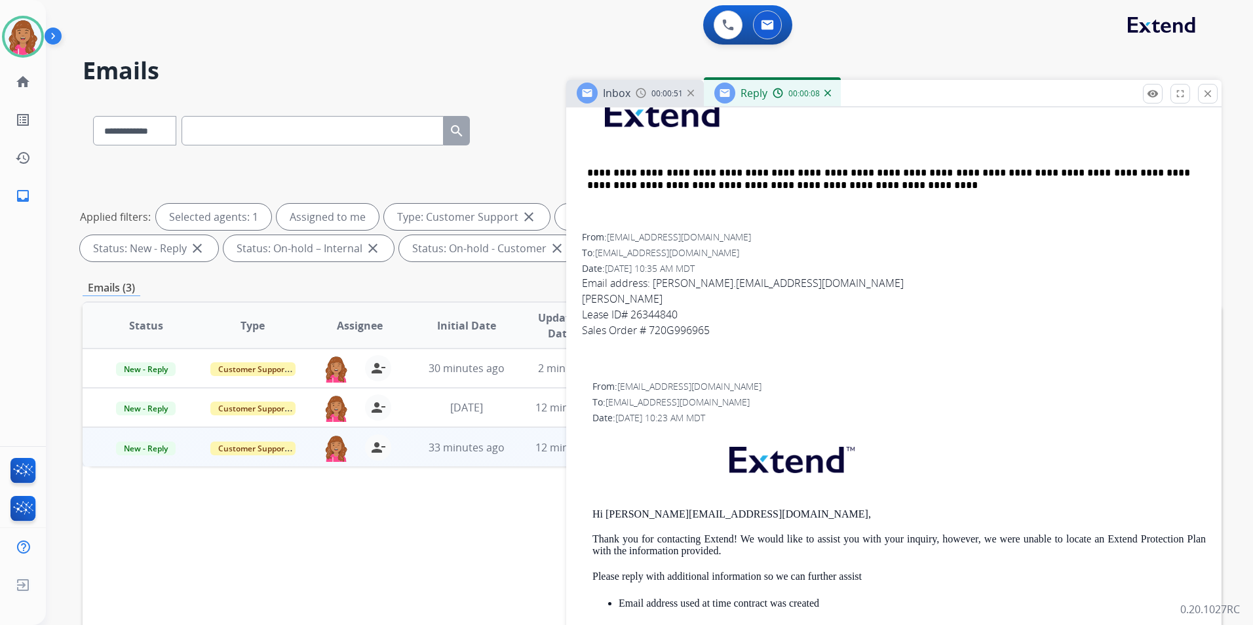
scroll to position [459, 0]
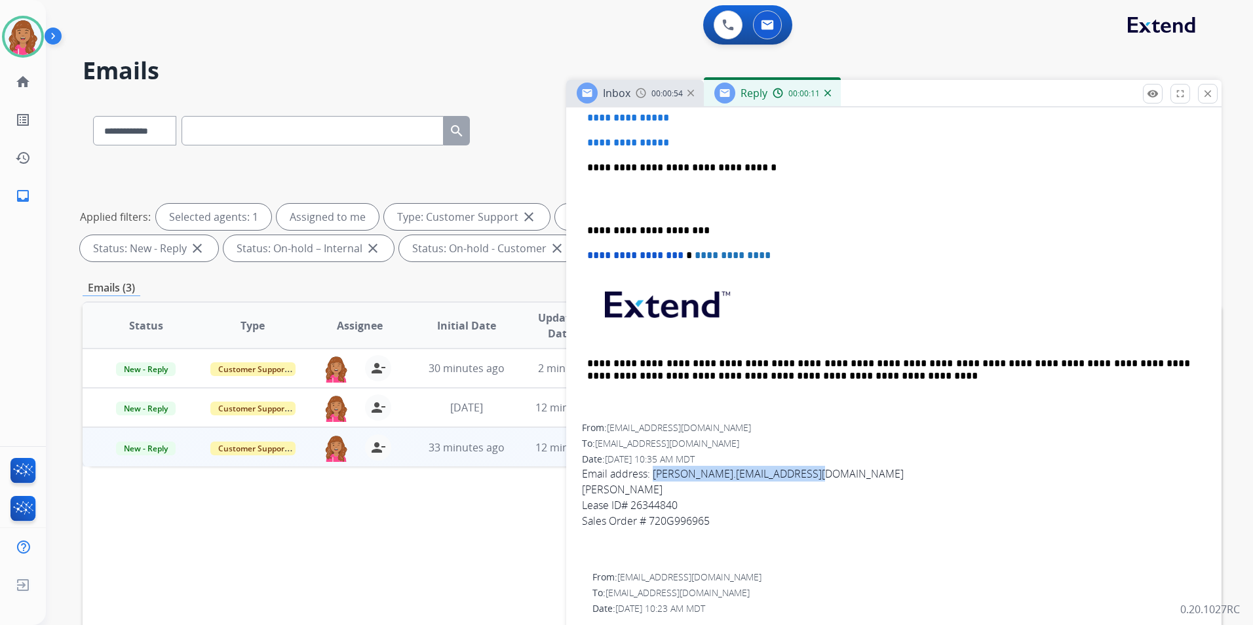
drag, startPoint x: 782, startPoint y: 473, endPoint x: 654, endPoint y: 478, distance: 128.6
click at [654, 478] on div "Email address: frannie. fields@gmail.com" at bounding box center [894, 474] width 624 height 16
copy div "frannie. fields@gmail.com"
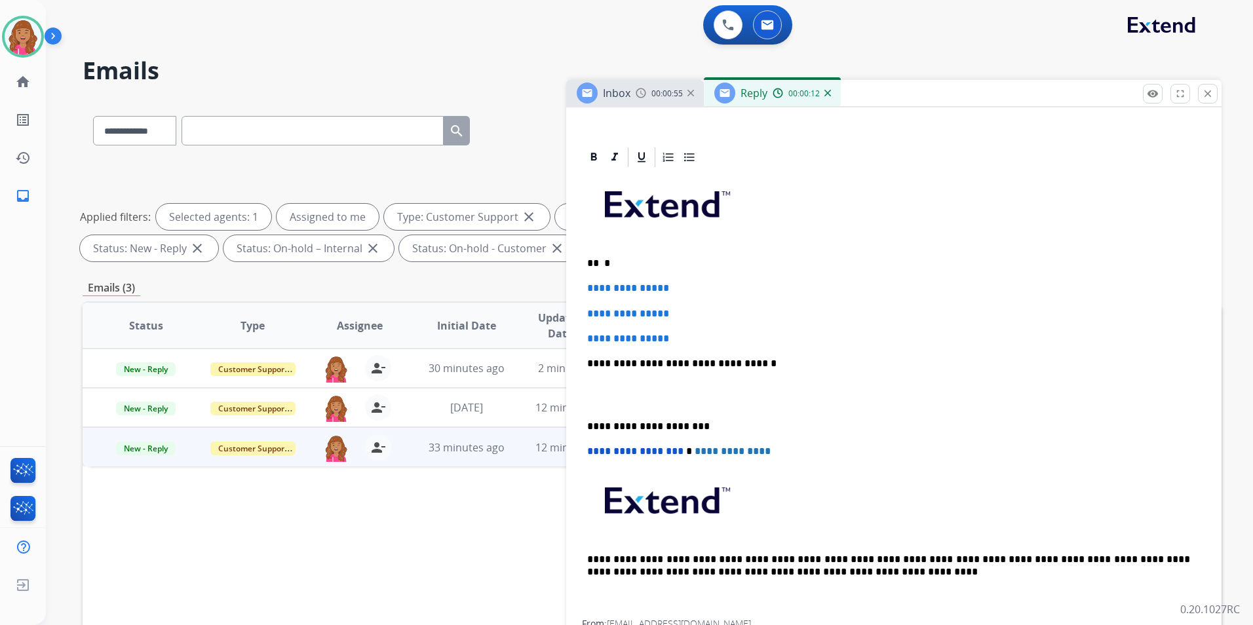
scroll to position [66, 0]
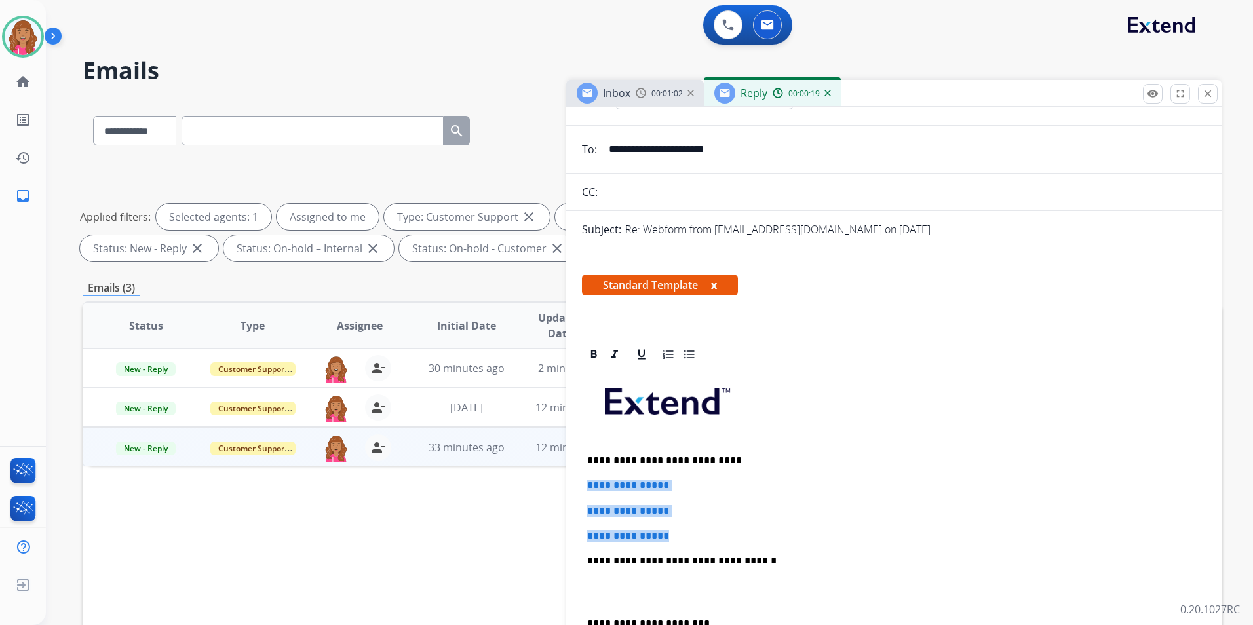
drag, startPoint x: 679, startPoint y: 526, endPoint x: 570, endPoint y: 477, distance: 119.4
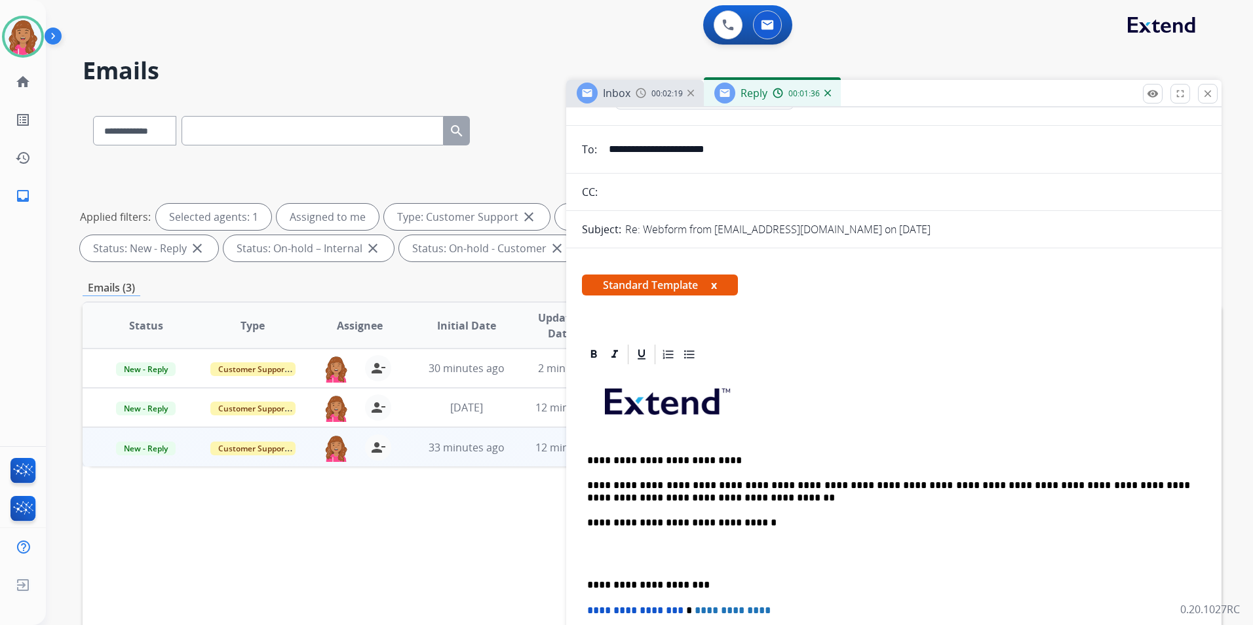
click at [634, 553] on p at bounding box center [894, 554] width 614 height 24
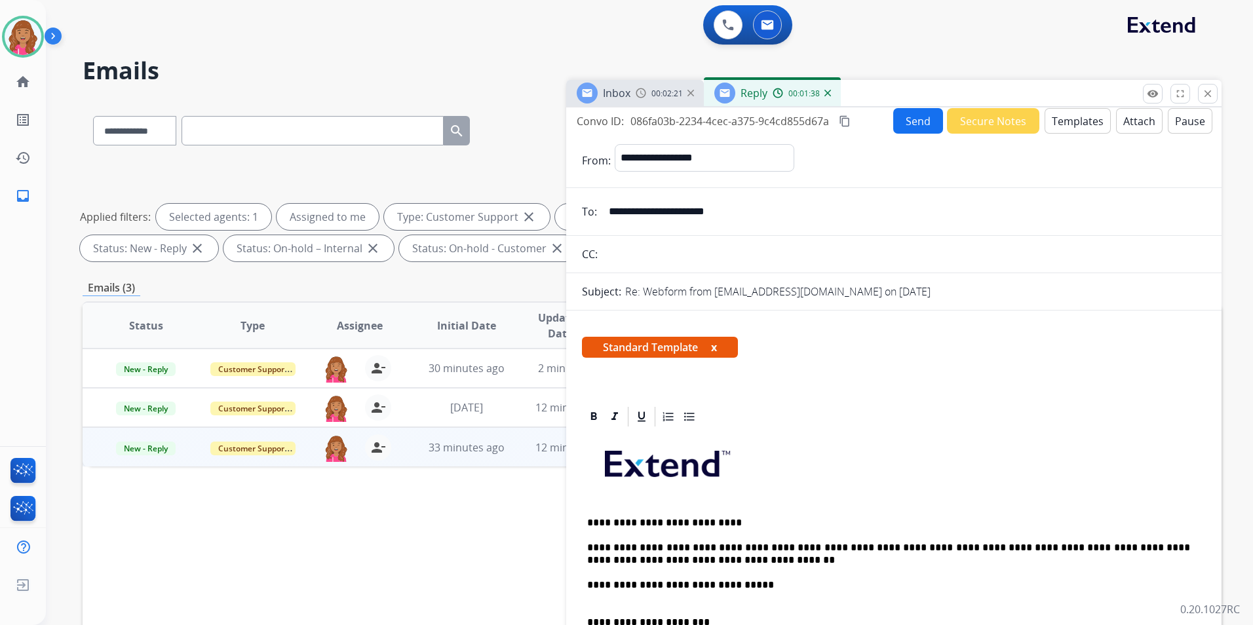
scroll to position [0, 0]
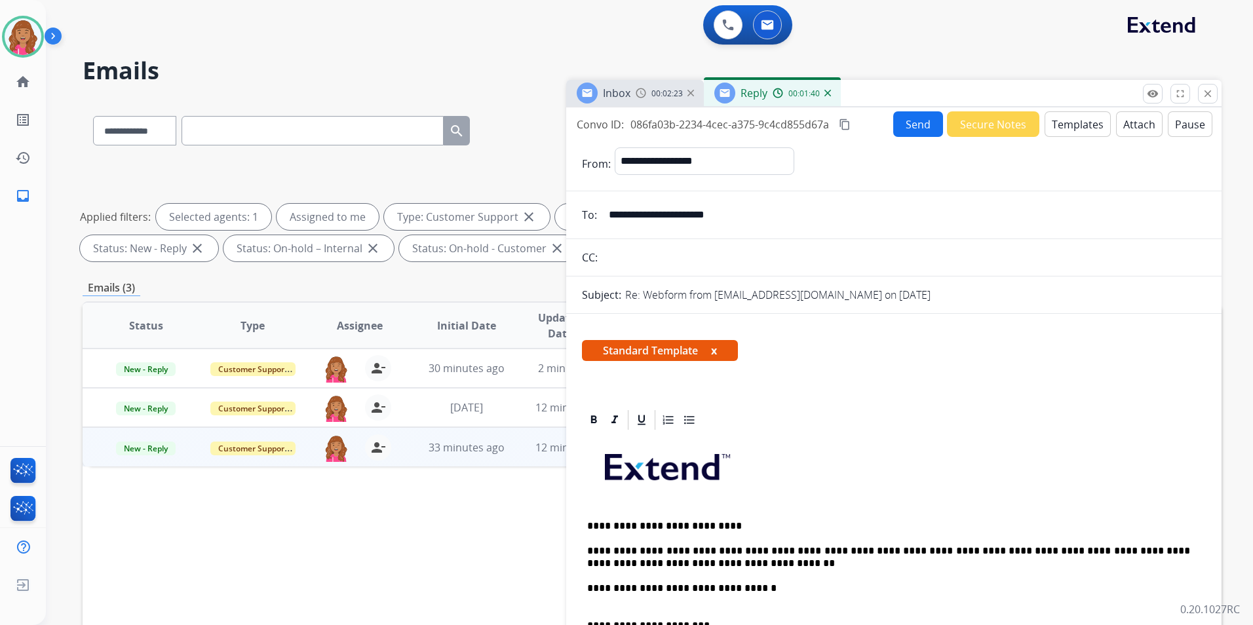
click at [897, 123] on button "Send" at bounding box center [918, 124] width 50 height 26
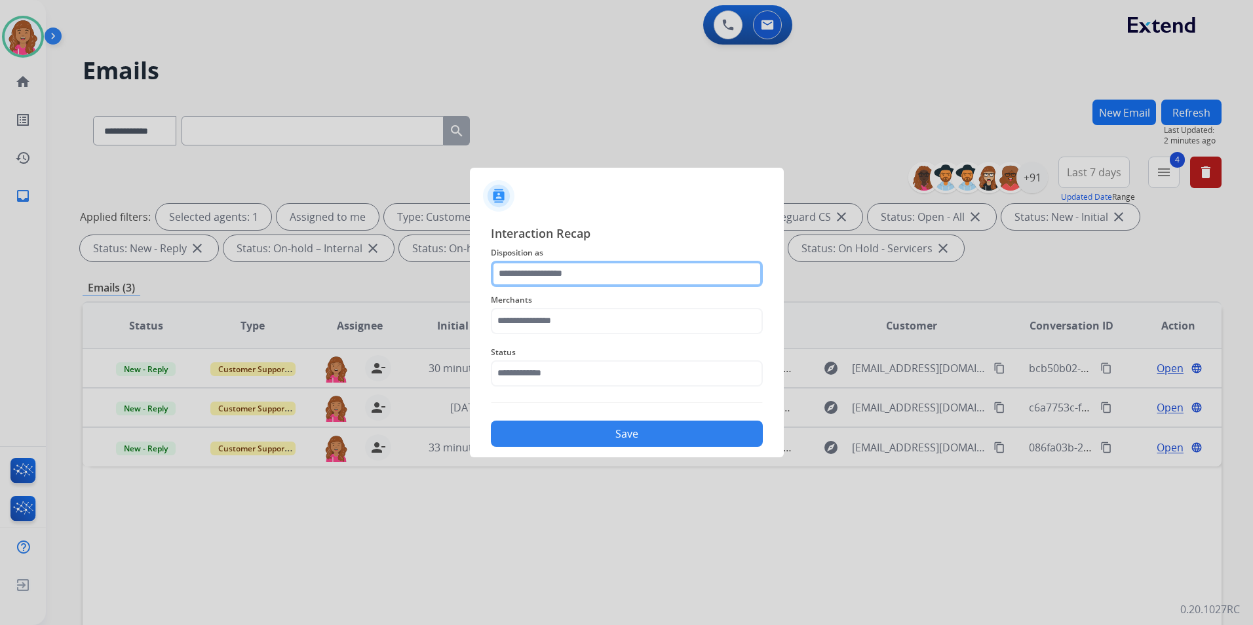
click at [538, 264] on input "text" at bounding box center [627, 274] width 272 height 26
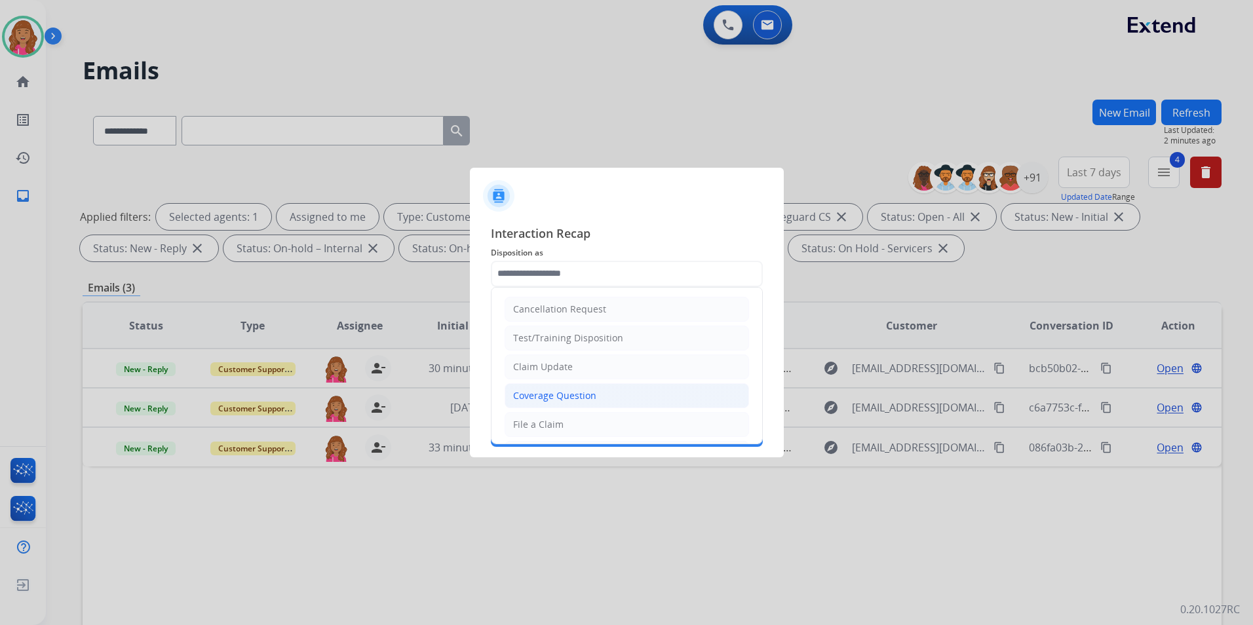
click at [611, 386] on li "Coverage Question" at bounding box center [627, 395] width 245 height 25
type input "**********"
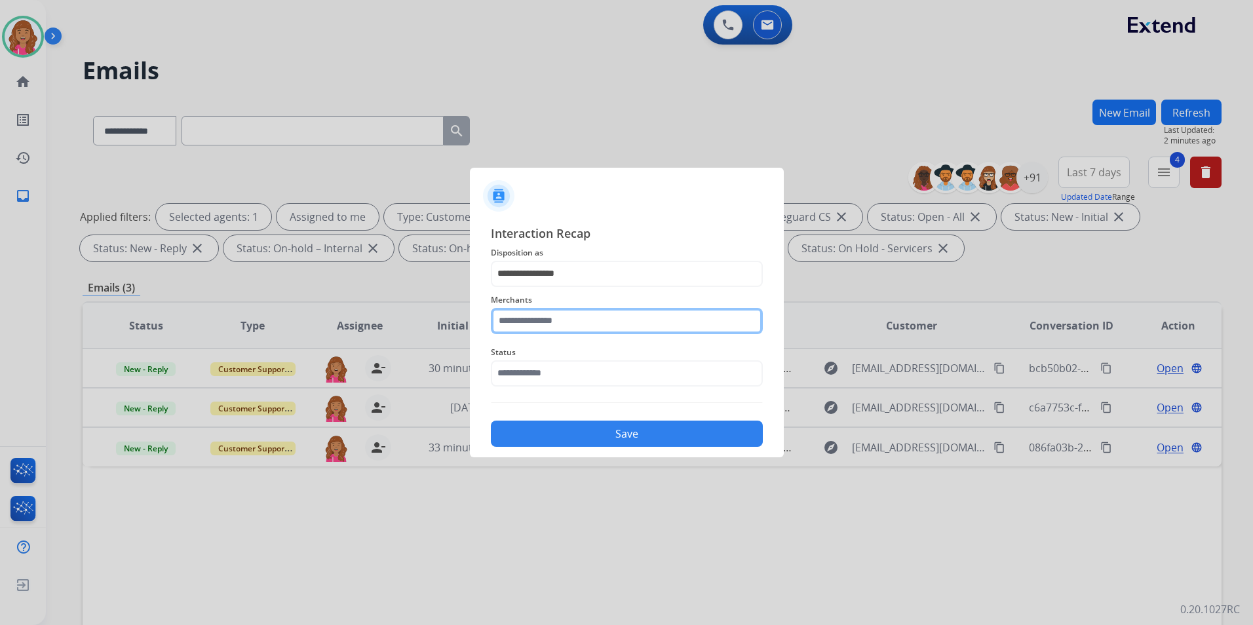
click at [605, 324] on input "text" at bounding box center [627, 321] width 272 height 26
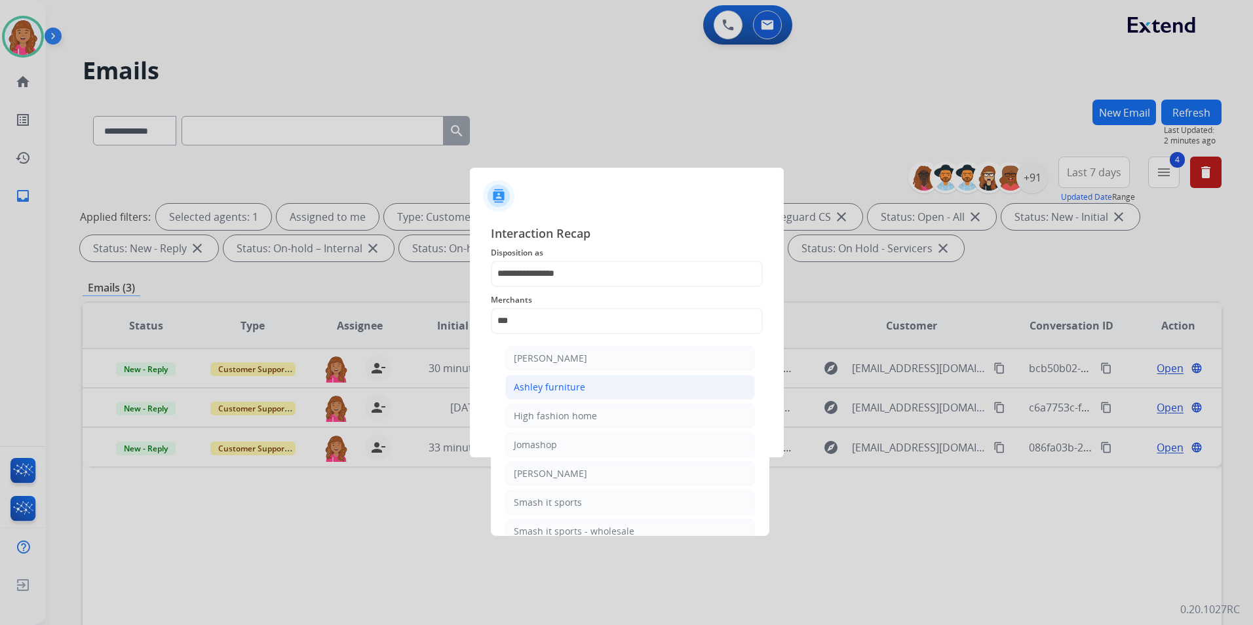
click at [594, 383] on li "Ashley furniture" at bounding box center [630, 387] width 250 height 25
type input "**********"
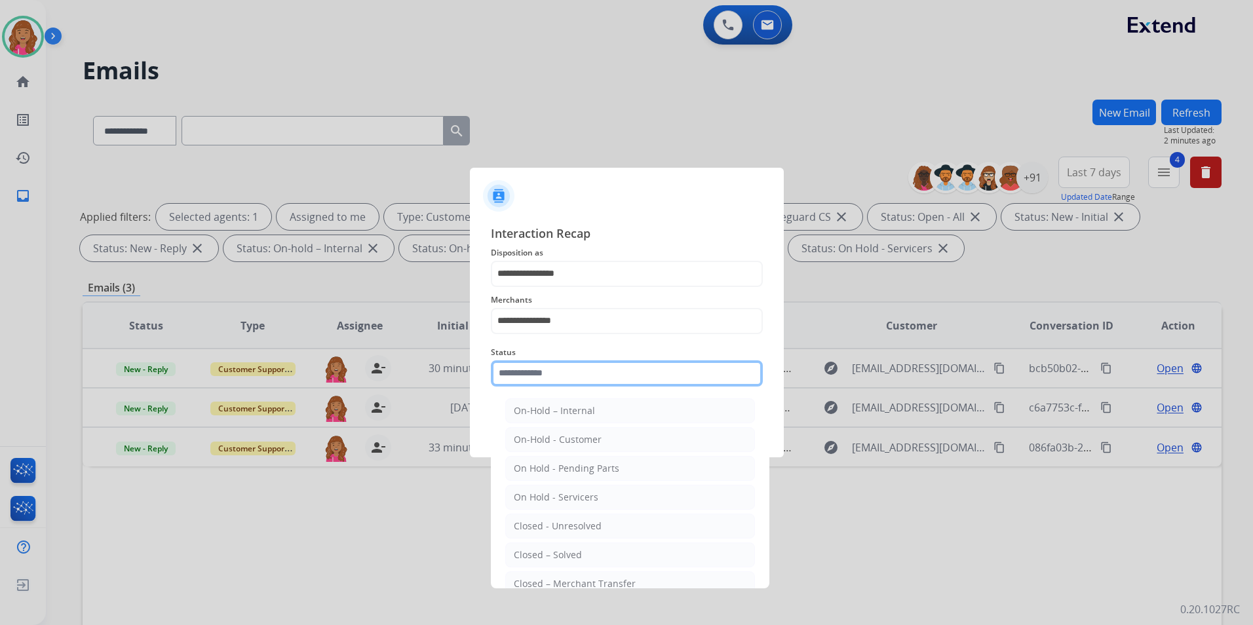
drag, startPoint x: 594, startPoint y: 380, endPoint x: 600, endPoint y: 397, distance: 17.4
click at [594, 380] on input "text" at bounding box center [627, 374] width 272 height 26
click at [606, 544] on li "Closed – Solved" at bounding box center [630, 555] width 250 height 25
type input "**********"
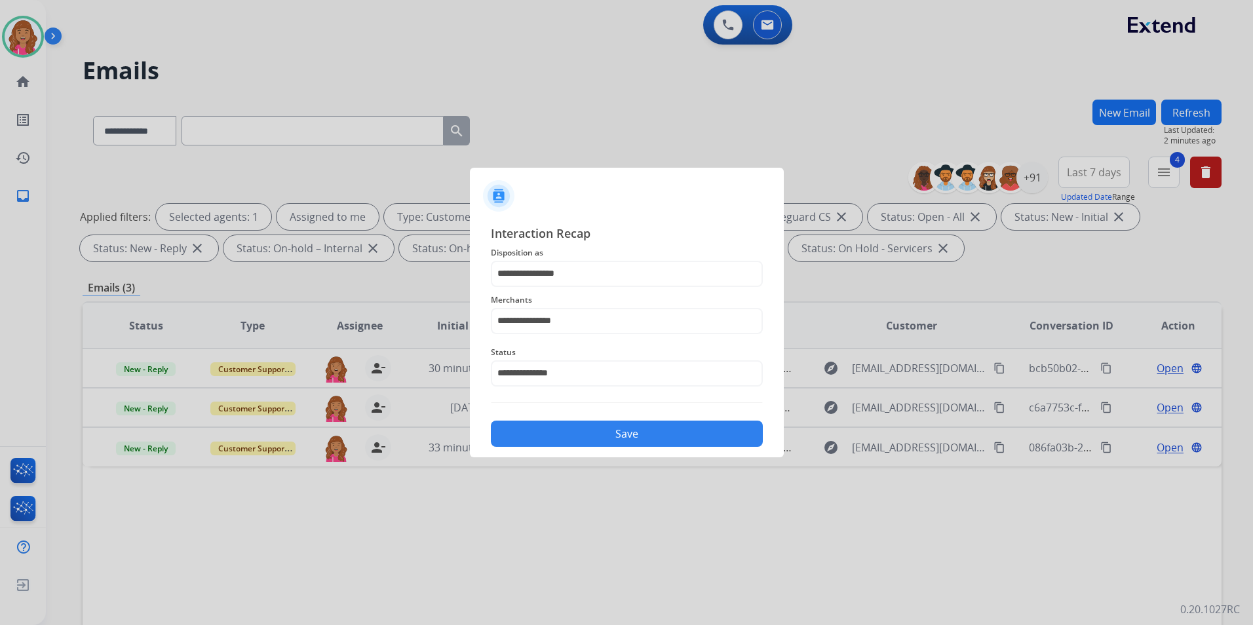
click at [630, 437] on button "Save" at bounding box center [627, 434] width 272 height 26
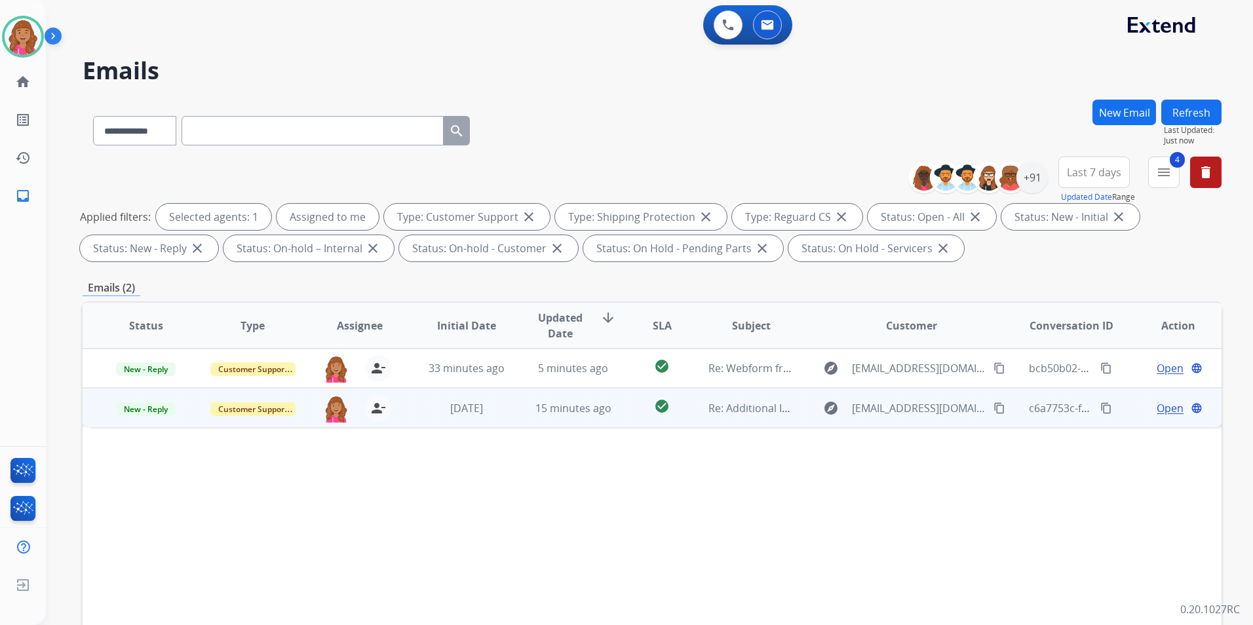
click at [1165, 406] on span "Open" at bounding box center [1170, 409] width 27 height 16
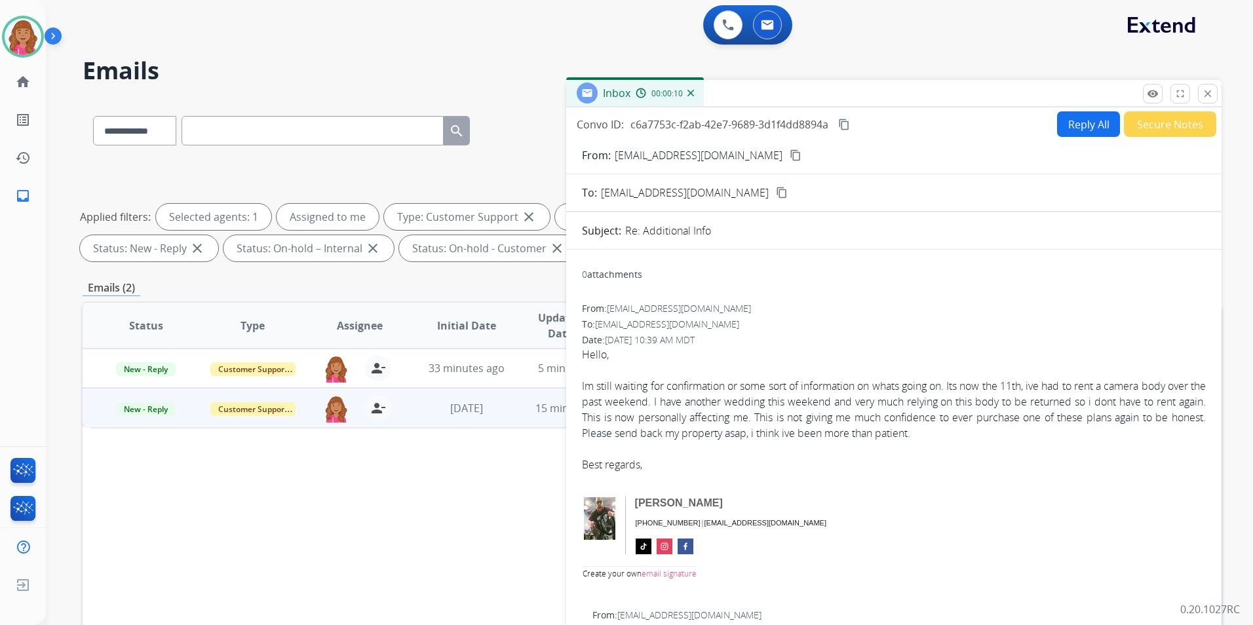
click at [790, 155] on mat-icon "content_copy" at bounding box center [796, 155] width 12 height 12
click at [1073, 130] on button "Reply All" at bounding box center [1088, 124] width 63 height 26
select select "**********"
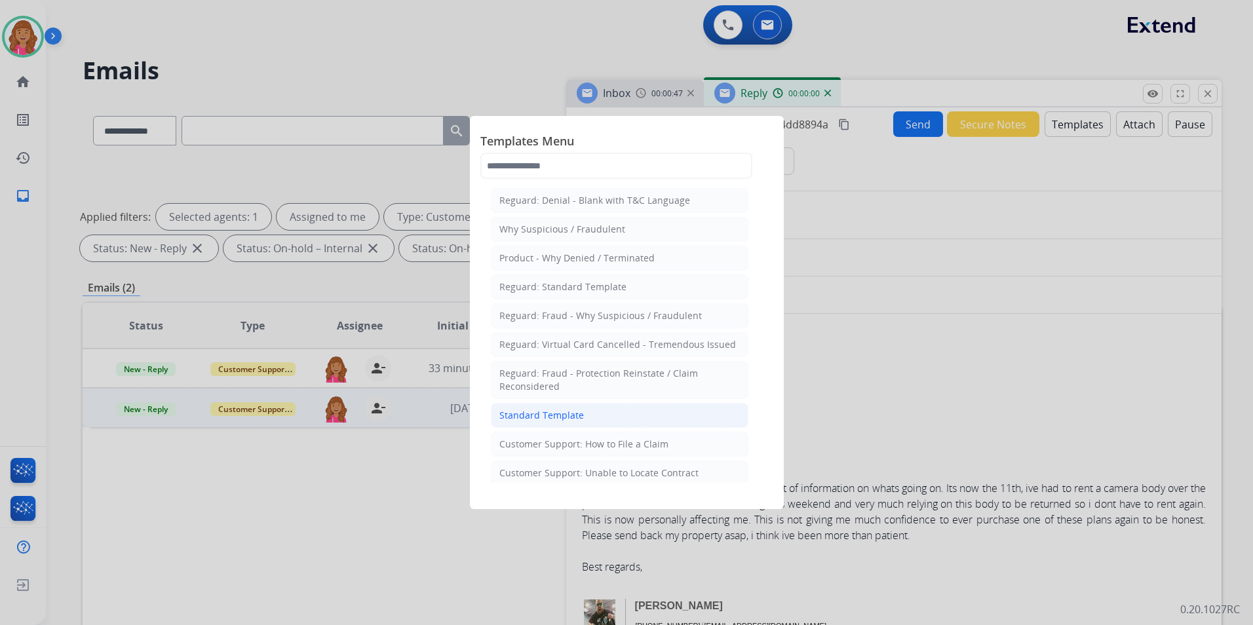
click at [592, 412] on li "Standard Template" at bounding box center [620, 415] width 258 height 25
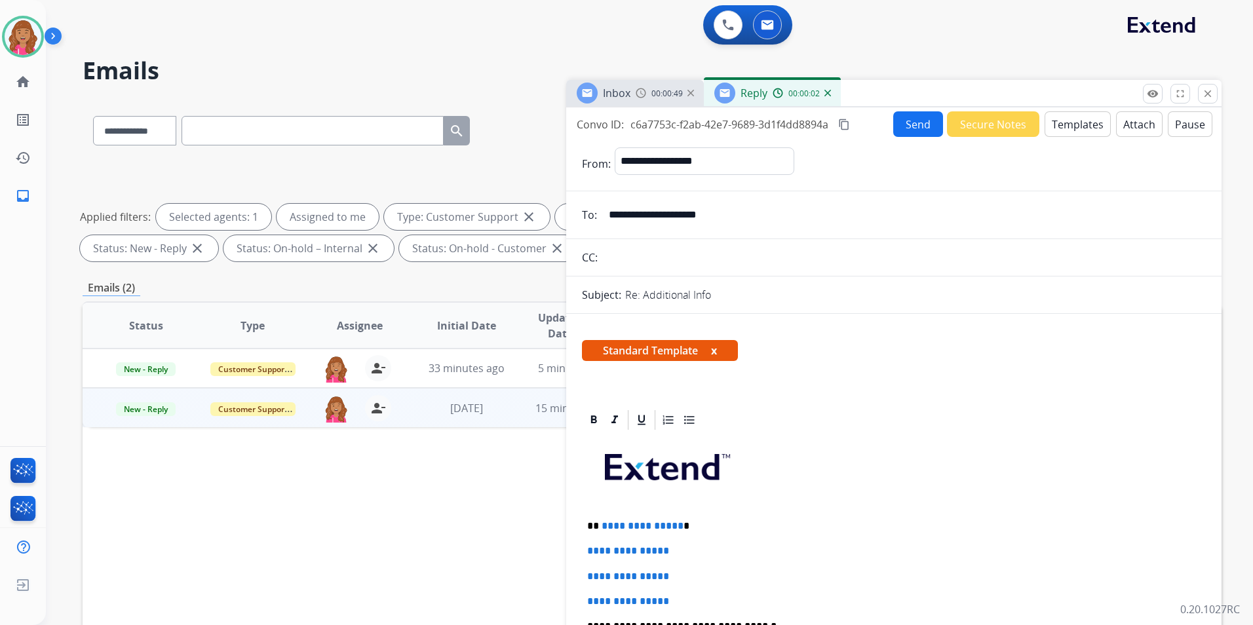
click at [677, 529] on p "**********" at bounding box center [888, 526] width 603 height 12
drag, startPoint x: 600, startPoint y: 524, endPoint x: 652, endPoint y: 553, distance: 59.5
drag, startPoint x: 703, startPoint y: 595, endPoint x: 592, endPoint y: 541, distance: 124.0
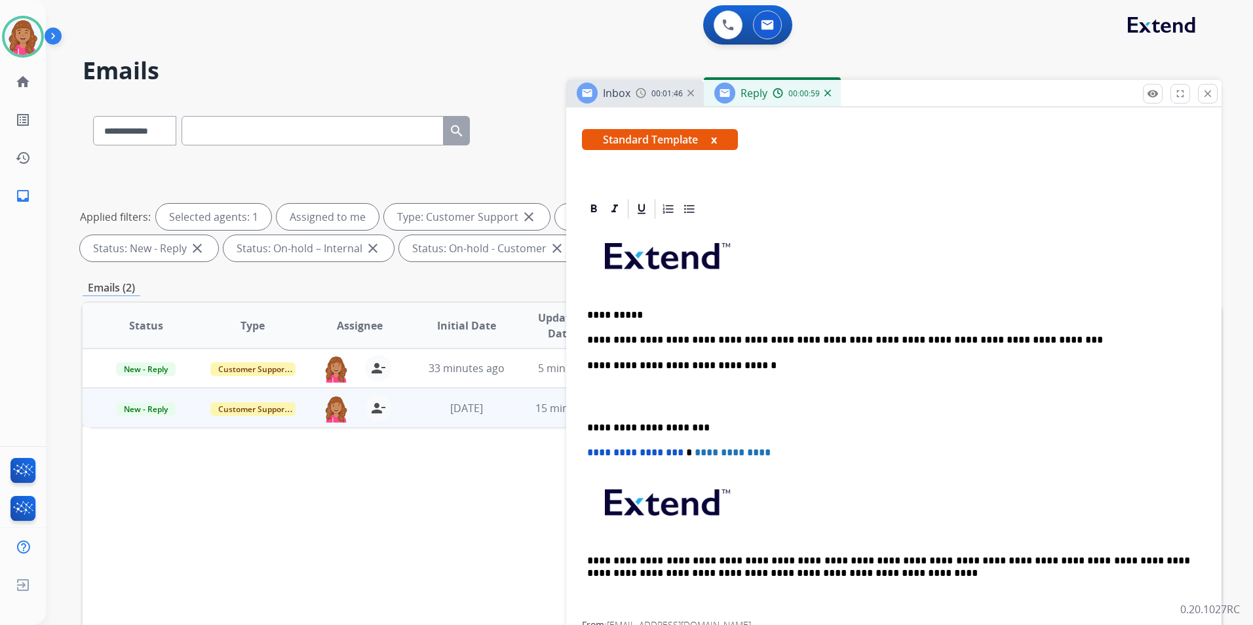
scroll to position [262, 0]
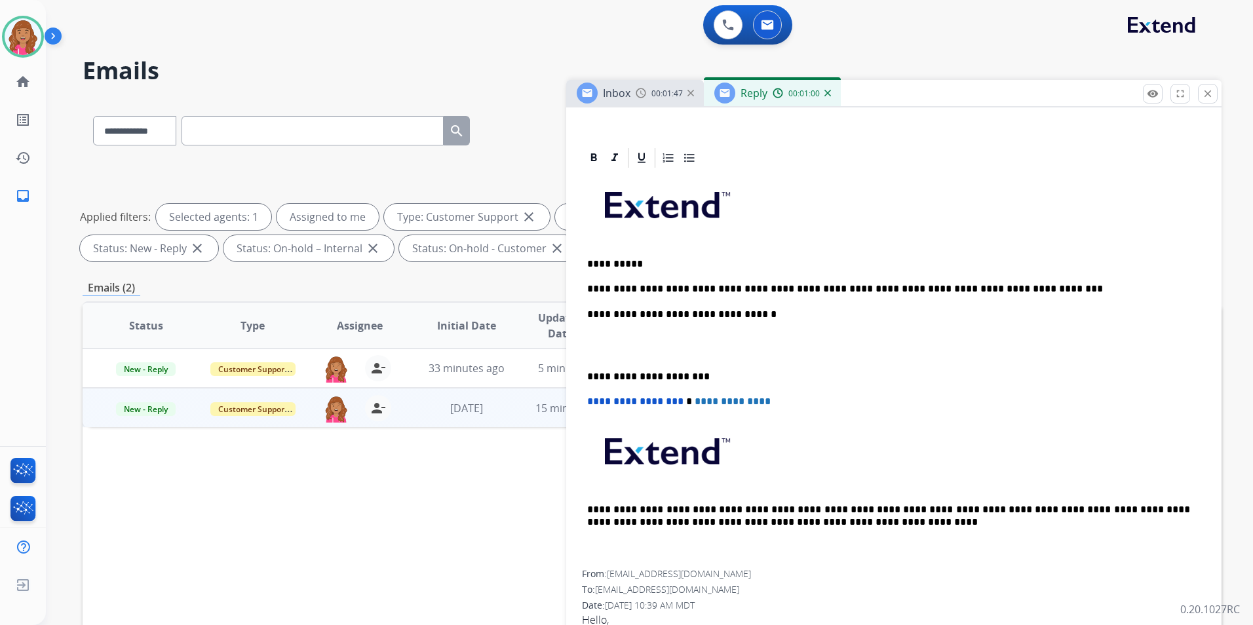
click at [608, 351] on p at bounding box center [894, 346] width 614 height 24
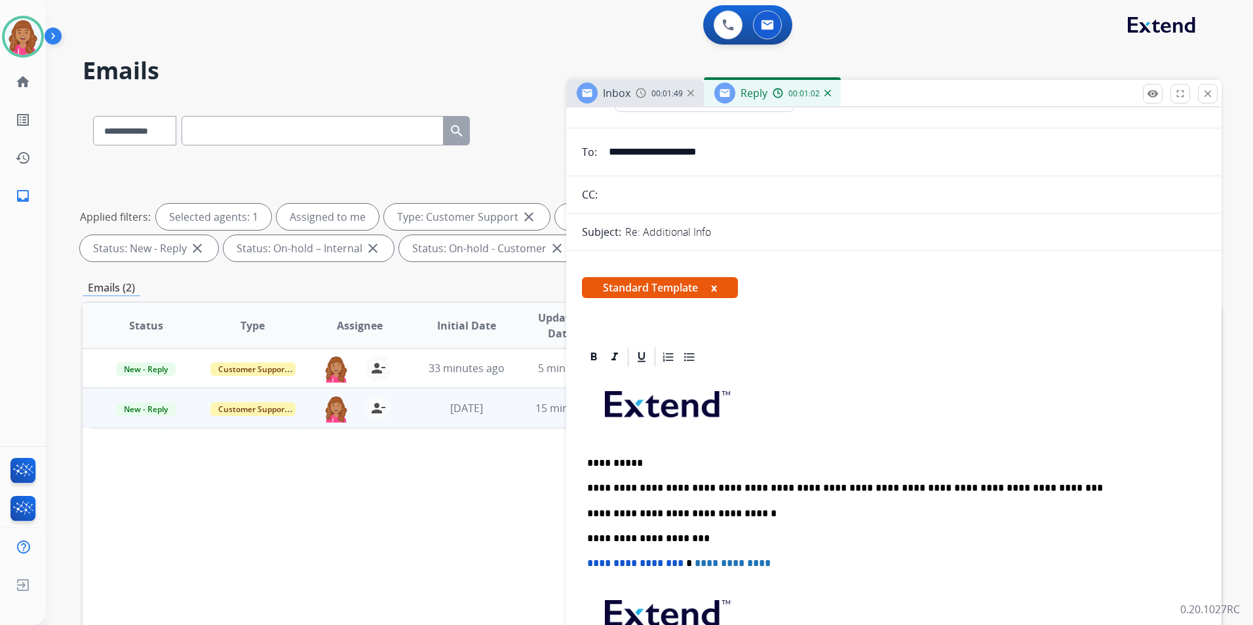
scroll to position [0, 0]
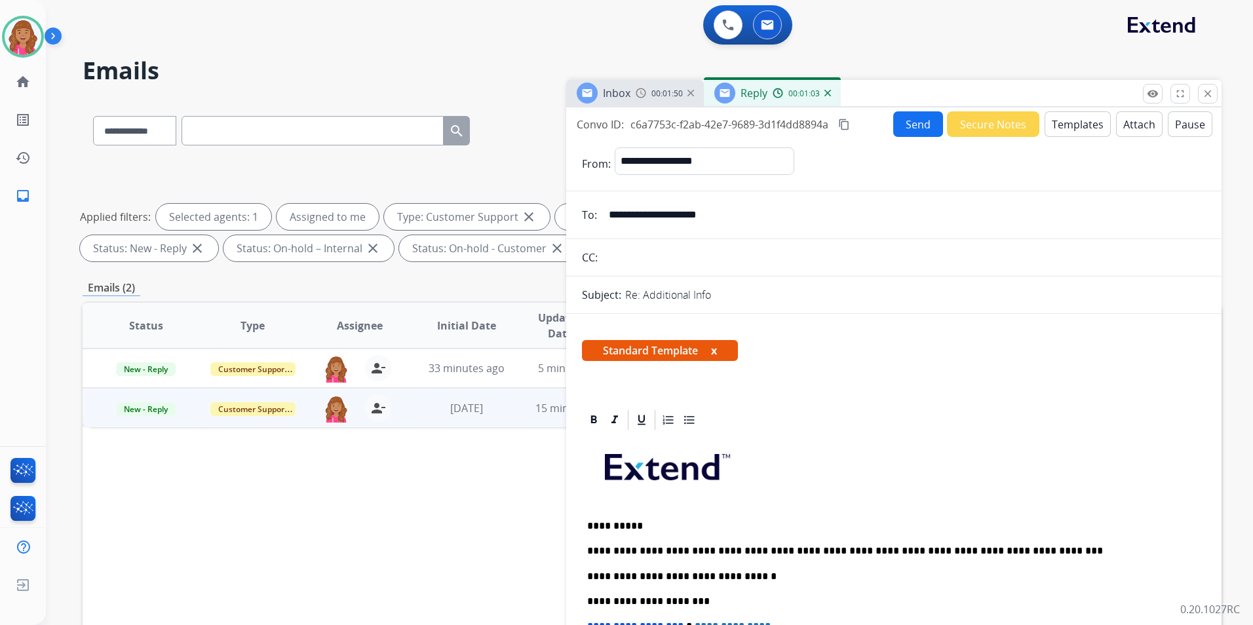
click at [850, 123] on button "content_copy" at bounding box center [844, 125] width 16 height 16
click at [905, 125] on button "Send" at bounding box center [918, 124] width 50 height 26
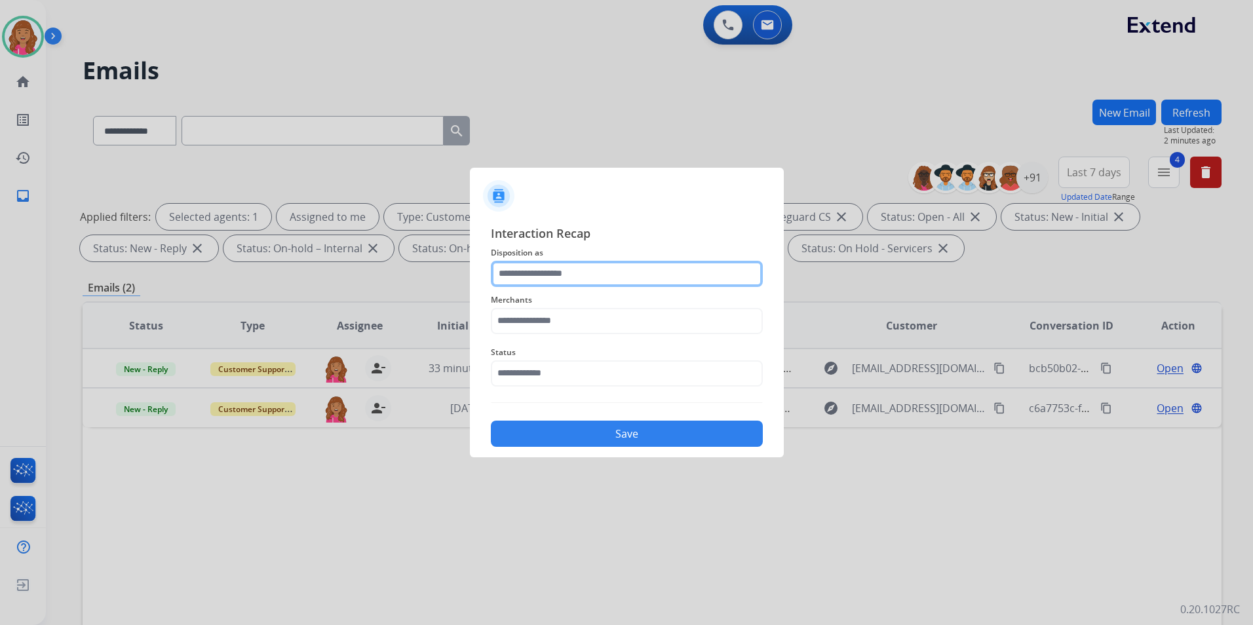
drag, startPoint x: 614, startPoint y: 267, endPoint x: 617, endPoint y: 281, distance: 14.0
click at [614, 267] on input "text" at bounding box center [627, 274] width 272 height 26
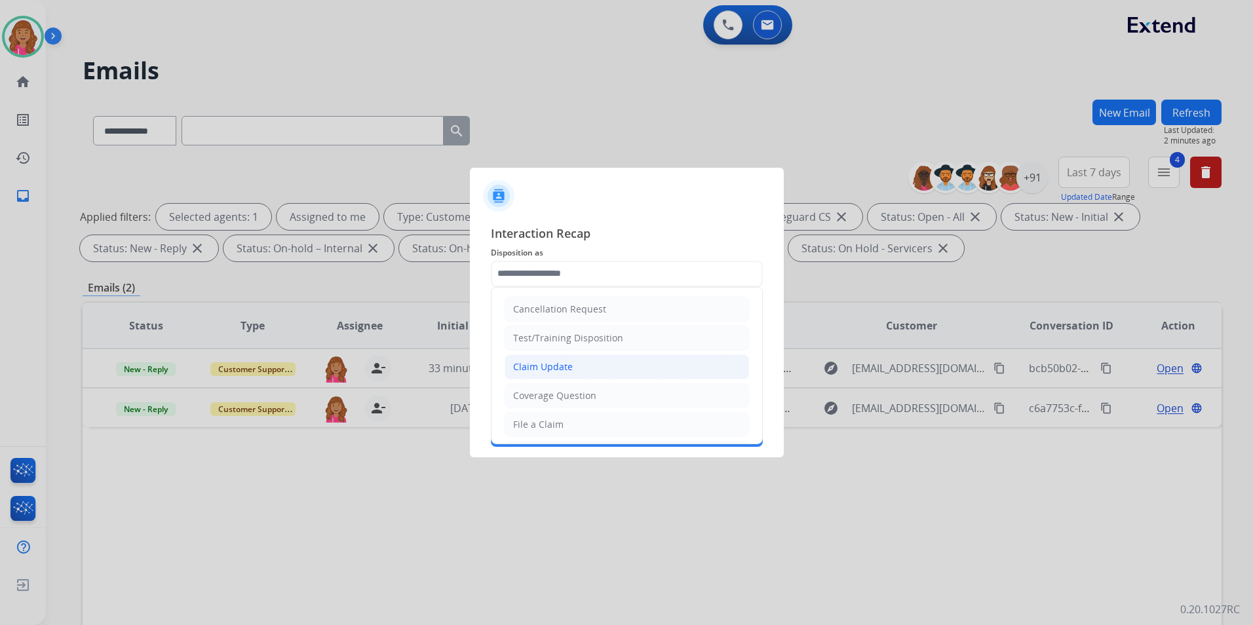
click at [593, 368] on li "Claim Update" at bounding box center [627, 367] width 245 height 25
type input "**********"
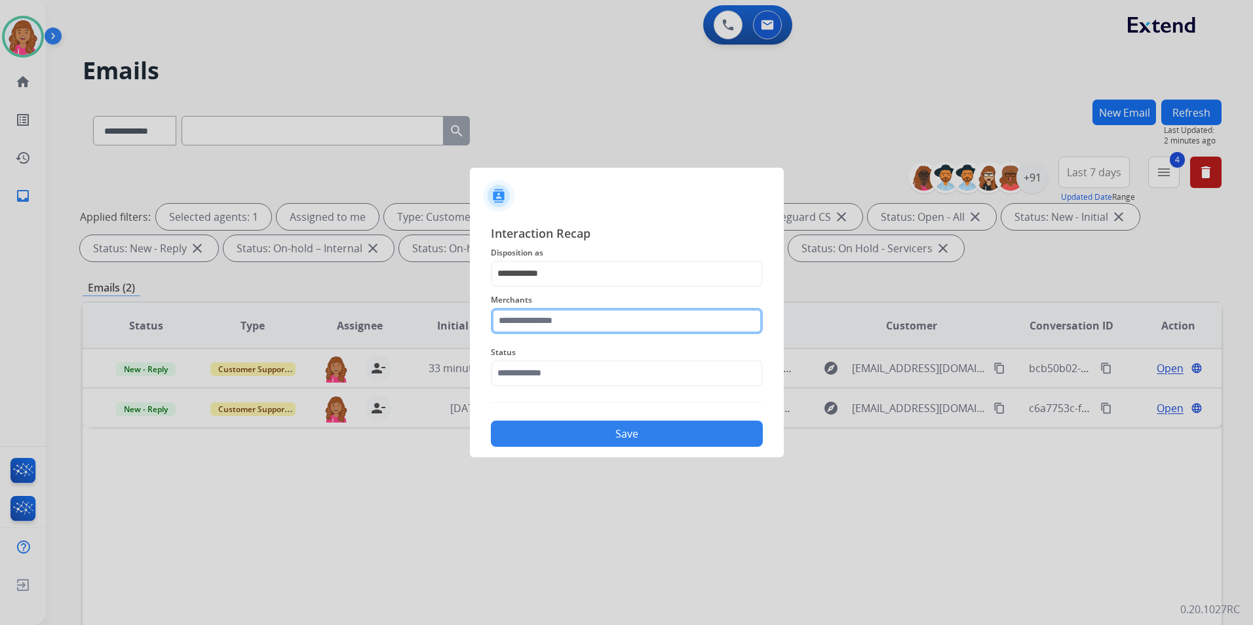
click at [576, 309] on input "text" at bounding box center [627, 321] width 272 height 26
click at [594, 361] on li "Keh camera" at bounding box center [630, 358] width 250 height 25
type input "**********"
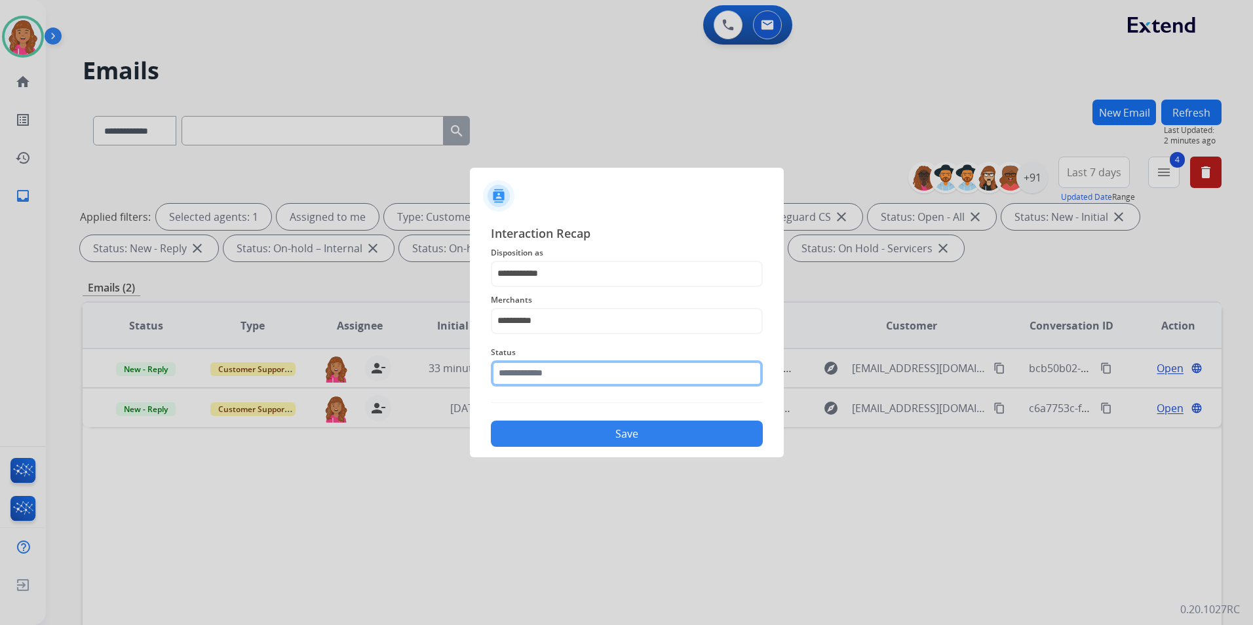
click at [567, 385] on input "text" at bounding box center [627, 374] width 272 height 26
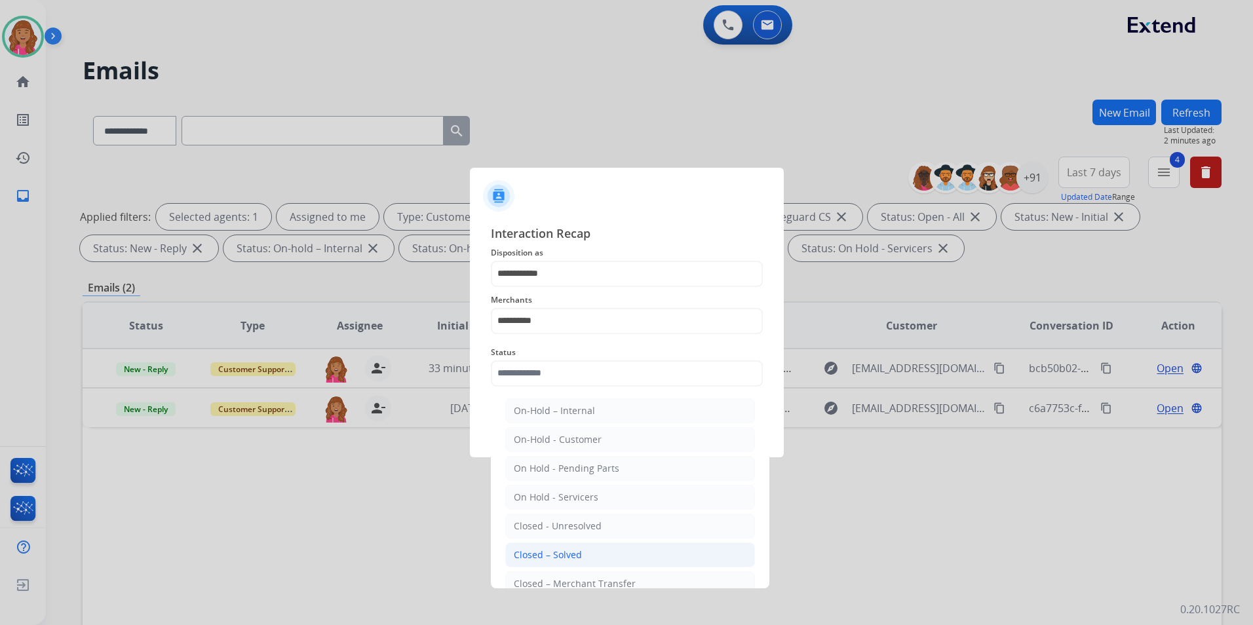
click at [566, 549] on div "Closed – Solved" at bounding box center [548, 555] width 68 height 13
type input "**********"
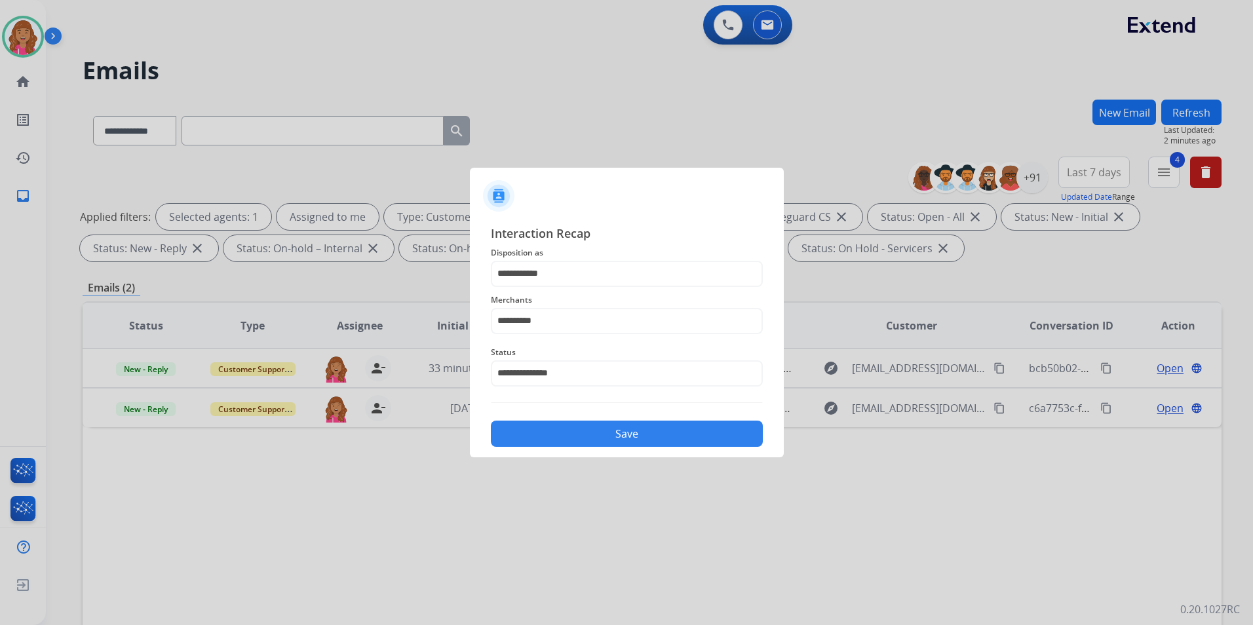
click at [566, 431] on button "Save" at bounding box center [627, 434] width 272 height 26
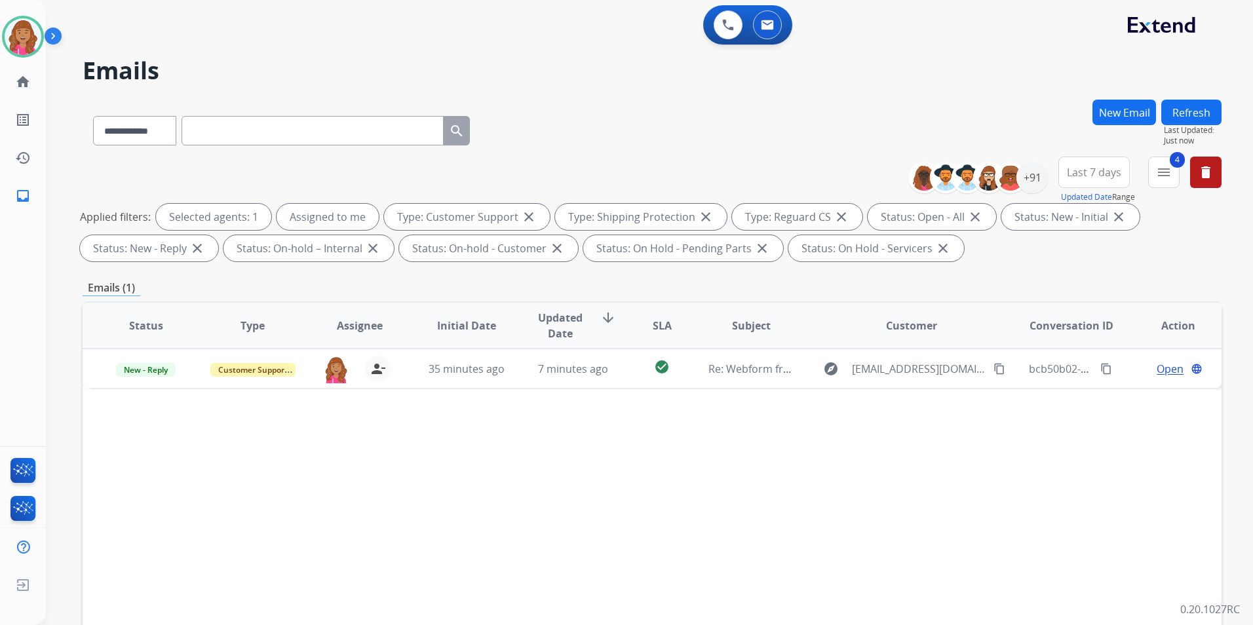
click at [956, 475] on div "Status Type Assignee Initial Date Updated Date arrow_downward SLA Subject Custo…" at bounding box center [652, 521] width 1139 height 439
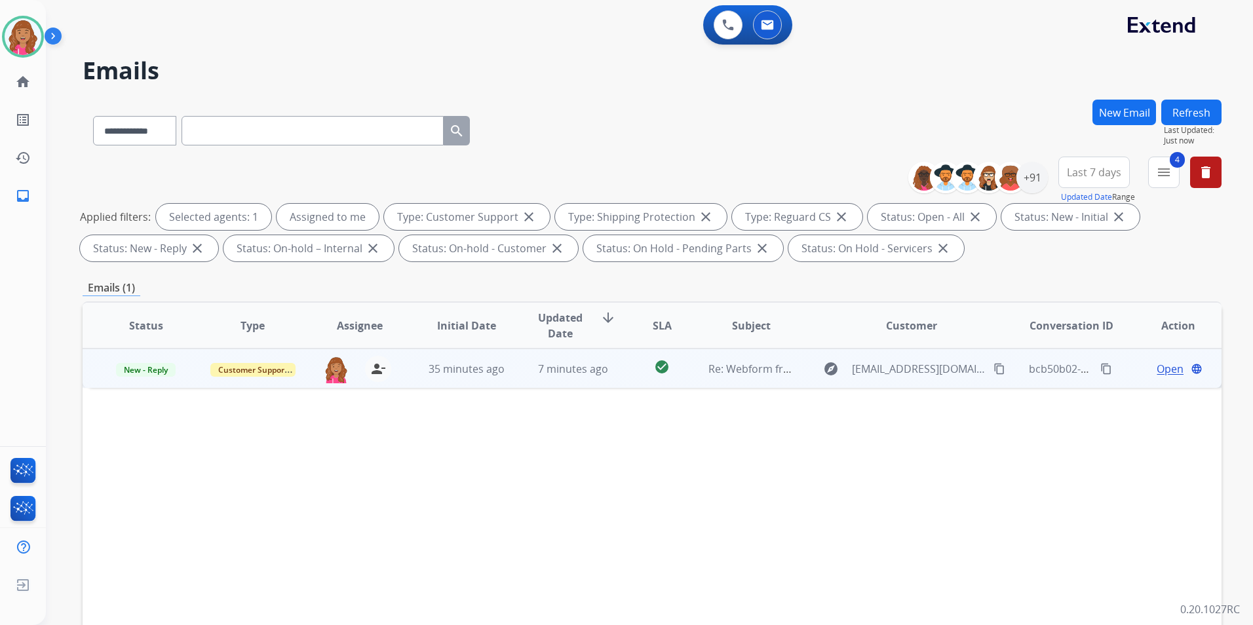
click at [1160, 371] on span "Open" at bounding box center [1170, 369] width 27 height 16
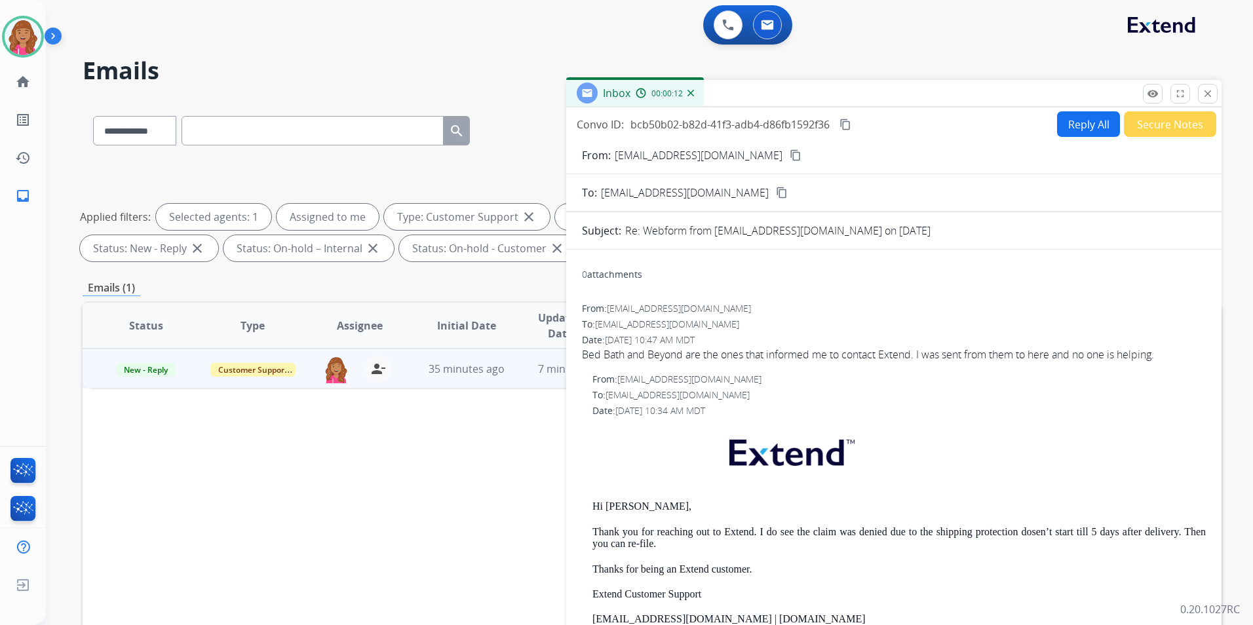
click at [1078, 117] on button "Reply All" at bounding box center [1088, 124] width 63 height 26
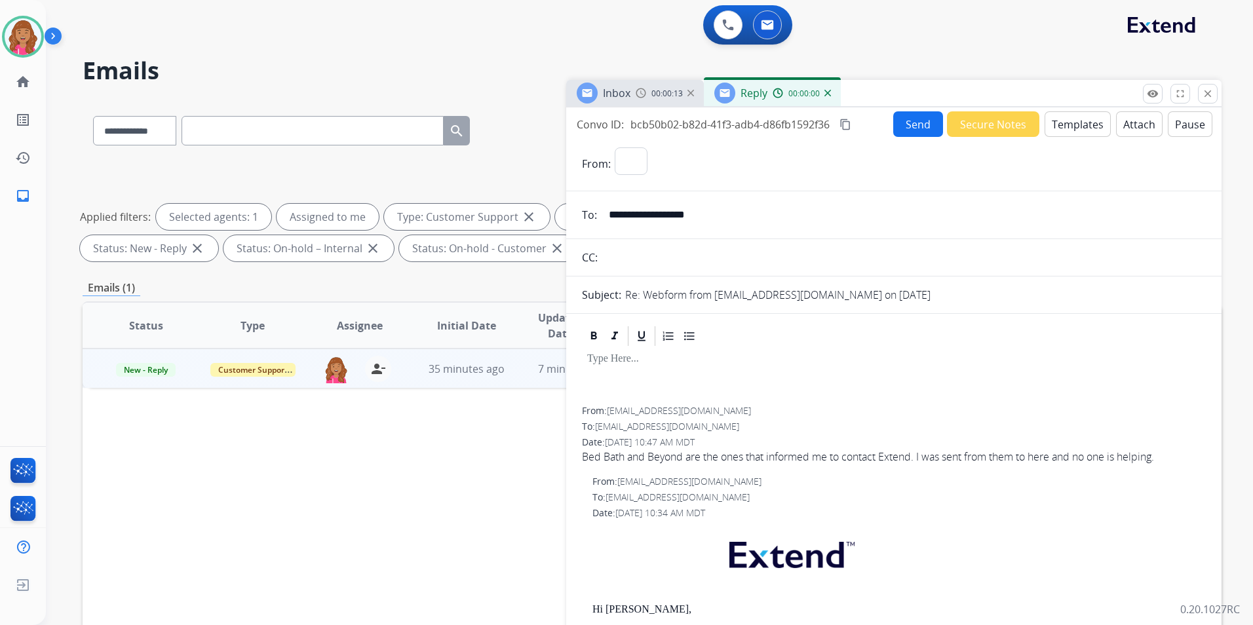
click at [1078, 117] on button "Templates" at bounding box center [1078, 124] width 66 height 26
select select "**********"
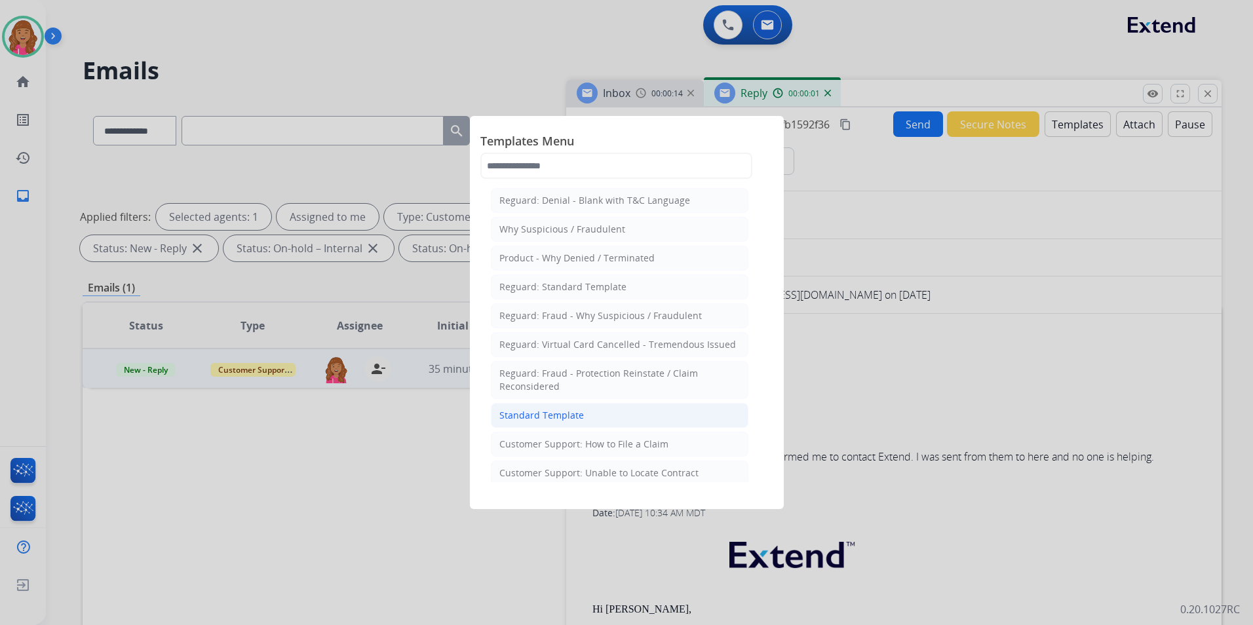
click at [597, 419] on li "Standard Template" at bounding box center [620, 415] width 258 height 25
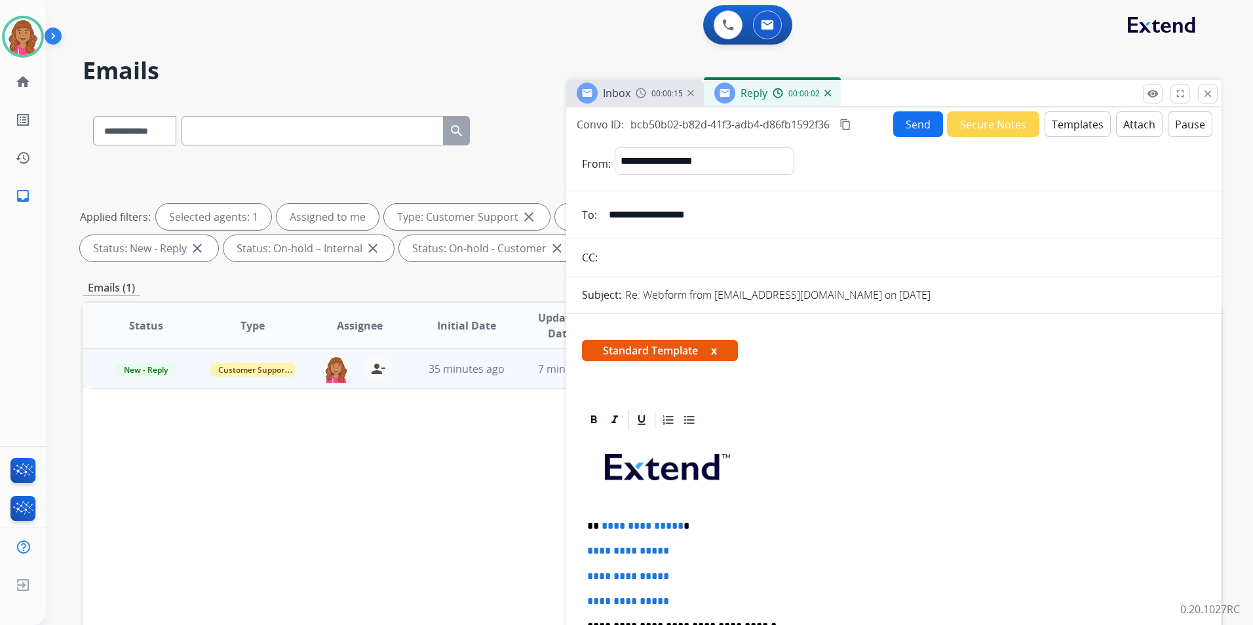
click at [674, 523] on span "**********" at bounding box center [643, 526] width 82 height 10
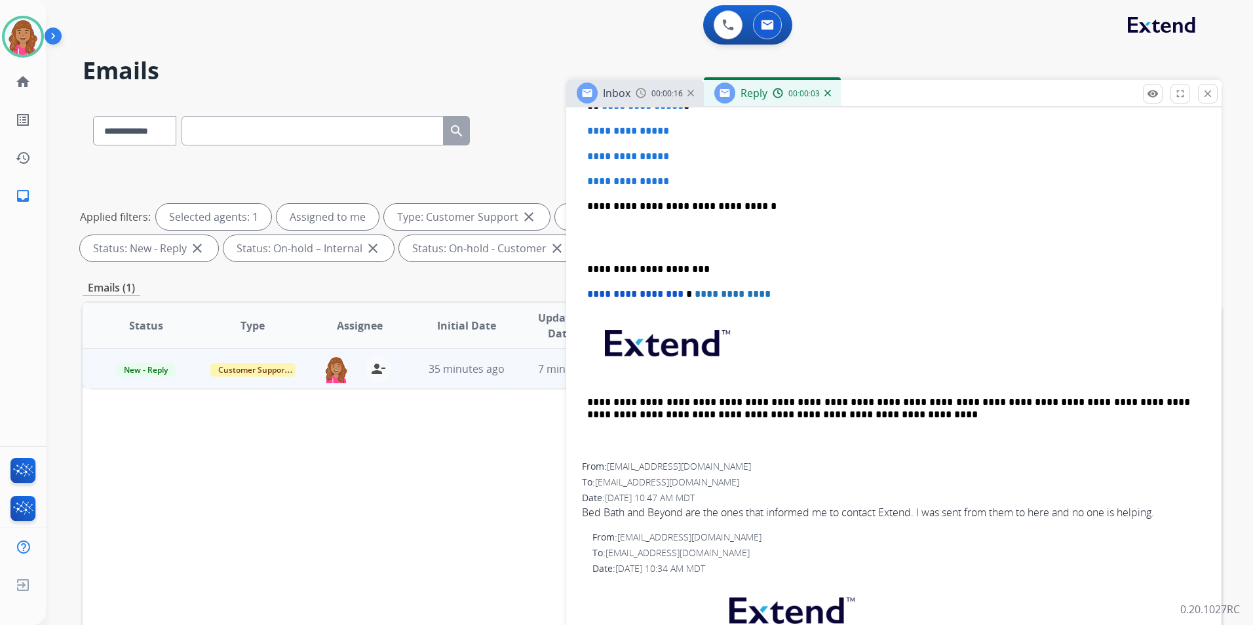
scroll to position [262, 0]
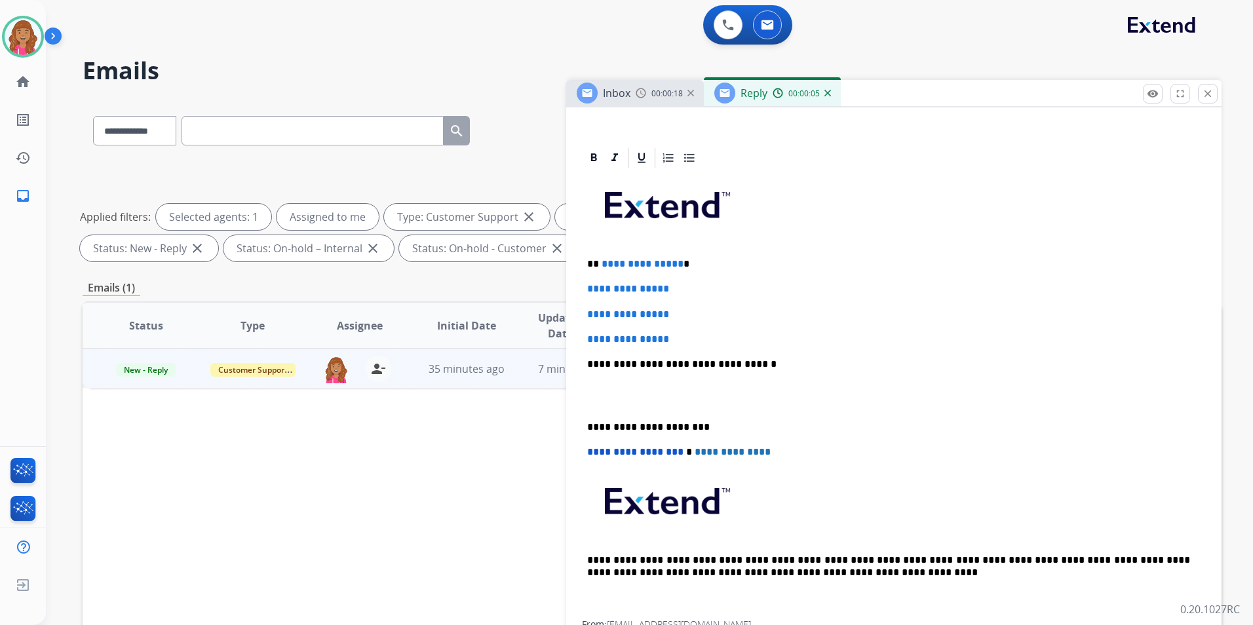
click at [677, 263] on p "**********" at bounding box center [888, 264] width 603 height 12
drag, startPoint x: 690, startPoint y: 332, endPoint x: 582, endPoint y: 288, distance: 116.7
click at [582, 287] on div "**********" at bounding box center [894, 395] width 624 height 451
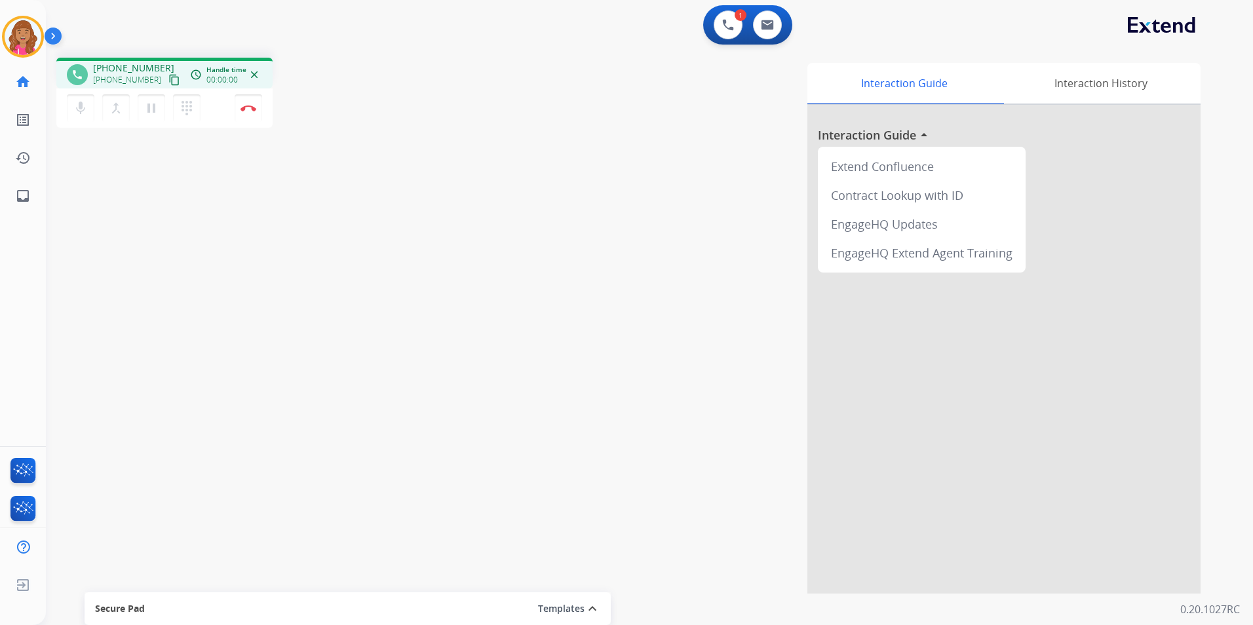
click at [168, 81] on mat-icon "content_copy" at bounding box center [174, 80] width 12 height 12
click at [555, 452] on div "Interaction Guide Interaction History Interaction Guide arrow_drop_up Extend Co…" at bounding box center [817, 328] width 768 height 531
click at [249, 108] on img at bounding box center [249, 108] width 16 height 7
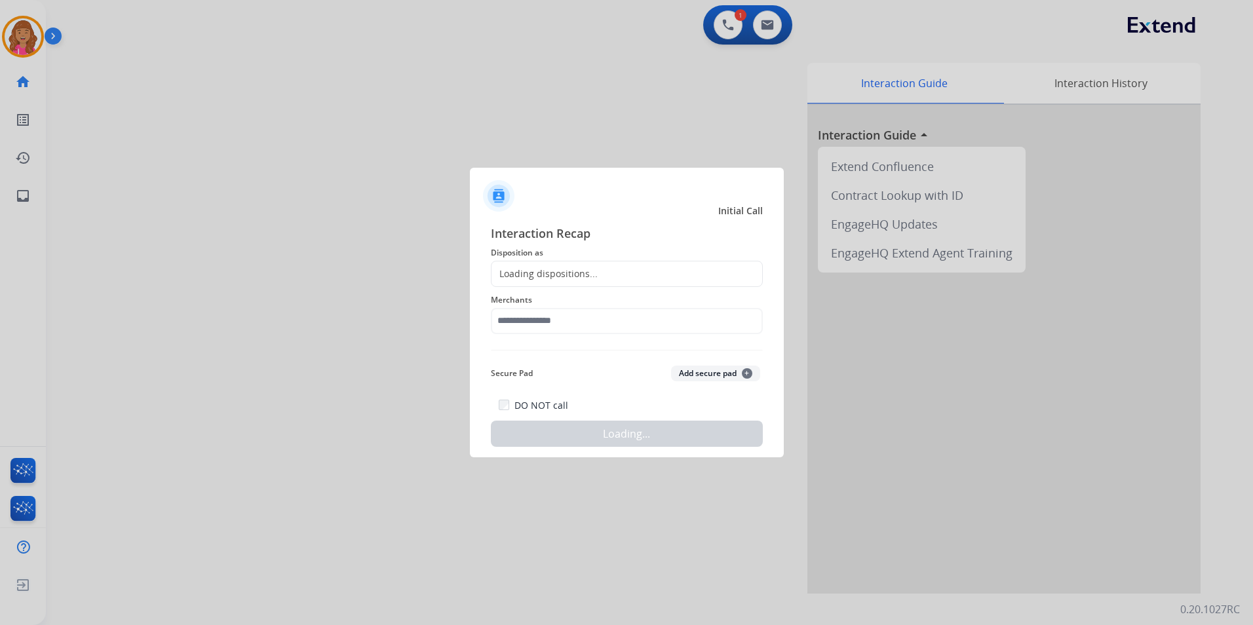
click at [584, 276] on div "Loading dispositions..." at bounding box center [545, 273] width 106 height 13
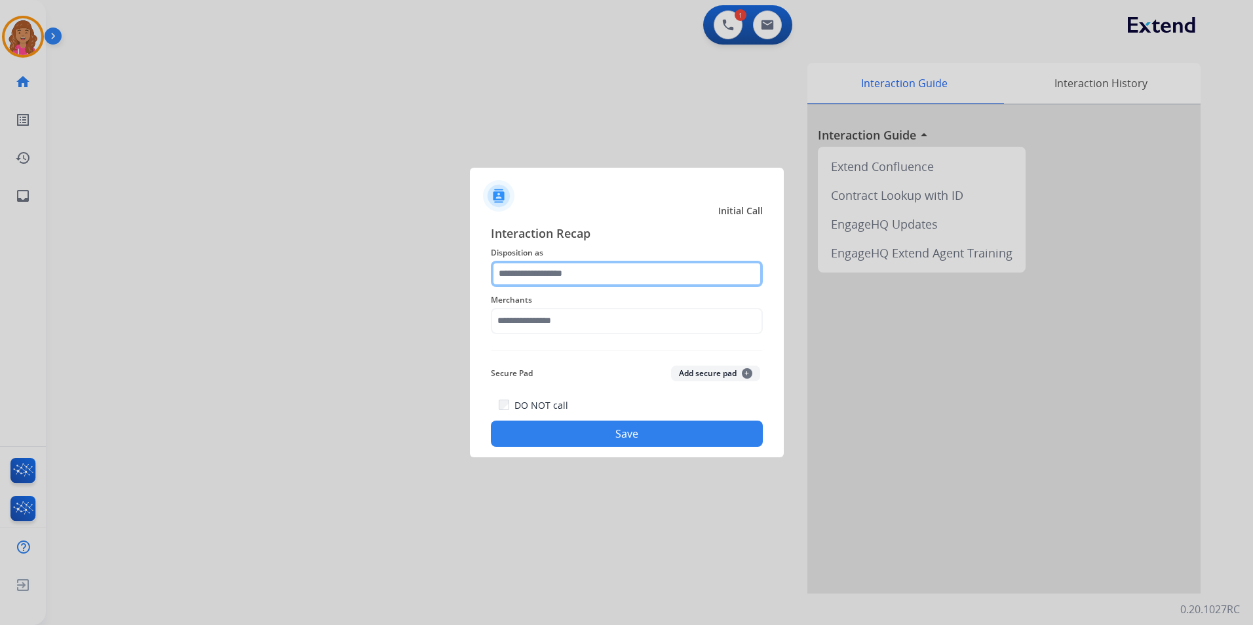
click at [562, 261] on input "text" at bounding box center [627, 274] width 272 height 26
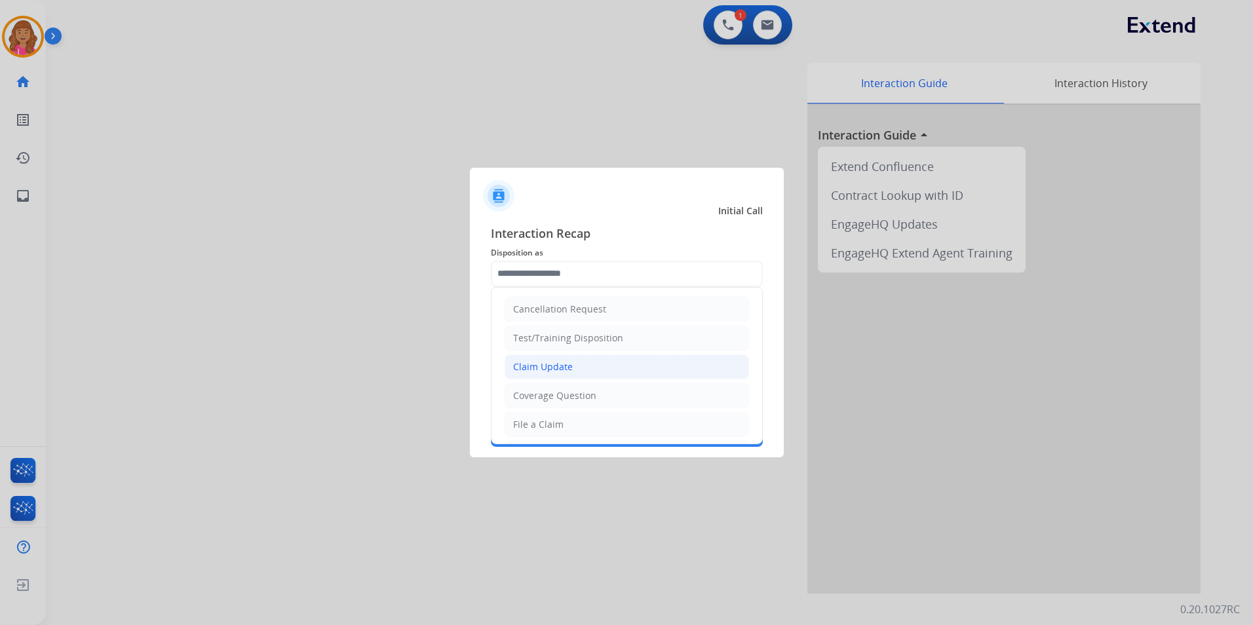
click at [573, 365] on li "Claim Update" at bounding box center [627, 367] width 245 height 25
type input "**********"
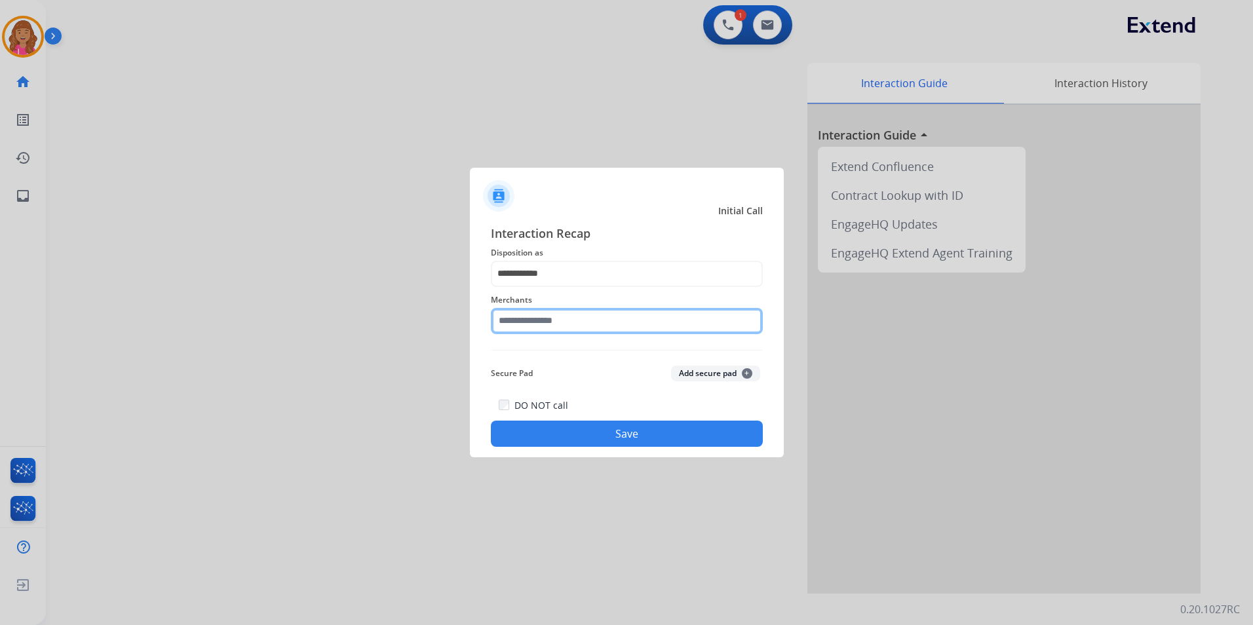
click at [555, 309] on input "text" at bounding box center [627, 321] width 272 height 26
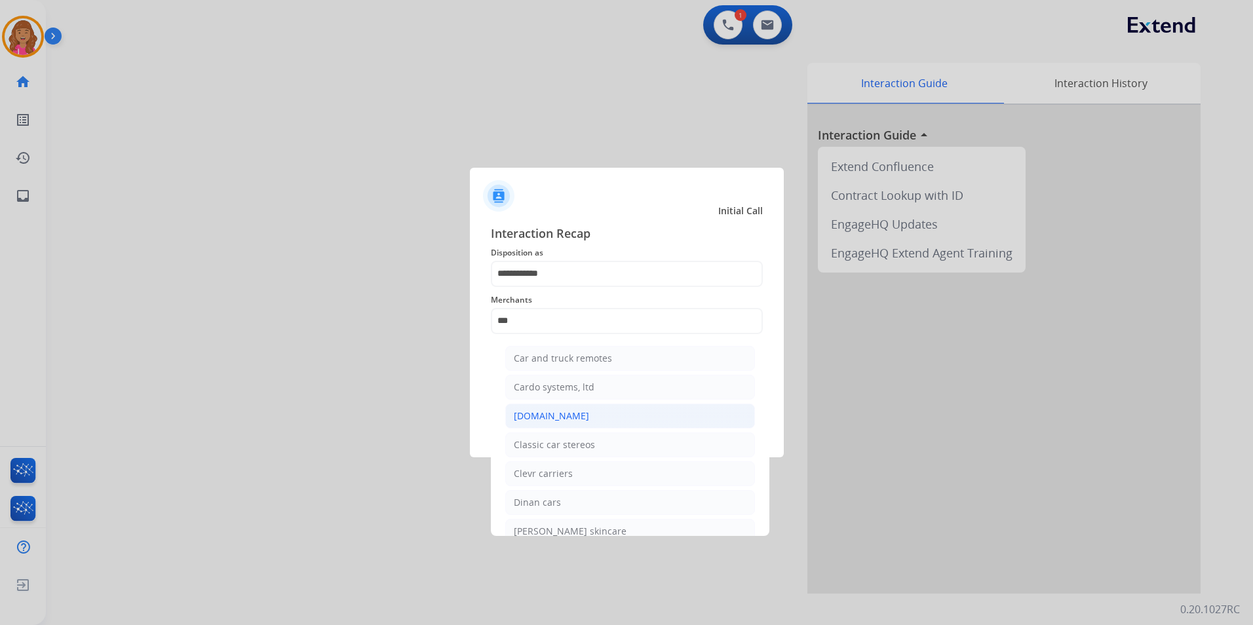
click at [604, 416] on li "[DOMAIN_NAME]" at bounding box center [630, 416] width 250 height 25
type input "**********"
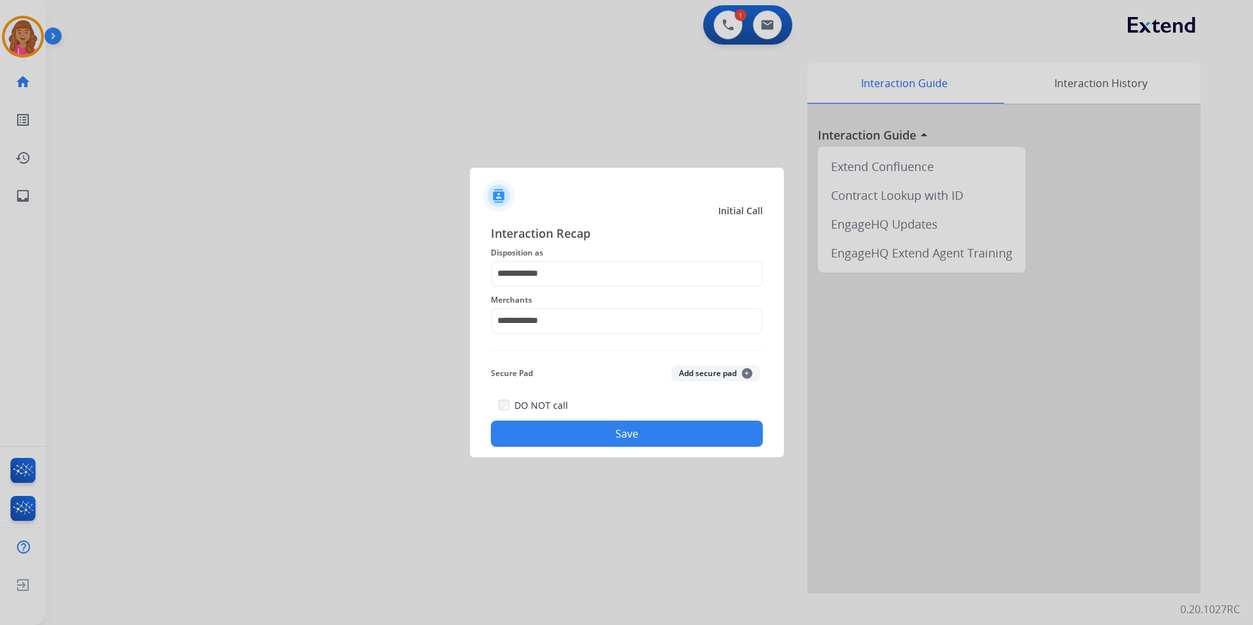
click at [558, 436] on button "Save" at bounding box center [627, 434] width 272 height 26
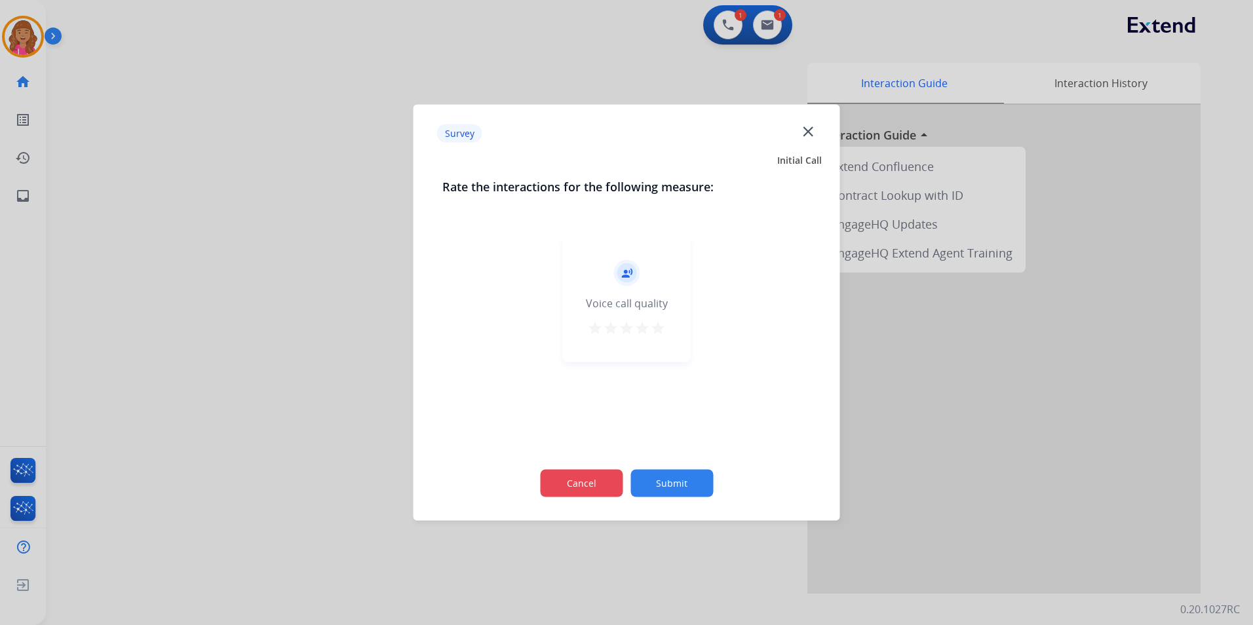
click at [578, 475] on button "Cancel" at bounding box center [581, 484] width 83 height 28
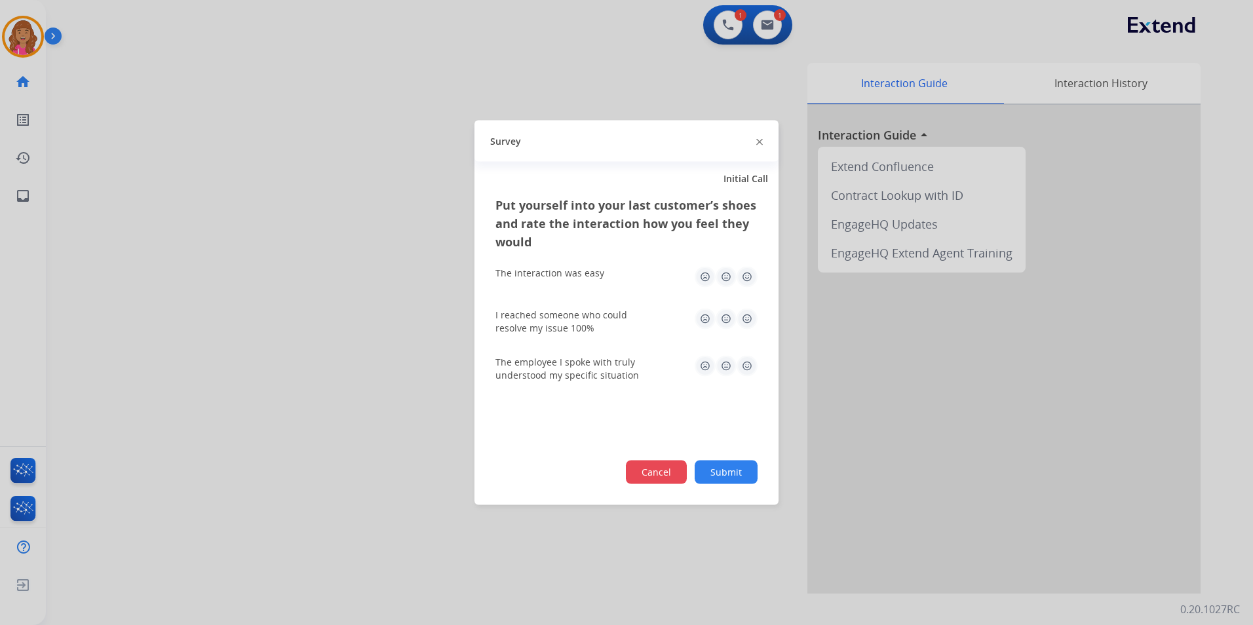
click at [636, 475] on button "Cancel" at bounding box center [656, 473] width 61 height 24
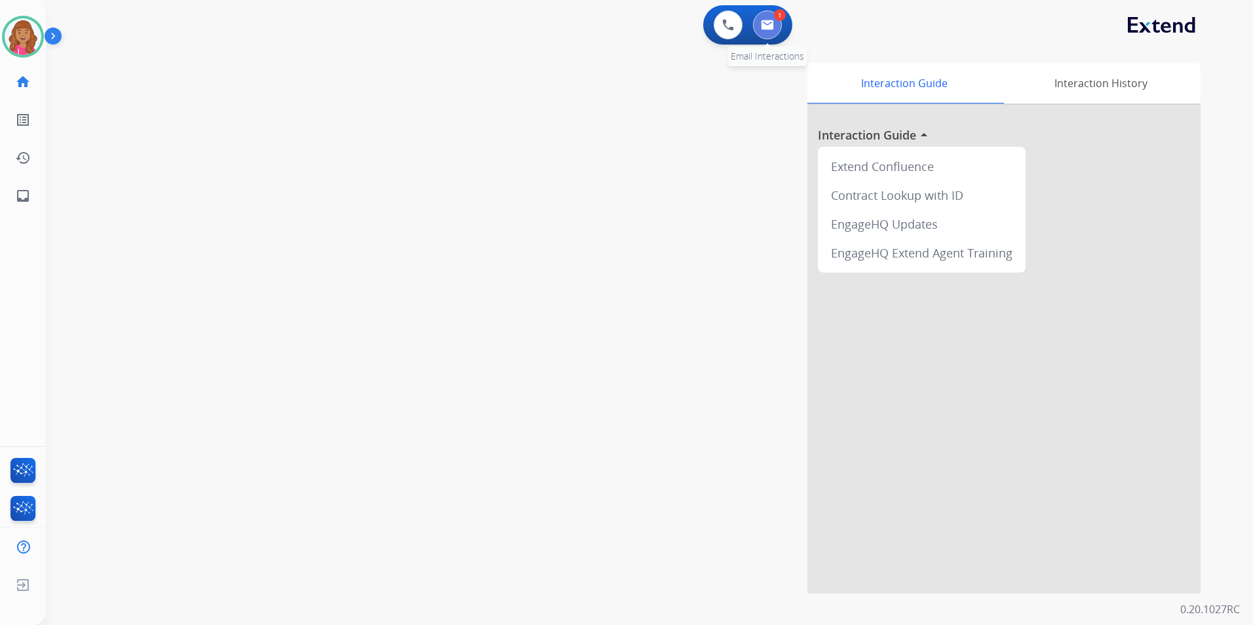
click at [772, 31] on button at bounding box center [767, 24] width 29 height 29
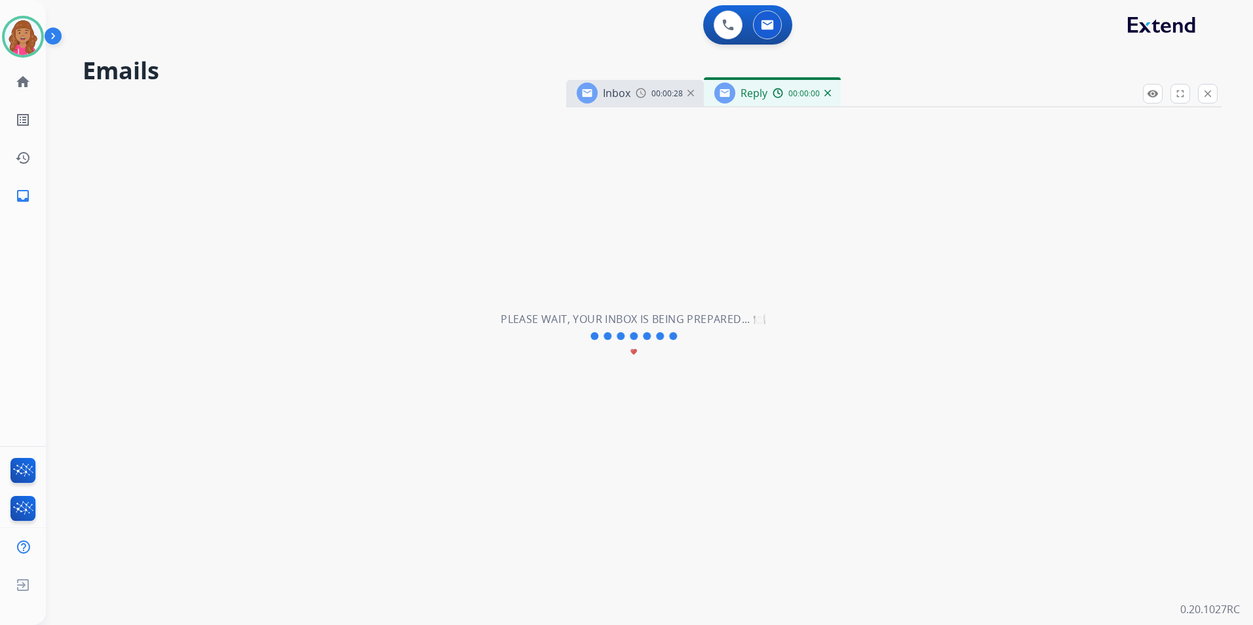
select select "**********"
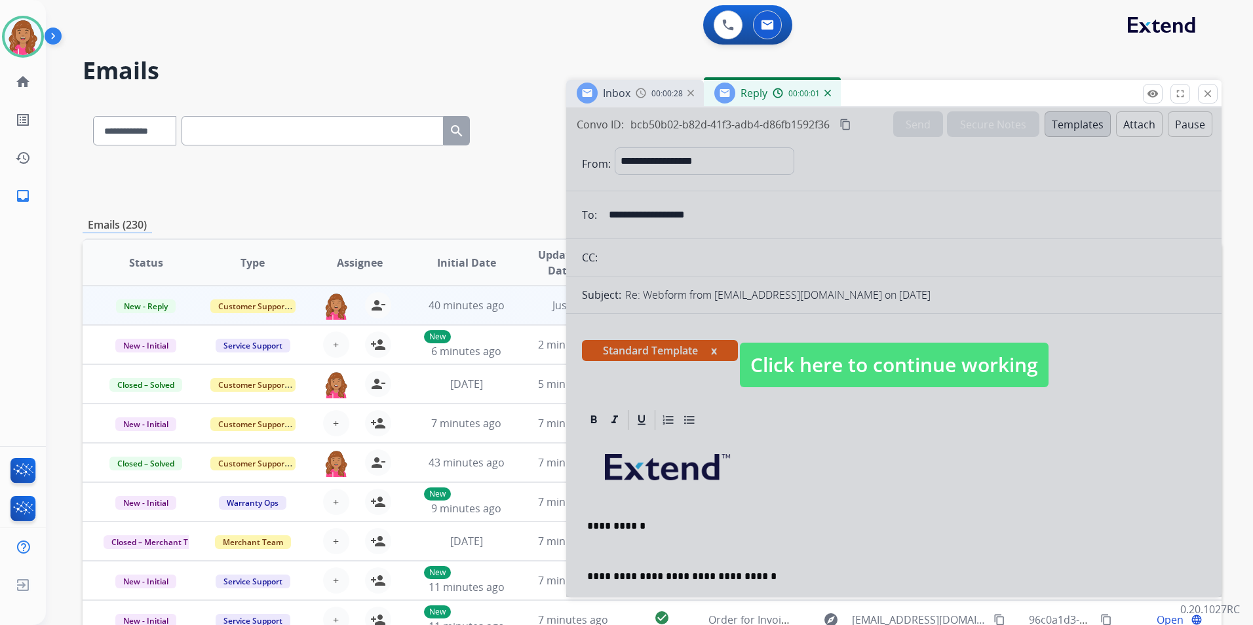
click at [827, 382] on span "Click here to continue working" at bounding box center [894, 365] width 309 height 45
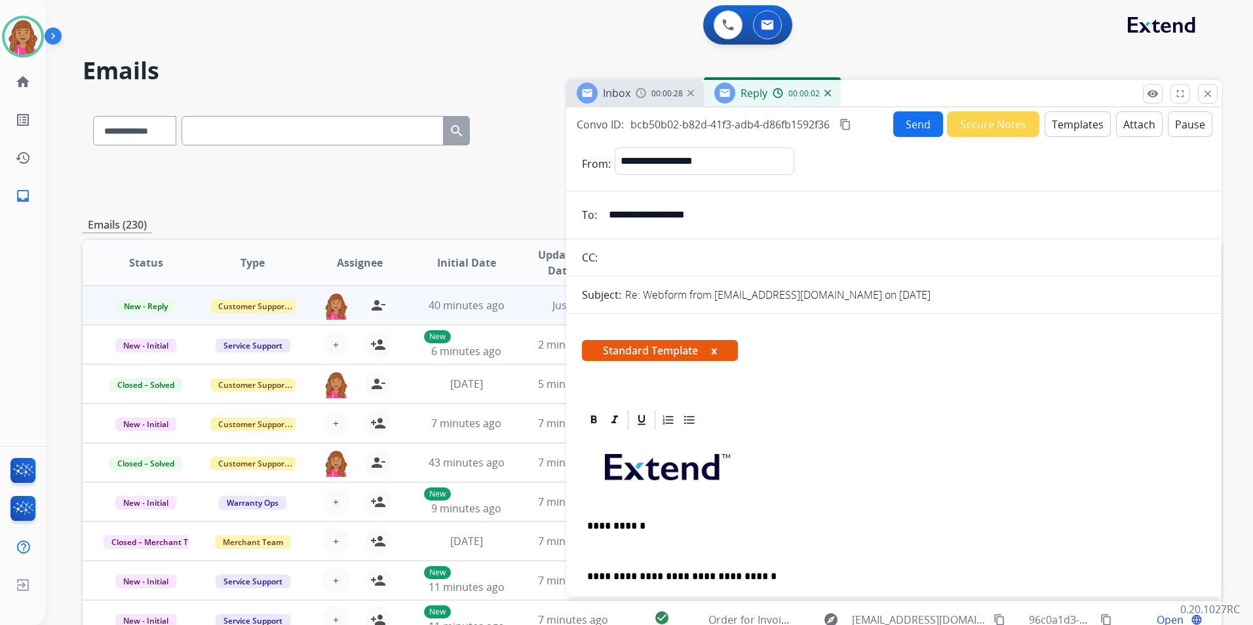
click at [653, 533] on div "**********" at bounding box center [894, 632] width 624 height 401
click at [853, 539] on div "**********" at bounding box center [894, 632] width 624 height 401
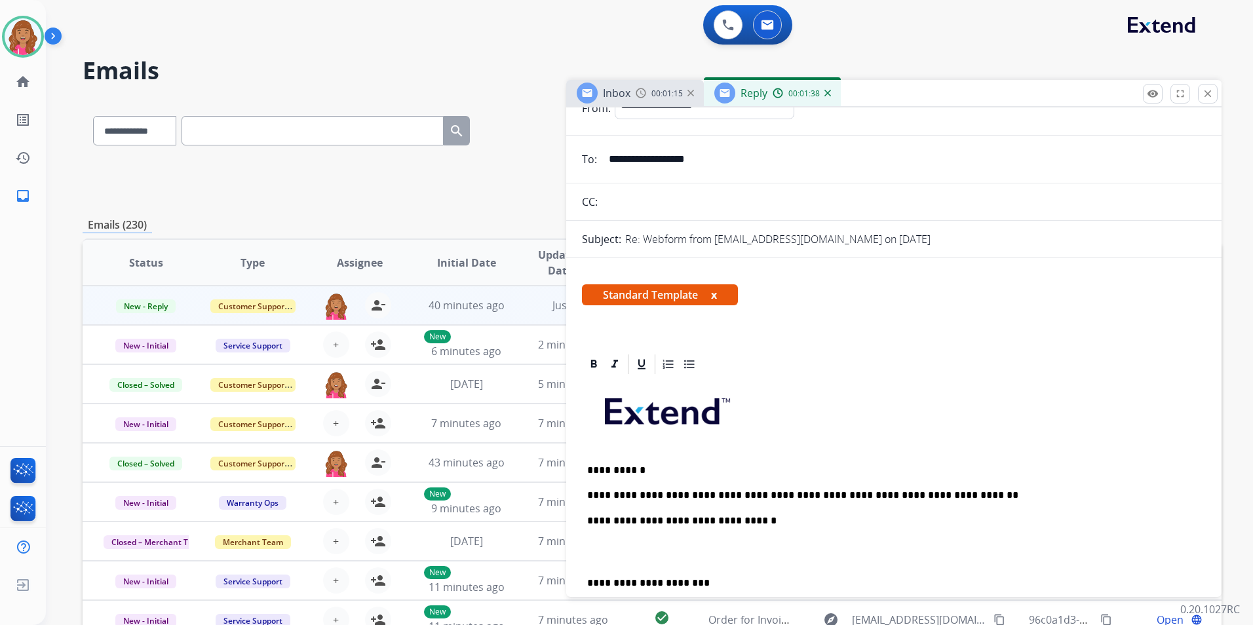
scroll to position [197, 0]
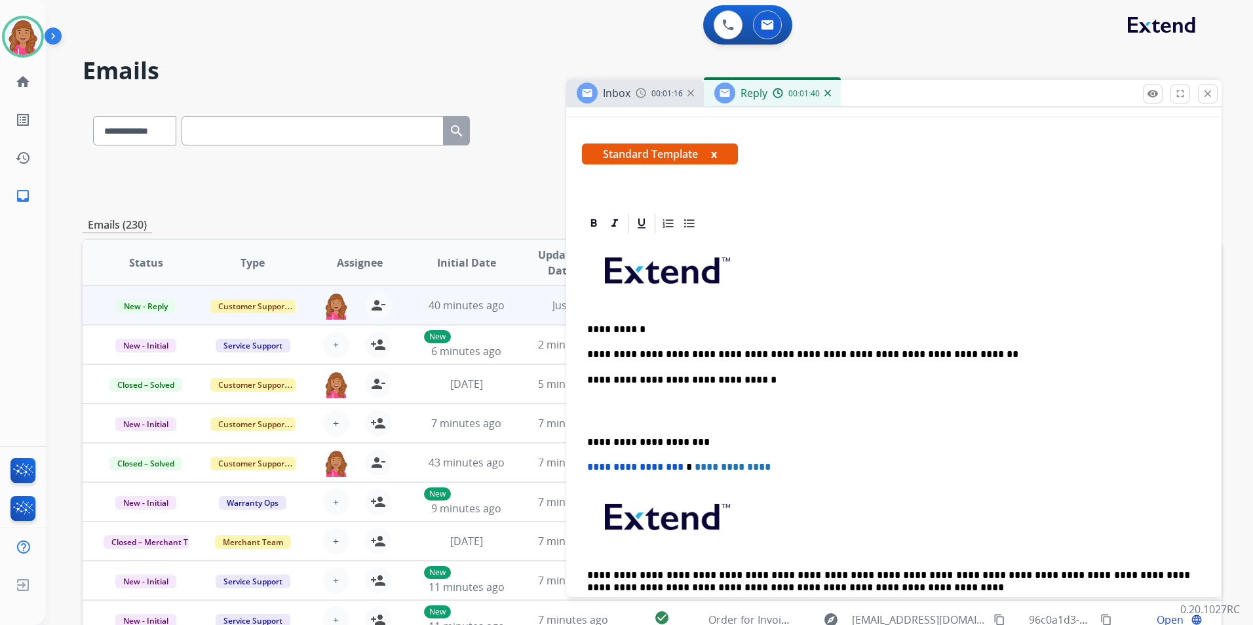
click at [622, 408] on p at bounding box center [894, 411] width 614 height 24
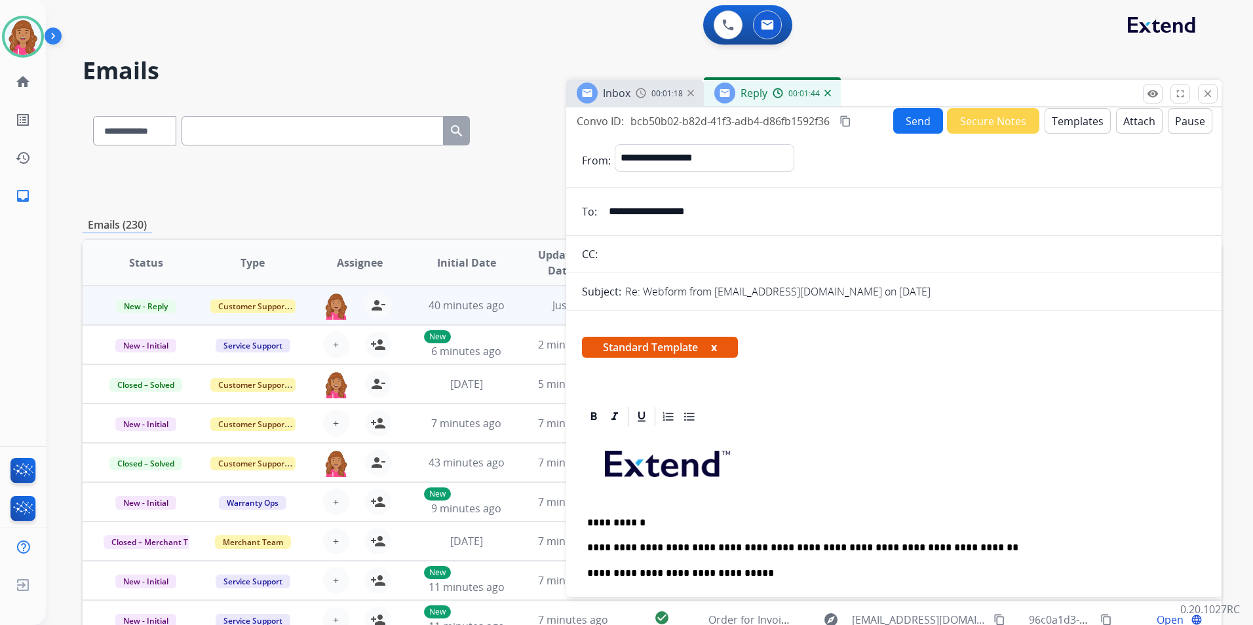
scroll to position [0, 0]
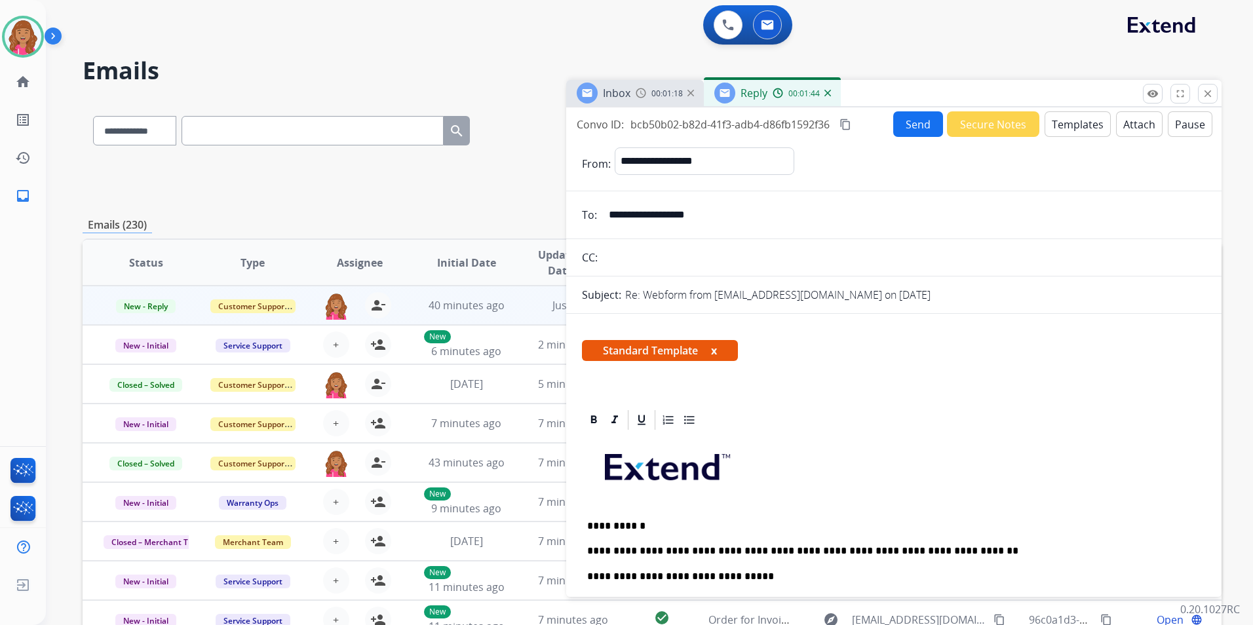
click at [909, 123] on button "Send" at bounding box center [918, 124] width 50 height 26
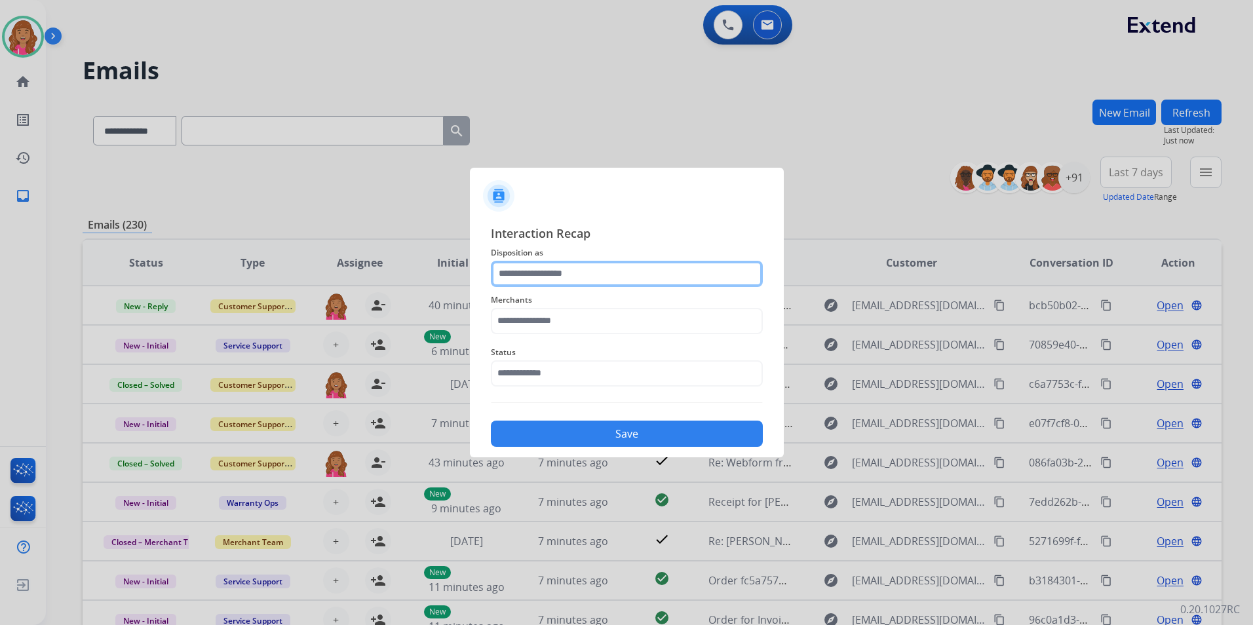
click at [554, 275] on input "text" at bounding box center [627, 274] width 272 height 26
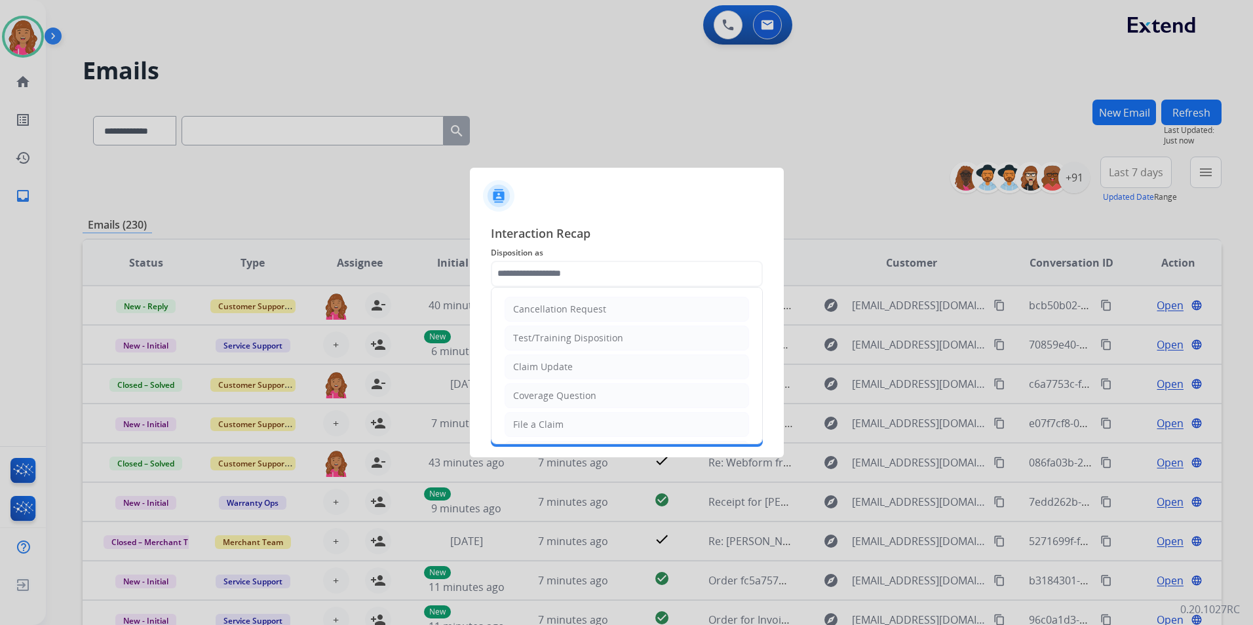
click at [541, 369] on div "Claim Update" at bounding box center [543, 367] width 60 height 13
type input "**********"
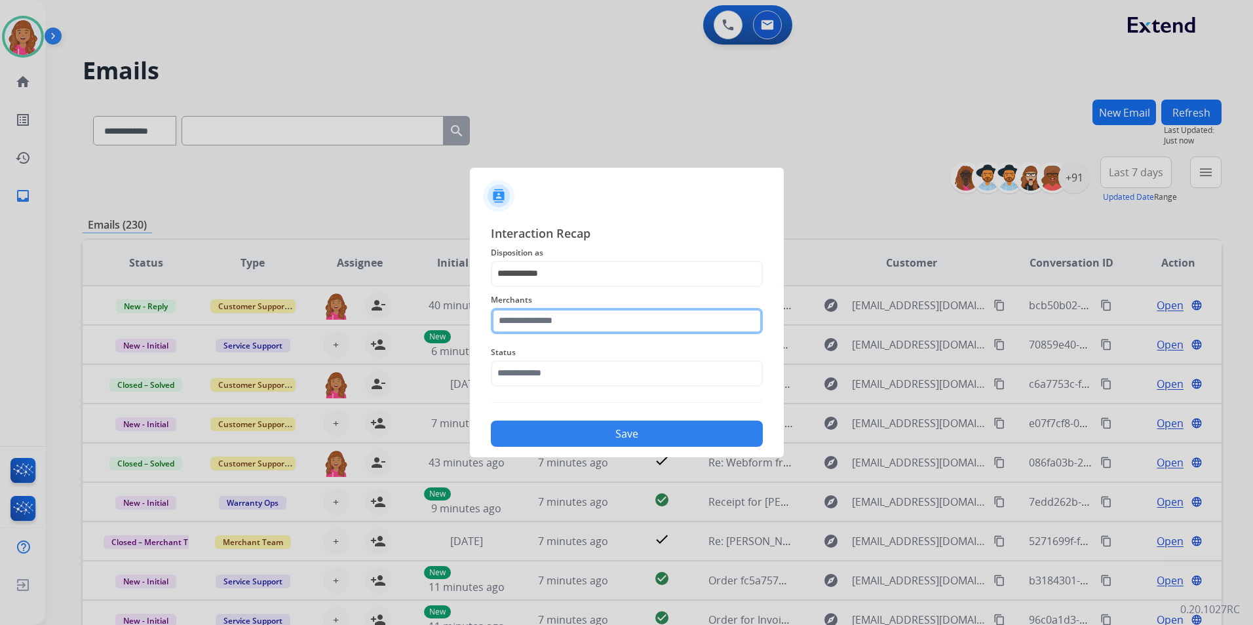
click at [530, 328] on input "text" at bounding box center [627, 321] width 272 height 26
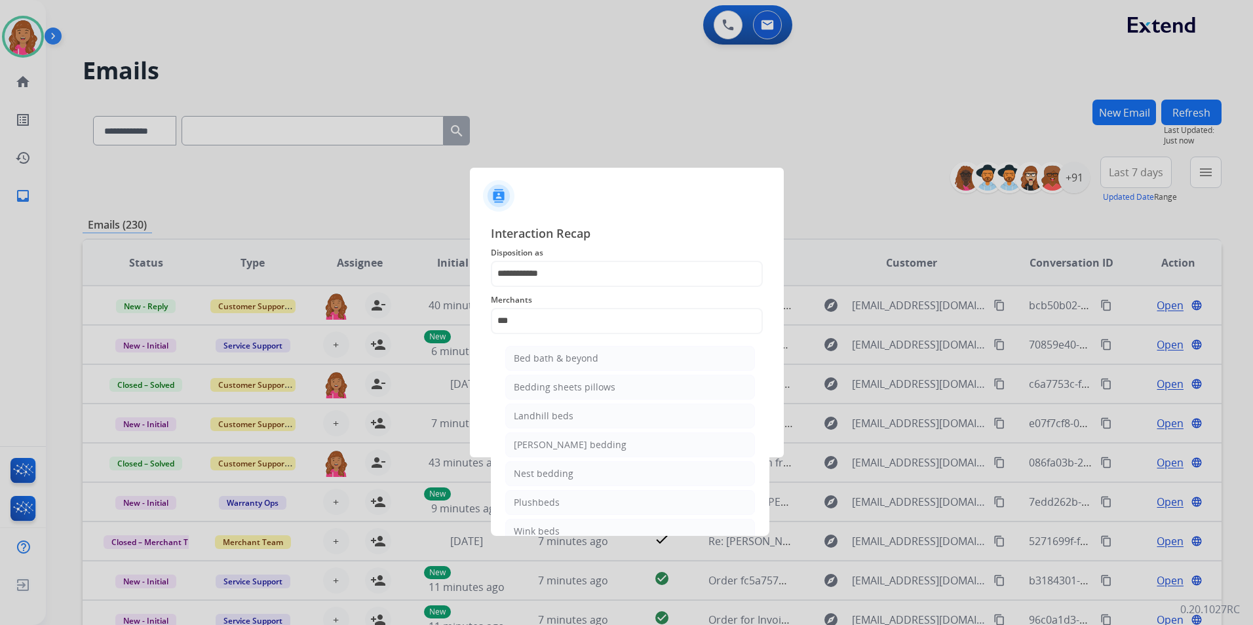
click at [592, 355] on div "Bed bath & beyond" at bounding box center [556, 358] width 85 height 13
type input "**********"
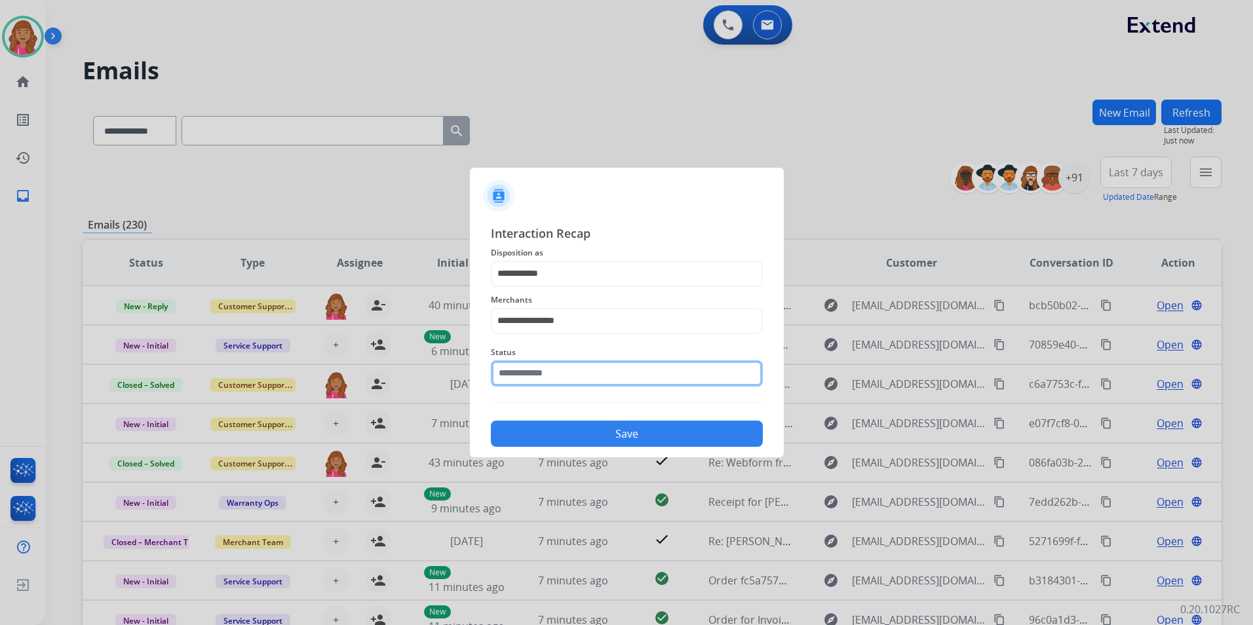
click at [567, 380] on input "text" at bounding box center [627, 374] width 272 height 26
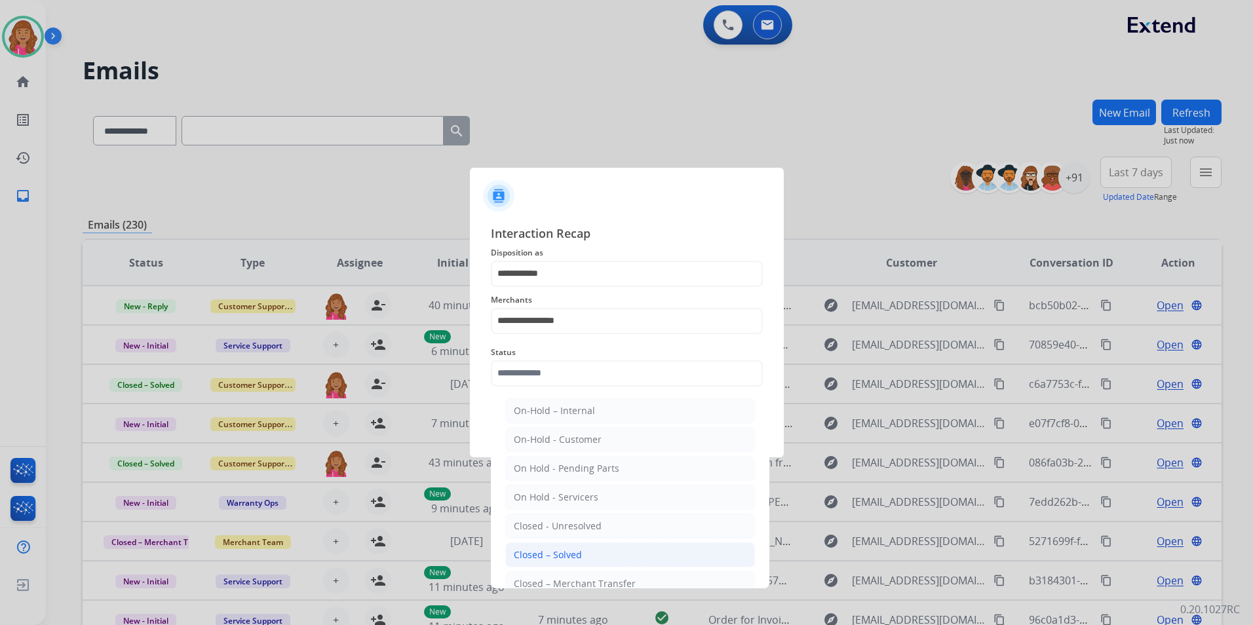
click at [566, 557] on div "Closed – Solved" at bounding box center [548, 555] width 68 height 13
type input "**********"
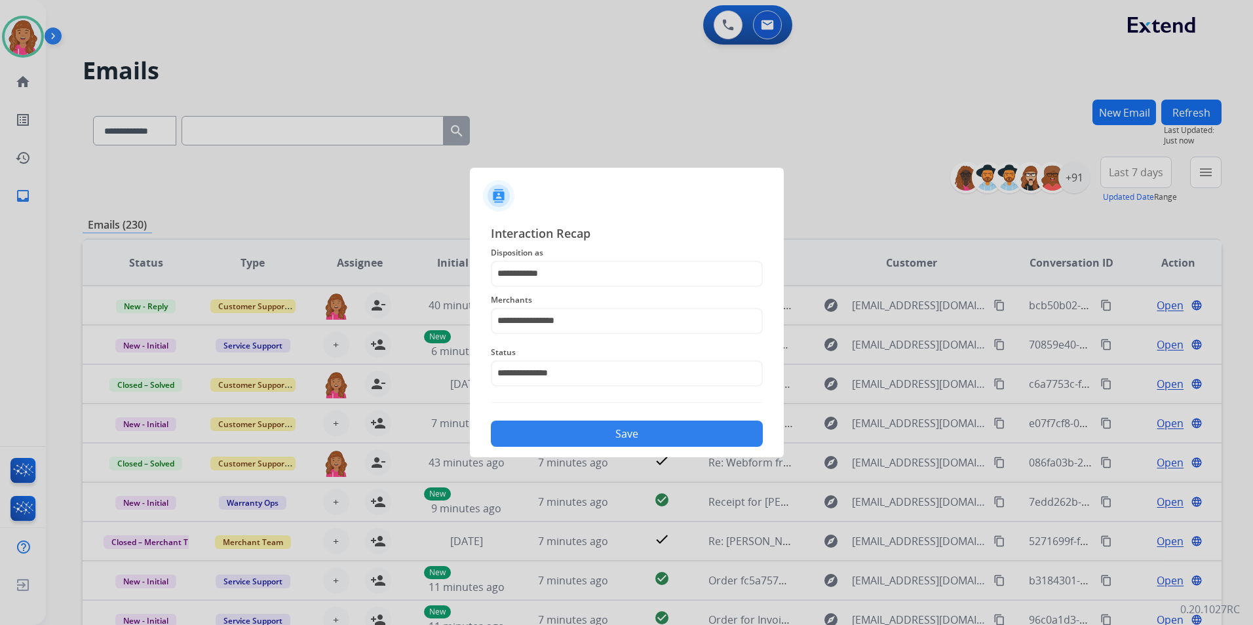
click at [568, 437] on button "Save" at bounding box center [627, 434] width 272 height 26
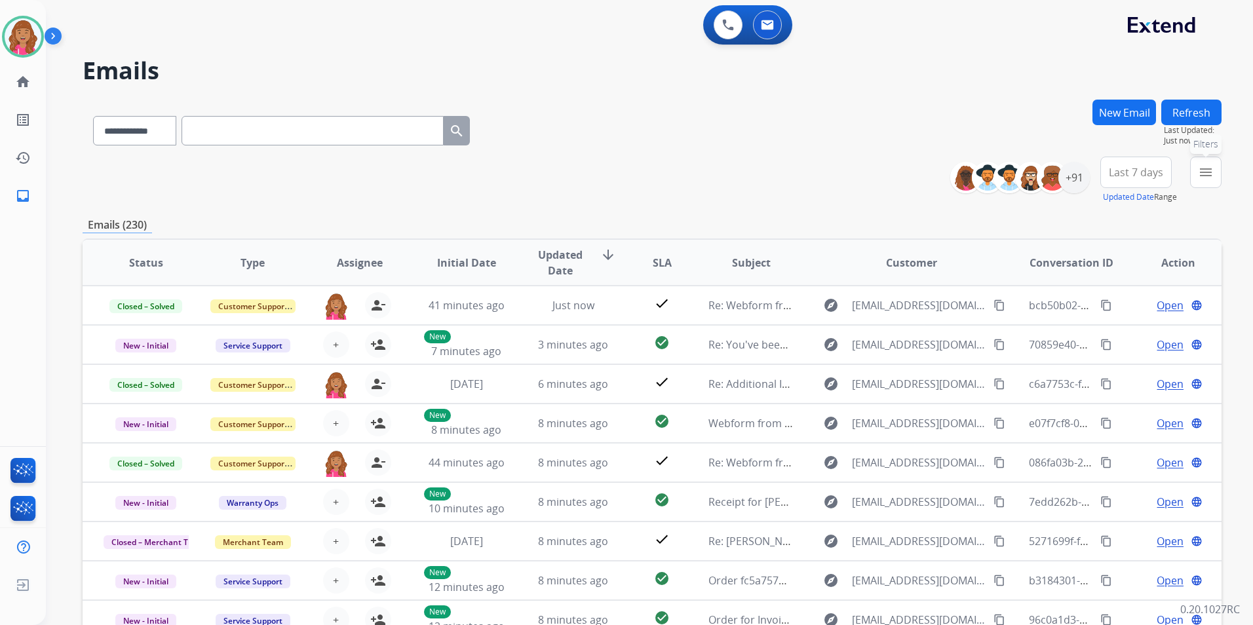
click at [1194, 172] on button "menu Filters" at bounding box center [1205, 172] width 31 height 31
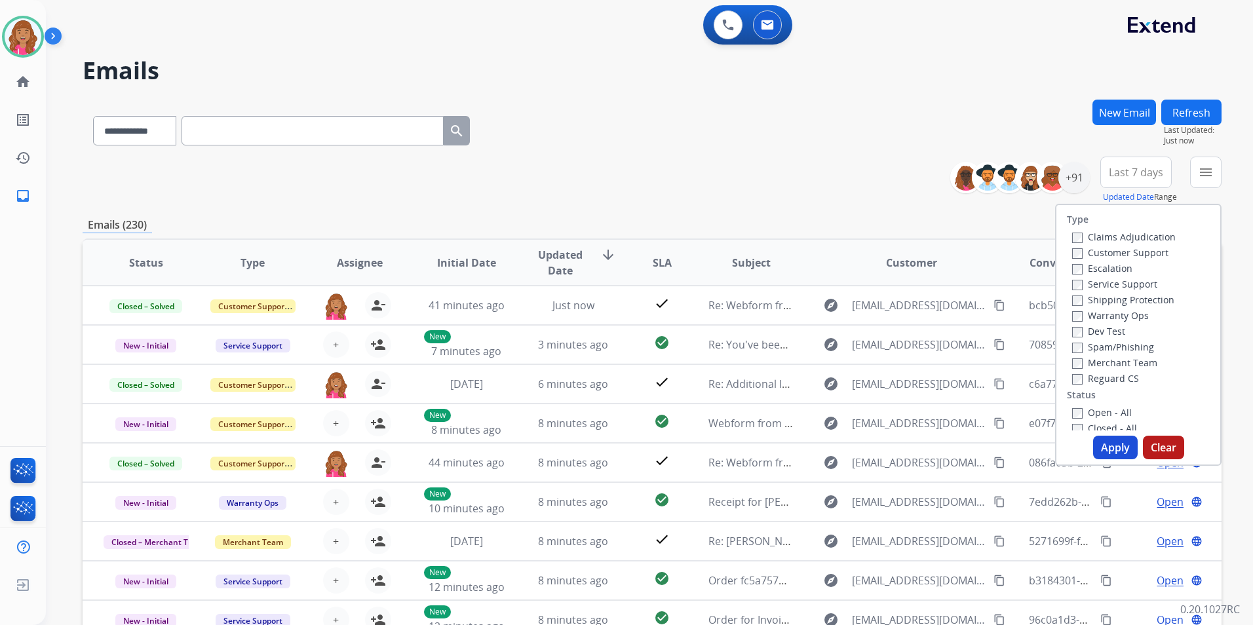
click at [1103, 408] on label "Open - All" at bounding box center [1102, 412] width 60 height 12
click at [1103, 380] on label "Reguard CS" at bounding box center [1105, 378] width 67 height 12
drag, startPoint x: 1123, startPoint y: 303, endPoint x: 1124, endPoint y: 292, distance: 11.2
click at [1123, 302] on label "Shipping Protection" at bounding box center [1123, 300] width 102 height 12
click at [1123, 256] on label "Customer Support" at bounding box center [1120, 252] width 96 height 12
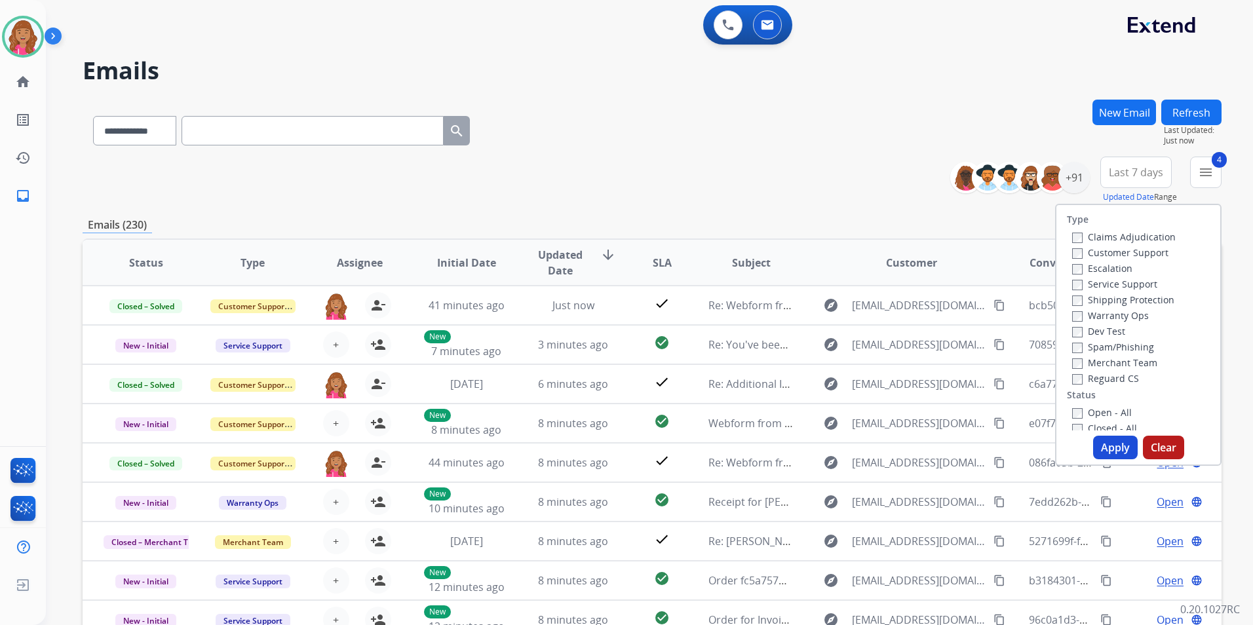
click at [1111, 440] on button "Apply" at bounding box center [1115, 448] width 45 height 24
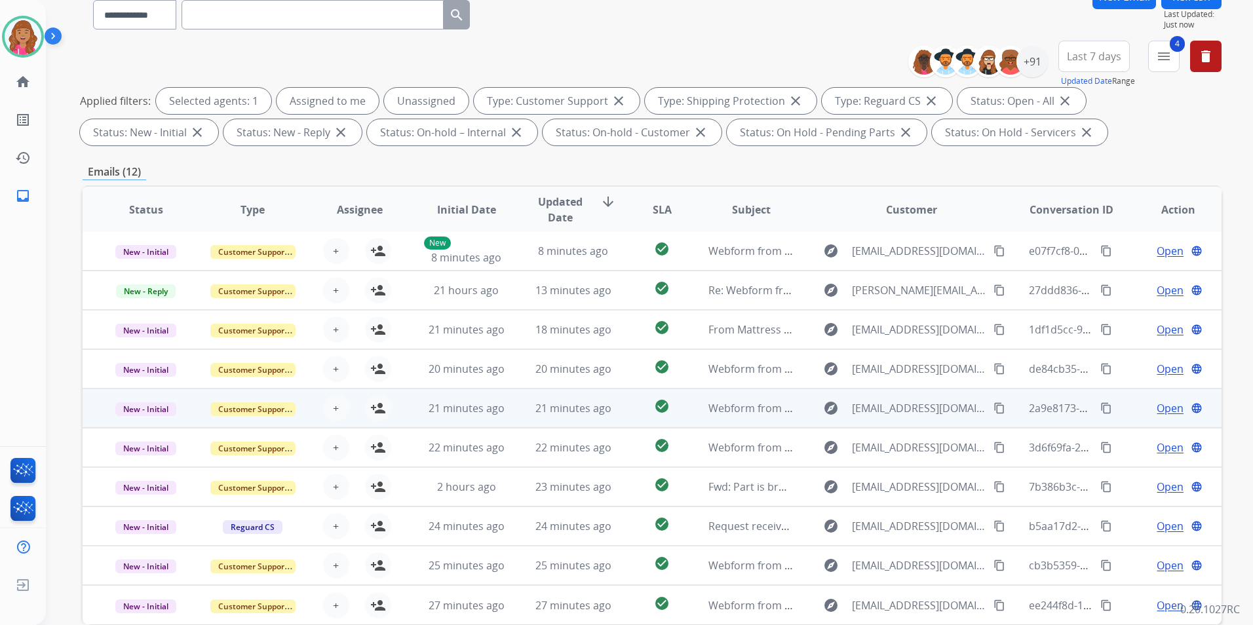
scroll to position [184, 0]
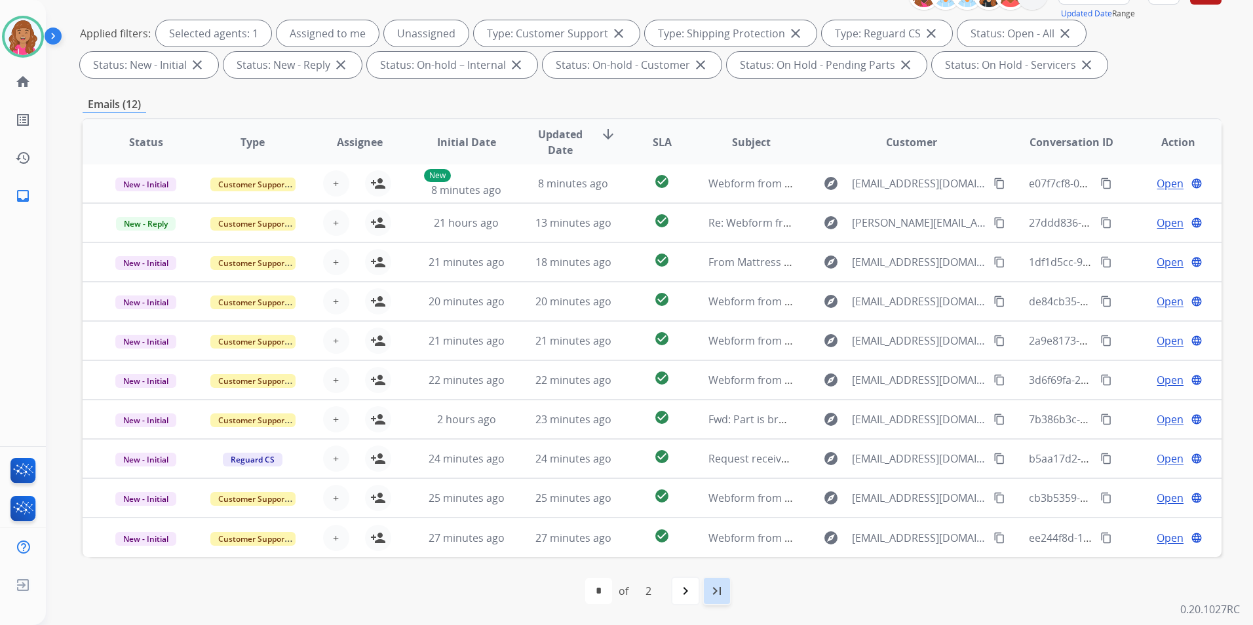
click at [720, 583] on mat-icon "last_page" at bounding box center [717, 591] width 16 height 16
select select "*"
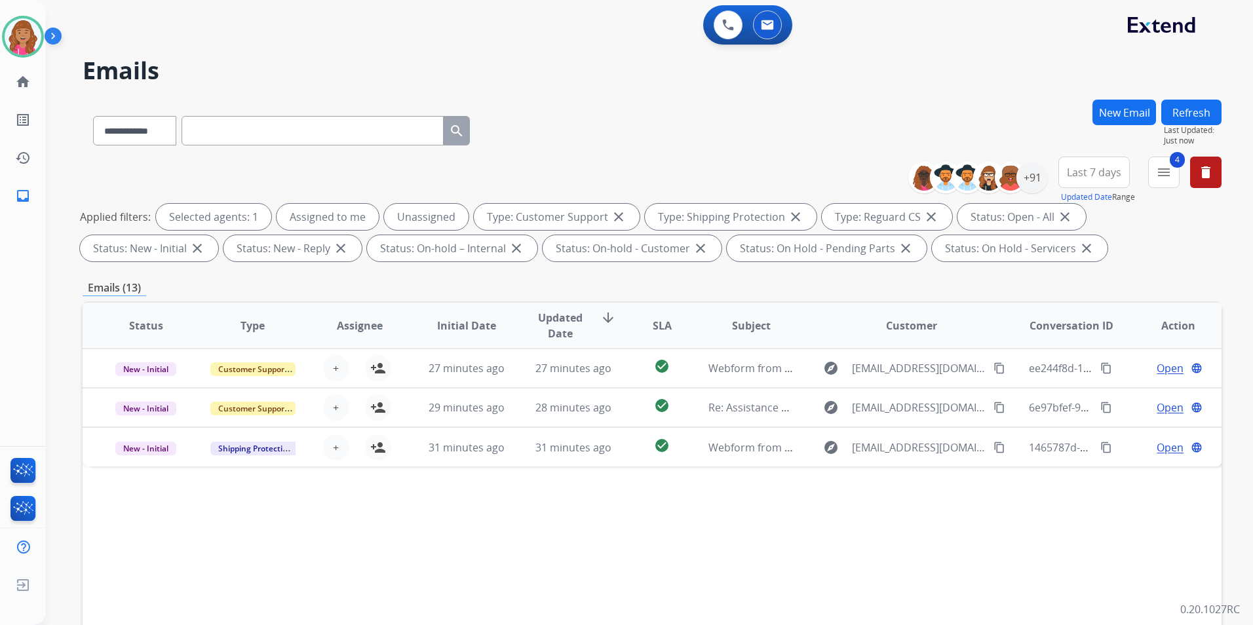
scroll to position [0, 0]
click at [1164, 165] on mat-icon "menu" at bounding box center [1164, 173] width 16 height 16
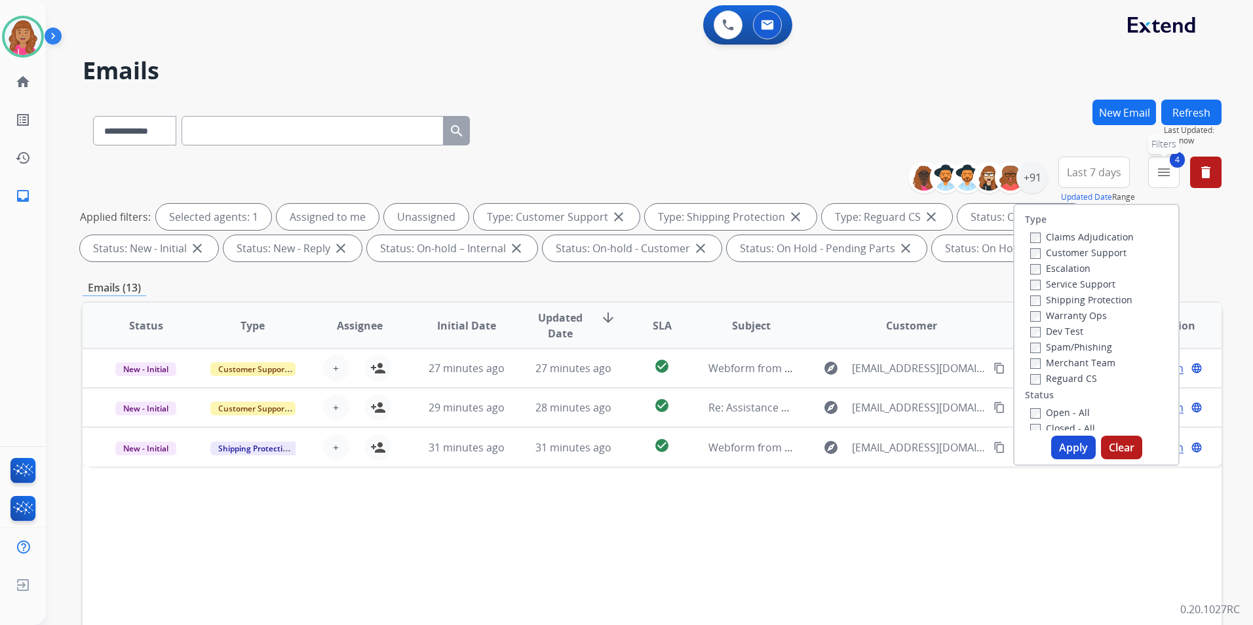
click at [1164, 165] on mat-icon "menu" at bounding box center [1164, 173] width 16 height 16
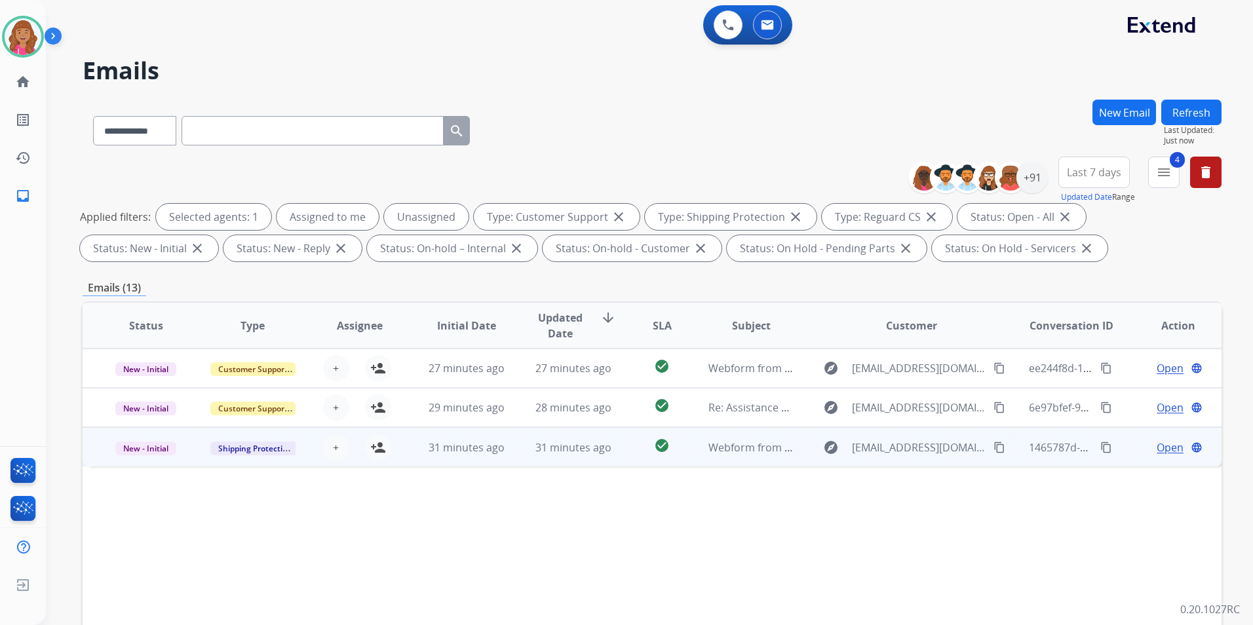
click at [1157, 445] on span "Open" at bounding box center [1170, 448] width 27 height 16
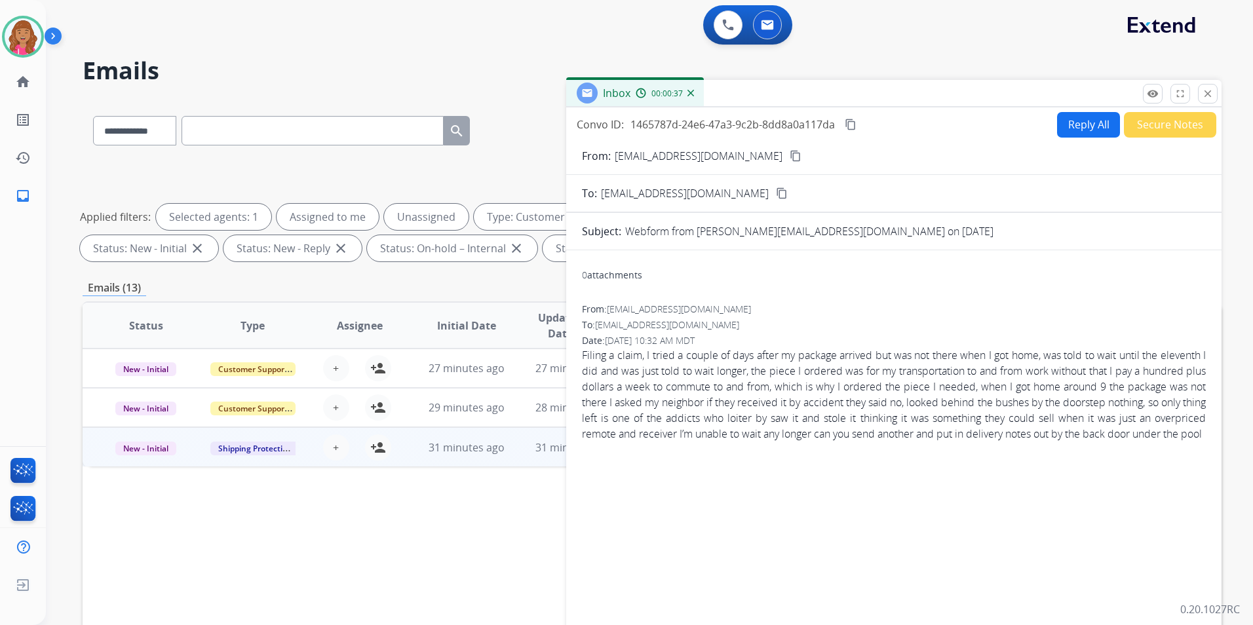
click at [790, 157] on mat-icon "content_copy" at bounding box center [796, 156] width 12 height 12
click at [1095, 124] on button "Reply All" at bounding box center [1088, 125] width 63 height 26
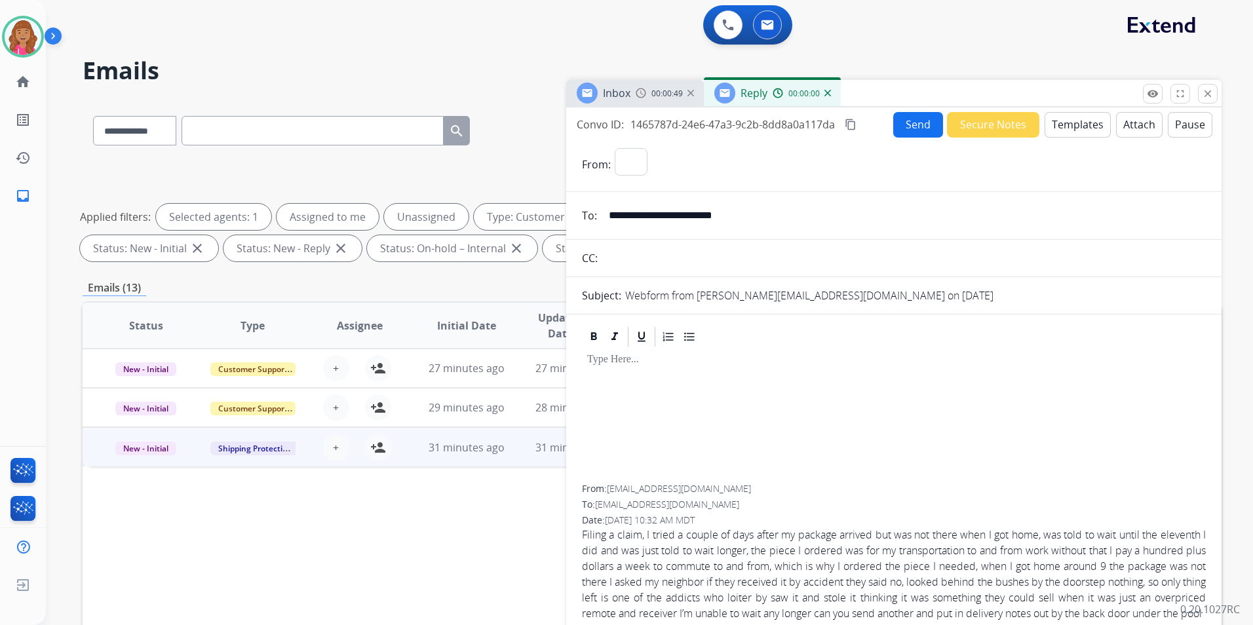
click at [1095, 124] on button "Templates" at bounding box center [1078, 125] width 66 height 26
select select "**********"
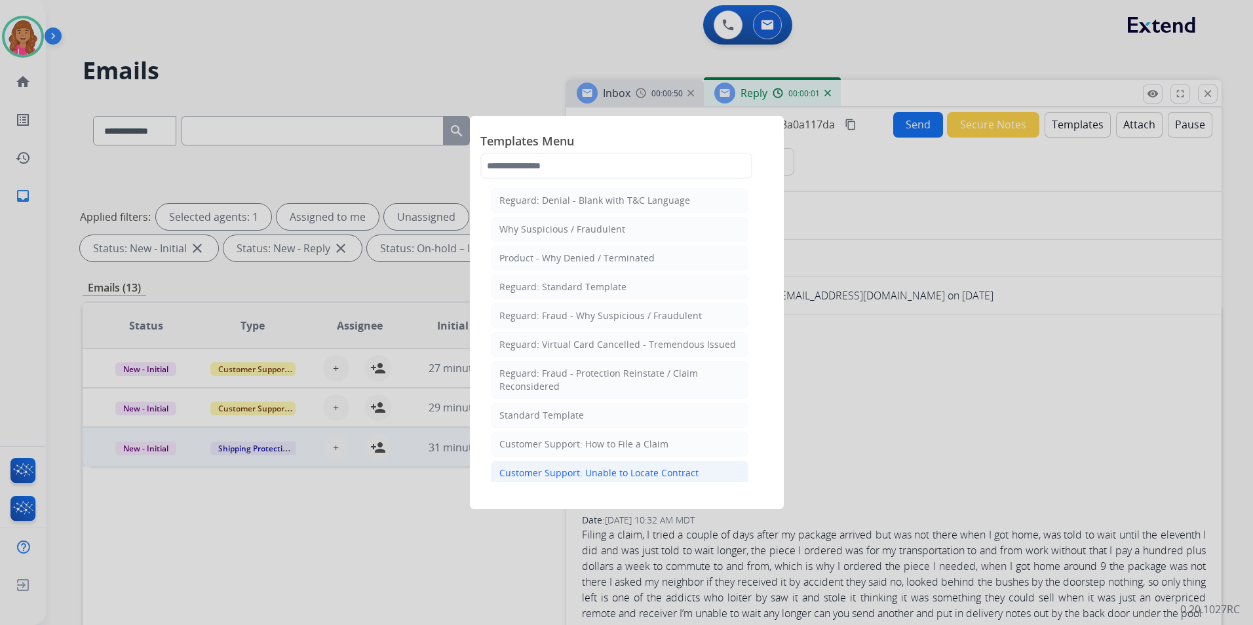
click at [630, 473] on div "Customer Support: Unable to Locate Contract" at bounding box center [599, 473] width 199 height 13
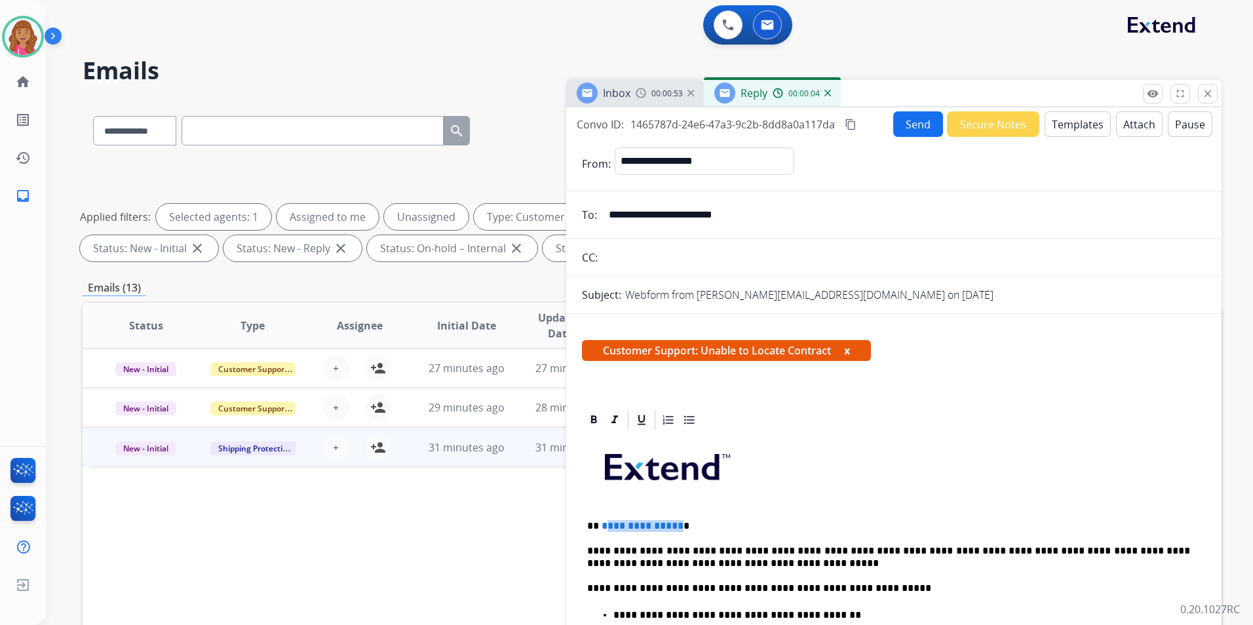
drag, startPoint x: 677, startPoint y: 524, endPoint x: 607, endPoint y: 524, distance: 69.5
click at [608, 524] on p "**********" at bounding box center [888, 526] width 603 height 12
click at [908, 122] on button "Send" at bounding box center [918, 124] width 50 height 26
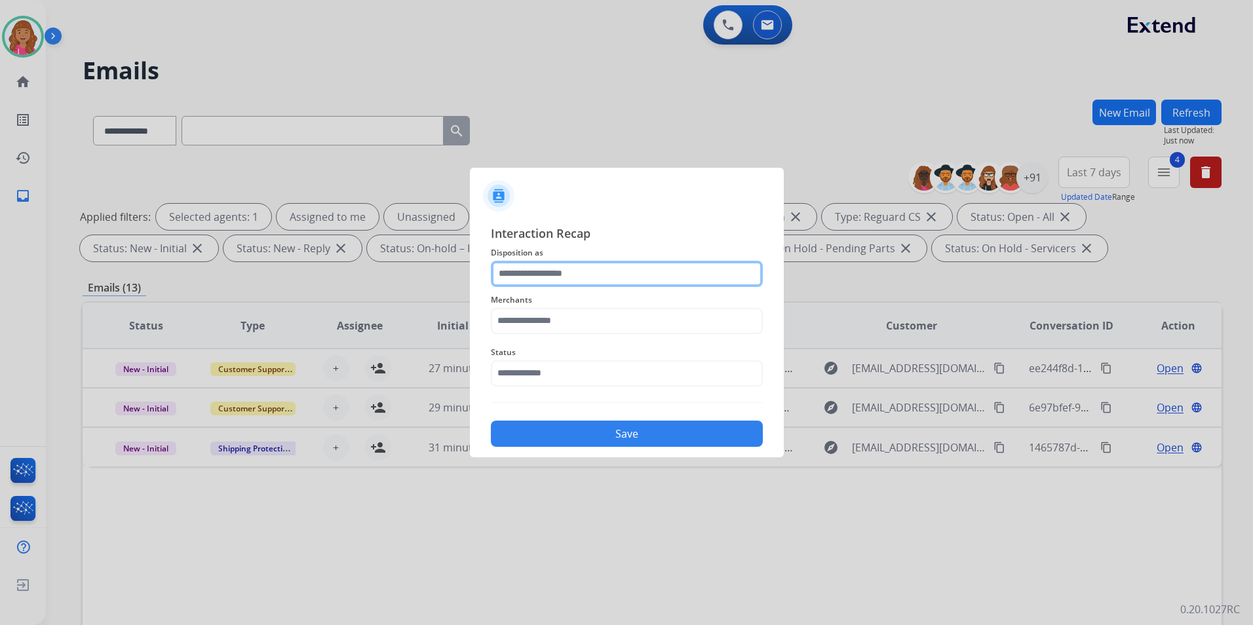
click at [621, 272] on input "text" at bounding box center [627, 274] width 272 height 26
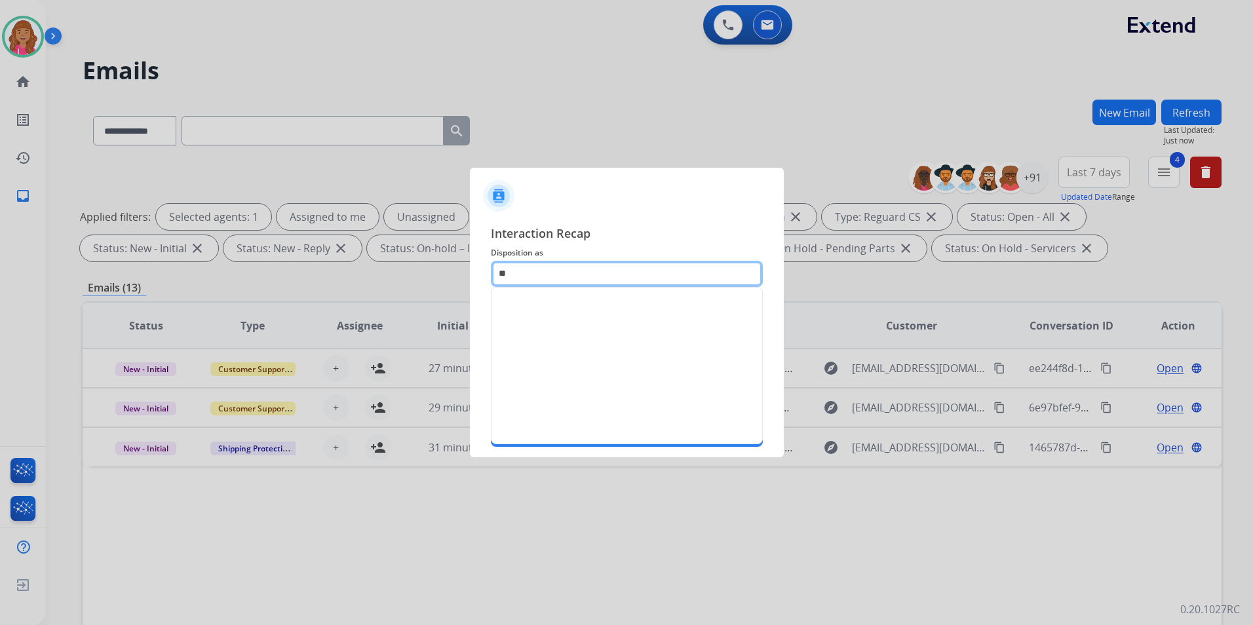
type input "*"
click at [570, 312] on li "Other" at bounding box center [627, 309] width 245 height 25
type input "*****"
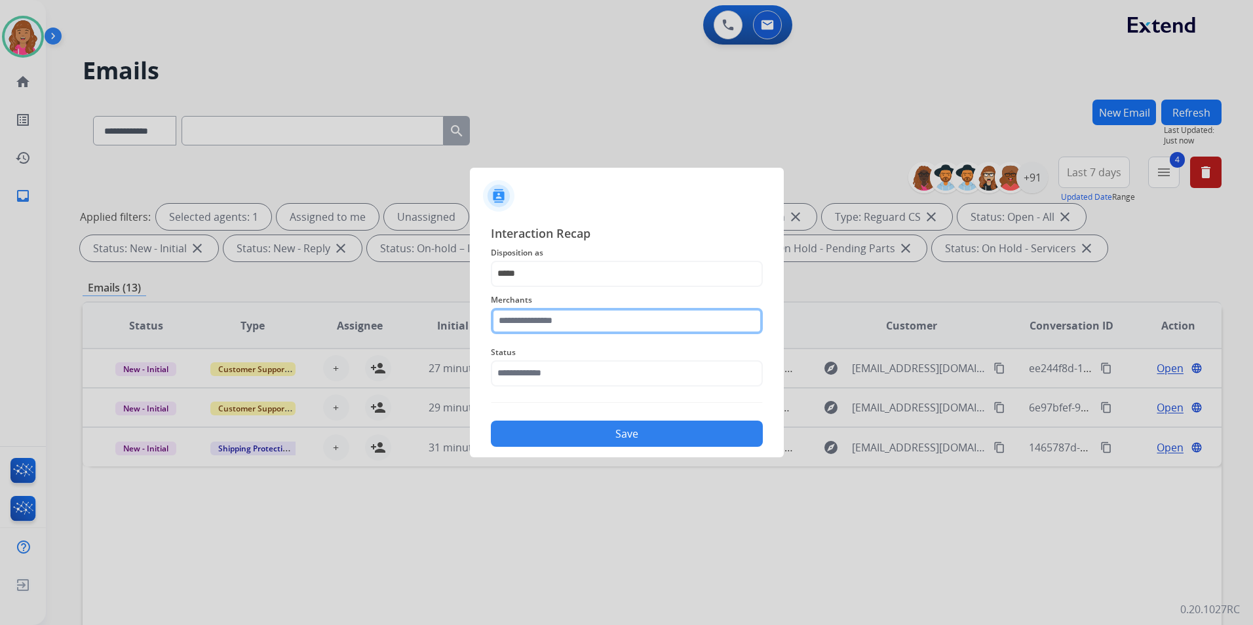
click at [545, 313] on input "text" at bounding box center [627, 321] width 272 height 26
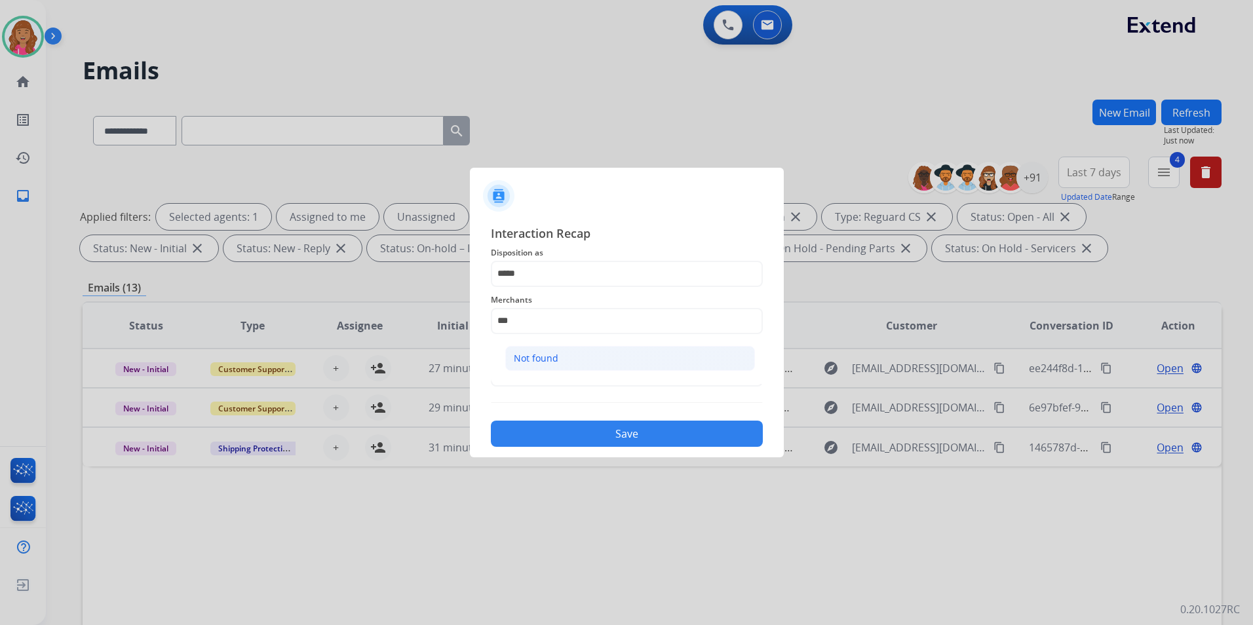
click at [572, 364] on li "Not found" at bounding box center [630, 358] width 250 height 25
type input "*********"
click at [568, 364] on input "text" at bounding box center [627, 374] width 272 height 26
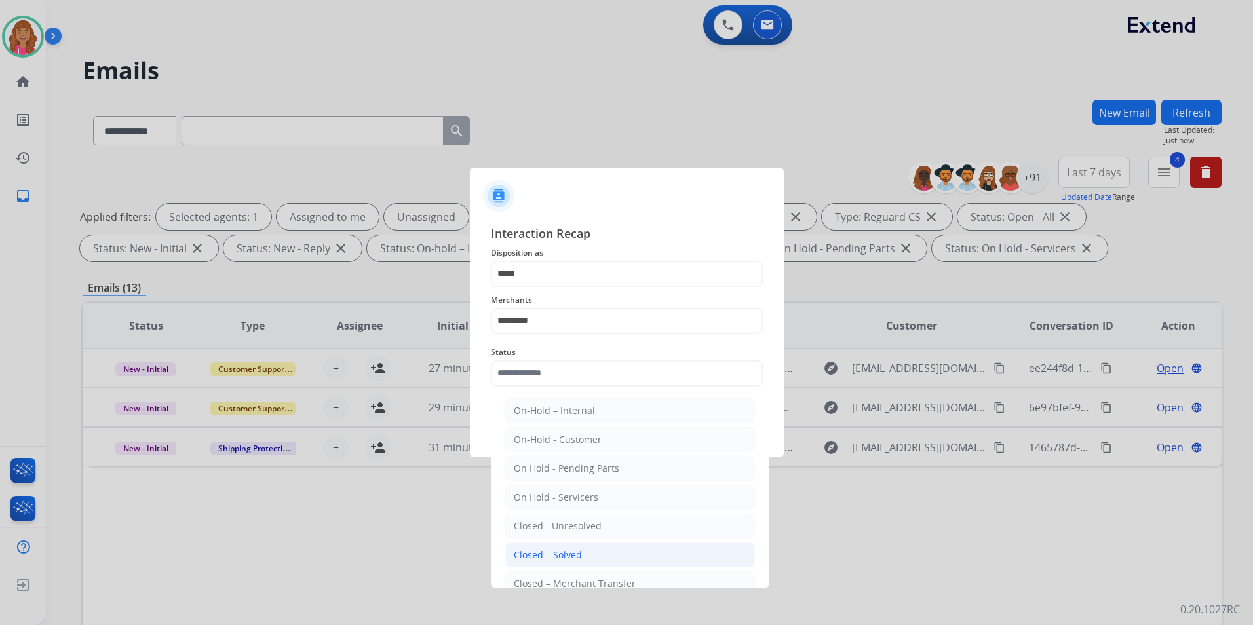
drag, startPoint x: 521, startPoint y: 558, endPoint x: 534, endPoint y: 477, distance: 81.6
click at [522, 557] on div "Closed – Solved" at bounding box center [548, 555] width 68 height 13
type input "**********"
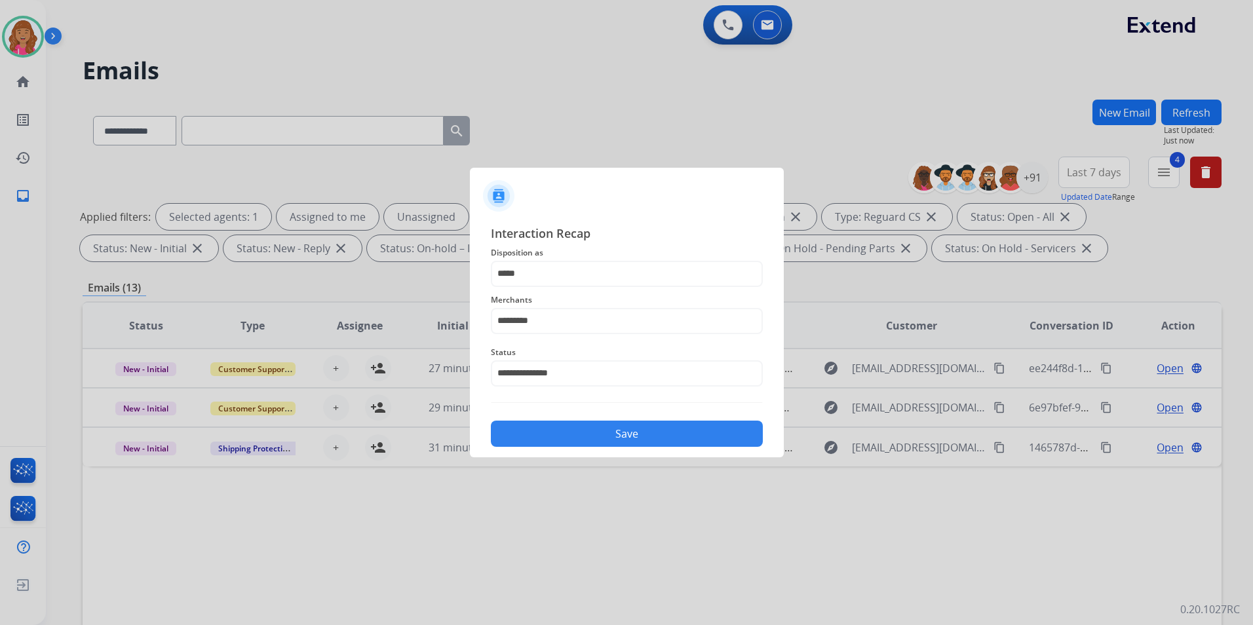
click at [535, 425] on button "Save" at bounding box center [627, 434] width 272 height 26
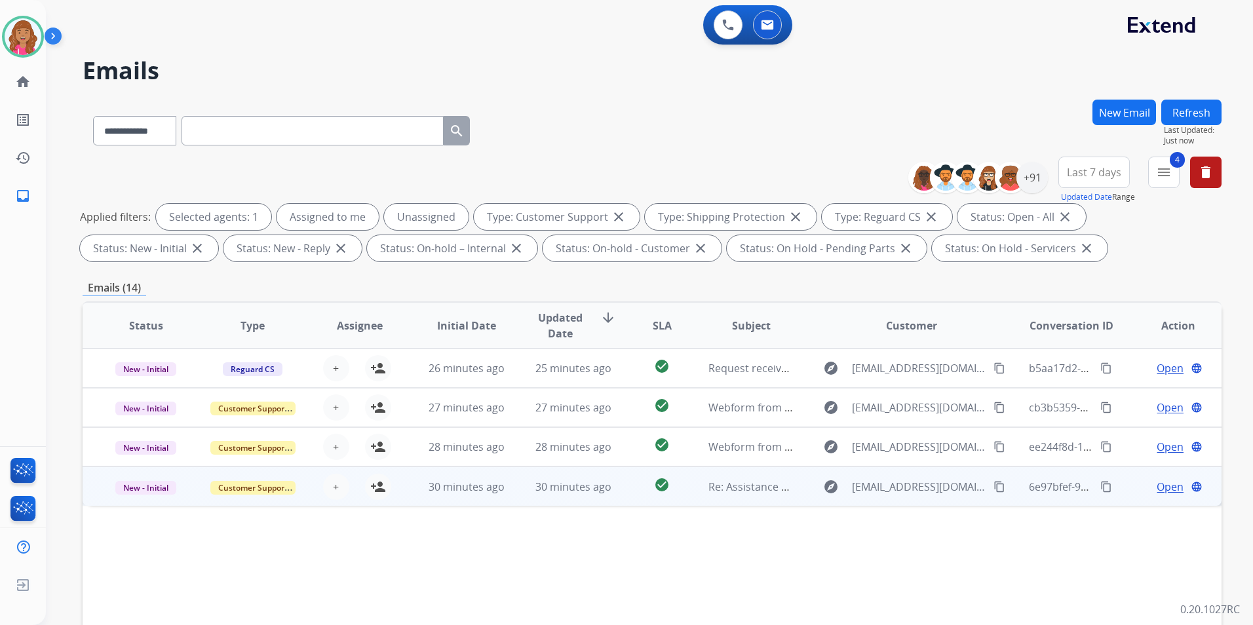
click at [1157, 483] on span "Open" at bounding box center [1170, 487] width 27 height 16
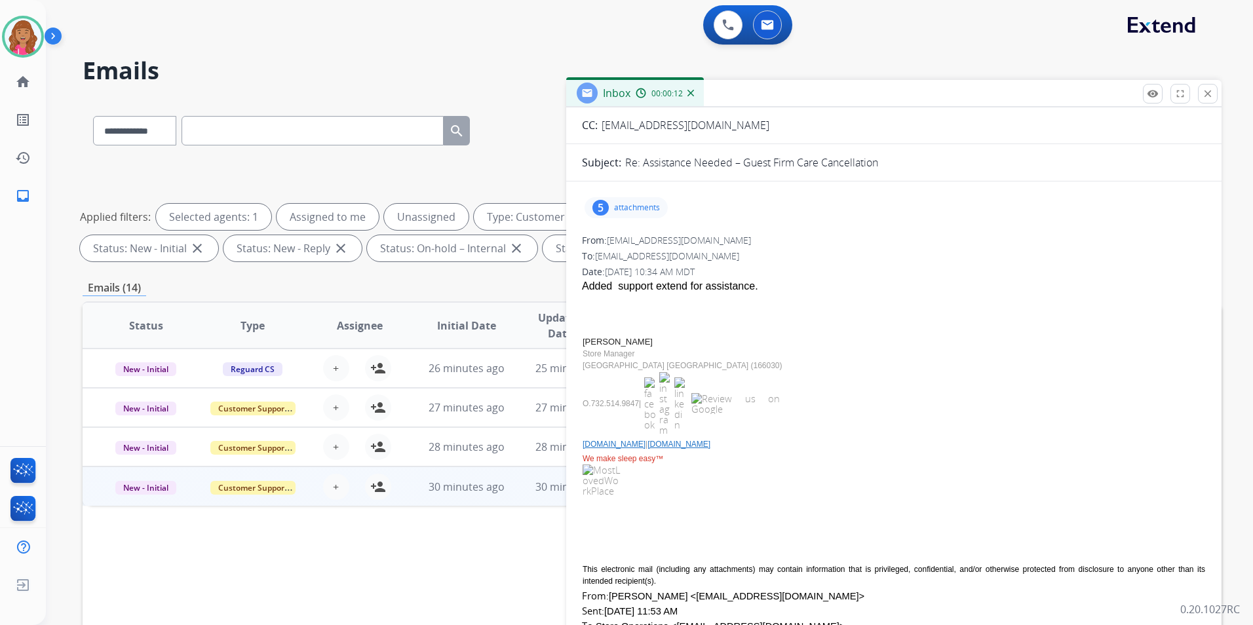
scroll to position [66, 0]
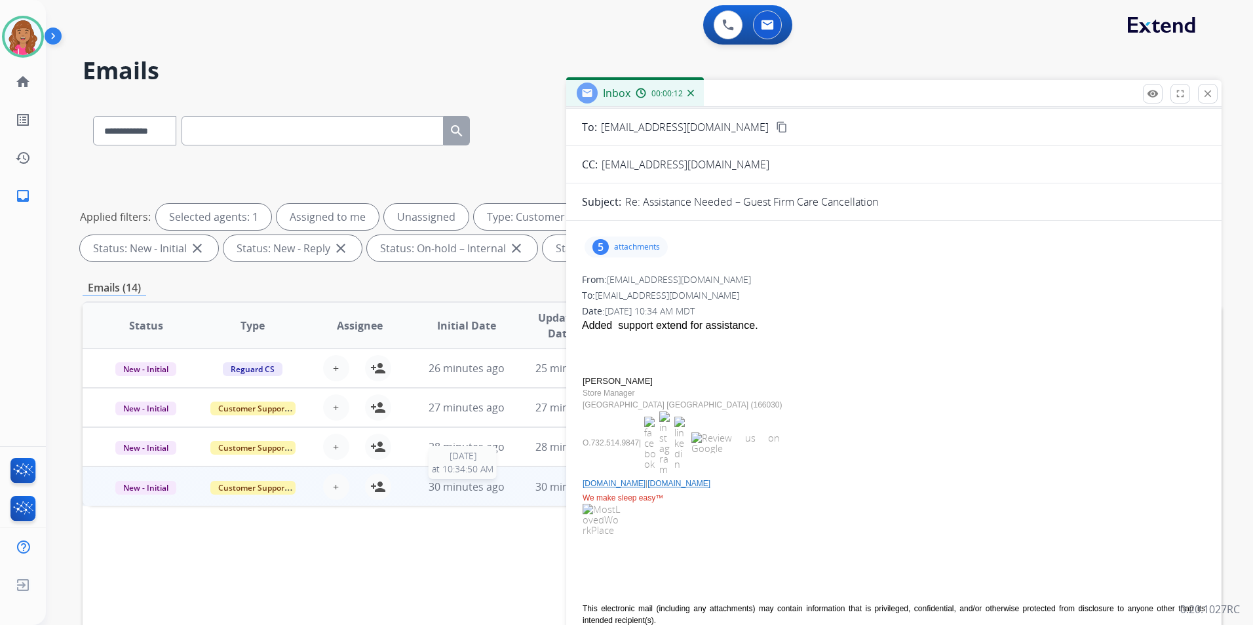
click at [471, 488] on span "30 minutes ago" at bounding box center [467, 487] width 76 height 14
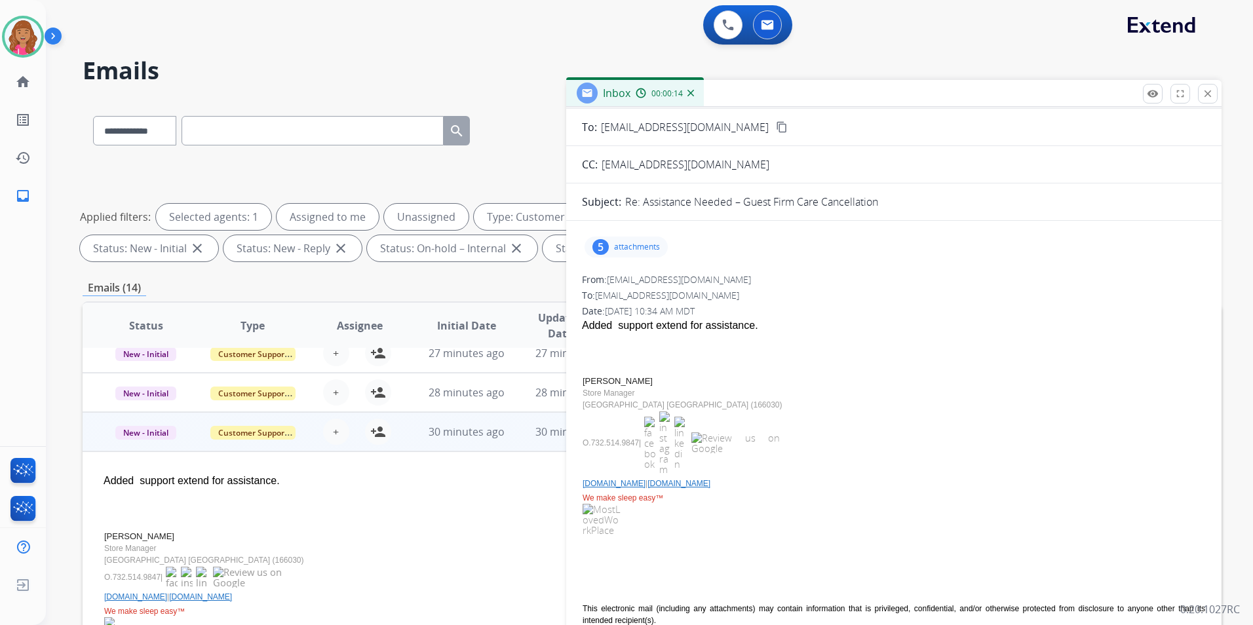
scroll to position [0, 0]
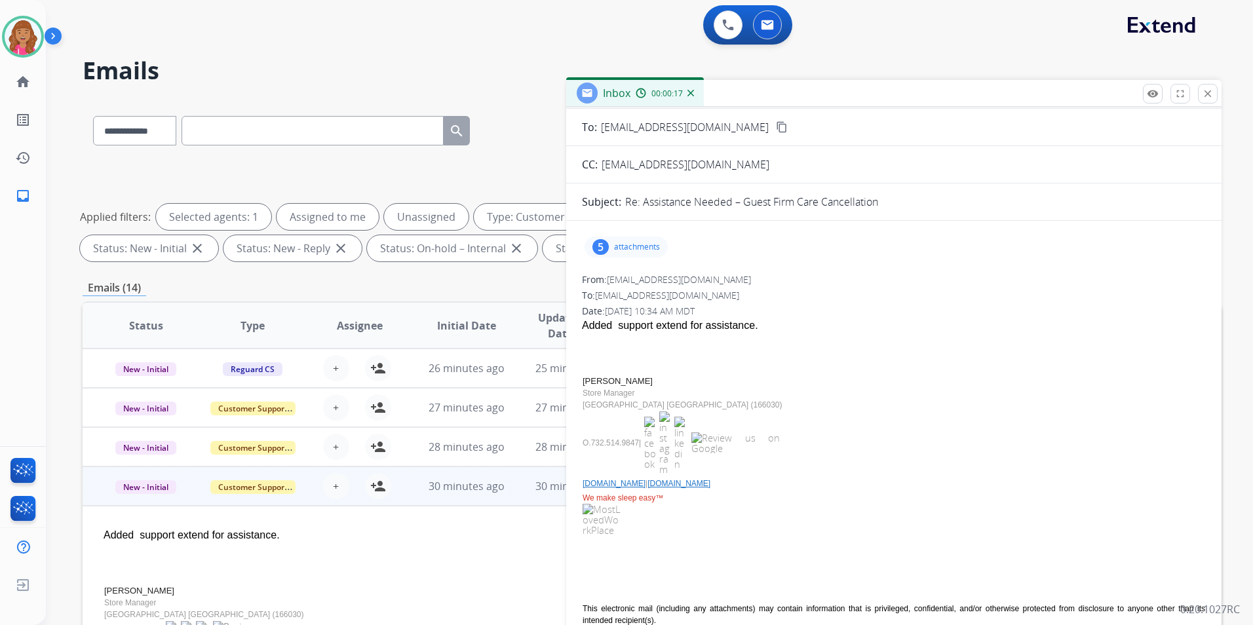
click at [1203, 94] on mat-icon "close" at bounding box center [1208, 94] width 12 height 12
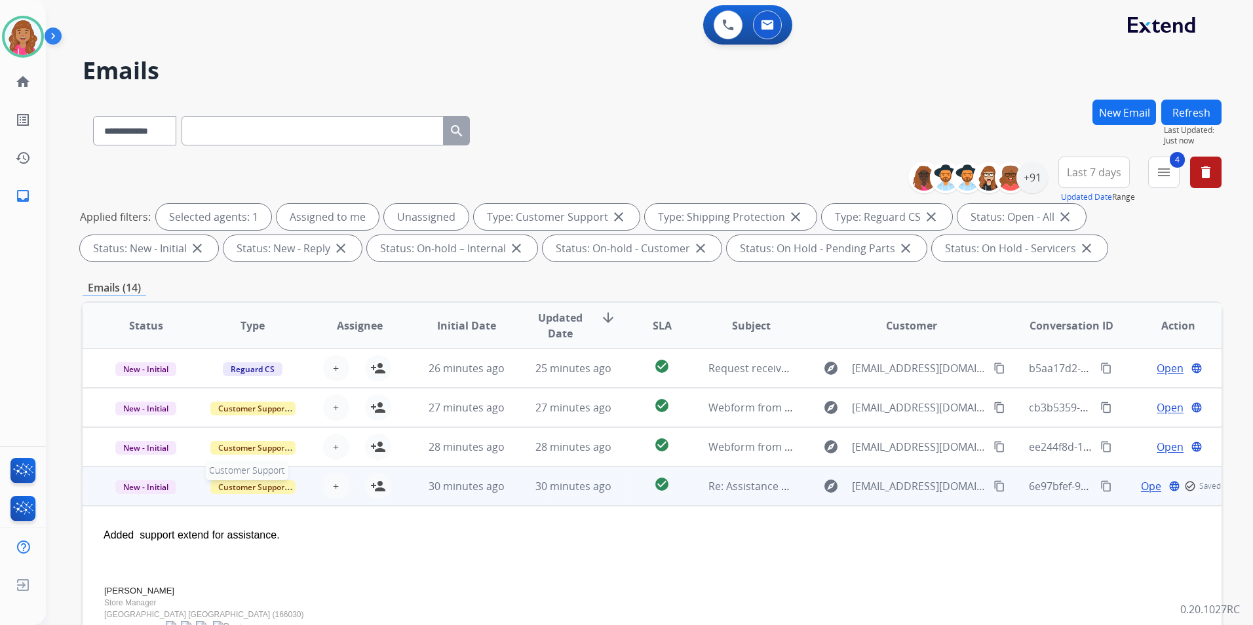
click at [254, 484] on span "Customer Support" at bounding box center [252, 487] width 85 height 14
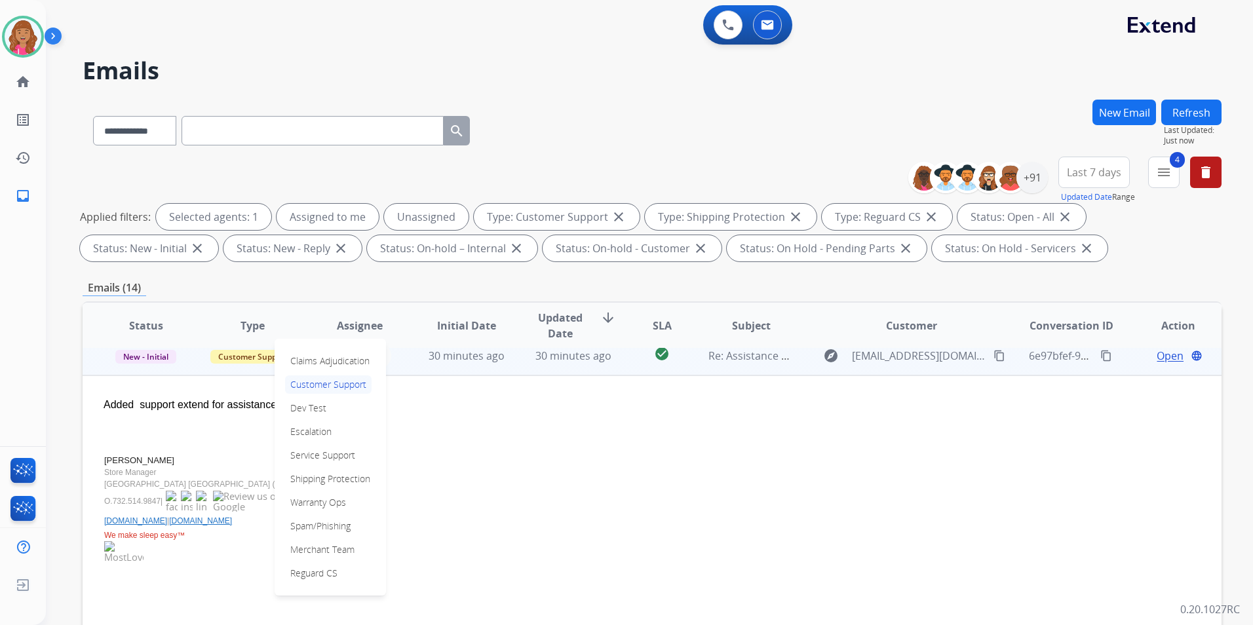
scroll to position [131, 0]
click at [342, 509] on p "Warranty Ops" at bounding box center [318, 502] width 66 height 18
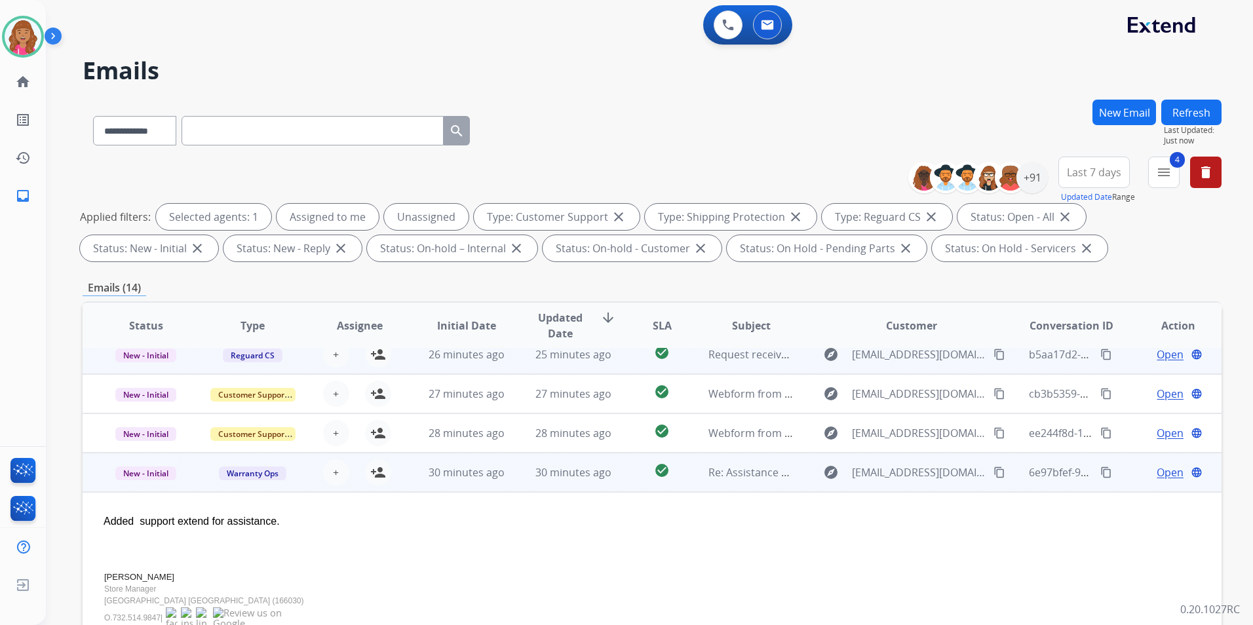
scroll to position [0, 0]
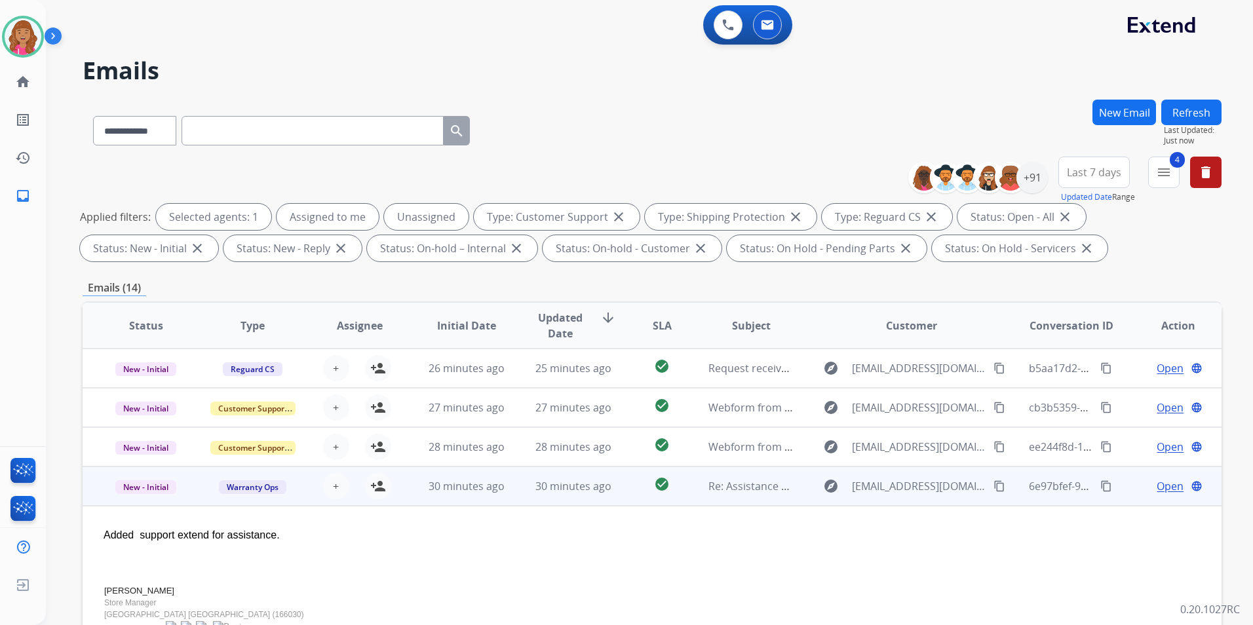
click at [1183, 112] on button "Refresh" at bounding box center [1192, 113] width 60 height 26
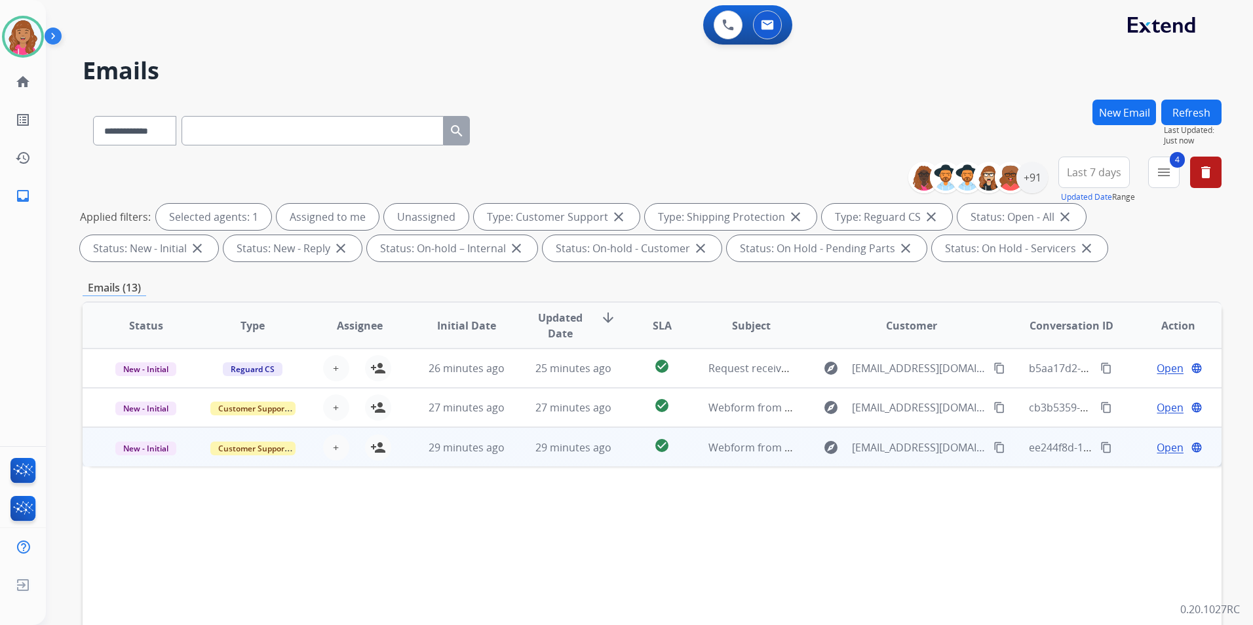
click at [1158, 442] on span "Open" at bounding box center [1170, 448] width 27 height 16
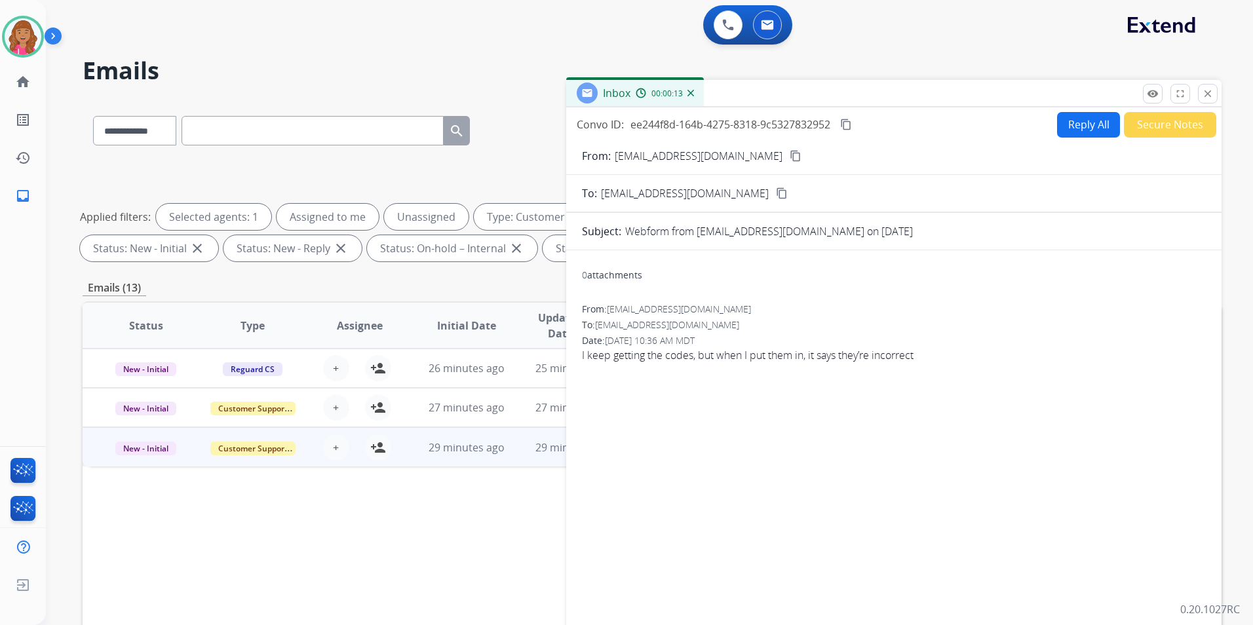
click at [790, 158] on mat-icon "content_copy" at bounding box center [796, 156] width 12 height 12
click at [1091, 119] on button "Reply All" at bounding box center [1088, 125] width 63 height 26
select select "**********"
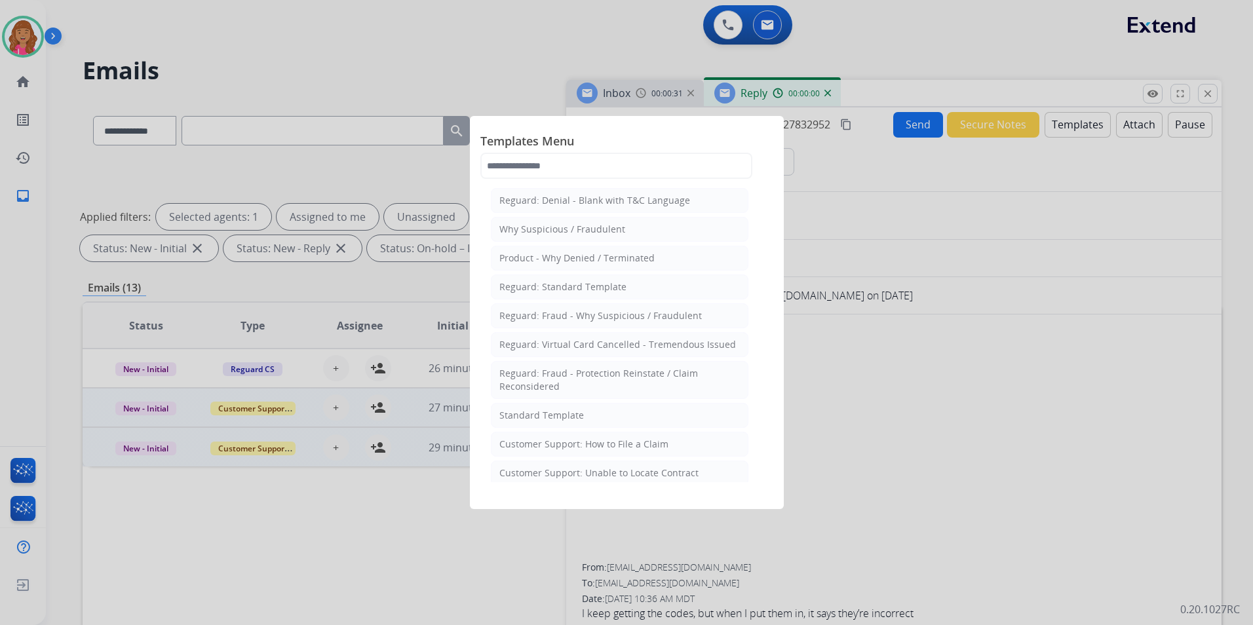
click at [559, 416] on div "Standard Template" at bounding box center [542, 415] width 85 height 13
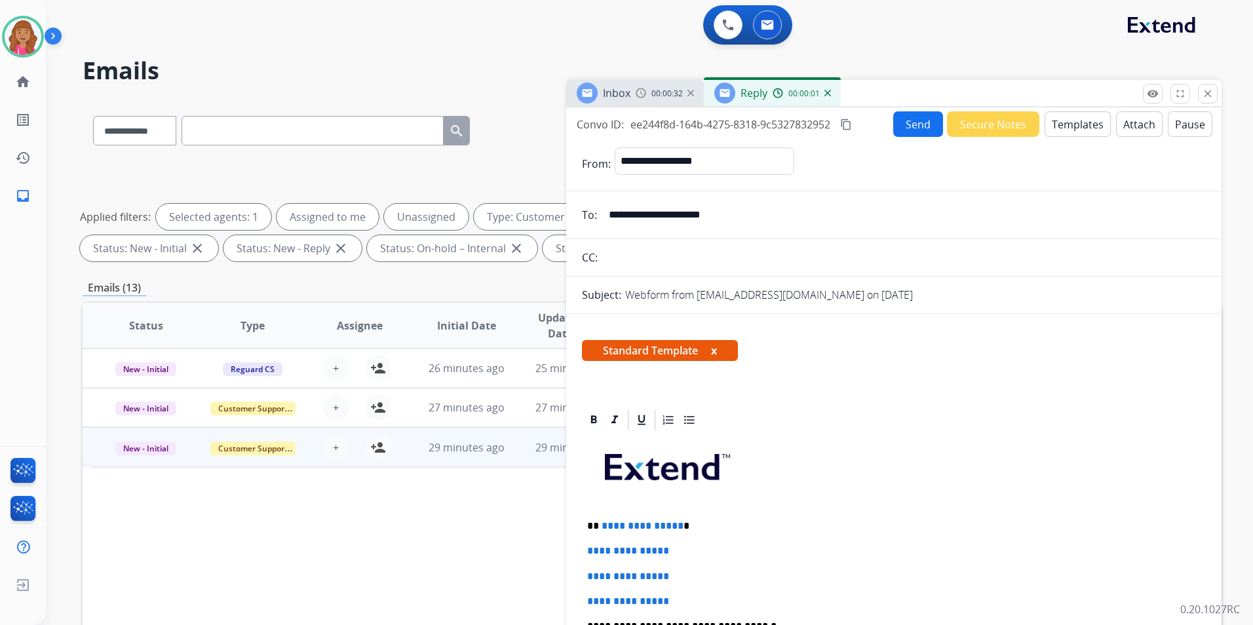
click at [675, 531] on p "**********" at bounding box center [888, 526] width 603 height 12
click at [846, 126] on mat-icon "content_copy" at bounding box center [846, 125] width 12 height 12
drag, startPoint x: 899, startPoint y: 401, endPoint x: 895, endPoint y: 394, distance: 8.0
click at [680, 524] on p "**********" at bounding box center [888, 526] width 603 height 12
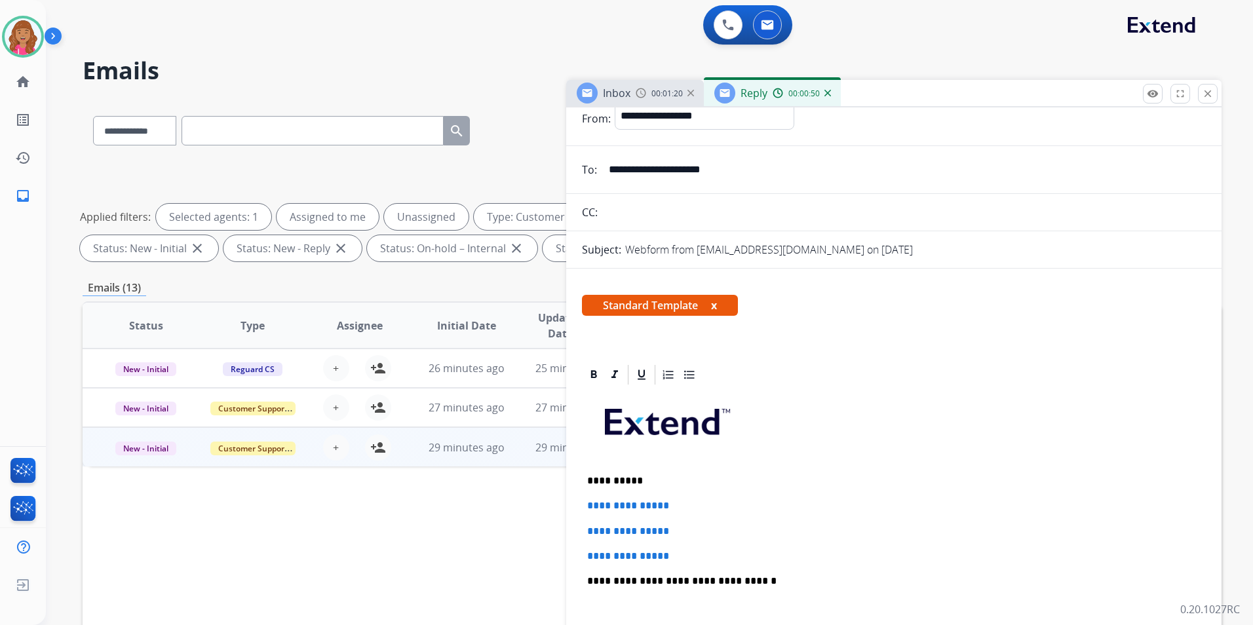
scroll to position [66, 0]
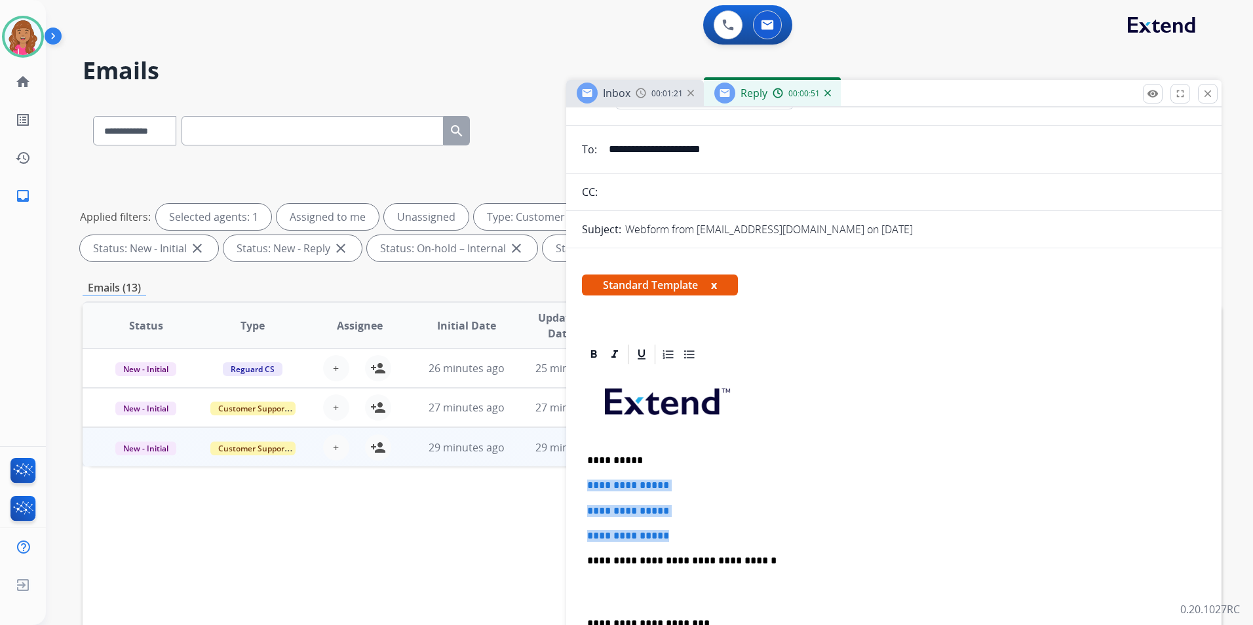
drag, startPoint x: 681, startPoint y: 527, endPoint x: 585, endPoint y: 480, distance: 106.7
click at [585, 480] on div "**********" at bounding box center [894, 591] width 624 height 451
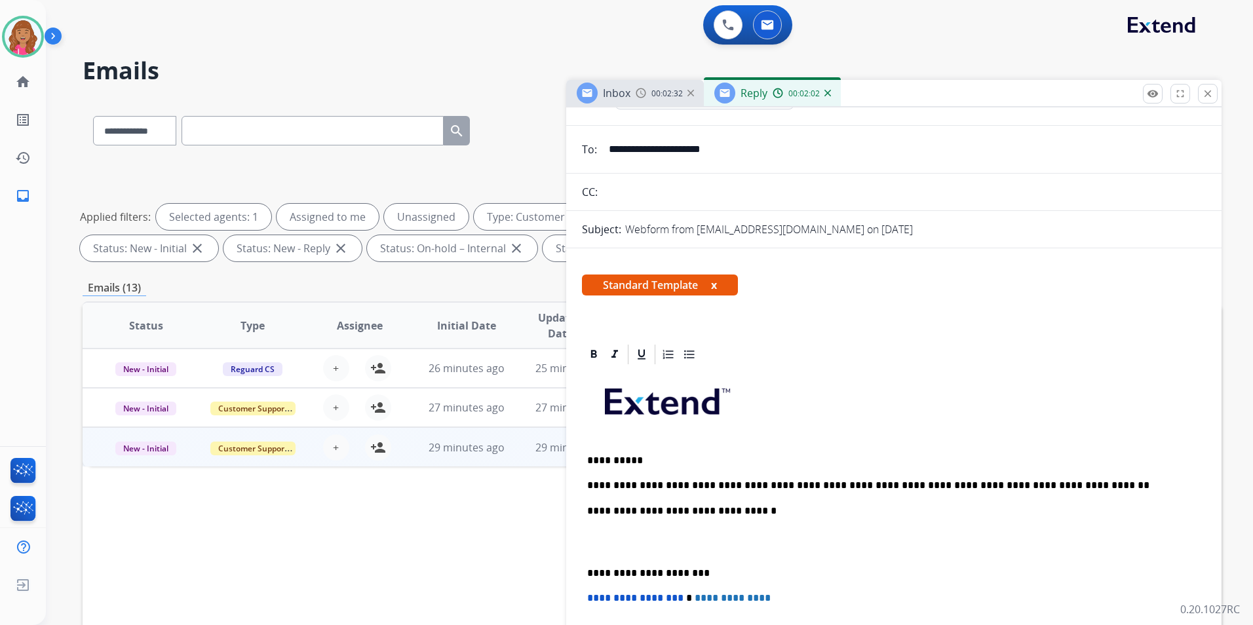
click at [602, 532] on p at bounding box center [894, 542] width 614 height 24
click at [600, 545] on p at bounding box center [894, 542] width 614 height 24
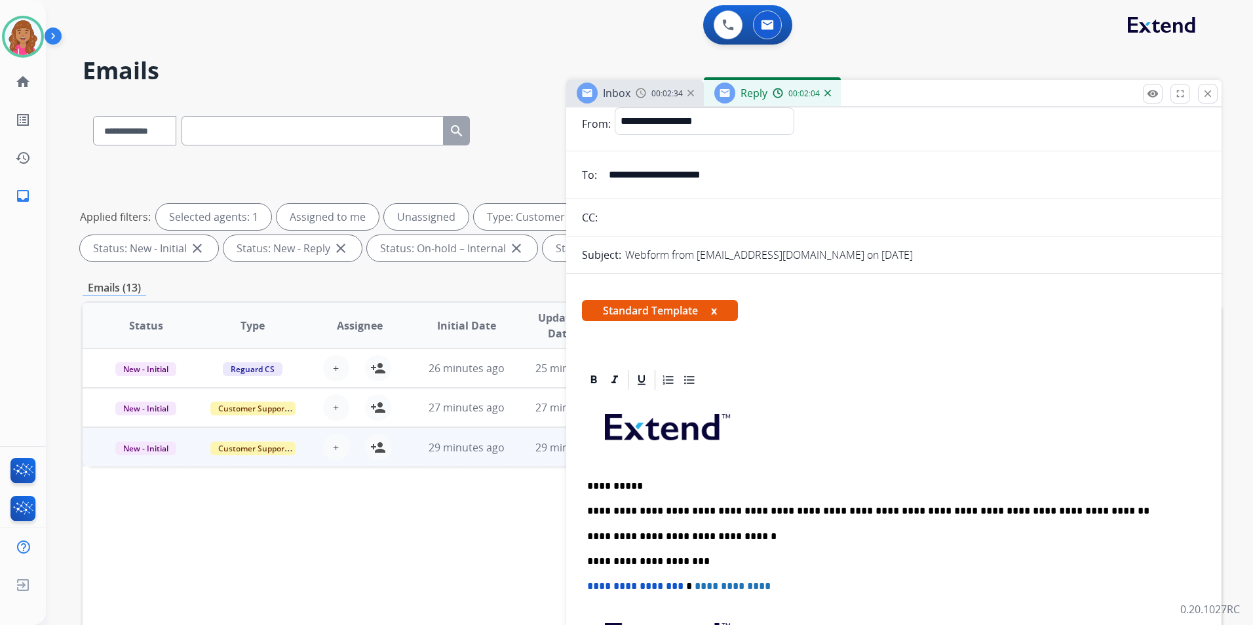
scroll to position [0, 0]
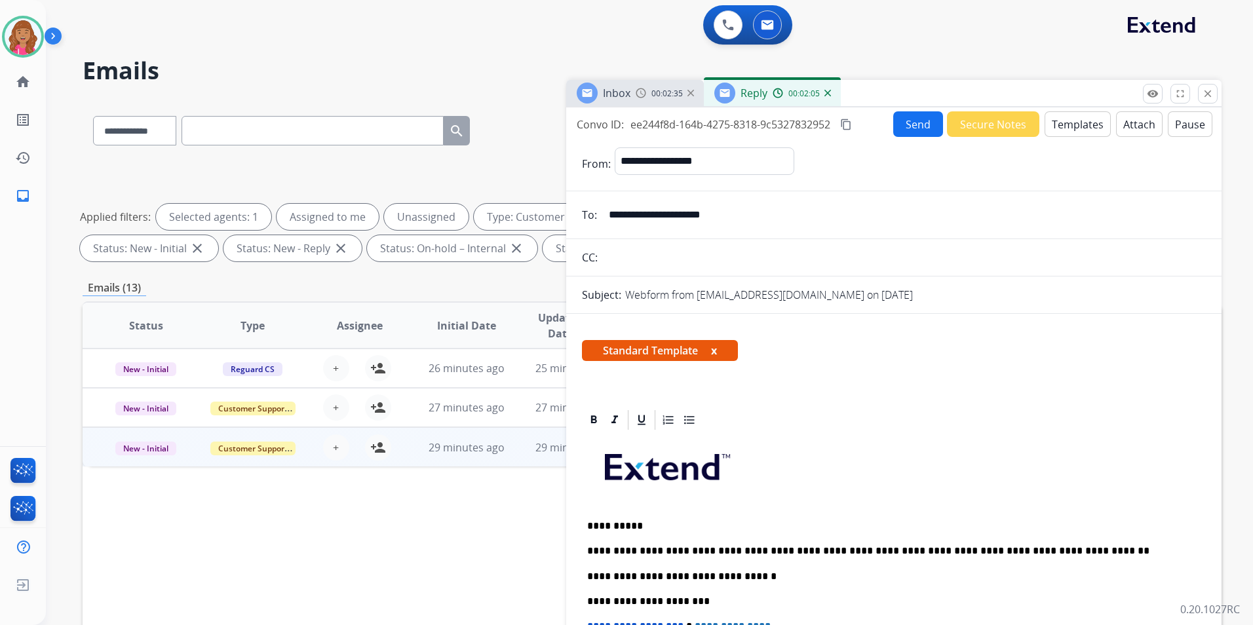
click at [847, 123] on mat-icon "content_copy" at bounding box center [846, 125] width 12 height 12
click at [899, 132] on button "Send" at bounding box center [918, 124] width 50 height 26
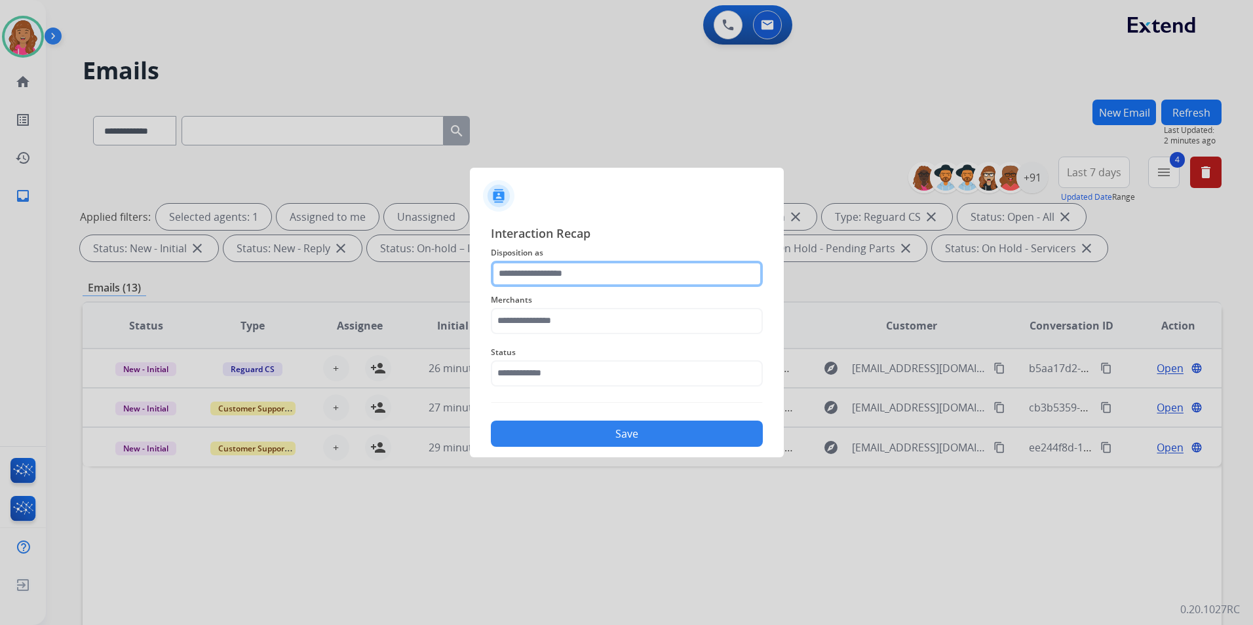
click at [593, 275] on input "text" at bounding box center [627, 274] width 272 height 26
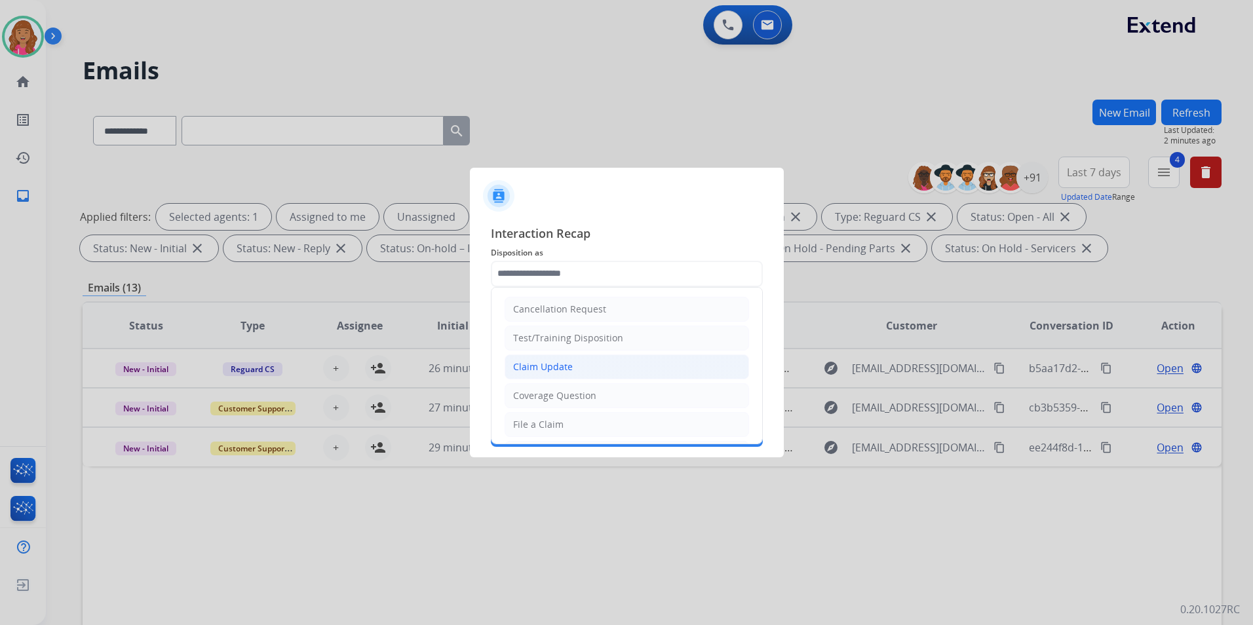
click at [571, 370] on li "Claim Update" at bounding box center [627, 367] width 245 height 25
type input "**********"
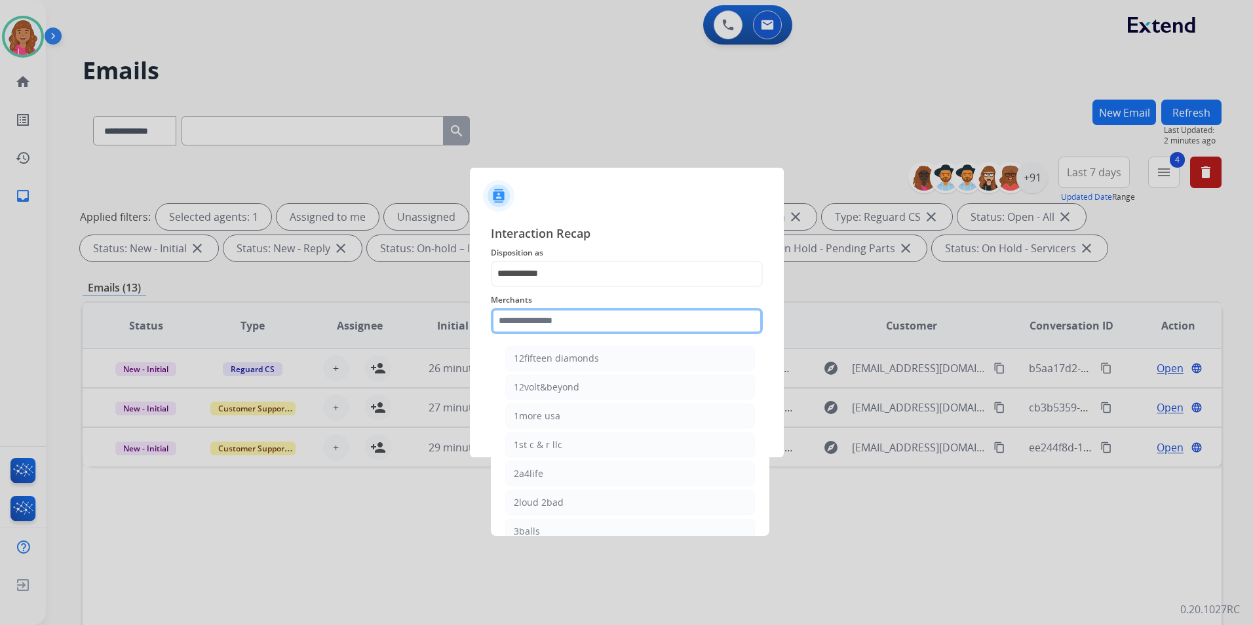
click at [560, 316] on input "text" at bounding box center [627, 321] width 272 height 26
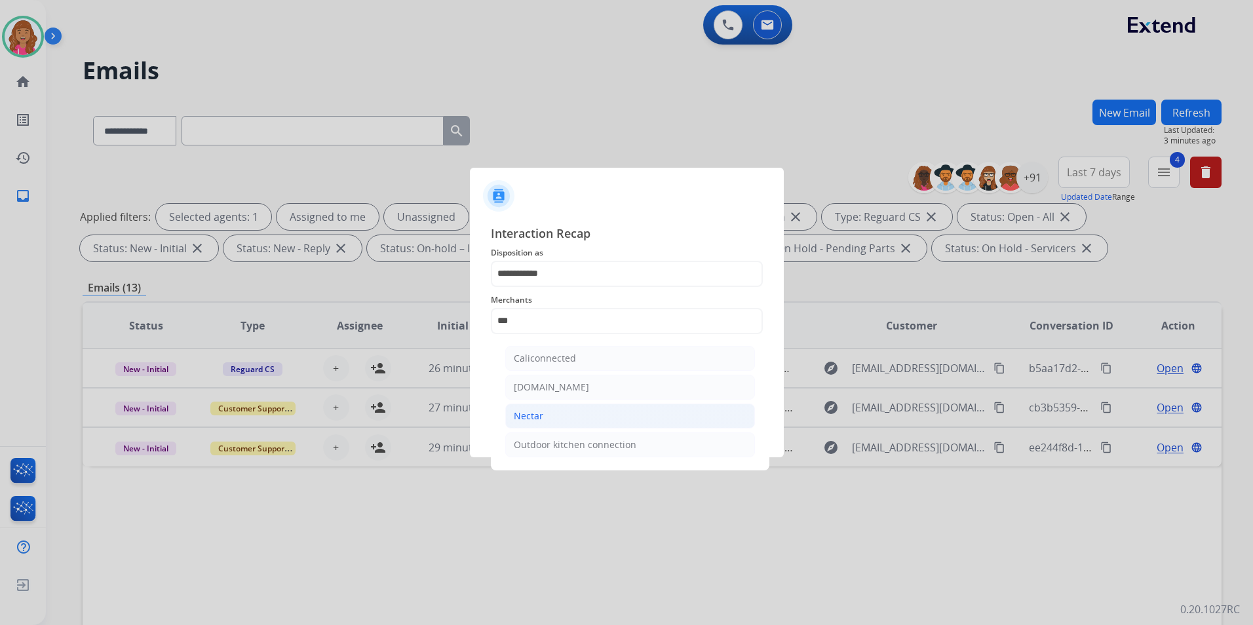
click at [560, 412] on li "Nectar" at bounding box center [630, 416] width 250 height 25
type input "******"
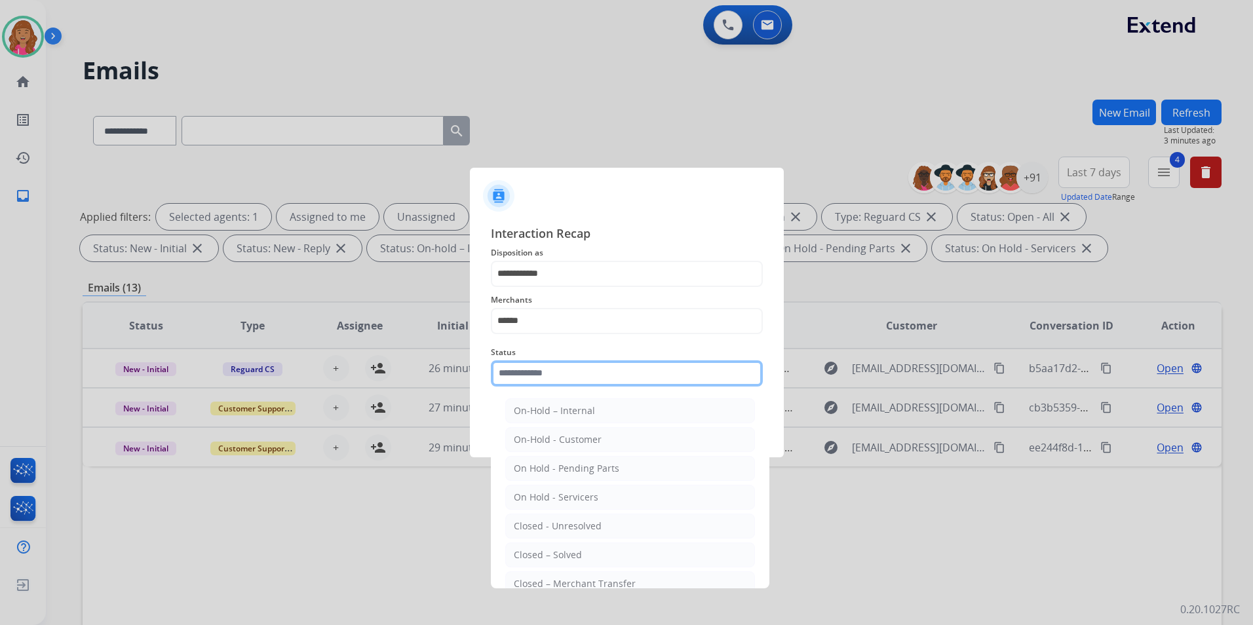
click at [538, 372] on input "text" at bounding box center [627, 374] width 272 height 26
click at [531, 549] on div "Closed – Solved" at bounding box center [548, 555] width 68 height 13
type input "**********"
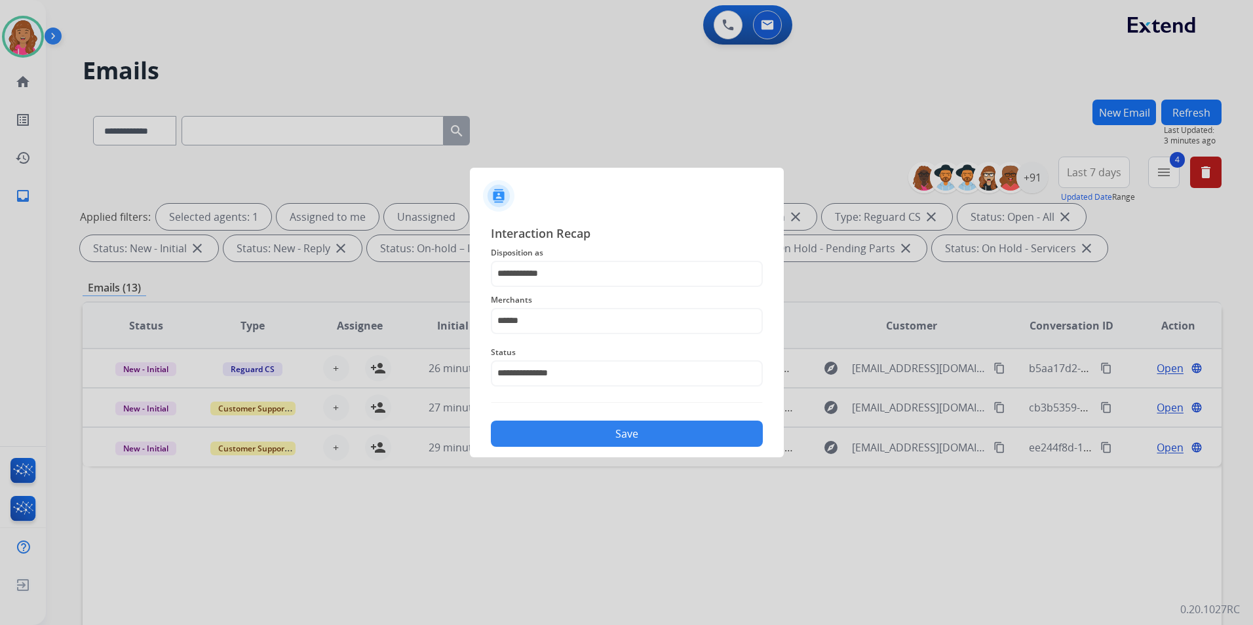
click at [506, 425] on button "Save" at bounding box center [627, 434] width 272 height 26
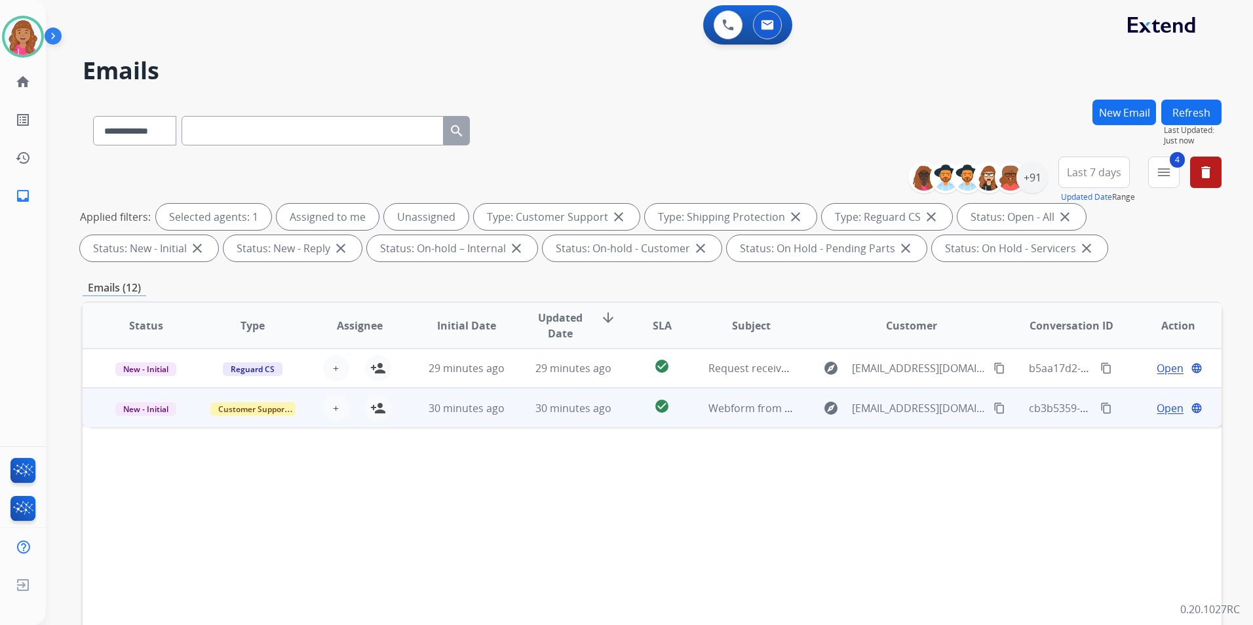
click at [1157, 407] on span "Open" at bounding box center [1170, 409] width 27 height 16
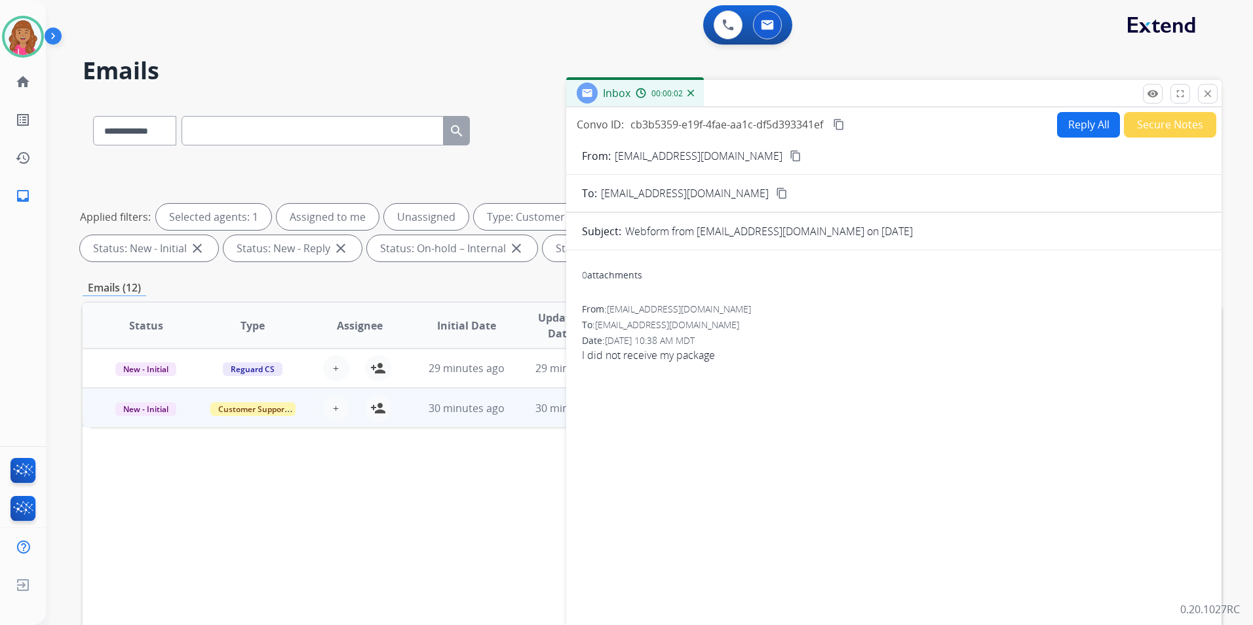
click at [790, 155] on mat-icon "content_copy" at bounding box center [796, 156] width 12 height 12
click at [1062, 126] on button "Reply All" at bounding box center [1088, 125] width 63 height 26
select select "**********"
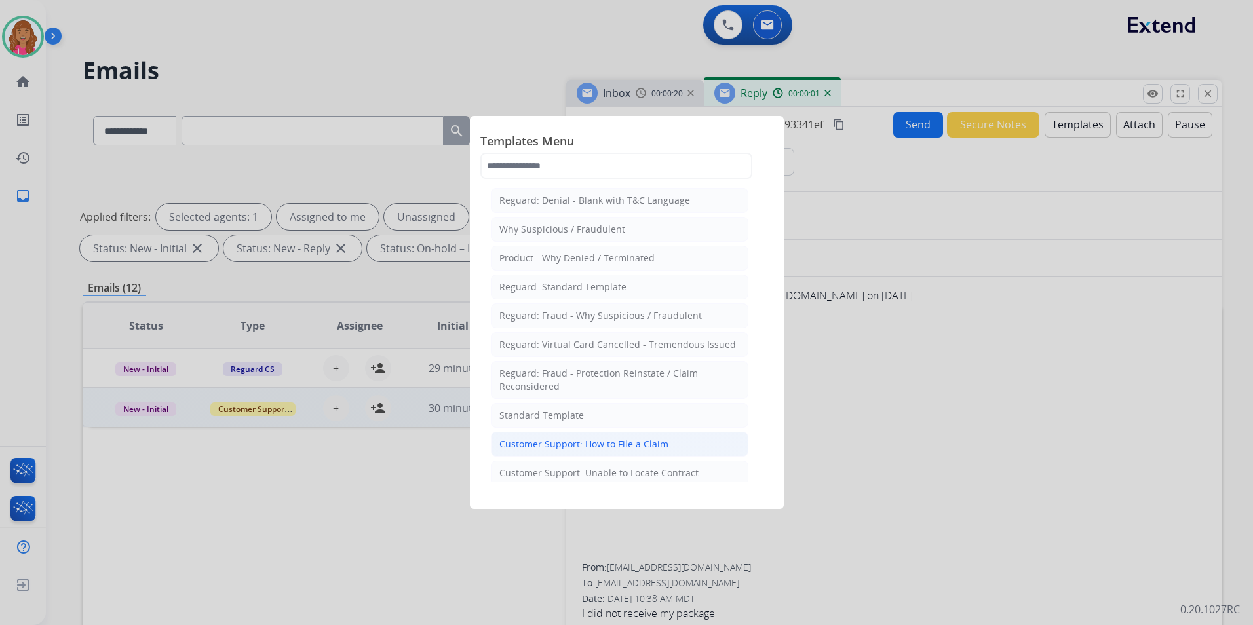
click at [665, 447] on li "Customer Support: How to File a Claim" at bounding box center [620, 444] width 258 height 25
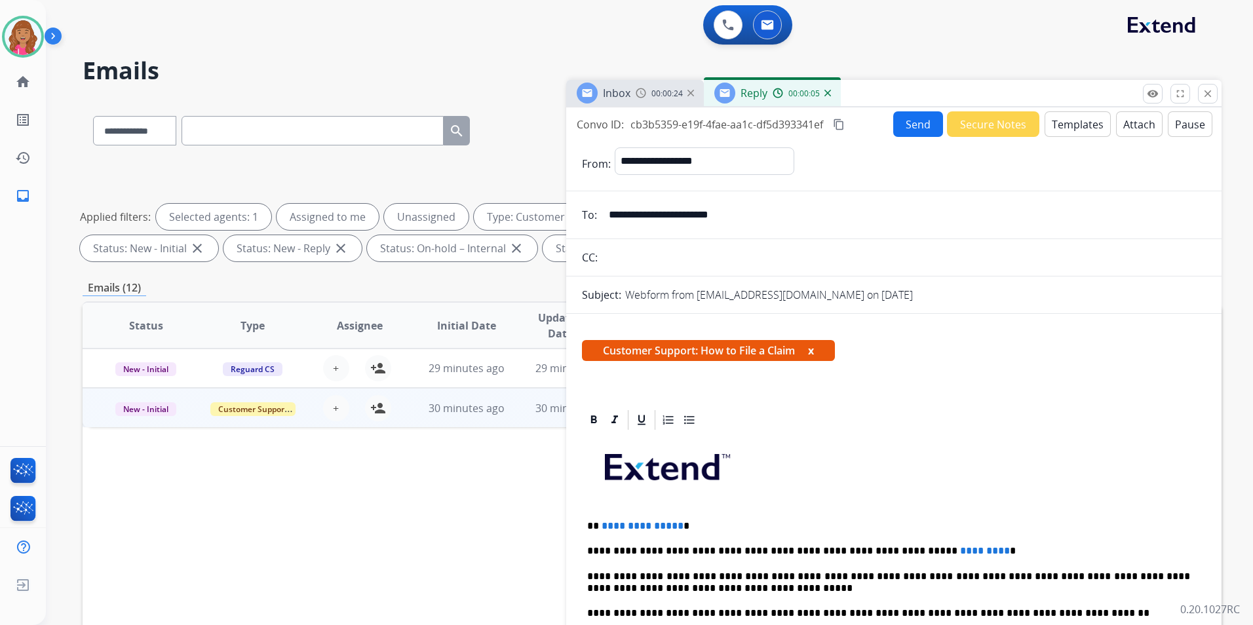
click at [675, 524] on span "**********" at bounding box center [643, 526] width 82 height 10
drag, startPoint x: 945, startPoint y: 551, endPoint x: 891, endPoint y: 551, distance: 54.4
click at [891, 551] on p "**********" at bounding box center [888, 551] width 603 height 12
click at [844, 125] on mat-icon "content_copy" at bounding box center [839, 125] width 12 height 12
click at [918, 127] on button "Send" at bounding box center [918, 124] width 50 height 26
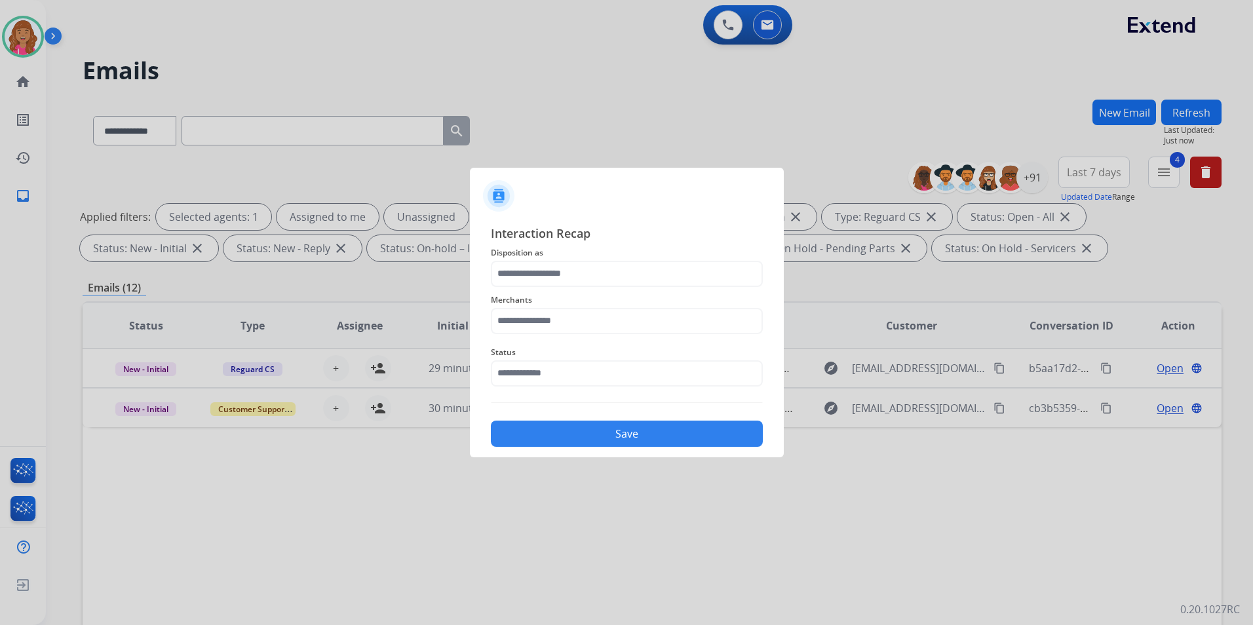
drag, startPoint x: 954, startPoint y: 544, endPoint x: 914, endPoint y: 513, distance: 50.5
click at [954, 545] on div at bounding box center [626, 312] width 1253 height 625
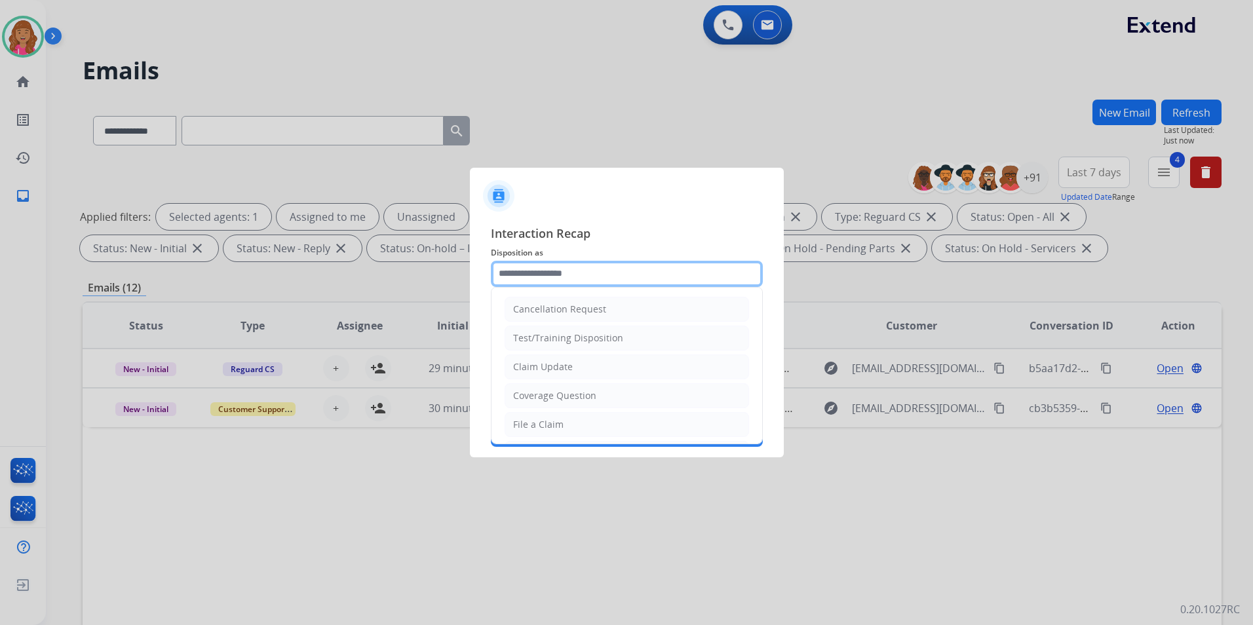
click at [563, 280] on input "text" at bounding box center [627, 274] width 272 height 26
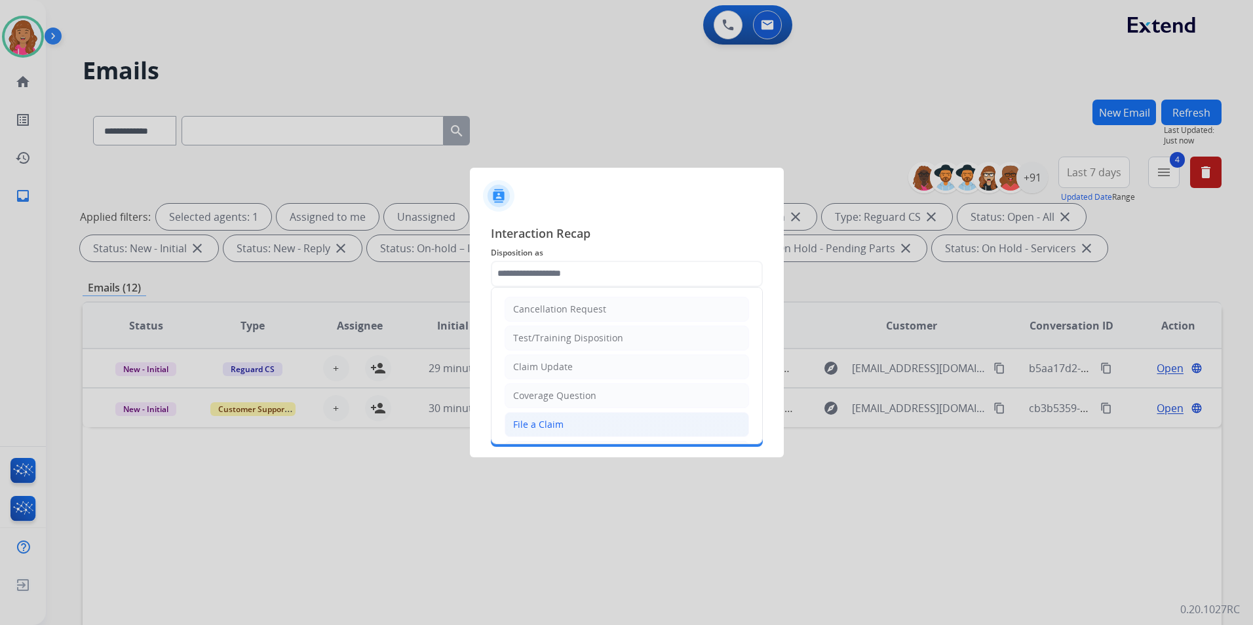
drag, startPoint x: 560, startPoint y: 422, endPoint x: 545, endPoint y: 375, distance: 48.7
click at [560, 421] on div "File a Claim" at bounding box center [538, 424] width 50 height 13
type input "**********"
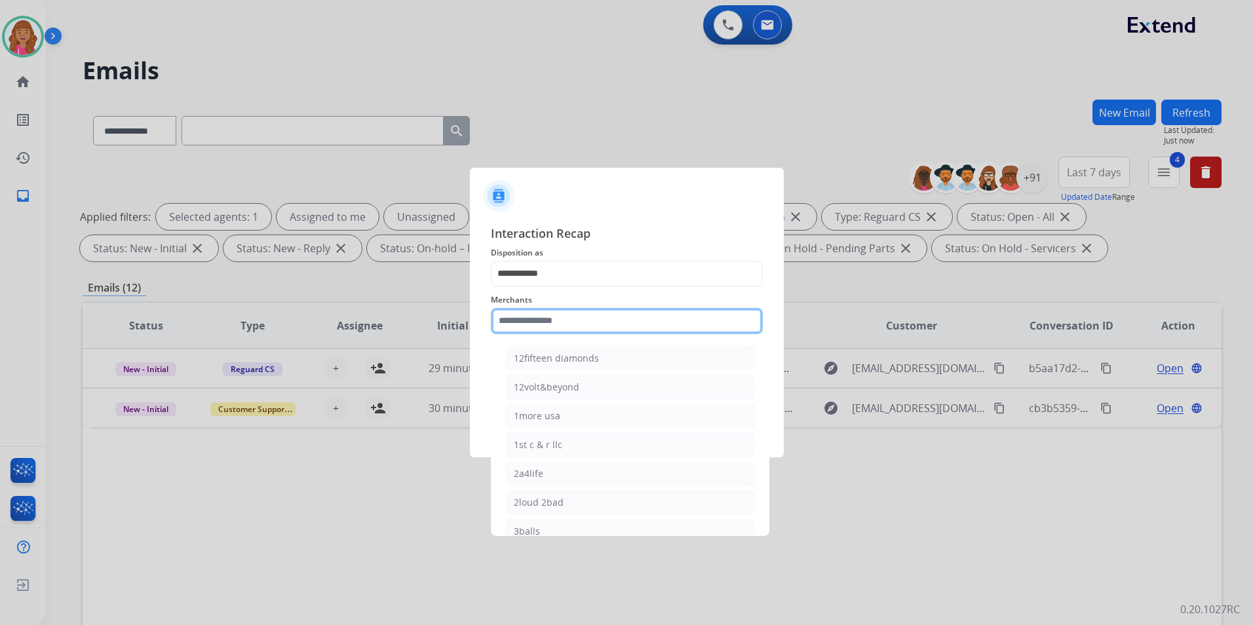
click at [541, 331] on input "text" at bounding box center [627, 321] width 272 height 26
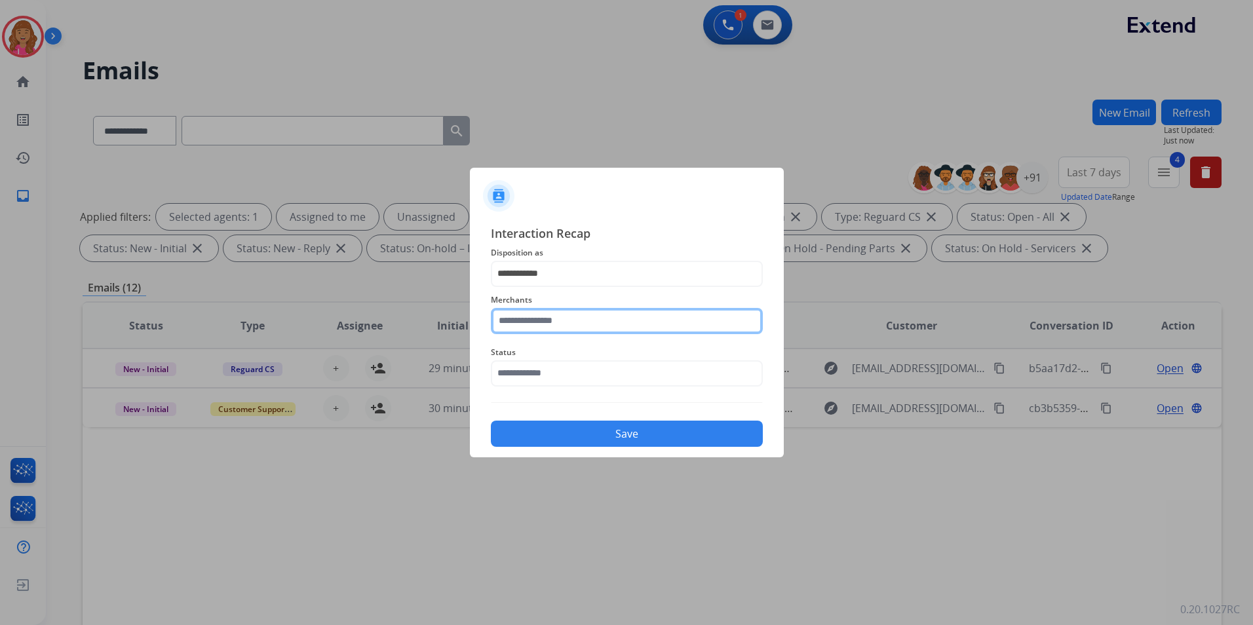
click at [594, 323] on input "text" at bounding box center [627, 321] width 272 height 26
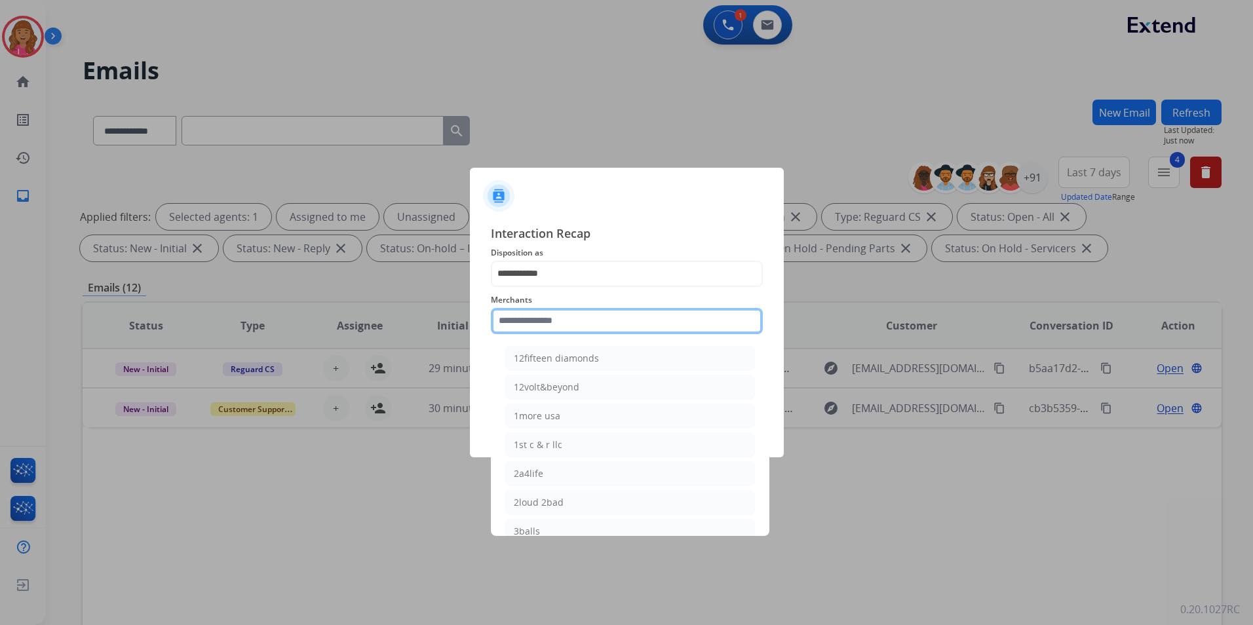
type input "*"
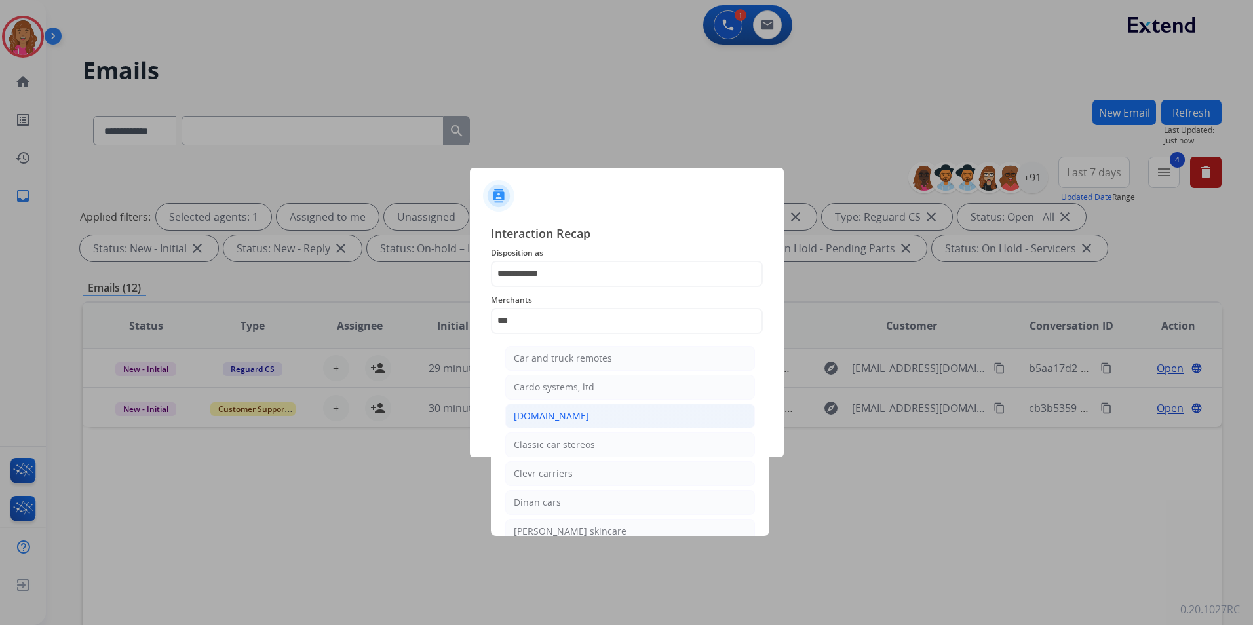
drag, startPoint x: 568, startPoint y: 422, endPoint x: 567, endPoint y: 412, distance: 9.3
click at [568, 421] on div "[DOMAIN_NAME]" at bounding box center [551, 416] width 75 height 13
type input "**********"
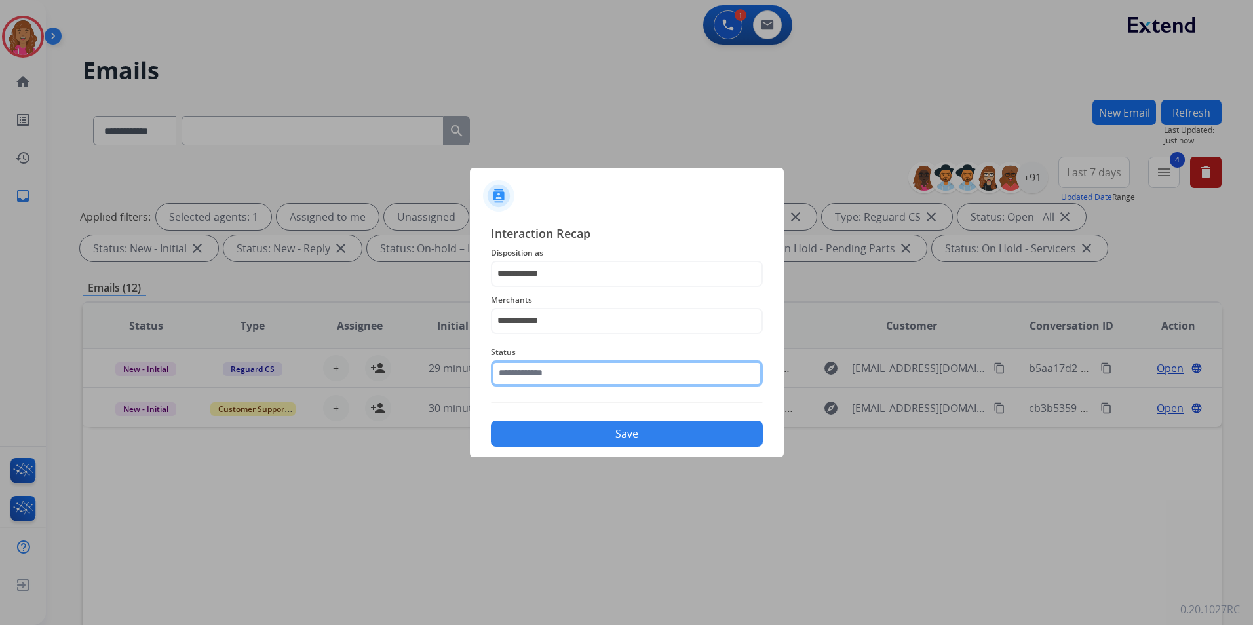
click at [566, 375] on input "text" at bounding box center [627, 374] width 272 height 26
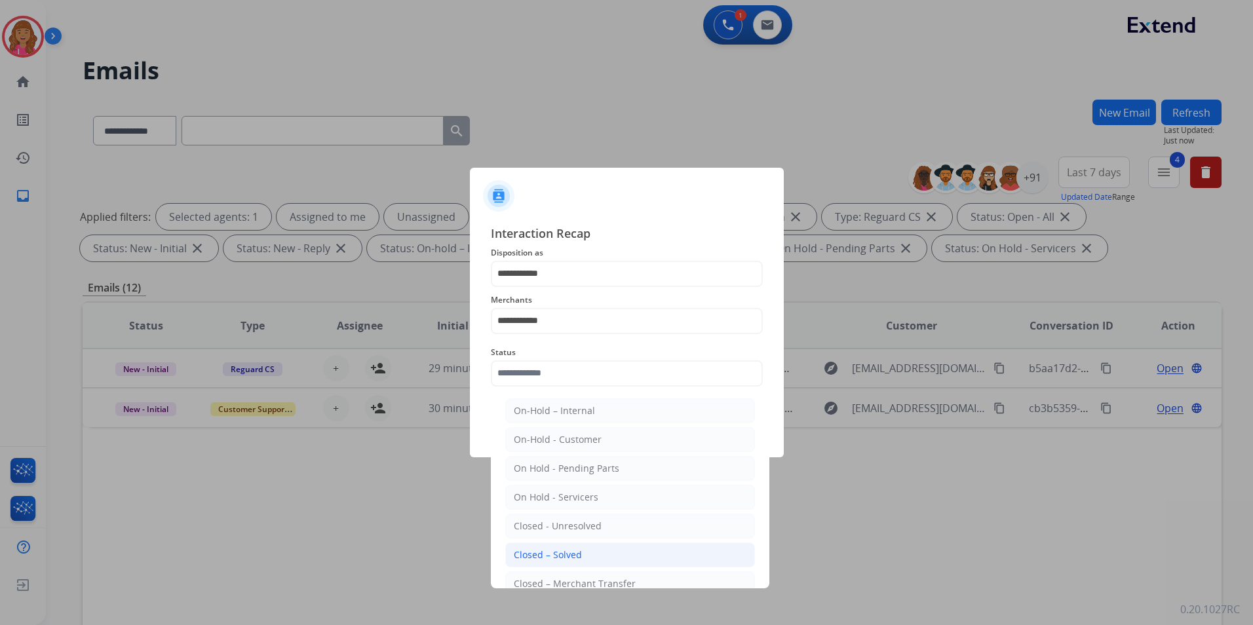
click at [559, 567] on li "Closed – Solved" at bounding box center [630, 555] width 250 height 25
type input "**********"
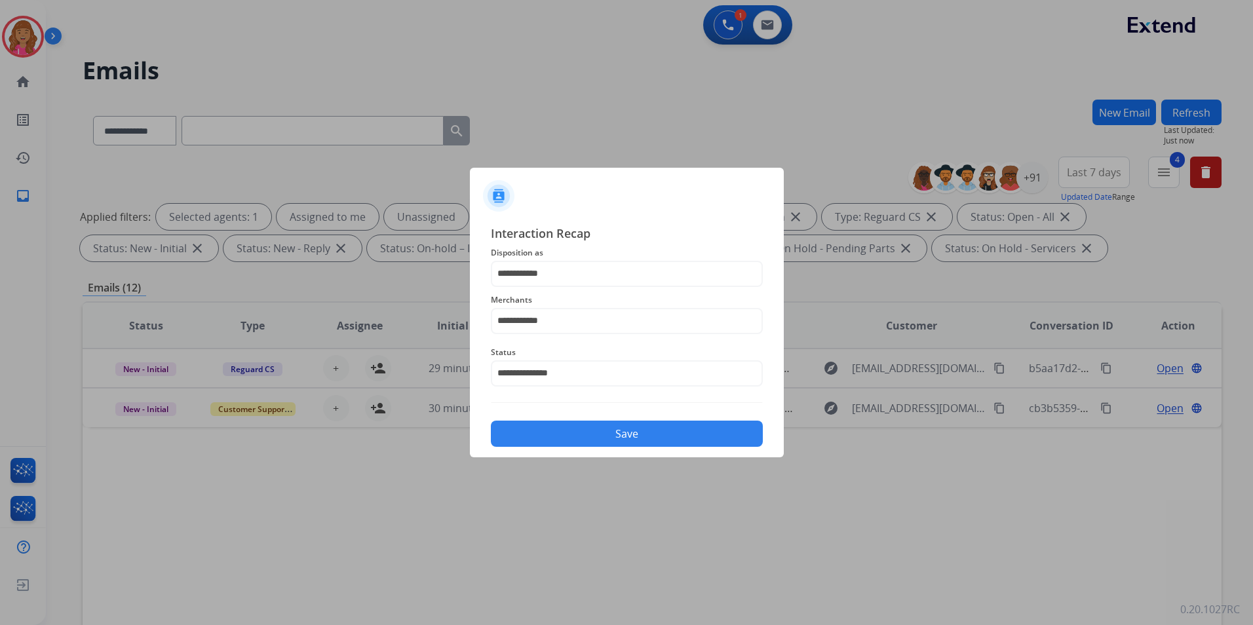
click at [571, 430] on button "Save" at bounding box center [627, 434] width 272 height 26
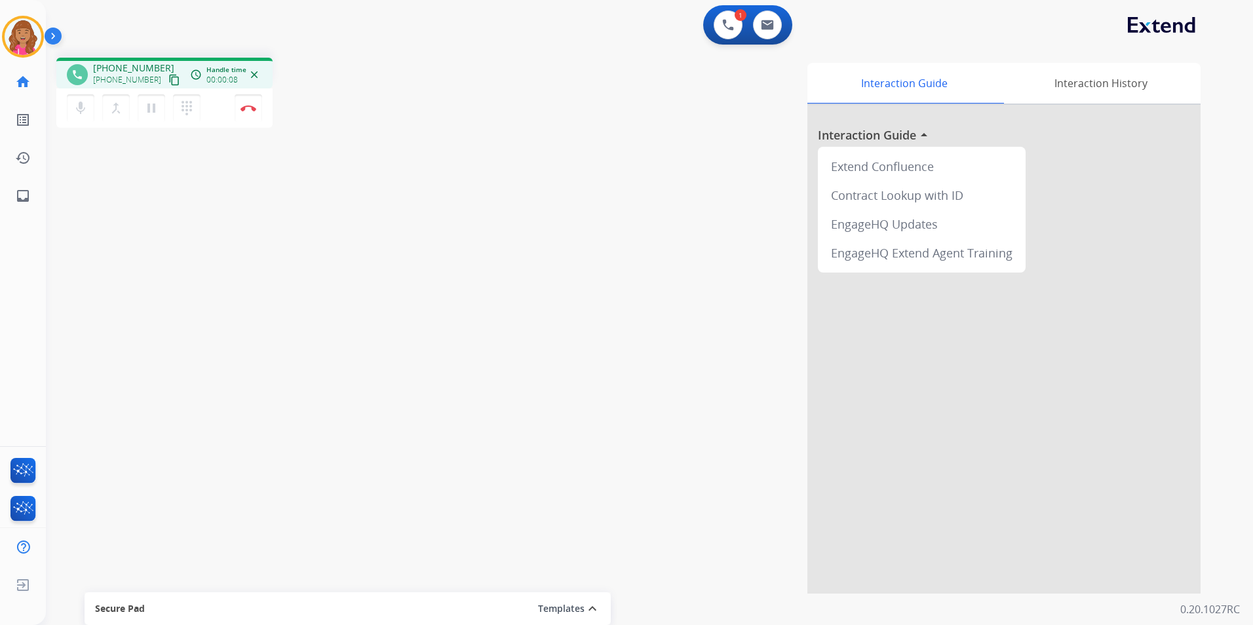
click at [168, 76] on mat-icon "content_copy" at bounding box center [174, 80] width 12 height 12
click at [168, 79] on mat-icon "content_copy" at bounding box center [174, 80] width 12 height 12
click at [260, 106] on button "Disconnect" at bounding box center [249, 108] width 28 height 28
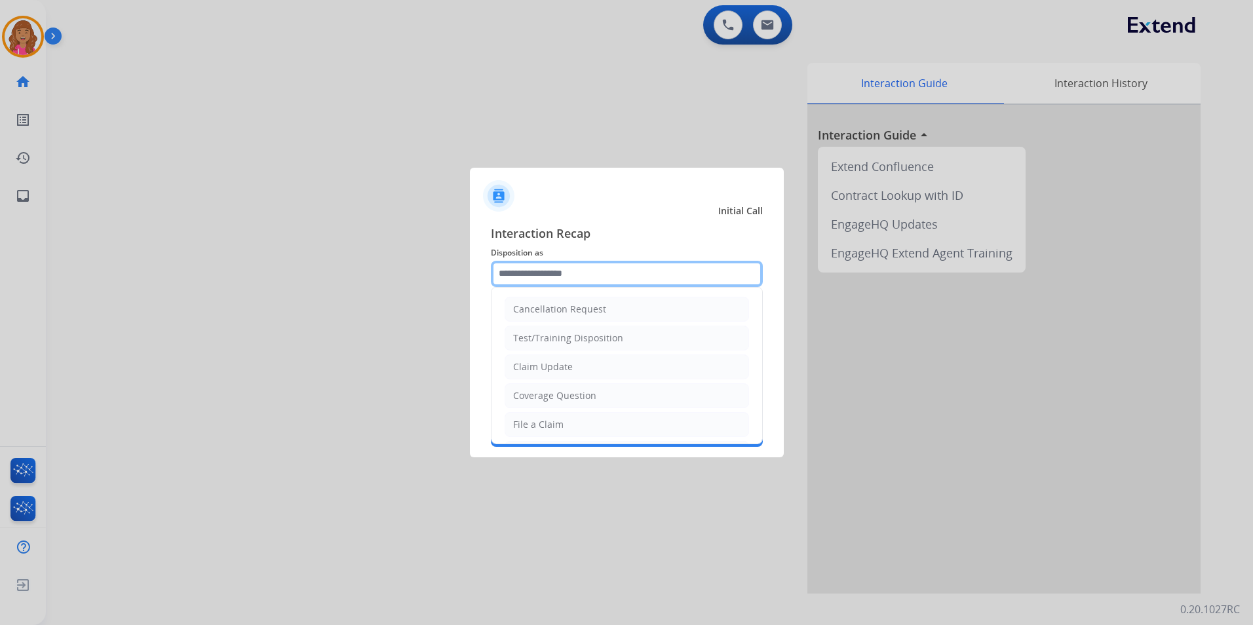
click at [591, 277] on input "text" at bounding box center [627, 274] width 272 height 26
click at [579, 364] on li "Claim Update" at bounding box center [627, 367] width 245 height 25
type input "**********"
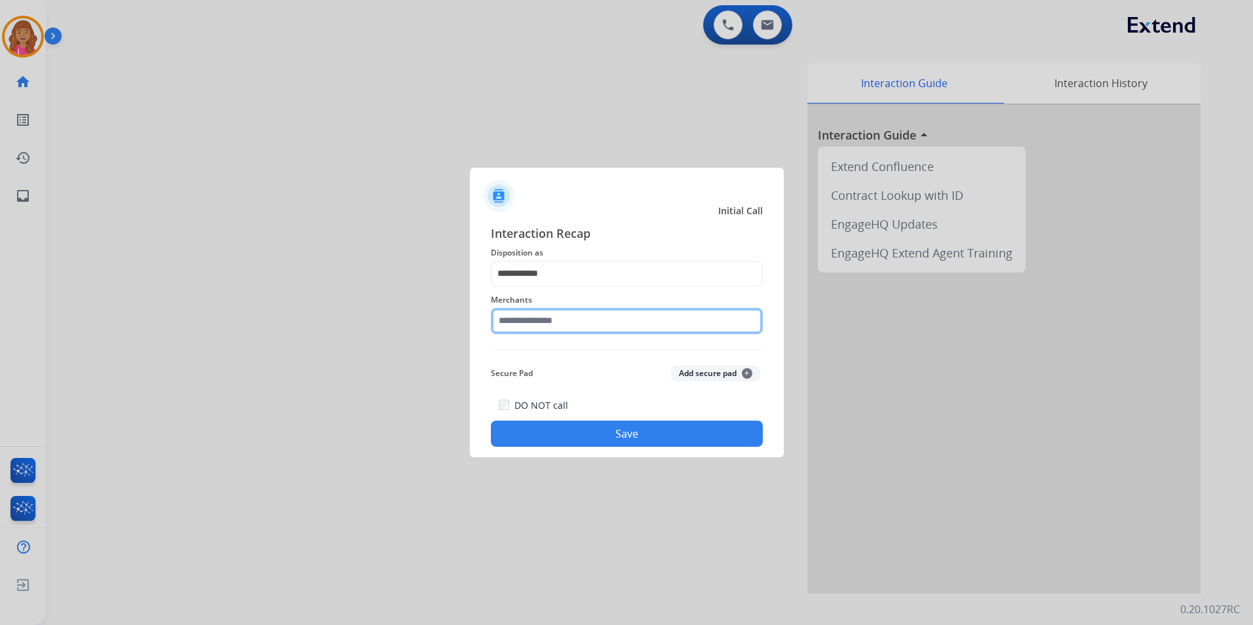
click at [579, 317] on input "text" at bounding box center [627, 321] width 272 height 26
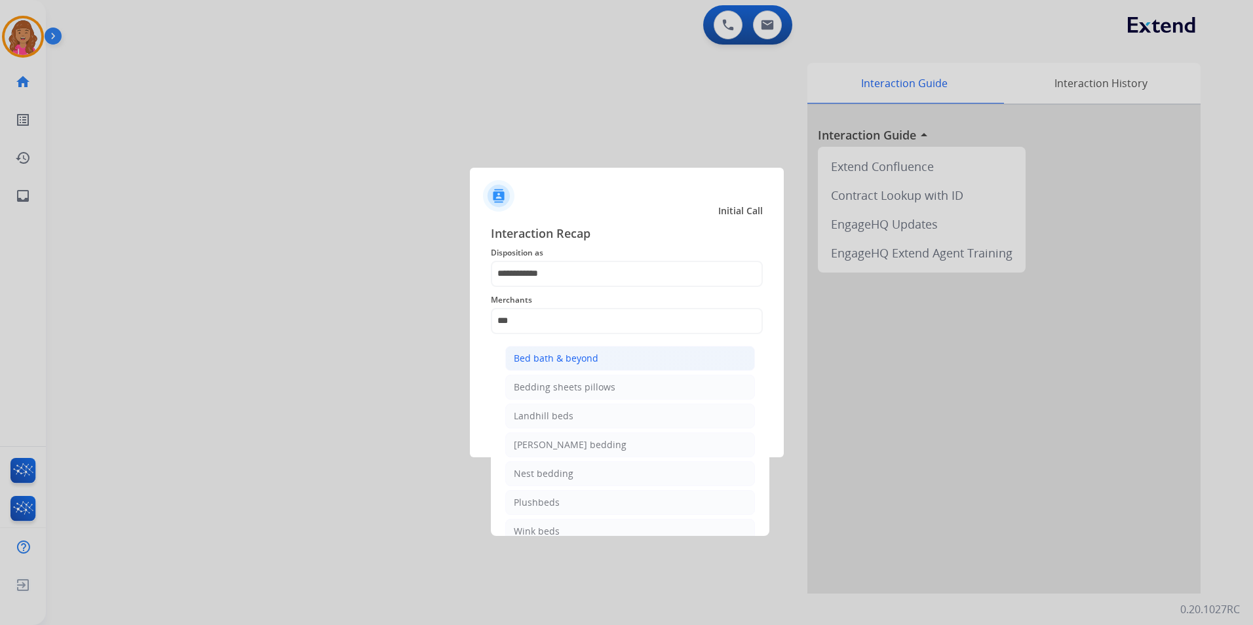
click at [591, 364] on div "Bed bath & beyond" at bounding box center [556, 358] width 85 height 13
type input "**********"
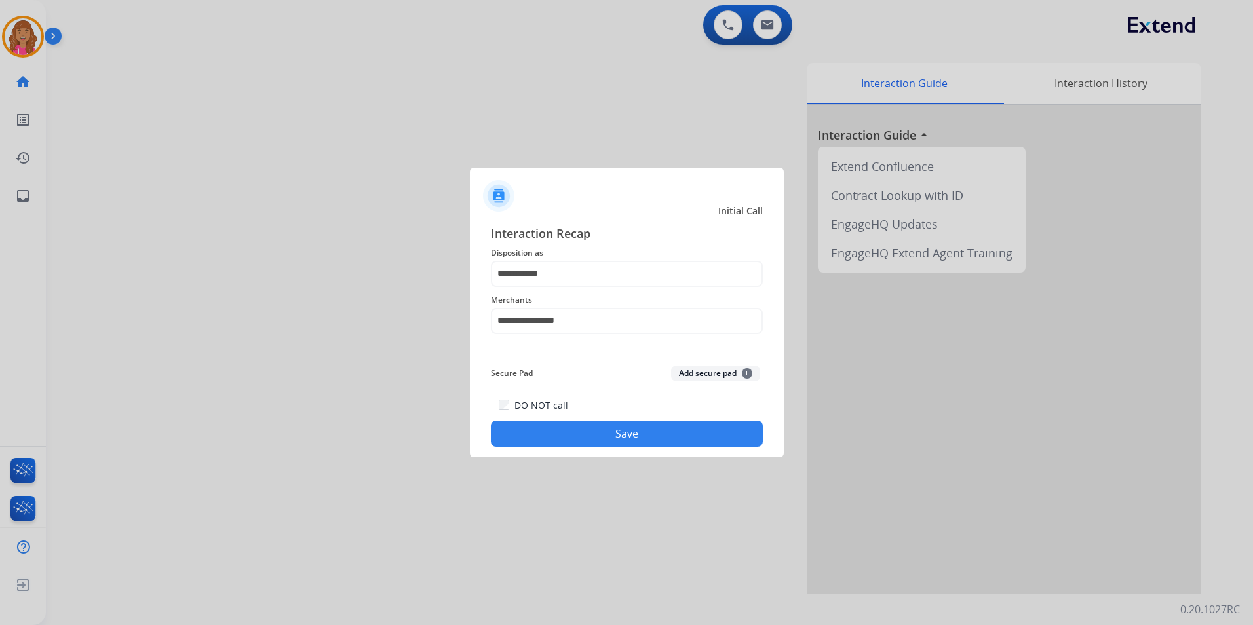
click at [568, 437] on button "Save" at bounding box center [627, 434] width 272 height 26
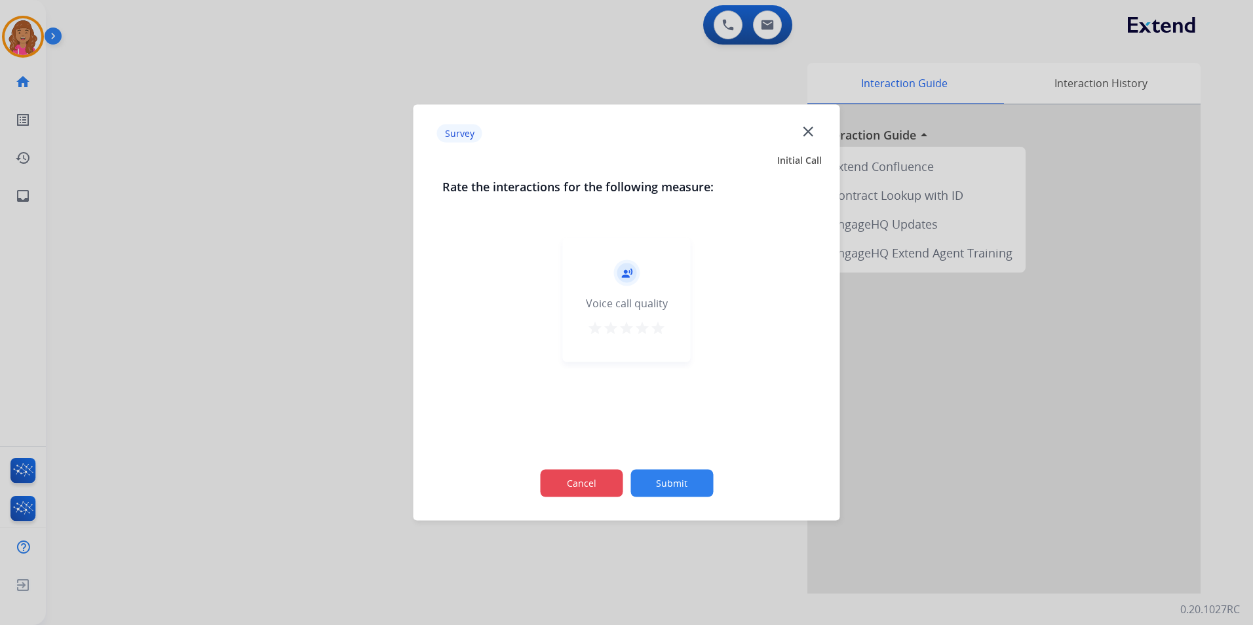
click at [599, 469] on div "Cancel Submit" at bounding box center [626, 483] width 369 height 59
click at [602, 476] on button "Cancel" at bounding box center [581, 484] width 83 height 28
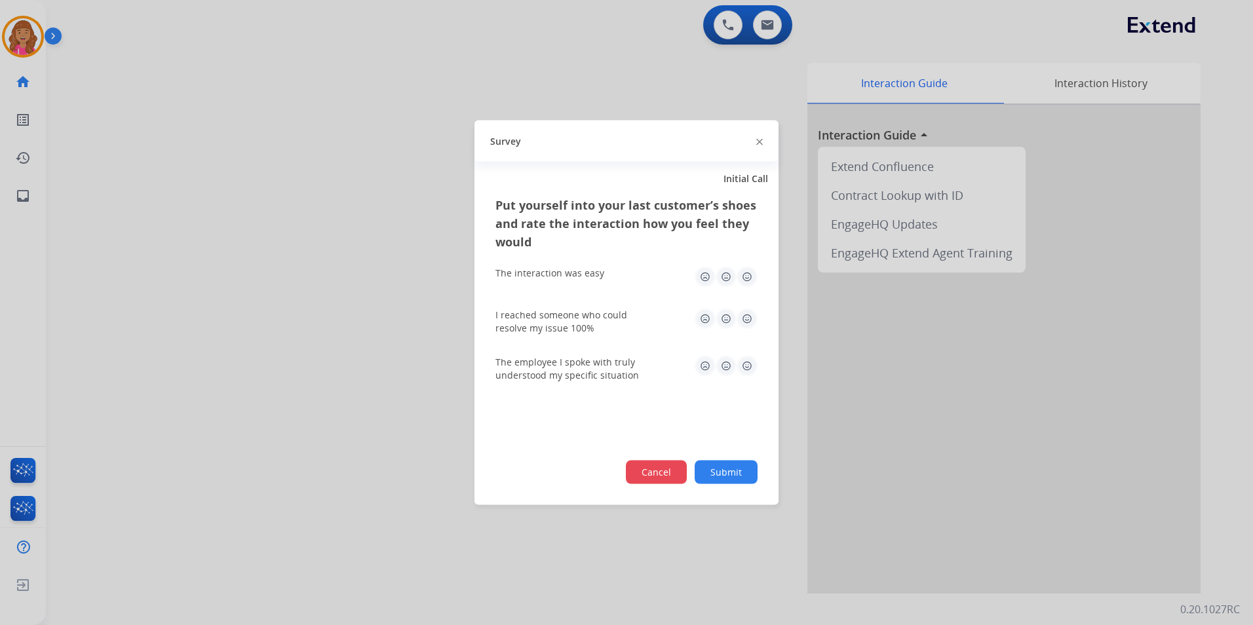
click at [650, 467] on button "Cancel" at bounding box center [656, 473] width 61 height 24
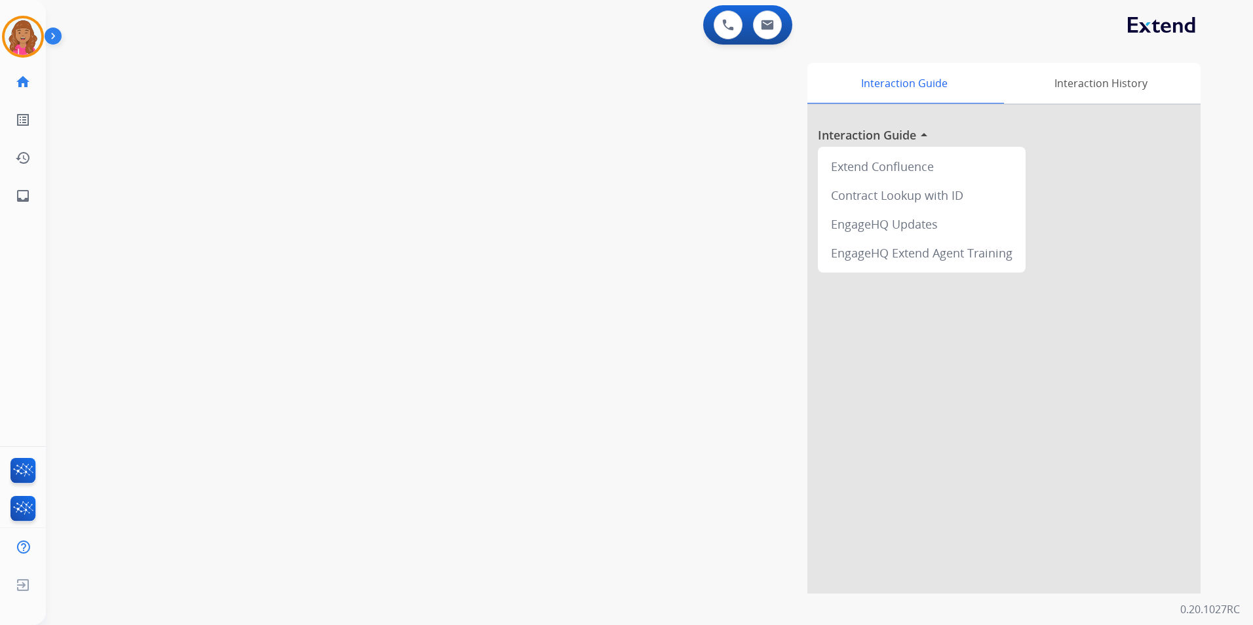
drag, startPoint x: 31, startPoint y: 44, endPoint x: 56, endPoint y: 45, distance: 24.9
click at [31, 43] on img at bounding box center [23, 36] width 37 height 37
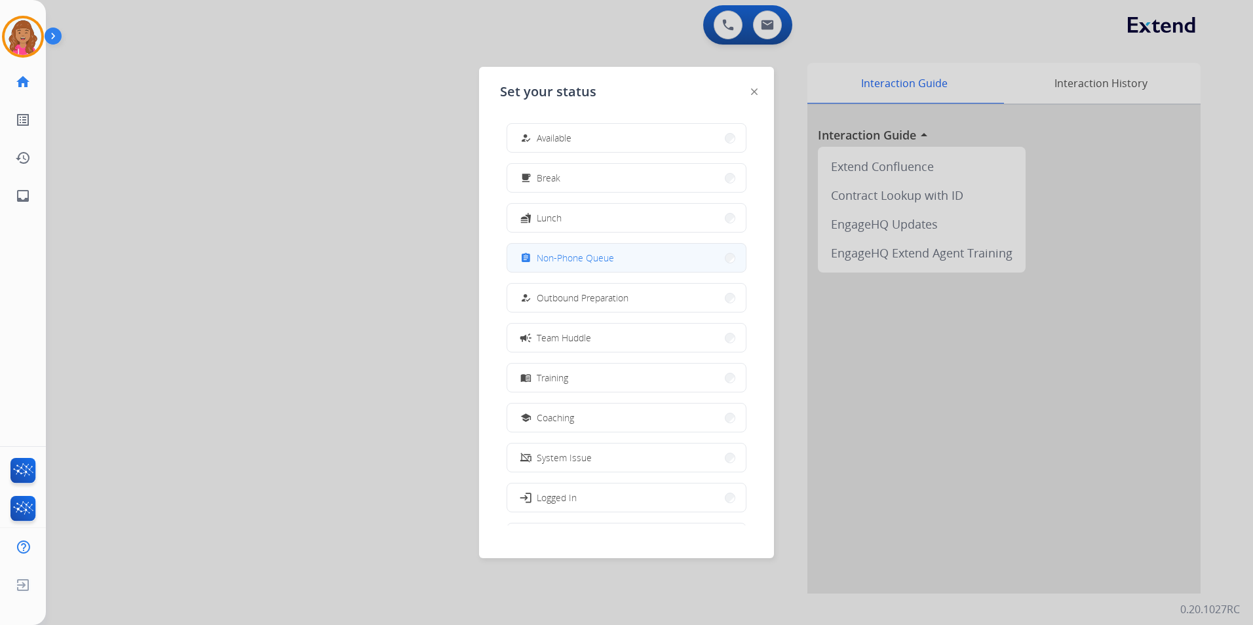
click at [578, 251] on span "Non-Phone Queue" at bounding box center [575, 258] width 77 height 14
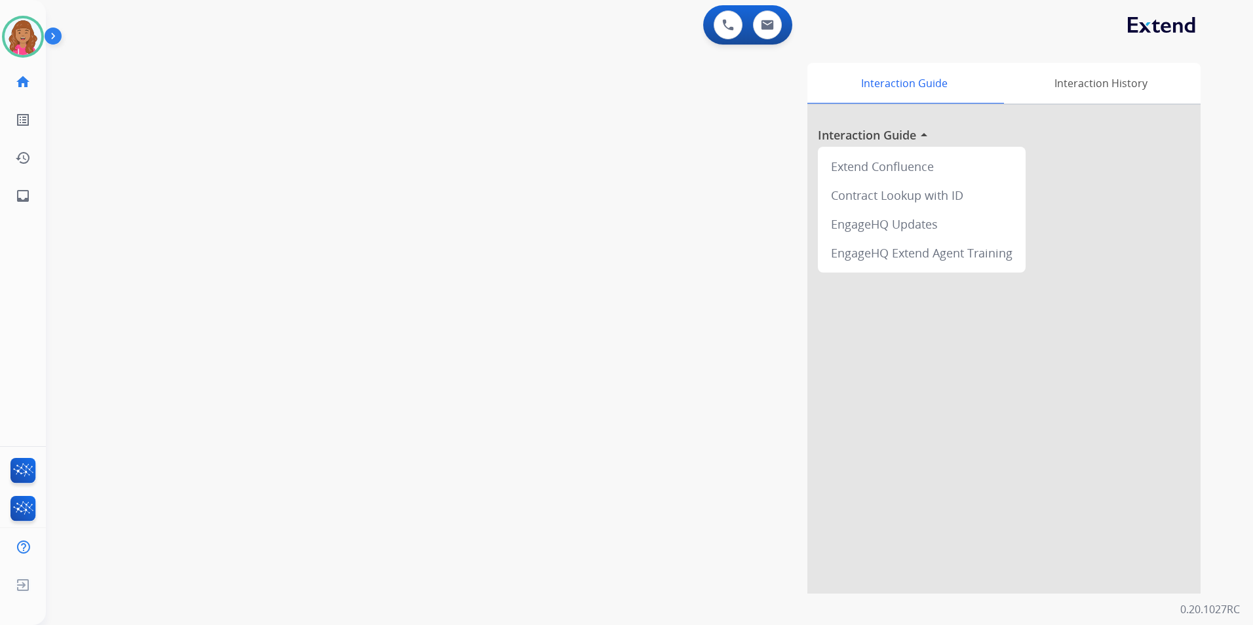
click at [55, 47] on img at bounding box center [56, 38] width 22 height 25
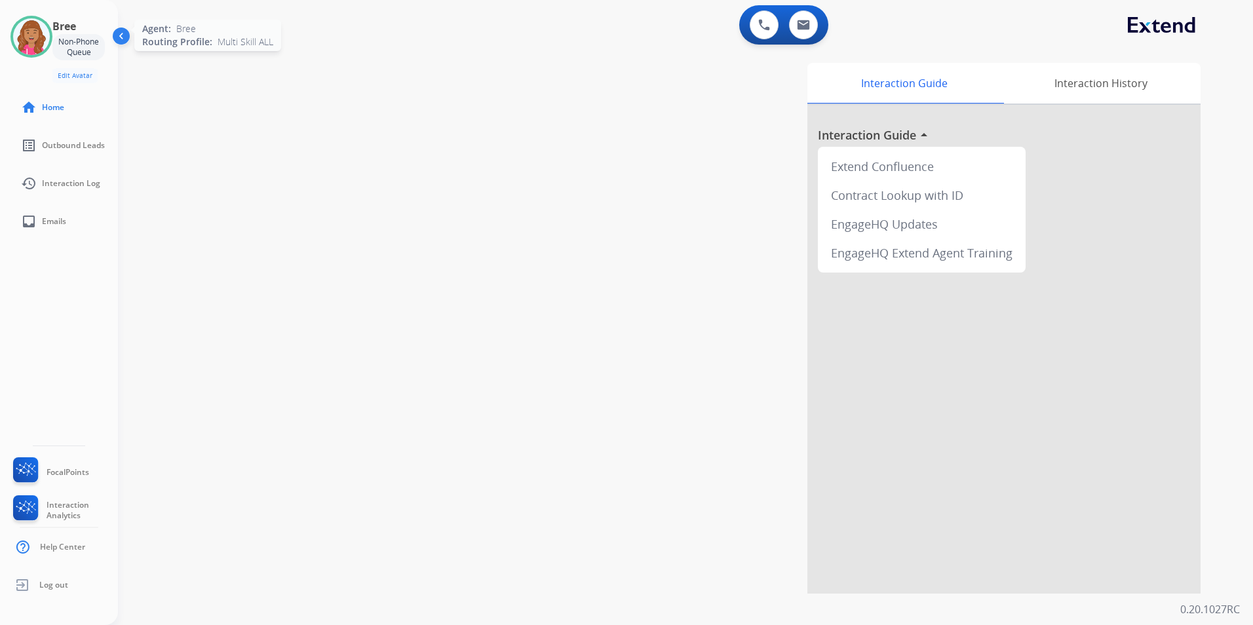
click at [39, 43] on img at bounding box center [31, 36] width 37 height 37
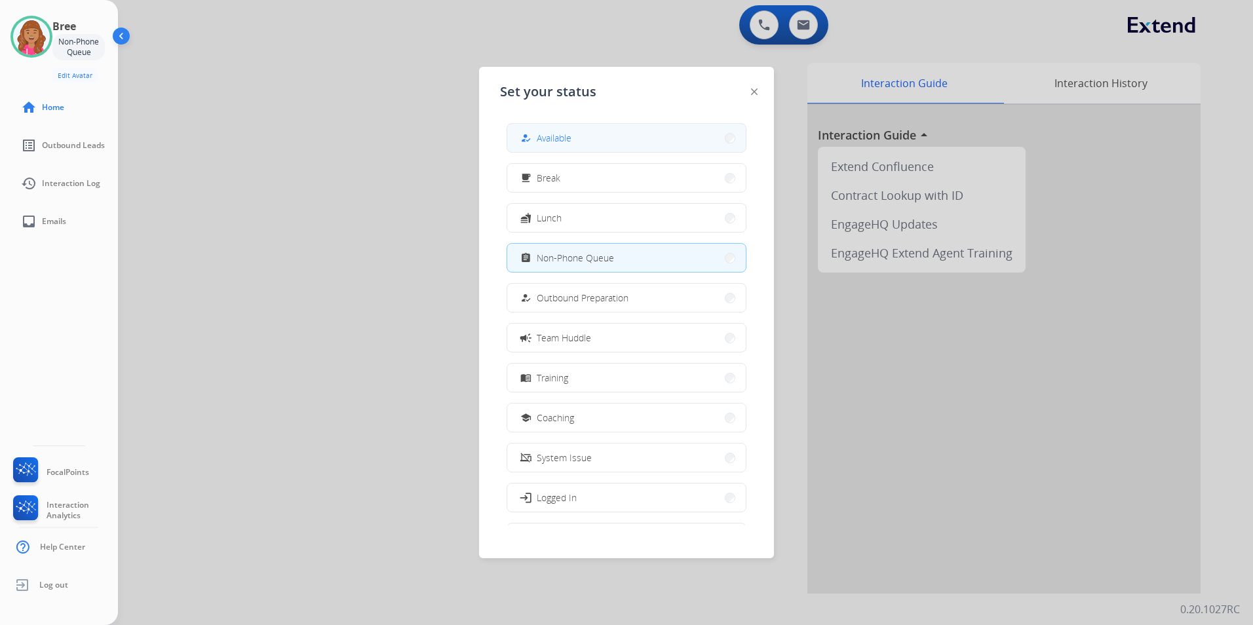
click at [556, 137] on span "Available" at bounding box center [554, 138] width 35 height 14
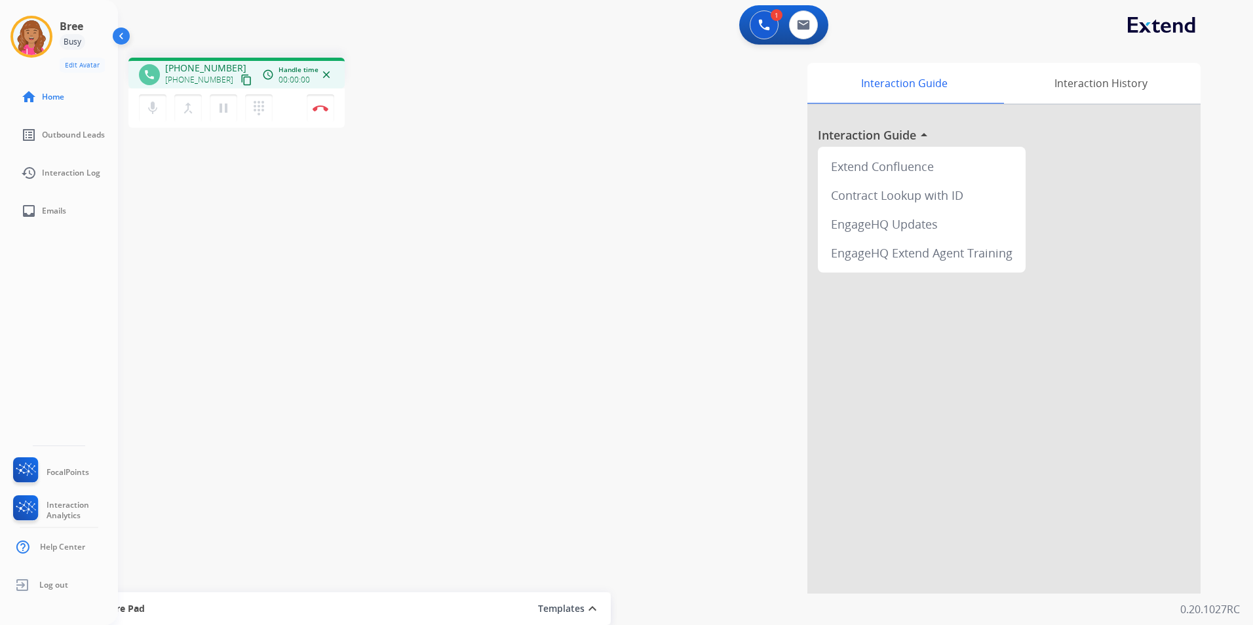
click at [241, 80] on mat-icon "content_copy" at bounding box center [247, 80] width 12 height 12
click at [216, 108] on mat-icon "pause" at bounding box center [224, 108] width 16 height 16
click at [755, 23] on button at bounding box center [764, 24] width 29 height 29
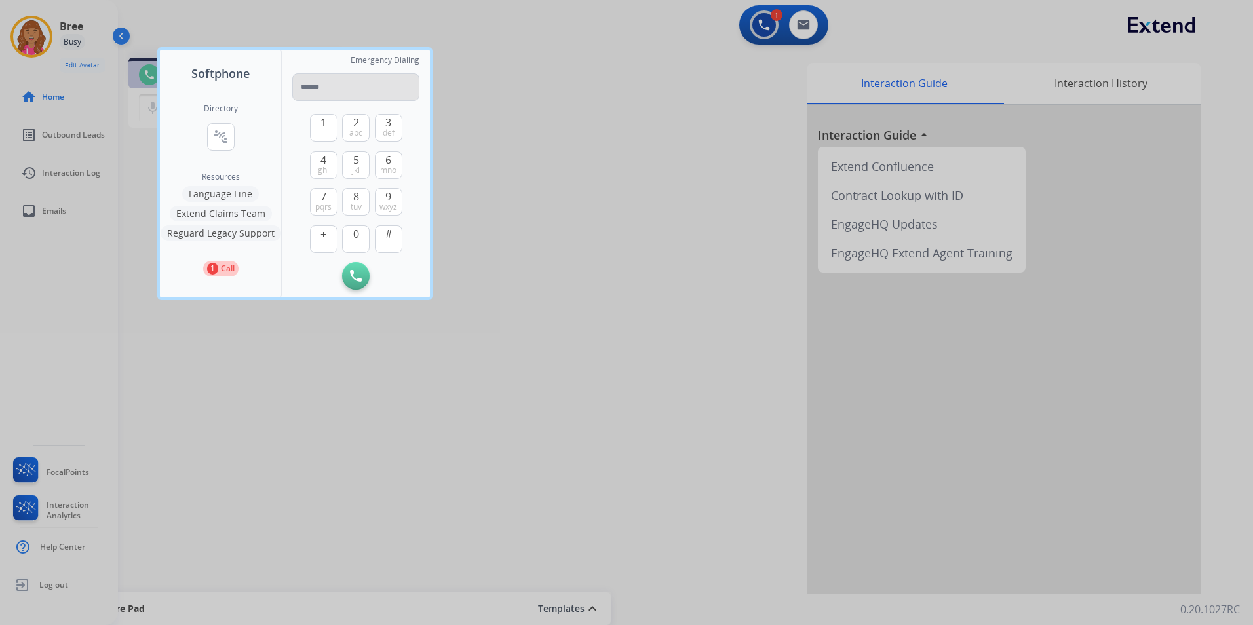
click at [385, 84] on input "tel" at bounding box center [355, 87] width 127 height 28
type input "**********"
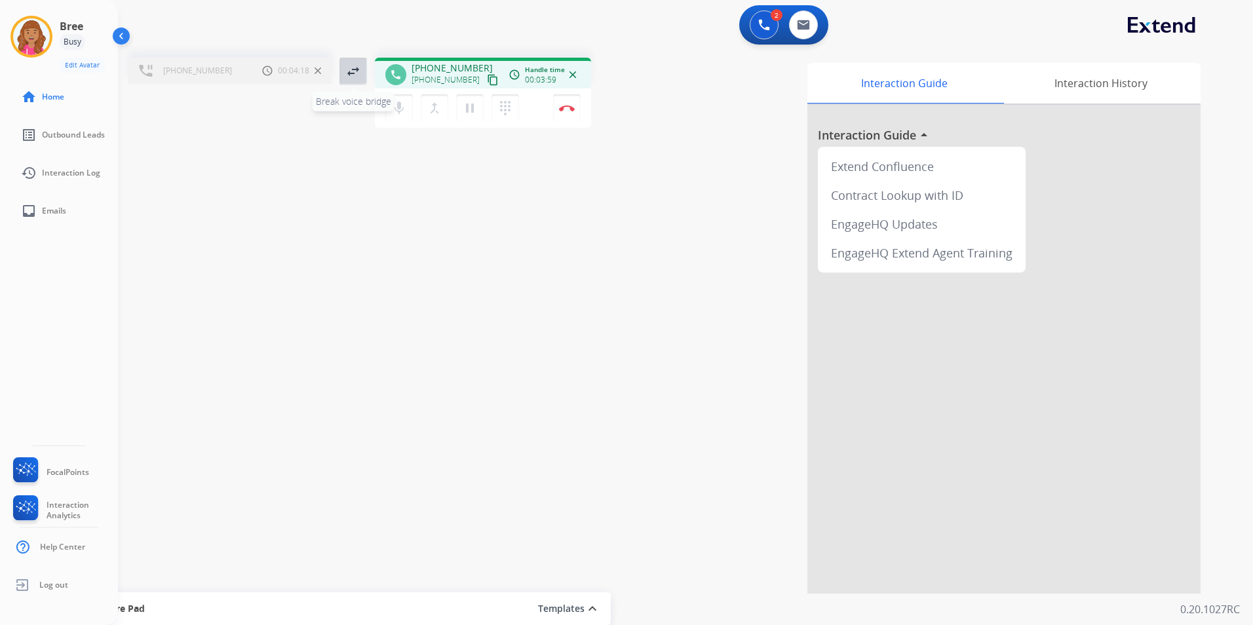
click at [357, 71] on mat-icon "swap_horiz" at bounding box center [353, 72] width 16 height 16
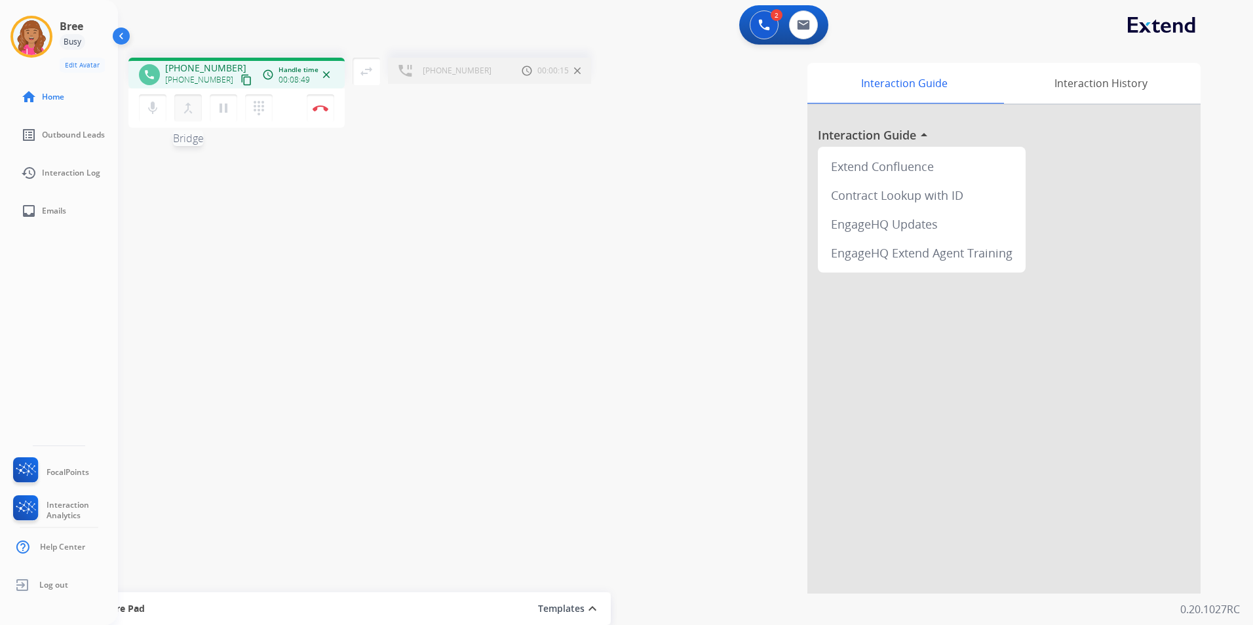
click at [181, 108] on mat-icon "merge_type" at bounding box center [188, 108] width 16 height 16
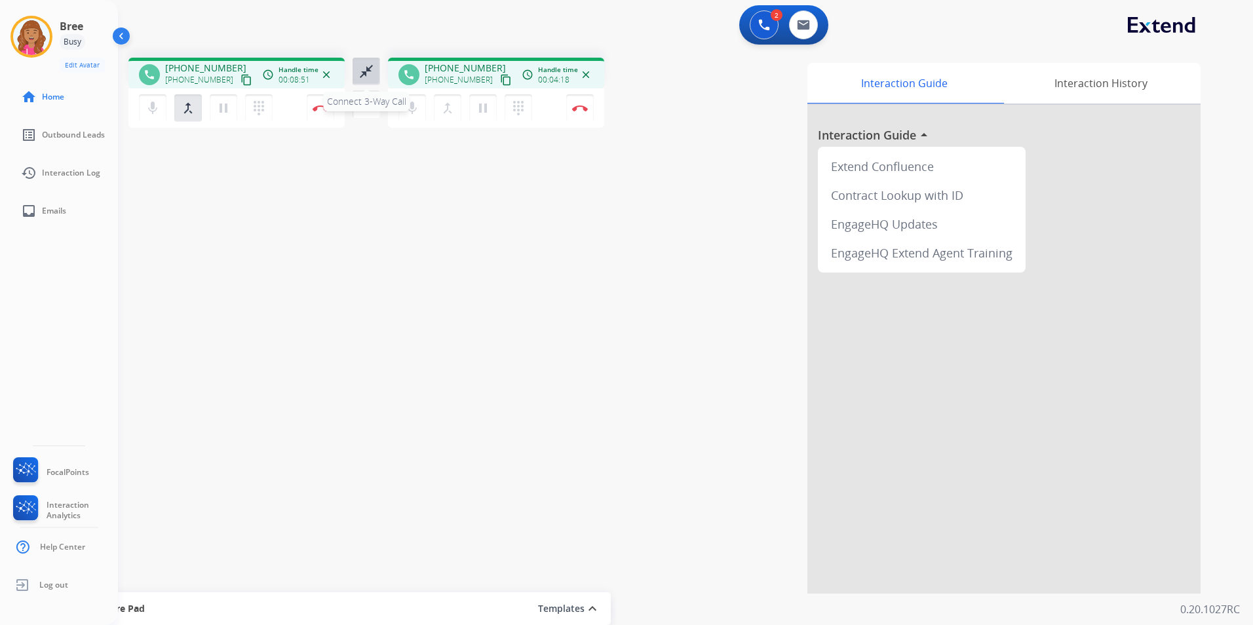
click at [370, 71] on mat-icon "close_fullscreen" at bounding box center [367, 72] width 16 height 16
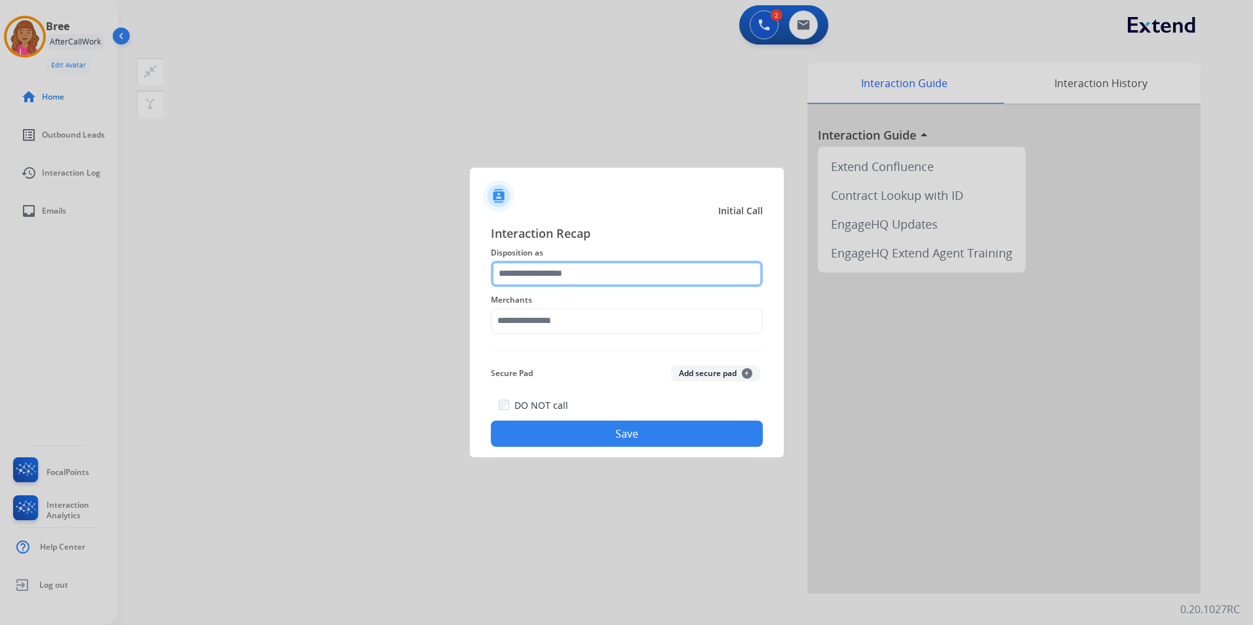
click at [553, 275] on input "text" at bounding box center [627, 274] width 272 height 26
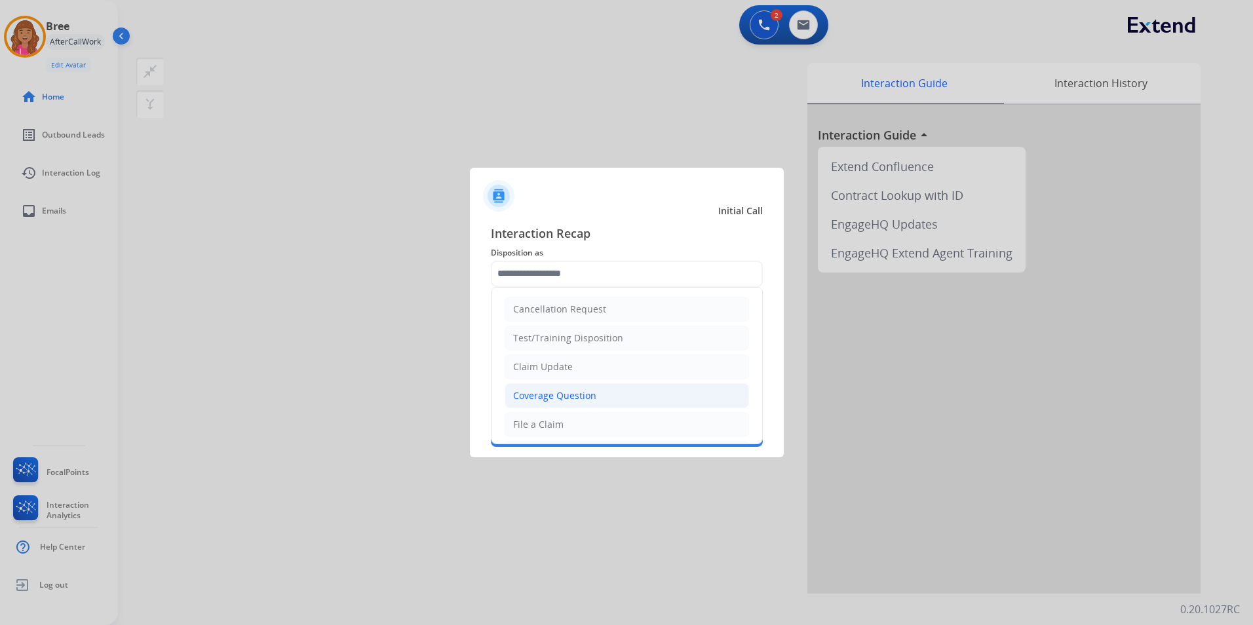
click at [583, 393] on div "Coverage Question" at bounding box center [554, 395] width 83 height 13
type input "**********"
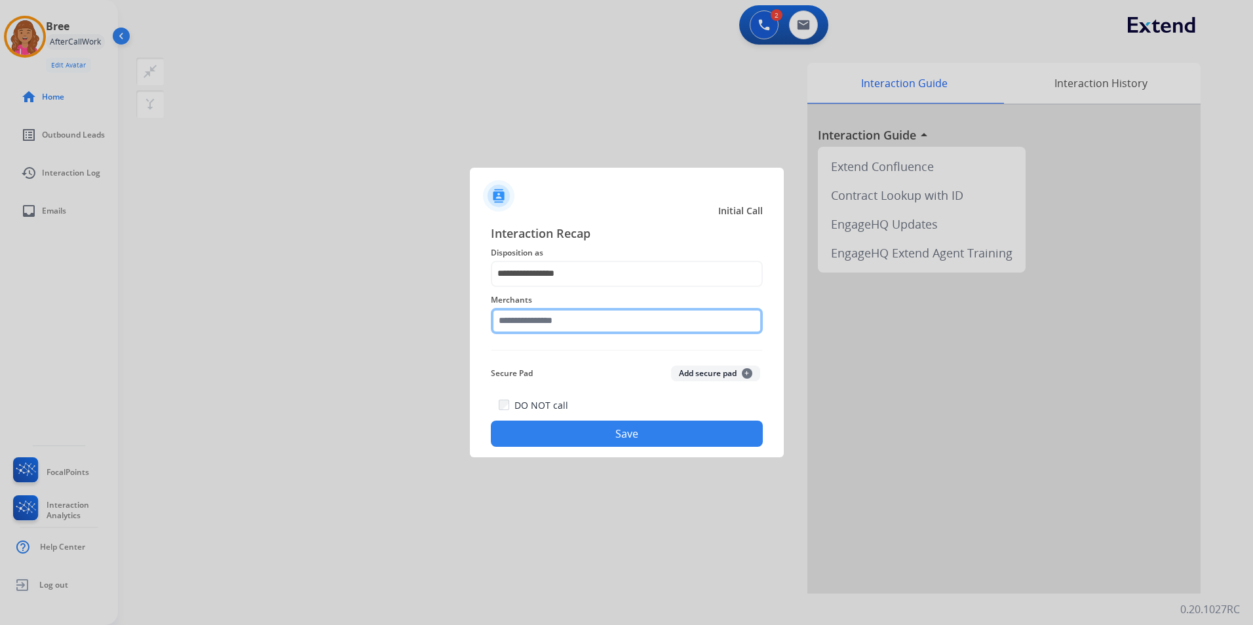
click at [572, 323] on input "text" at bounding box center [627, 321] width 272 height 26
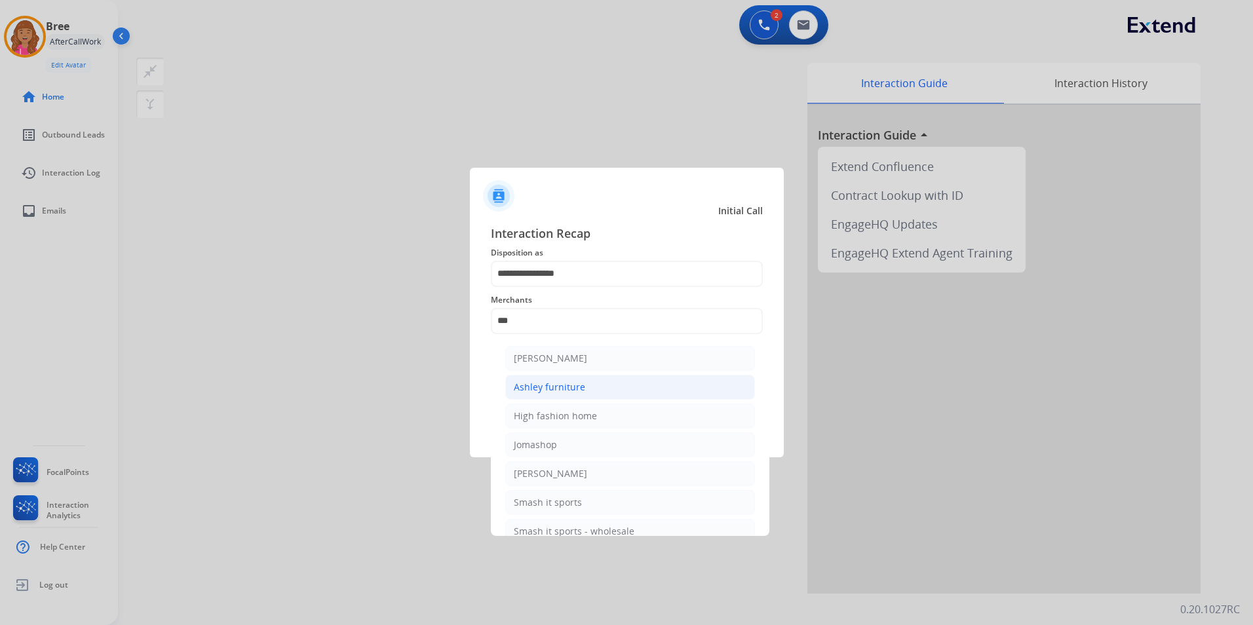
click at [596, 382] on li "Ashley furniture" at bounding box center [630, 387] width 250 height 25
type input "**********"
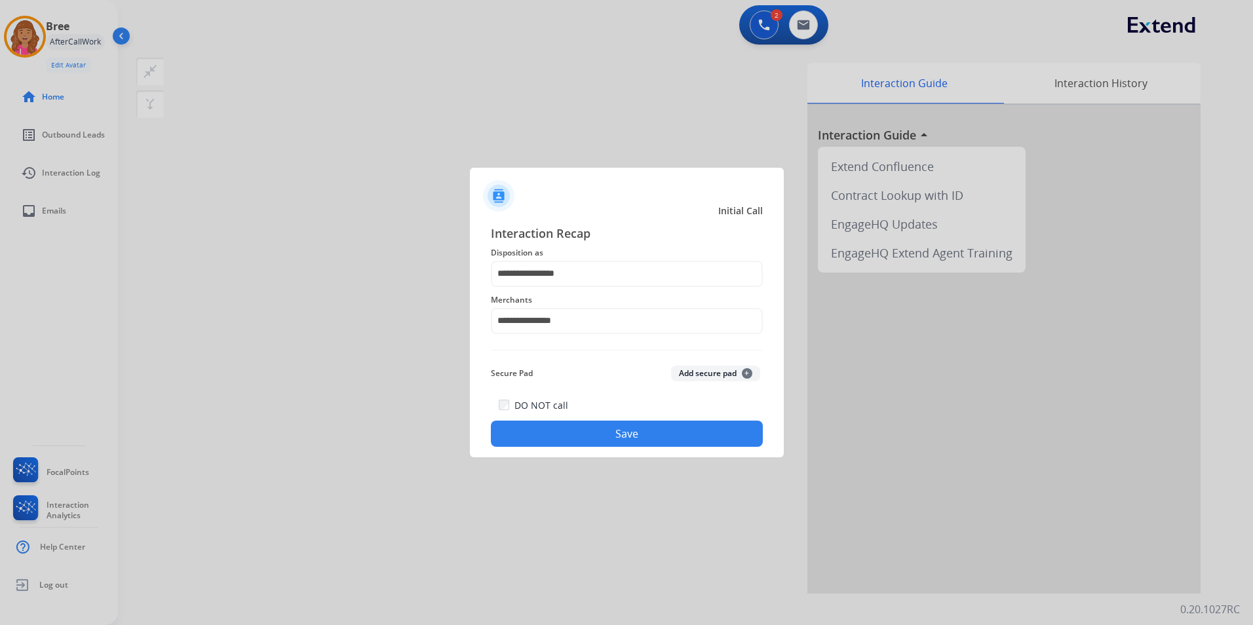
click at [586, 425] on button "Save" at bounding box center [627, 434] width 272 height 26
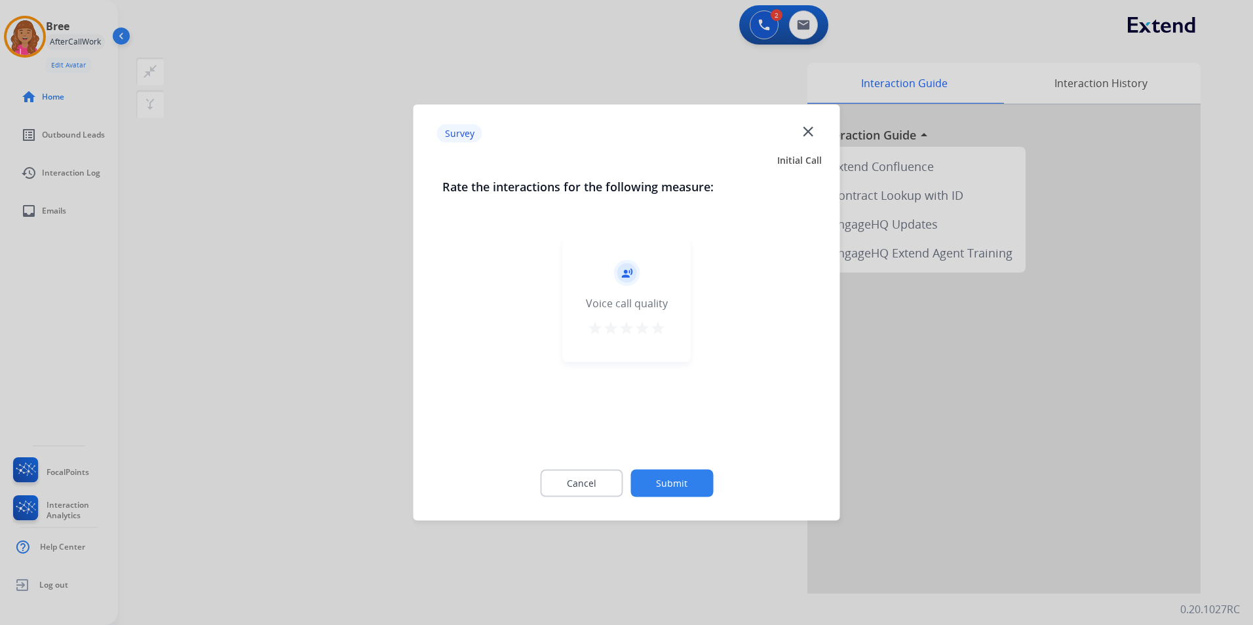
click at [618, 464] on div "Cancel Submit" at bounding box center [626, 483] width 369 height 59
click at [599, 483] on button "Cancel" at bounding box center [581, 484] width 83 height 28
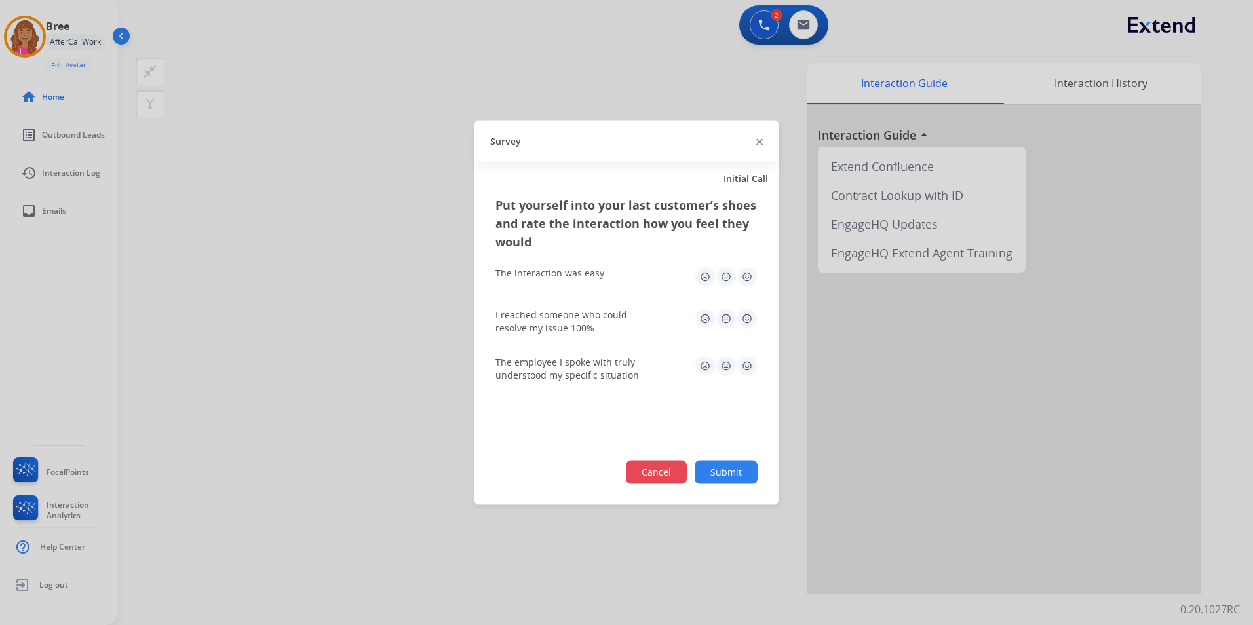
click at [668, 468] on button "Cancel" at bounding box center [656, 473] width 61 height 24
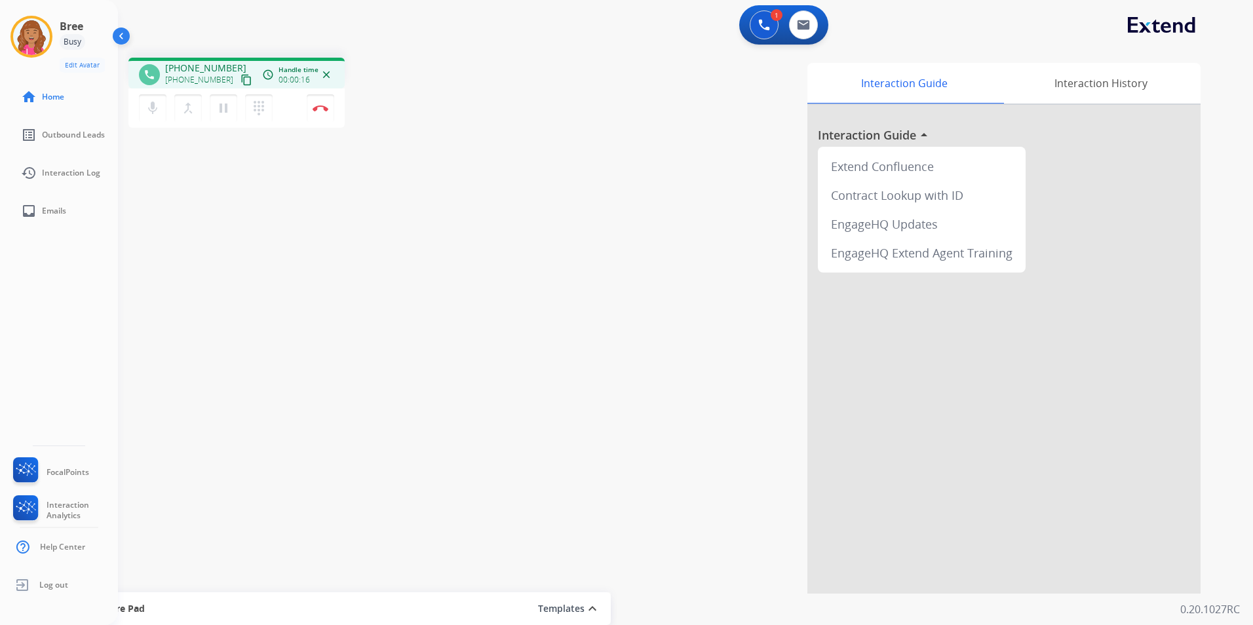
click at [239, 84] on button "content_copy" at bounding box center [247, 80] width 16 height 16
click at [324, 108] on img at bounding box center [321, 108] width 16 height 7
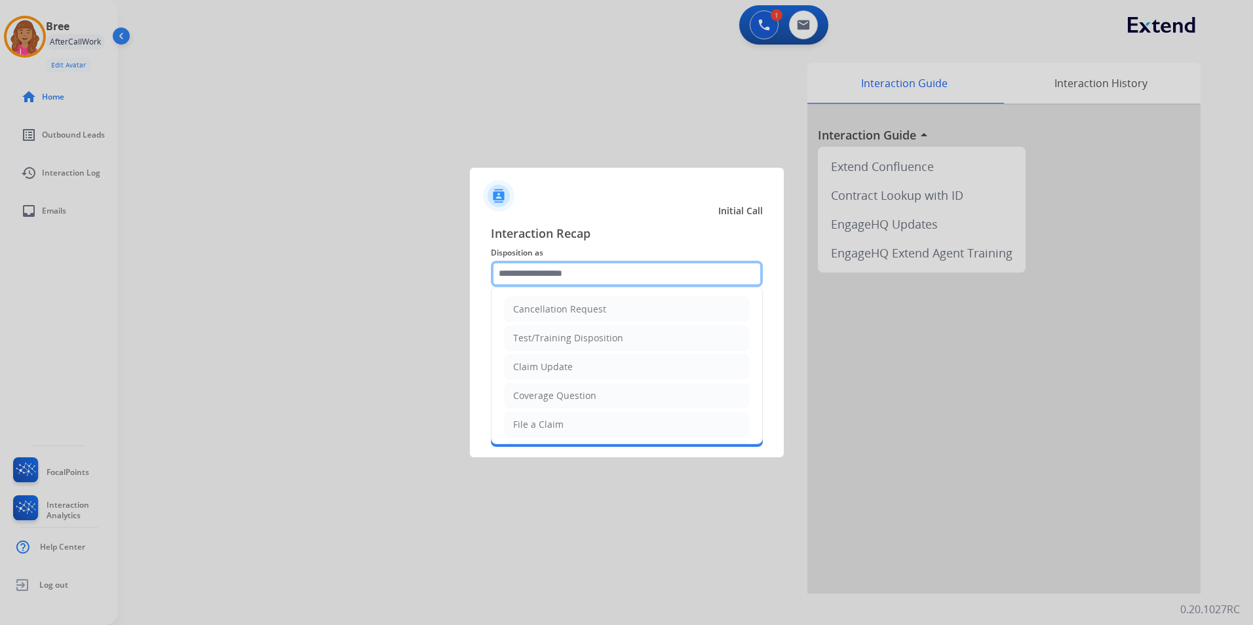
click at [610, 276] on input "text" at bounding box center [627, 274] width 272 height 26
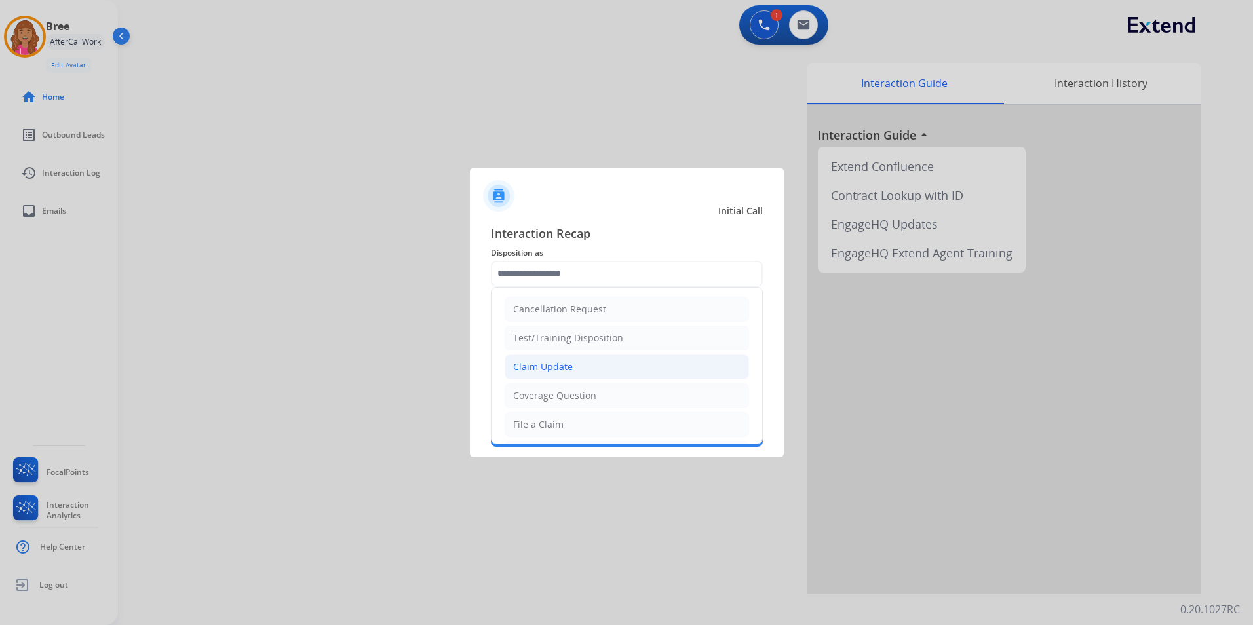
click at [589, 362] on li "Claim Update" at bounding box center [627, 367] width 245 height 25
type input "**********"
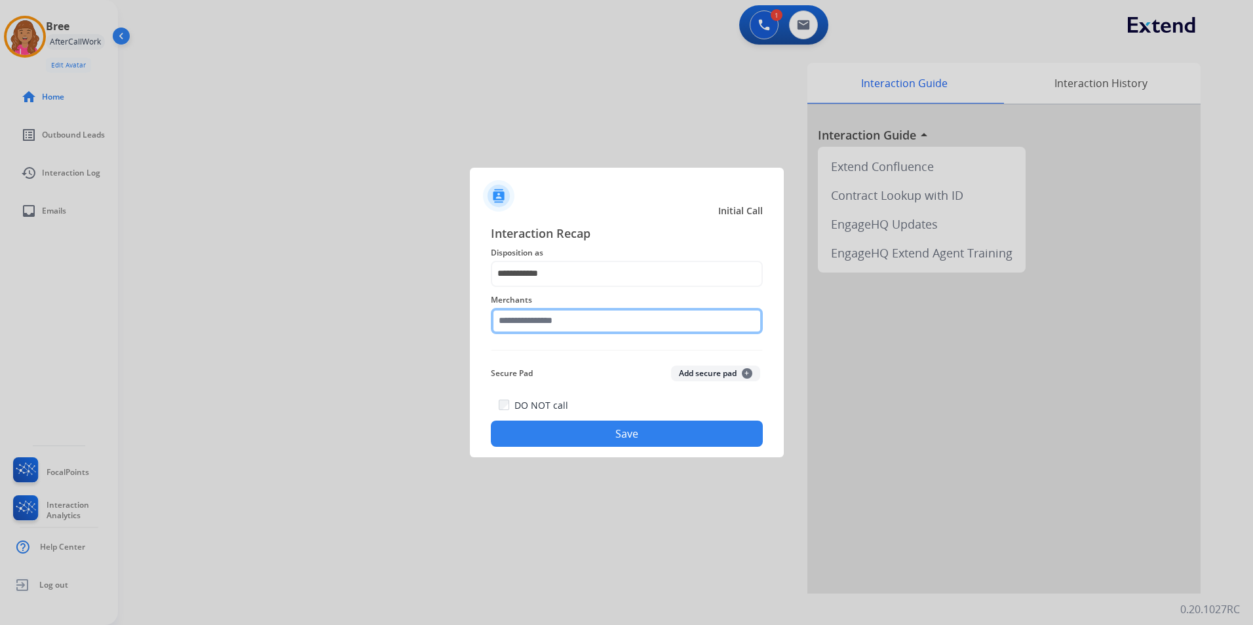
click at [568, 327] on input "text" at bounding box center [627, 321] width 272 height 26
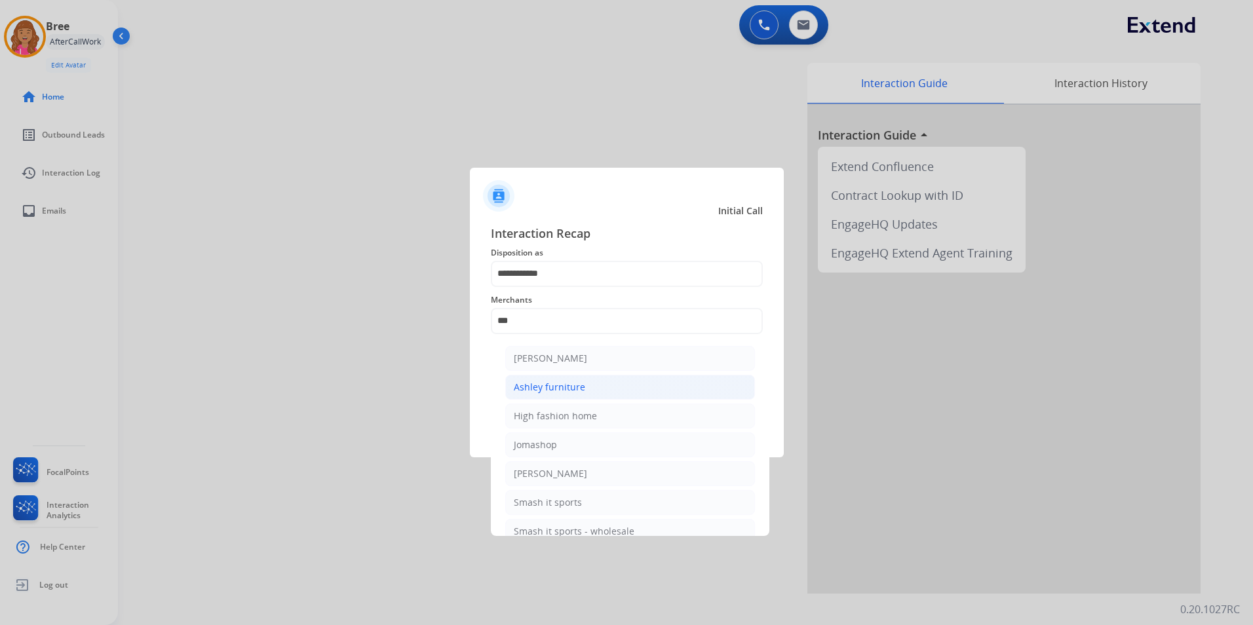
click at [549, 389] on div "Ashley furniture" at bounding box center [549, 387] width 71 height 13
type input "**********"
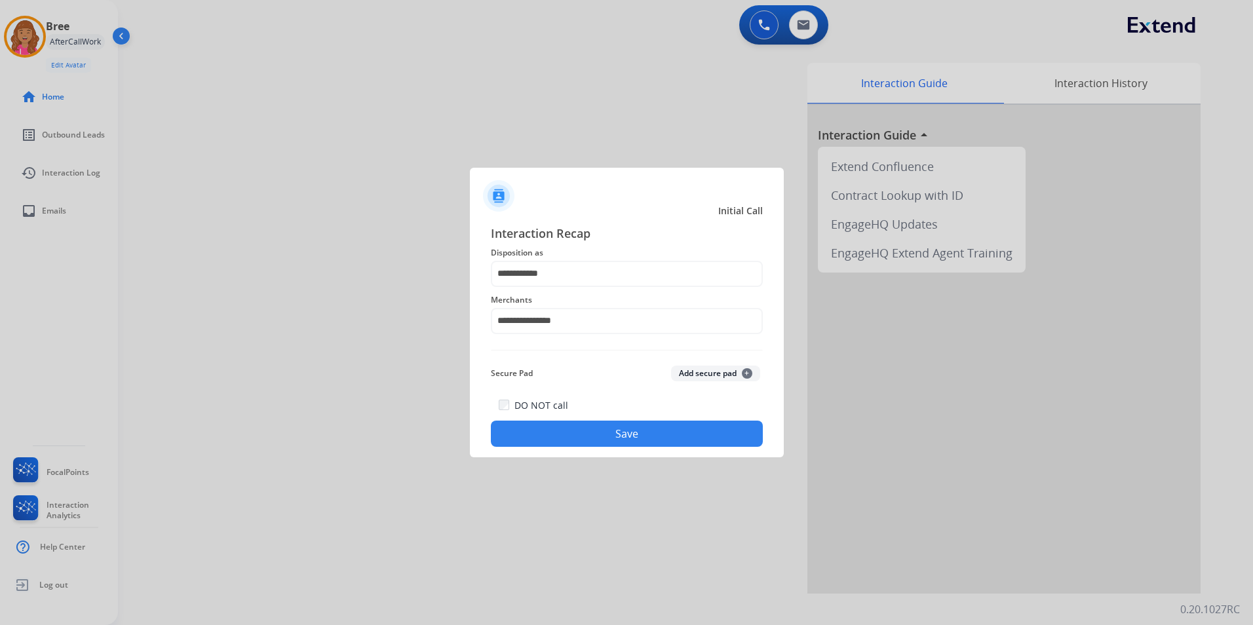
click at [528, 392] on div "**********" at bounding box center [627, 336] width 272 height 224
click at [529, 444] on button "Save" at bounding box center [627, 434] width 272 height 26
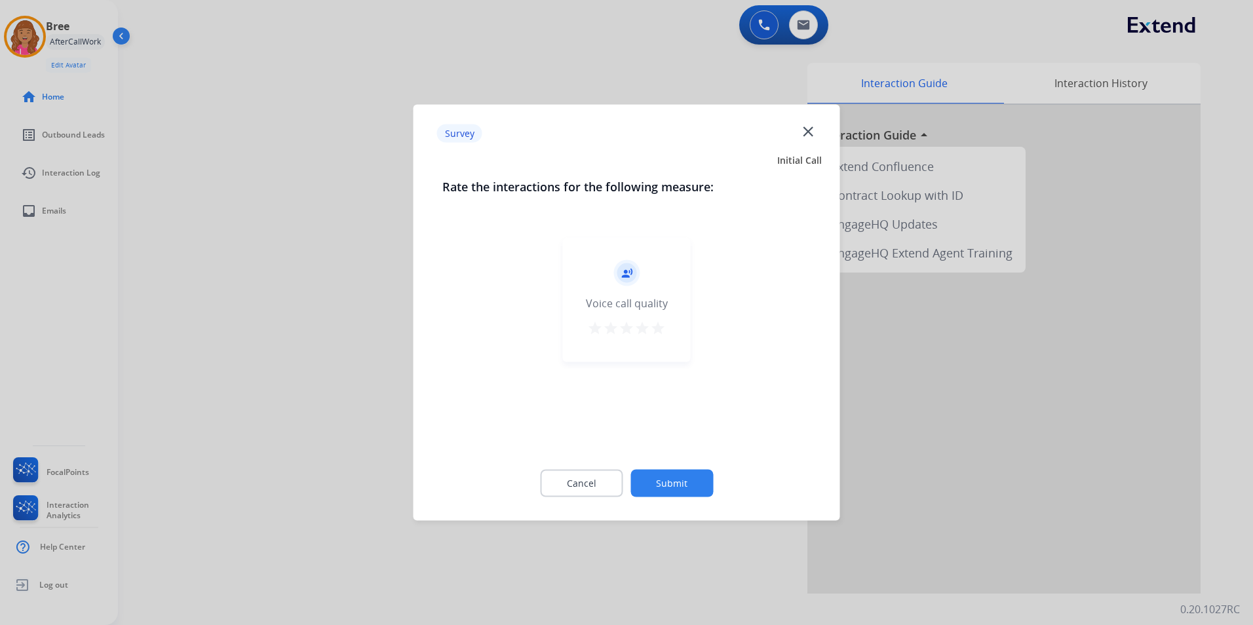
click at [545, 460] on div "Cancel Submit" at bounding box center [626, 483] width 369 height 59
click at [592, 501] on div "Cancel Submit" at bounding box center [626, 483] width 369 height 59
click at [600, 490] on button "Cancel" at bounding box center [581, 484] width 83 height 28
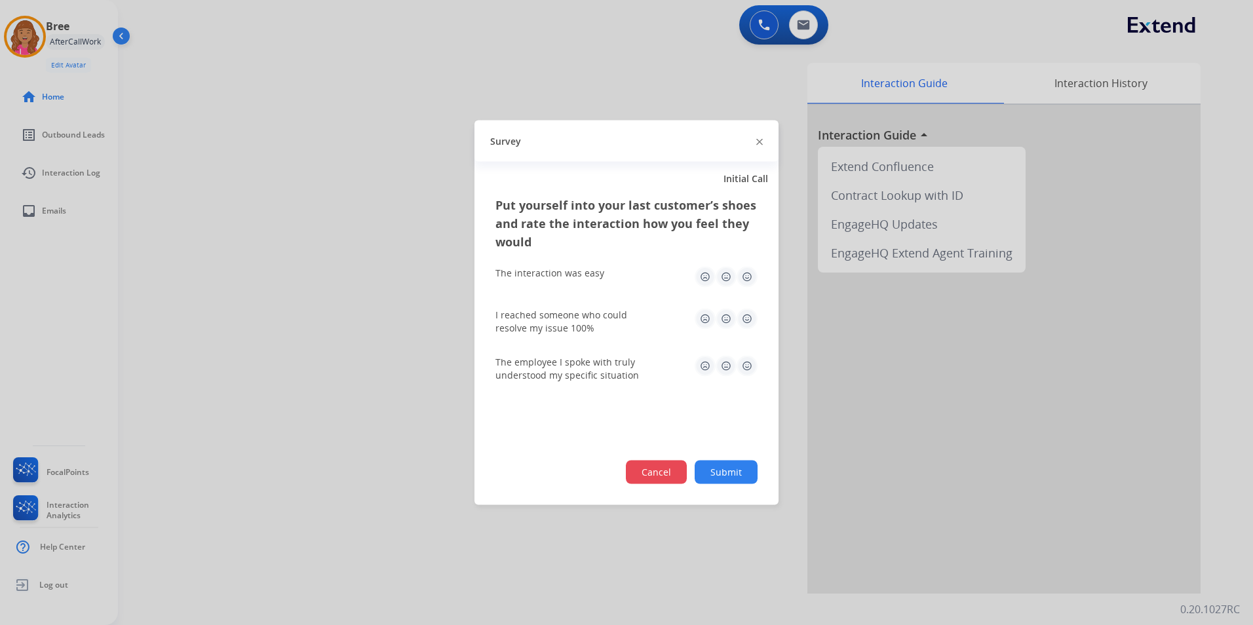
click at [663, 483] on button "Cancel" at bounding box center [656, 473] width 61 height 24
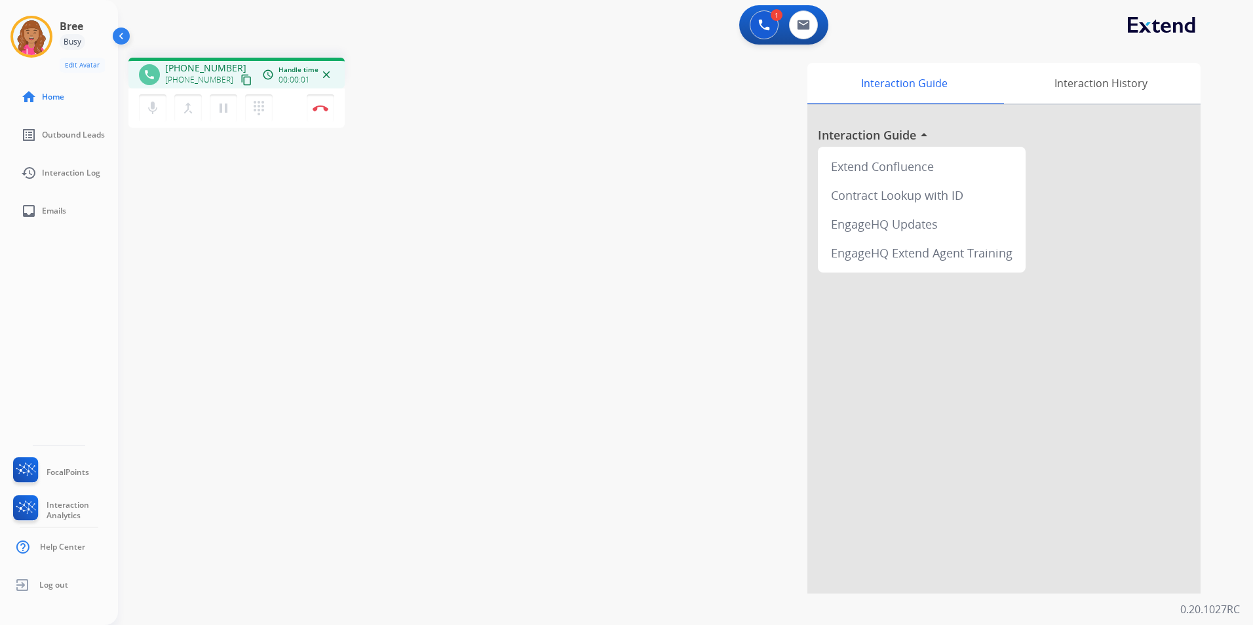
click at [241, 81] on mat-icon "content_copy" at bounding box center [247, 80] width 12 height 12
click at [316, 109] on img at bounding box center [321, 108] width 16 height 7
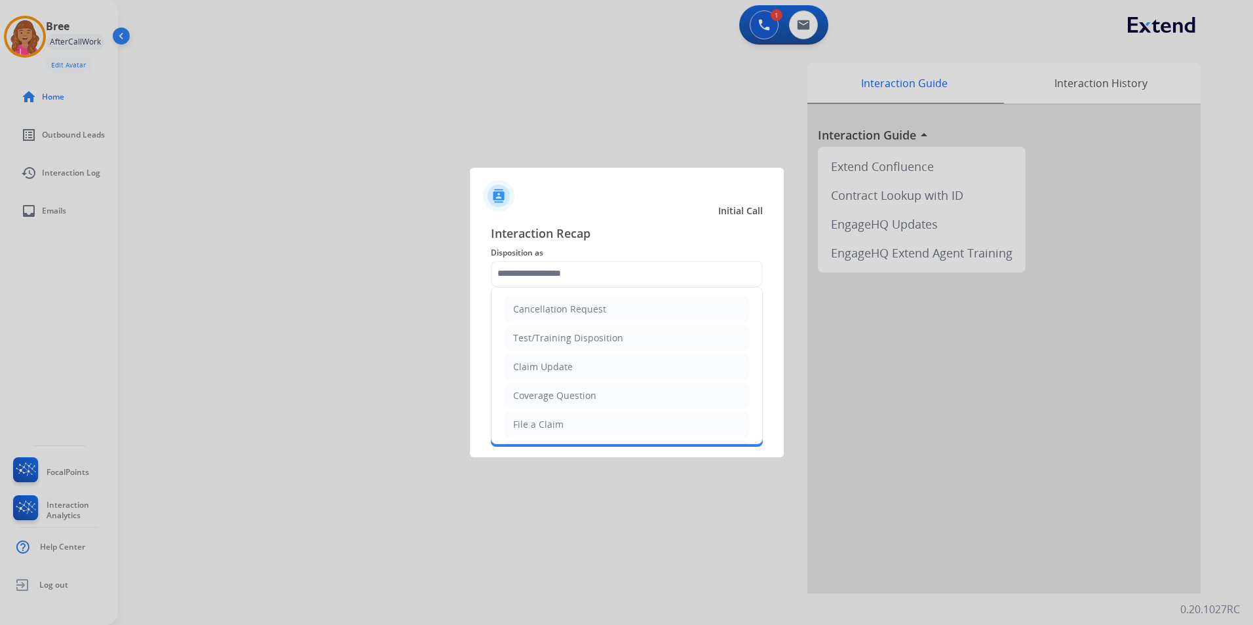
click at [643, 279] on input "text" at bounding box center [627, 274] width 272 height 26
click at [556, 379] on ul "Cancellation Request Test/Training Disposition Claim Update Coverage Question F…" at bounding box center [627, 468] width 271 height 361
drag, startPoint x: 556, startPoint y: 379, endPoint x: 573, endPoint y: 368, distance: 20.0
click at [560, 368] on div "Claim Update" at bounding box center [543, 367] width 60 height 13
type input "**********"
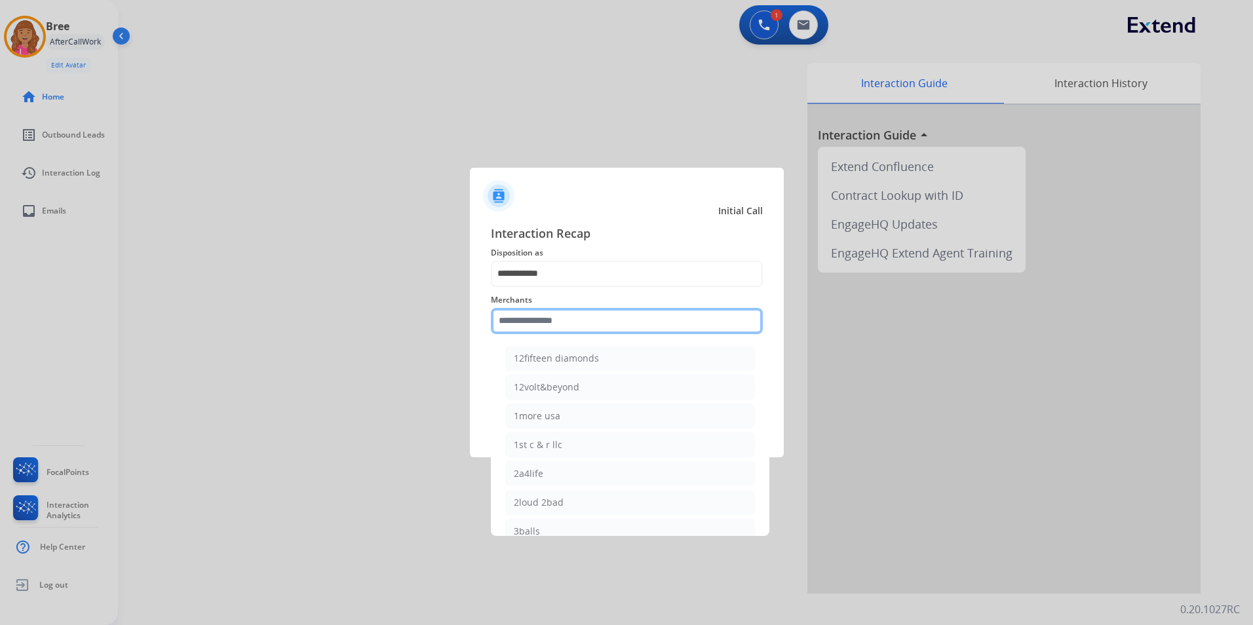
click at [578, 314] on input "text" at bounding box center [627, 321] width 272 height 26
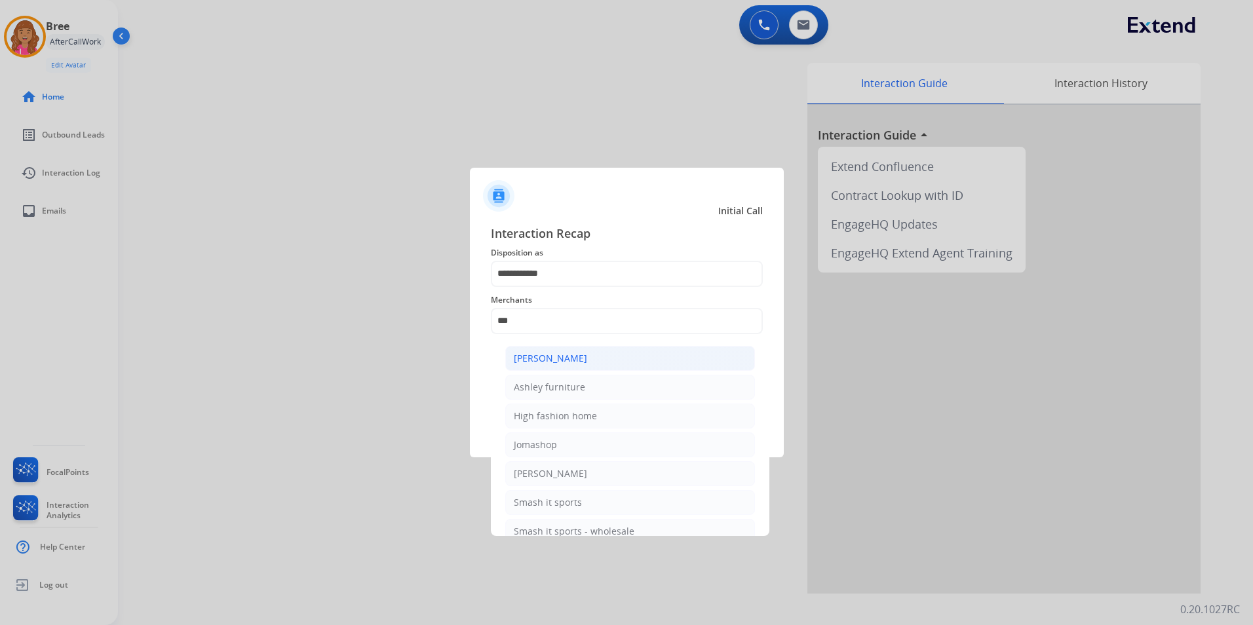
click at [576, 366] on li "[PERSON_NAME]" at bounding box center [630, 358] width 250 height 25
type input "**********"
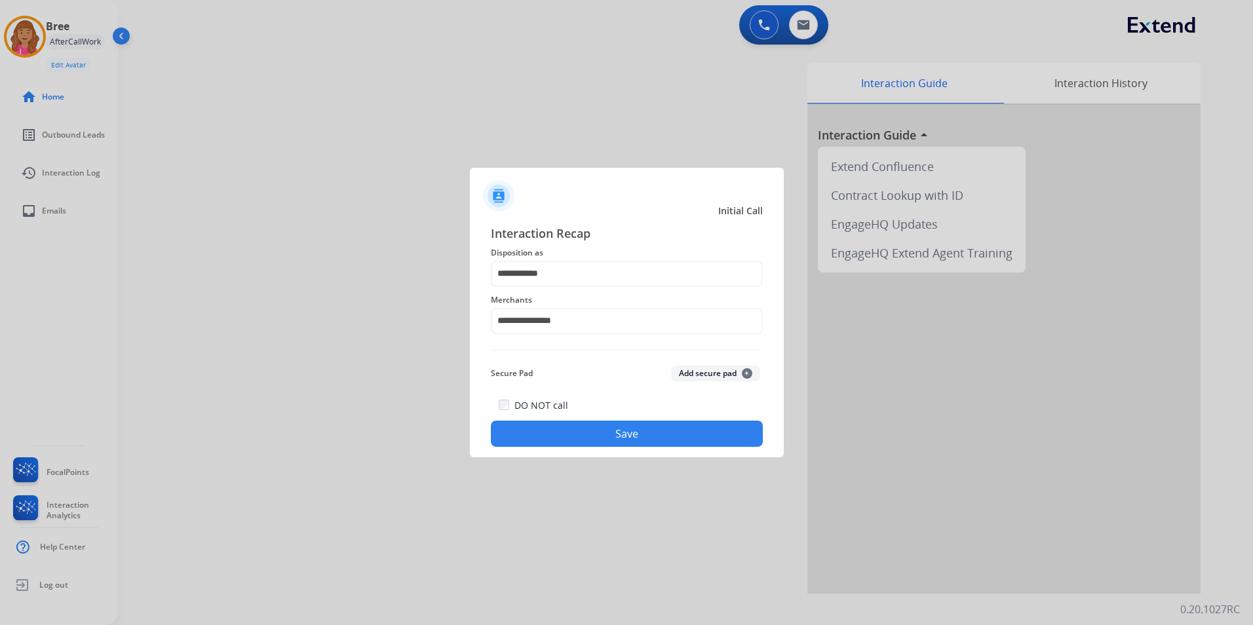
click at [589, 460] on div at bounding box center [626, 312] width 1253 height 625
click at [595, 440] on button "Save" at bounding box center [627, 434] width 272 height 26
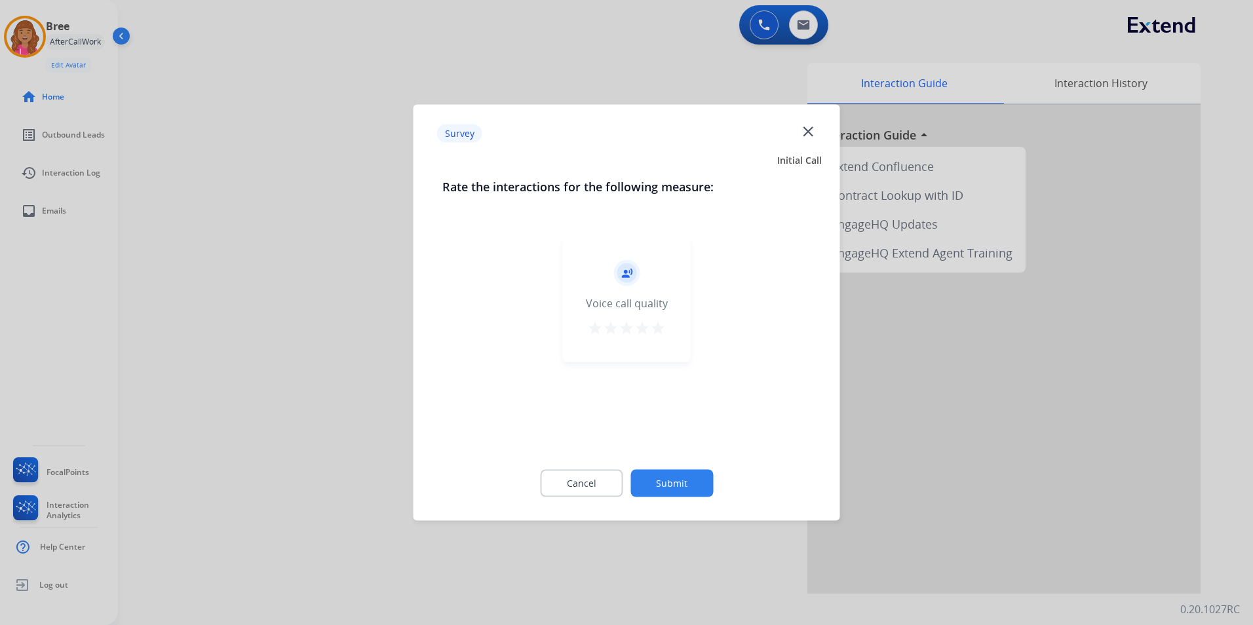
click at [644, 454] on div "Cancel Submit" at bounding box center [626, 483] width 369 height 59
click at [568, 483] on button "Cancel" at bounding box center [581, 484] width 83 height 28
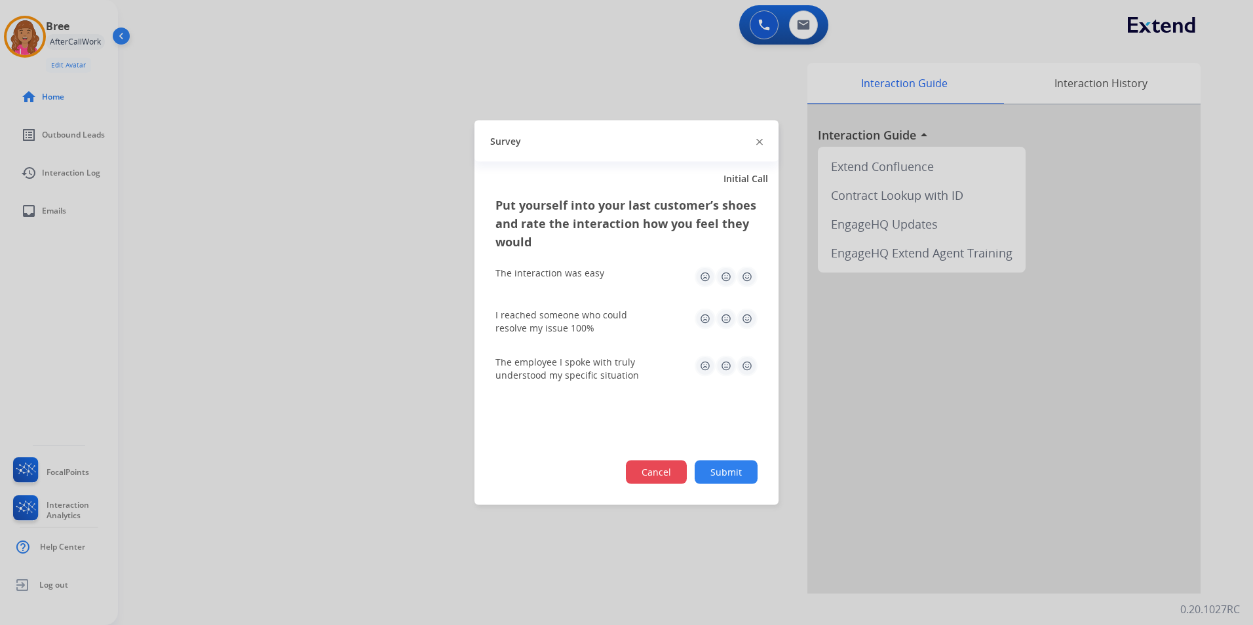
drag, startPoint x: 622, startPoint y: 482, endPoint x: 648, endPoint y: 479, distance: 25.7
click at [625, 481] on div "Cancel Submit" at bounding box center [627, 473] width 262 height 24
click at [678, 471] on button "Cancel" at bounding box center [656, 473] width 61 height 24
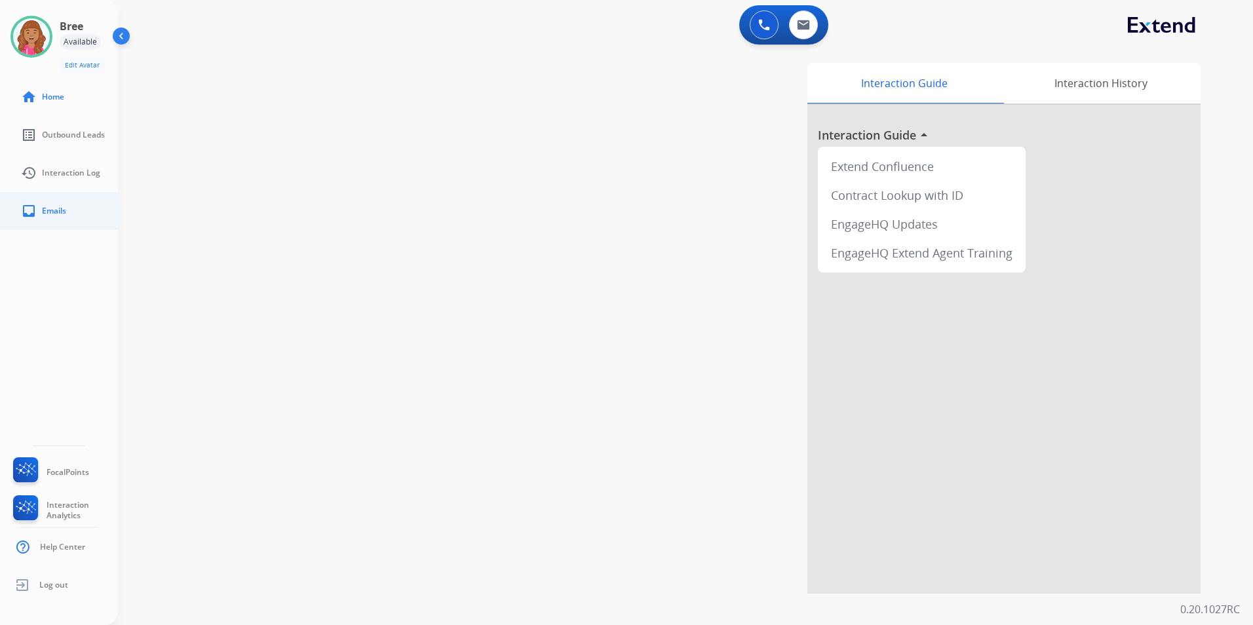
click at [69, 208] on link "inbox Emails" at bounding box center [69, 211] width 118 height 37
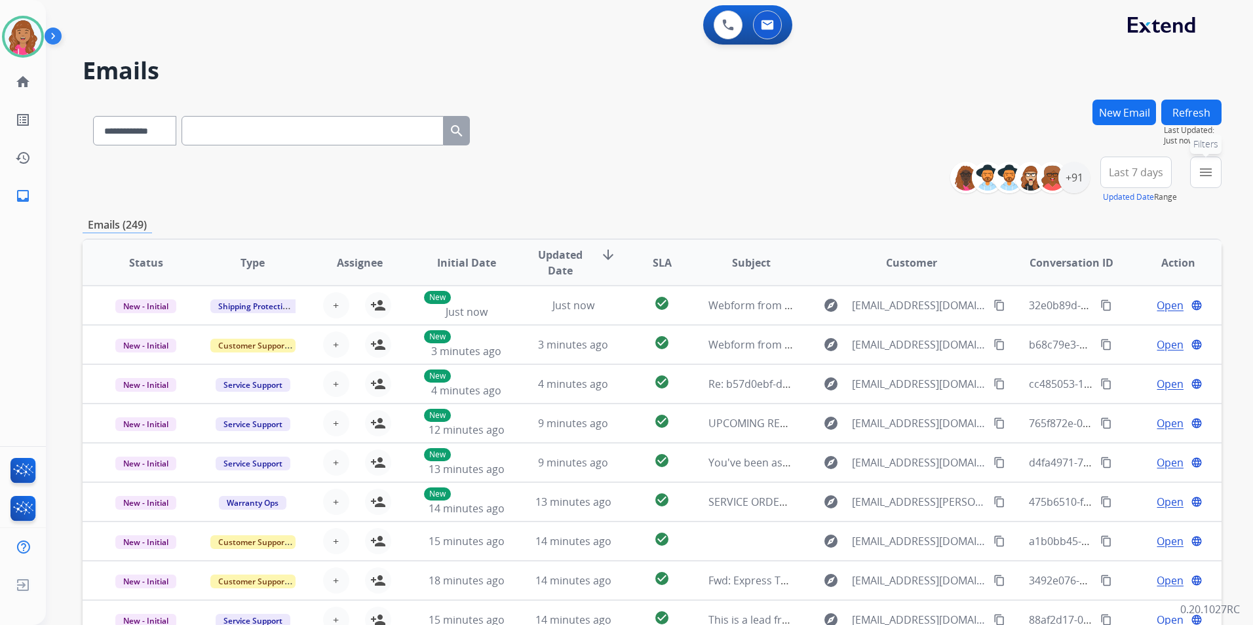
click at [1215, 174] on button "menu Filters" at bounding box center [1205, 172] width 31 height 31
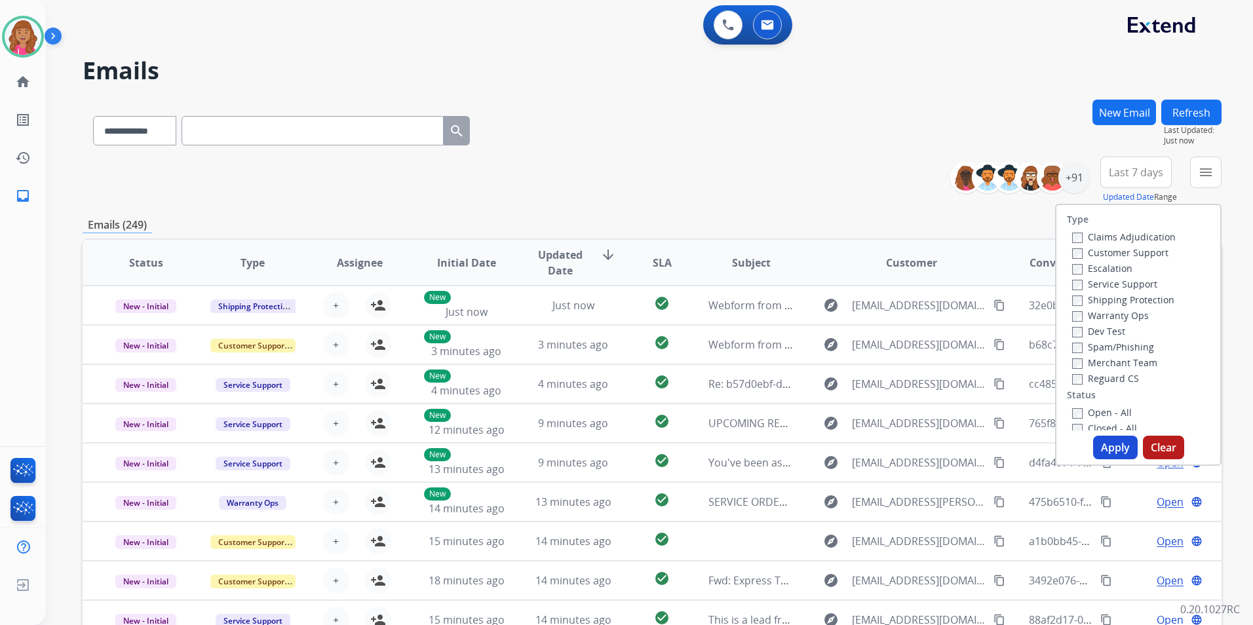
click at [1087, 413] on label "Open - All" at bounding box center [1102, 412] width 60 height 12
click at [1110, 377] on label "Reguard CS" at bounding box center [1105, 378] width 67 height 12
click at [1147, 300] on label "Shipping Protection" at bounding box center [1123, 300] width 102 height 12
click at [1136, 252] on label "Customer Support" at bounding box center [1120, 252] width 96 height 12
click at [1110, 443] on button "Apply" at bounding box center [1115, 448] width 45 height 24
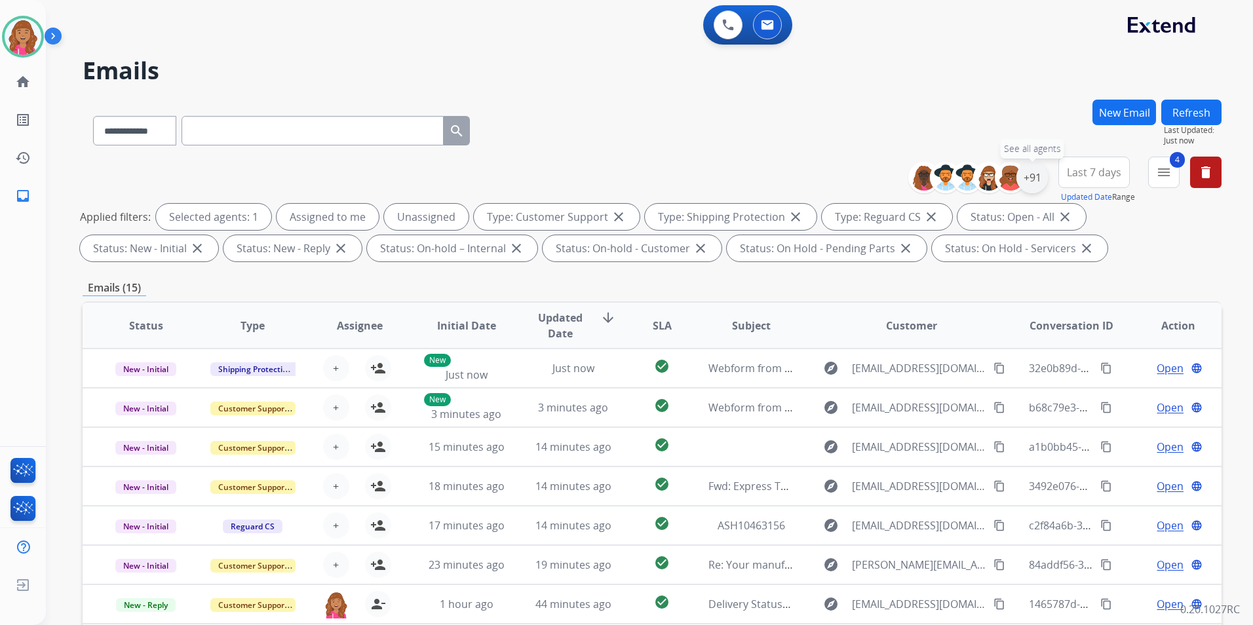
click at [1027, 187] on div "+91" at bounding box center [1032, 177] width 31 height 31
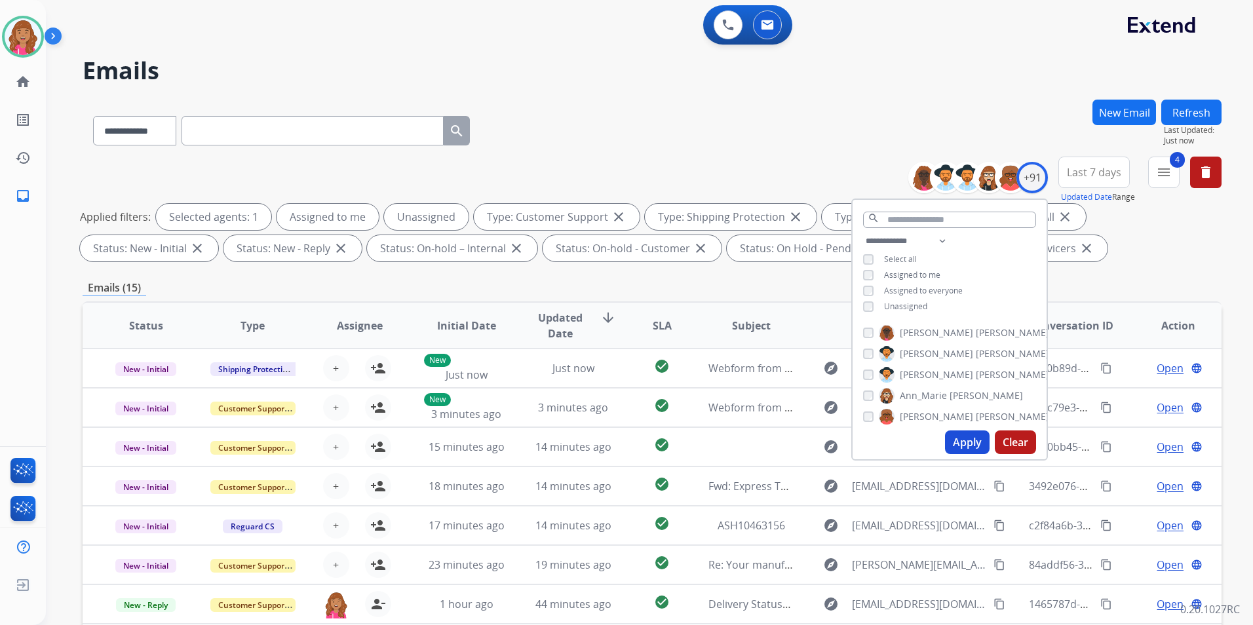
click at [892, 309] on span "Unassigned" at bounding box center [905, 306] width 43 height 11
click at [970, 442] on button "Apply" at bounding box center [967, 443] width 45 height 24
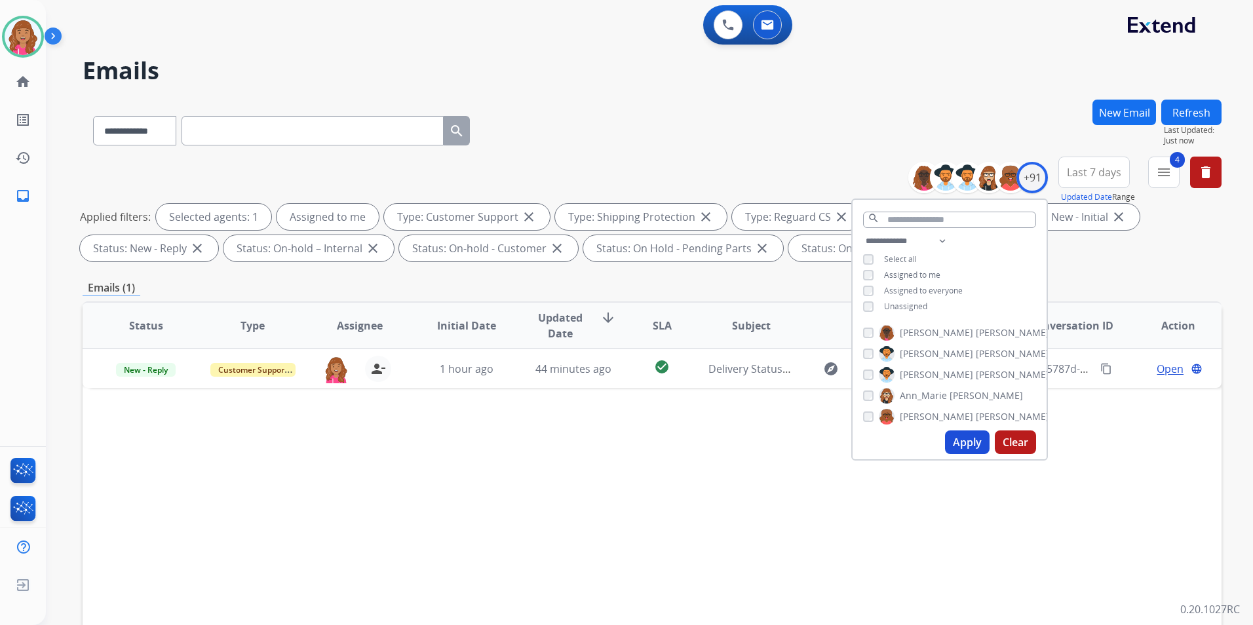
click at [604, 476] on div "Status Type Assignee Initial Date Updated Date arrow_downward SLA Subject Custo…" at bounding box center [652, 521] width 1139 height 439
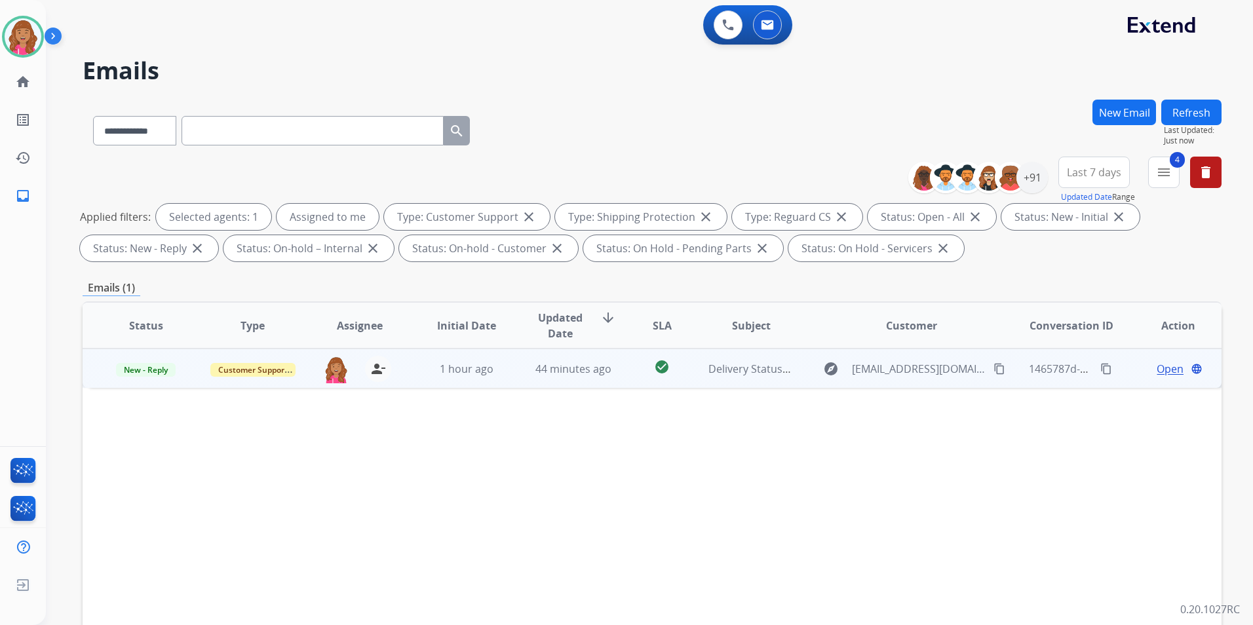
click at [1165, 367] on span "Open" at bounding box center [1170, 369] width 27 height 16
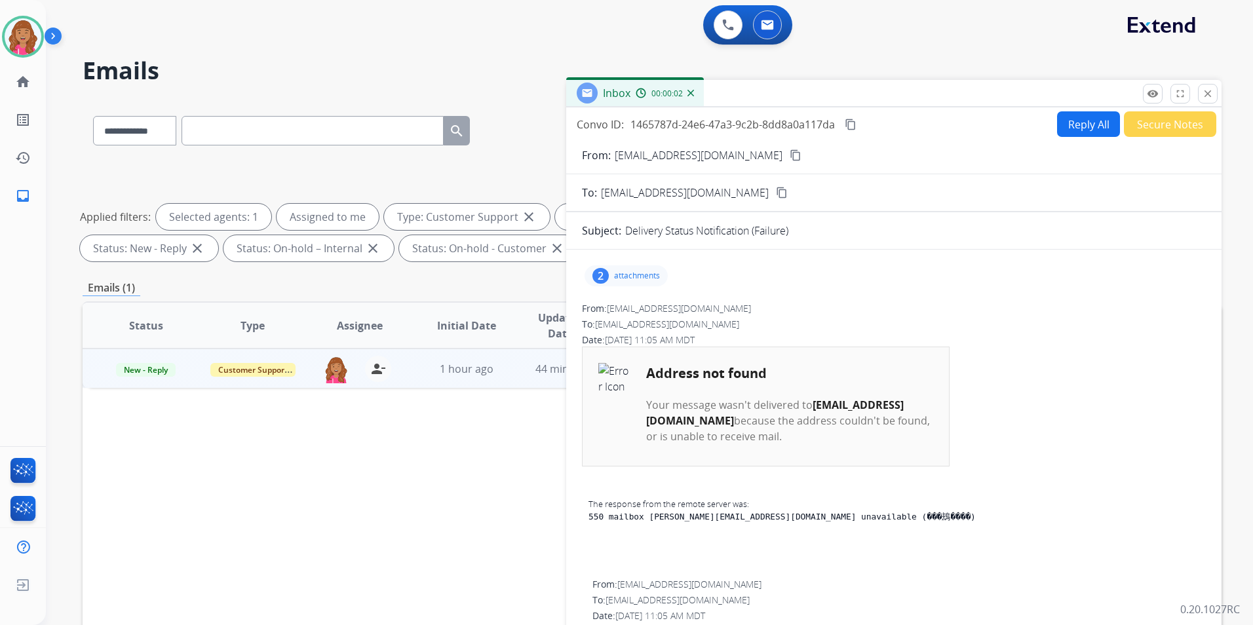
click at [1200, 102] on button "close Close" at bounding box center [1208, 94] width 20 height 20
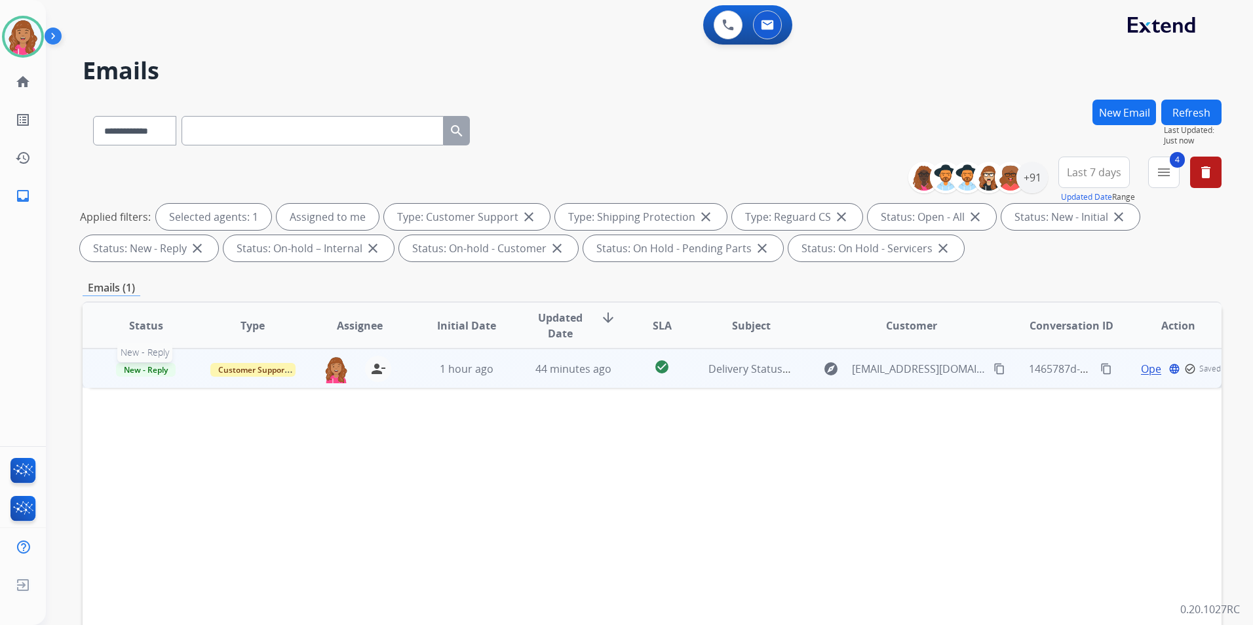
click at [151, 370] on span "New - Reply" at bounding box center [146, 370] width 60 height 14
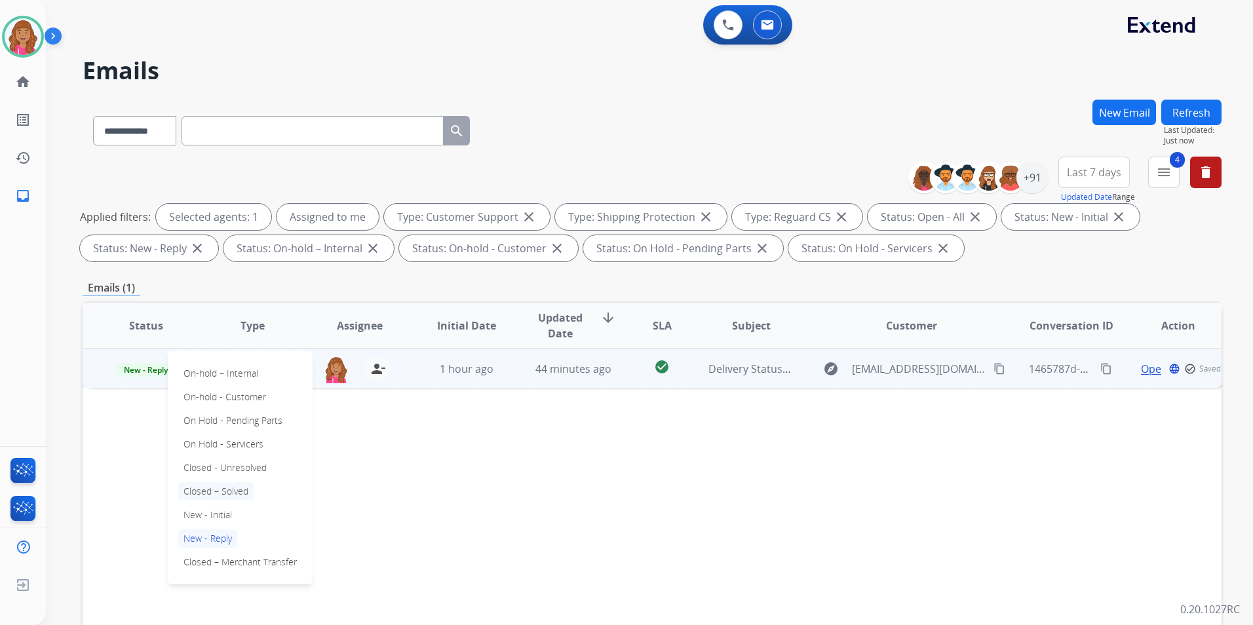
click at [229, 492] on p "Closed – Solved" at bounding box center [215, 491] width 75 height 18
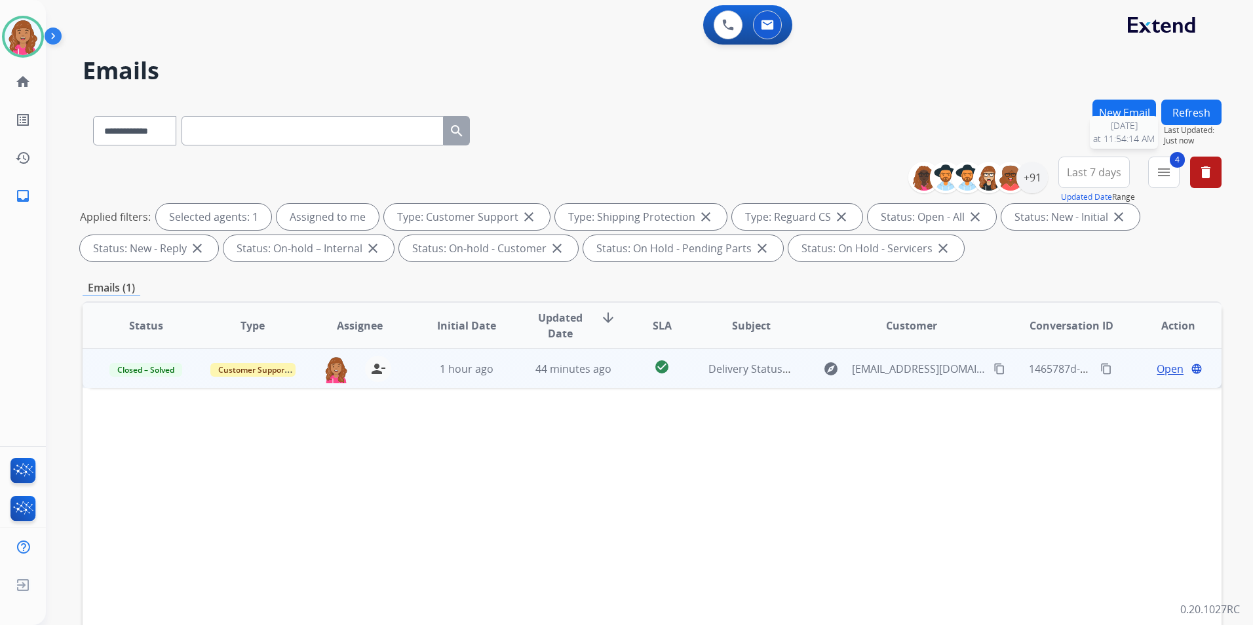
click at [1192, 113] on button "Refresh" at bounding box center [1192, 113] width 60 height 26
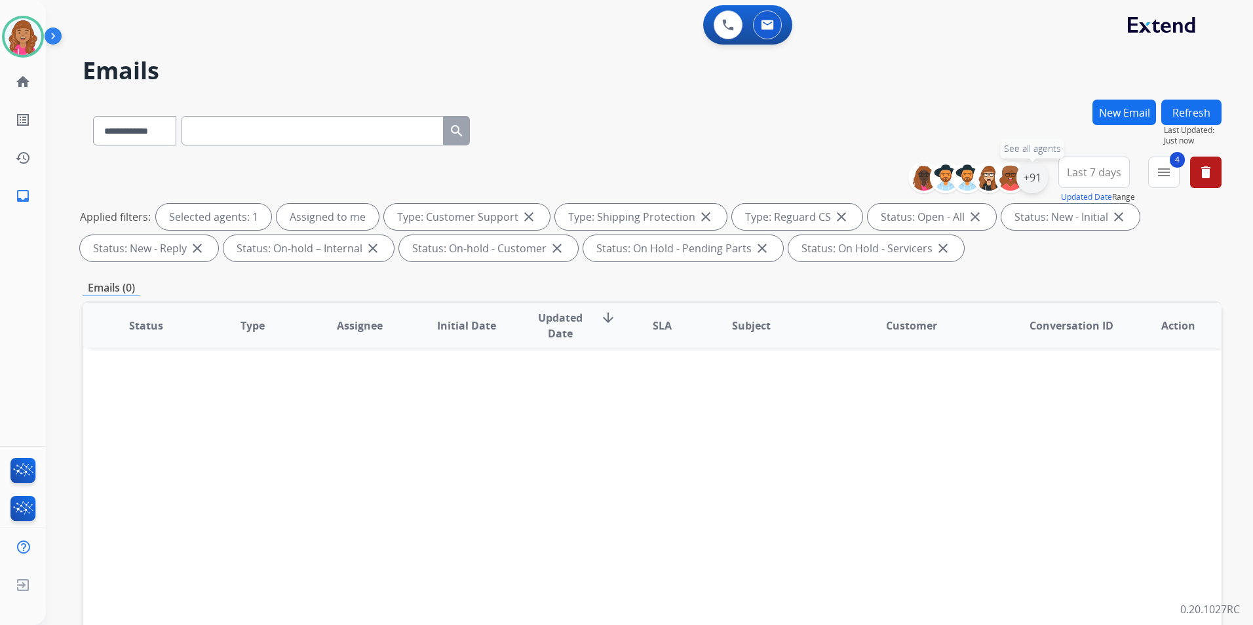
click at [1035, 176] on div "+91" at bounding box center [1032, 177] width 31 height 31
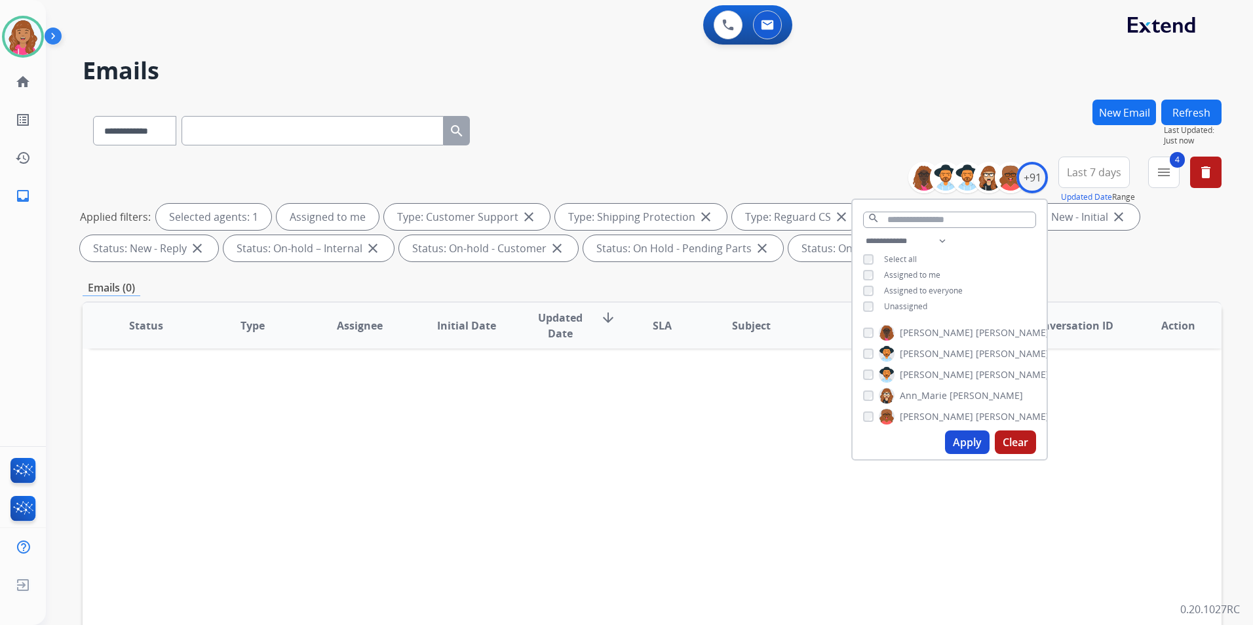
click at [904, 311] on div "**********" at bounding box center [950, 275] width 194 height 84
click at [922, 304] on span "Unassigned" at bounding box center [905, 306] width 43 height 11
click at [969, 443] on button "Apply" at bounding box center [967, 443] width 45 height 24
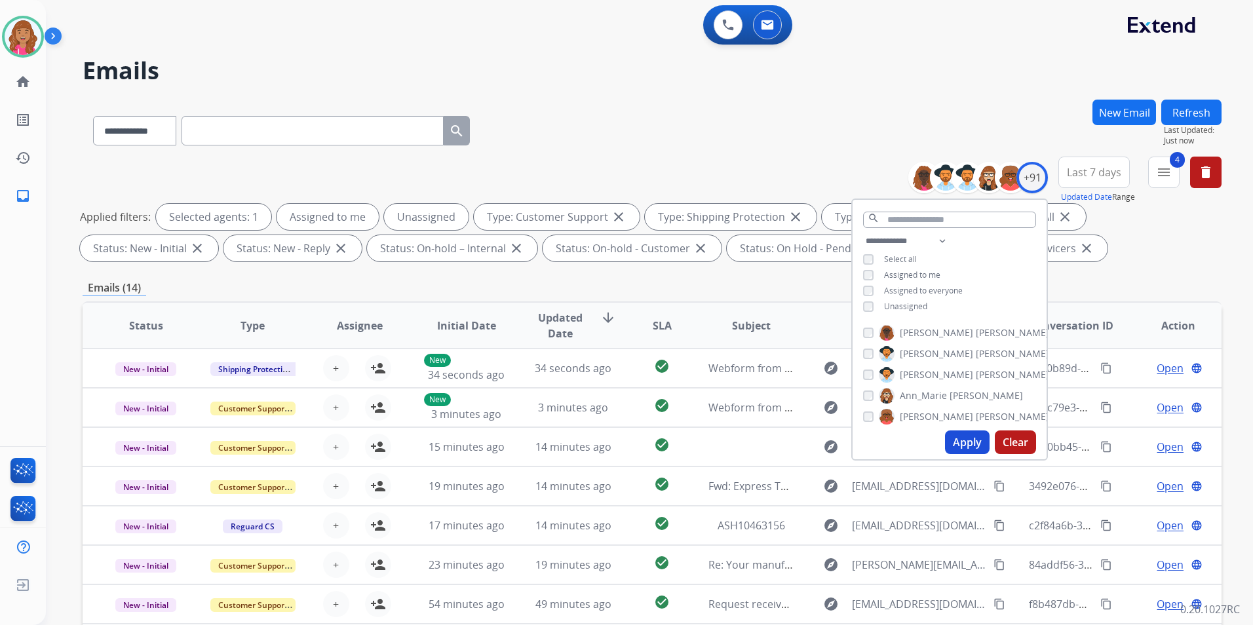
click at [541, 280] on div "Emails (14)" at bounding box center [652, 288] width 1139 height 16
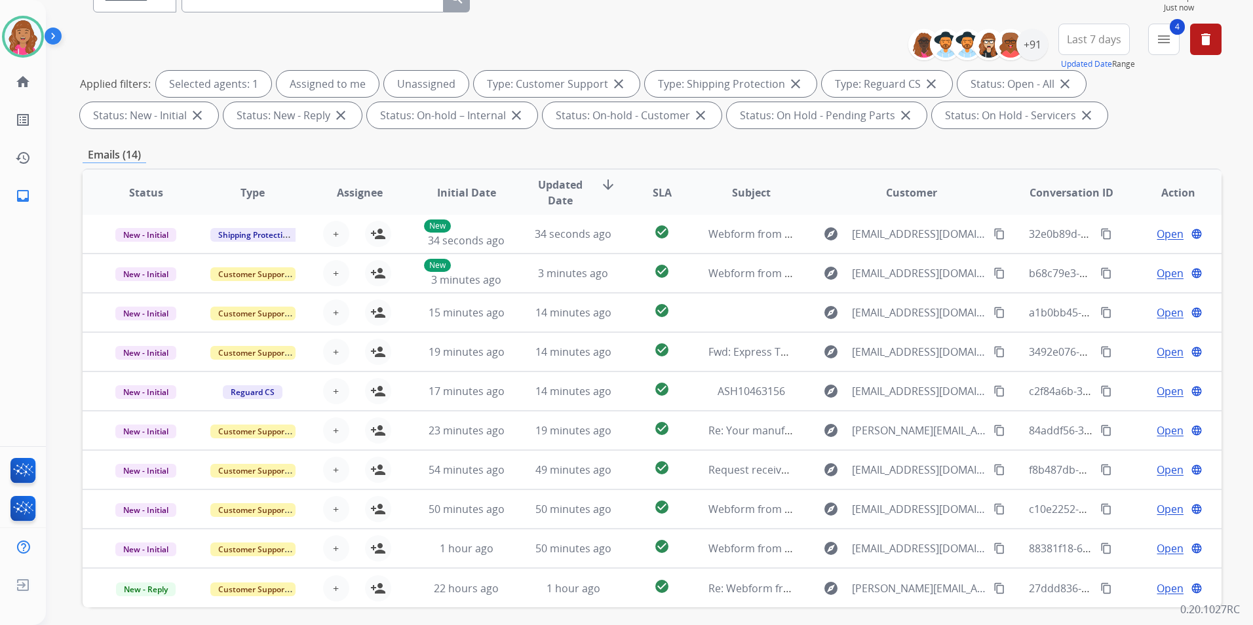
scroll to position [184, 0]
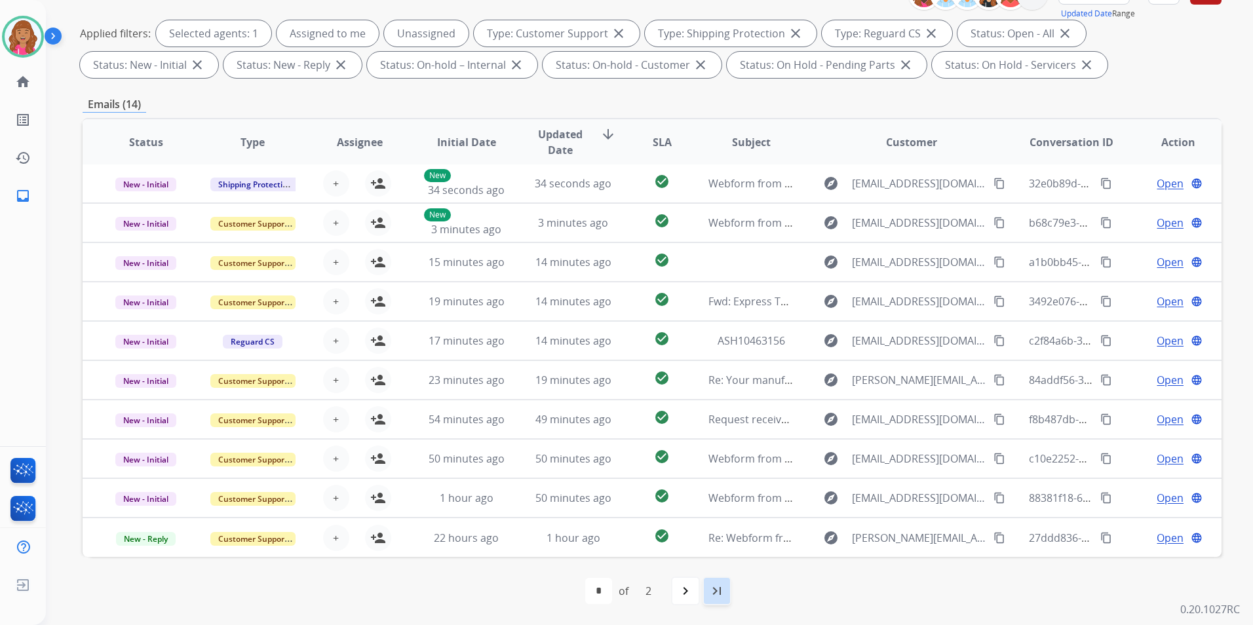
click at [726, 593] on div "last_page" at bounding box center [717, 591] width 29 height 29
select select "*"
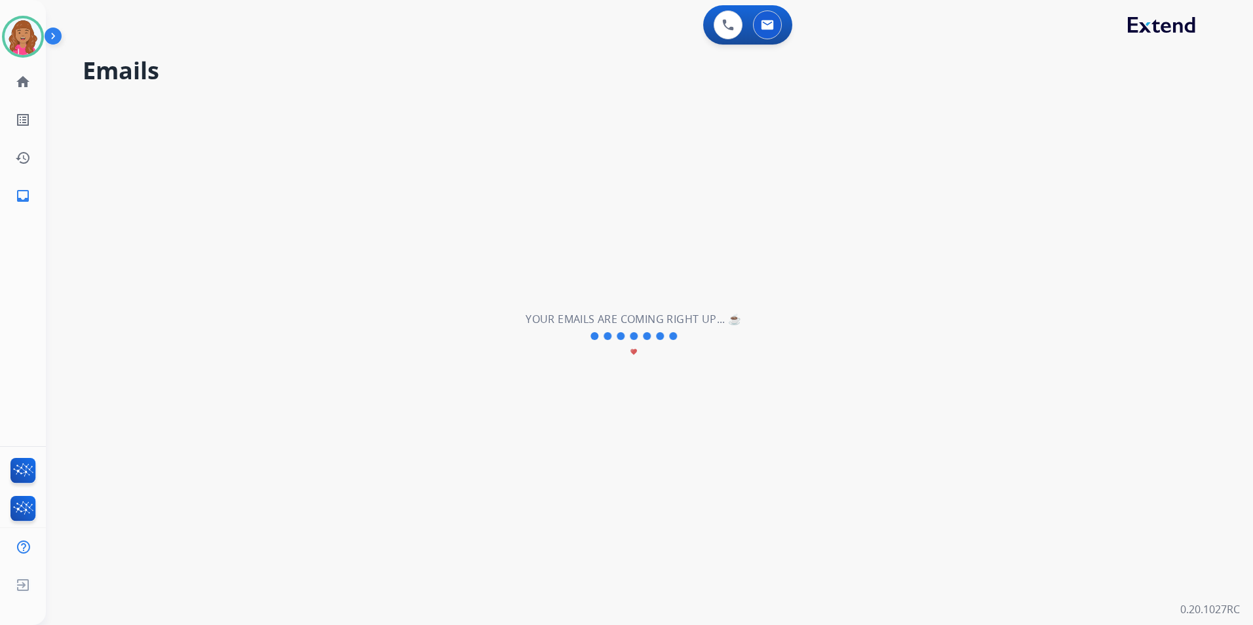
scroll to position [0, 0]
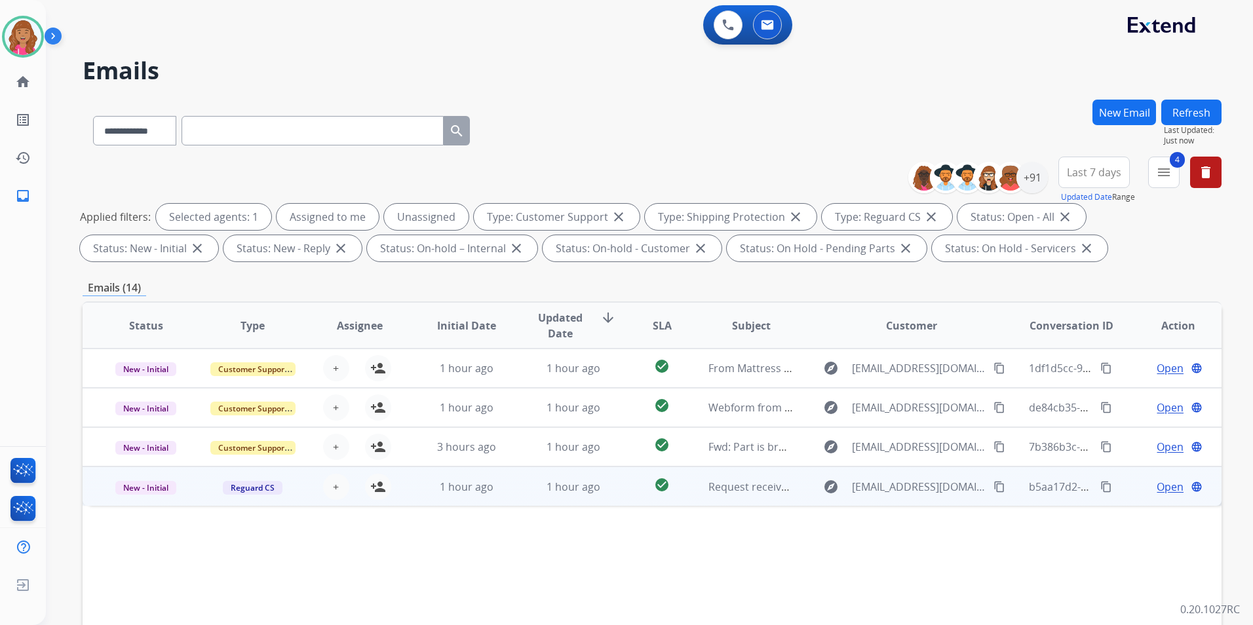
click at [1164, 482] on span "Open" at bounding box center [1170, 487] width 27 height 16
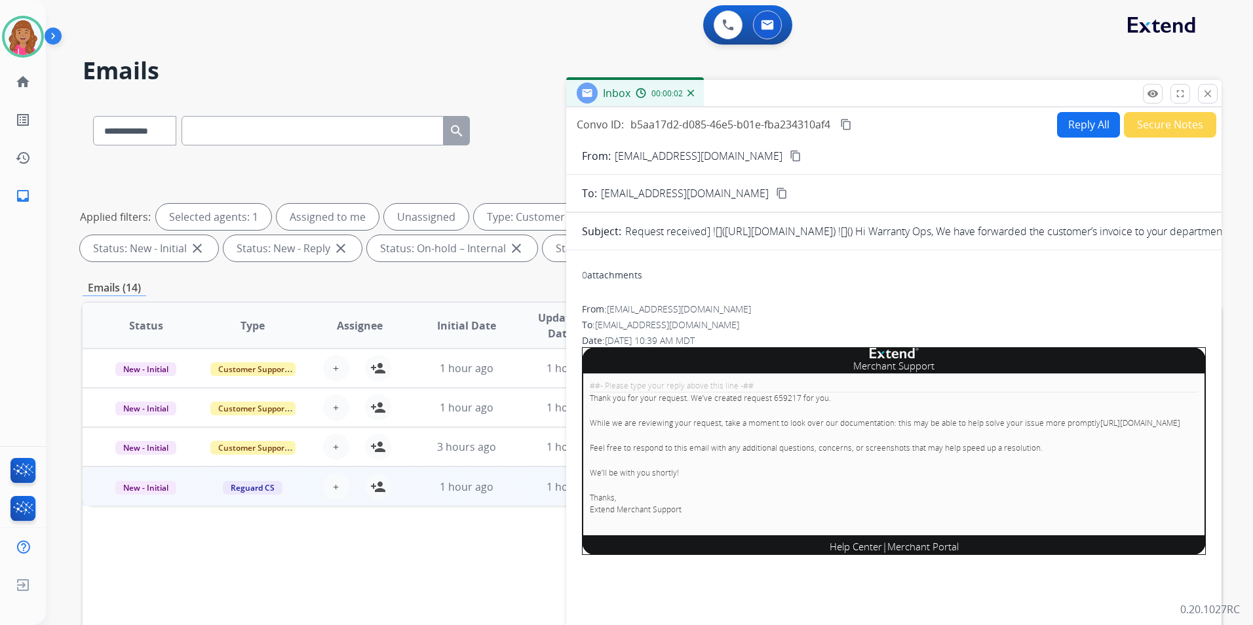
drag, startPoint x: 1216, startPoint y: 93, endPoint x: 1206, endPoint y: 100, distance: 12.4
click at [1216, 92] on button "close Close" at bounding box center [1208, 94] width 20 height 20
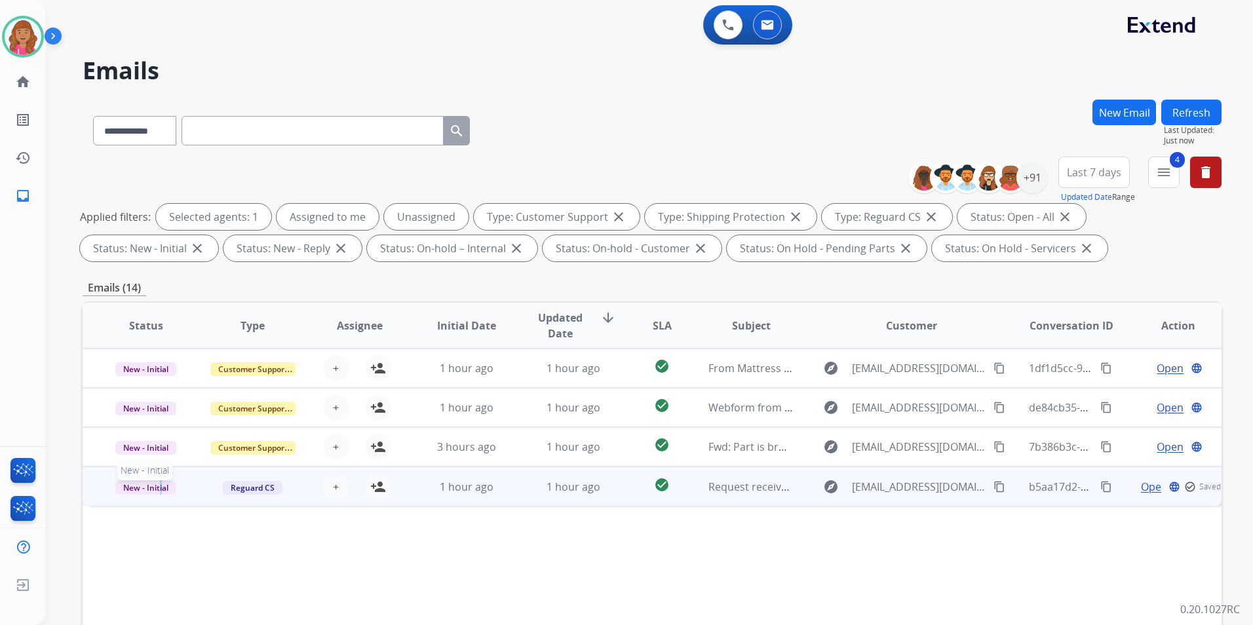
click at [161, 490] on span "New - Initial" at bounding box center [145, 488] width 61 height 14
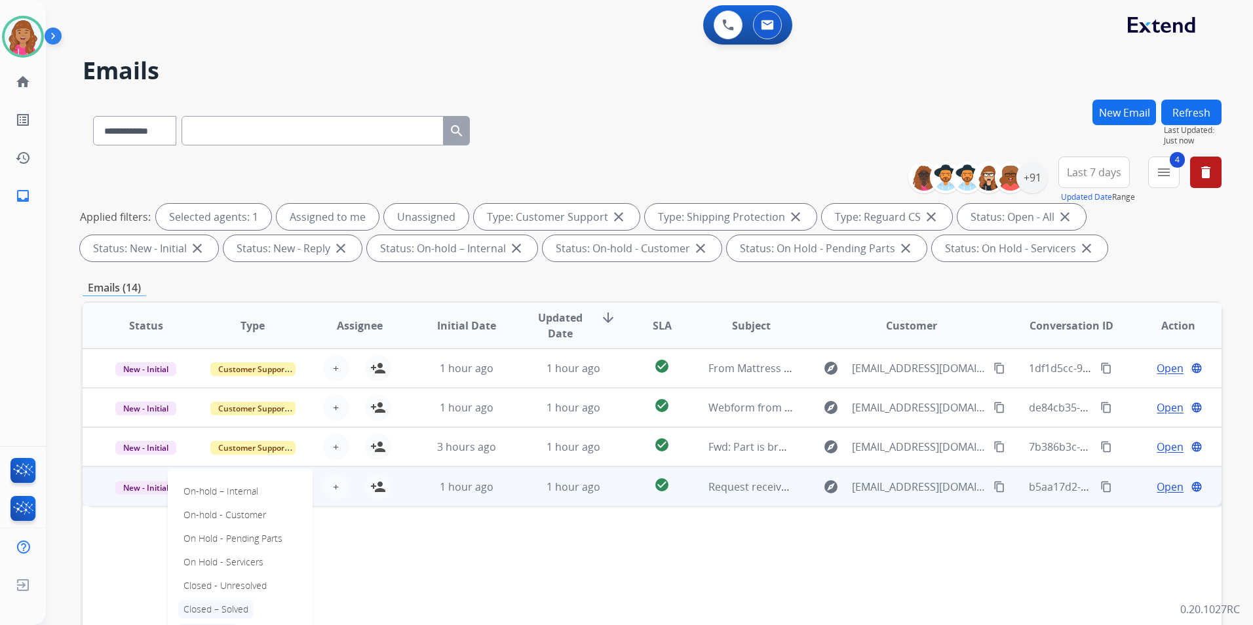
click at [227, 602] on p "Closed – Solved" at bounding box center [215, 609] width 75 height 18
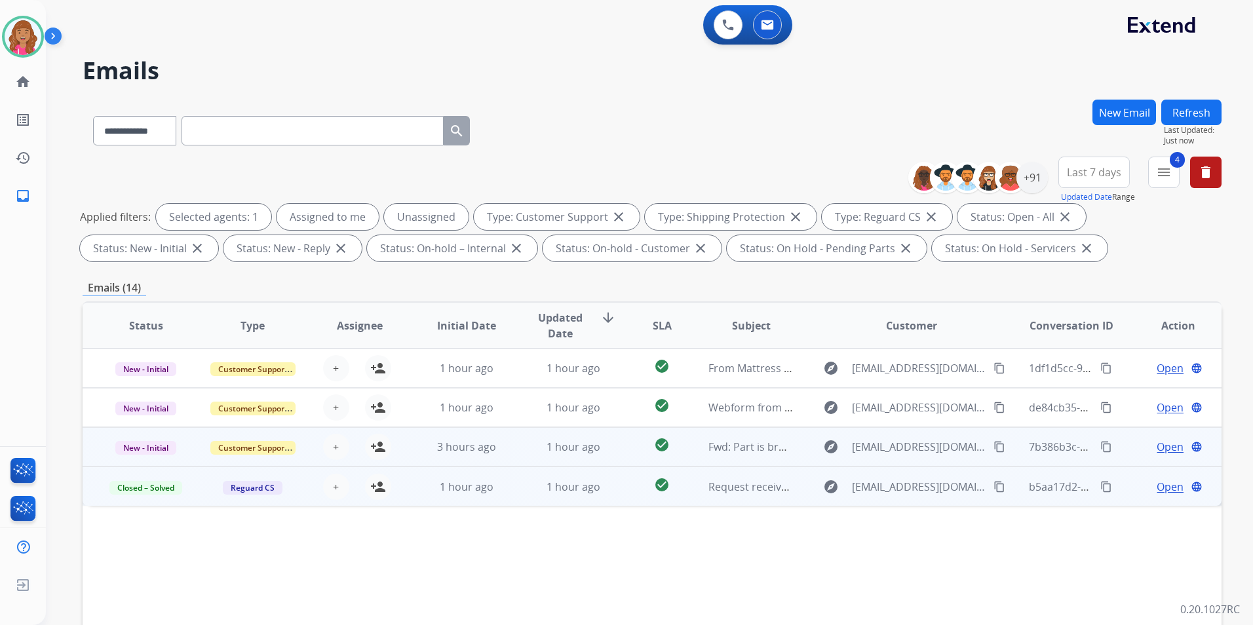
click at [1157, 448] on span "Open" at bounding box center [1170, 447] width 27 height 16
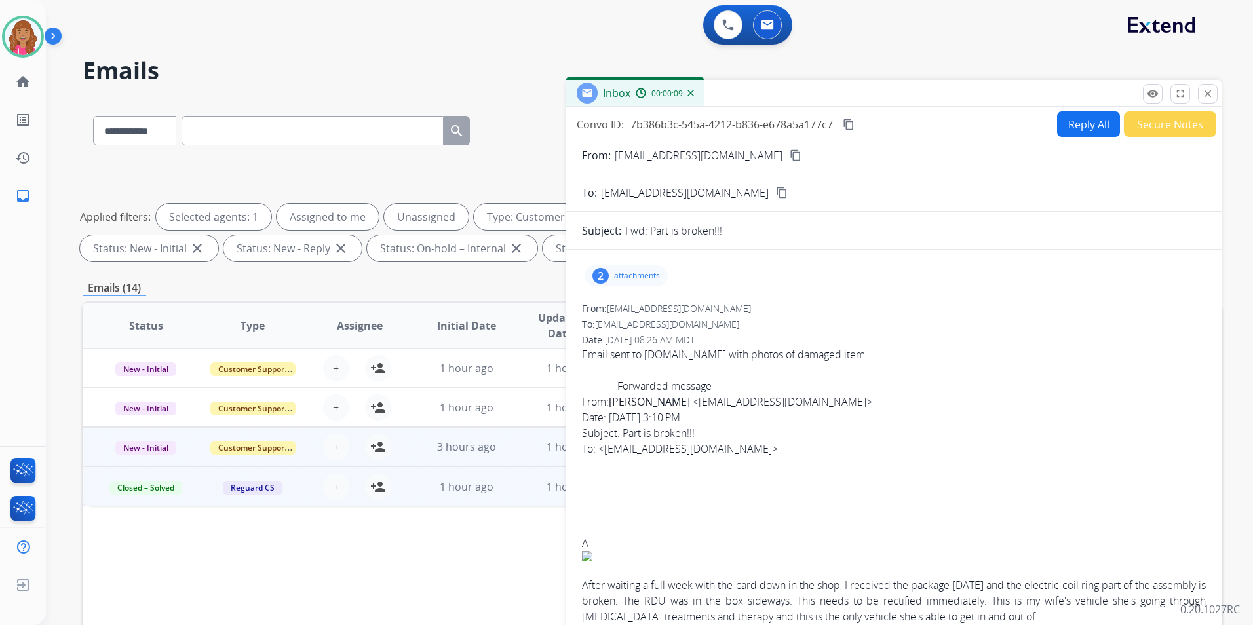
click at [790, 153] on mat-icon "content_copy" at bounding box center [796, 155] width 12 height 12
click at [641, 279] on p "attachments" at bounding box center [637, 276] width 46 height 10
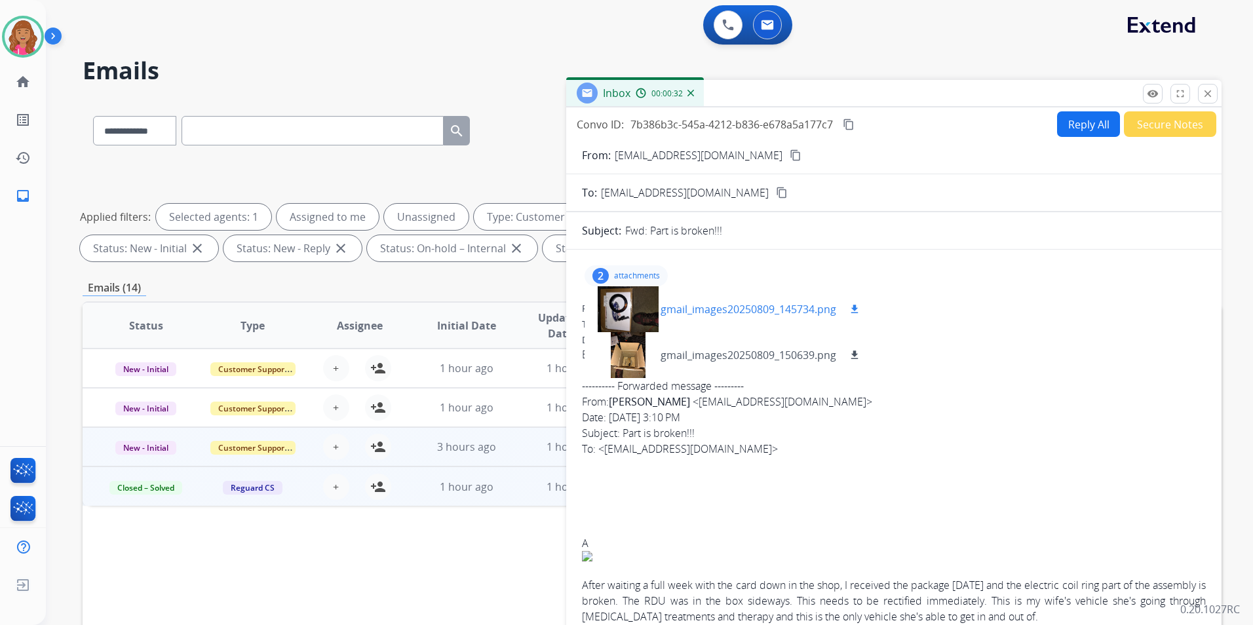
click at [635, 315] on div at bounding box center [628, 309] width 66 height 46
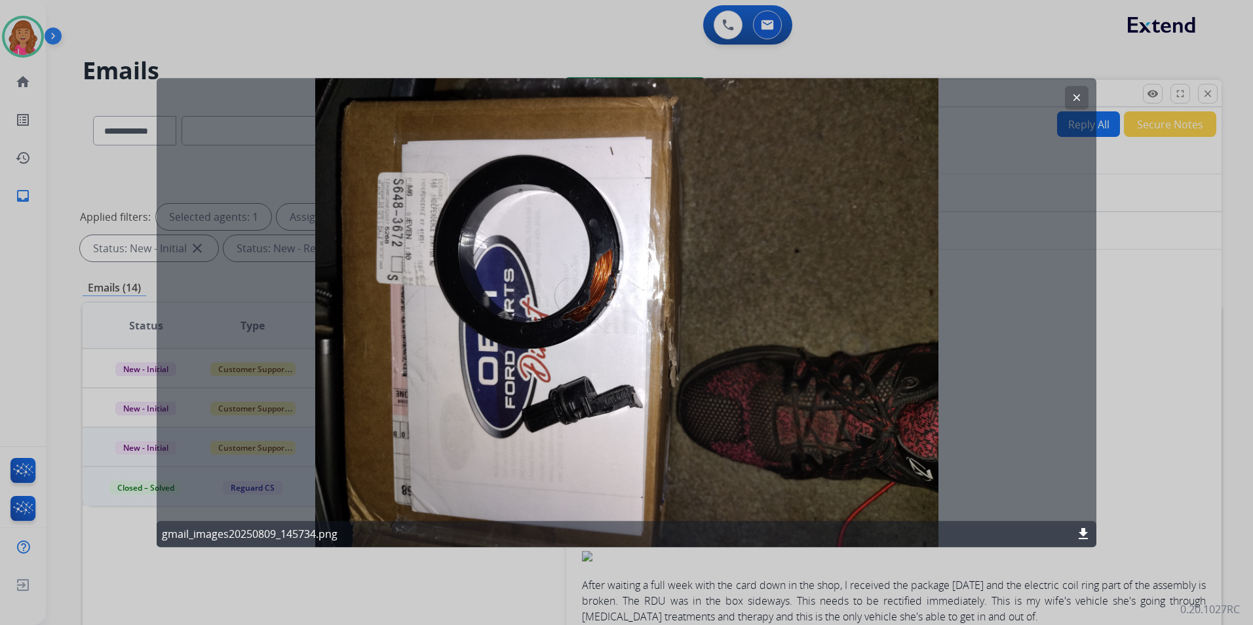
click at [1067, 102] on button "clear" at bounding box center [1077, 98] width 24 height 24
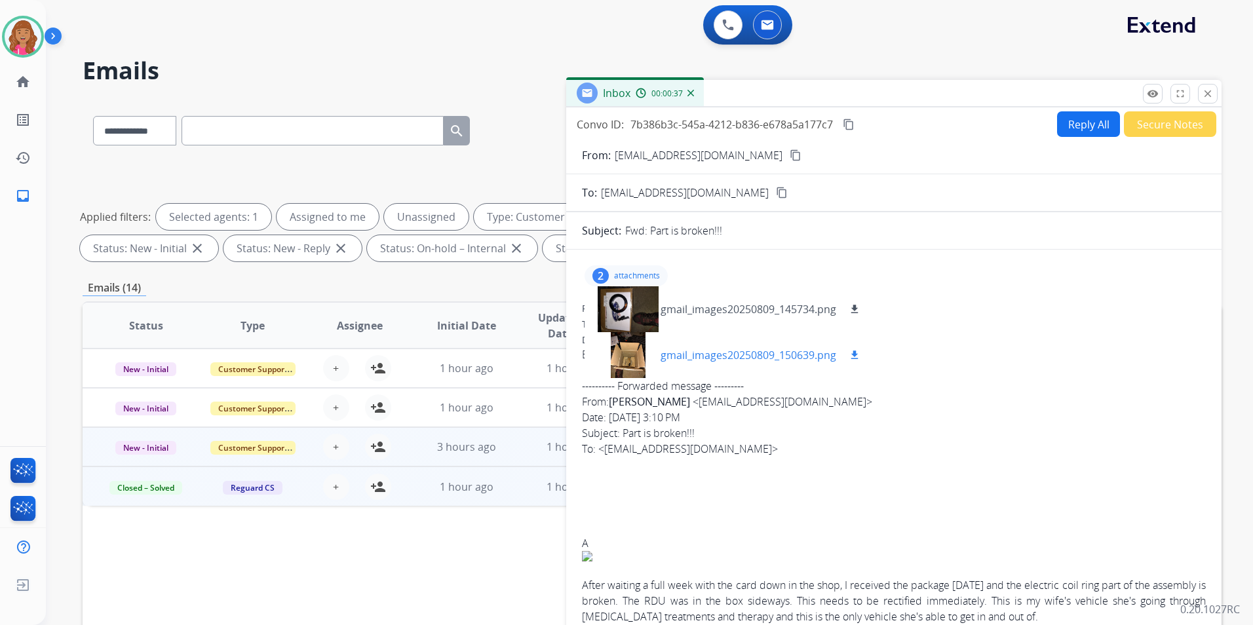
click at [648, 357] on div at bounding box center [628, 355] width 66 height 46
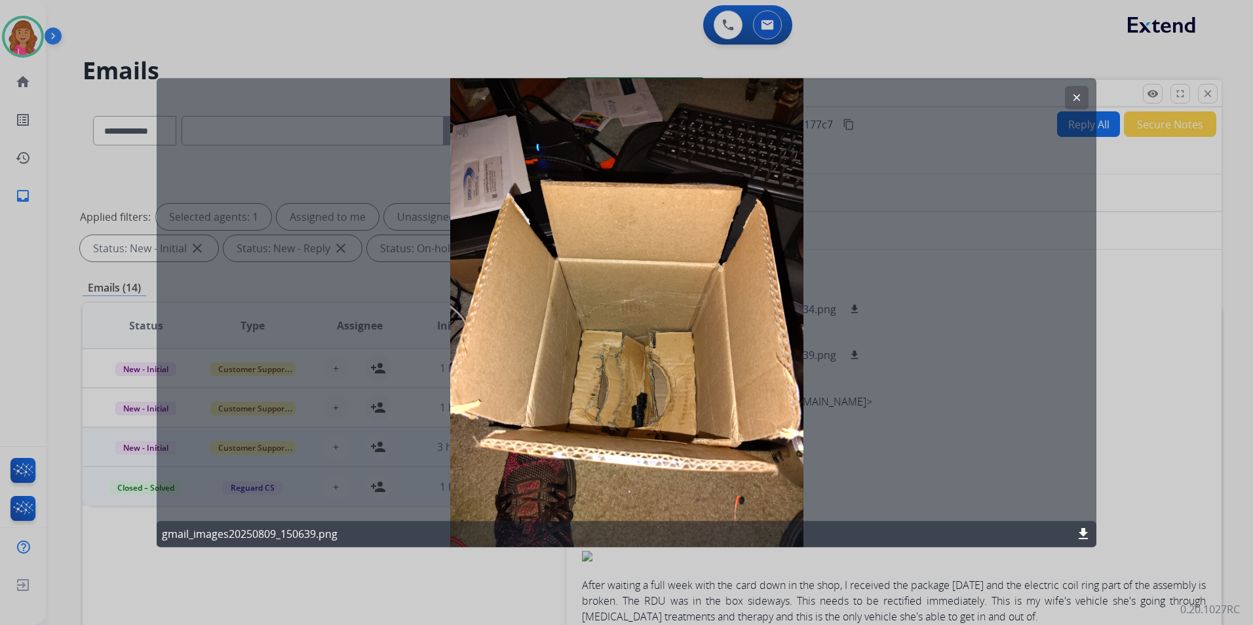
click at [1076, 529] on mat-icon "download" at bounding box center [1084, 534] width 16 height 16
click at [1200, 484] on div at bounding box center [626, 312] width 1253 height 625
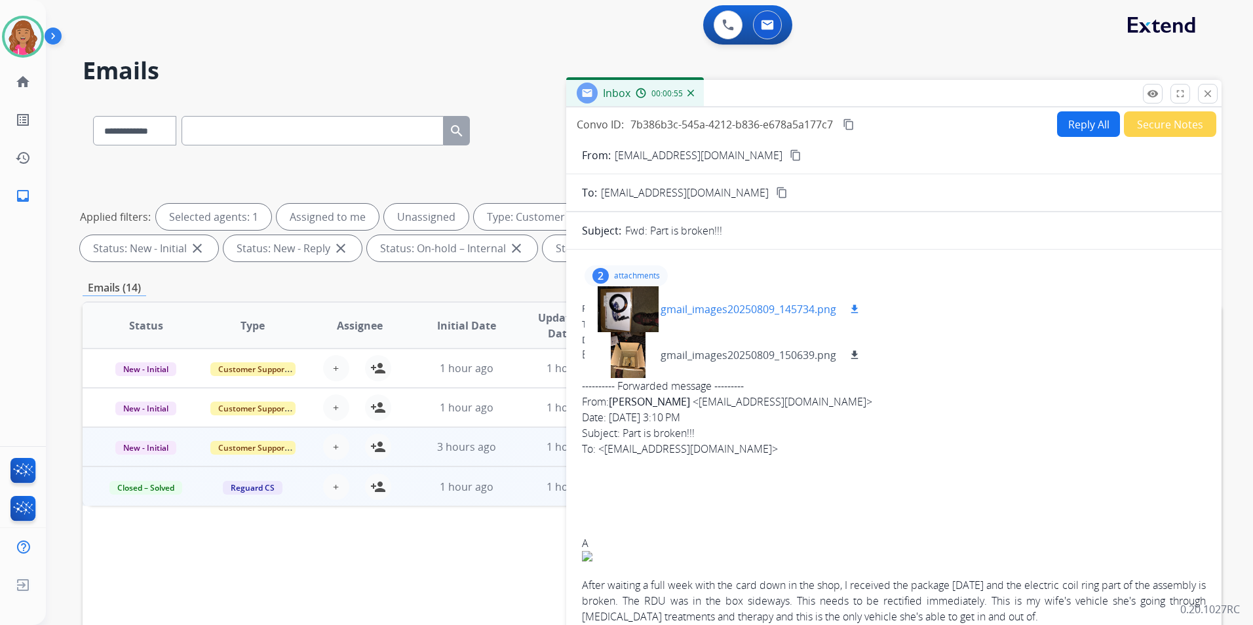
click at [852, 309] on mat-icon "download" at bounding box center [855, 310] width 12 height 12
click at [922, 456] on div "---------- Forwarded message --------- From: Bernard Lohmoeller < bjlohmoeller@…" at bounding box center [894, 417] width 624 height 79
click at [1062, 113] on button "Reply All" at bounding box center [1088, 124] width 63 height 26
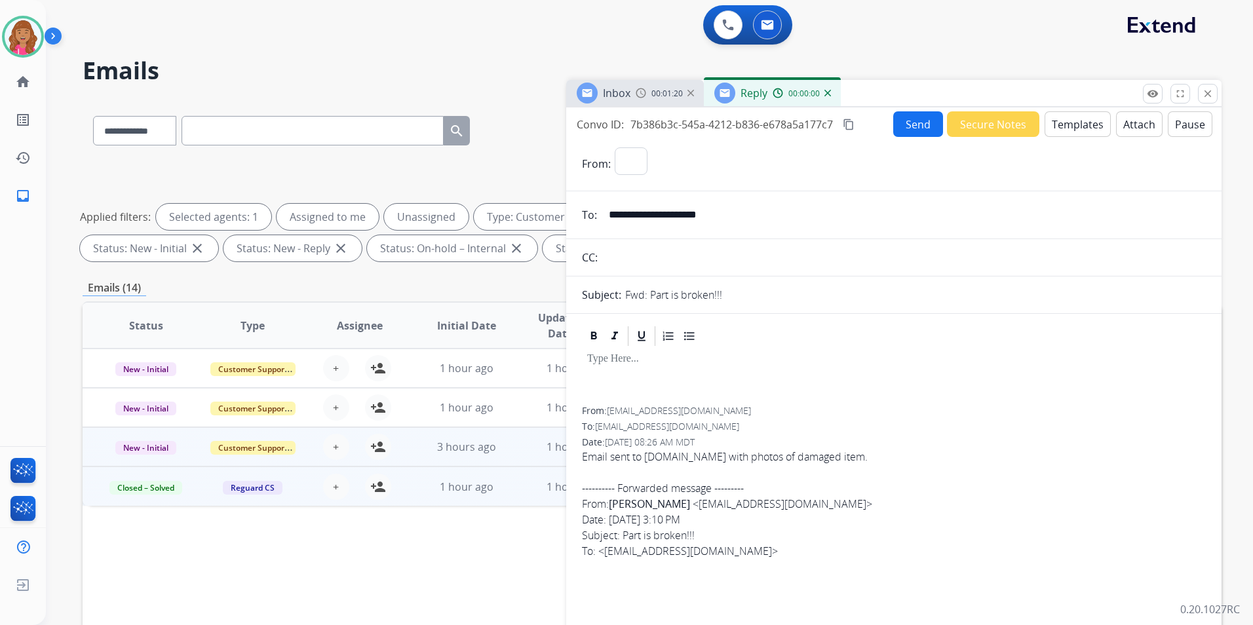
click at [1063, 117] on button "Templates" at bounding box center [1078, 124] width 66 height 26
select select "**********"
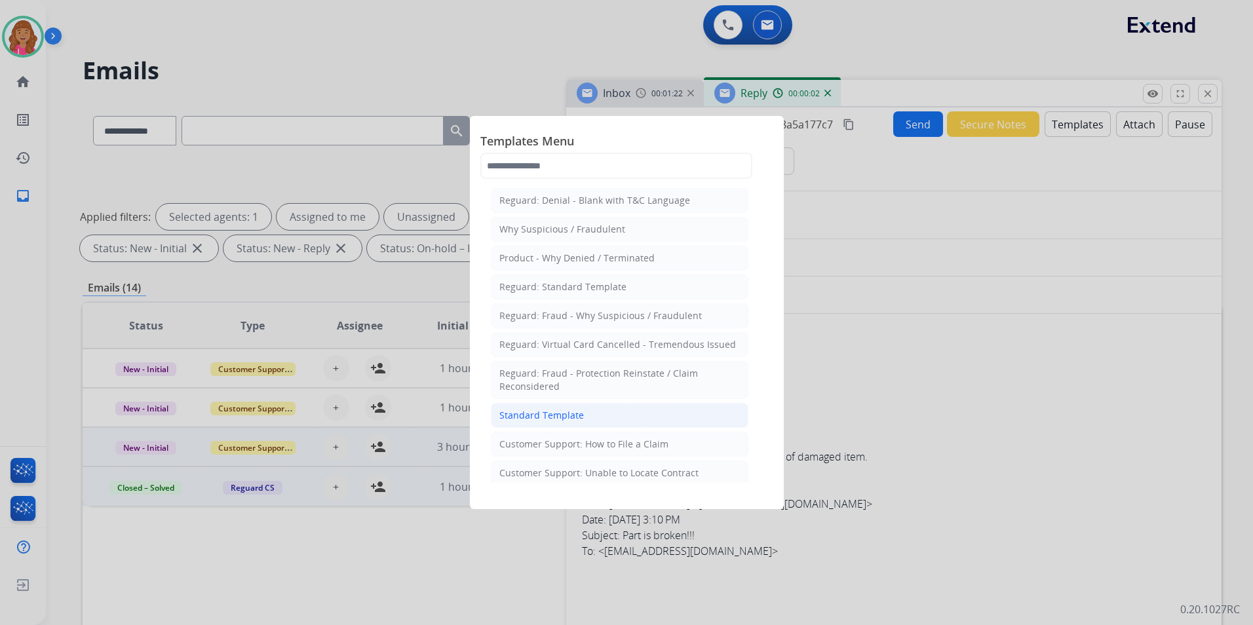
click at [642, 406] on li "Standard Template" at bounding box center [620, 415] width 258 height 25
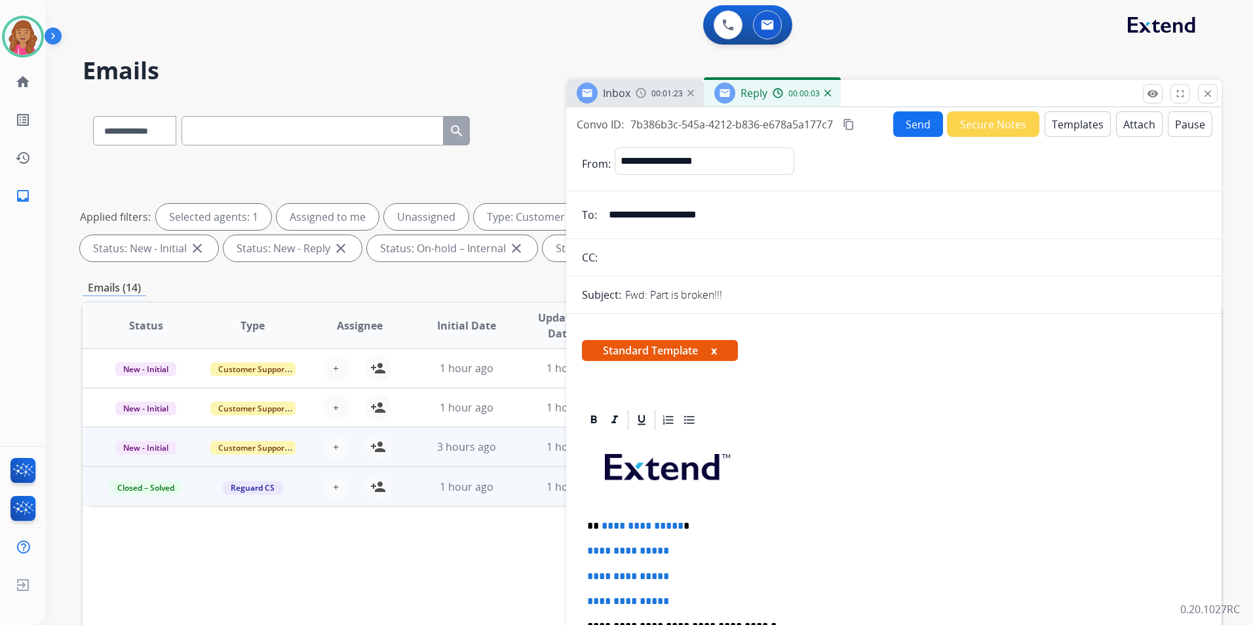
click at [675, 527] on span "**********" at bounding box center [643, 526] width 82 height 10
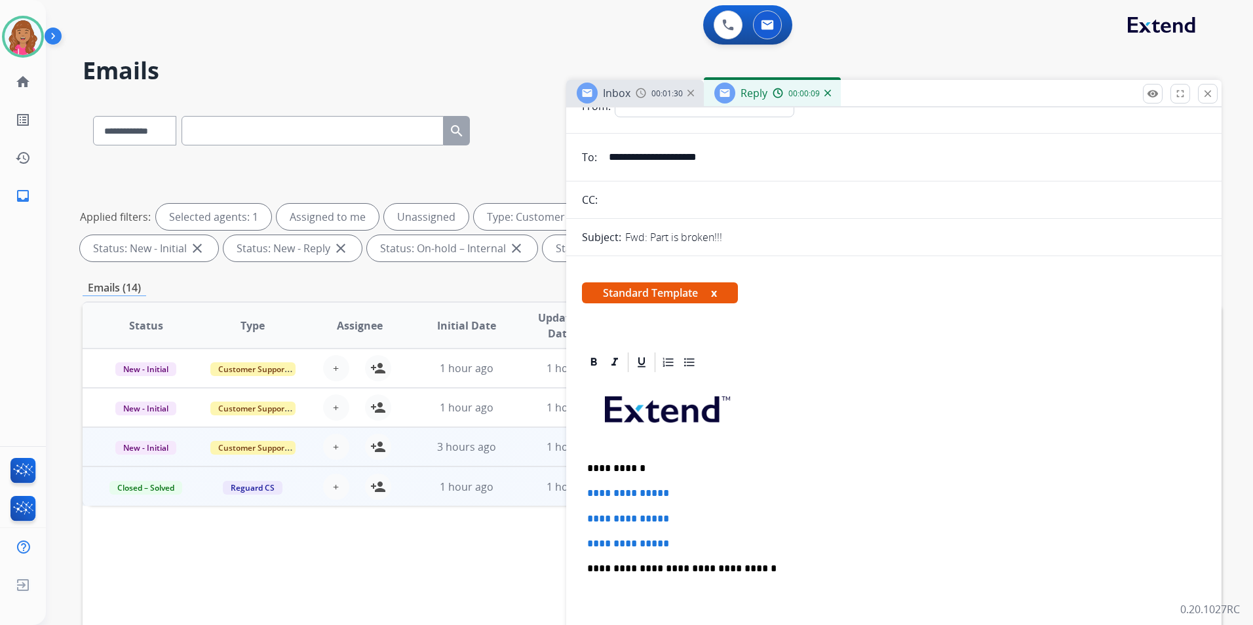
scroll to position [66, 0]
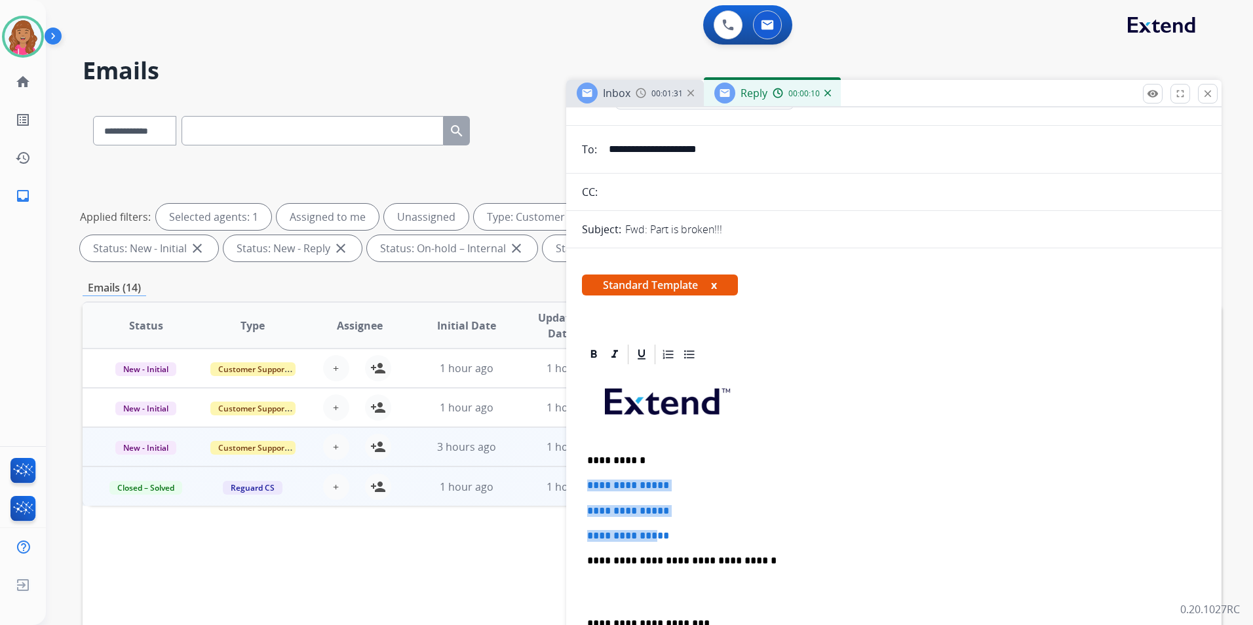
drag, startPoint x: 612, startPoint y: 482, endPoint x: 573, endPoint y: 479, distance: 38.8
drag, startPoint x: 675, startPoint y: 525, endPoint x: 568, endPoint y: 482, distance: 115.9
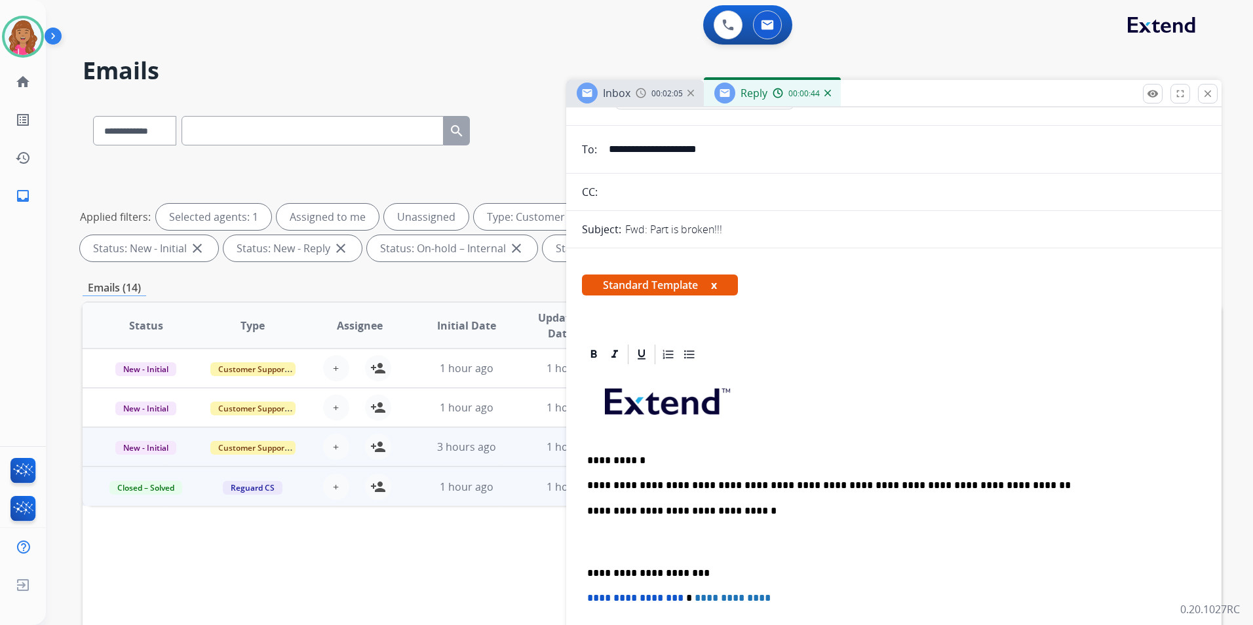
click at [610, 546] on p at bounding box center [894, 542] width 614 height 24
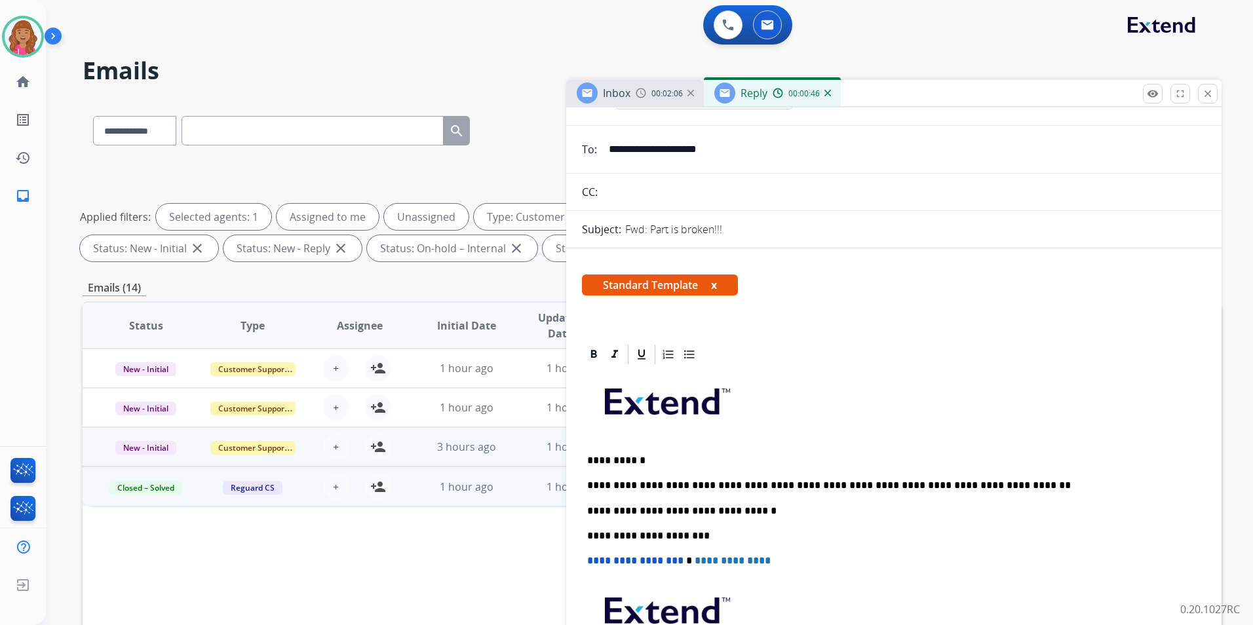
scroll to position [0, 0]
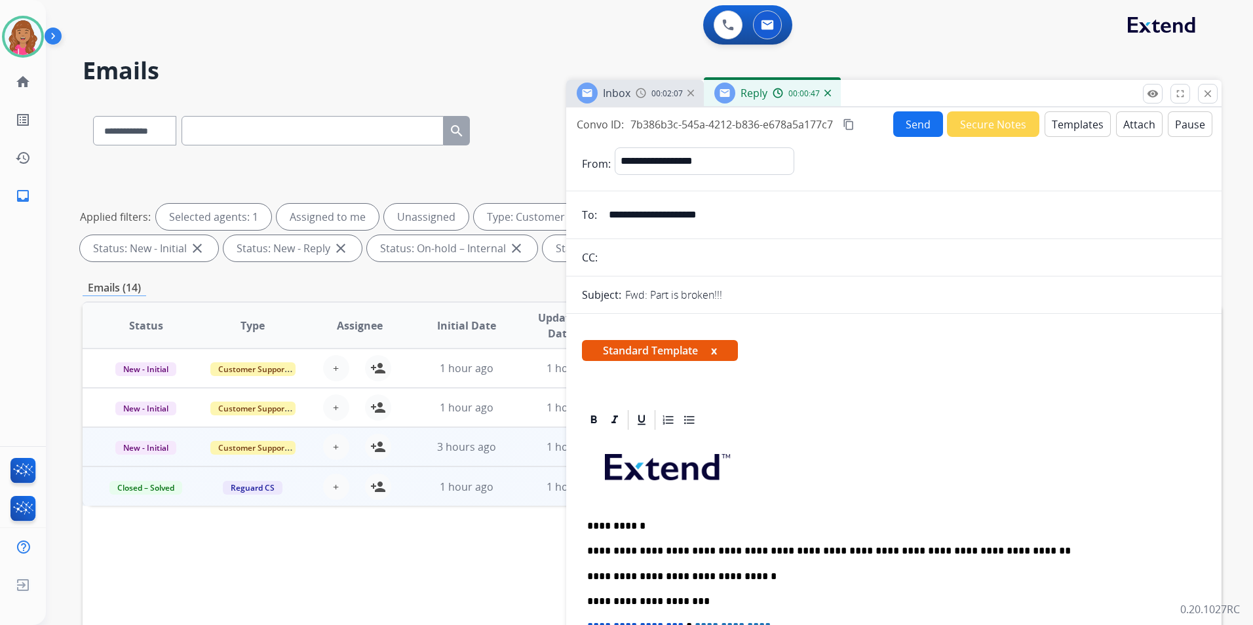
click at [899, 127] on button "Send" at bounding box center [918, 124] width 50 height 26
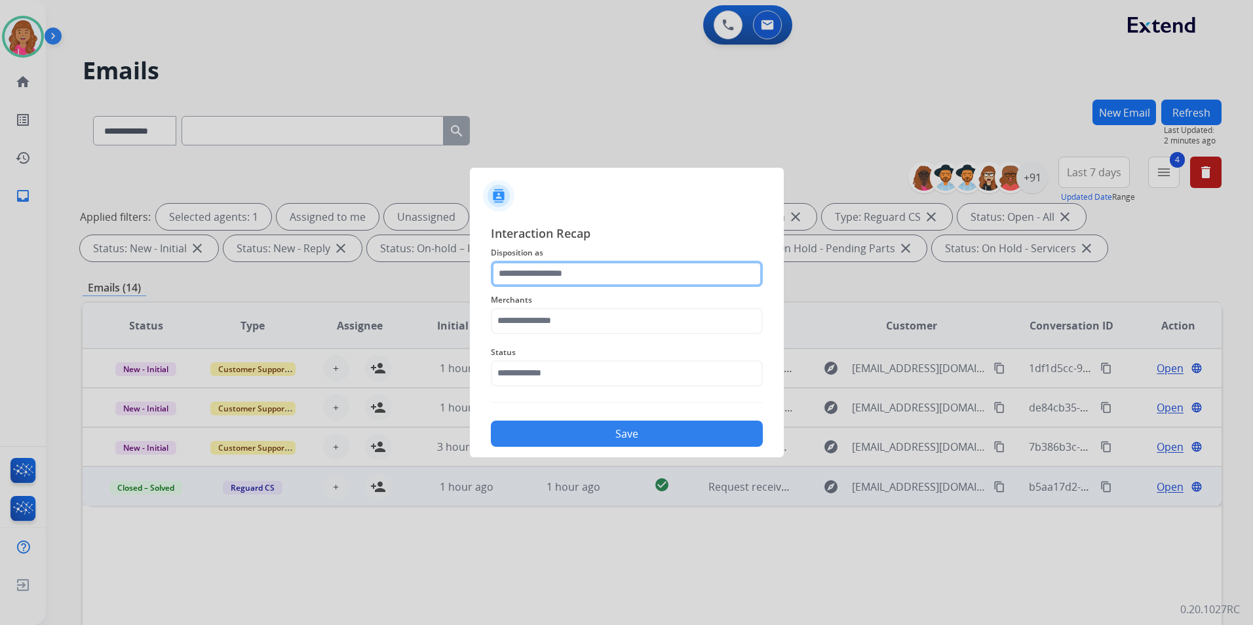
click at [597, 271] on input "text" at bounding box center [627, 274] width 272 height 26
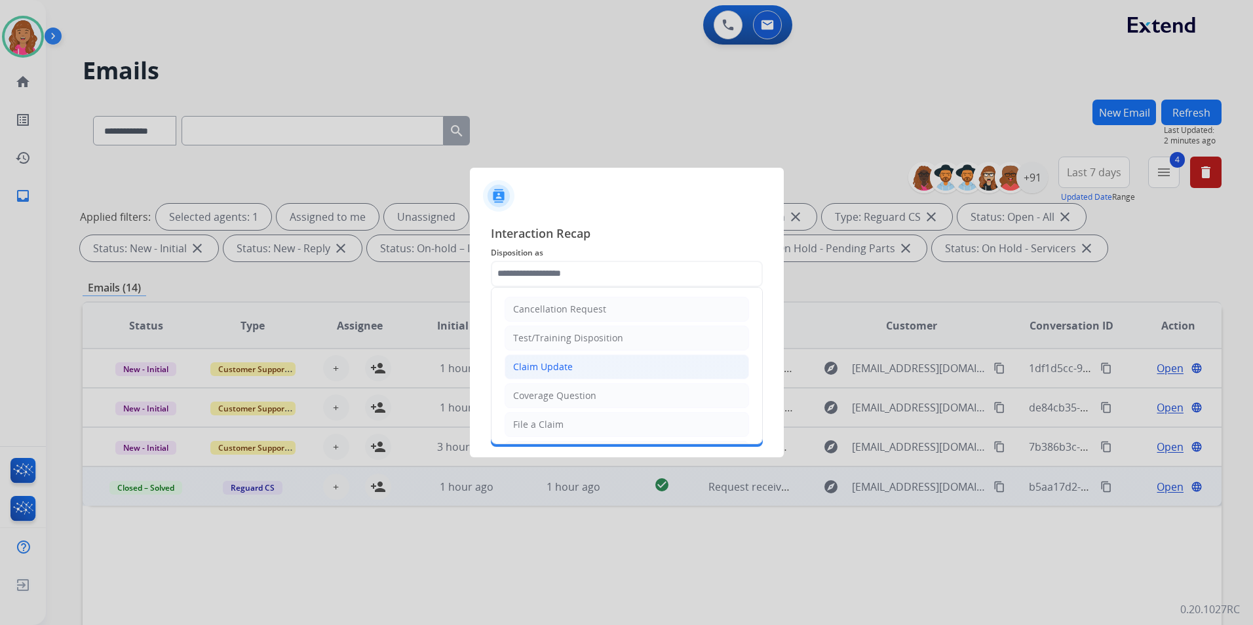
drag, startPoint x: 547, startPoint y: 371, endPoint x: 537, endPoint y: 357, distance: 17.8
click at [548, 371] on div "Claim Update" at bounding box center [543, 367] width 60 height 13
type input "**********"
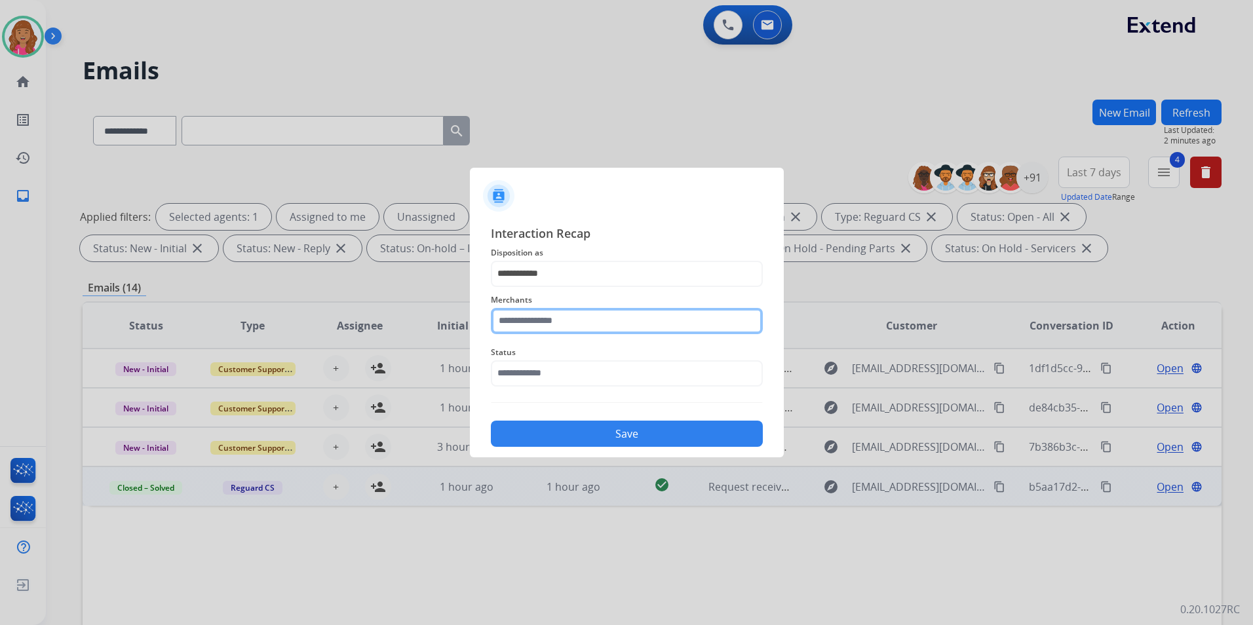
click at [535, 323] on input "text" at bounding box center [627, 321] width 272 height 26
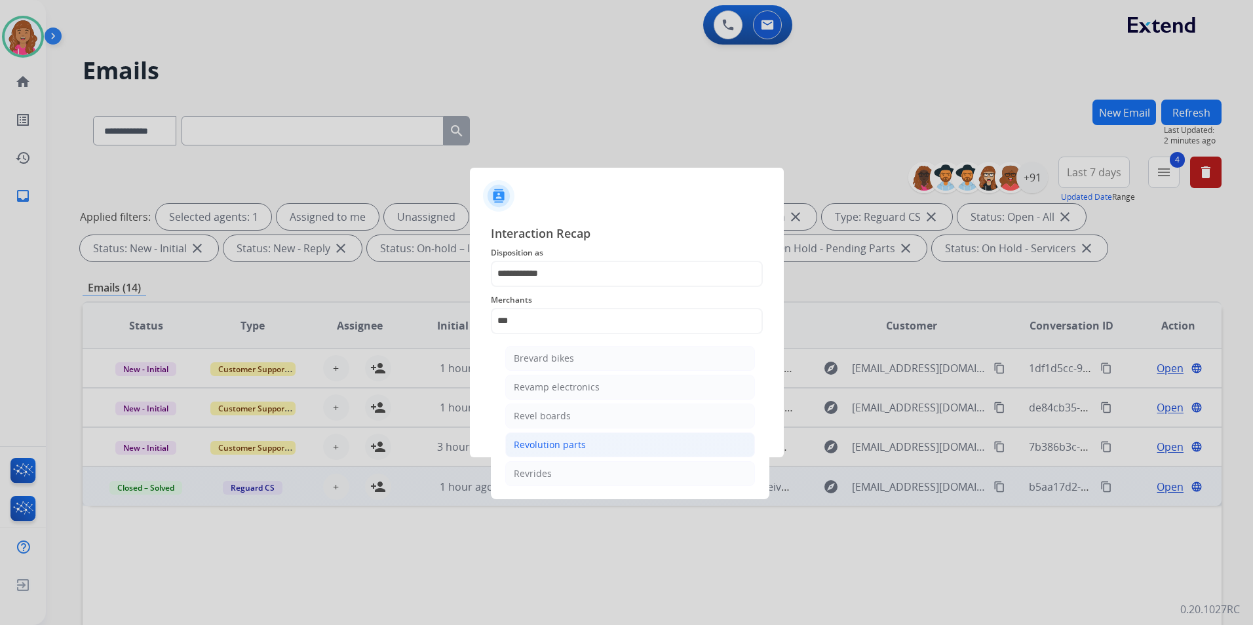
click at [607, 441] on li "Revolution parts" at bounding box center [630, 445] width 250 height 25
type input "**********"
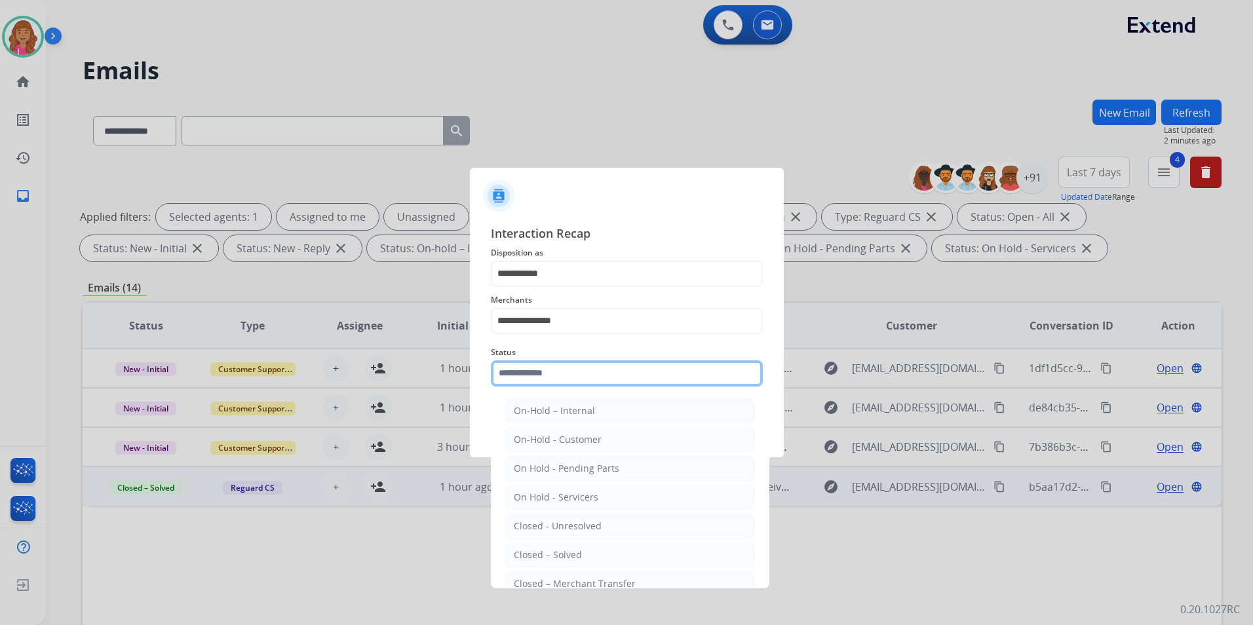
click at [572, 376] on input "text" at bounding box center [627, 374] width 272 height 26
click at [589, 549] on li "Closed – Solved" at bounding box center [630, 555] width 250 height 25
type input "**********"
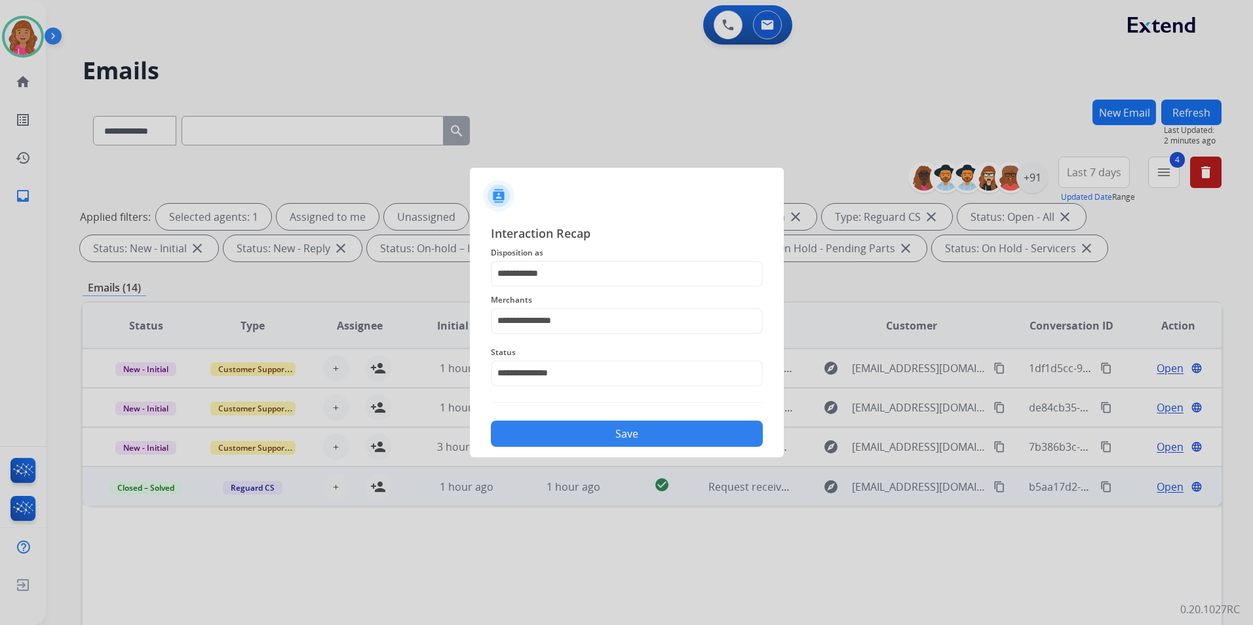
click at [587, 433] on button "Save" at bounding box center [627, 434] width 272 height 26
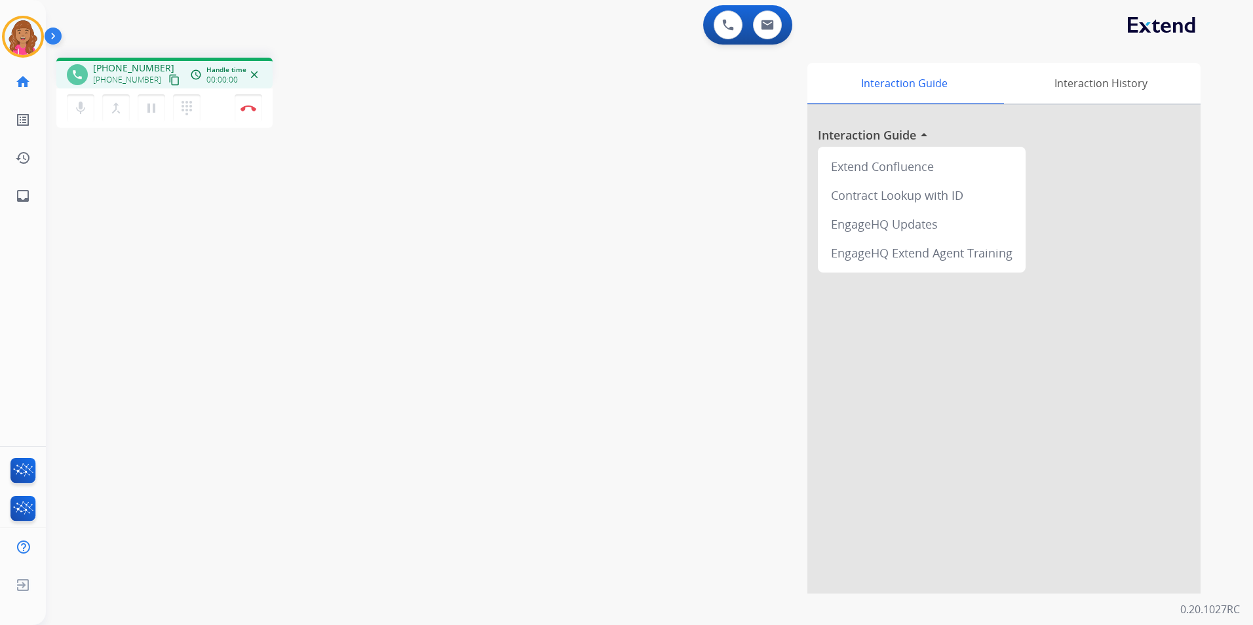
drag, startPoint x: 159, startPoint y: 81, endPoint x: 64, endPoint y: 117, distance: 101.0
click at [168, 81] on mat-icon "content_copy" at bounding box center [174, 80] width 12 height 12
click at [256, 111] on button "Disconnect" at bounding box center [249, 108] width 28 height 28
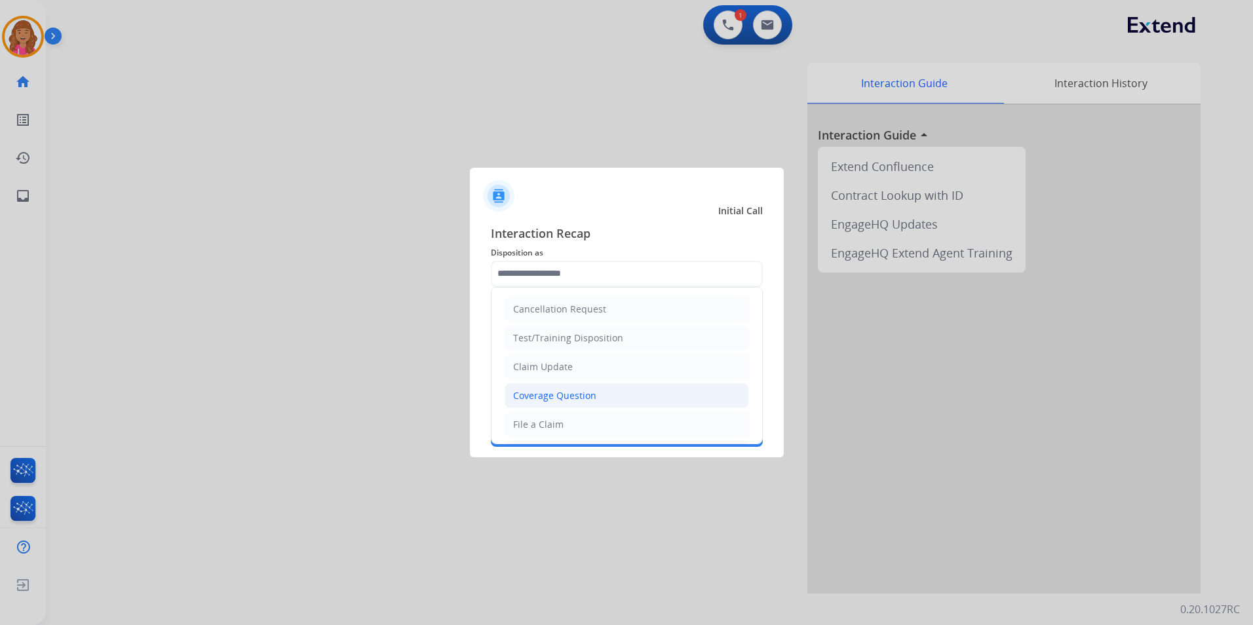
click at [570, 401] on div "Coverage Question" at bounding box center [554, 395] width 83 height 13
type input "**********"
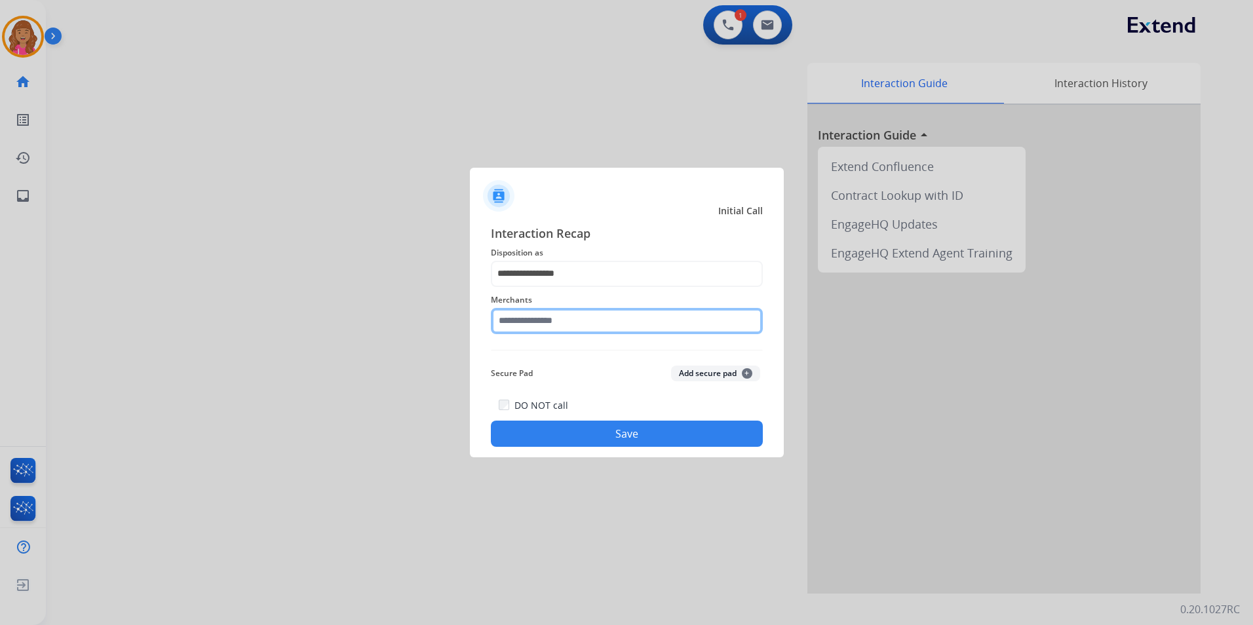
click at [583, 328] on input "text" at bounding box center [627, 321] width 272 height 26
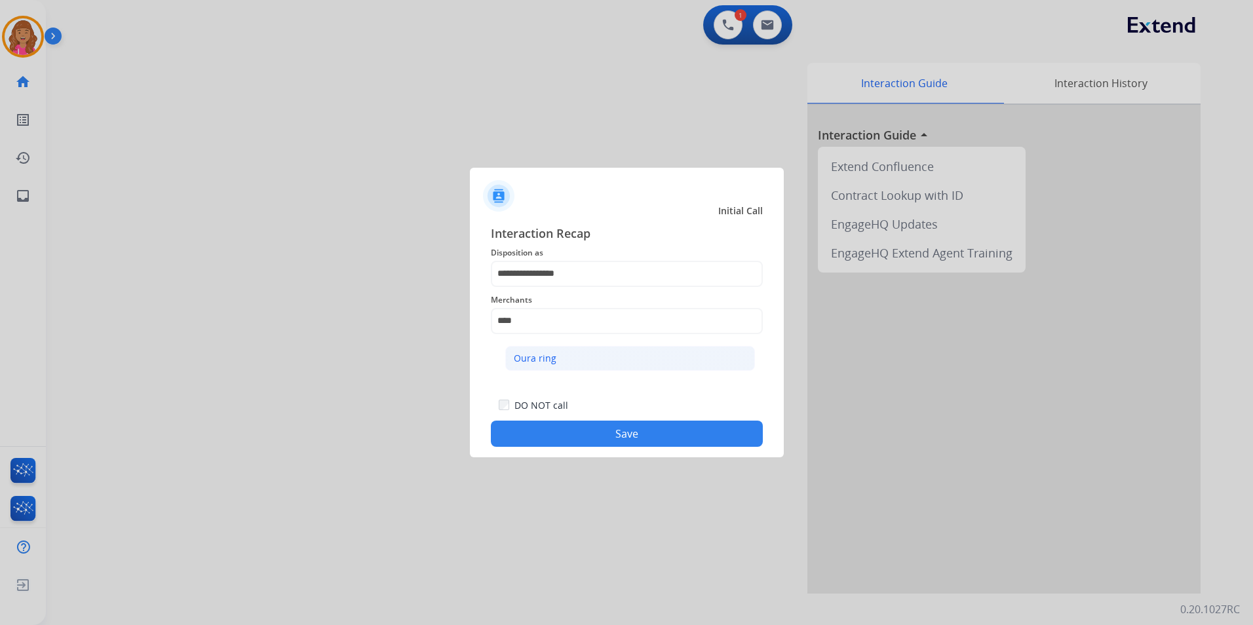
click at [558, 352] on li "Oura ring" at bounding box center [630, 358] width 250 height 25
type input "*********"
click at [579, 449] on div "**********" at bounding box center [627, 336] width 314 height 245
click at [595, 437] on button "Save" at bounding box center [627, 434] width 272 height 26
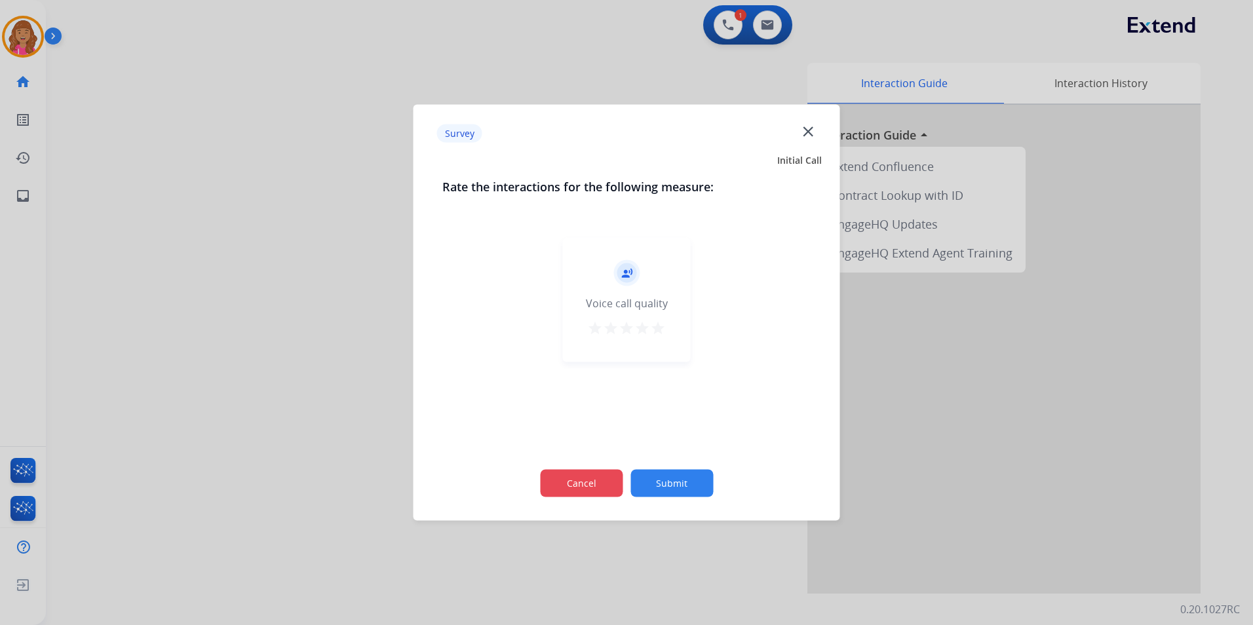
click at [614, 472] on button "Cancel" at bounding box center [581, 484] width 83 height 28
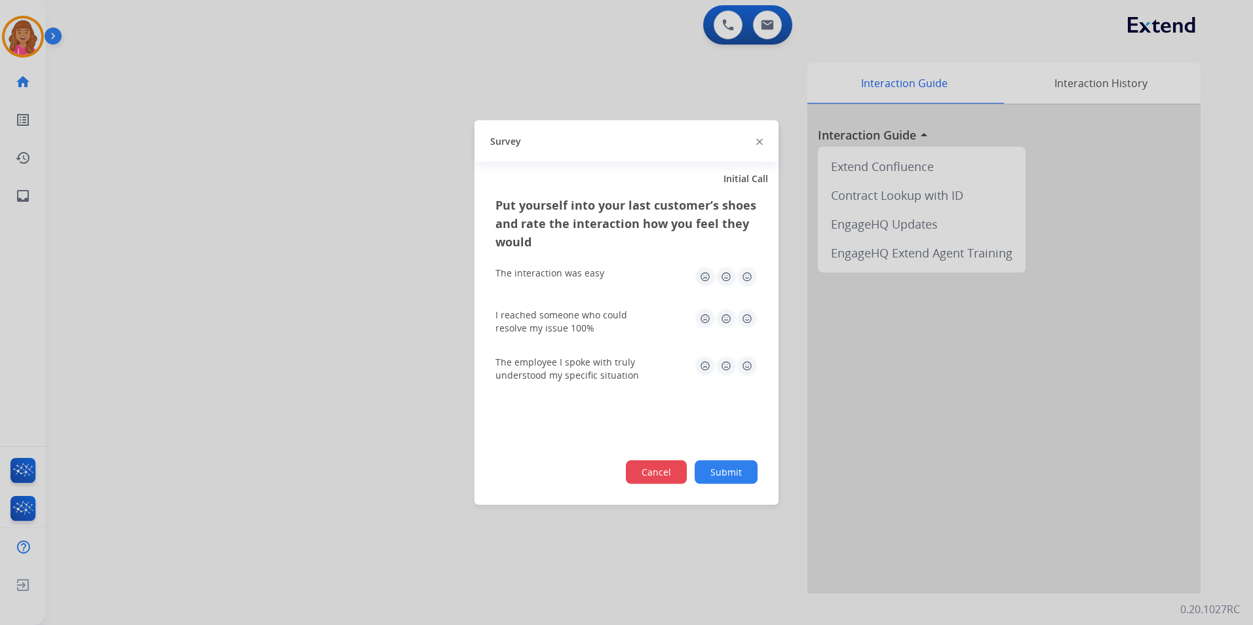
click at [652, 470] on button "Cancel" at bounding box center [656, 473] width 61 height 24
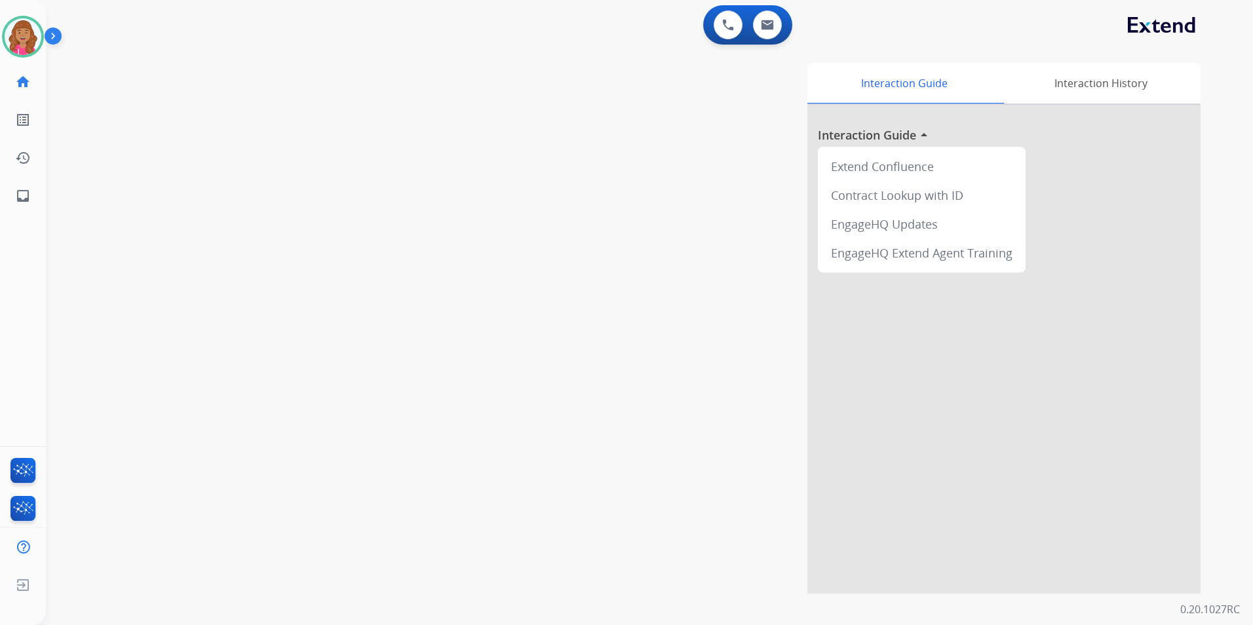
click at [372, 152] on div "swap_horiz Break voice bridge close_fullscreen Connect 3-Way Call merge_type Se…" at bounding box center [634, 320] width 1176 height 547
click at [31, 42] on img at bounding box center [23, 36] width 37 height 37
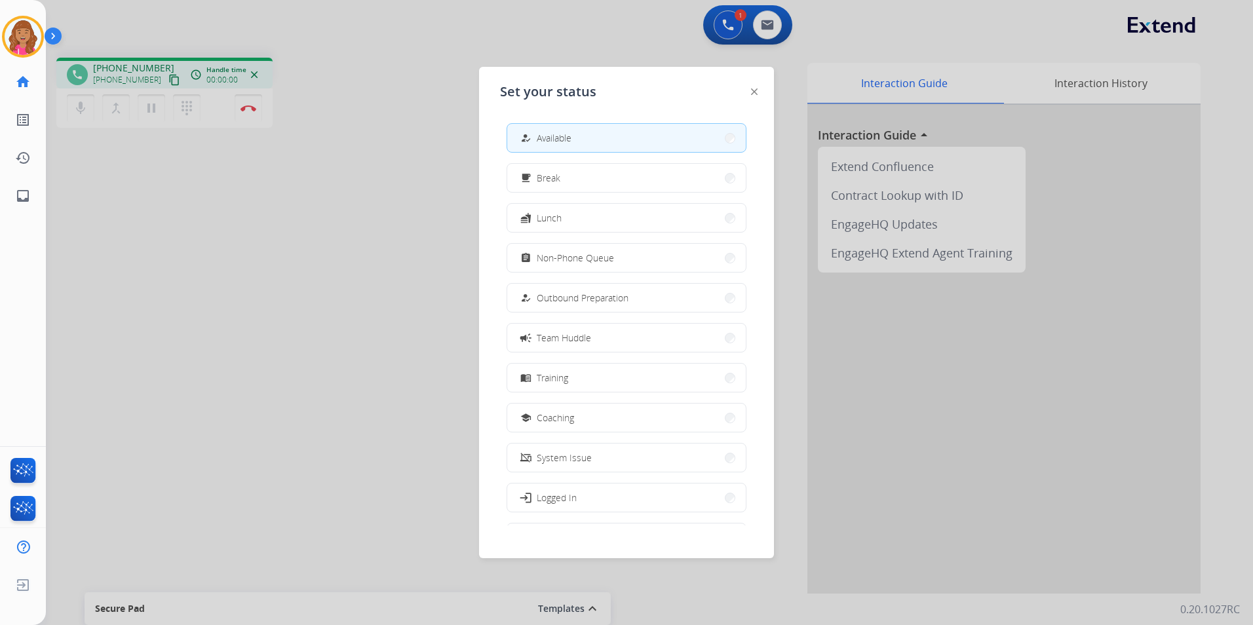
click at [352, 210] on div at bounding box center [626, 312] width 1253 height 625
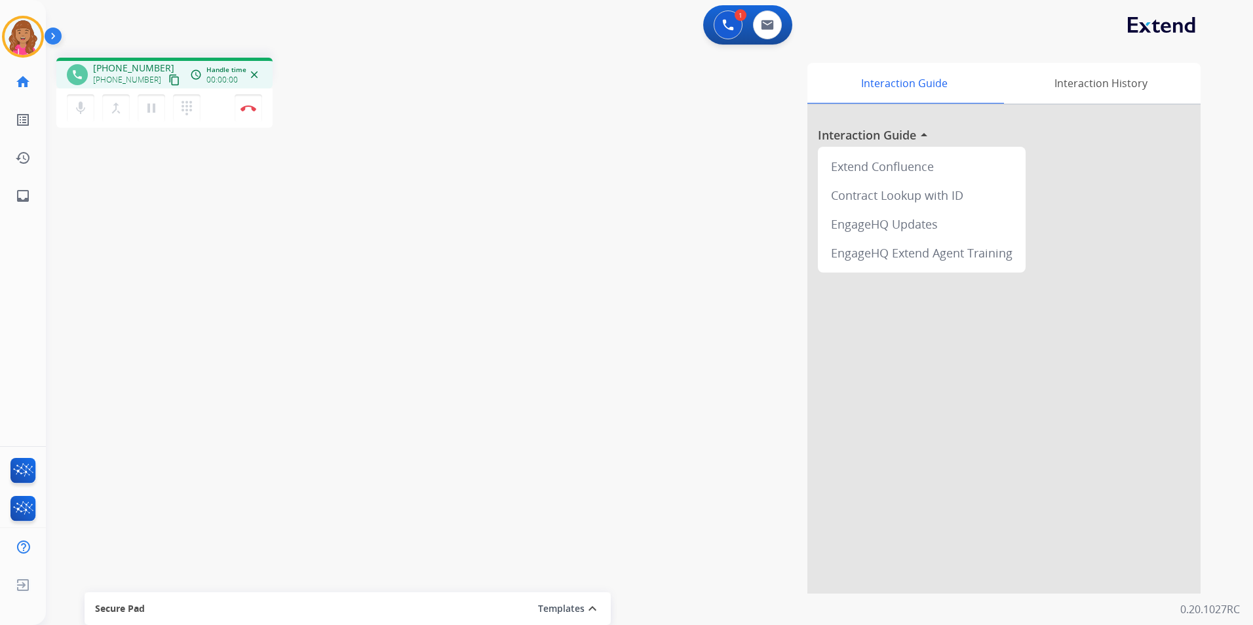
click at [168, 83] on mat-icon "content_copy" at bounding box center [174, 80] width 12 height 12
click at [168, 81] on mat-icon "content_copy" at bounding box center [174, 80] width 12 height 12
click at [251, 110] on img at bounding box center [249, 108] width 16 height 7
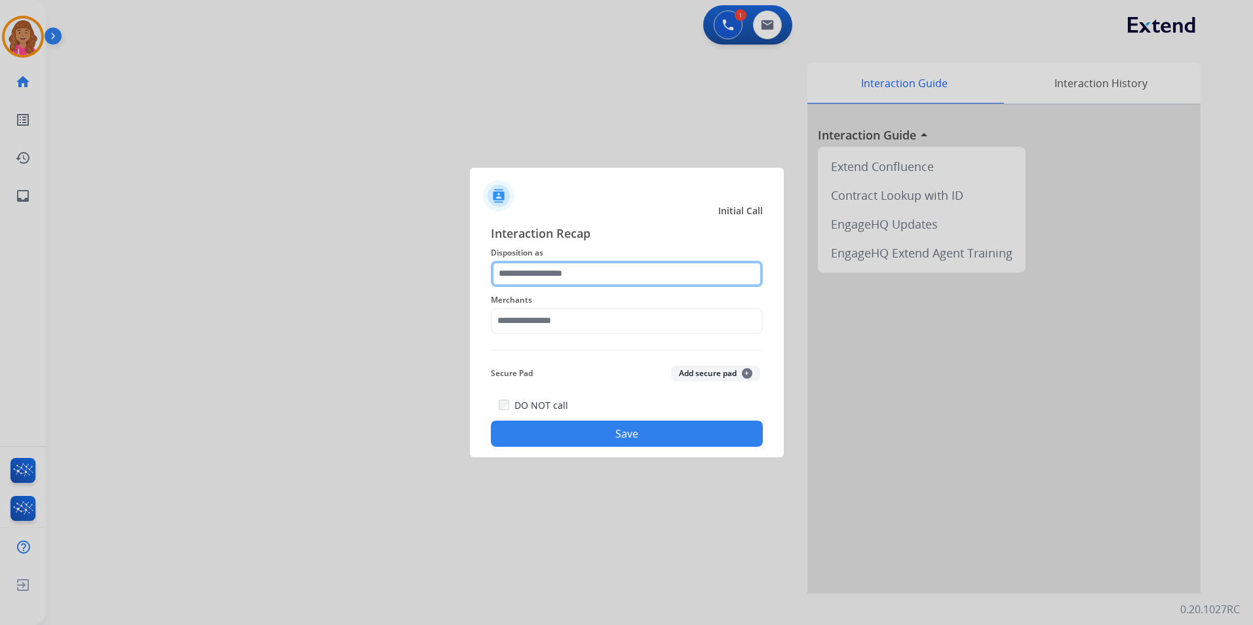
click at [578, 279] on input "text" at bounding box center [627, 274] width 272 height 26
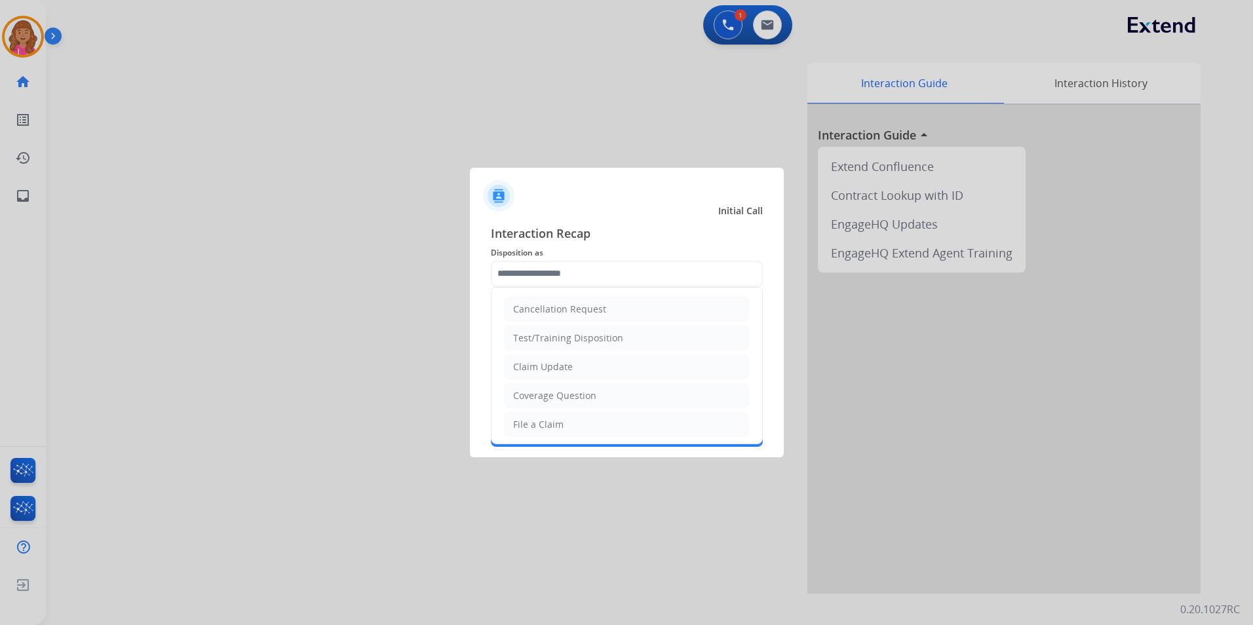
drag, startPoint x: 570, startPoint y: 364, endPoint x: 559, endPoint y: 322, distance: 43.4
click at [570, 364] on div "Claim Update" at bounding box center [543, 367] width 60 height 13
type input "**********"
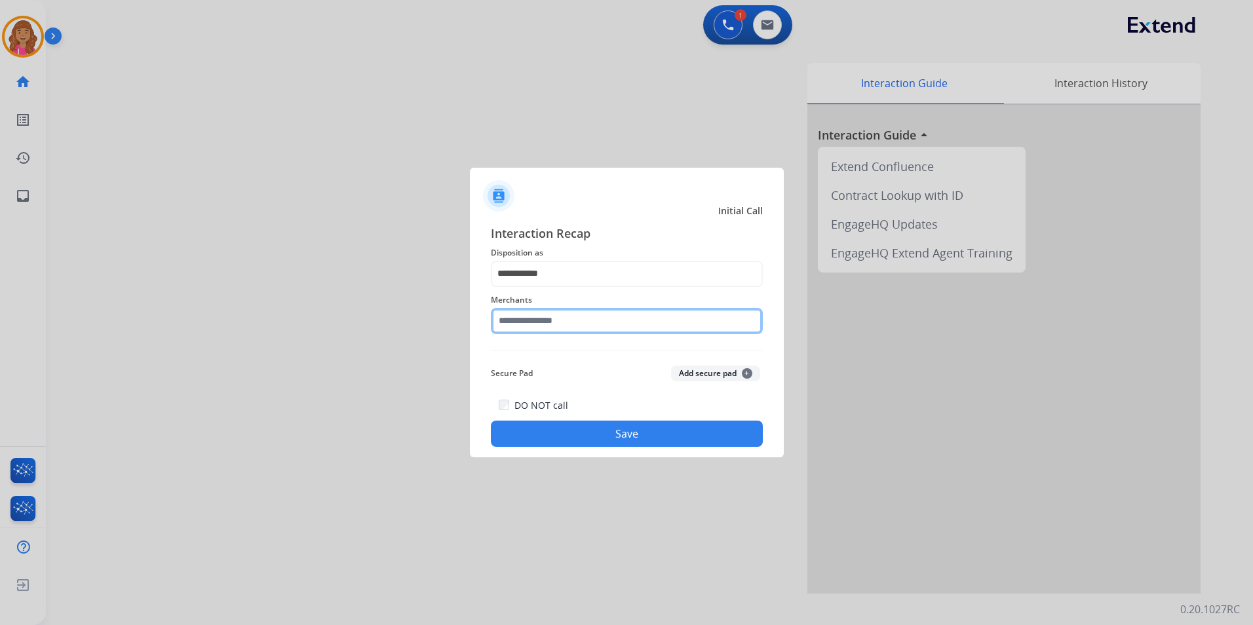
click at [554, 311] on input "text" at bounding box center [627, 321] width 272 height 26
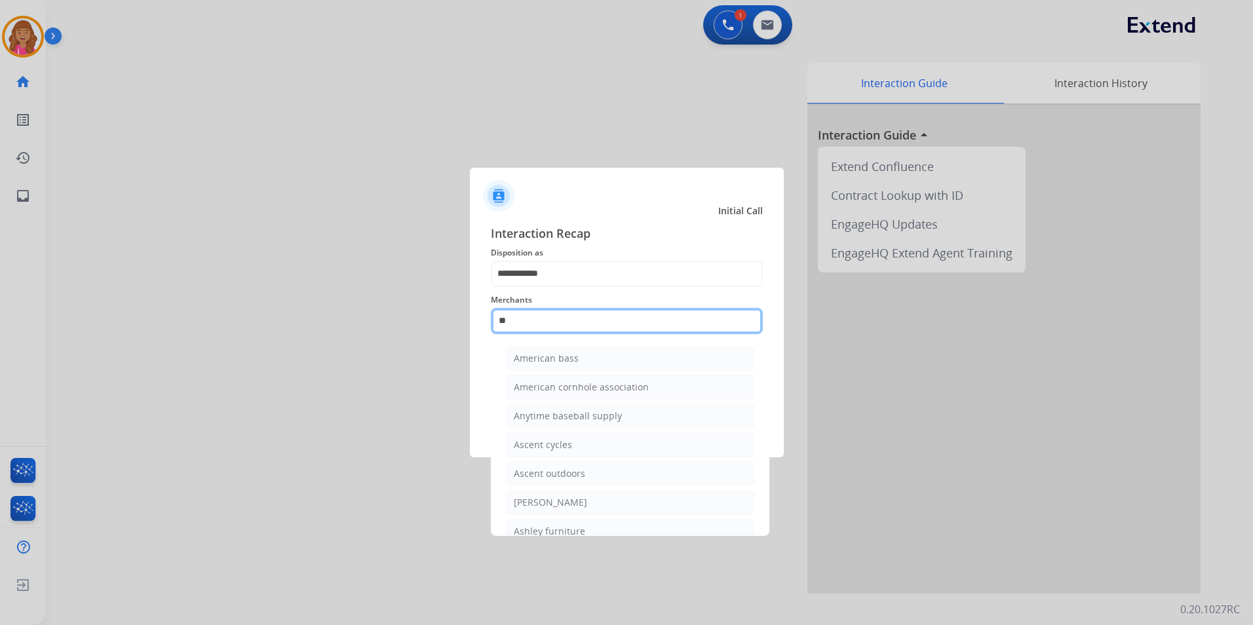
type input "*"
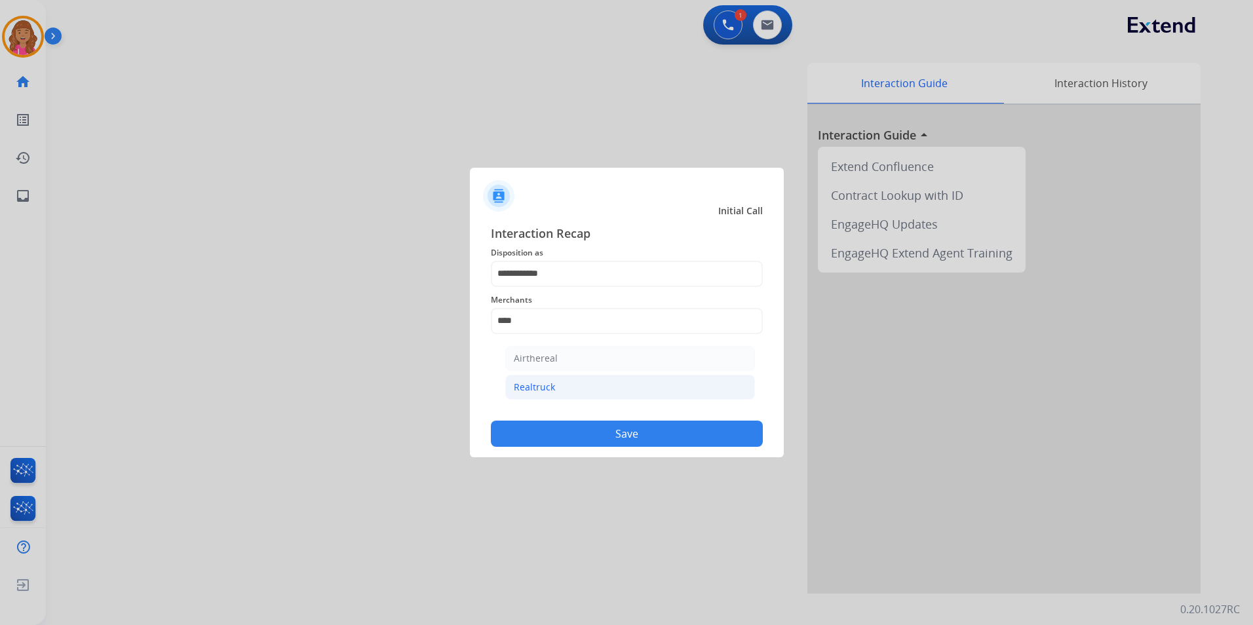
click at [589, 399] on li "Realtruck" at bounding box center [630, 387] width 250 height 25
type input "*********"
click at [590, 451] on div "**********" at bounding box center [627, 336] width 314 height 245
click at [593, 434] on button "Save" at bounding box center [627, 434] width 272 height 26
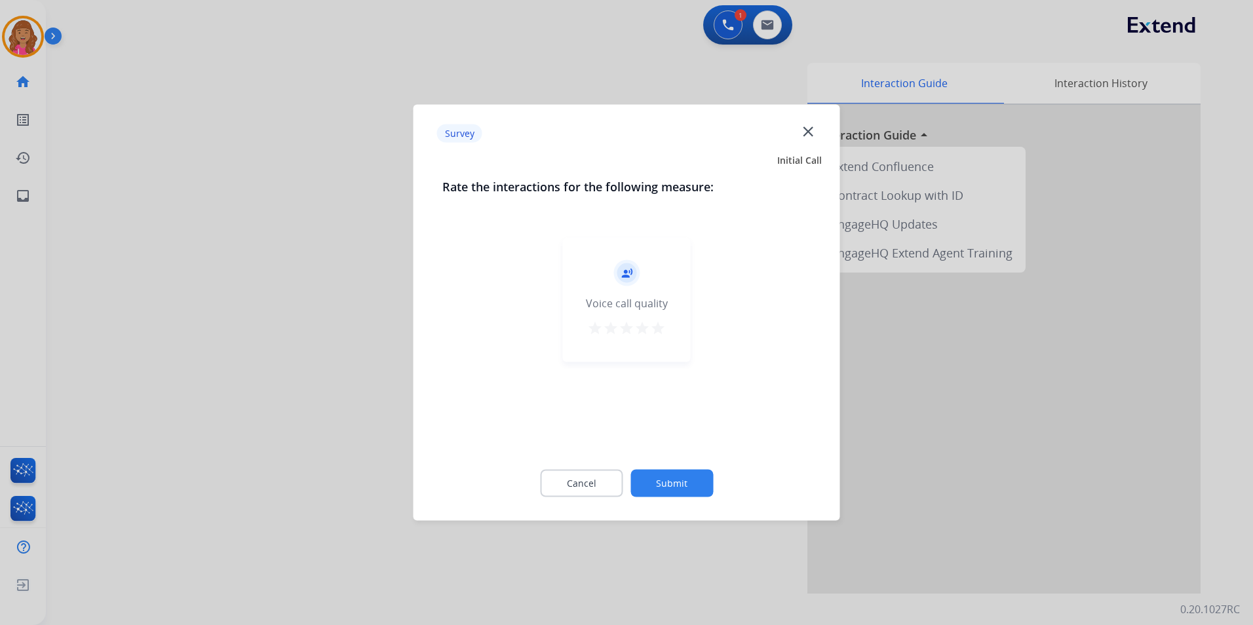
click at [578, 500] on div "Cancel Submit" at bounding box center [626, 483] width 369 height 59
click at [610, 481] on button "Cancel" at bounding box center [581, 484] width 83 height 28
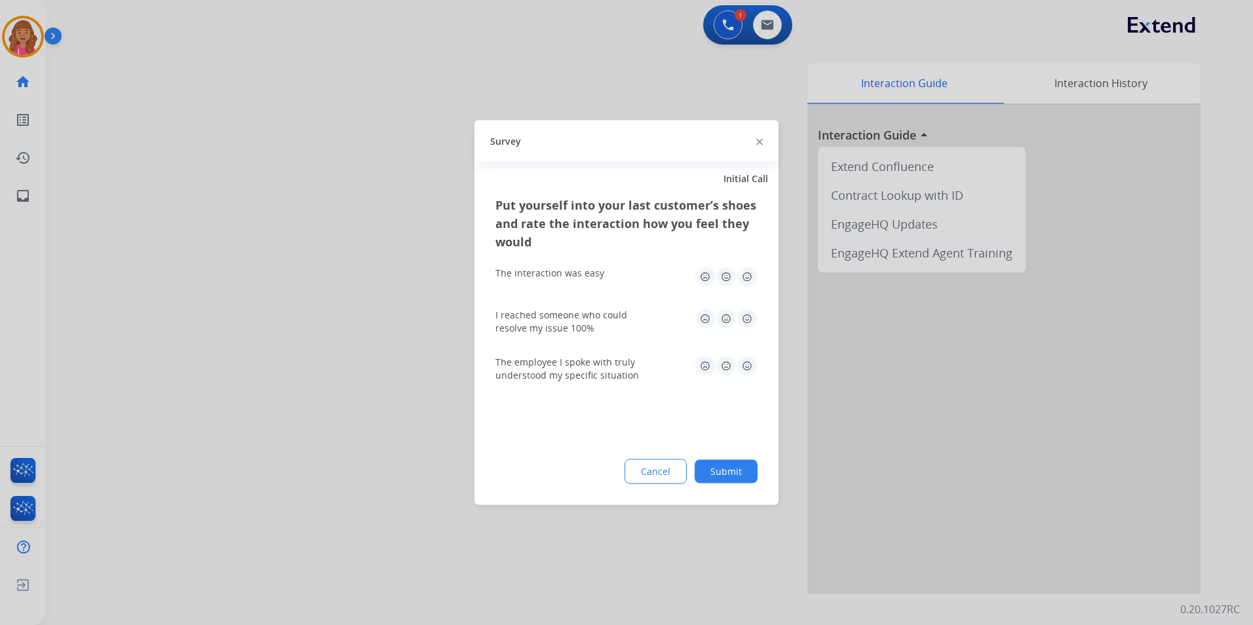
click at [634, 472] on button "Cancel" at bounding box center [656, 472] width 62 height 25
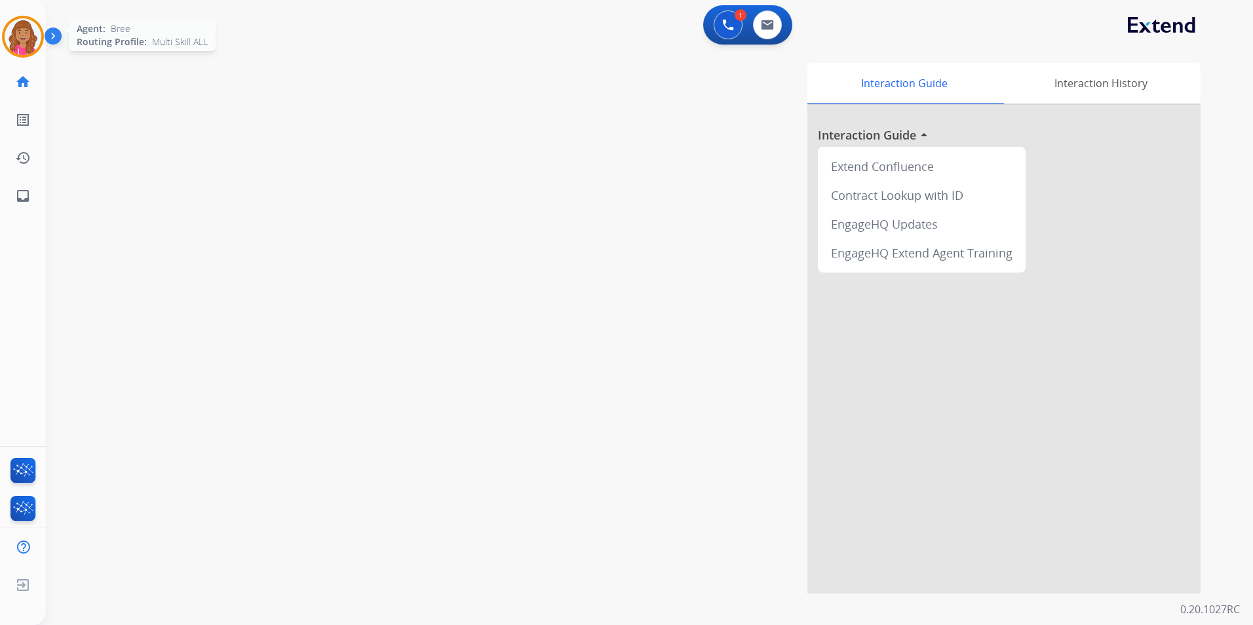
click at [36, 37] on img at bounding box center [23, 36] width 37 height 37
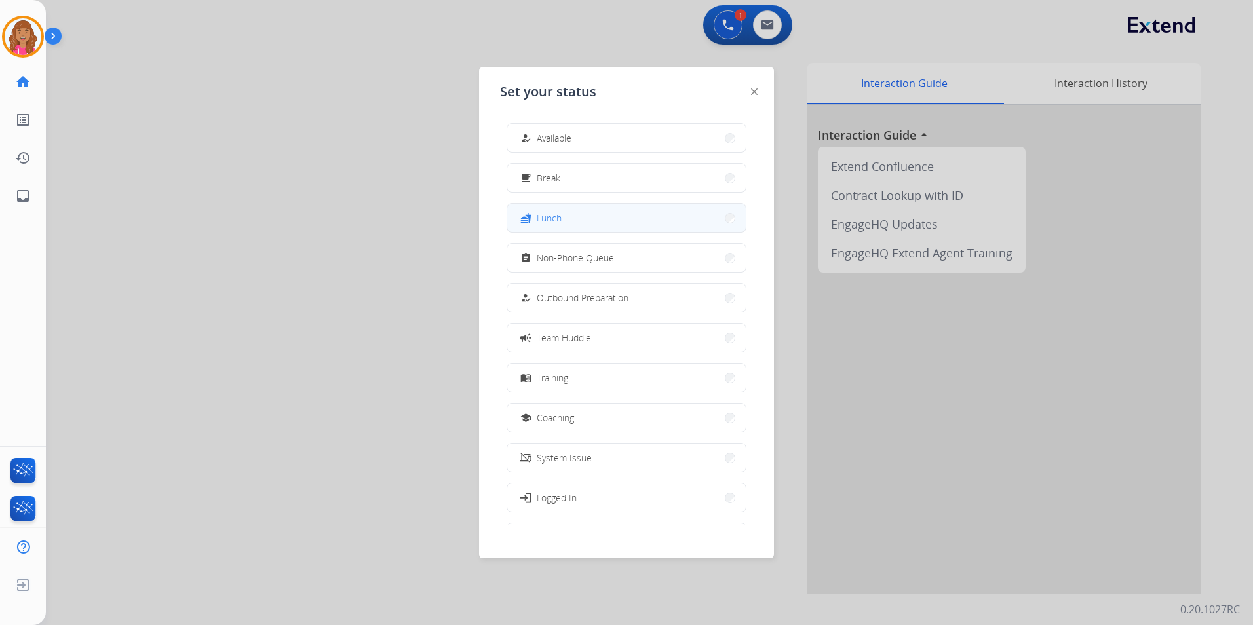
click at [593, 213] on button "fastfood Lunch" at bounding box center [626, 218] width 239 height 28
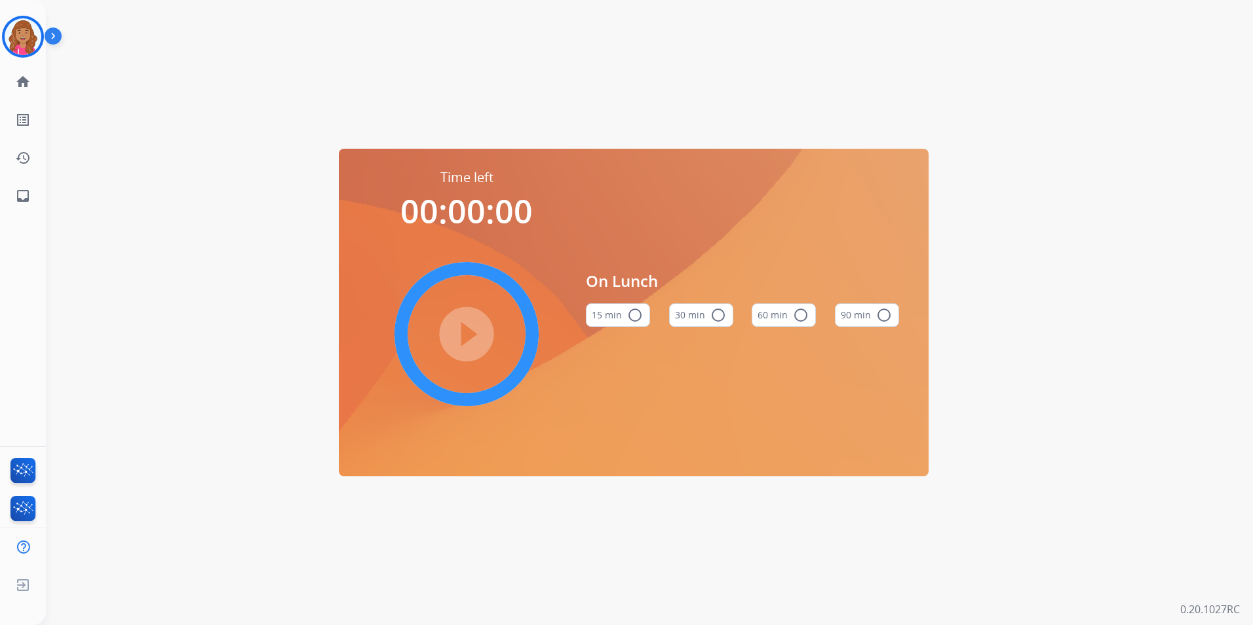
click at [802, 312] on mat-icon "radio_button_unchecked" at bounding box center [801, 315] width 16 height 16
